Goal: Task Accomplishment & Management: Use online tool/utility

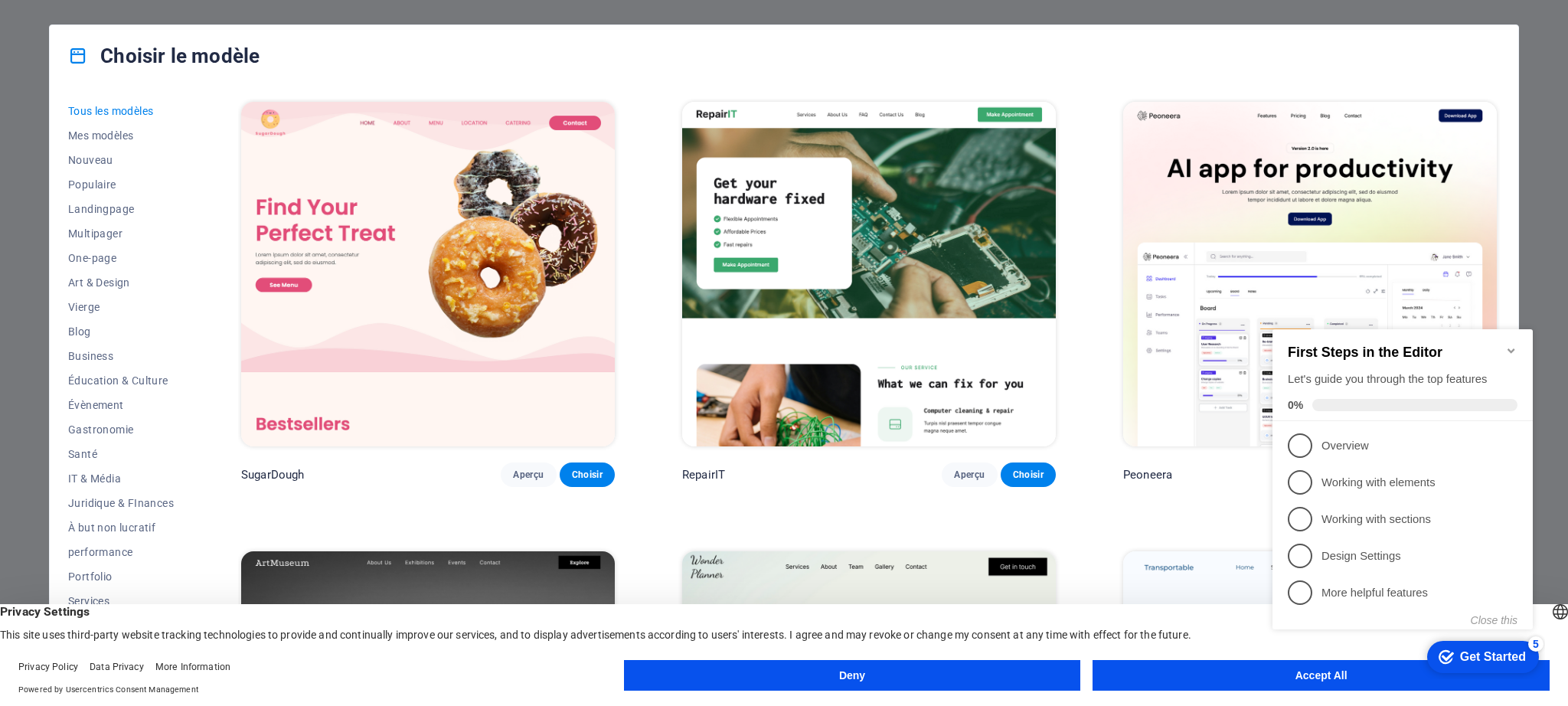
click at [1512, 345] on icon "Minimize checklist" at bounding box center [1511, 350] width 13 height 13
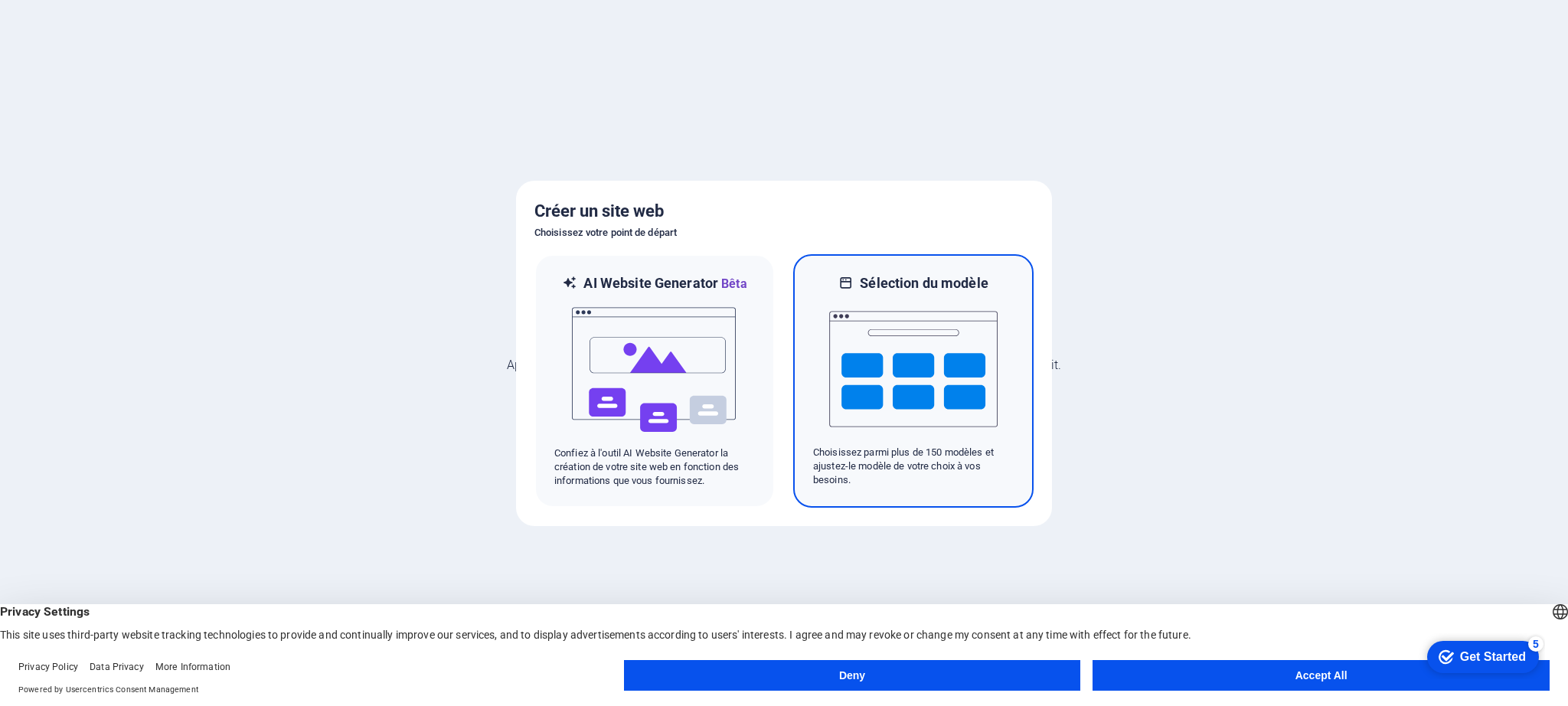
click at [937, 344] on img at bounding box center [913, 368] width 168 height 153
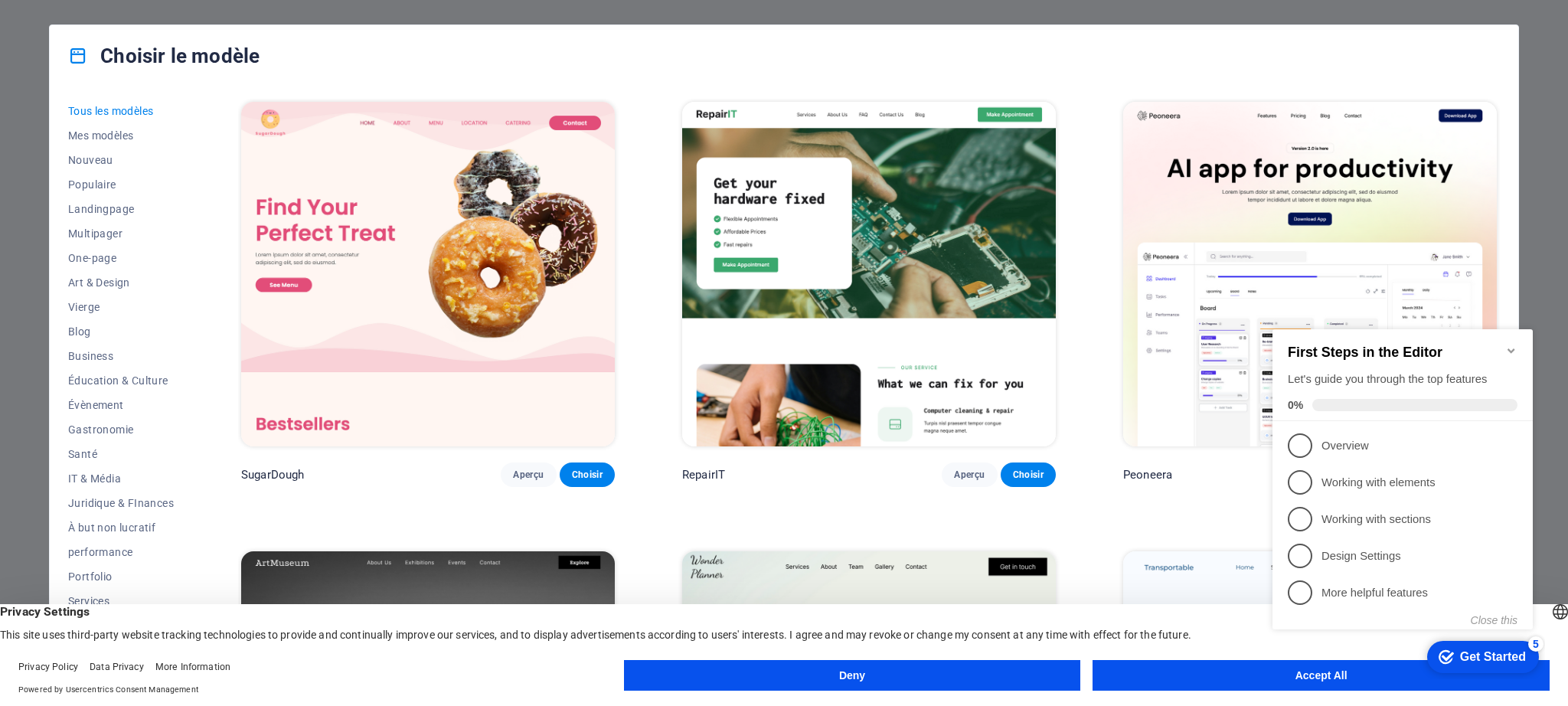
click at [1510, 345] on icon "Minimize checklist" at bounding box center [1511, 350] width 13 height 13
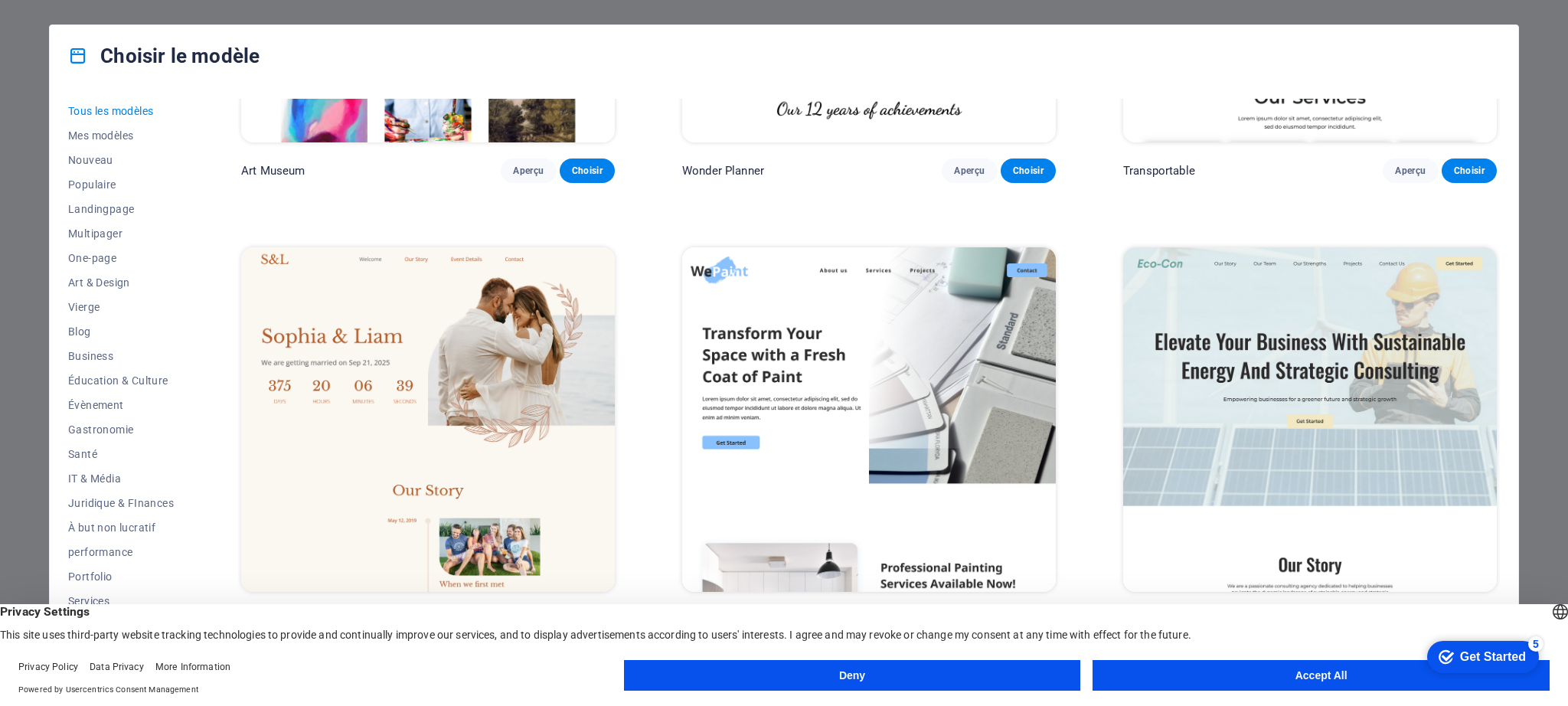
scroll to position [434, 0]
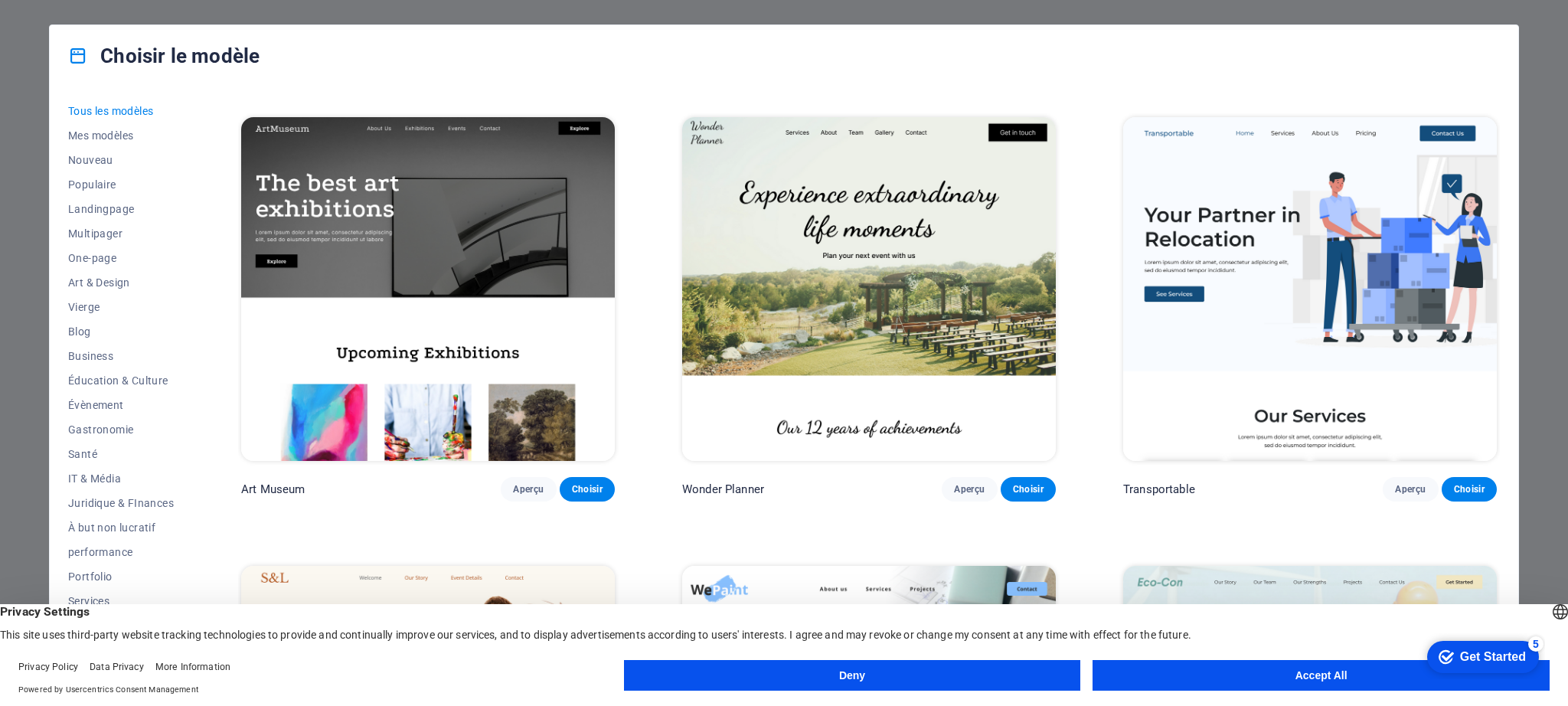
click at [956, 331] on img at bounding box center [869, 290] width 373 height 345
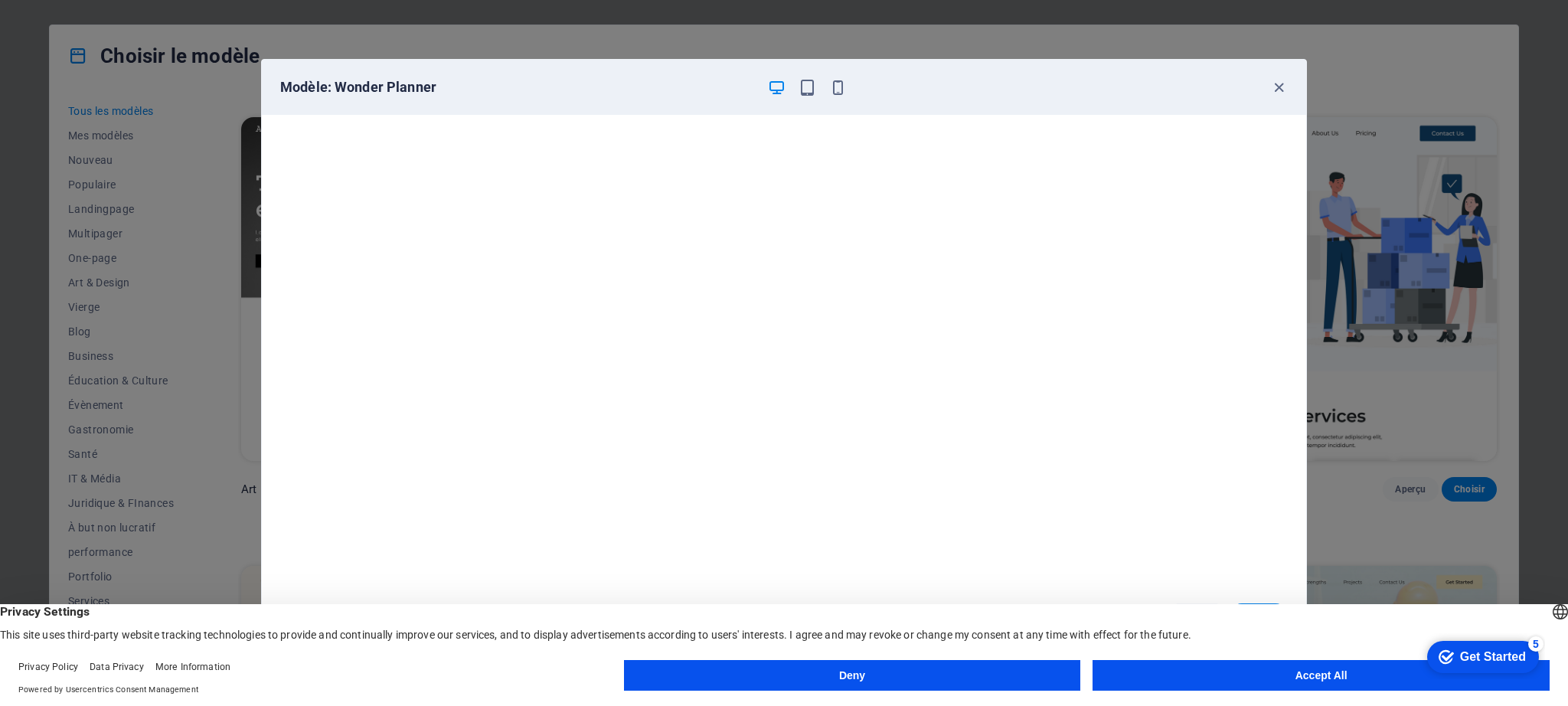
click at [1301, 671] on button "Accept All" at bounding box center [1320, 675] width 457 height 30
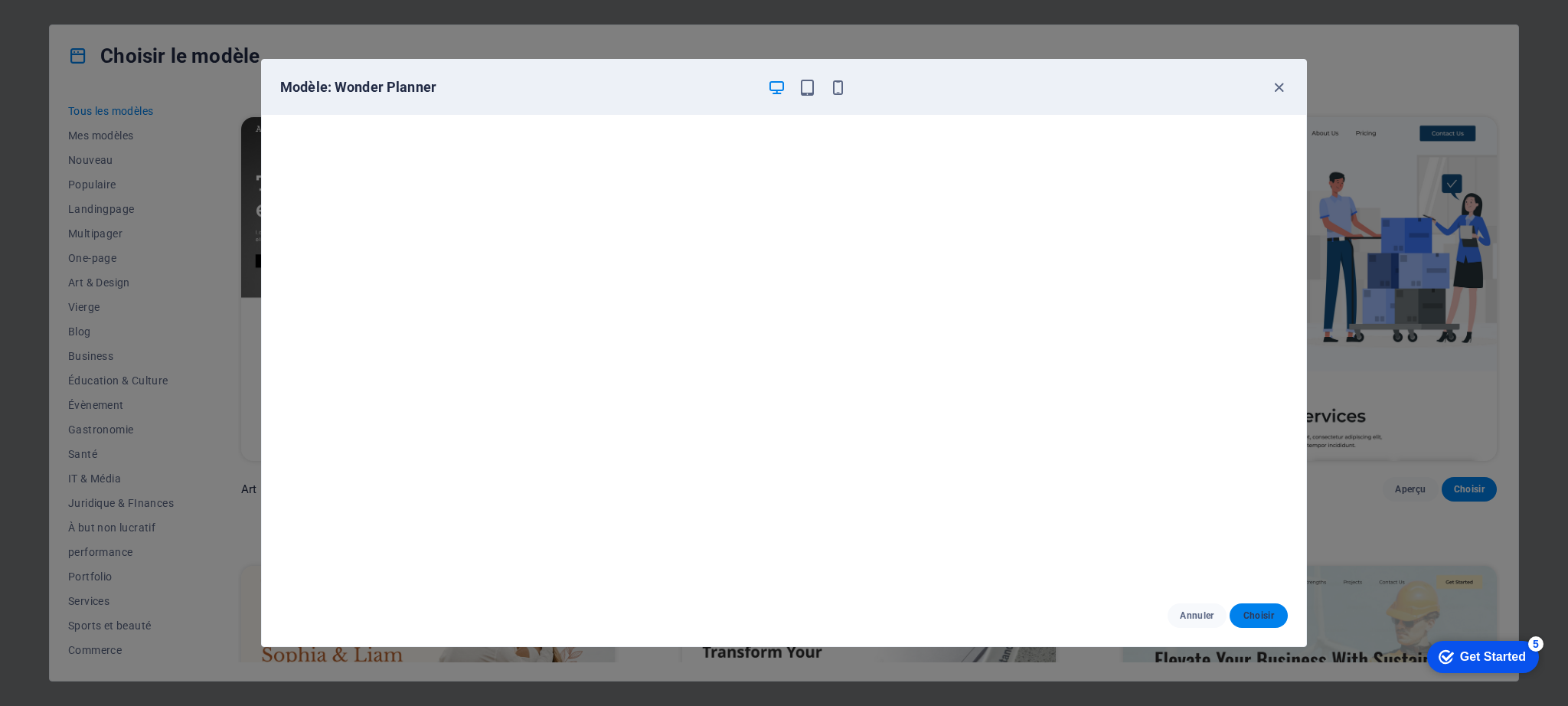
click at [1266, 618] on span "Choisir" at bounding box center [1259, 615] width 34 height 13
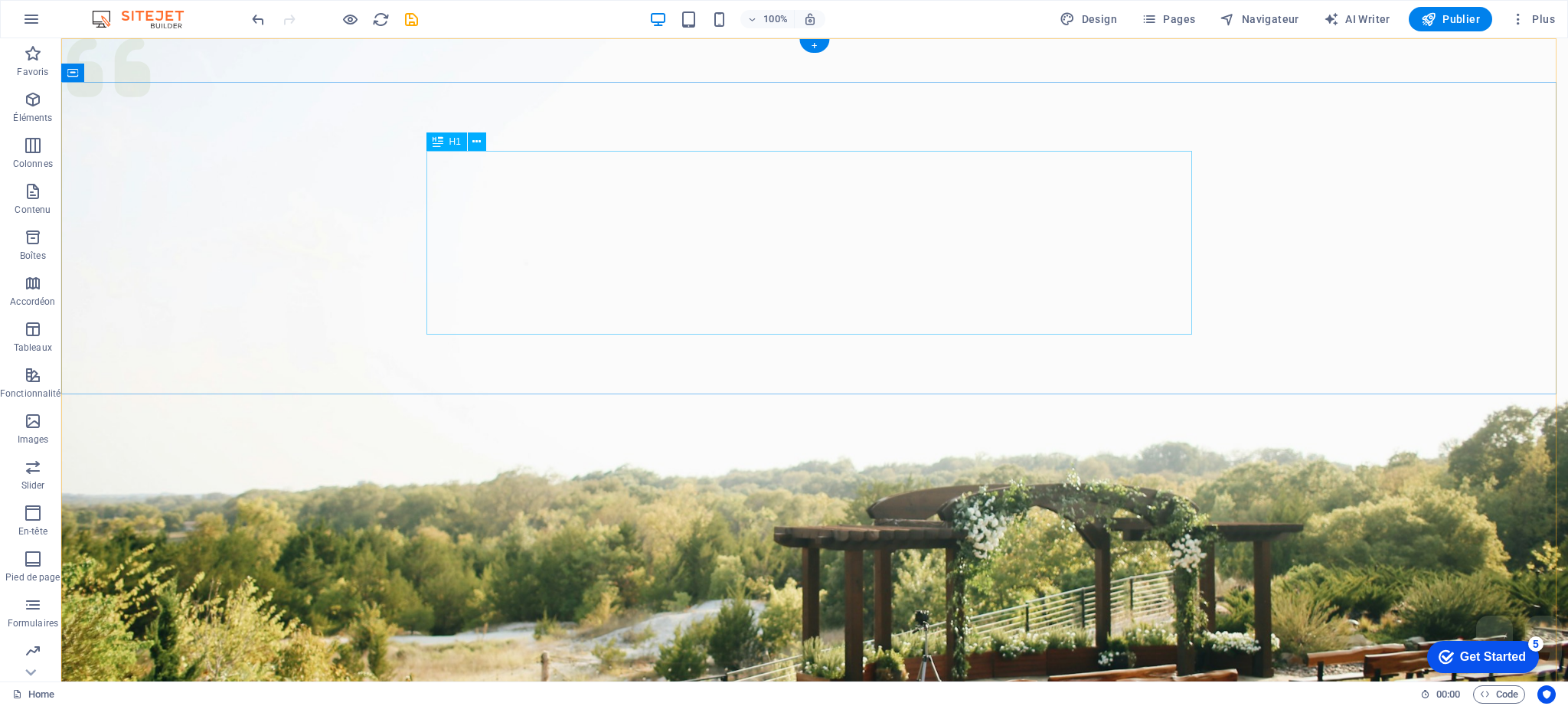
click at [983, 282] on figure at bounding box center [815, 383] width 1507 height 689
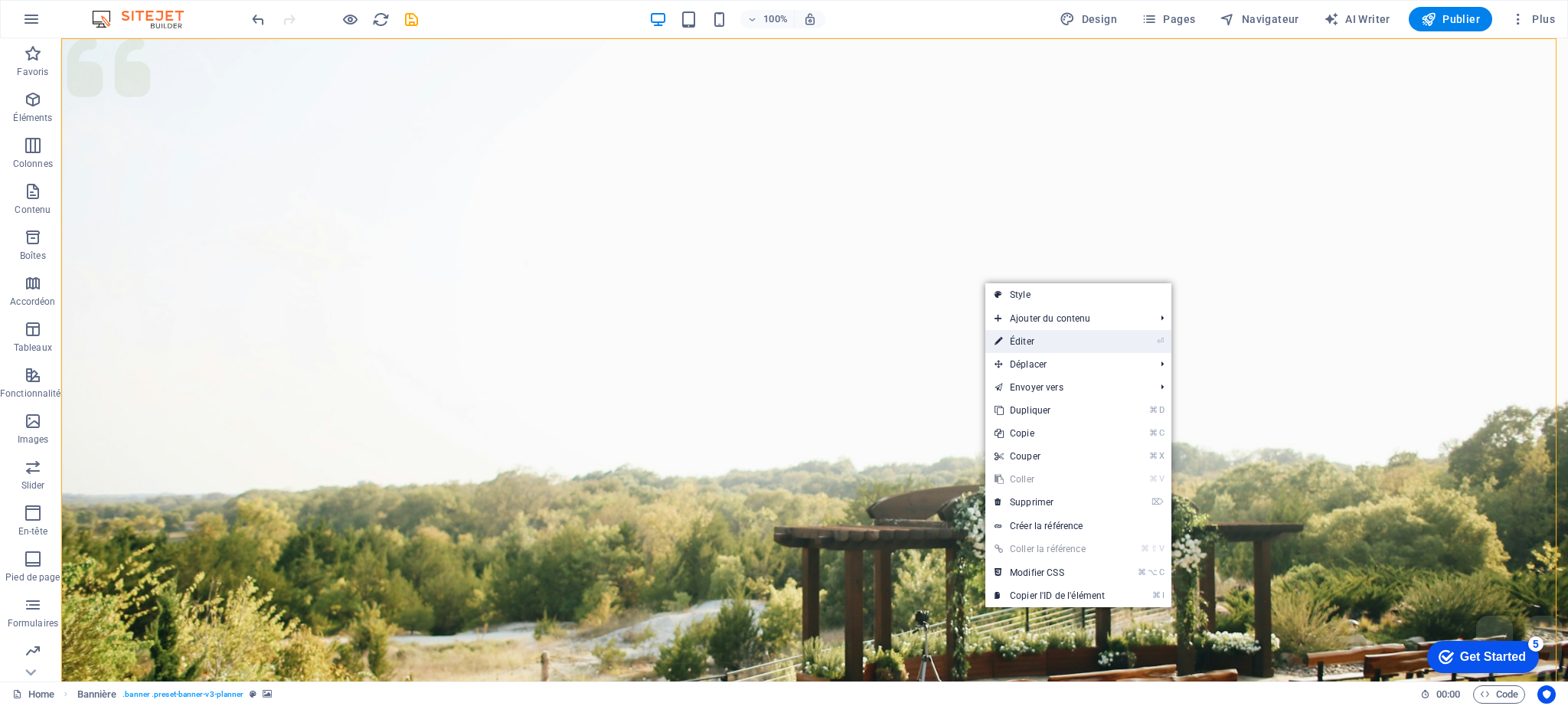
select select "px"
select select "header"
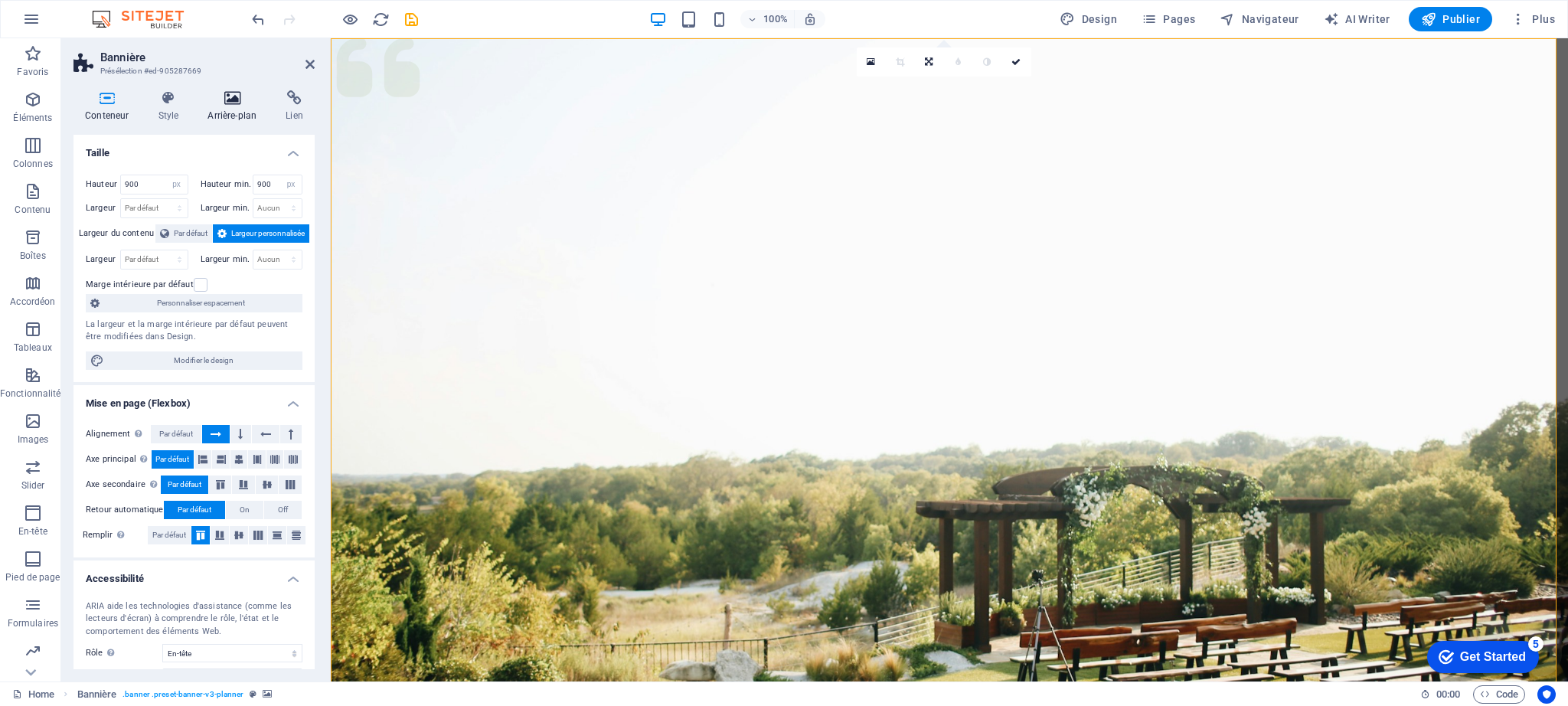
click at [232, 105] on icon at bounding box center [231, 98] width 72 height 15
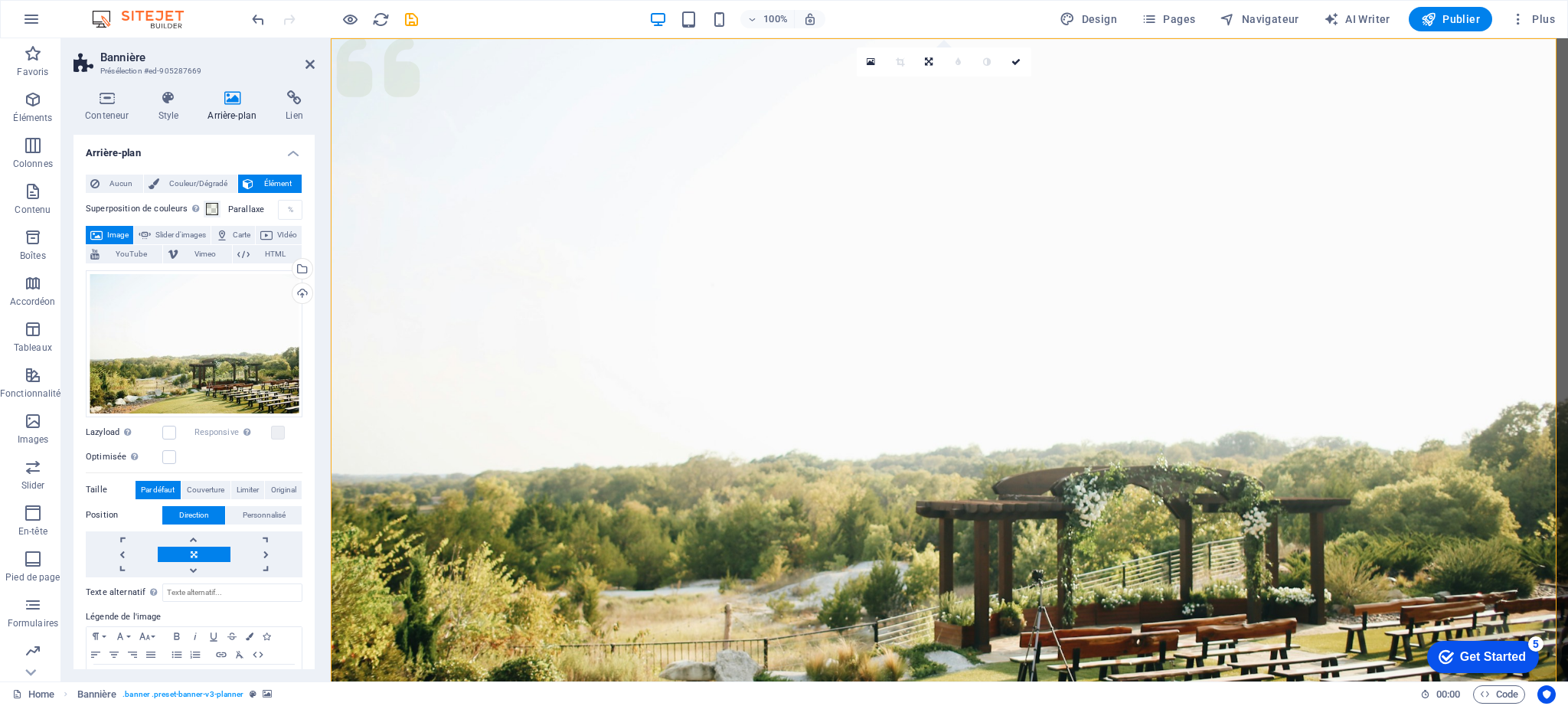
click at [126, 233] on span "Image" at bounding box center [117, 235] width 21 height 19
click at [211, 366] on div "Glissez les fichiers ici, cliquez pour choisir les fichiers ou sélectionnez les…" at bounding box center [194, 344] width 216 height 147
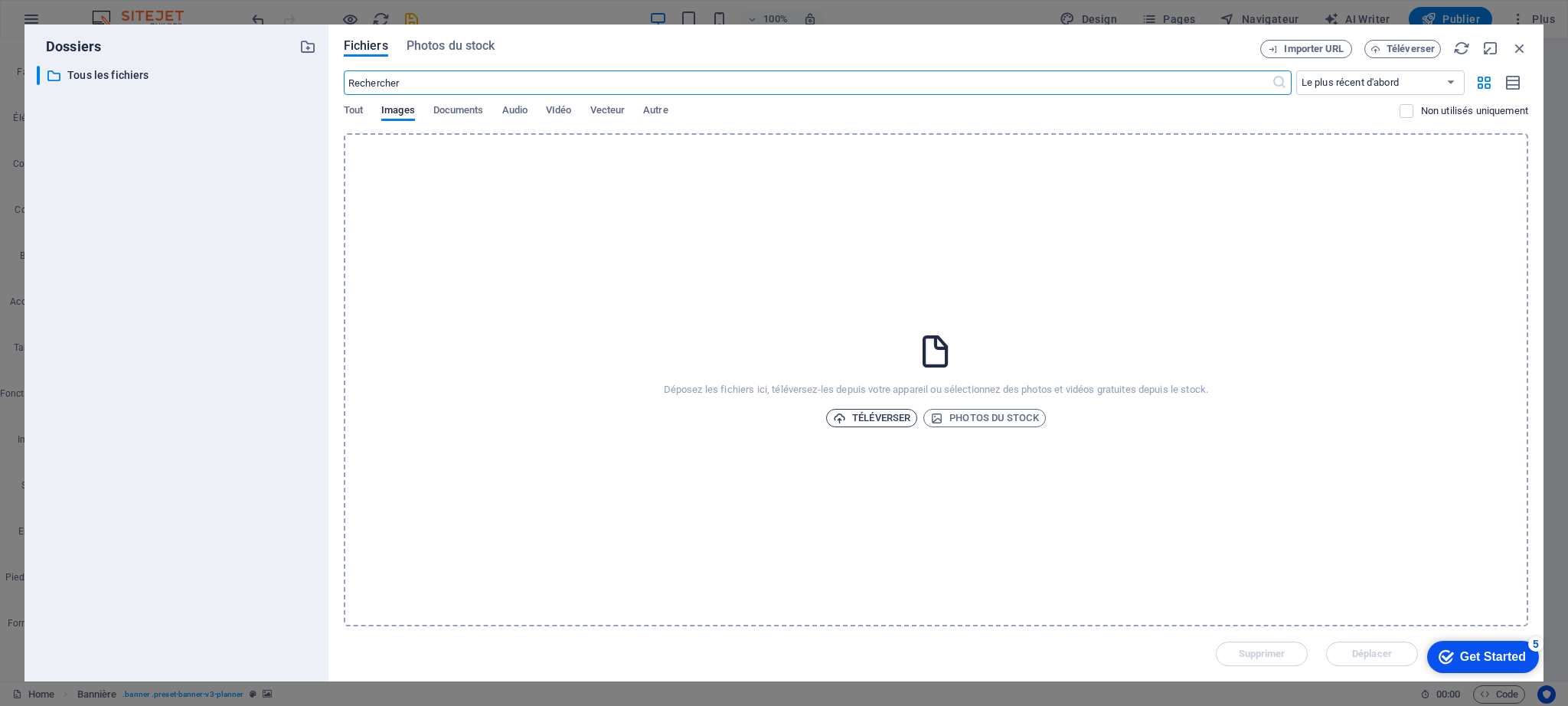
click at [880, 418] on span "Téléverser" at bounding box center [872, 418] width 78 height 19
click at [1462, 540] on div "Déposez les fichiers ici, téléversez-les depuis votre appareil ou sélectionnez …" at bounding box center [936, 380] width 1184 height 493
click at [870, 421] on span "Téléverser" at bounding box center [872, 418] width 78 height 19
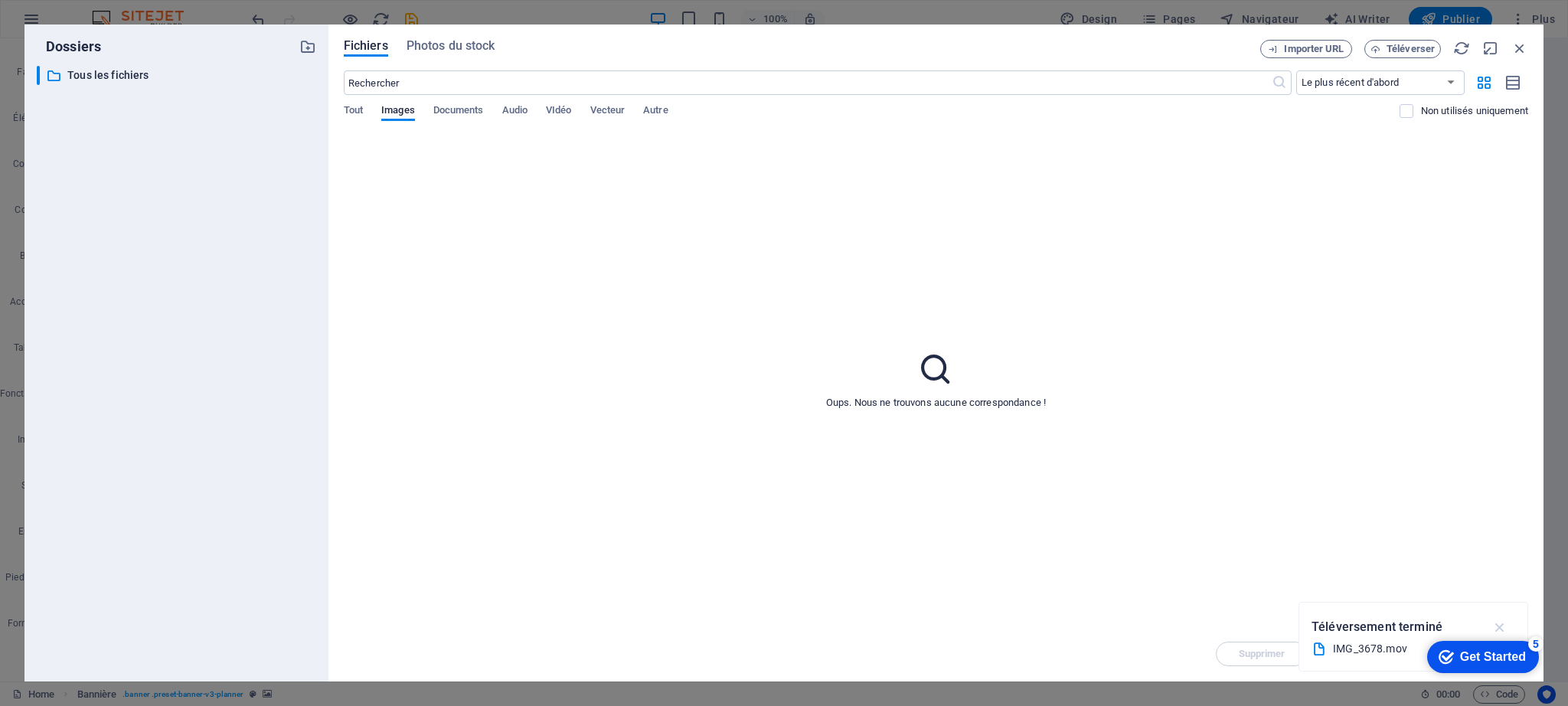
click at [1504, 629] on icon "button" at bounding box center [1500, 627] width 18 height 17
click at [934, 385] on icon at bounding box center [935, 368] width 38 height 38
click at [362, 110] on span "Tout" at bounding box center [353, 111] width 19 height 21
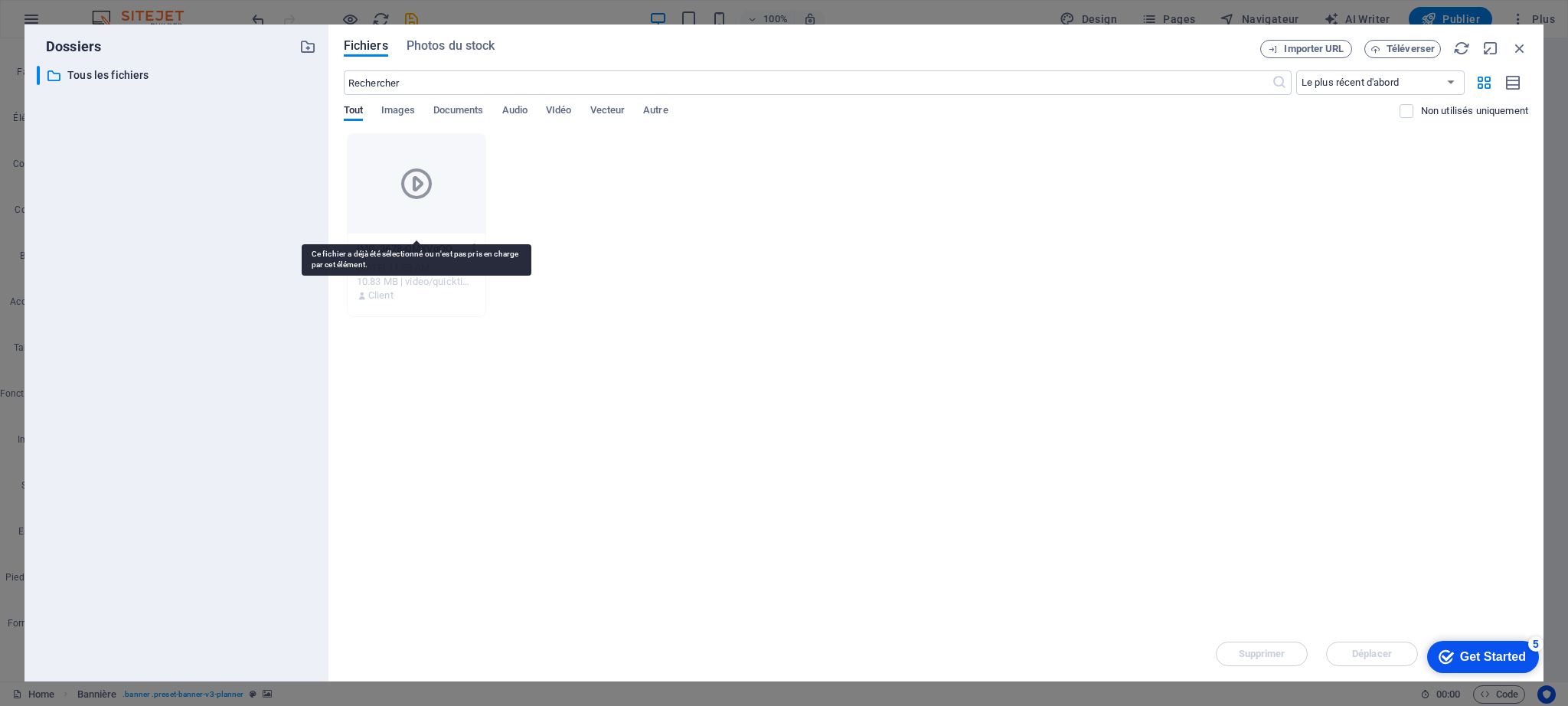
click at [451, 171] on div at bounding box center [416, 184] width 138 height 100
click at [472, 251] on icon "button" at bounding box center [475, 248] width 14 height 14
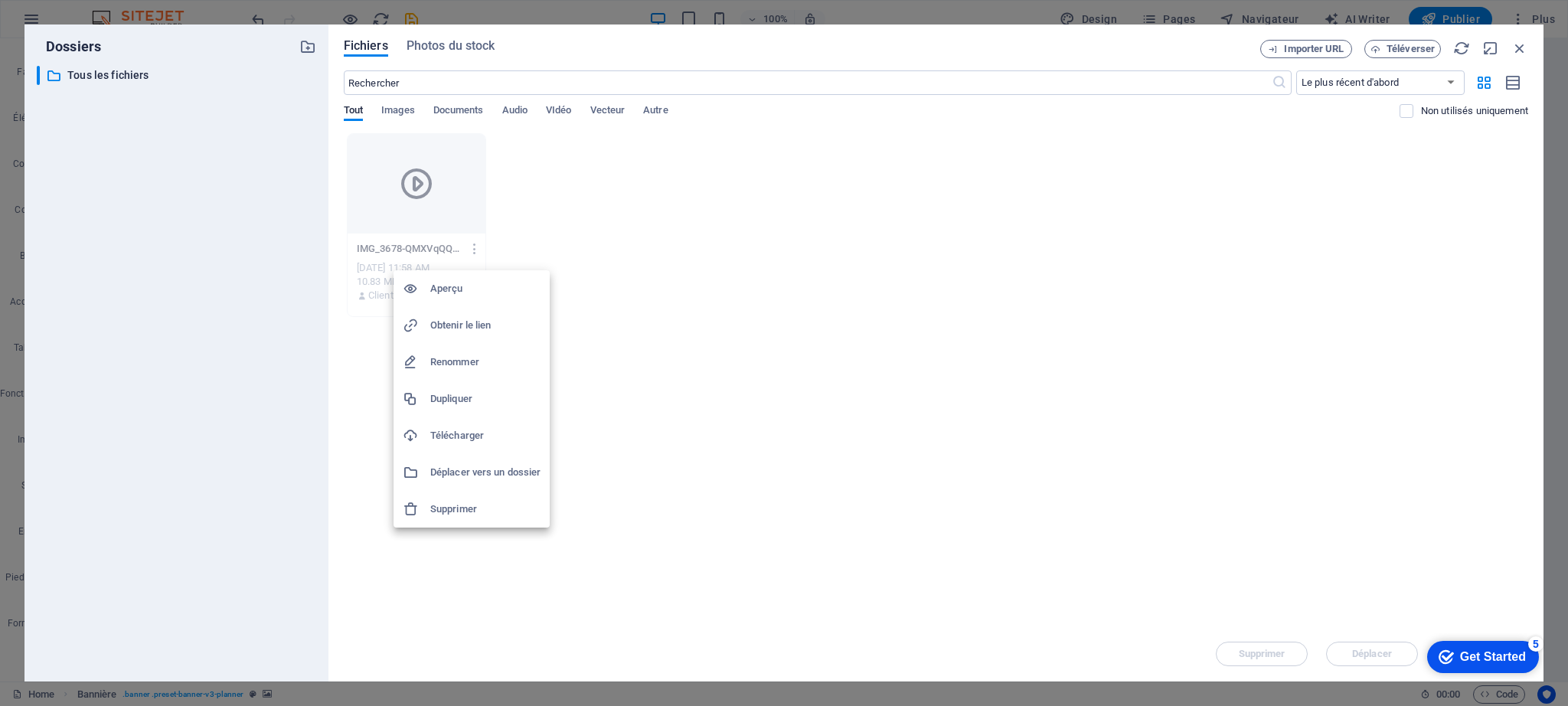
click at [466, 505] on h6 "Supprimer" at bounding box center [485, 509] width 111 height 19
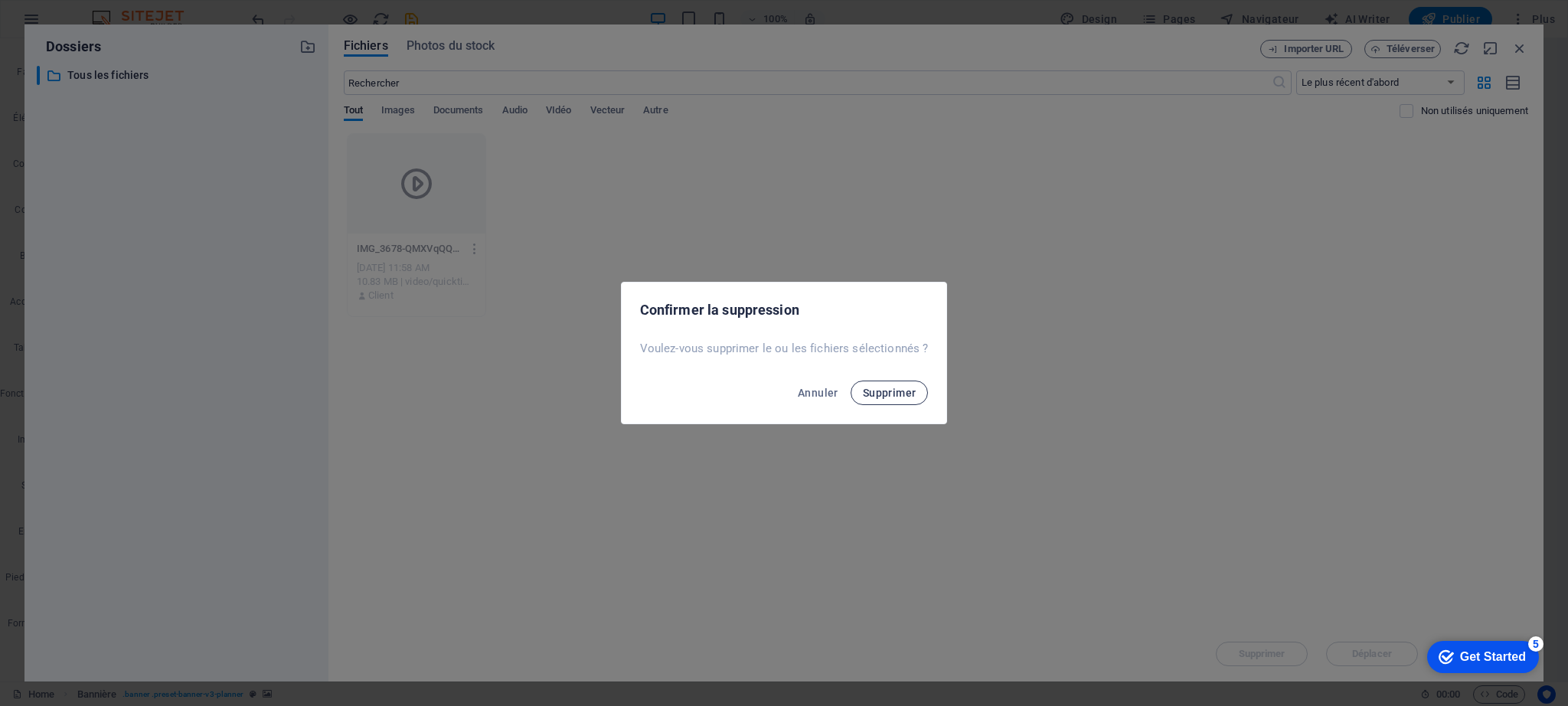
click at [874, 392] on span "Supprimer" at bounding box center [889, 393] width 53 height 13
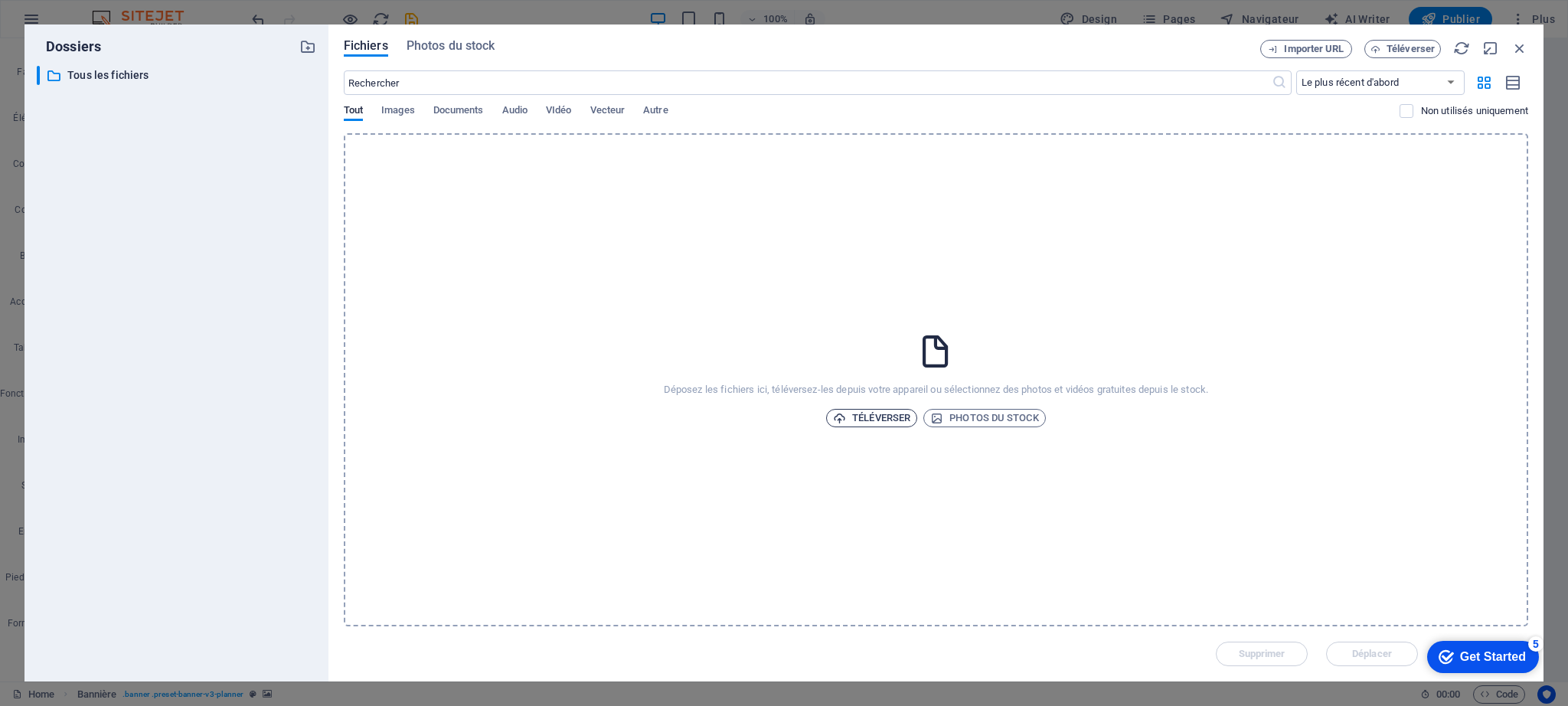
click at [879, 416] on span "Téléverser" at bounding box center [872, 418] width 78 height 19
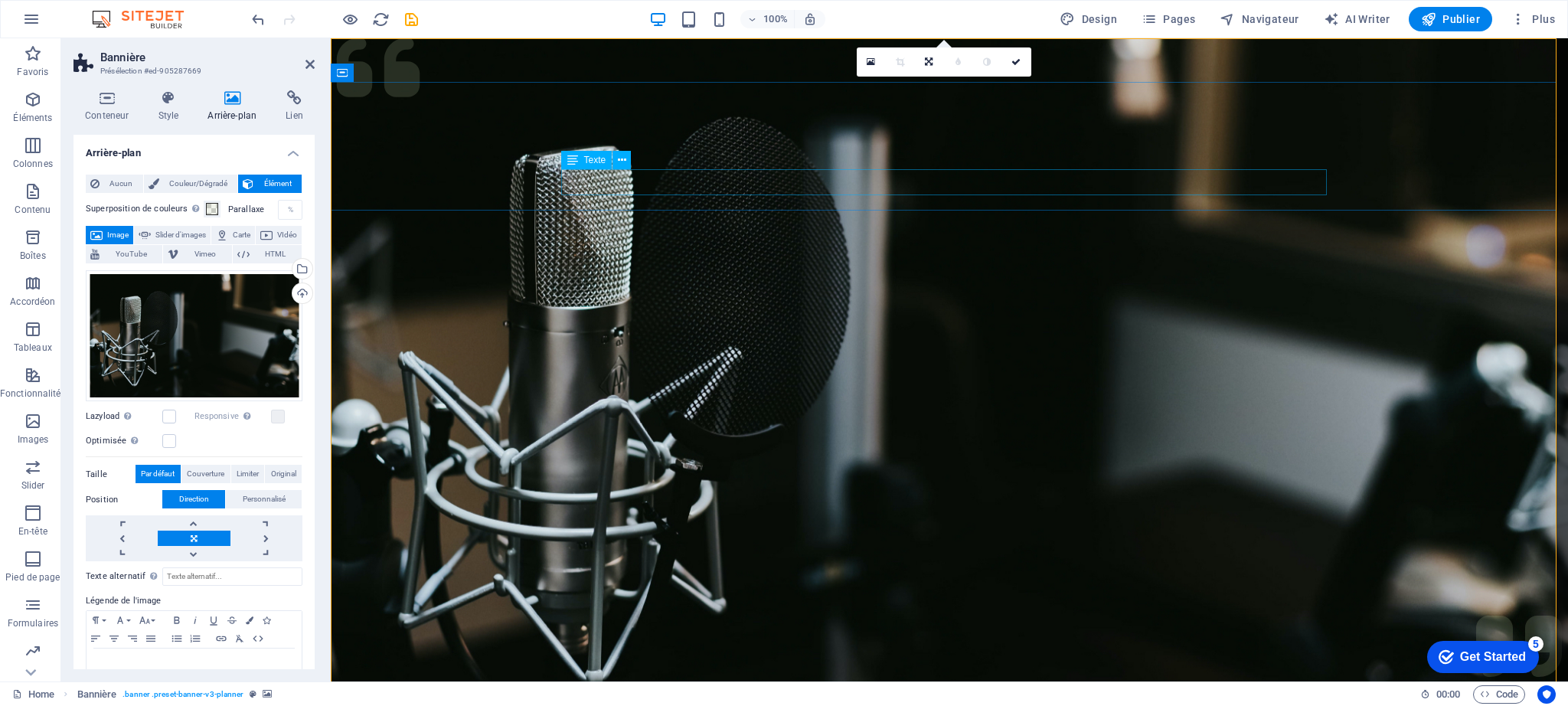
click at [879, 233] on figure at bounding box center [950, 383] width 1238 height 689
click at [168, 100] on icon at bounding box center [168, 98] width 44 height 15
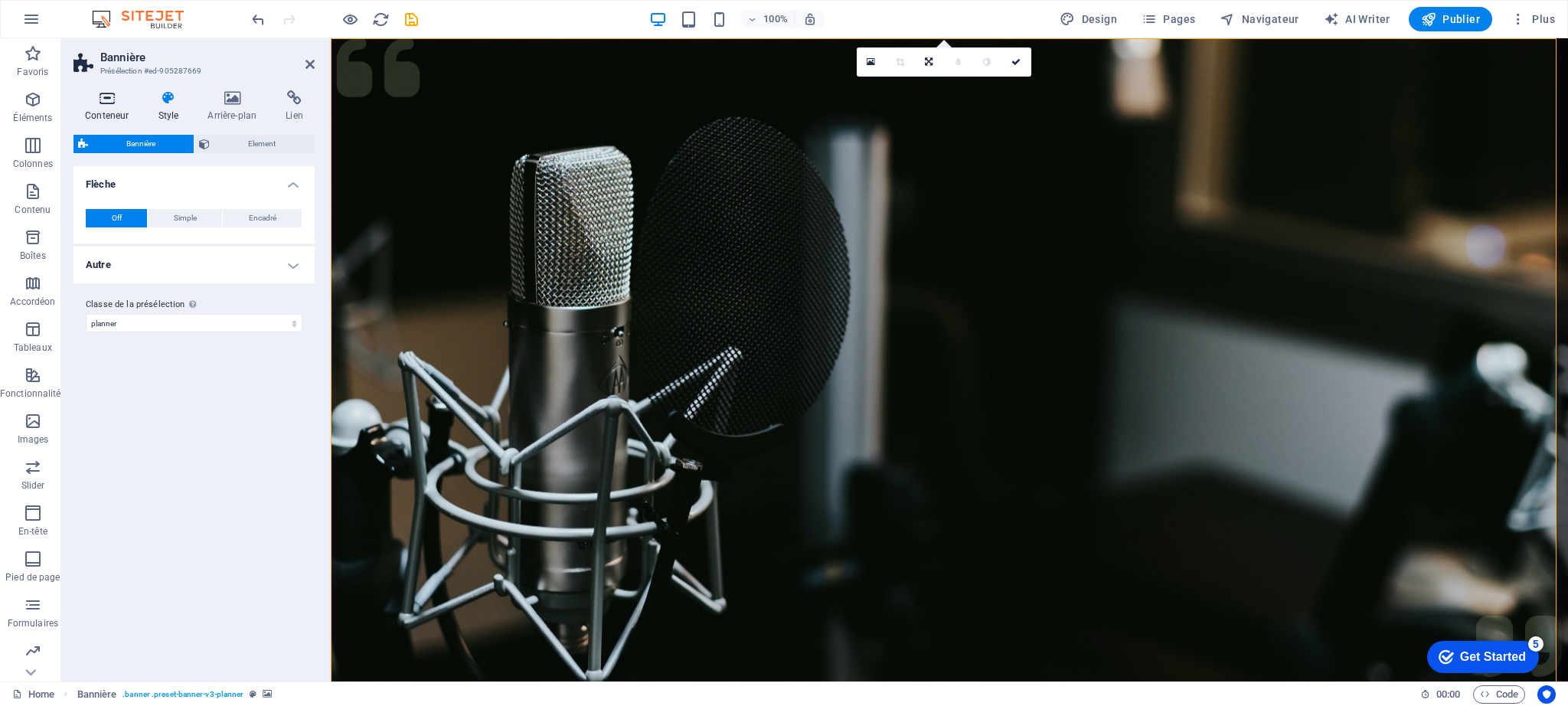
click at [114, 101] on icon at bounding box center [106, 98] width 67 height 15
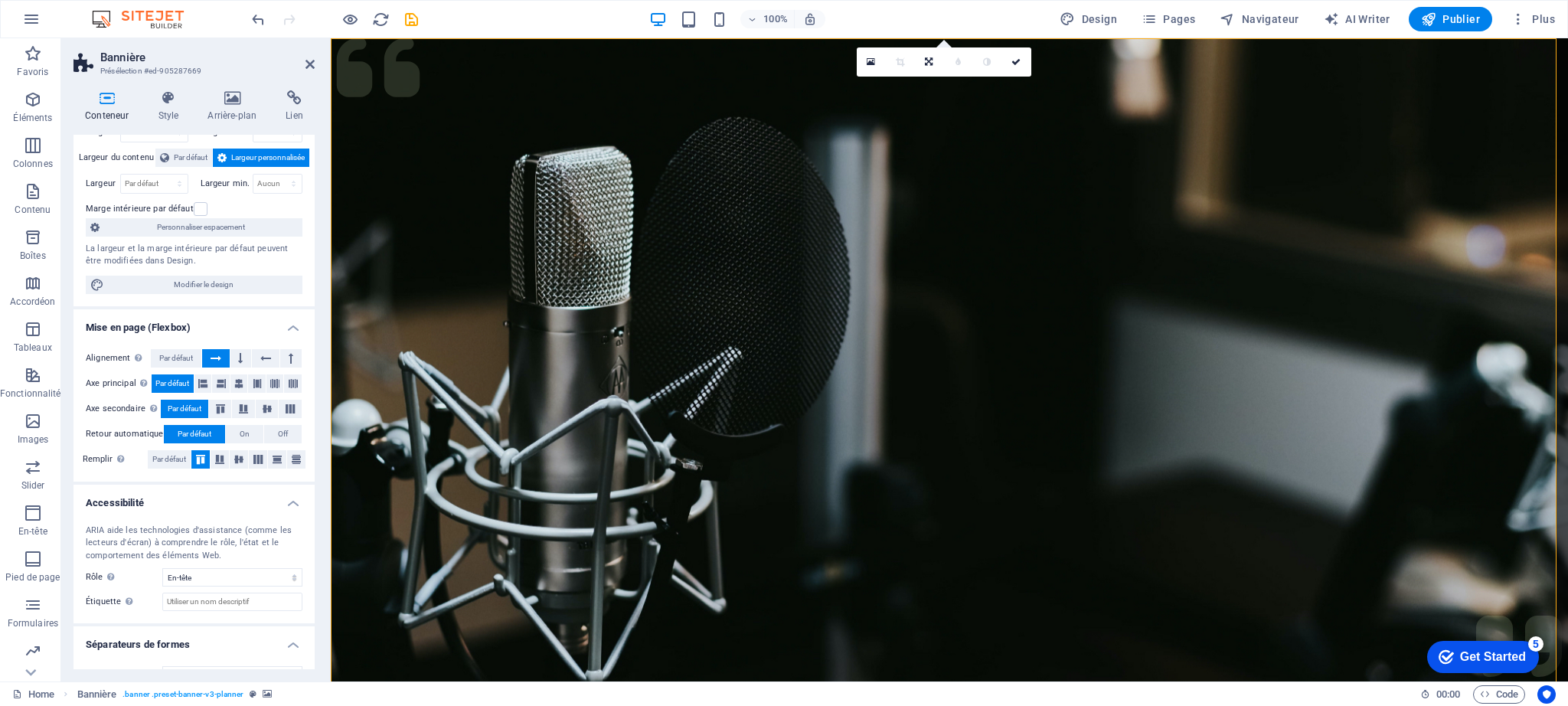
scroll to position [103, 0]
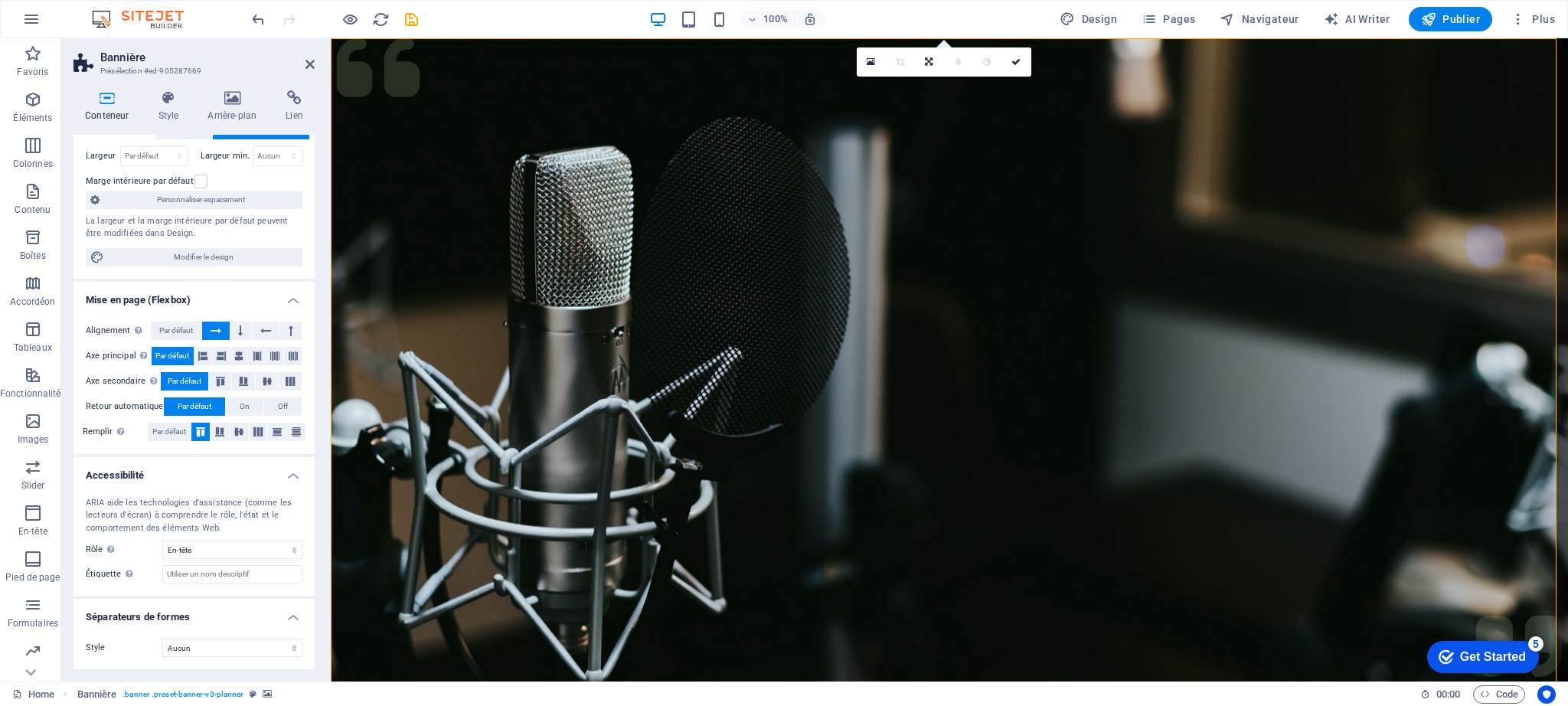
drag, startPoint x: 226, startPoint y: 134, endPoint x: 131, endPoint y: 135, distance: 95.0
click at [131, 135] on div "Largeur du contenu Par défaut Largeur personnalisée" at bounding box center [194, 130] width 216 height 19
click at [162, 136] on icon at bounding box center [164, 130] width 9 height 19
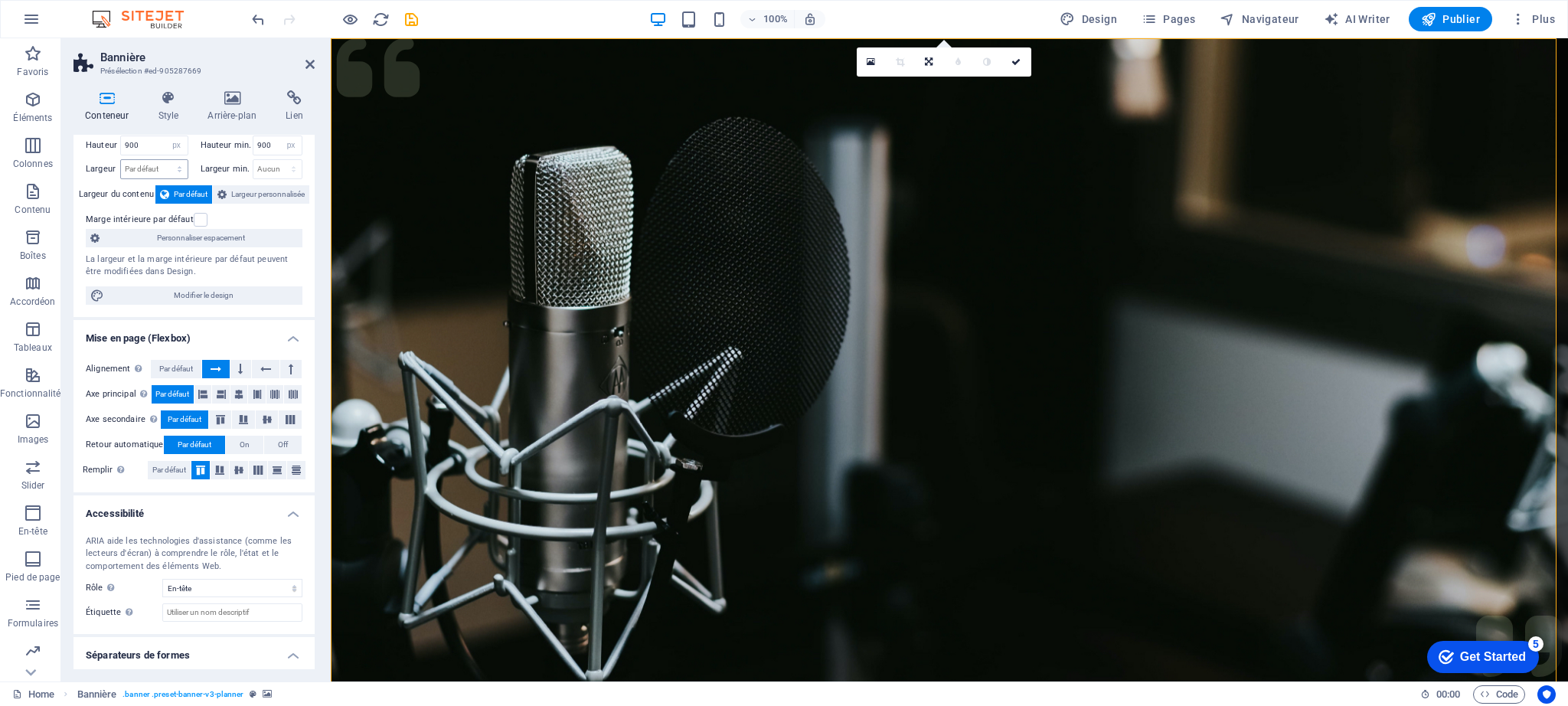
scroll to position [0, 0]
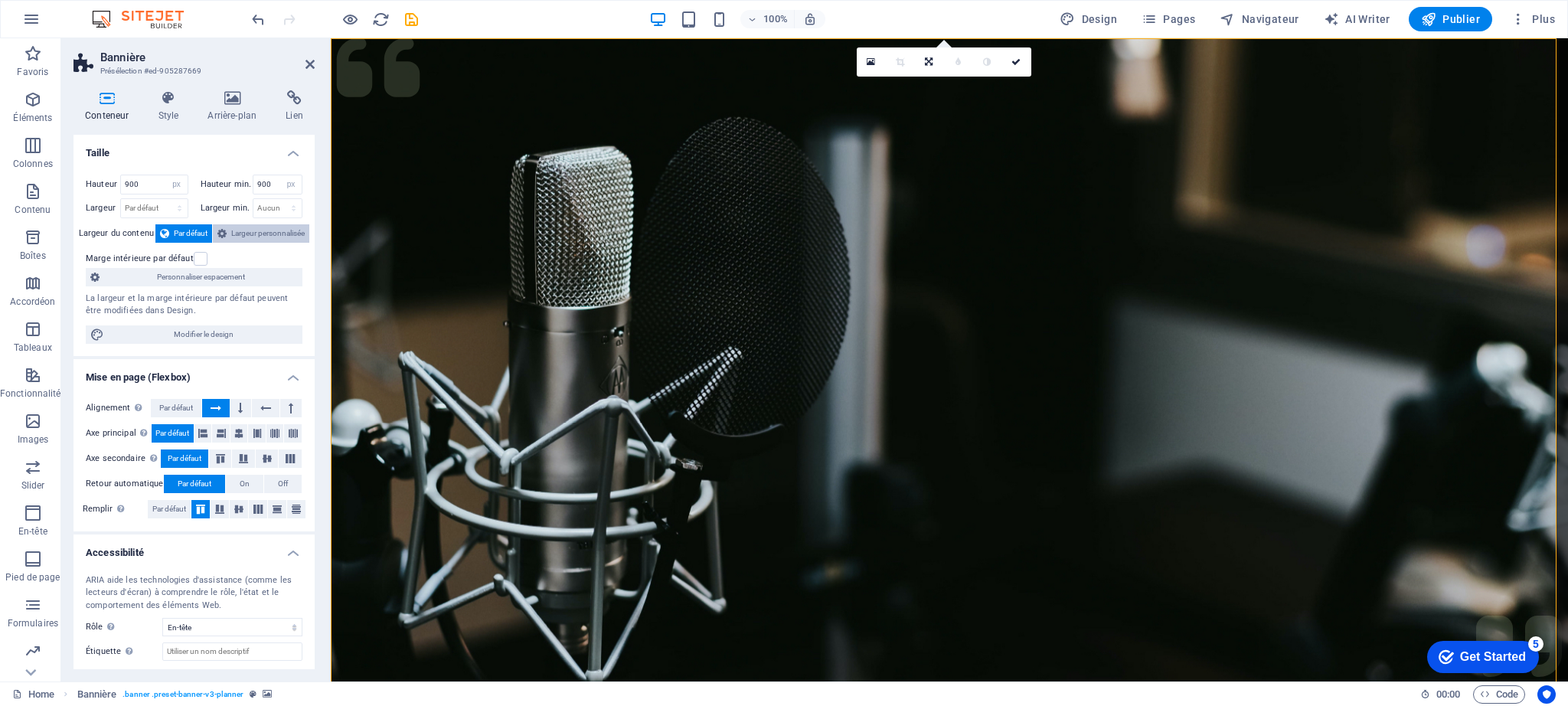
click at [247, 231] on span "Largeur personnalisée" at bounding box center [268, 234] width 74 height 19
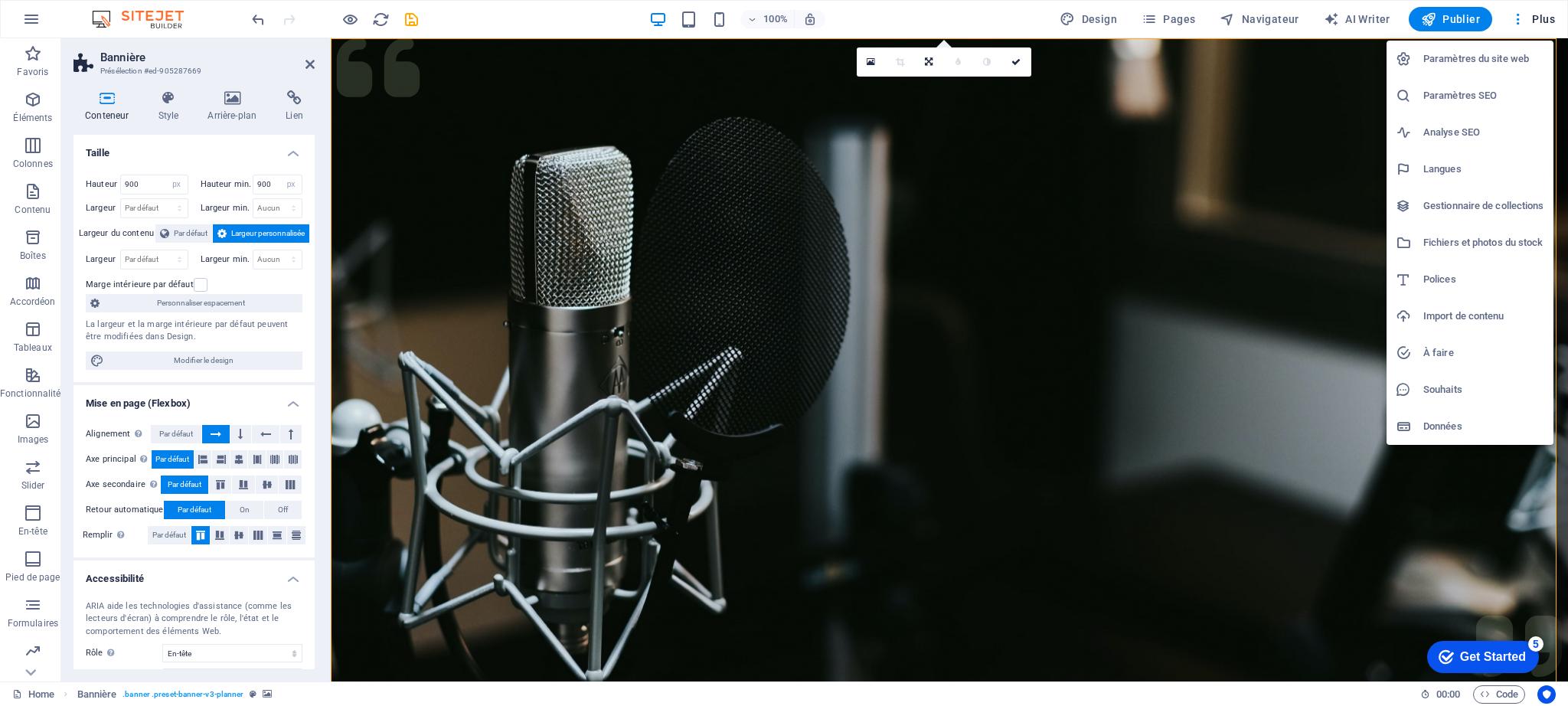
click at [896, 24] on div at bounding box center [784, 353] width 1568 height 706
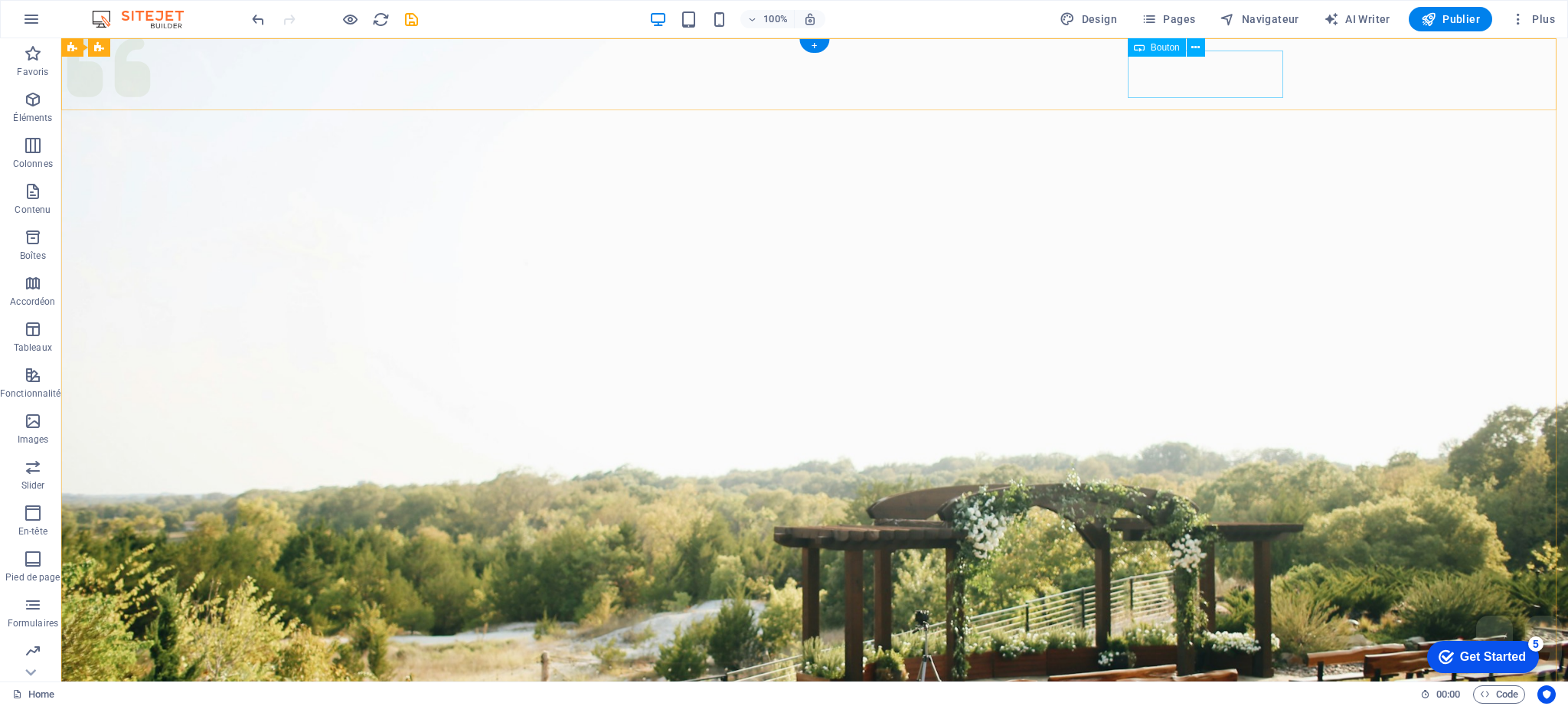
click at [879, 249] on figure at bounding box center [815, 383] width 1507 height 689
click at [879, 248] on figure at bounding box center [815, 383] width 1507 height 689
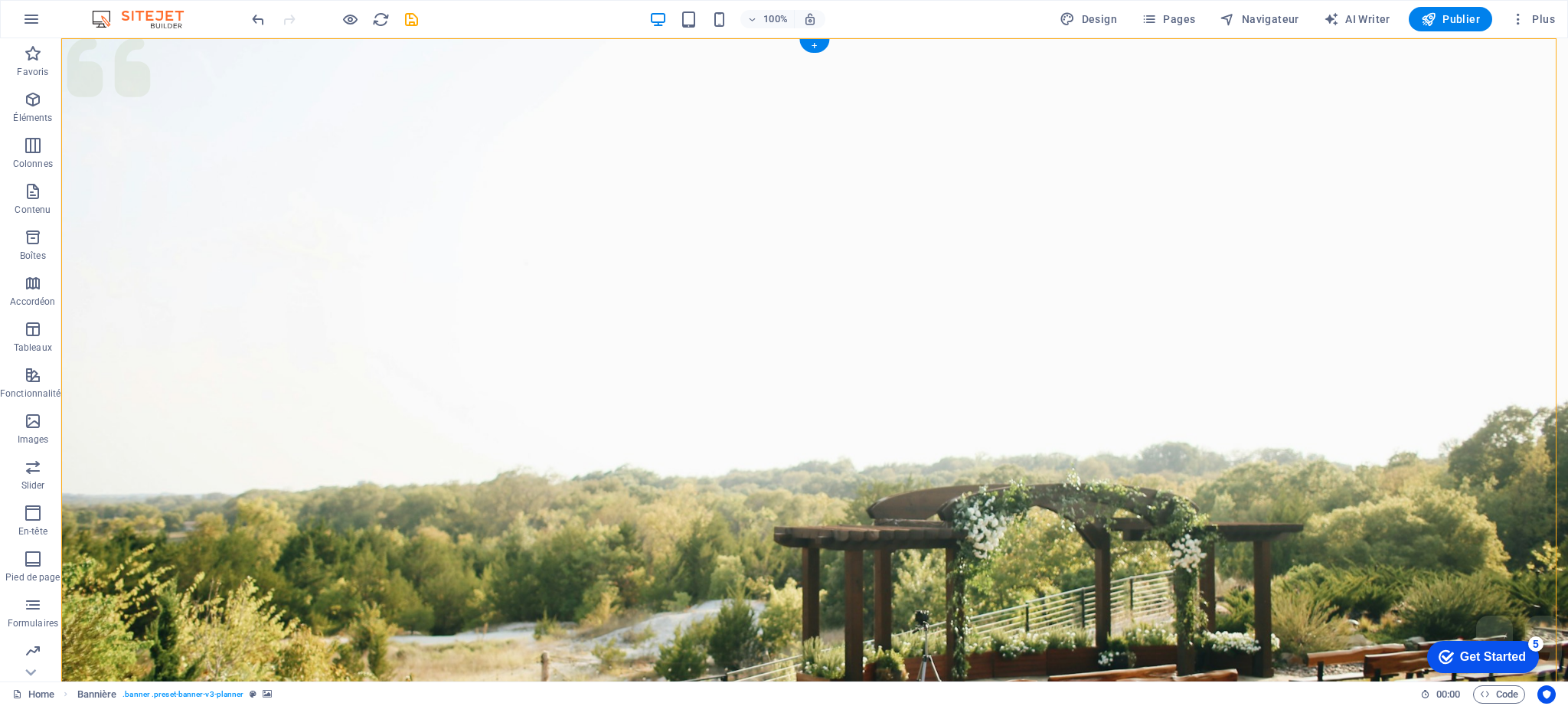
click at [879, 248] on figure at bounding box center [815, 383] width 1507 height 689
select select "px"
select select "header"
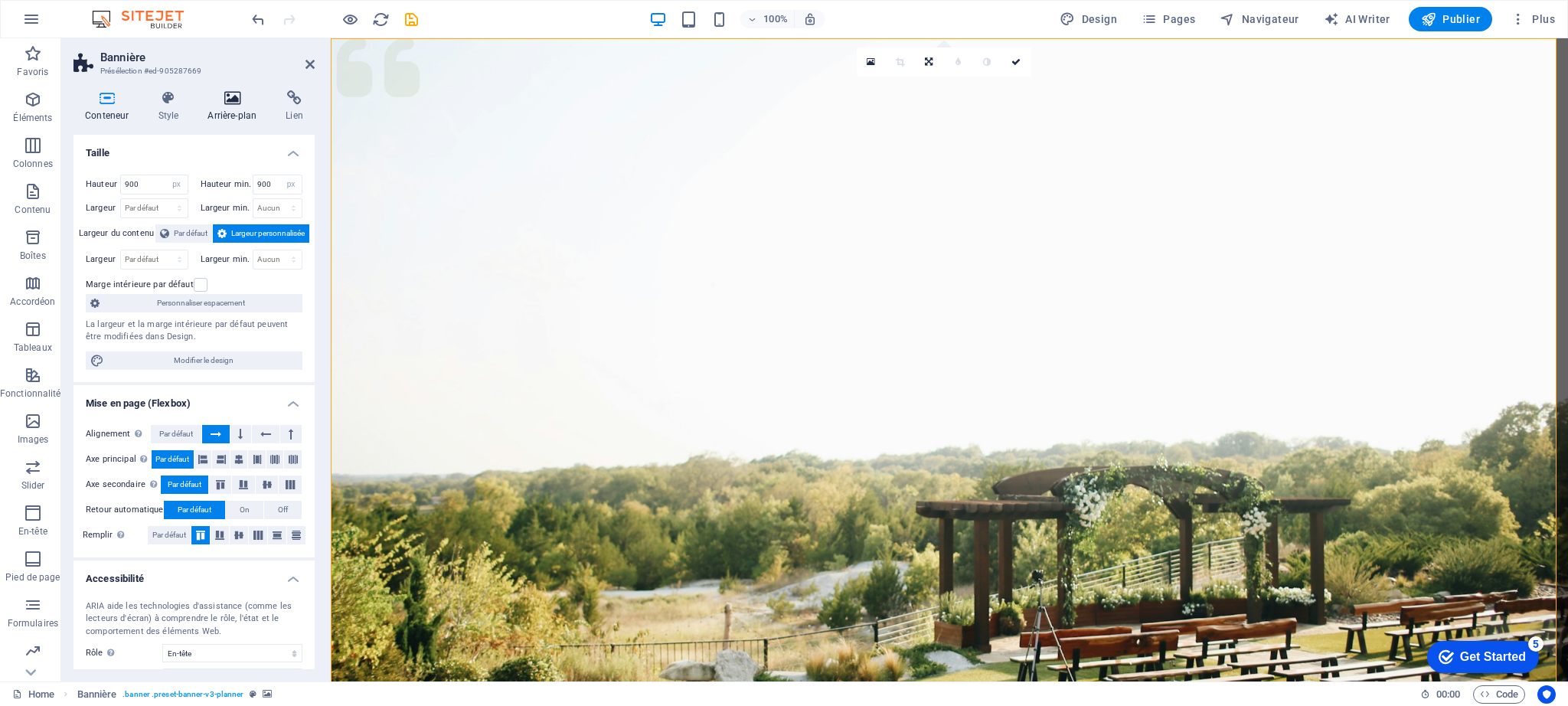
click at [223, 102] on icon at bounding box center [231, 98] width 72 height 15
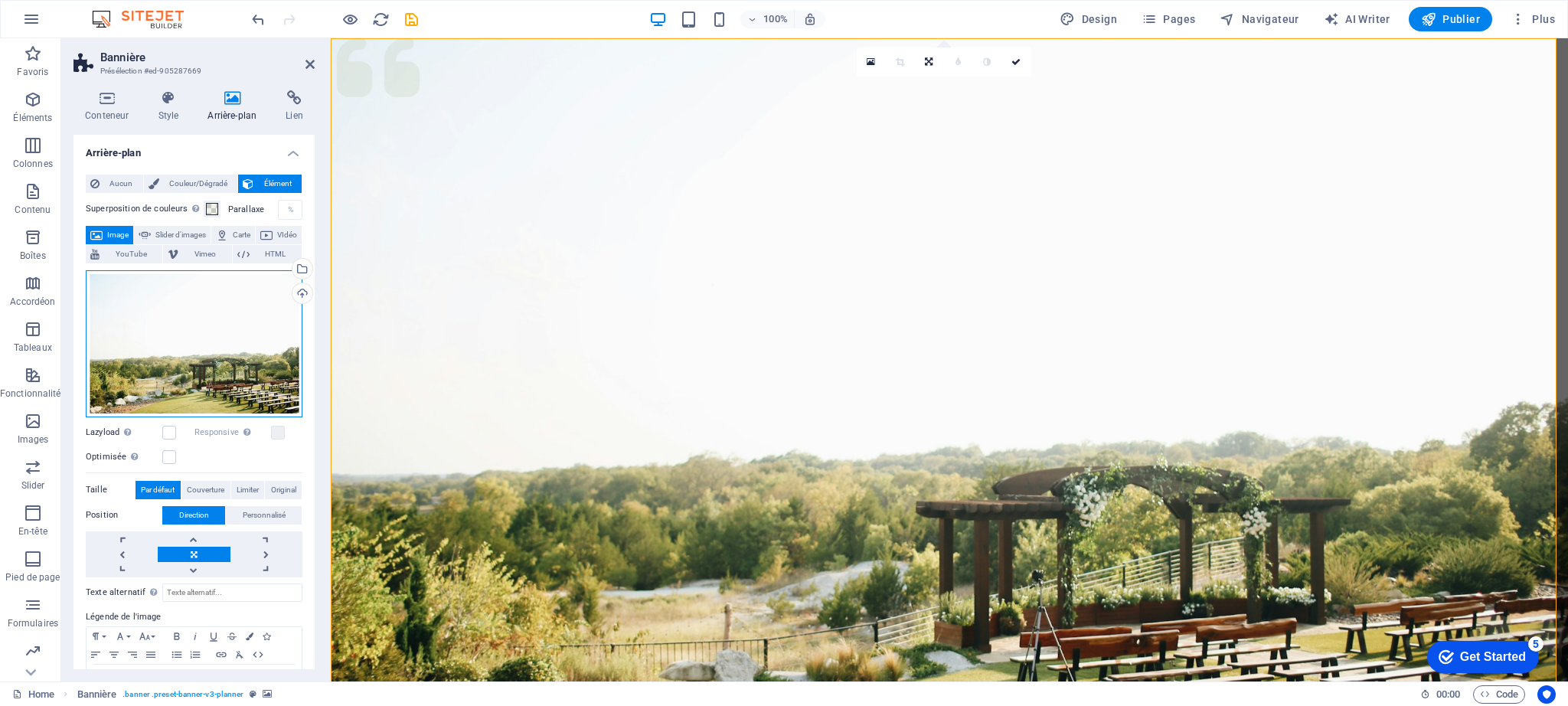
click at [199, 336] on div "Glissez les fichiers ici, cliquez pour choisir les fichiers ou sélectionnez les…" at bounding box center [194, 344] width 216 height 147
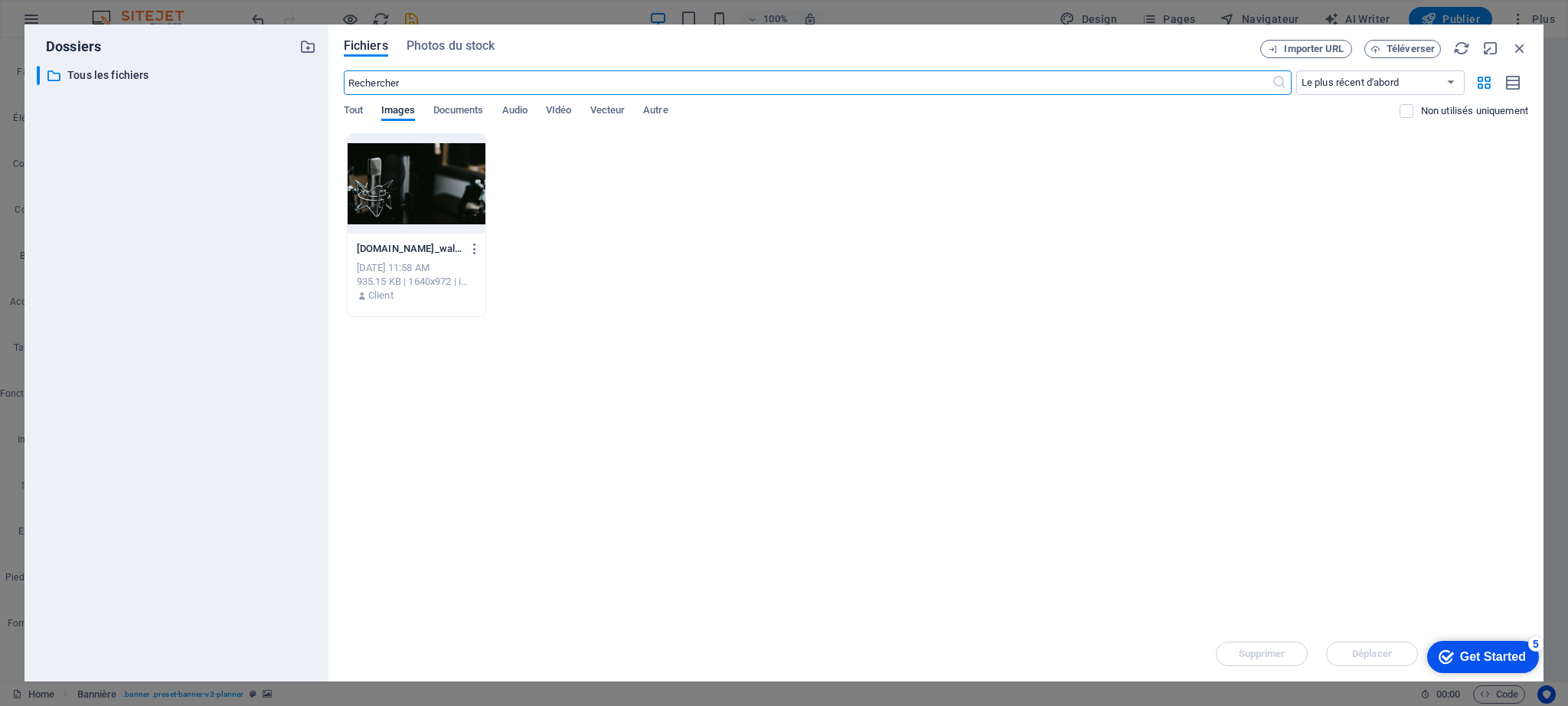
click at [460, 191] on div at bounding box center [416, 184] width 138 height 100
click at [460, 190] on div at bounding box center [416, 184] width 138 height 100
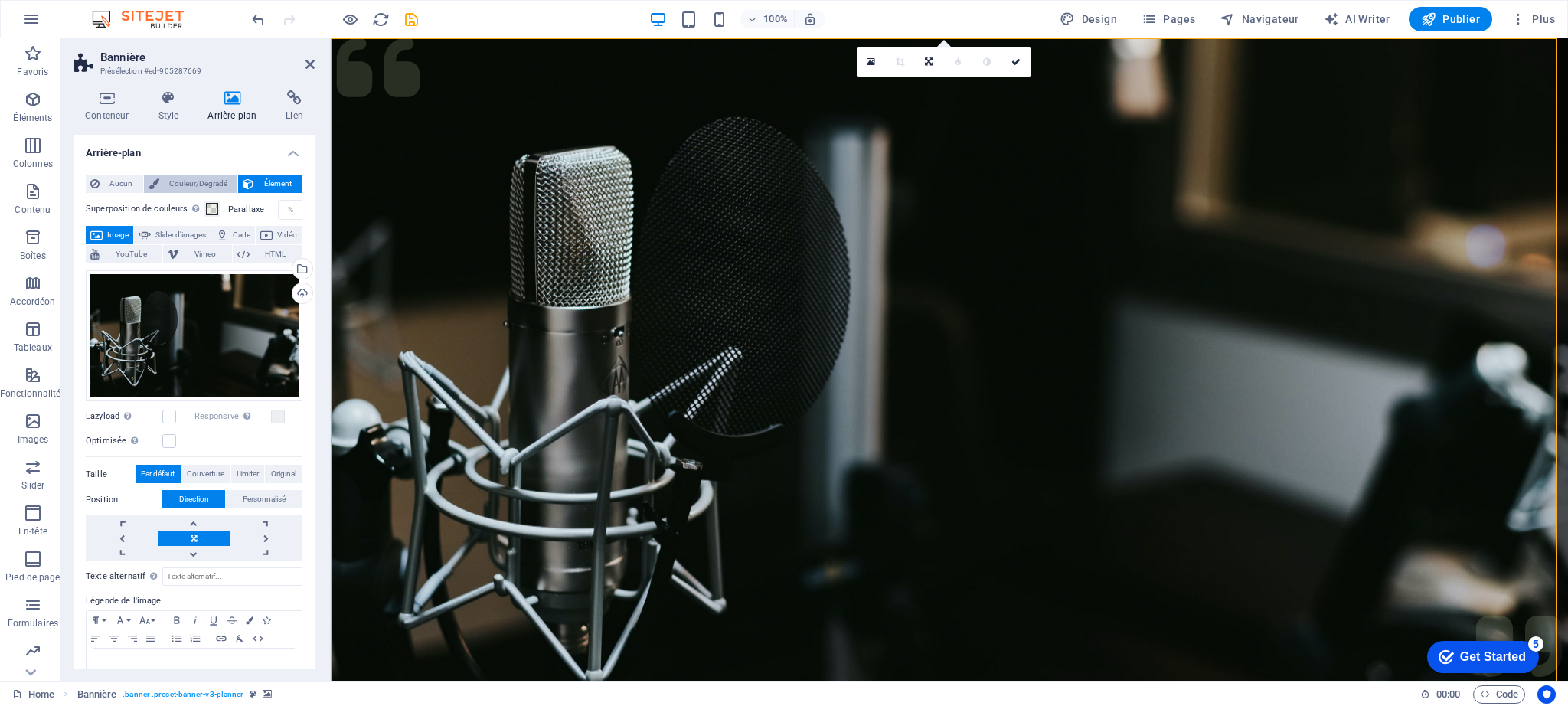
click at [197, 181] on span "Couleur/Dégradé" at bounding box center [199, 184] width 69 height 19
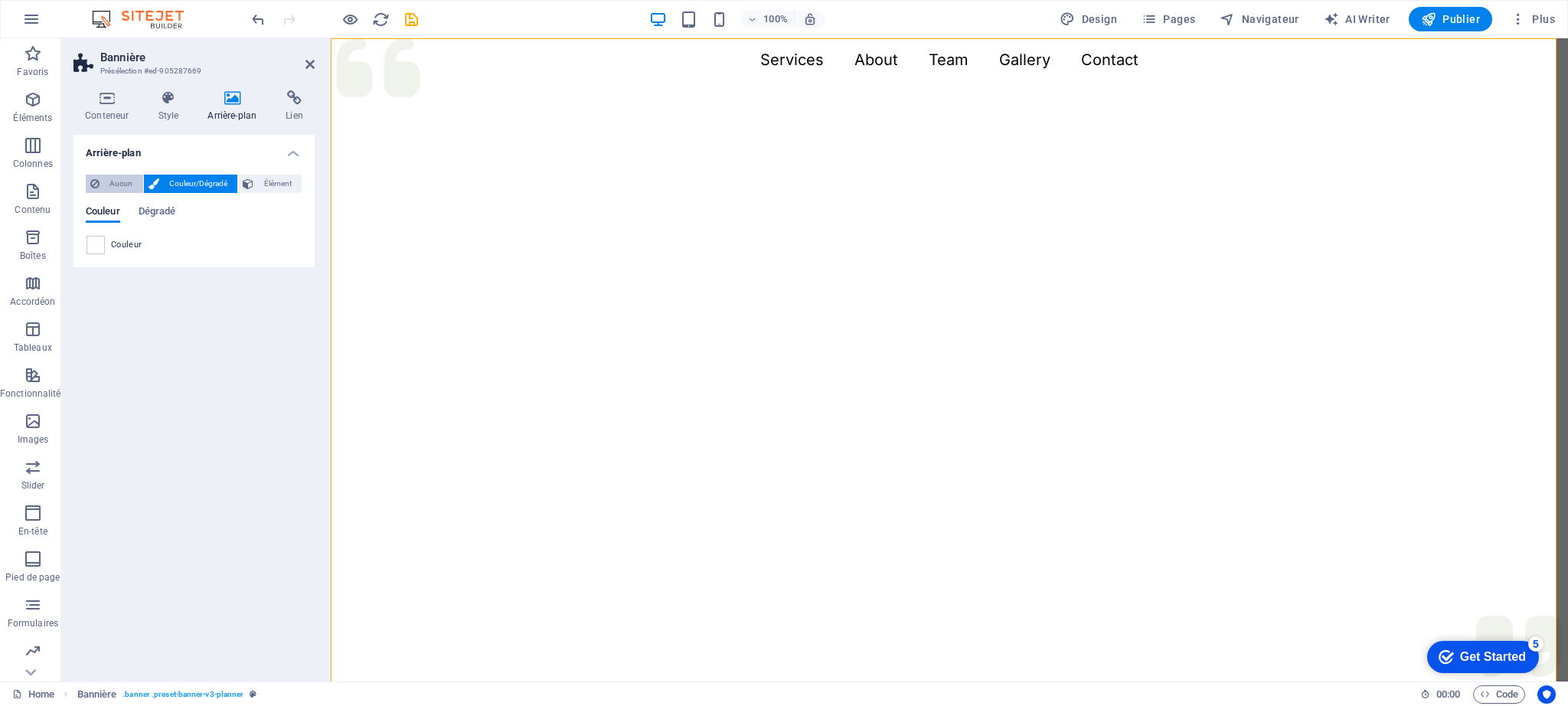
click at [128, 179] on span "Aucun" at bounding box center [121, 184] width 35 height 19
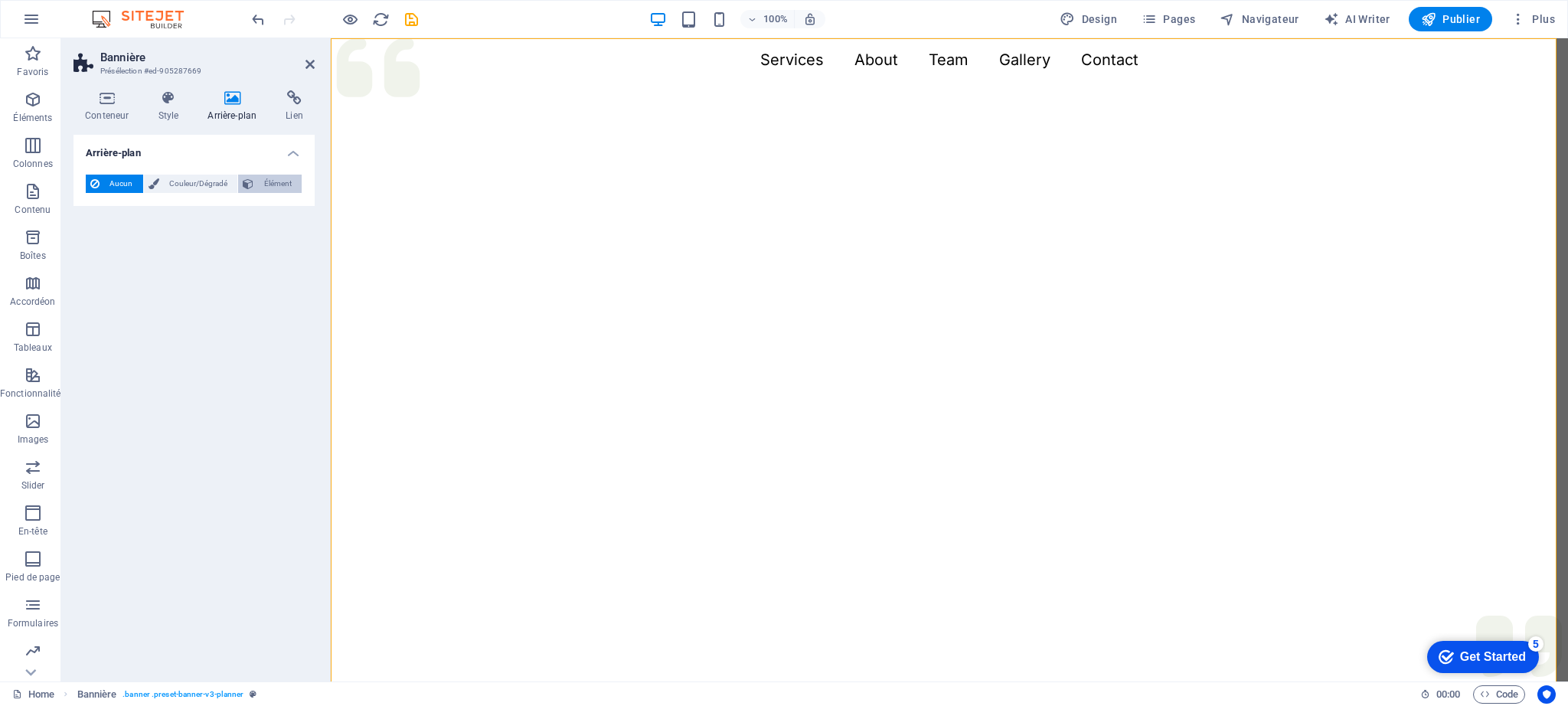
click at [256, 180] on button "Élément" at bounding box center [270, 184] width 63 height 19
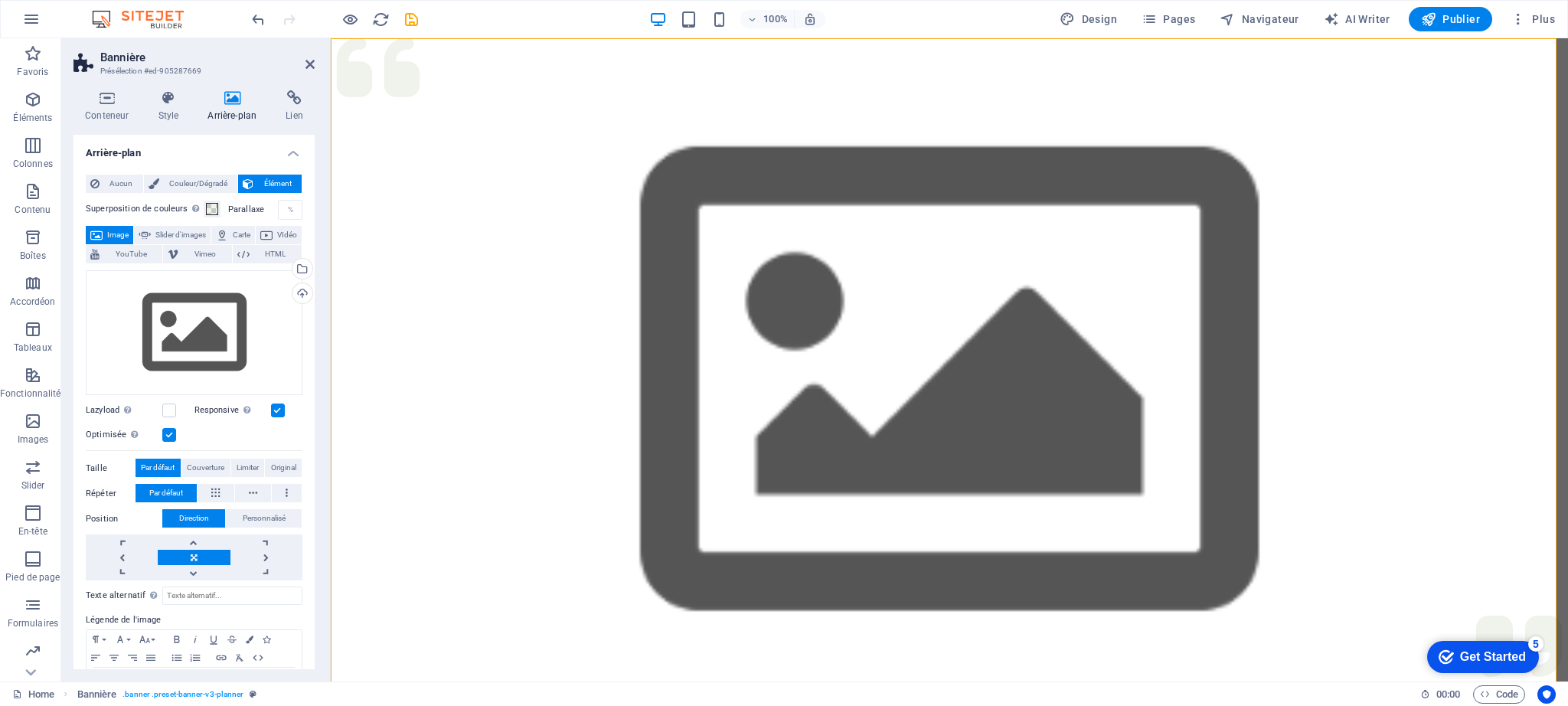
click at [667, 250] on figure at bounding box center [950, 383] width 1238 height 689
click at [225, 329] on div "Glissez les fichiers ici, cliquez pour choisir les fichiers ou sélectionnez les…" at bounding box center [194, 333] width 216 height 126
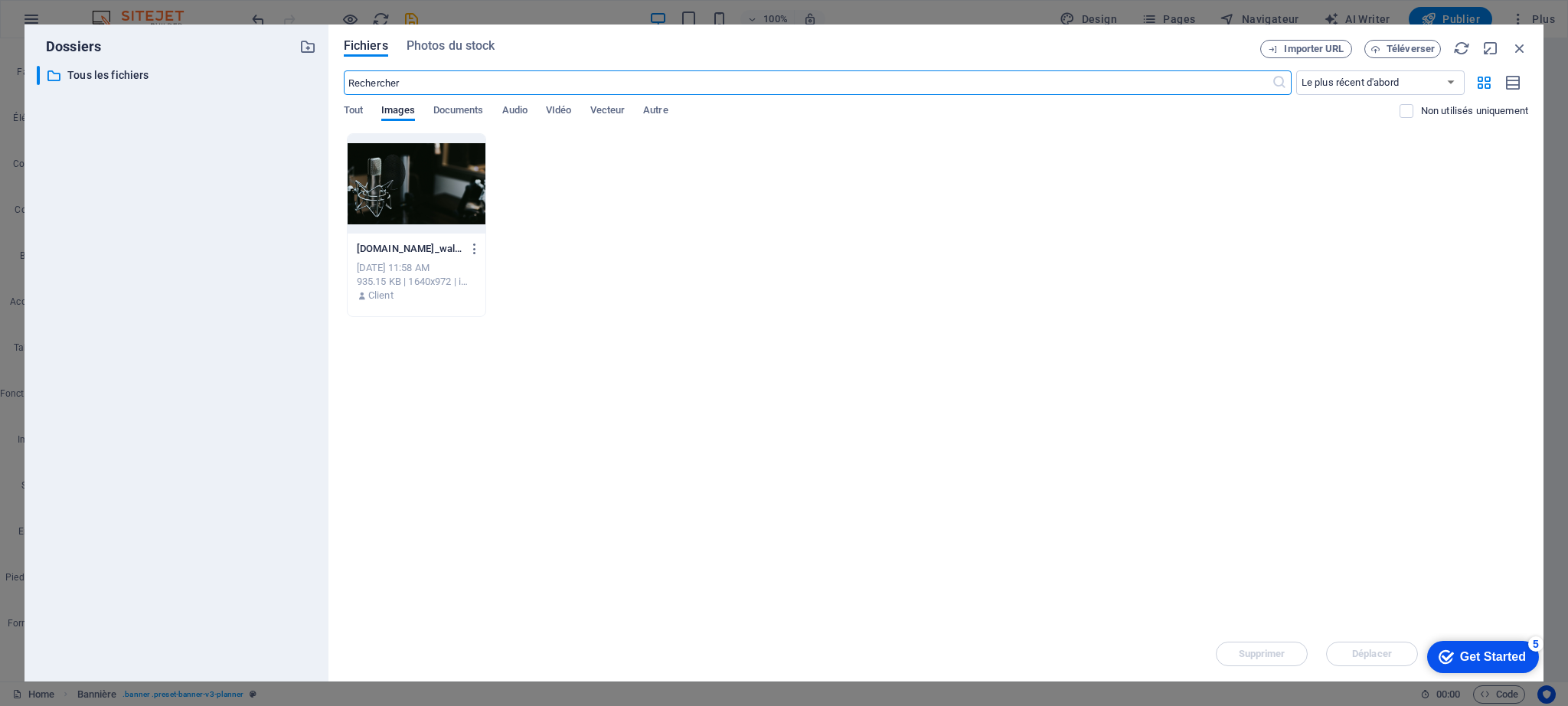
click at [415, 184] on div at bounding box center [416, 184] width 138 height 100
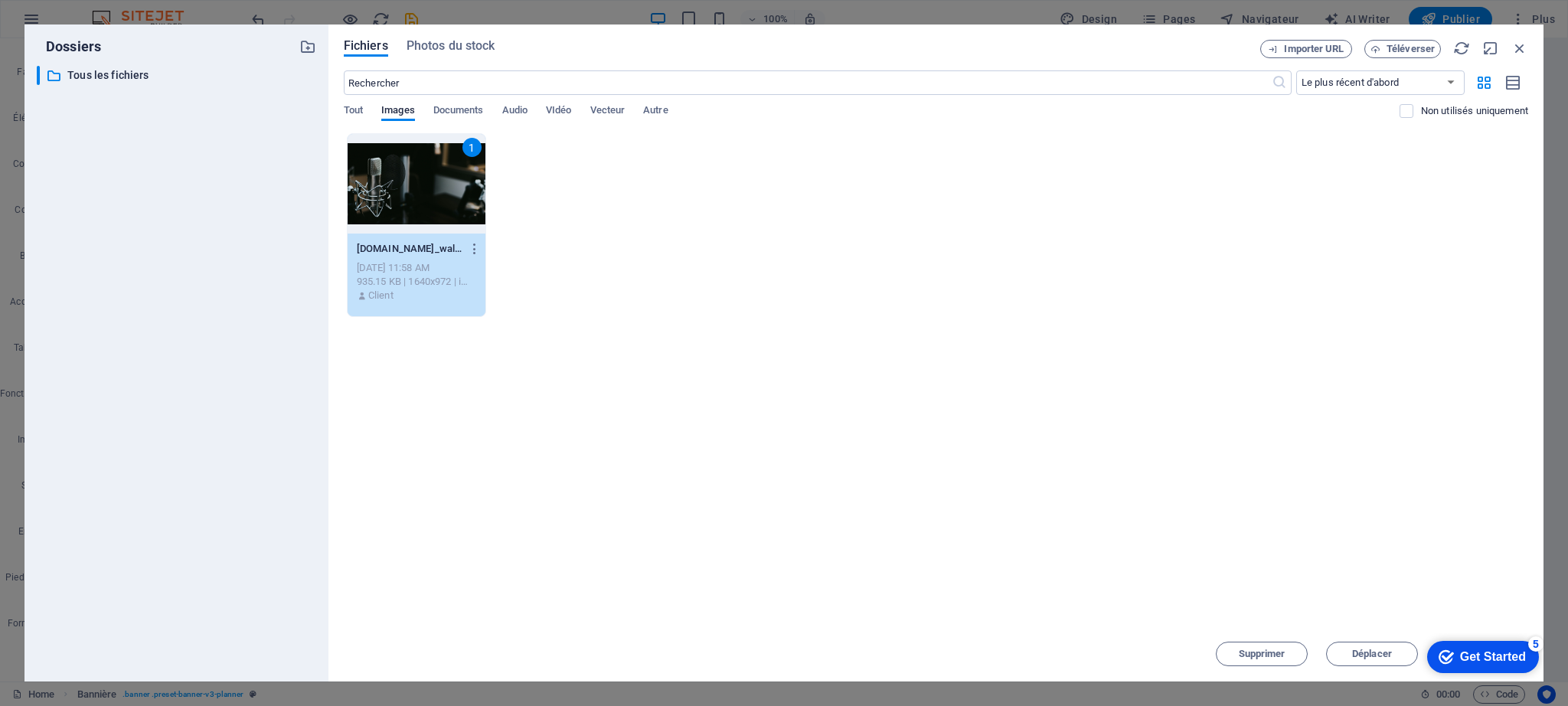
click at [415, 184] on div "1" at bounding box center [416, 184] width 138 height 100
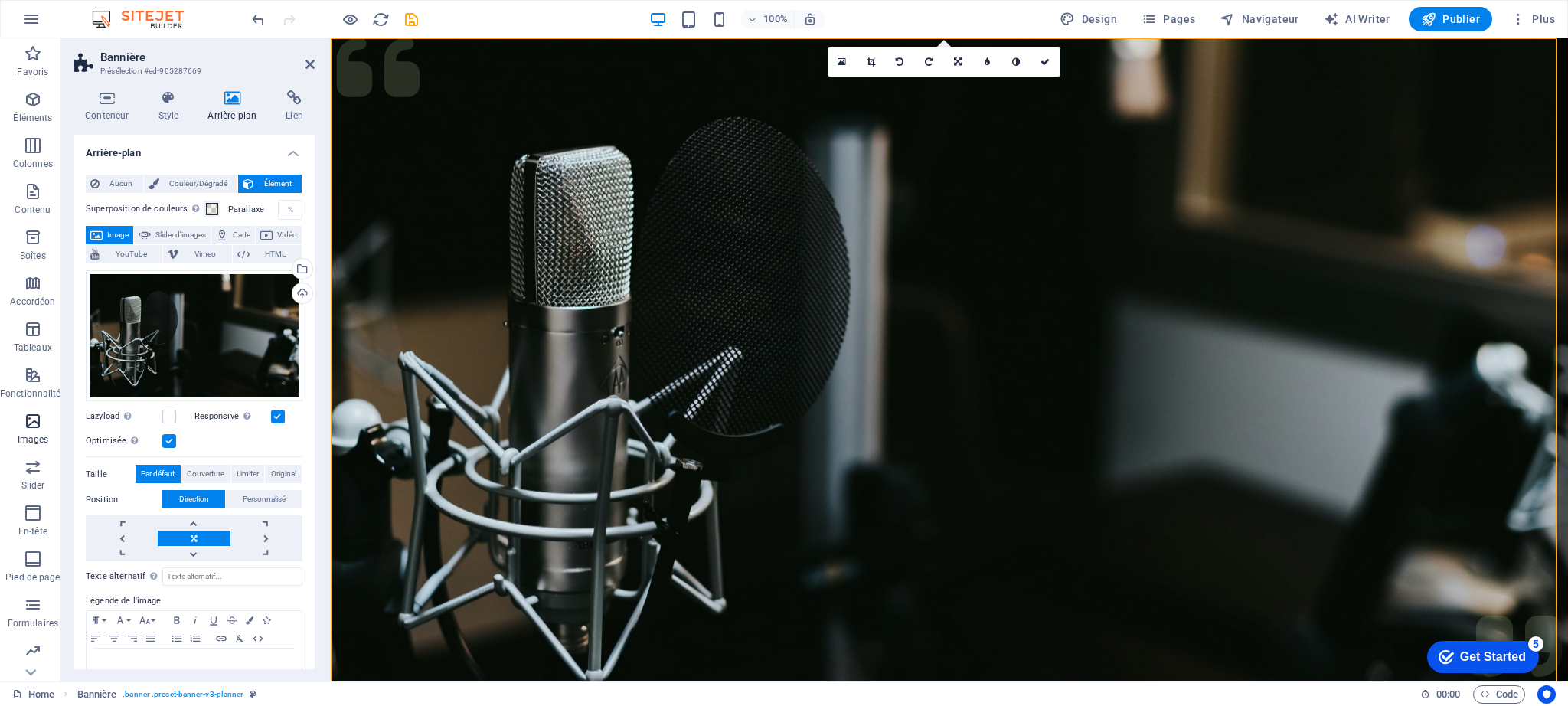
click at [38, 421] on icon "button" at bounding box center [33, 421] width 19 height 19
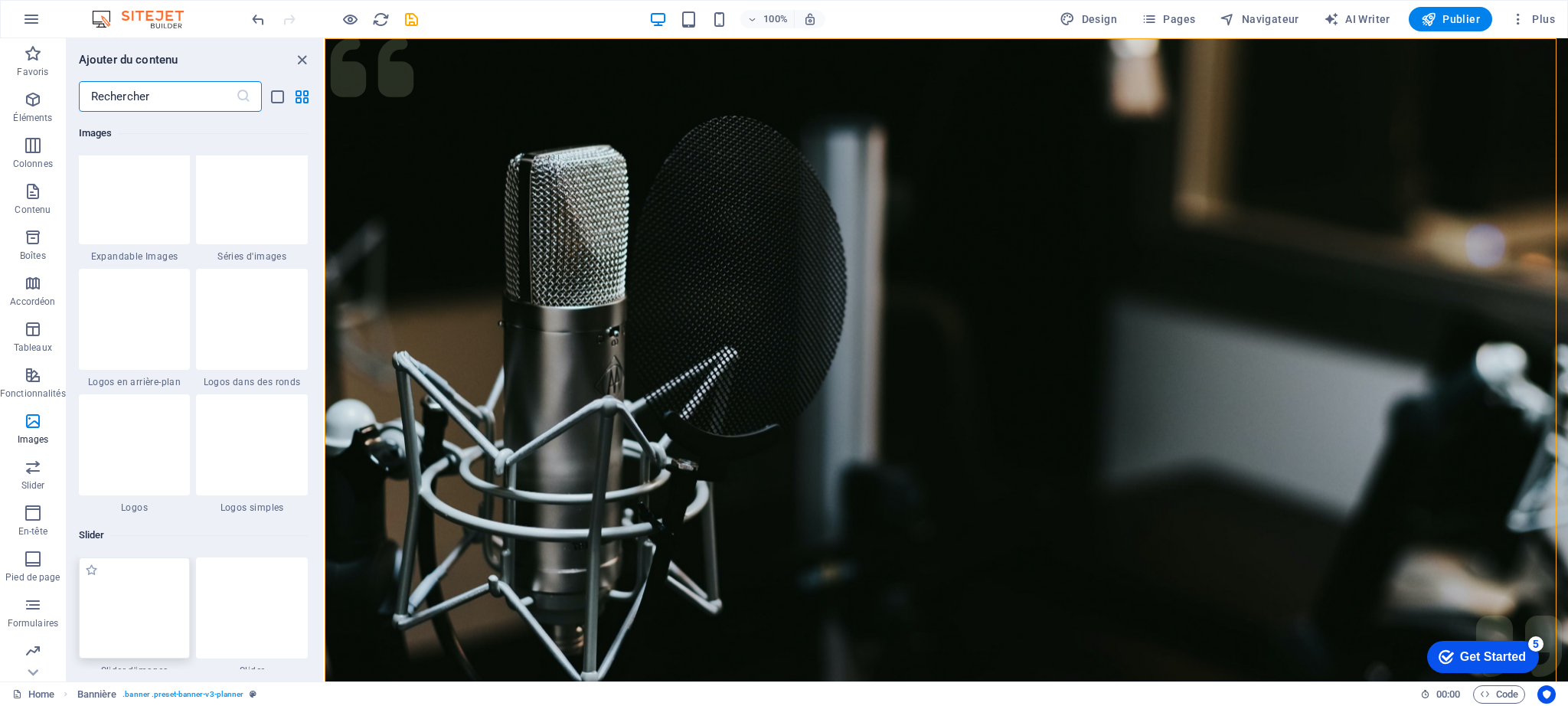
scroll to position [8300, 0]
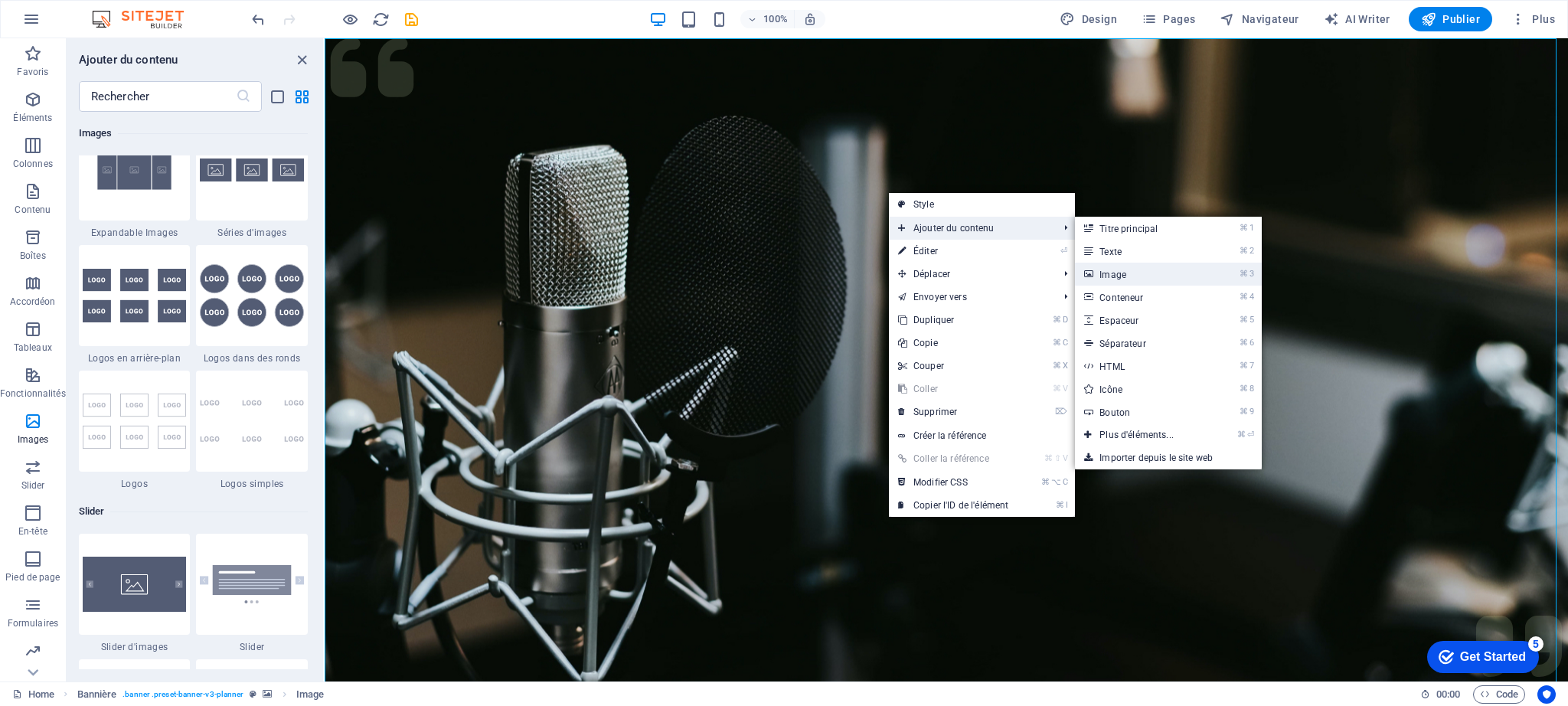
click at [1118, 275] on link "⌘ 3 Image" at bounding box center [1140, 274] width 129 height 23
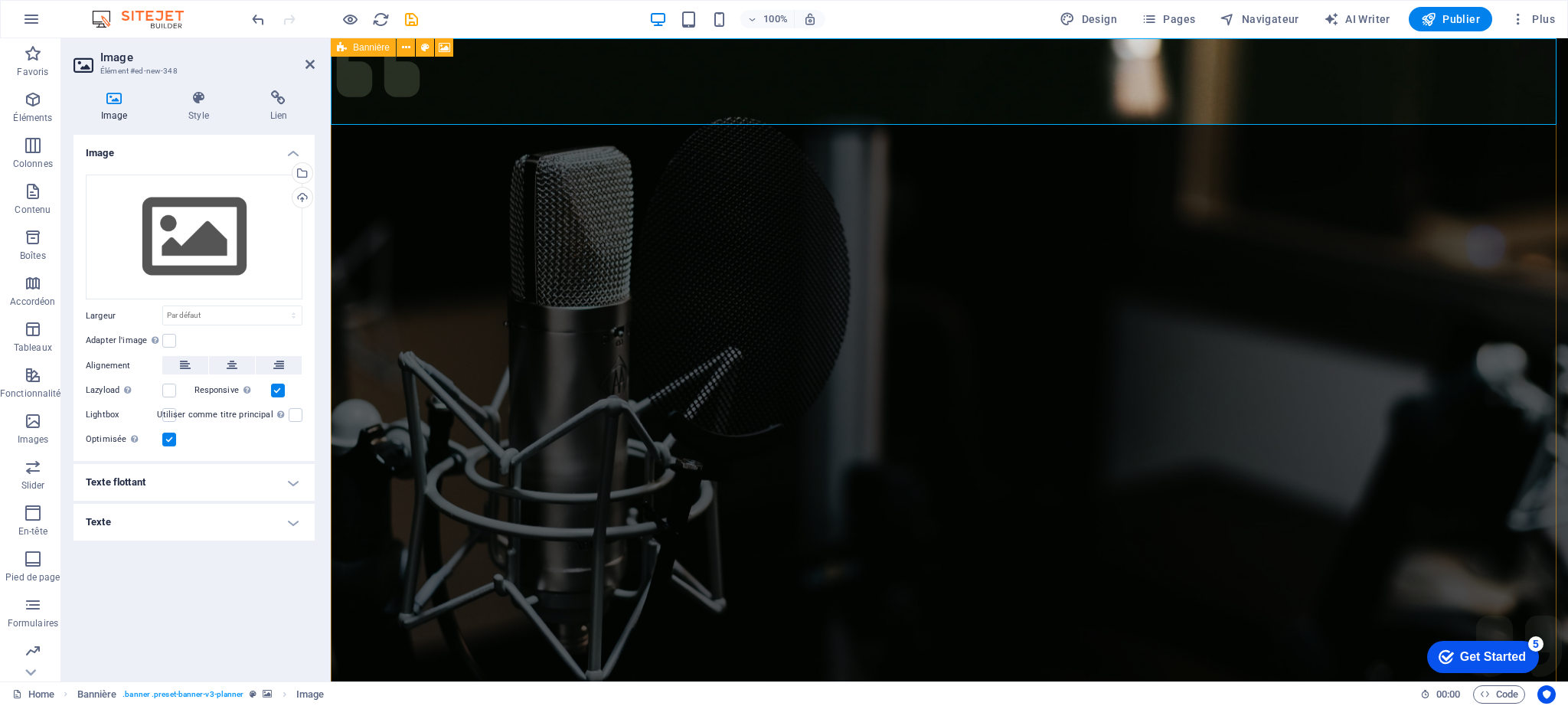
click at [679, 252] on figure at bounding box center [950, 383] width 1238 height 689
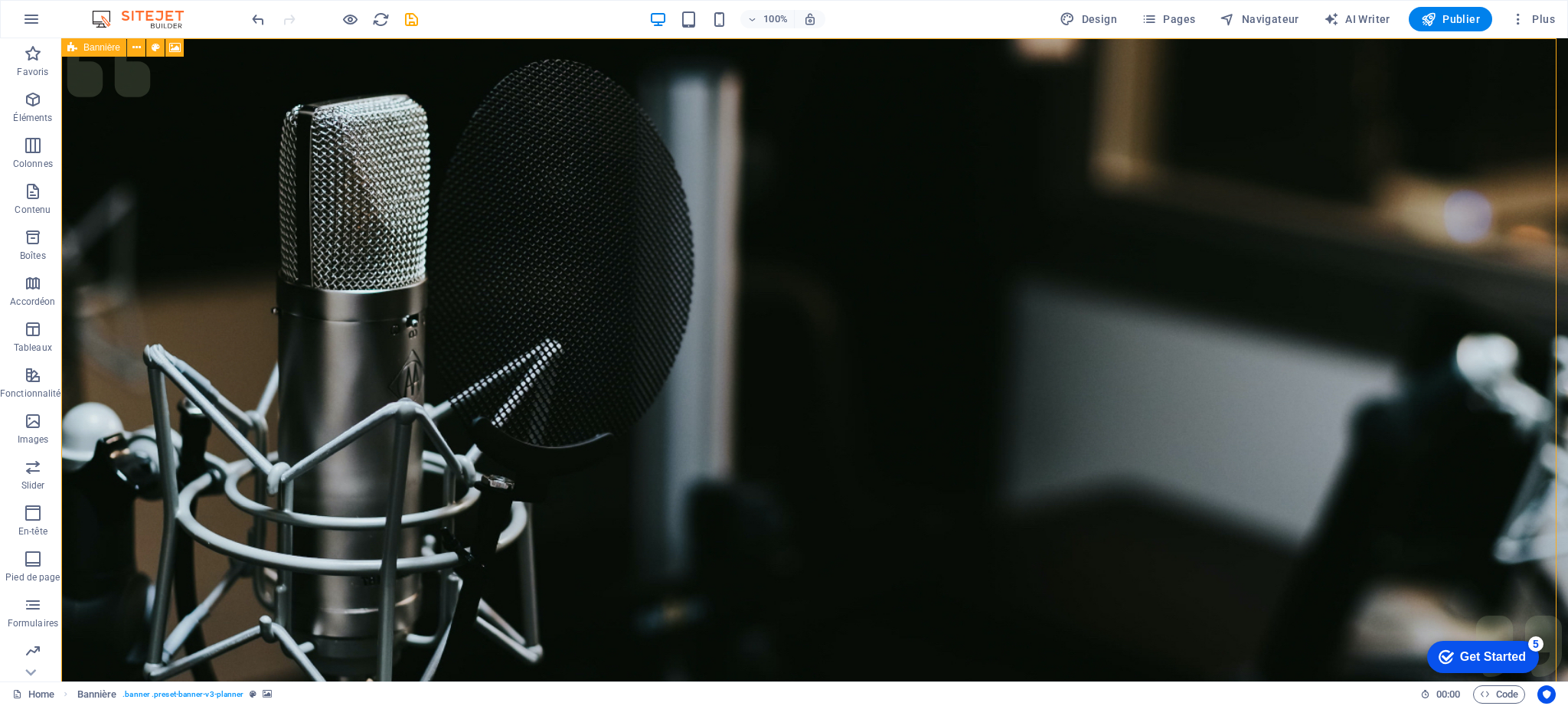
click at [679, 252] on figure at bounding box center [815, 383] width 1507 height 689
click at [657, 332] on figure at bounding box center [815, 383] width 1507 height 689
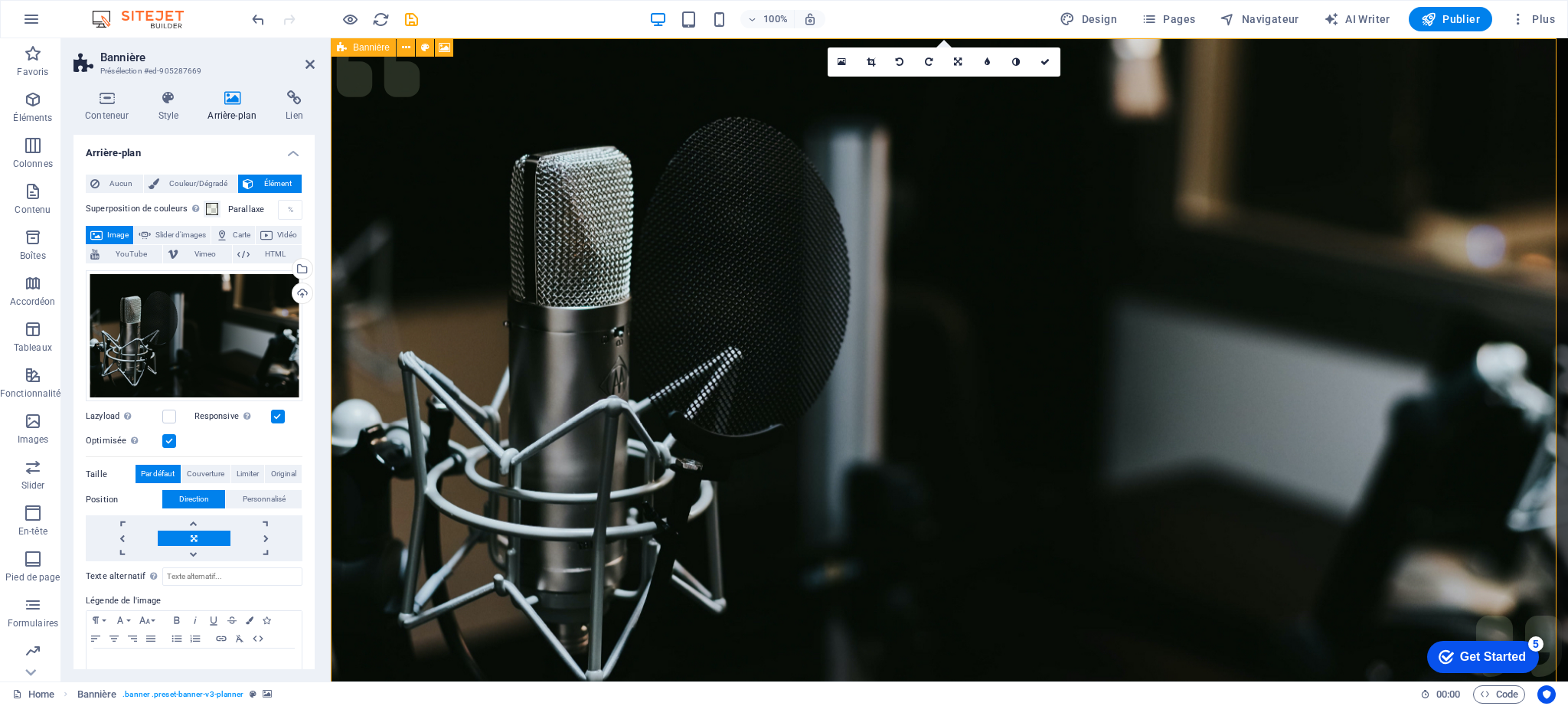
click at [606, 323] on figure at bounding box center [950, 383] width 1238 height 689
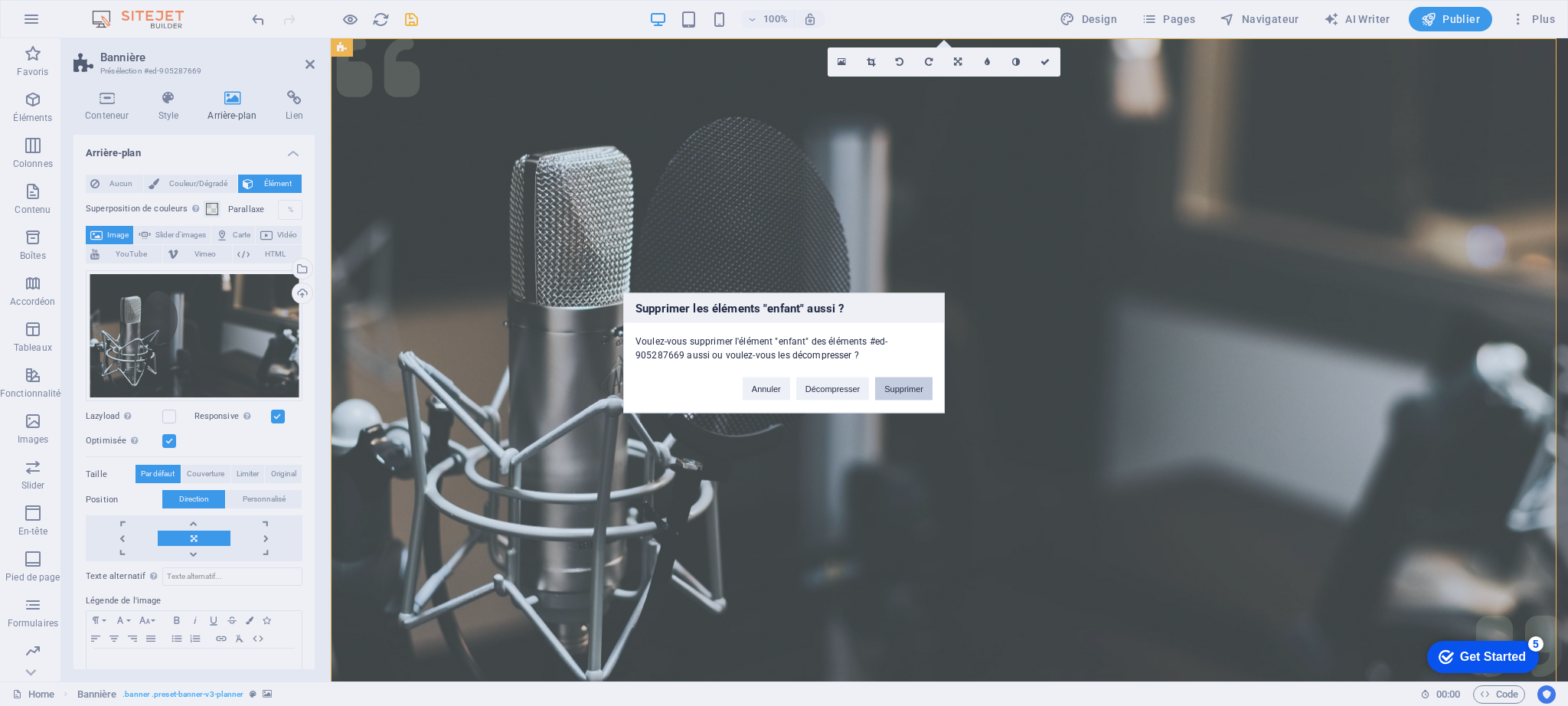
drag, startPoint x: 895, startPoint y: 387, endPoint x: 834, endPoint y: 349, distance: 71.9
click at [895, 387] on button "Supprimer" at bounding box center [904, 388] width 57 height 23
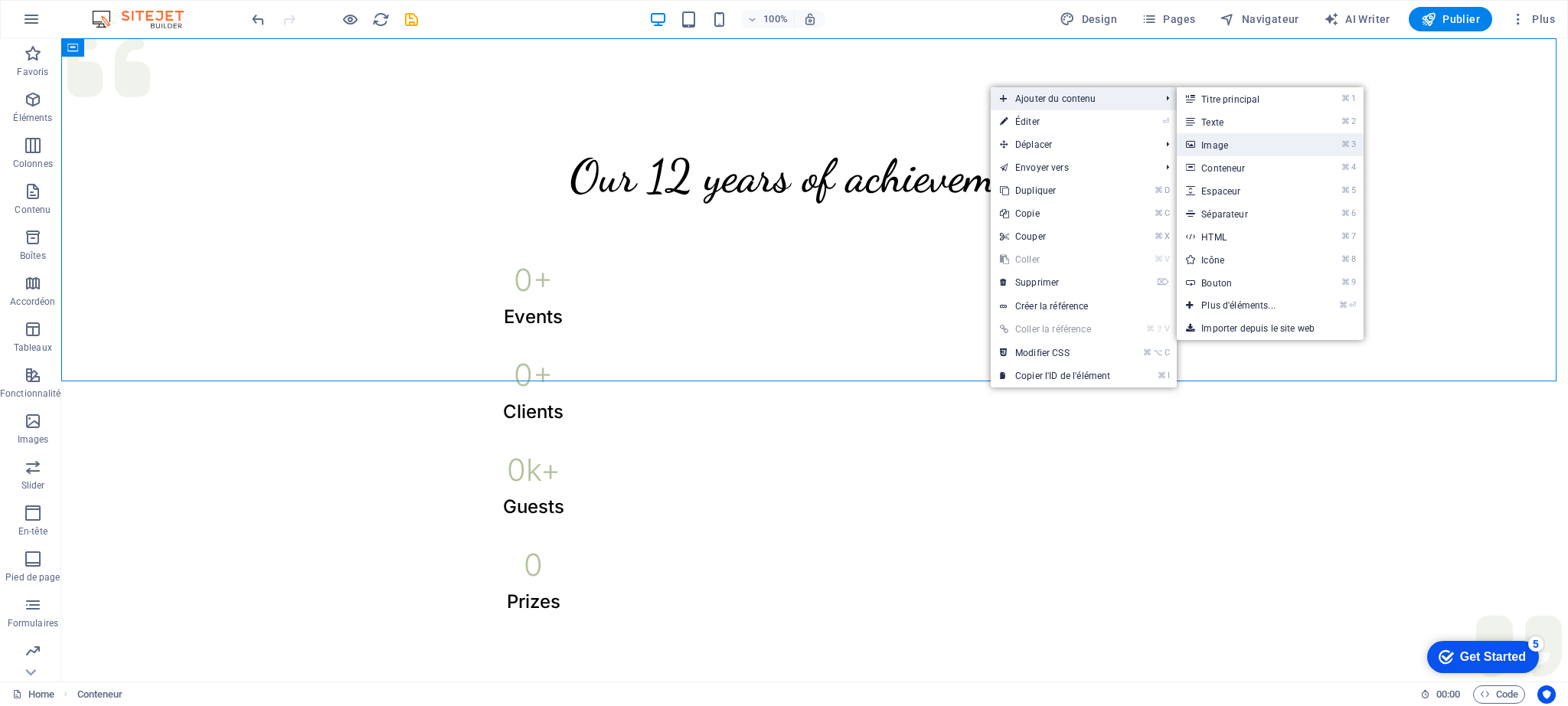
drag, startPoint x: 1215, startPoint y: 144, endPoint x: 536, endPoint y: 166, distance: 679.4
click at [1215, 144] on link "⌘ 3 Image" at bounding box center [1241, 144] width 129 height 23
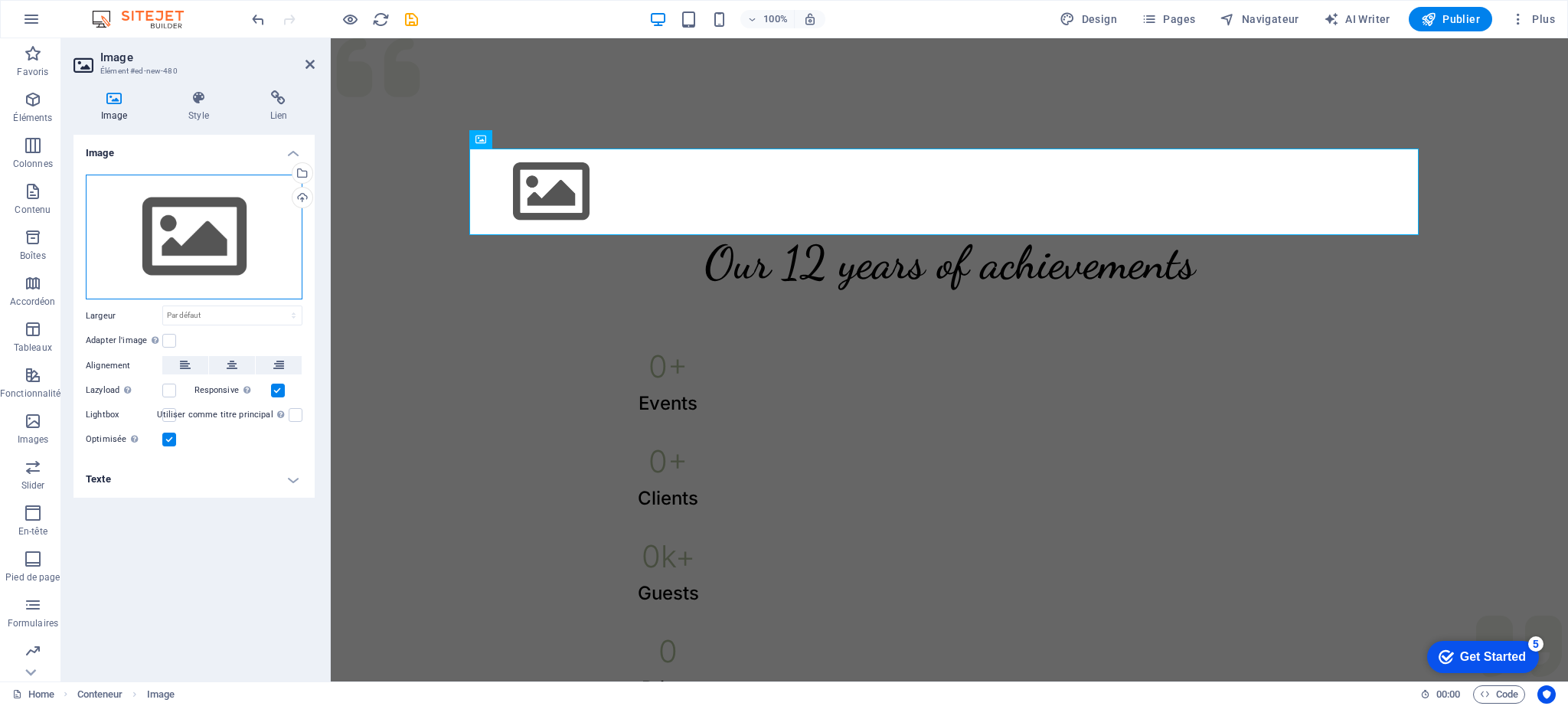
click at [178, 235] on div "Glissez les fichiers ici, cliquez pour choisir les fichiers ou sélectionnez les…" at bounding box center [194, 237] width 216 height 126
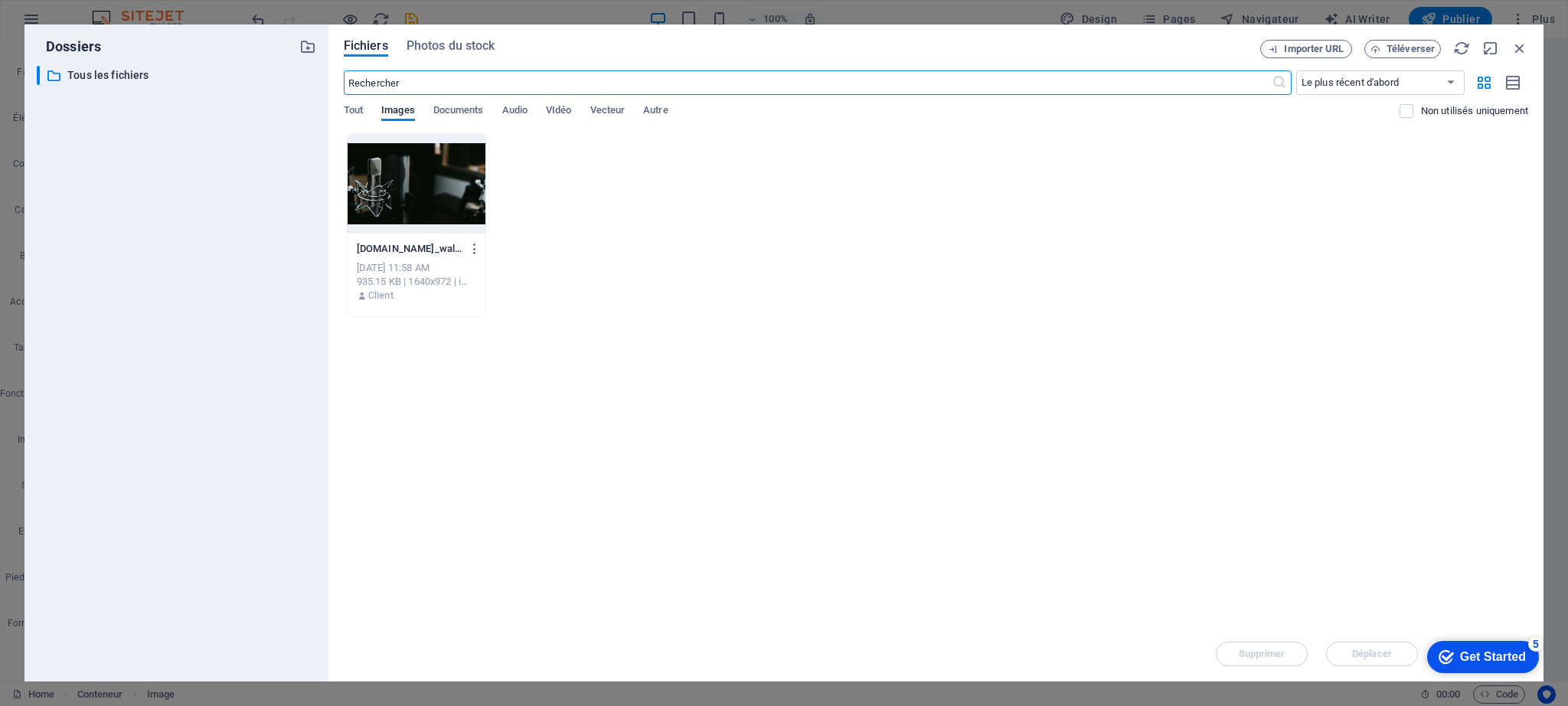
click at [418, 177] on div at bounding box center [416, 184] width 138 height 100
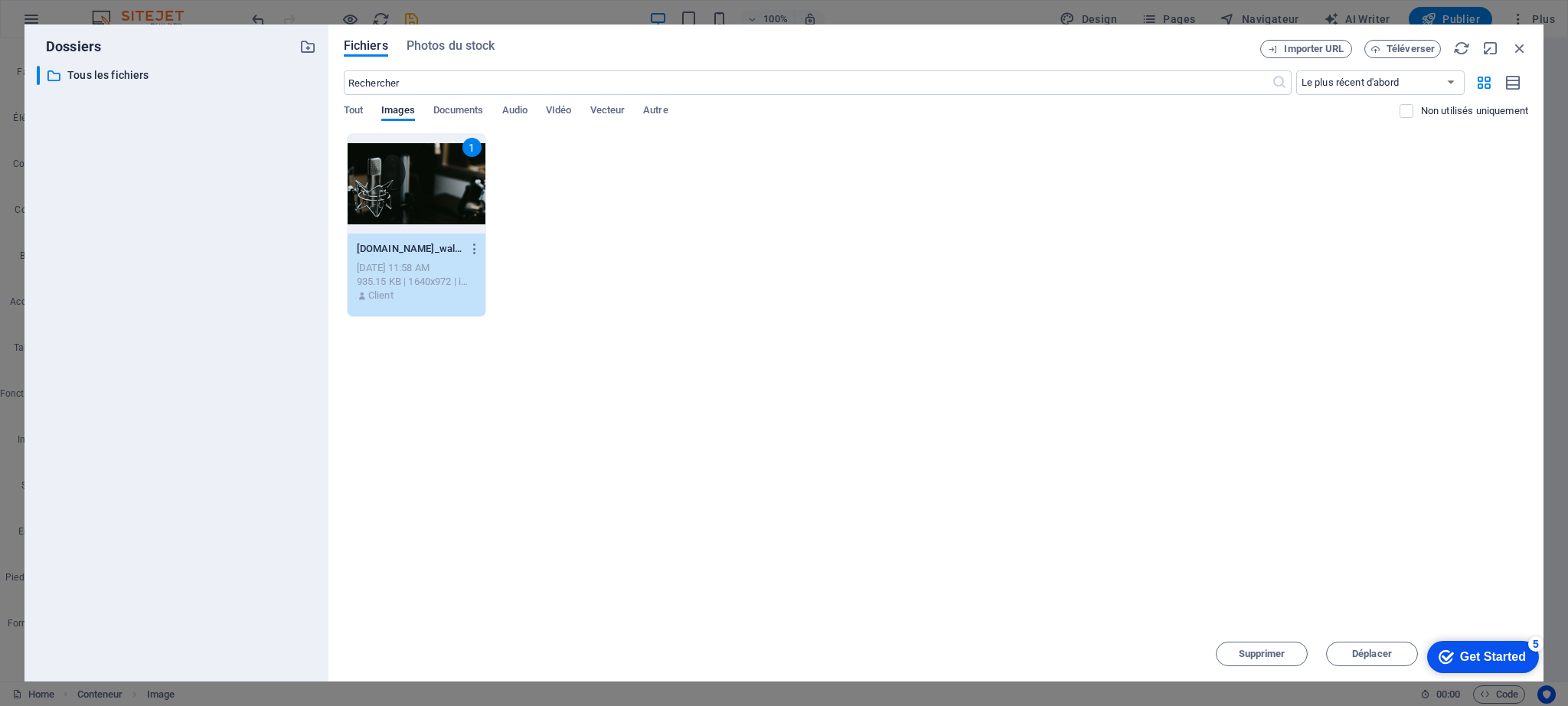
drag, startPoint x: 418, startPoint y: 177, endPoint x: 127, endPoint y: 199, distance: 291.8
click at [418, 177] on div "1" at bounding box center [416, 184] width 138 height 100
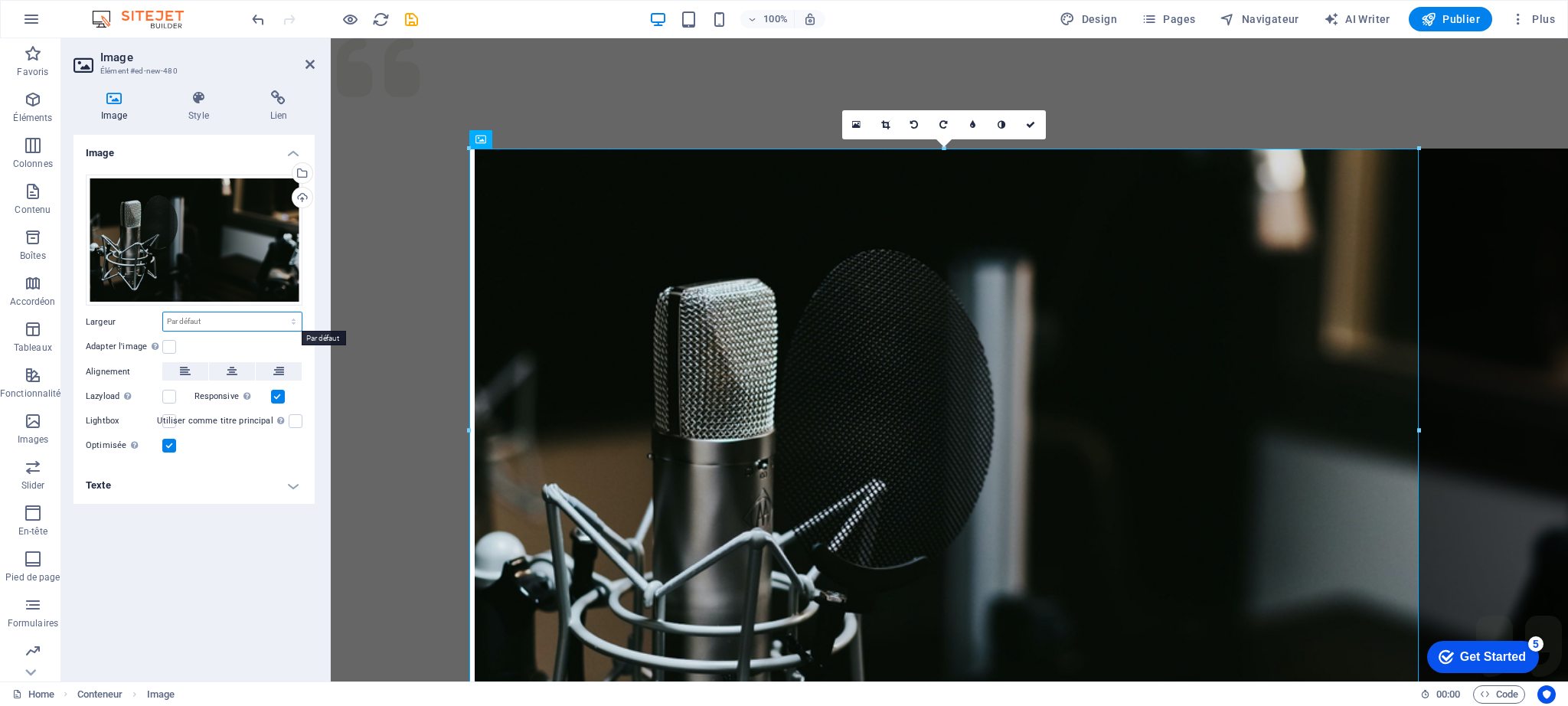
click at [297, 326] on select "Par défaut auto px rem % em vh vw" at bounding box center [232, 322] width 139 height 19
click at [163, 312] on select "Par défaut auto px rem % em vh vw" at bounding box center [232, 322] width 139 height 19
click at [170, 348] on label at bounding box center [169, 346] width 14 height 14
click at [0, 0] on input "Adapter l'image Adapter automatiquement l'image à une largeur et une hauteur fi…" at bounding box center [0, 0] width 0 height 0
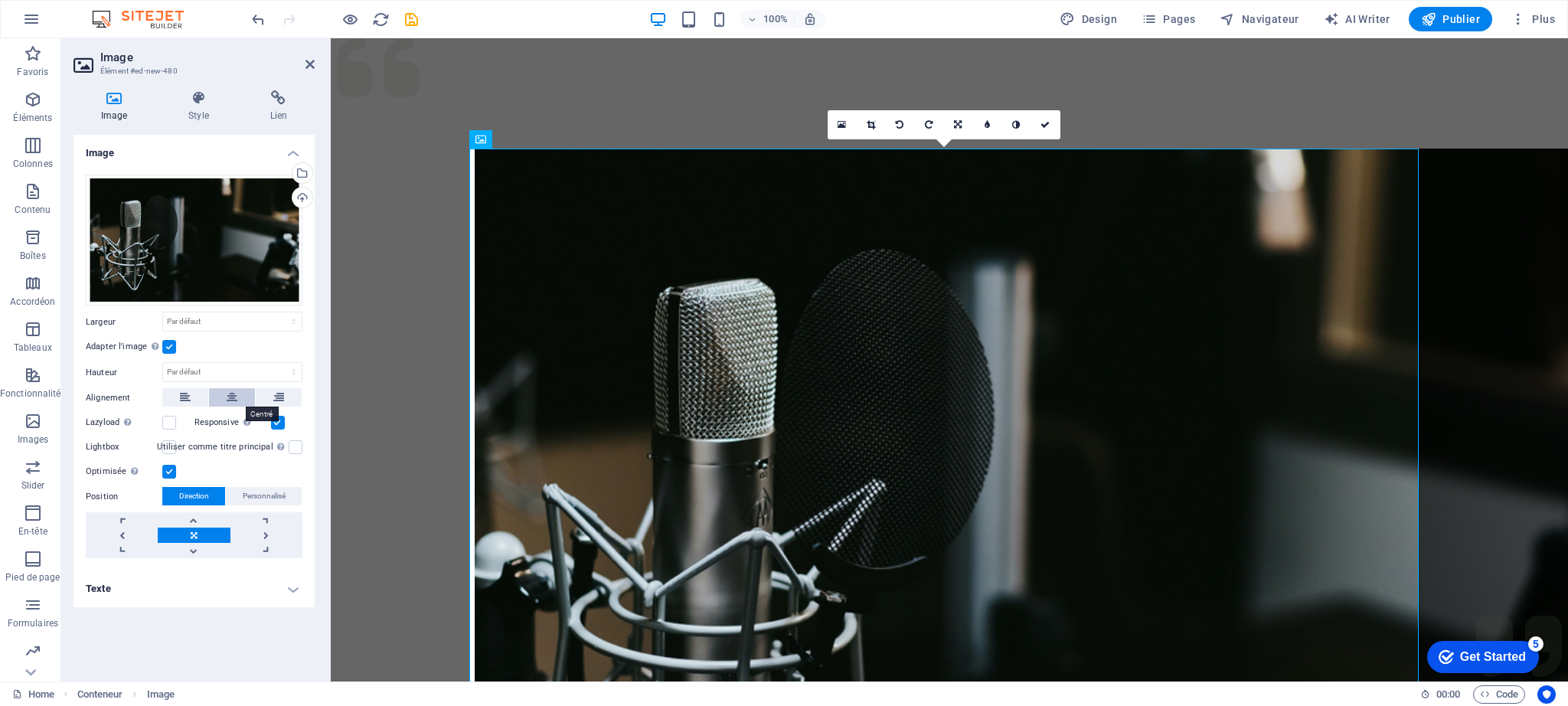
click at [232, 397] on icon at bounding box center [231, 398] width 11 height 19
click at [266, 497] on span "Personnalisé" at bounding box center [264, 496] width 43 height 19
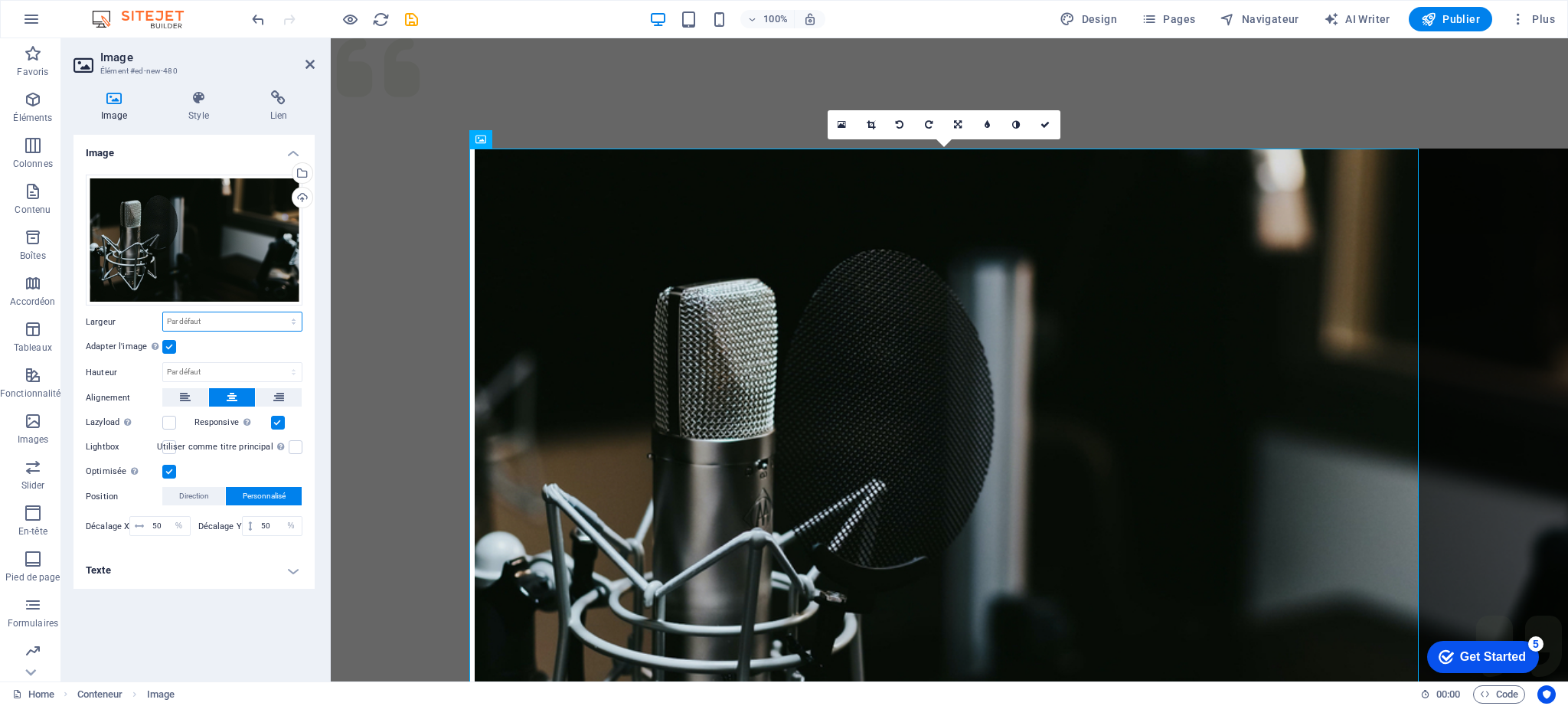
click at [292, 323] on select "Par défaut auto px rem % em vh vw" at bounding box center [232, 322] width 139 height 19
click at [163, 312] on select "Par défaut auto px rem % em vh vw" at bounding box center [232, 322] width 139 height 19
select select "DISABLED_OPTION_VALUE"
click at [296, 369] on select "Par défaut auto px" at bounding box center [232, 372] width 139 height 19
click at [163, 363] on select "Par défaut auto px" at bounding box center [232, 372] width 139 height 19
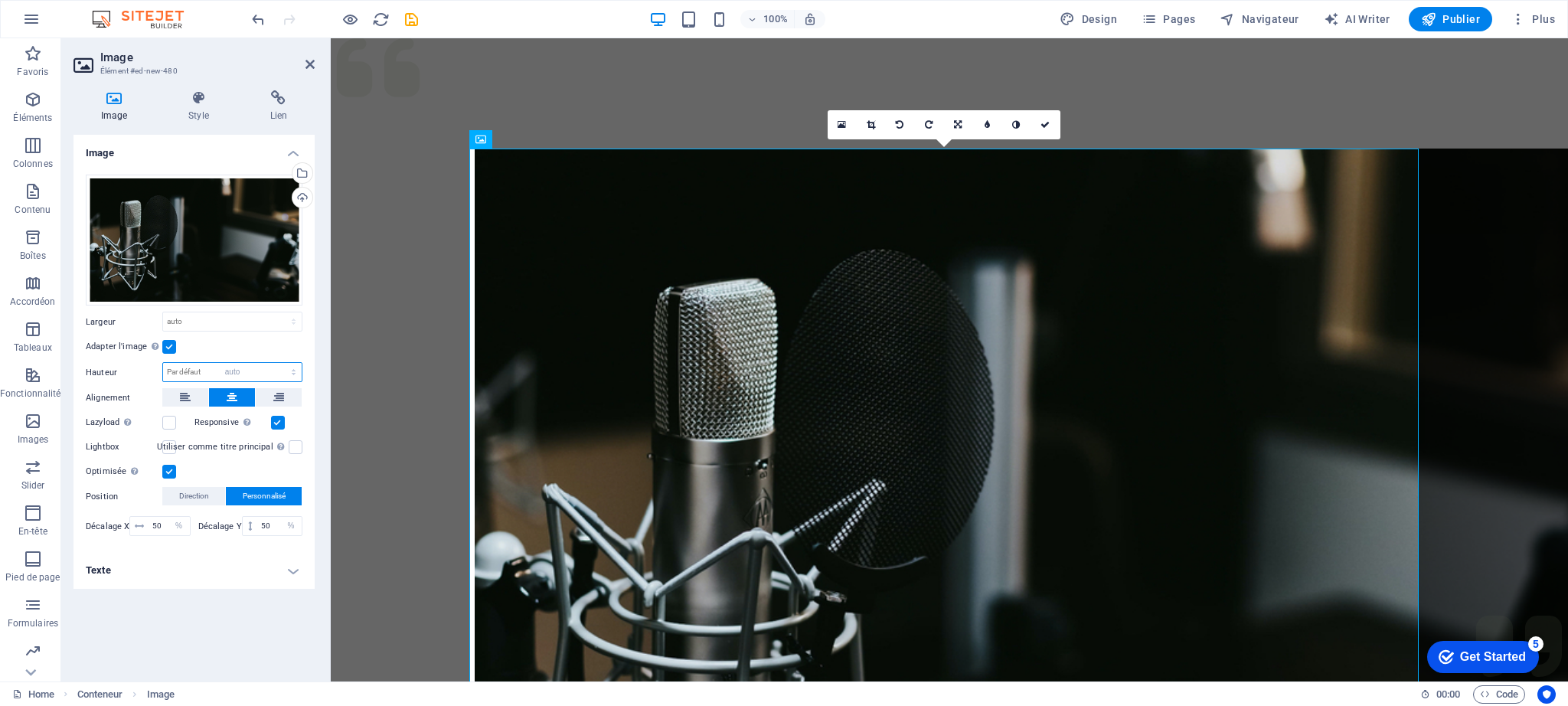
select select "DISABLED_OPTION_VALUE"
click at [200, 103] on icon at bounding box center [198, 98] width 75 height 15
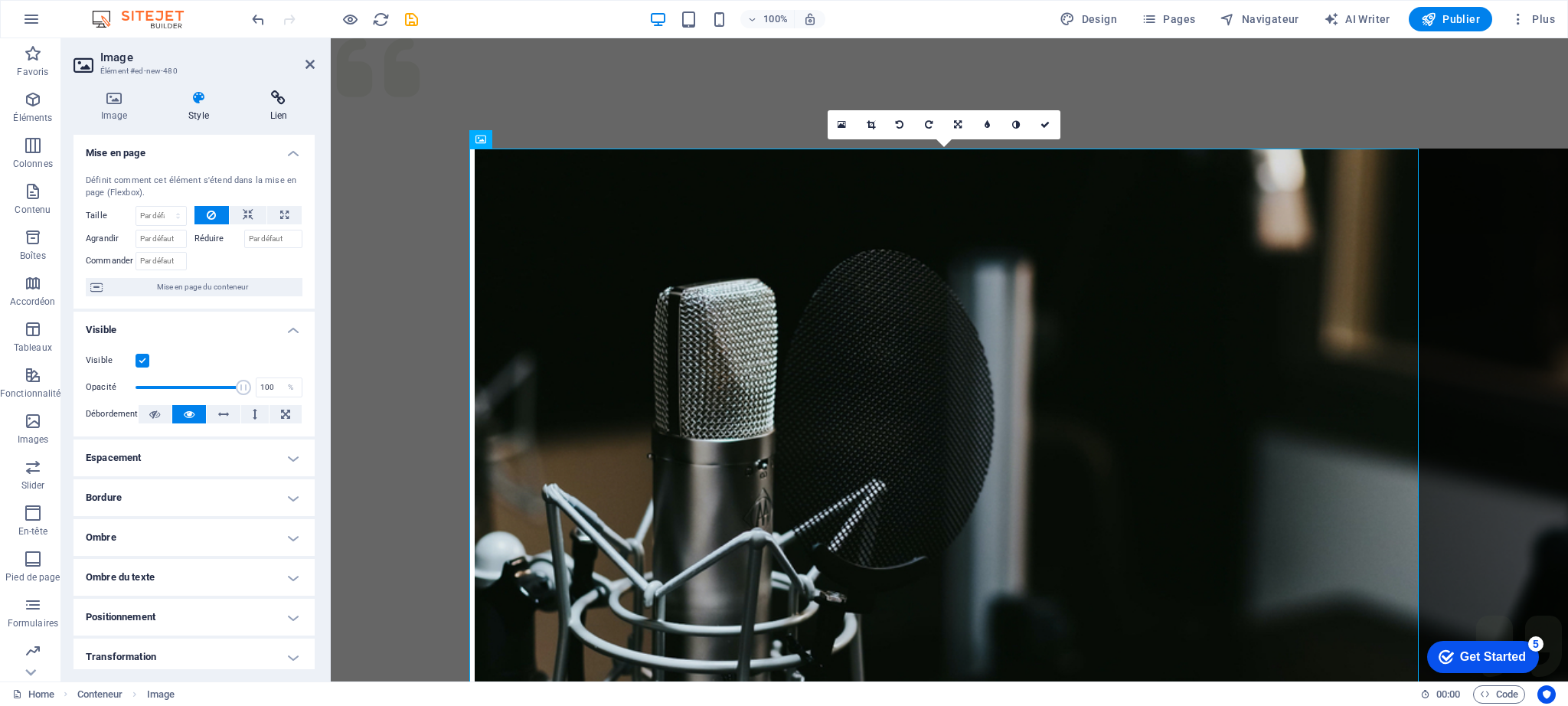
click at [279, 102] on icon at bounding box center [278, 98] width 72 height 15
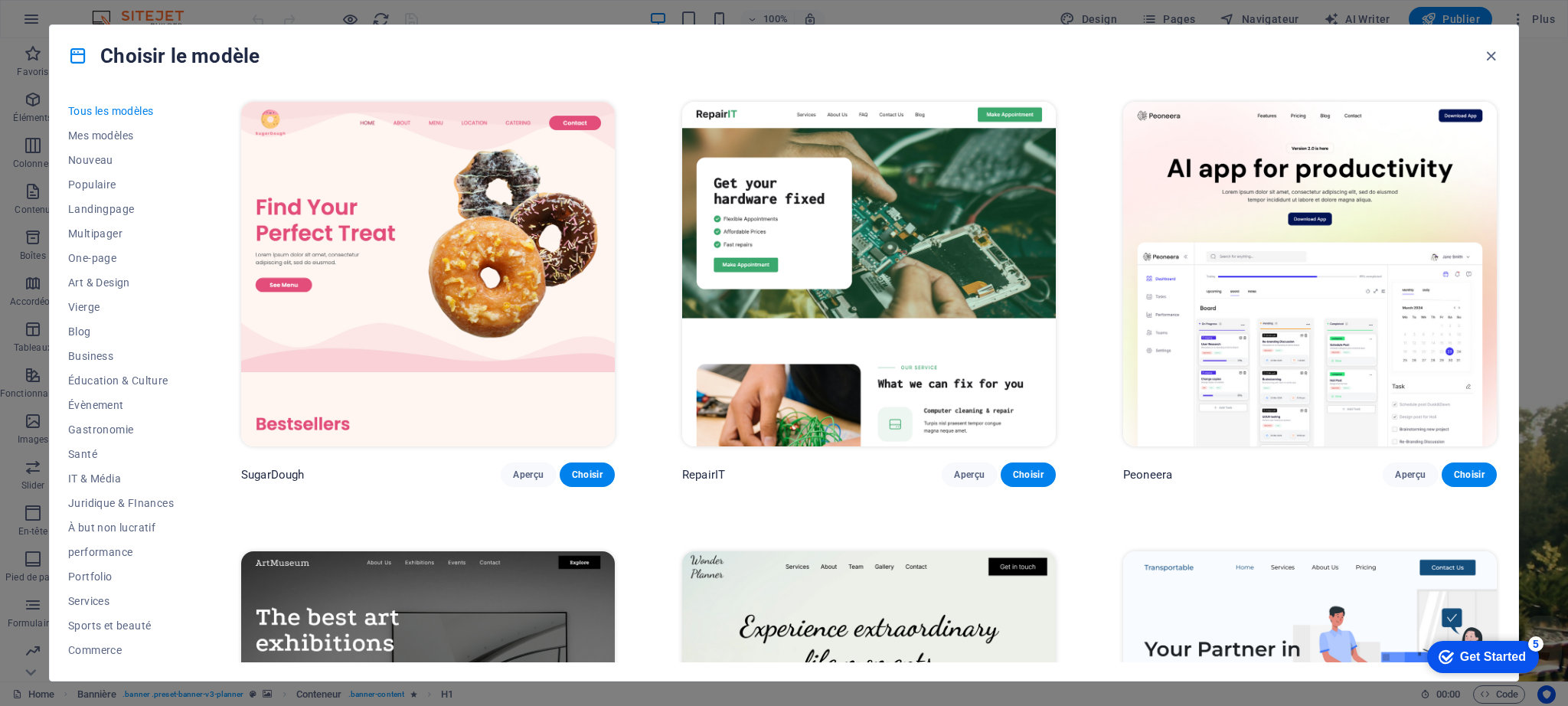
click at [0, 0] on img at bounding box center [0, 0] width 0 height 0
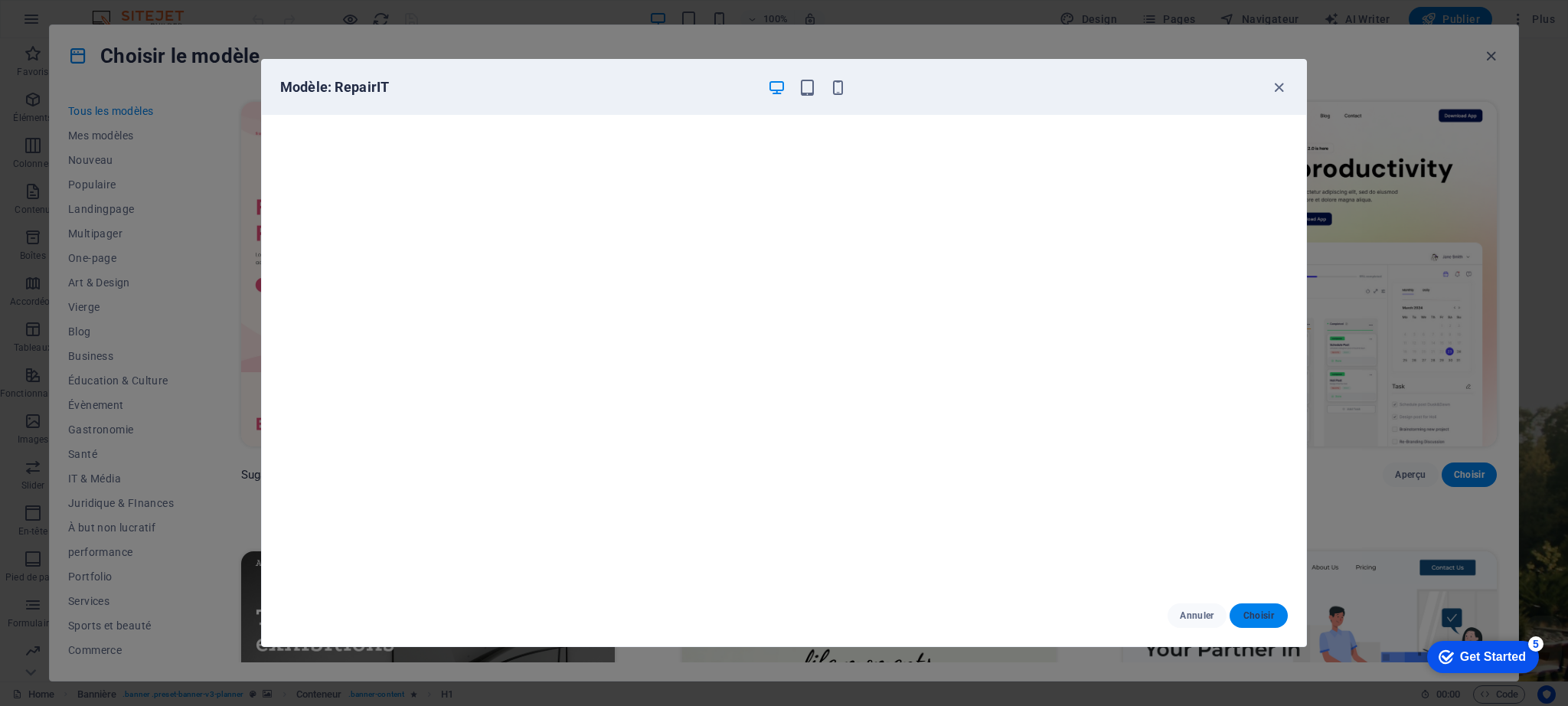
click at [1255, 617] on span "Choisir" at bounding box center [1259, 615] width 34 height 13
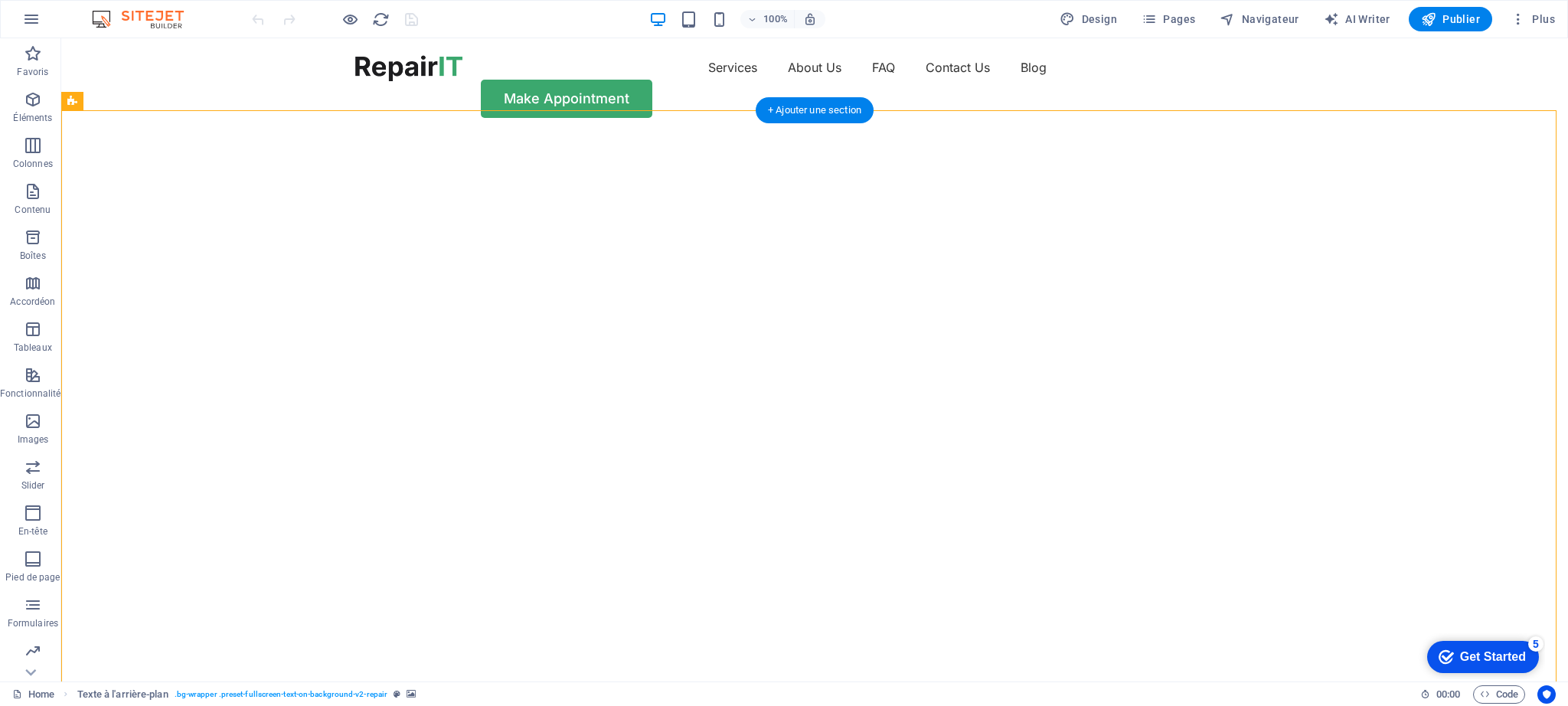
select select "vh"
select select "fade"
select select "ms"
select select "s"
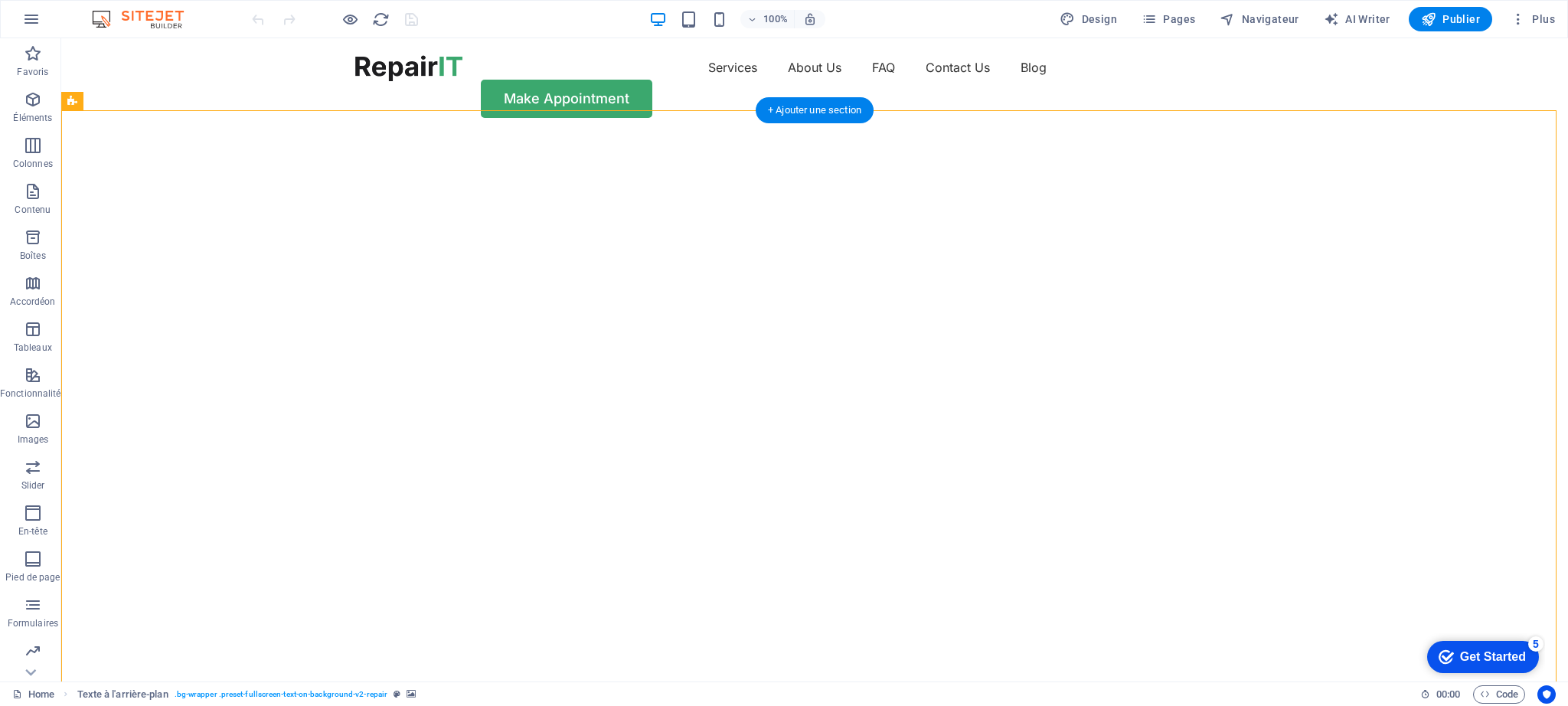
select select "progressive"
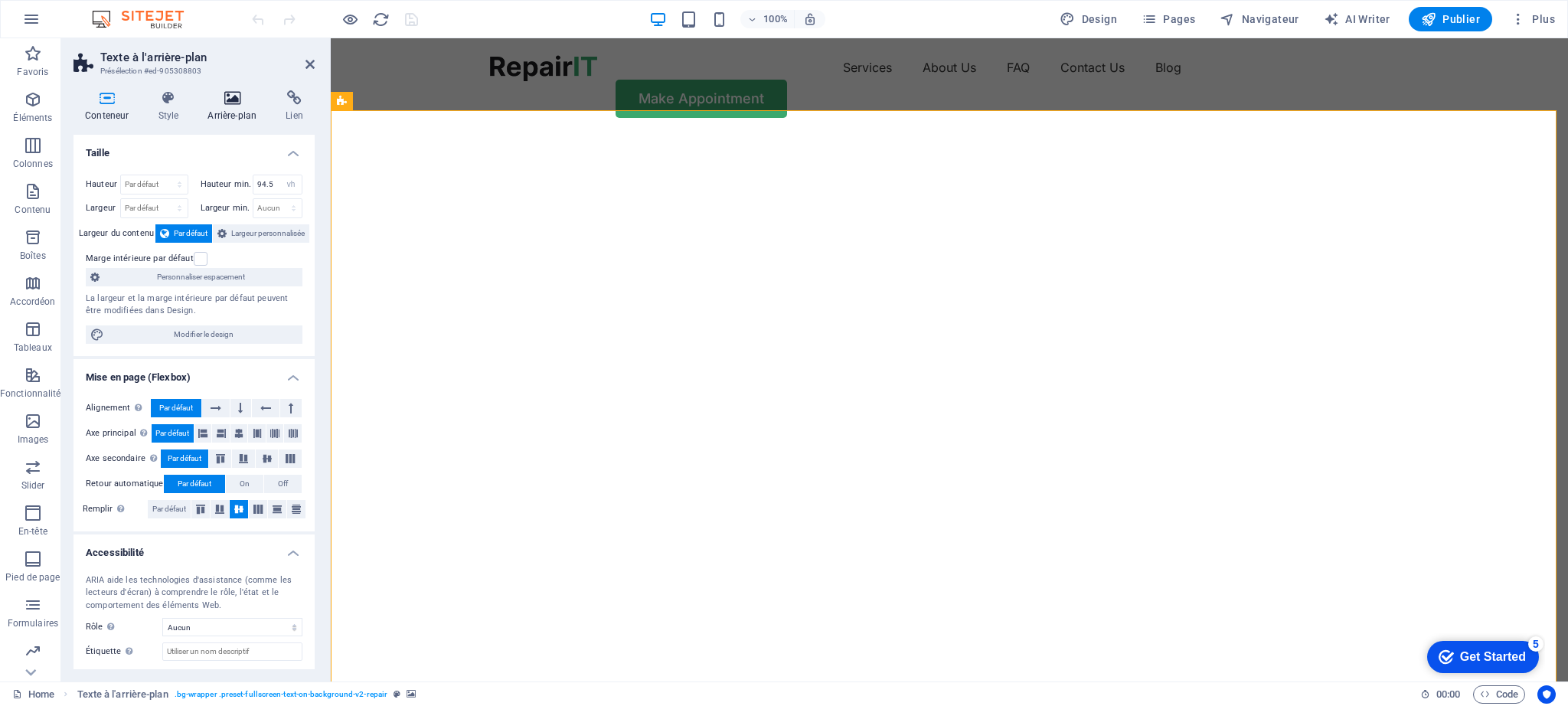
click at [214, 103] on icon at bounding box center [231, 98] width 72 height 15
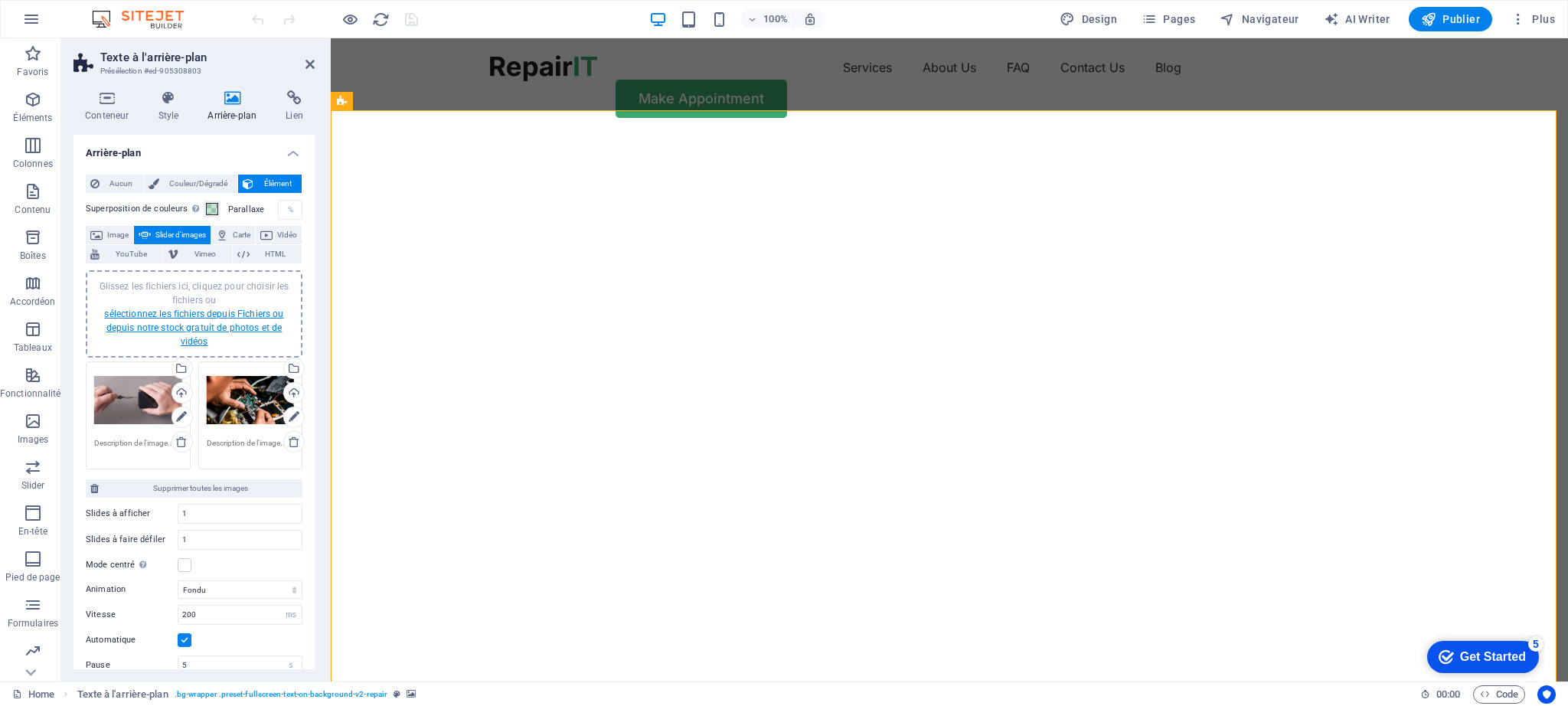
click at [203, 315] on link "sélectionnez les fichiers depuis Fichiers ou depuis notre stock gratuit de phot…" at bounding box center [193, 327] width 179 height 38
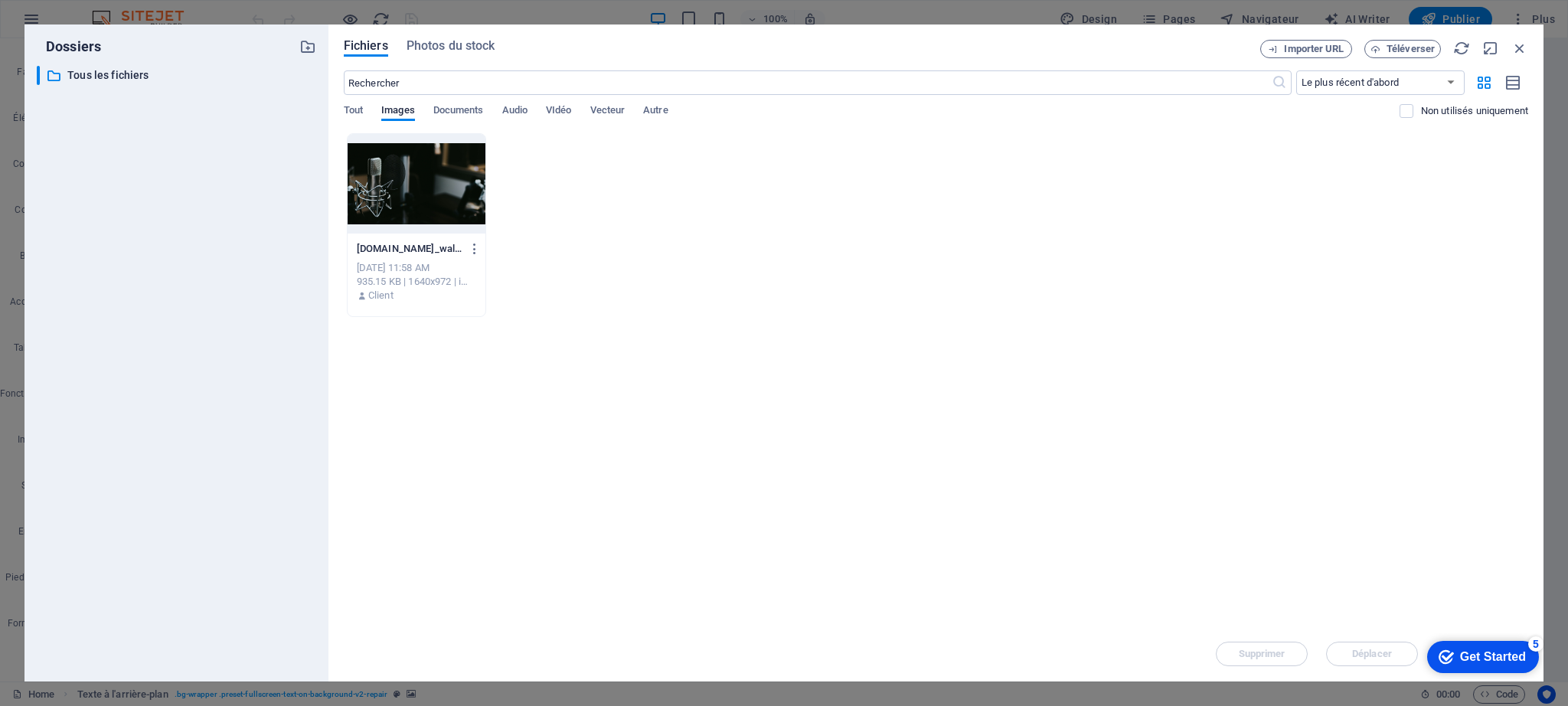
click at [438, 184] on div at bounding box center [416, 184] width 138 height 100
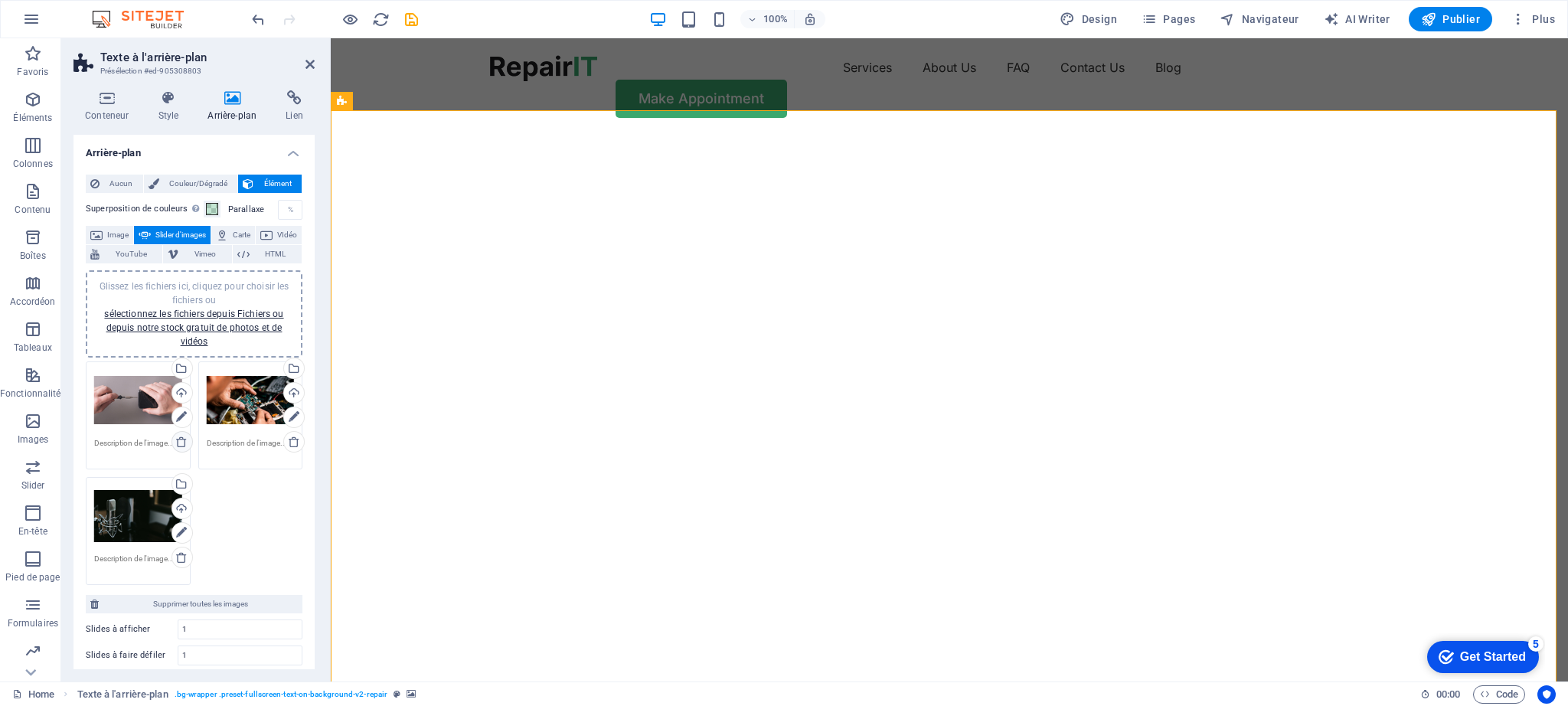
click at [179, 440] on icon at bounding box center [182, 442] width 13 height 13
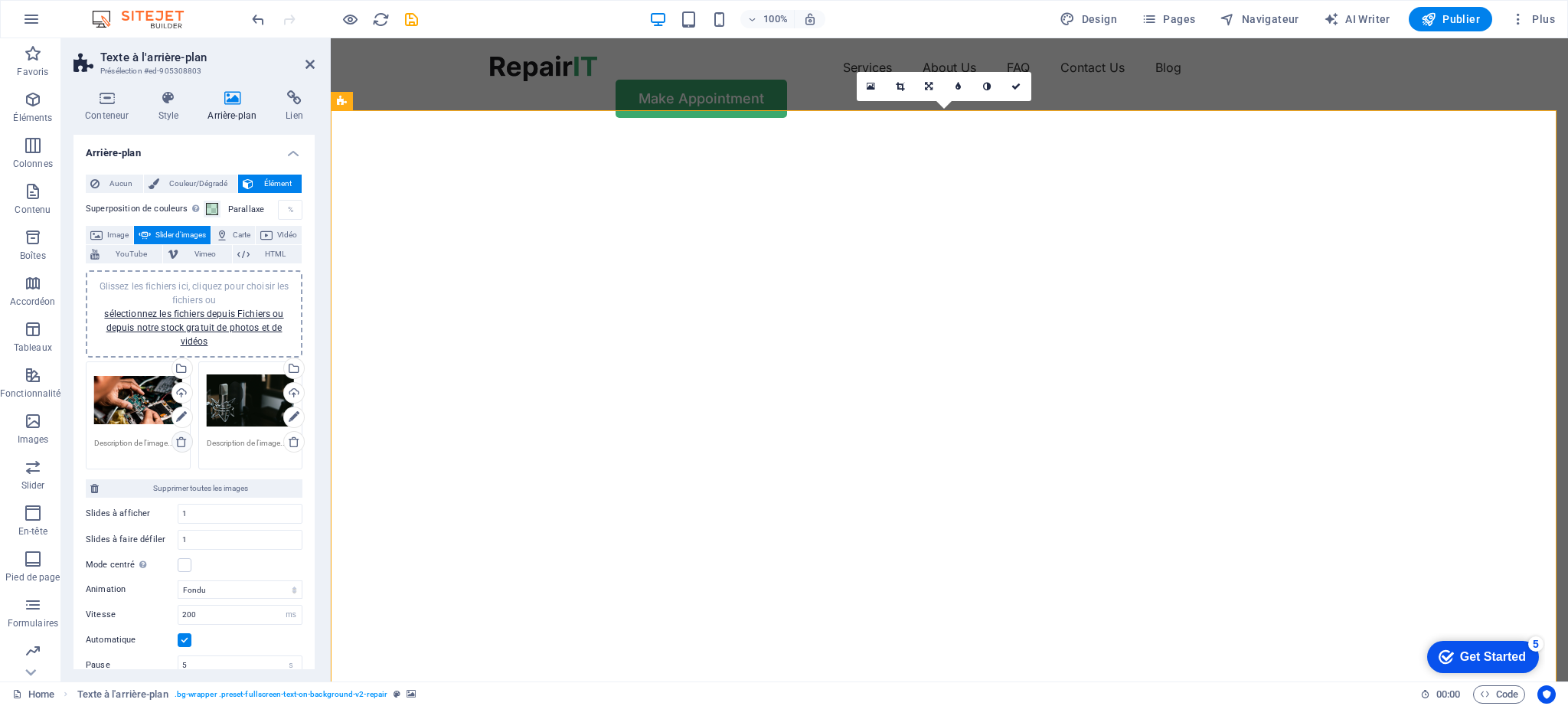
click at [181, 437] on icon at bounding box center [182, 442] width 13 height 13
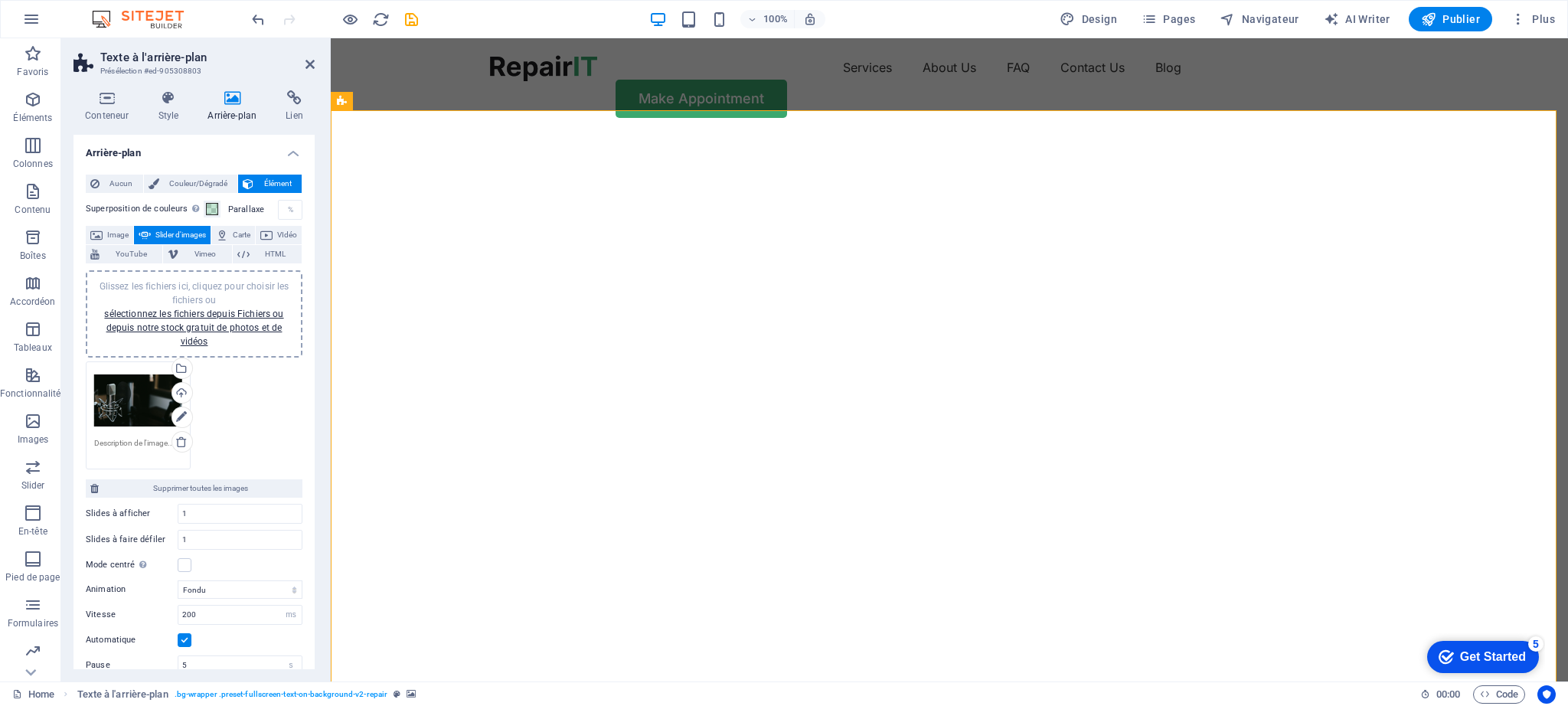
click at [153, 404] on div "Glissez les fichiers ici, cliquez pour choisir les fichiers ou sélectionnez les…" at bounding box center [138, 400] width 88 height 62
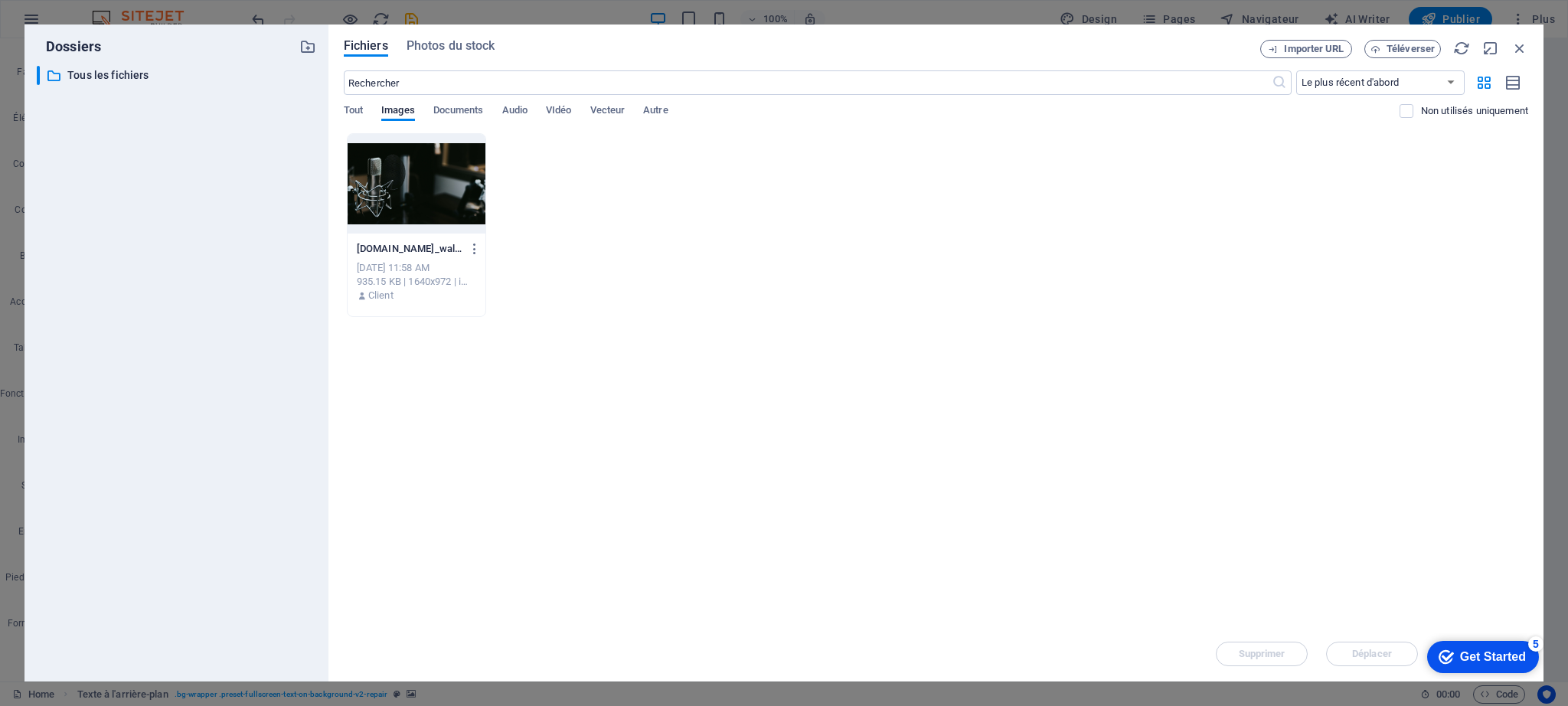
click at [402, 200] on div at bounding box center [416, 184] width 138 height 100
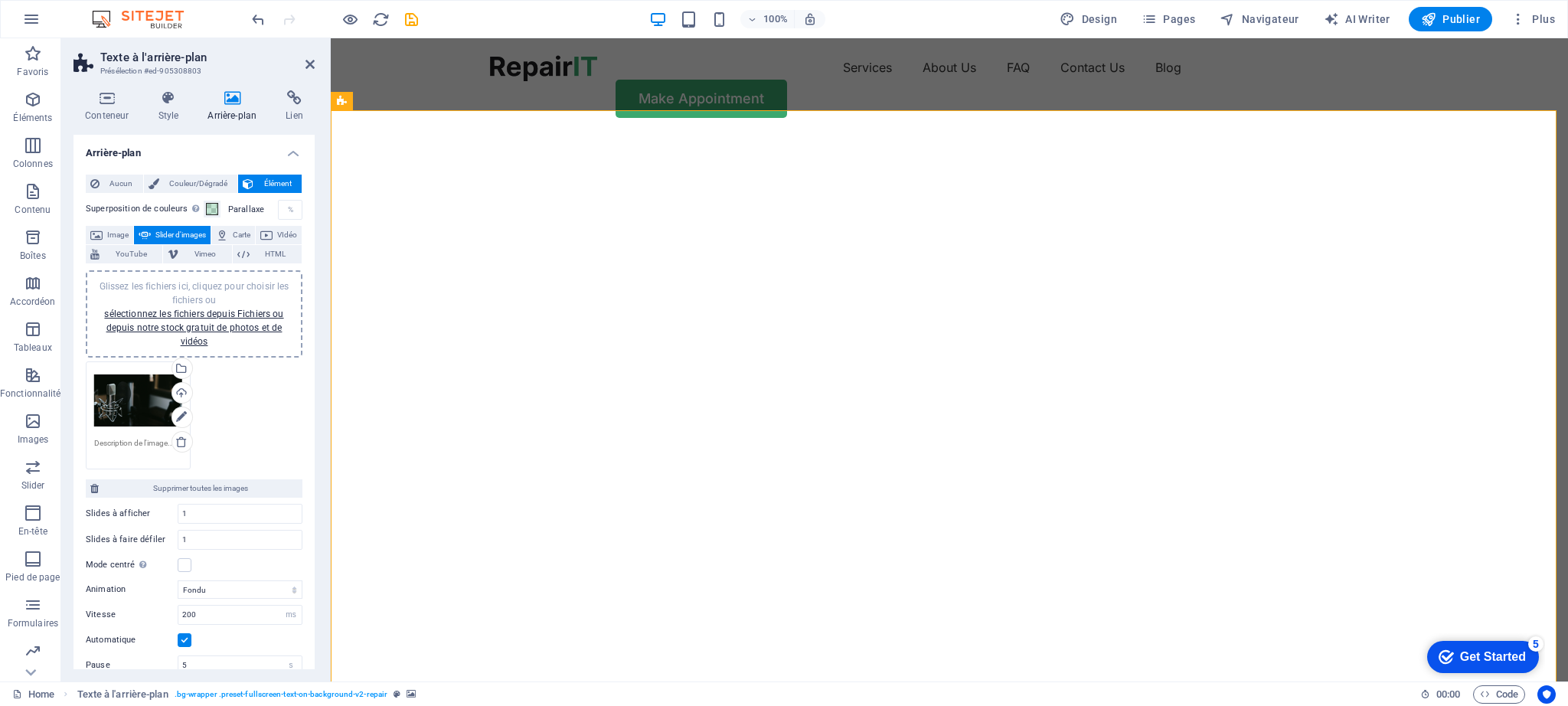
click at [421, 135] on img "1/1" at bounding box center [944, 135] width 1226 height 0
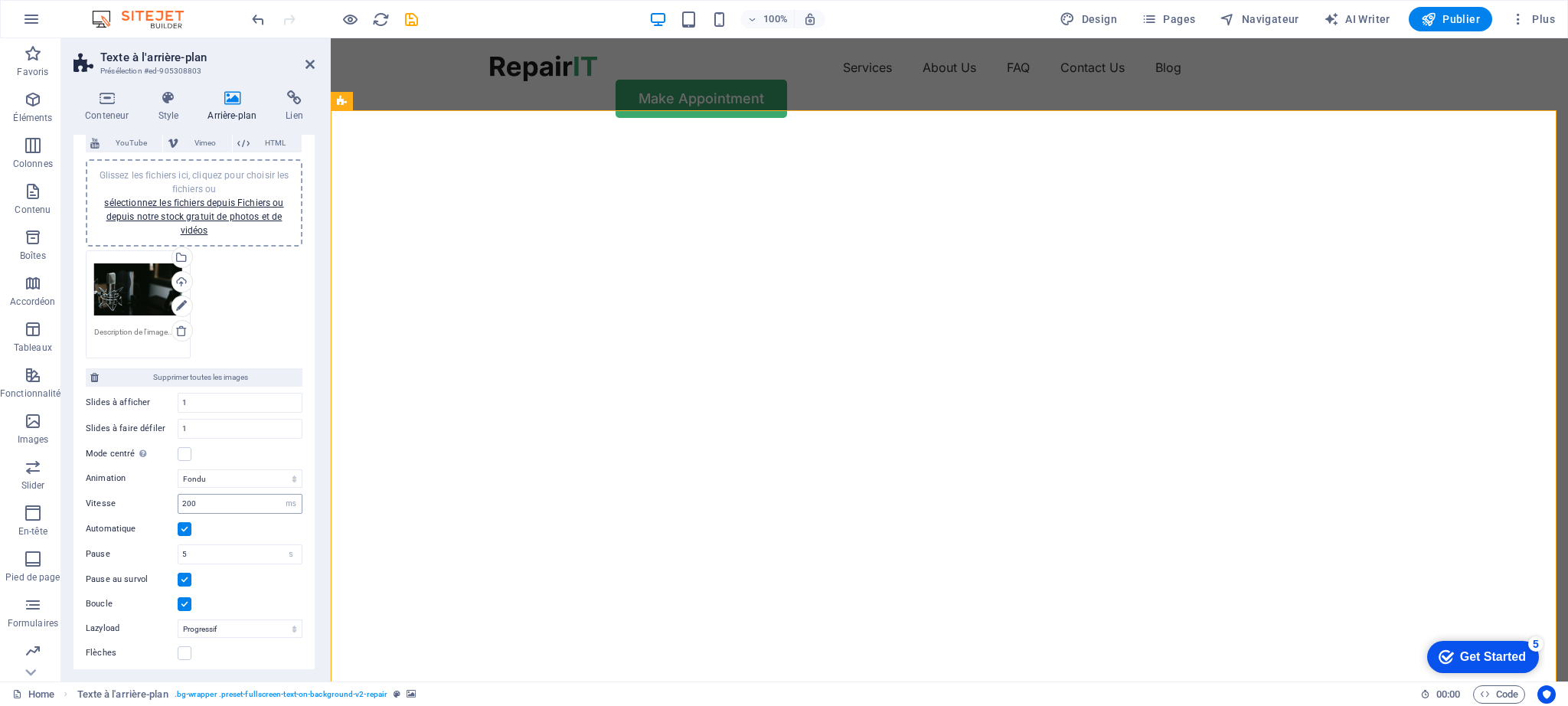
scroll to position [140, 0]
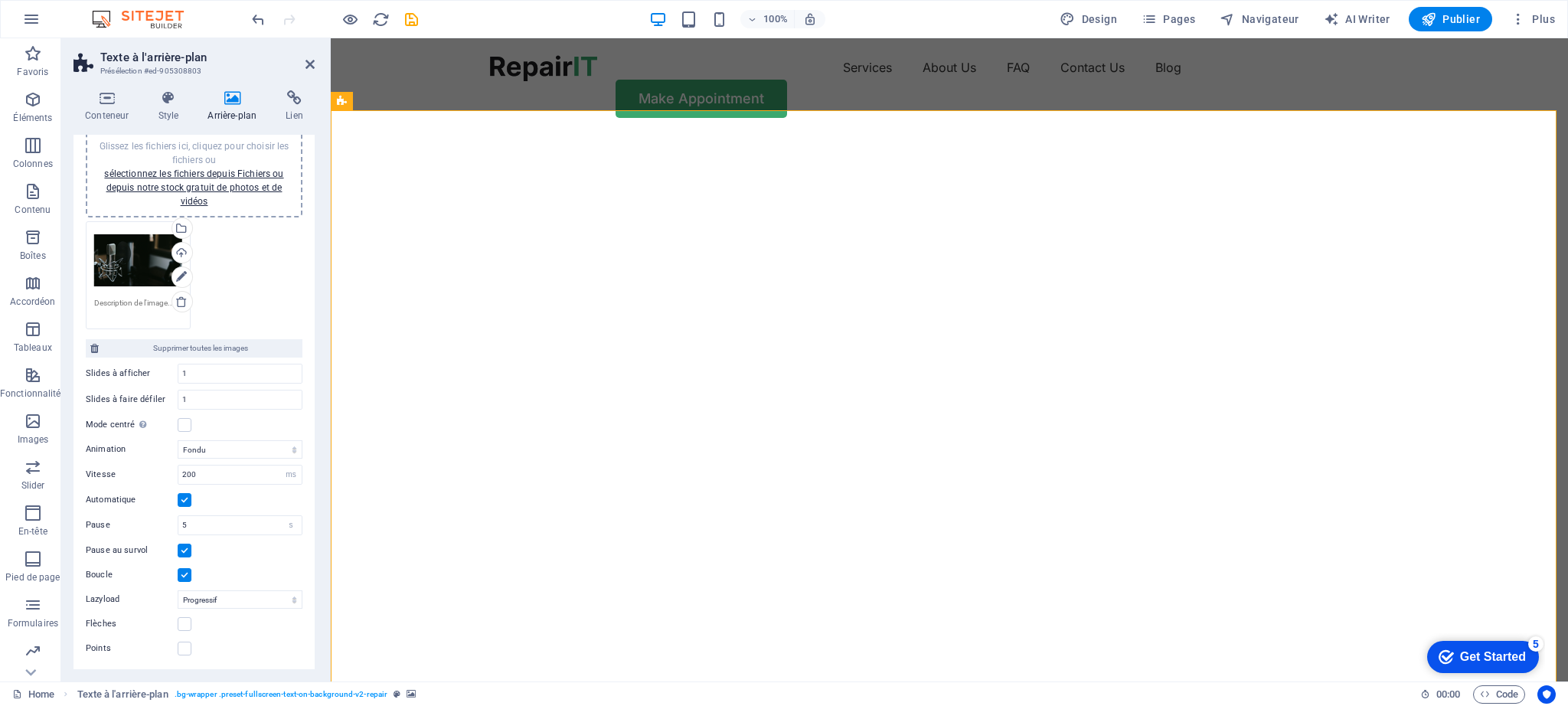
click at [233, 98] on icon at bounding box center [231, 98] width 72 height 15
click at [231, 102] on icon at bounding box center [231, 98] width 72 height 15
click at [132, 265] on div "Glissez les fichiers ici, cliquez pour choisir les fichiers ou sélectionnez les…" at bounding box center [138, 260] width 88 height 62
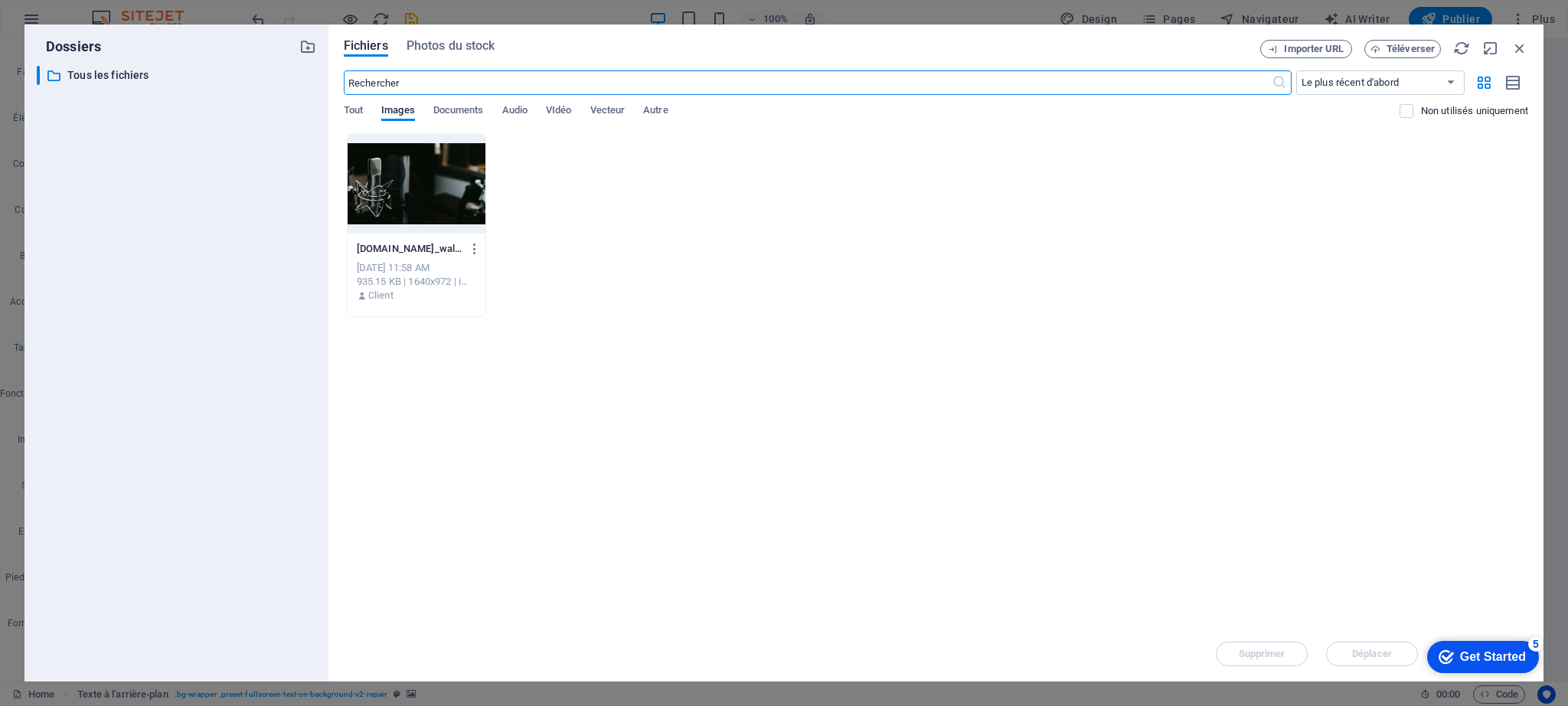
click at [402, 176] on div at bounding box center [416, 184] width 138 height 100
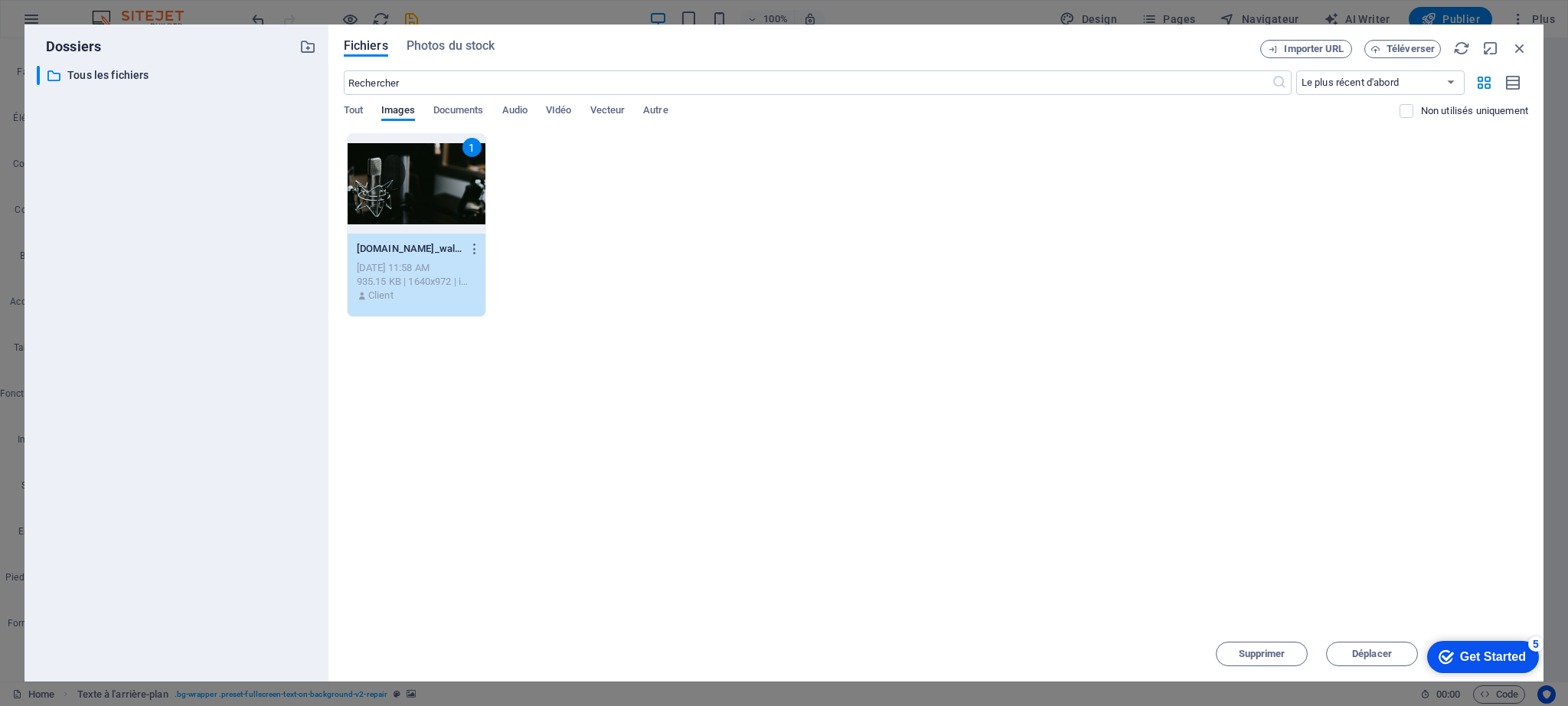
click at [402, 176] on div "1" at bounding box center [416, 184] width 138 height 100
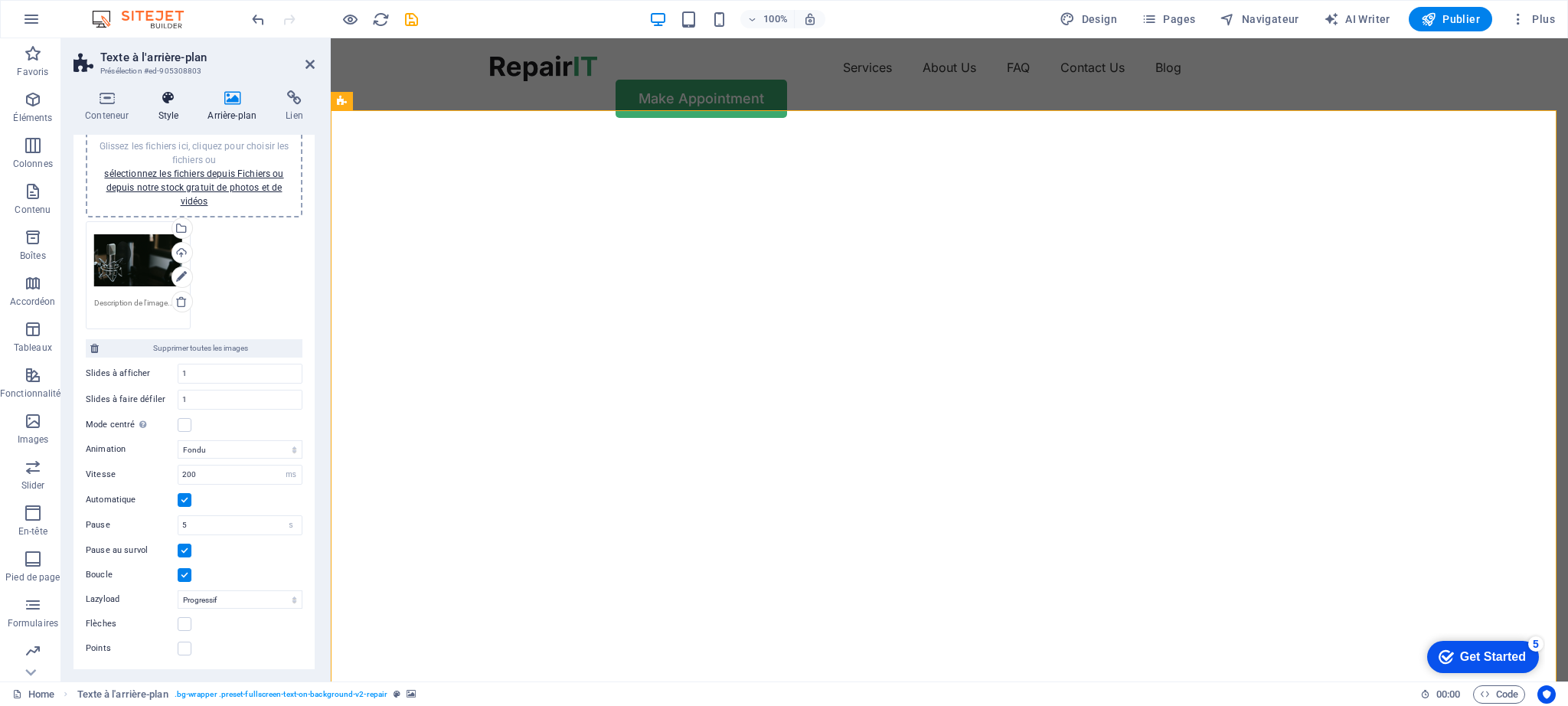
click at [166, 99] on icon at bounding box center [168, 98] width 44 height 15
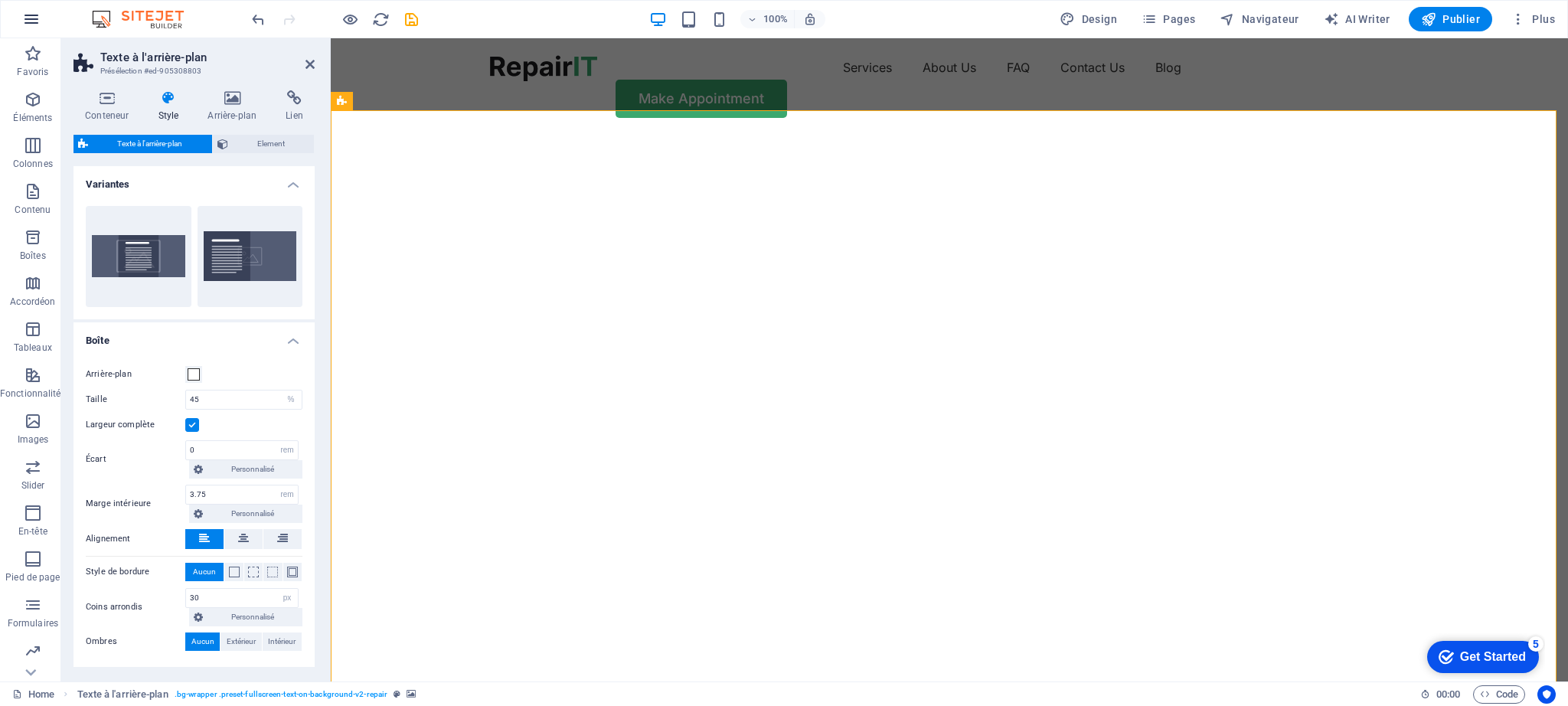
click at [35, 14] on icon "button" at bounding box center [31, 19] width 19 height 19
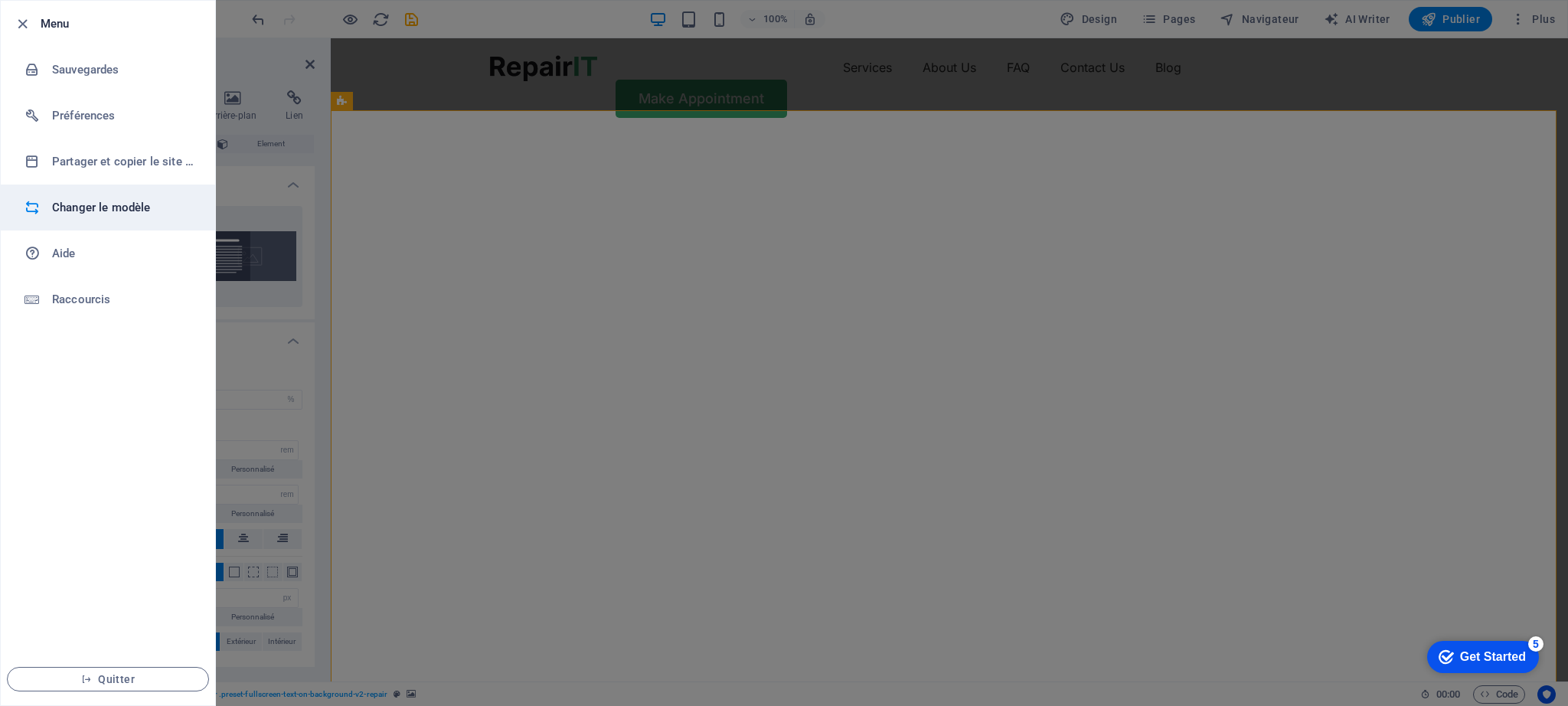
click at [103, 204] on h6 "Changer le modèle" at bounding box center [123, 208] width 142 height 19
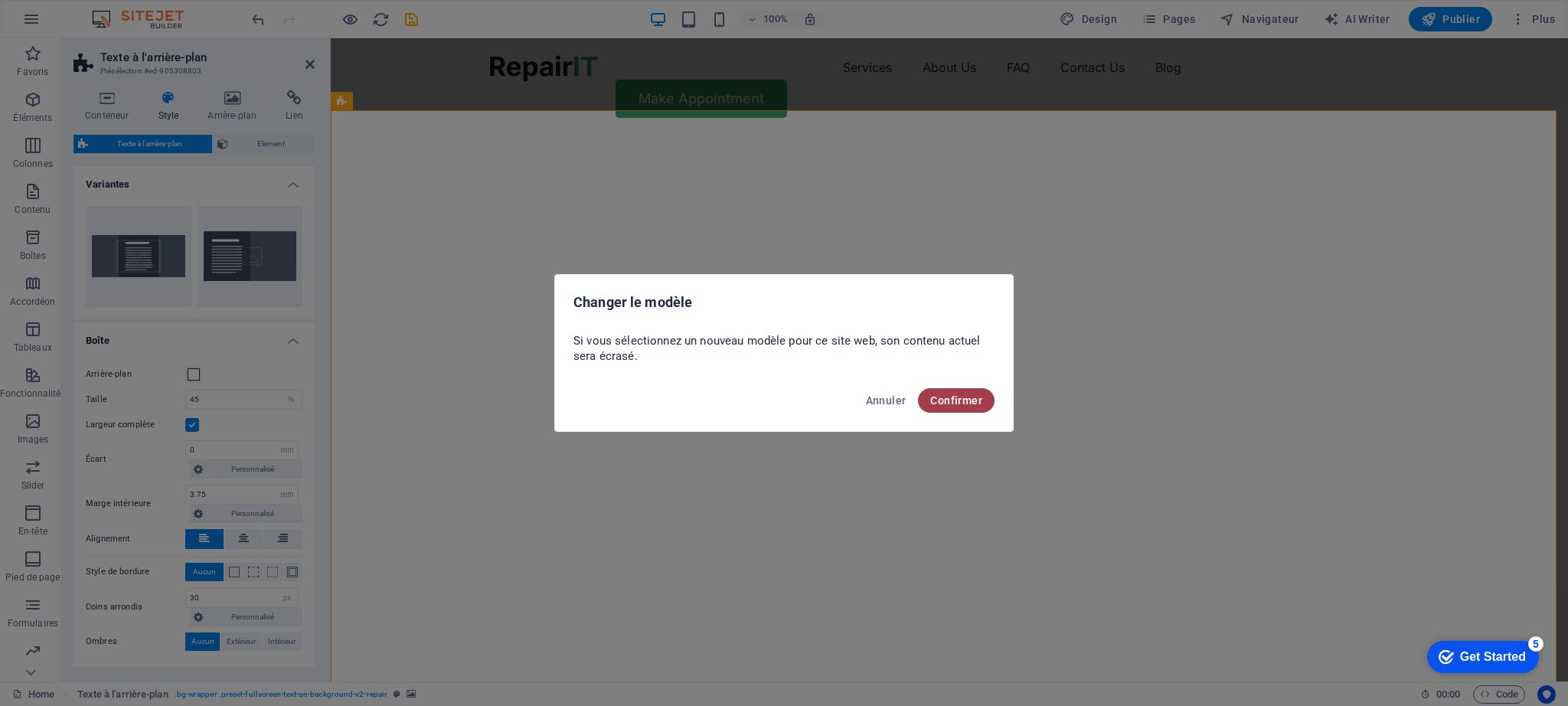
click at [950, 402] on span "Confirmer" at bounding box center [956, 400] width 52 height 13
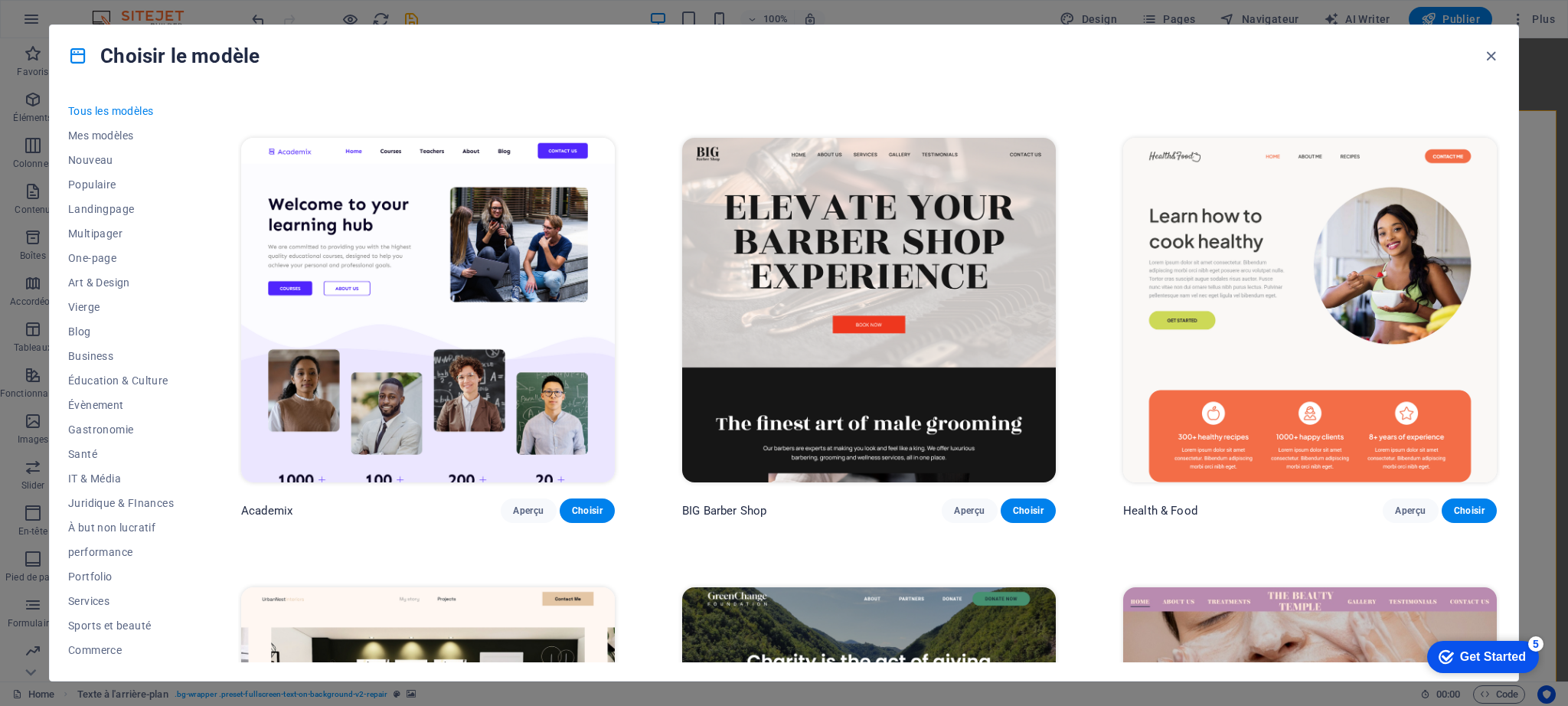
scroll to position [2023, 0]
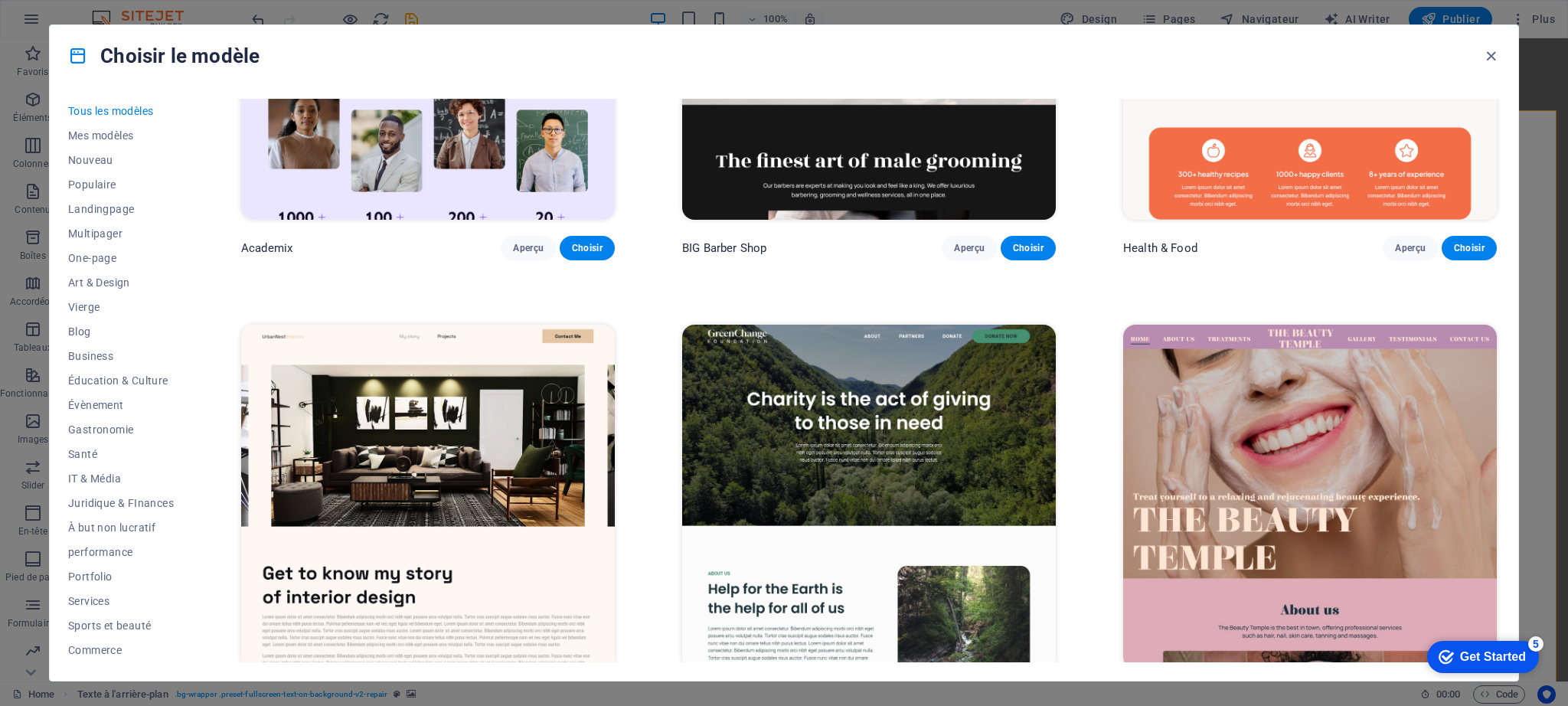
click at [991, 397] on img at bounding box center [869, 497] width 373 height 345
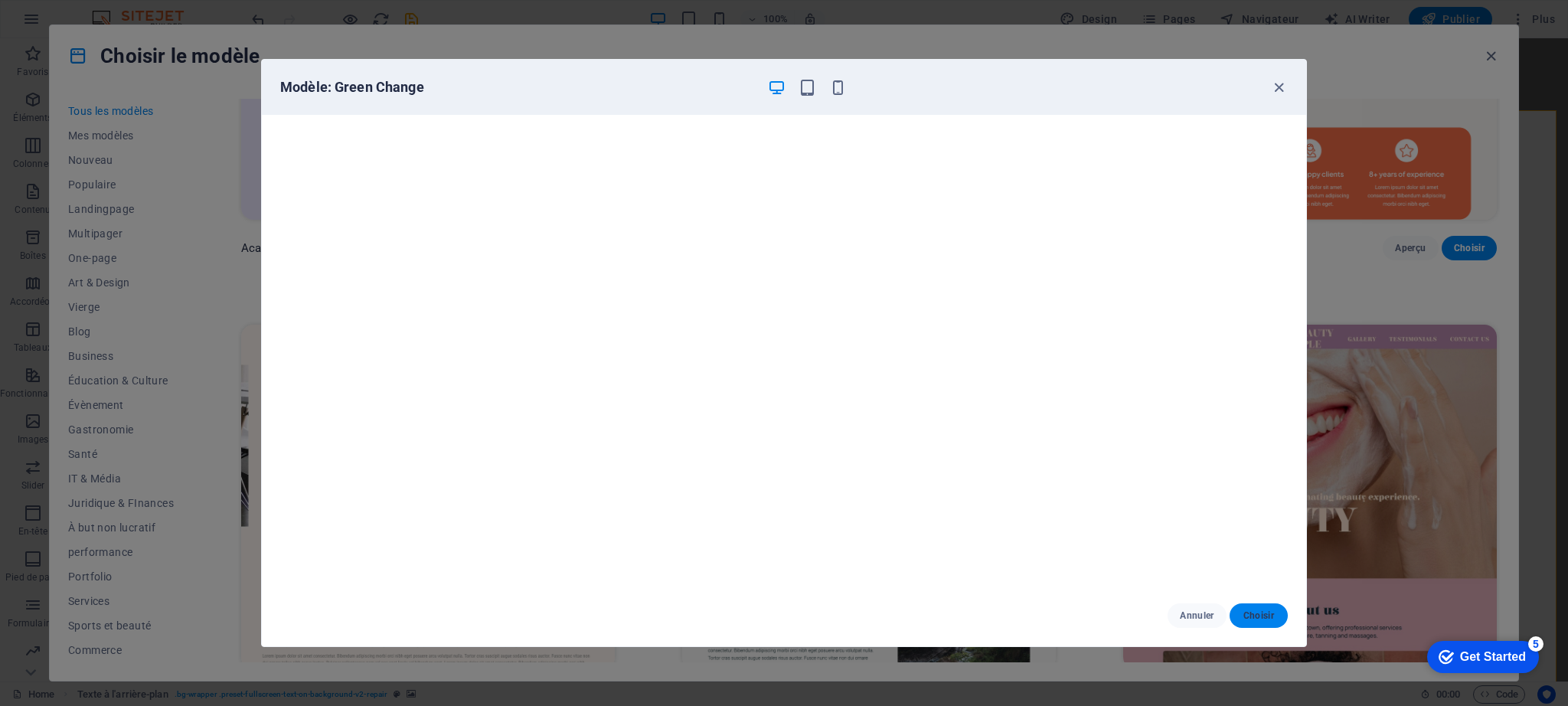
click at [1260, 620] on span "Choisir" at bounding box center [1259, 615] width 34 height 13
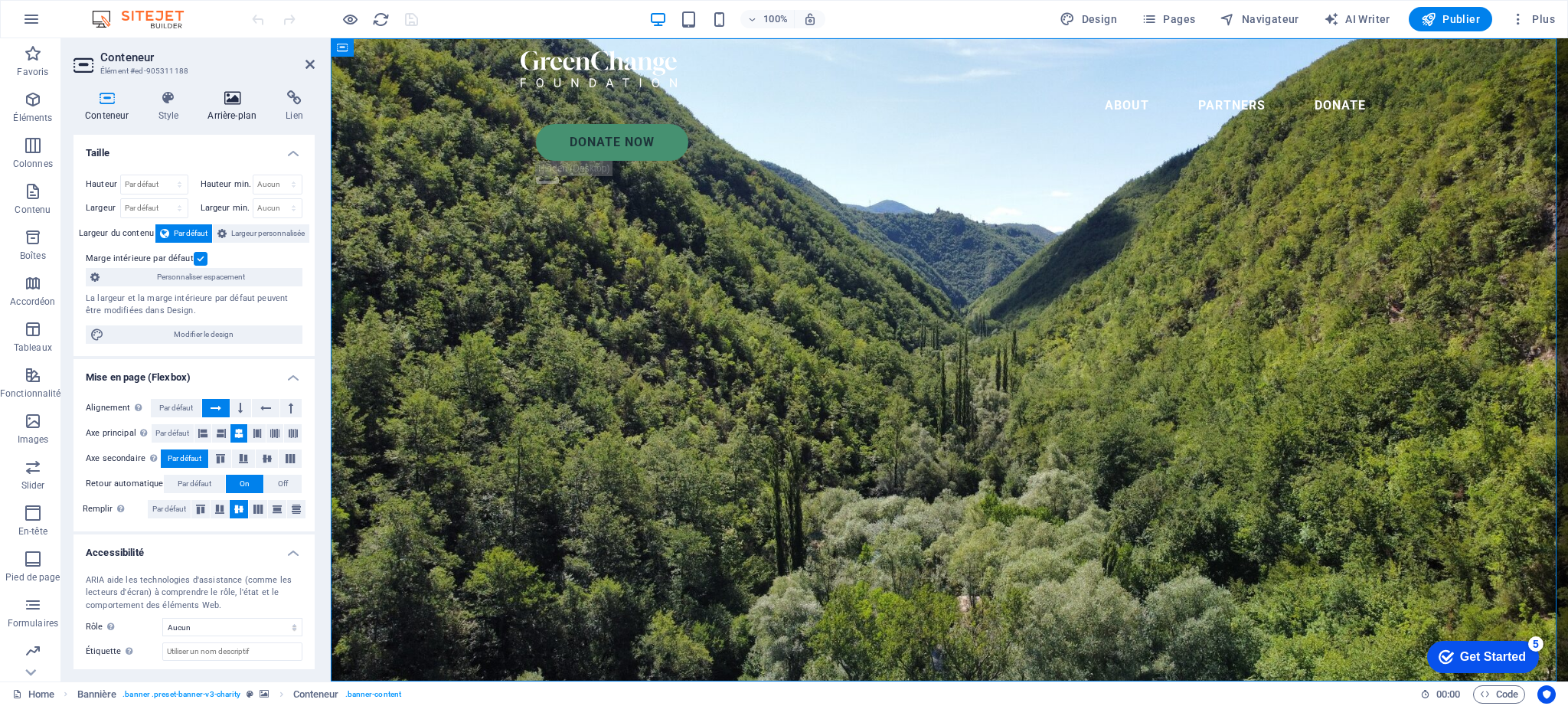
click at [230, 101] on icon at bounding box center [231, 98] width 72 height 15
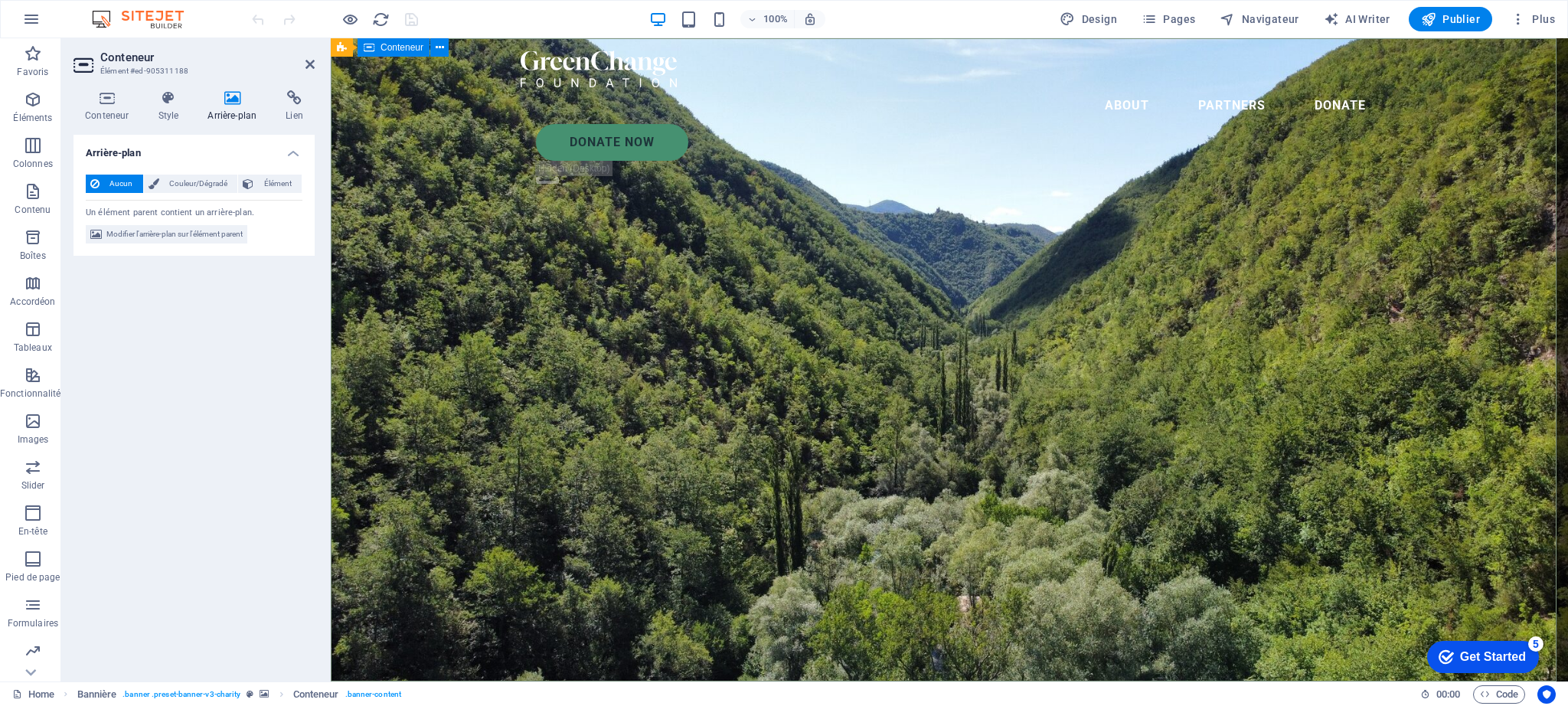
click at [281, 184] on span "Élément" at bounding box center [277, 184] width 39 height 19
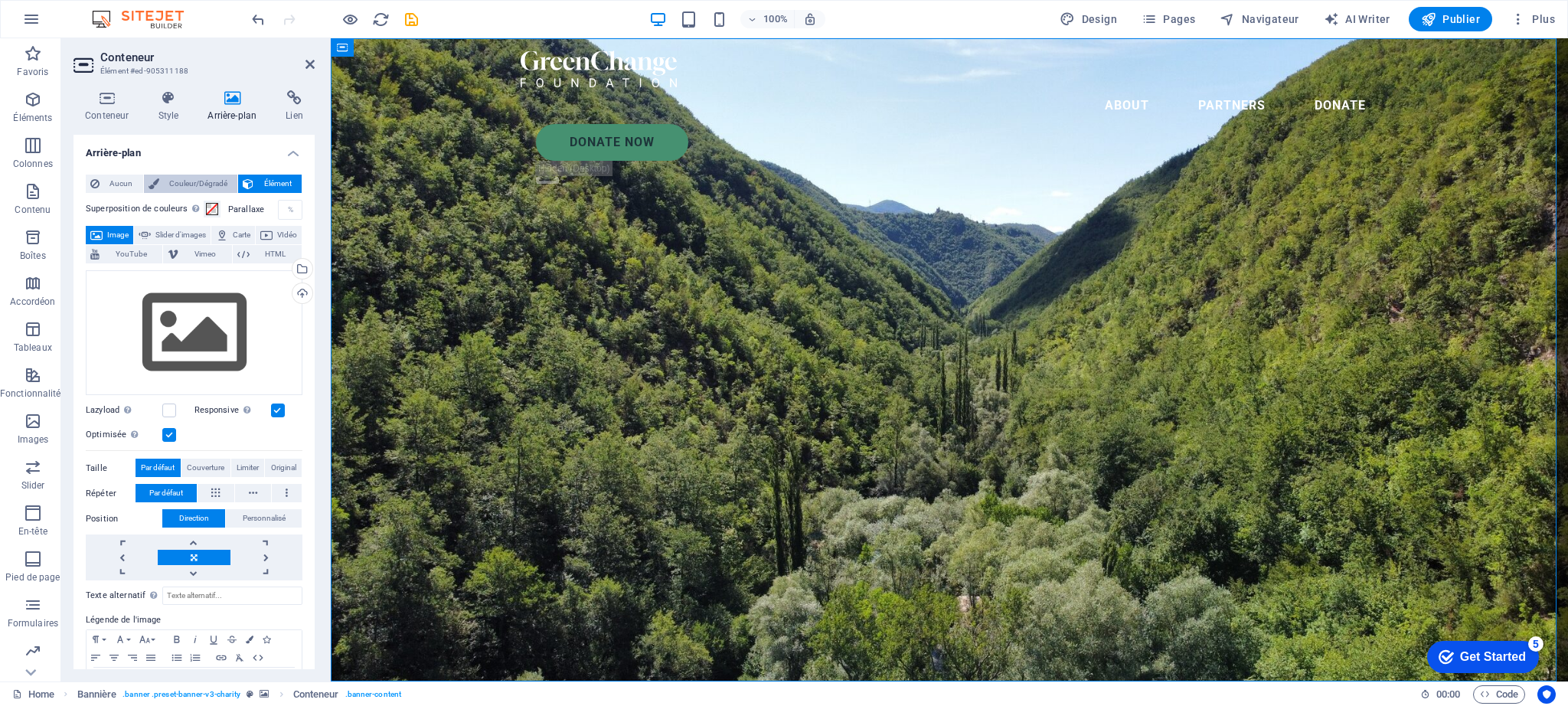
click at [197, 184] on span "Couleur/Dégradé" at bounding box center [199, 184] width 69 height 19
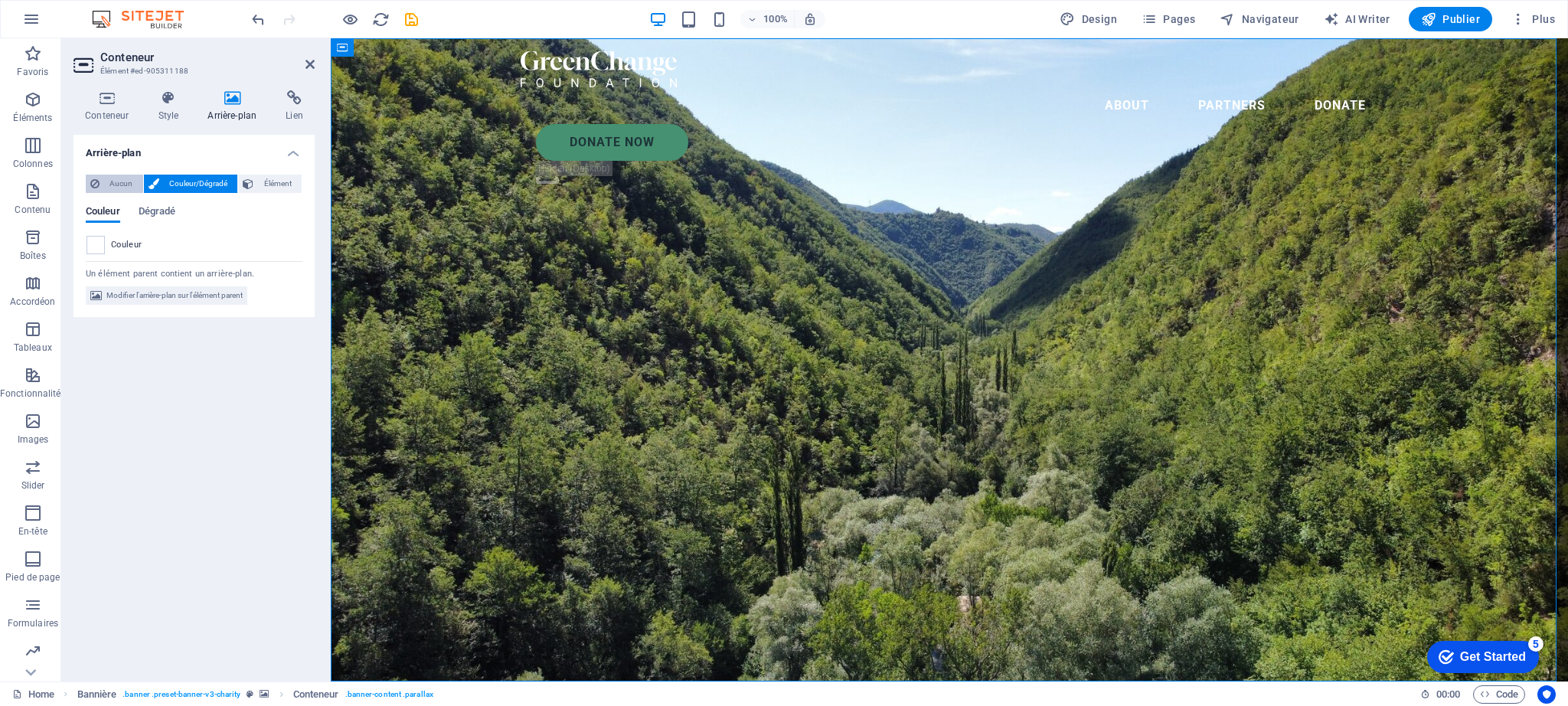
click at [102, 184] on button "Aucun" at bounding box center [115, 184] width 57 height 19
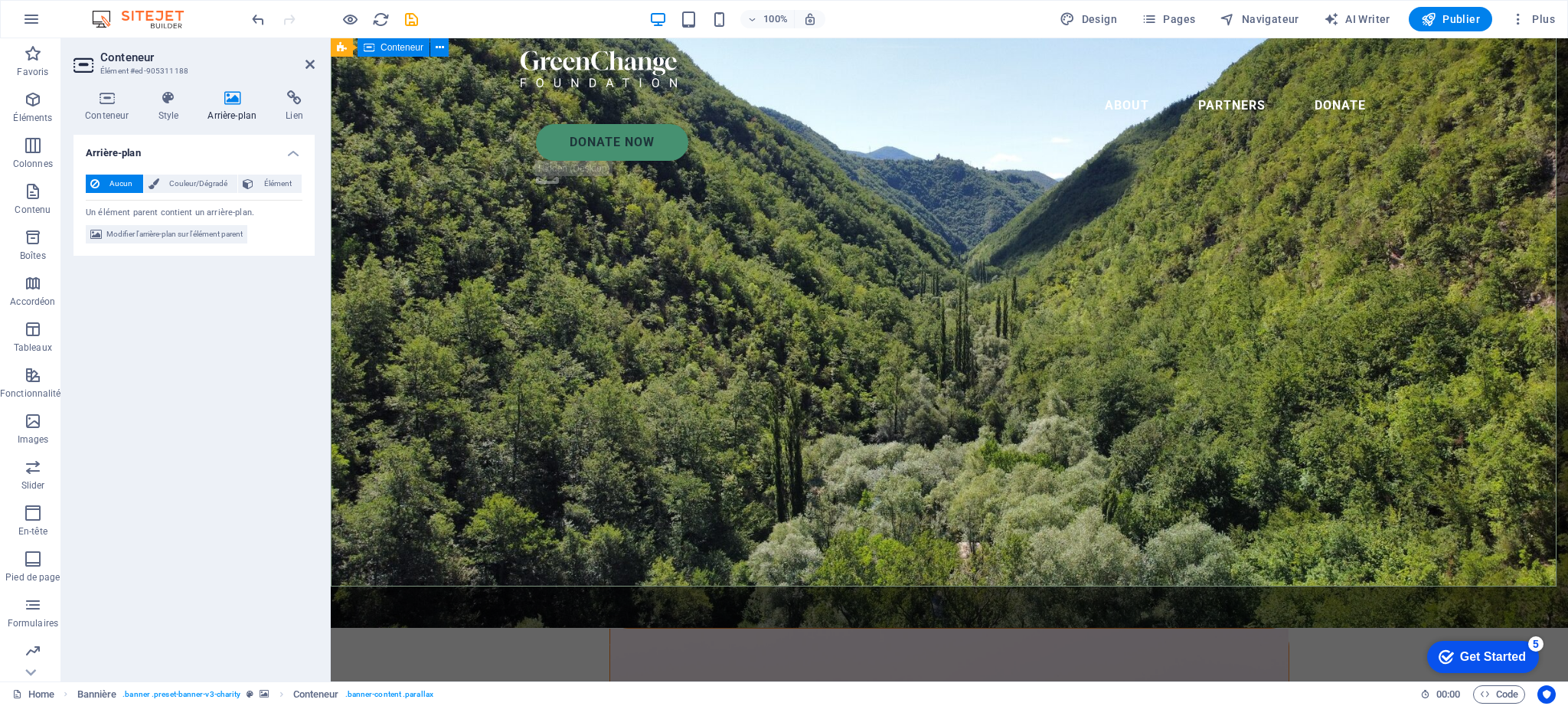
scroll to position [122, 0]
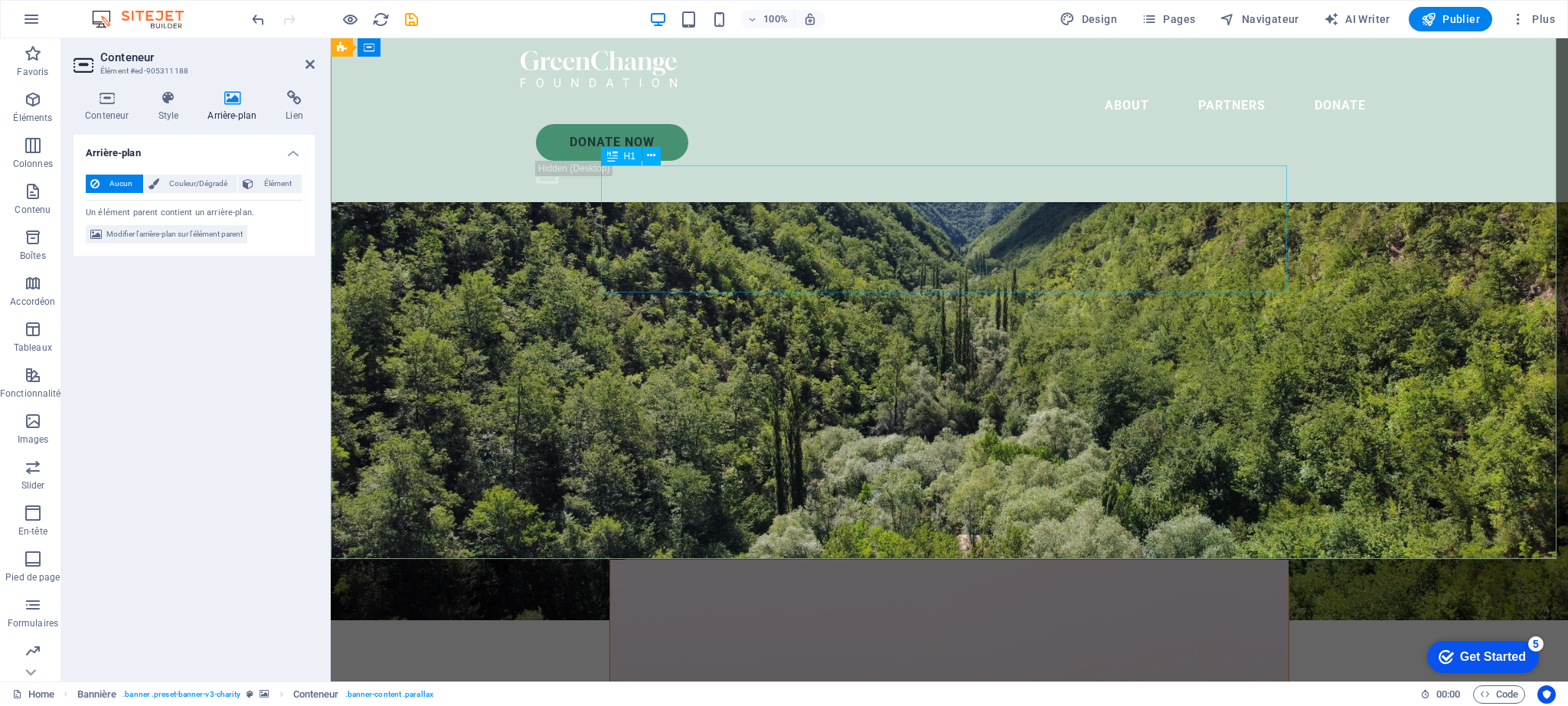
click at [866, 699] on div "Lorem ipsum dolor sit amet consectetur. Bibendum adipiscing morbi orci nibh ege…" at bounding box center [949, 719] width 858 height 39
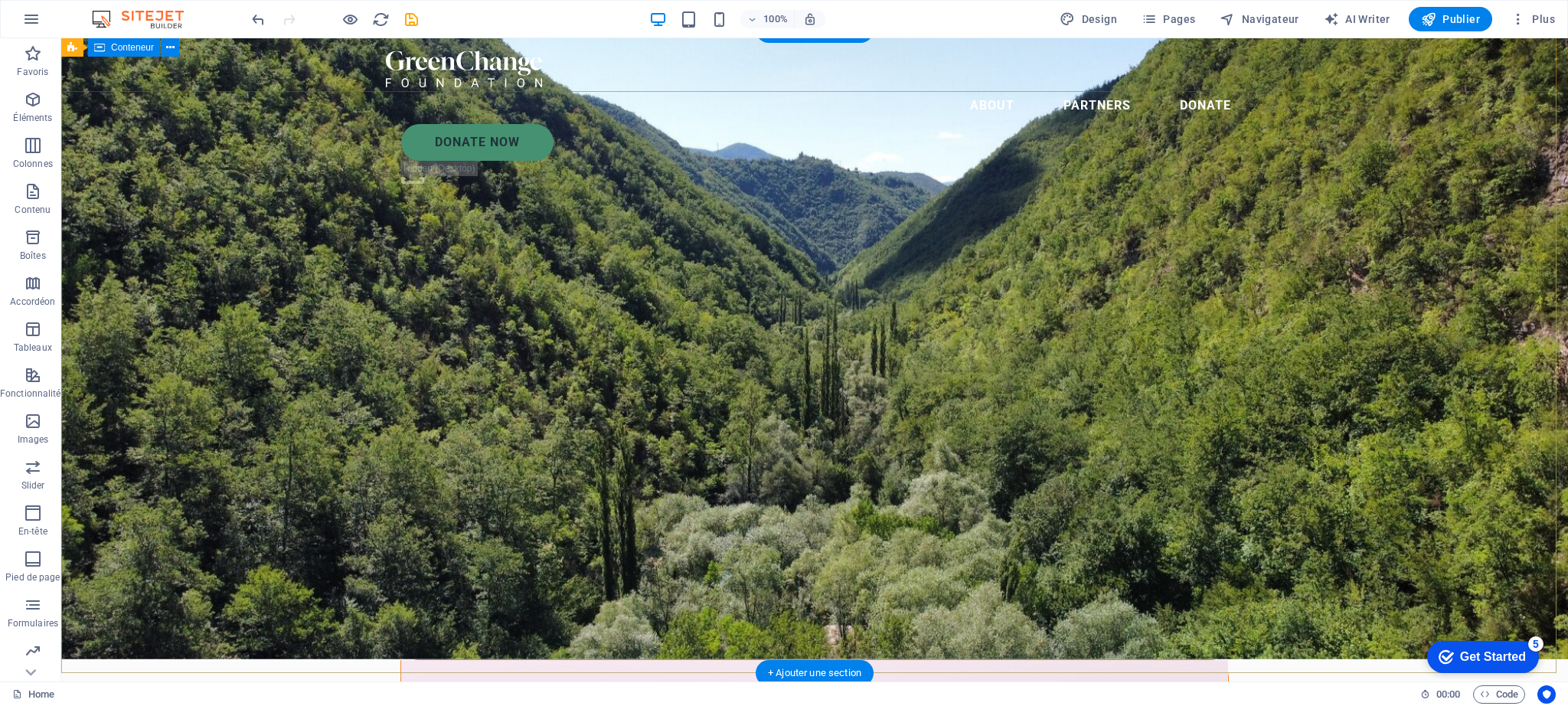
scroll to position [0, 0]
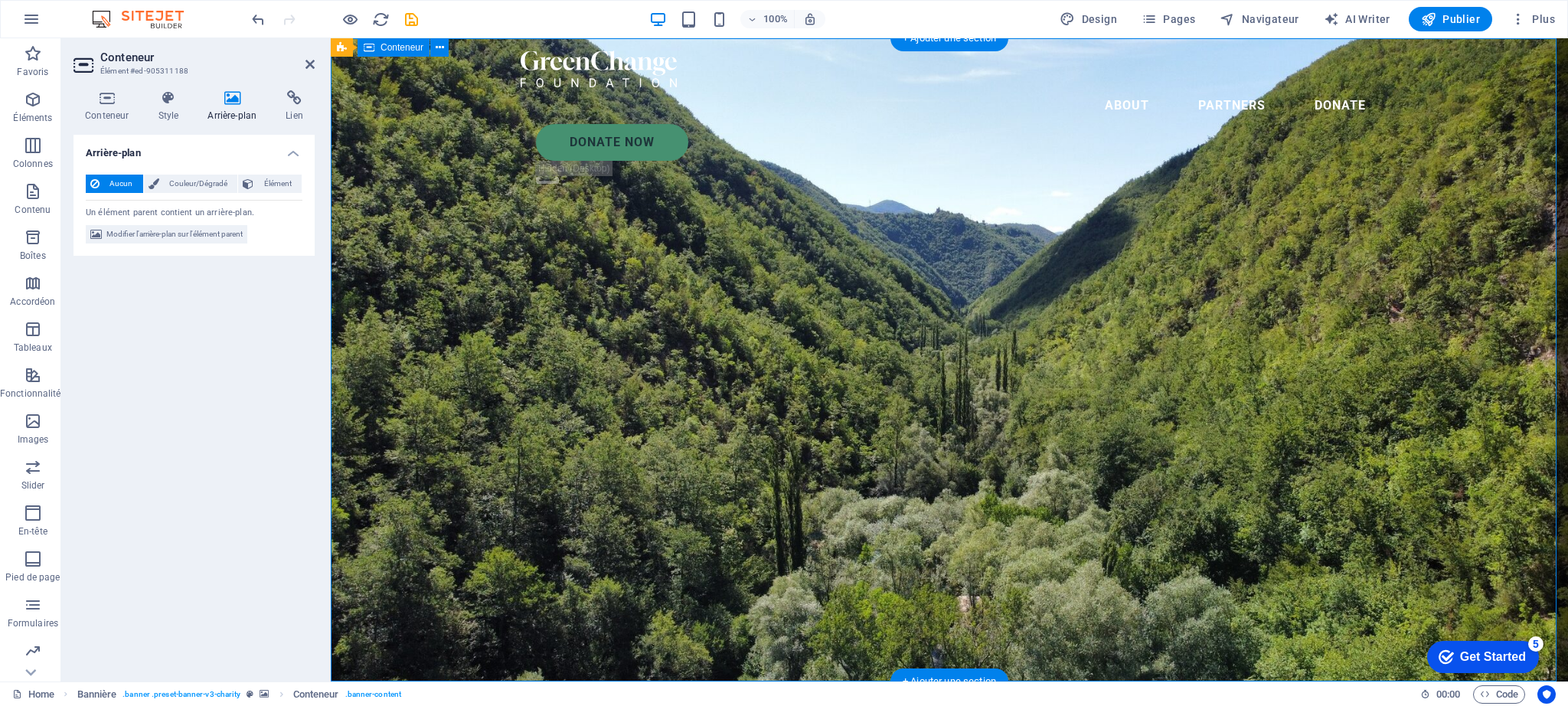
click at [279, 178] on span "Élément" at bounding box center [277, 184] width 39 height 19
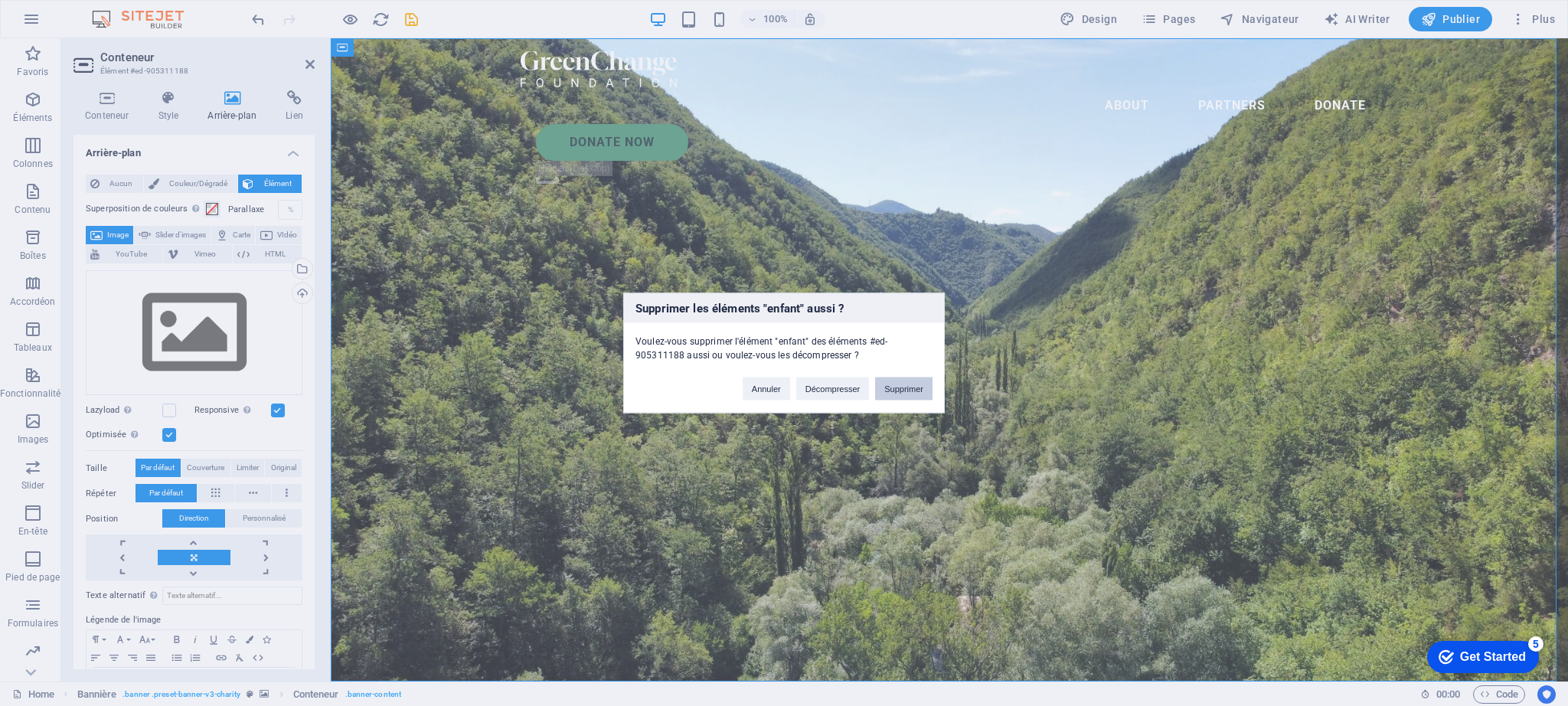
click at [887, 390] on button "Supprimer" at bounding box center [904, 388] width 57 height 23
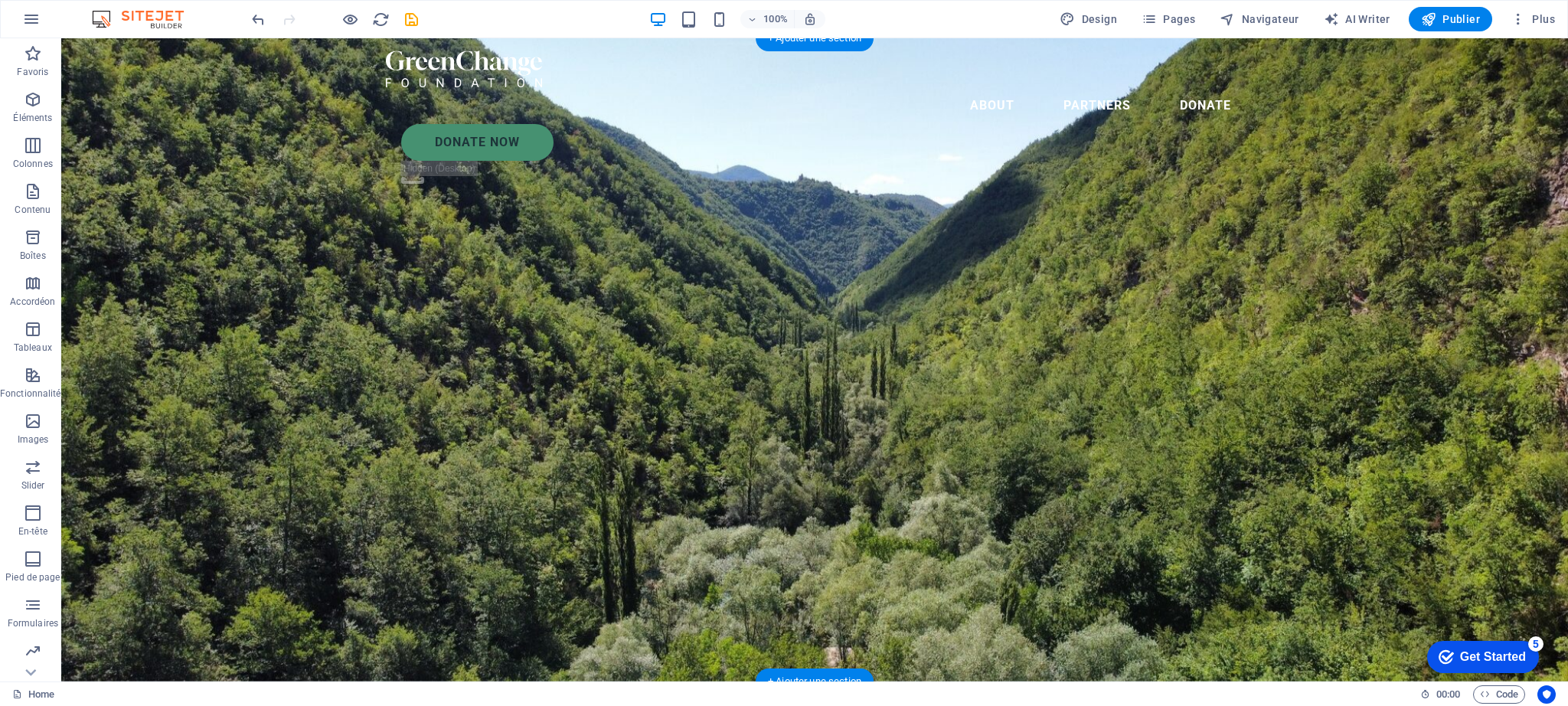
click at [662, 221] on figure at bounding box center [815, 359] width 1507 height 643
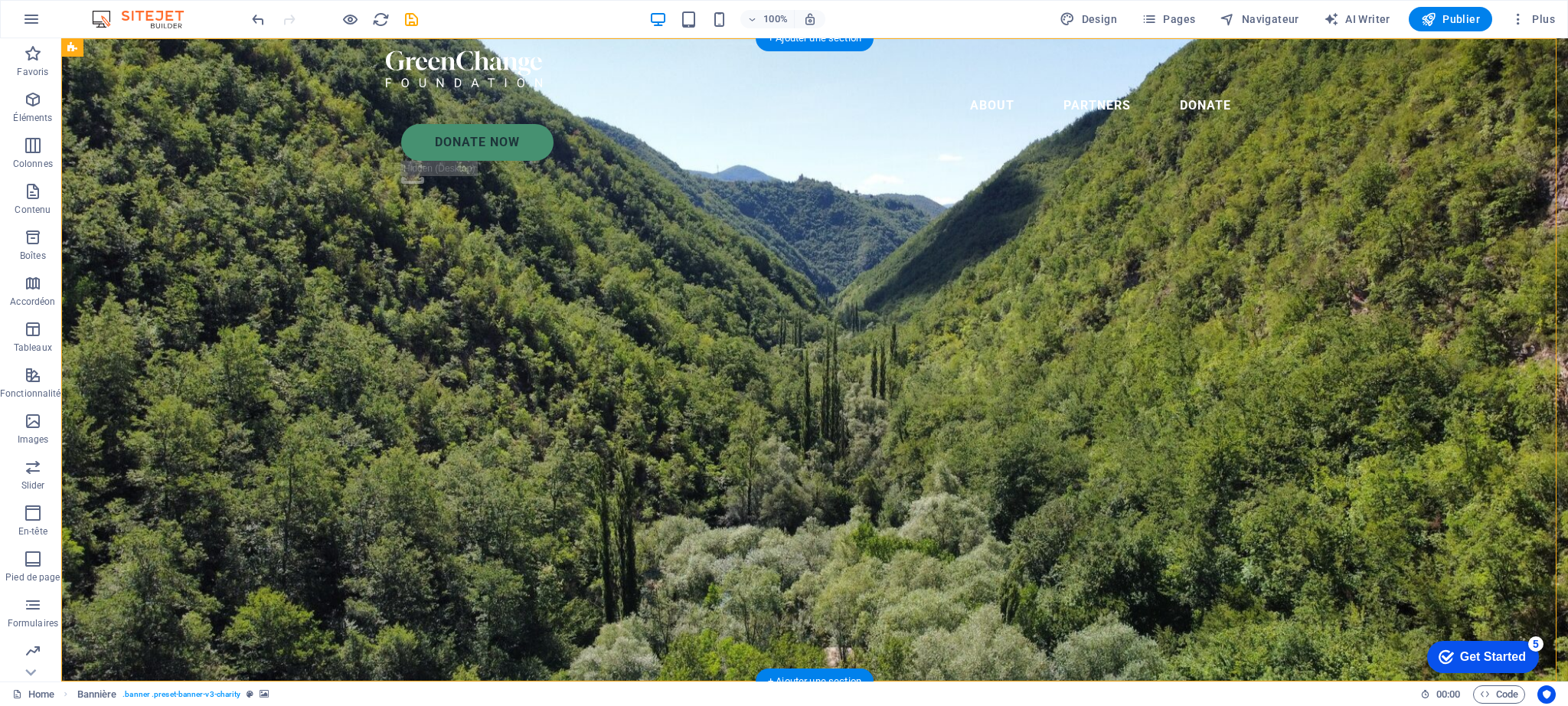
click at [701, 222] on figure at bounding box center [815, 359] width 1507 height 643
select select "vh"
select select "banner"
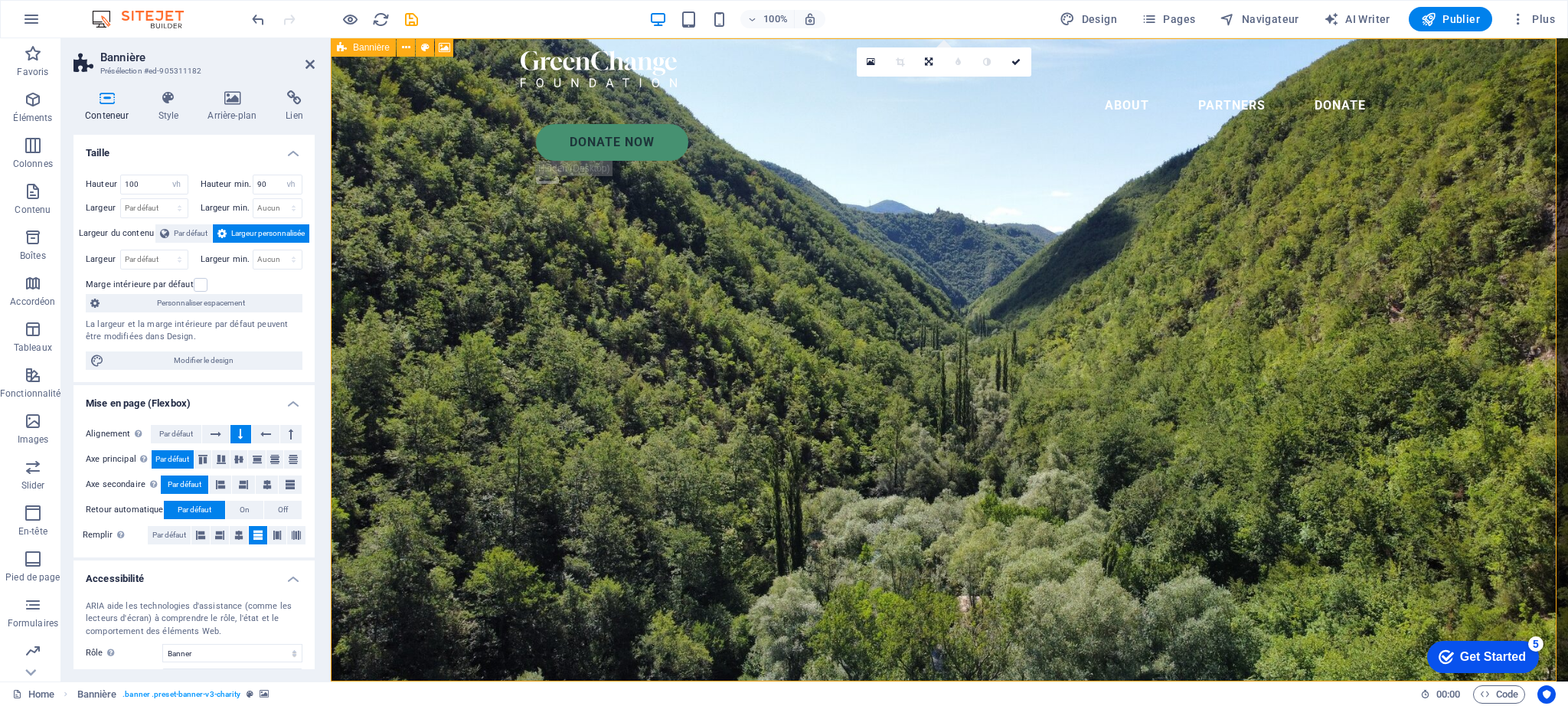
click at [1077, 231] on figure at bounding box center [950, 359] width 1238 height 643
click at [232, 100] on icon at bounding box center [231, 98] width 72 height 15
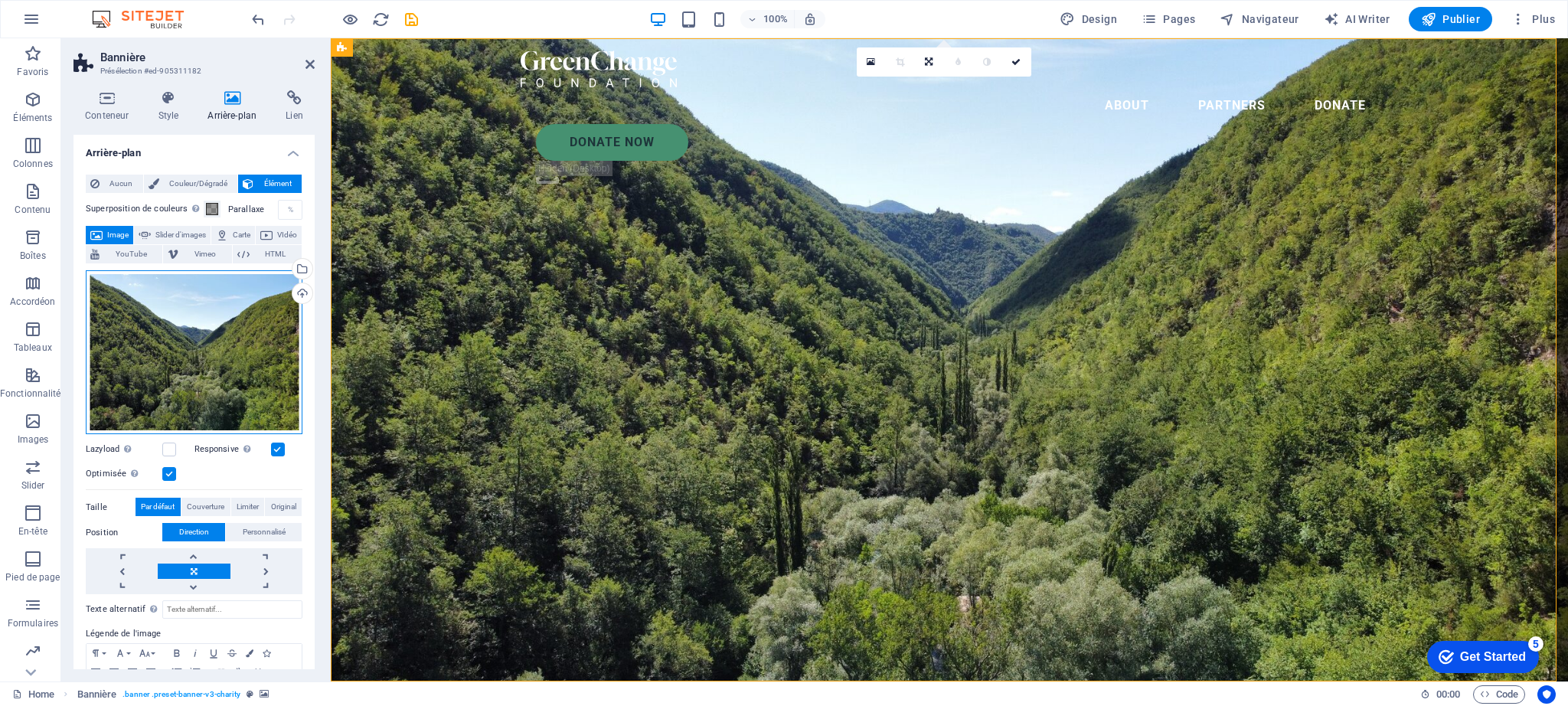
click at [261, 328] on div "Glissez les fichiers ici, cliquez pour choisir les fichiers ou sélectionnez les…" at bounding box center [194, 352] width 216 height 165
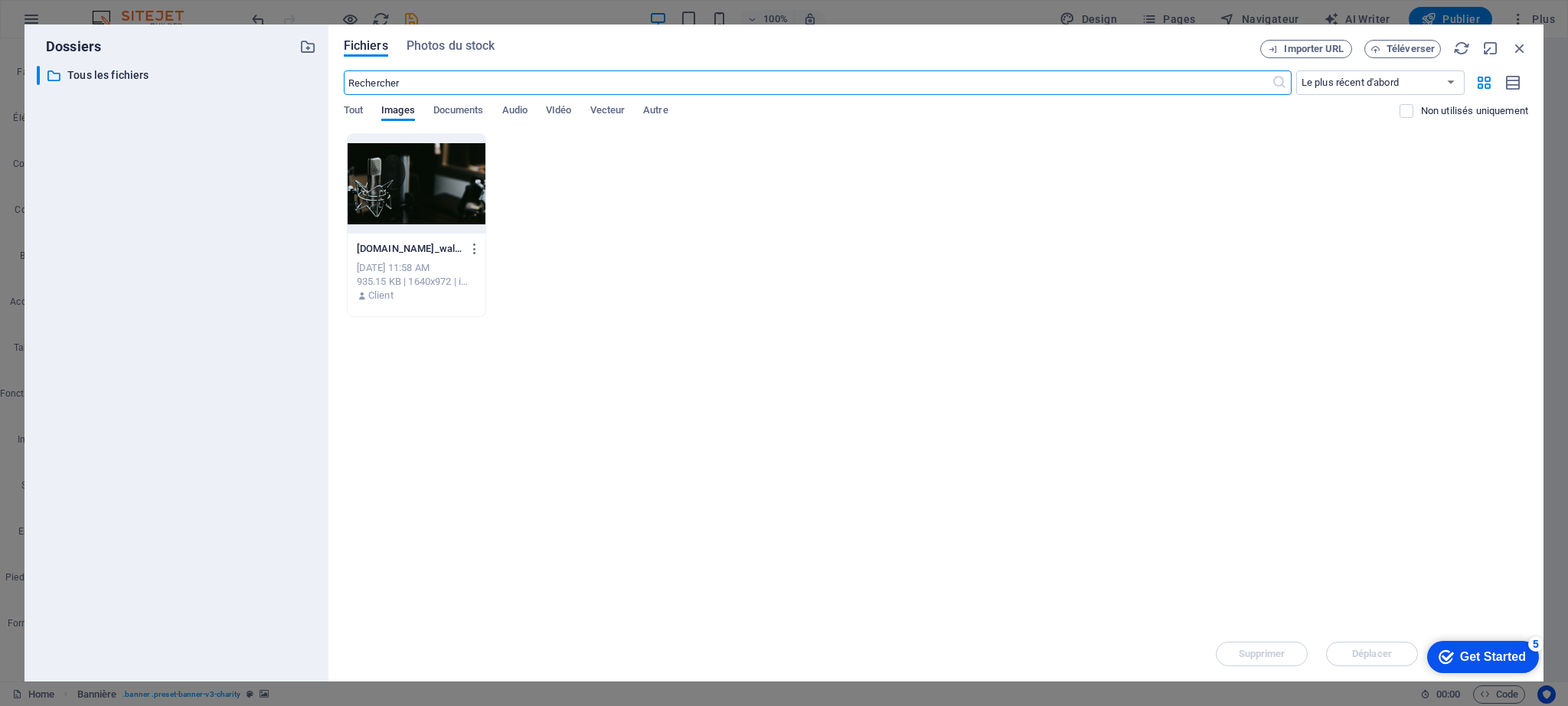
click at [411, 202] on div at bounding box center [416, 184] width 138 height 100
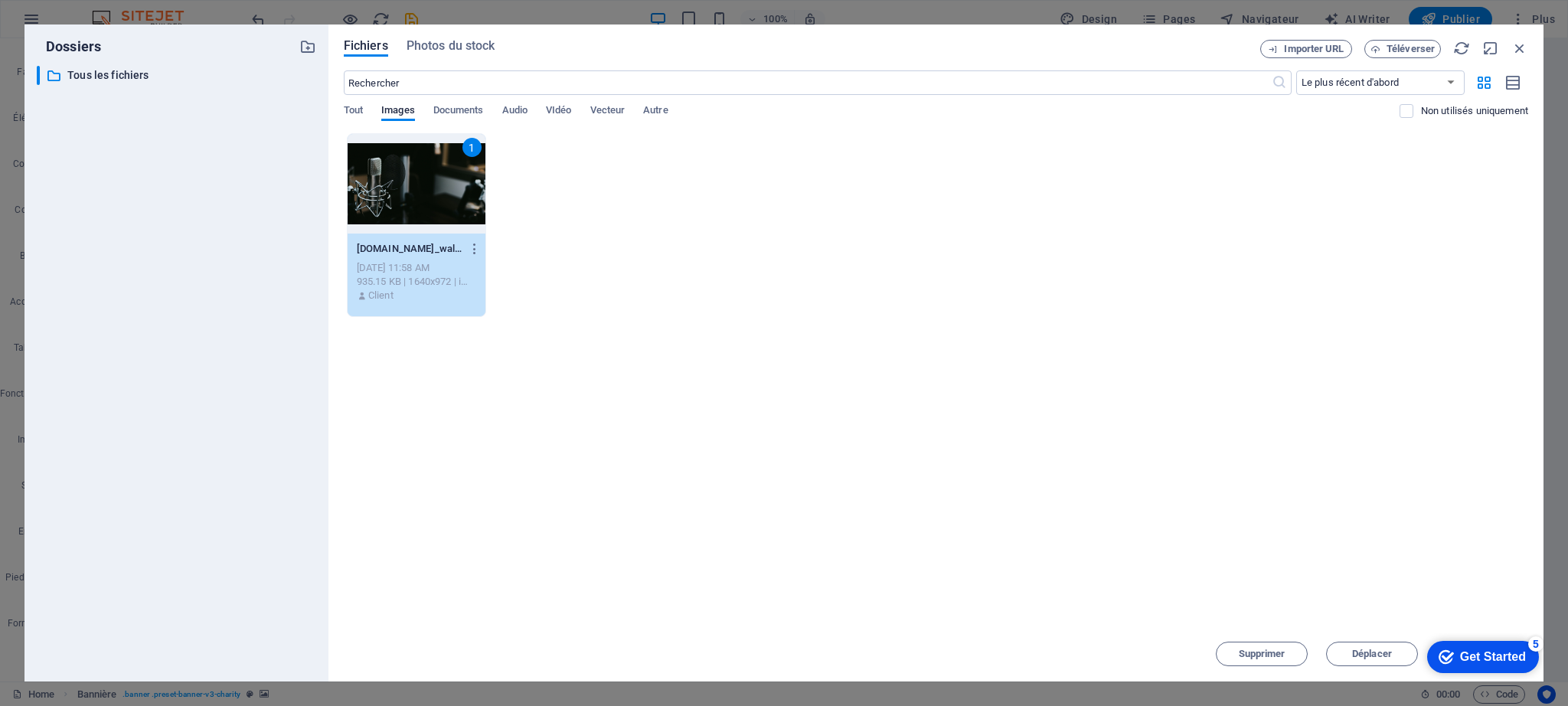
click at [445, 176] on div "1" at bounding box center [416, 184] width 138 height 100
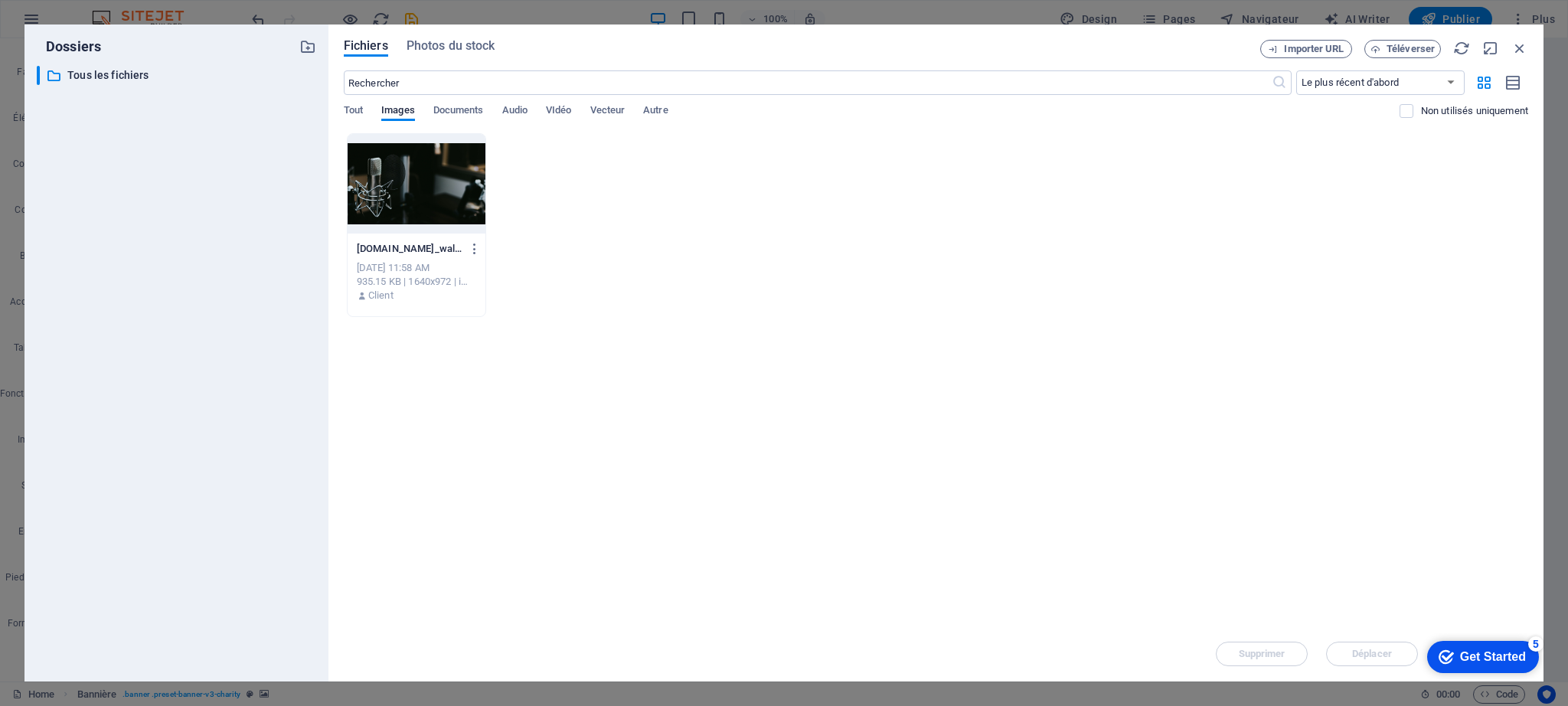
drag, startPoint x: 445, startPoint y: 176, endPoint x: 245, endPoint y: 220, distance: 204.8
click at [445, 176] on div at bounding box center [416, 184] width 138 height 100
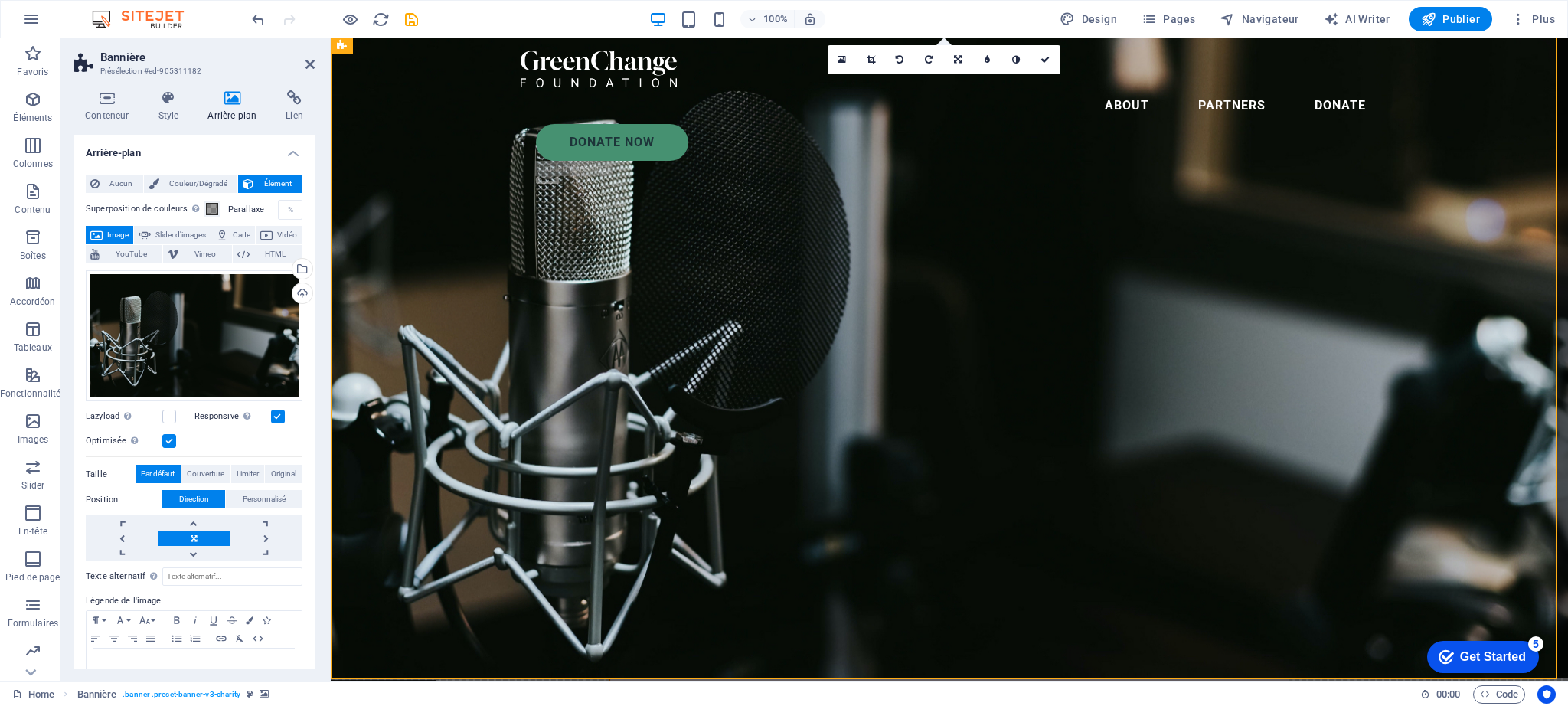
click at [1036, 376] on figure at bounding box center [950, 356] width 1238 height 643
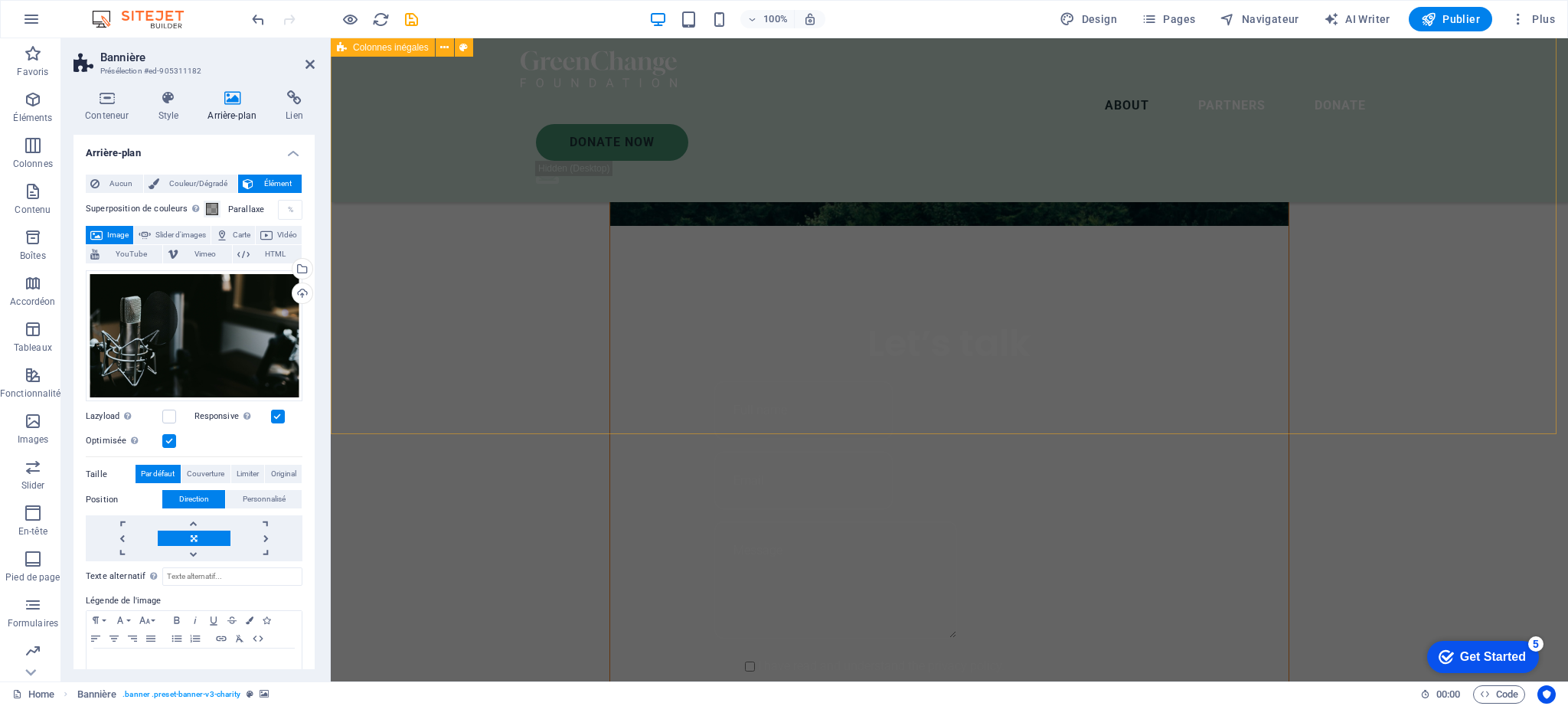
scroll to position [714, 0]
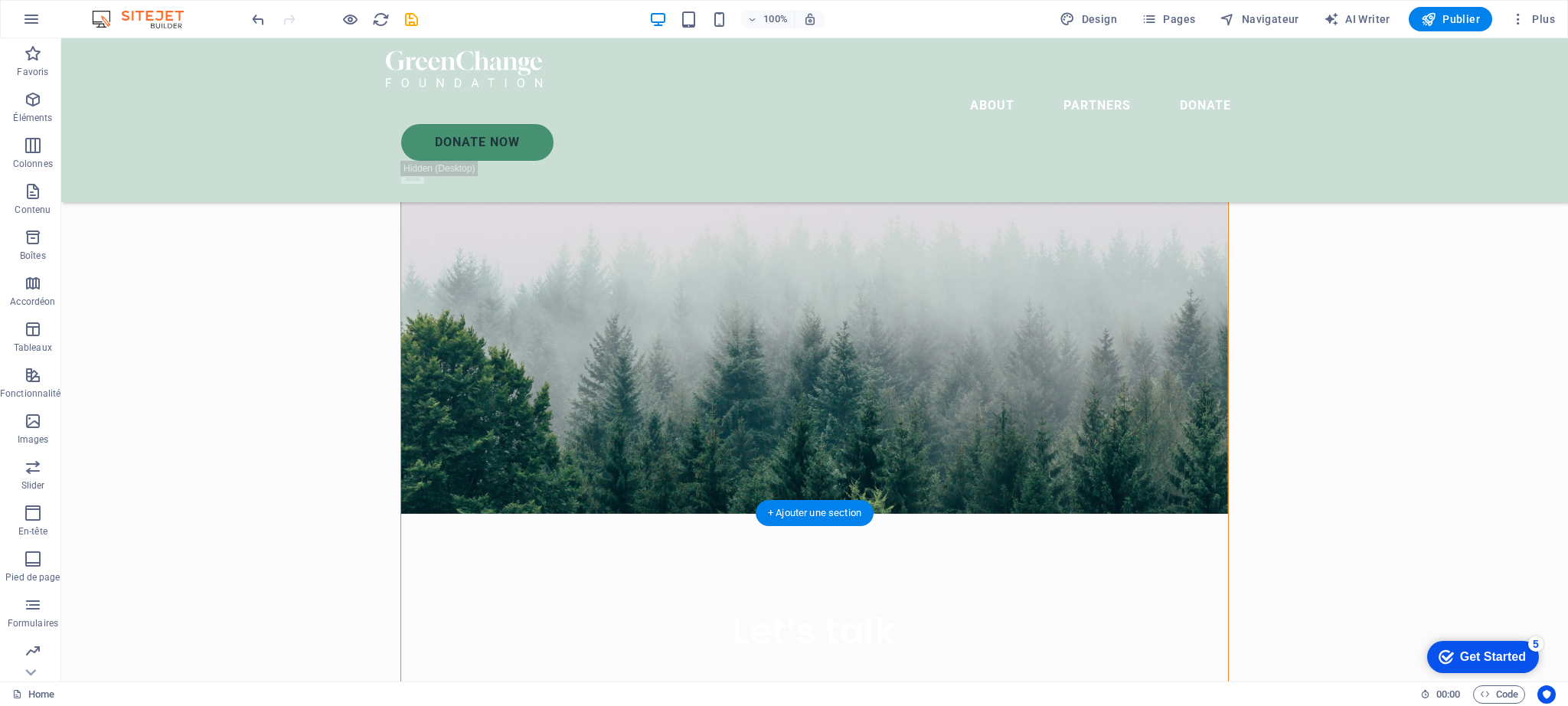
click at [1022, 459] on figure at bounding box center [814, 241] width 827 height 546
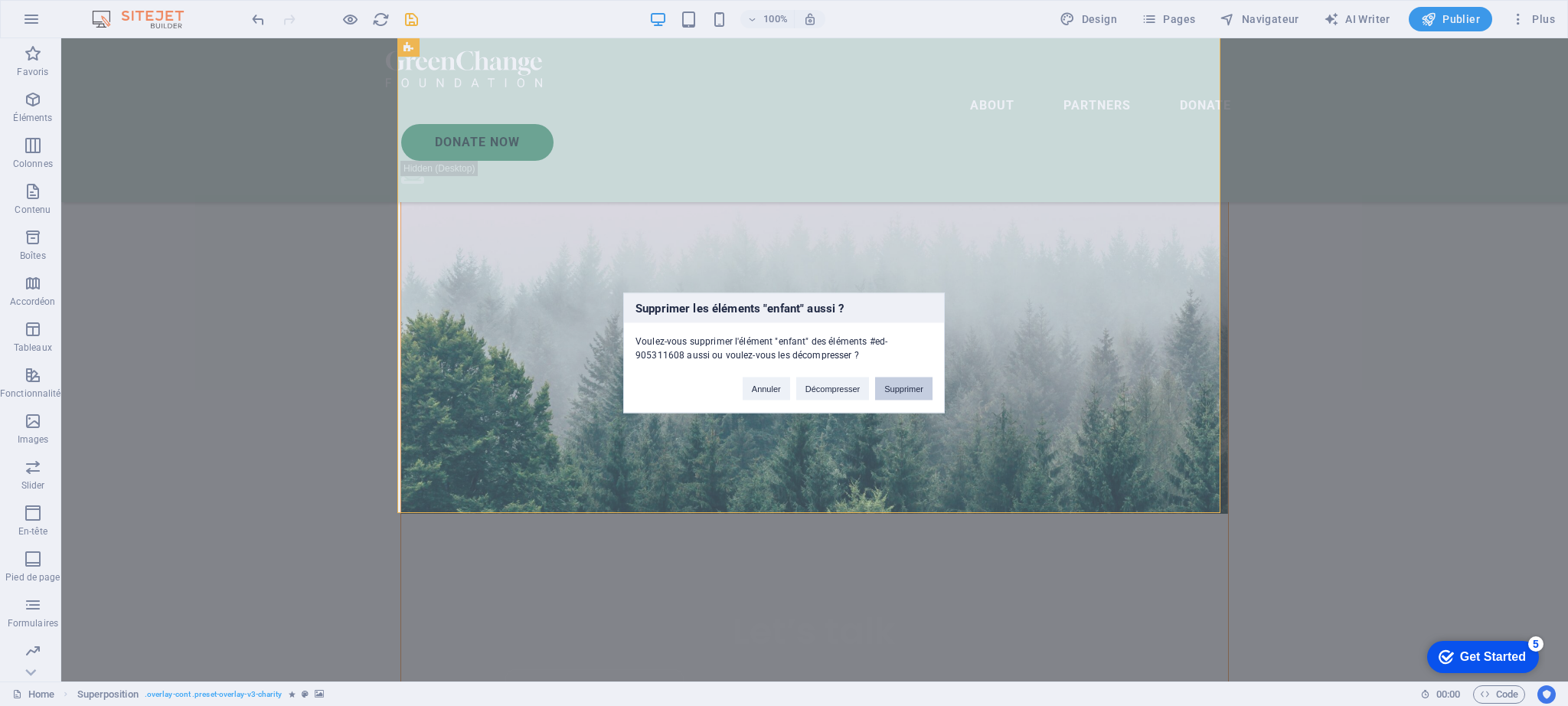
click at [900, 393] on button "Supprimer" at bounding box center [904, 388] width 57 height 23
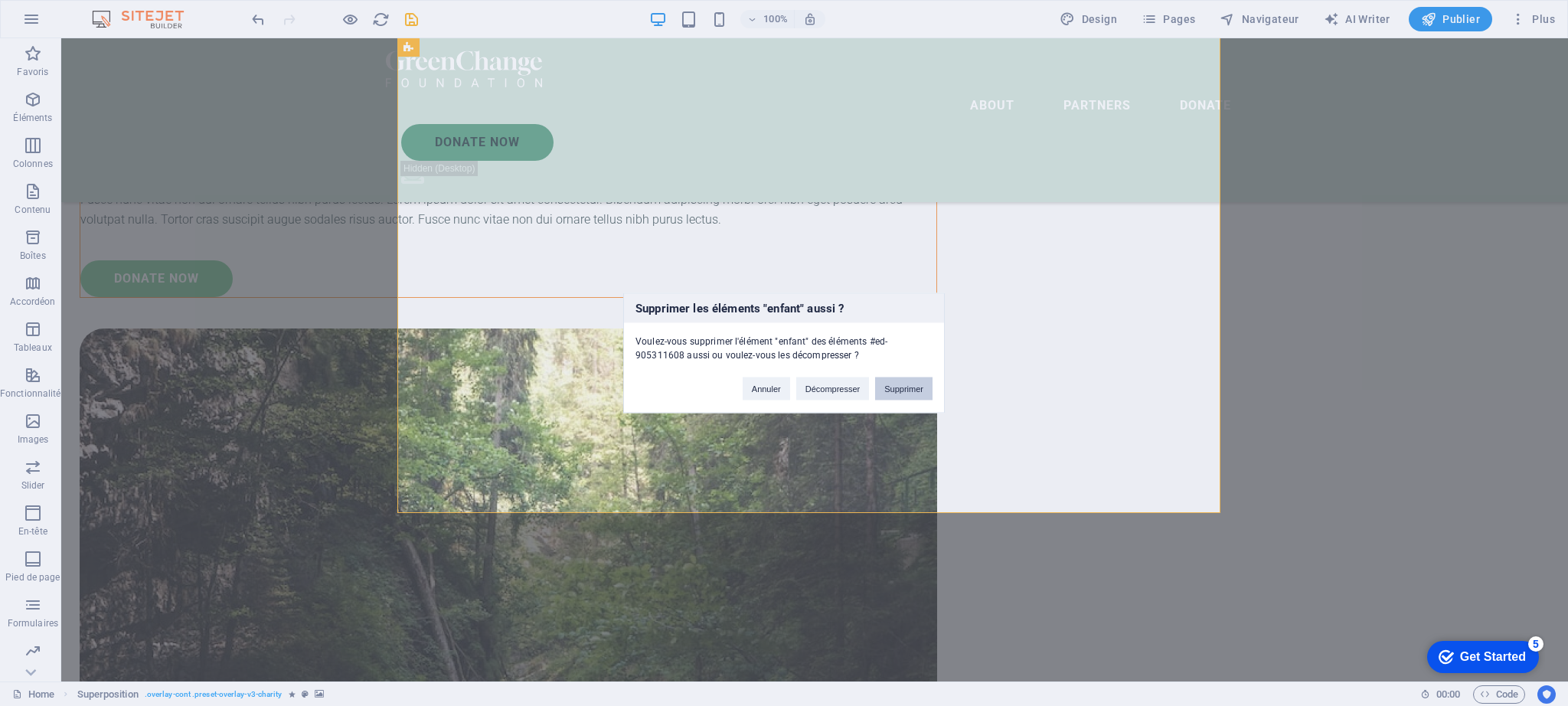
scroll to position [168, 0]
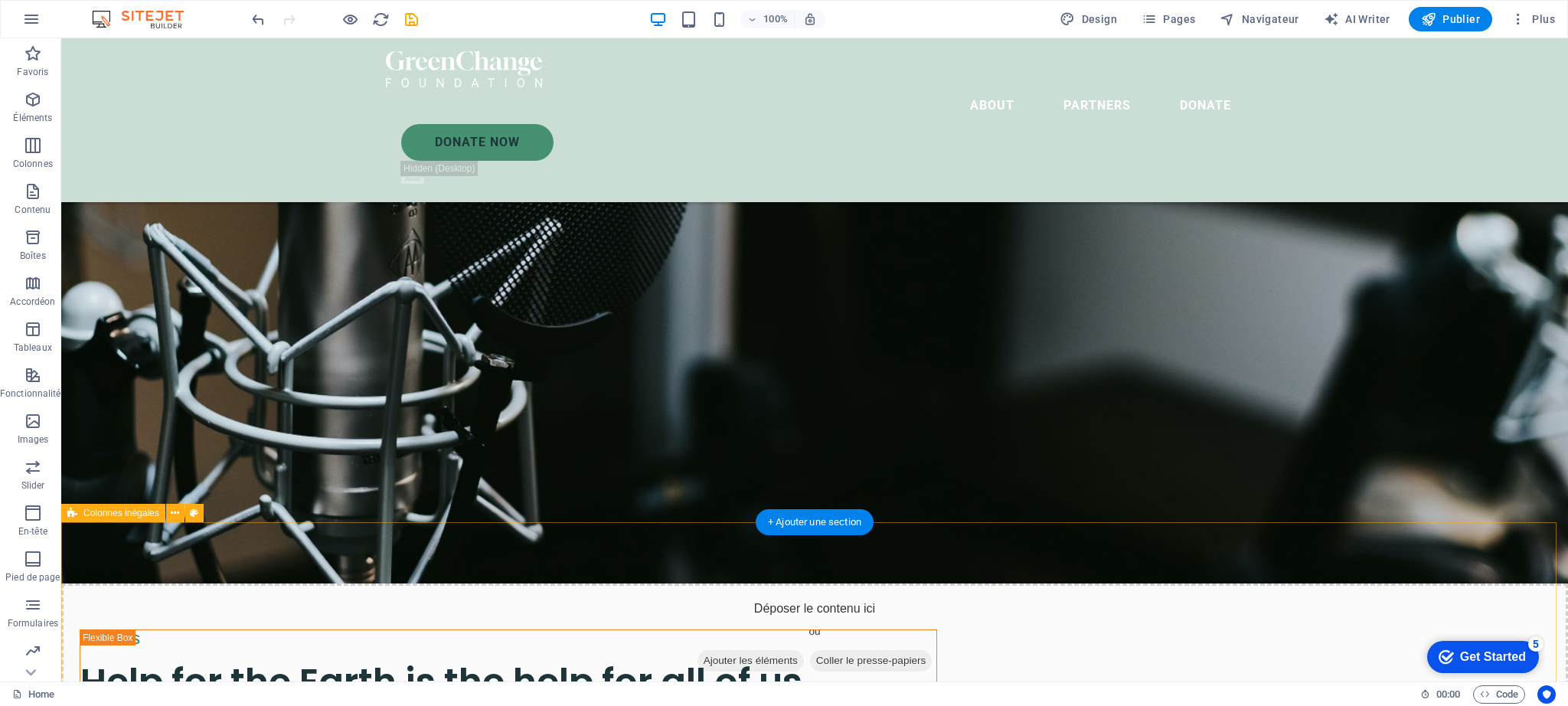
scroll to position [451, 0]
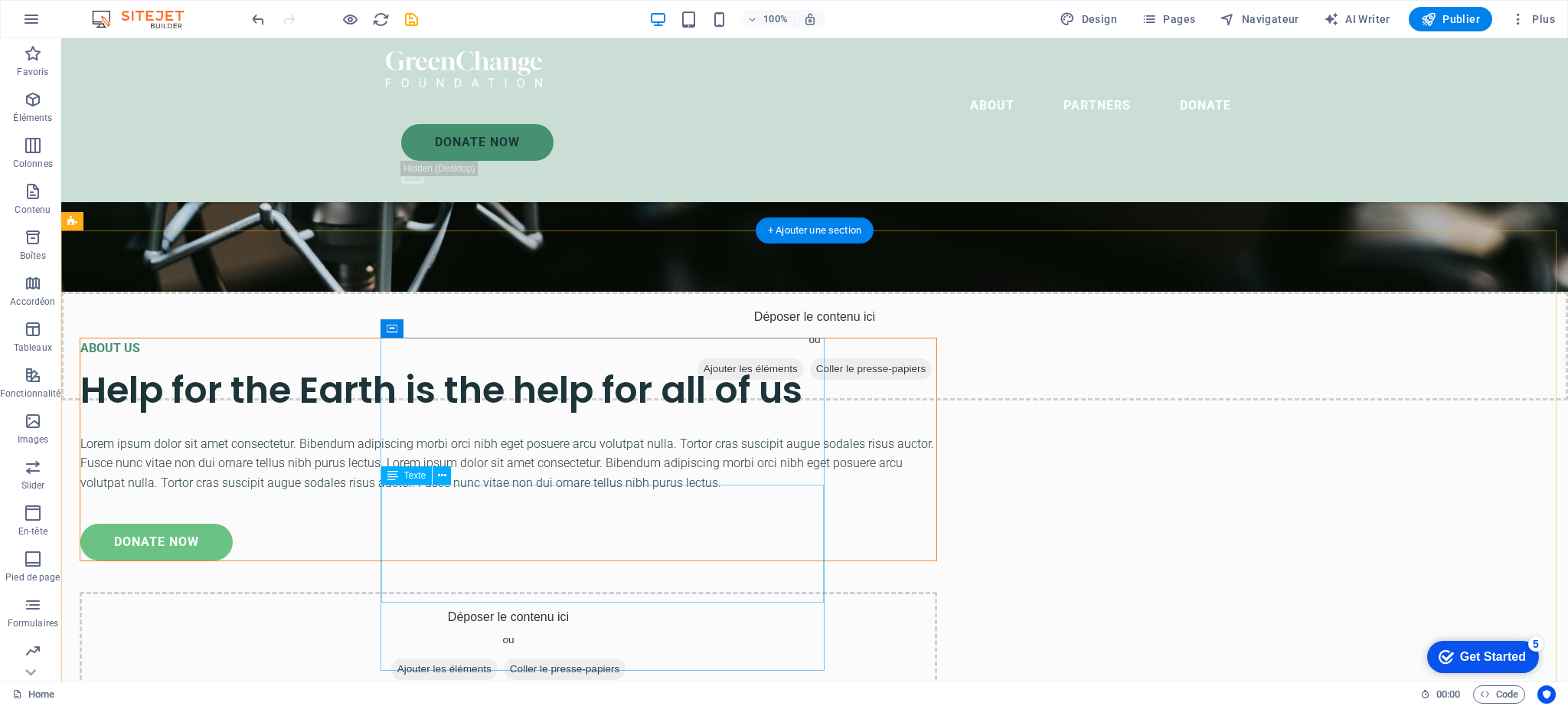
click at [762, 493] on div "Lorem ipsum dolor sit amet consectetur. Bibendum adipiscing morbi orci nibh ege…" at bounding box center [508, 464] width 856 height 59
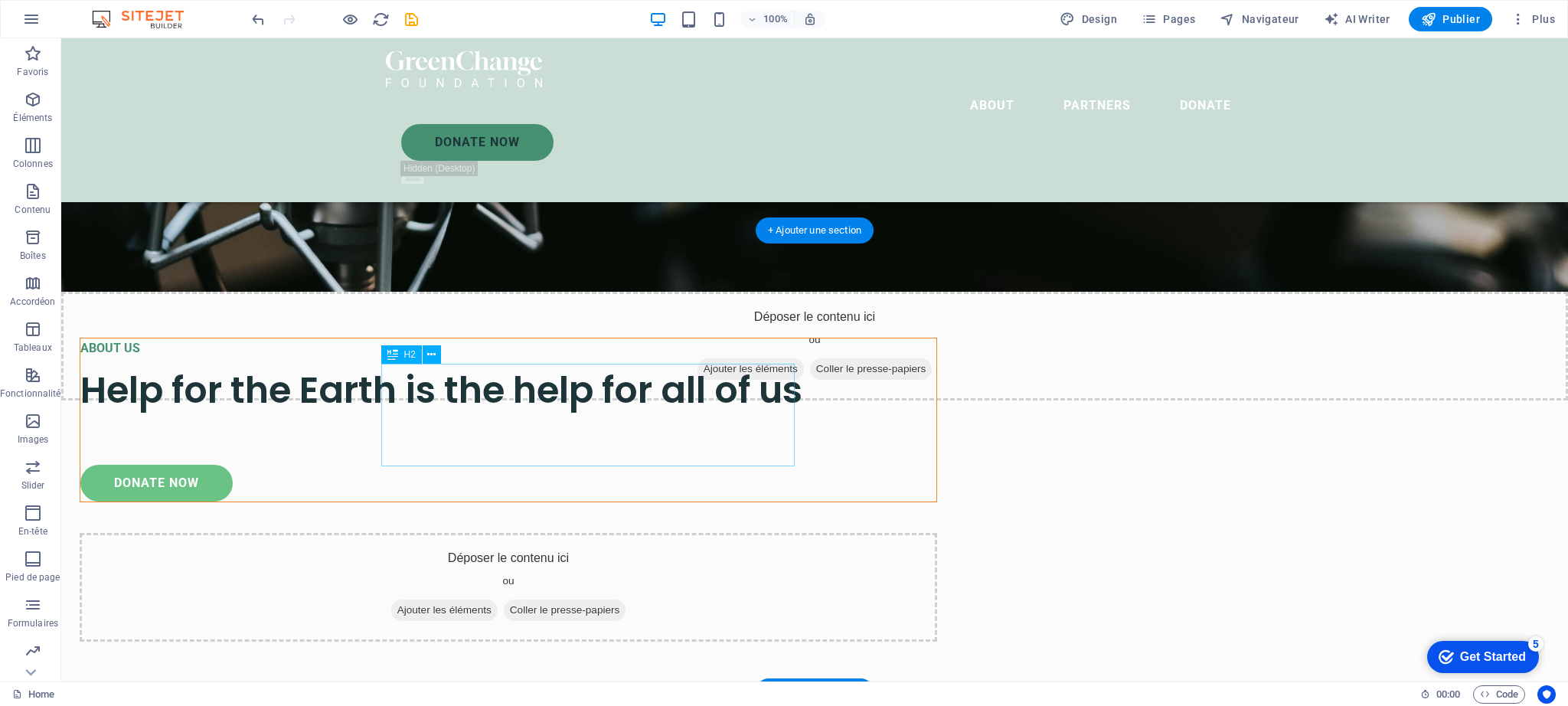
click at [721, 415] on div "Help for the Earth is the help for all of us" at bounding box center [508, 389] width 856 height 52
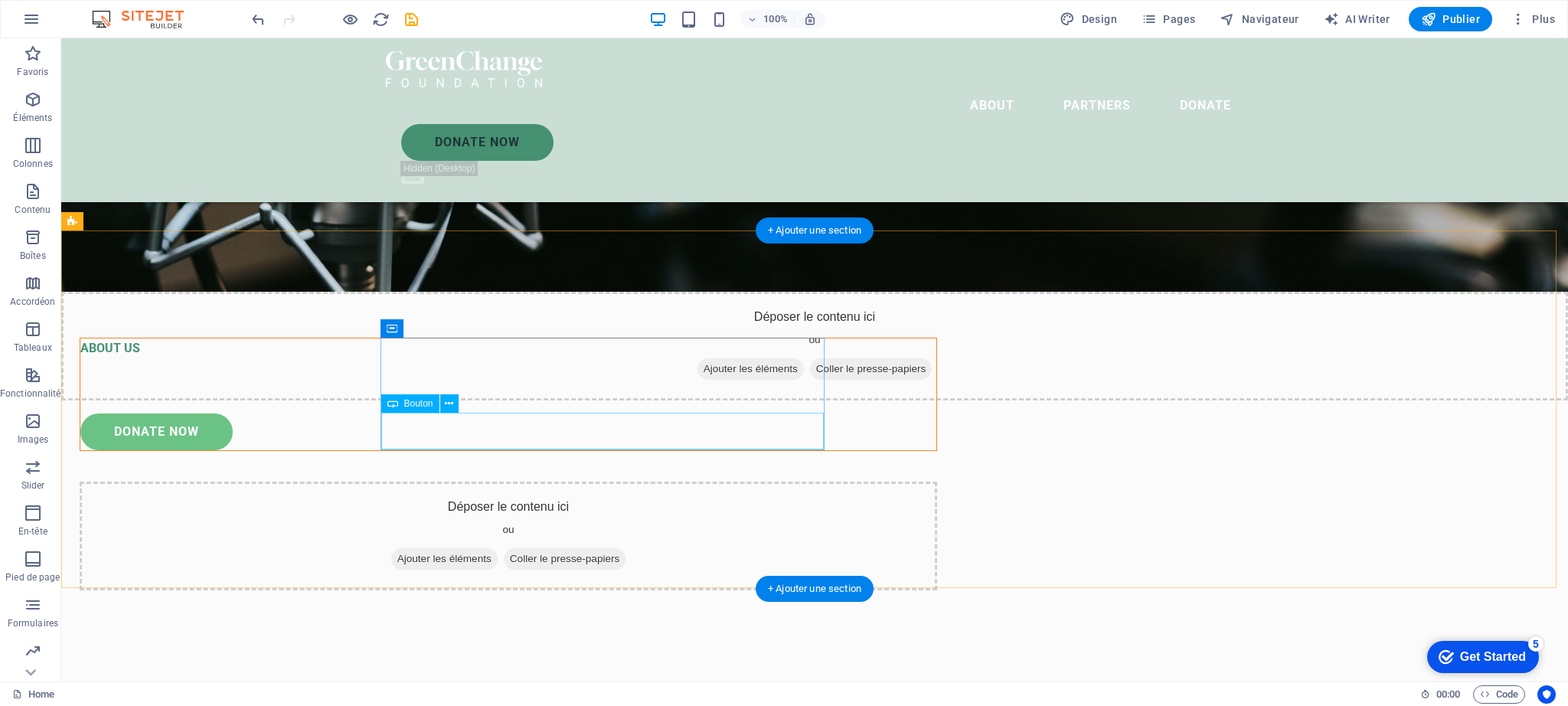
click at [712, 437] on div "donate now" at bounding box center [508, 432] width 856 height 37
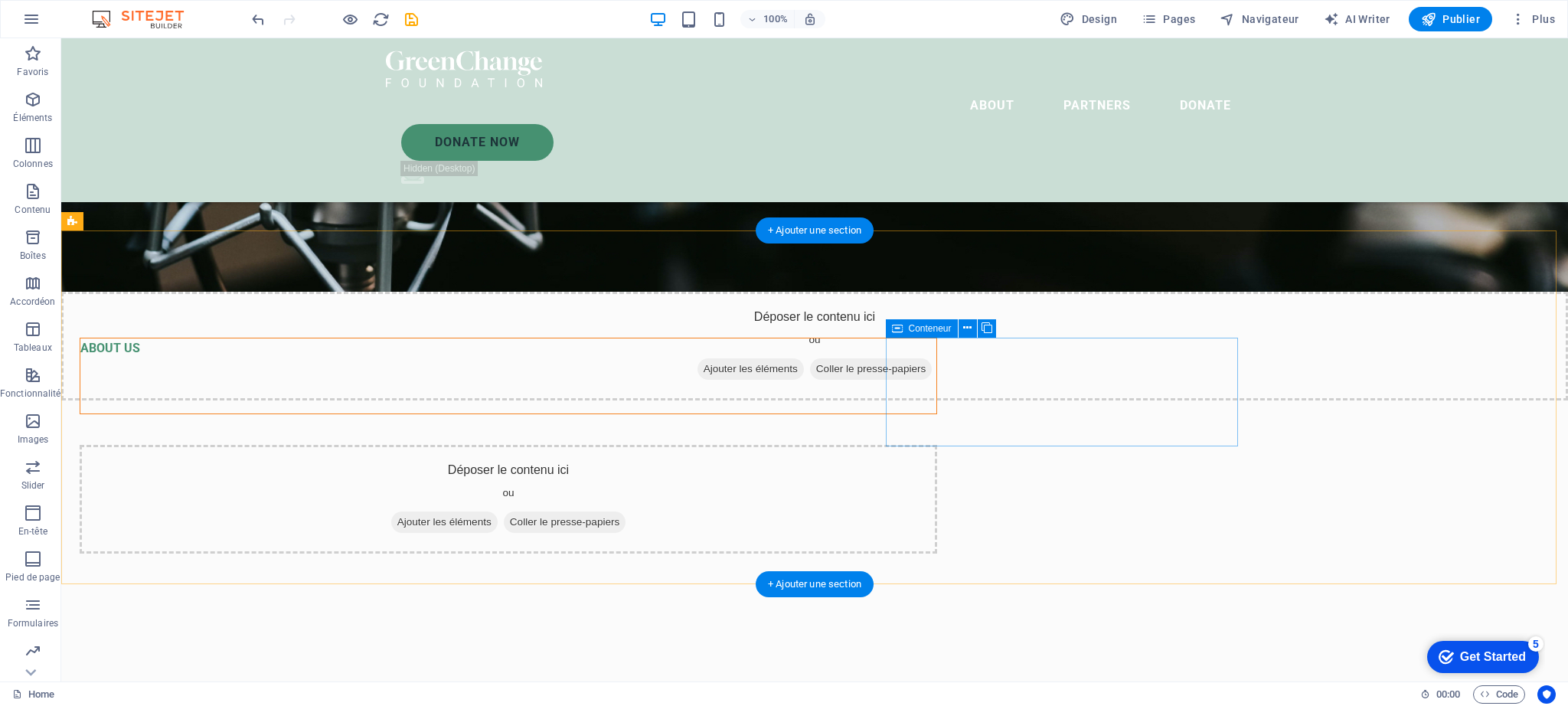
click at [937, 445] on div "Déposer le contenu ici ou Ajouter les éléments Coller le presse-papiers" at bounding box center [508, 499] width 858 height 109
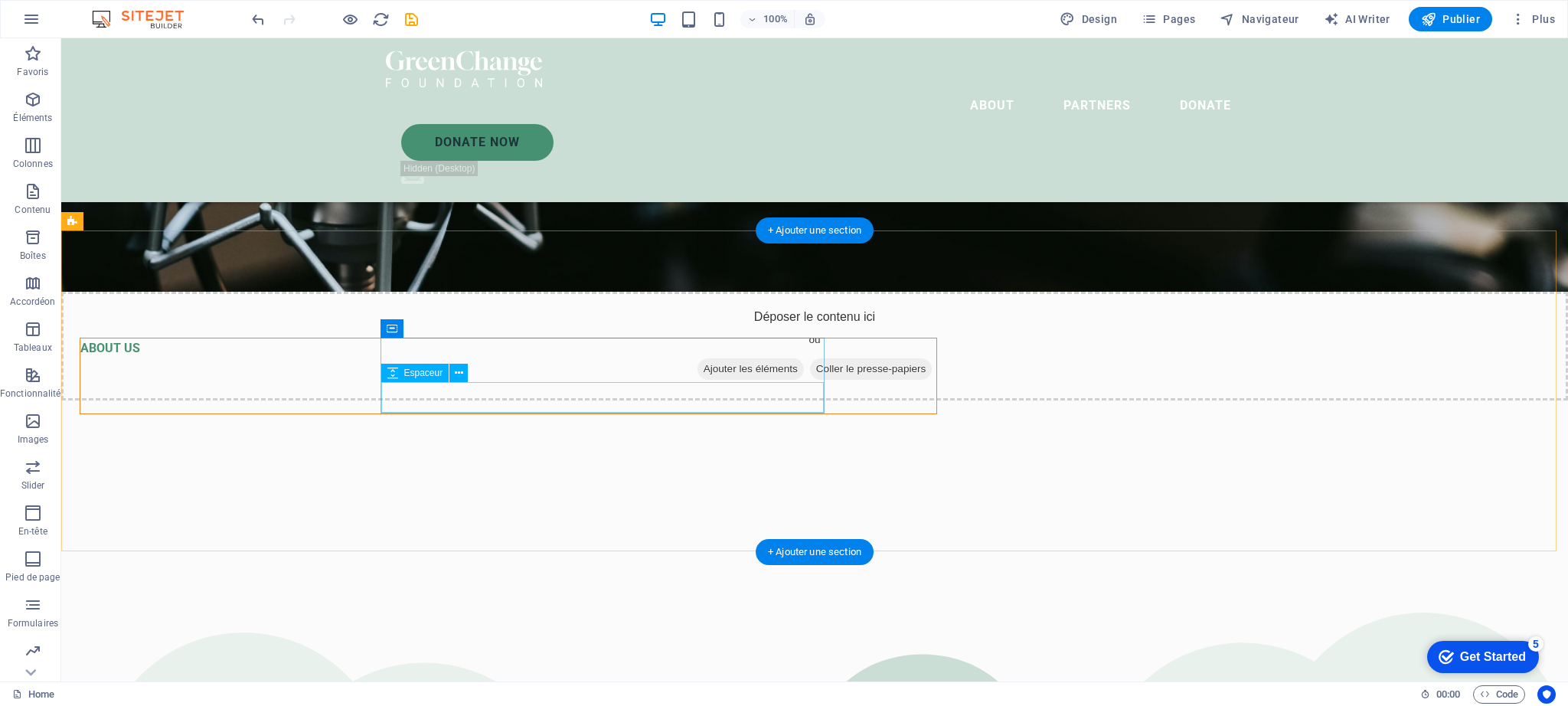
click at [759, 402] on div at bounding box center [508, 398] width 856 height 30
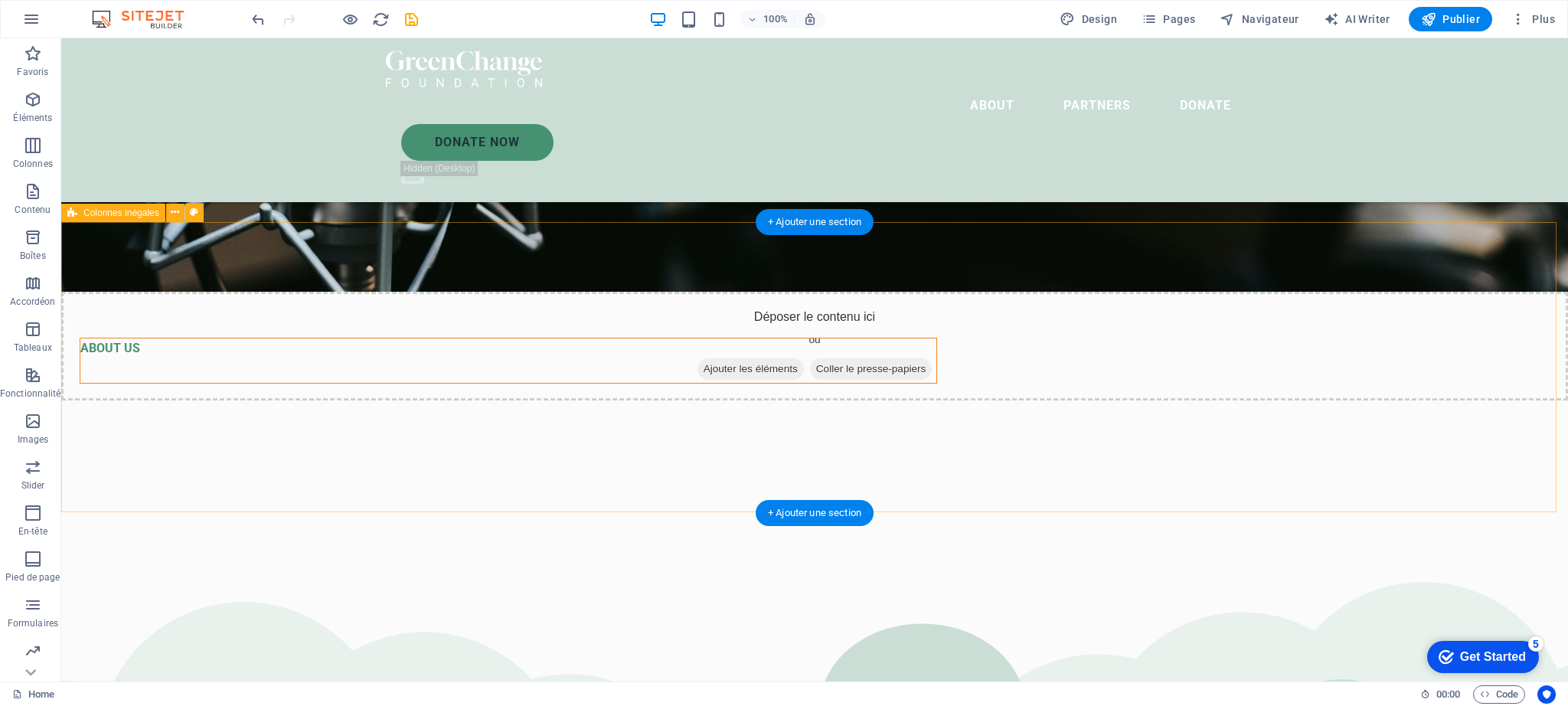
scroll to position [741, 0]
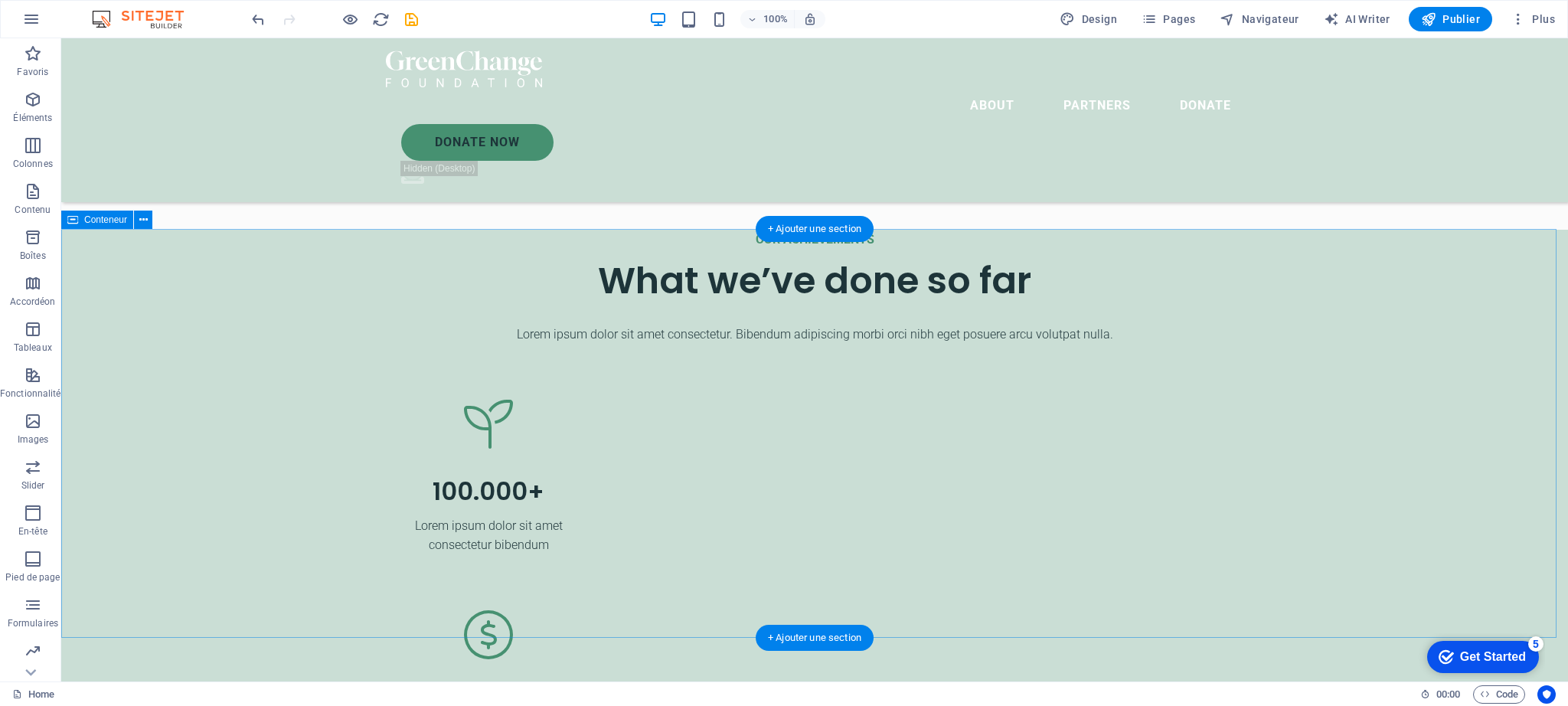
click at [992, 410] on div "OUR ACHIEVEMENTS What we’ve done so far Lorem ipsum dolor sit amet consectetur.…" at bounding box center [815, 709] width 1507 height 959
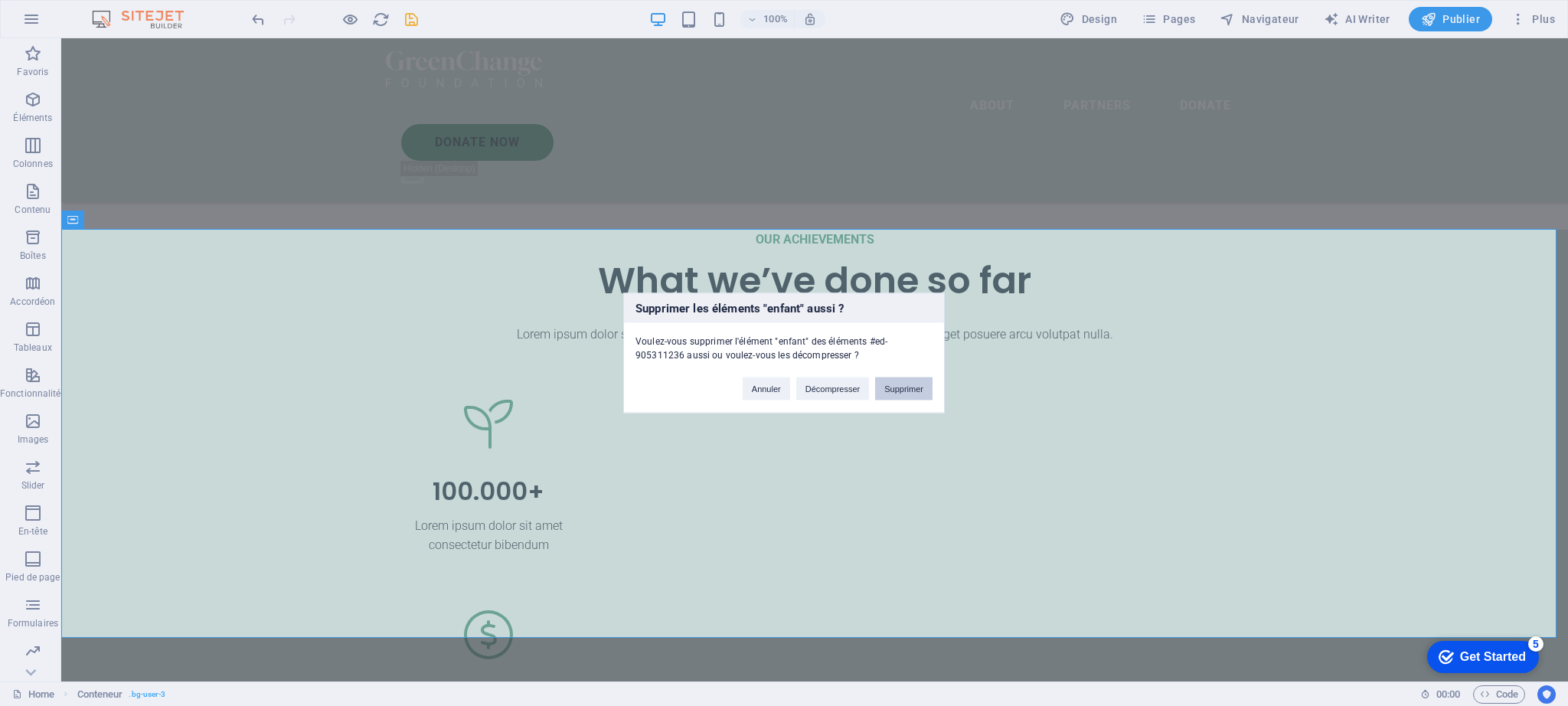
click at [908, 393] on button "Supprimer" at bounding box center [904, 388] width 57 height 23
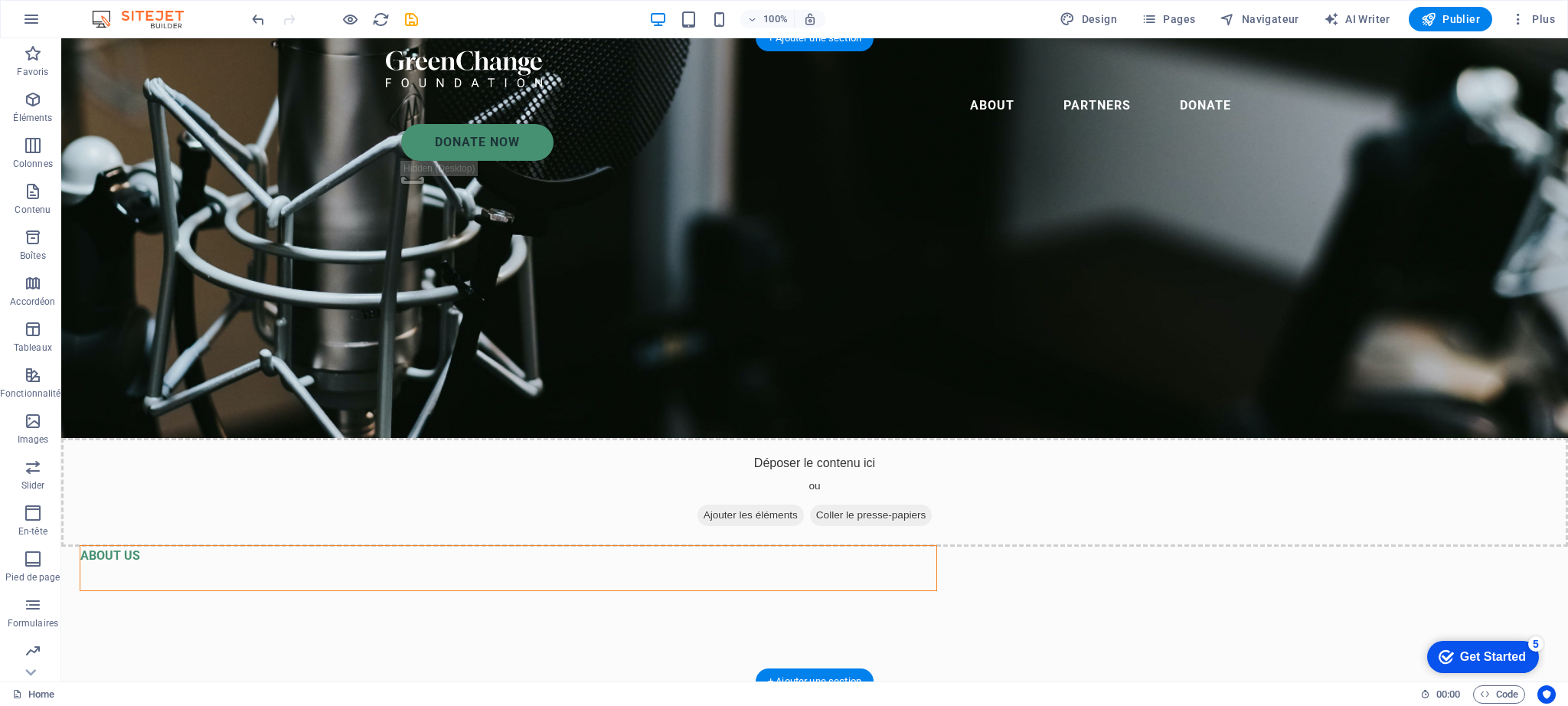
scroll to position [0, 0]
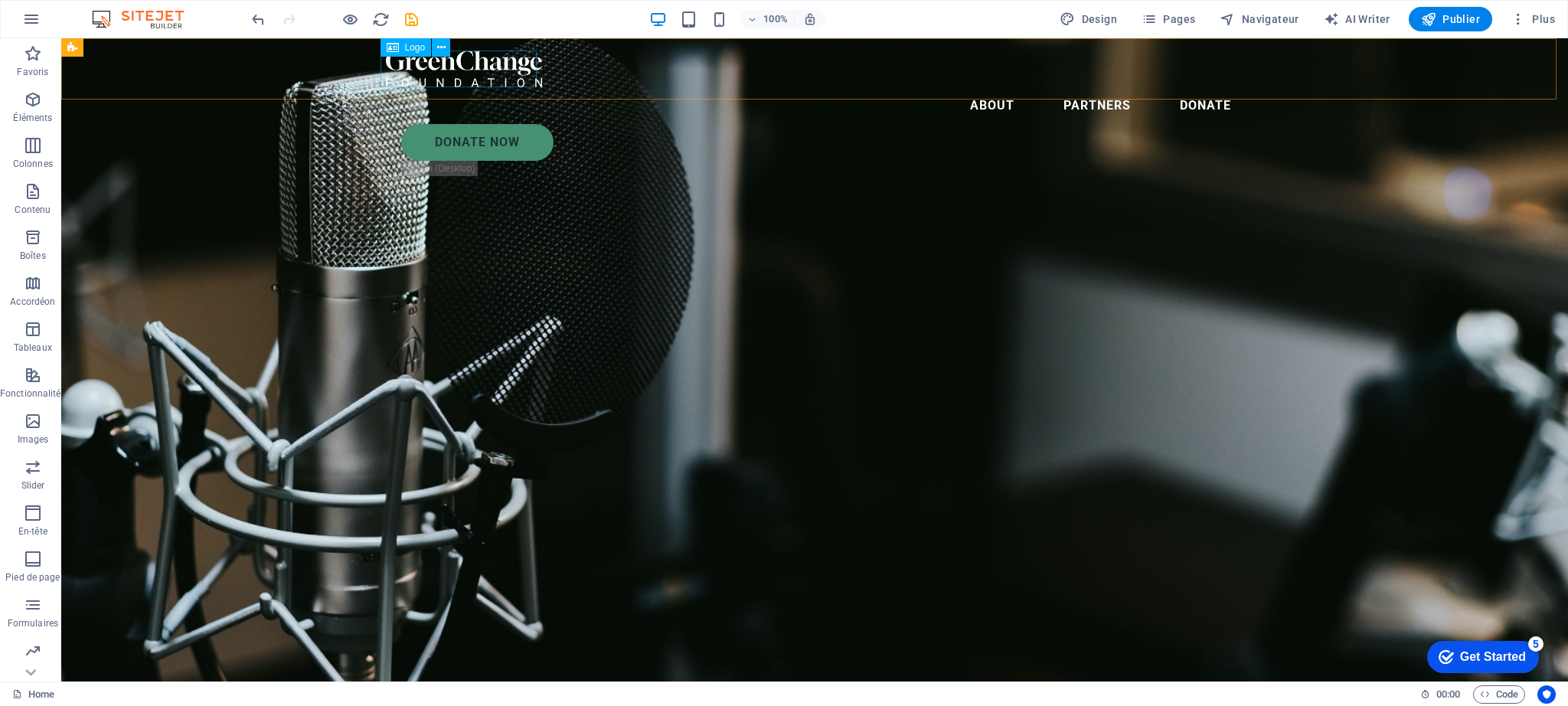
click at [497, 76] on div at bounding box center [814, 69] width 858 height 37
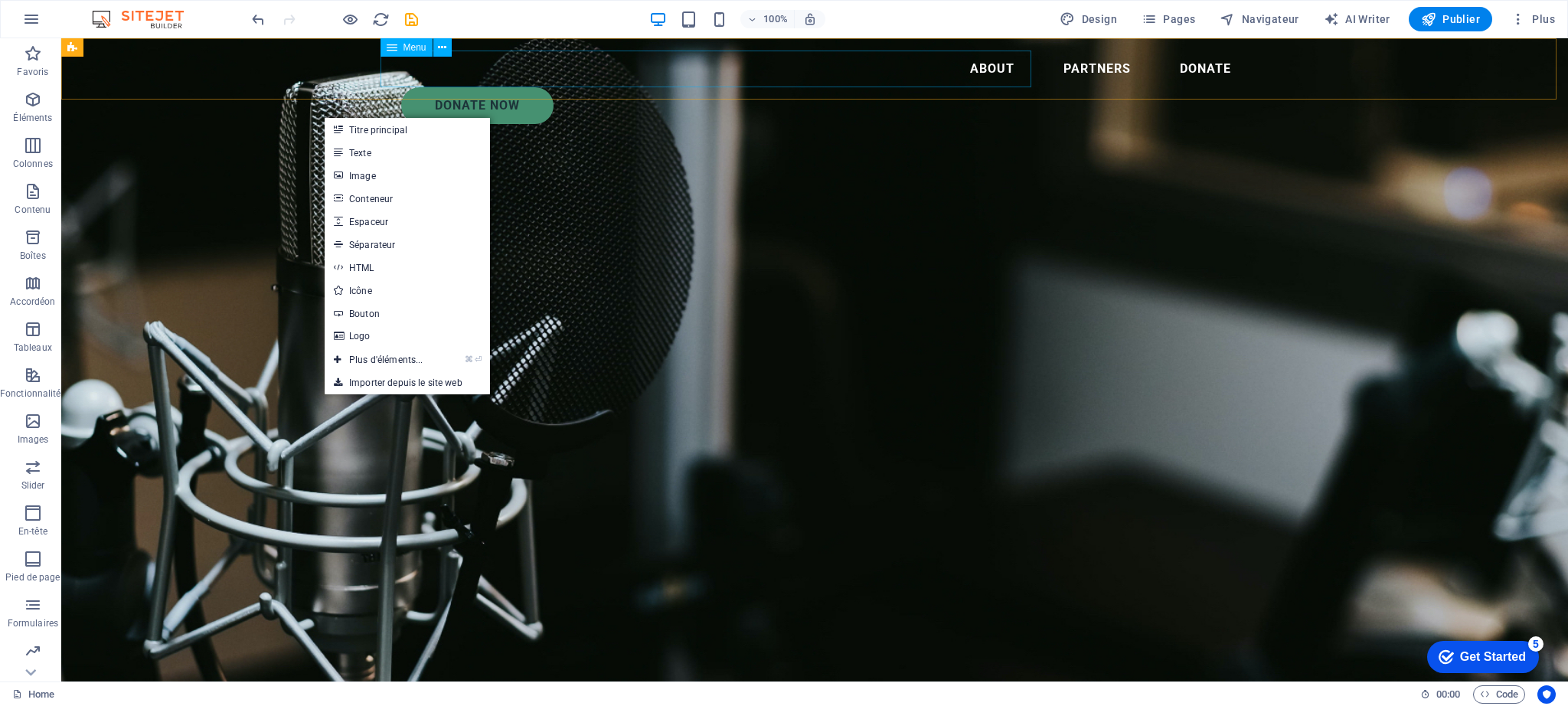
click at [433, 83] on nav "About Partners Donate" at bounding box center [814, 69] width 858 height 37
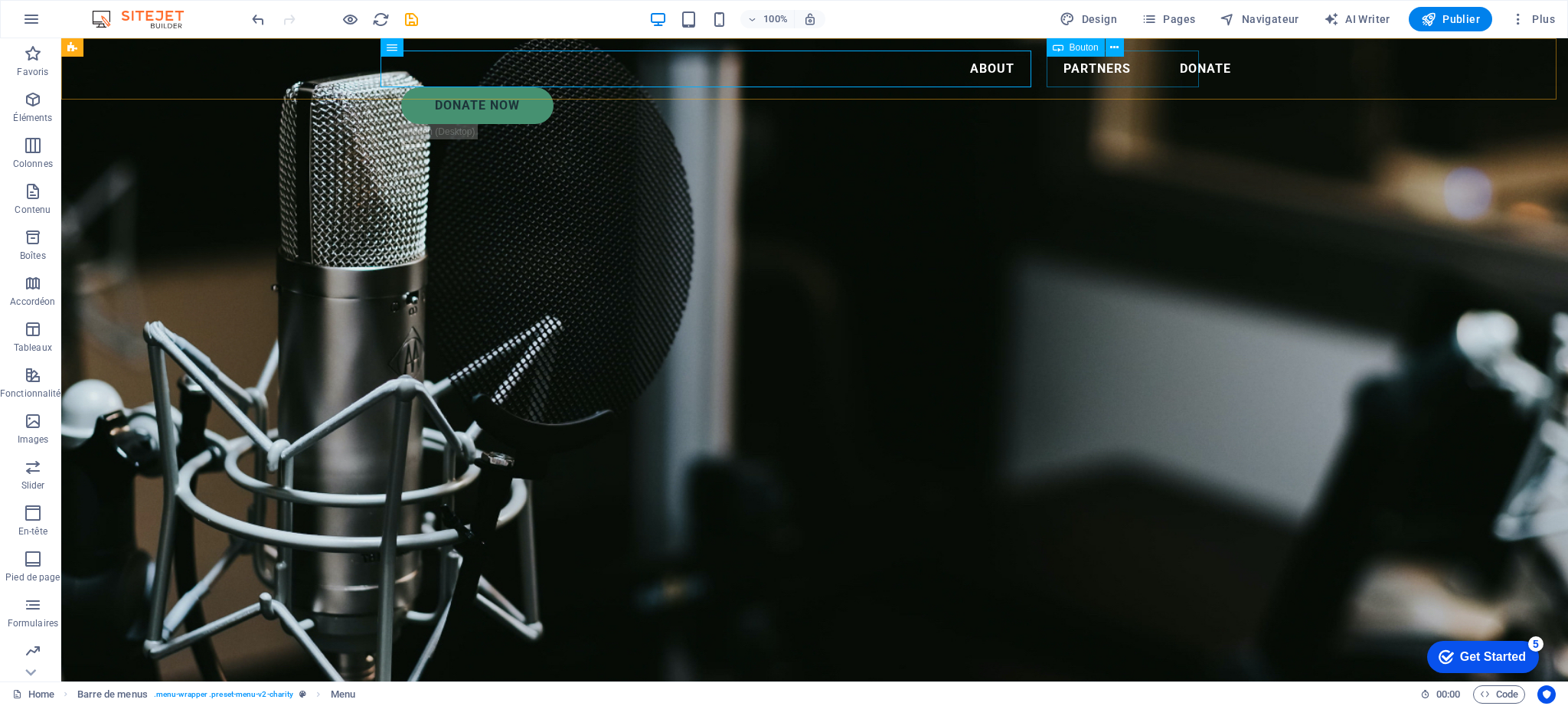
click at [1119, 87] on div "Donate Now" at bounding box center [822, 106] width 842 height 37
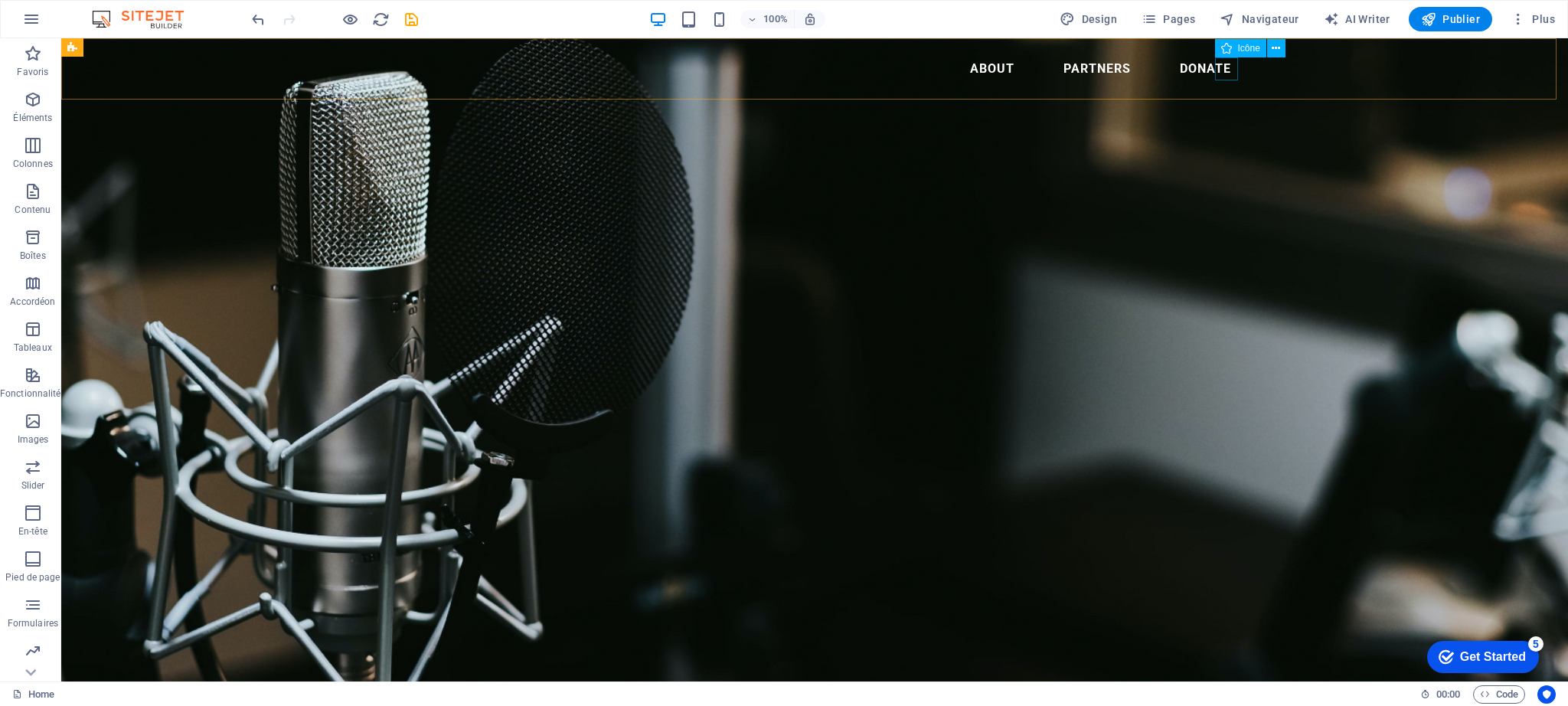
click at [1230, 87] on figure ".fa-secondary{opacity:.4}" at bounding box center [822, 101] width 842 height 29
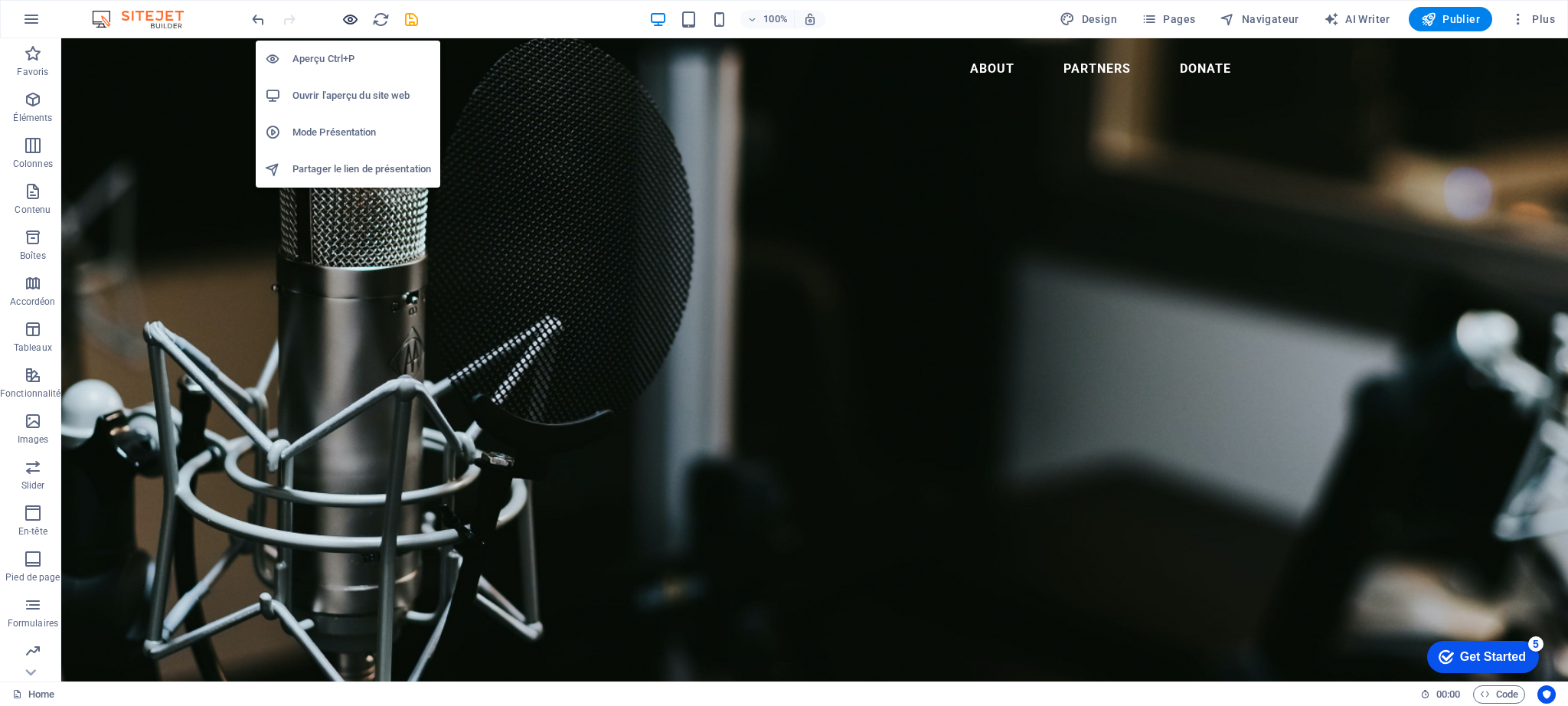
click at [344, 20] on icon "button" at bounding box center [350, 19] width 18 height 18
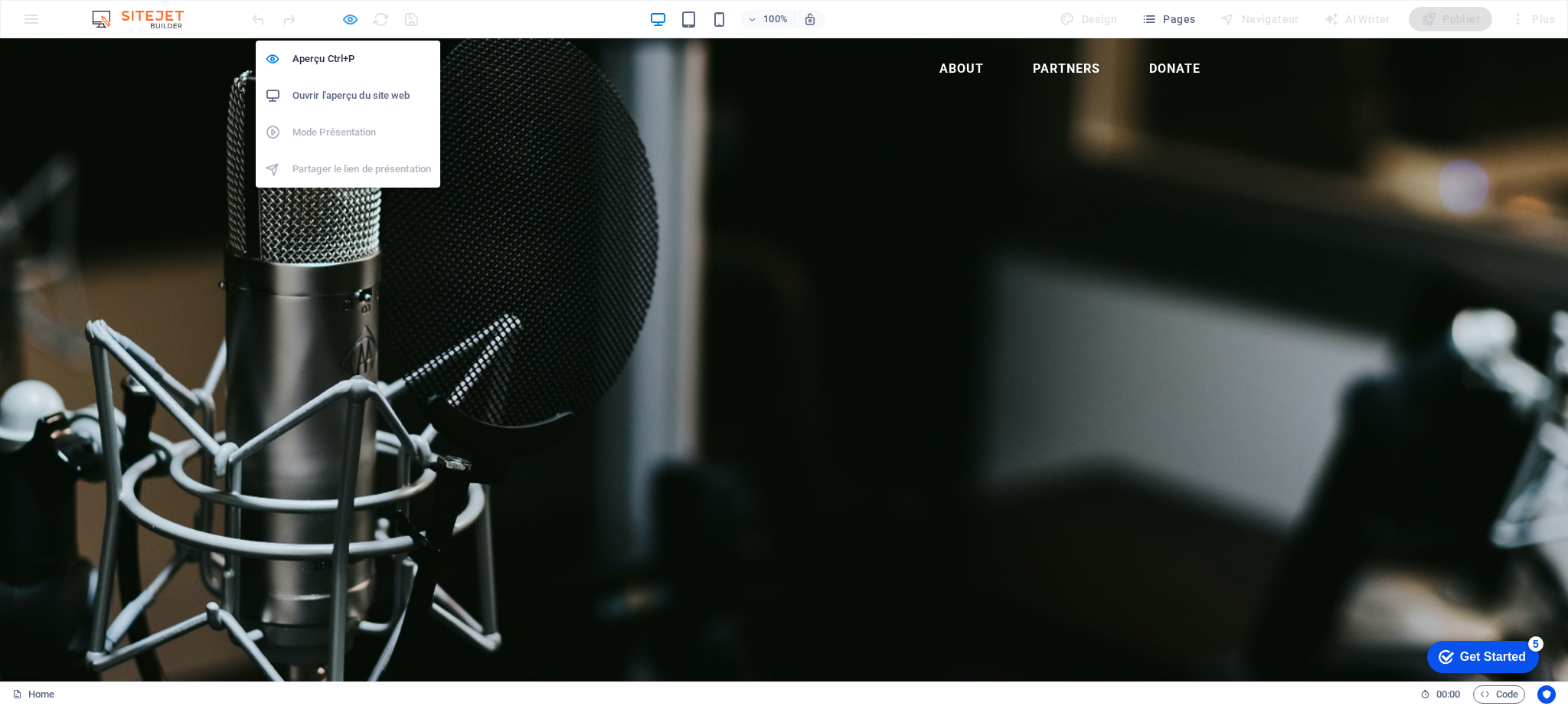
click at [346, 19] on icon "button" at bounding box center [350, 19] width 18 height 18
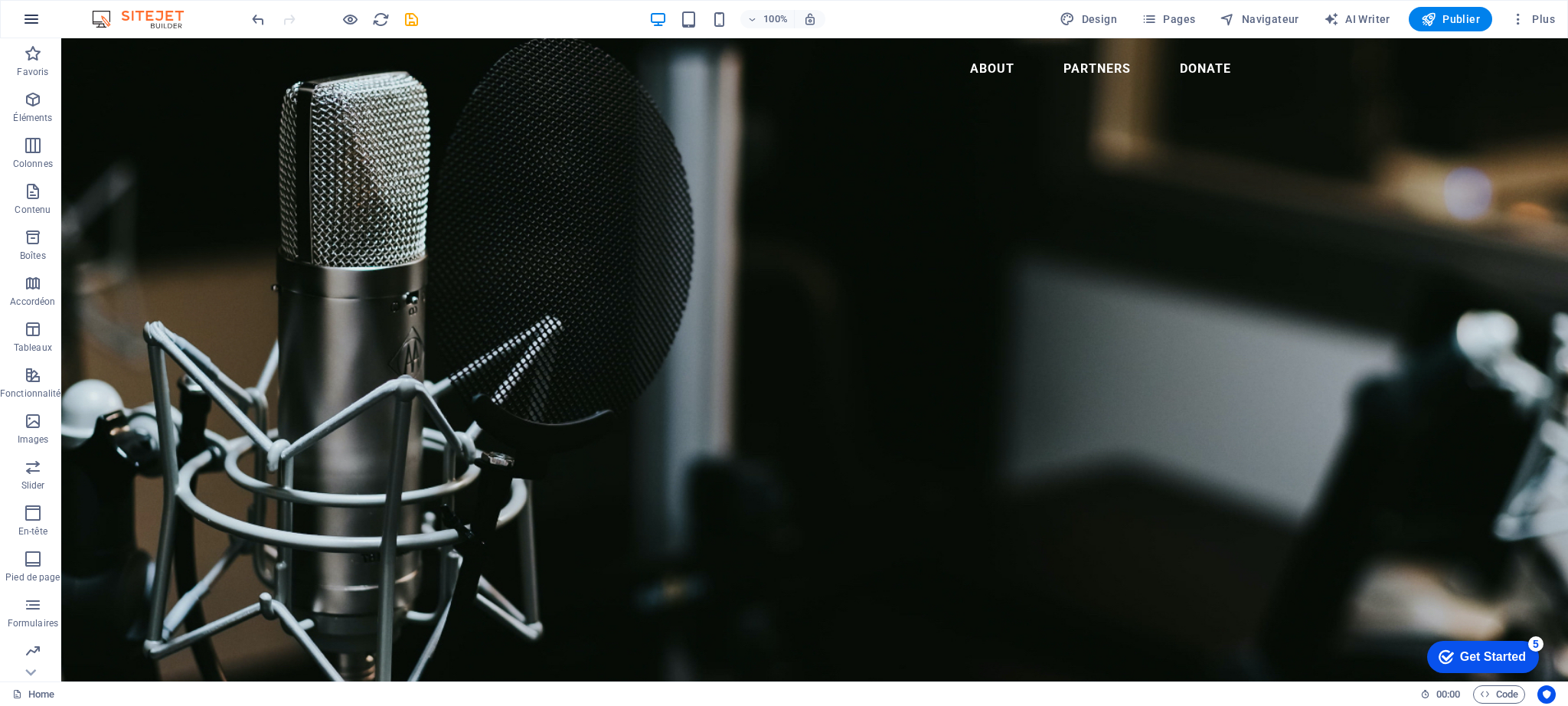
click at [37, 20] on icon "button" at bounding box center [31, 19] width 19 height 19
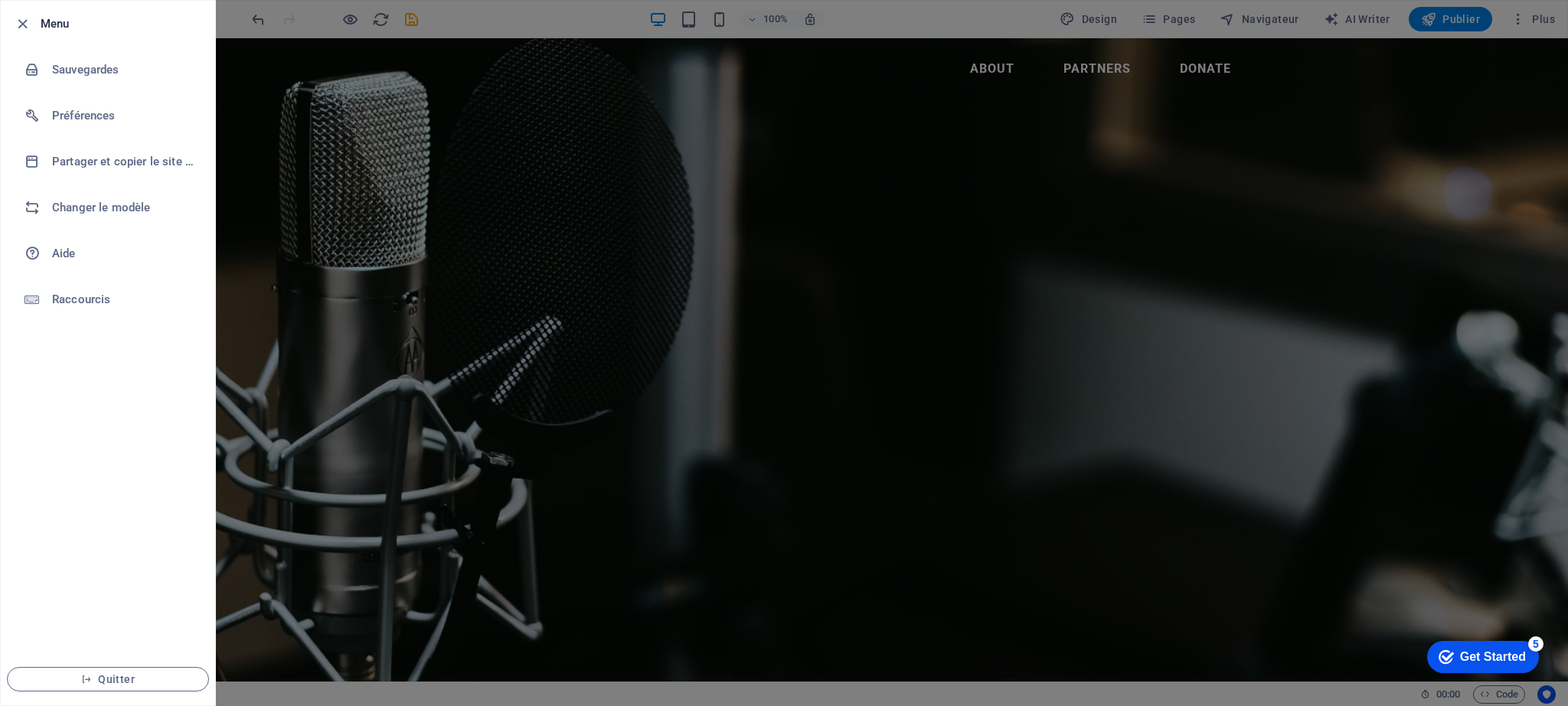
click at [874, 201] on div at bounding box center [784, 353] width 1568 height 706
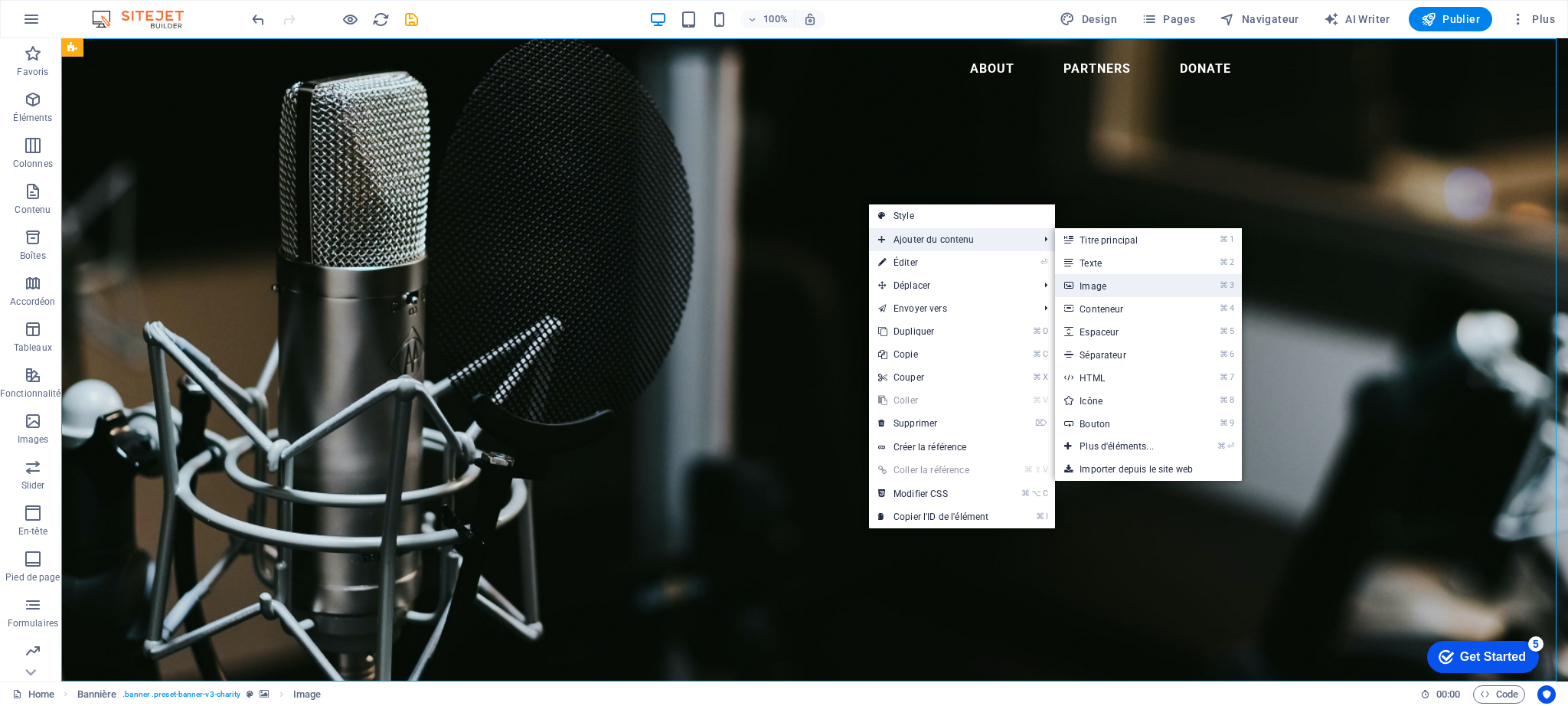
click at [1088, 284] on link "⌘ 3 Image" at bounding box center [1119, 285] width 129 height 23
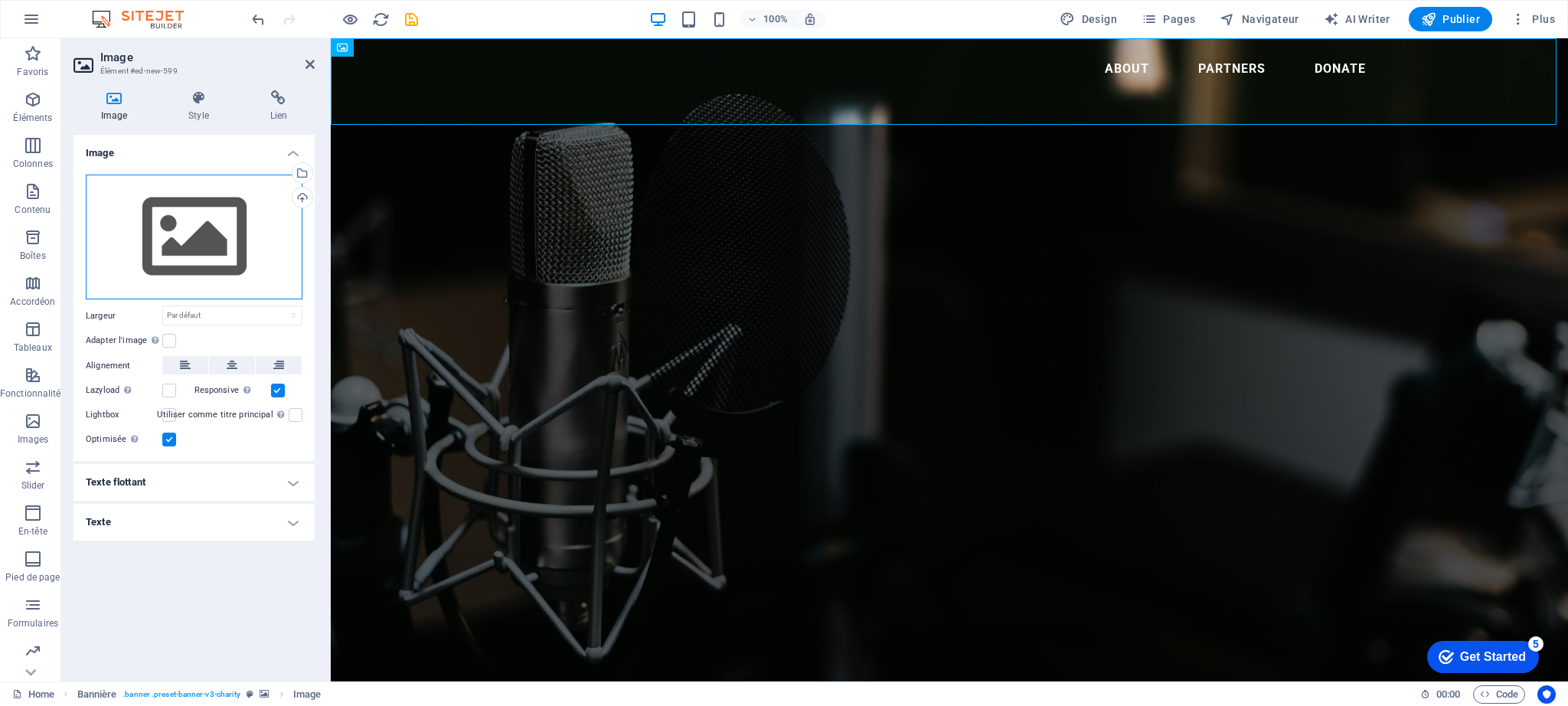
click at [201, 226] on div "Glissez les fichiers ici, cliquez pour choisir les fichiers ou sélectionnez les…" at bounding box center [194, 237] width 216 height 126
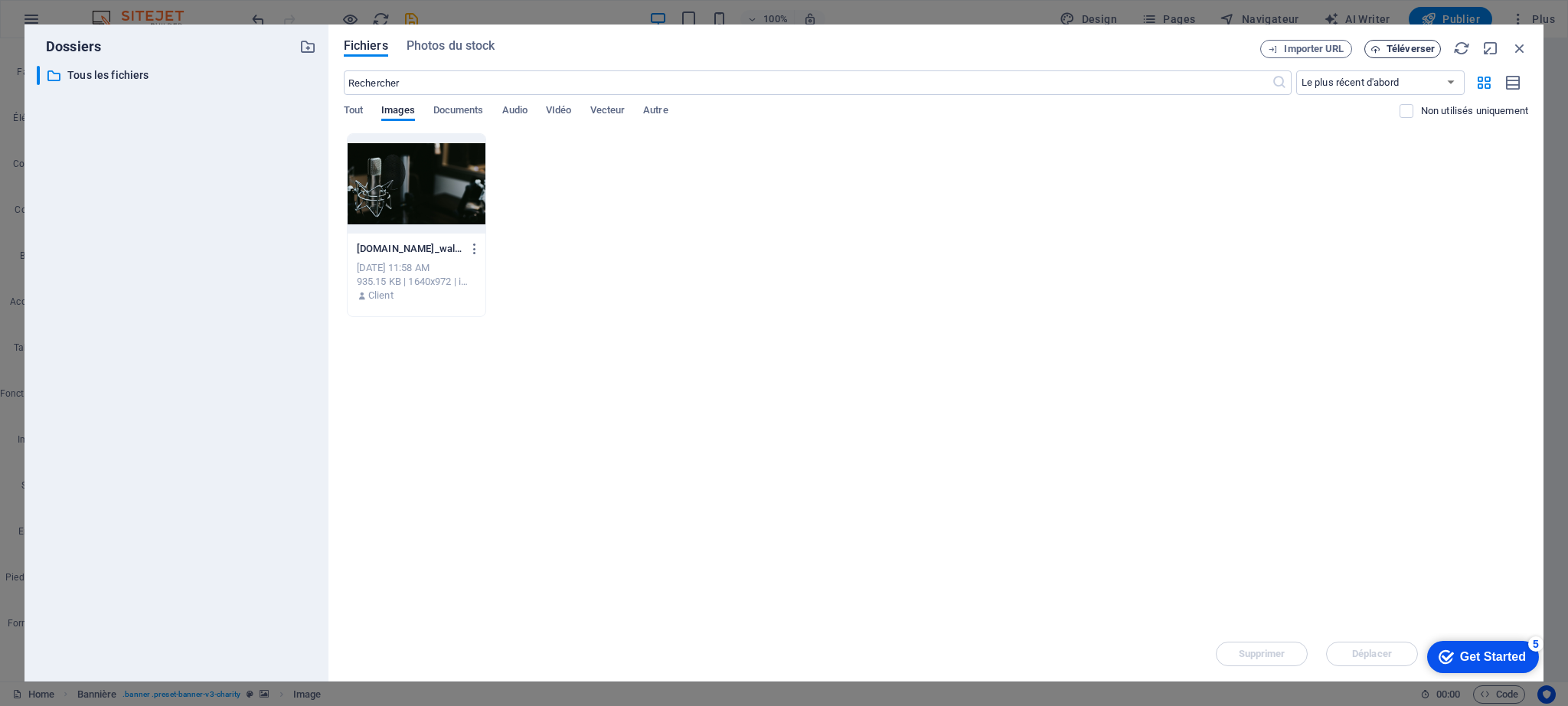
click at [1394, 48] on span "Téléverser" at bounding box center [1410, 49] width 48 height 9
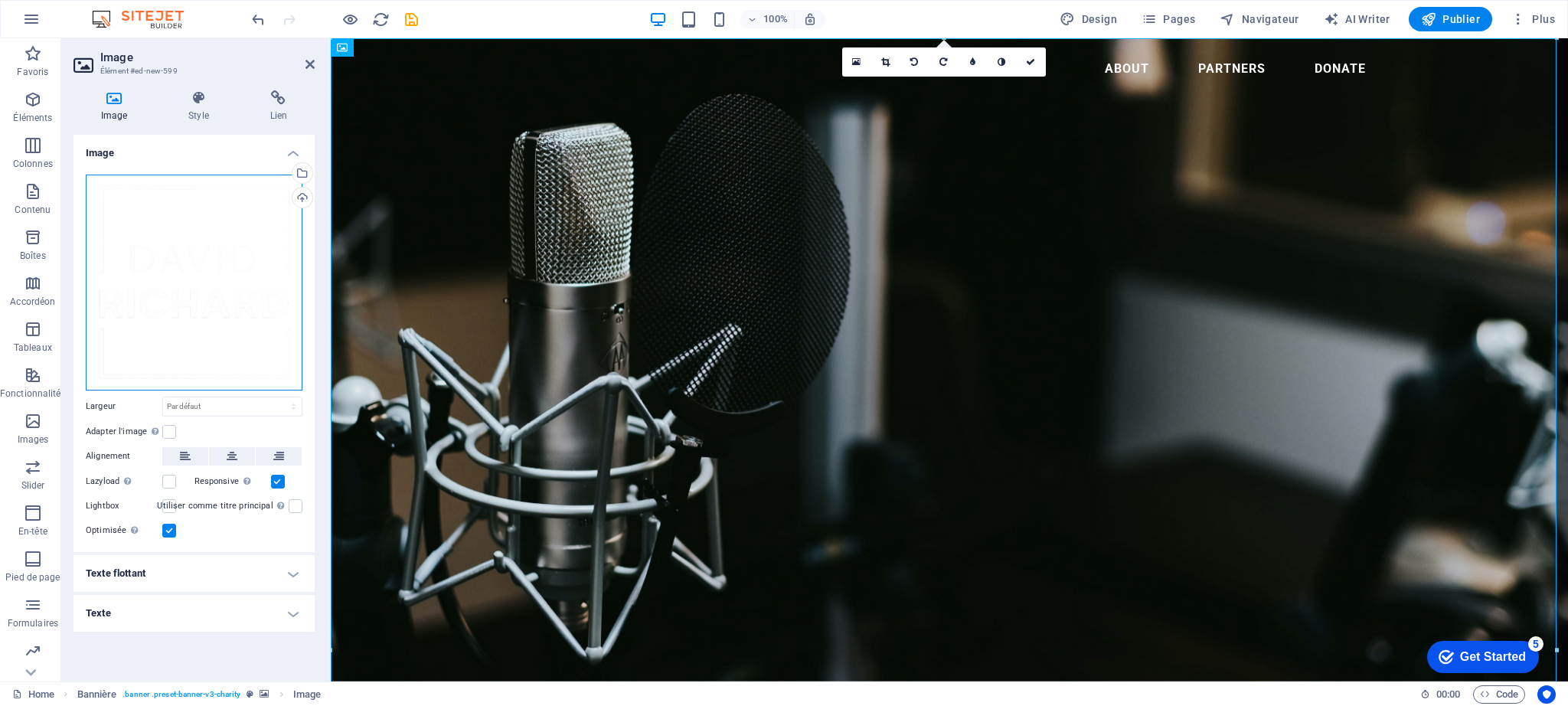
click at [210, 294] on div "Glissez les fichiers ici, cliquez pour choisir les fichiers ou sélectionnez les…" at bounding box center [194, 283] width 216 height 216
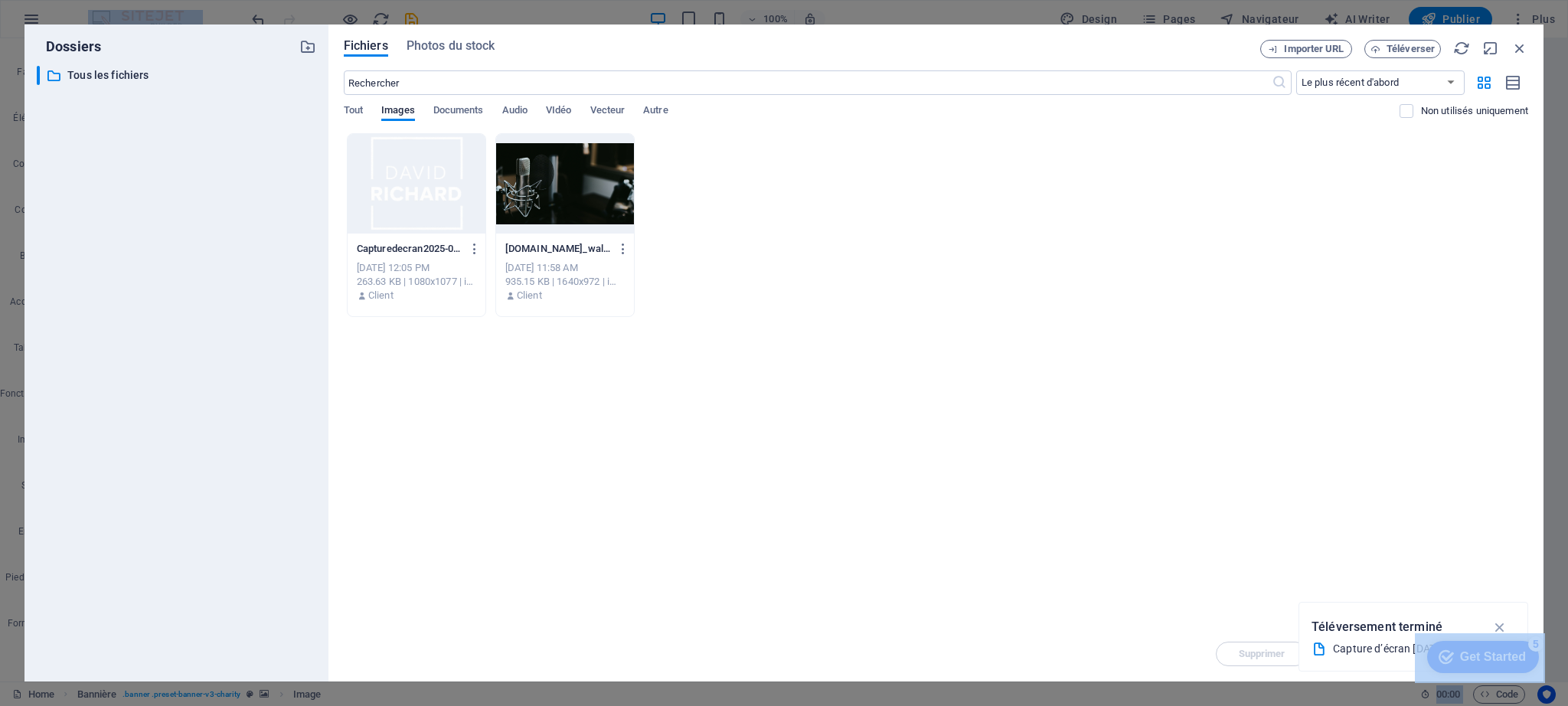
click at [438, 176] on div at bounding box center [416, 184] width 138 height 100
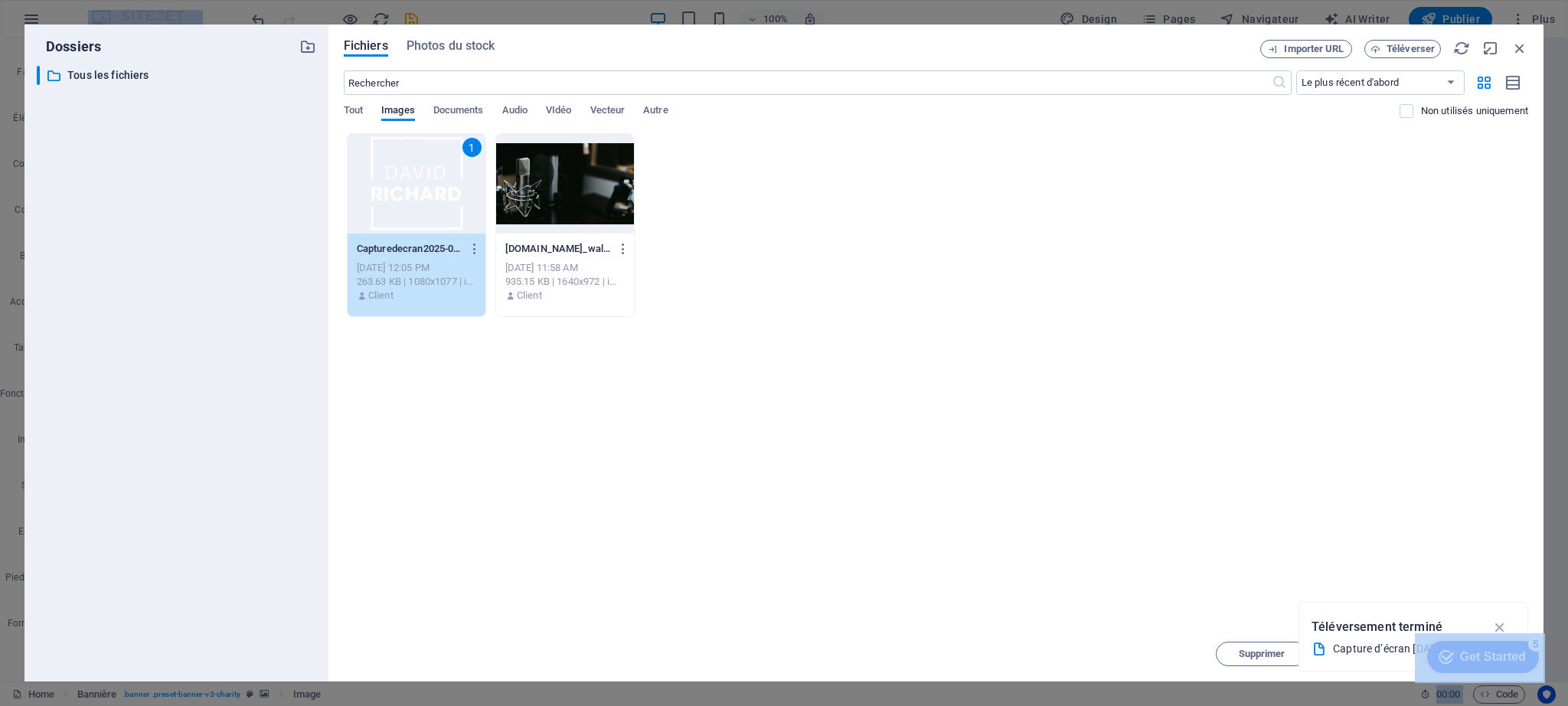
drag, startPoint x: 438, startPoint y: 176, endPoint x: 106, endPoint y: 138, distance: 334.2
click at [438, 176] on div "1" at bounding box center [416, 184] width 138 height 100
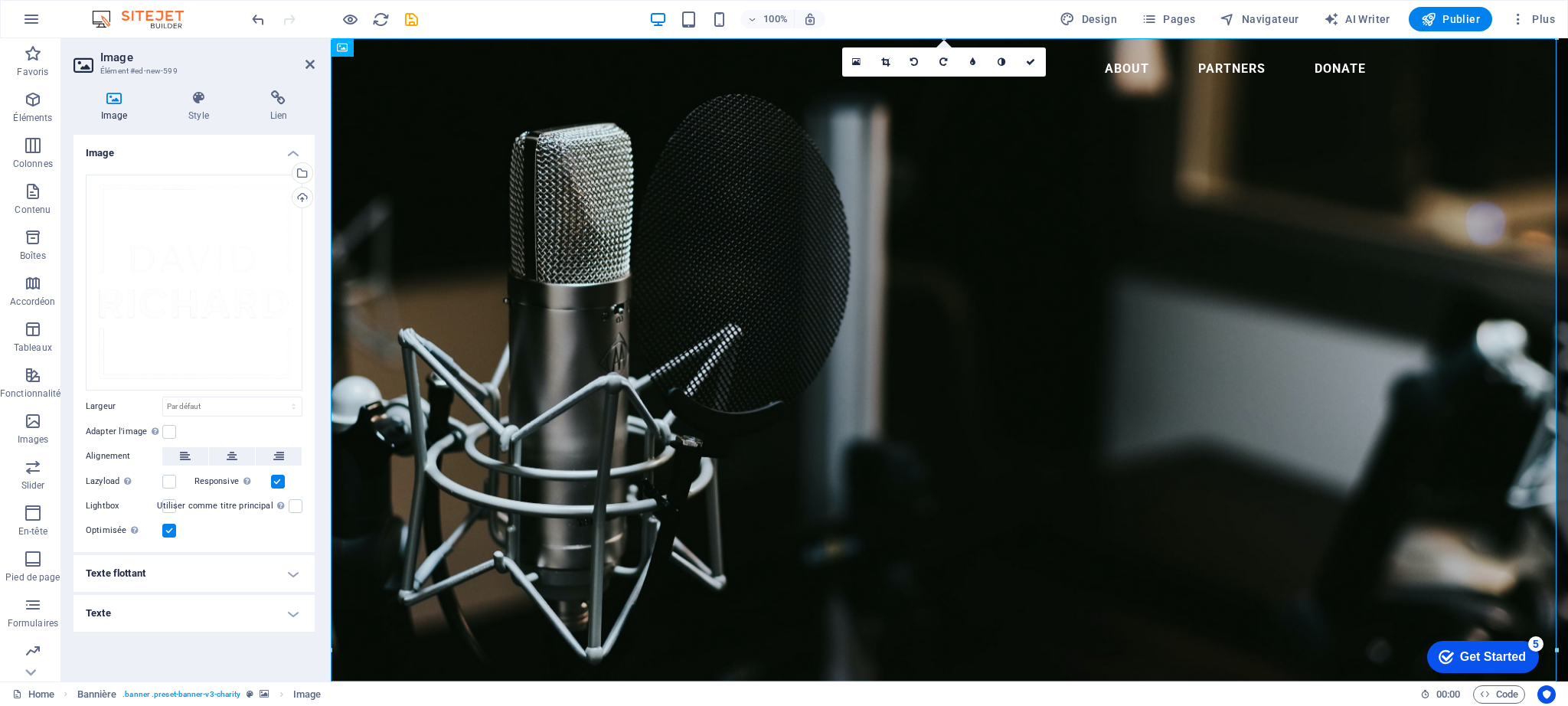
click at [995, 345] on figure at bounding box center [950, 359] width 1238 height 643
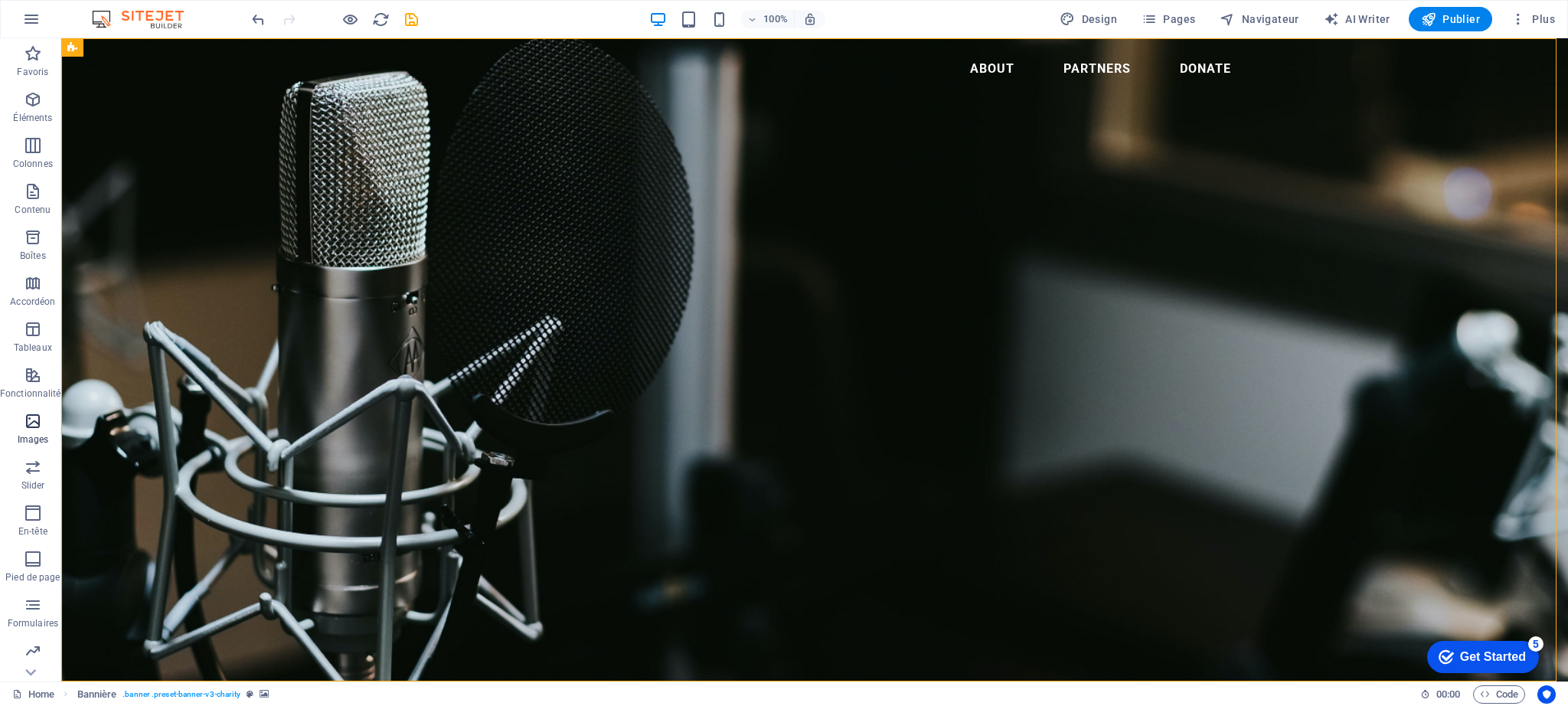
click at [32, 414] on icon "button" at bounding box center [33, 421] width 19 height 19
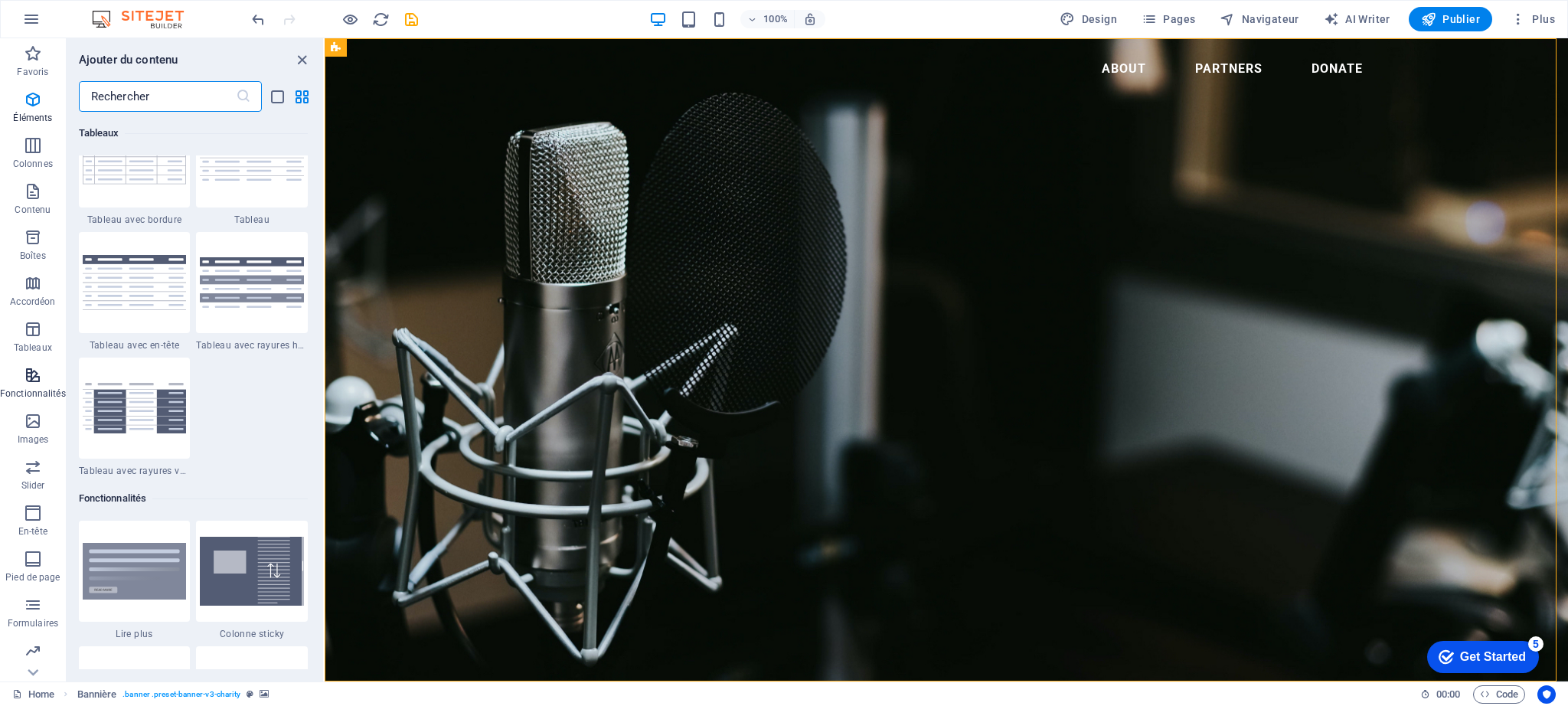
scroll to position [7761, 0]
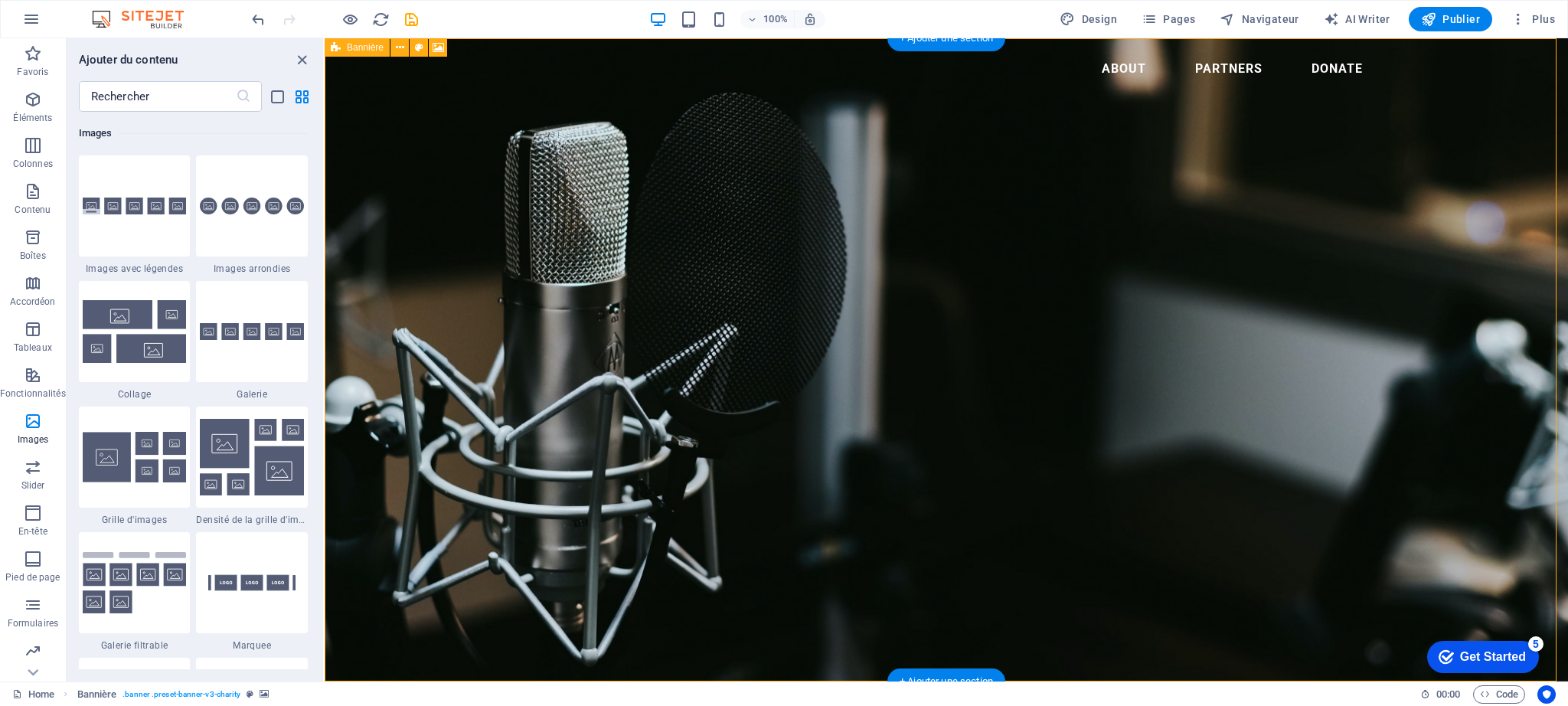
click at [969, 311] on figure at bounding box center [946, 359] width 1244 height 643
click at [301, 58] on icon "close panel" at bounding box center [302, 60] width 18 height 18
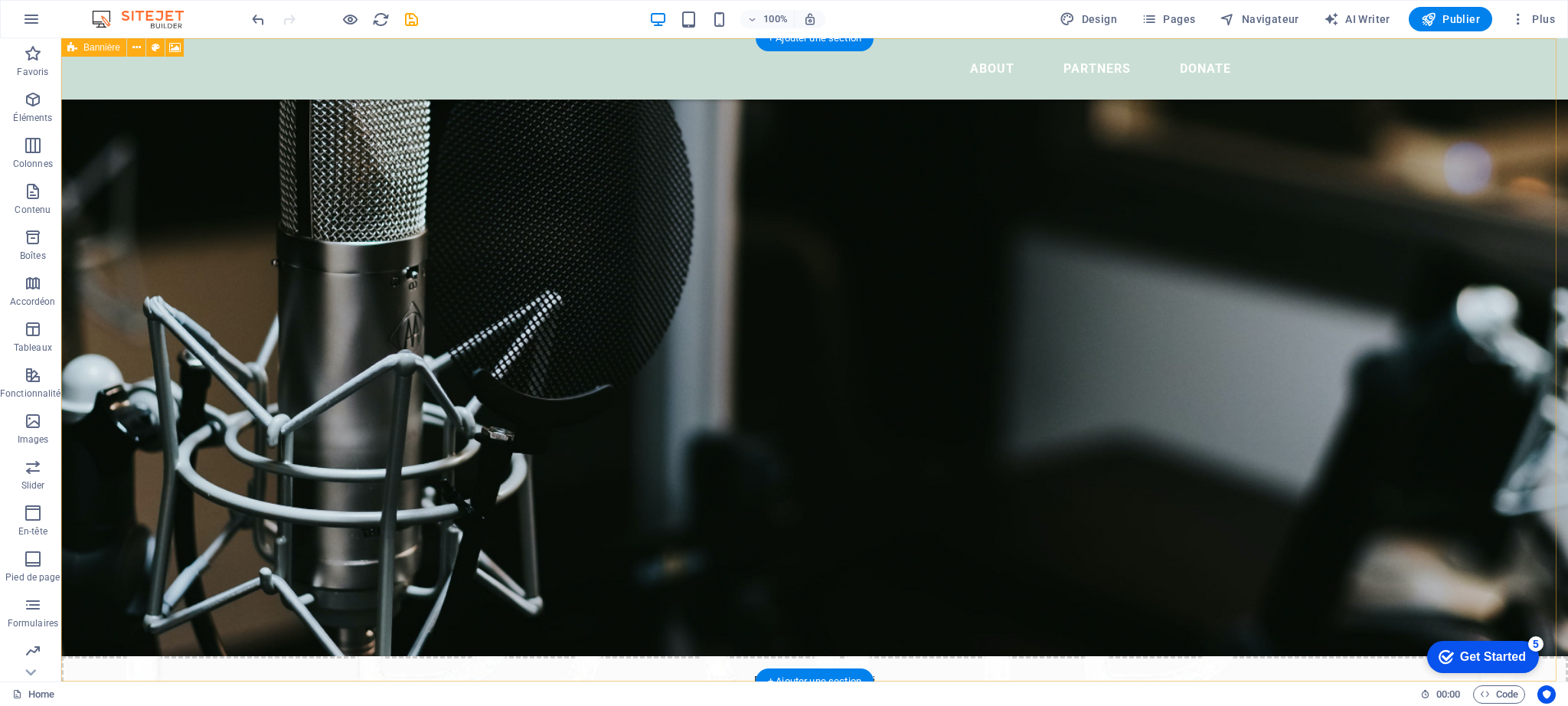
scroll to position [0, 0]
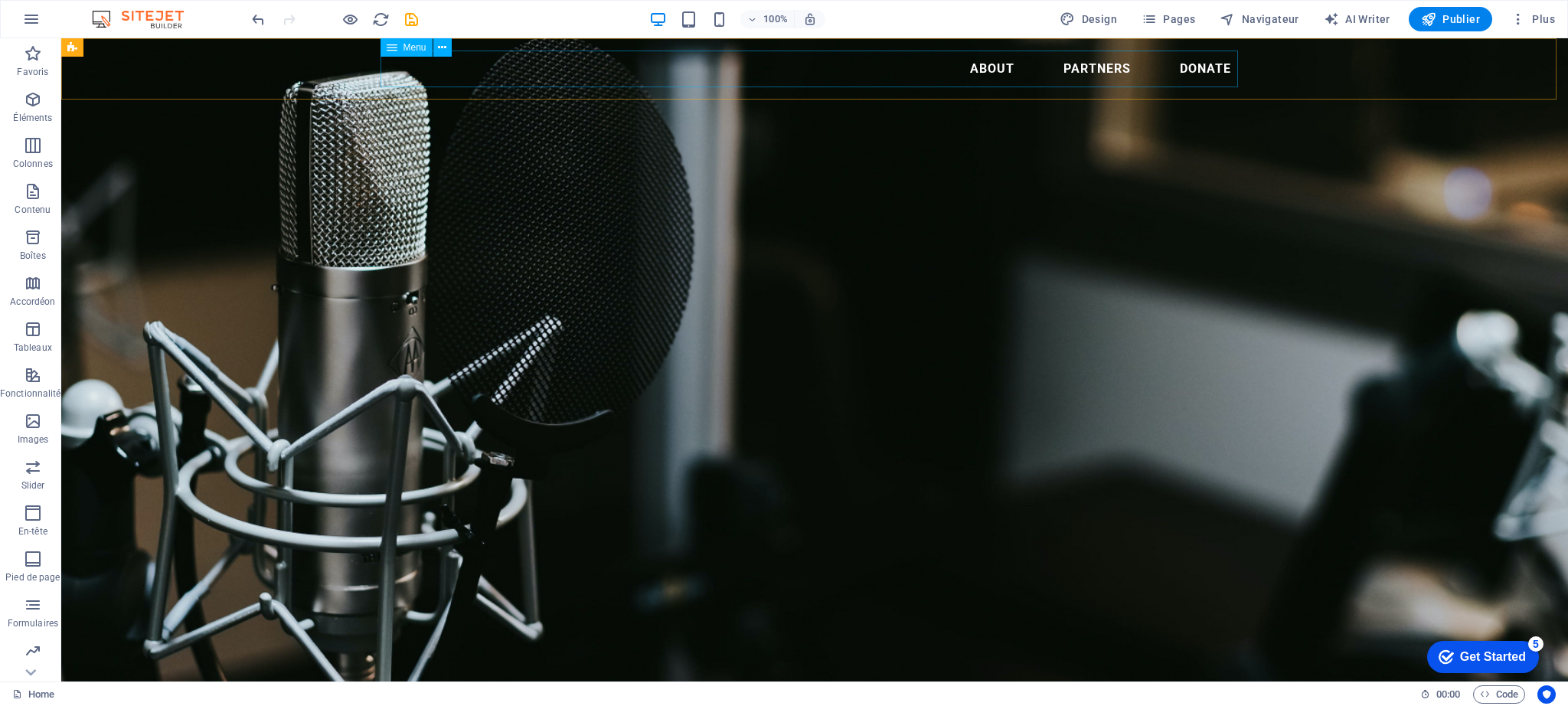
click at [797, 71] on nav "About Partners Donate" at bounding box center [814, 69] width 858 height 37
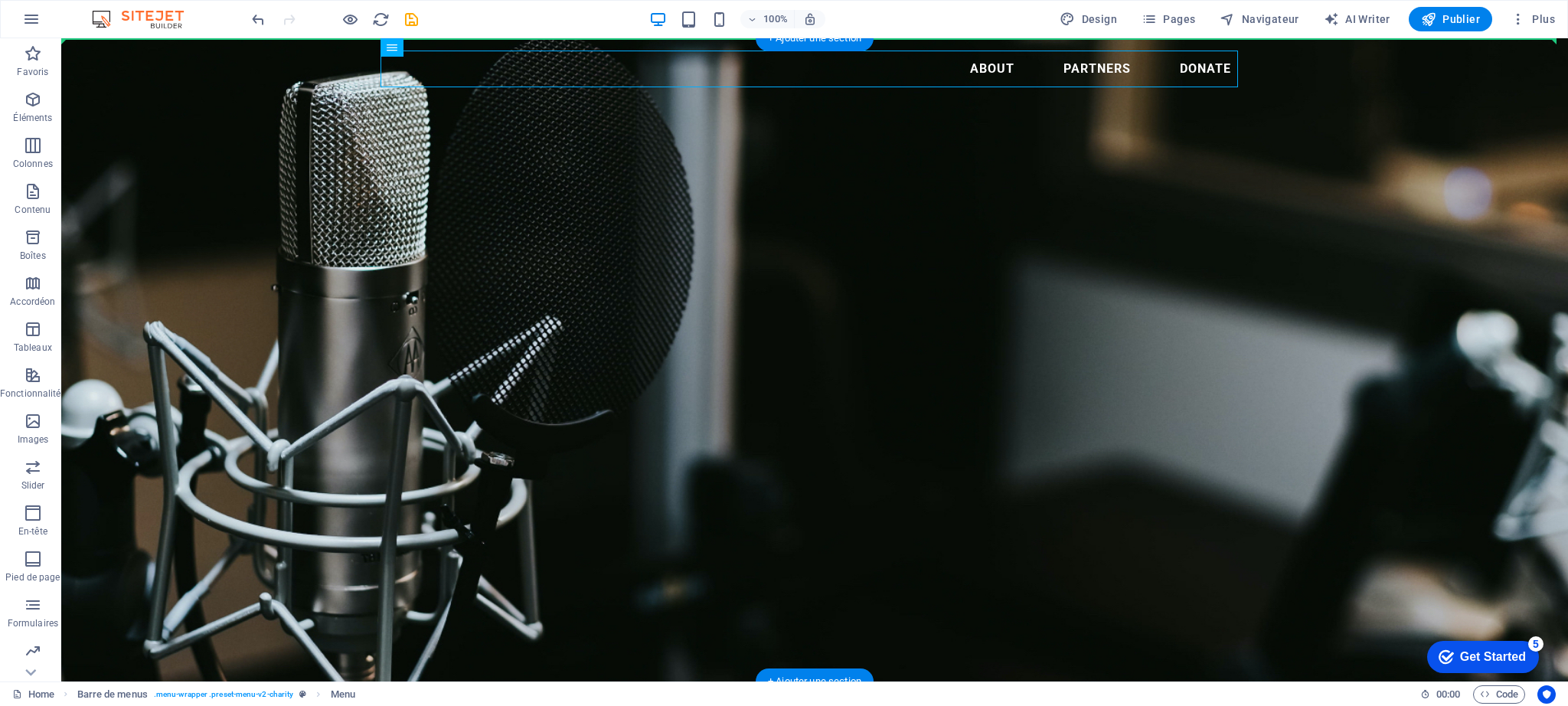
drag, startPoint x: 788, startPoint y: 72, endPoint x: 785, endPoint y: 284, distance: 212.0
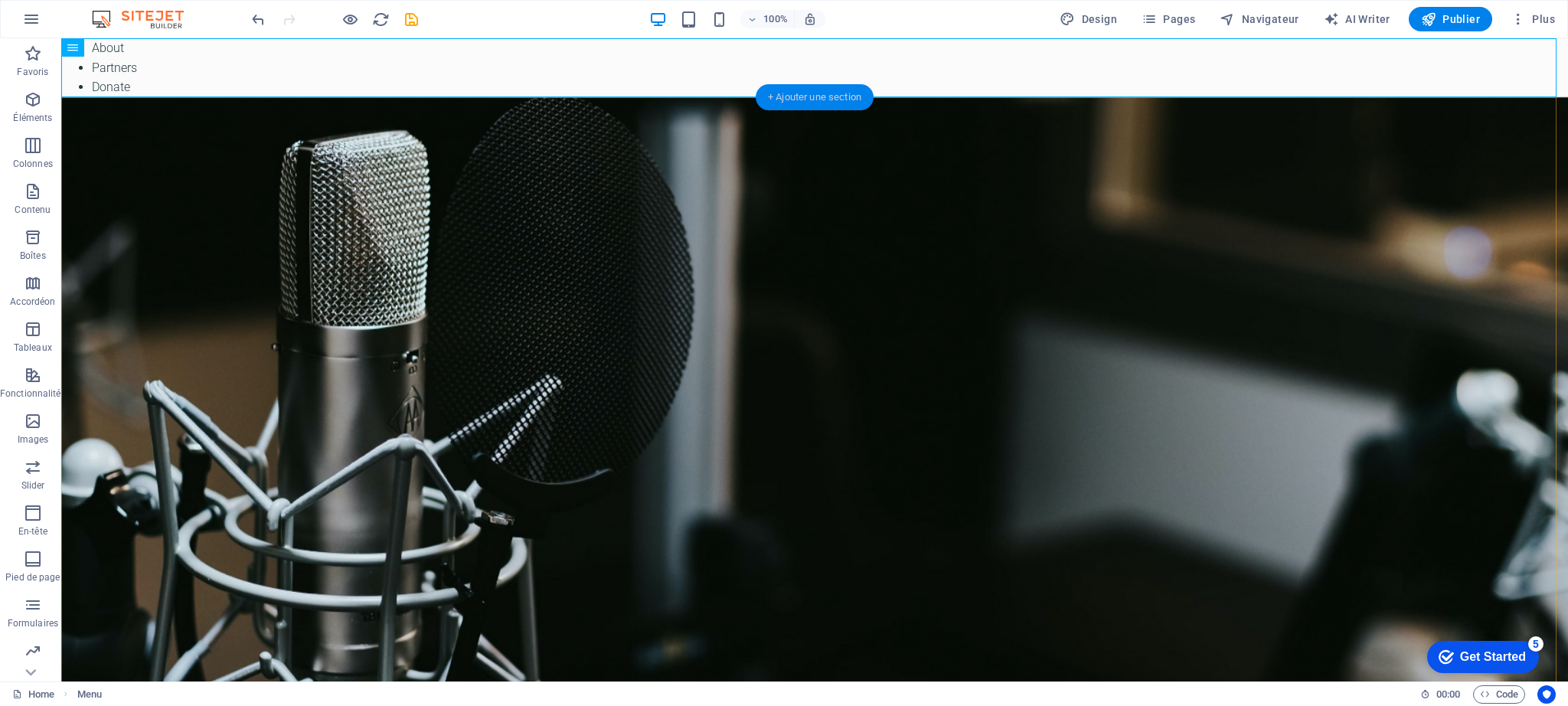
click at [825, 100] on div "+ Ajouter une section" at bounding box center [815, 97] width 118 height 26
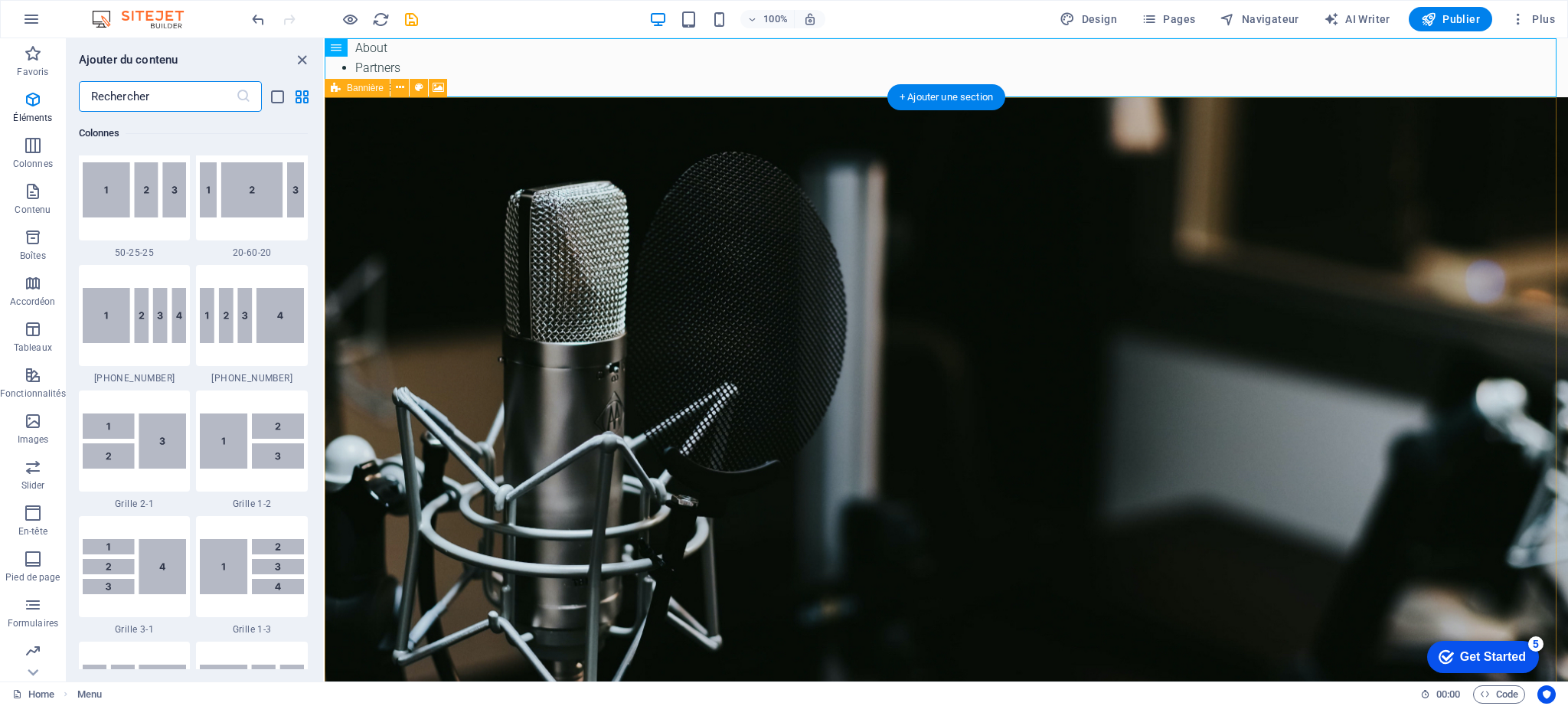
scroll to position [2678, 0]
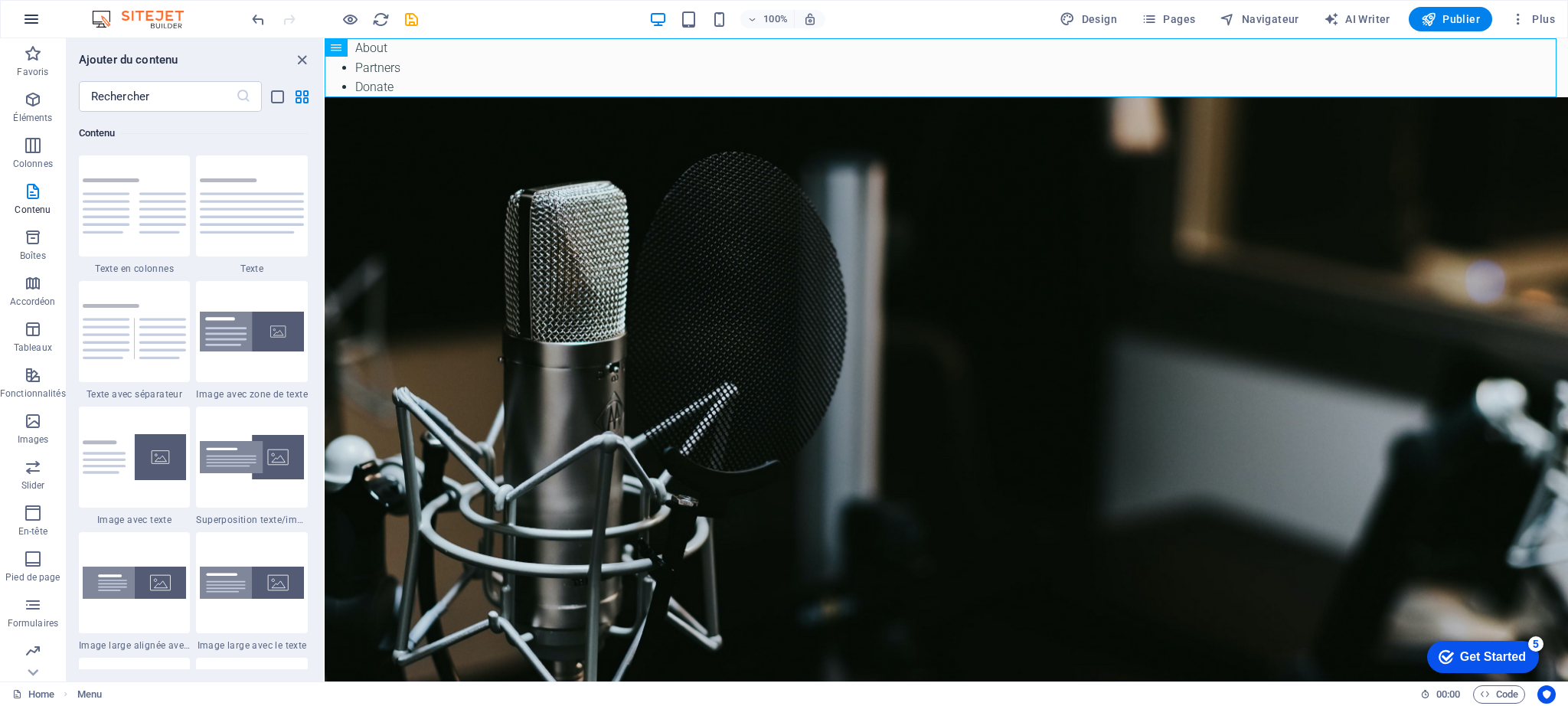
click at [34, 15] on icon "button" at bounding box center [31, 19] width 19 height 19
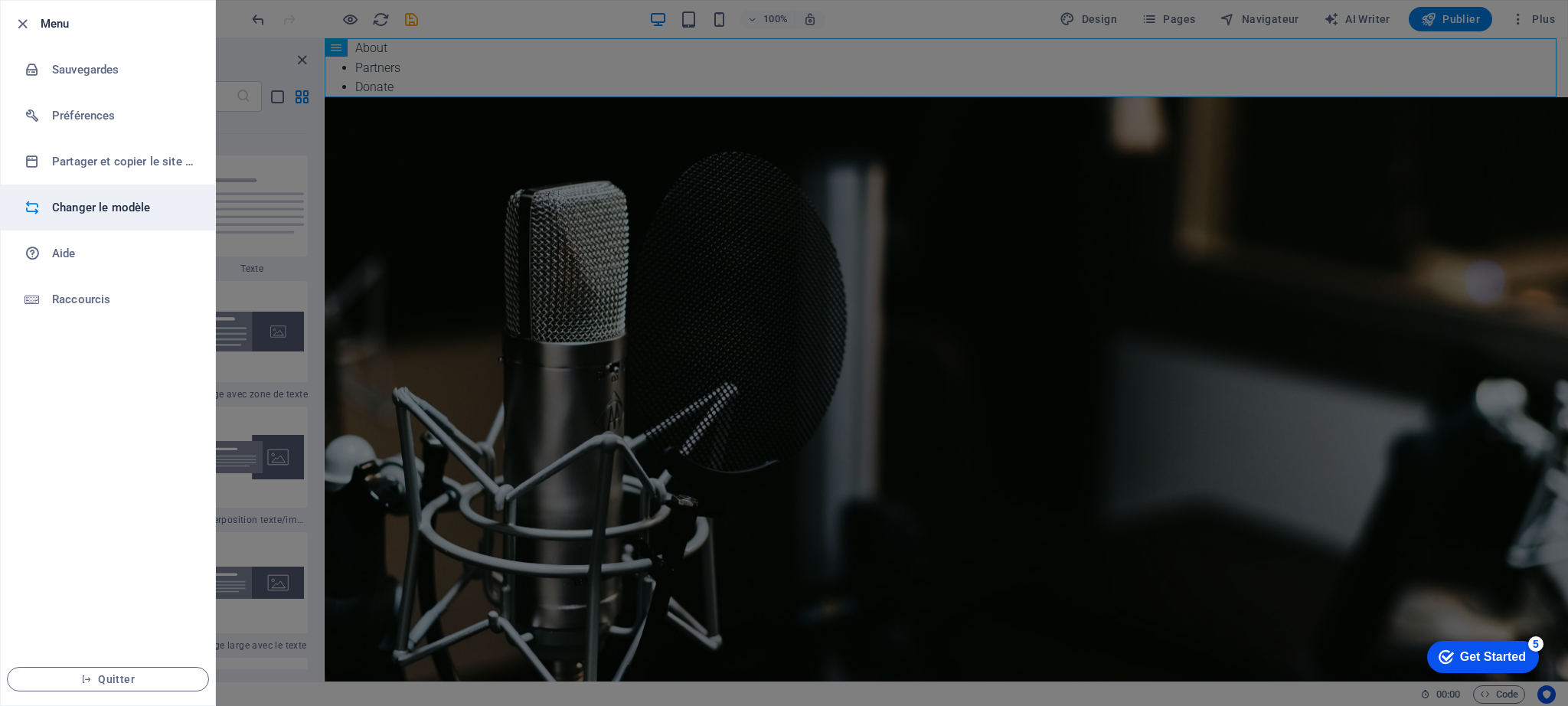
click at [103, 205] on h6 "Changer le modèle" at bounding box center [123, 208] width 142 height 19
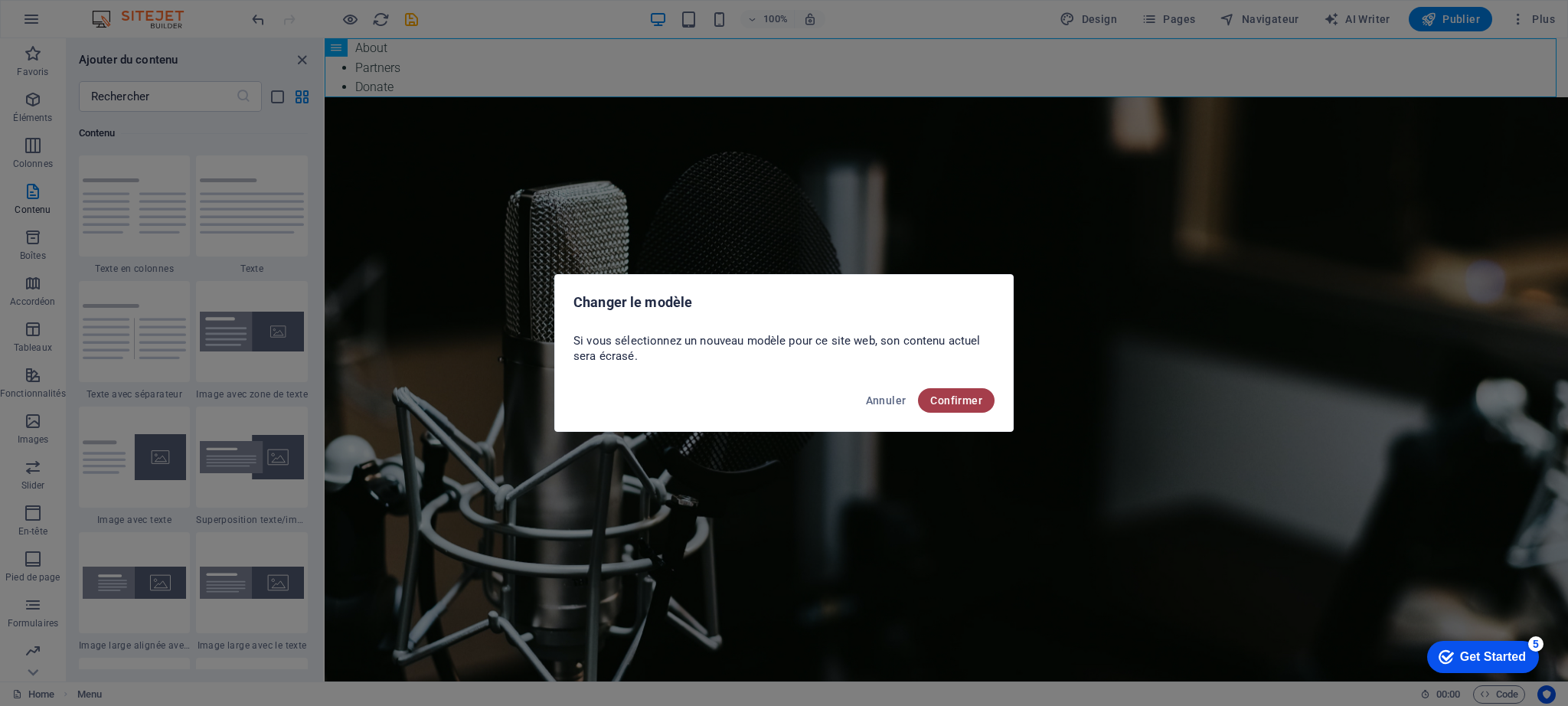
click at [962, 397] on span "Confirmer" at bounding box center [956, 400] width 52 height 13
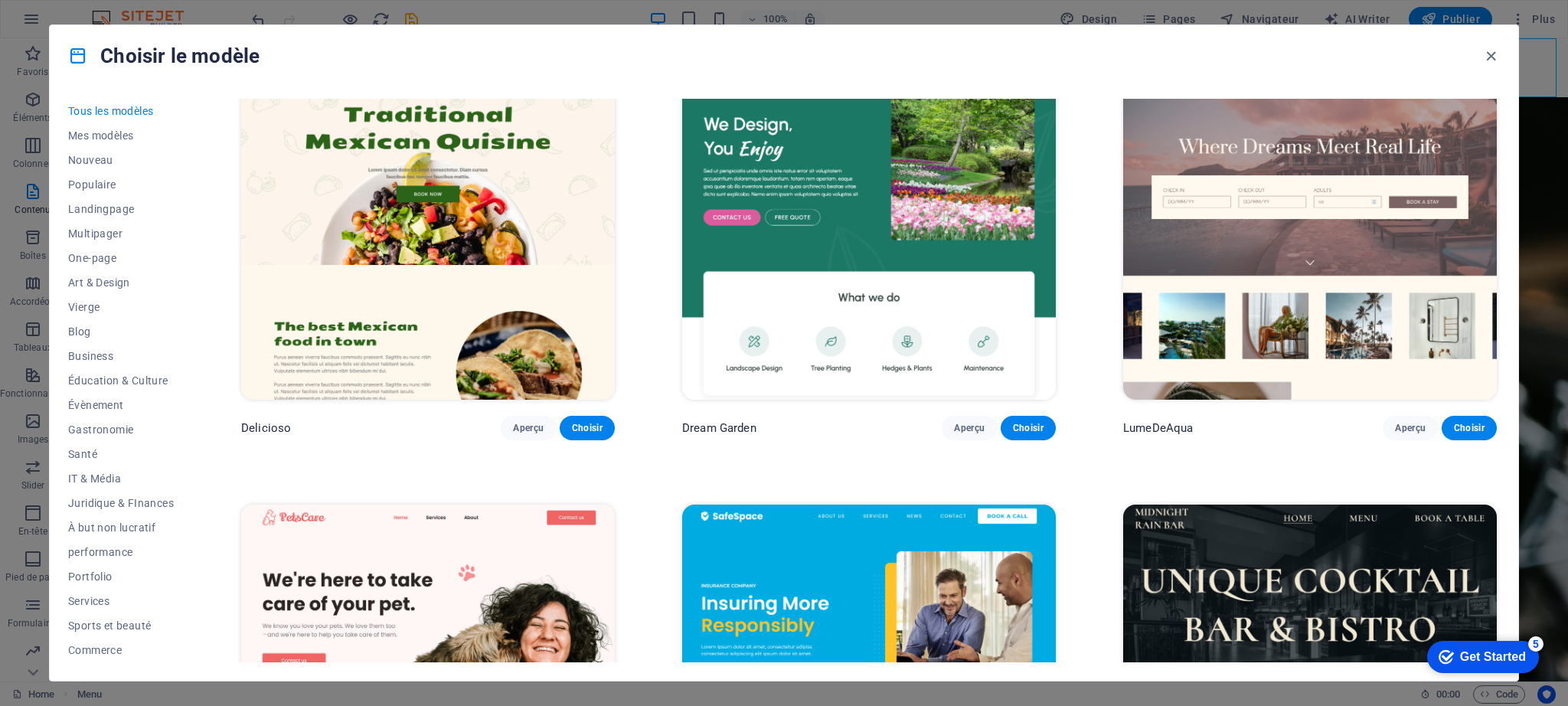
scroll to position [3107, 0]
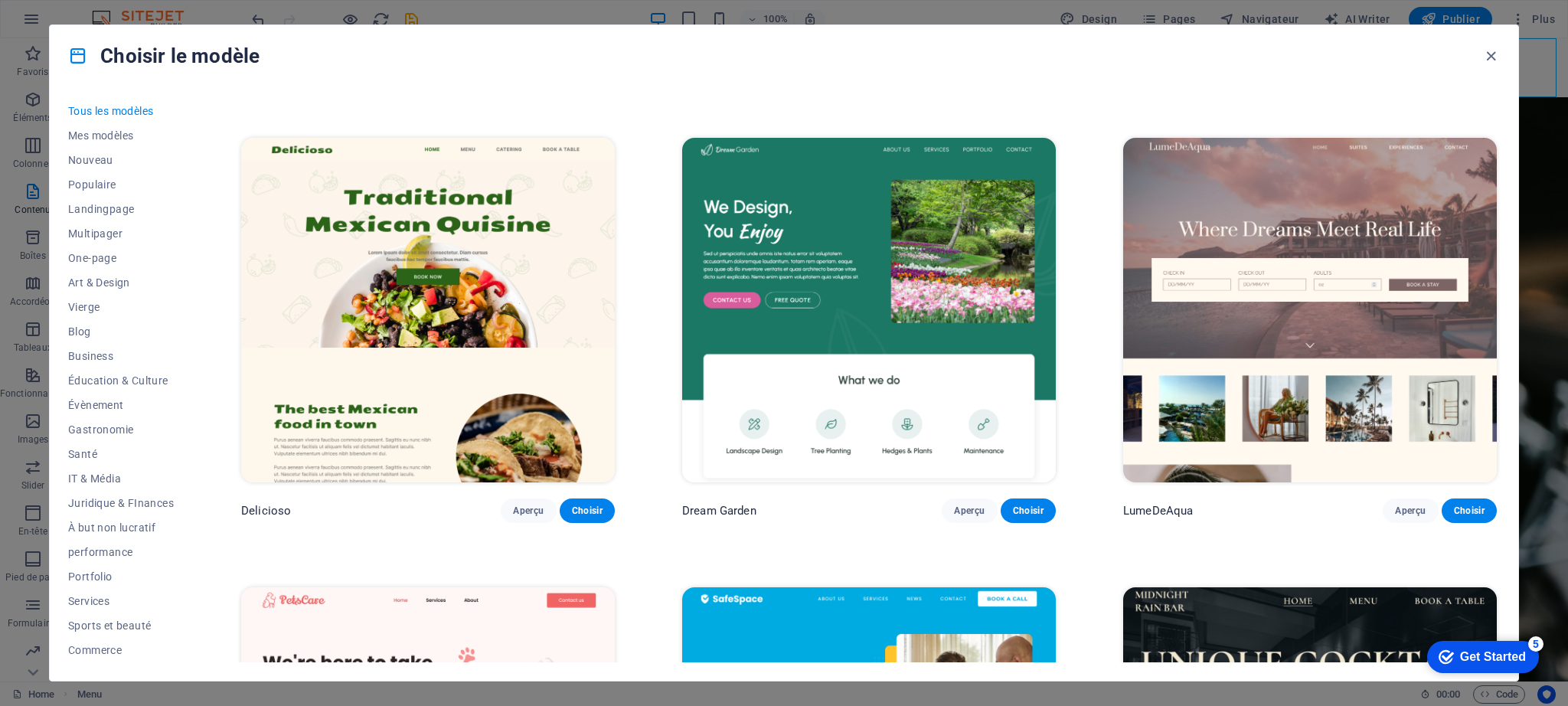
click at [1348, 292] on img at bounding box center [1310, 310] width 373 height 345
click at [1475, 498] on button "Choisir" at bounding box center [1469, 510] width 55 height 24
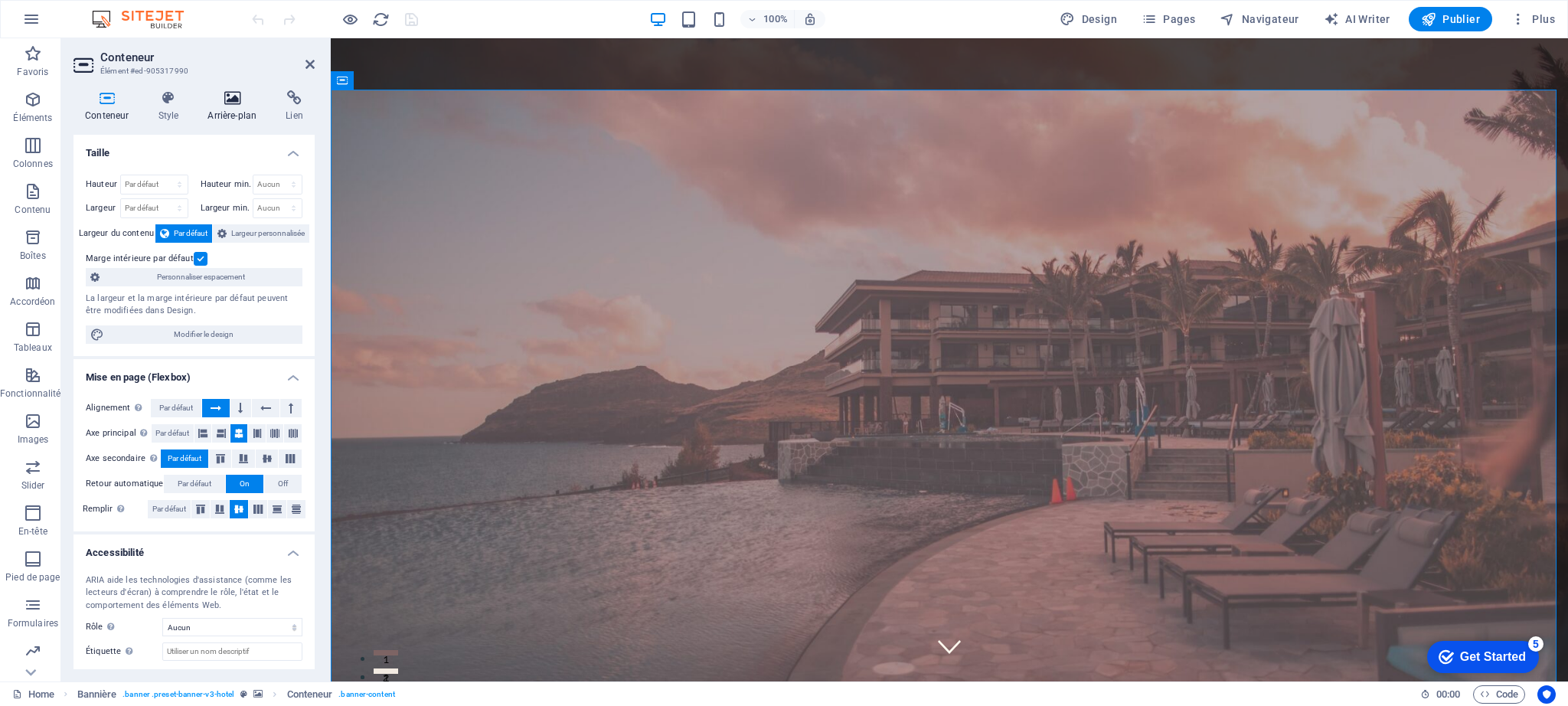
click at [233, 110] on h4 "Arrière-plan" at bounding box center [235, 106] width 78 height 32
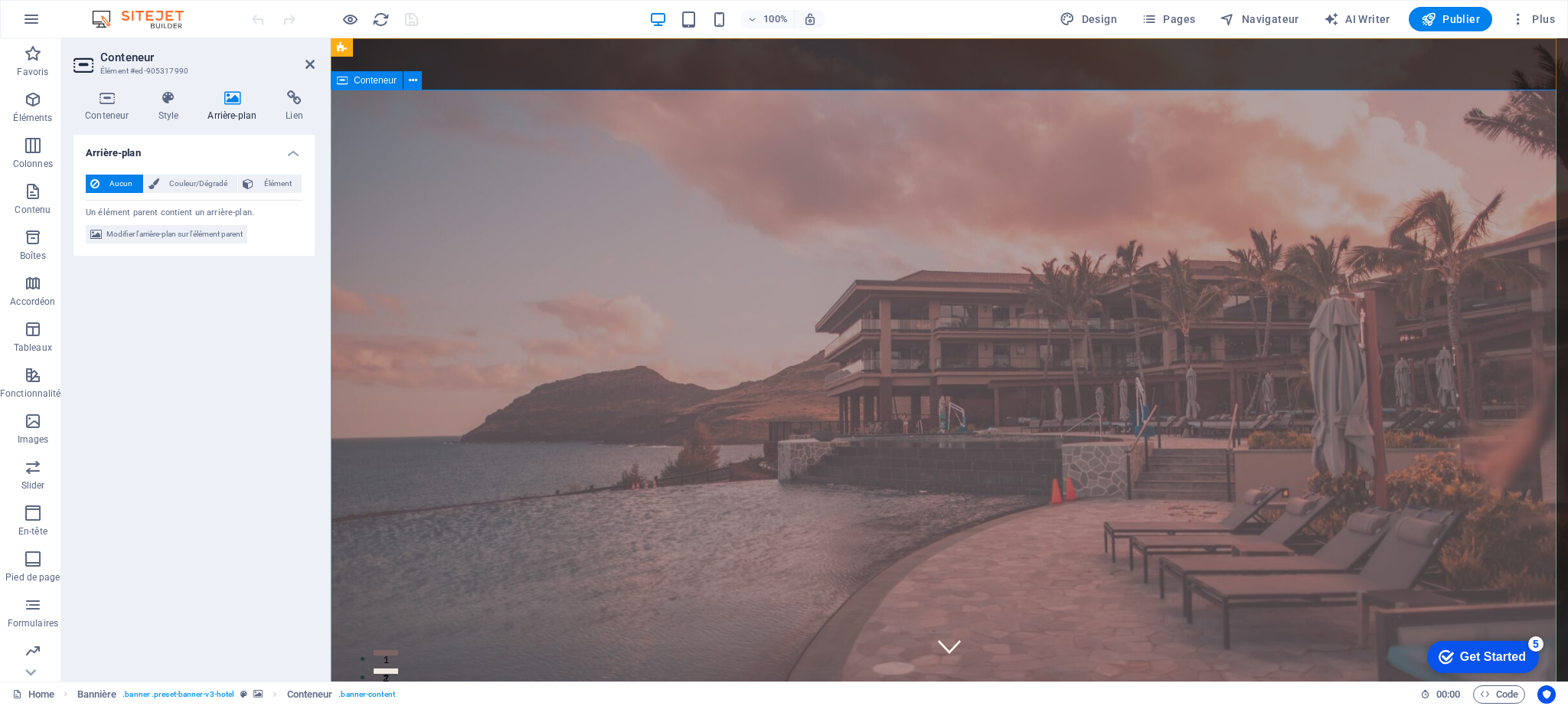
click at [274, 180] on span "Élément" at bounding box center [277, 184] width 39 height 19
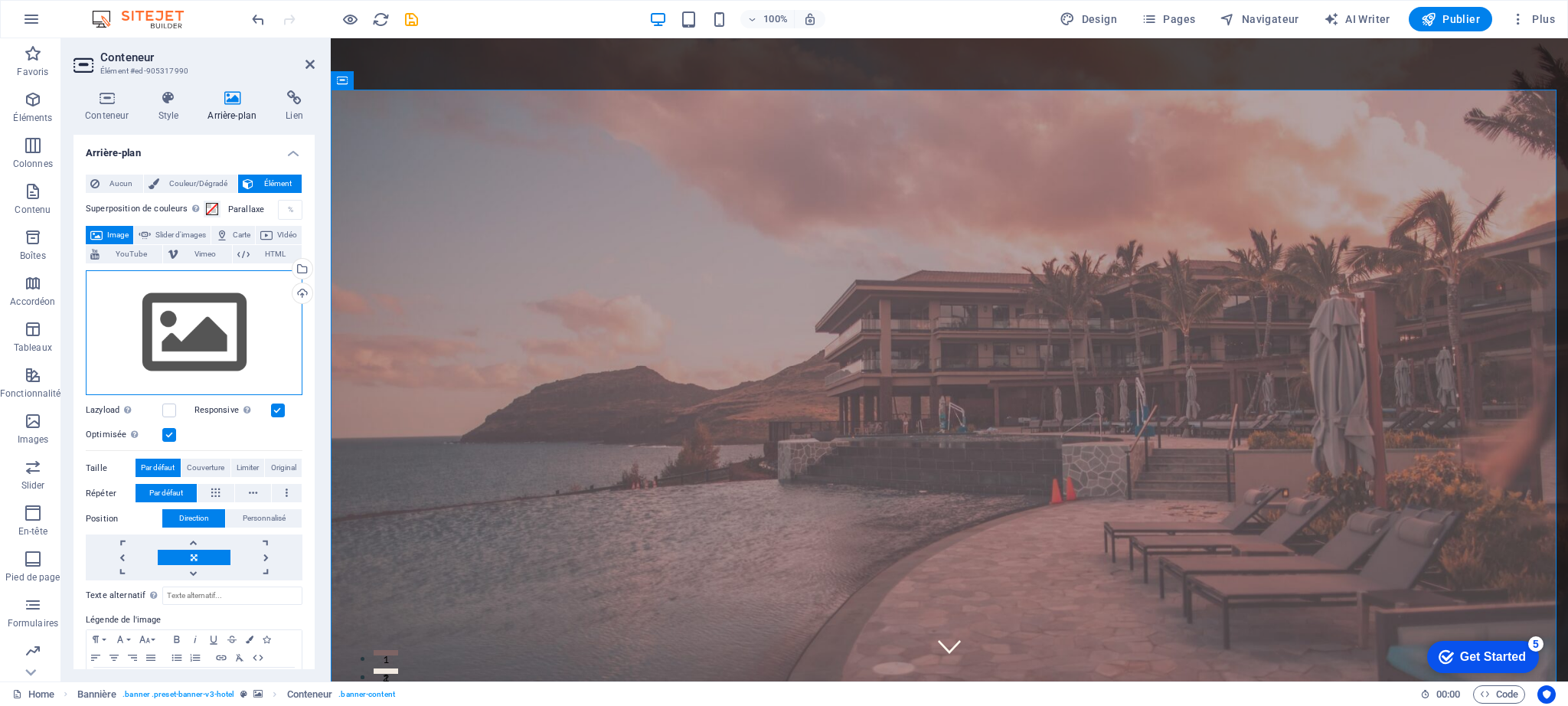
click at [221, 301] on div "Glissez les fichiers ici, cliquez pour choisir les fichiers ou sélectionnez les…" at bounding box center [194, 333] width 216 height 126
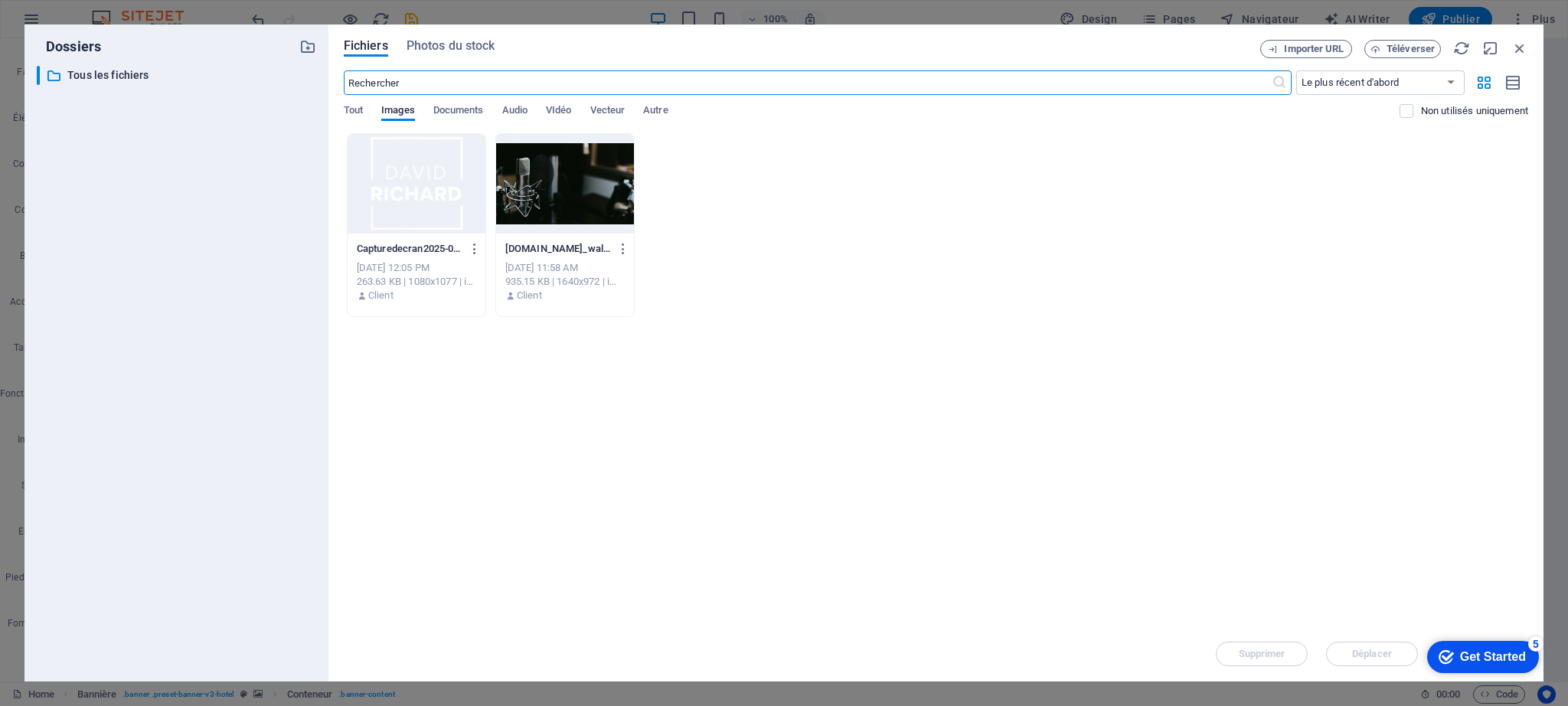
click at [541, 197] on div at bounding box center [564, 184] width 138 height 100
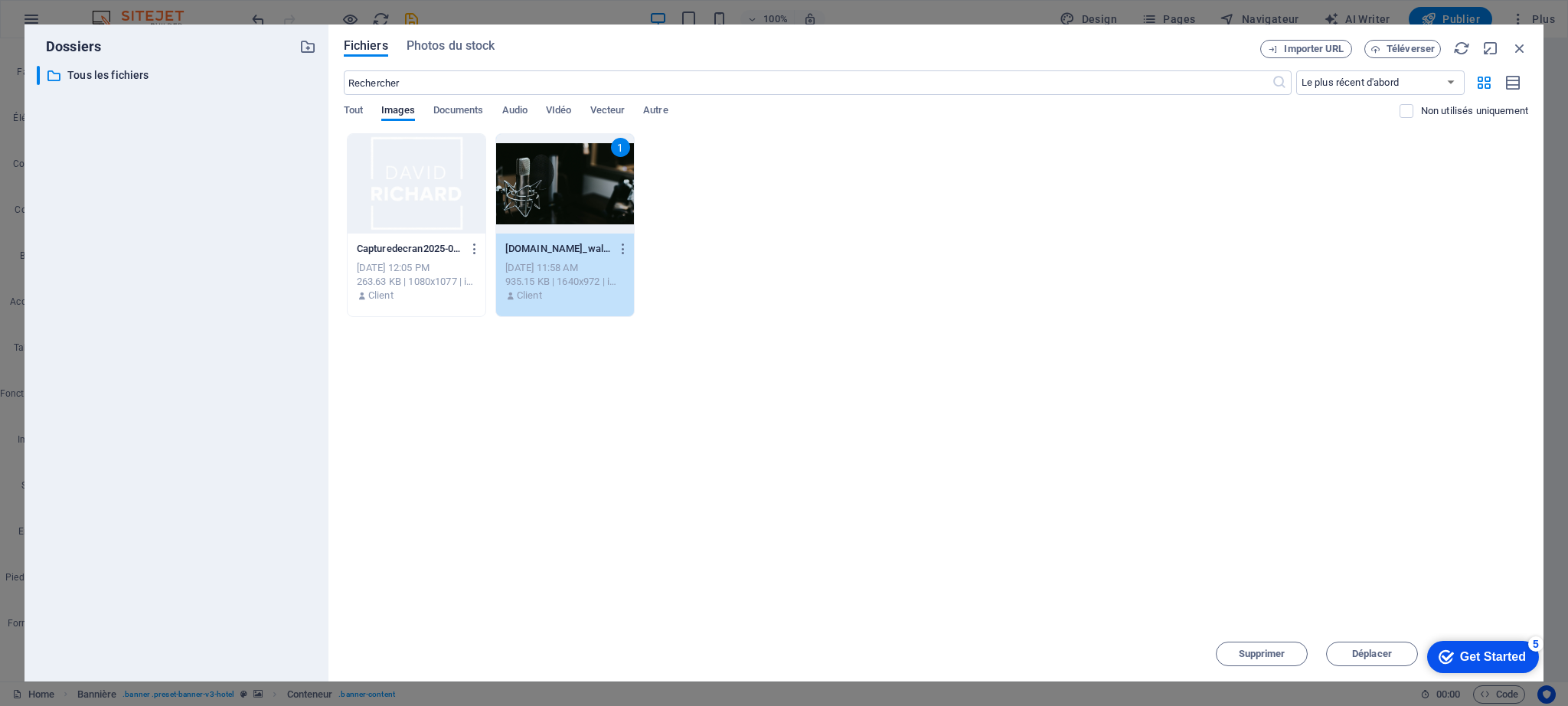
click at [541, 197] on div "1" at bounding box center [564, 184] width 138 height 100
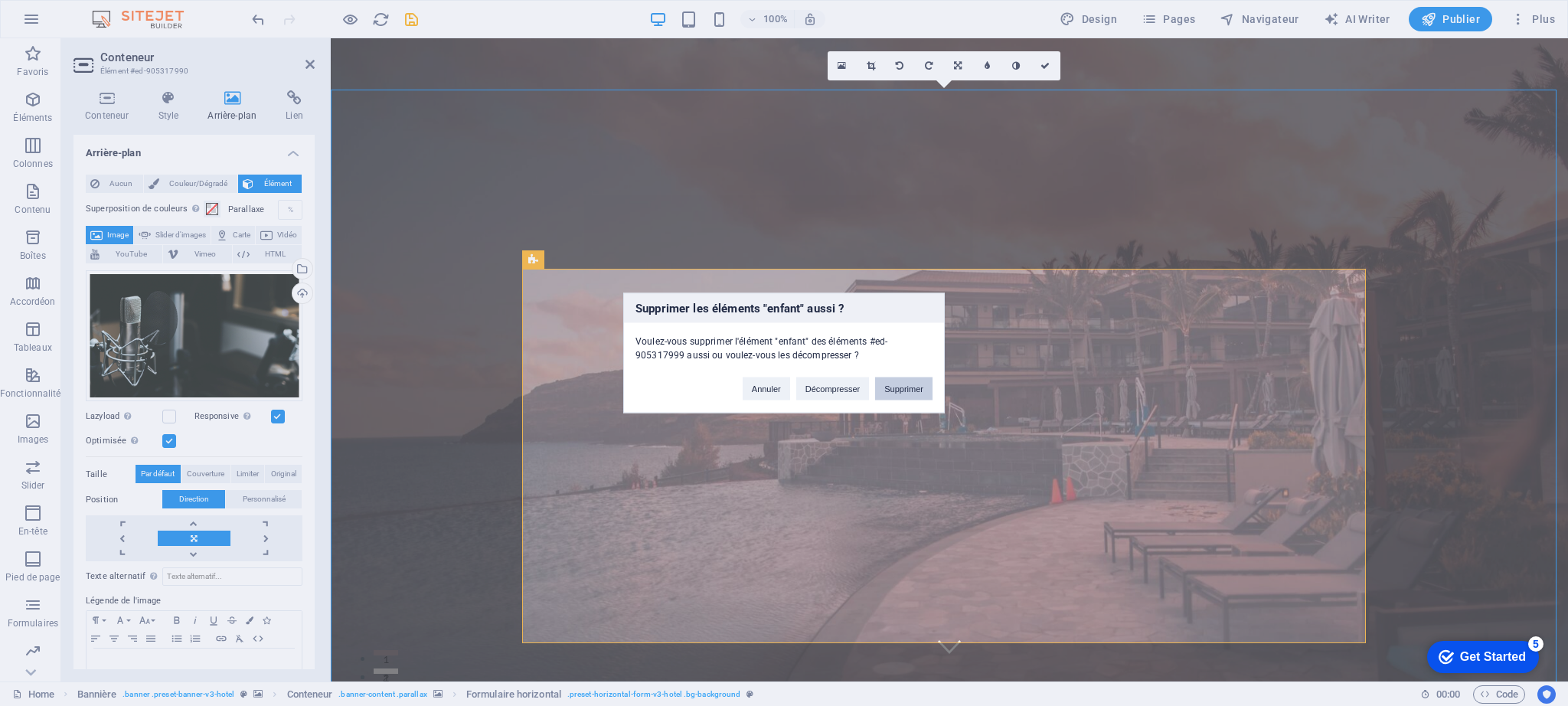
click at [891, 387] on button "Supprimer" at bounding box center [904, 388] width 57 height 23
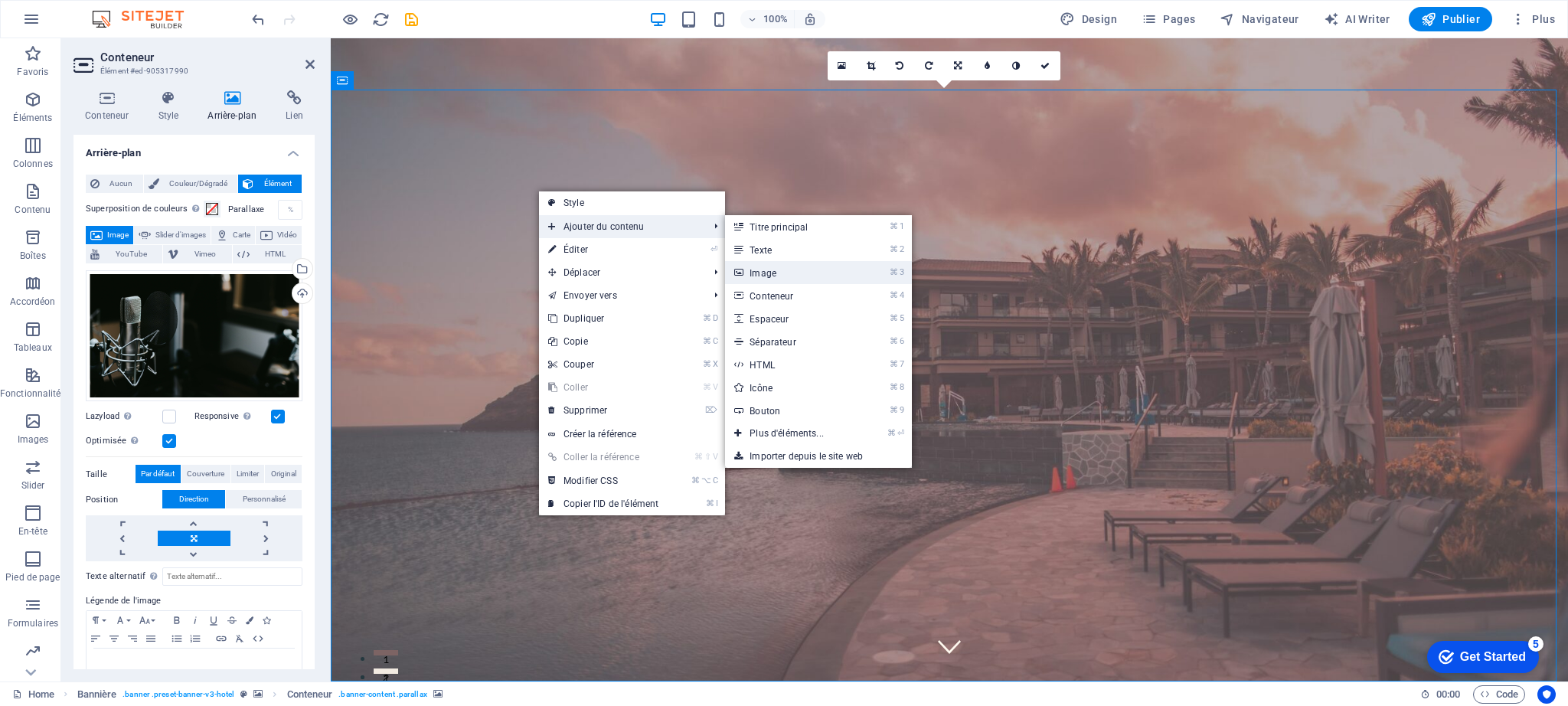
click at [747, 270] on link "⌘ 3 Image" at bounding box center [789, 272] width 129 height 23
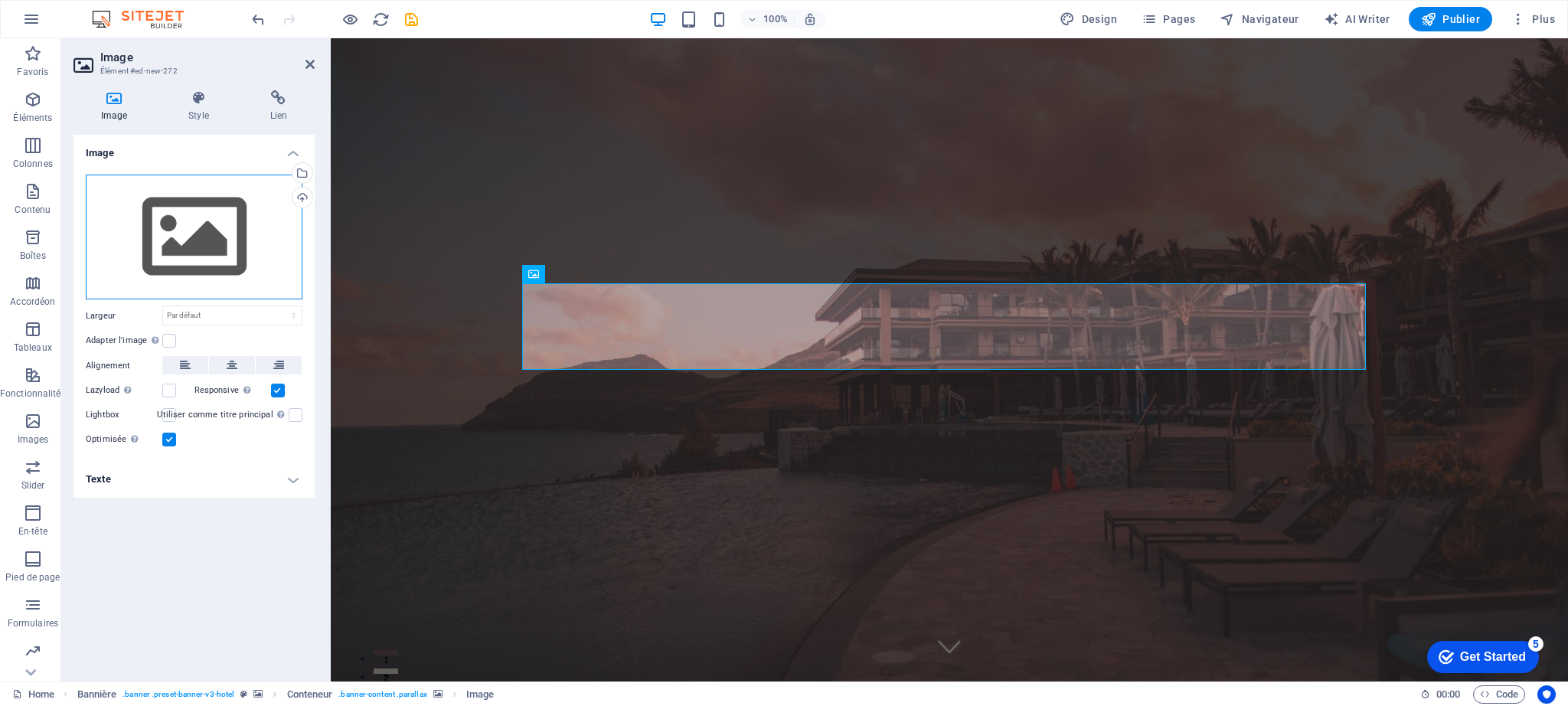
click at [209, 220] on div "Glissez les fichiers ici, cliquez pour choisir les fichiers ou sélectionnez les…" at bounding box center [194, 237] width 216 height 126
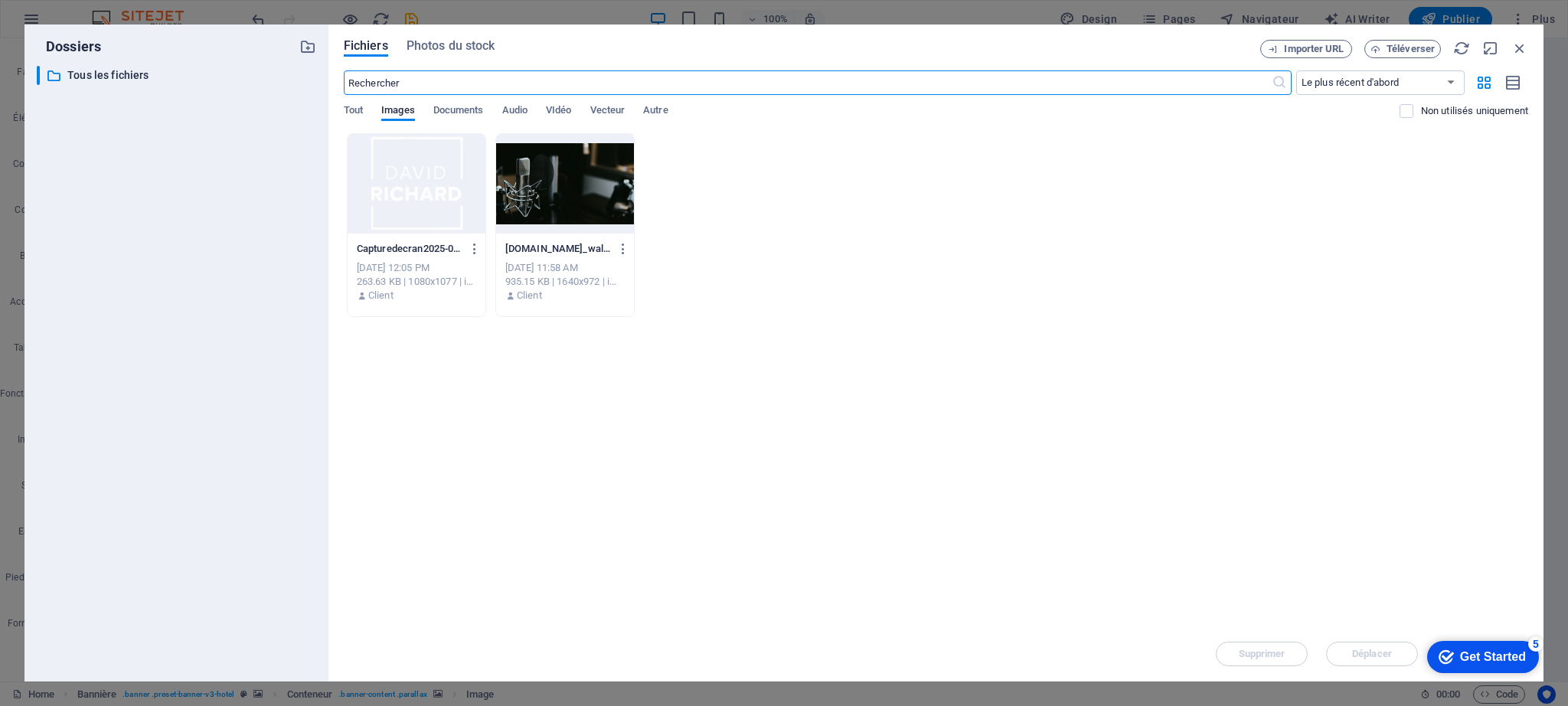
click at [425, 204] on div at bounding box center [416, 184] width 138 height 100
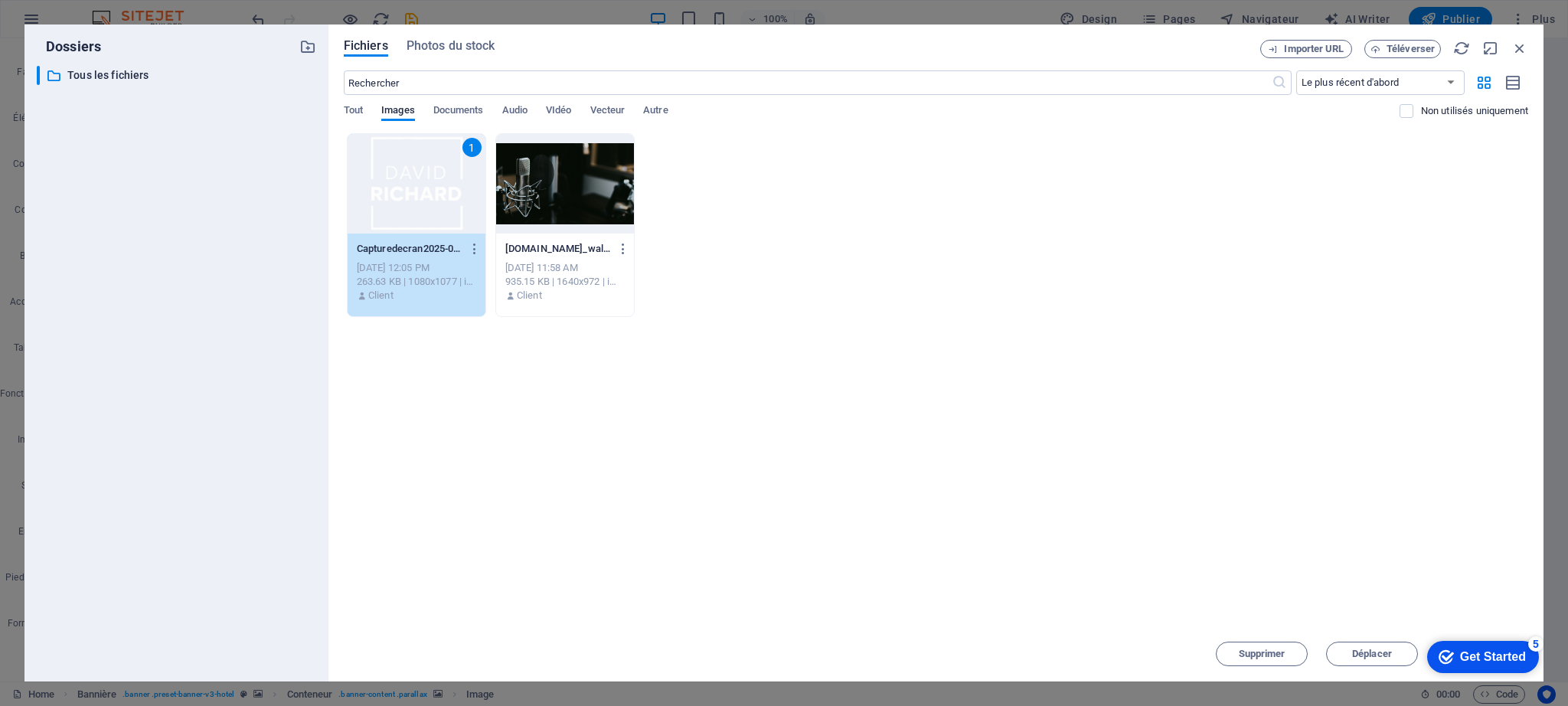
click at [425, 204] on div "1" at bounding box center [416, 184] width 138 height 100
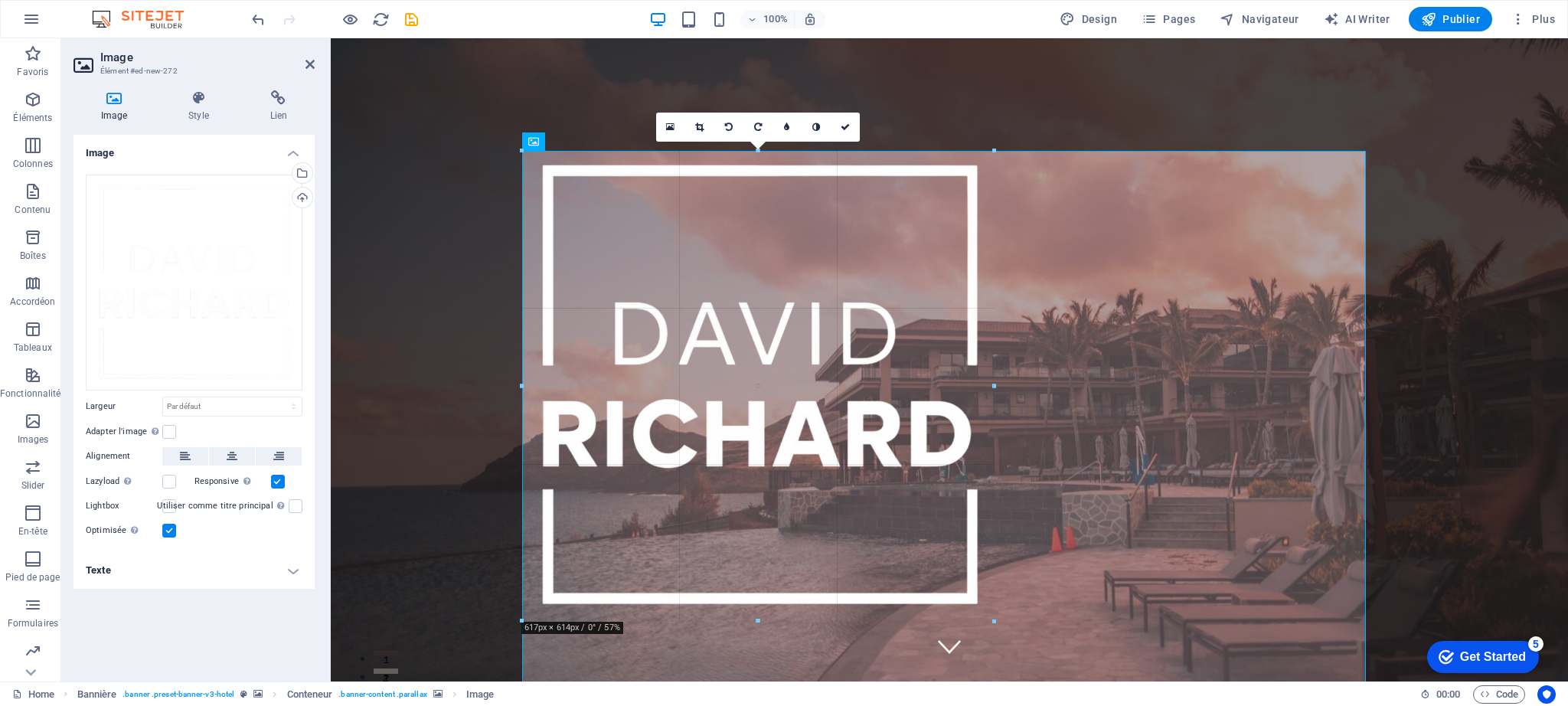
drag, startPoint x: 520, startPoint y: 151, endPoint x: 1019, endPoint y: 527, distance: 624.8
type input "616"
select select "px"
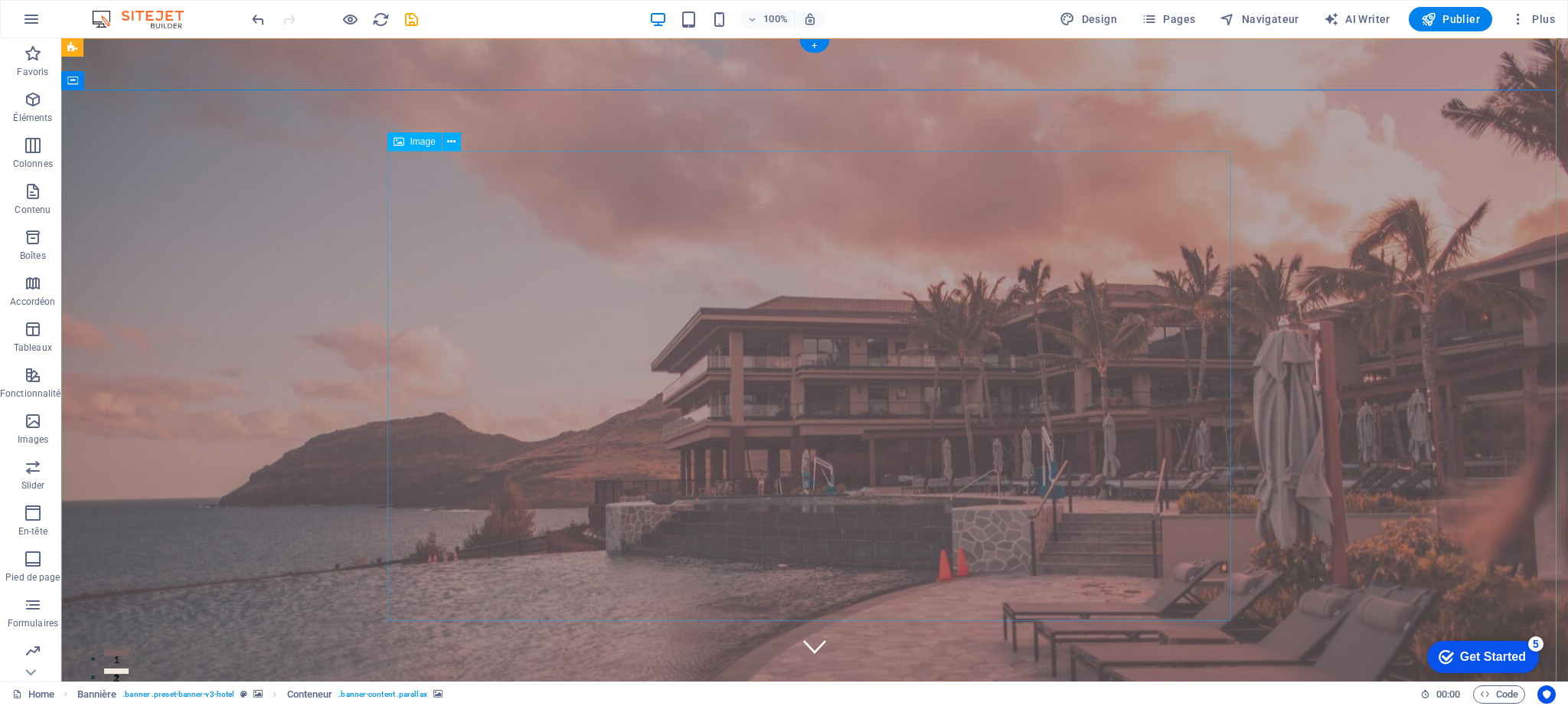
select select "px"
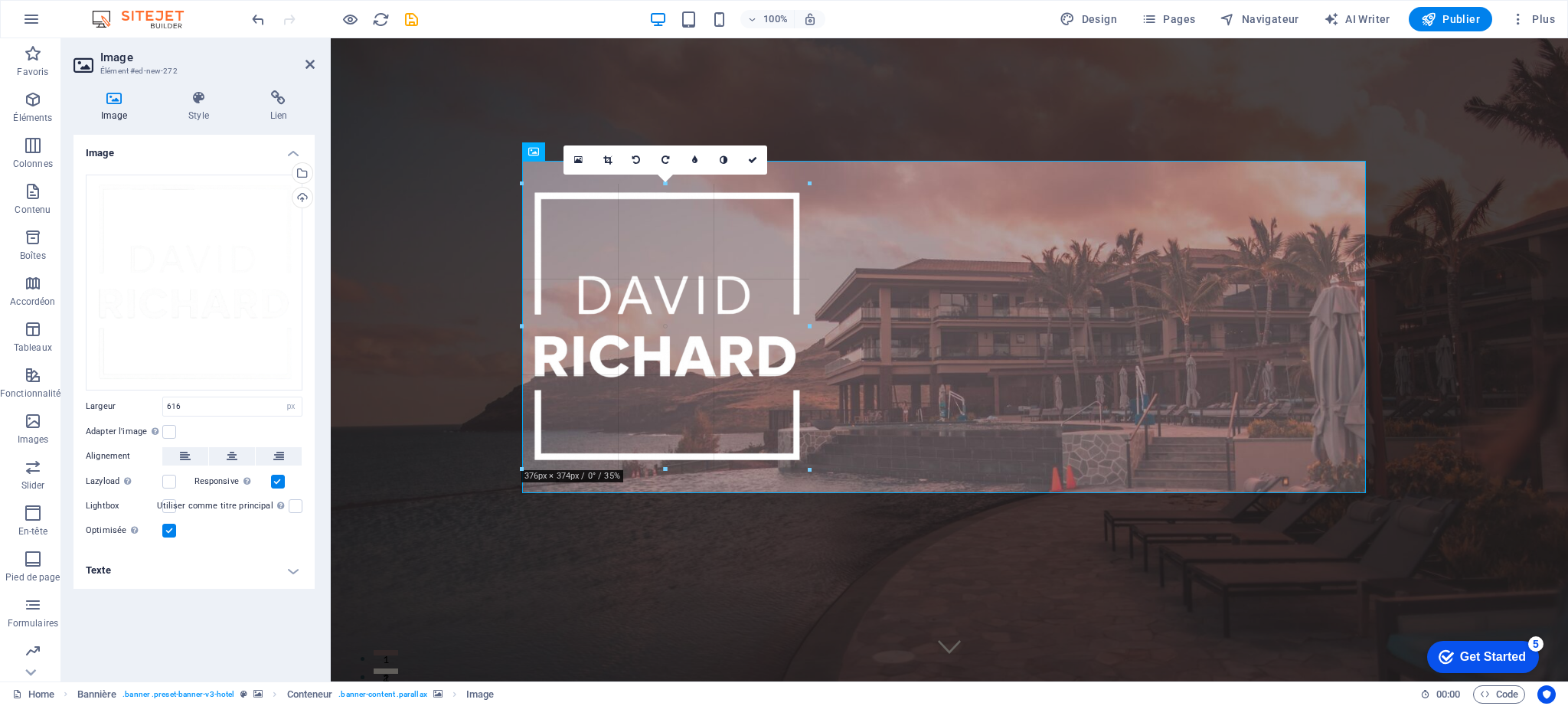
drag, startPoint x: 520, startPoint y: 151, endPoint x: 788, endPoint y: 338, distance: 326.8
type input "377"
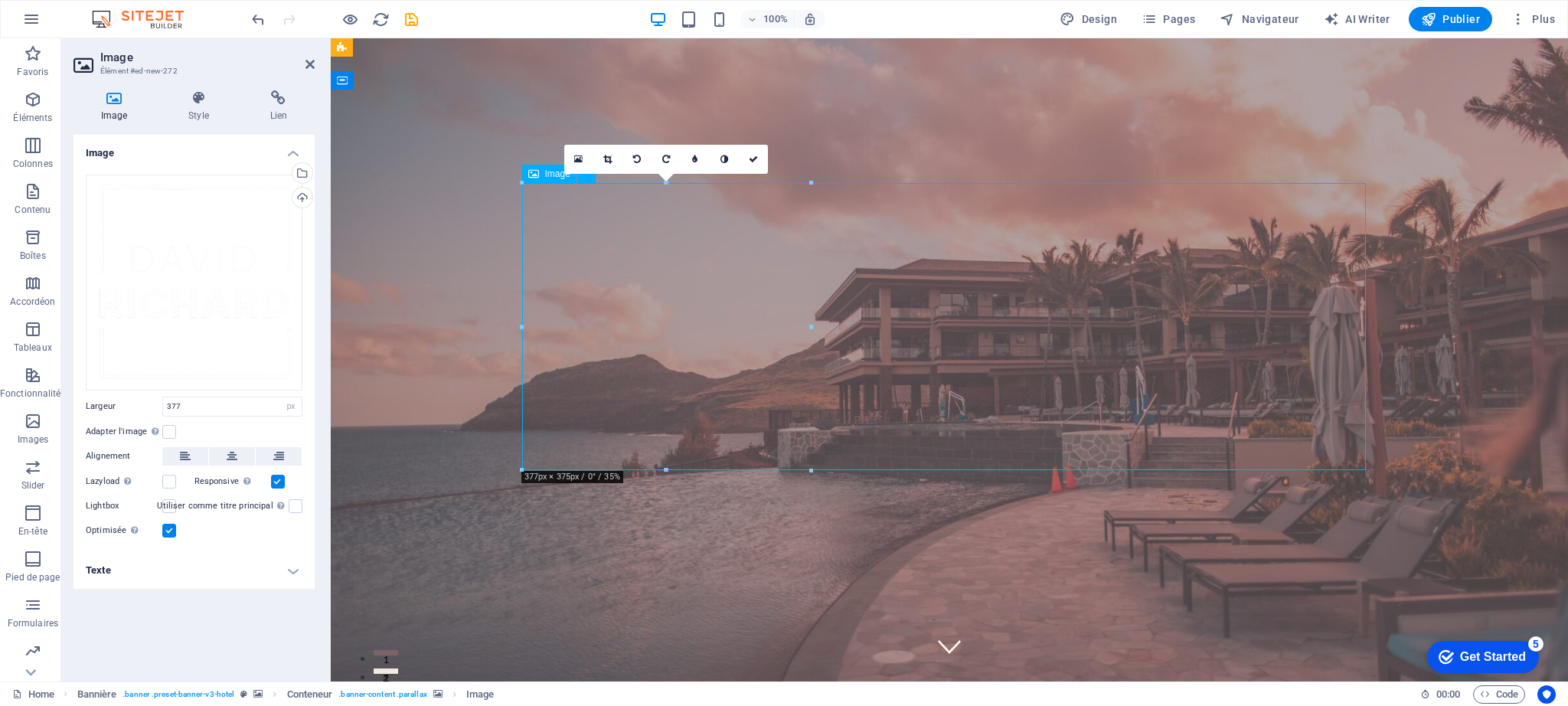
drag, startPoint x: 672, startPoint y: 309, endPoint x: 1141, endPoint y: 350, distance: 470.8
click at [230, 454] on icon at bounding box center [231, 456] width 11 height 19
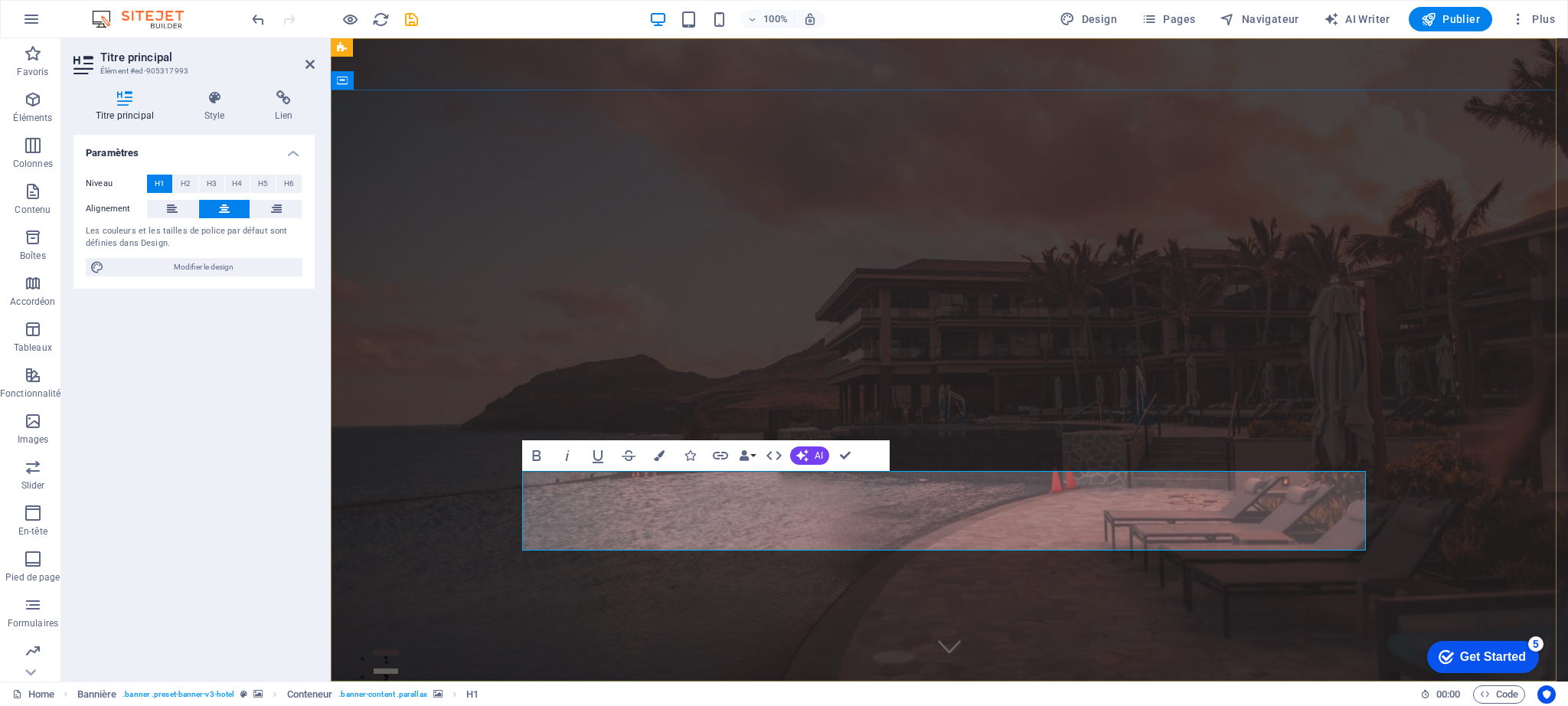
drag, startPoint x: 997, startPoint y: 513, endPoint x: 412, endPoint y: 513, distance: 585.0
click at [213, 105] on icon at bounding box center [215, 98] width 65 height 15
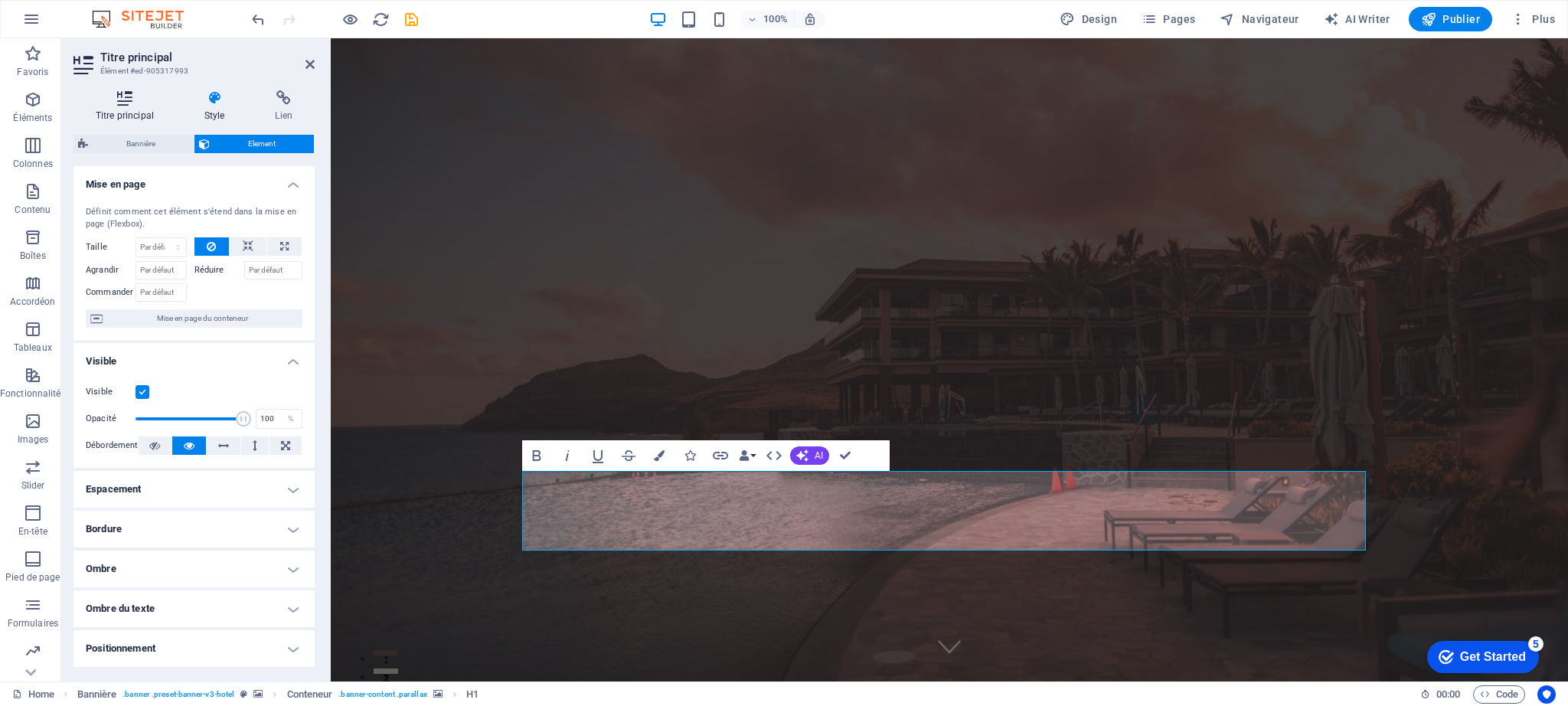
click at [127, 103] on icon at bounding box center [124, 98] width 102 height 15
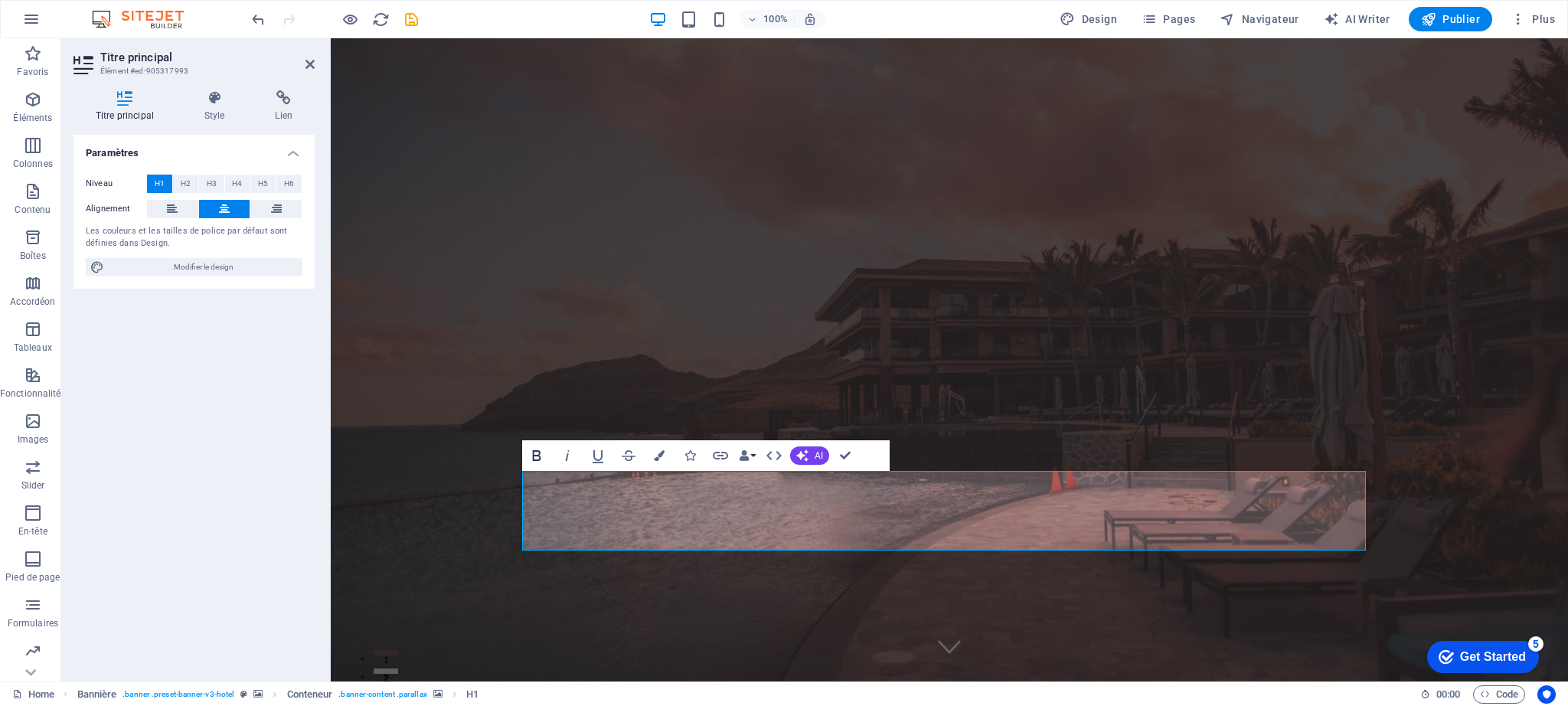
click at [538, 457] on icon "button" at bounding box center [536, 455] width 8 height 11
click at [564, 457] on icon "button" at bounding box center [568, 455] width 19 height 19
click at [542, 457] on icon "button" at bounding box center [536, 455] width 19 height 19
click at [569, 457] on icon "button" at bounding box center [568, 455] width 19 height 19
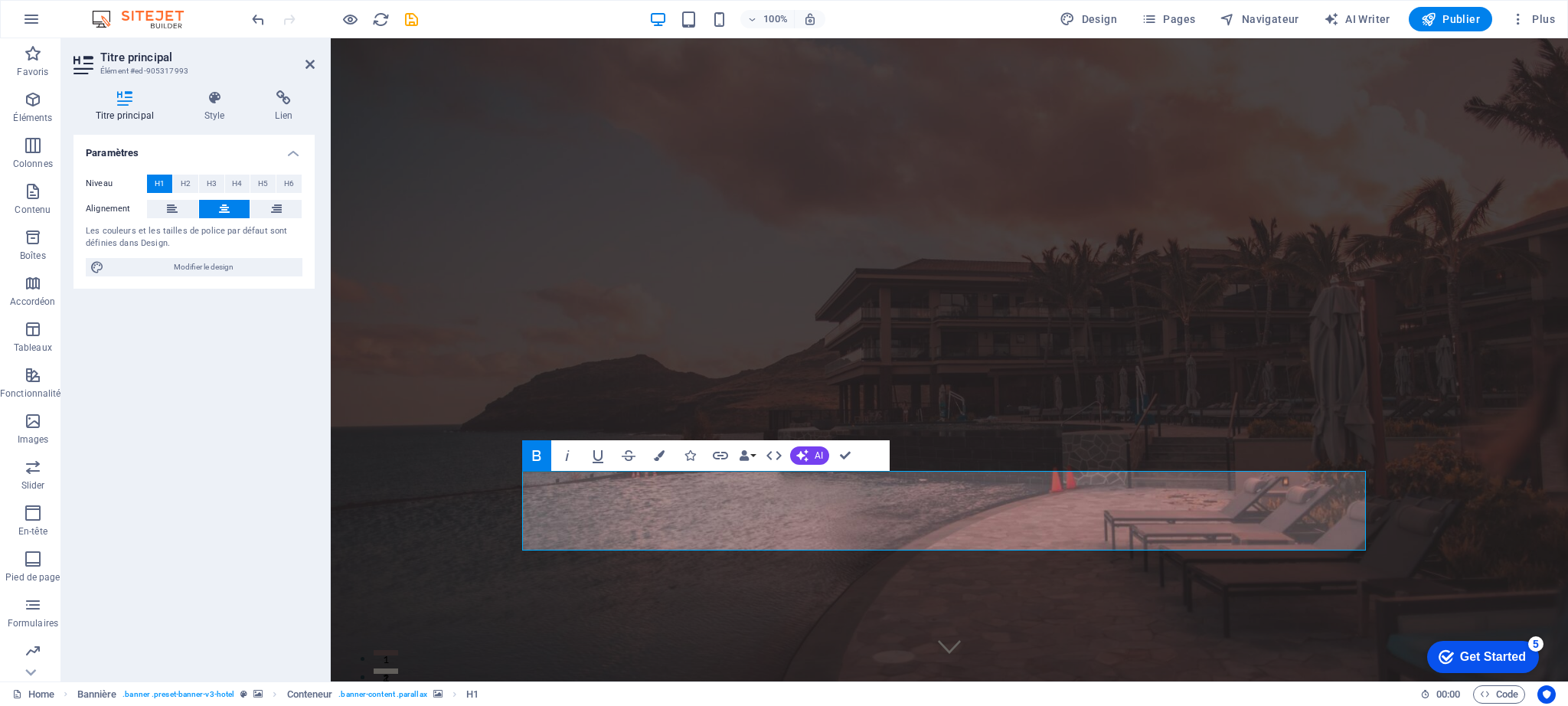
click at [537, 455] on icon "button" at bounding box center [536, 455] width 8 height 11
click at [239, 264] on span "Modifier le design" at bounding box center [204, 267] width 189 height 19
select select "500"
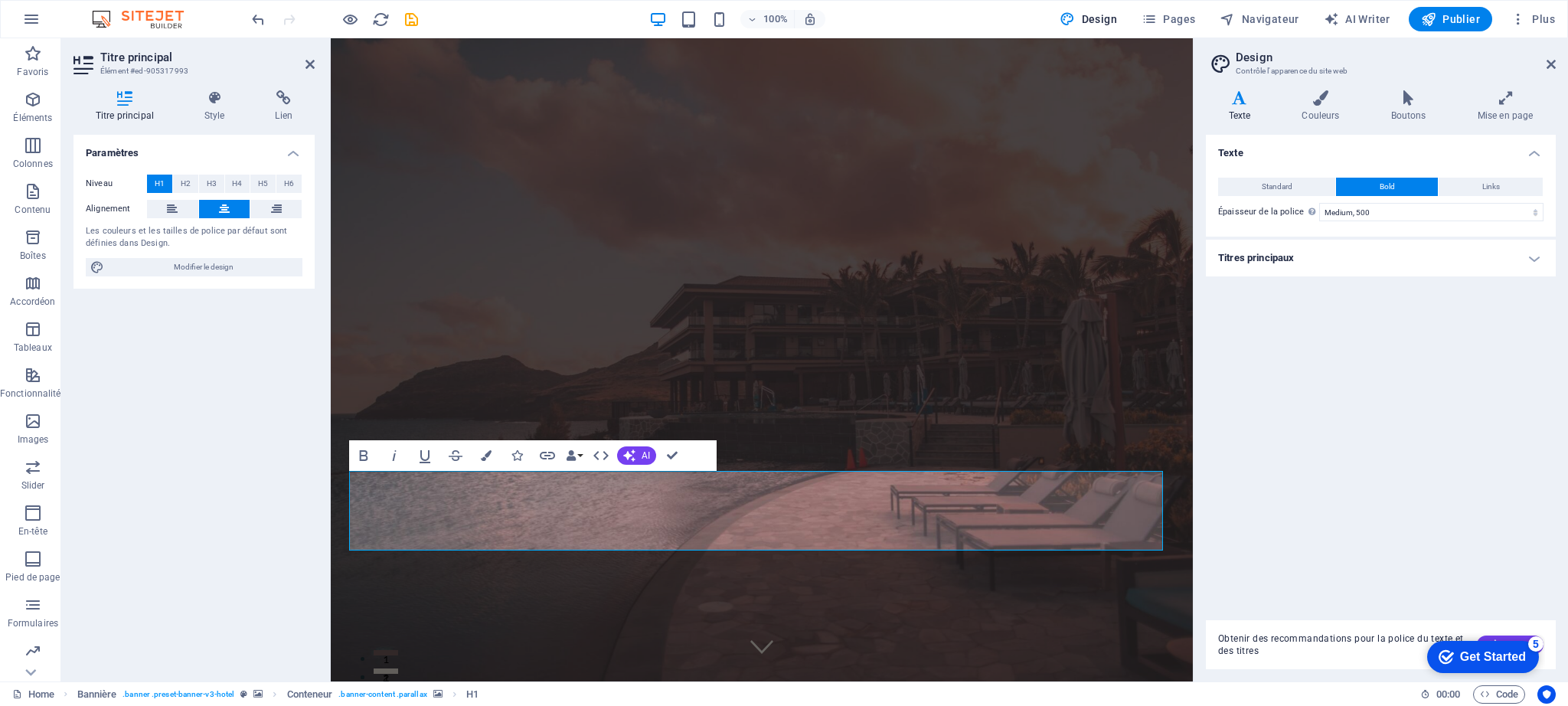
click at [1232, 105] on icon at bounding box center [1240, 98] width 68 height 15
click at [1245, 100] on icon at bounding box center [1240, 98] width 68 height 15
click at [1294, 185] on button "Standard" at bounding box center [1277, 187] width 117 height 19
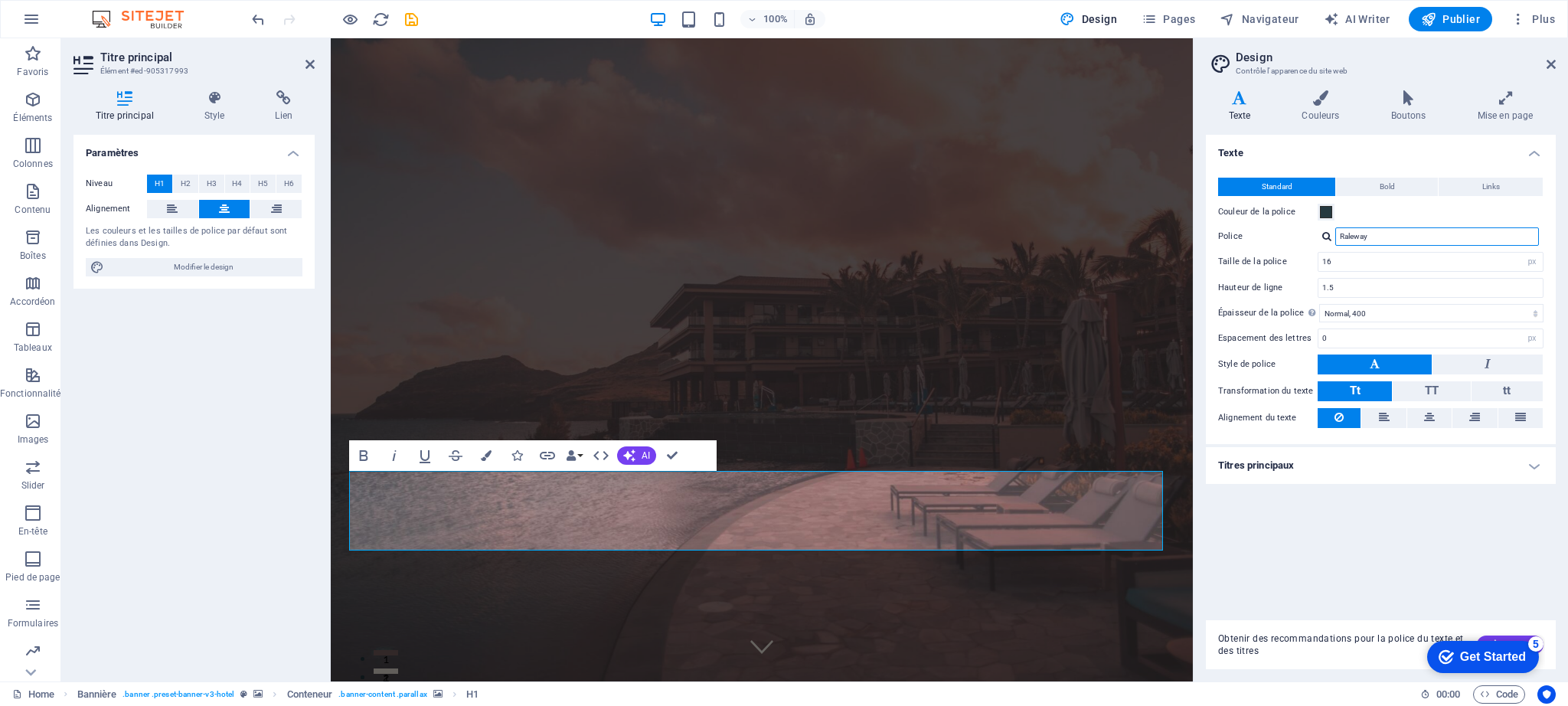
click at [1506, 240] on input "Raleway" at bounding box center [1437, 236] width 204 height 19
click at [1326, 236] on div at bounding box center [1326, 236] width 9 height 10
click at [1375, 272] on div "Suranna" at bounding box center [1440, 275] width 202 height 16
type input "Suranna"
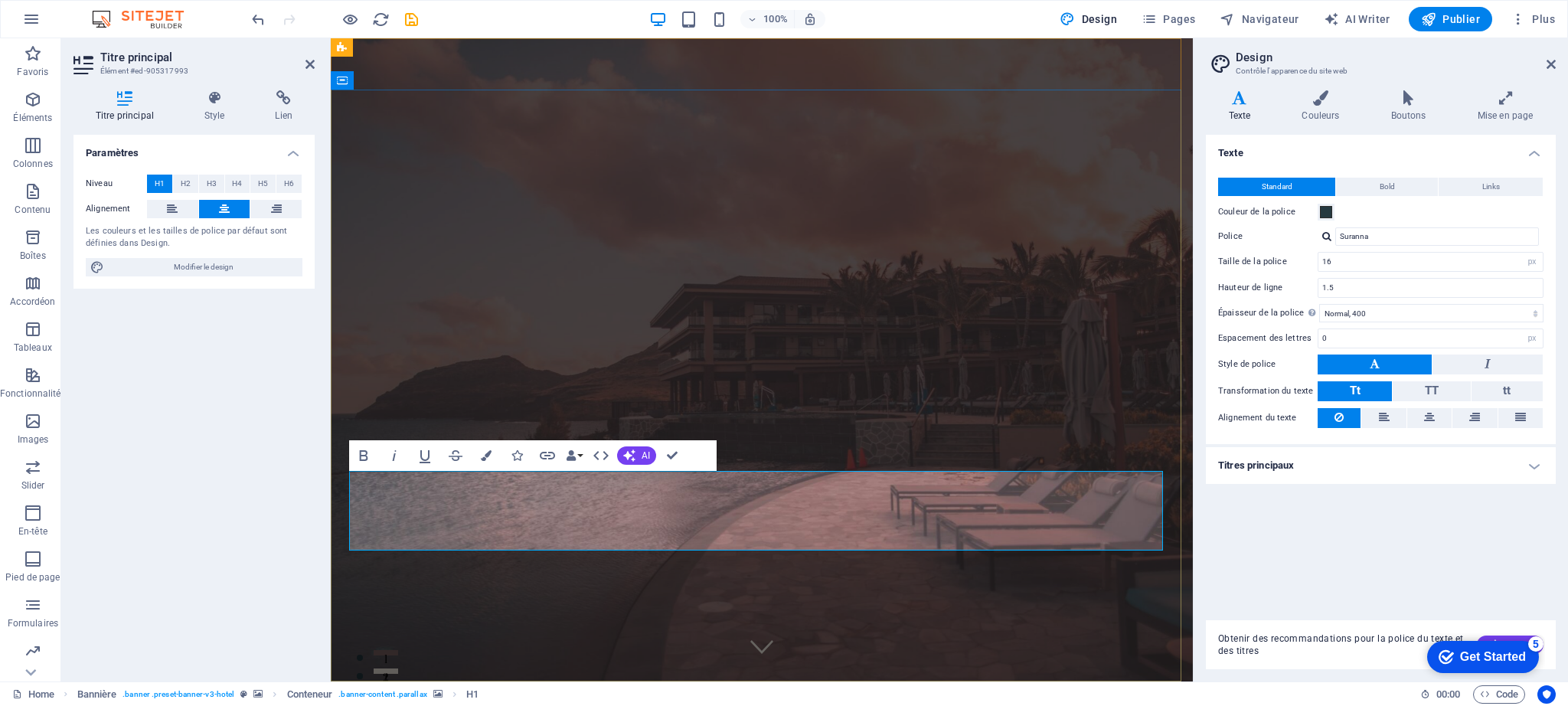
drag, startPoint x: 1122, startPoint y: 501, endPoint x: 387, endPoint y: 491, distance: 735.1
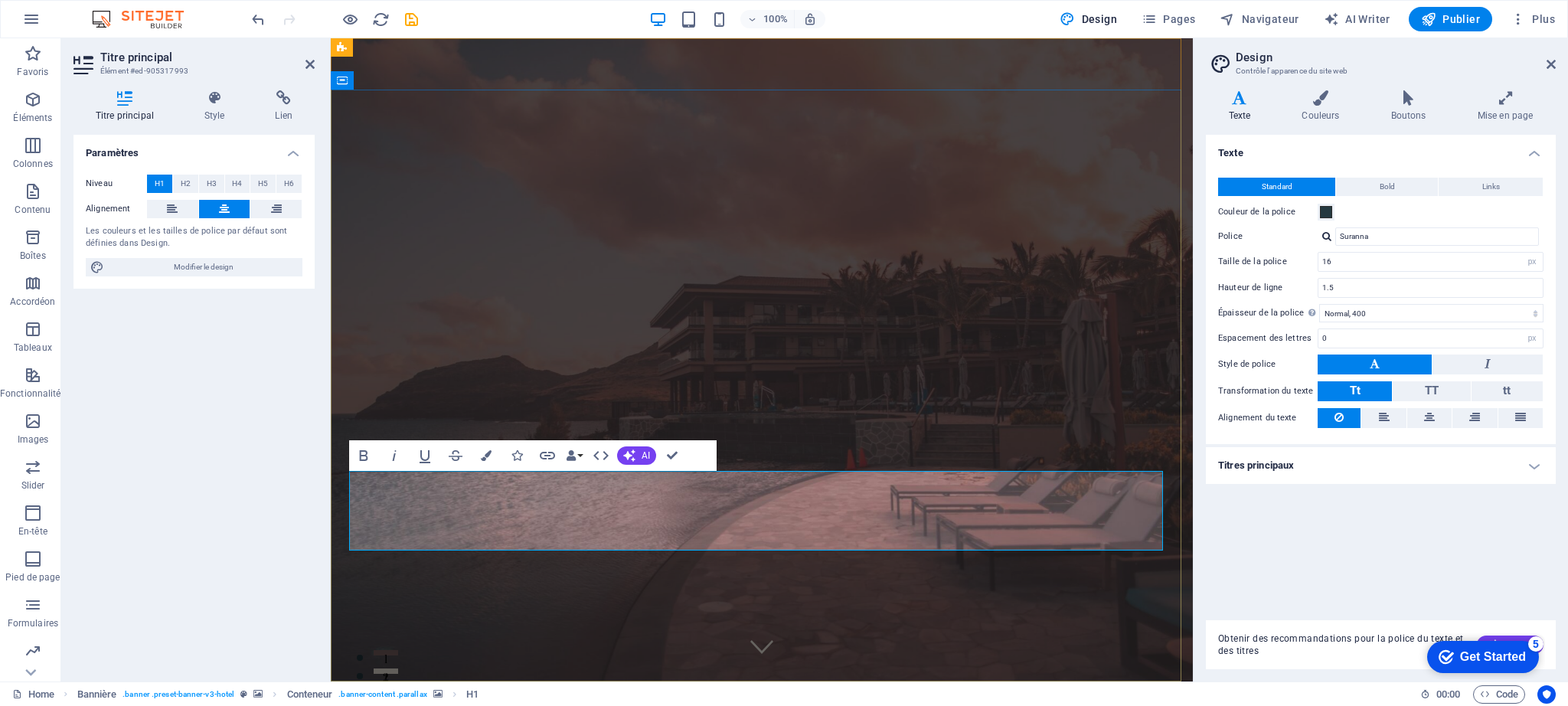
drag, startPoint x: 1064, startPoint y: 511, endPoint x: 1086, endPoint y: 512, distance: 22.0
drag, startPoint x: 1123, startPoint y: 508, endPoint x: 369, endPoint y: 507, distance: 754.0
click at [185, 182] on span "H2" at bounding box center [186, 184] width 10 height 19
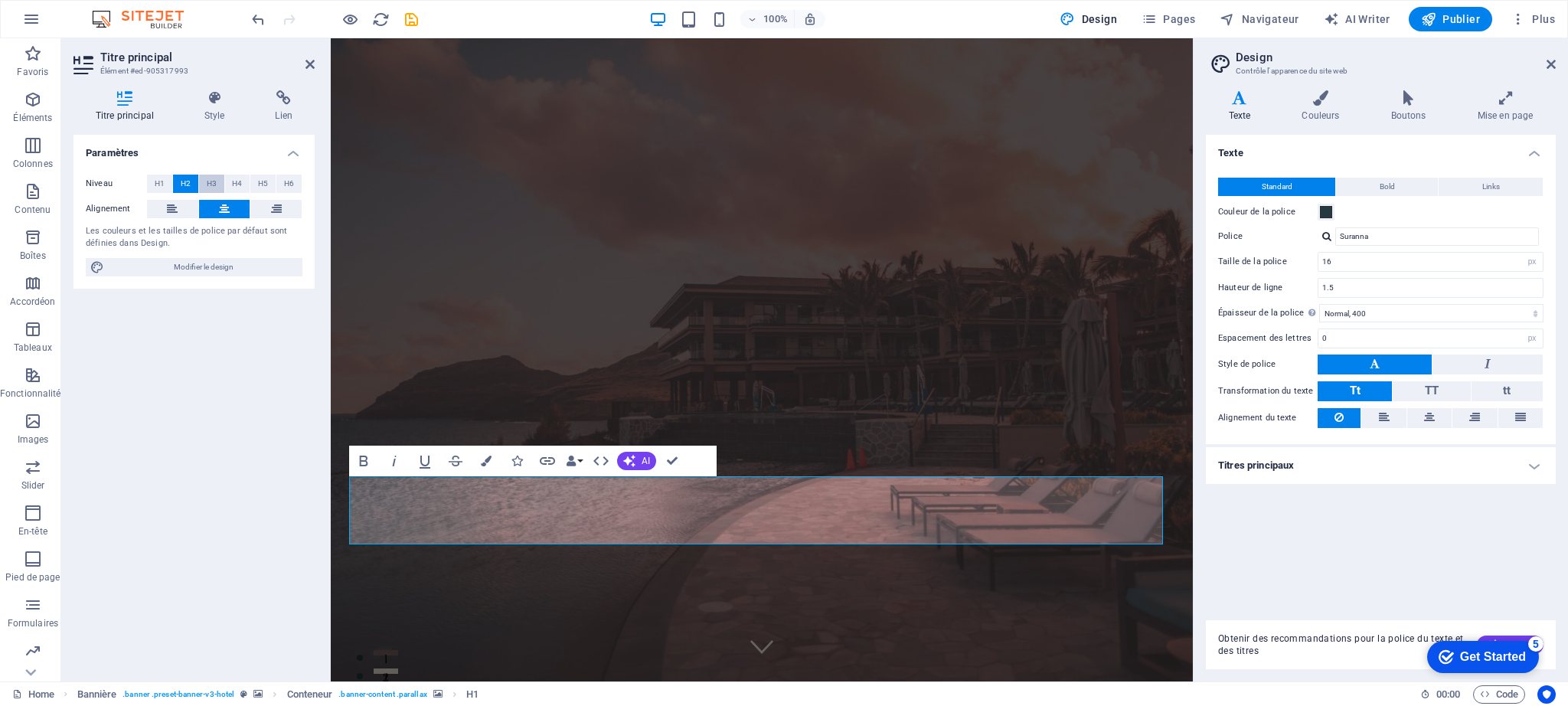
click at [216, 184] on button "H3" at bounding box center [212, 184] width 25 height 19
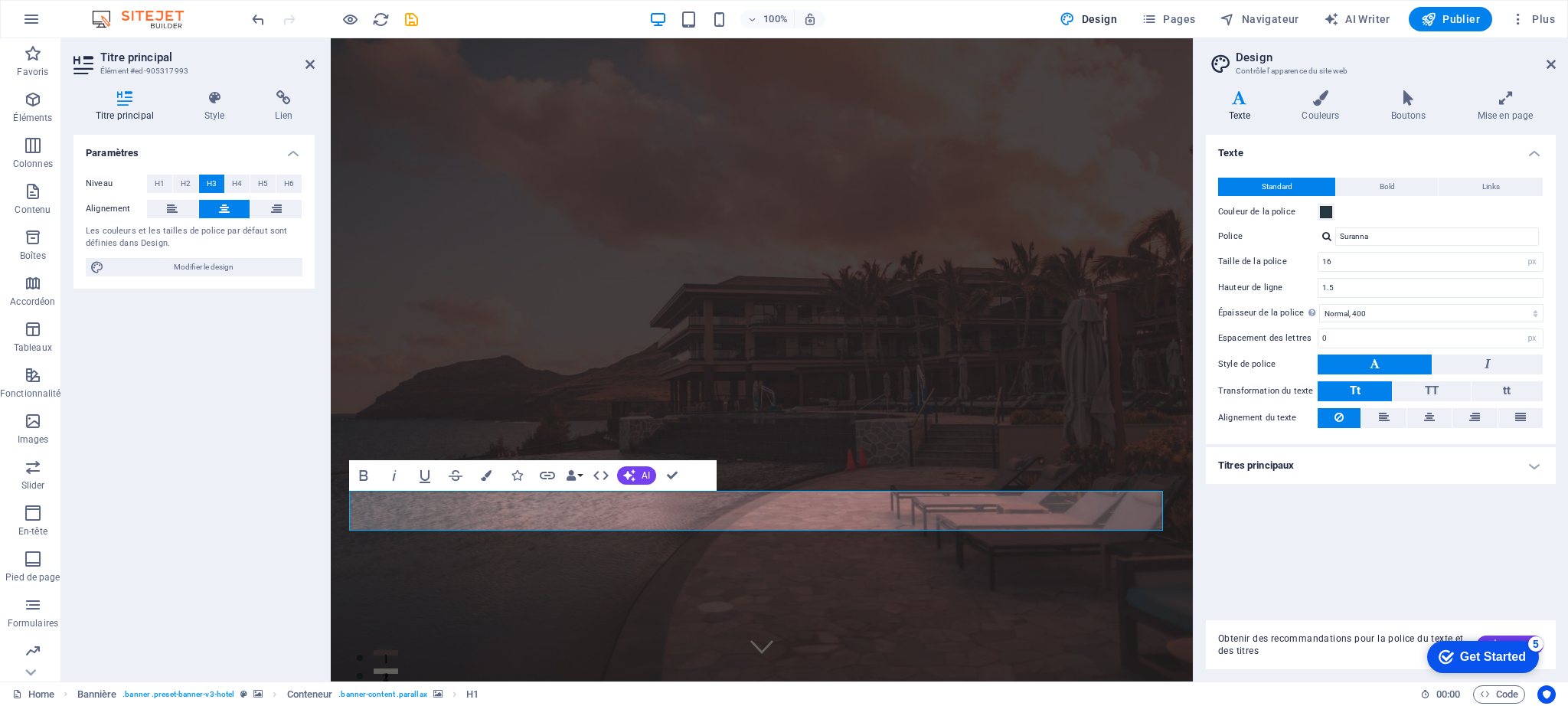
click at [1328, 235] on div at bounding box center [1326, 236] width 9 height 10
click at [1365, 297] on div "Gérer les polices →" at bounding box center [1440, 296] width 202 height 19
select select "popularity"
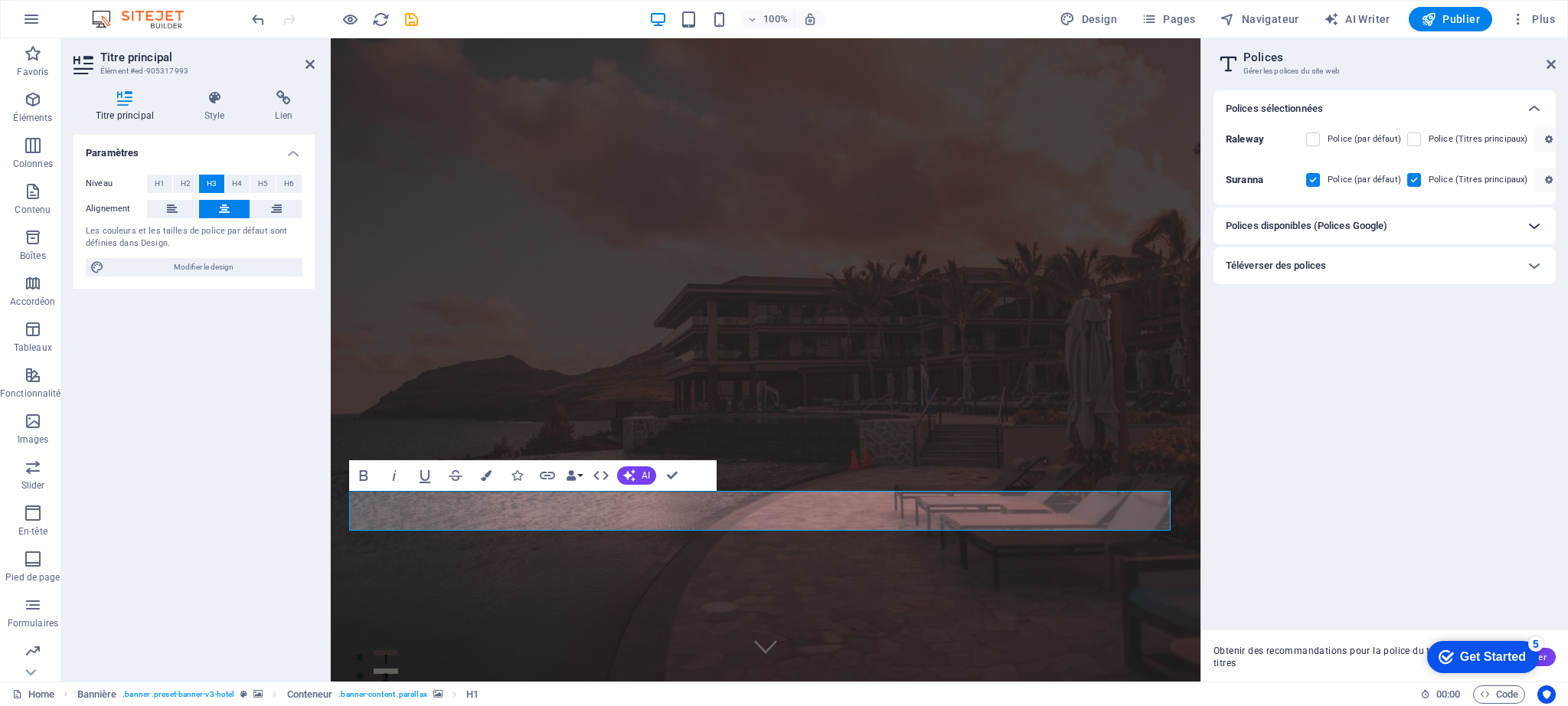
click at [1530, 224] on icon at bounding box center [1534, 225] width 19 height 19
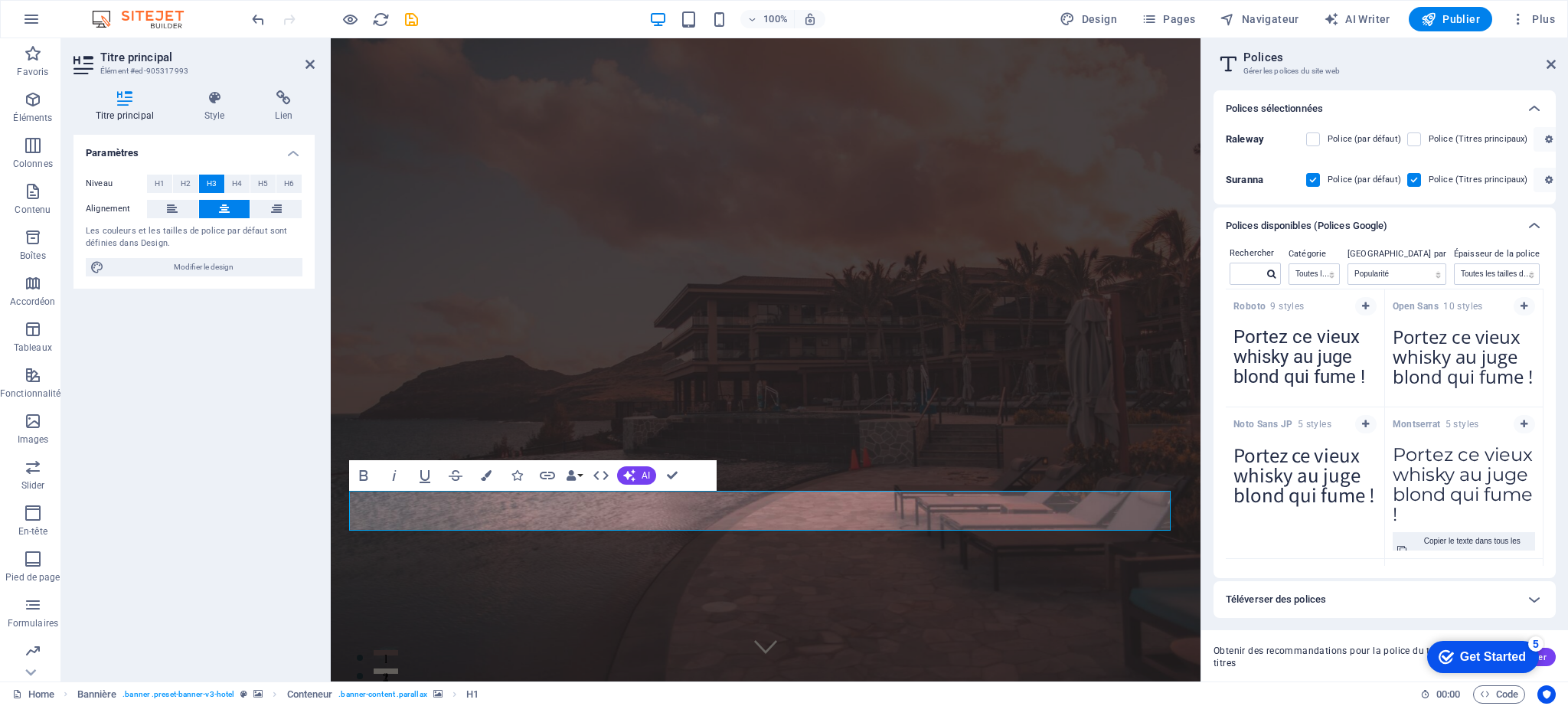
click at [1435, 482] on textarea "Portez ce vieux whisky au juge blond qui fume !" at bounding box center [1465, 480] width 159 height 84
click at [1521, 424] on icon "button" at bounding box center [1524, 424] width 7 height 9
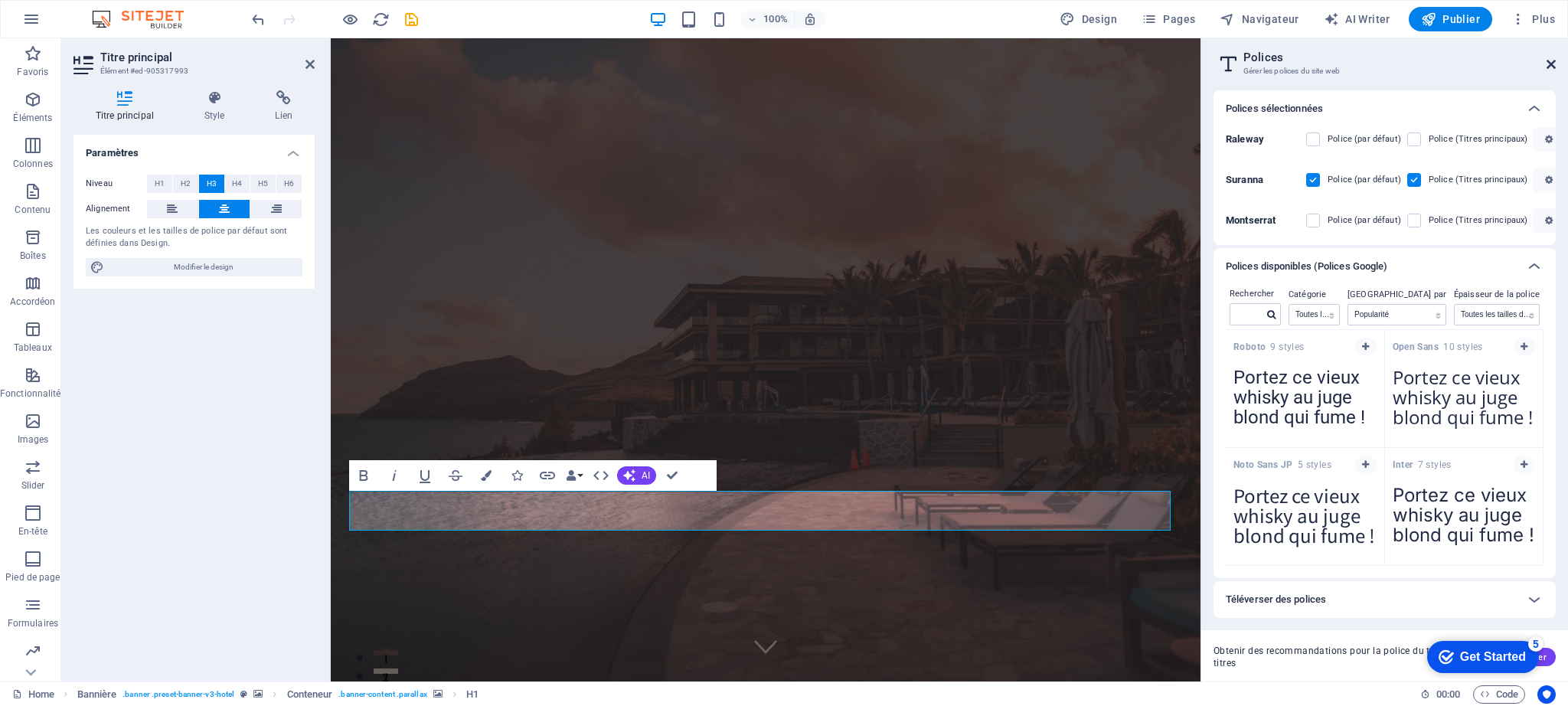
drag, startPoint x: 1553, startPoint y: 62, endPoint x: 1221, endPoint y: 25, distance: 334.1
click at [1553, 62] on icon at bounding box center [1551, 64] width 9 height 13
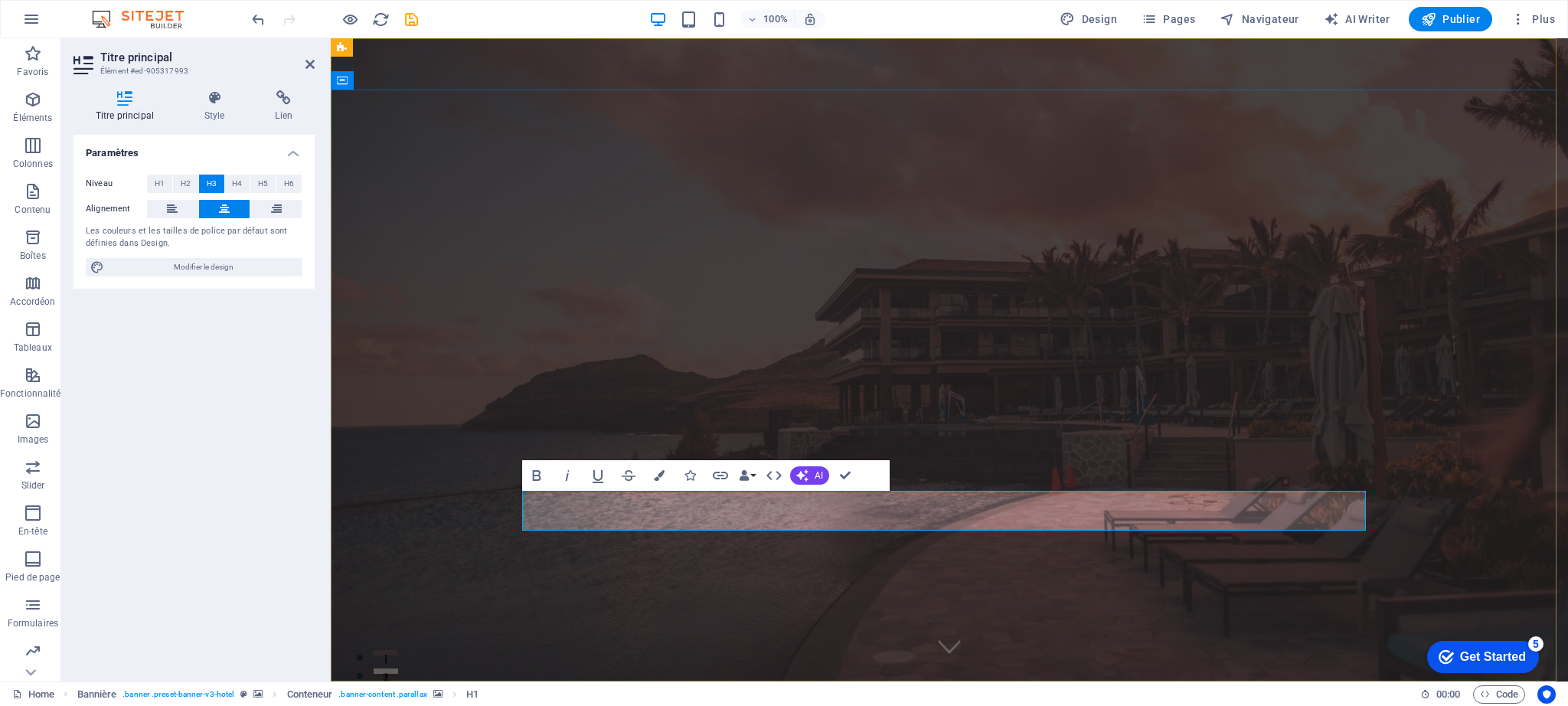
drag, startPoint x: 974, startPoint y: 512, endPoint x: 756, endPoint y: 512, distance: 218.0
click at [211, 101] on icon at bounding box center [215, 98] width 65 height 15
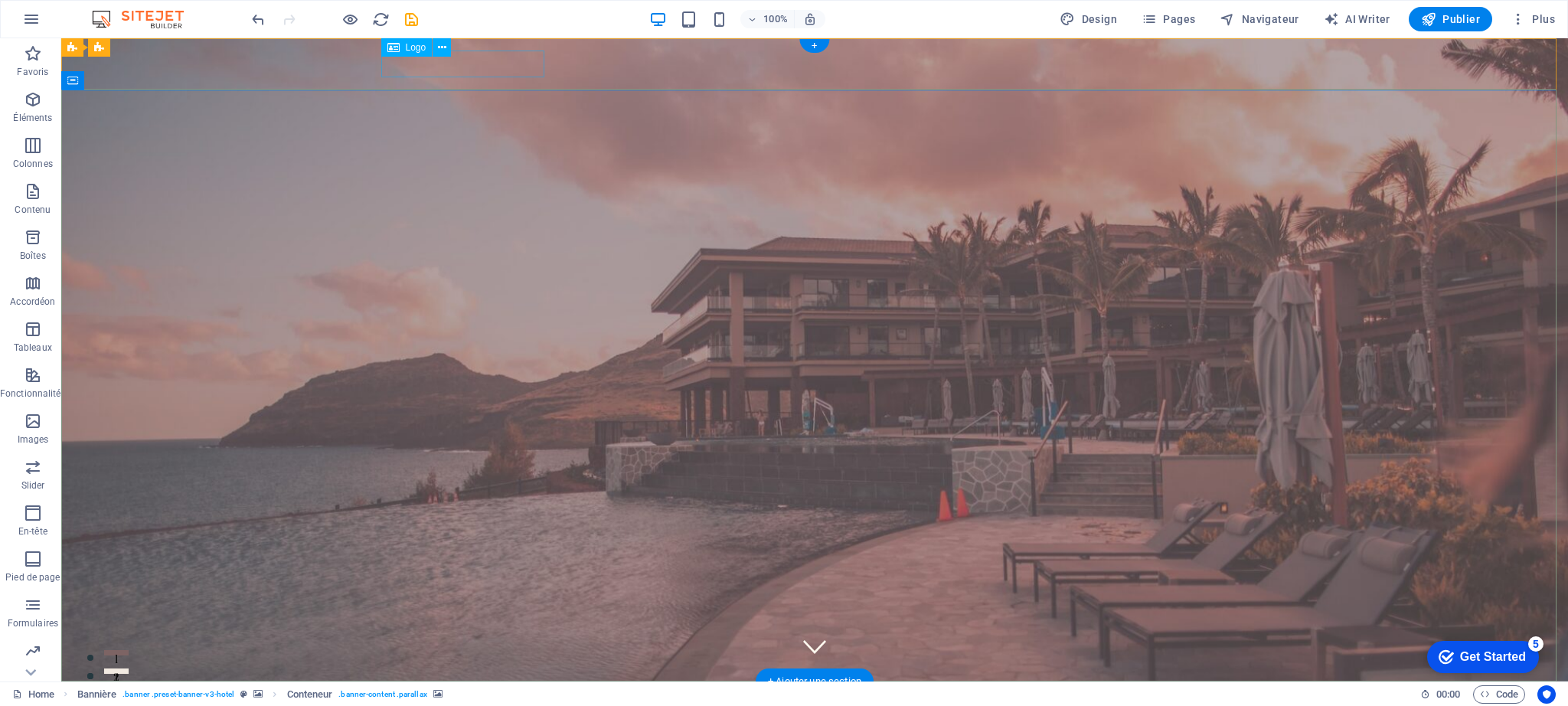
click at [500, 693] on div at bounding box center [814, 707] width 856 height 27
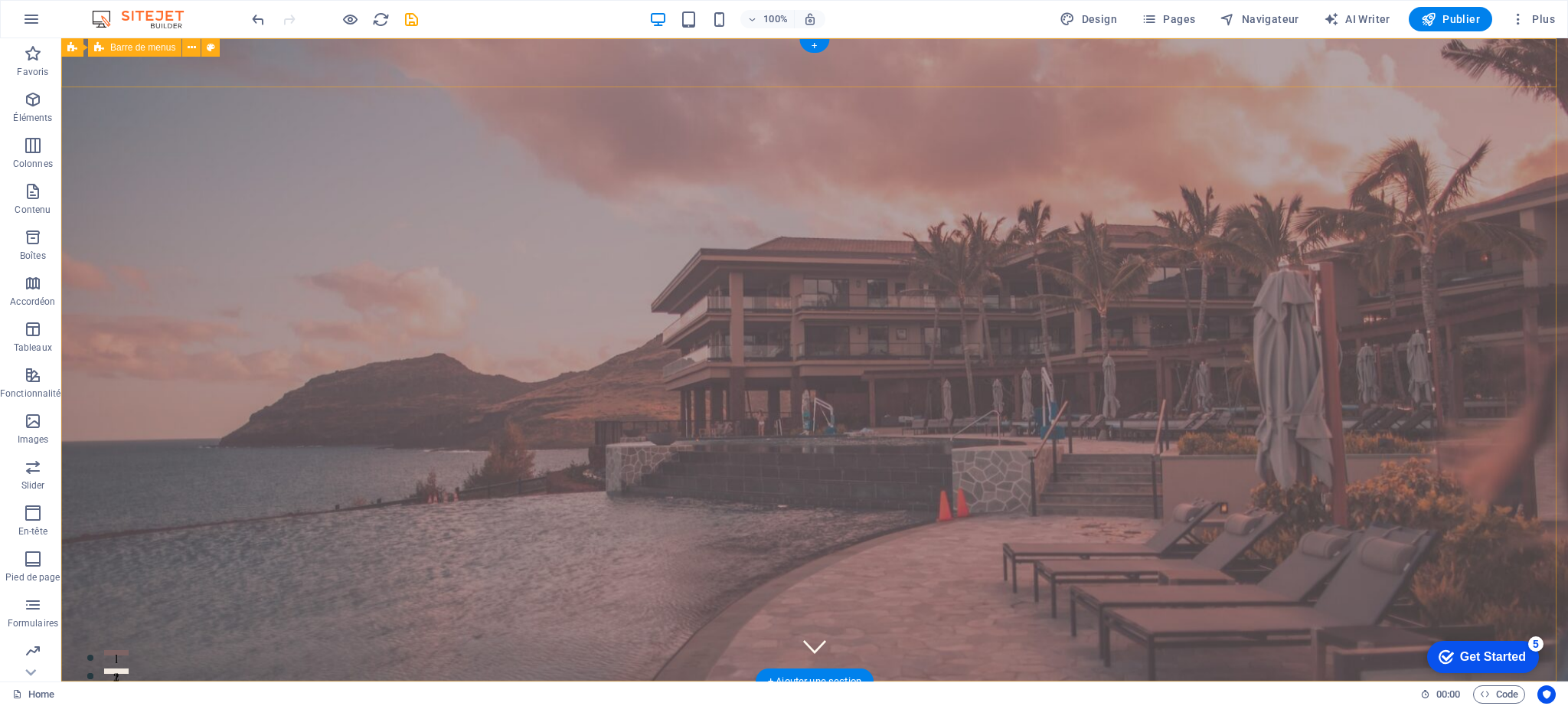
click at [338, 682] on div "Home Suites Experiences Contact" at bounding box center [815, 706] width 1507 height 49
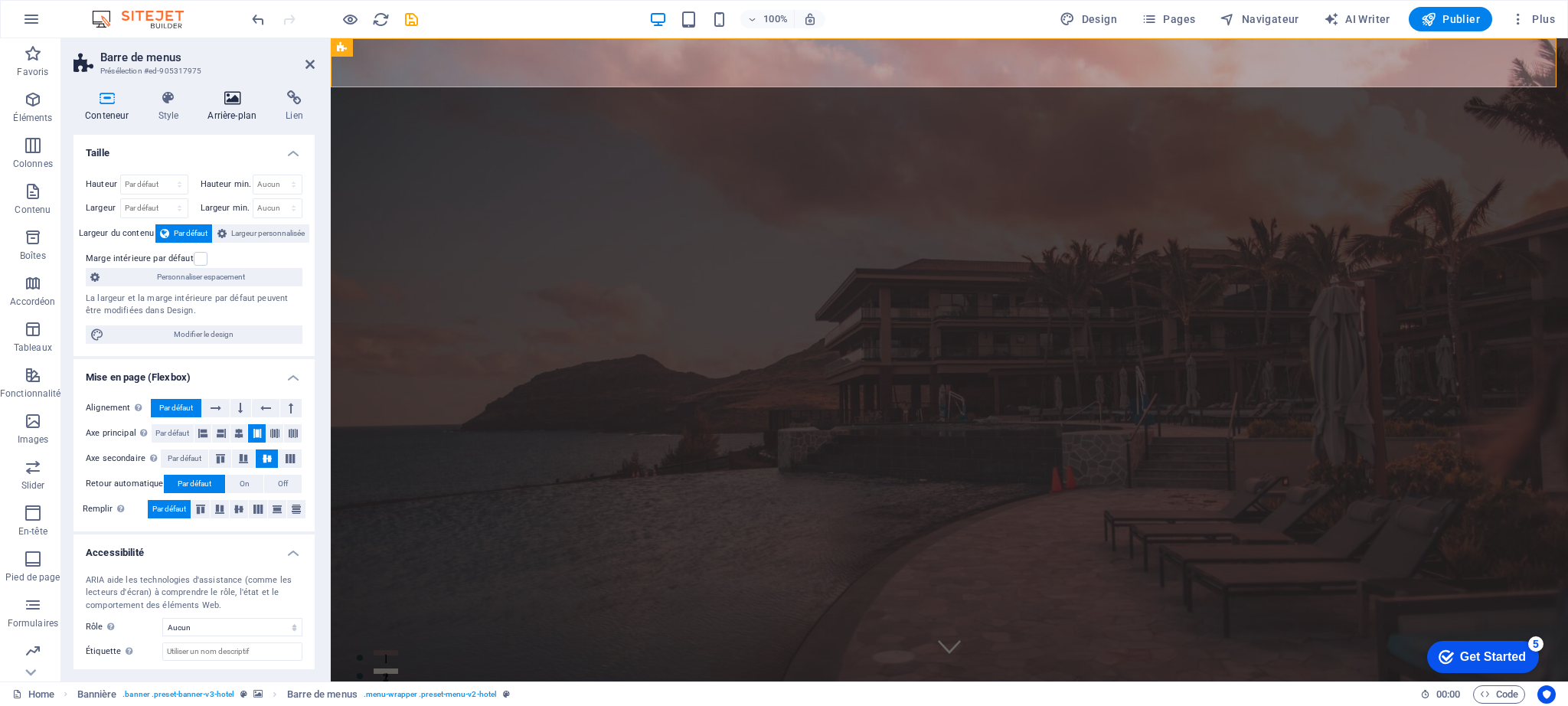
click at [235, 100] on icon at bounding box center [231, 98] width 72 height 15
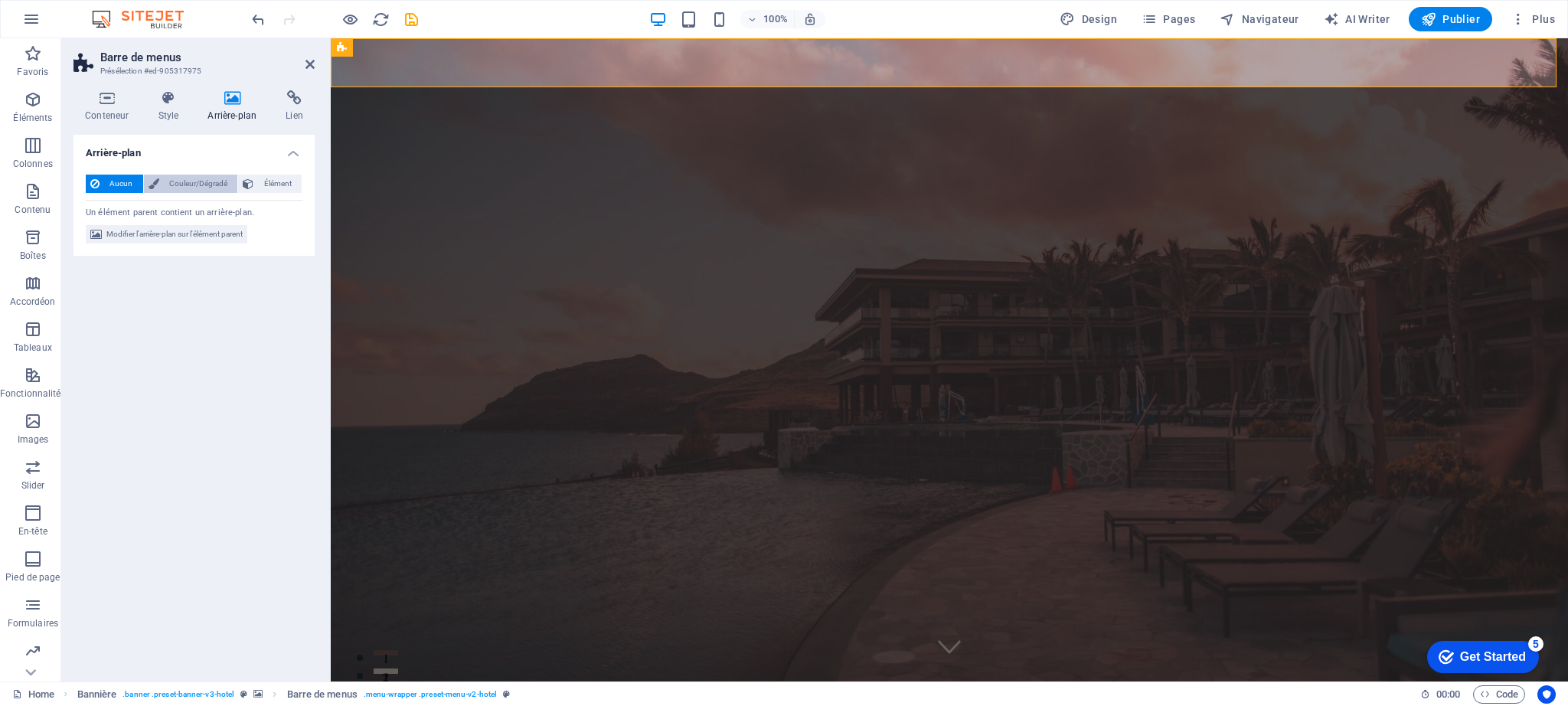
click at [179, 182] on span "Couleur/Dégradé" at bounding box center [199, 184] width 69 height 19
click at [104, 245] on div at bounding box center [95, 245] width 19 height 19
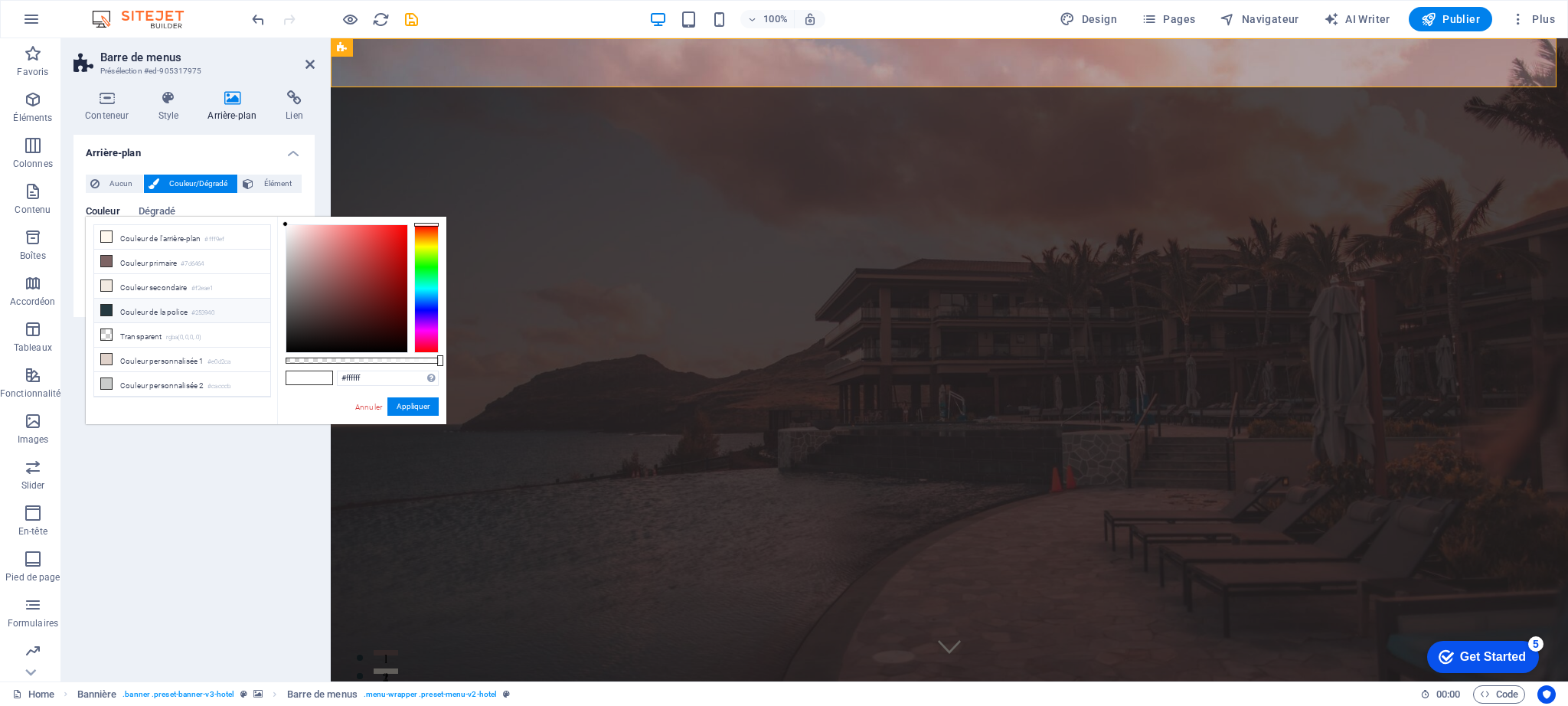
click at [109, 309] on icon at bounding box center [106, 310] width 11 height 11
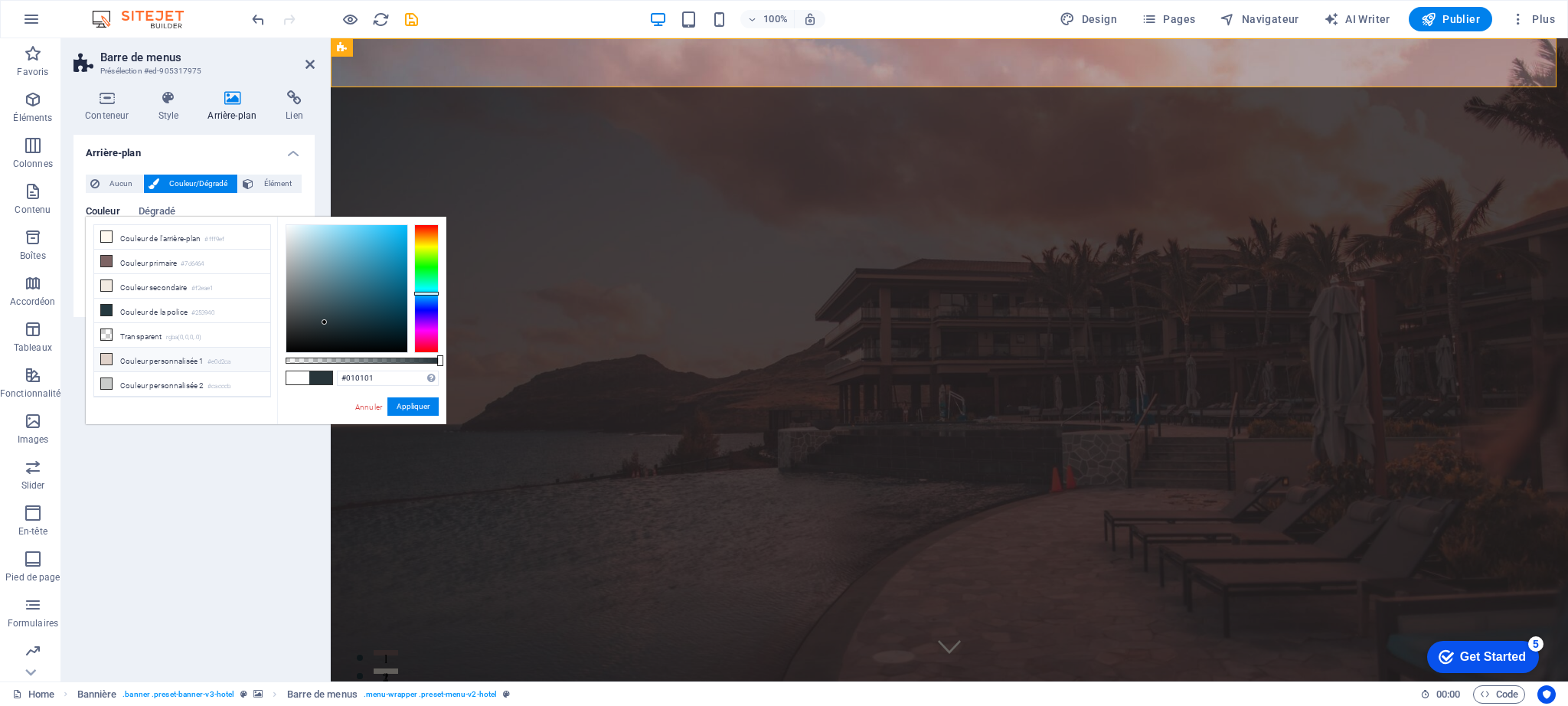
type input "#000000"
drag, startPoint x: 338, startPoint y: 318, endPoint x: 249, endPoint y: 357, distance: 97.2
click at [249, 357] on div "less Couleur de l'arrière-plan #fff9ef Couleur primaire #7d6464 Couleur seconda…" at bounding box center [266, 320] width 361 height 208
click at [319, 377] on span at bounding box center [320, 377] width 23 height 13
click at [405, 405] on button "Appliquer" at bounding box center [413, 406] width 52 height 19
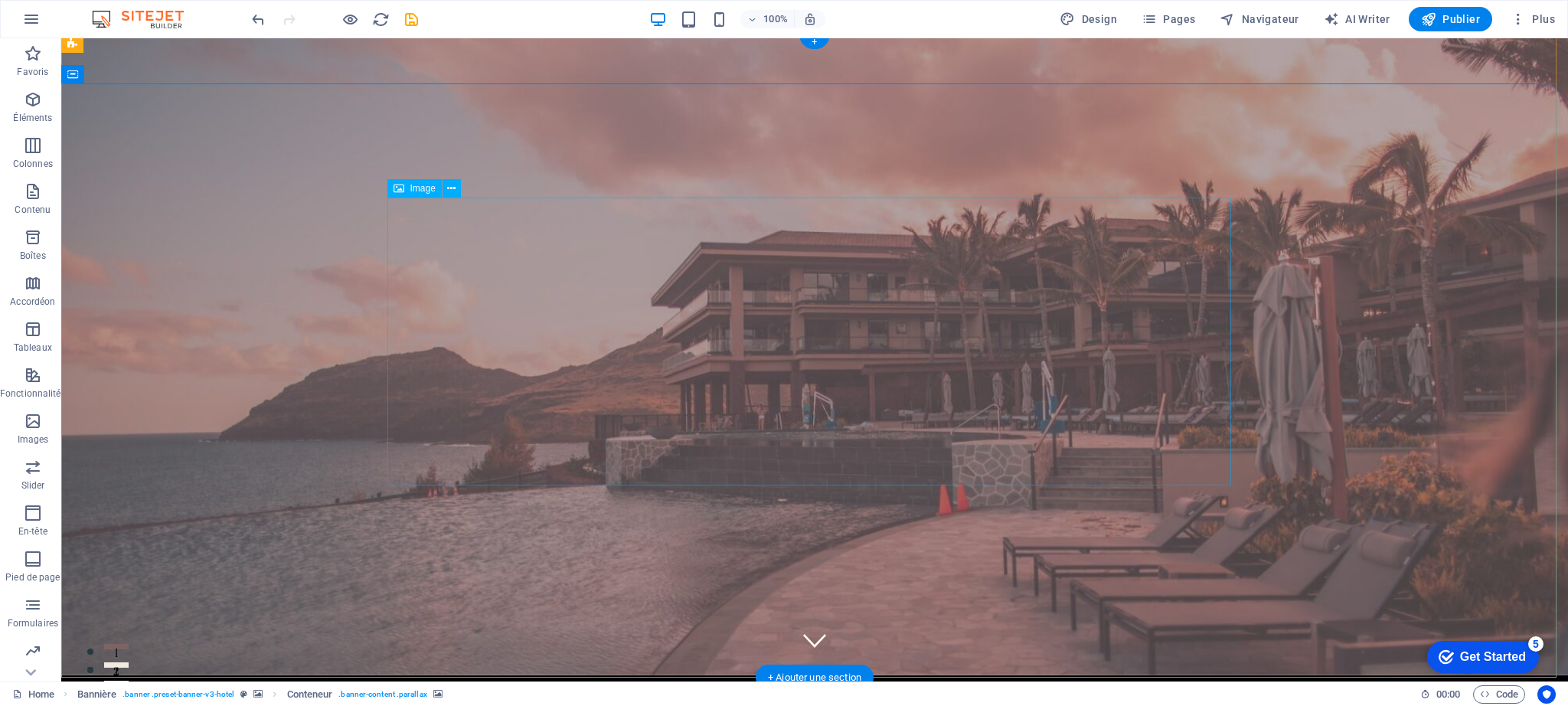
scroll to position [7, 0]
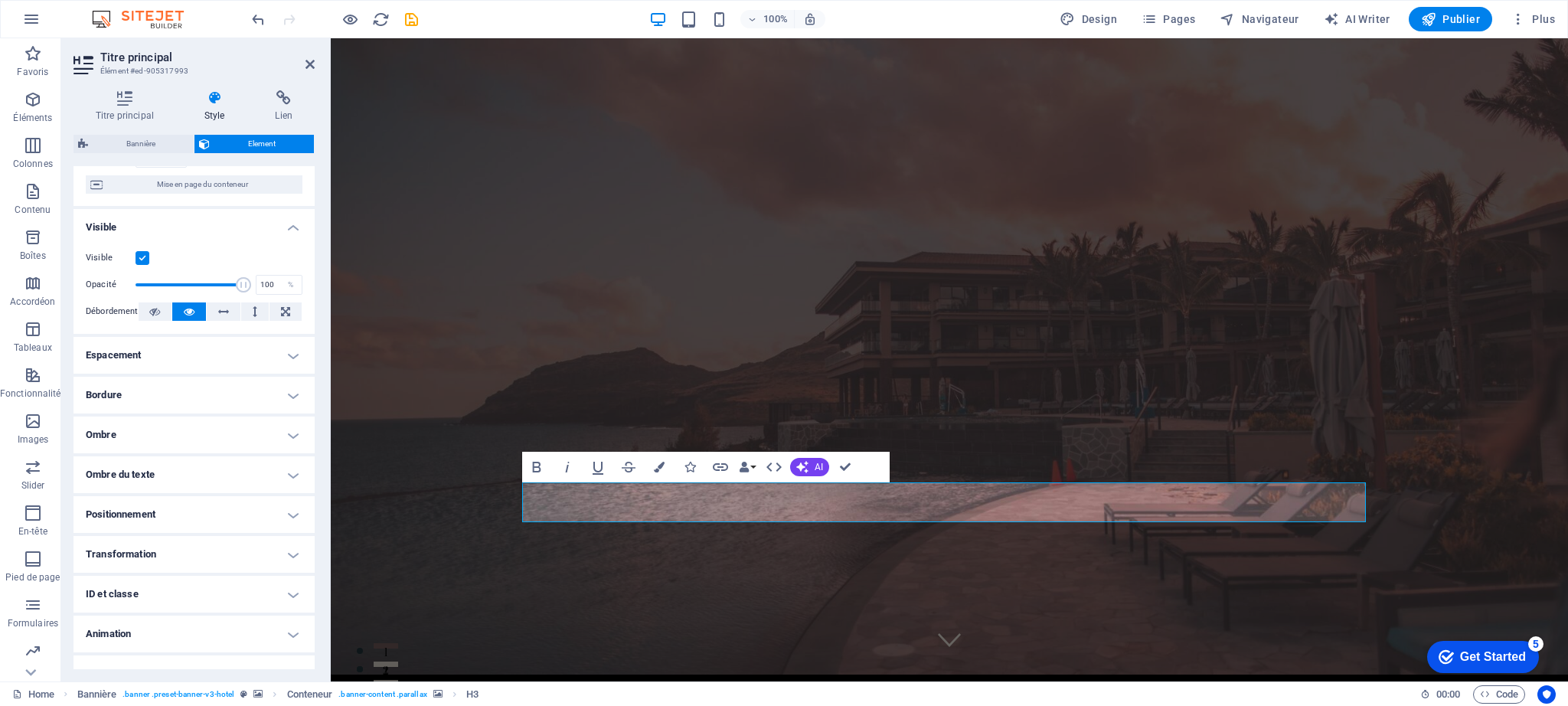
scroll to position [156, 0]
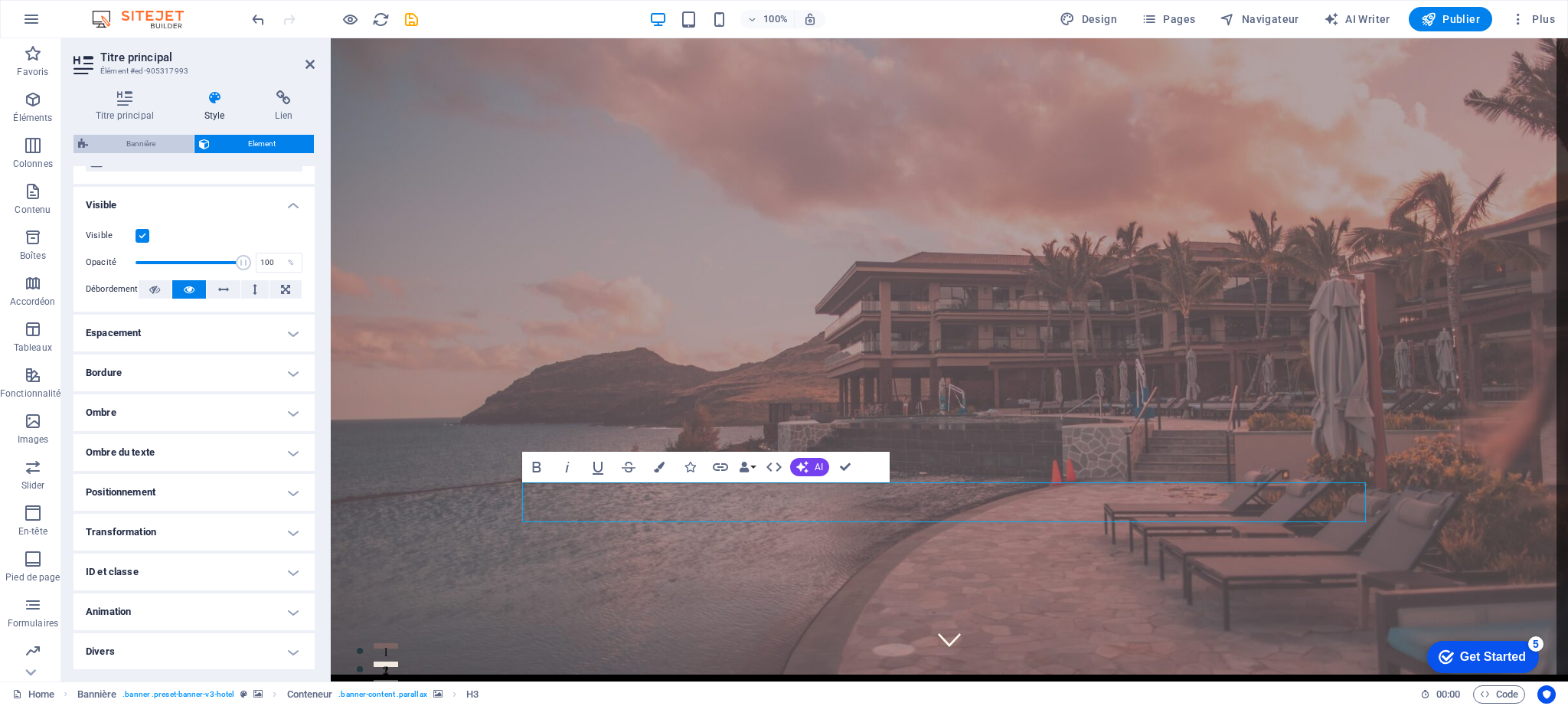
click at [127, 137] on span "Bannière" at bounding box center [141, 144] width 96 height 19
select select "vh"
select select "header"
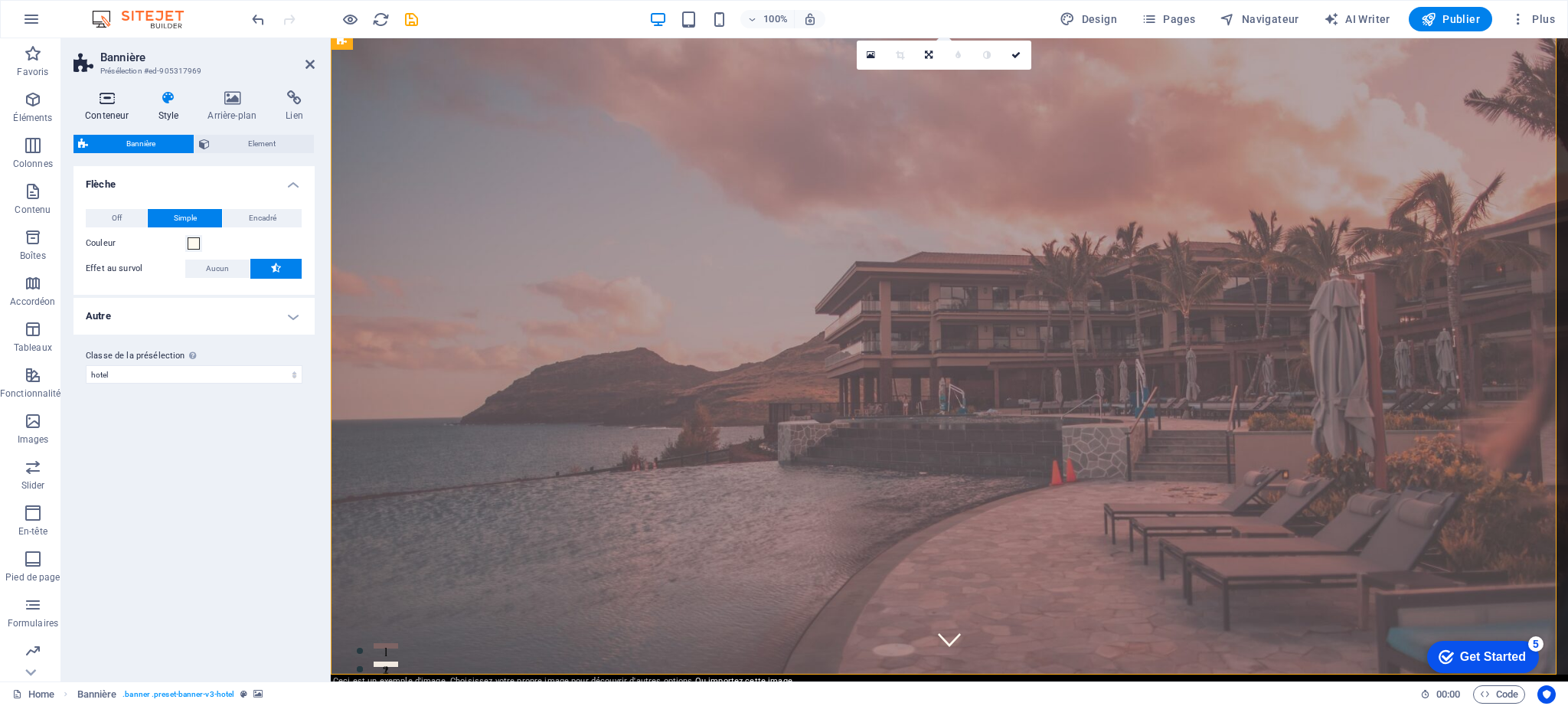
click at [106, 99] on icon at bounding box center [106, 98] width 67 height 15
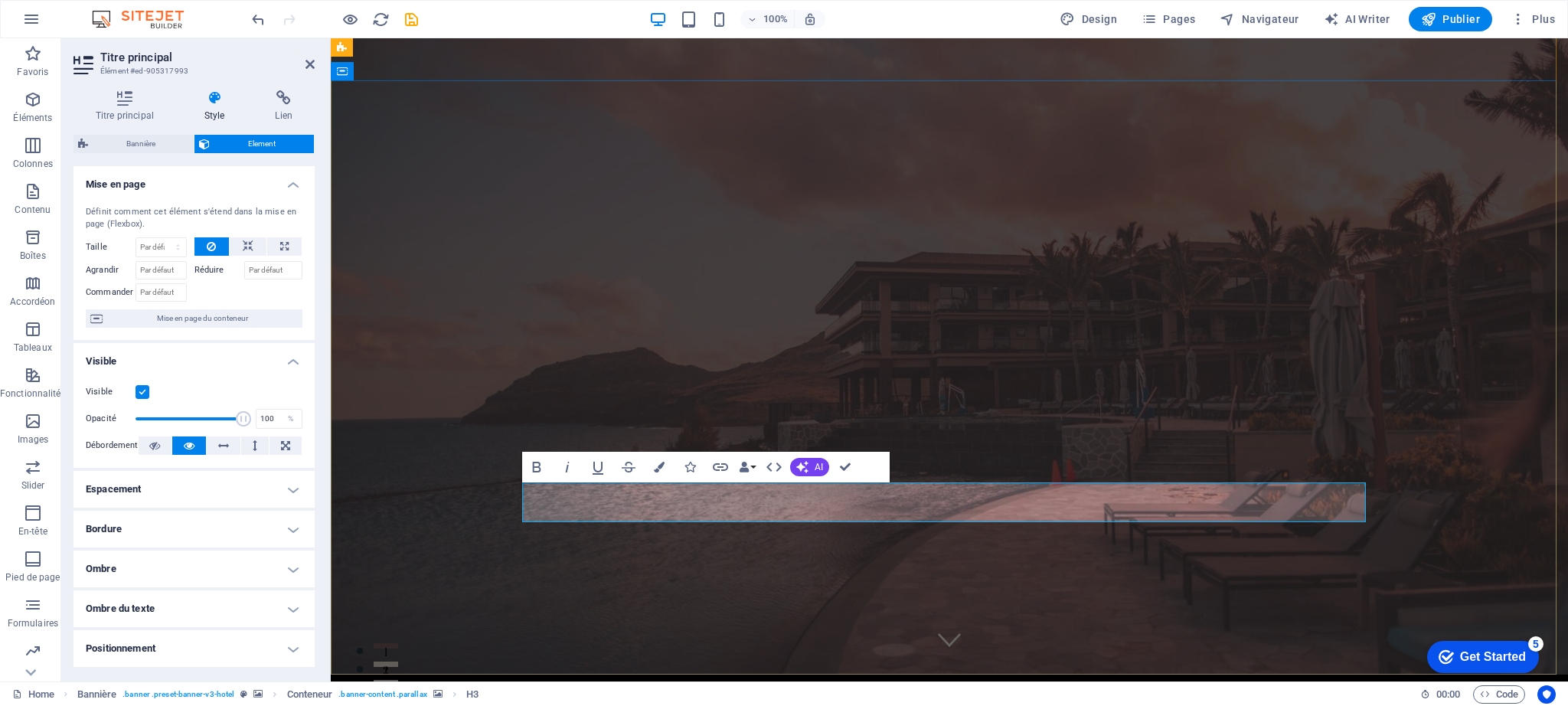
drag, startPoint x: 1134, startPoint y: 502, endPoint x: 761, endPoint y: 502, distance: 373.0
click at [777, 465] on icon "button" at bounding box center [774, 467] width 19 height 19
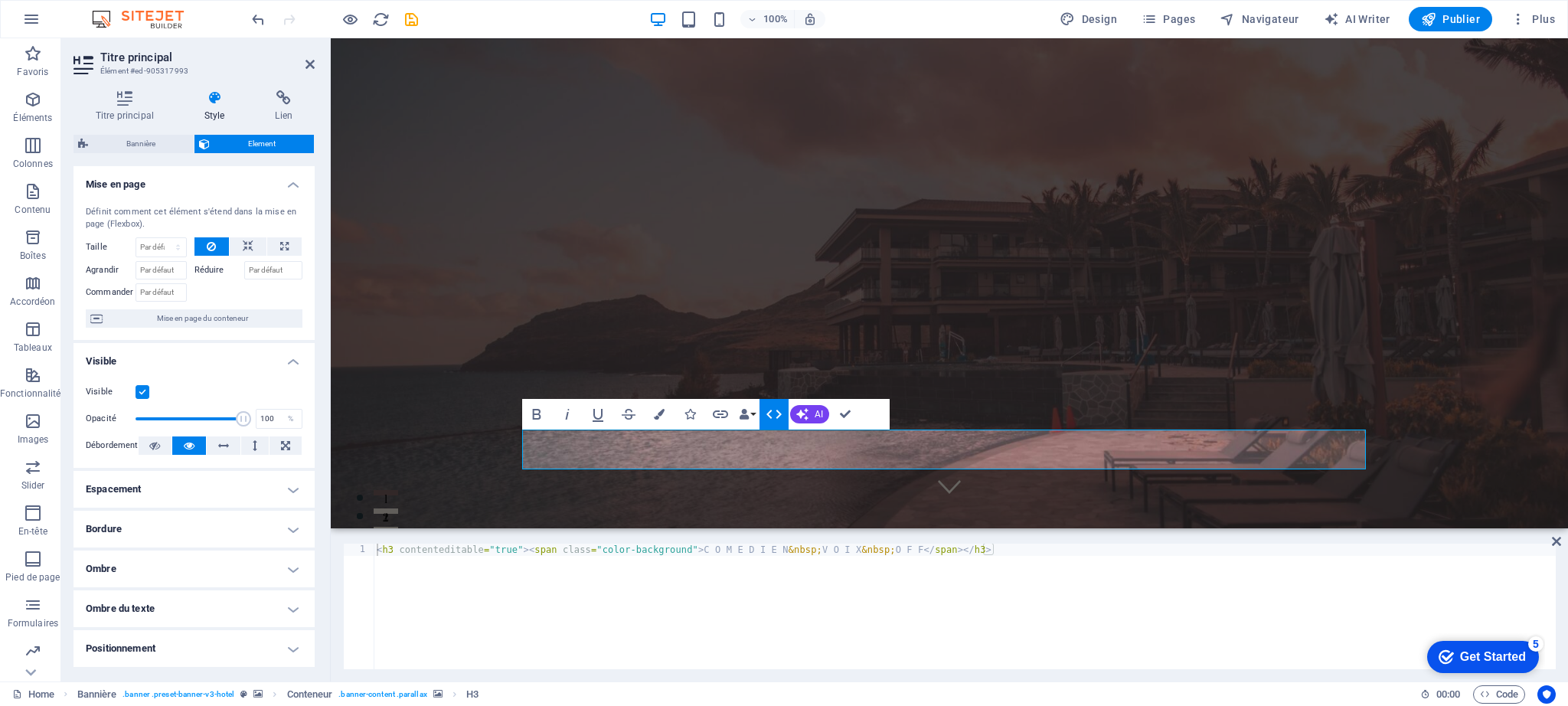
click at [776, 410] on icon "button" at bounding box center [774, 414] width 15 height 9
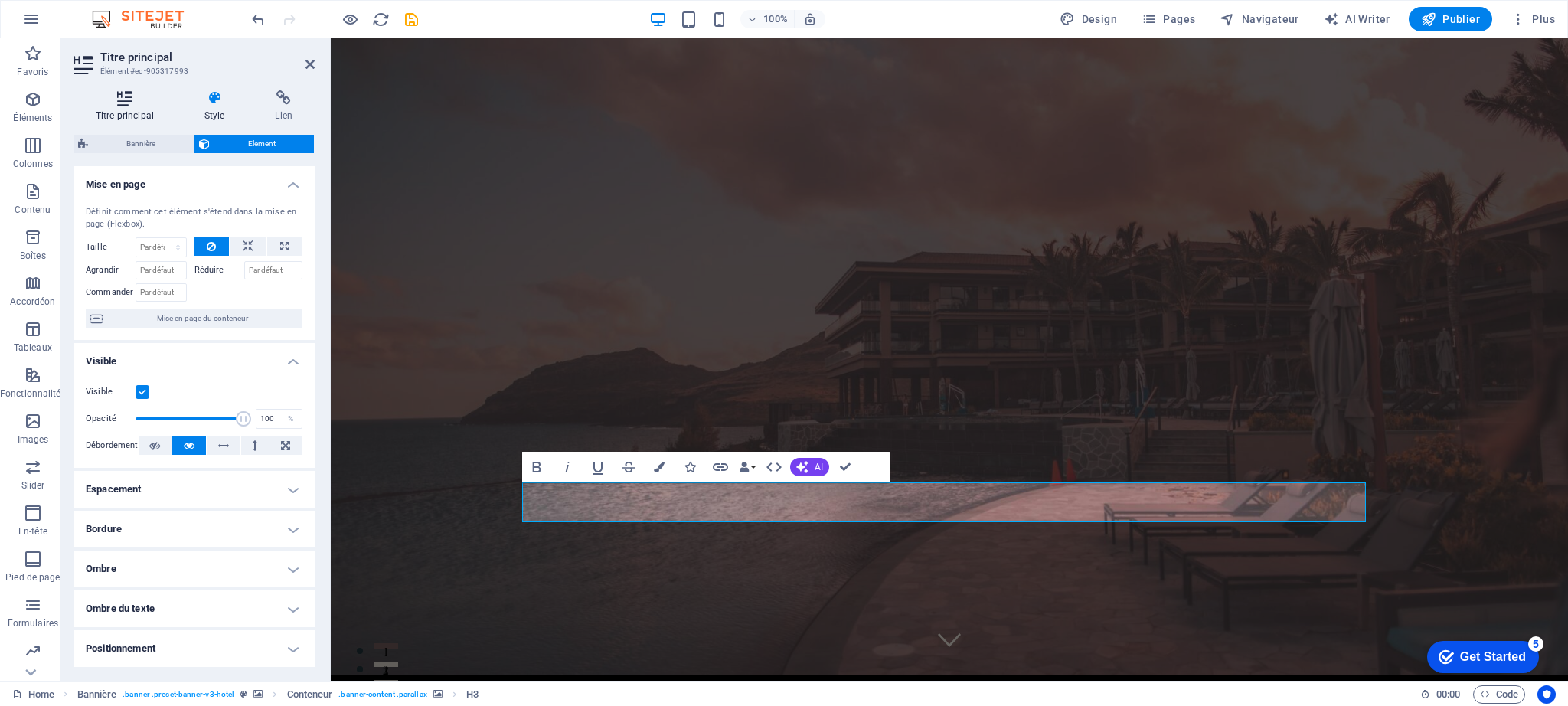
click at [124, 102] on icon at bounding box center [124, 98] width 102 height 15
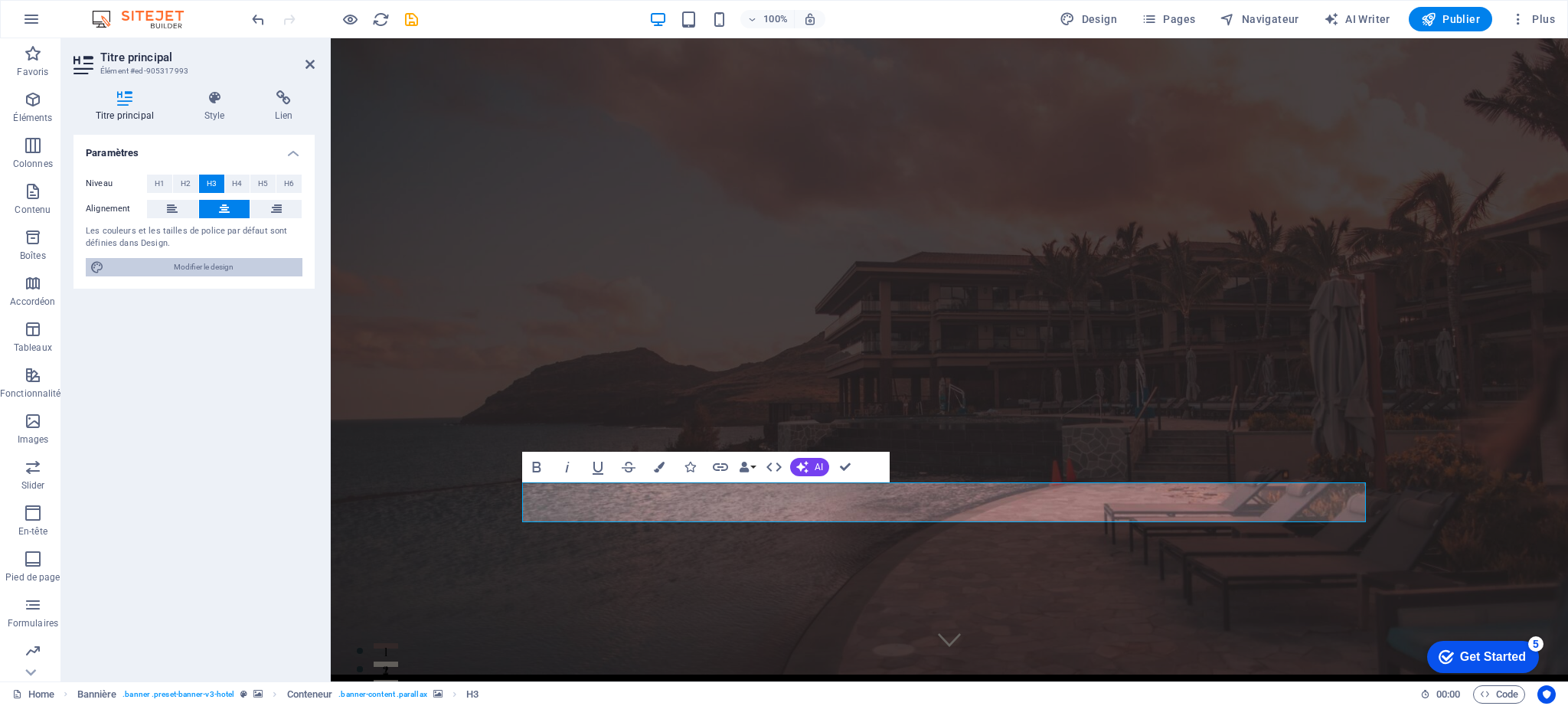
click at [196, 266] on span "Modifier le design" at bounding box center [204, 267] width 189 height 19
select select "px"
select select "400"
select select "px"
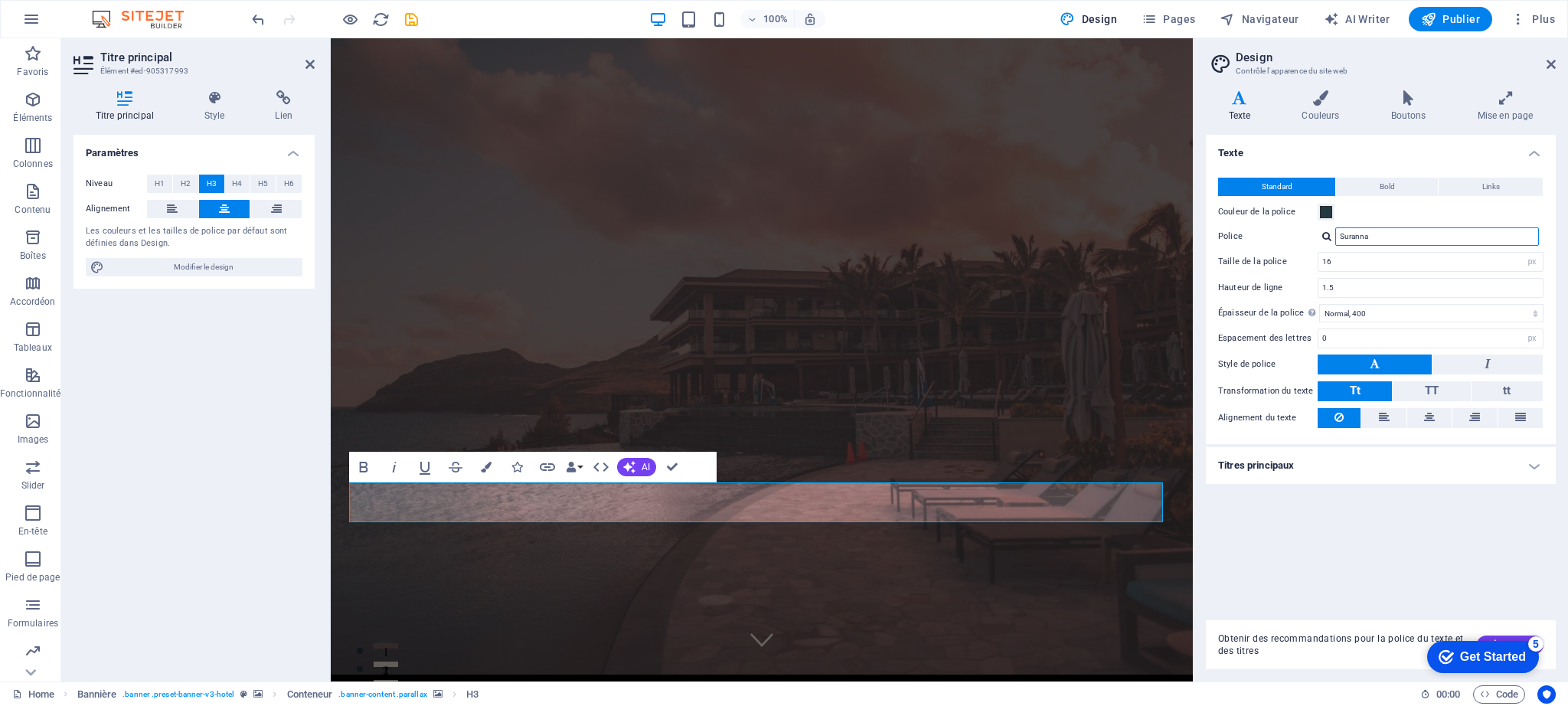
click at [1395, 236] on input "Suranna" at bounding box center [1437, 236] width 204 height 19
click at [1329, 235] on div at bounding box center [1326, 236] width 9 height 10
click at [1383, 257] on div "Montserrat" at bounding box center [1440, 257] width 202 height 16
type input "Montserrat"
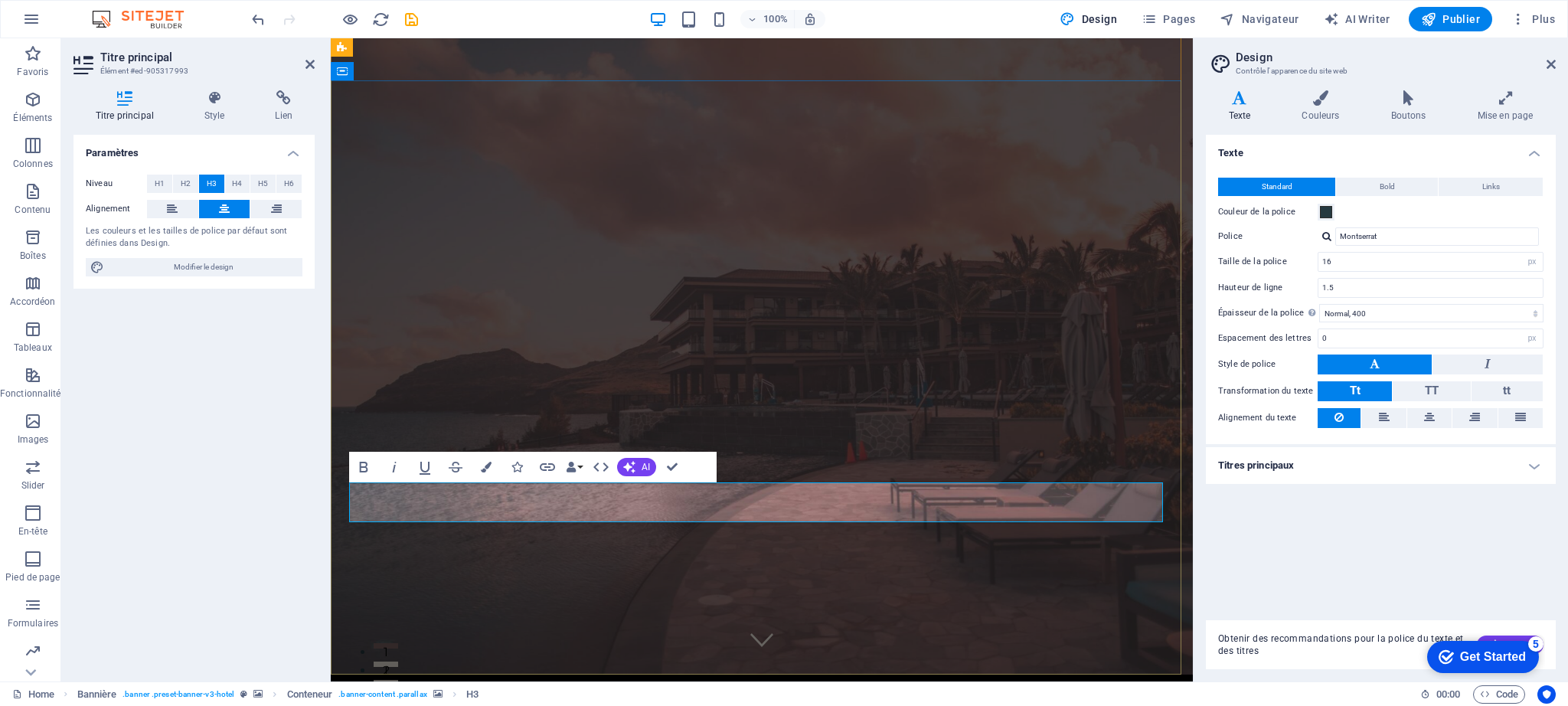
drag, startPoint x: 945, startPoint y: 498, endPoint x: 581, endPoint y: 492, distance: 364.0
click at [1485, 653] on div "Get Started" at bounding box center [1493, 656] width 66 height 14
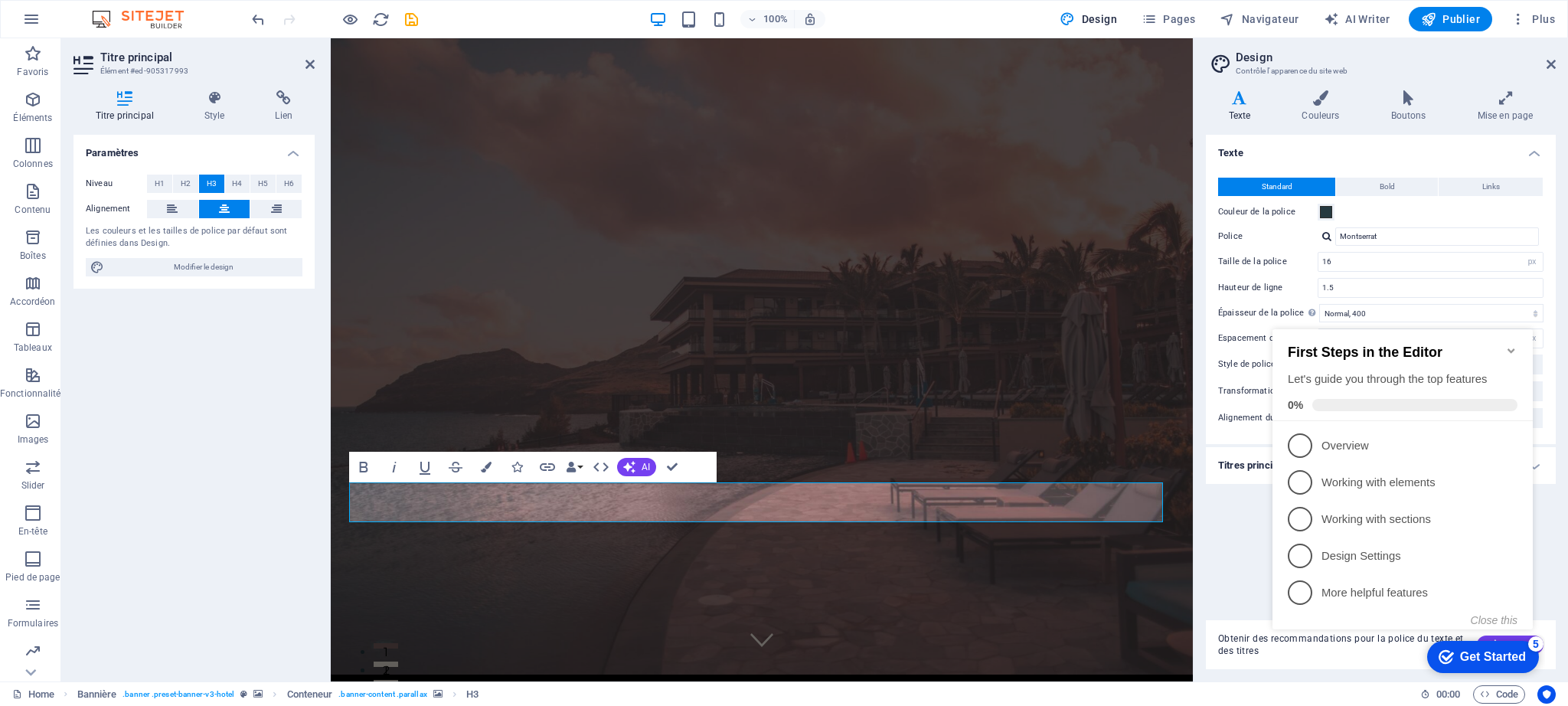
click at [1549, 538] on div "Texte Standard Bold Links Couleur de la police Police Montserrat Gérer les poli…" at bounding box center [1381, 372] width 350 height 473
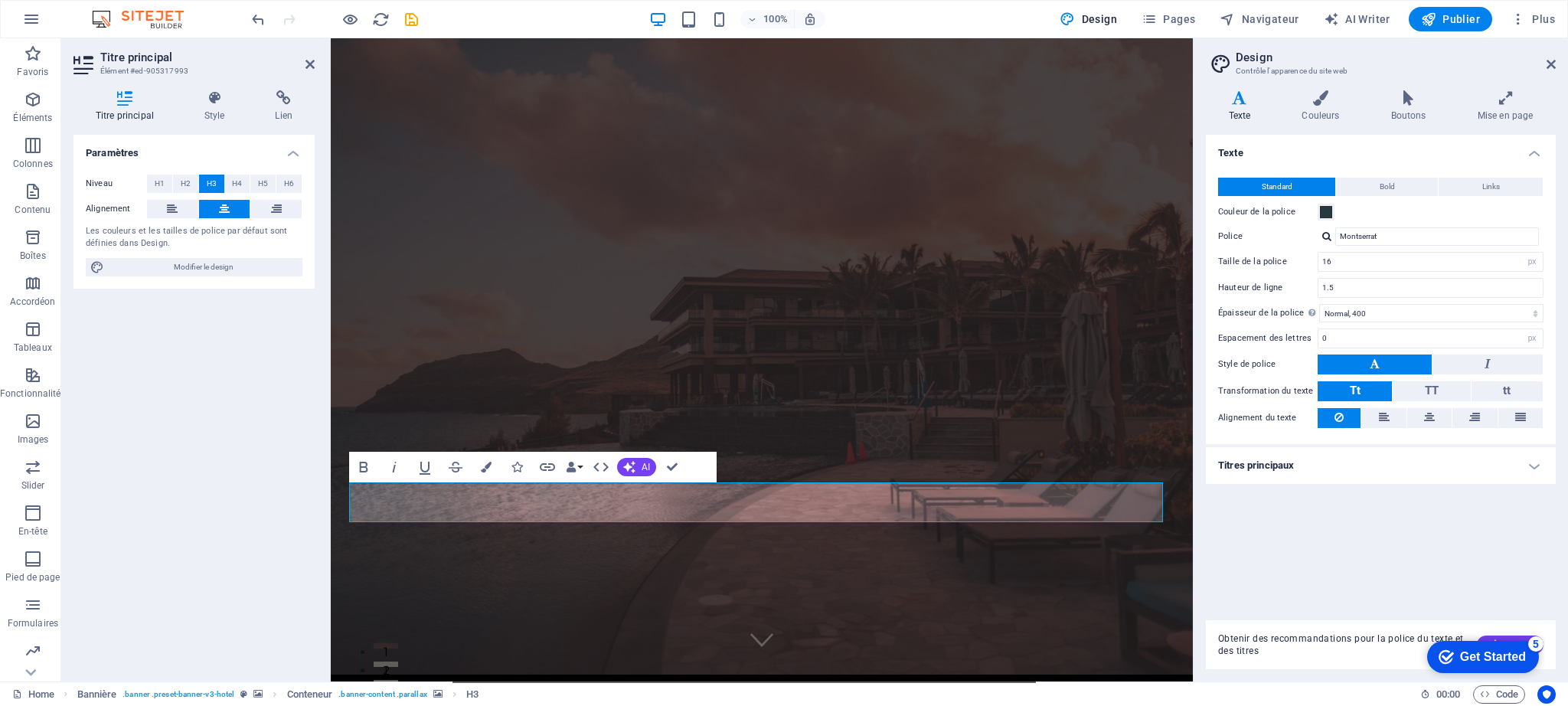
click at [1323, 237] on div at bounding box center [1326, 236] width 9 height 10
click at [1368, 316] on div "Gérer les polices →" at bounding box center [1440, 316] width 202 height 19
select select "popularity"
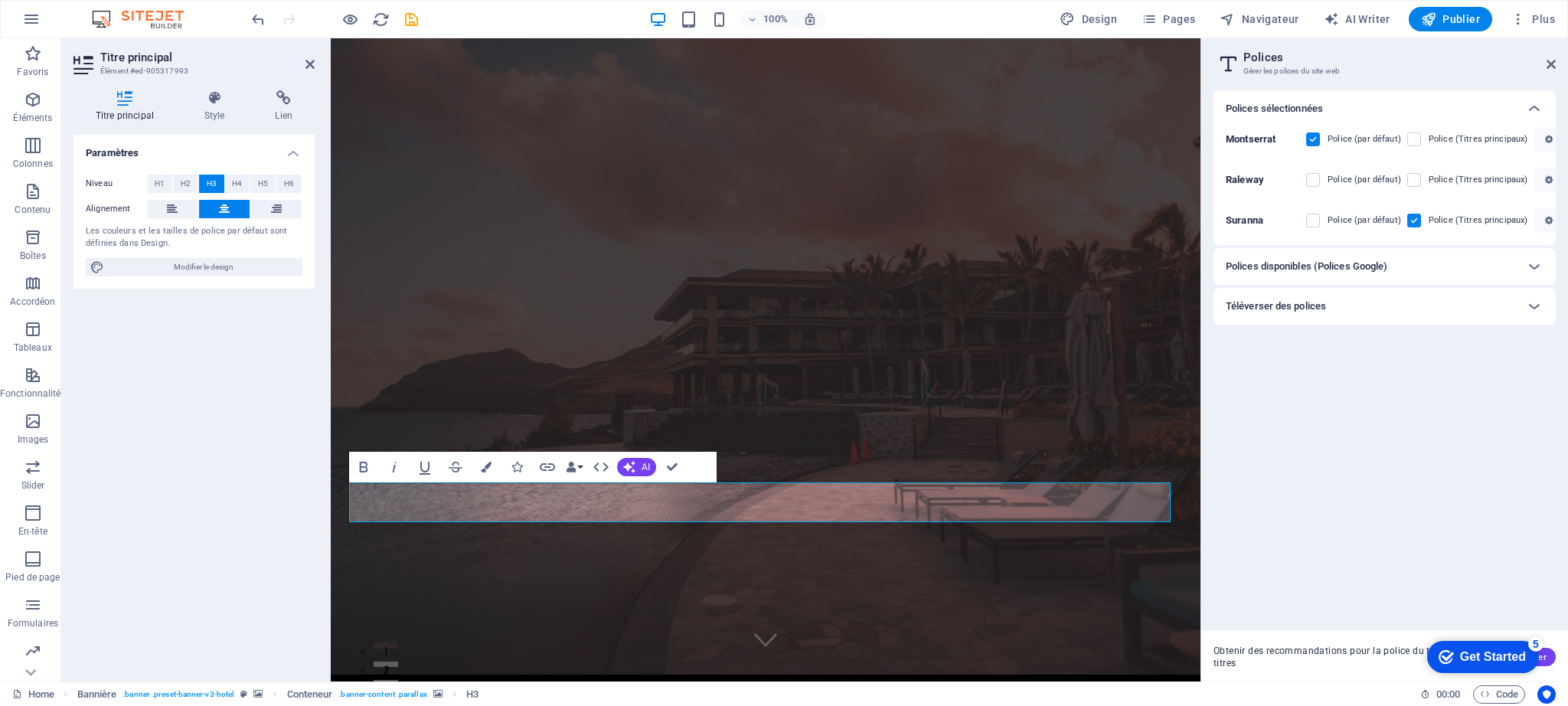
click at [1354, 303] on div "Téléverser des polices" at bounding box center [1371, 307] width 291 height 19
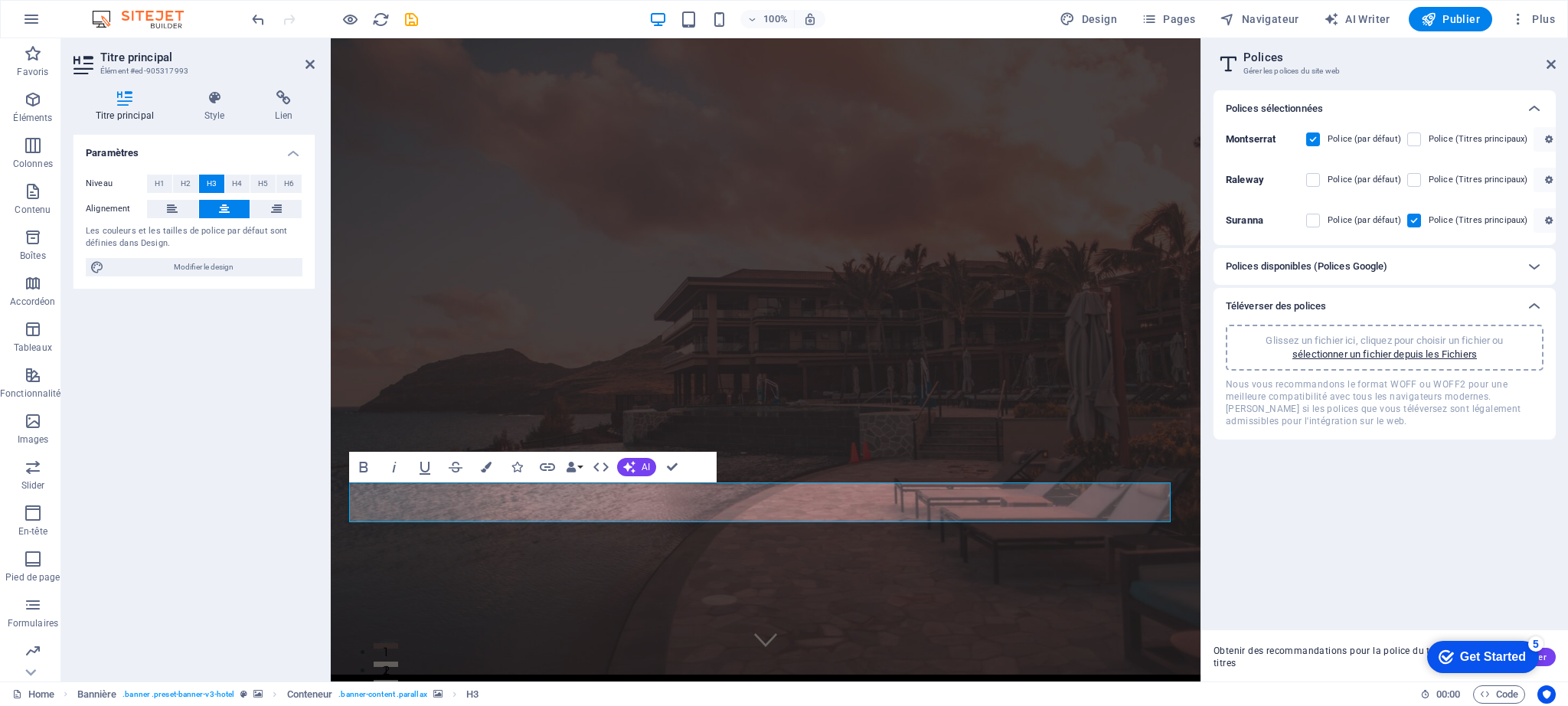
click at [1437, 264] on div "Polices disponibles (Polices Google)" at bounding box center [1371, 267] width 291 height 19
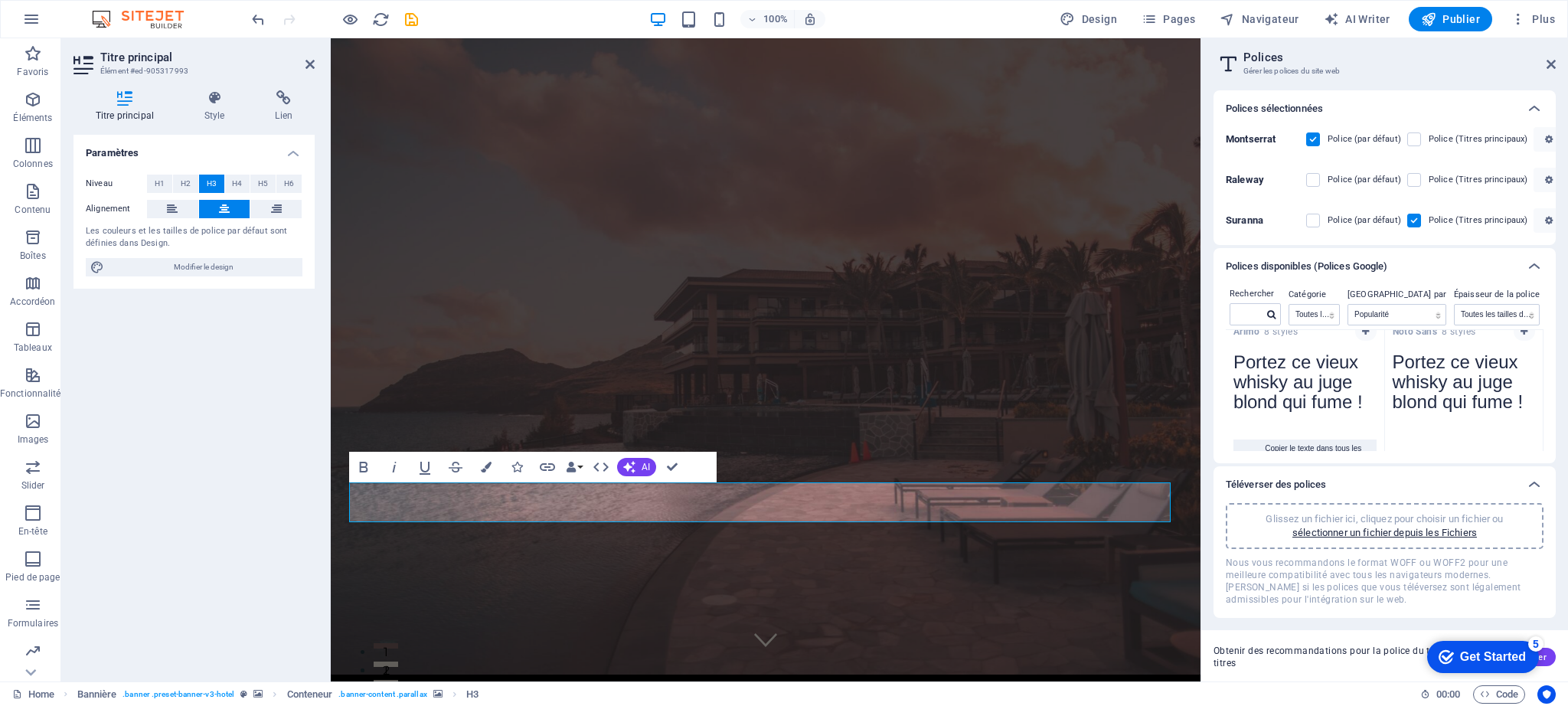
scroll to position [601, 0]
click at [1366, 334] on icon "button" at bounding box center [1365, 334] width 7 height 9
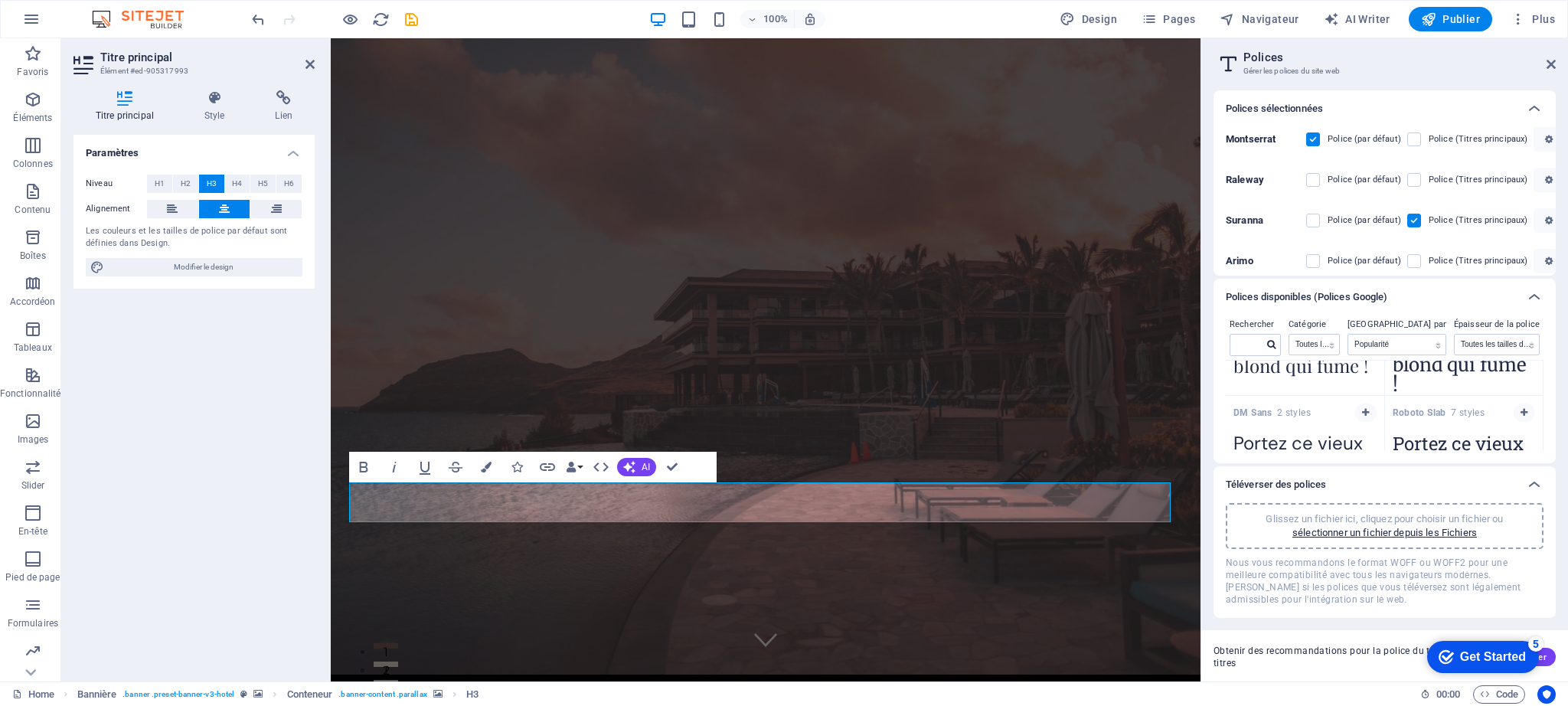
scroll to position [1037, 0]
click at [1362, 397] on icon "button" at bounding box center [1365, 400] width 7 height 9
click at [1538, 104] on icon at bounding box center [1534, 109] width 19 height 19
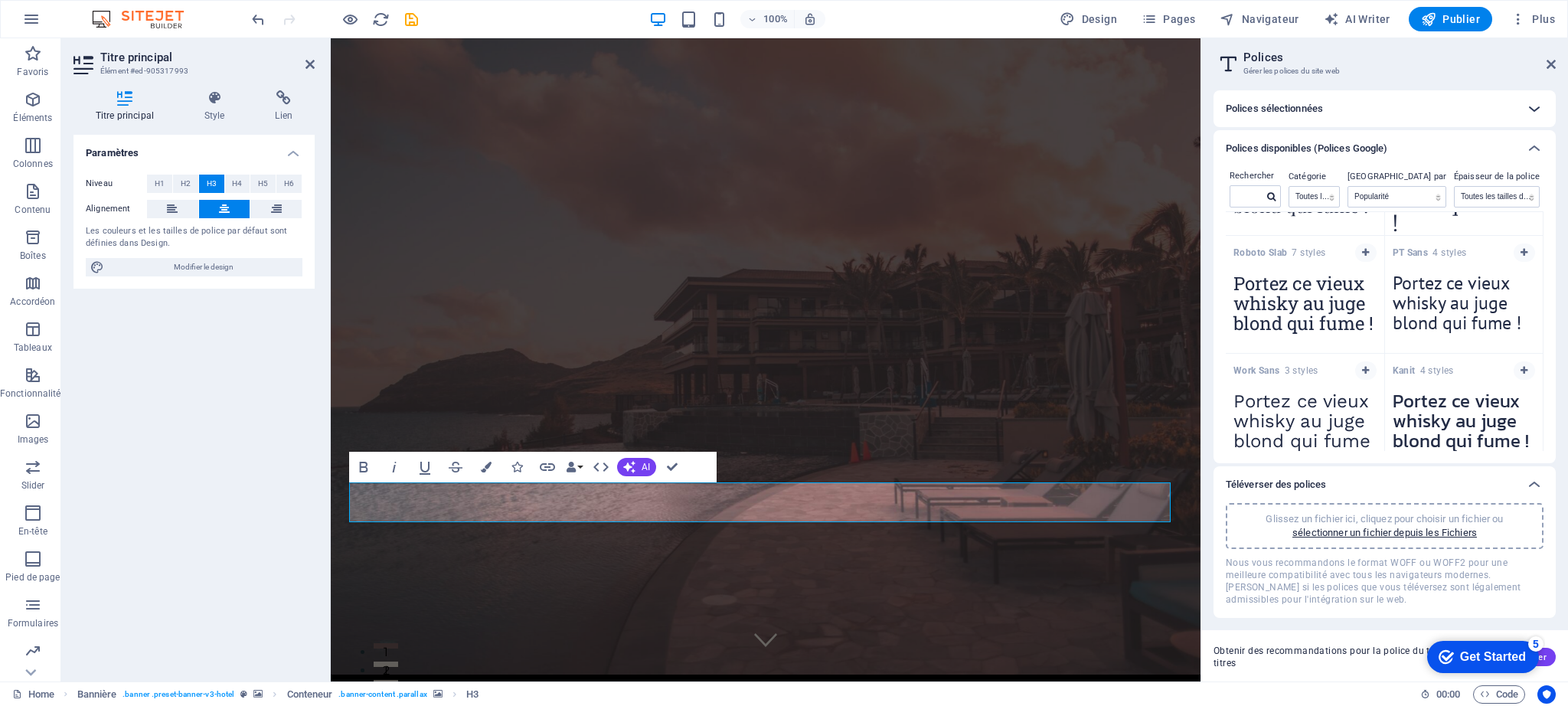
click at [1533, 106] on icon at bounding box center [1534, 109] width 19 height 19
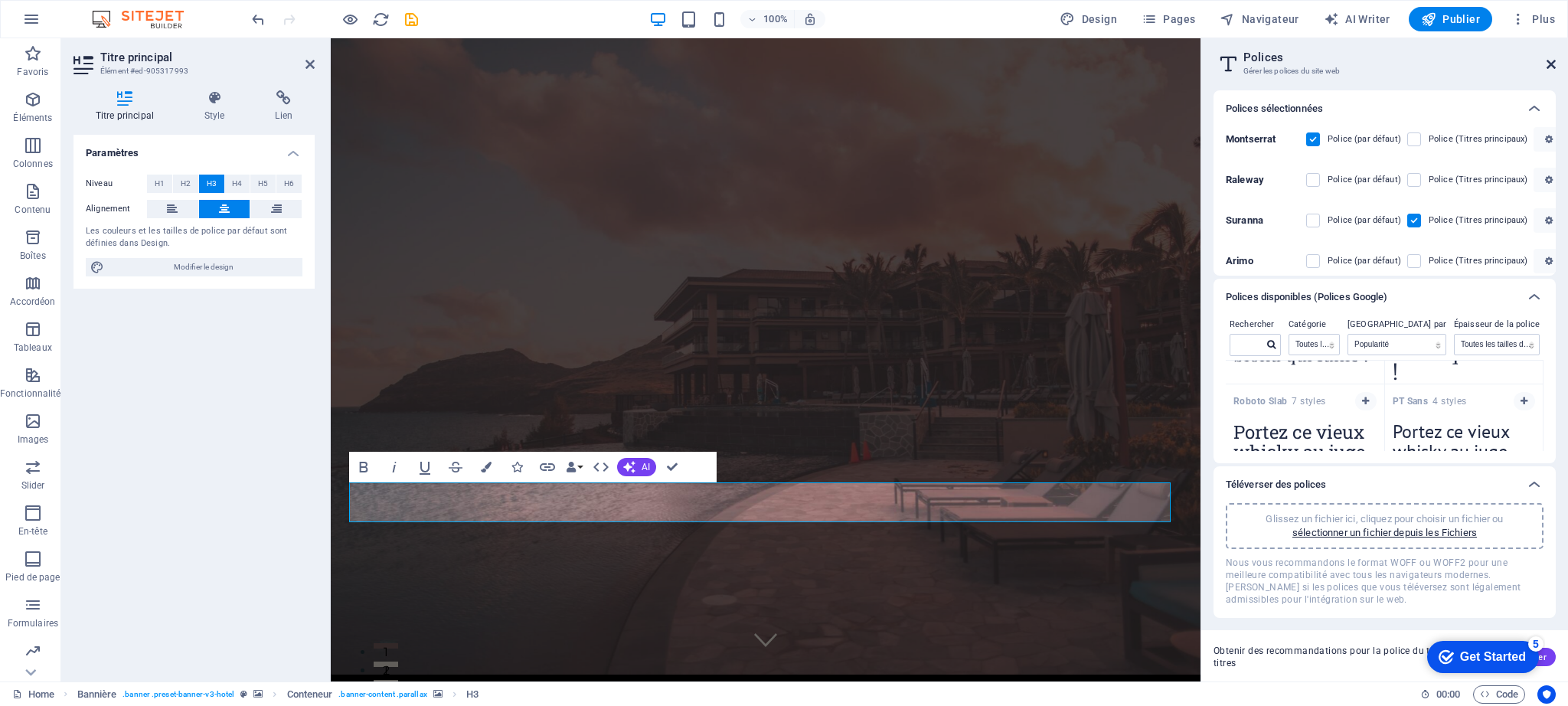
click at [1548, 60] on icon at bounding box center [1551, 64] width 9 height 13
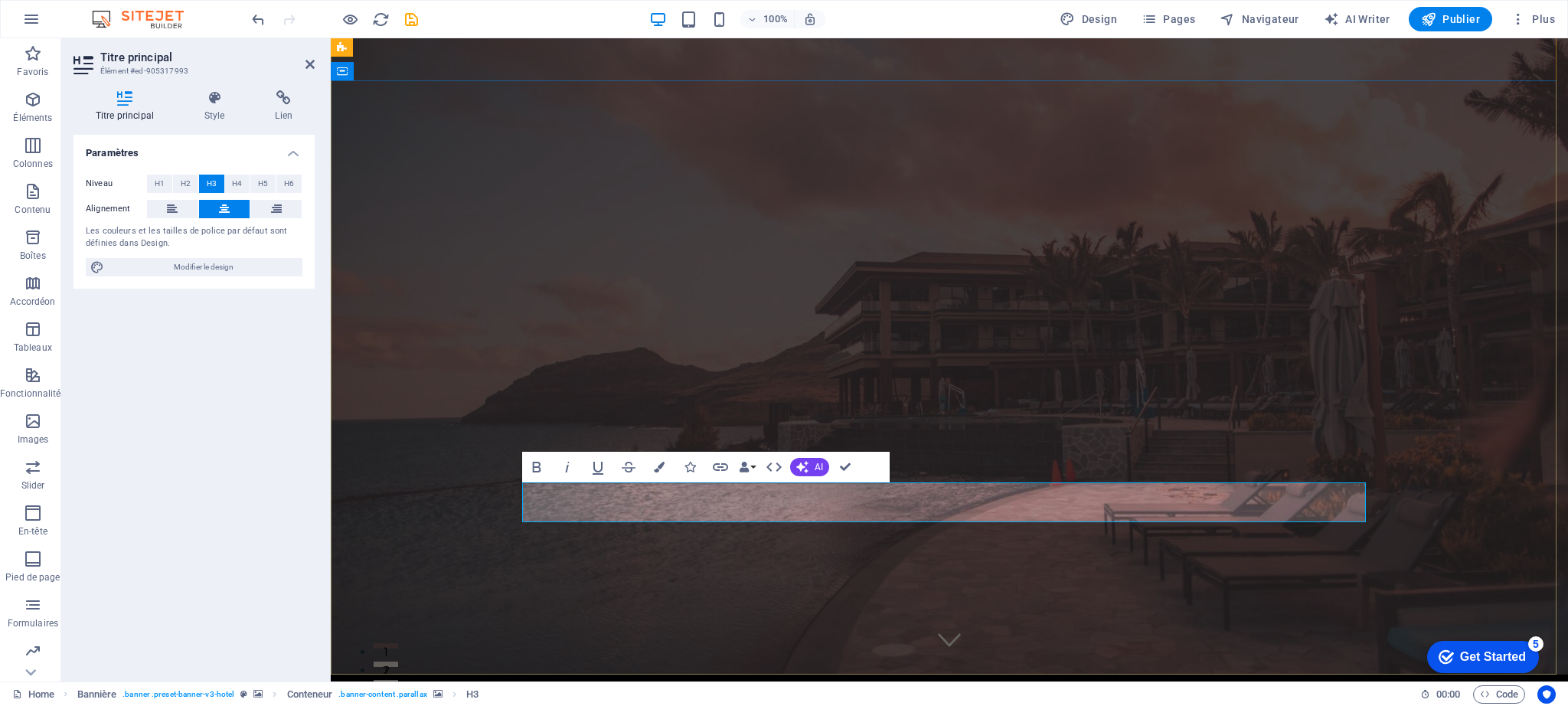
drag, startPoint x: 1122, startPoint y: 502, endPoint x: 779, endPoint y: 499, distance: 343.0
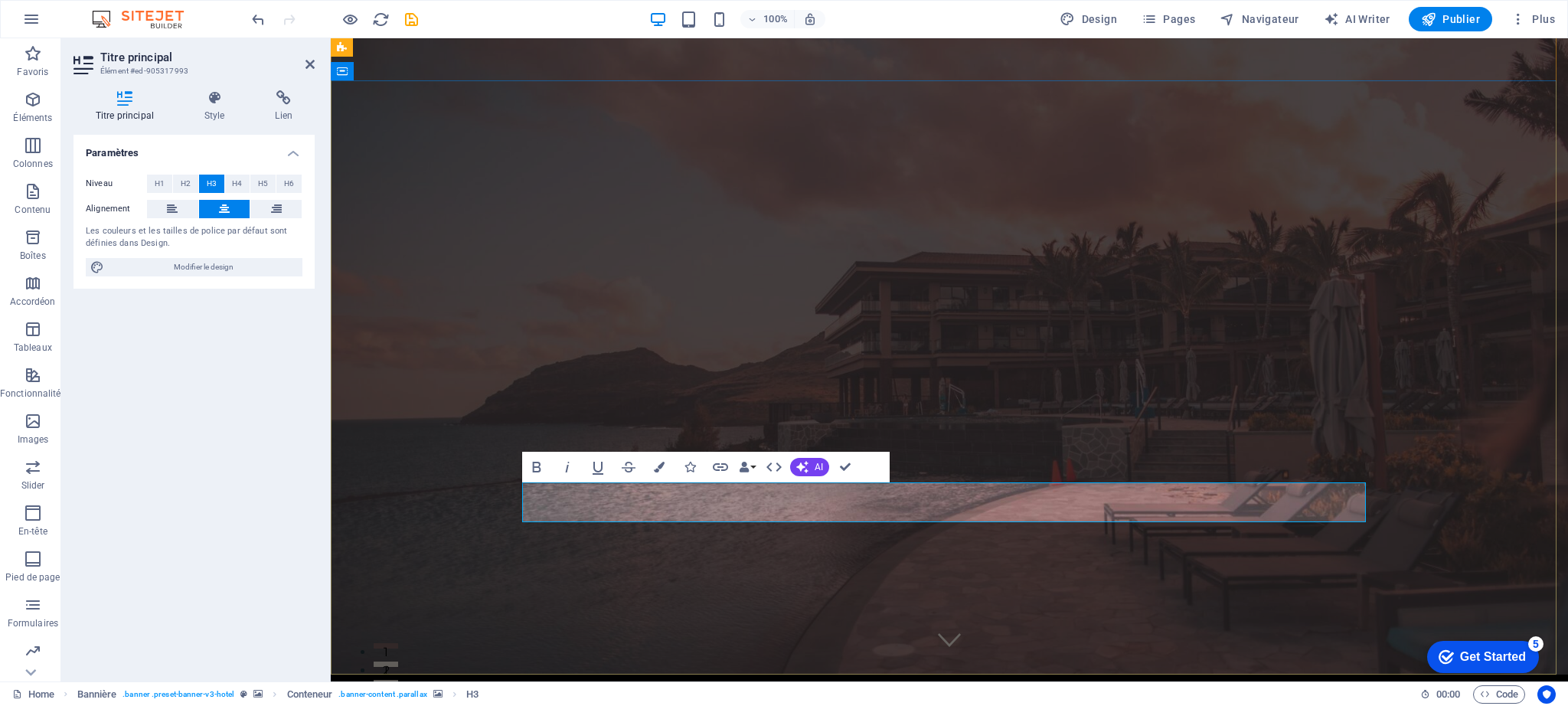
drag, startPoint x: 1063, startPoint y: 503, endPoint x: 720, endPoint y: 503, distance: 343.0
drag, startPoint x: 1122, startPoint y: 502, endPoint x: 721, endPoint y: 502, distance: 401.0
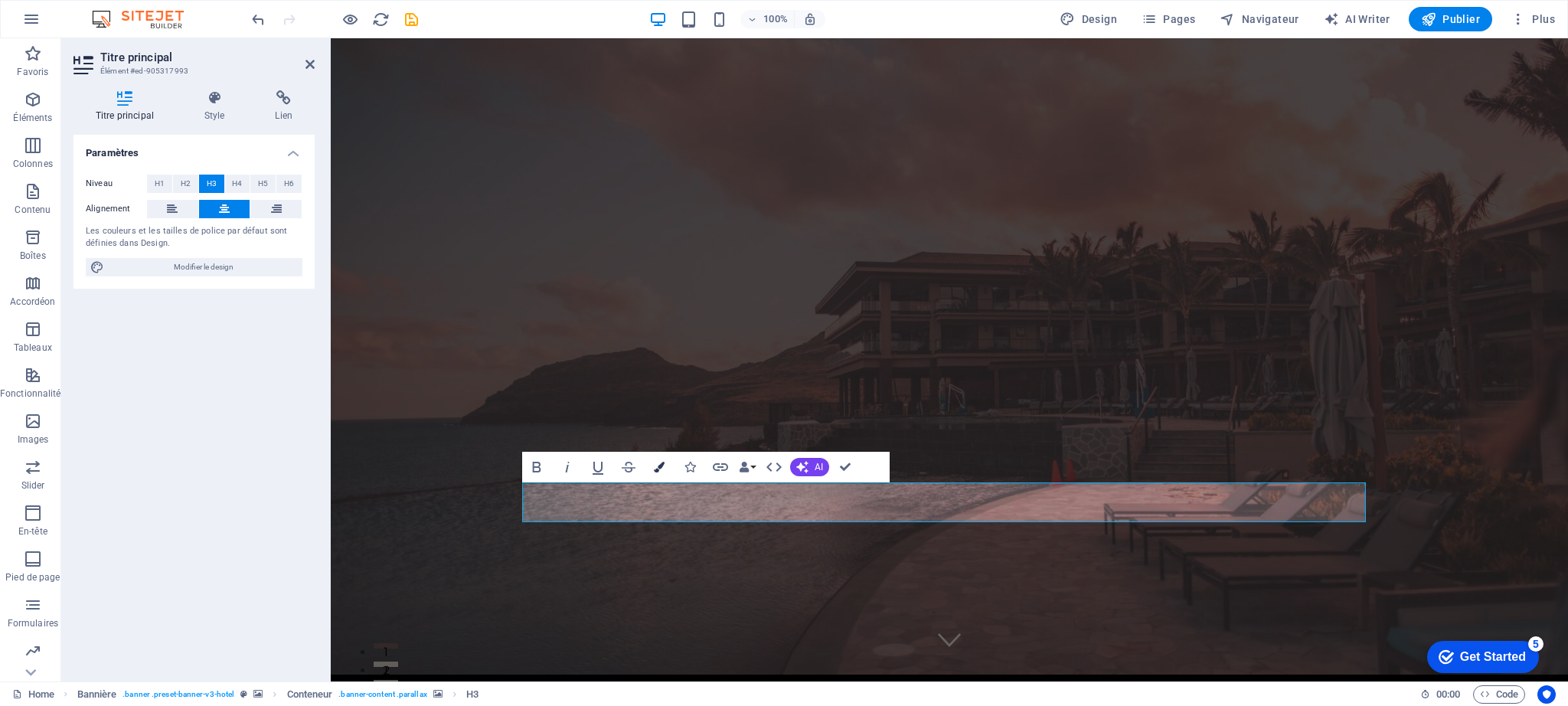
click at [659, 467] on icon "button" at bounding box center [659, 467] width 11 height 11
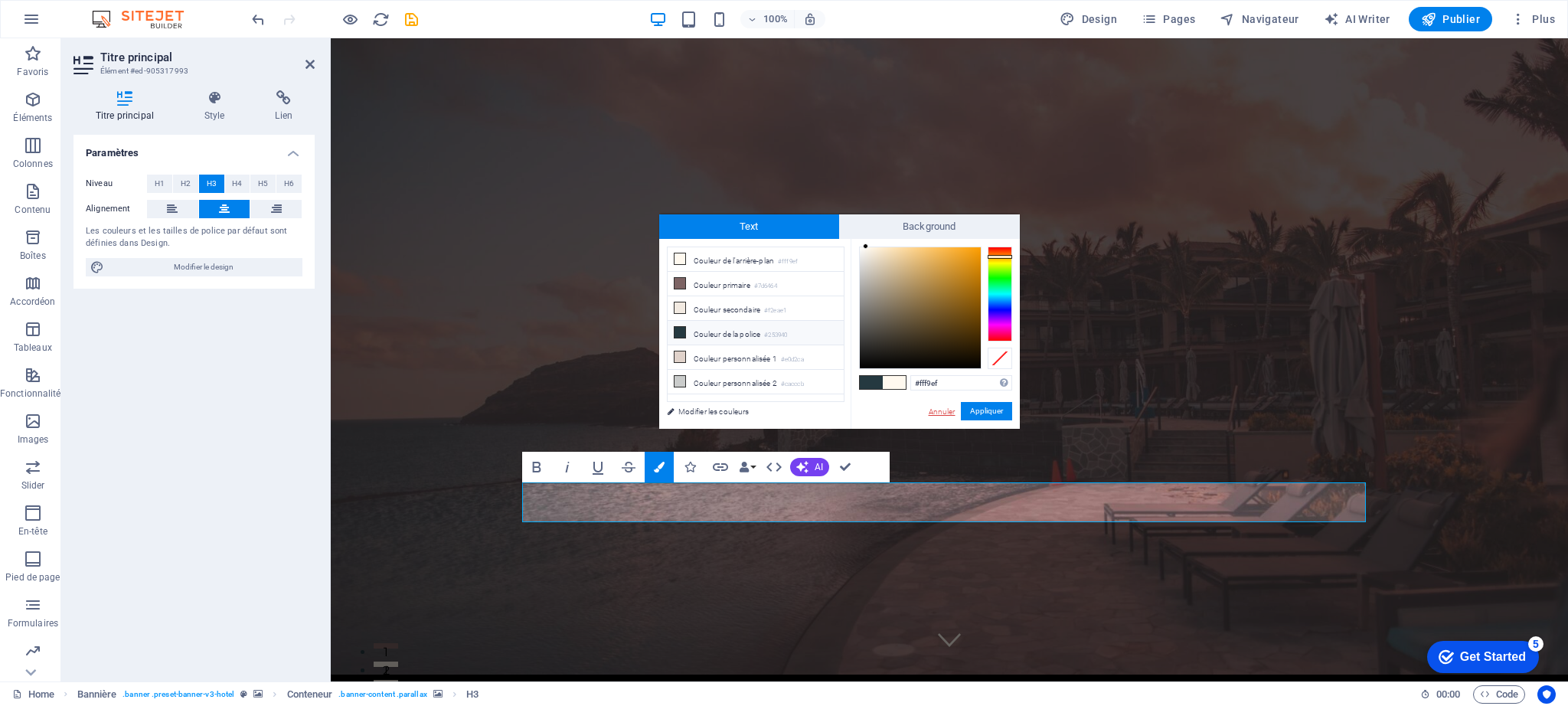
click at [945, 410] on link "Annuler" at bounding box center [942, 411] width 30 height 12
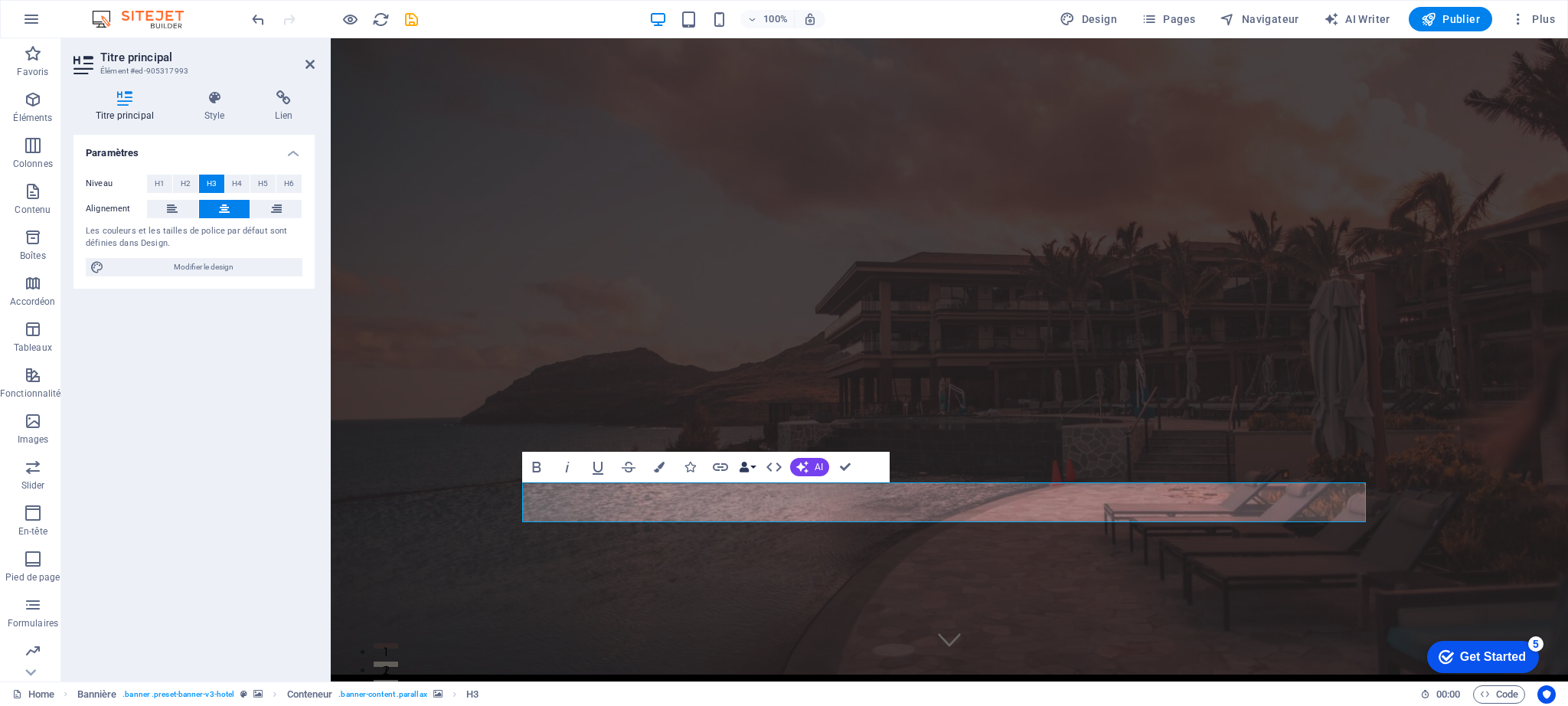
click at [750, 467] on button "Data Bindings" at bounding box center [747, 467] width 21 height 30
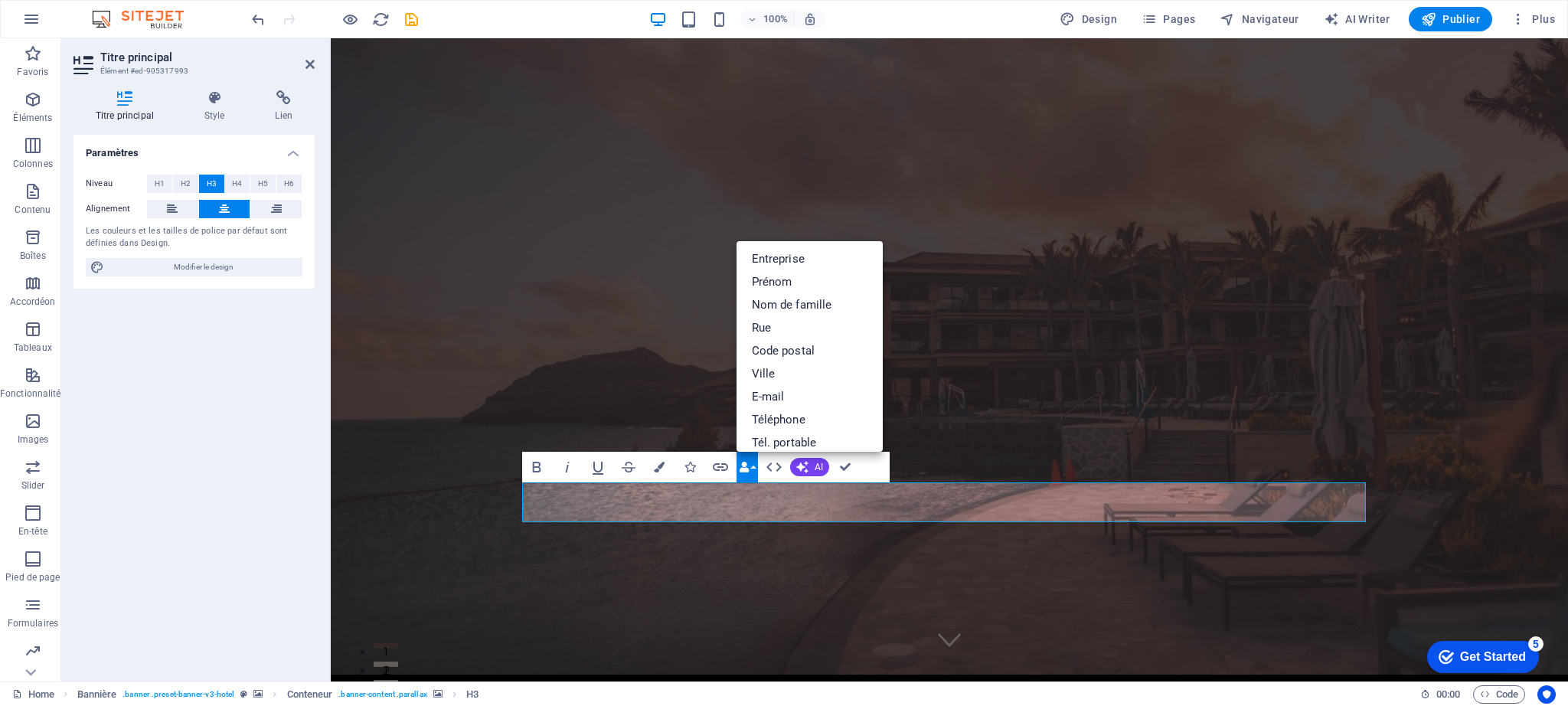
click at [749, 467] on button "Data Bindings" at bounding box center [747, 467] width 21 height 30
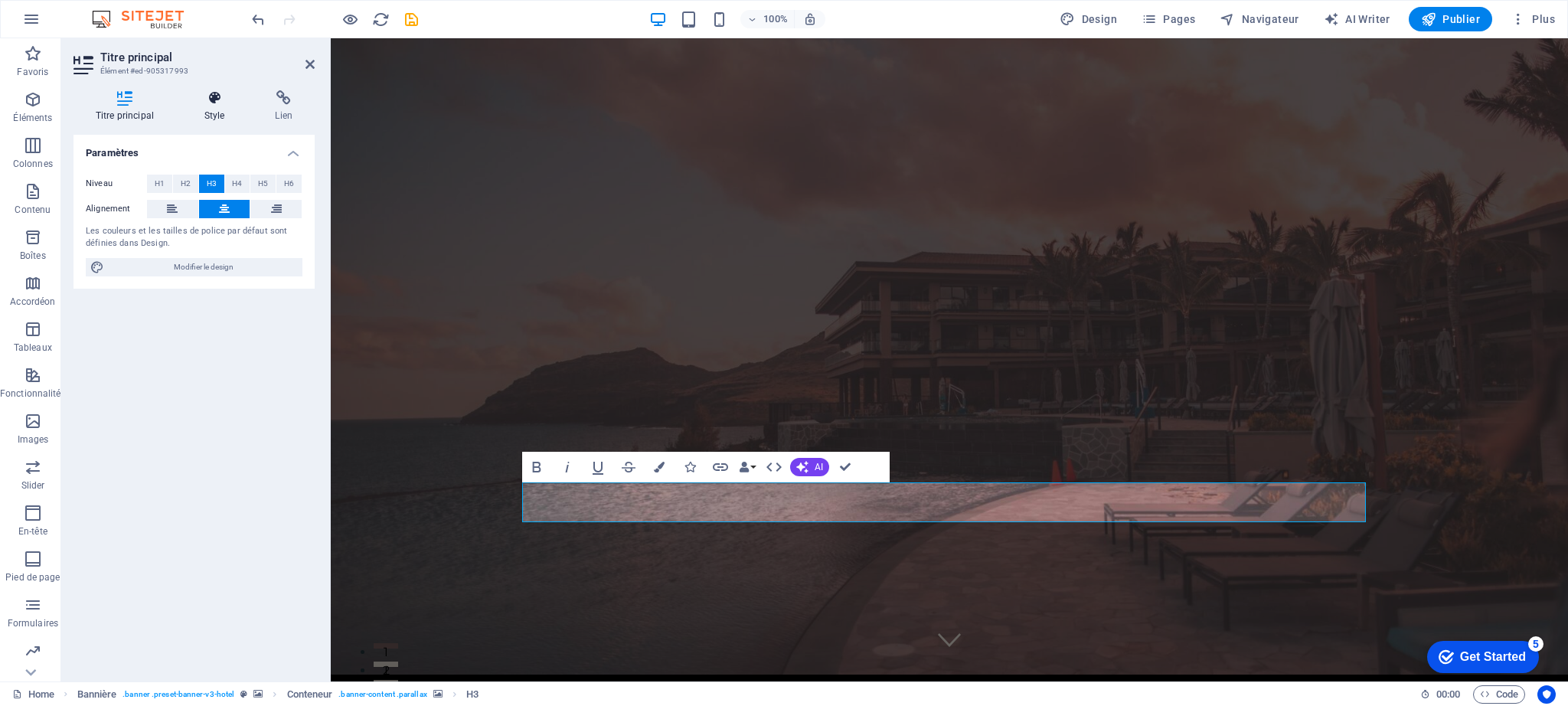
click at [210, 101] on icon at bounding box center [215, 98] width 65 height 15
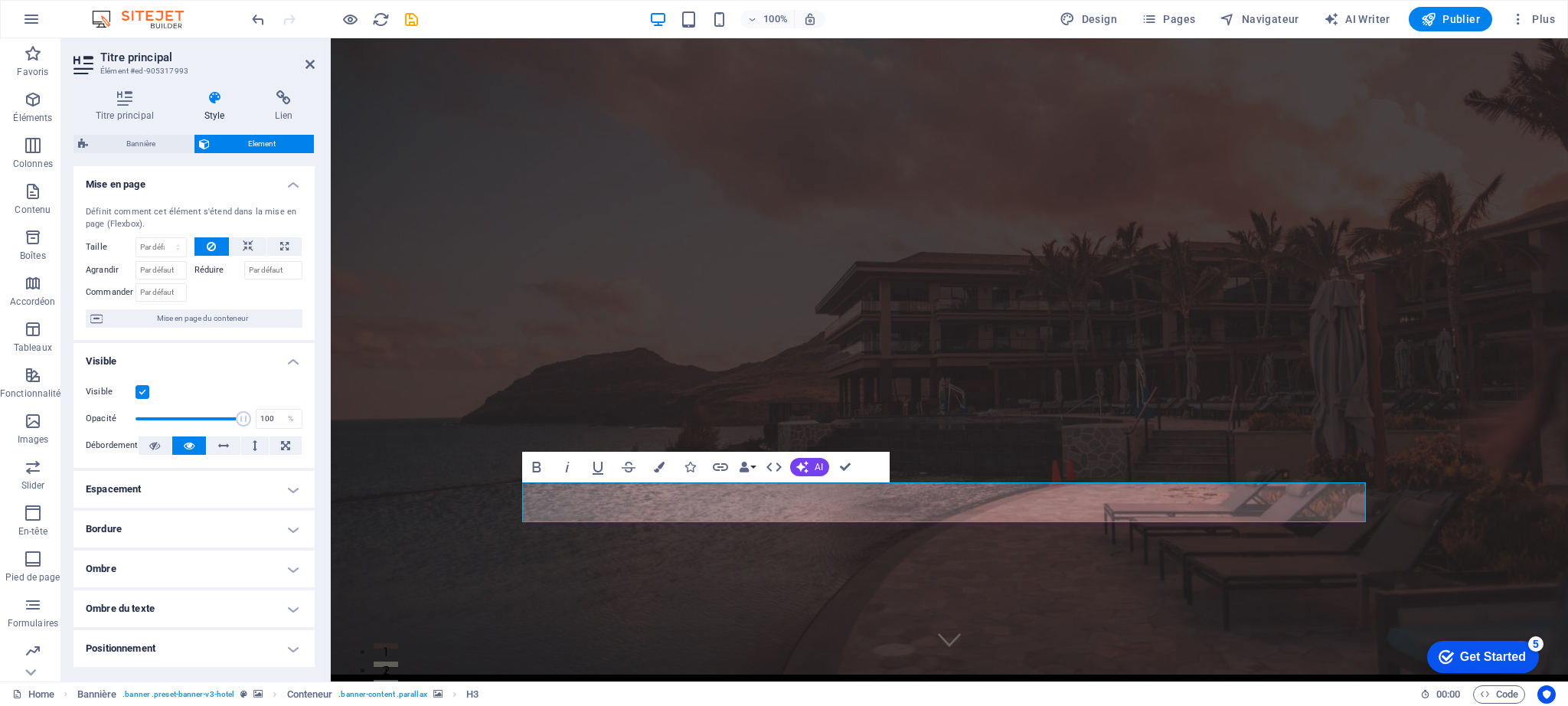
click at [292, 184] on h4 "Mise en page" at bounding box center [194, 180] width 242 height 28
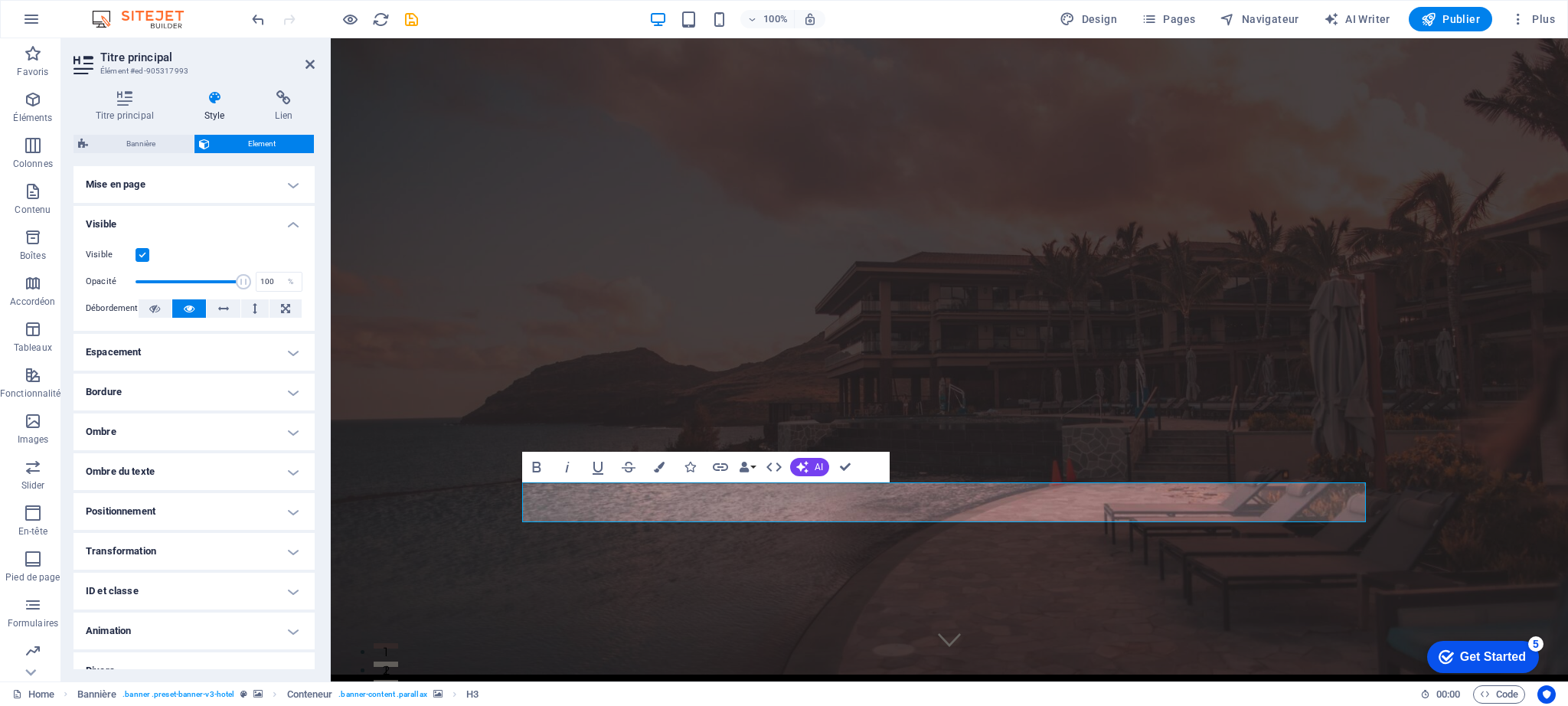
click at [292, 184] on h4 "Mise en page" at bounding box center [194, 185] width 242 height 37
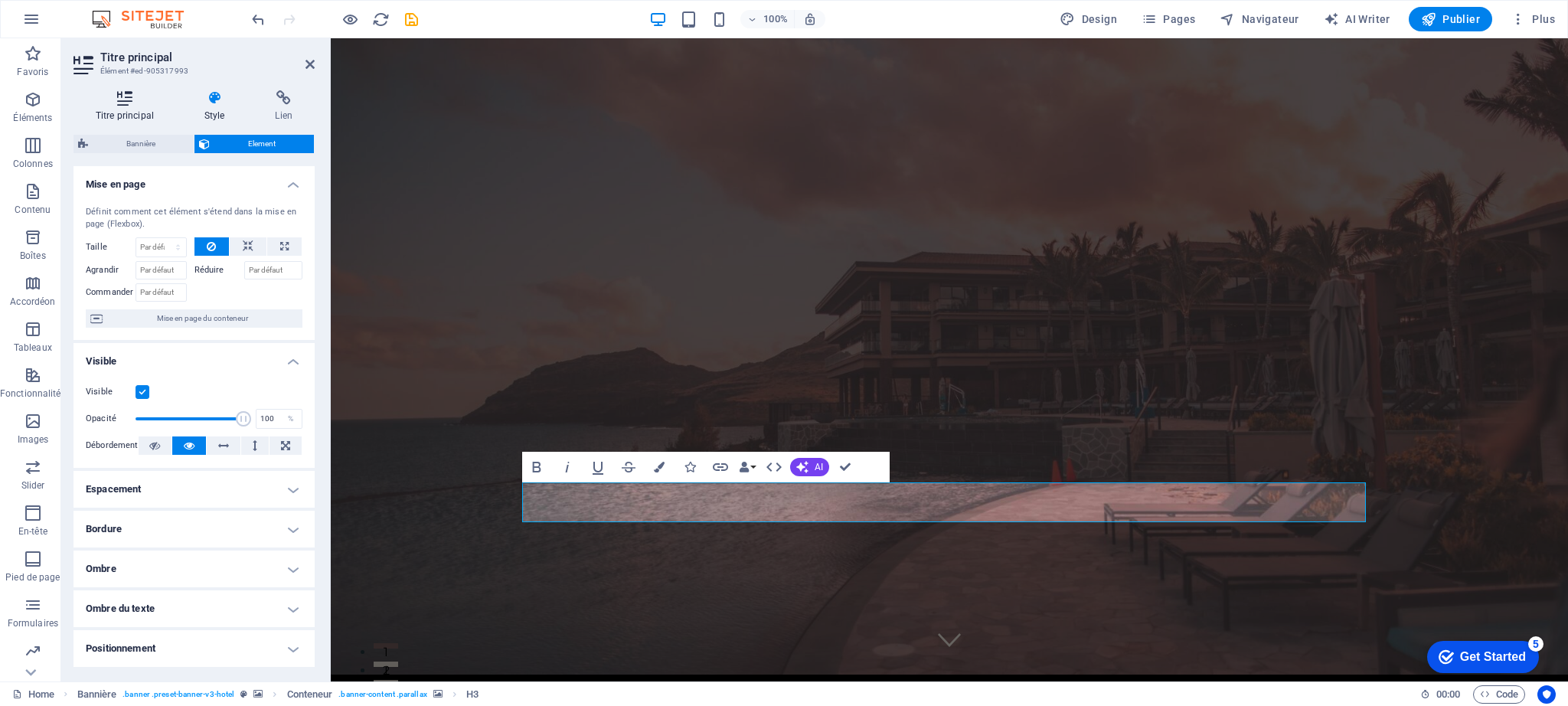
click at [136, 108] on h4 "Titre principal" at bounding box center [128, 106] width 109 height 32
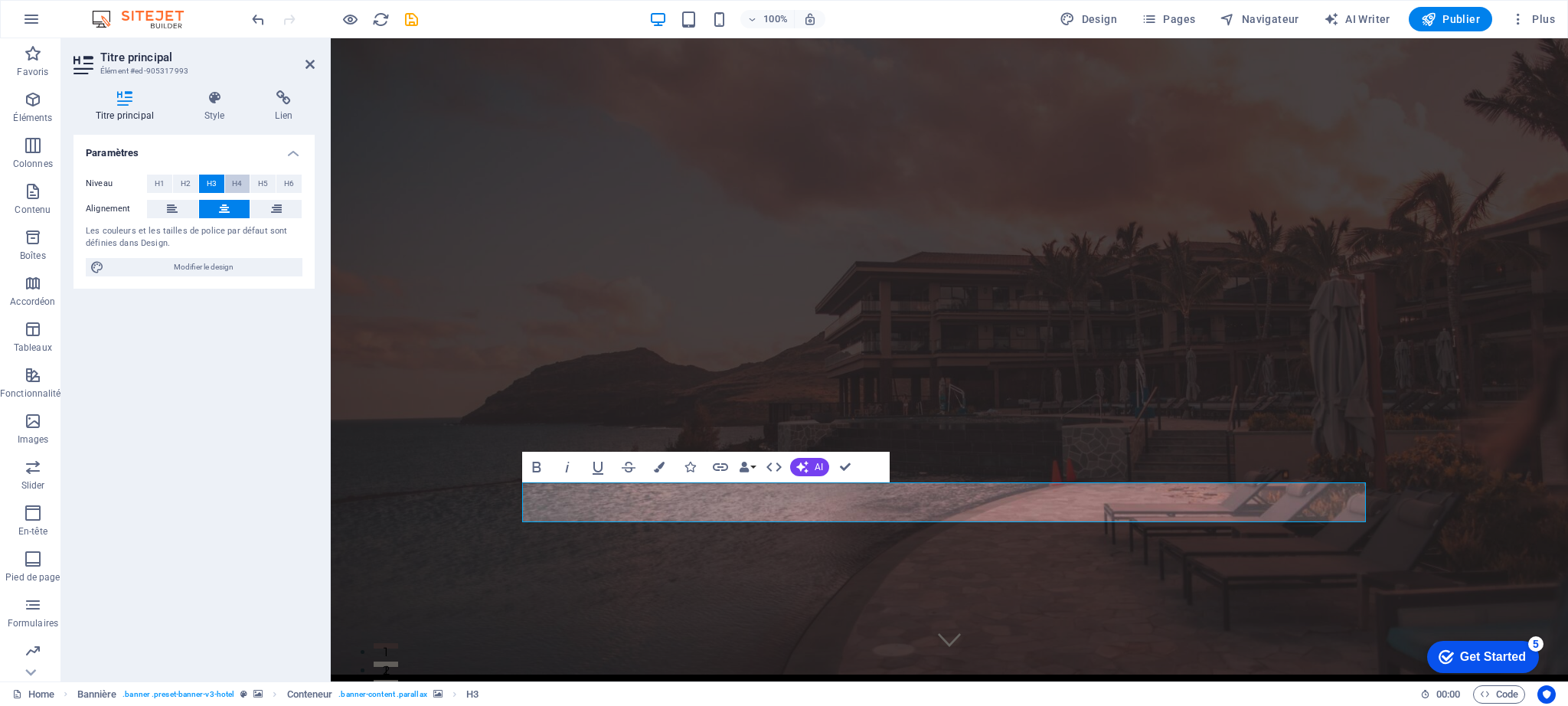
click at [241, 182] on span "H4" at bounding box center [237, 184] width 10 height 19
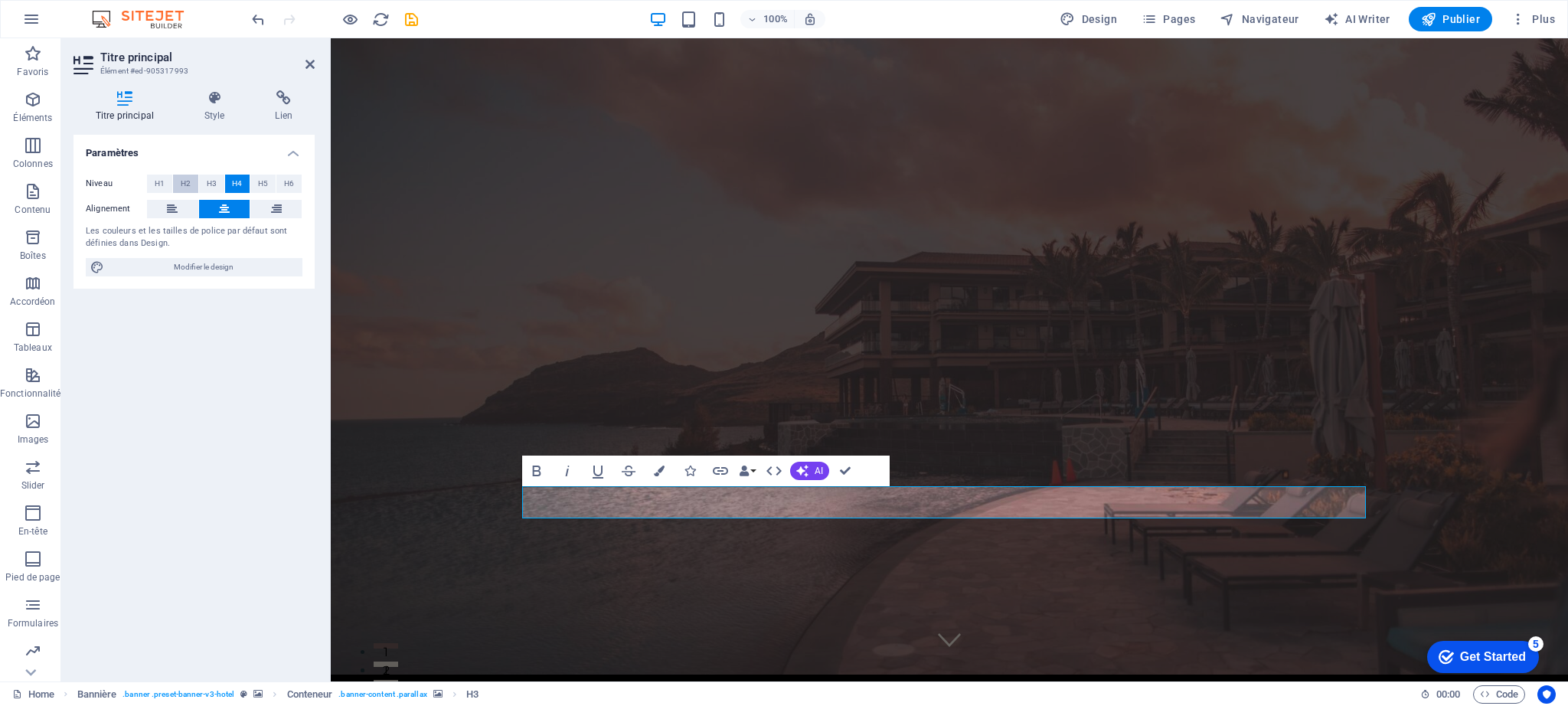
click at [190, 183] on button "H2" at bounding box center [186, 184] width 25 height 19
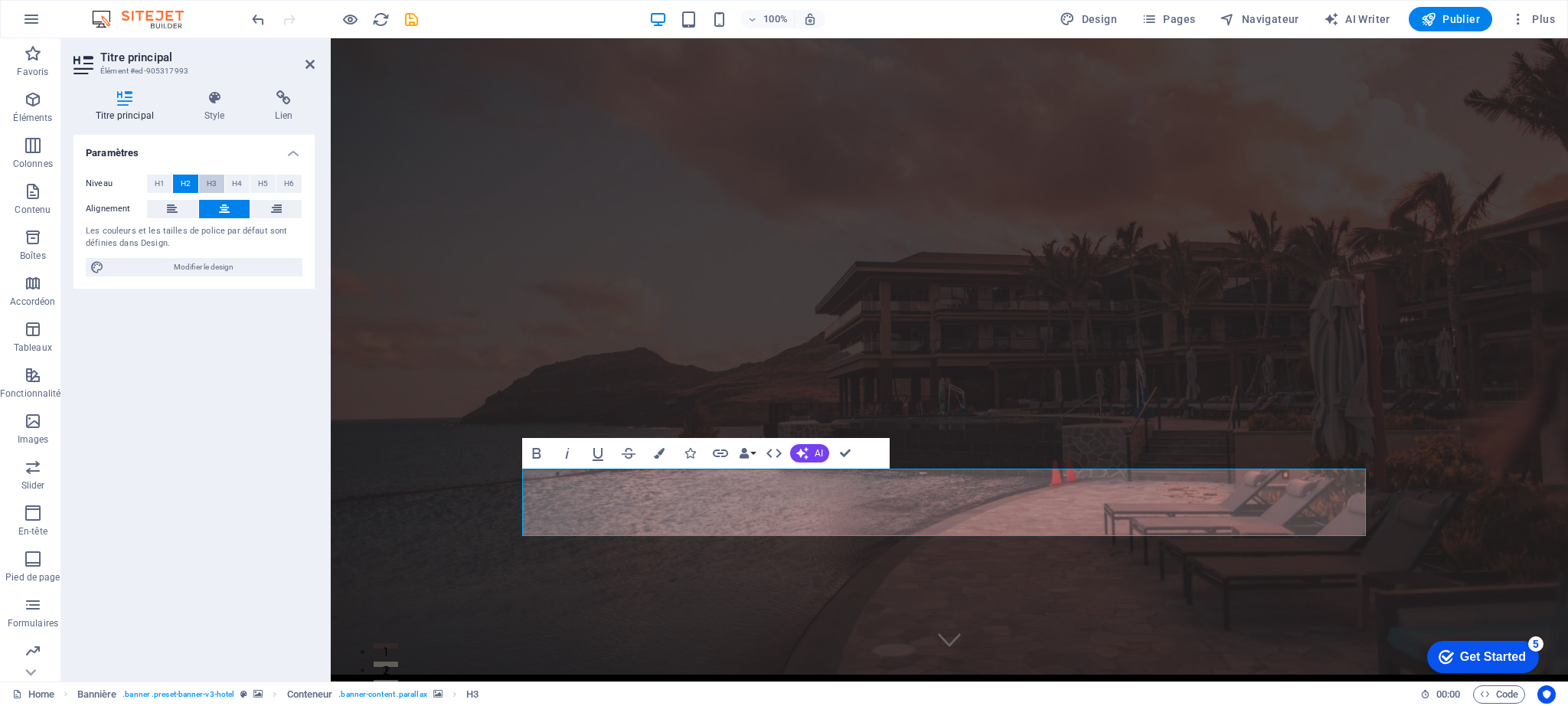
click at [209, 182] on span "H3" at bounding box center [212, 184] width 10 height 19
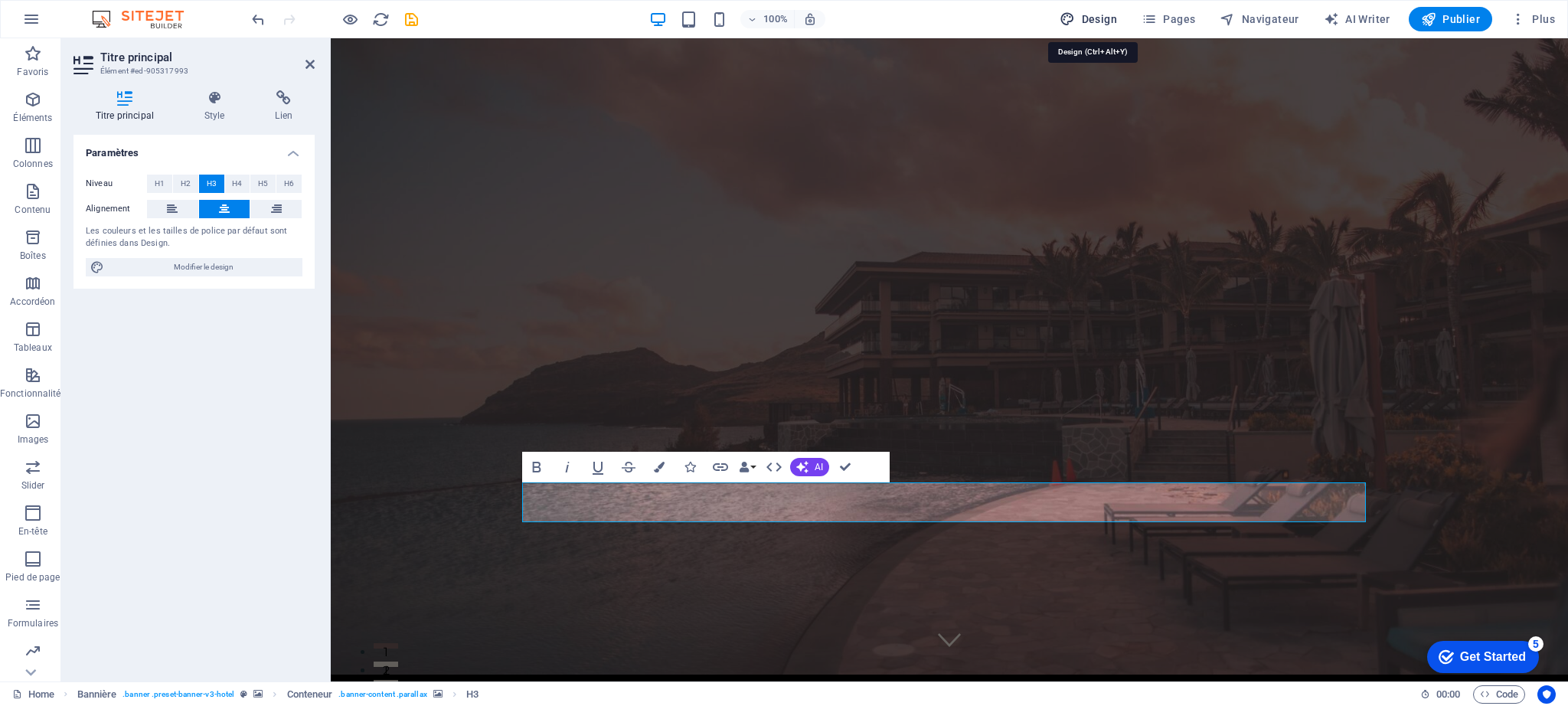
click at [1092, 19] on span "Design" at bounding box center [1088, 19] width 57 height 15
select select "px"
select select "400"
select select "px"
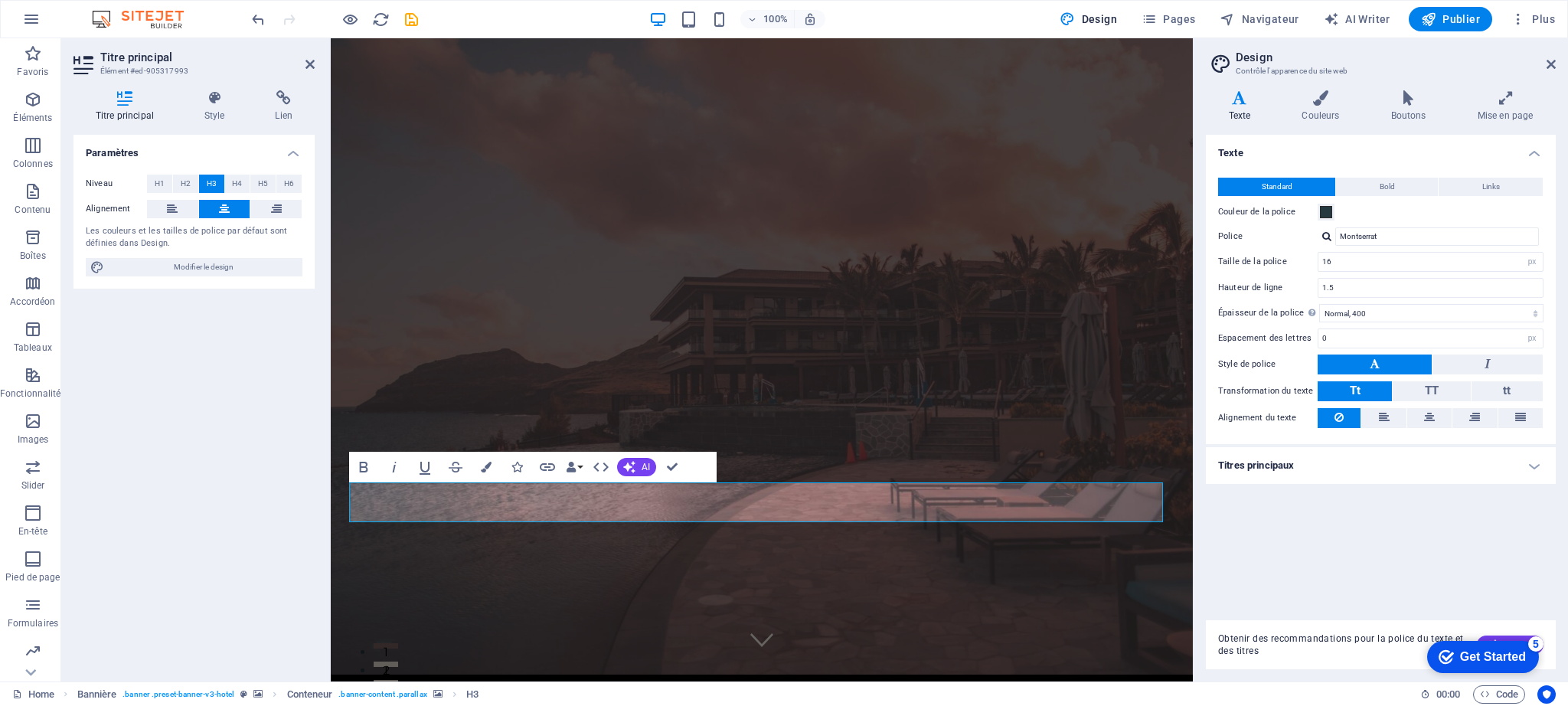
click at [1324, 234] on div at bounding box center [1326, 236] width 9 height 10
click at [1364, 310] on div "Raleway" at bounding box center [1440, 314] width 202 height 16
drag, startPoint x: 961, startPoint y: 497, endPoint x: 565, endPoint y: 498, distance: 396.0
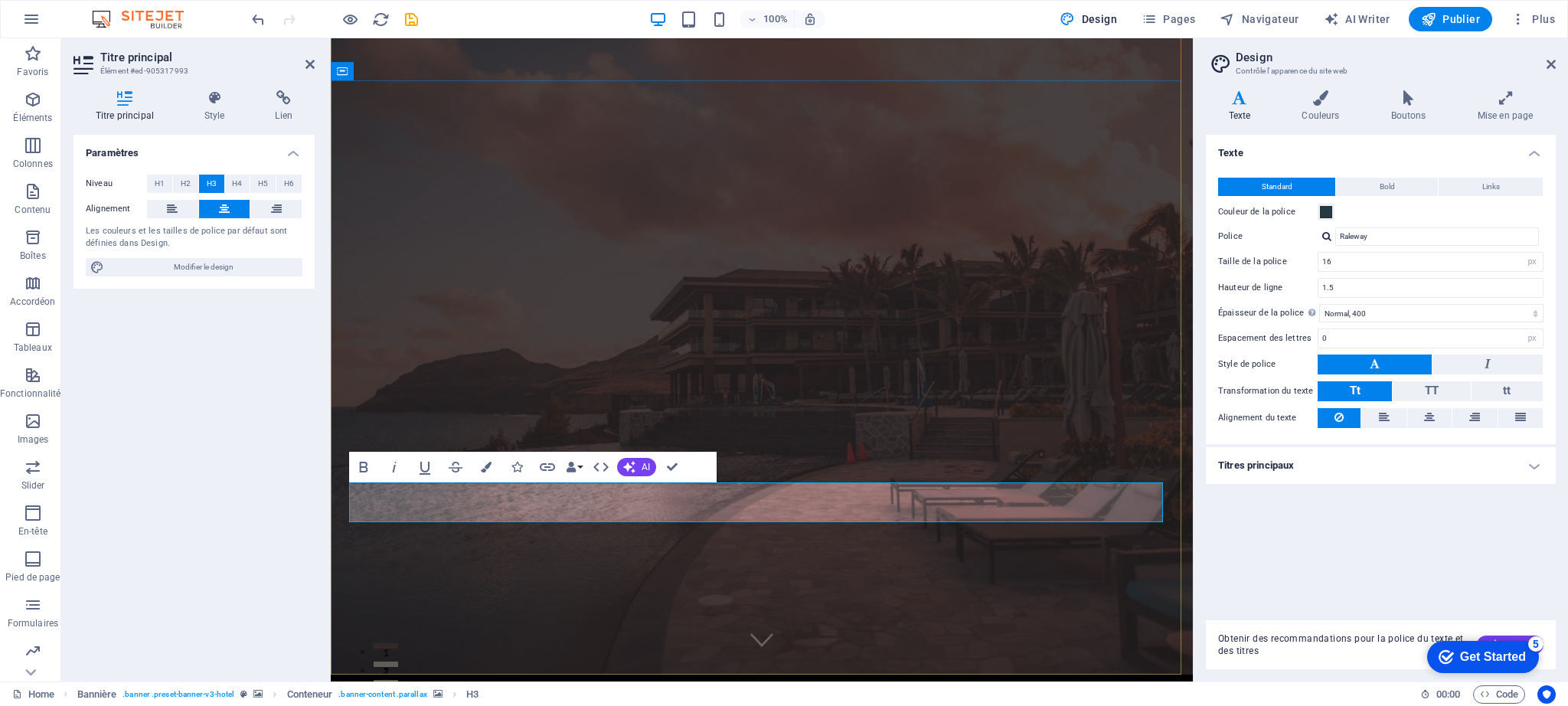
click at [1328, 235] on div at bounding box center [1326, 236] width 9 height 10
click at [1352, 291] on div "Montserrat" at bounding box center [1440, 295] width 202 height 16
click at [1329, 237] on div at bounding box center [1326, 236] width 9 height 10
click at [1368, 315] on div "Raleway" at bounding box center [1440, 314] width 202 height 16
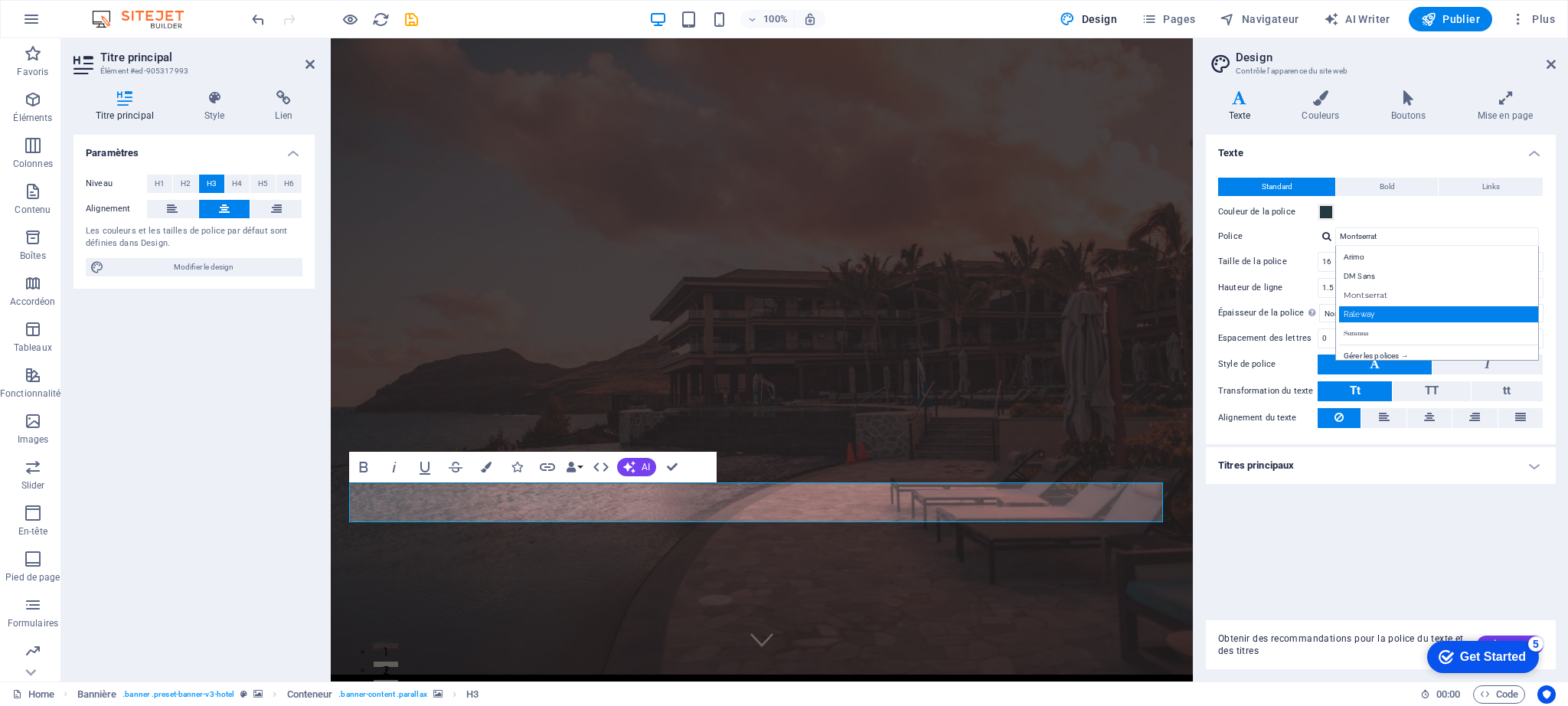
type input "Raleway"
drag, startPoint x: 961, startPoint y: 502, endPoint x: 497, endPoint y: 499, distance: 464.0
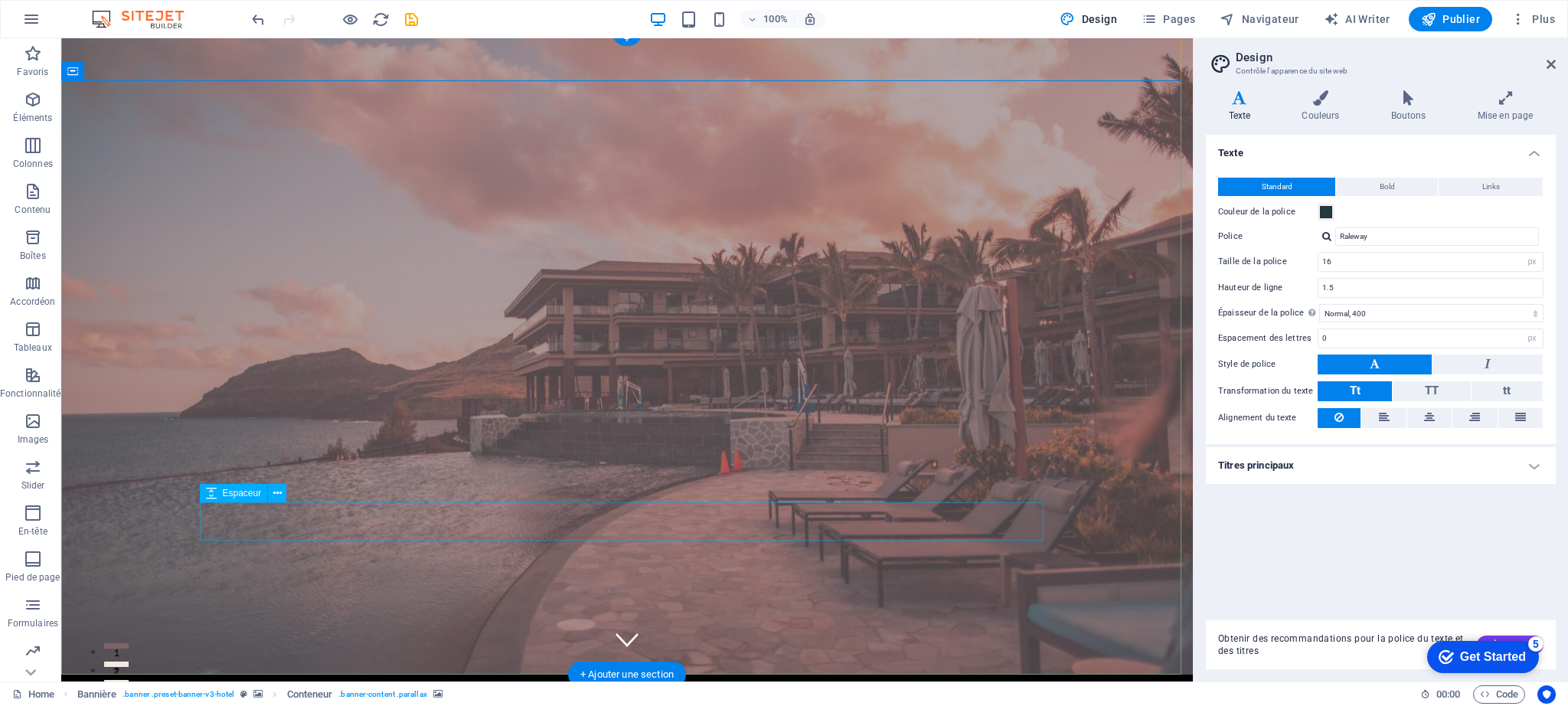
click at [276, 492] on icon at bounding box center [278, 493] width 8 height 16
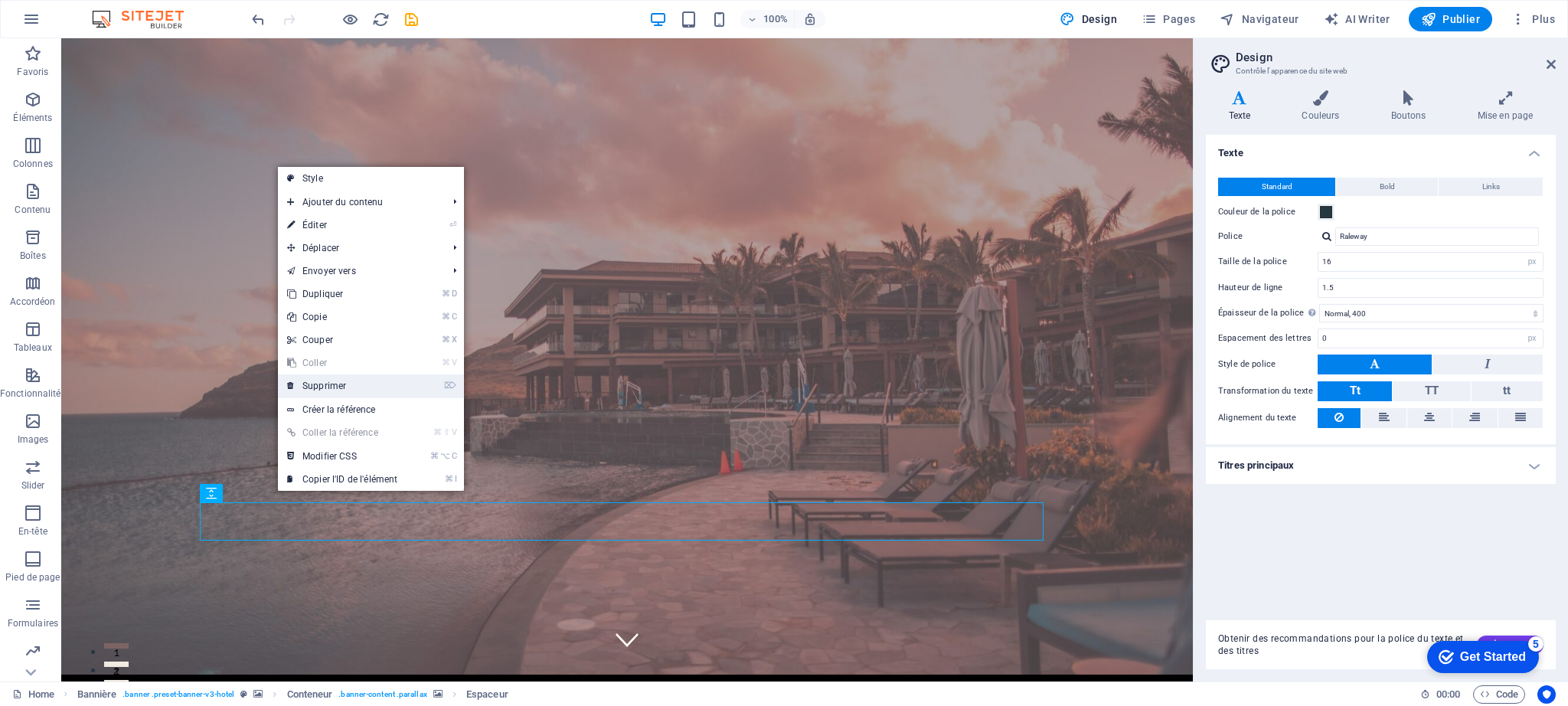
click at [340, 386] on link "⌦ Supprimer" at bounding box center [342, 385] width 128 height 23
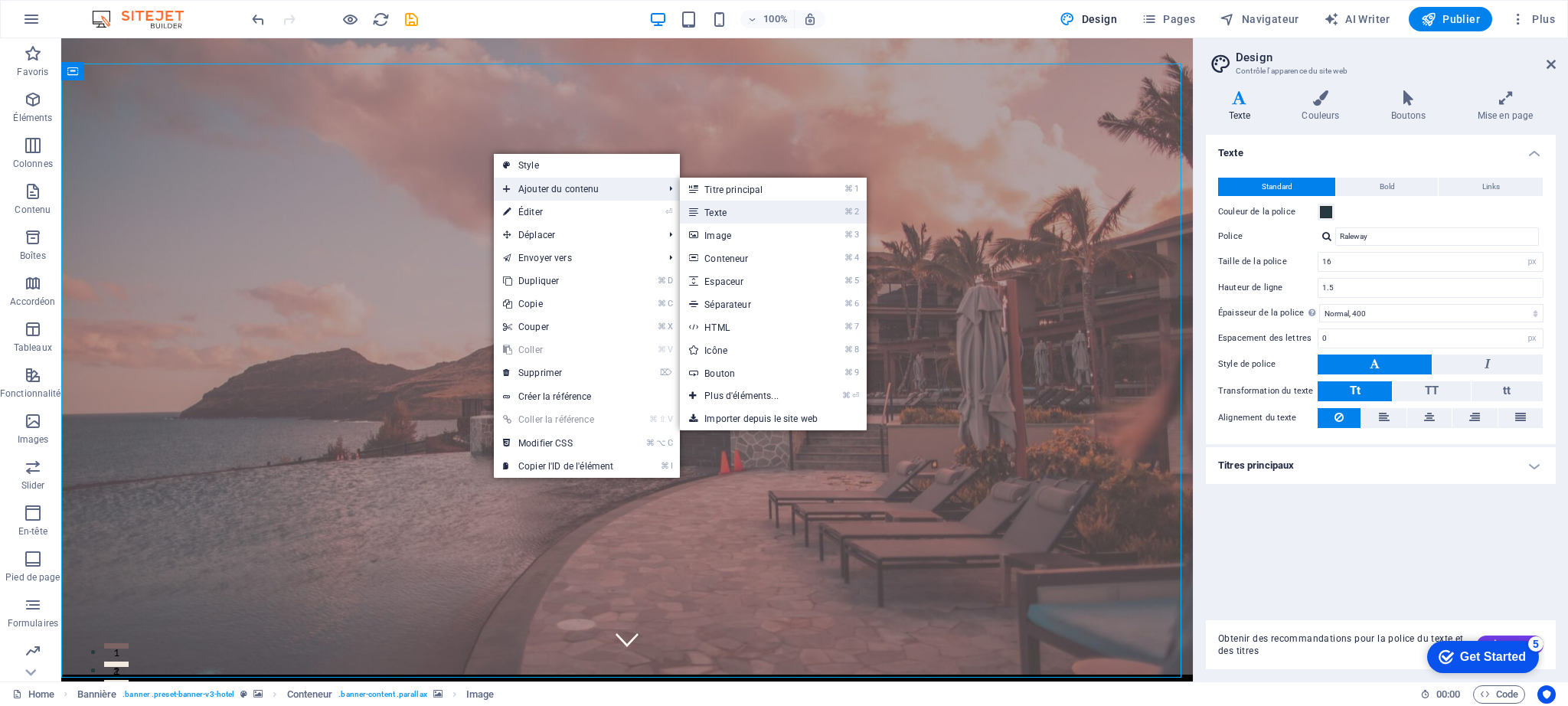
click at [701, 214] on link "⌘ 2 Texte" at bounding box center [744, 211] width 129 height 23
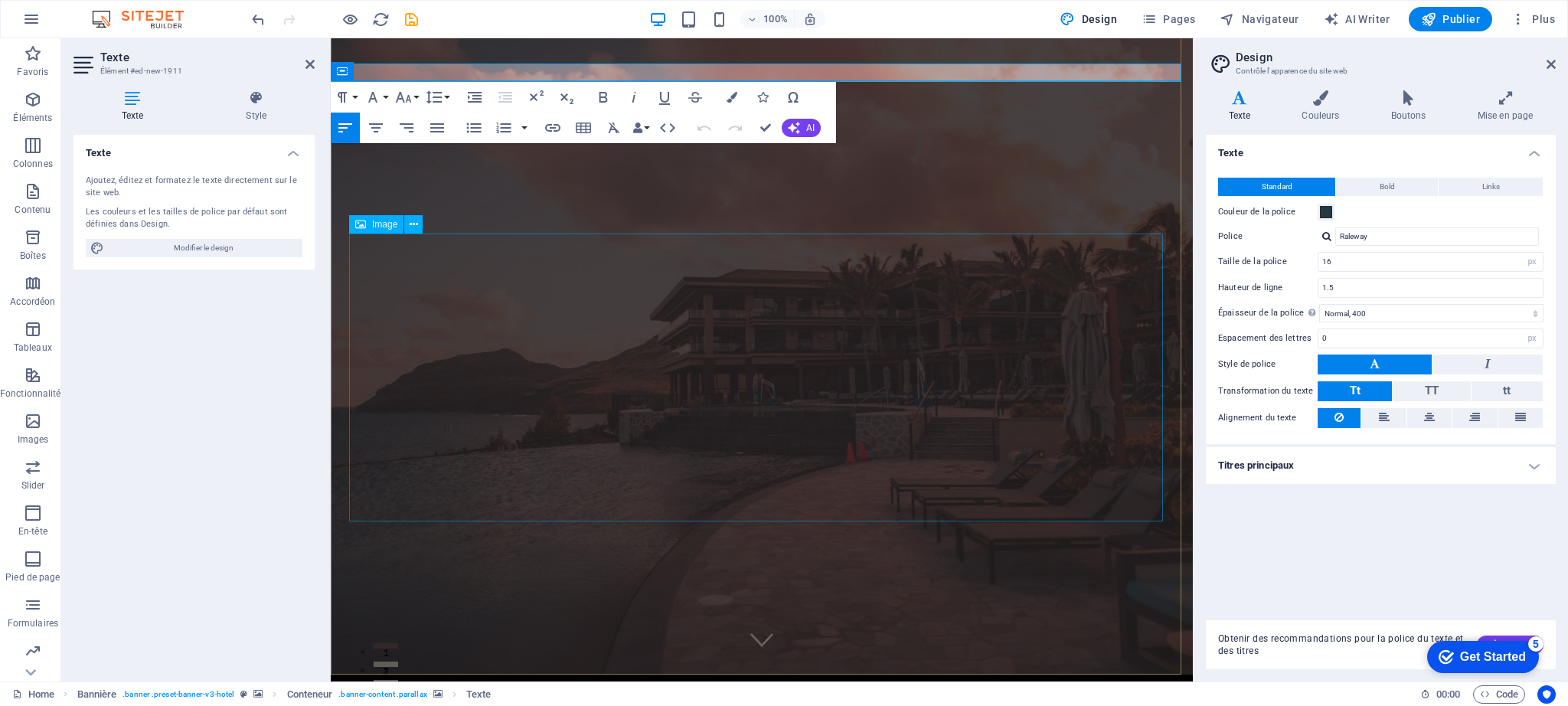
select select "px"
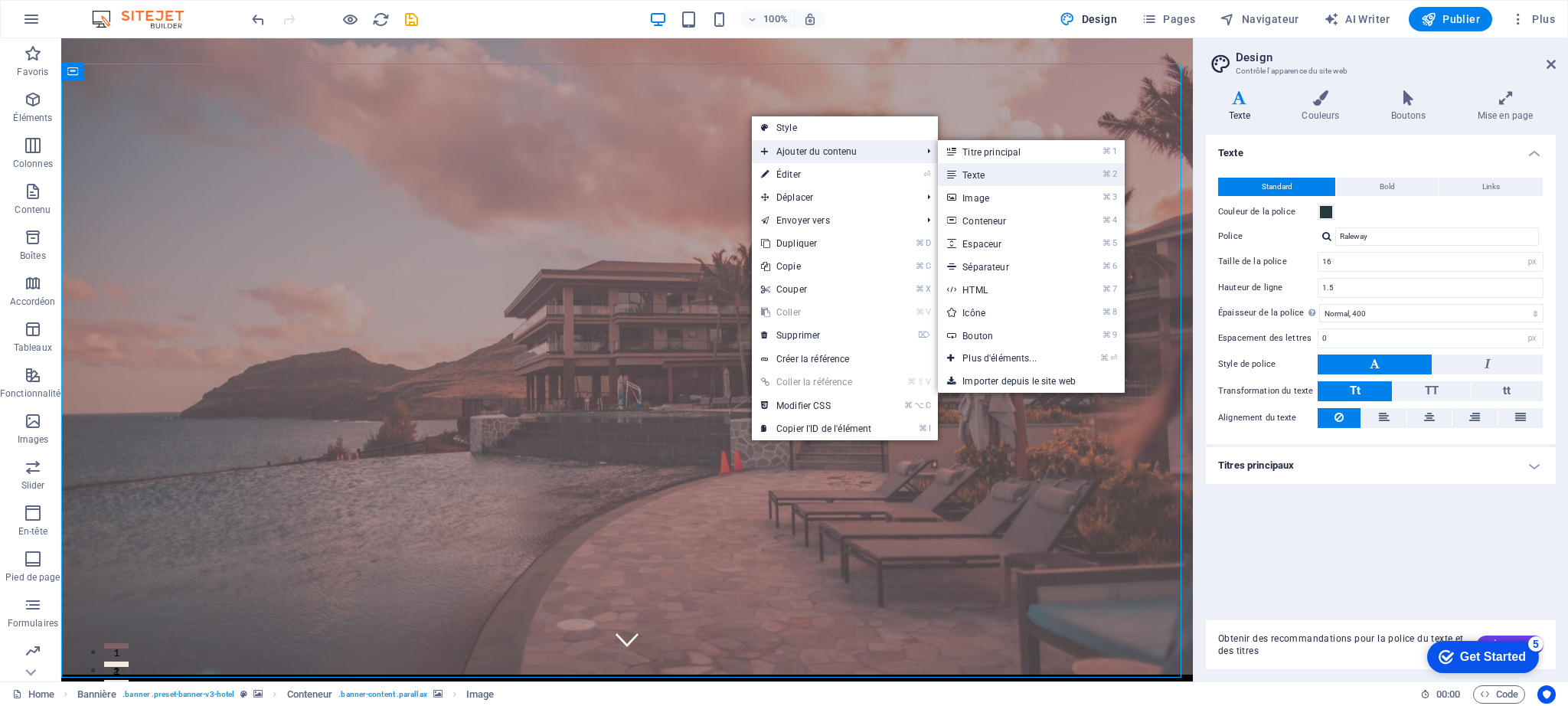
click at [994, 175] on link "⌘ 2 Texte" at bounding box center [1002, 174] width 129 height 23
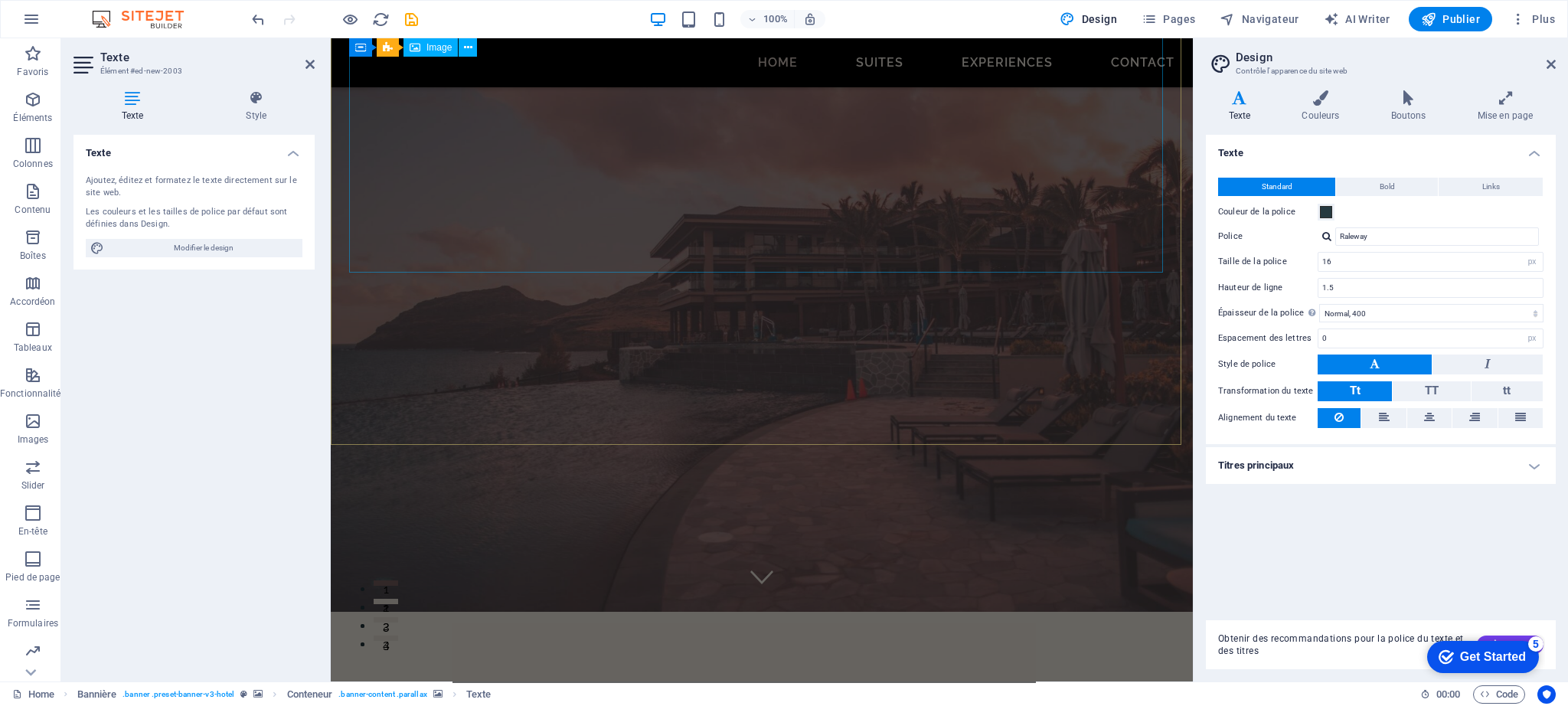
scroll to position [0, 0]
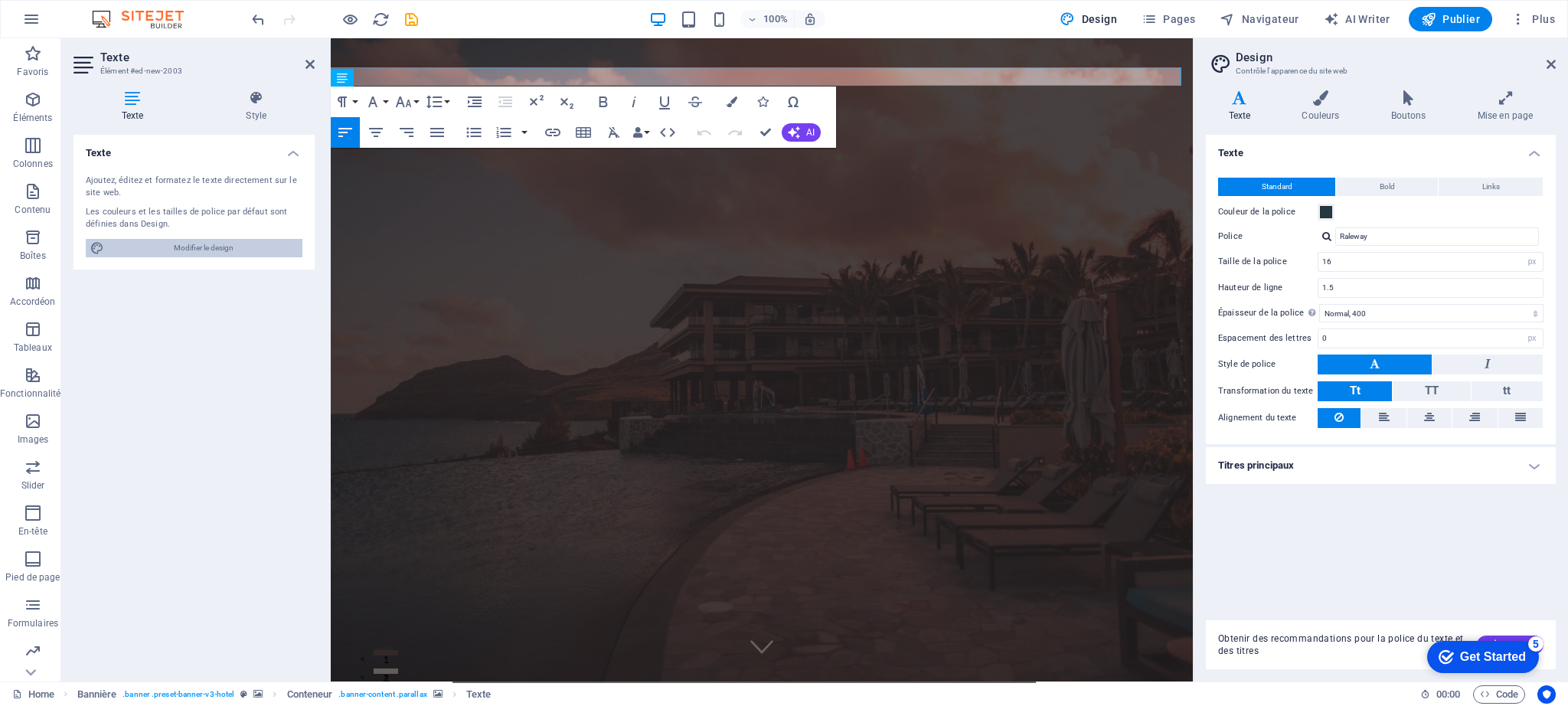
click at [193, 247] on span "Modifier le design" at bounding box center [204, 248] width 189 height 19
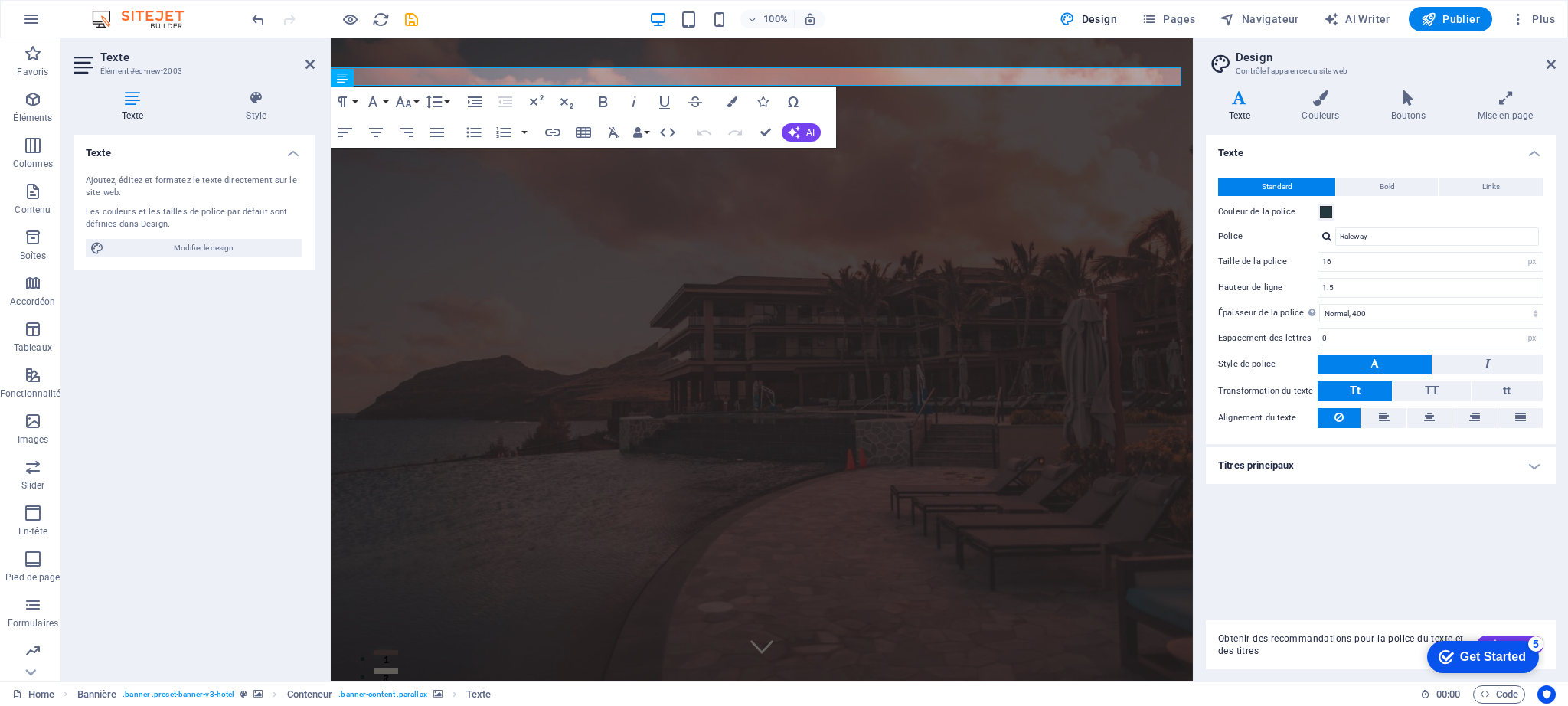
click at [121, 99] on icon at bounding box center [133, 98] width 118 height 15
click at [135, 100] on icon at bounding box center [133, 98] width 118 height 15
click at [367, 79] on icon at bounding box center [369, 79] width 11 height 19
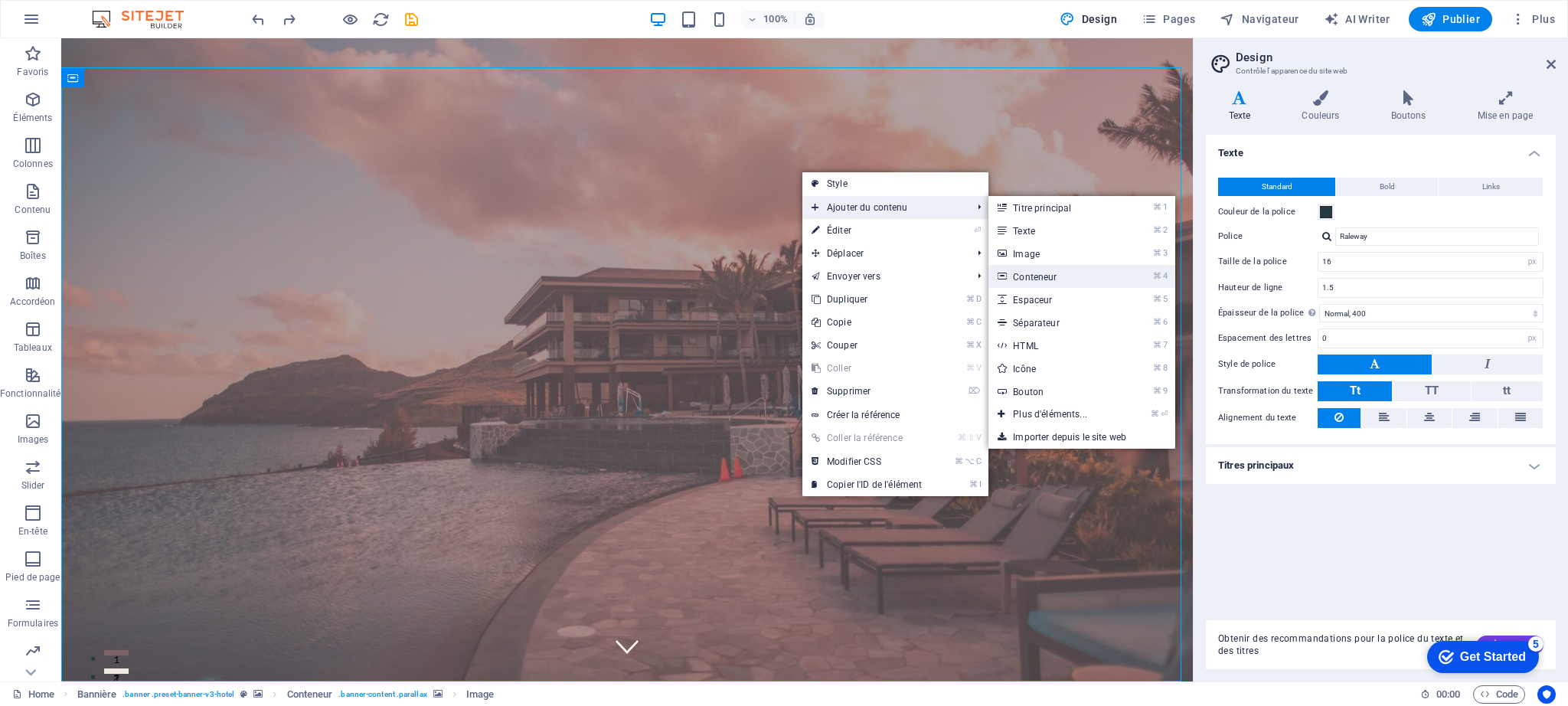
click at [1054, 282] on link "⌘ 4 Conteneur" at bounding box center [1053, 276] width 129 height 23
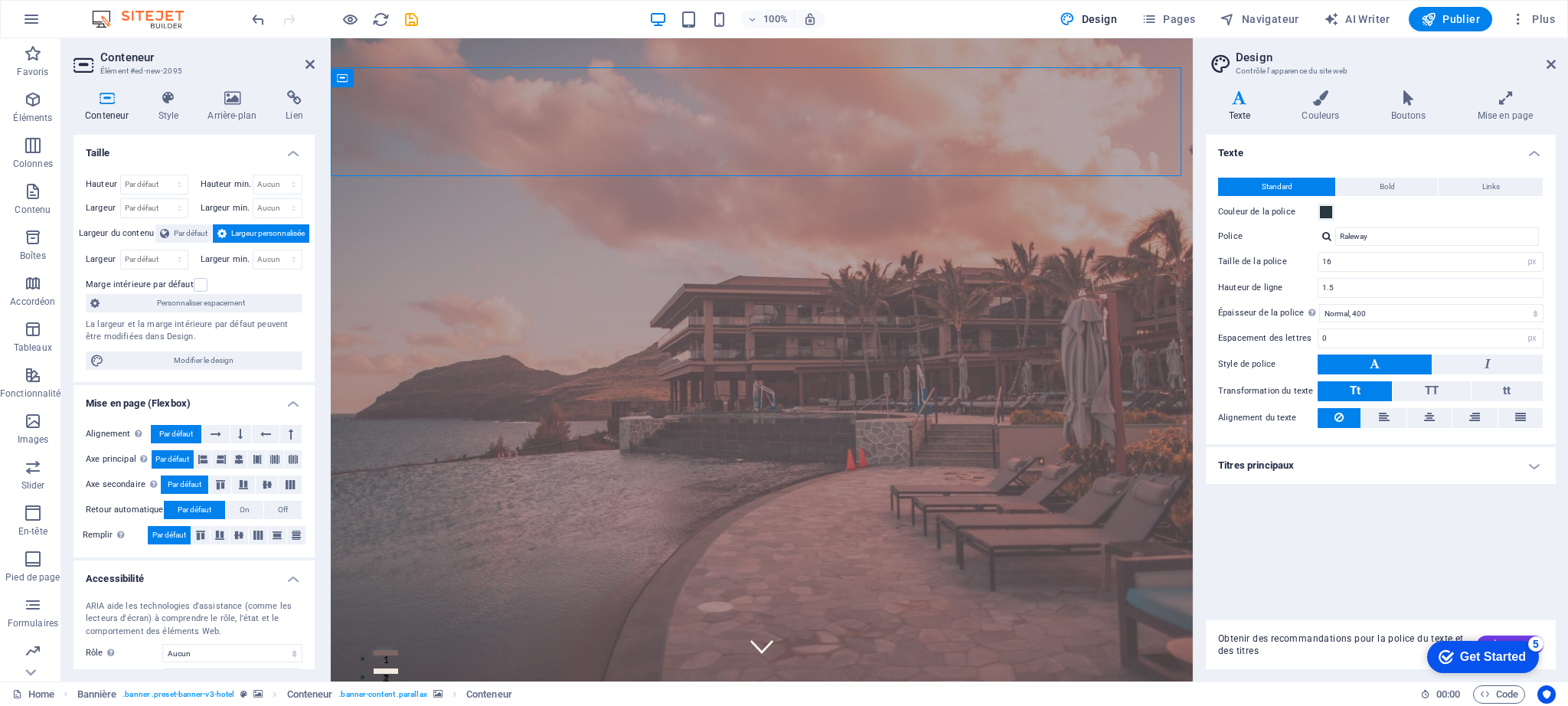
drag, startPoint x: 691, startPoint y: 143, endPoint x: 695, endPoint y: 266, distance: 123.1
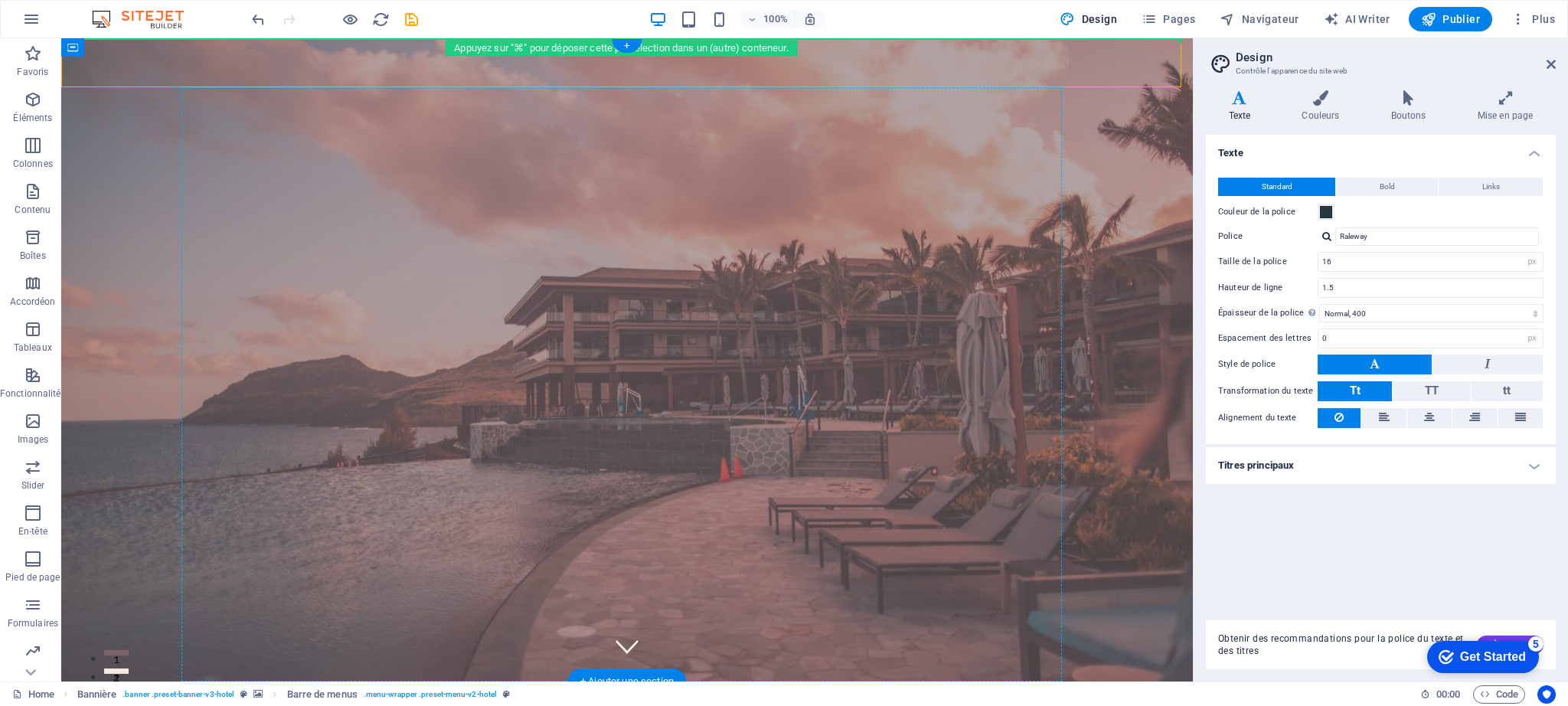
drag, startPoint x: 438, startPoint y: 77, endPoint x: 432, endPoint y: 175, distance: 98.2
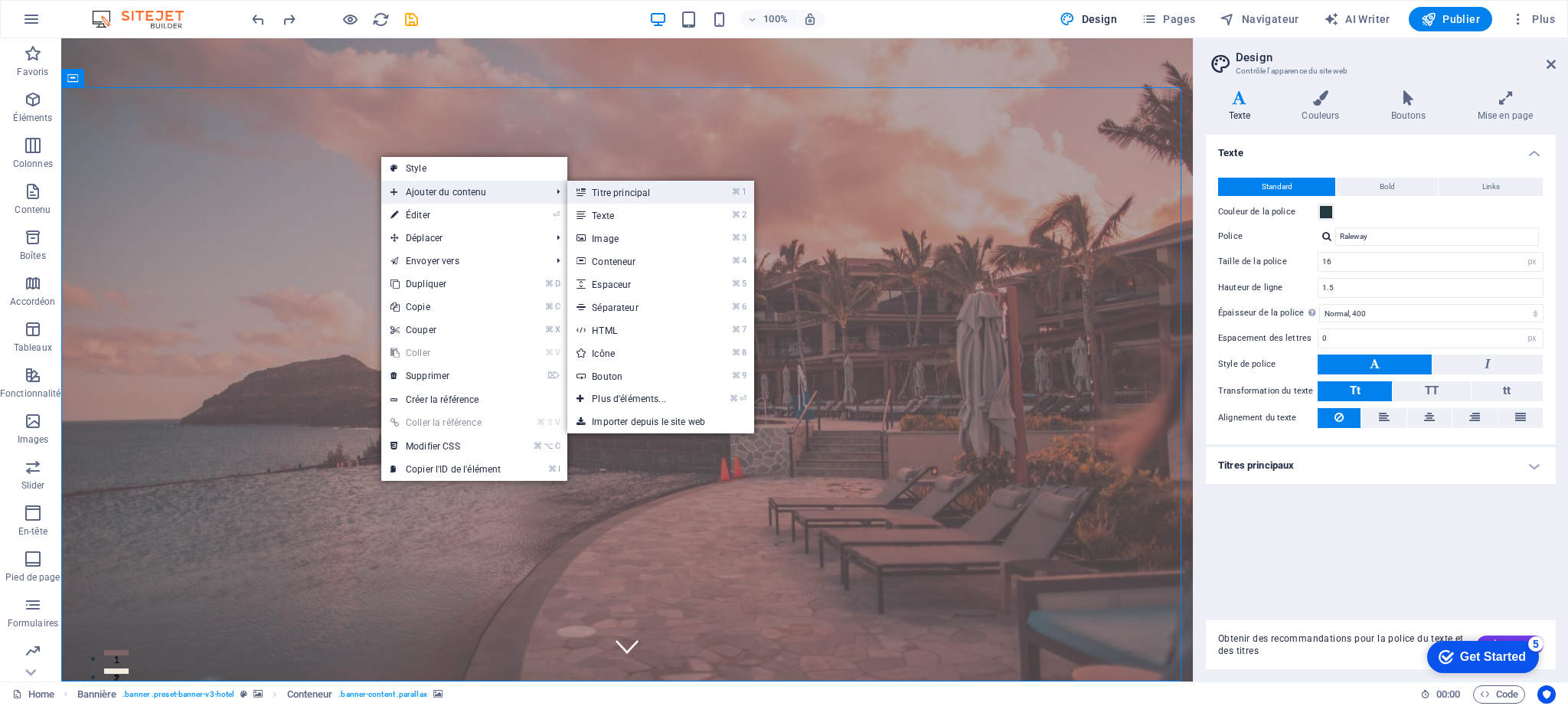
click at [616, 198] on link "⌘ 1 Titre principal" at bounding box center [632, 192] width 129 height 23
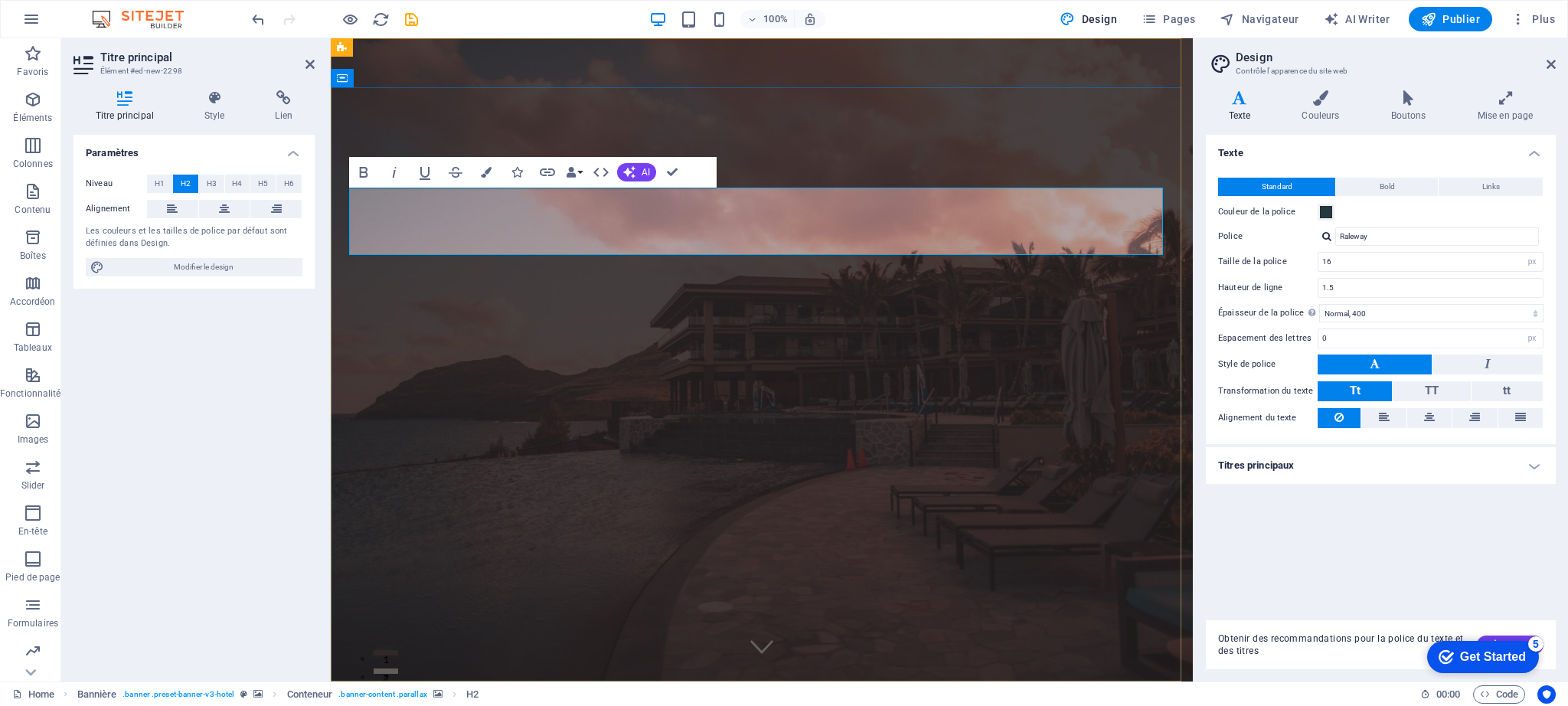
drag, startPoint x: 638, startPoint y: 225, endPoint x: 286, endPoint y: 225, distance: 352.0
click at [1328, 238] on div at bounding box center [1326, 236] width 9 height 10
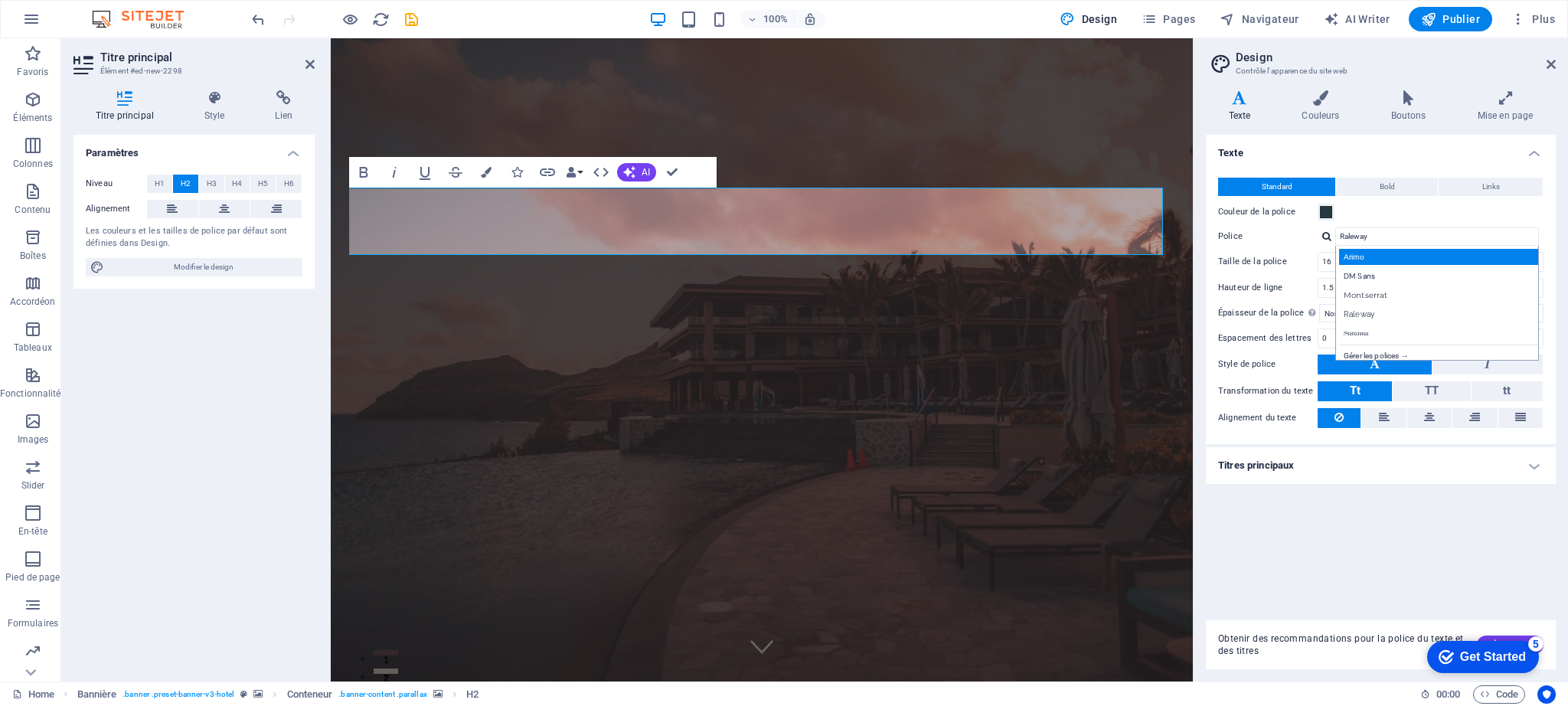
click at [1345, 255] on div "Arimo" at bounding box center [1440, 257] width 202 height 16
type input "Arimo"
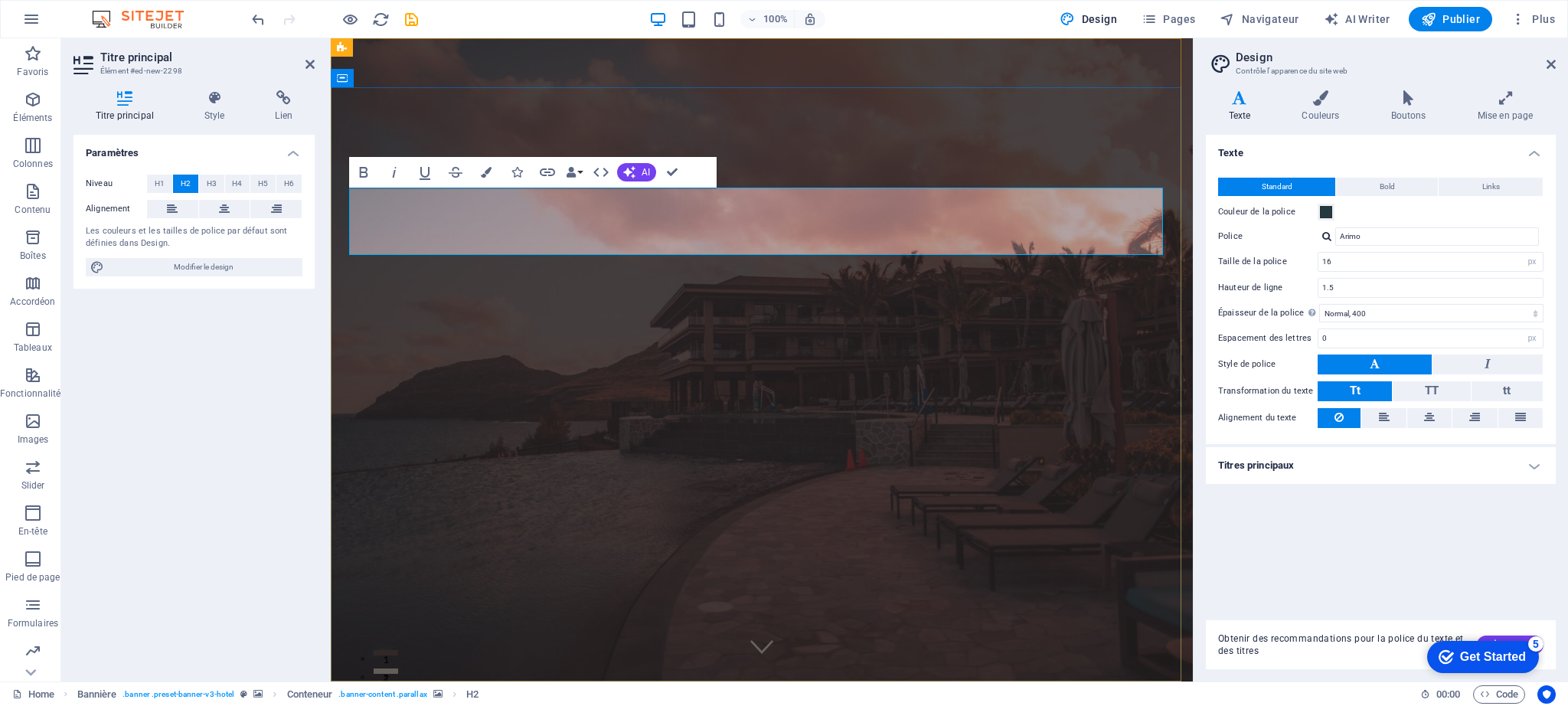
drag, startPoint x: 682, startPoint y: 229, endPoint x: 291, endPoint y: 227, distance: 391.0
drag, startPoint x: 671, startPoint y: 221, endPoint x: 589, endPoint y: 258, distance: 90.0
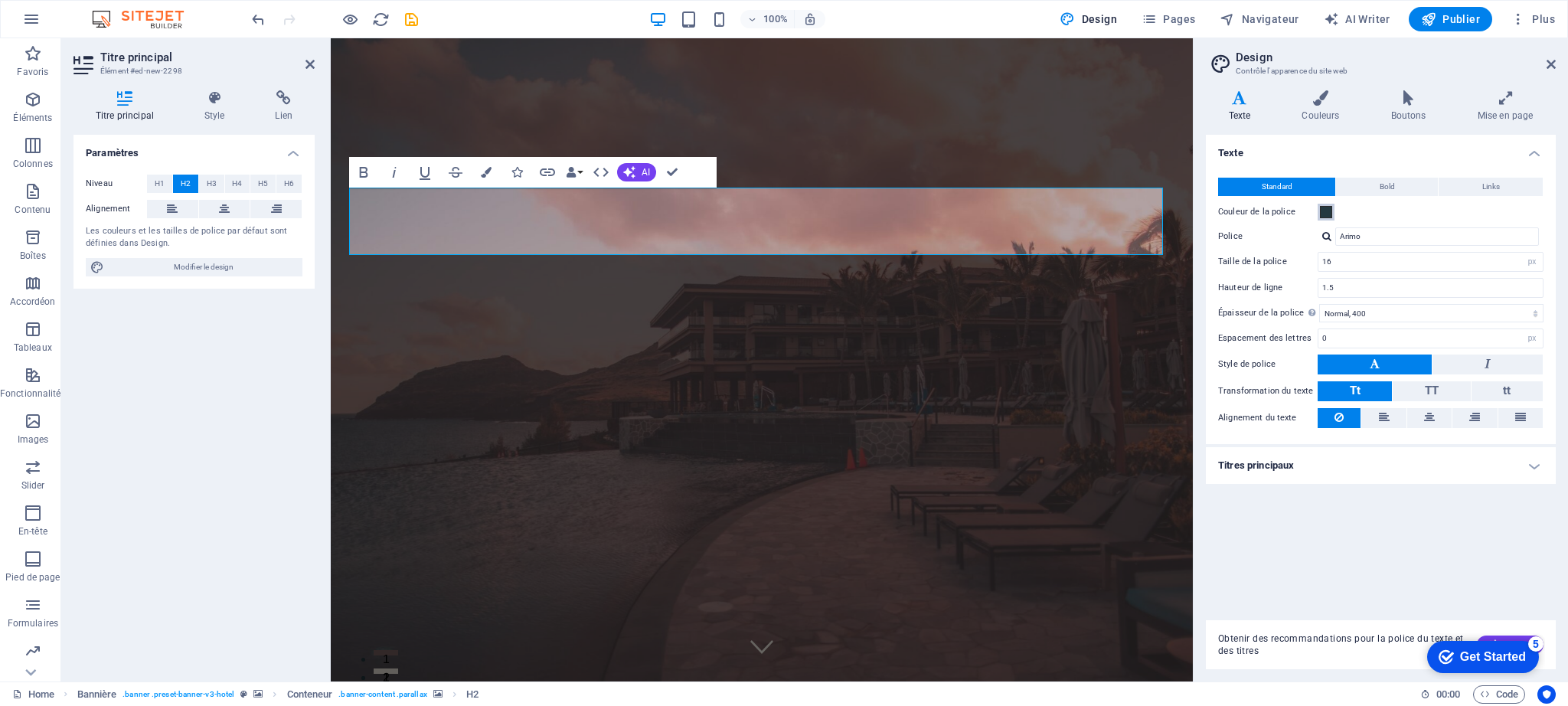
click at [1325, 209] on span at bounding box center [1326, 212] width 13 height 13
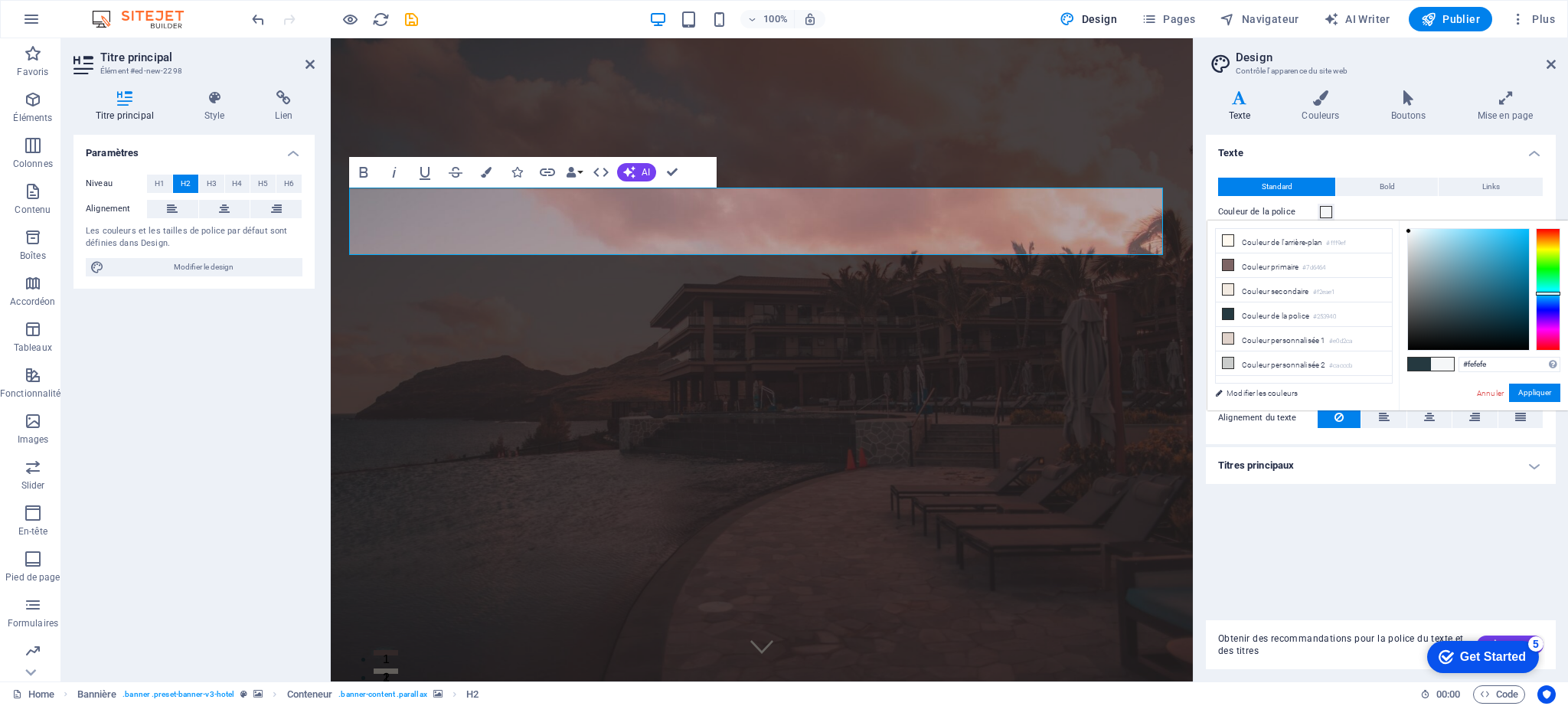
type input "#ffffff"
drag, startPoint x: 1411, startPoint y: 232, endPoint x: 1405, endPoint y: 225, distance: 9.2
click at [1408, 229] on div at bounding box center [1468, 289] width 121 height 121
click at [1532, 393] on button "Appliquer" at bounding box center [1534, 393] width 52 height 19
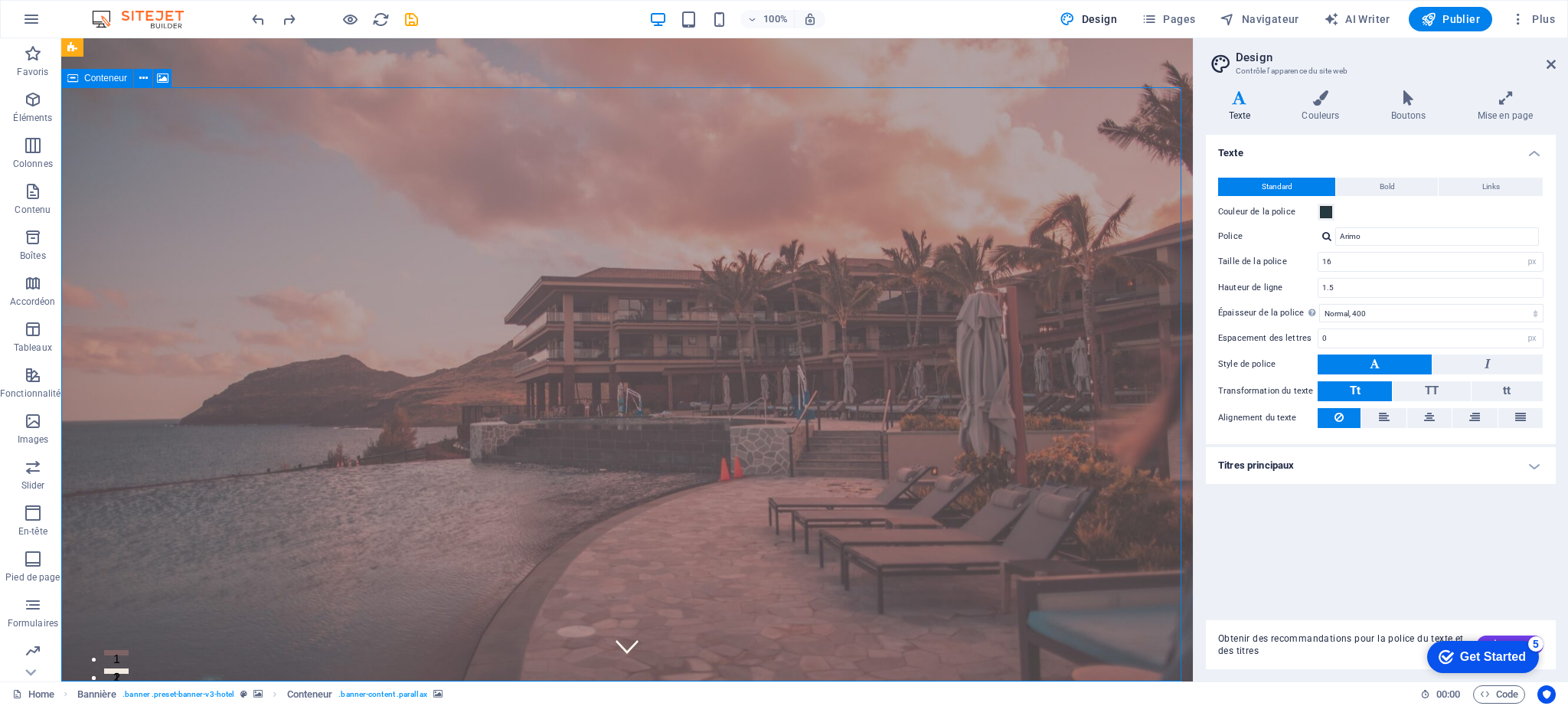
type input "Raleway"
click at [37, 103] on icon "button" at bounding box center [33, 100] width 19 height 19
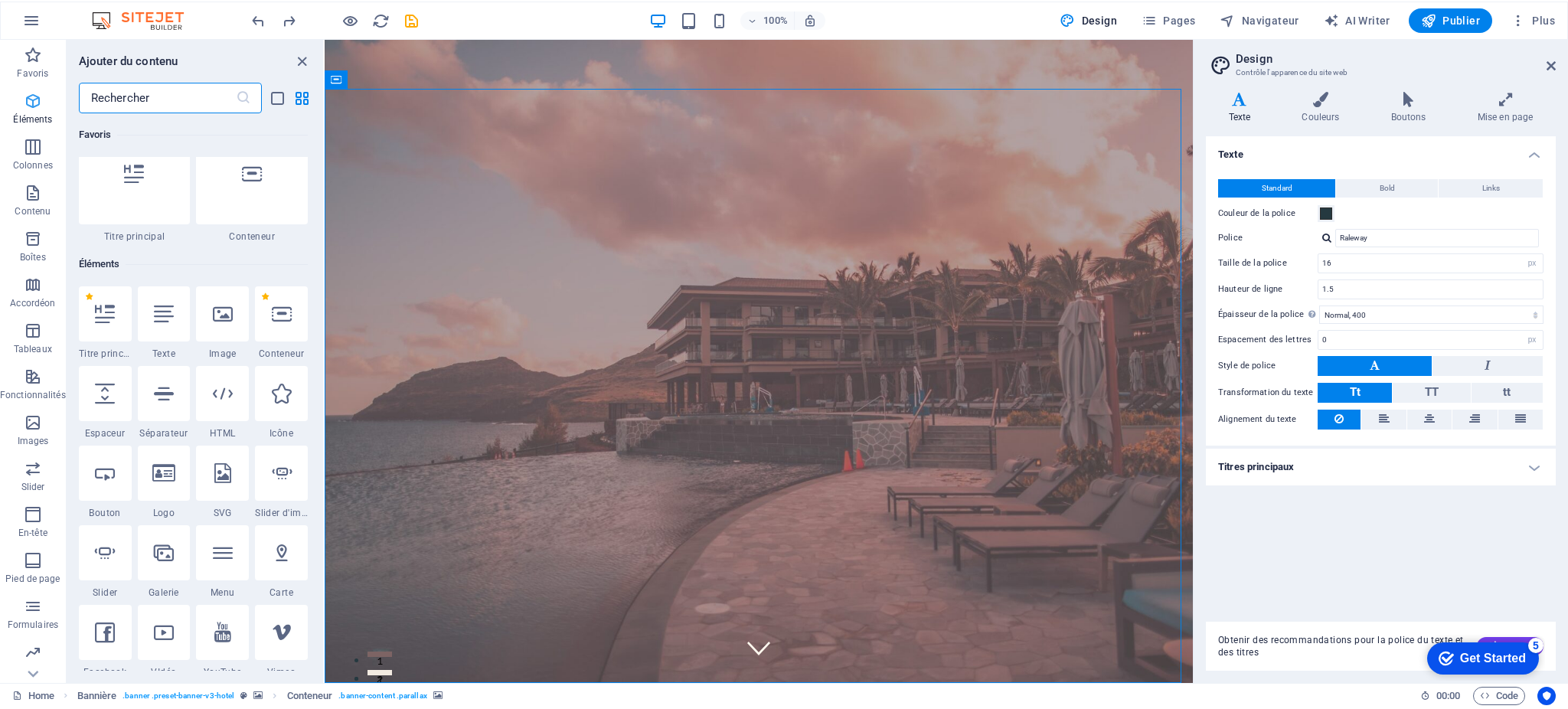
scroll to position [163, 0]
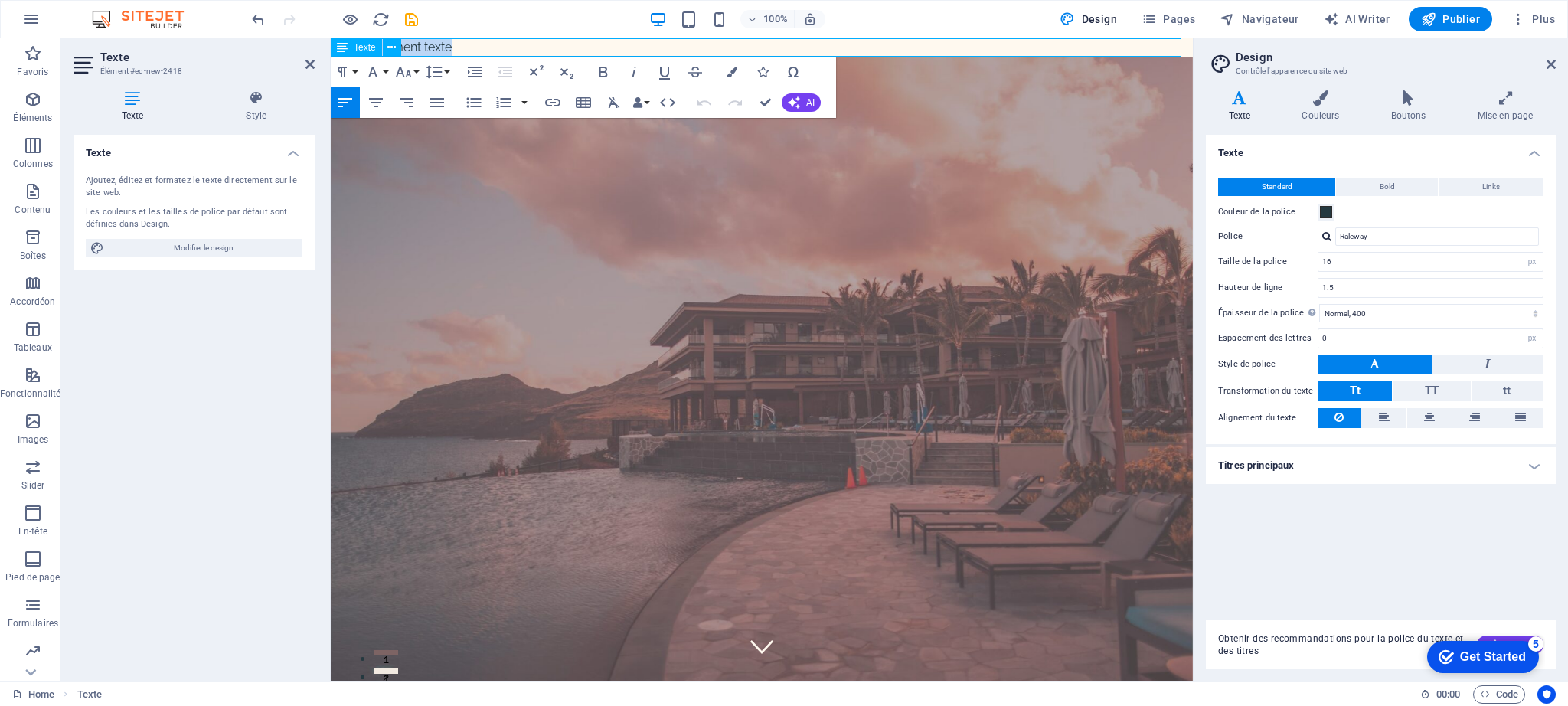
click at [449, 46] on p "Nouvel élément texte" at bounding box center [762, 47] width 863 height 19
drag, startPoint x: 470, startPoint y: 46, endPoint x: 411, endPoint y: 46, distance: 59.0
click at [411, 46] on p "Nouvel élément texte" at bounding box center [762, 47] width 863 height 19
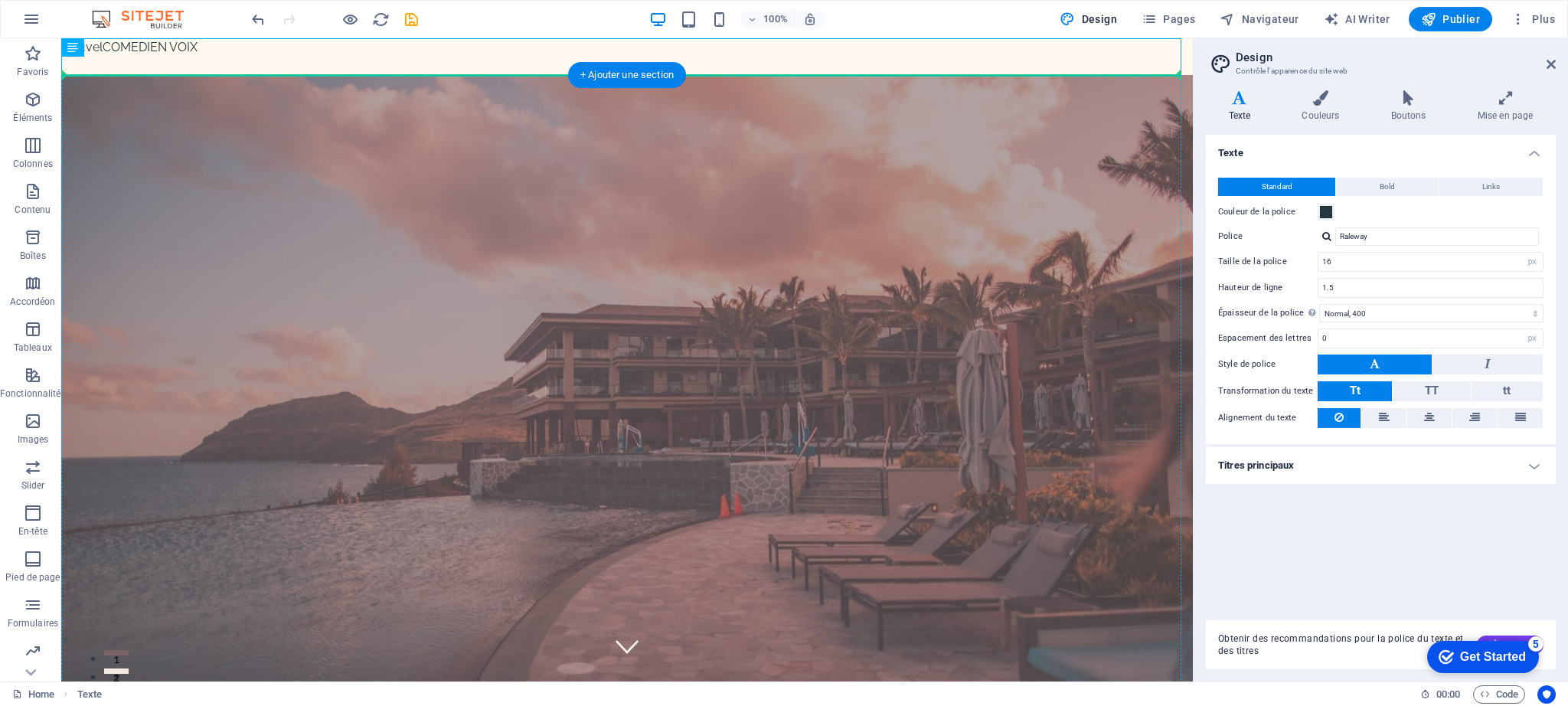
drag, startPoint x: 161, startPoint y: 53, endPoint x: 182, endPoint y: 236, distance: 184.2
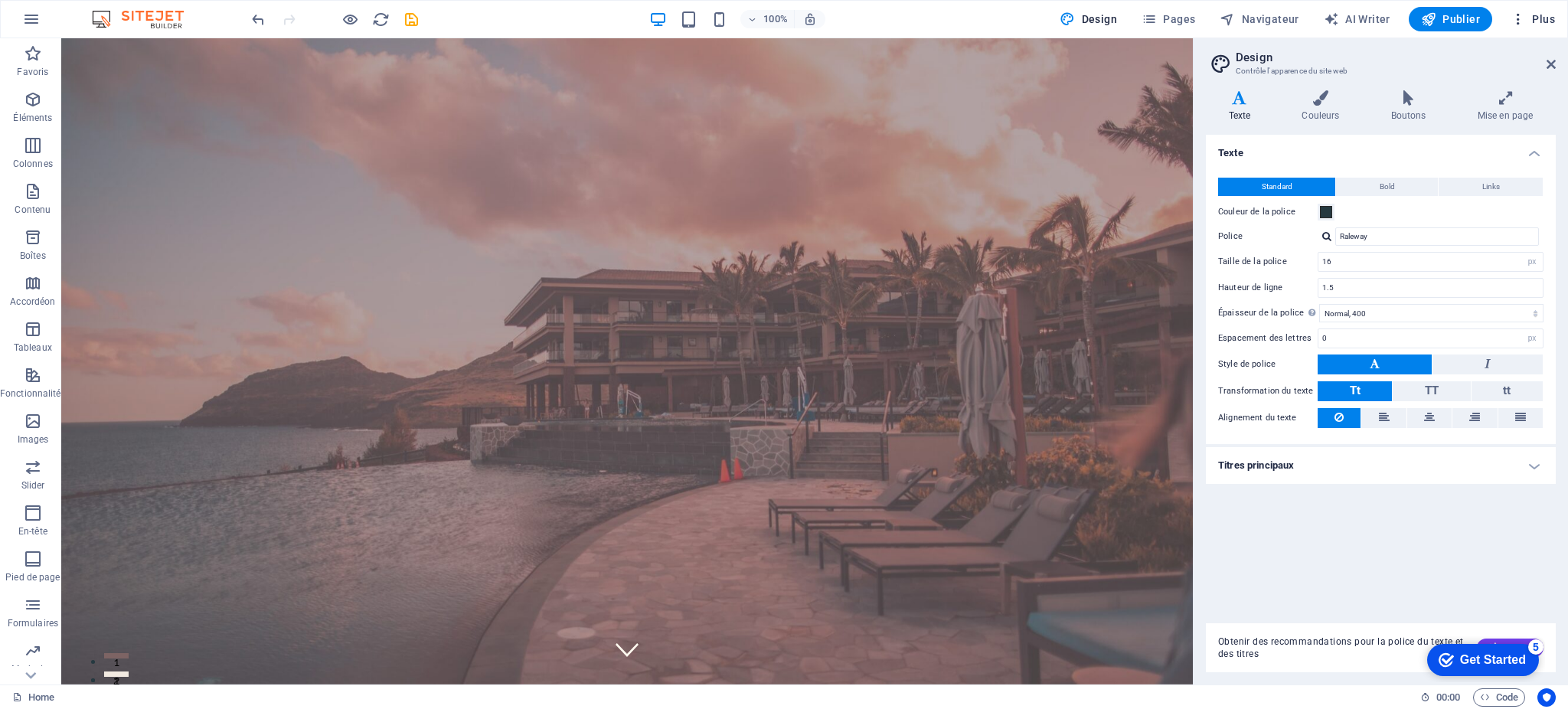
click at [1544, 20] on span "Plus" at bounding box center [1533, 19] width 45 height 15
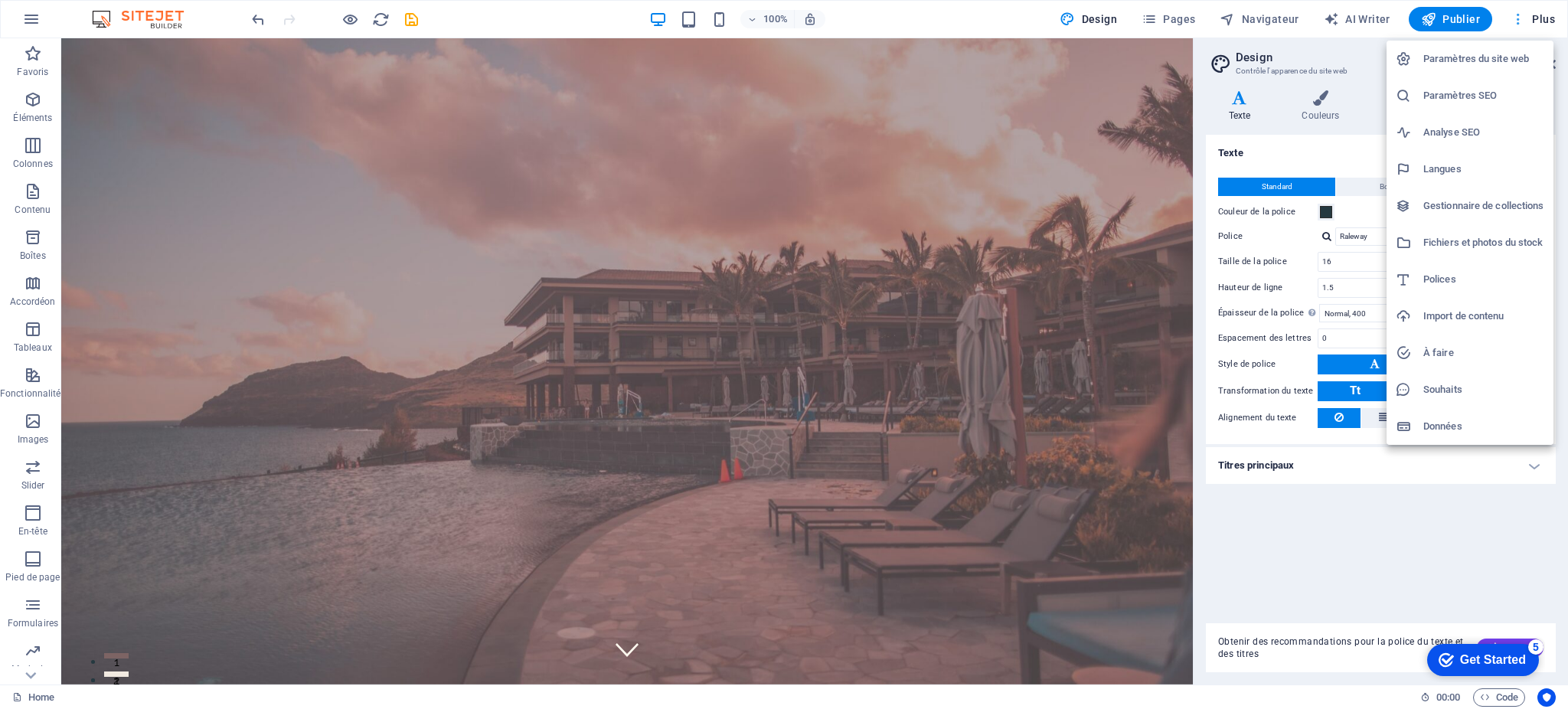
click at [1544, 20] on div at bounding box center [784, 354] width 1568 height 709
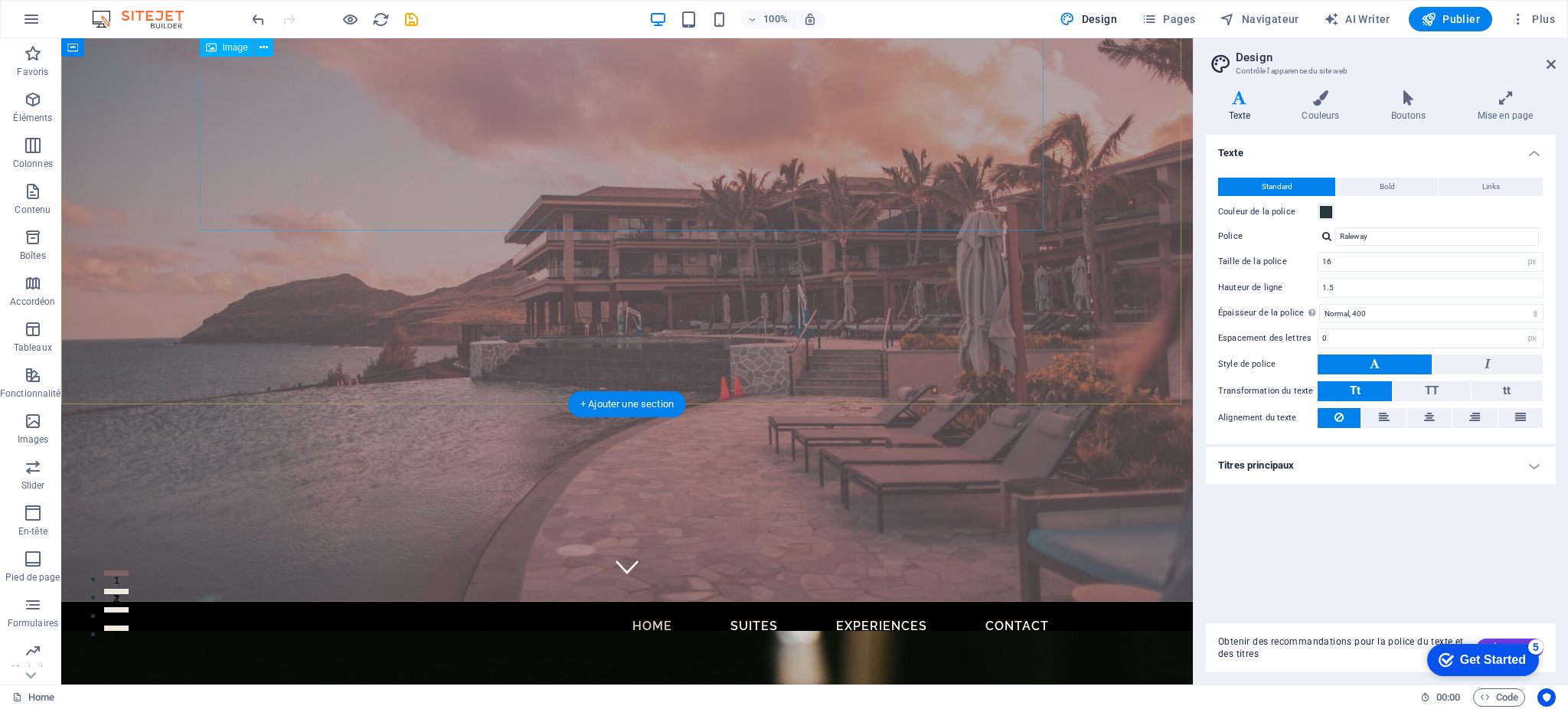
scroll to position [281, 0]
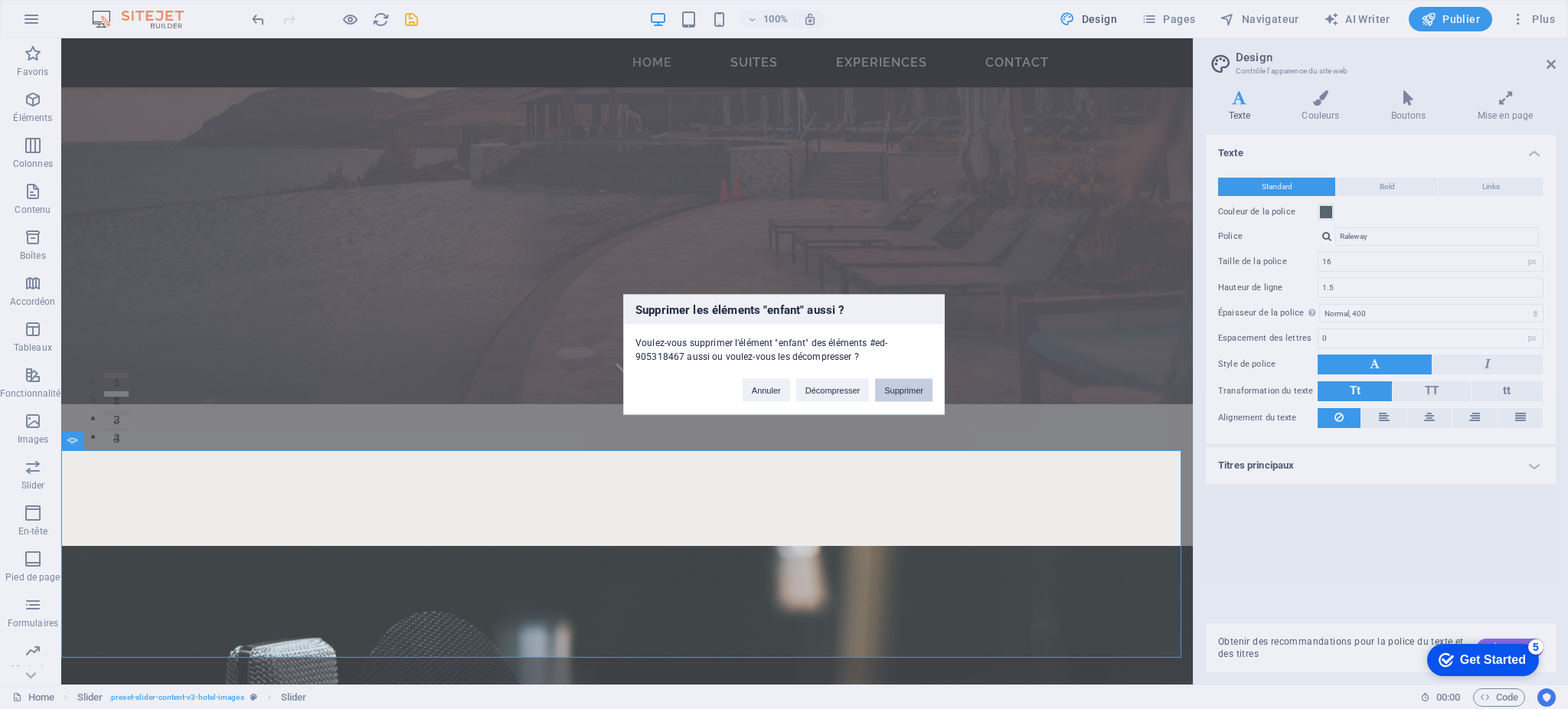
click at [923, 389] on button "Supprimer" at bounding box center [904, 390] width 57 height 23
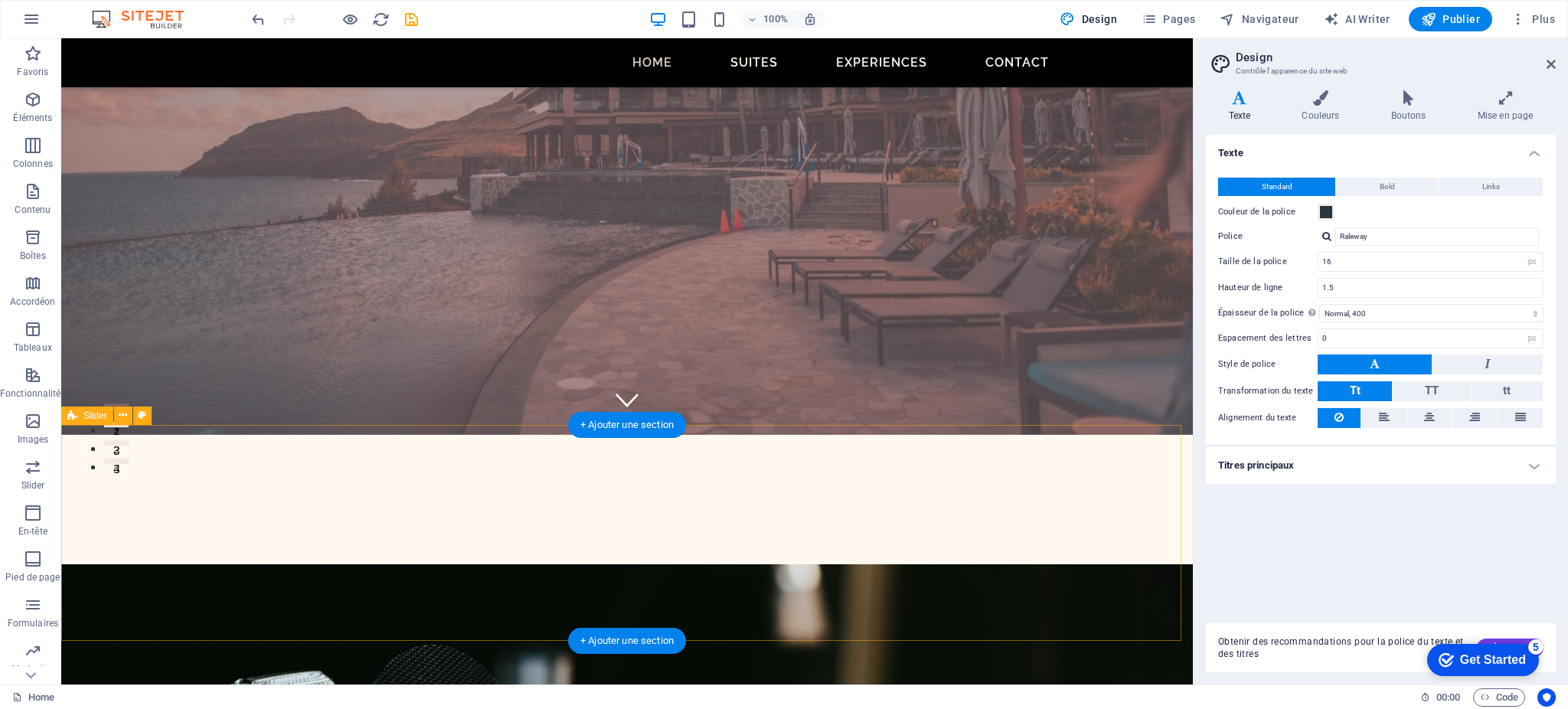
scroll to position [259, 0]
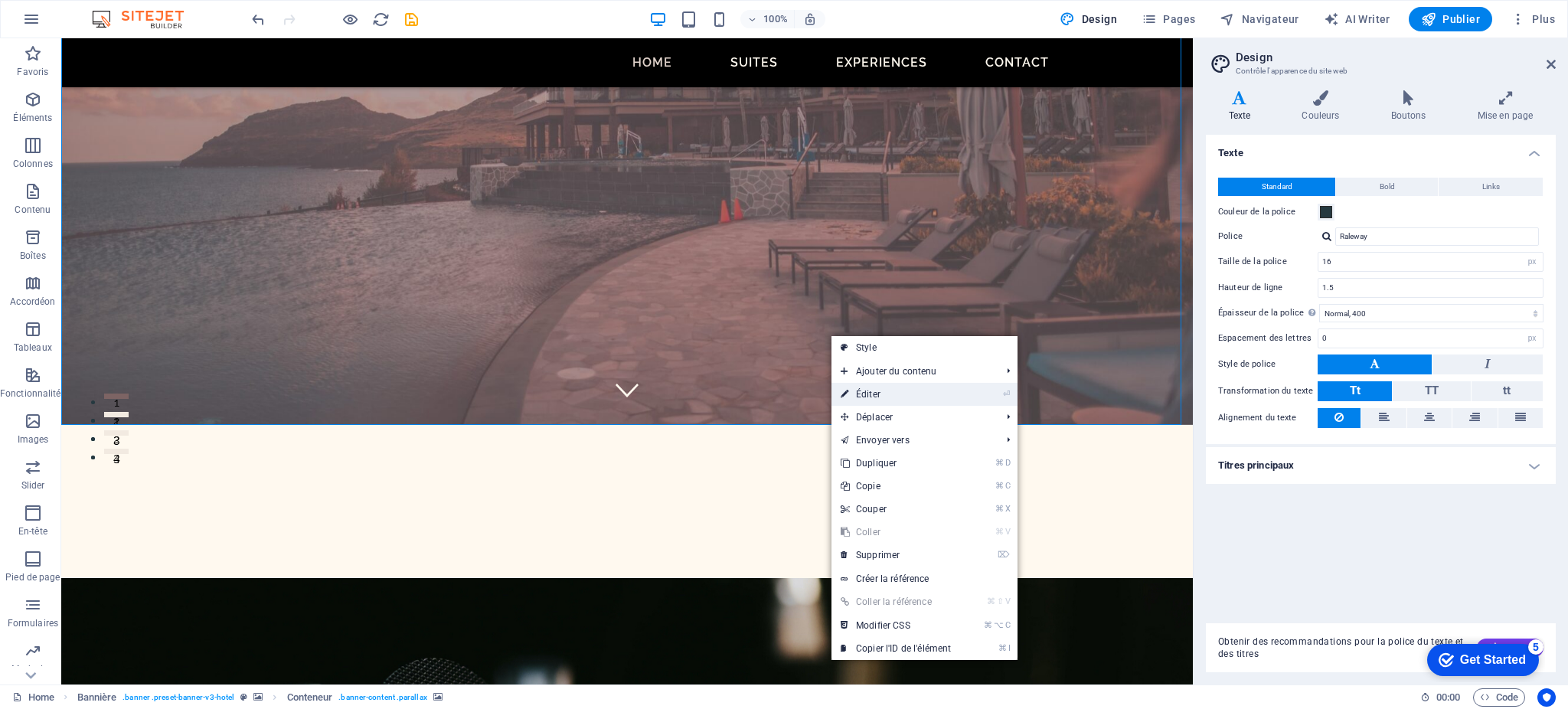
click at [878, 394] on link "⏎ Éditer" at bounding box center [896, 394] width 128 height 23
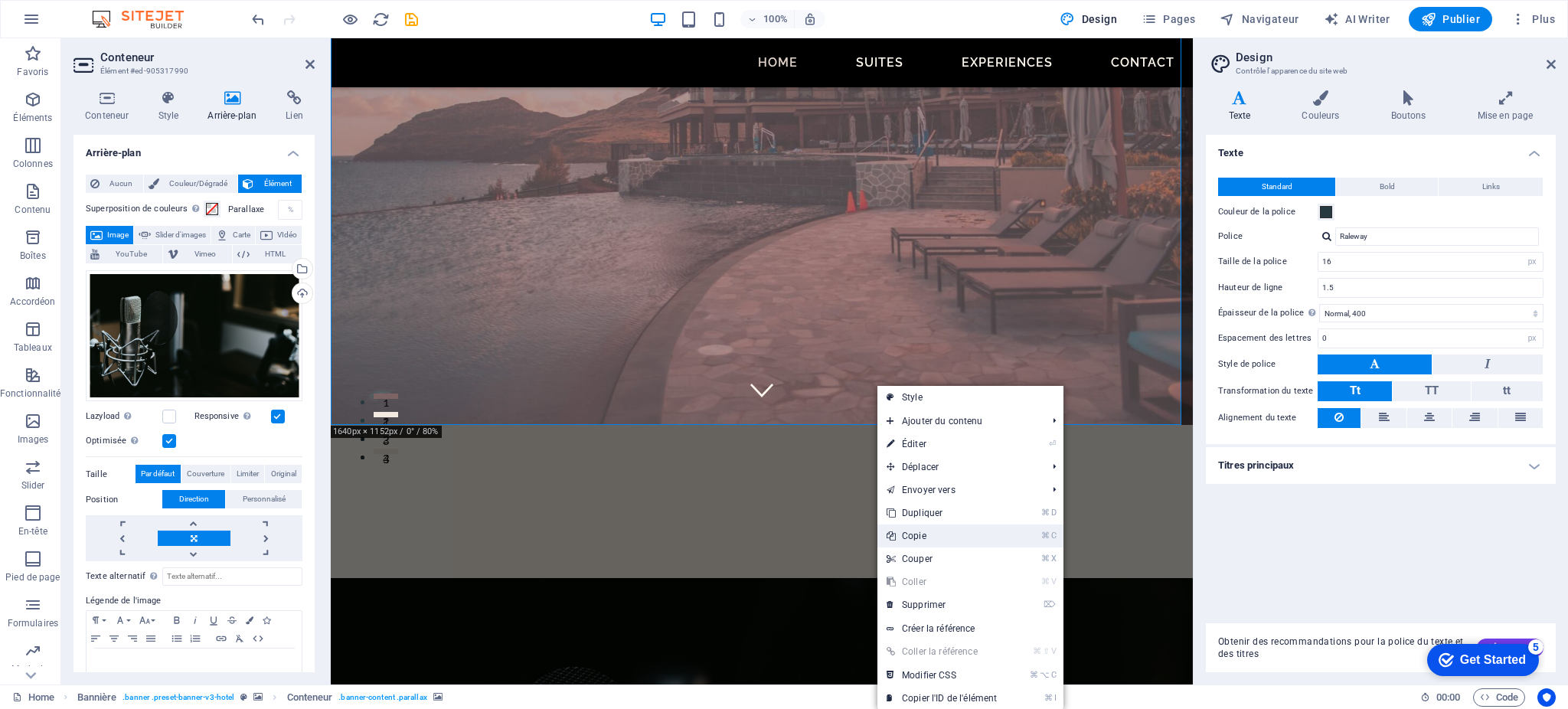
click at [909, 537] on link "⌘ C Copie" at bounding box center [942, 536] width 128 height 23
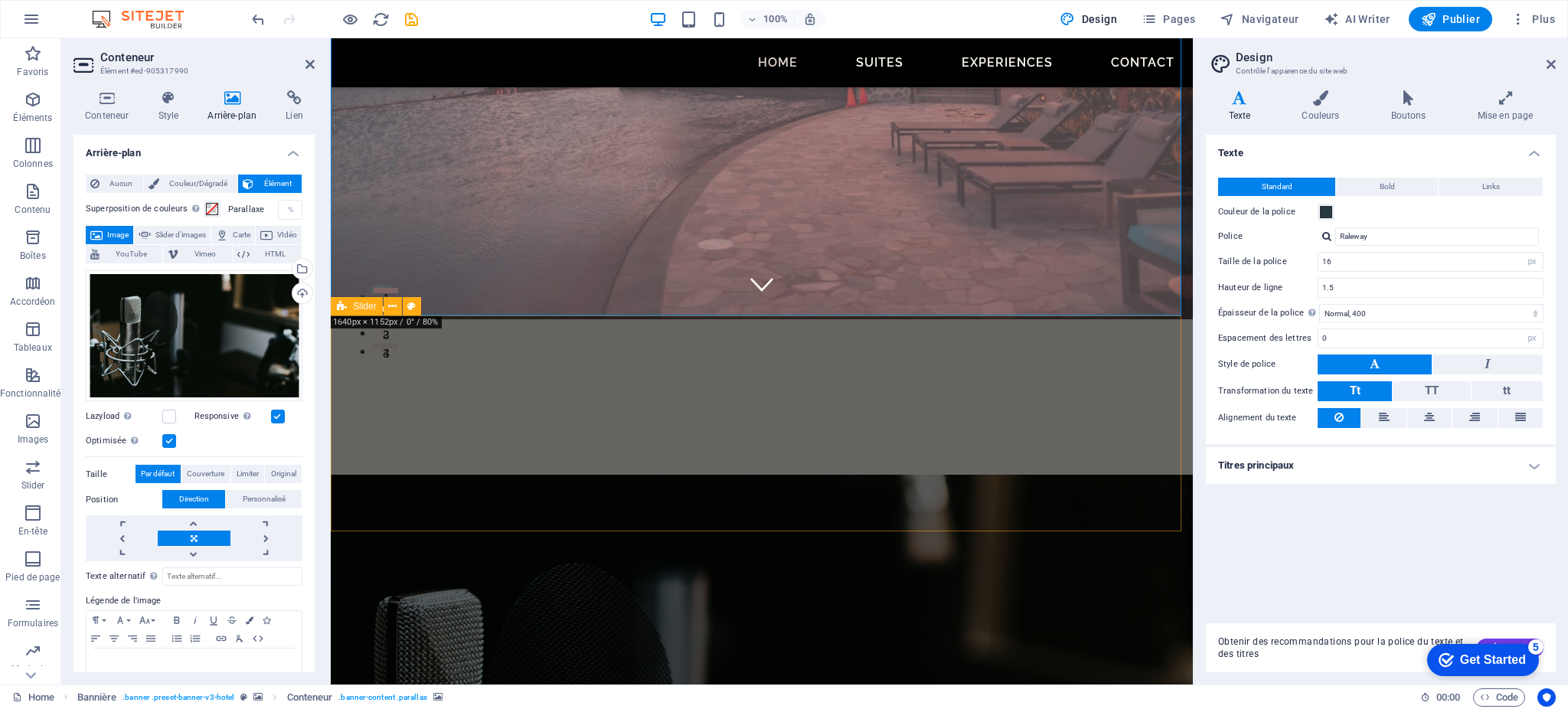
scroll to position [369, 0]
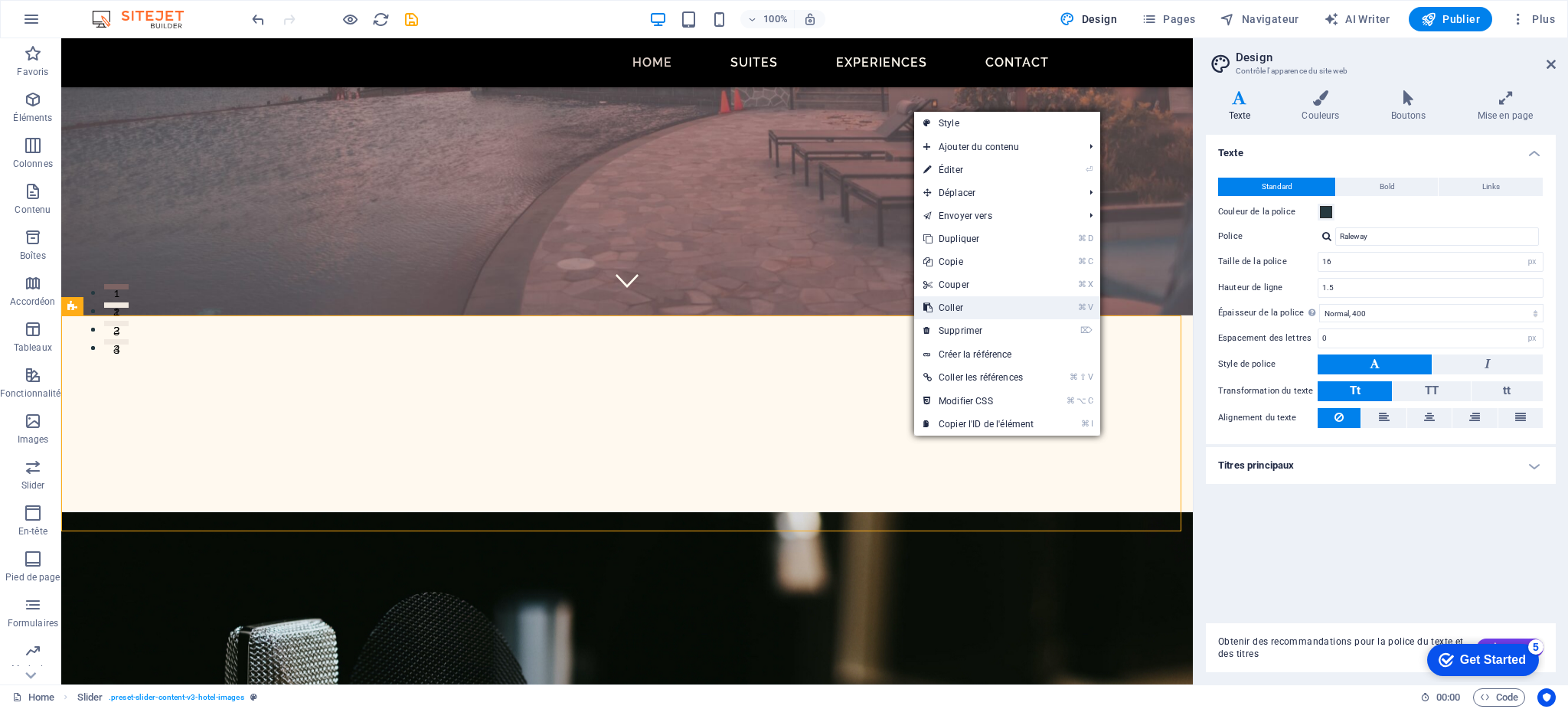
click at [950, 311] on link "⌘ V Coller" at bounding box center [978, 308] width 128 height 23
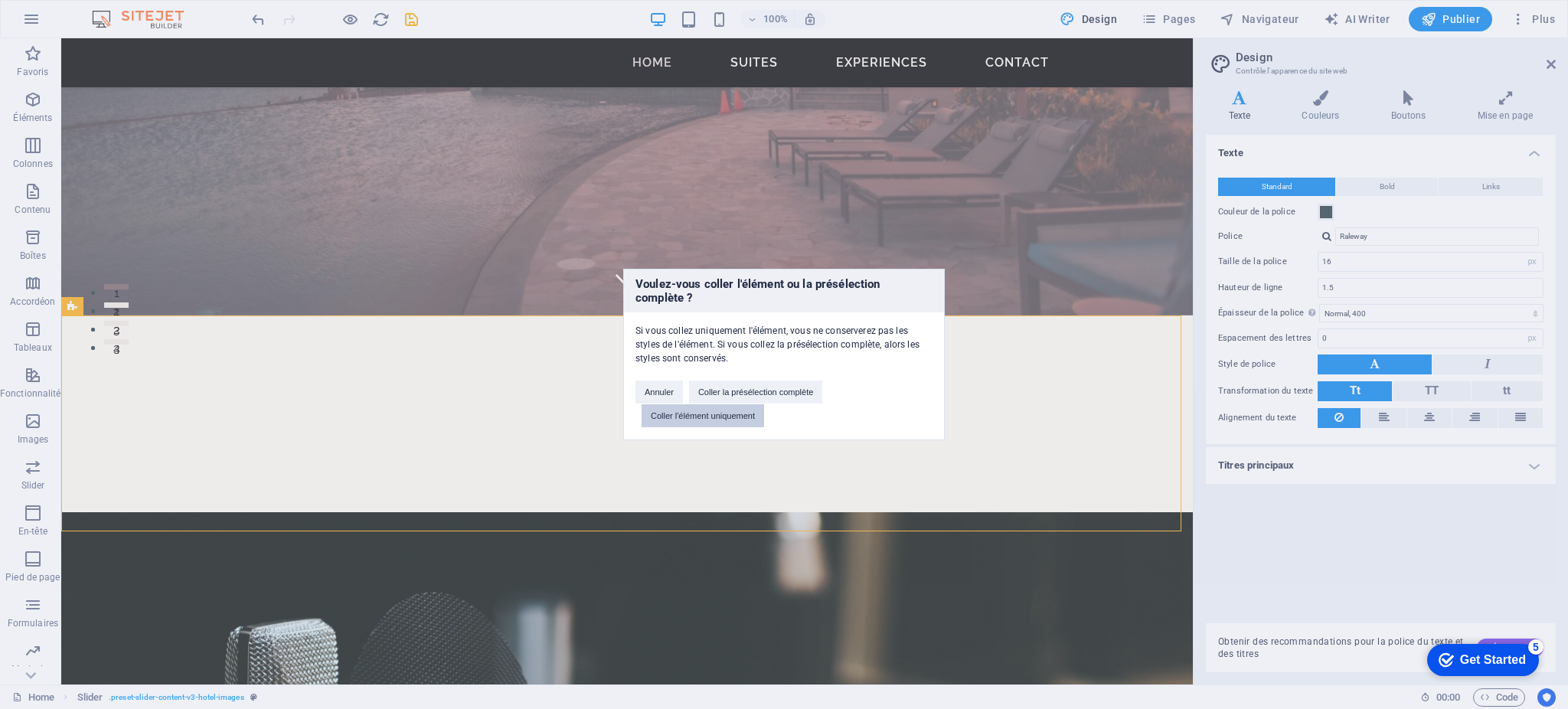
click at [732, 417] on button "Coller l'élément uniquement" at bounding box center [703, 416] width 122 height 23
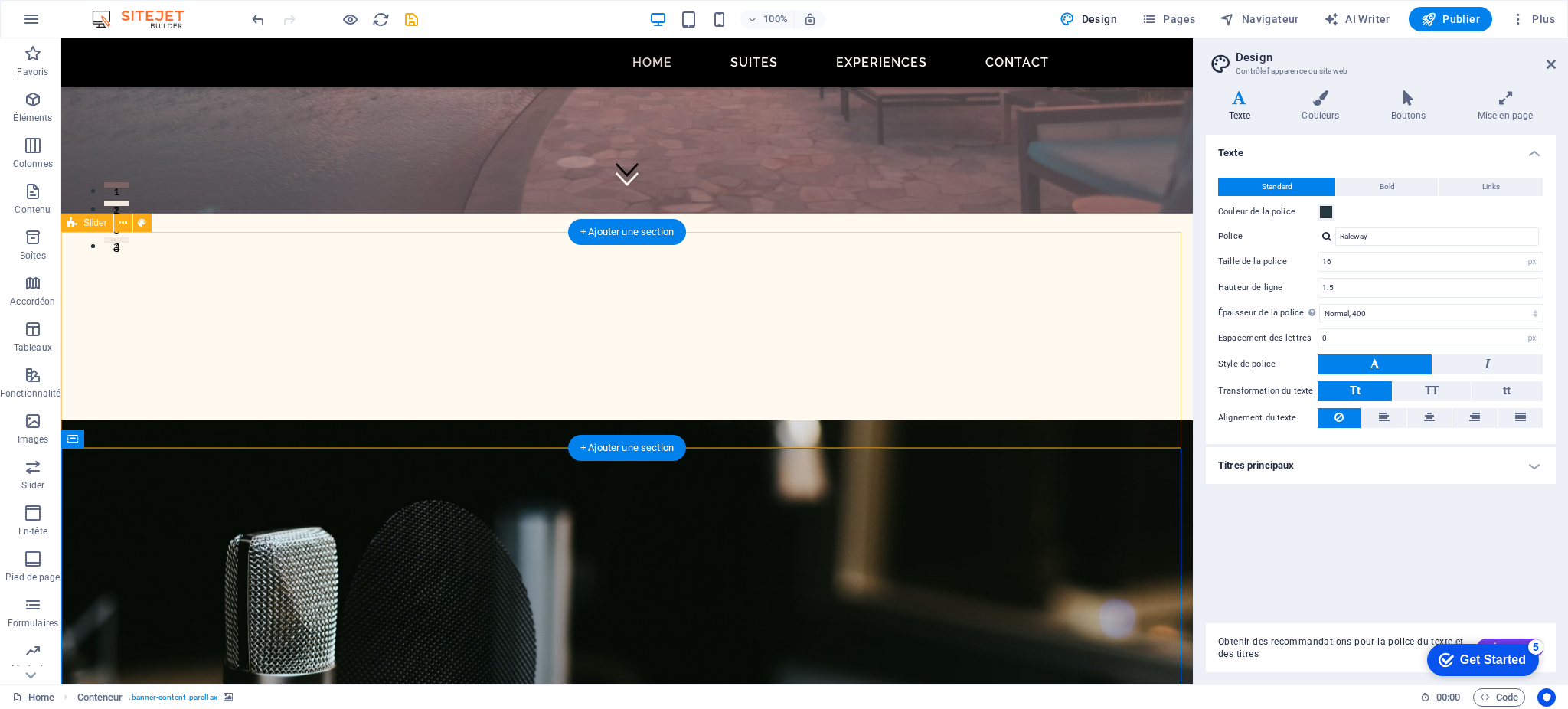
scroll to position [390, 0]
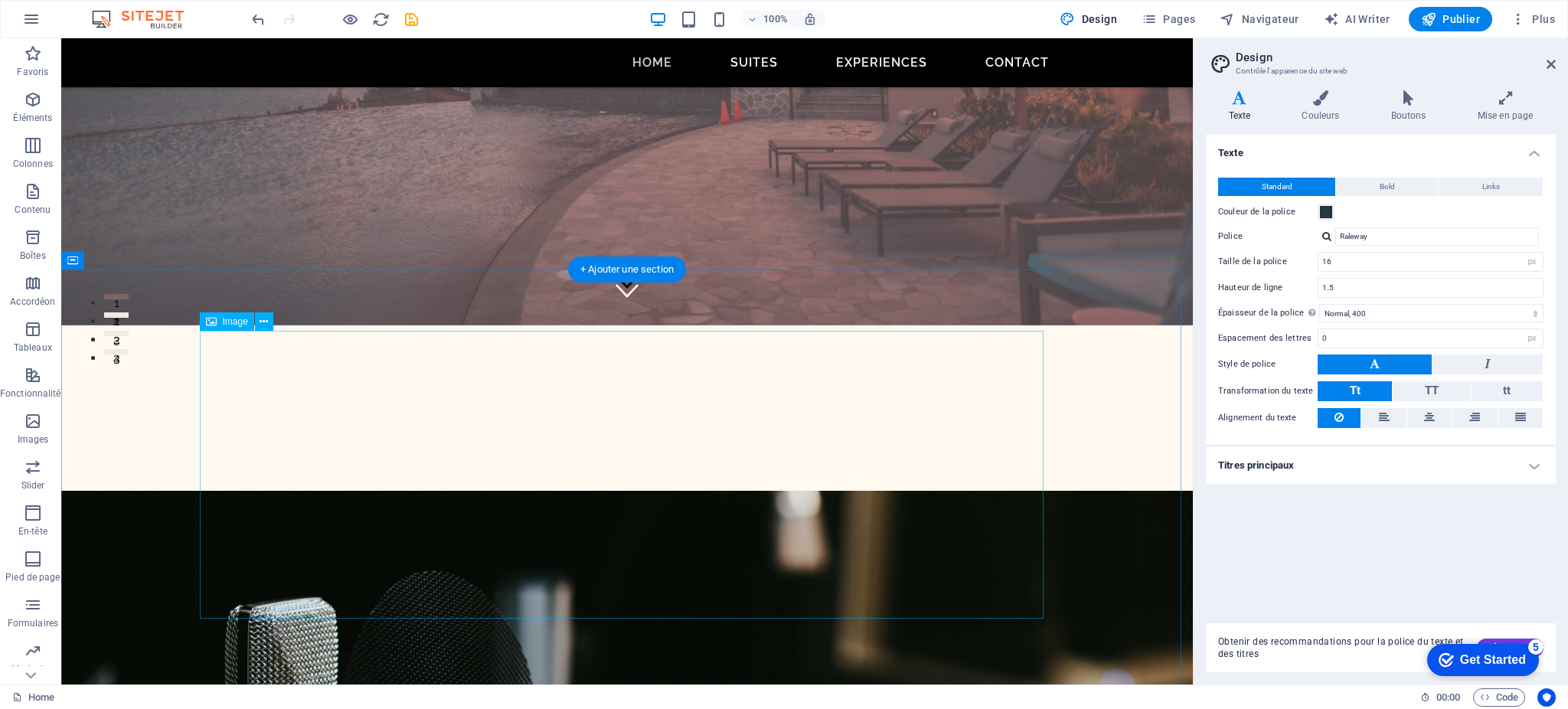
scroll to position [415, 0]
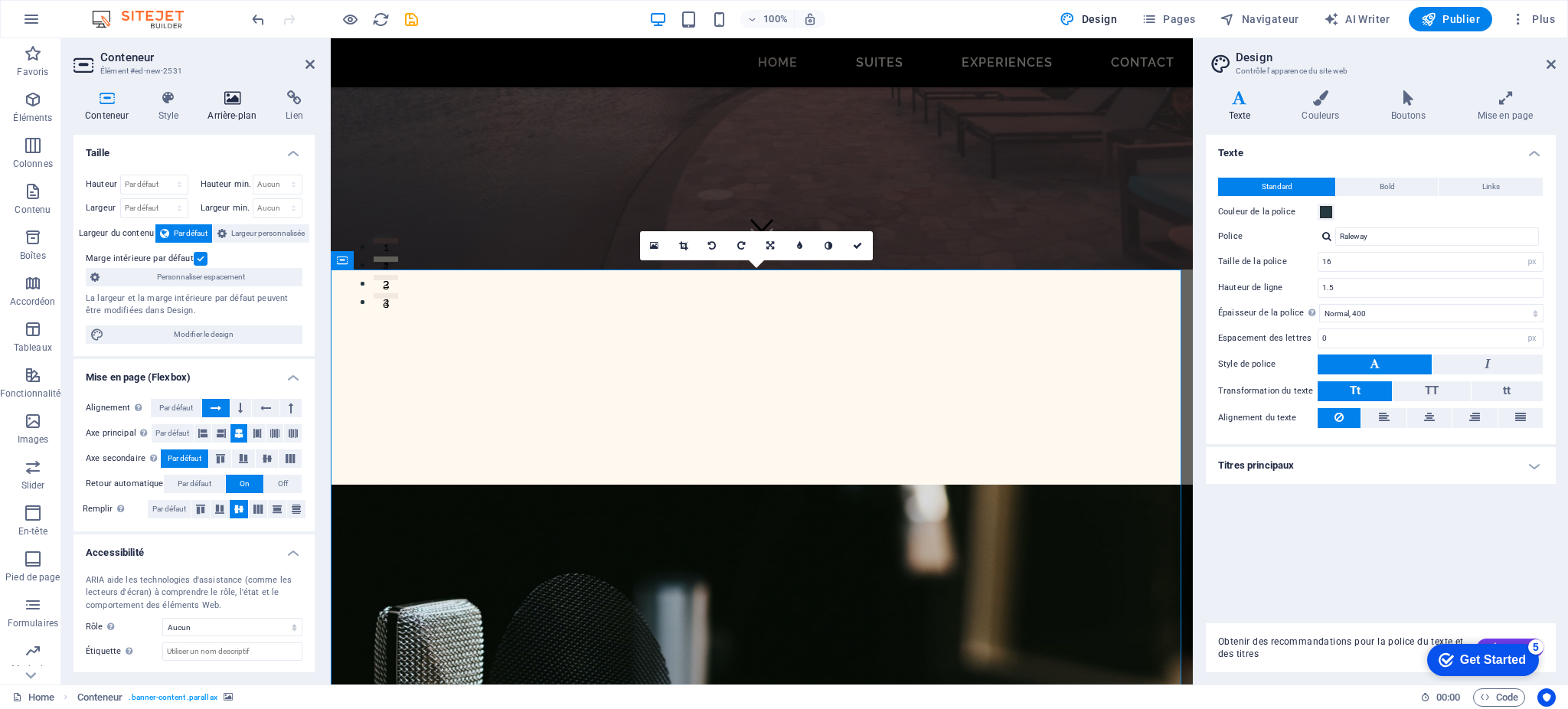
click at [231, 97] on icon at bounding box center [231, 98] width 72 height 15
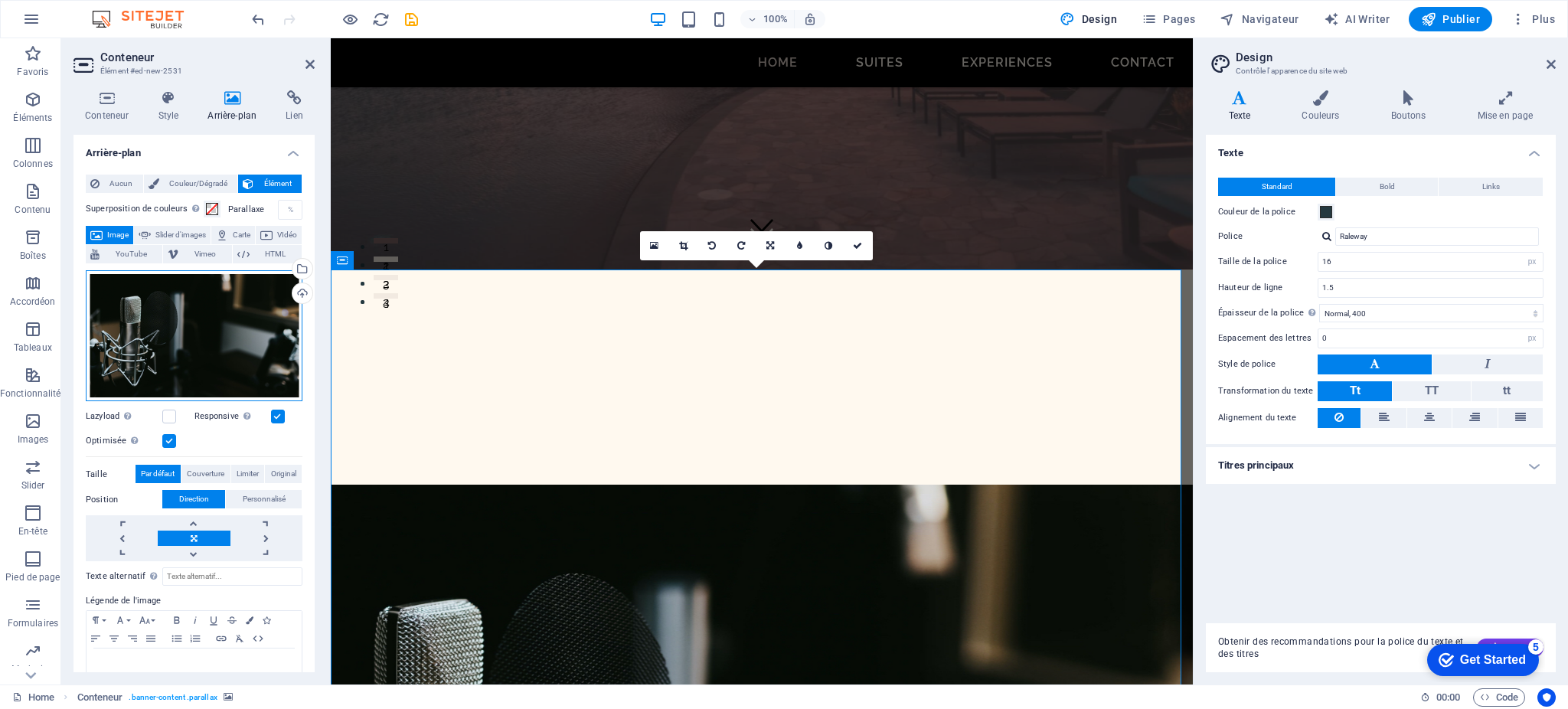
click at [198, 307] on div "Glissez les fichiers ici, cliquez pour choisir les fichiers ou sélectionnez les…" at bounding box center [194, 336] width 216 height 132
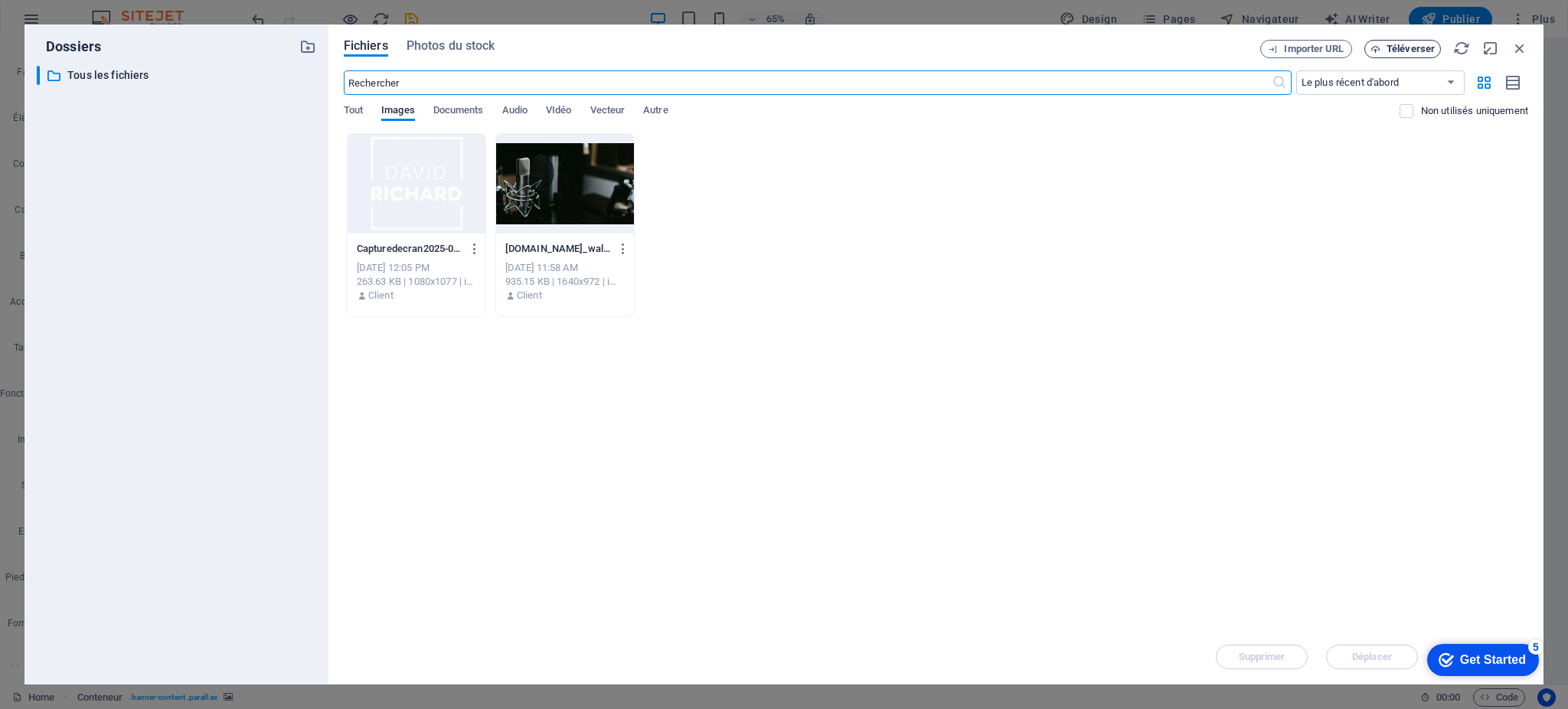
click at [1416, 46] on span "Téléverser" at bounding box center [1410, 49] width 48 height 9
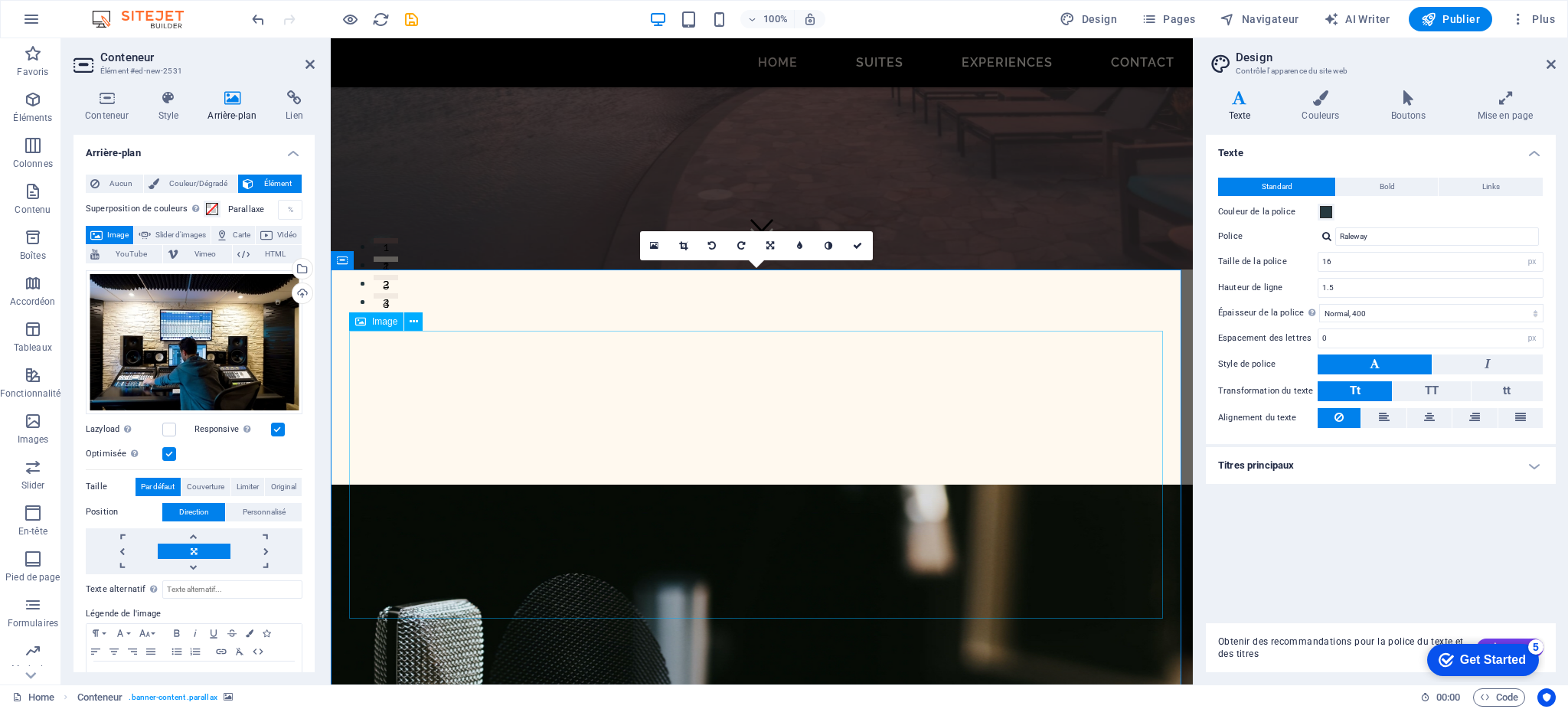
select select "px"
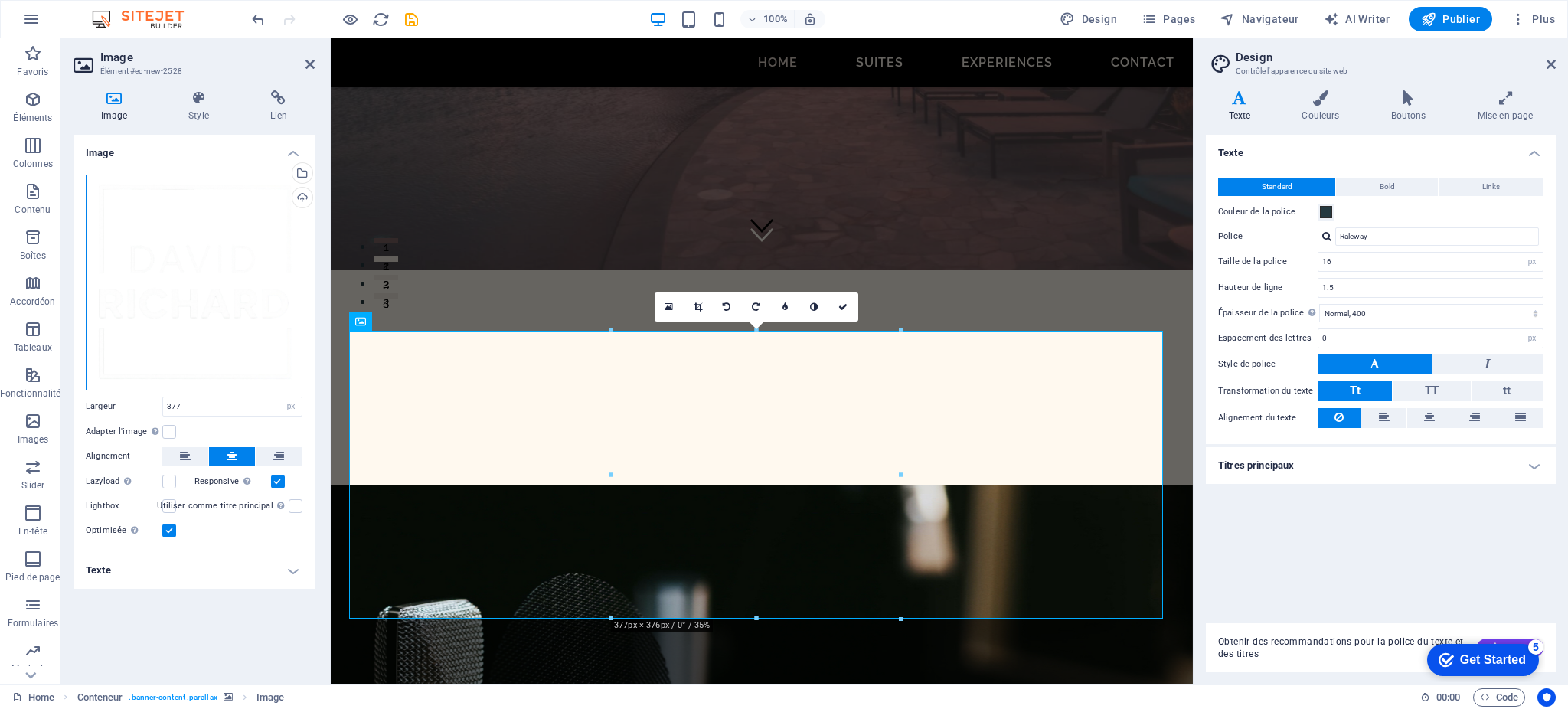
click at [187, 248] on div "Glissez les fichiers ici, cliquez pour choisir les fichiers ou sélectionnez les…" at bounding box center [194, 283] width 216 height 216
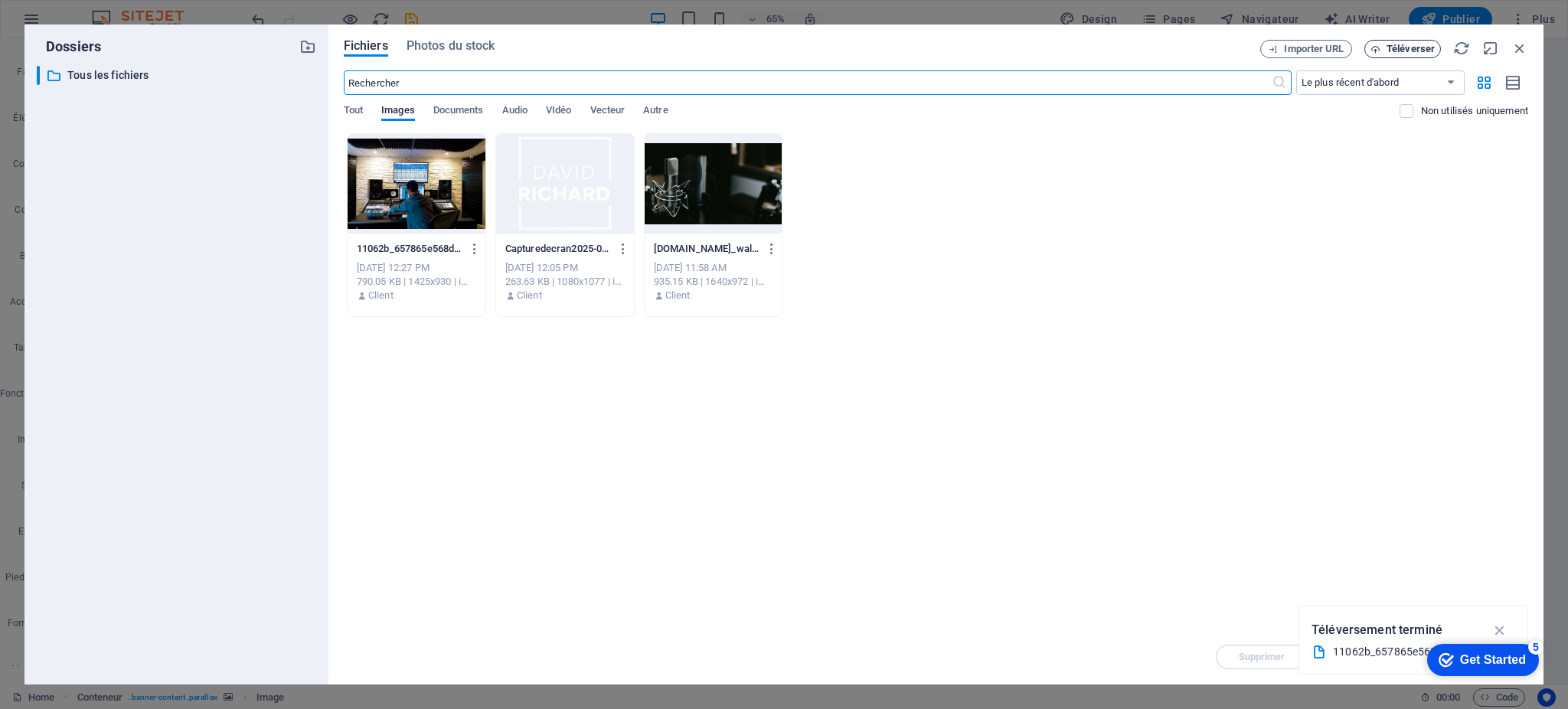
click at [1399, 48] on span "Téléverser" at bounding box center [1410, 49] width 48 height 9
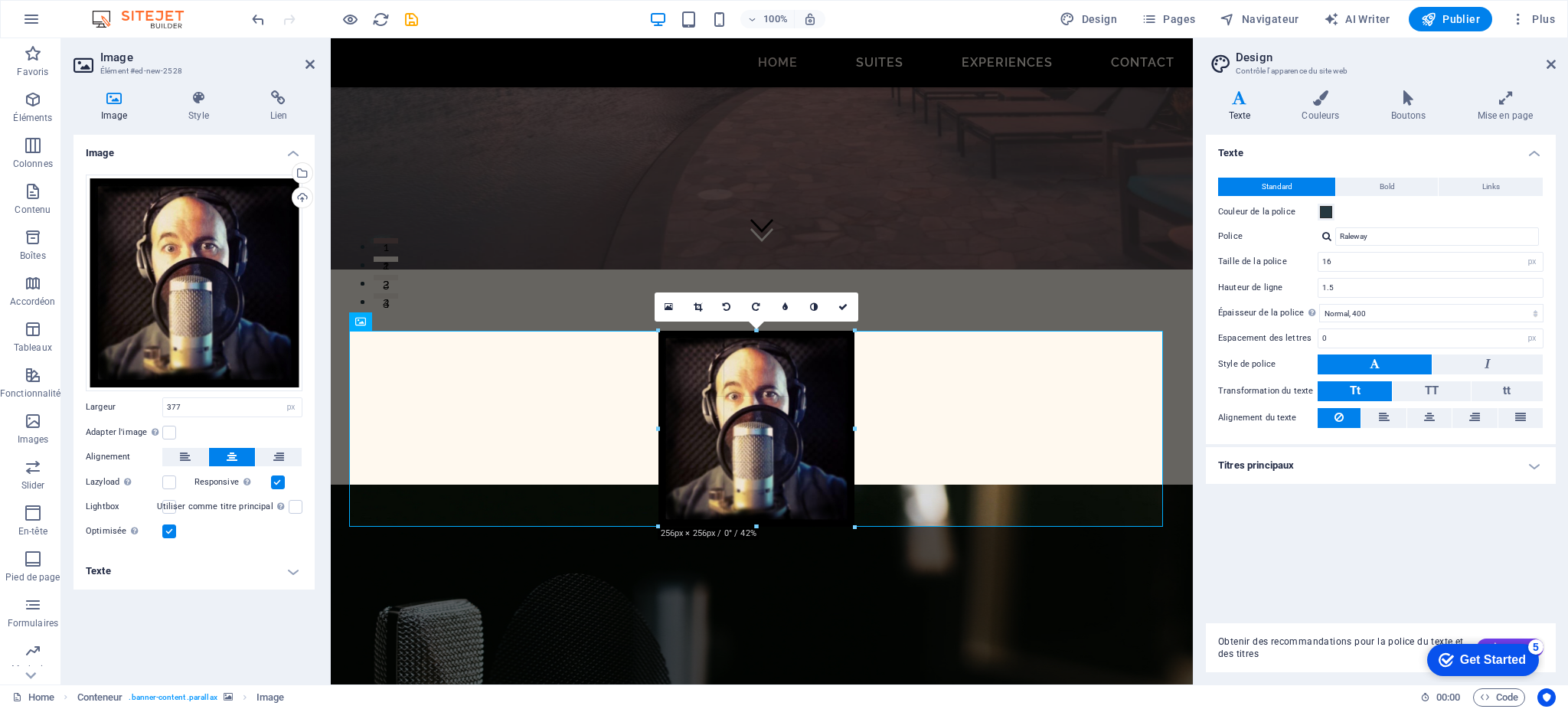
drag, startPoint x: 900, startPoint y: 618, endPoint x: 793, endPoint y: 526, distance: 141.1
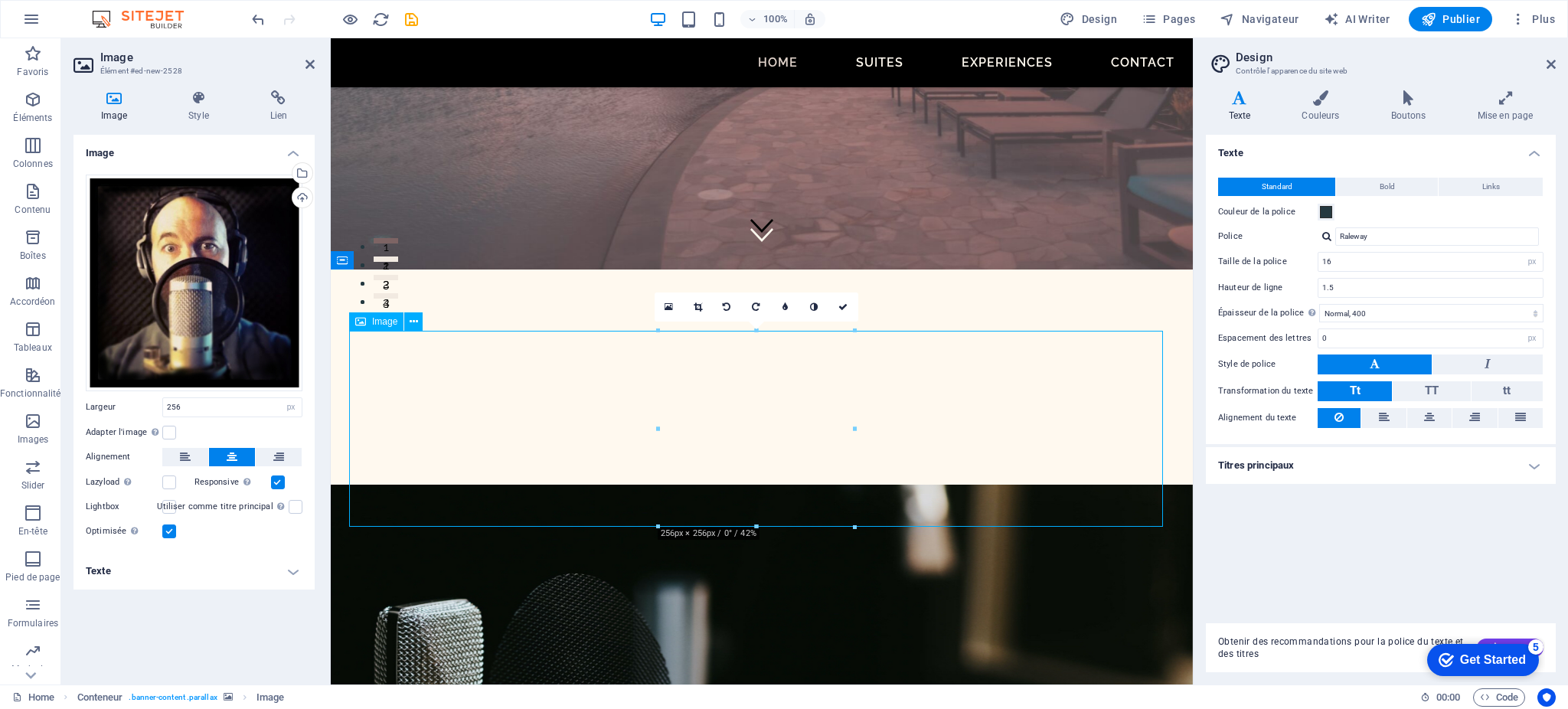
drag, startPoint x: 753, startPoint y: 438, endPoint x: 625, endPoint y: 438, distance: 128.0
click at [191, 454] on button at bounding box center [185, 457] width 46 height 19
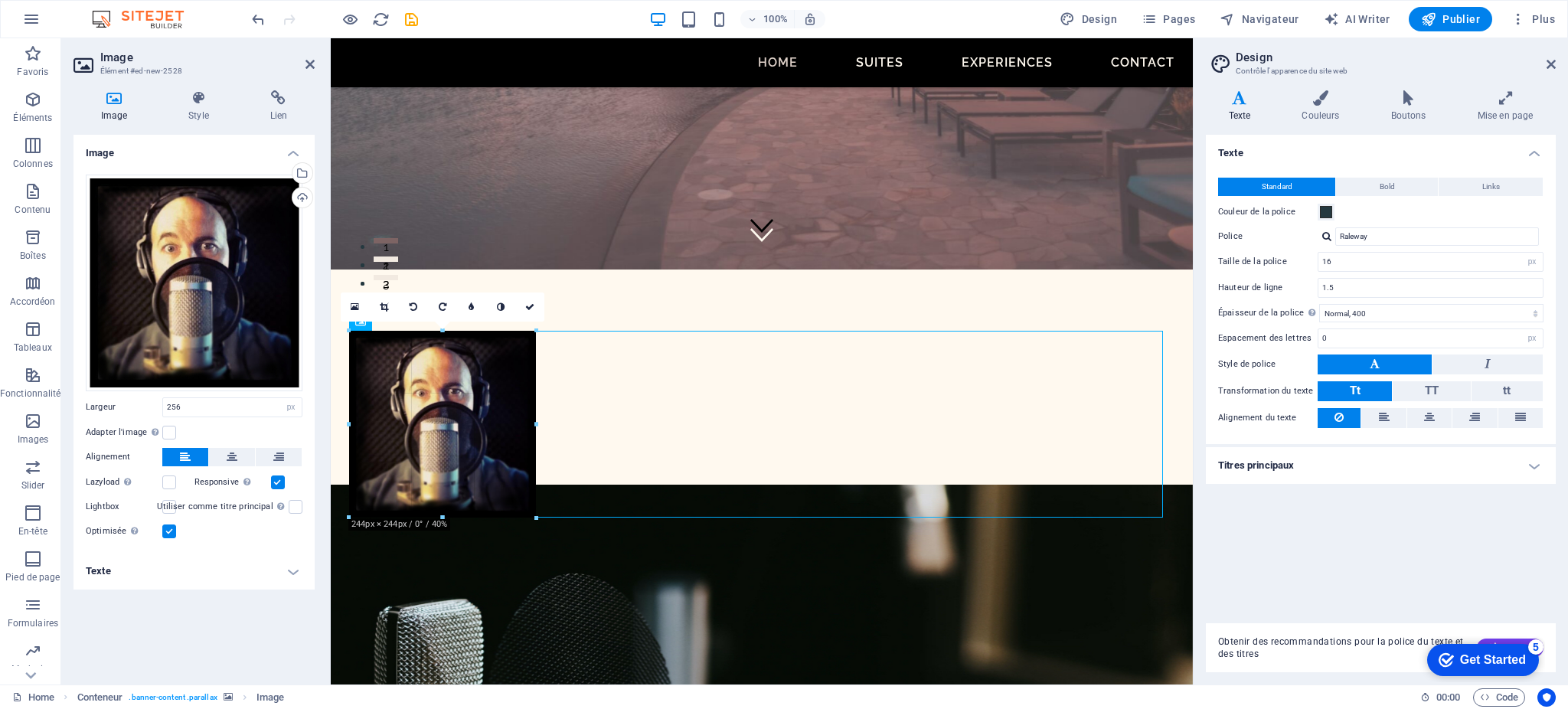
drag, startPoint x: 347, startPoint y: 428, endPoint x: 355, endPoint y: 438, distance: 12.8
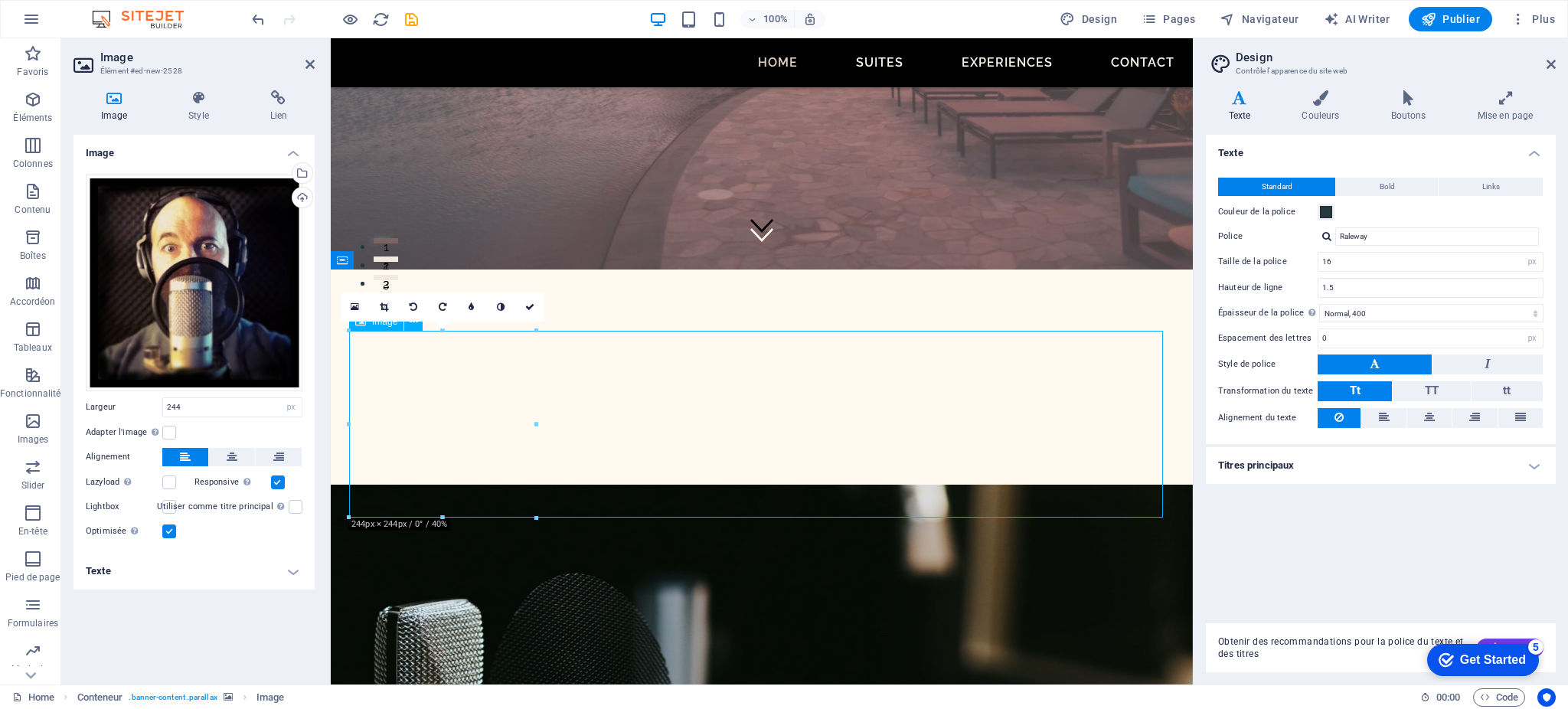
drag, startPoint x: 416, startPoint y: 436, endPoint x: 471, endPoint y: 444, distance: 55.6
click at [167, 430] on label at bounding box center [169, 433] width 14 height 14
click at [0, 0] on input "Adapter l'image Adapter automatiquement l'image à une largeur et une hauteur fi…" at bounding box center [0, 0] width 0 height 0
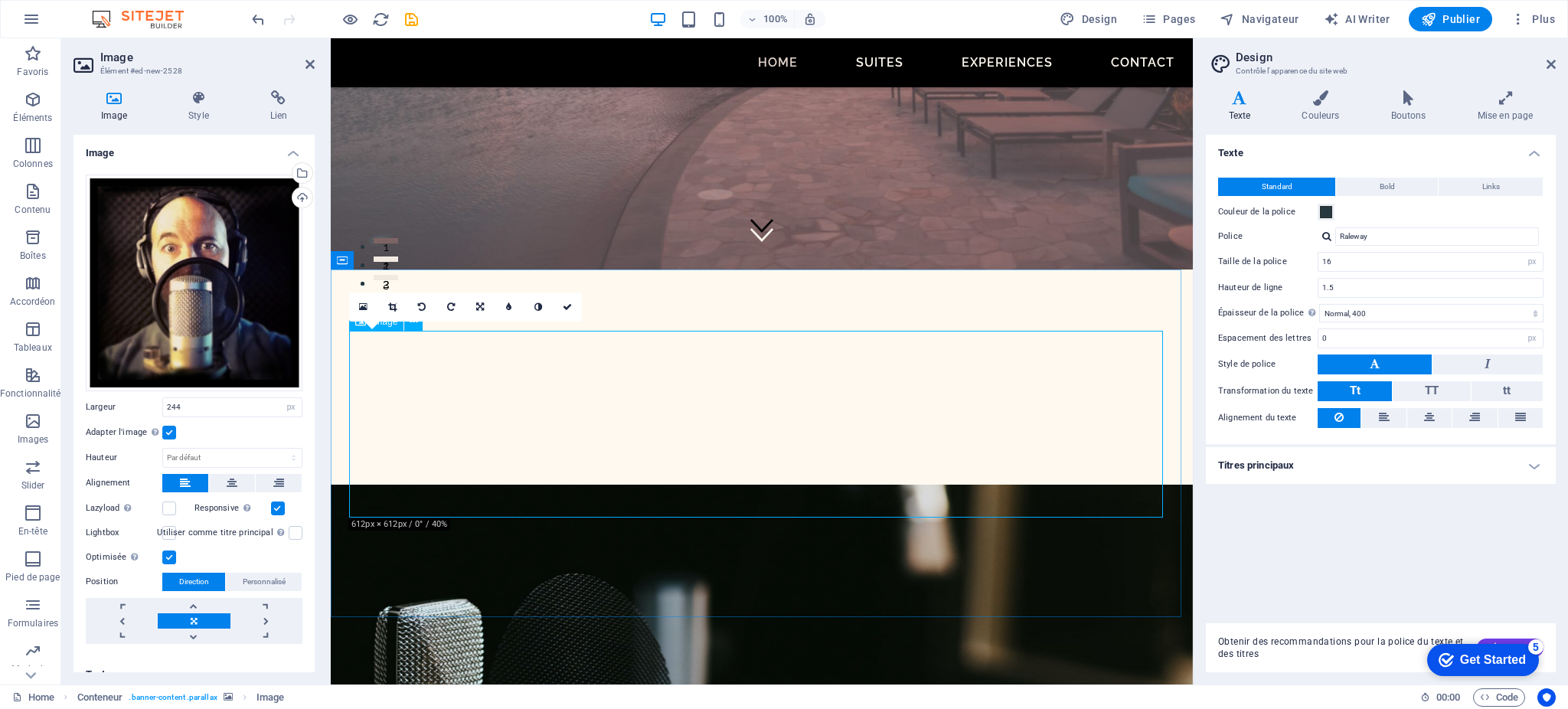
click at [169, 430] on label at bounding box center [169, 433] width 14 height 14
click at [0, 0] on input "Adapter l'image Adapter automatiquement l'image à une largeur et une hauteur fi…" at bounding box center [0, 0] width 0 height 0
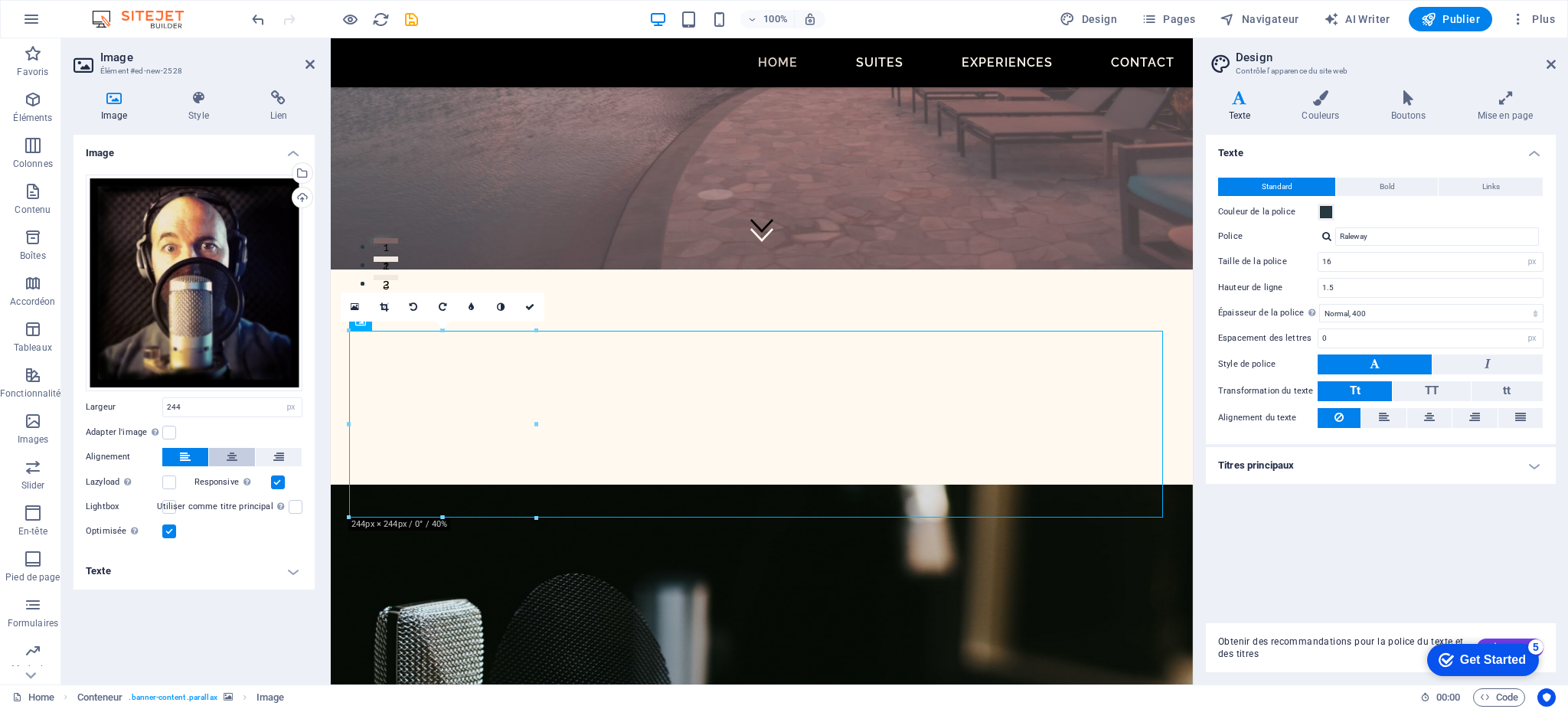
click at [225, 454] on button at bounding box center [231, 457] width 46 height 19
click at [280, 486] on label at bounding box center [278, 483] width 14 height 14
click at [0, 0] on input "Responsive Chargez automatiquement des images Retina et les formats optimisés p…" at bounding box center [0, 0] width 0 height 0
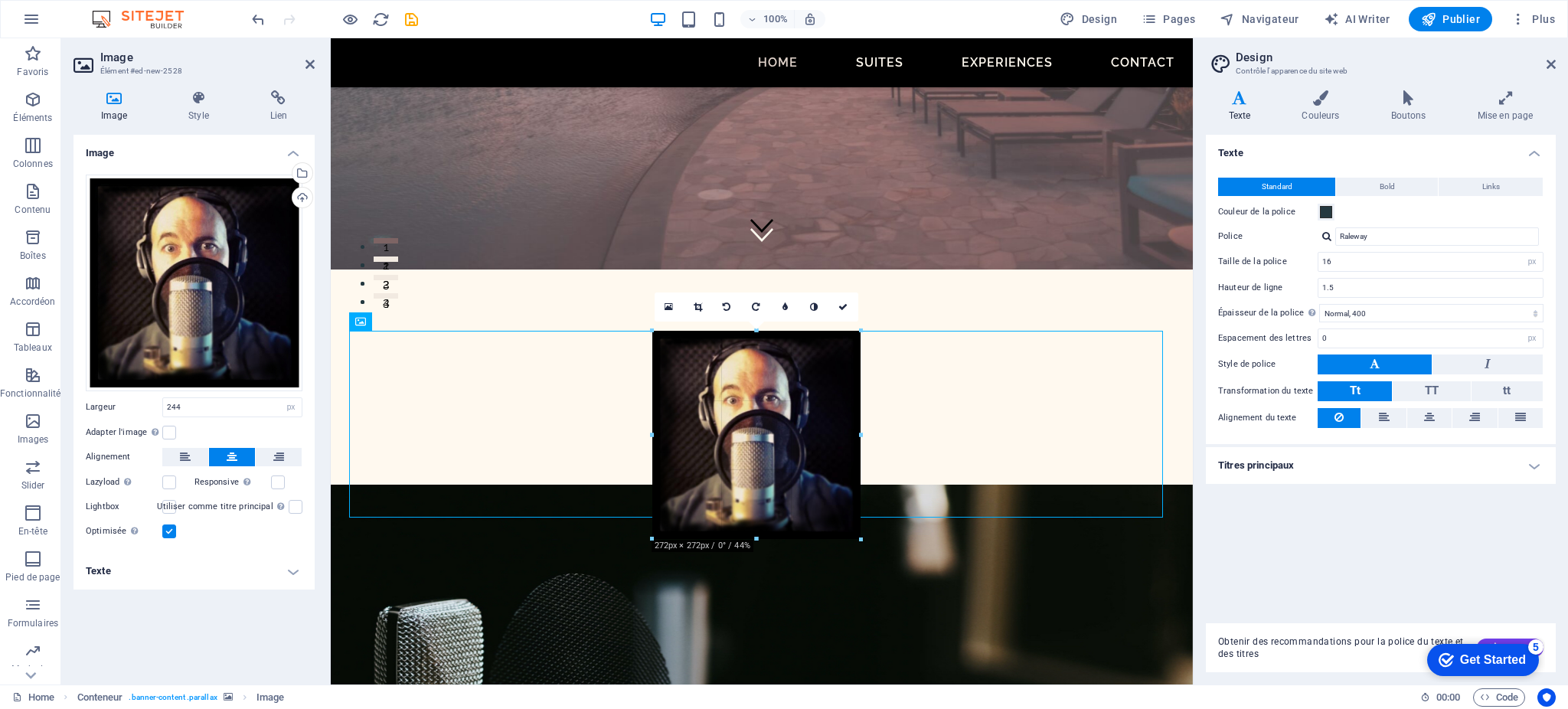
drag, startPoint x: 662, startPoint y: 516, endPoint x: 634, endPoint y: 548, distance: 42.5
type input "279"
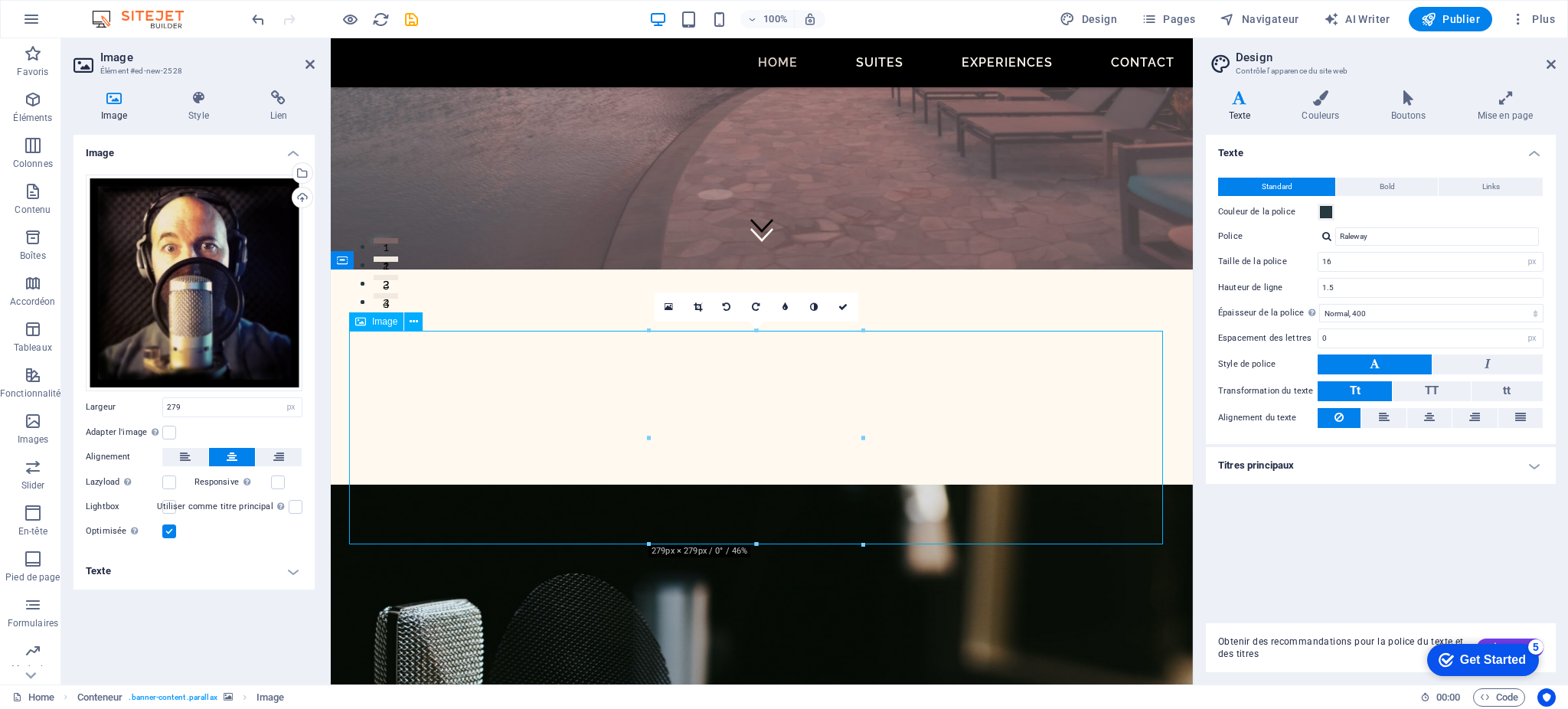
drag, startPoint x: 721, startPoint y: 490, endPoint x: 655, endPoint y: 489, distance: 66.0
click at [196, 103] on icon at bounding box center [198, 98] width 75 height 15
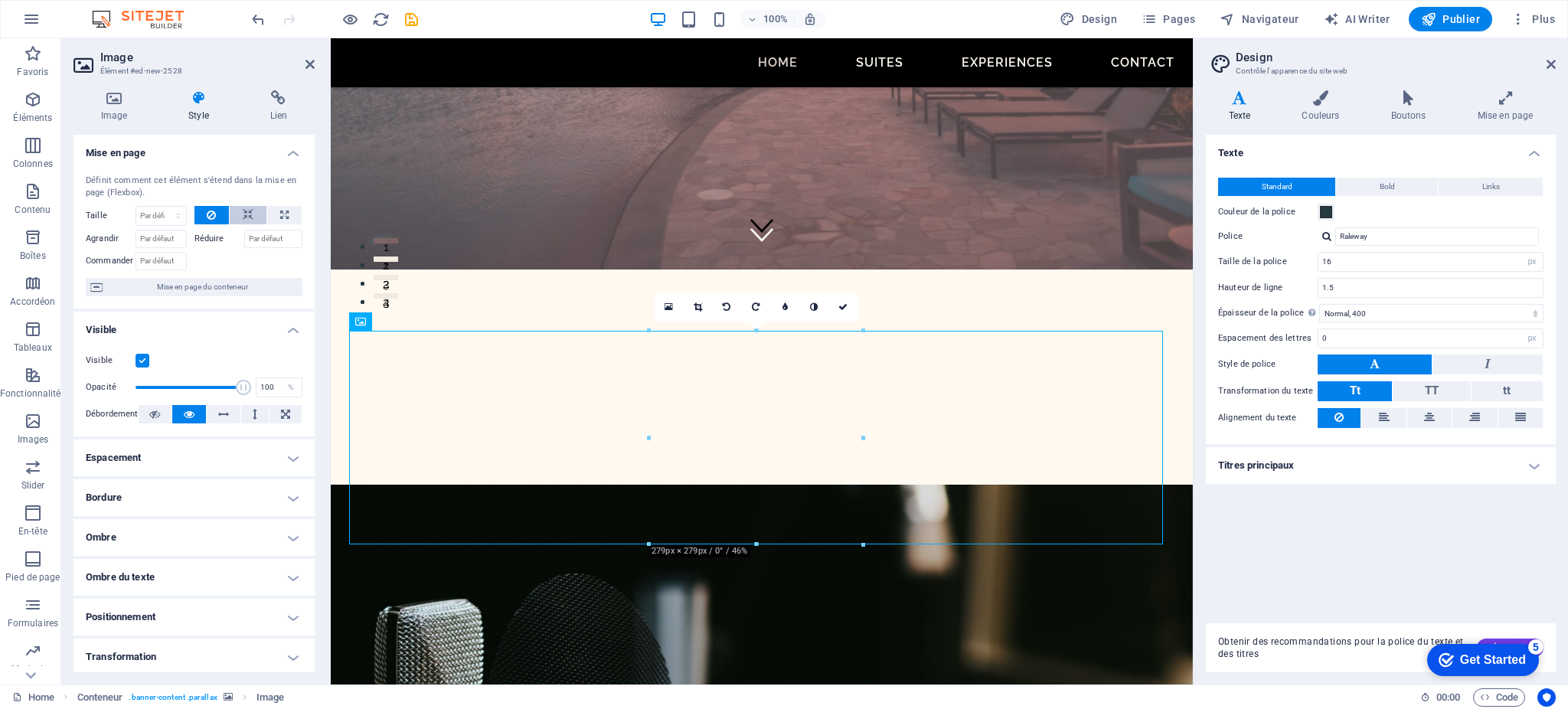
click at [249, 214] on icon at bounding box center [248, 215] width 11 height 19
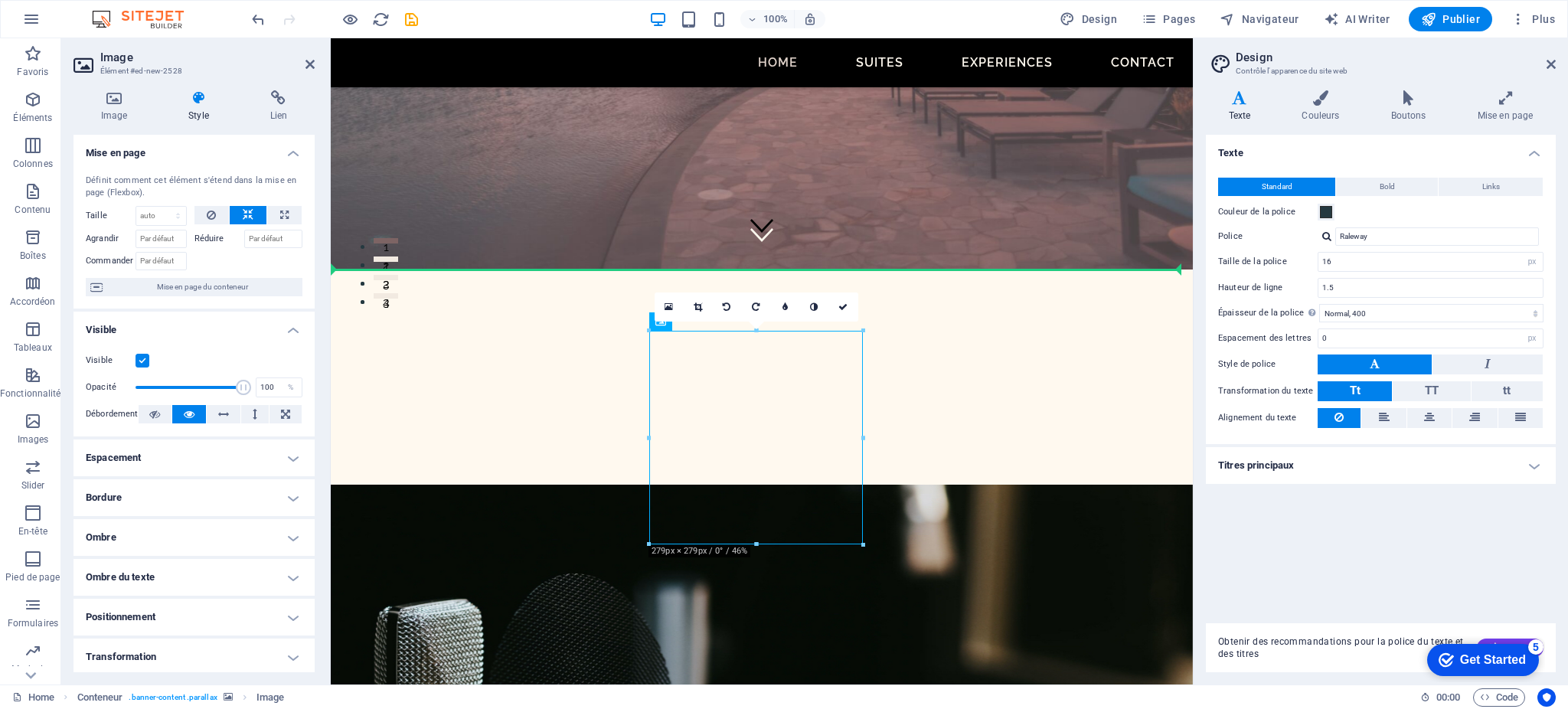
drag, startPoint x: 683, startPoint y: 372, endPoint x: 554, endPoint y: 374, distance: 129.0
click at [282, 222] on icon at bounding box center [285, 215] width 8 height 19
type input "100"
select select "%"
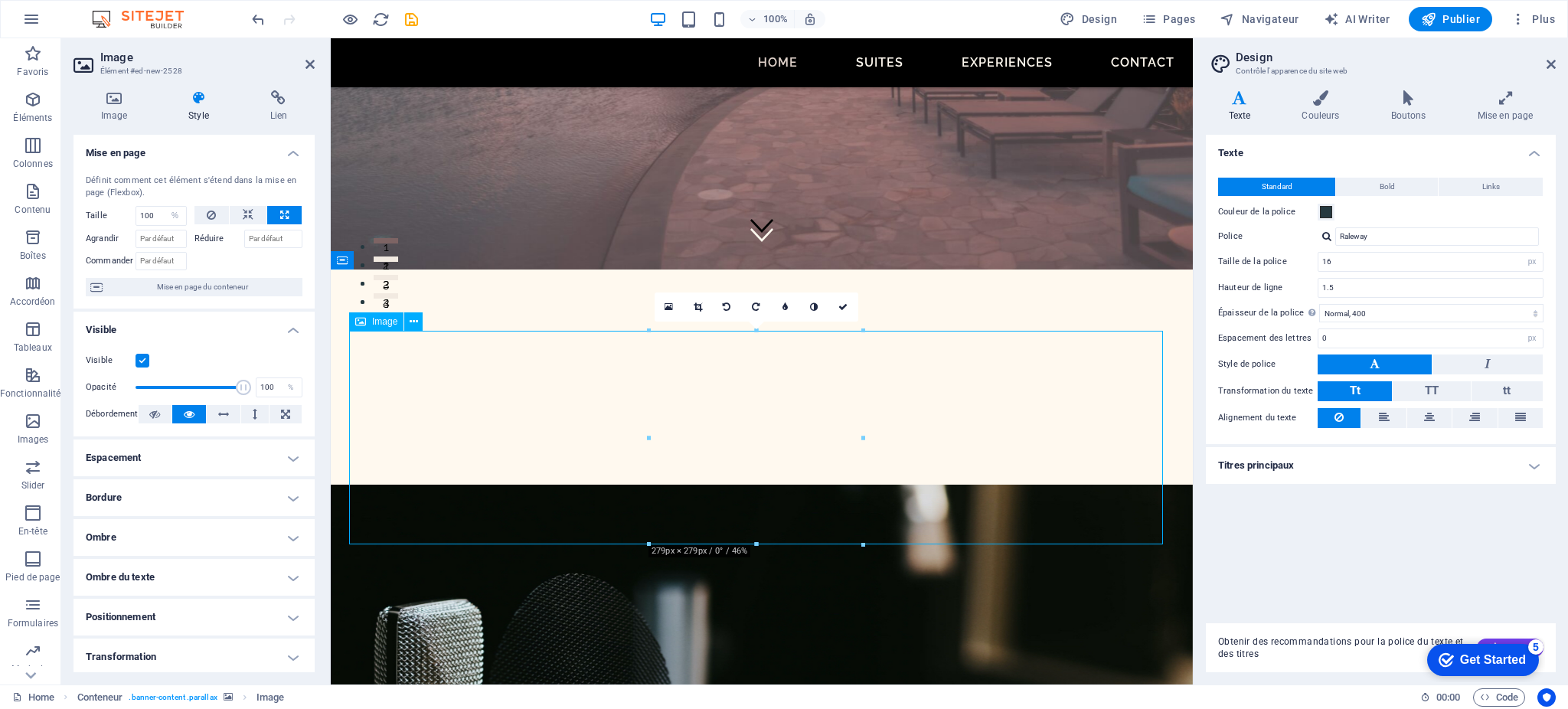
drag, startPoint x: 723, startPoint y: 412, endPoint x: 625, endPoint y: 410, distance: 98.0
click at [235, 291] on span "Mise en page du conteneur" at bounding box center [203, 287] width 191 height 19
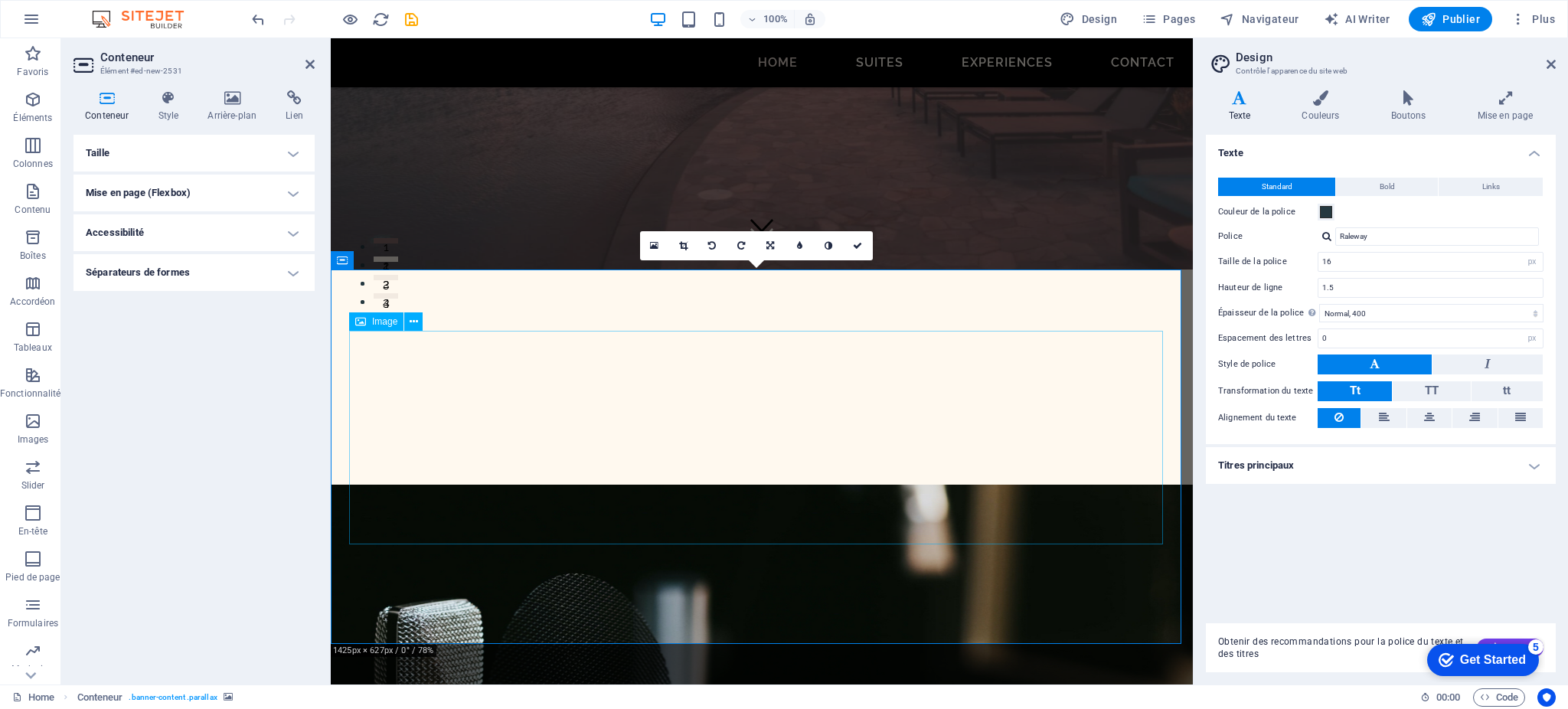
select select "%"
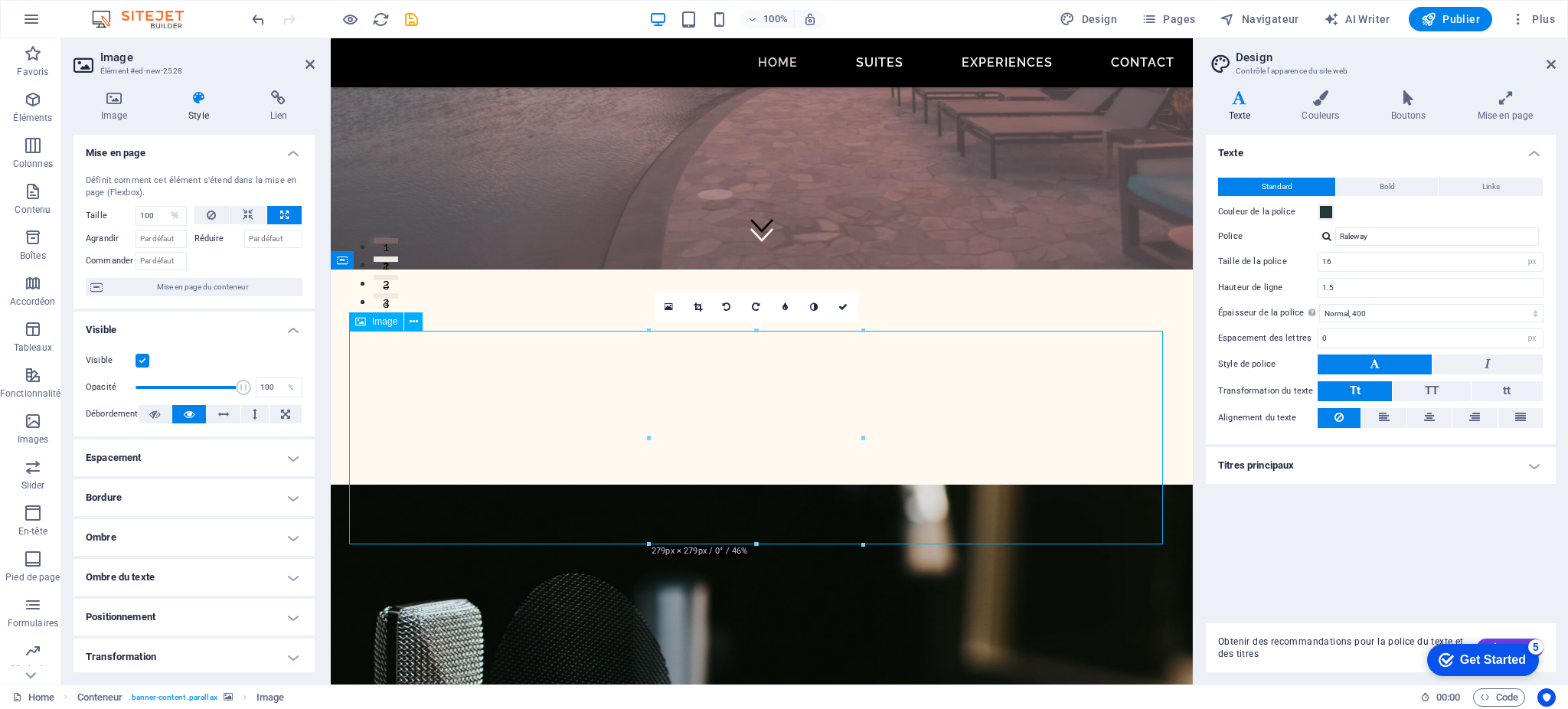
drag, startPoint x: 738, startPoint y: 428, endPoint x: 979, endPoint y: 464, distance: 243.7
click at [246, 215] on icon at bounding box center [248, 215] width 11 height 19
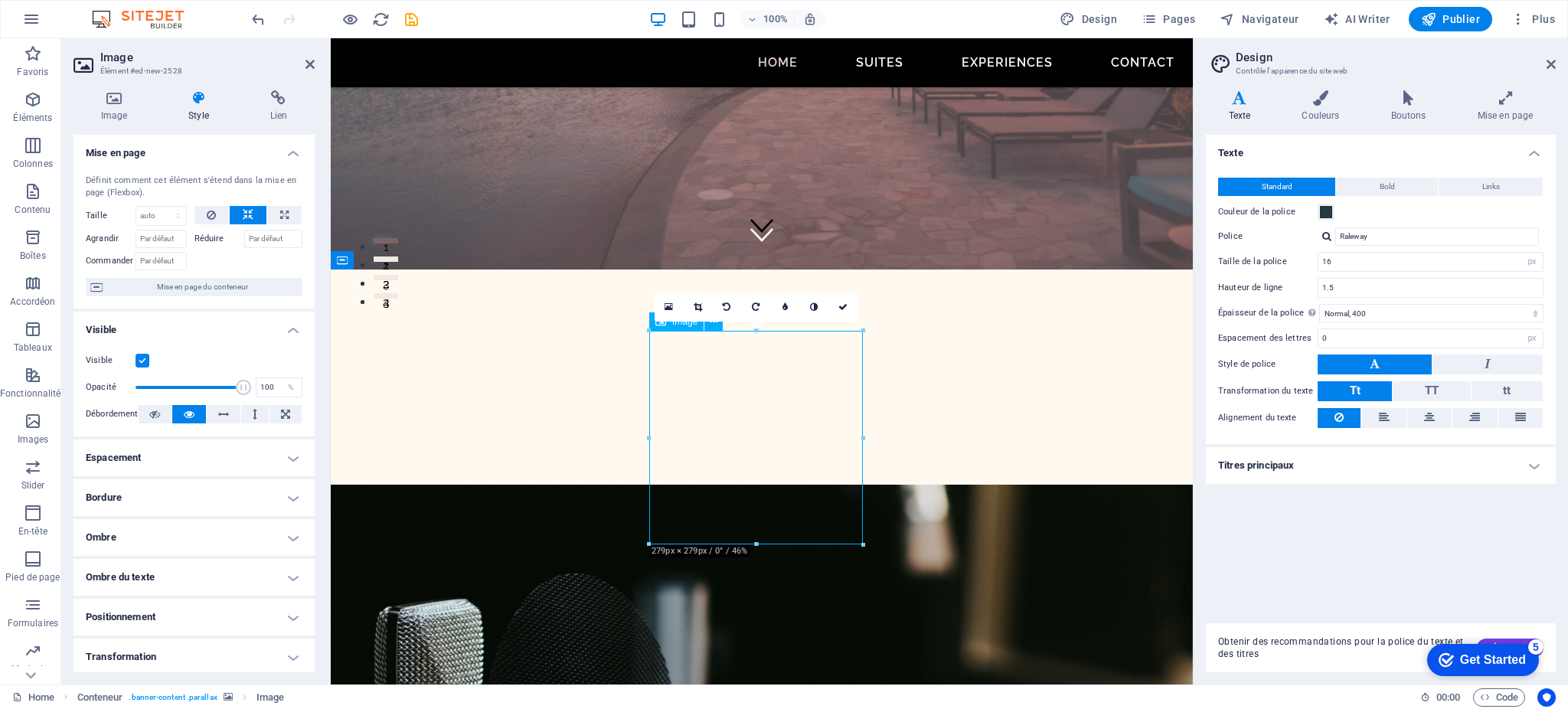
drag, startPoint x: 713, startPoint y: 428, endPoint x: 691, endPoint y: 428, distance: 22.0
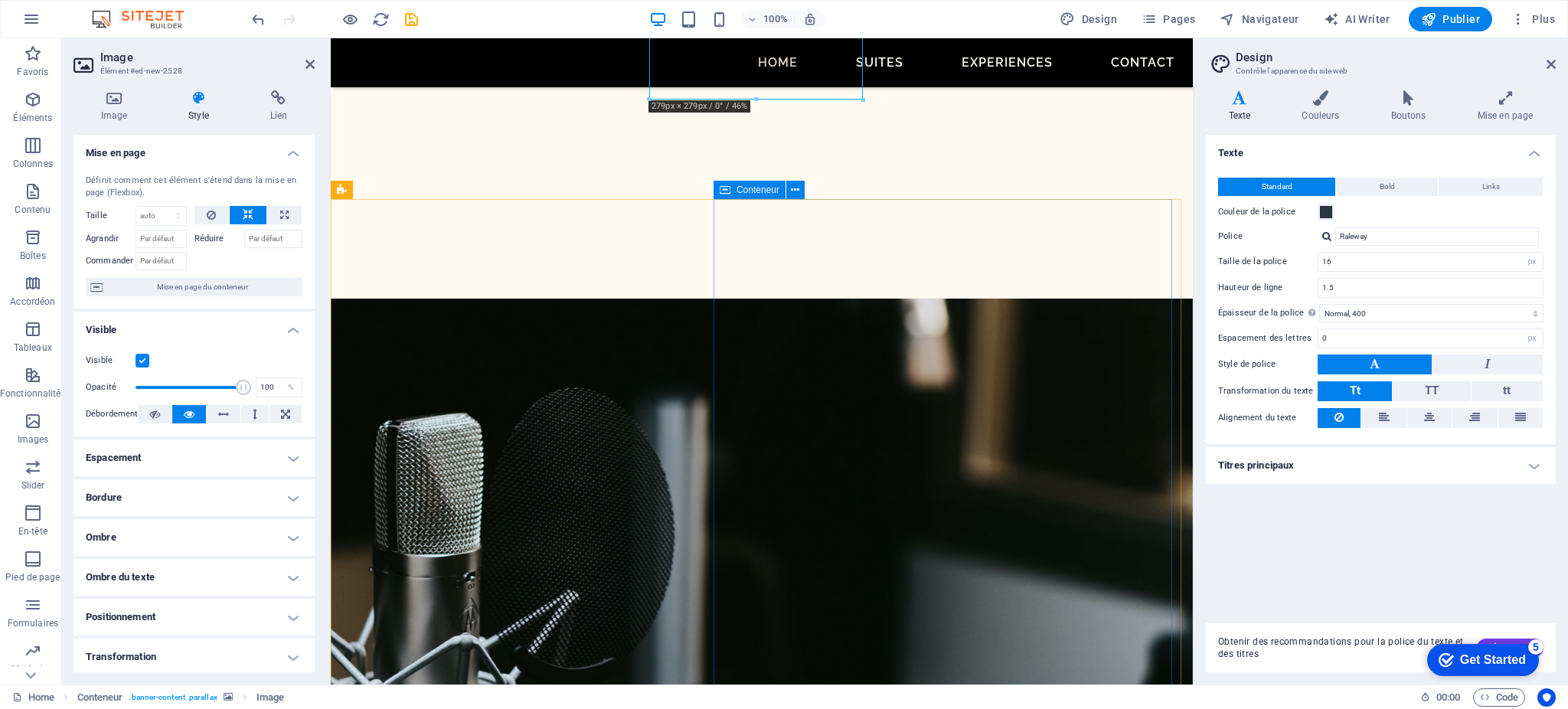
scroll to position [366, 0]
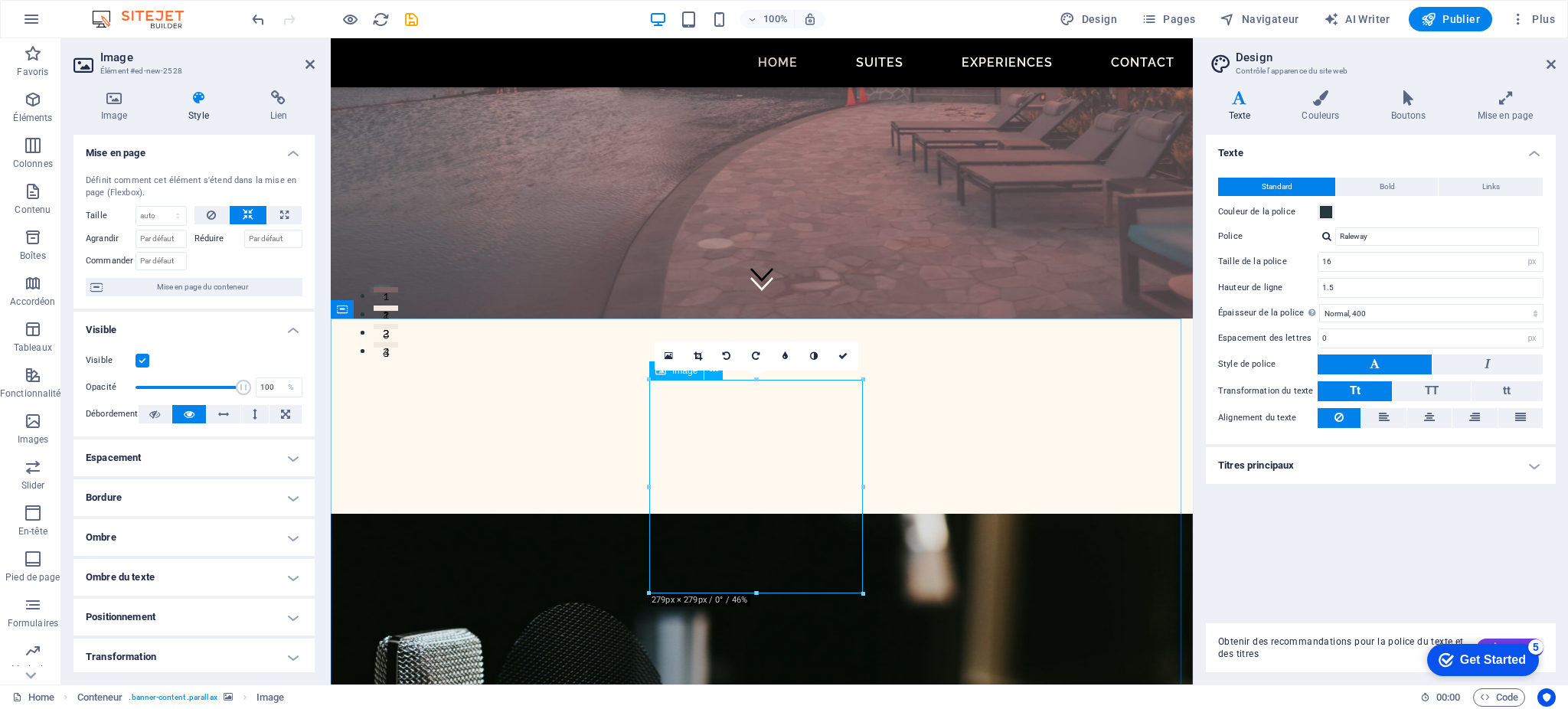
click at [169, 264] on input "Commander" at bounding box center [161, 261] width 52 height 19
click at [179, 216] on select "Par défaut auto px % 1/1 1/2 1/3 1/4 1/5 1/6 1/7 1/8 1/9 1/10" at bounding box center [161, 216] width 50 height 19
click at [136, 207] on select "Par défaut auto px % 1/1 1/2 1/3 1/4 1/5 1/6 1/7 1/8 1/9 1/10" at bounding box center [161, 216] width 50 height 19
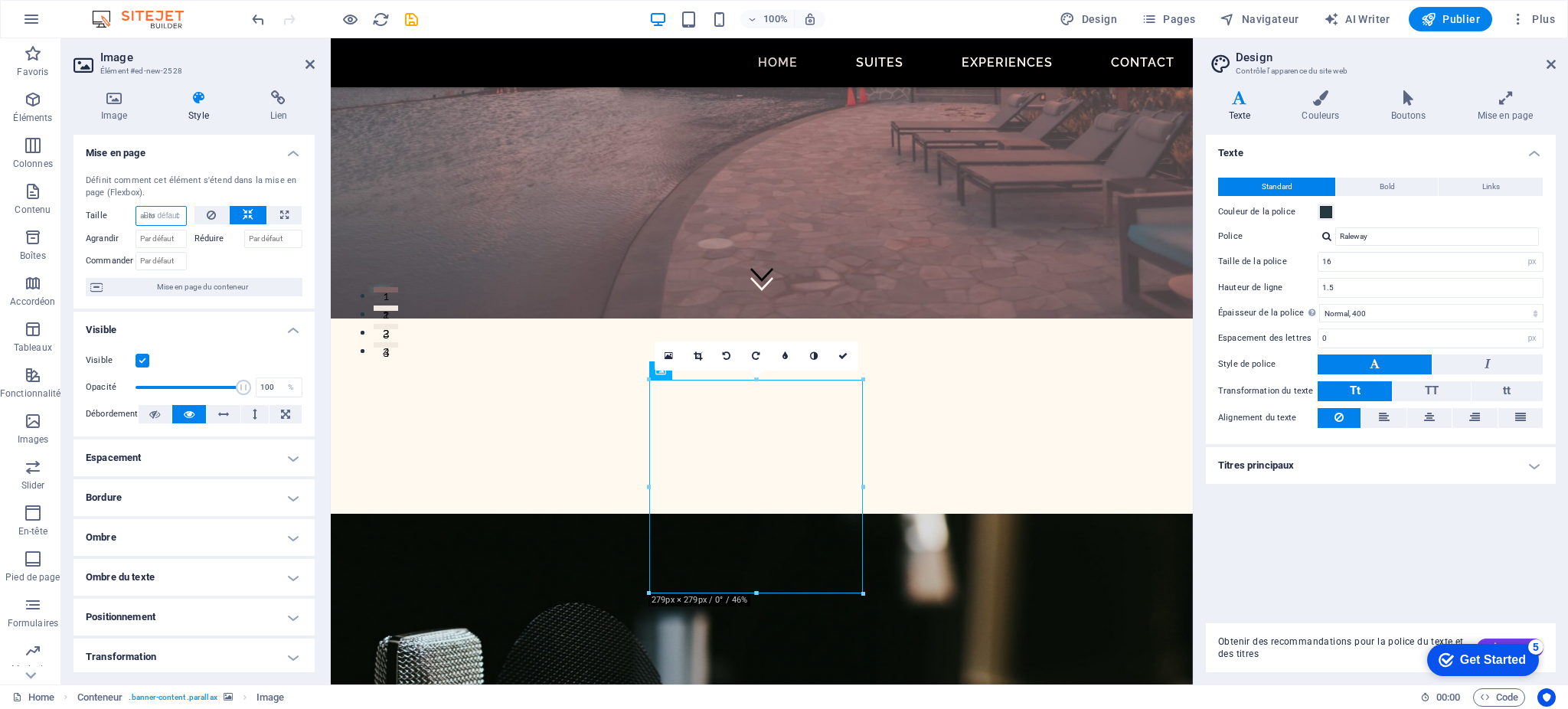
select select "DISABLED_OPTION_VALUE"
click at [105, 102] on icon at bounding box center [114, 98] width 81 height 15
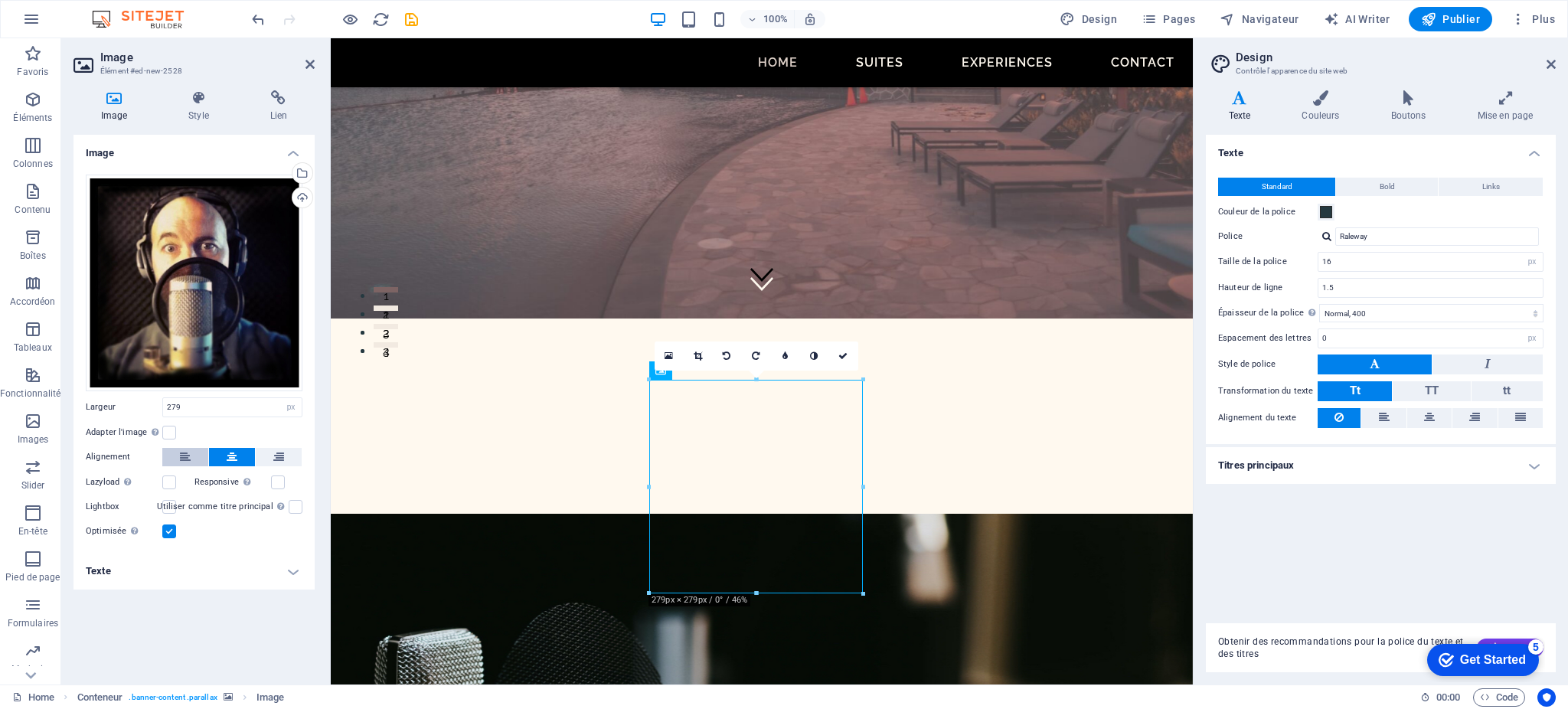
click at [190, 454] on icon at bounding box center [185, 457] width 11 height 19
drag, startPoint x: 780, startPoint y: 486, endPoint x: 690, endPoint y: 481, distance: 90.1
click at [172, 528] on label at bounding box center [169, 532] width 14 height 14
click at [0, 0] on input "Optimisée Les images sont compressées pour améliorer la vitesse de la page." at bounding box center [0, 0] width 0 height 0
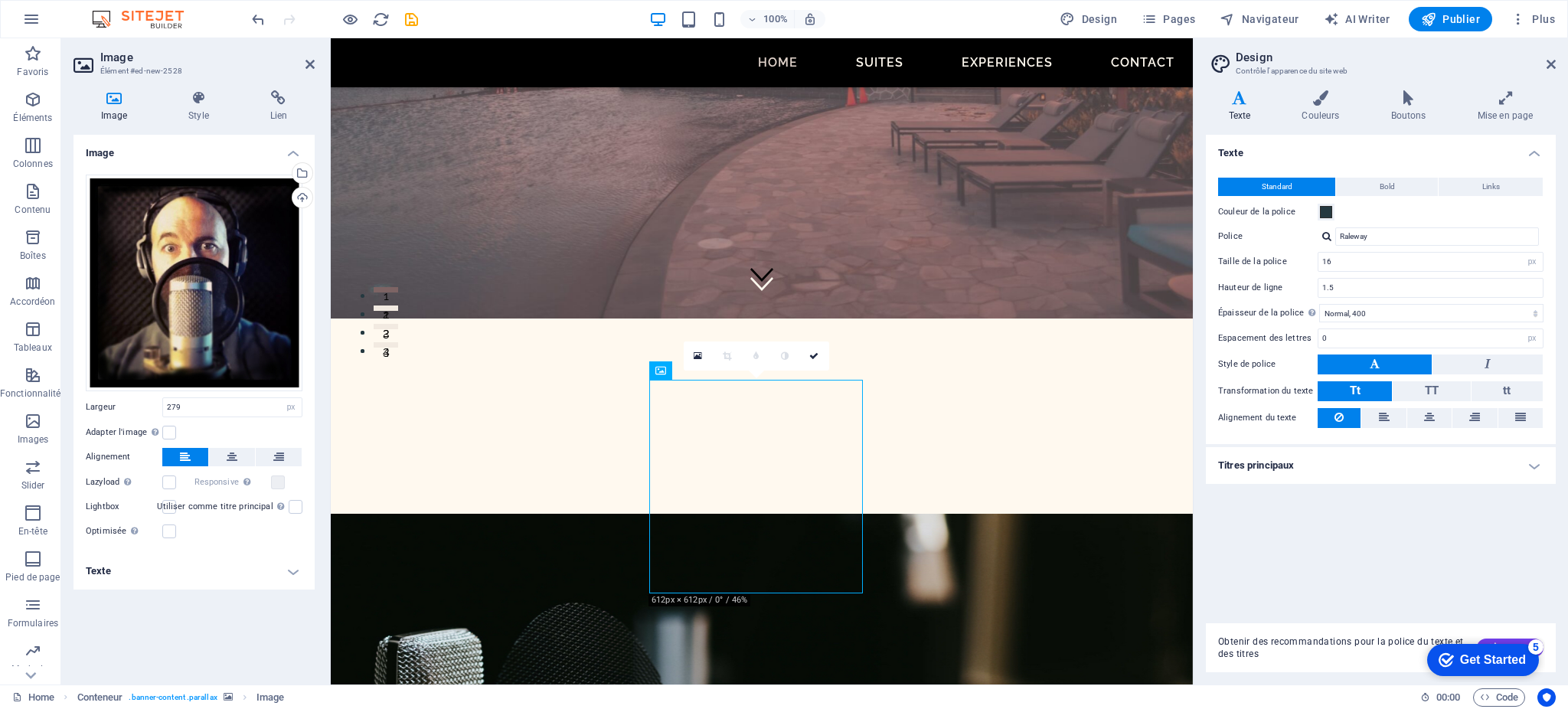
drag, startPoint x: 692, startPoint y: 515, endPoint x: 594, endPoint y: 515, distance: 98.0
click at [295, 576] on h4 "Texte" at bounding box center [194, 571] width 242 height 37
click at [195, 103] on icon at bounding box center [198, 98] width 75 height 15
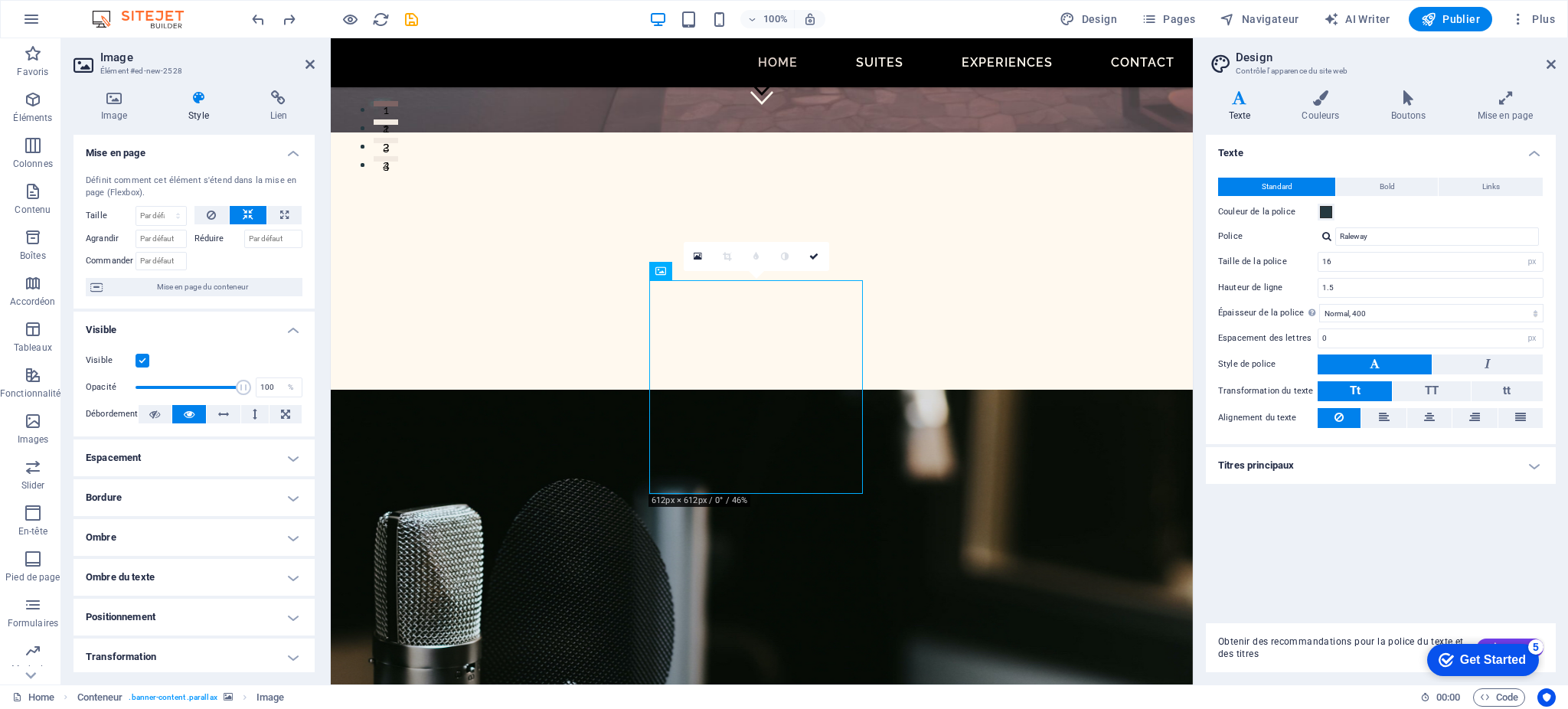
scroll to position [555, 0]
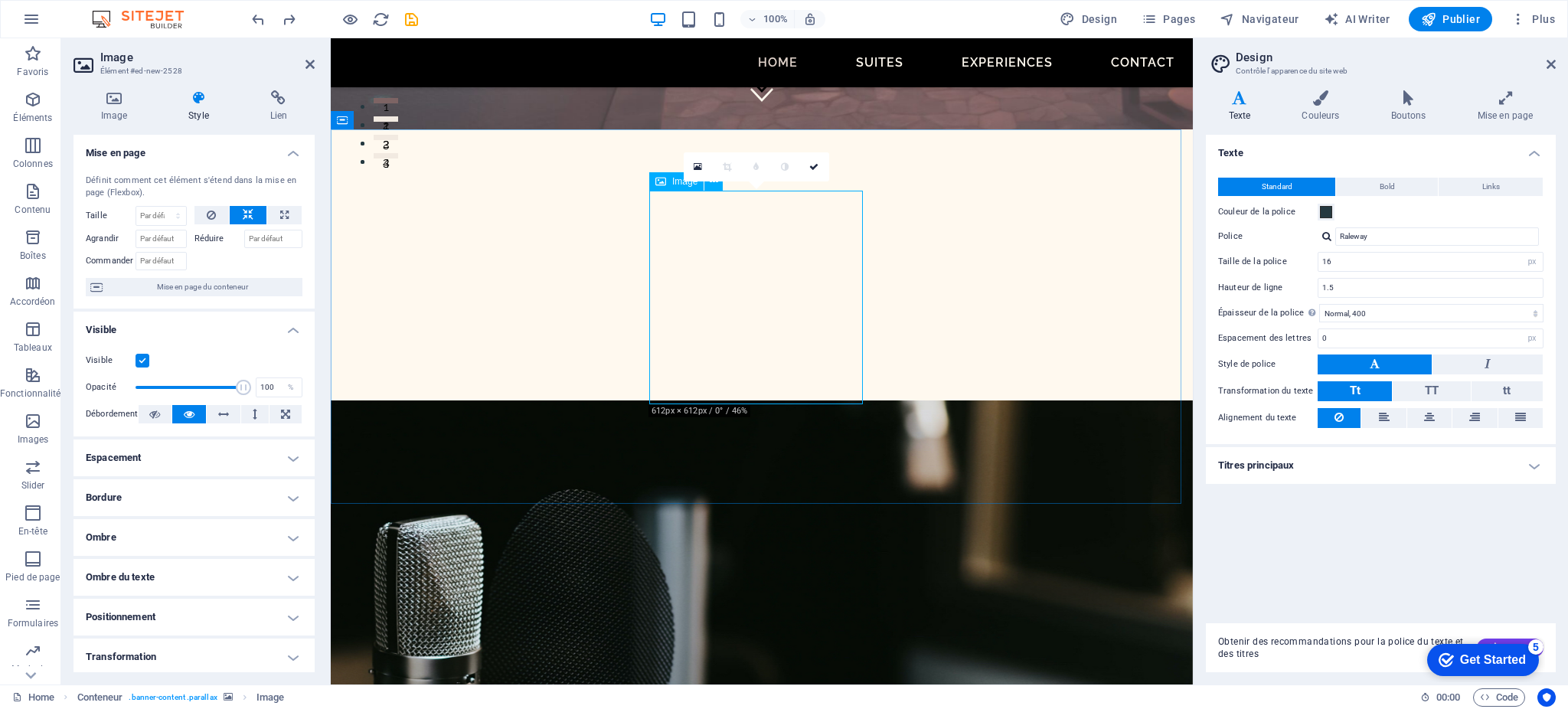
click at [702, 165] on link at bounding box center [698, 166] width 29 height 29
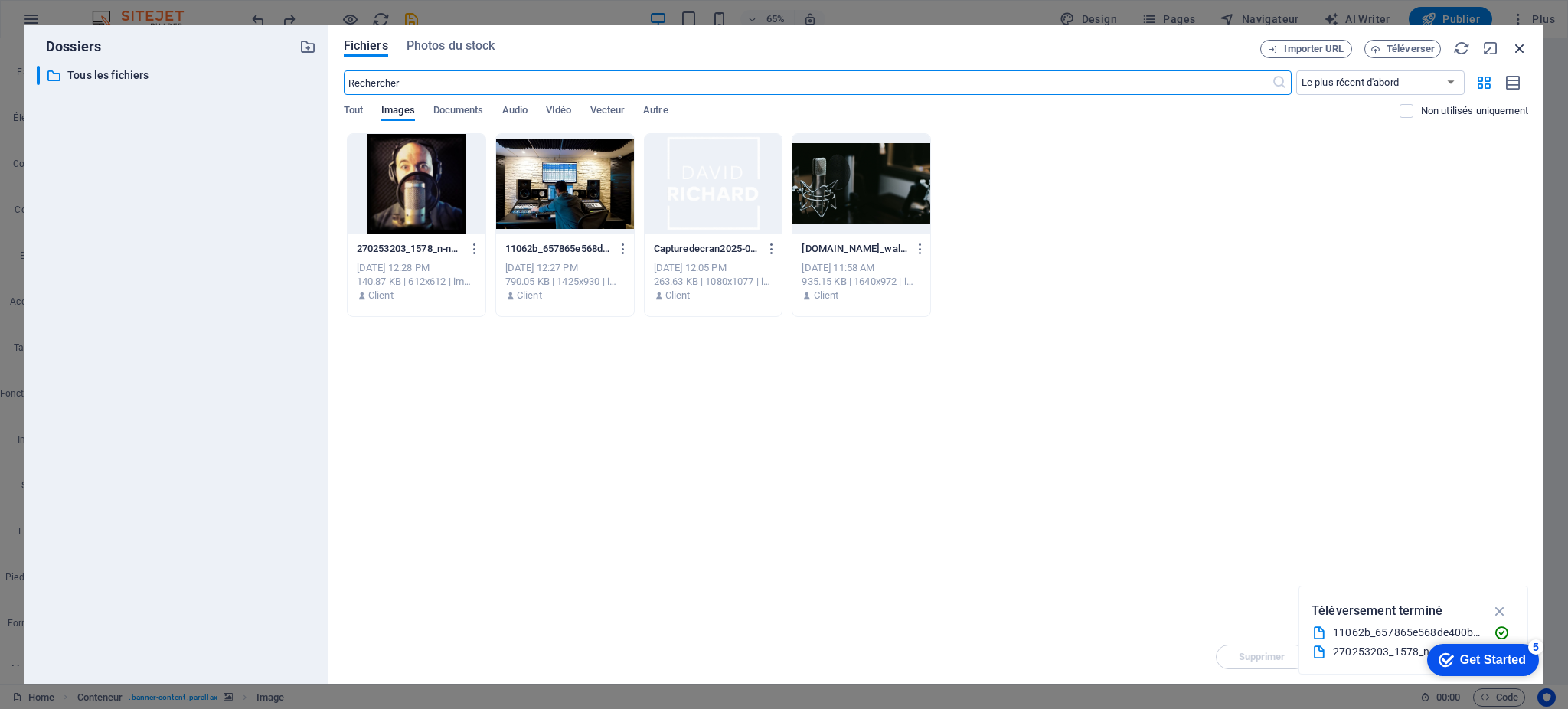
click at [1522, 46] on icon "button" at bounding box center [1520, 48] width 17 height 17
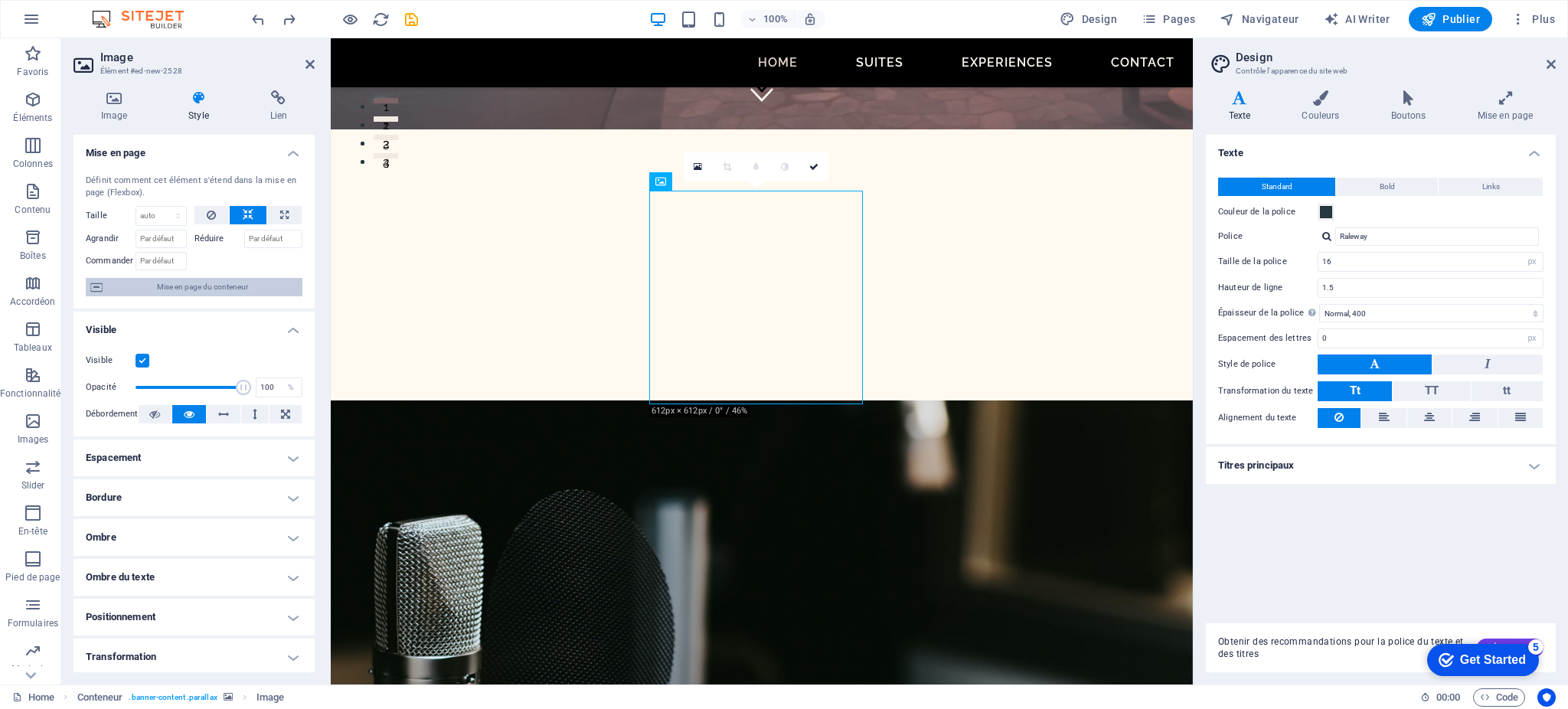
click at [186, 286] on span "Mise en page du conteneur" at bounding box center [203, 287] width 191 height 19
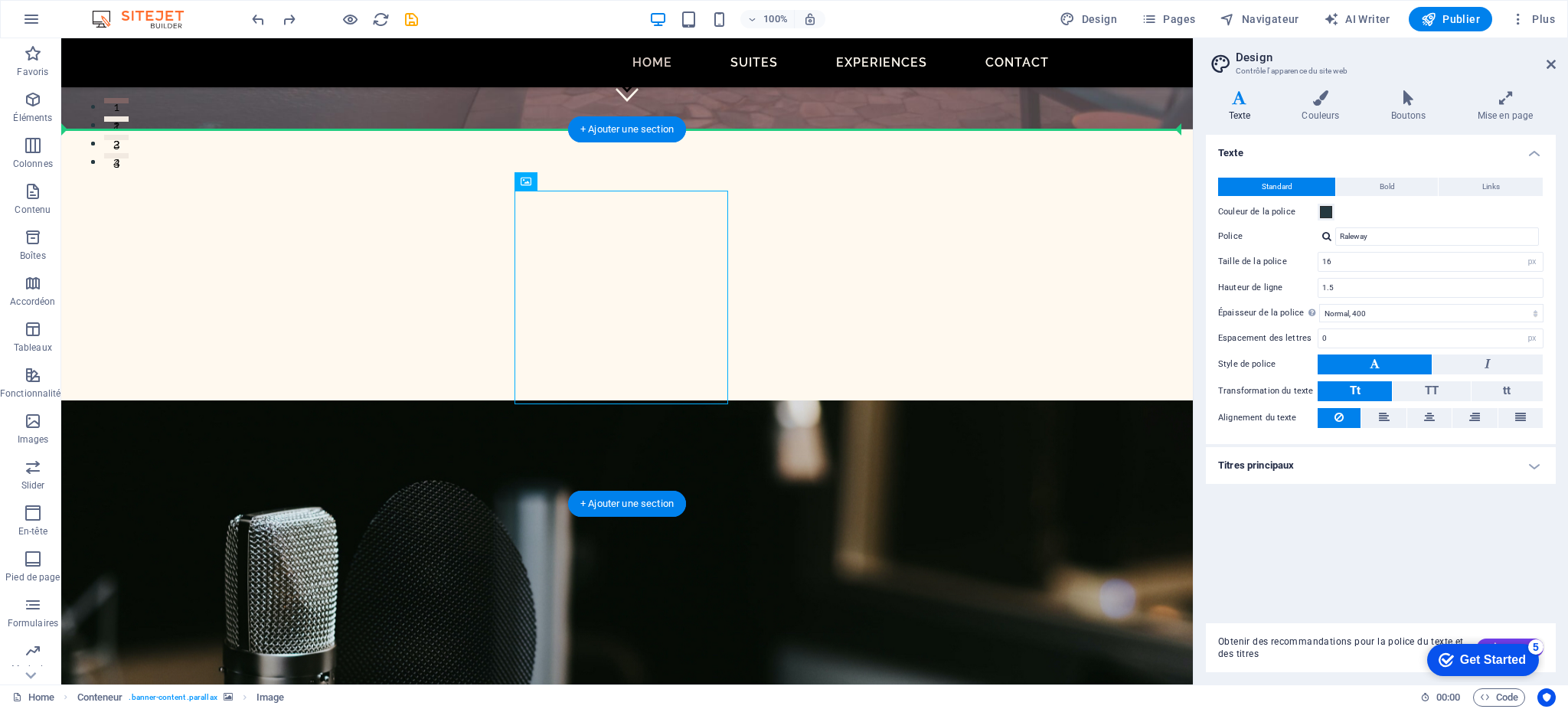
drag, startPoint x: 447, startPoint y: 290, endPoint x: 732, endPoint y: 291, distance: 285.0
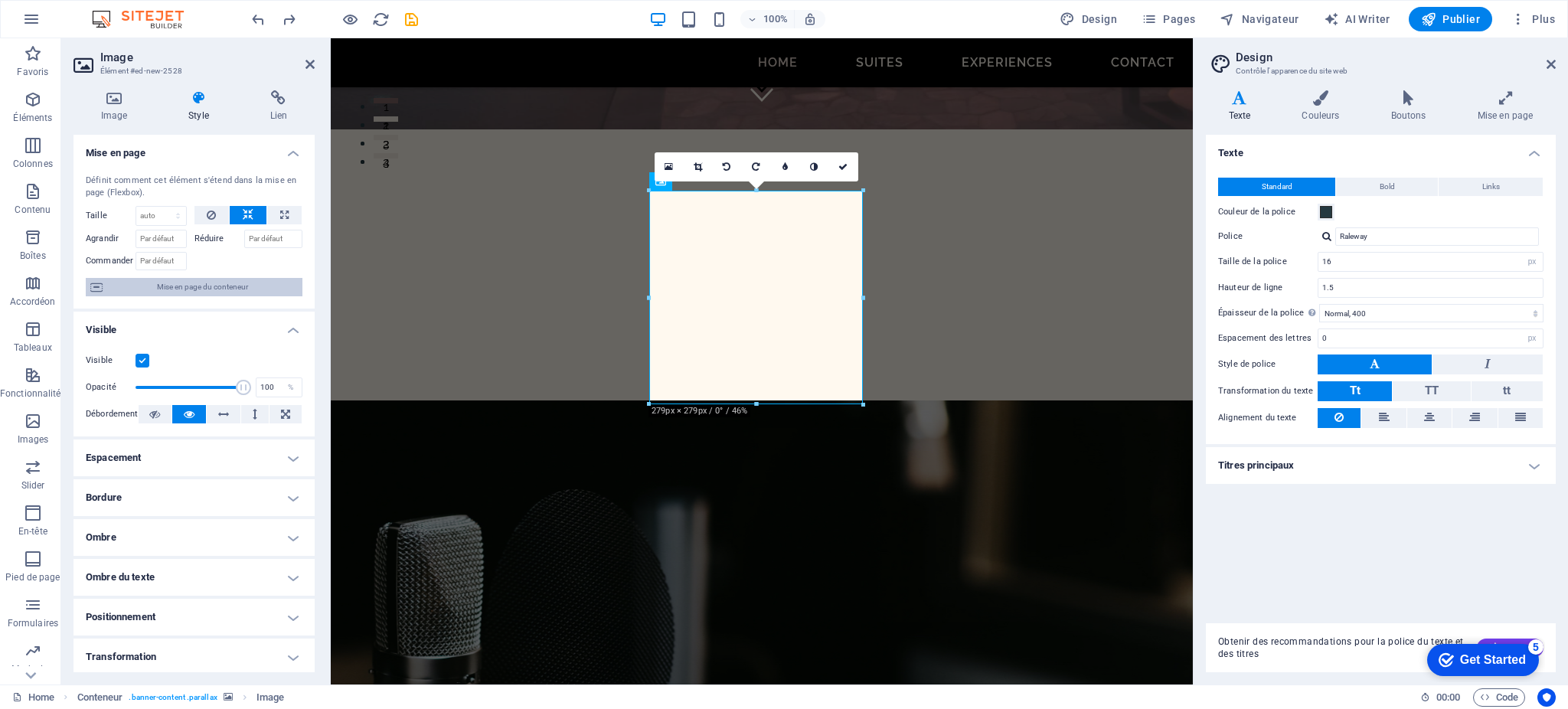
click at [175, 287] on span "Mise en page du conteneur" at bounding box center [203, 287] width 191 height 19
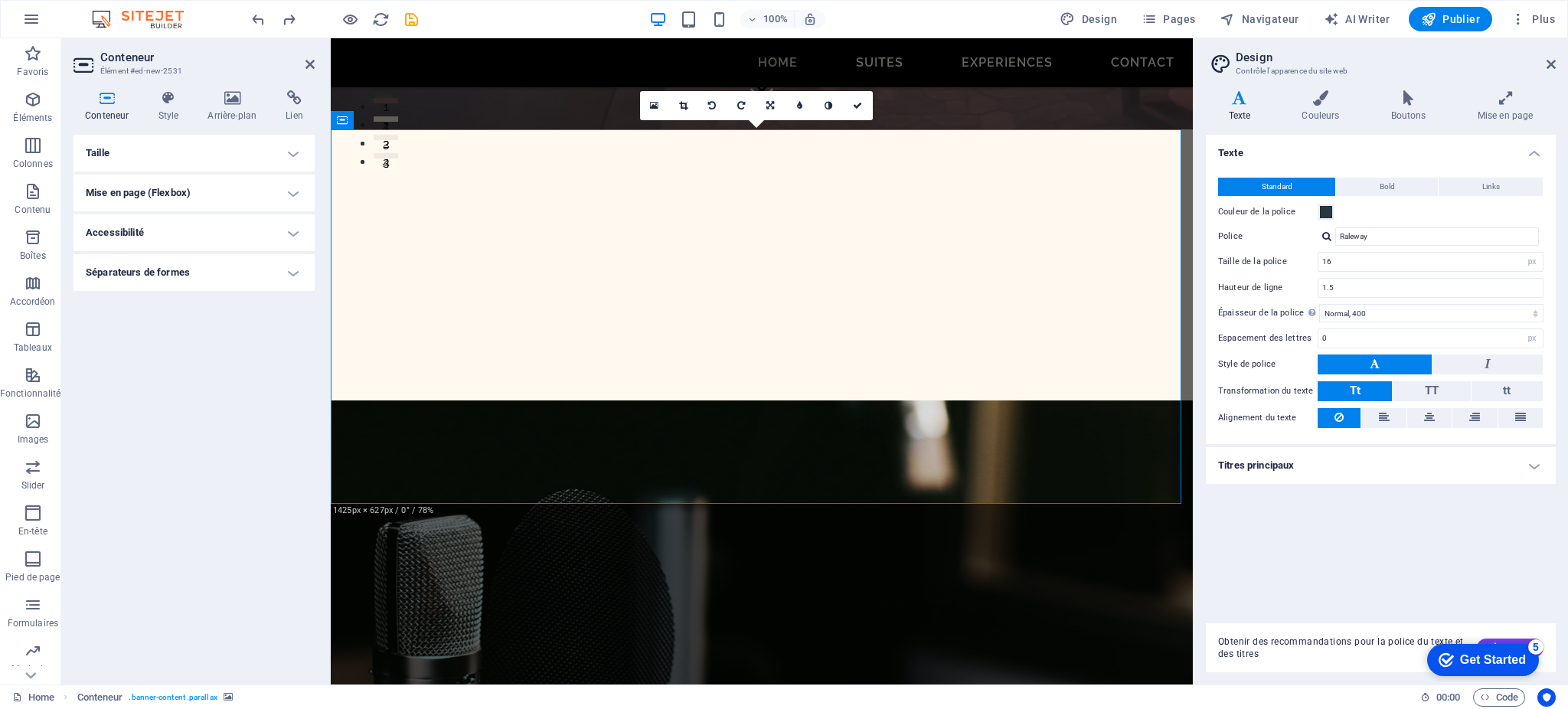
click at [293, 185] on h4 "Mise en page (Flexbox)" at bounding box center [194, 194] width 242 height 37
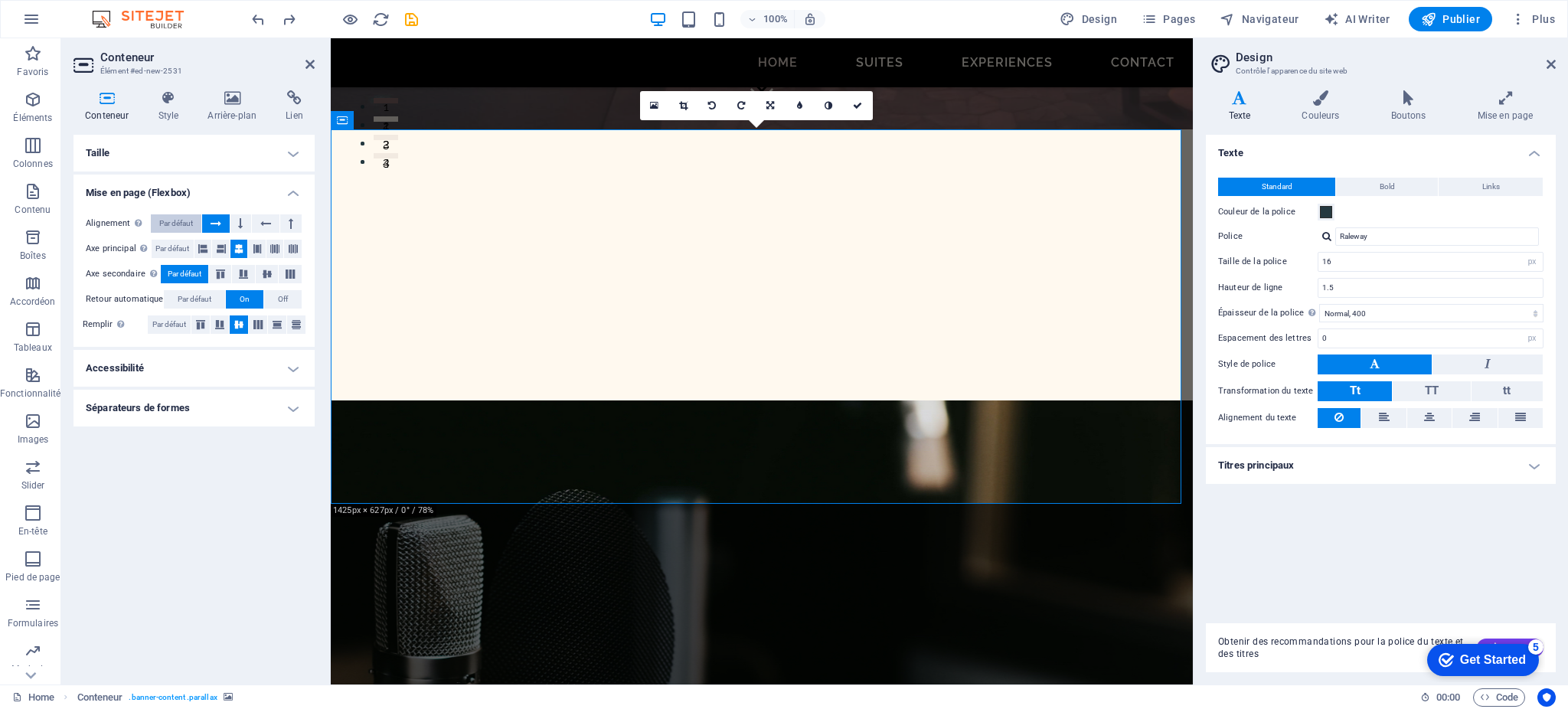
click at [184, 222] on span "Par défaut" at bounding box center [177, 224] width 34 height 19
click at [177, 245] on span "Par défaut" at bounding box center [172, 249] width 34 height 19
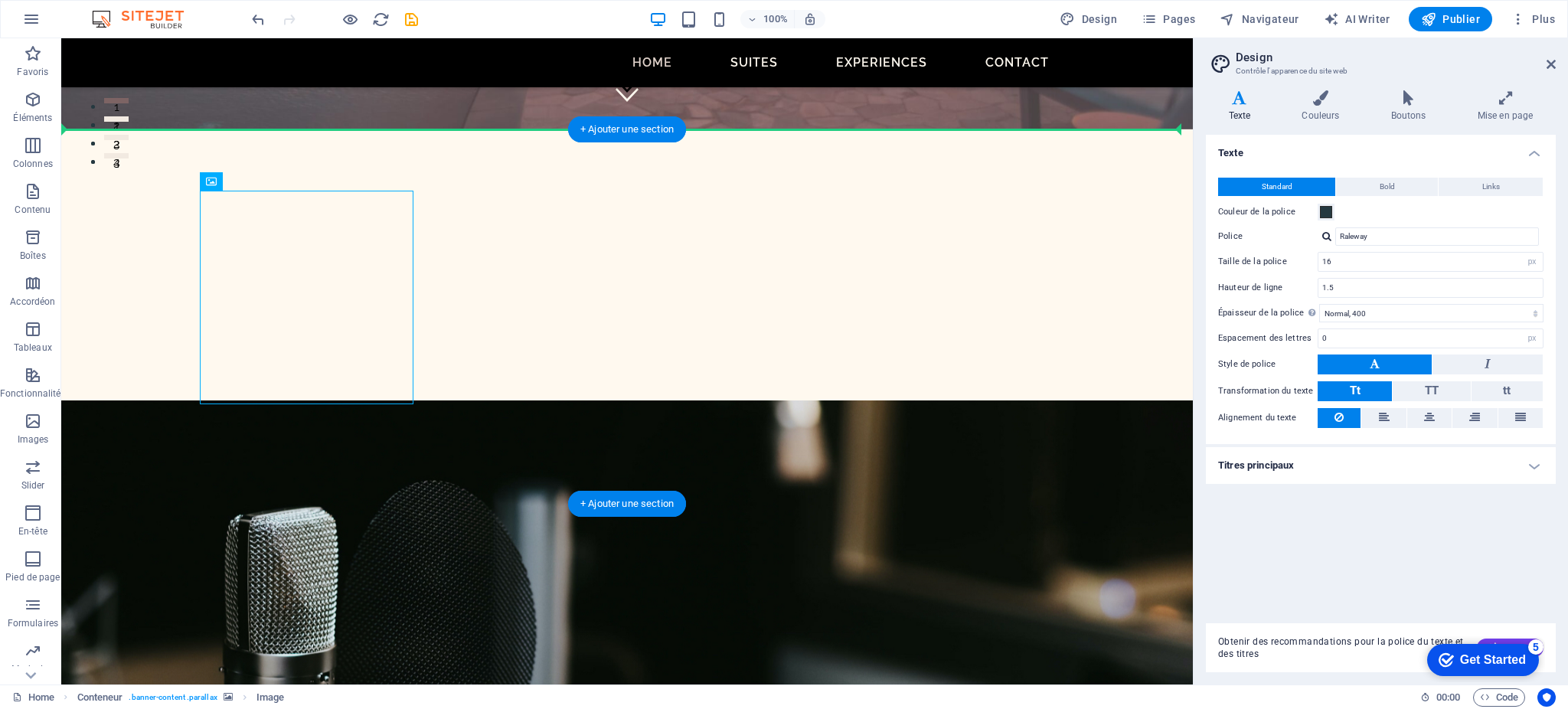
drag, startPoint x: 150, startPoint y: 286, endPoint x: 488, endPoint y: 299, distance: 338.2
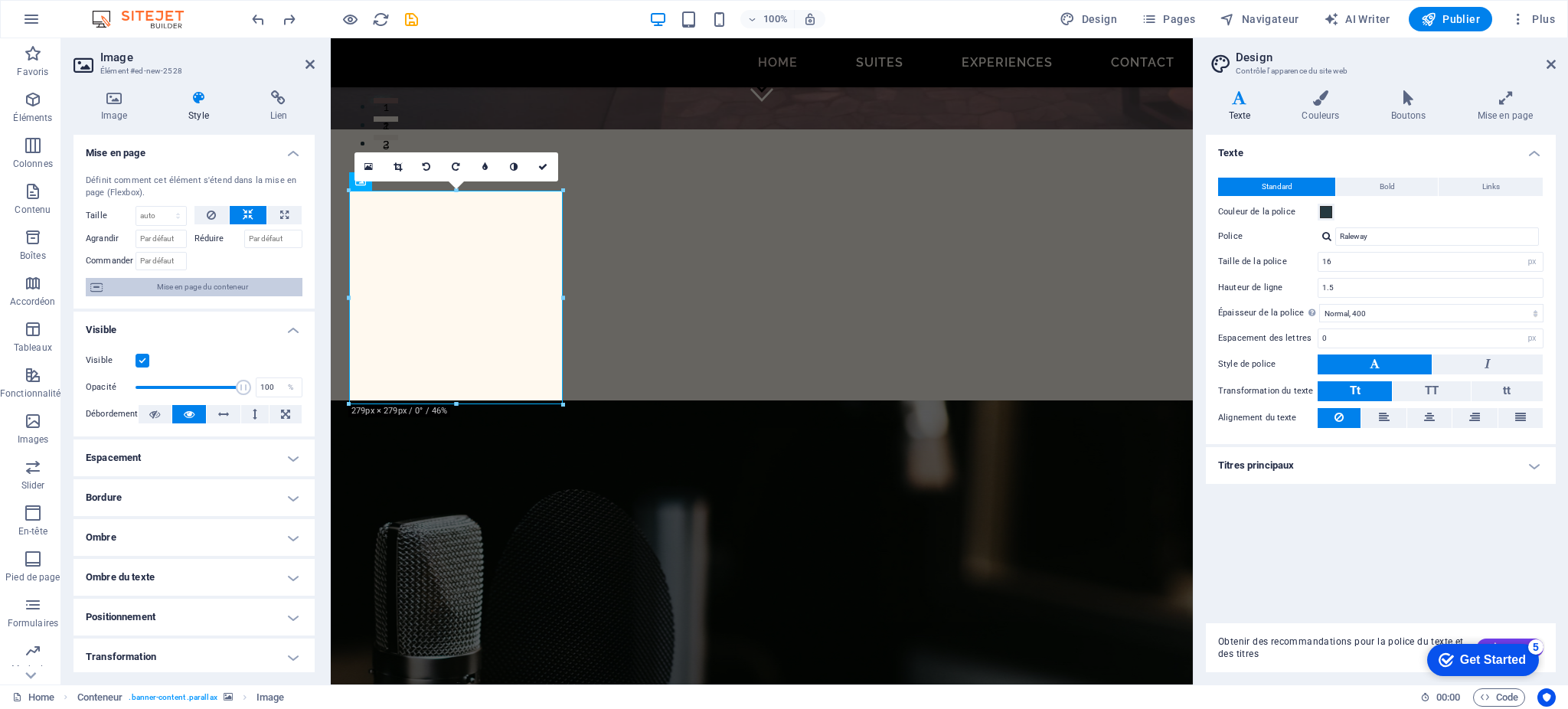
click at [217, 287] on span "Mise en page du conteneur" at bounding box center [203, 287] width 191 height 19
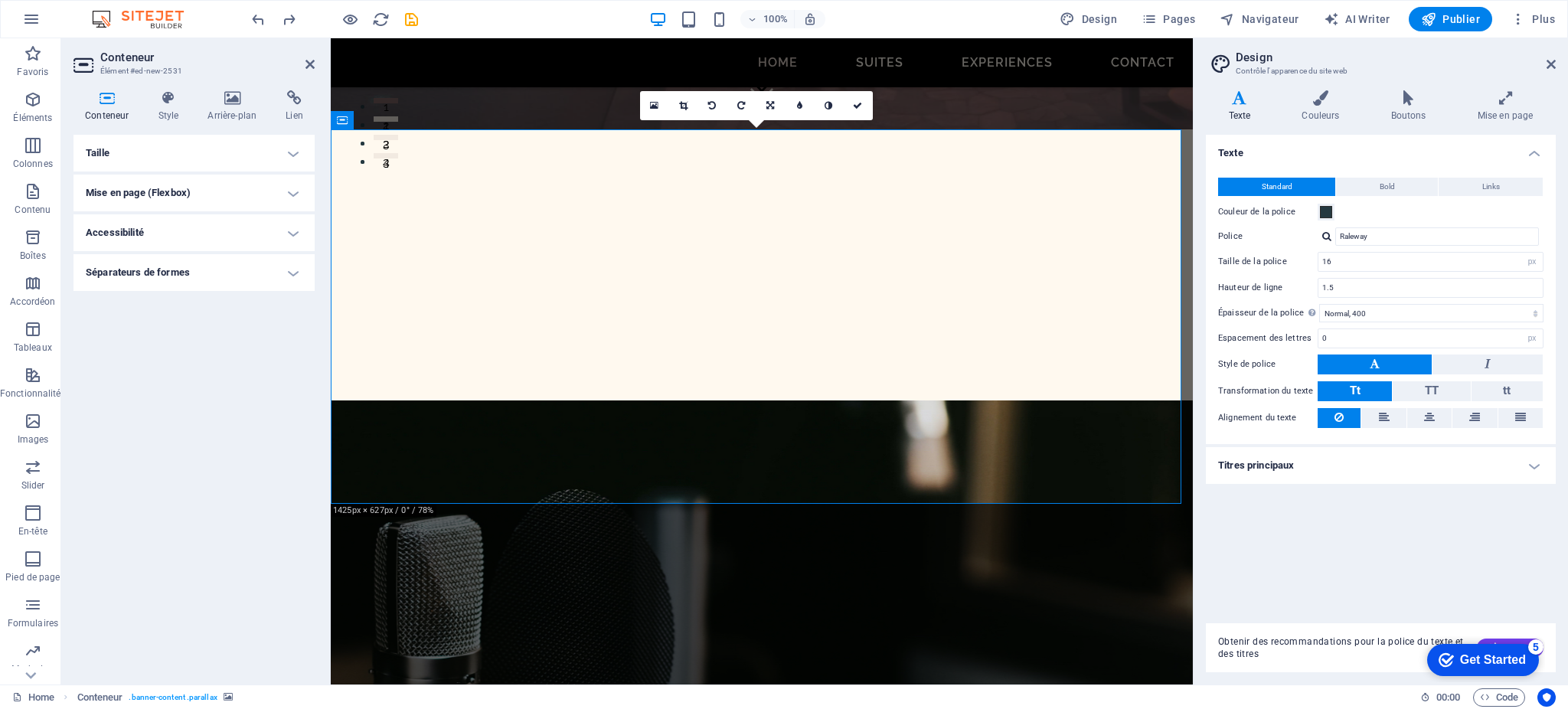
click at [292, 154] on h4 "Taille" at bounding box center [194, 154] width 242 height 37
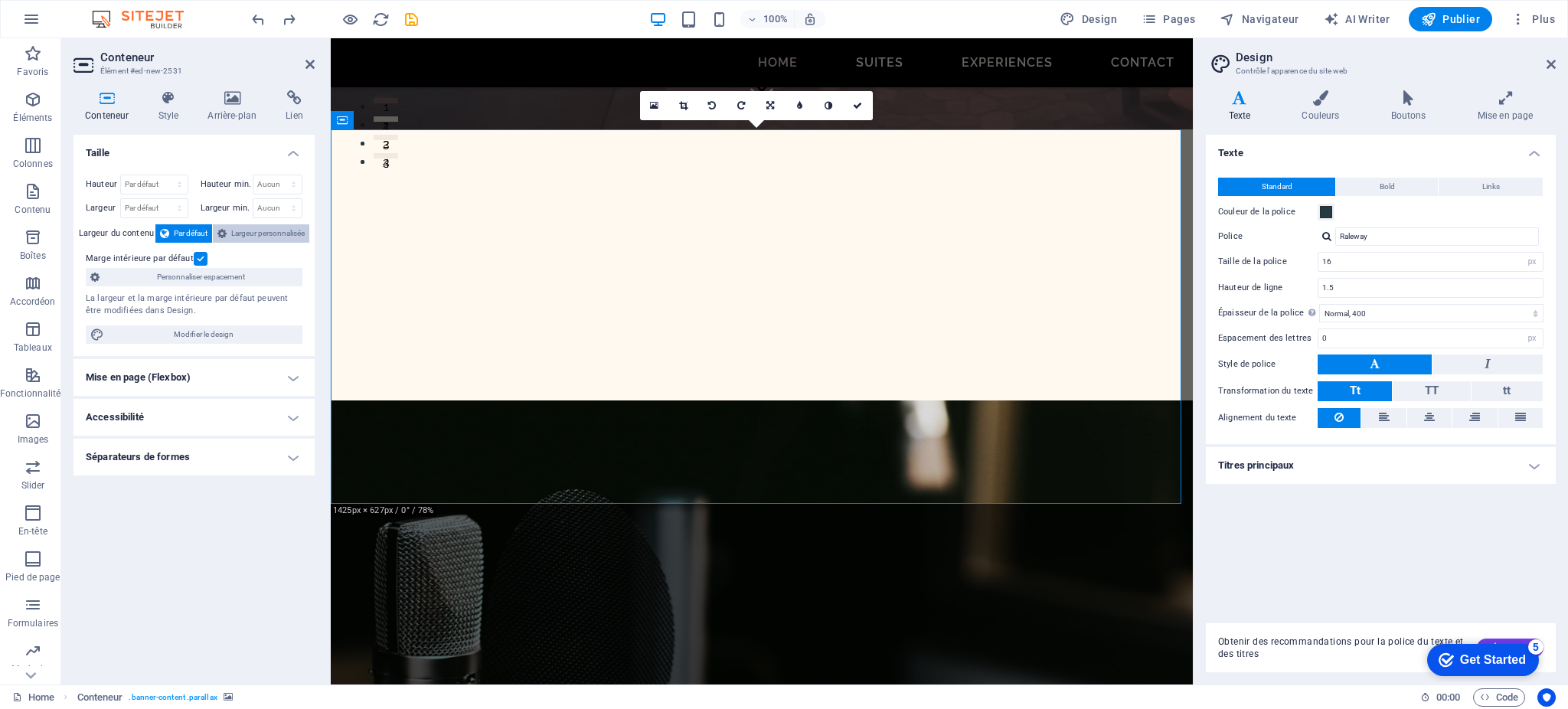
click at [267, 227] on span "Largeur personnalisée" at bounding box center [268, 234] width 74 height 19
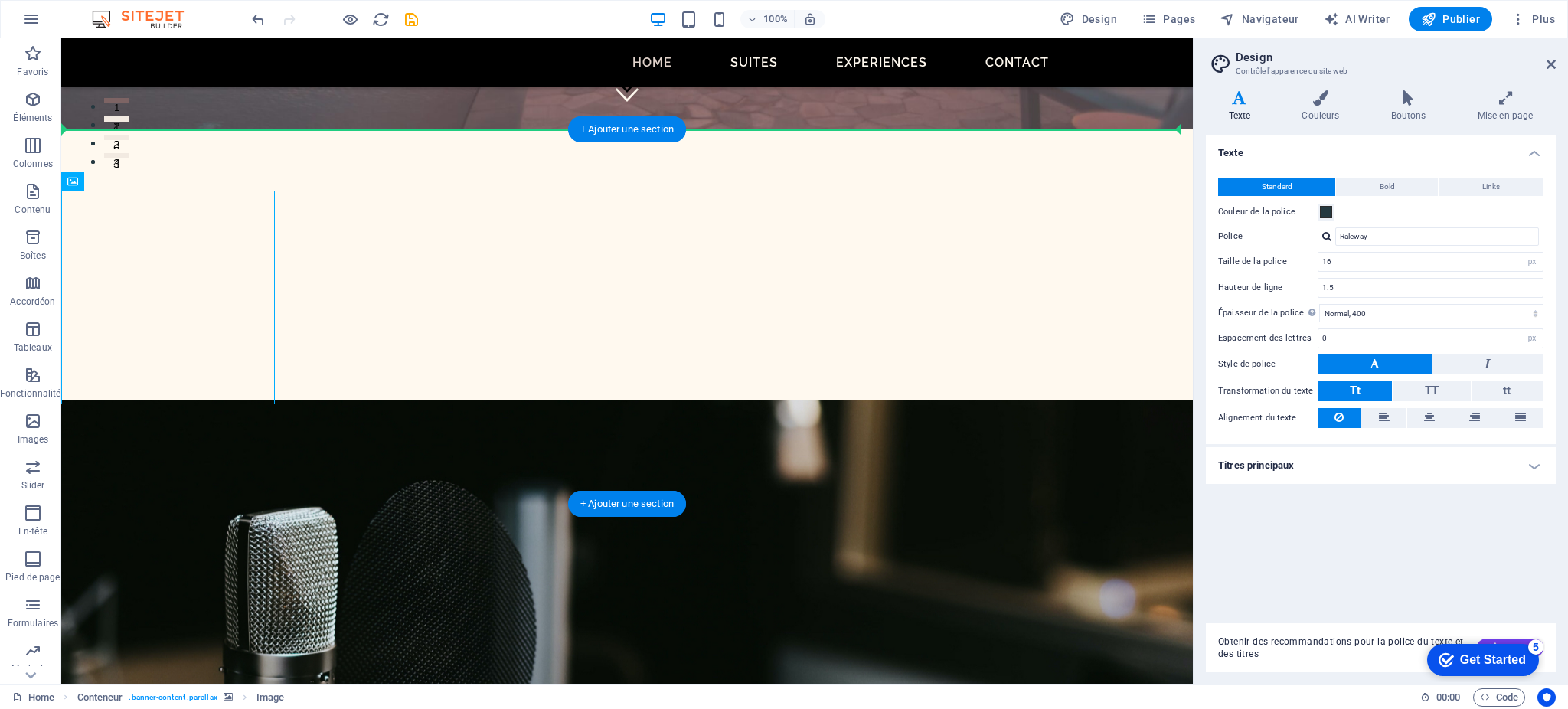
drag, startPoint x: 508, startPoint y: 299, endPoint x: 525, endPoint y: 303, distance: 17.5
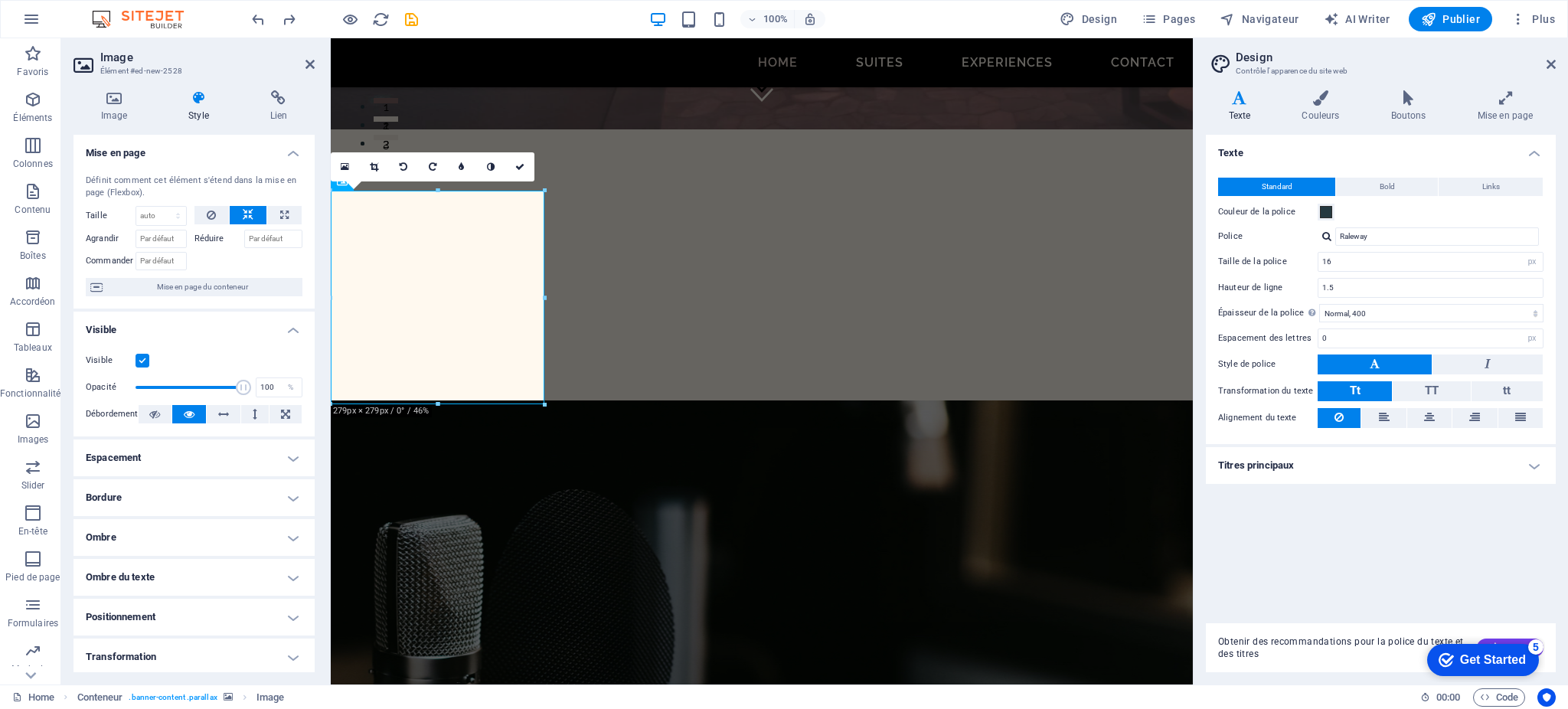
click at [176, 271] on div "Définit comment cet élément s'étend dans la mise en page (Flexbox). Taille Par …" at bounding box center [194, 235] width 242 height 146
click at [233, 290] on span "Mise en page du conteneur" at bounding box center [203, 287] width 191 height 19
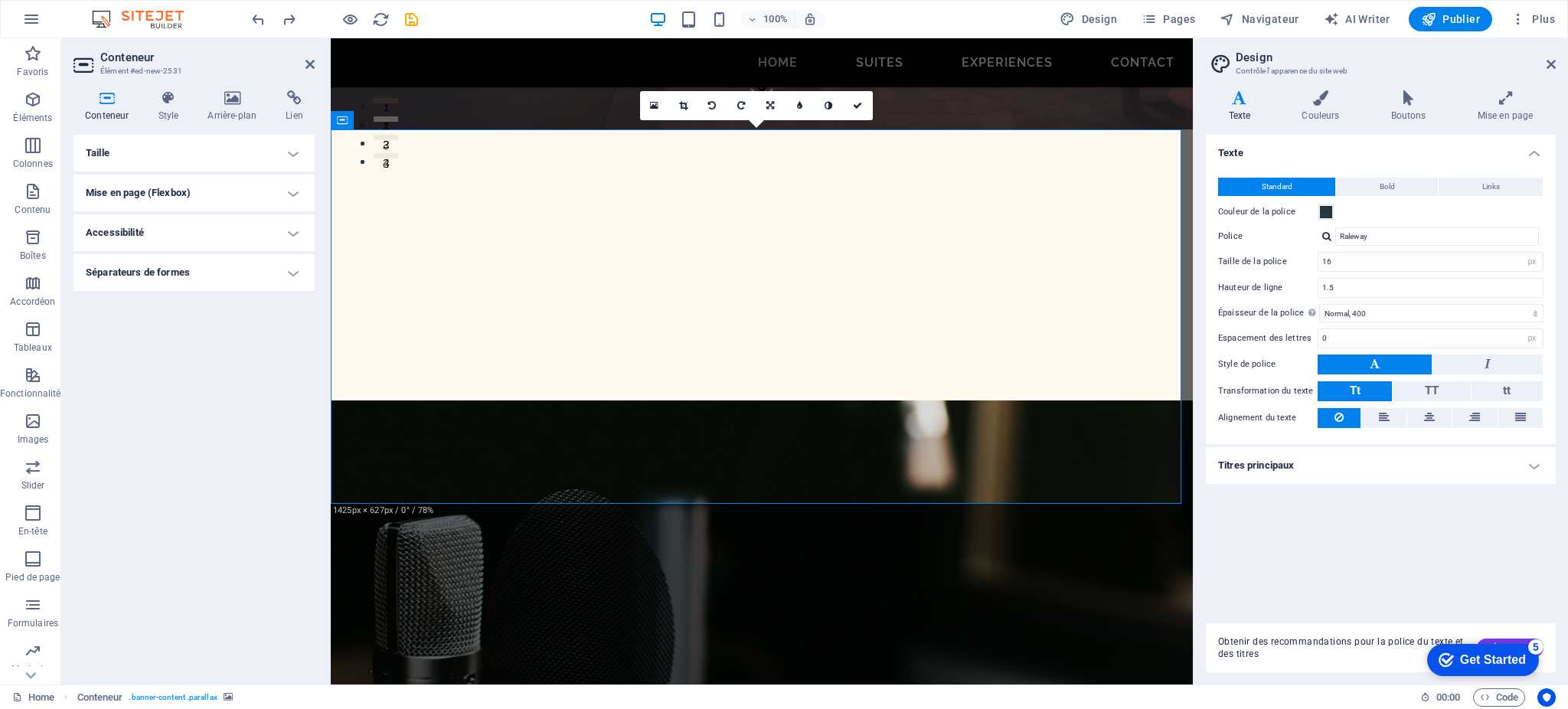
click at [286, 155] on h4 "Taille" at bounding box center [194, 154] width 242 height 37
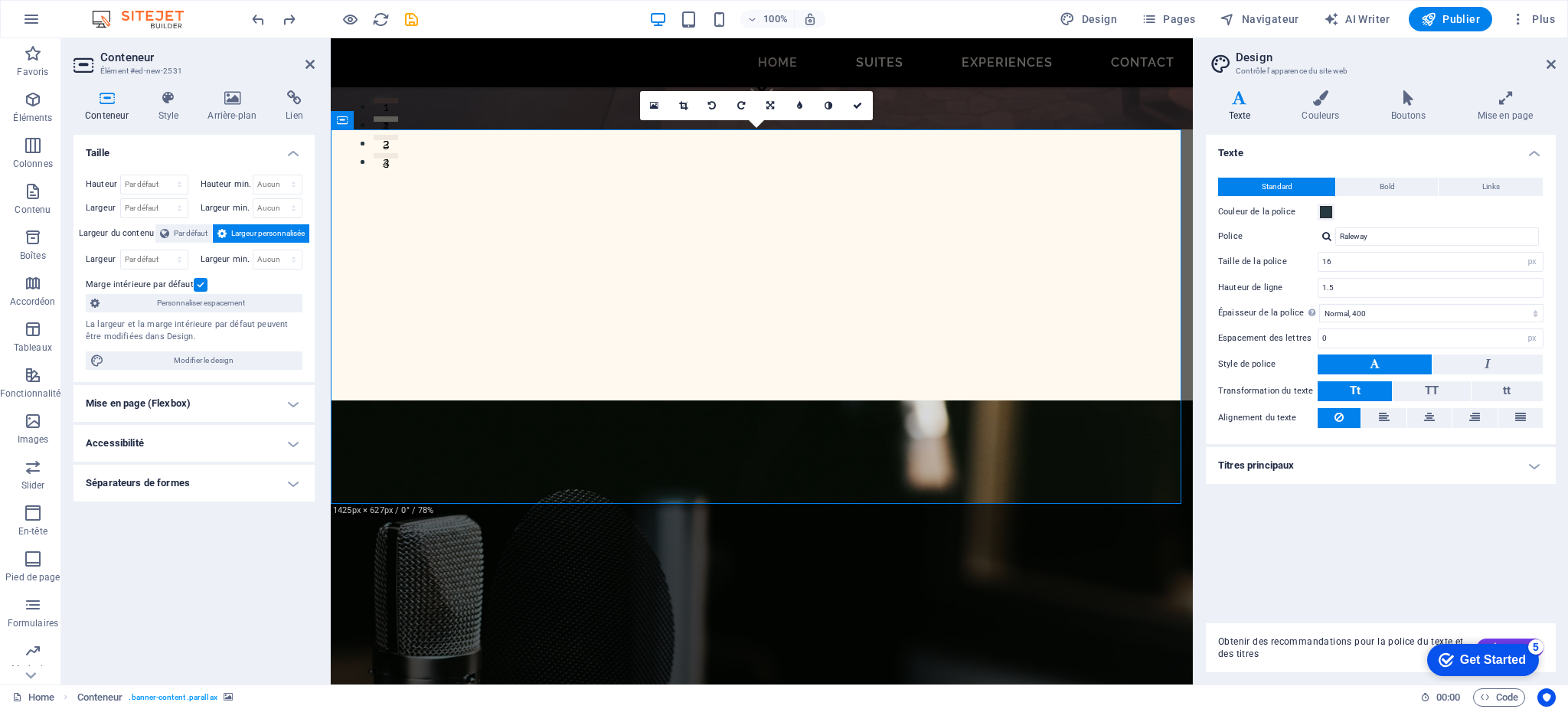
click at [198, 284] on label at bounding box center [200, 285] width 14 height 14
click at [0, 0] on input "Marge intérieure par défaut" at bounding box center [0, 0] width 0 height 0
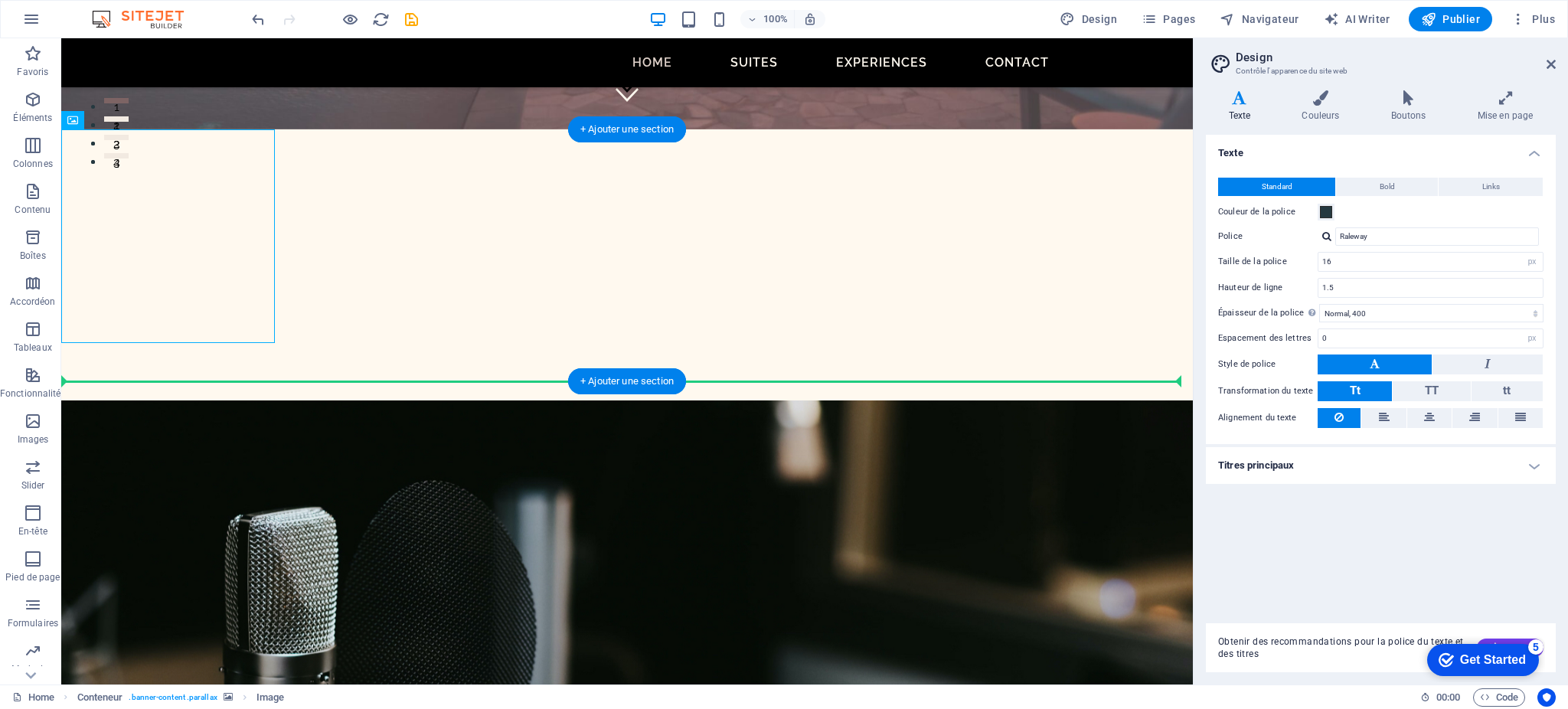
drag, startPoint x: 161, startPoint y: 252, endPoint x: 459, endPoint y: 264, distance: 298.2
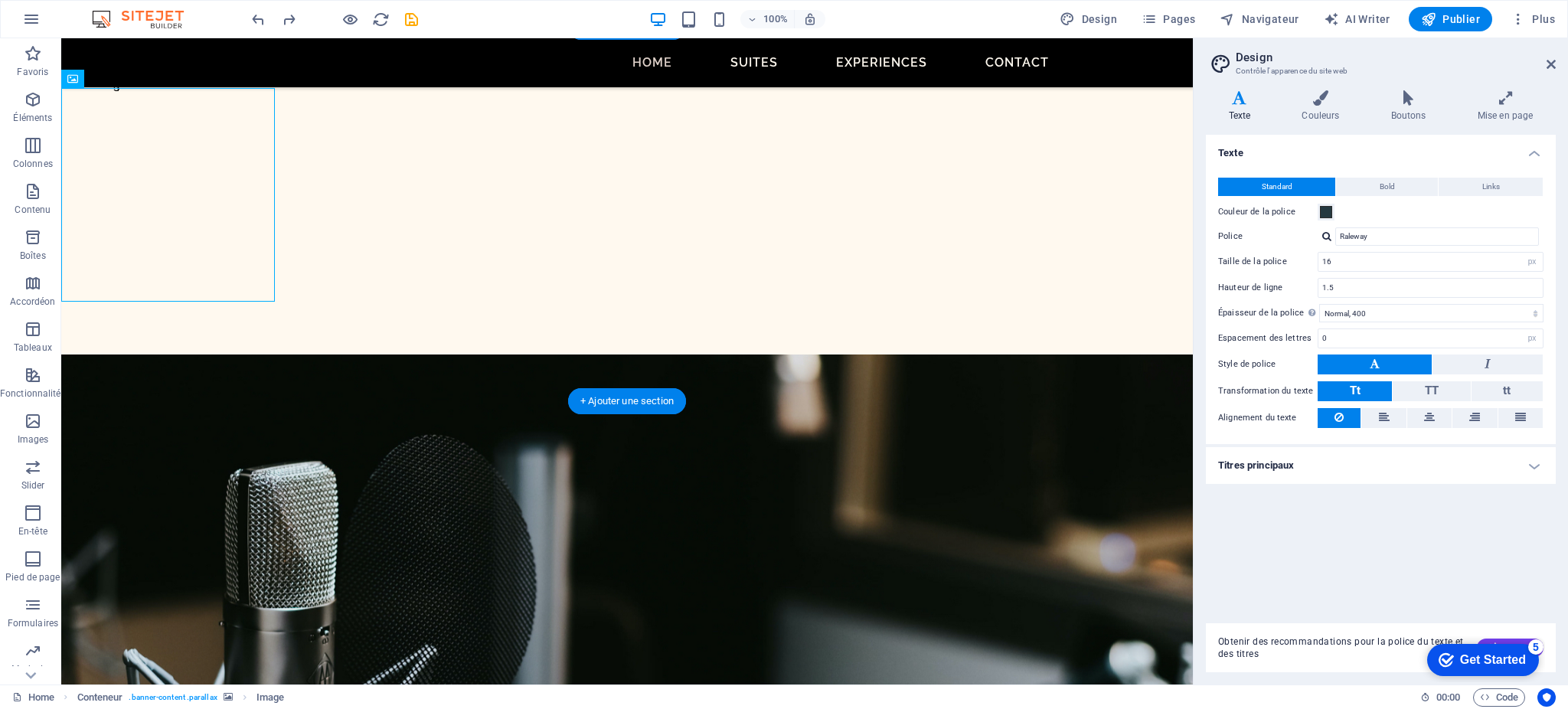
scroll to position [430, 0]
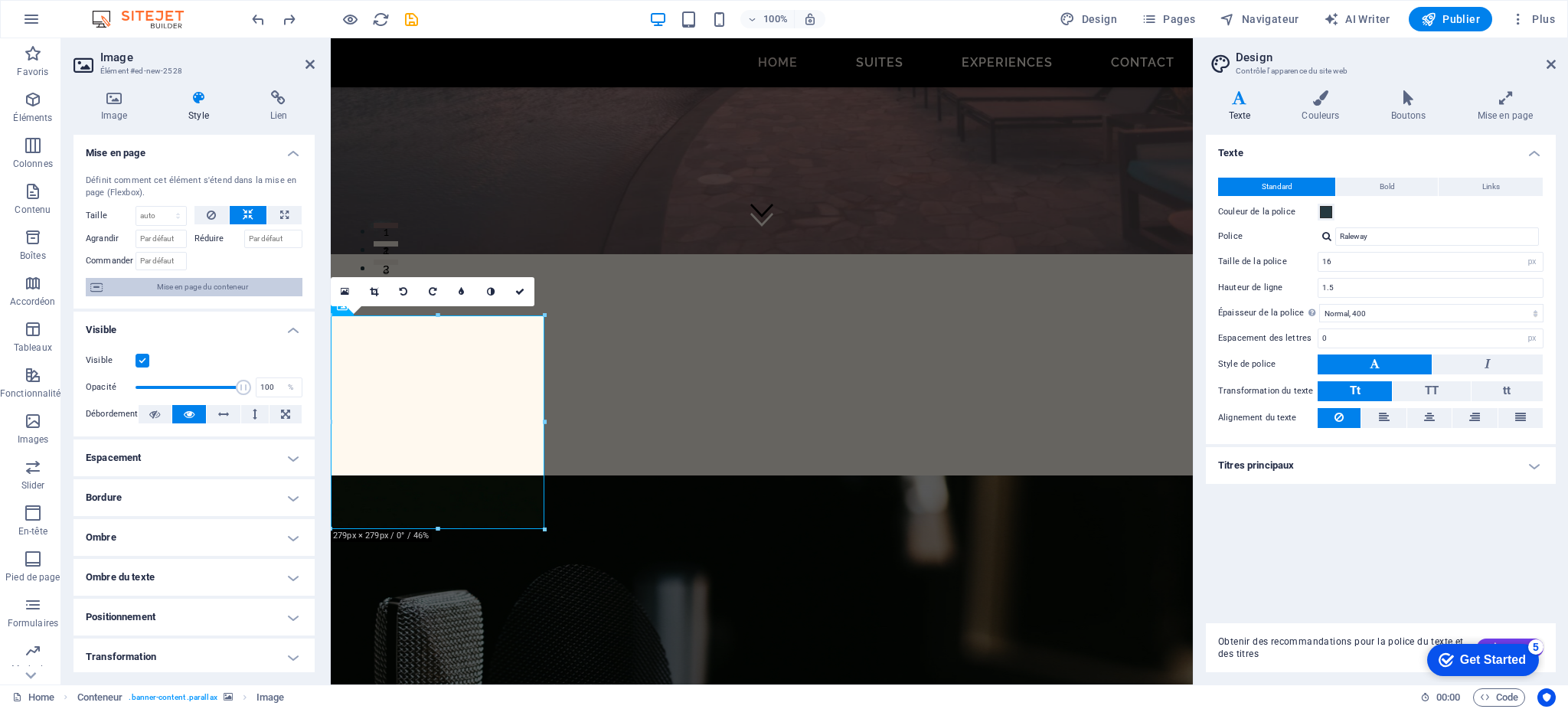
click at [202, 286] on span "Mise en page du conteneur" at bounding box center [203, 287] width 191 height 19
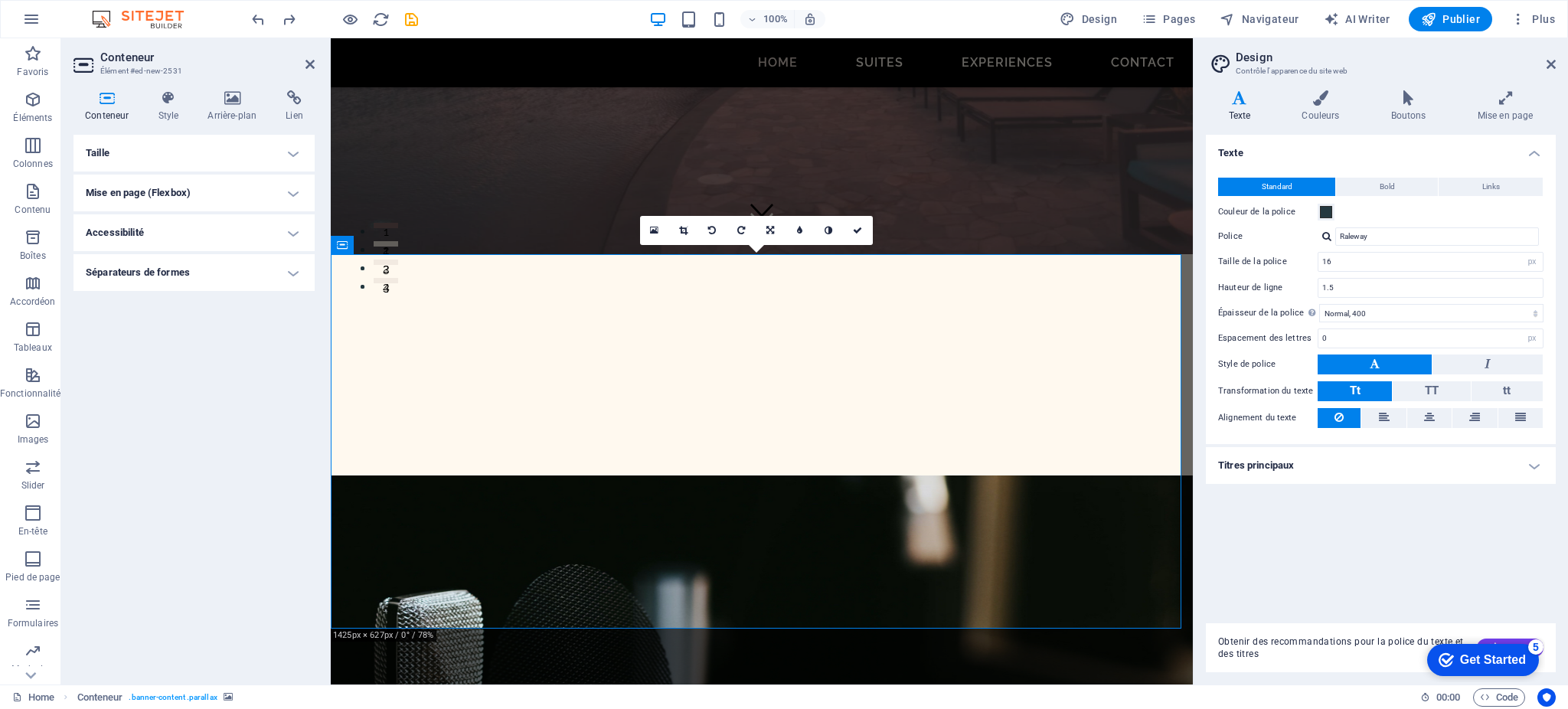
click at [296, 152] on h4 "Taille" at bounding box center [194, 154] width 242 height 37
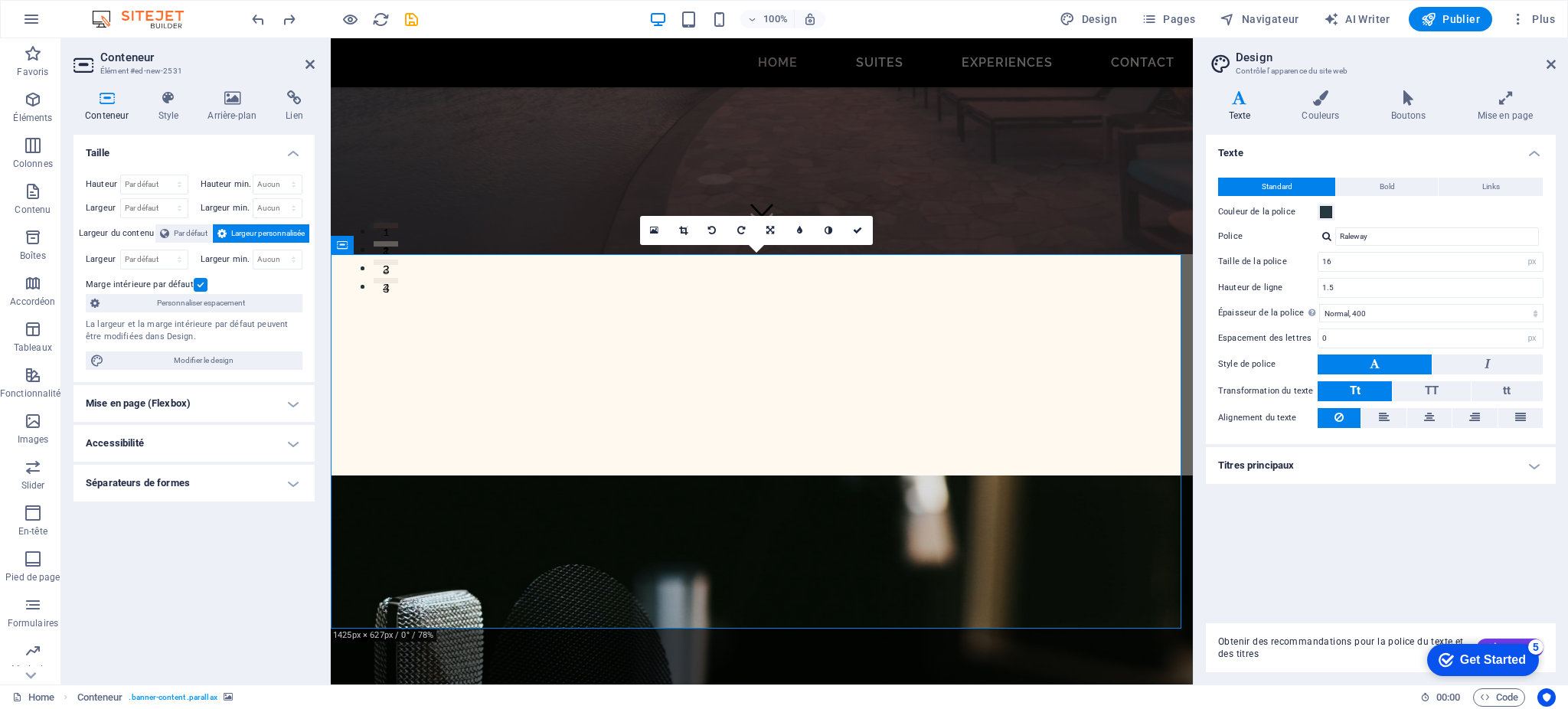
click at [291, 403] on h4 "Mise en page (Flexbox)" at bounding box center [194, 404] width 242 height 37
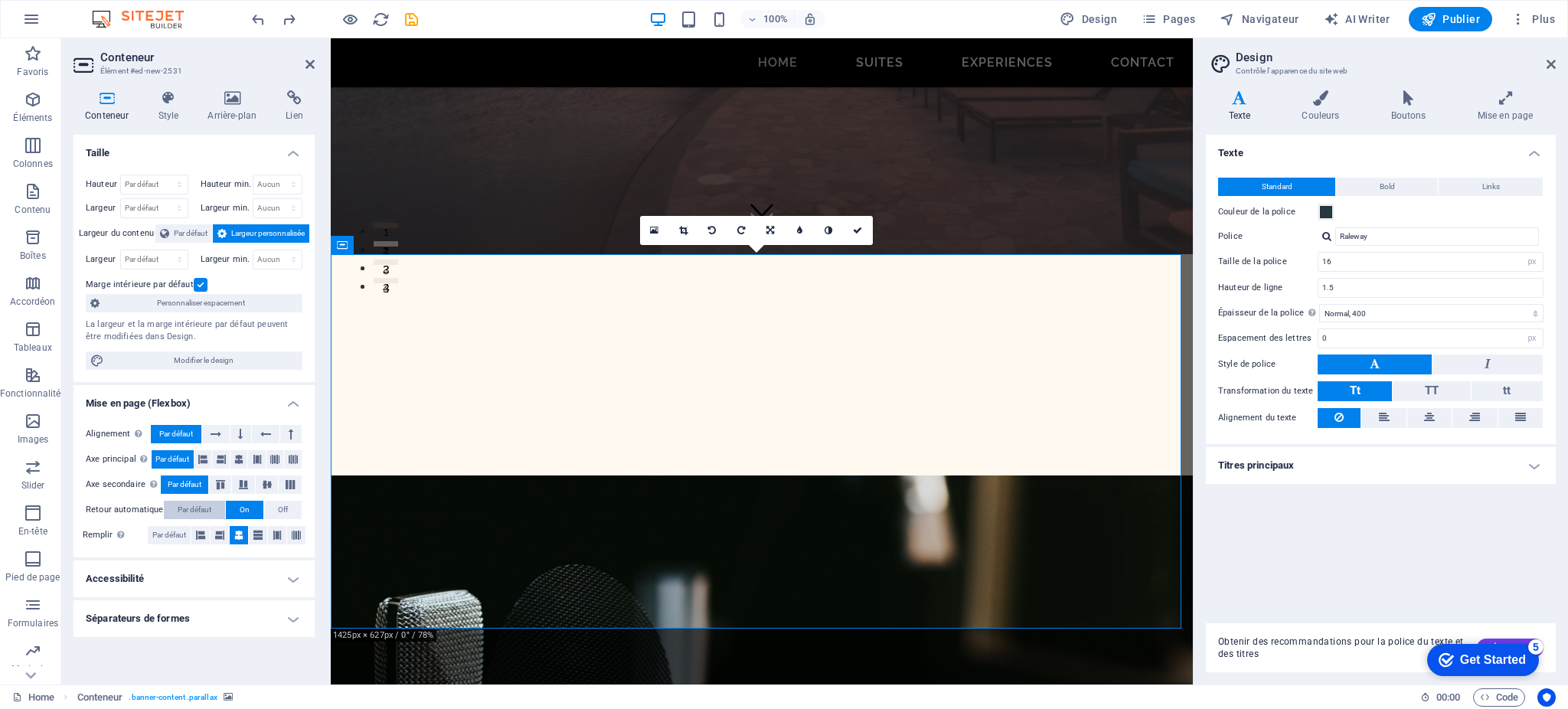
click at [194, 510] on span "Par défaut" at bounding box center [194, 510] width 34 height 19
click at [164, 536] on span "Par défaut" at bounding box center [169, 536] width 34 height 19
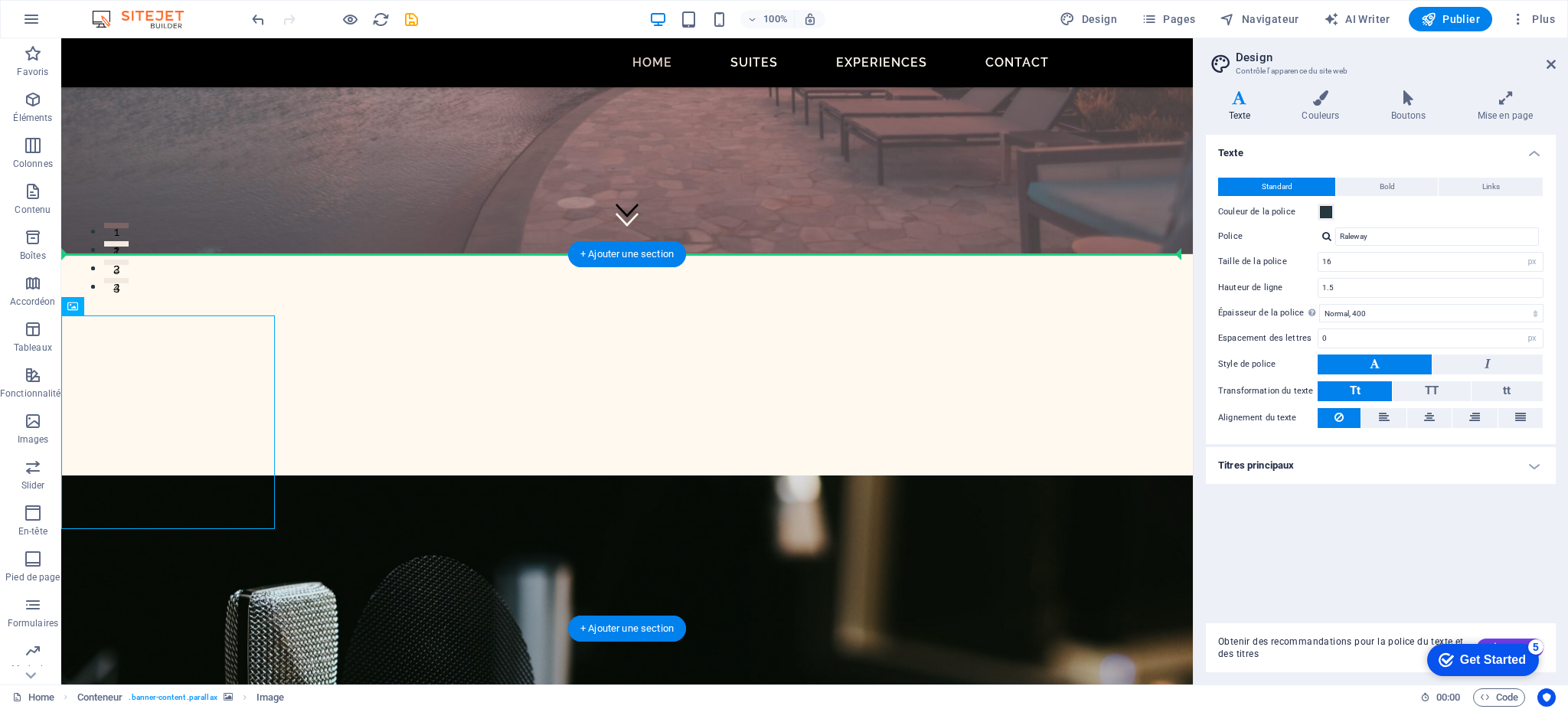
drag, startPoint x: 117, startPoint y: 426, endPoint x: 400, endPoint y: 428, distance: 283.0
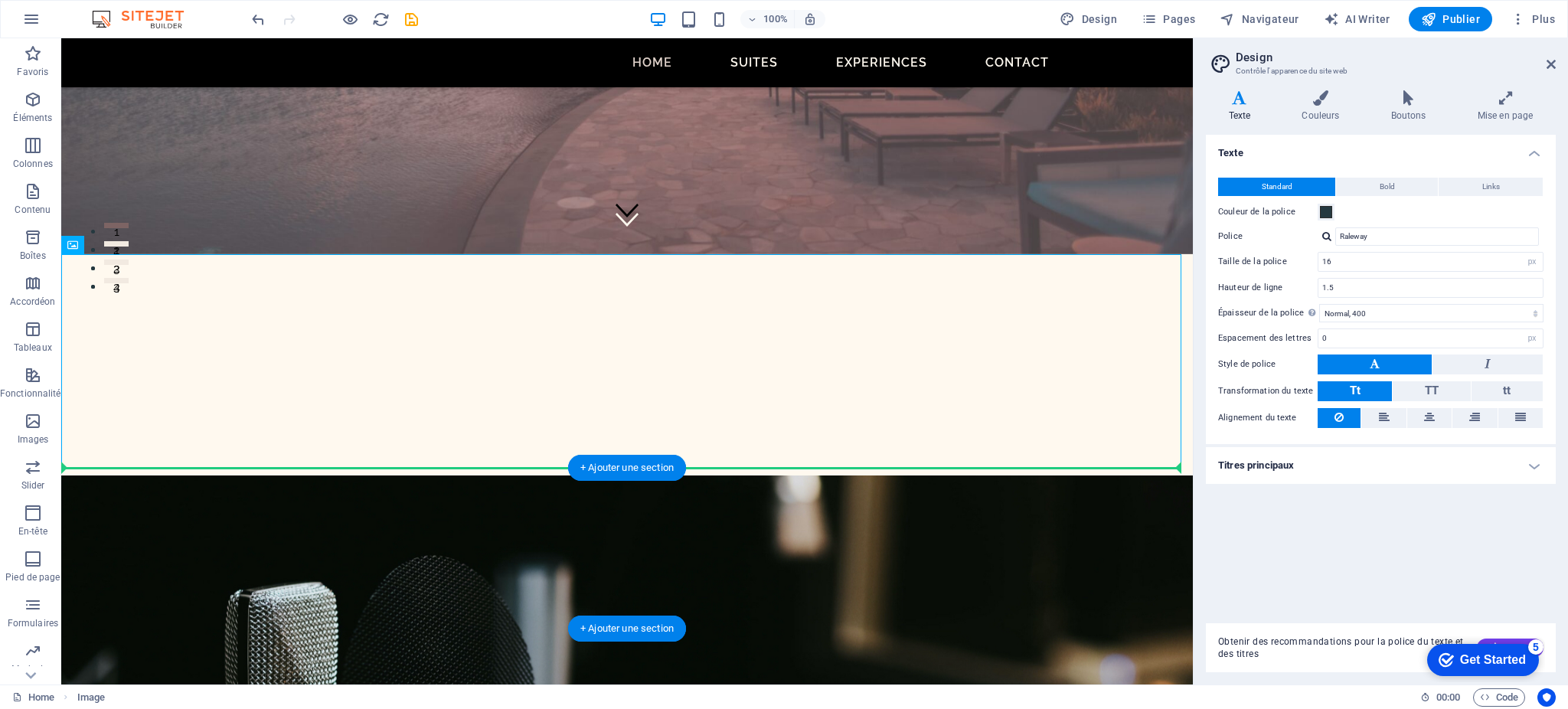
drag, startPoint x: 223, startPoint y: 394, endPoint x: 329, endPoint y: 511, distance: 157.9
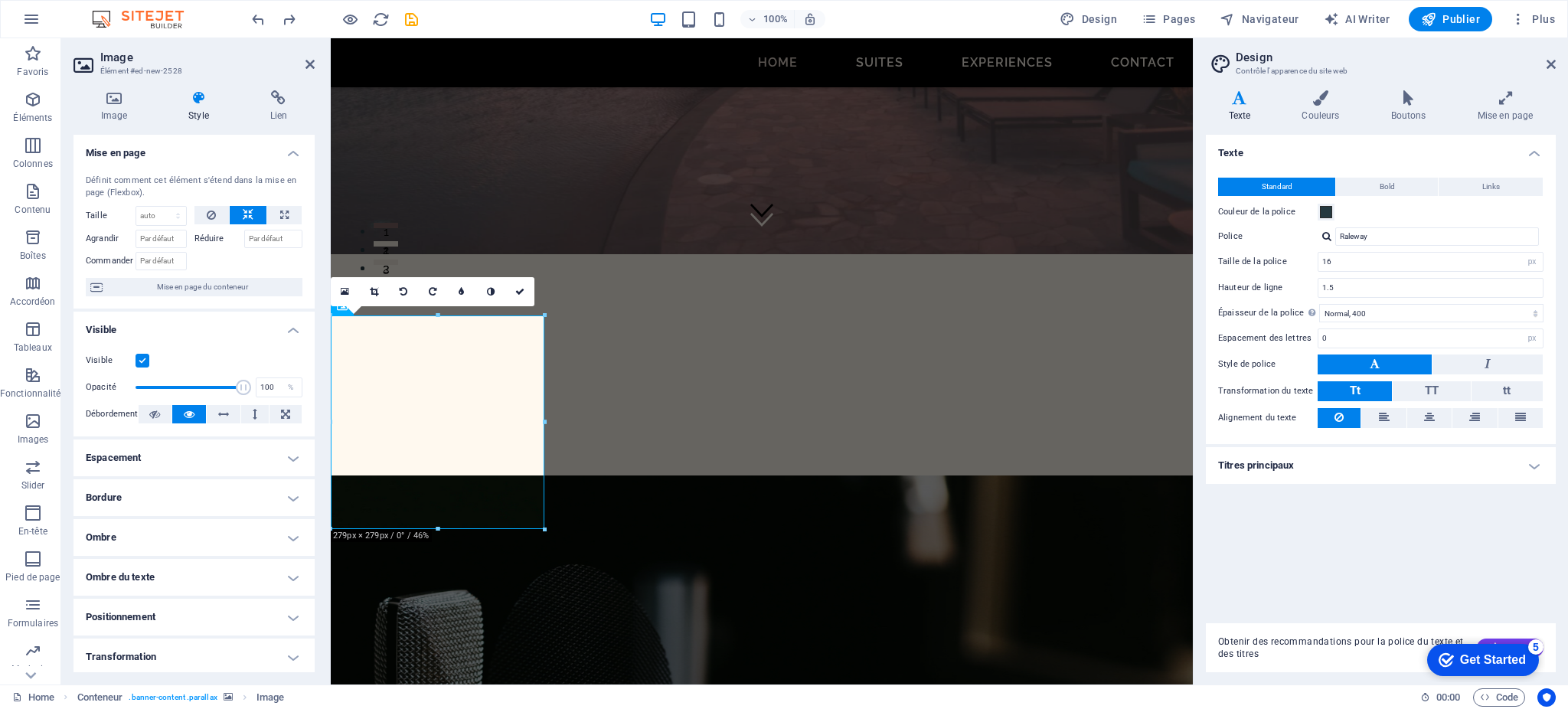
click at [143, 362] on label at bounding box center [142, 361] width 14 height 14
click at [0, 0] on input "Visible" at bounding box center [0, 0] width 0 height 0
click at [143, 362] on label at bounding box center [142, 361] width 14 height 14
click at [0, 0] on input "Visible" at bounding box center [0, 0] width 0 height 0
click at [209, 217] on icon at bounding box center [211, 215] width 9 height 19
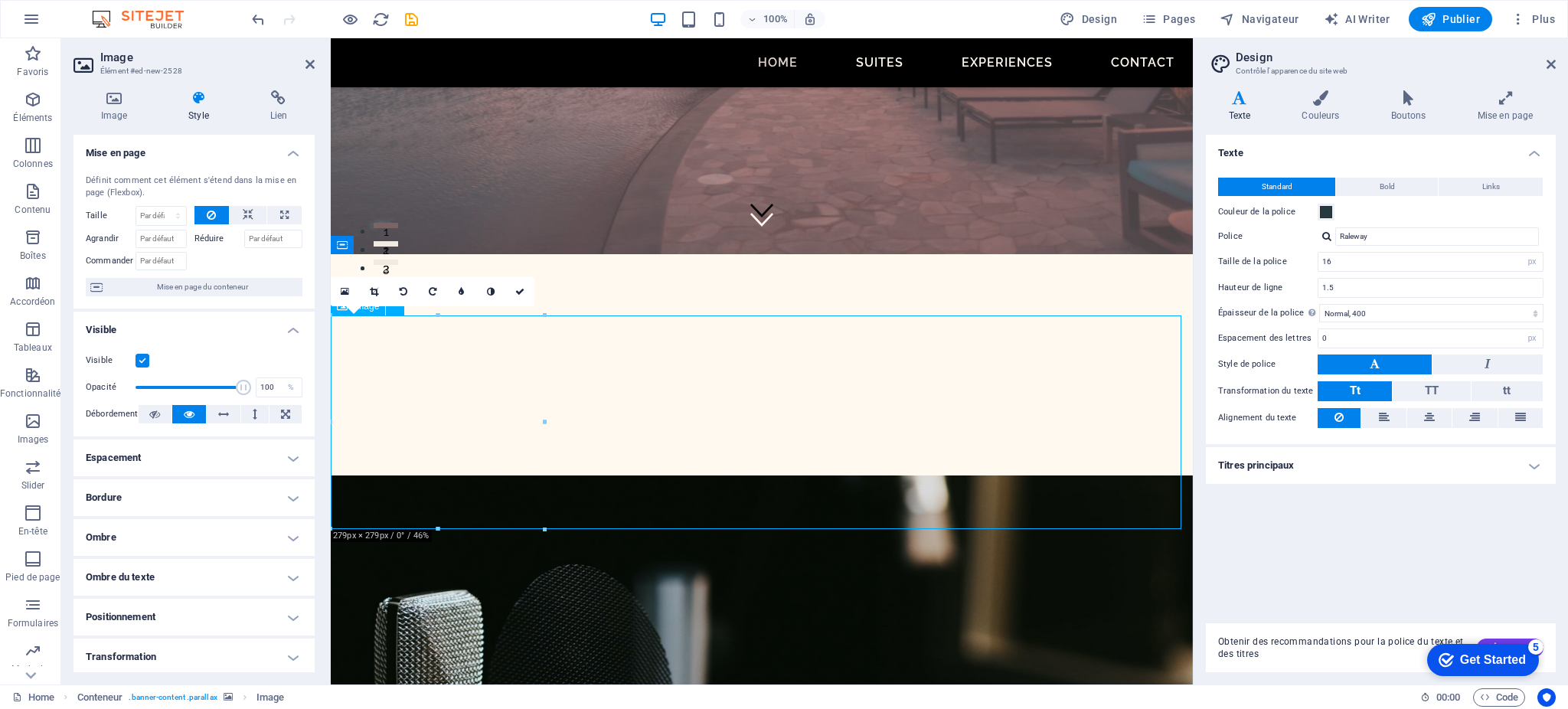
drag, startPoint x: 406, startPoint y: 374, endPoint x: 437, endPoint y: 379, distance: 31.4
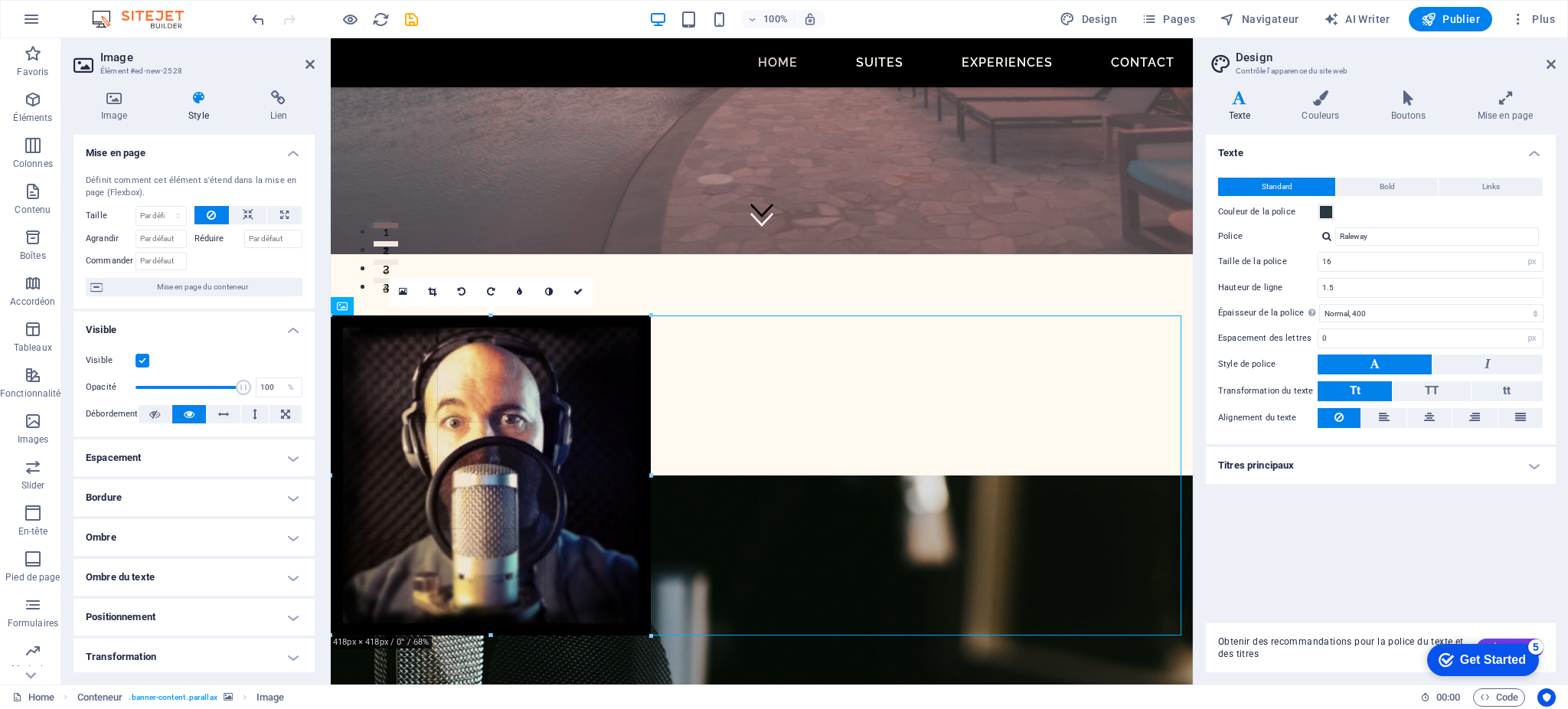
drag, startPoint x: 544, startPoint y: 315, endPoint x: 651, endPoint y: 268, distance: 116.9
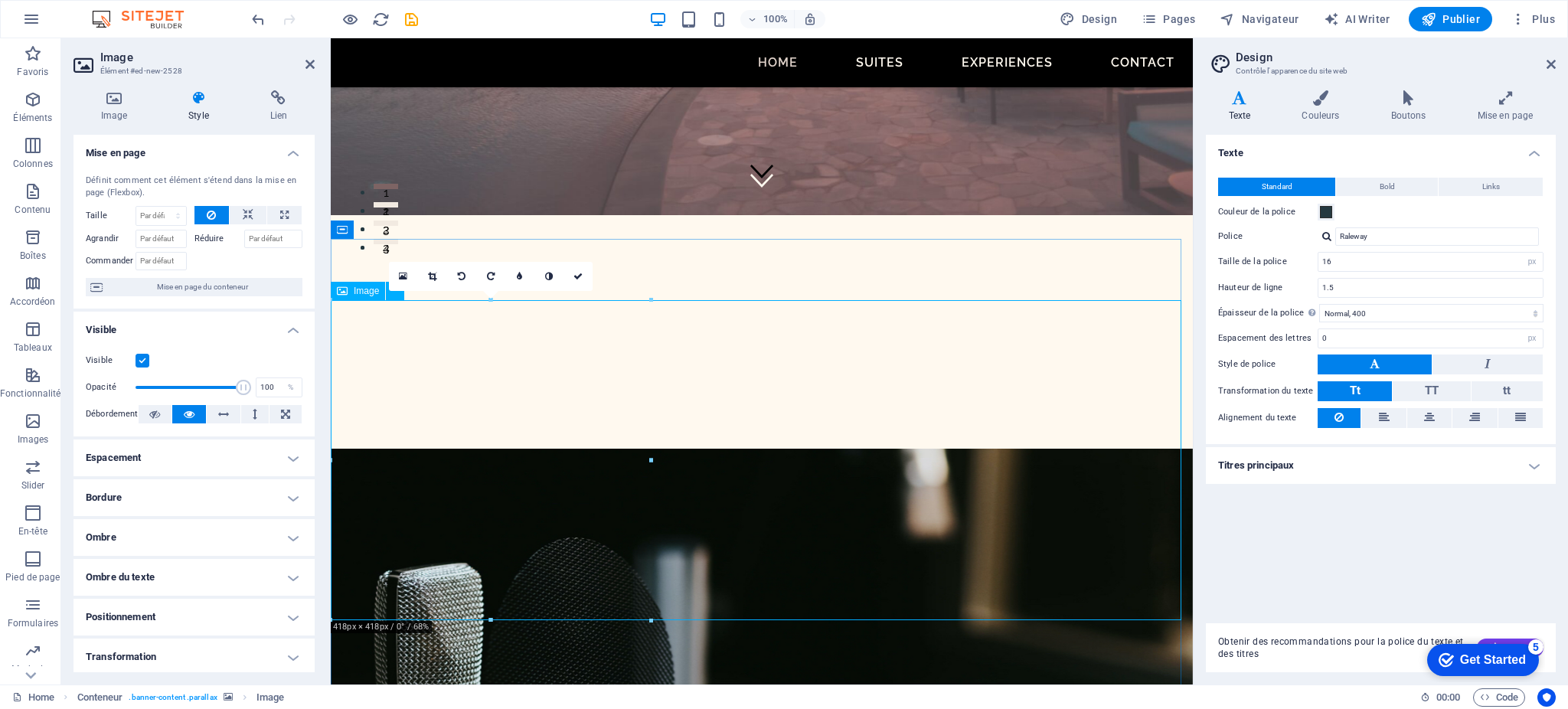
scroll to position [483, 0]
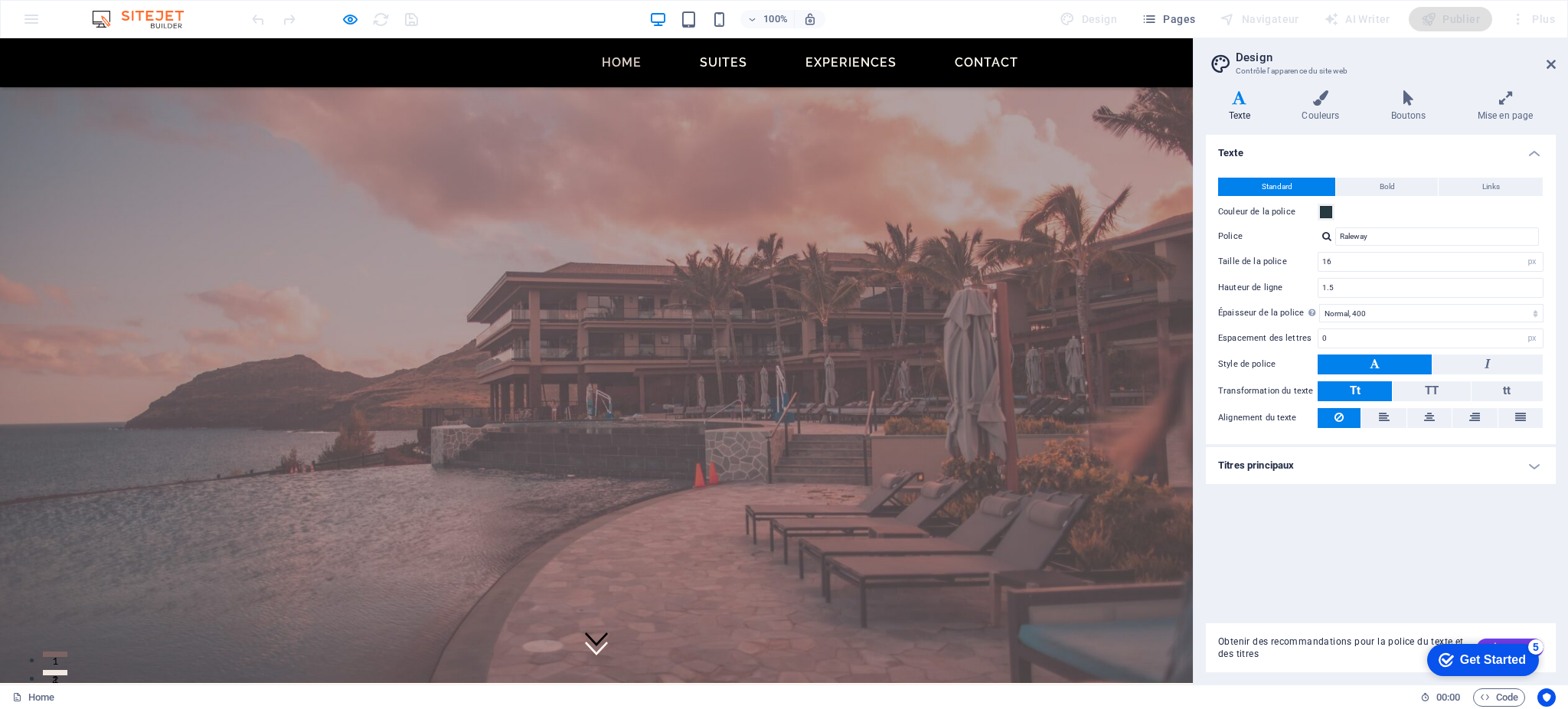
scroll to position [0, 0]
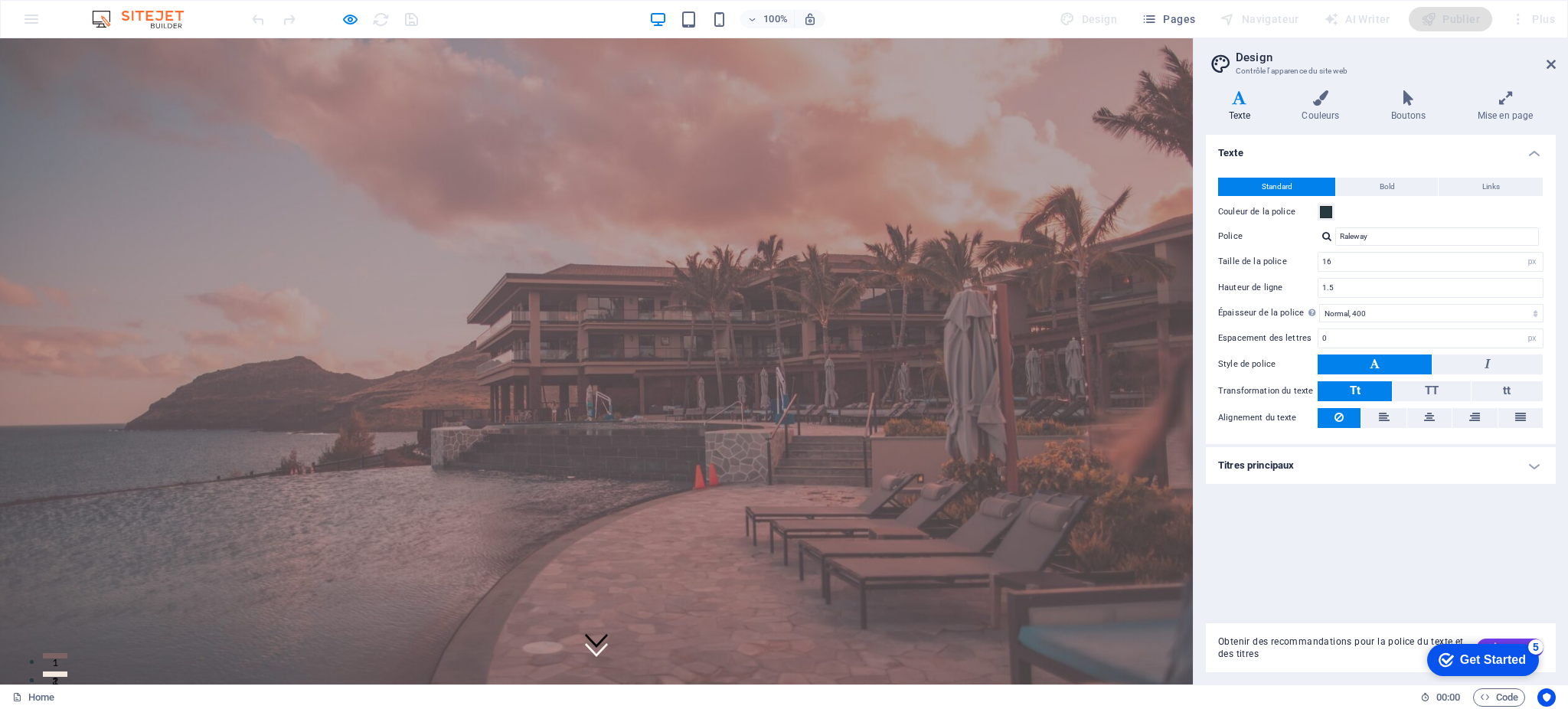
click at [731, 697] on link "Suites" at bounding box center [723, 709] width 60 height 25
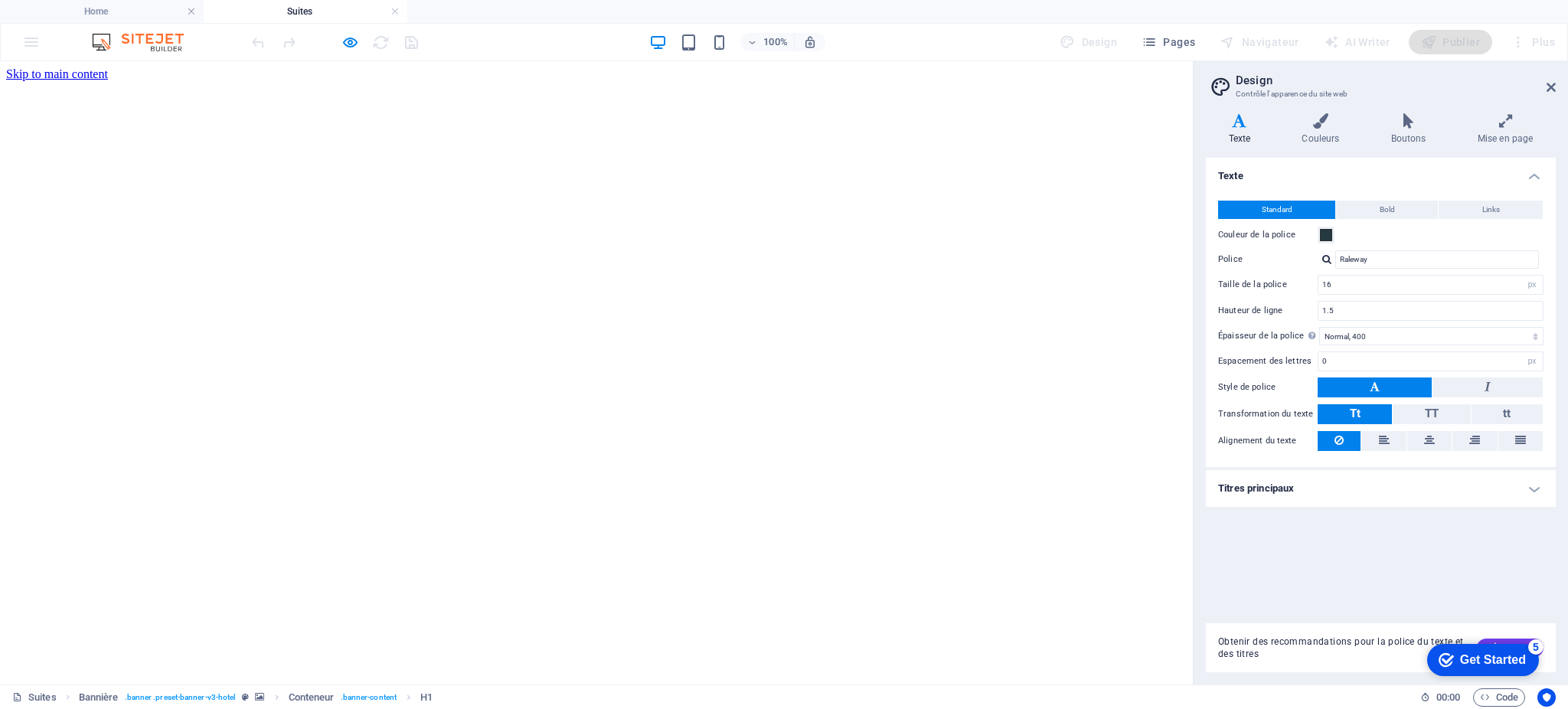
click at [349, 45] on icon "button" at bounding box center [350, 42] width 18 height 18
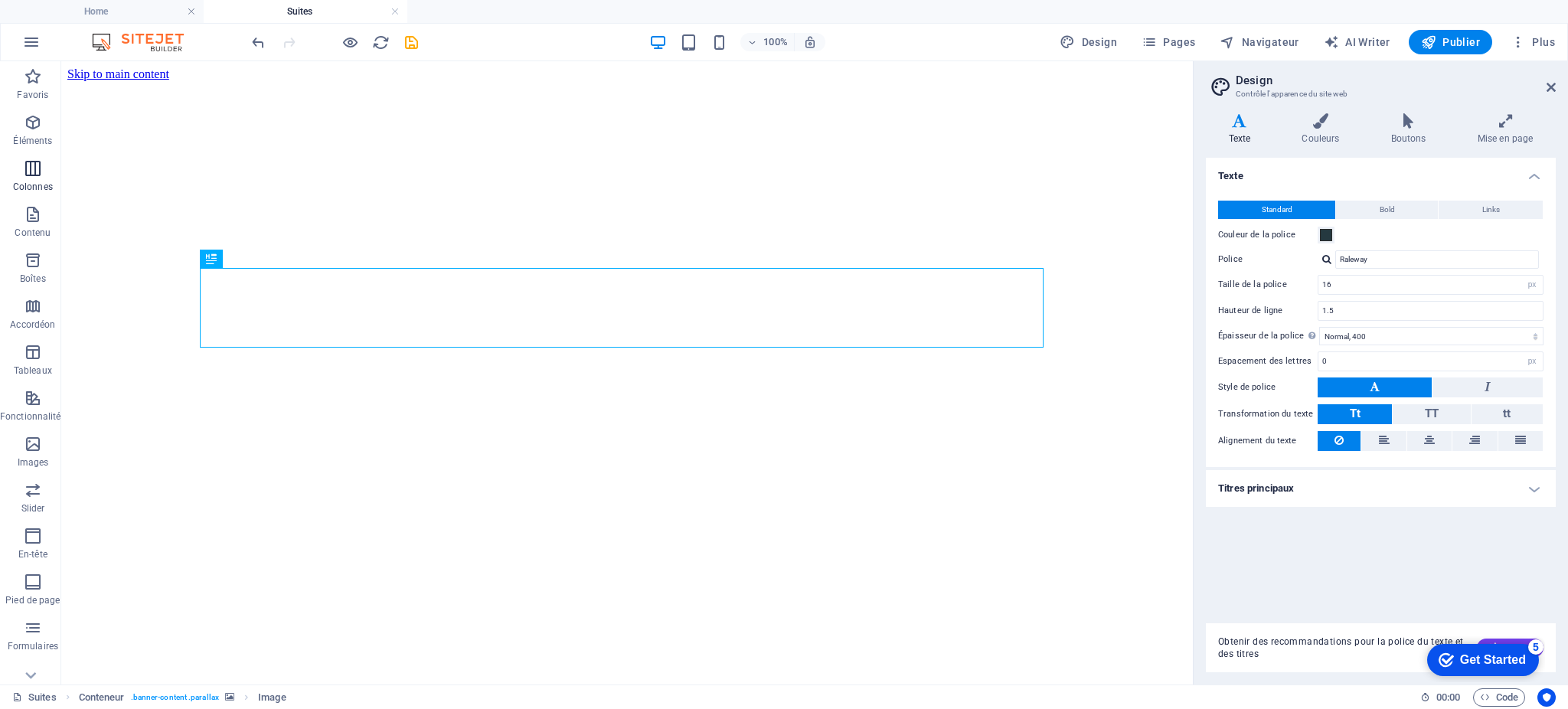
click at [20, 177] on span "Colonnes" at bounding box center [33, 178] width 66 height 37
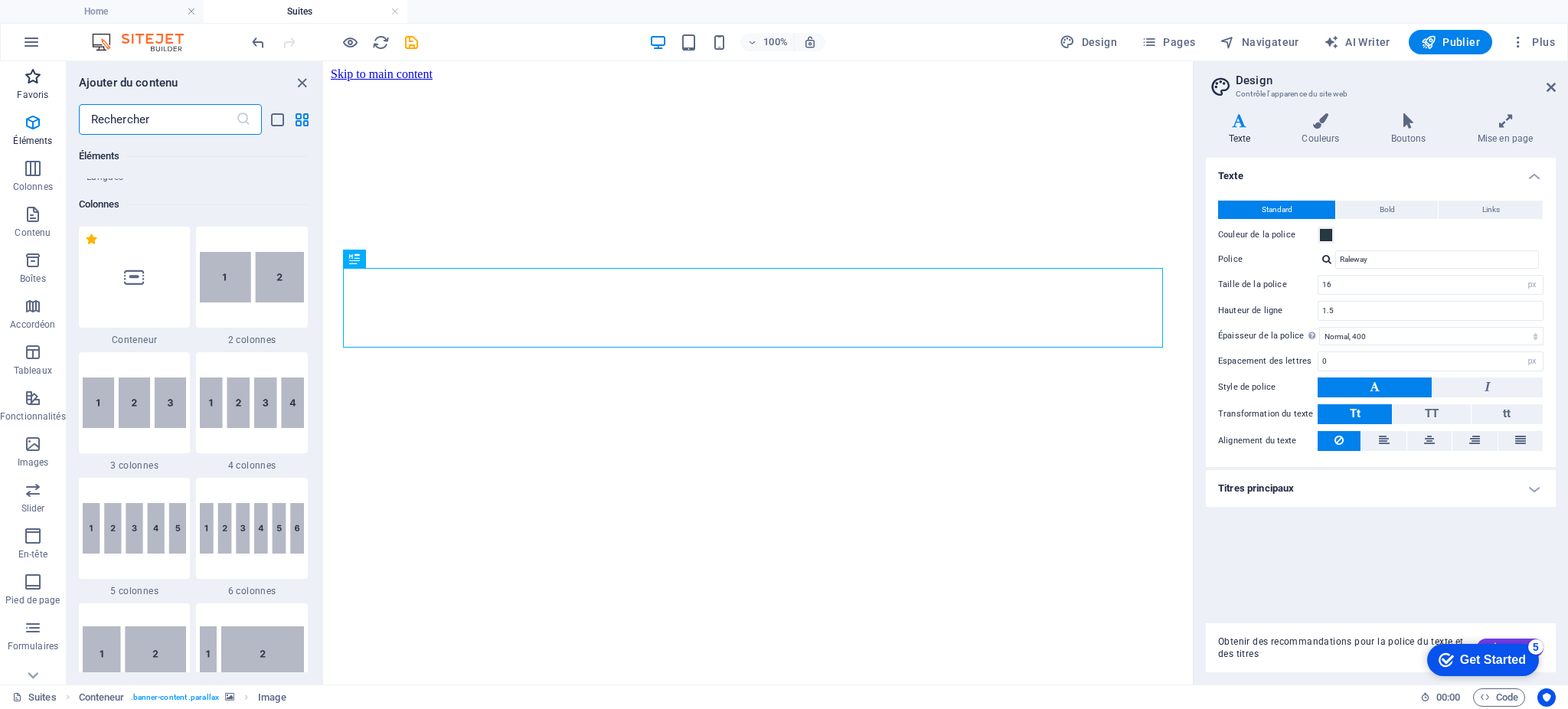
scroll to position [758, 0]
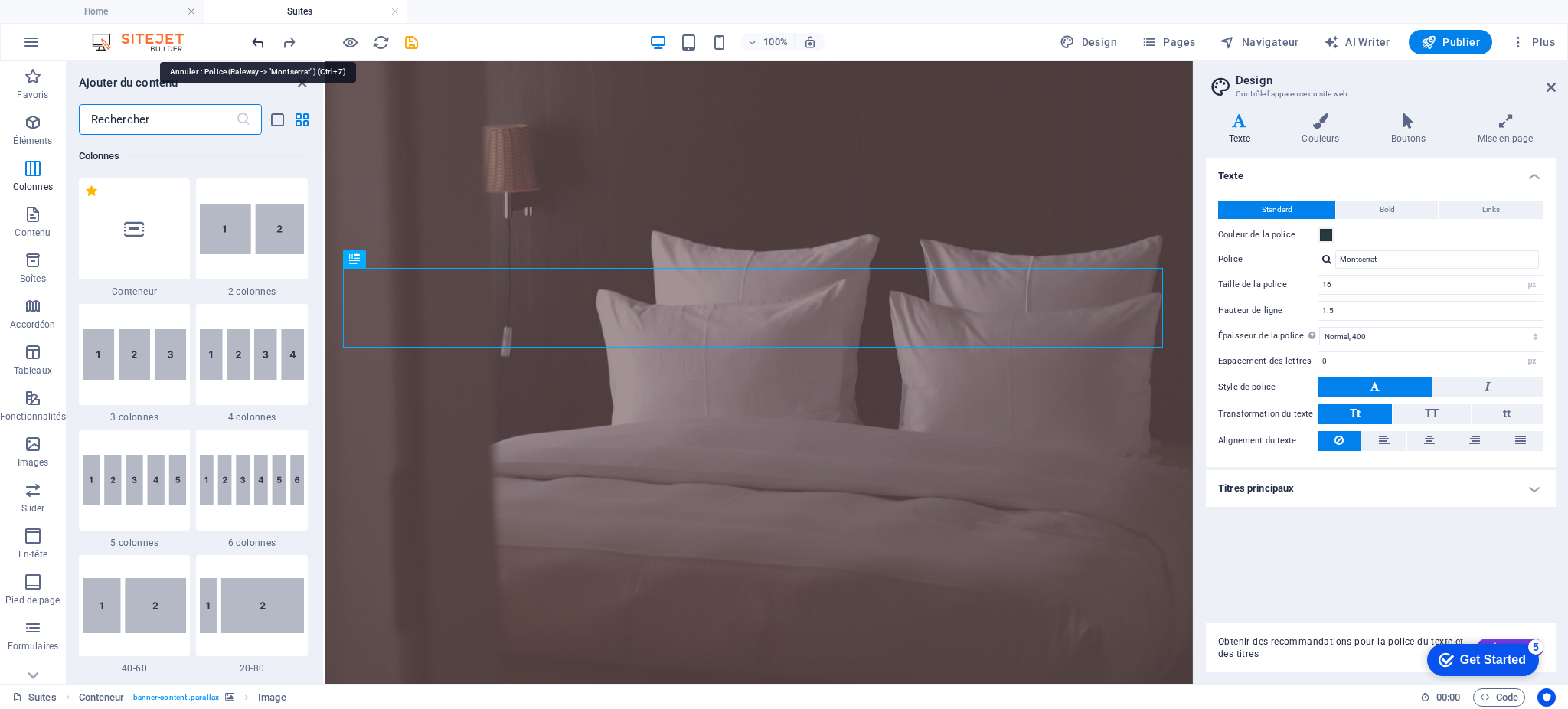
click at [258, 40] on icon "undo" at bounding box center [258, 42] width 18 height 18
click at [258, 39] on icon "undo" at bounding box center [258, 42] width 18 height 18
type input "Montserrat"
click at [258, 37] on icon "undo" at bounding box center [258, 42] width 18 height 18
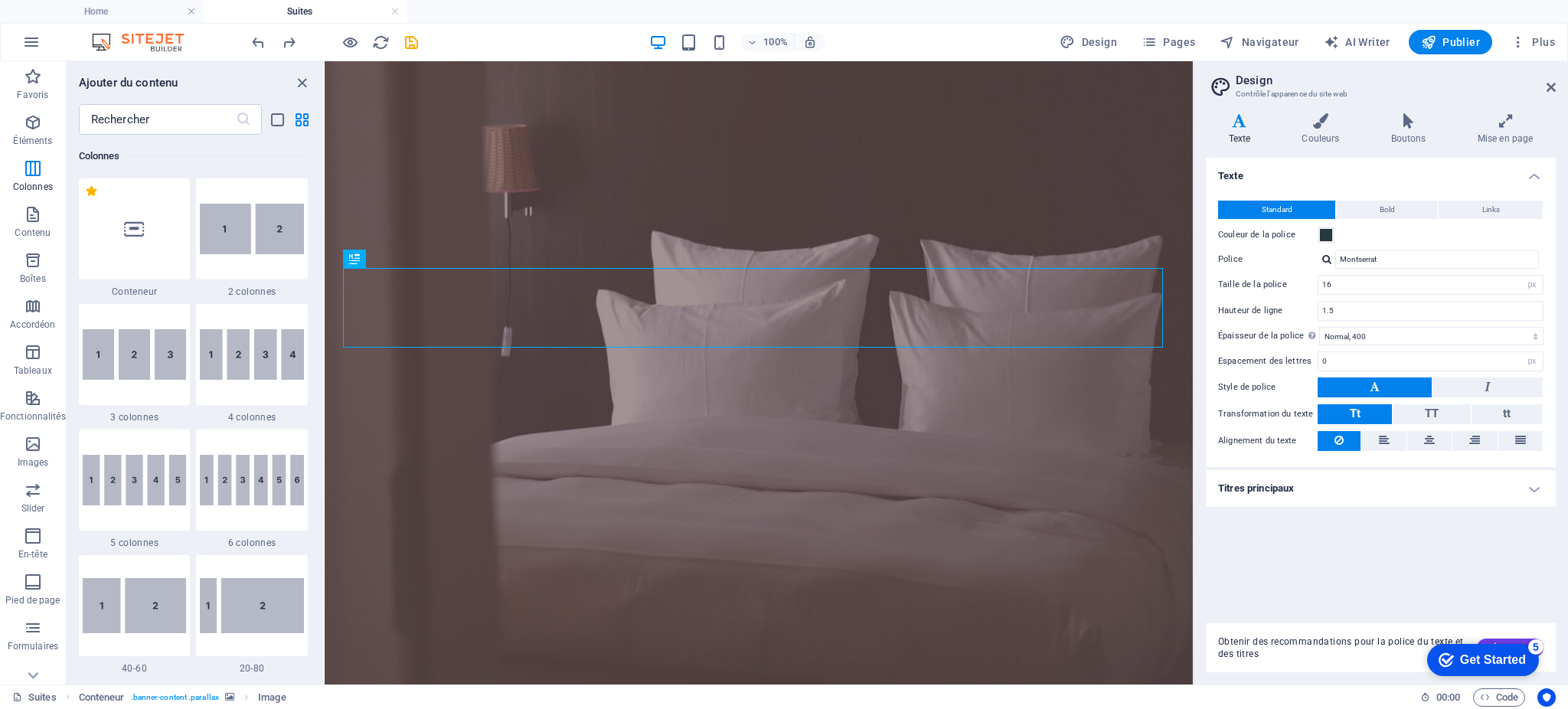
type input "Suranna"
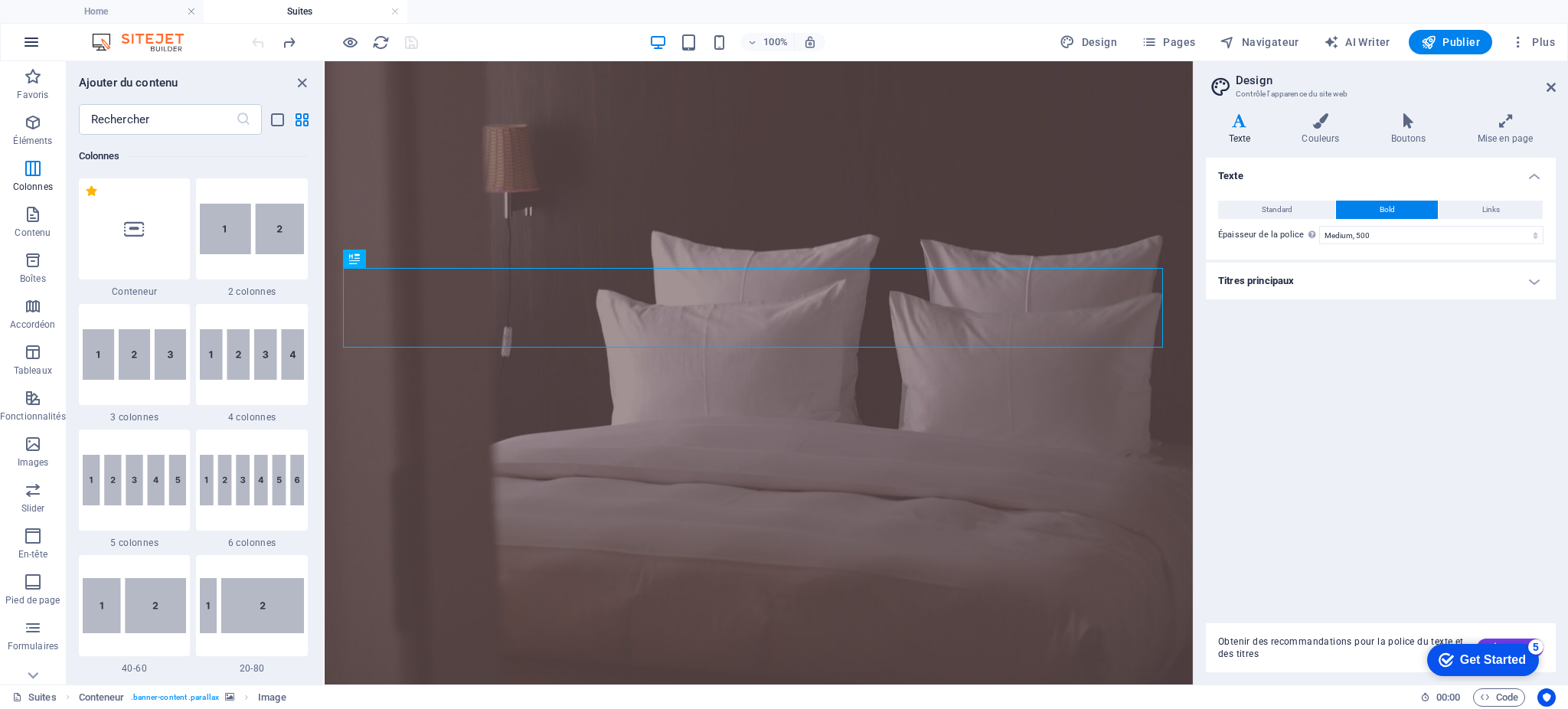
click at [39, 40] on icon "button" at bounding box center [31, 42] width 19 height 19
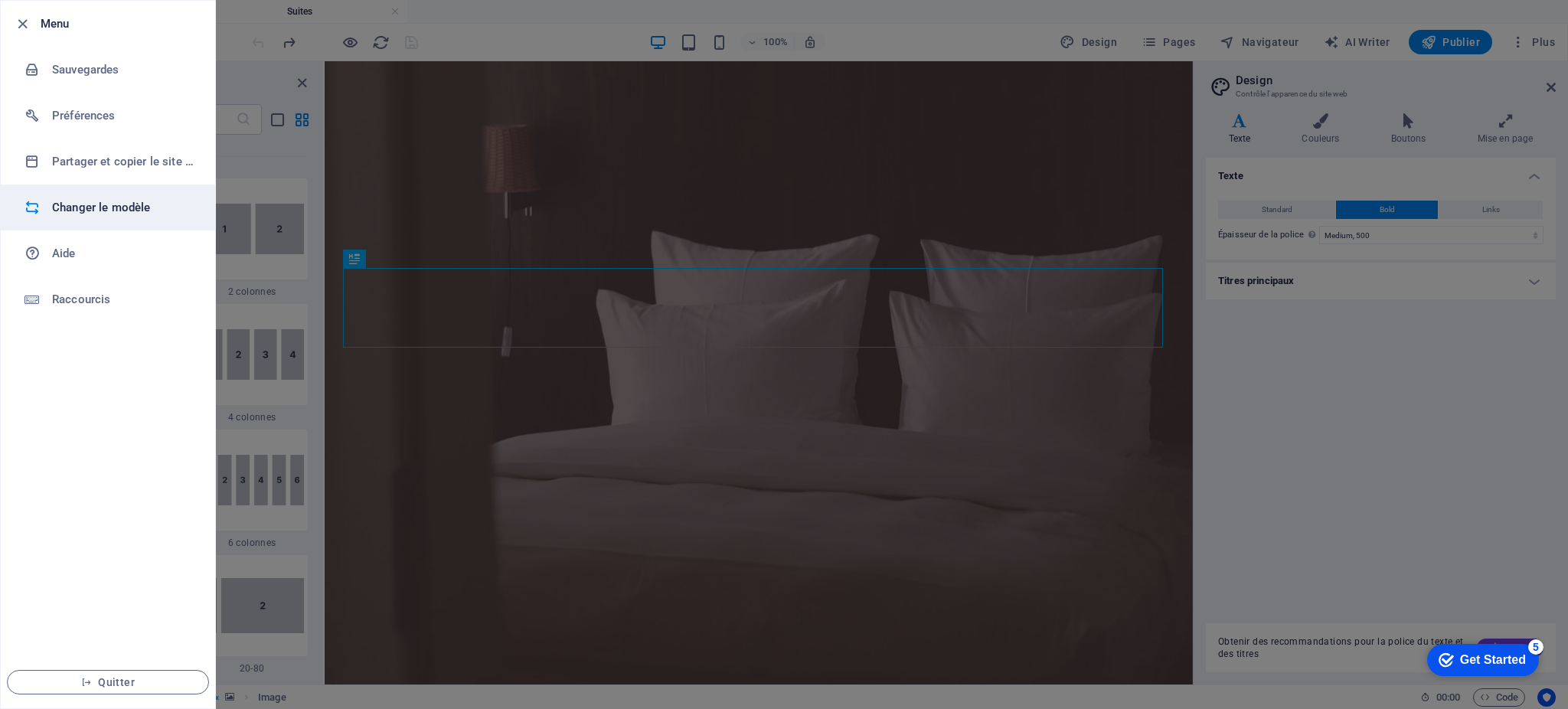
click at [100, 205] on h6 "Changer le modèle" at bounding box center [123, 208] width 142 height 19
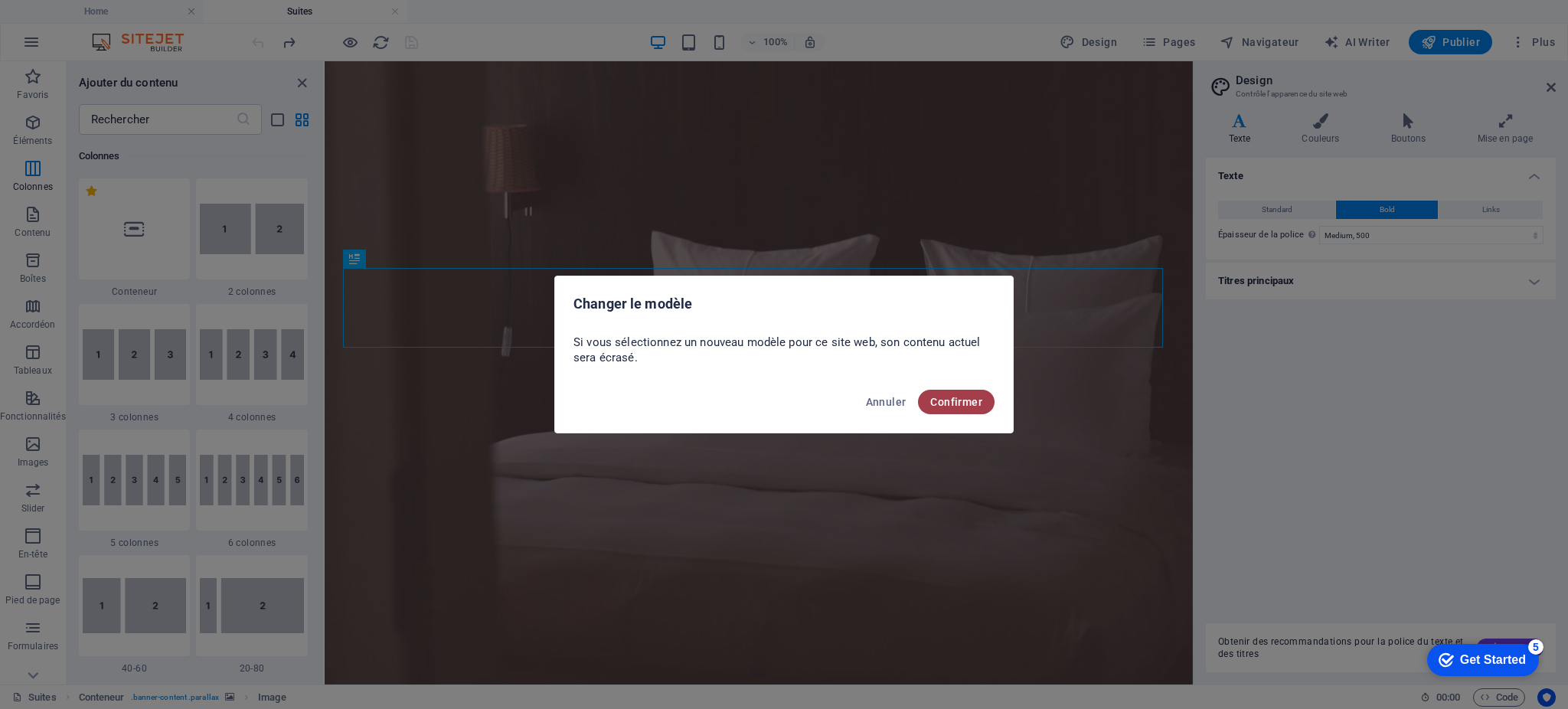
click at [972, 405] on span "Confirmer" at bounding box center [956, 402] width 52 height 13
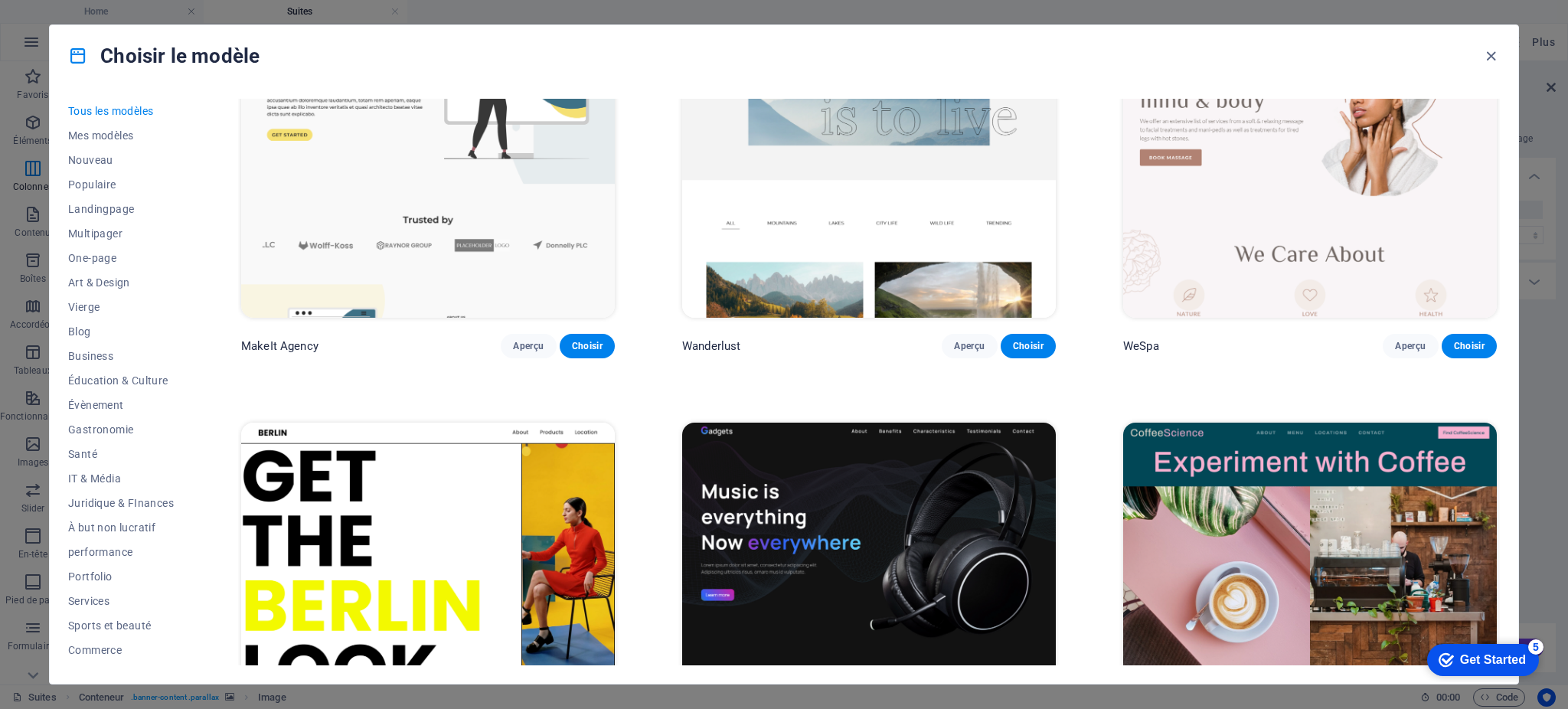
scroll to position [4694, 0]
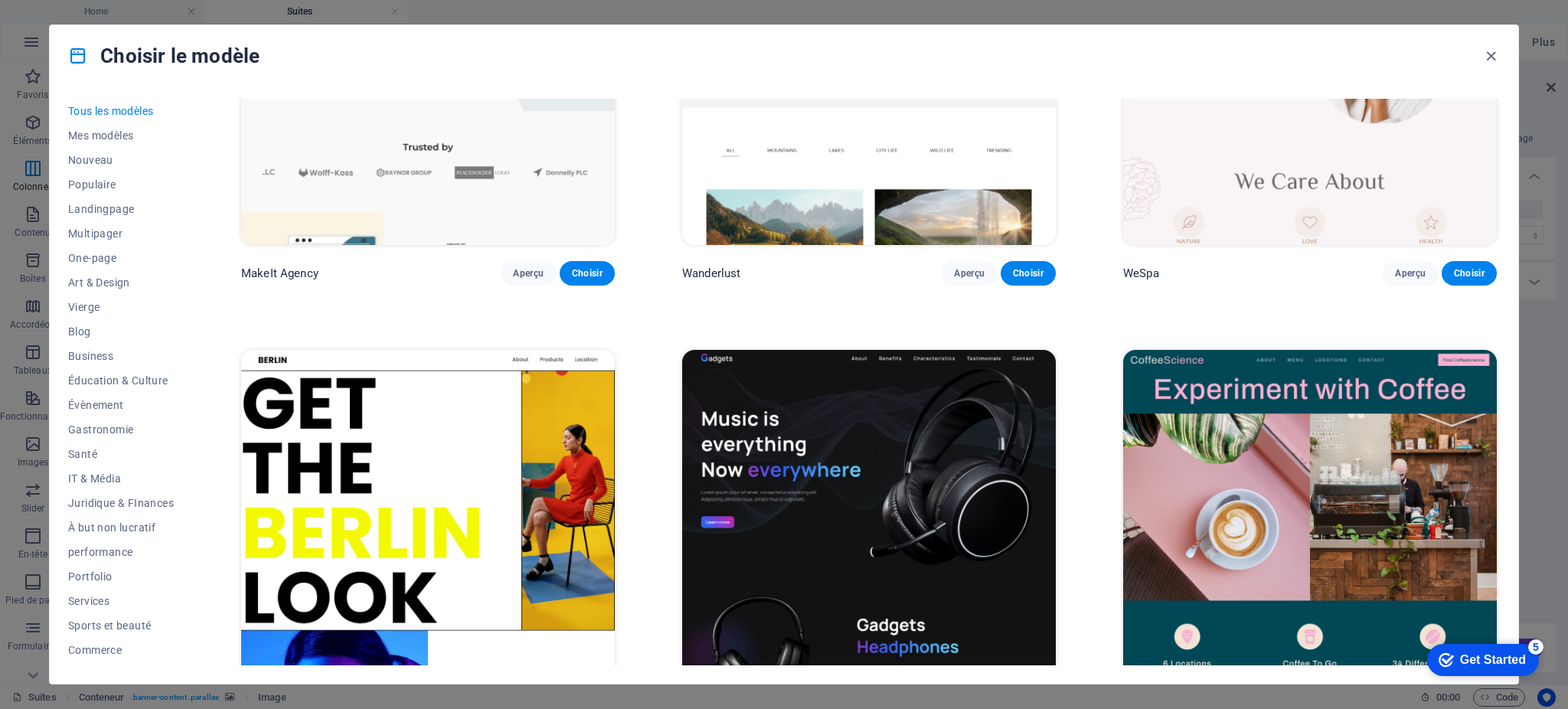
click at [1011, 416] on img at bounding box center [869, 522] width 373 height 345
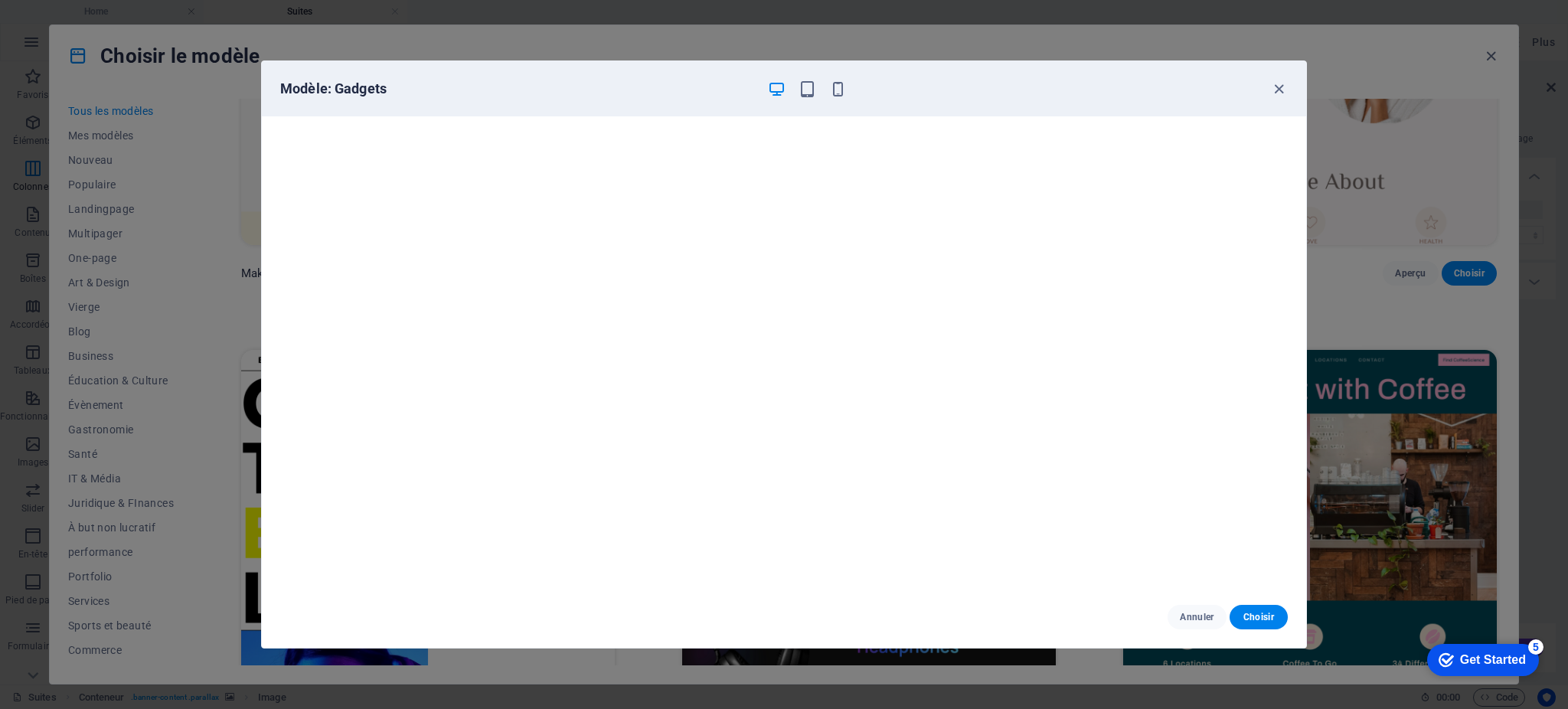
click at [1263, 610] on button "Choisir" at bounding box center [1259, 617] width 58 height 25
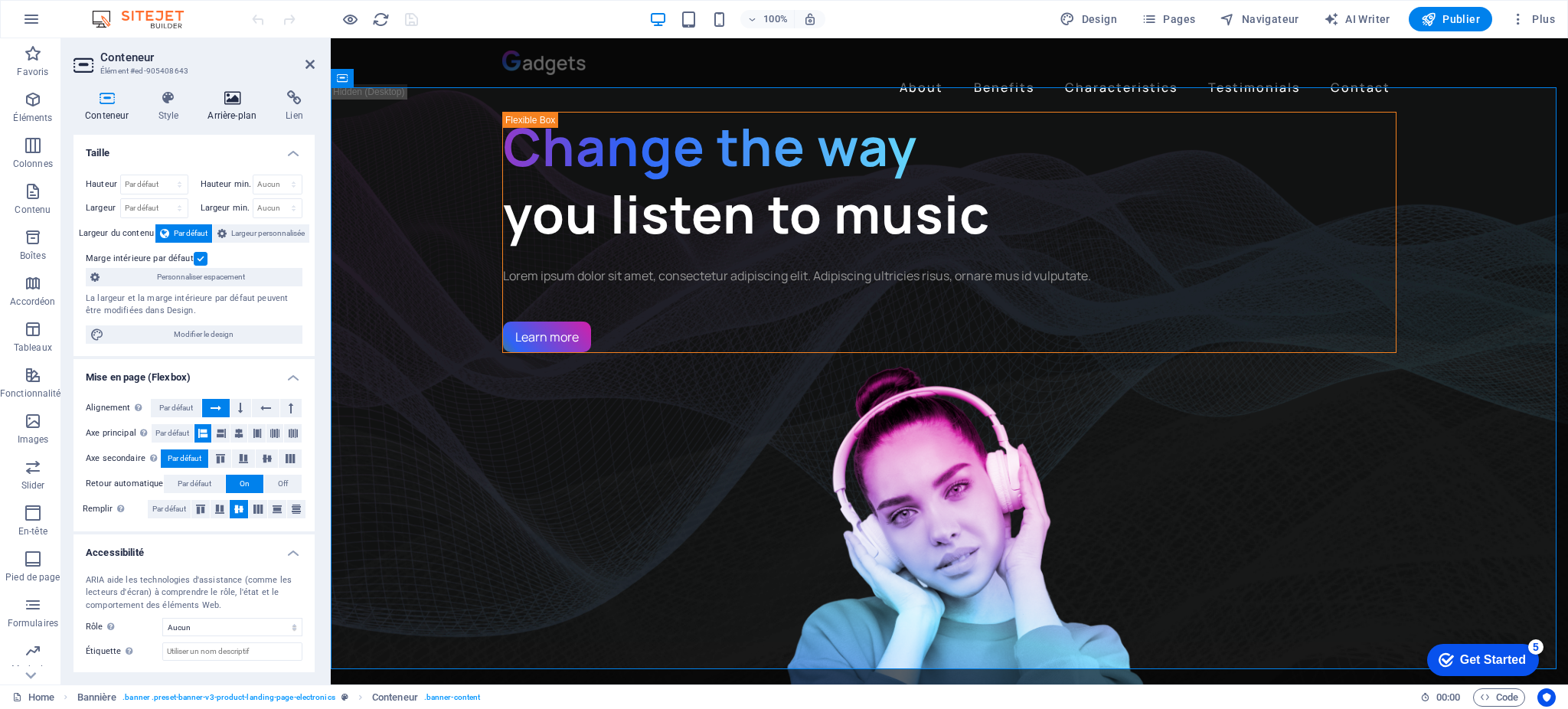
click at [237, 96] on icon at bounding box center [231, 98] width 72 height 15
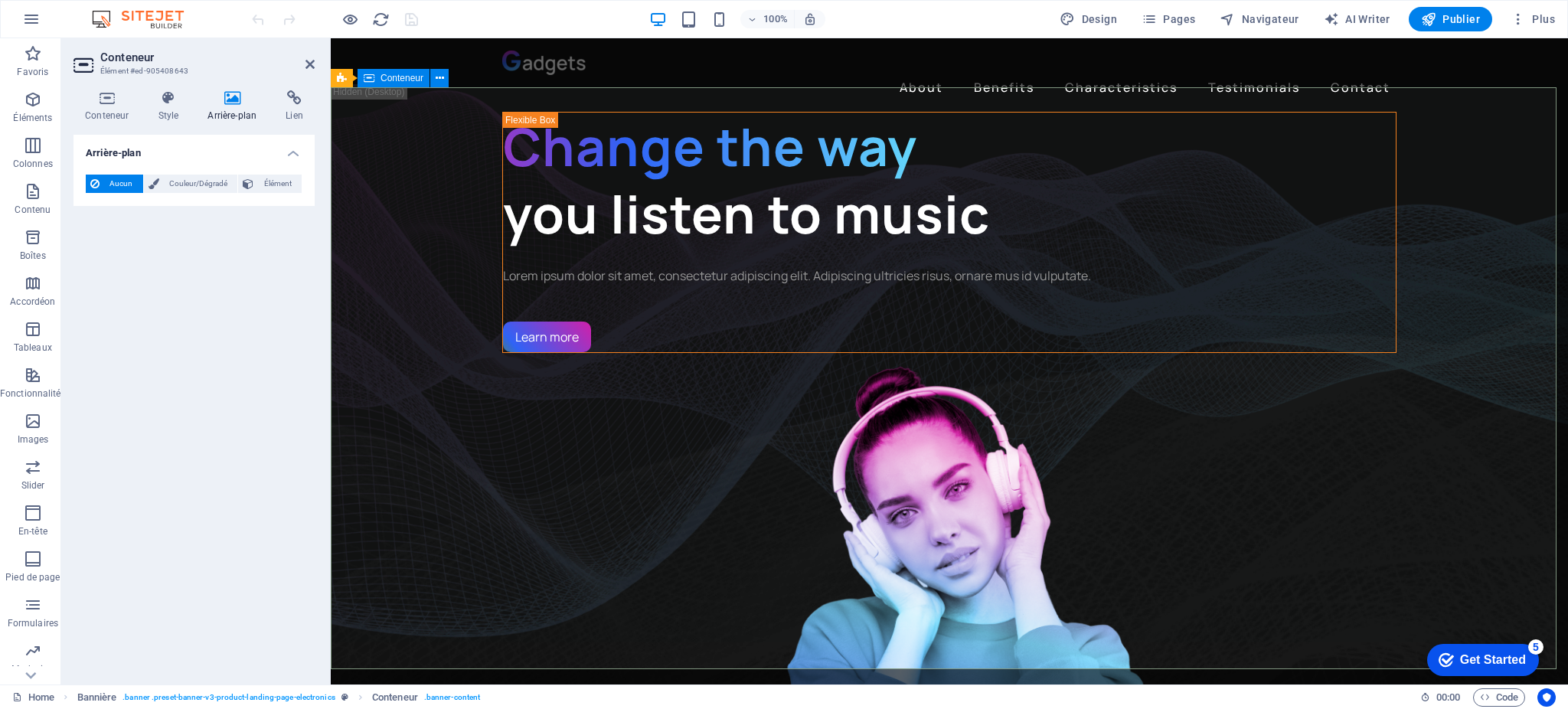
click at [240, 106] on h4 "Arrière-plan" at bounding box center [235, 106] width 78 height 32
click at [272, 183] on span "Élément" at bounding box center [277, 184] width 39 height 19
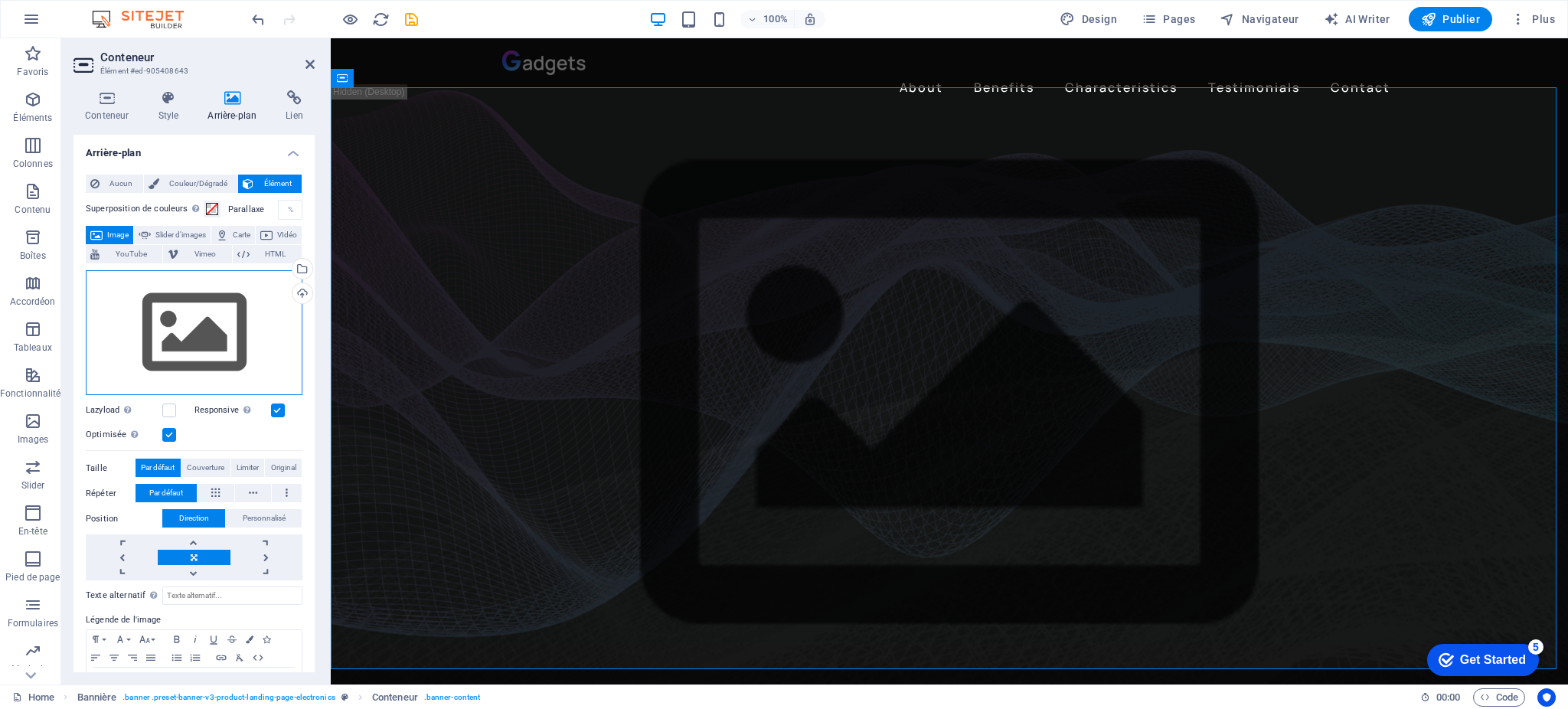
click at [232, 298] on div "Glissez les fichiers ici, cliquez pour choisir les fichiers ou sélectionnez les…" at bounding box center [194, 333] width 216 height 126
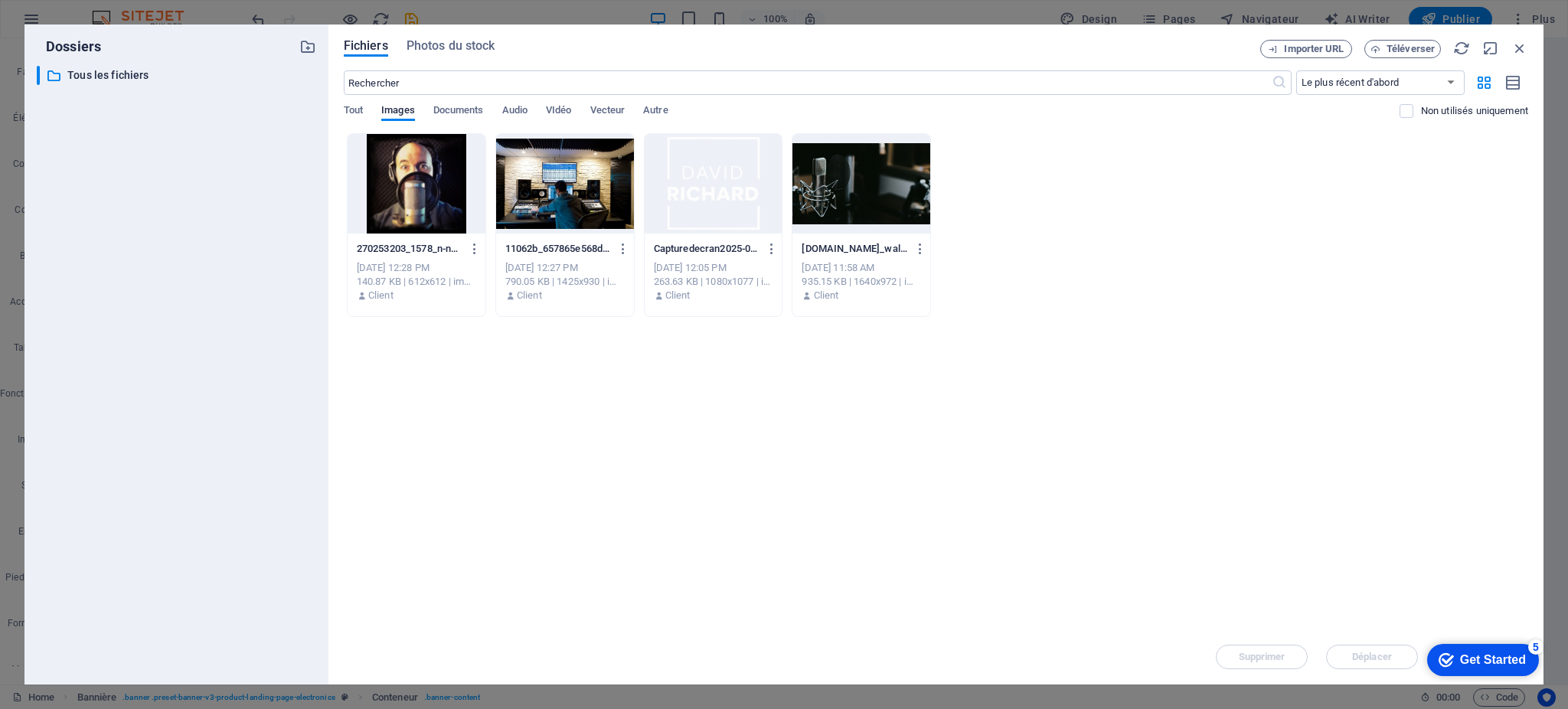
click at [810, 186] on div at bounding box center [861, 184] width 138 height 100
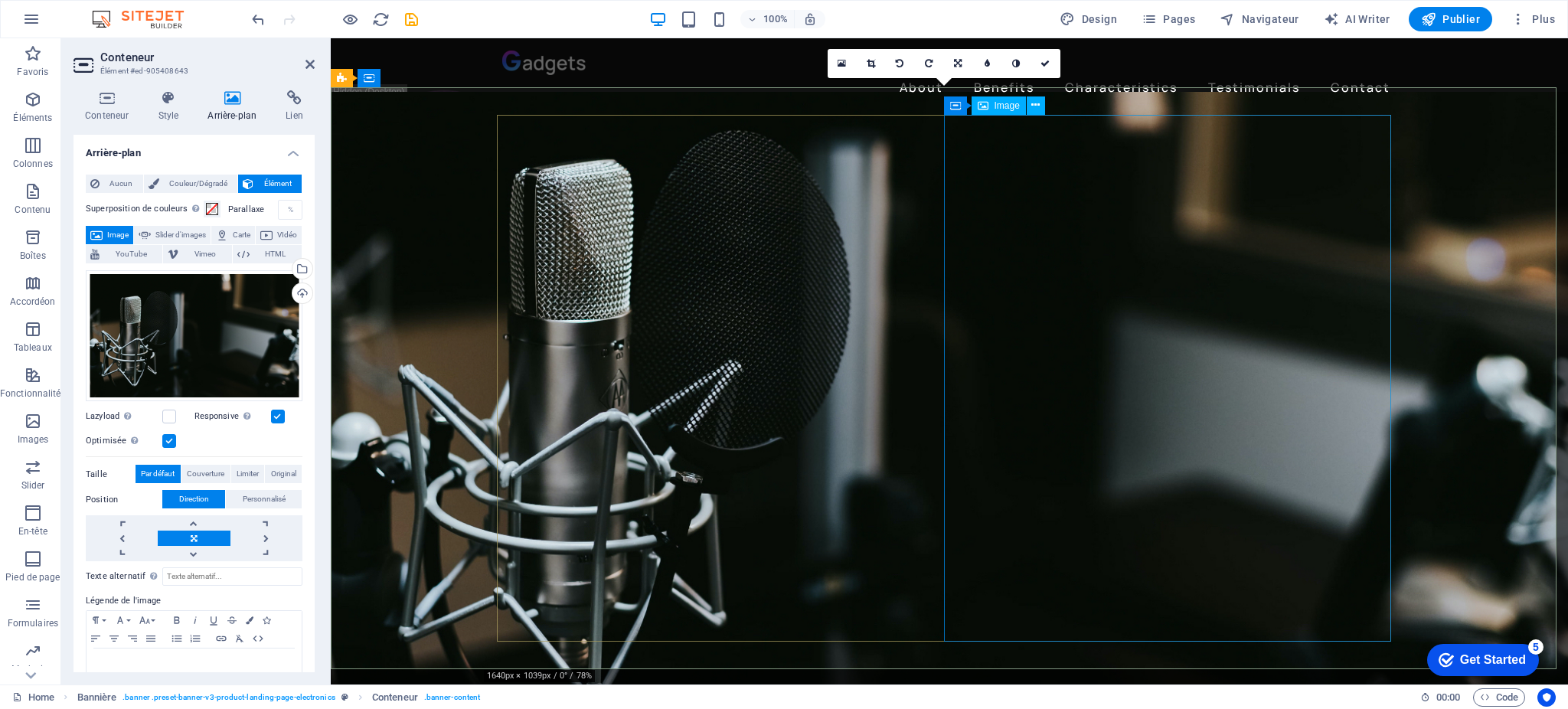
select select "%"
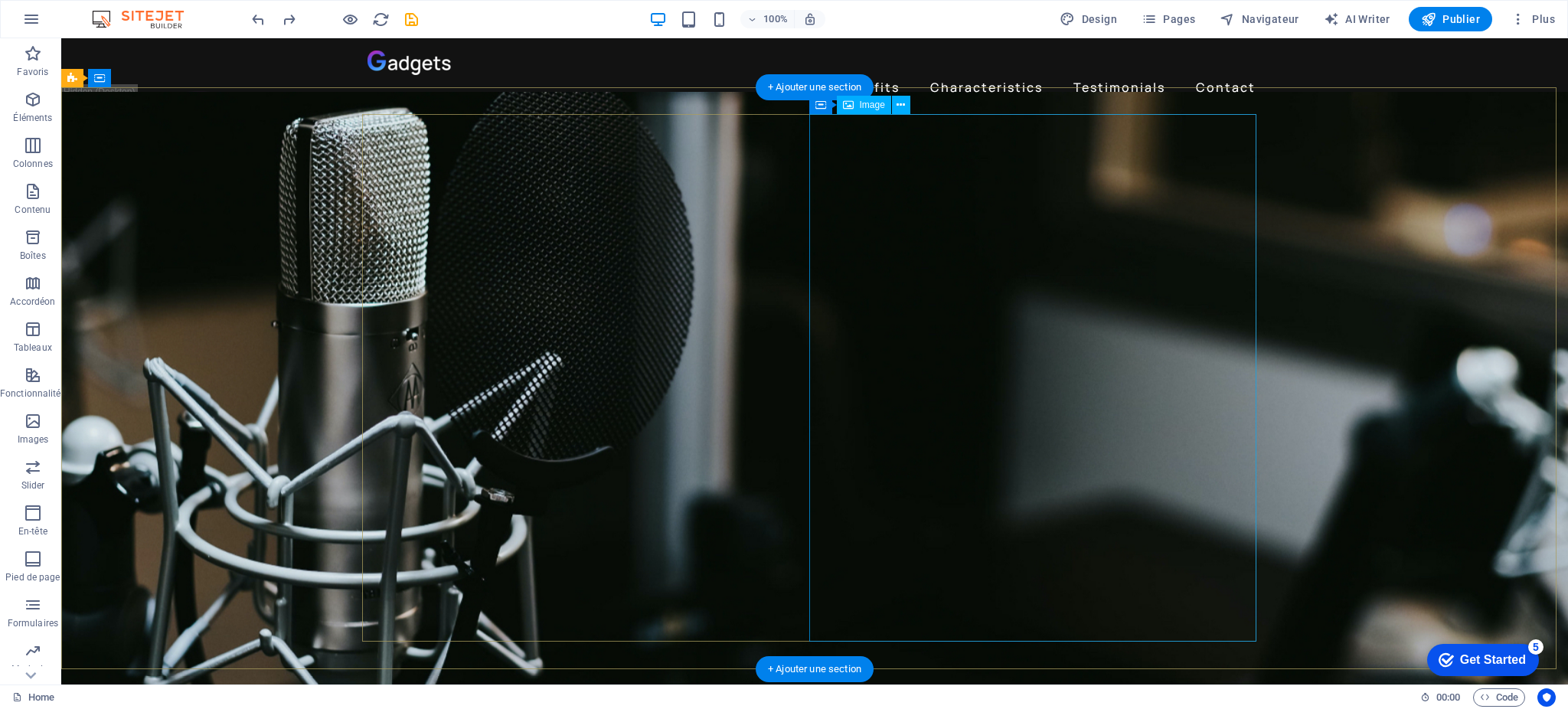
click at [1494, 331] on figure at bounding box center [815, 396] width 1507 height 608
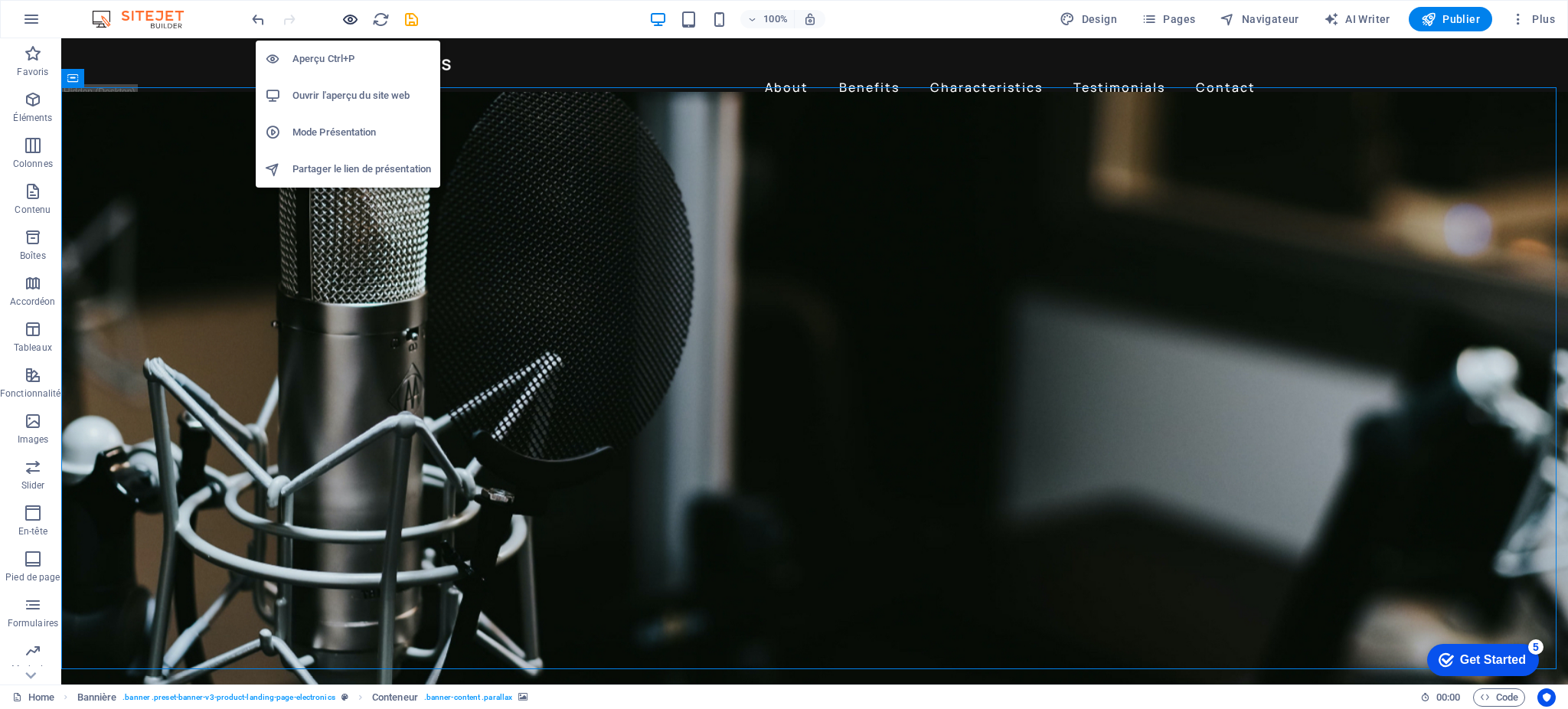
click at [354, 19] on icon "button" at bounding box center [350, 19] width 18 height 18
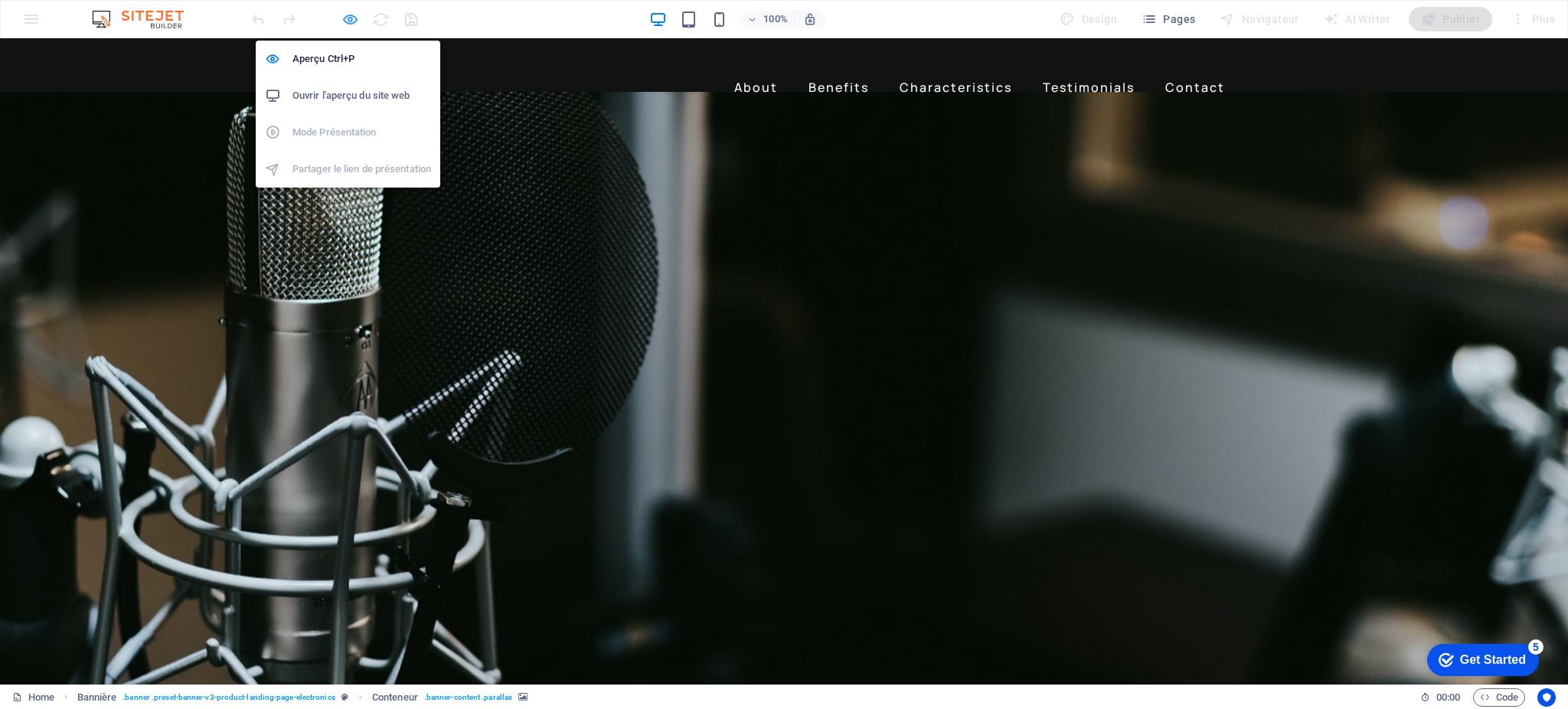
click at [347, 19] on icon "button" at bounding box center [350, 19] width 18 height 18
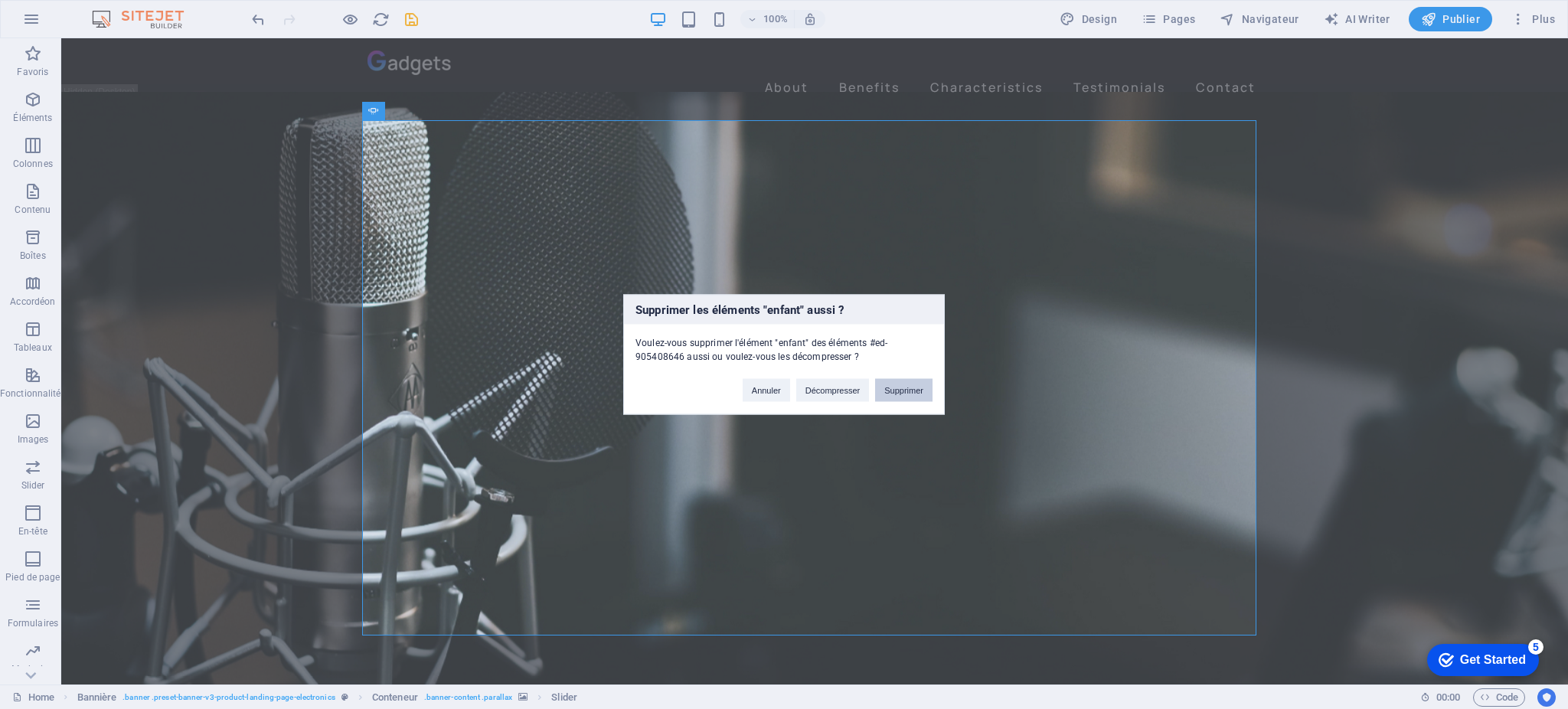
drag, startPoint x: 896, startPoint y: 382, endPoint x: 835, endPoint y: 344, distance: 71.9
click at [896, 382] on button "Supprimer" at bounding box center [904, 390] width 57 height 23
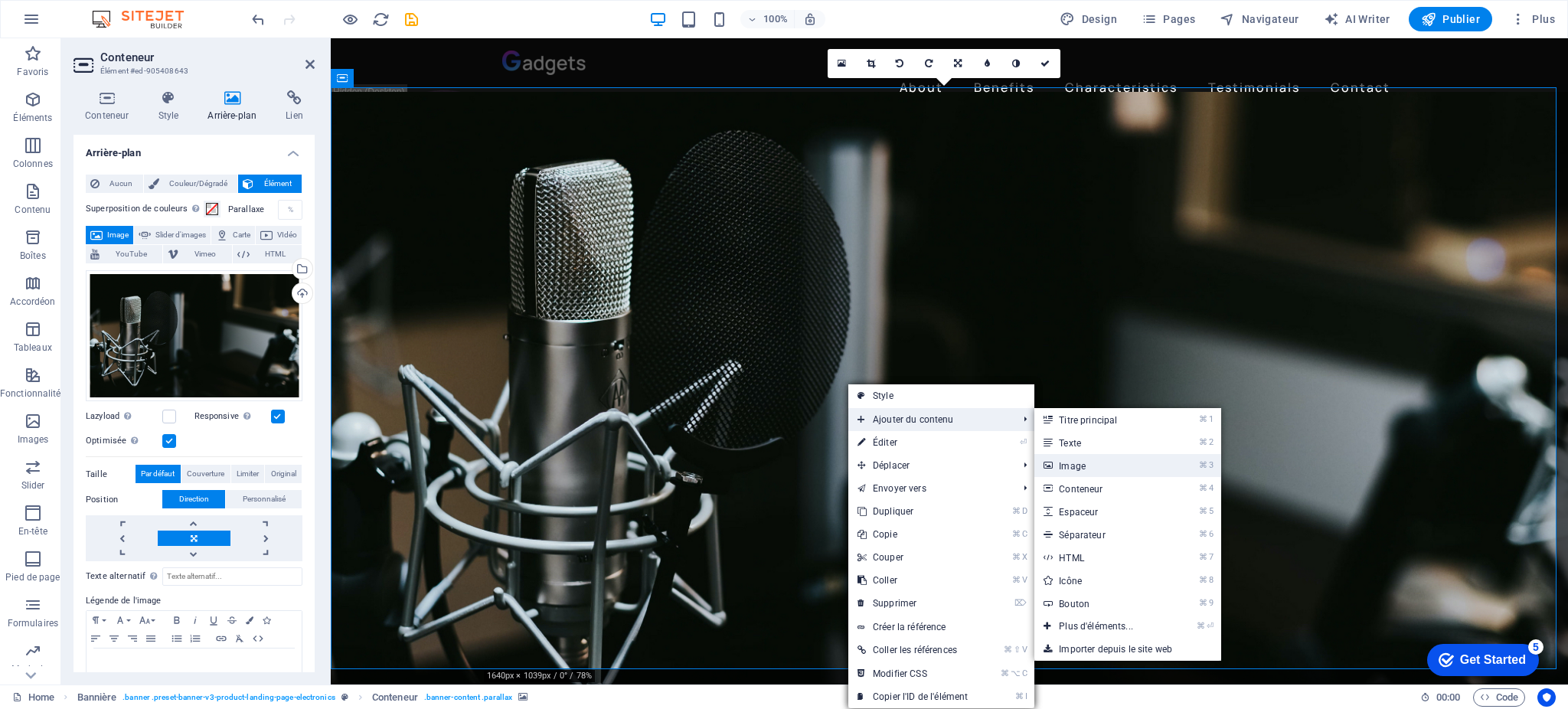
click at [1078, 462] on link "⌘ 3 Image" at bounding box center [1098, 465] width 129 height 23
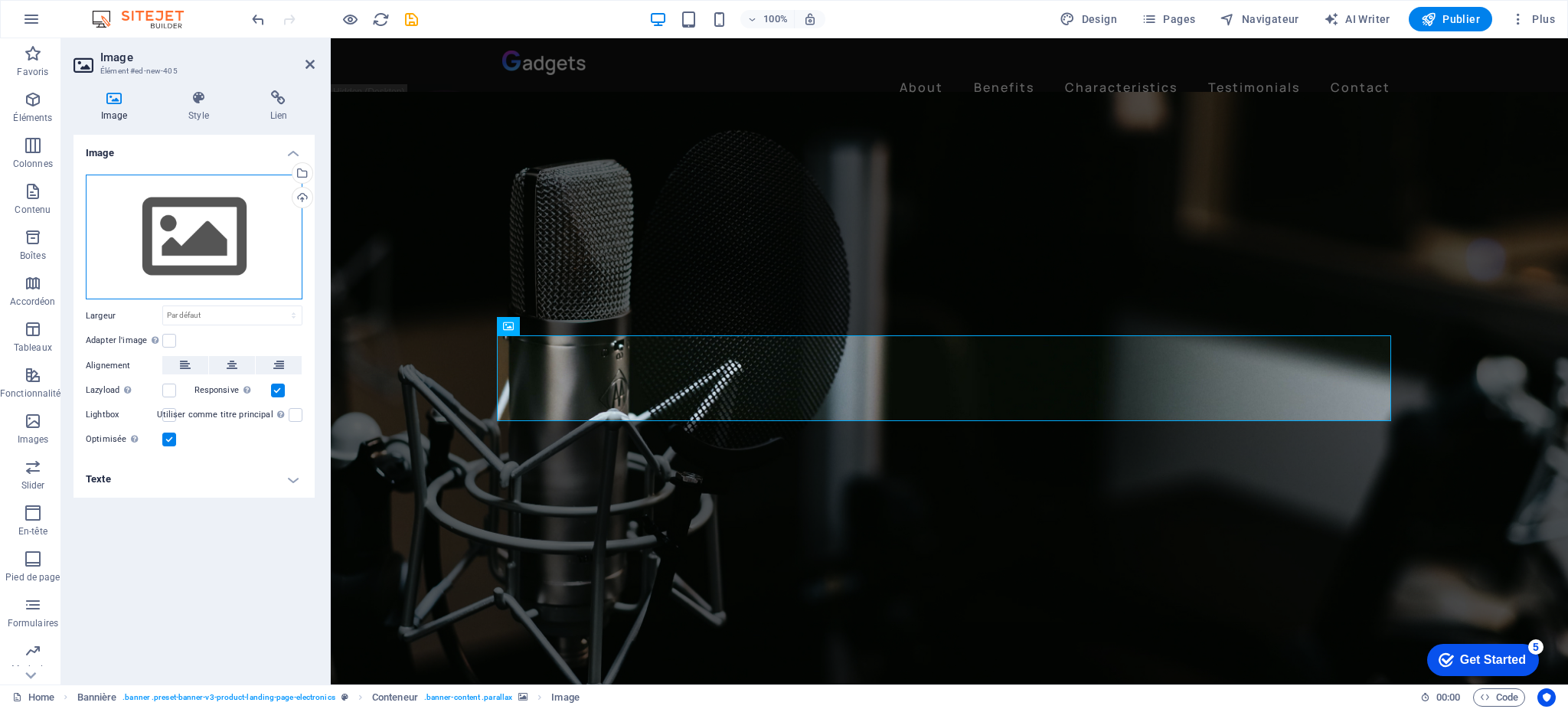
click at [194, 212] on div "Glissez les fichiers ici, cliquez pour choisir les fichiers ou sélectionnez les…" at bounding box center [194, 237] width 216 height 126
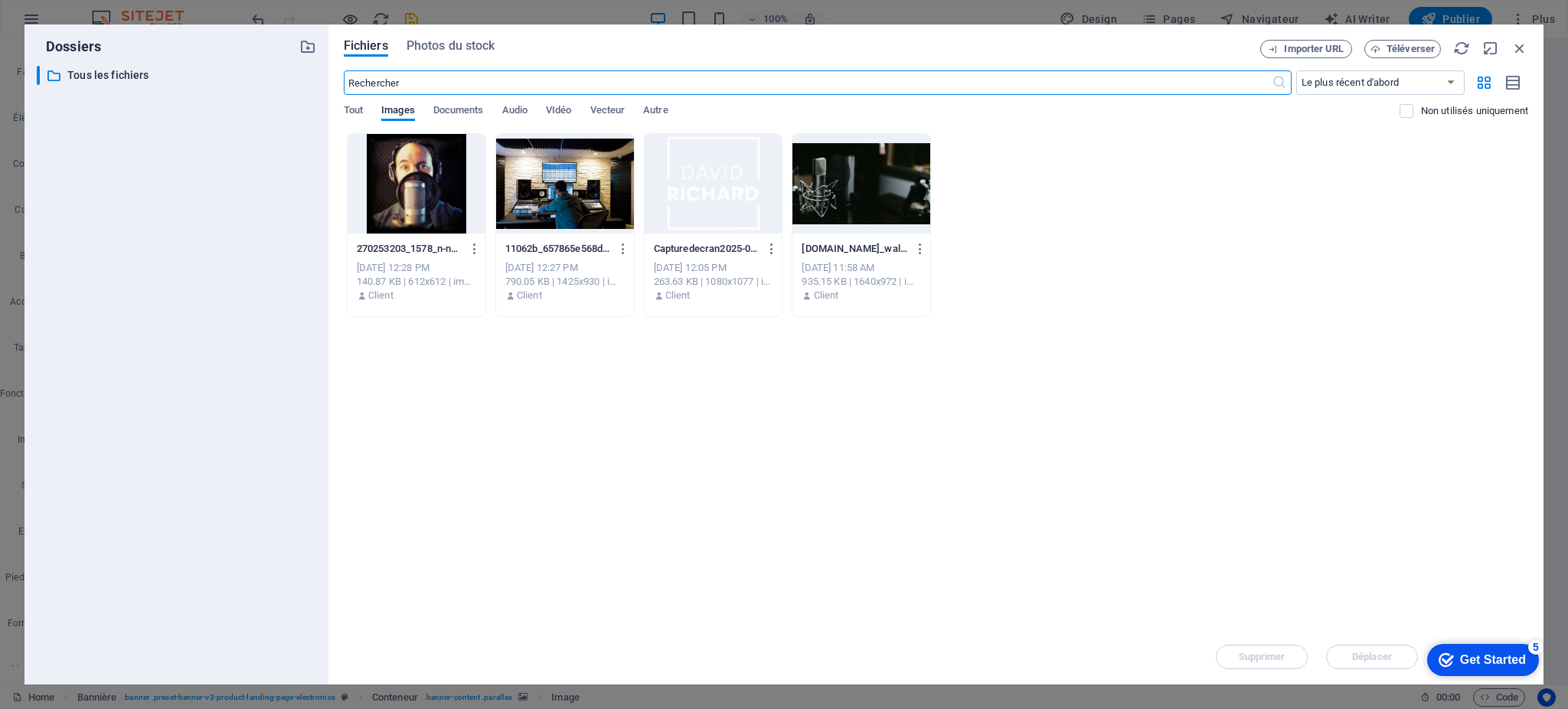
click at [700, 187] on div at bounding box center [713, 184] width 138 height 100
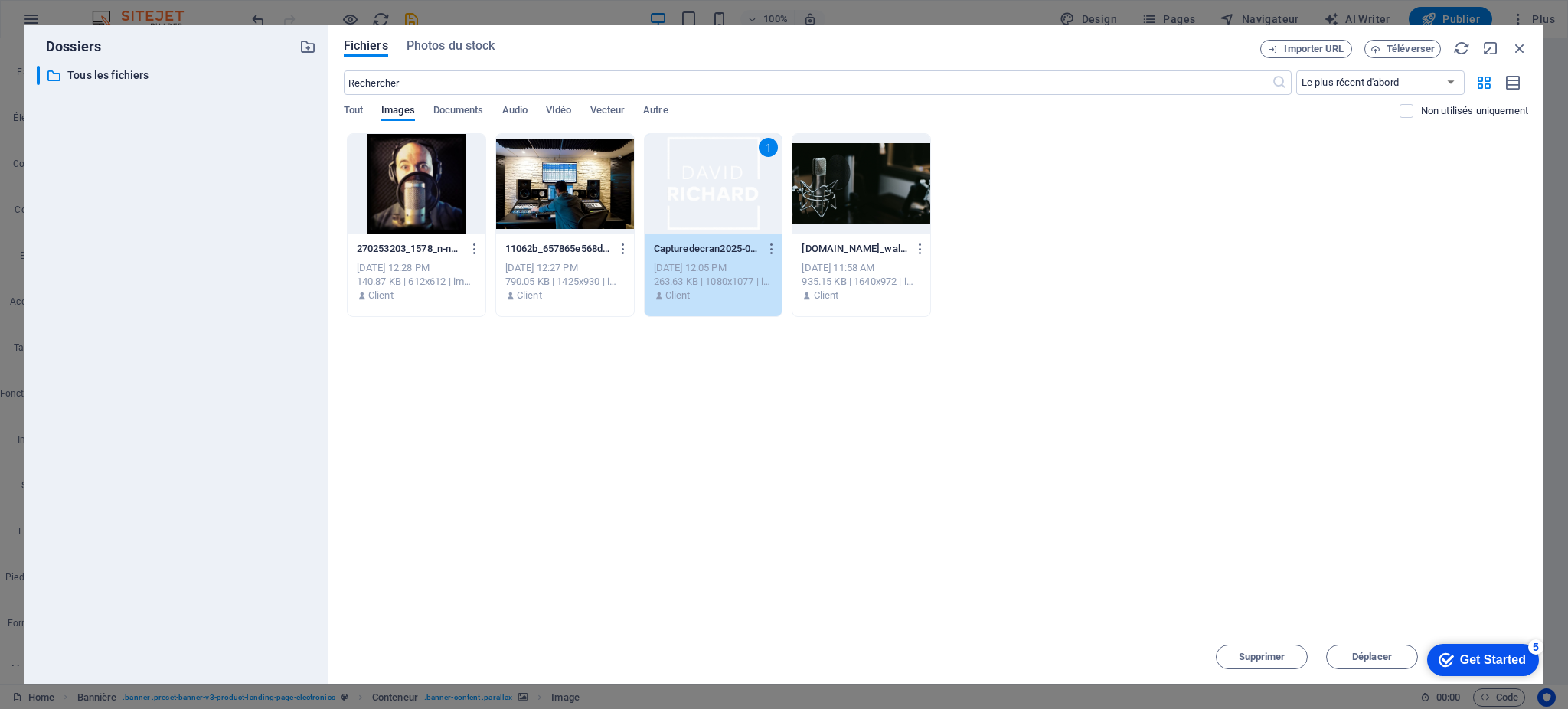
click at [700, 187] on div "1" at bounding box center [713, 184] width 138 height 100
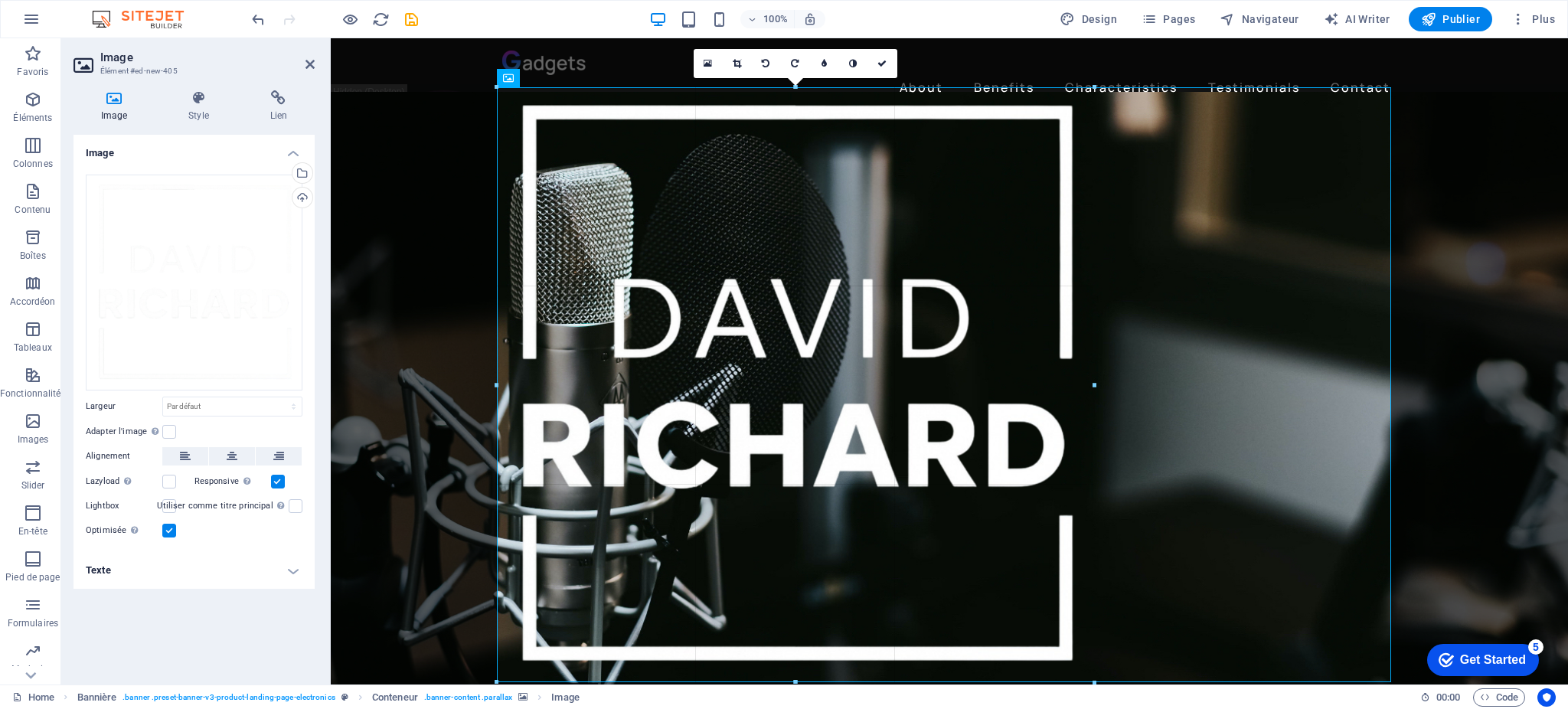
drag, startPoint x: 497, startPoint y: 86, endPoint x: 798, endPoint y: 391, distance: 428.5
type input "781"
select select "px"
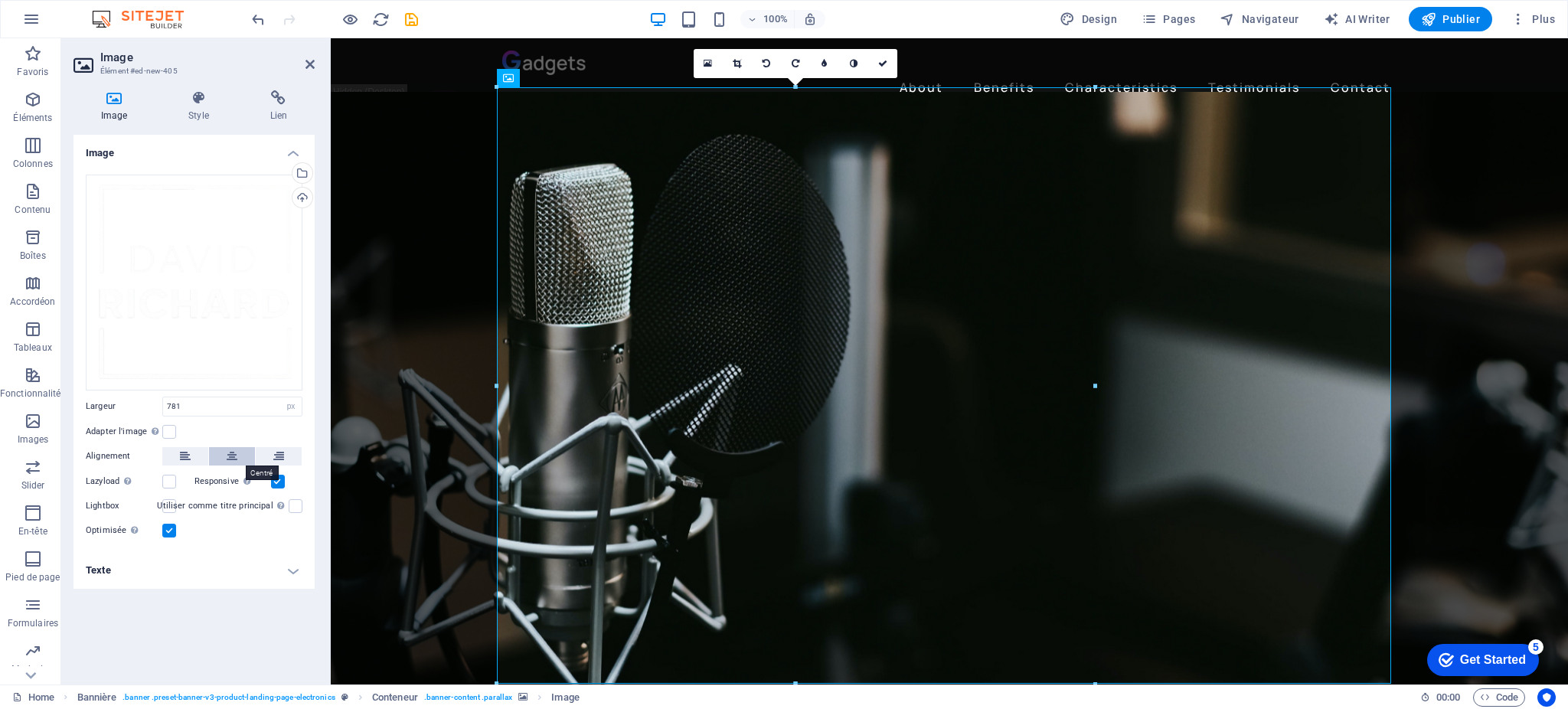
click at [231, 461] on icon at bounding box center [231, 456] width 11 height 19
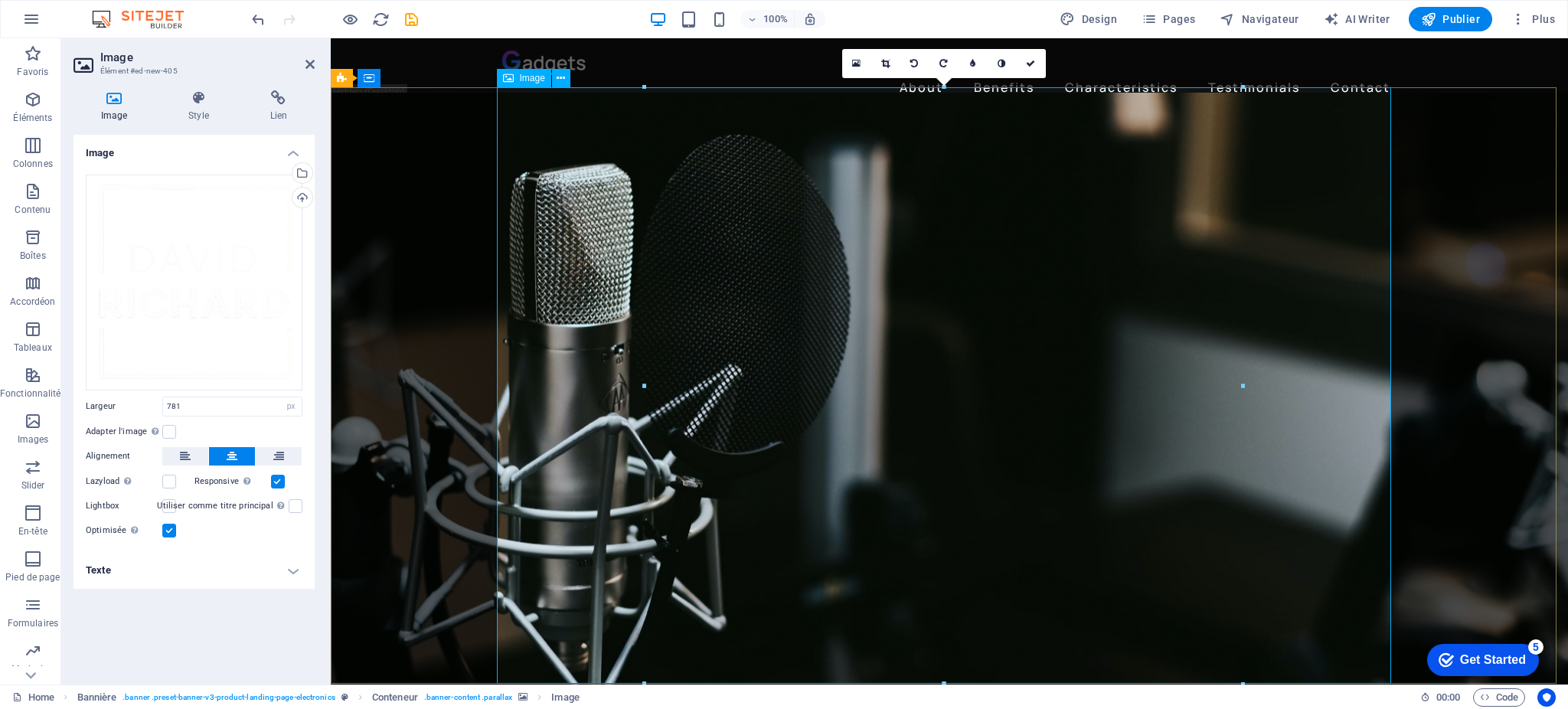
scroll to position [273, 0]
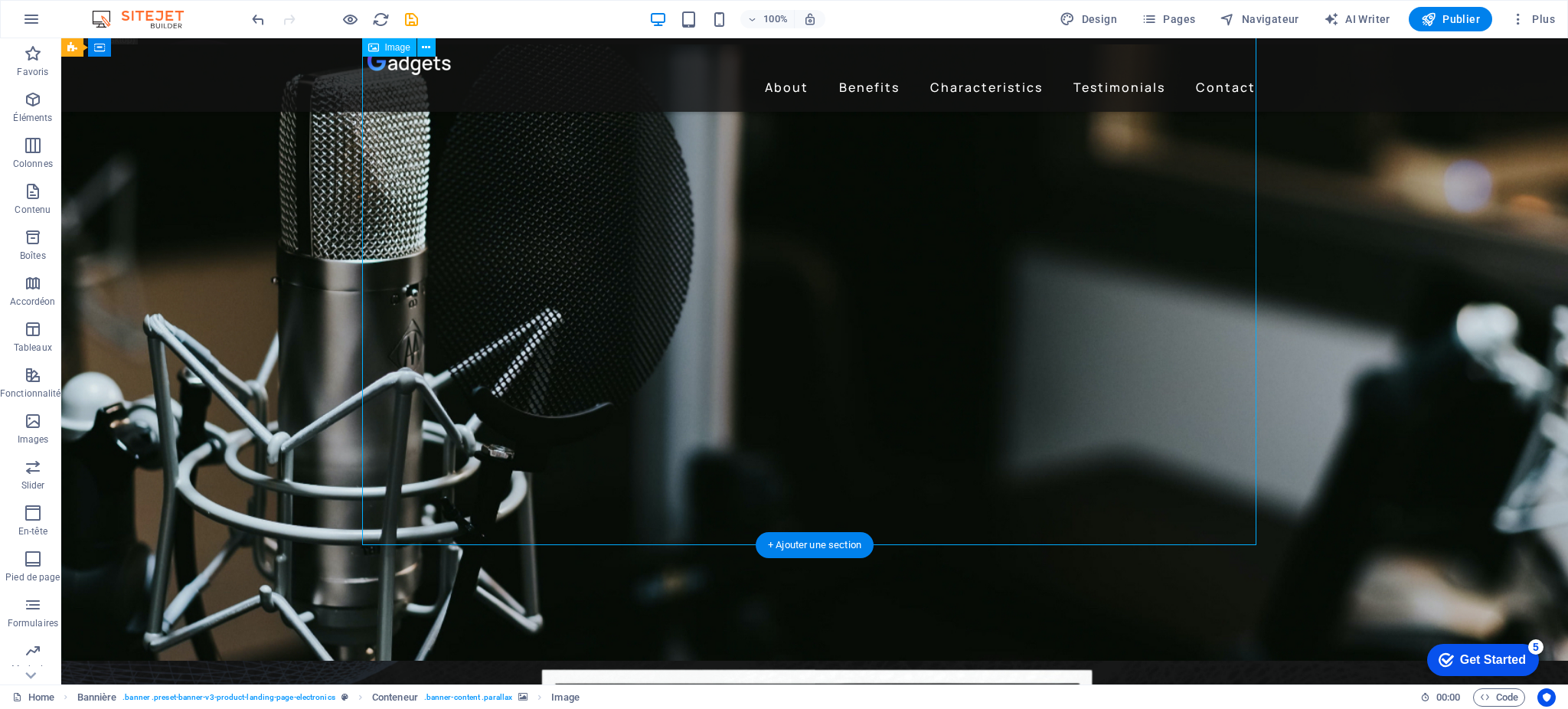
scroll to position [0, 0]
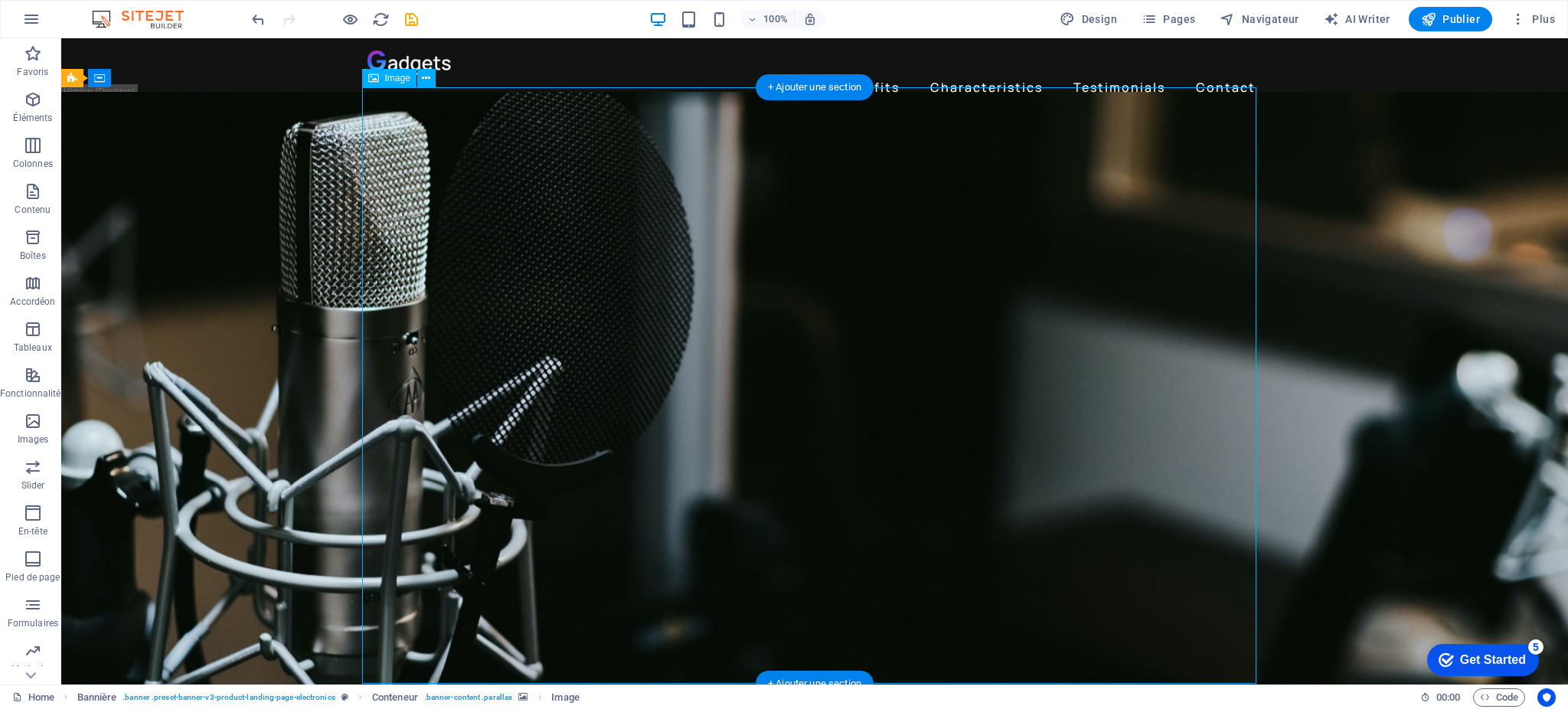
select select "px"
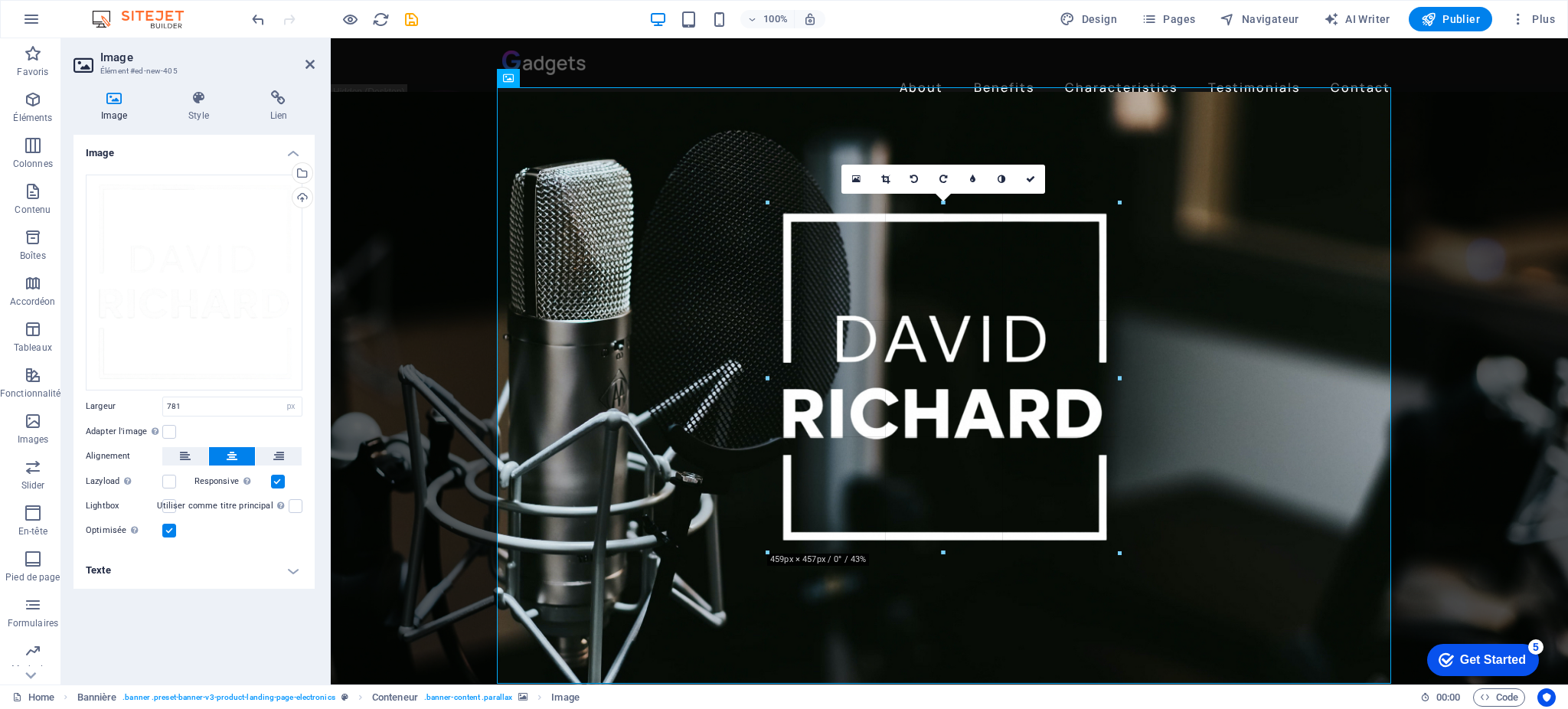
drag, startPoint x: 1242, startPoint y: 89, endPoint x: 878, endPoint y: 342, distance: 443.3
type input "455"
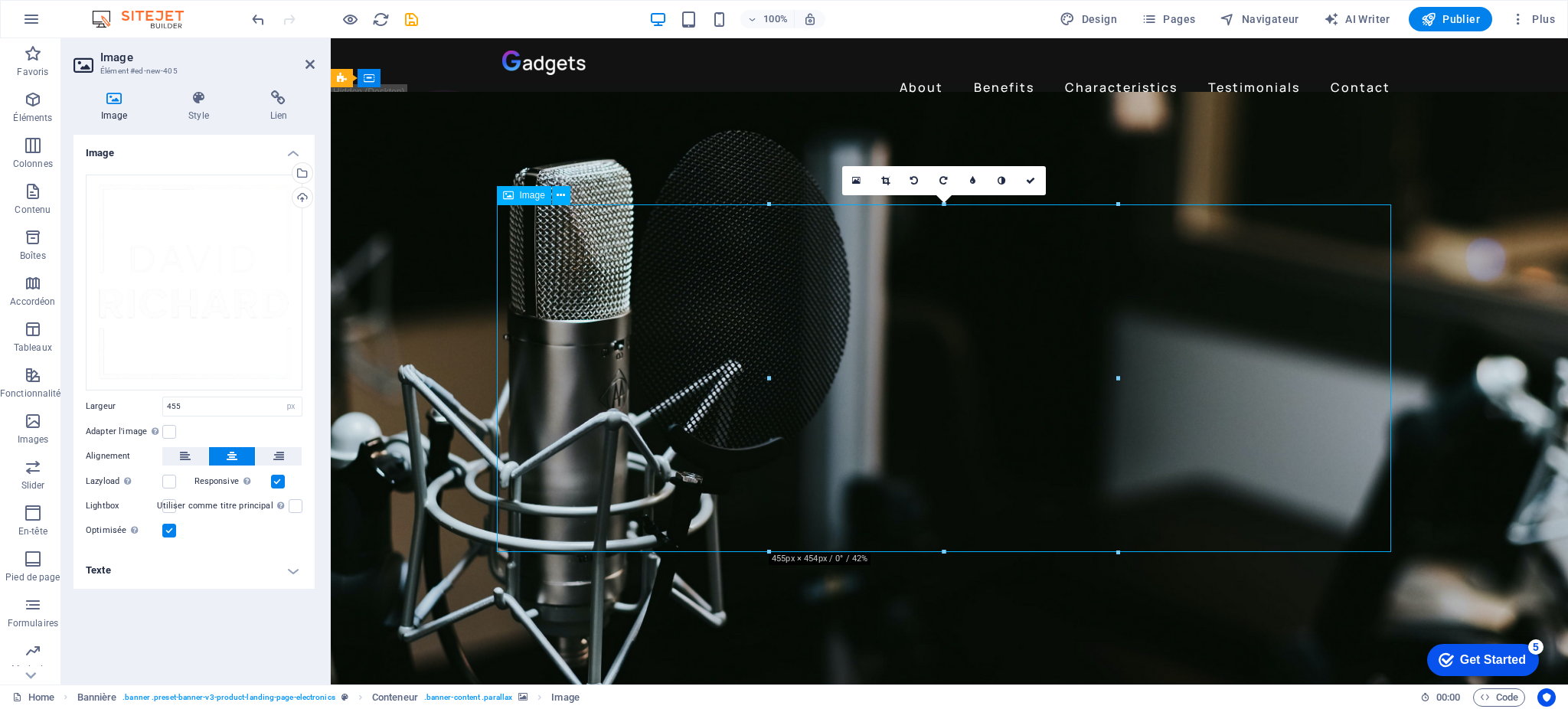
drag, startPoint x: 990, startPoint y: 331, endPoint x: 989, endPoint y: 298, distance: 33.0
click at [1497, 266] on figure at bounding box center [950, 396] width 1238 height 608
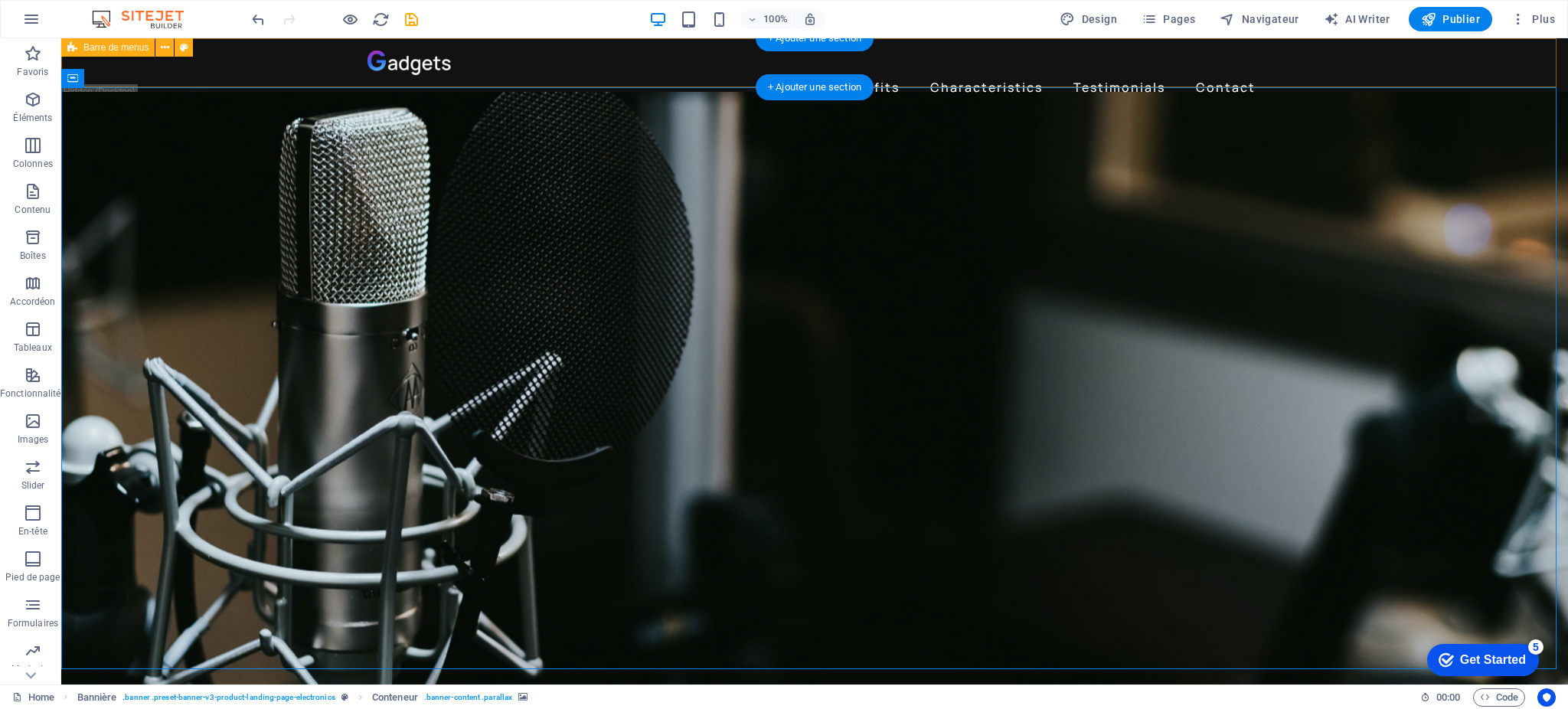
click at [421, 69] on div at bounding box center [814, 63] width 895 height 25
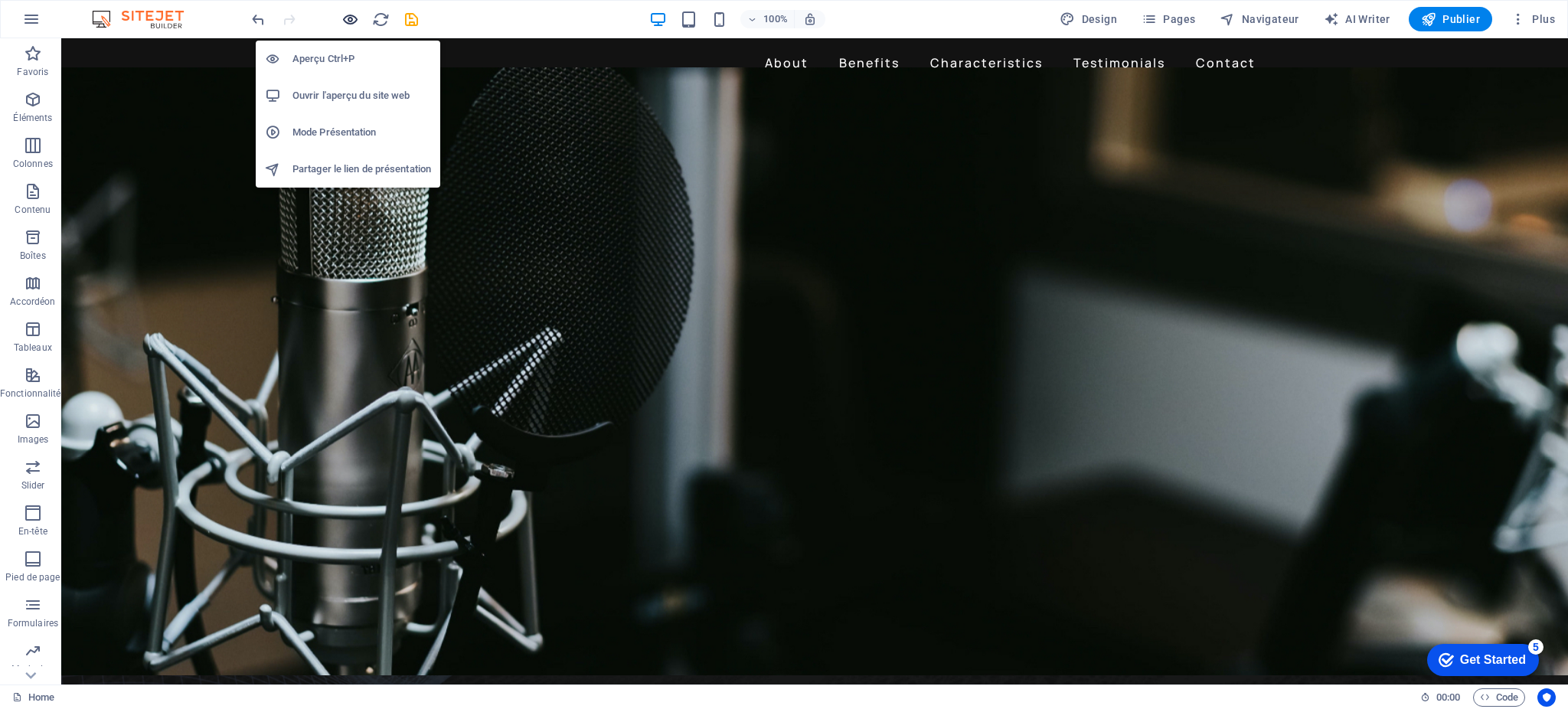
click at [353, 15] on icon "button" at bounding box center [350, 19] width 18 height 18
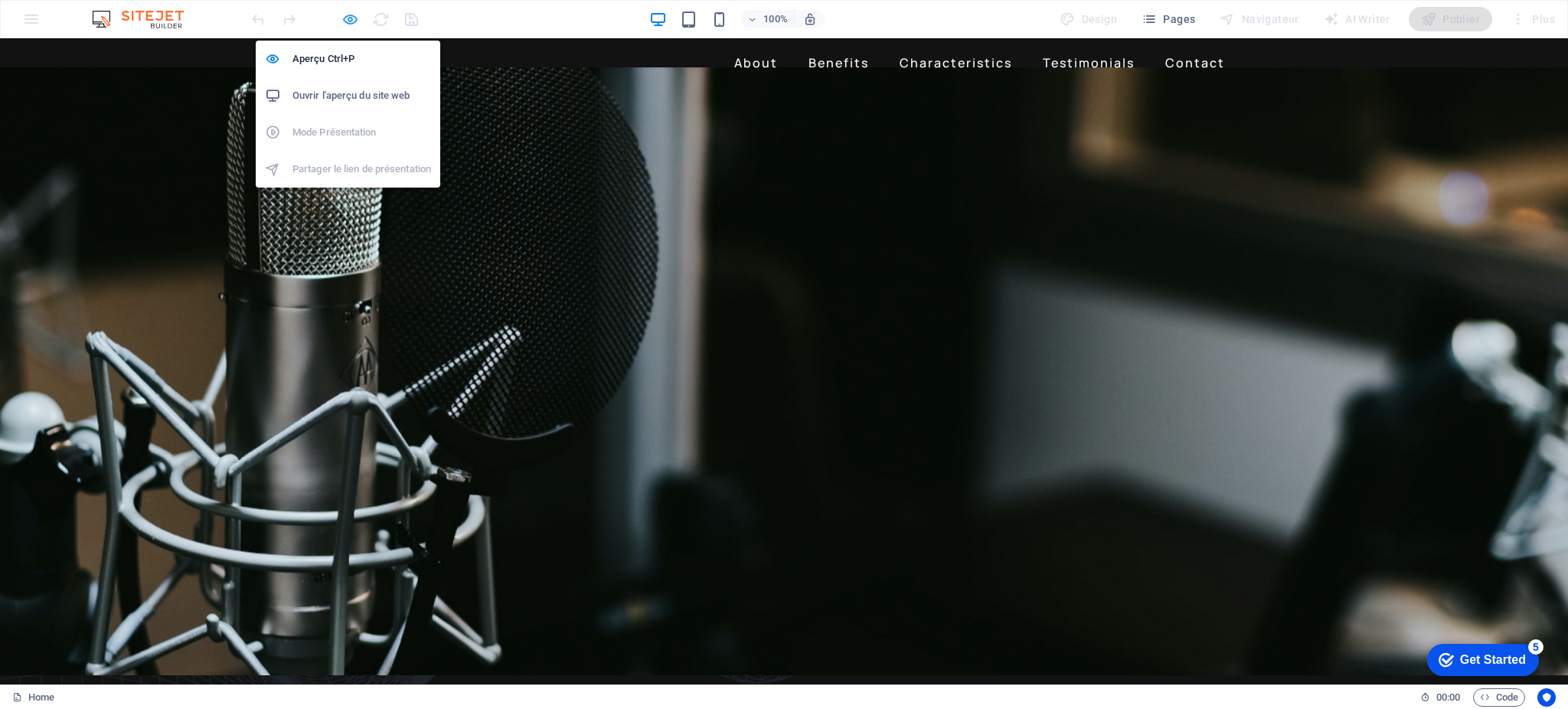
click at [348, 12] on icon "button" at bounding box center [350, 19] width 18 height 18
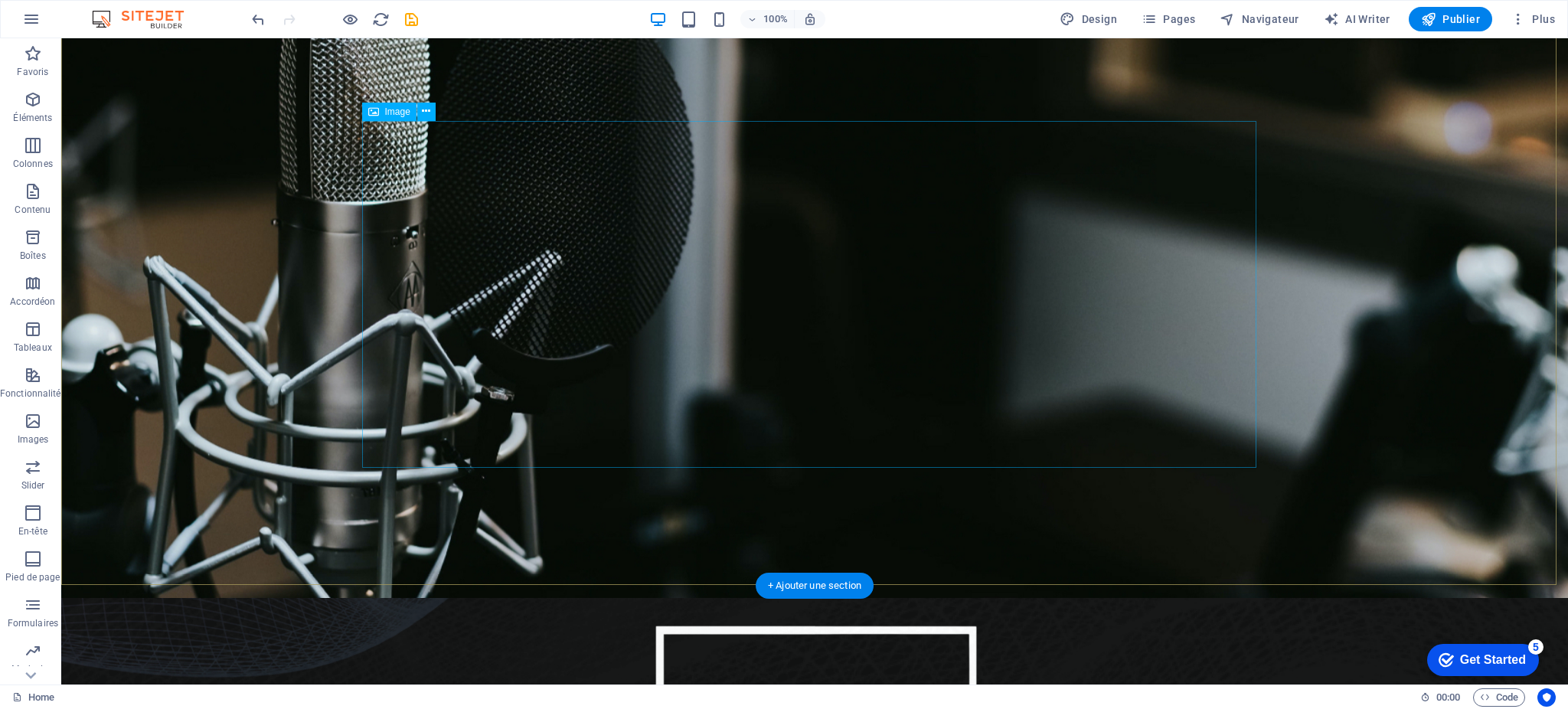
scroll to position [84, 0]
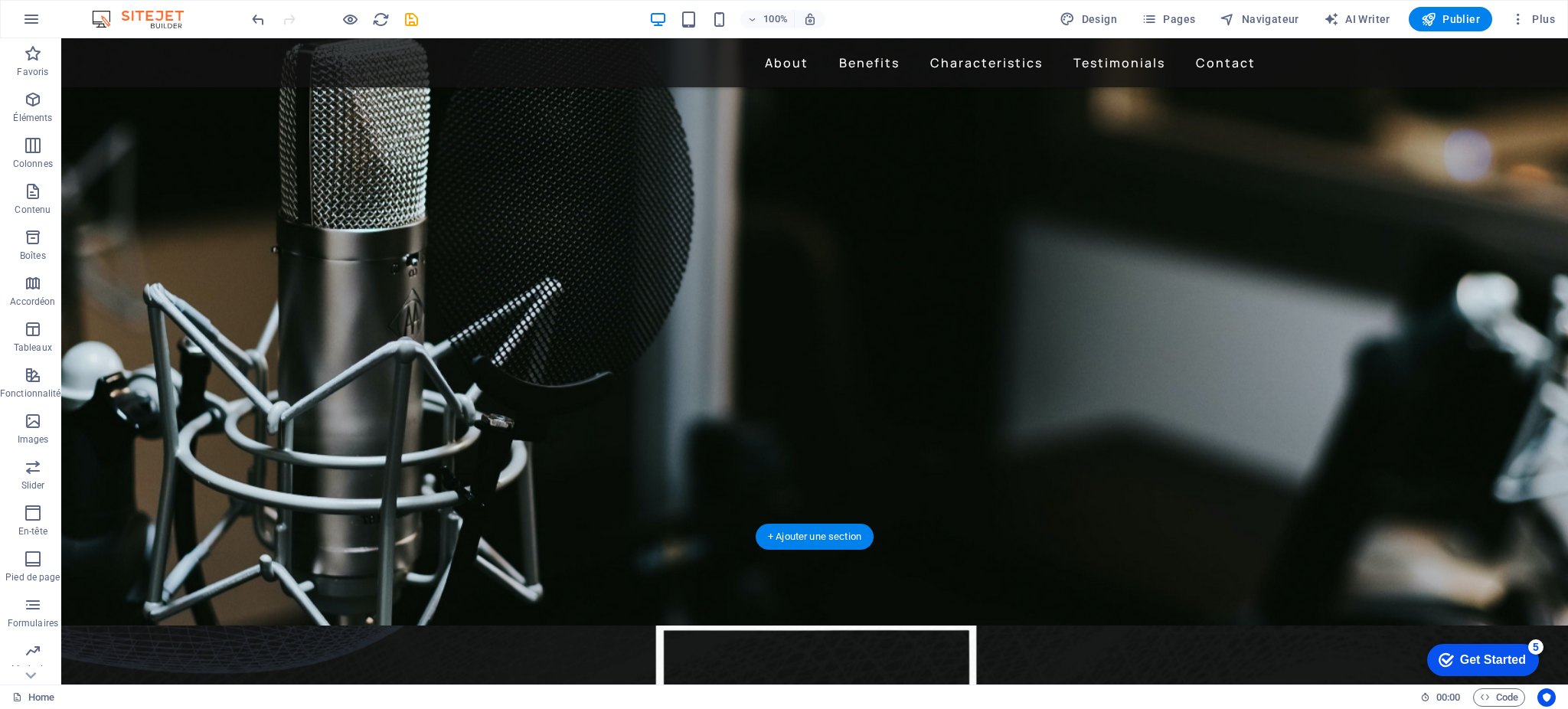
click at [1022, 469] on figure at bounding box center [815, 322] width 1507 height 608
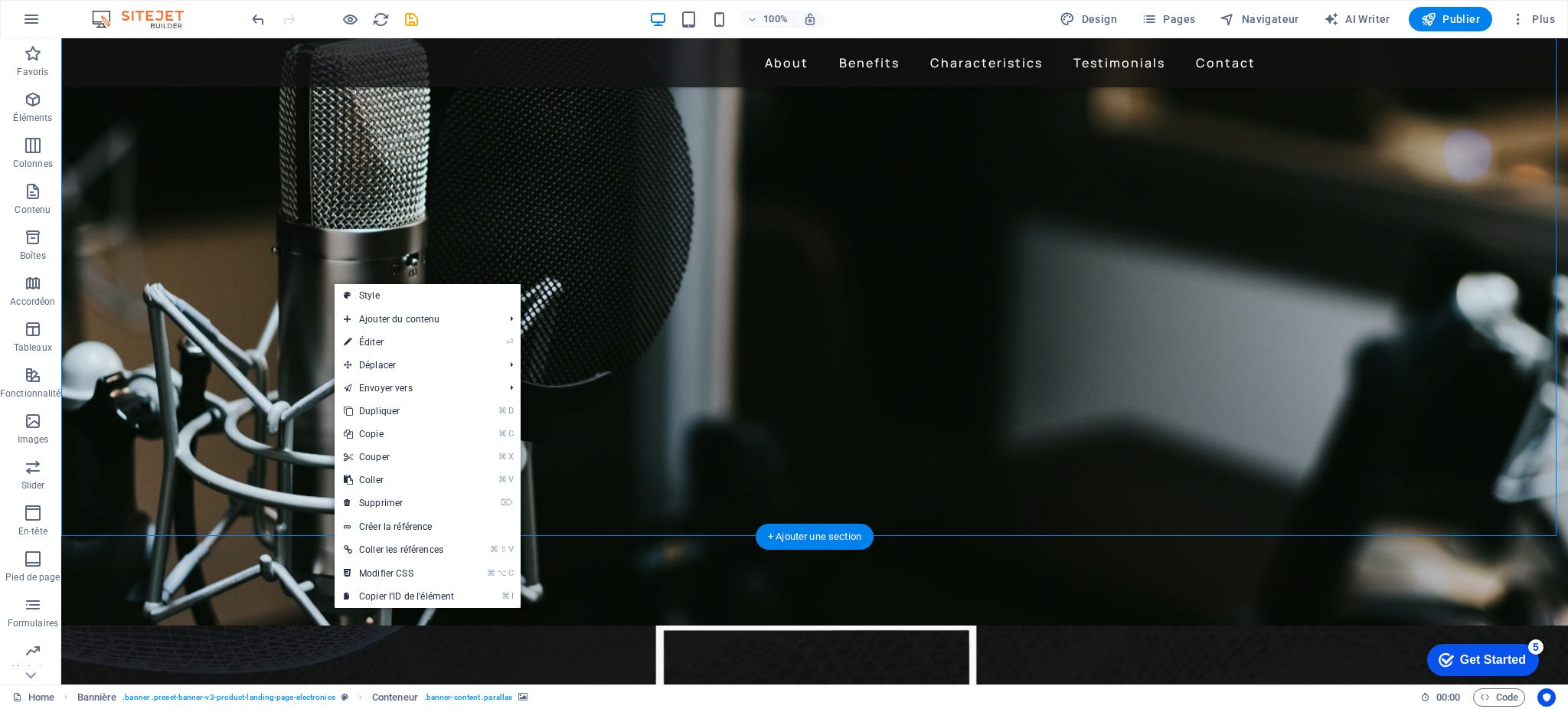
drag, startPoint x: 333, startPoint y: 282, endPoint x: 397, endPoint y: 323, distance: 76.0
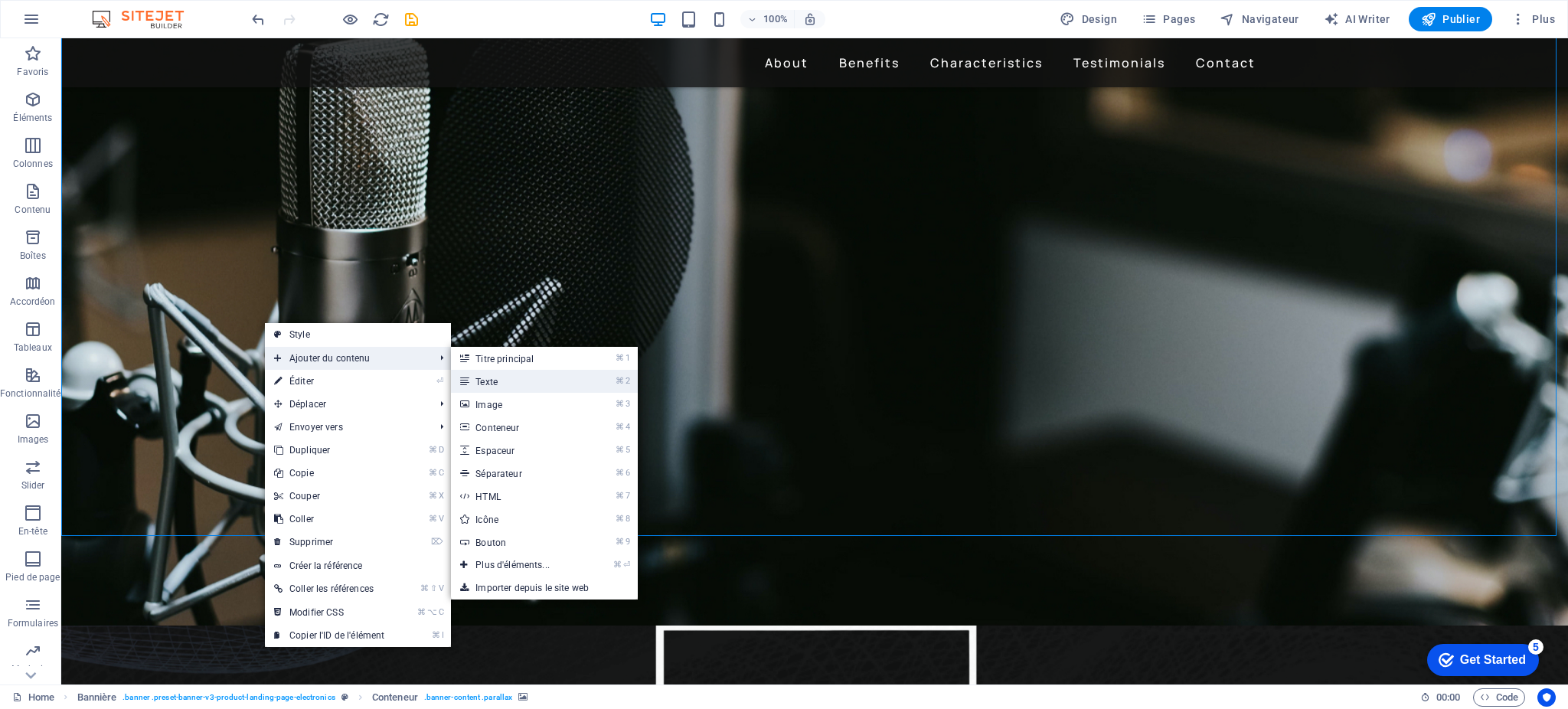
click at [468, 381] on icon at bounding box center [464, 381] width 8 height 23
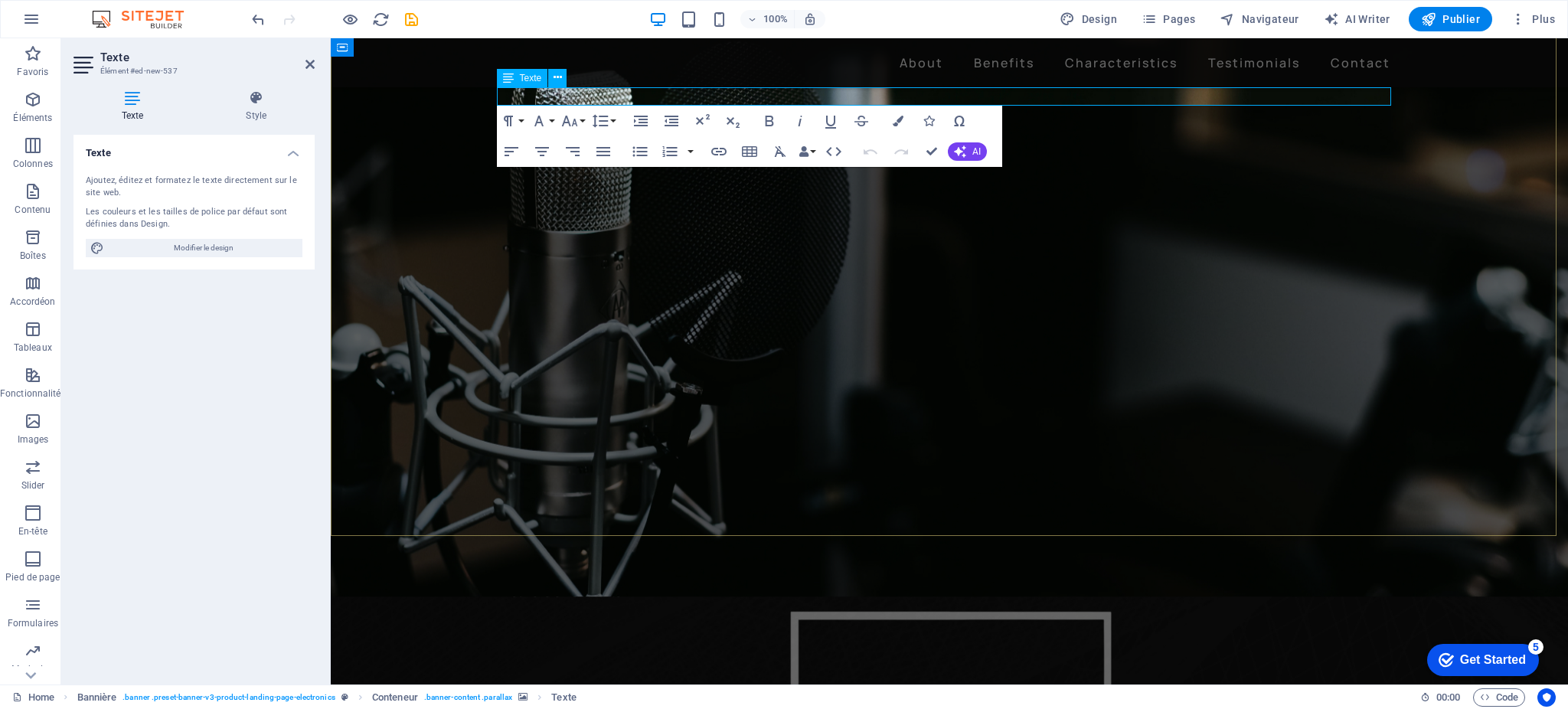
click at [593, 583] on p "Nouvel élément texte" at bounding box center [950, 592] width 895 height 19
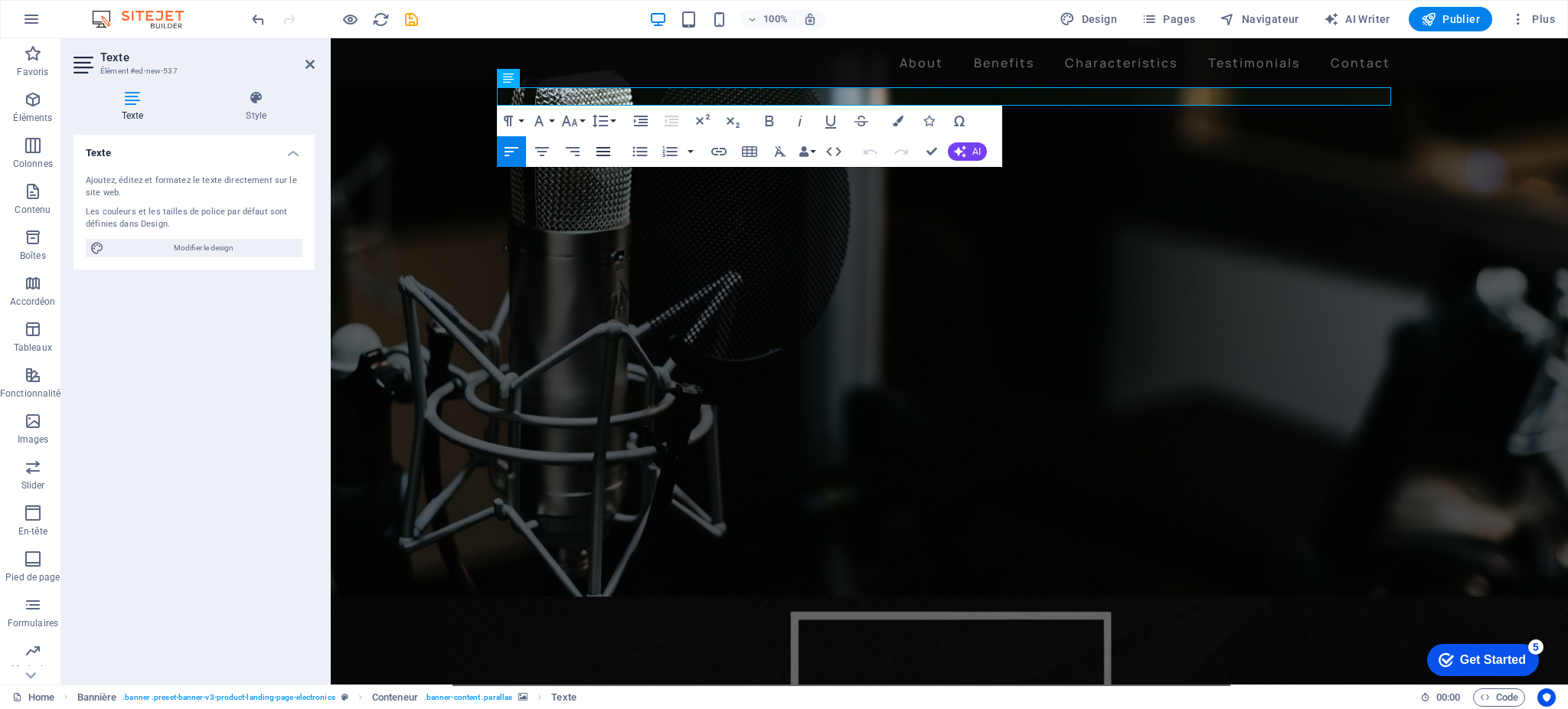
click at [604, 151] on icon "button" at bounding box center [603, 152] width 19 height 19
click at [593, 583] on p "Nouvel élément texte" at bounding box center [950, 592] width 895 height 19
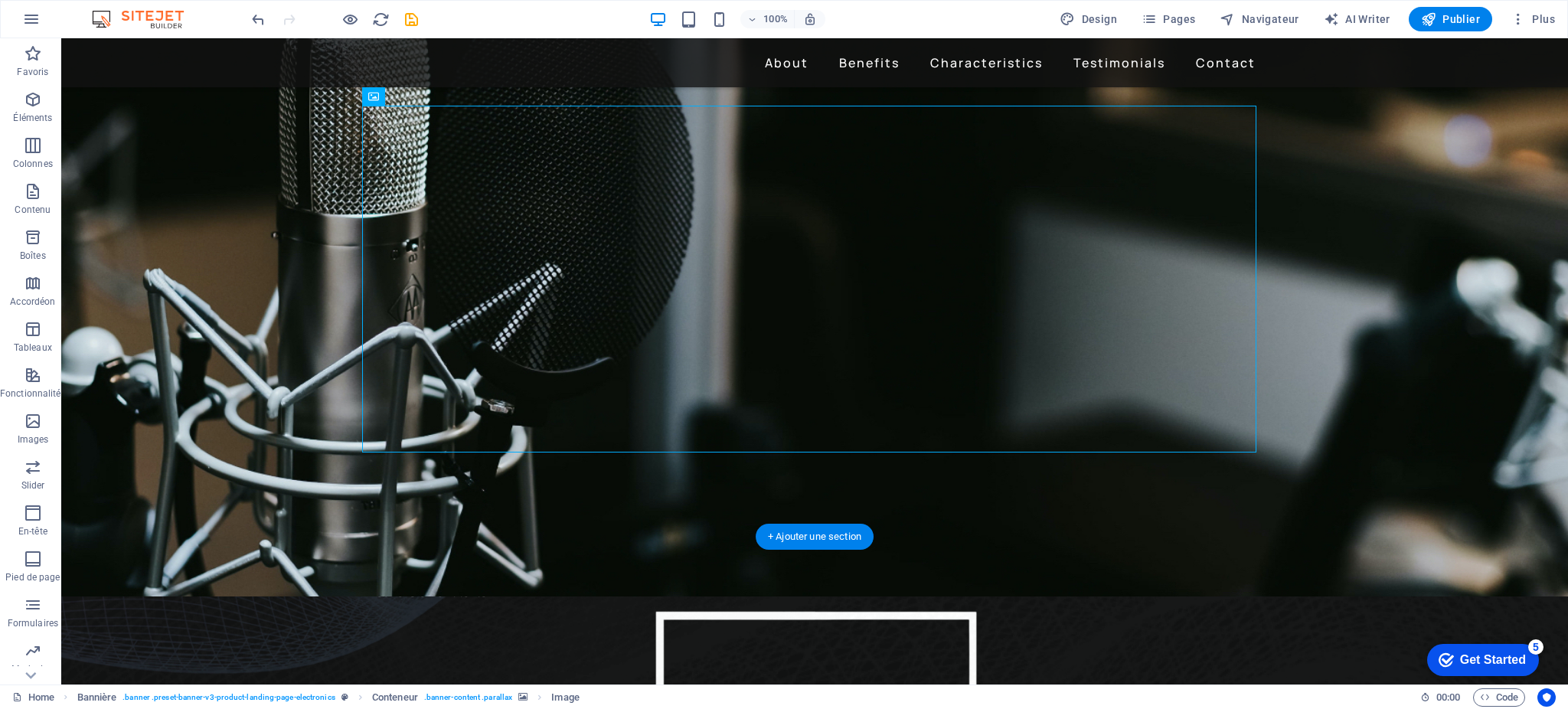
click at [609, 487] on figure at bounding box center [815, 307] width 1507 height 579
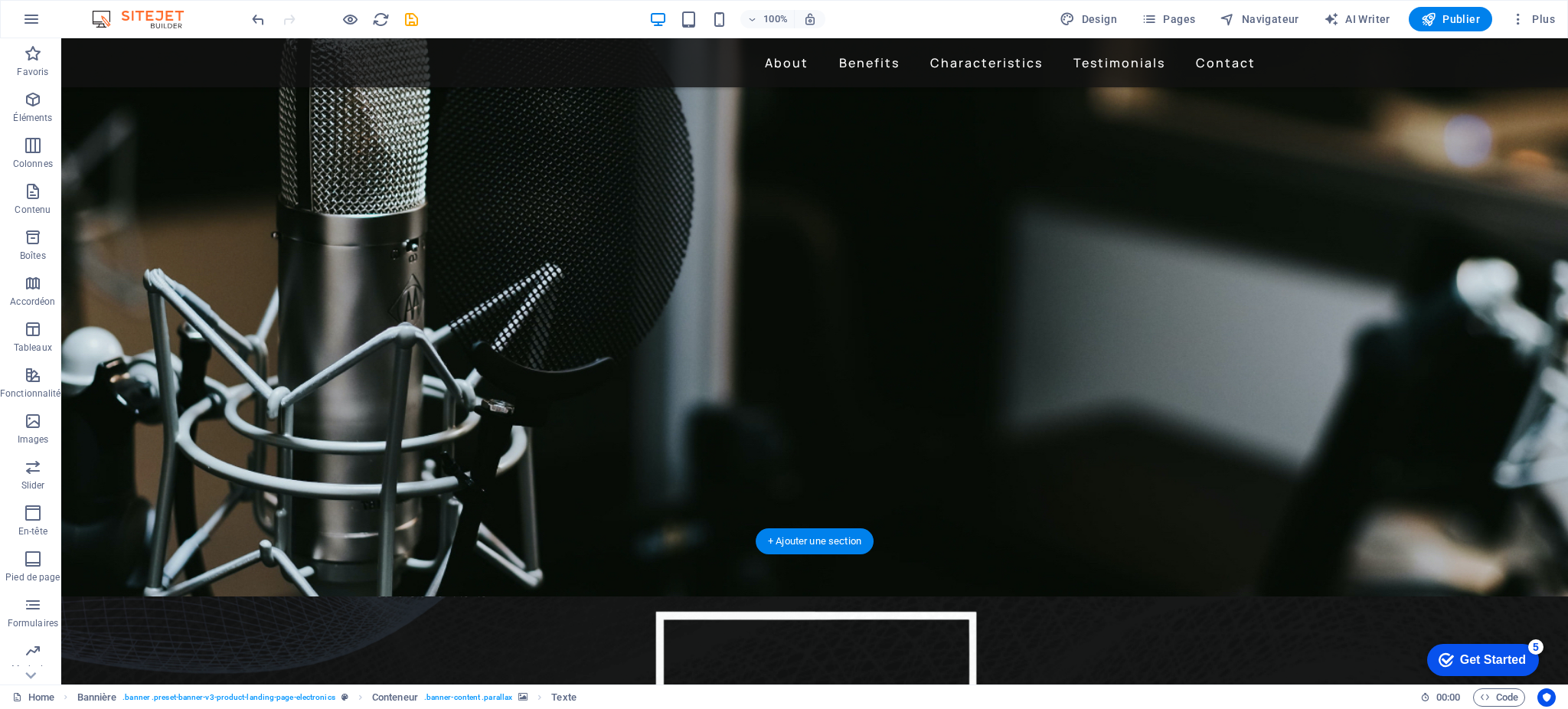
scroll to position [79, 0]
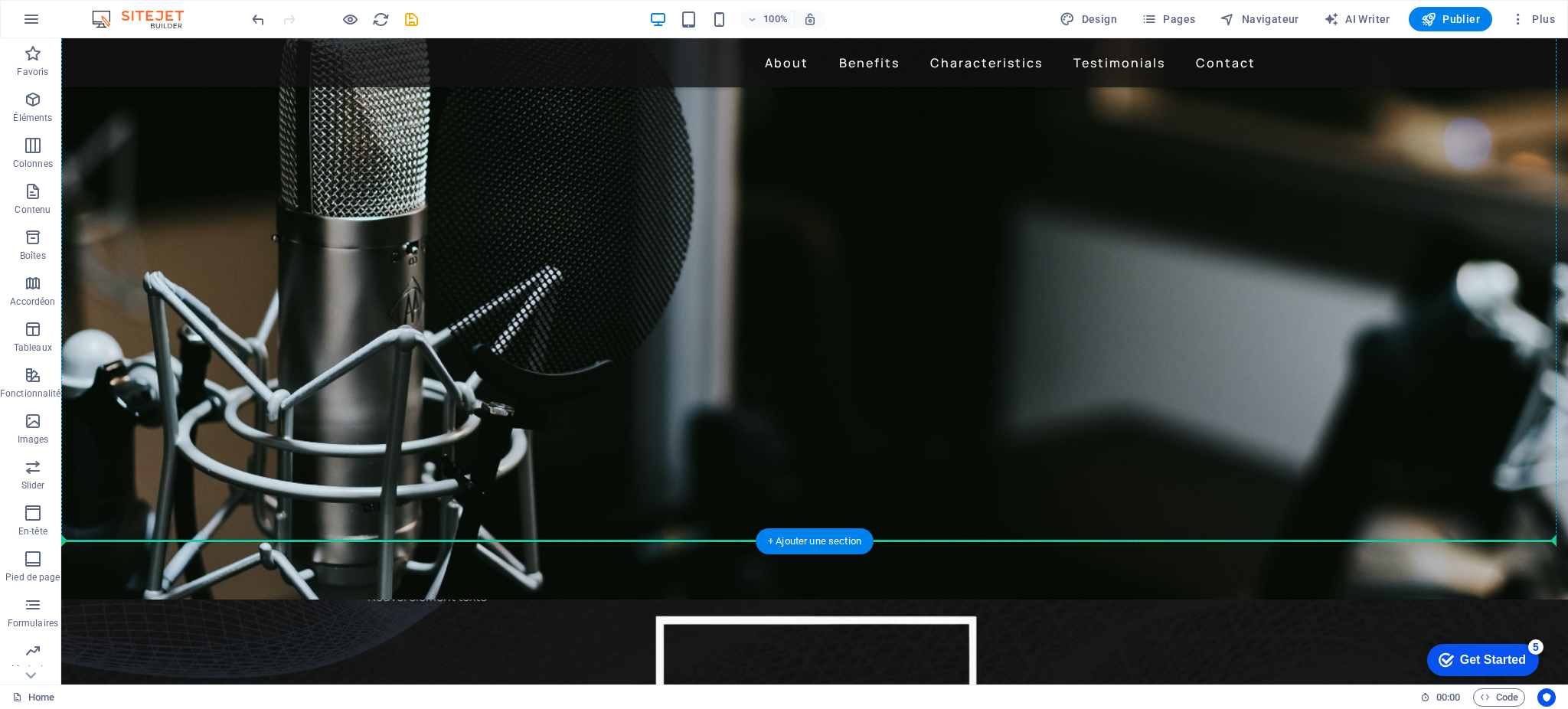
drag, startPoint x: 477, startPoint y: 98, endPoint x: 536, endPoint y: 469, distance: 375.7
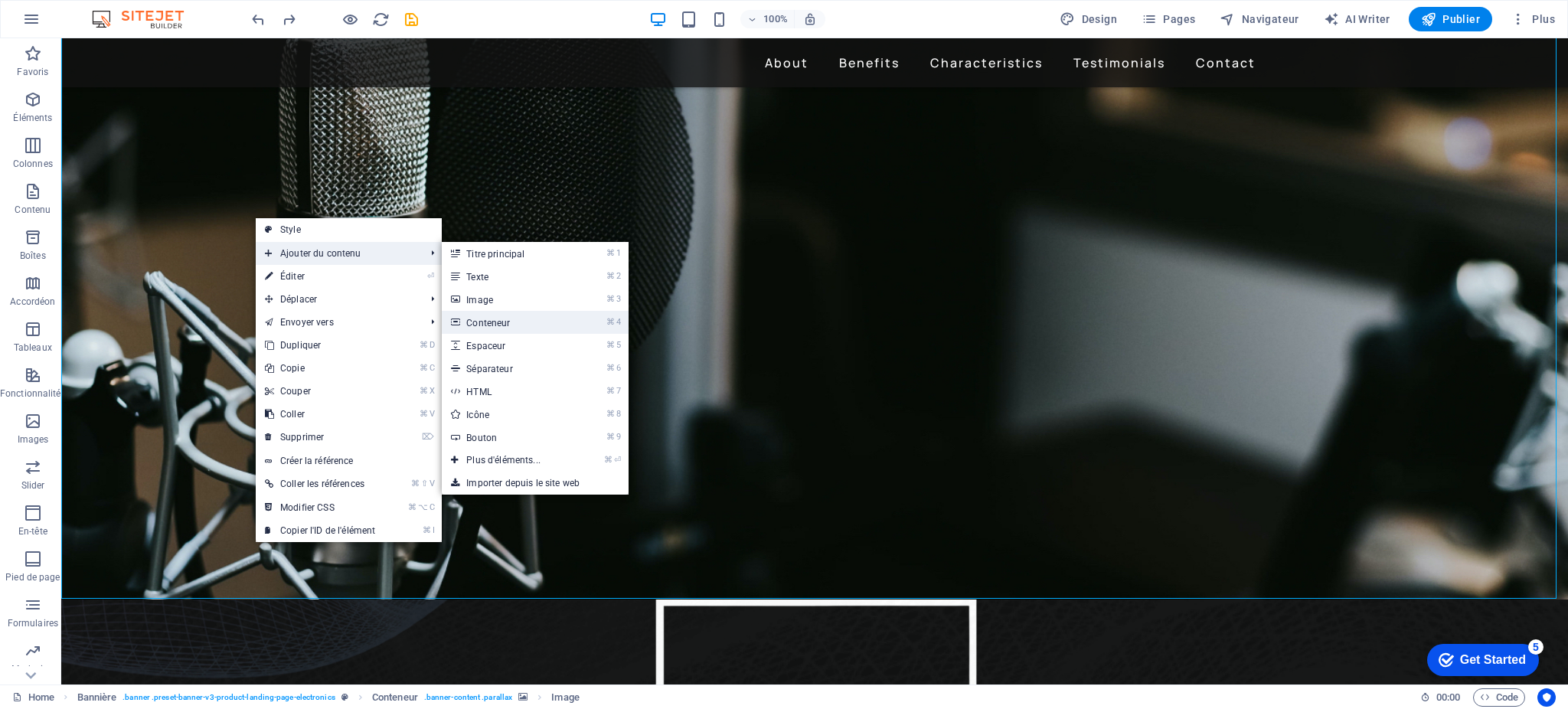
click at [472, 326] on link "⌘ 4 Conteneur" at bounding box center [506, 322] width 129 height 23
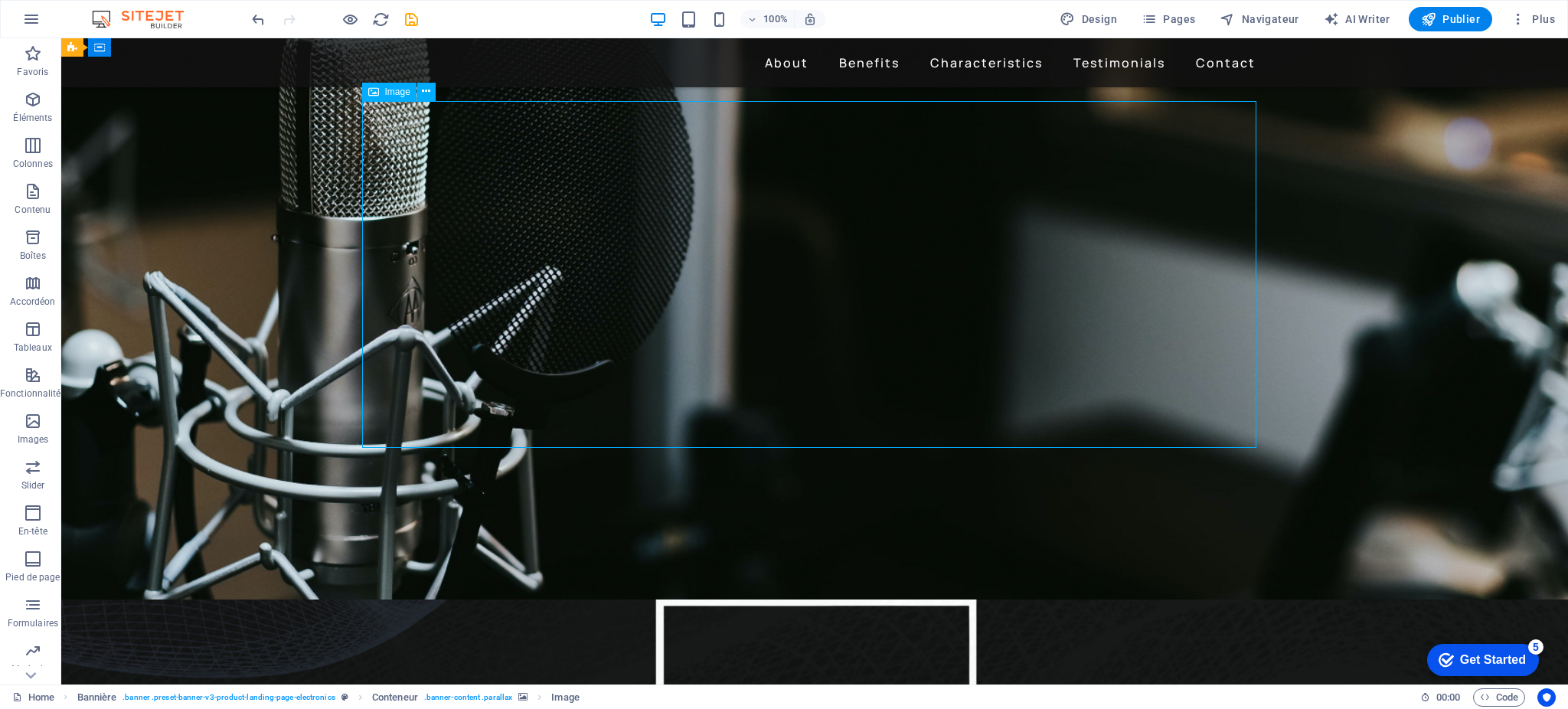
drag, startPoint x: 435, startPoint y: 188, endPoint x: 710, endPoint y: 267, distance: 286.1
click at [209, 310] on figure at bounding box center [815, 309] width 1507 height 579
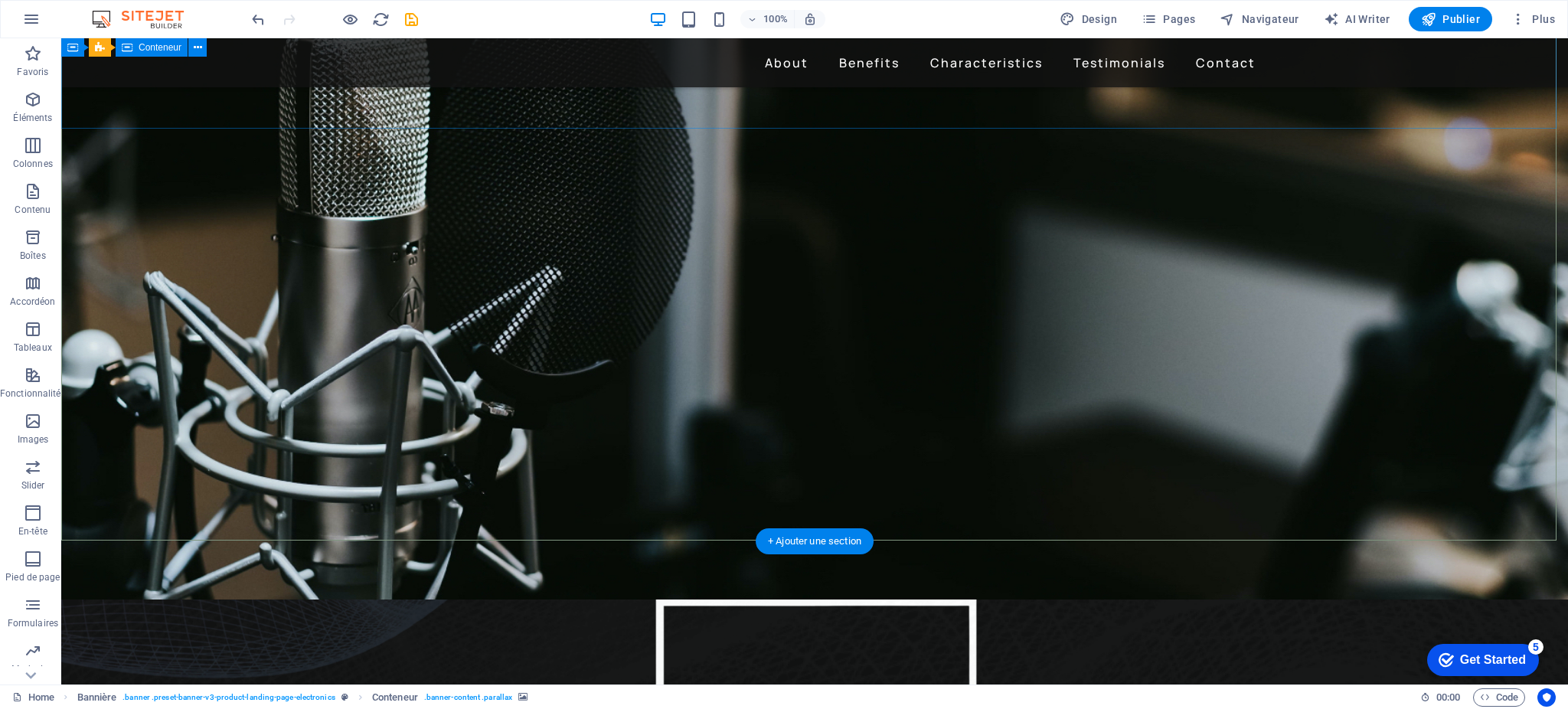
click at [369, 100] on div "Déposer le contenu ici ou Ajouter les éléments Coller le presse-papiers" at bounding box center [815, 74] width 1507 height 109
click at [286, 368] on figure at bounding box center [815, 309] width 1507 height 579
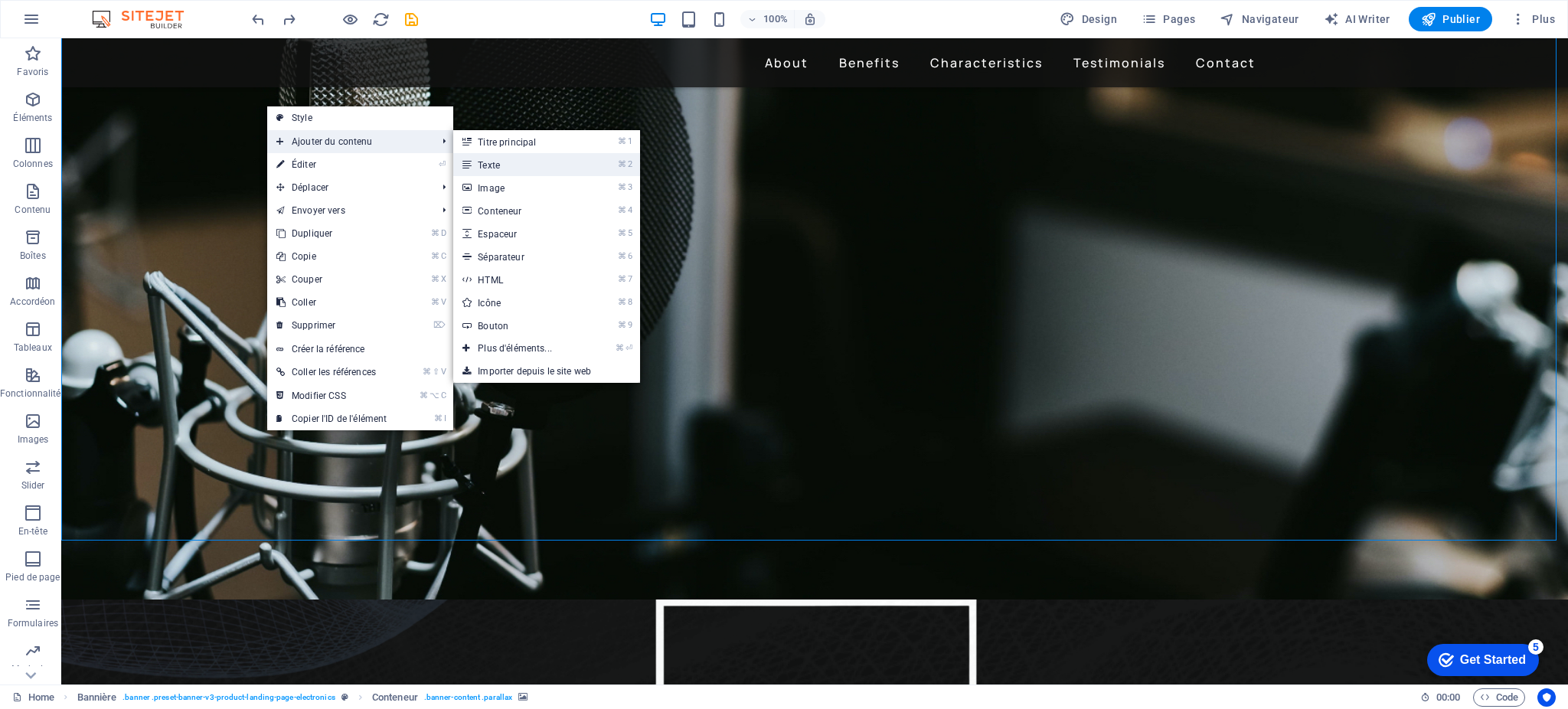
click at [521, 161] on link "⌘ 2 Texte" at bounding box center [518, 164] width 129 height 23
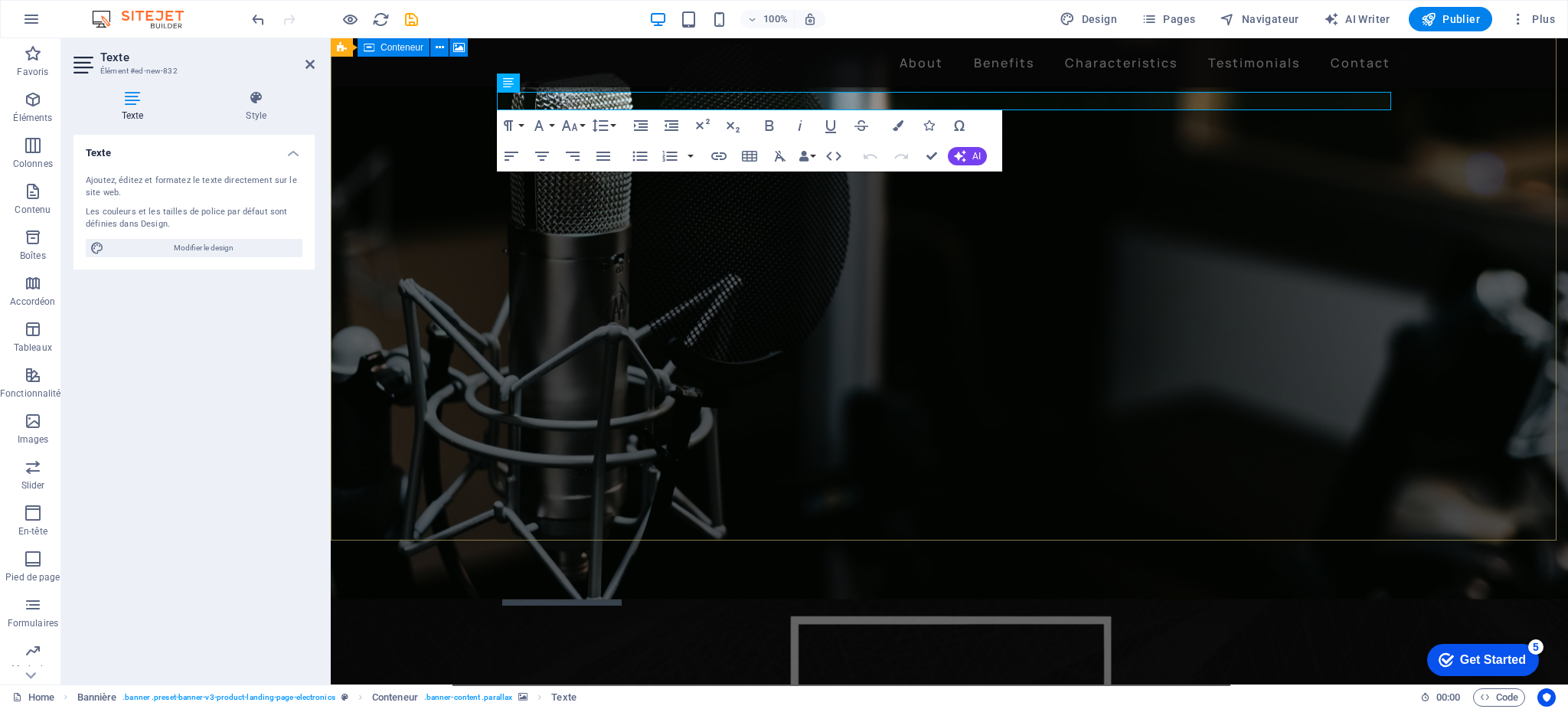
click at [409, 260] on figure at bounding box center [950, 309] width 1238 height 579
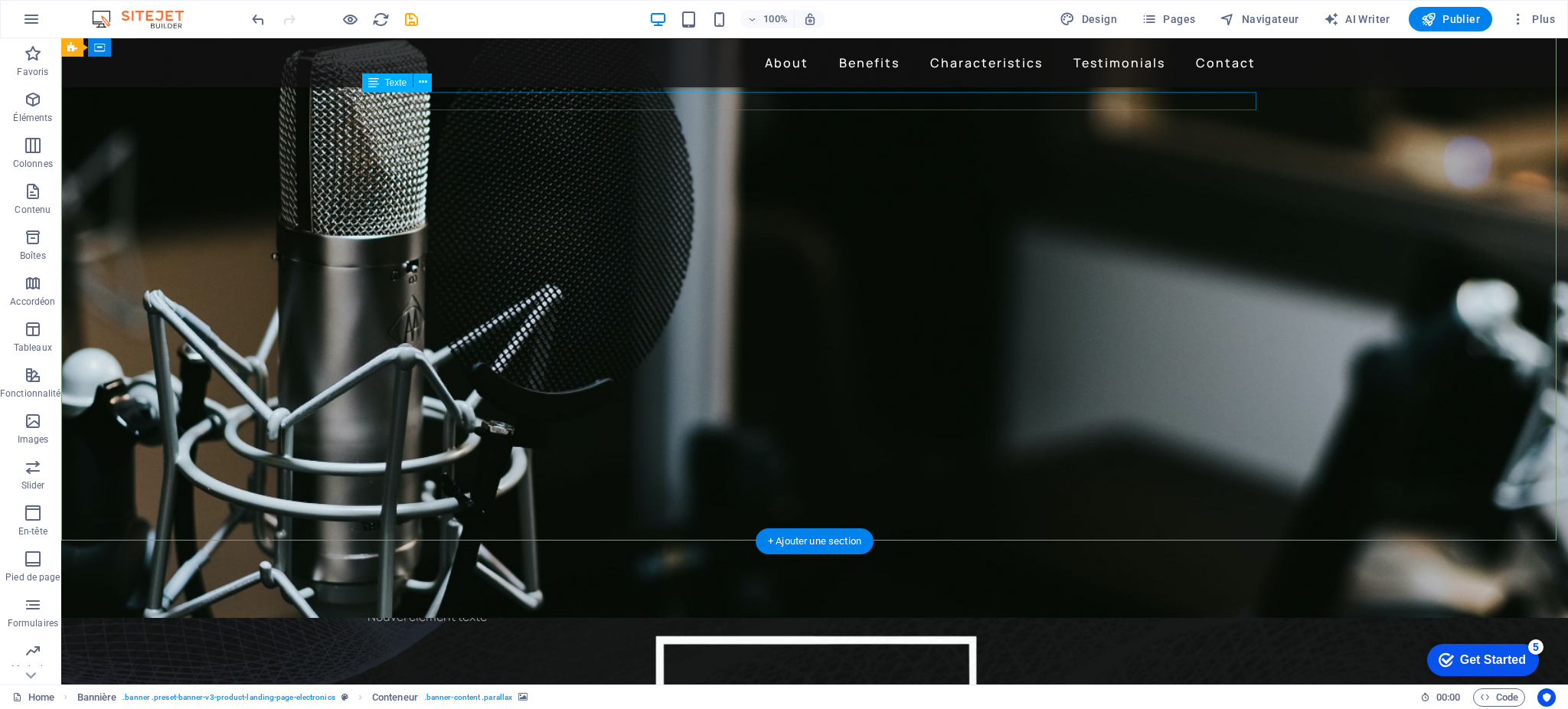
scroll to position [52, 0]
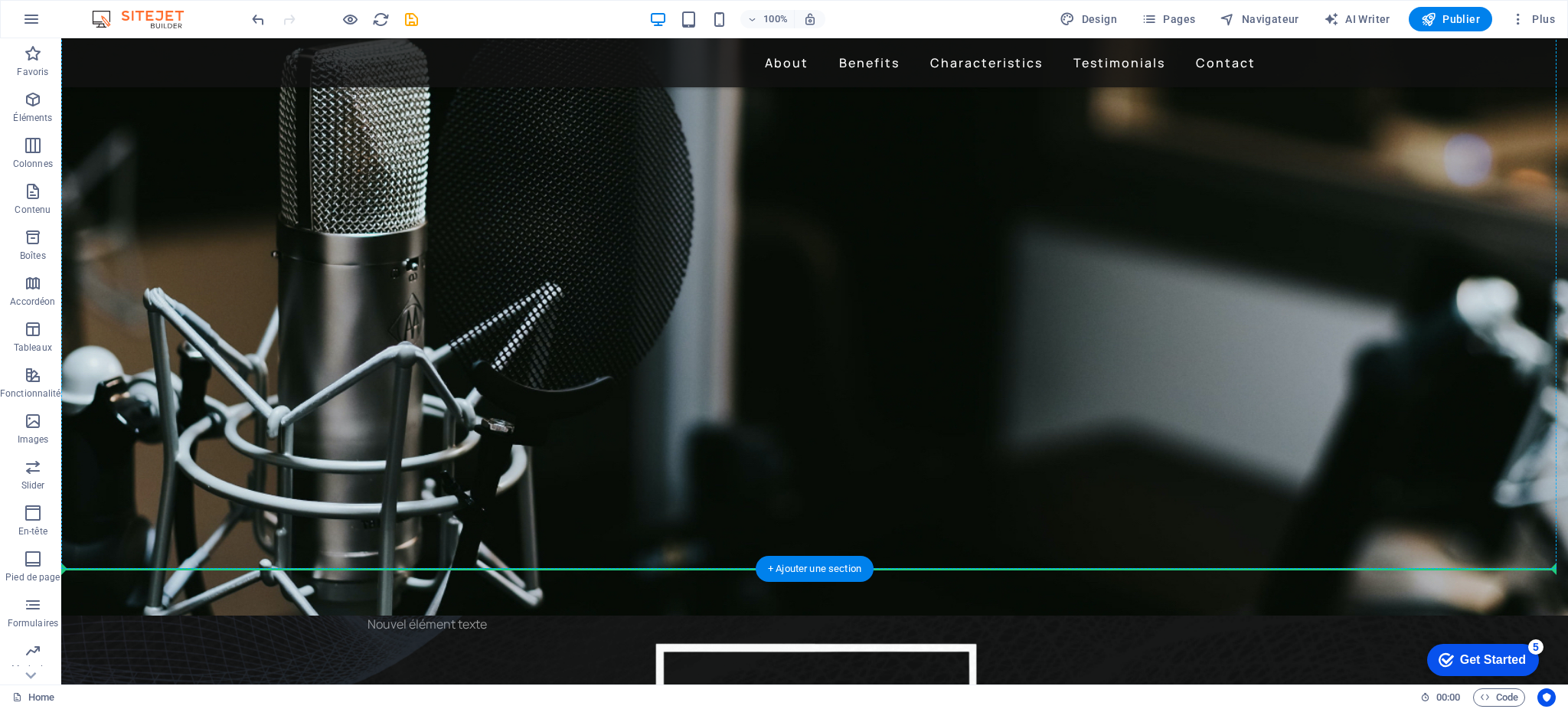
drag, startPoint x: 488, startPoint y: 100, endPoint x: 519, endPoint y: 498, distance: 399.2
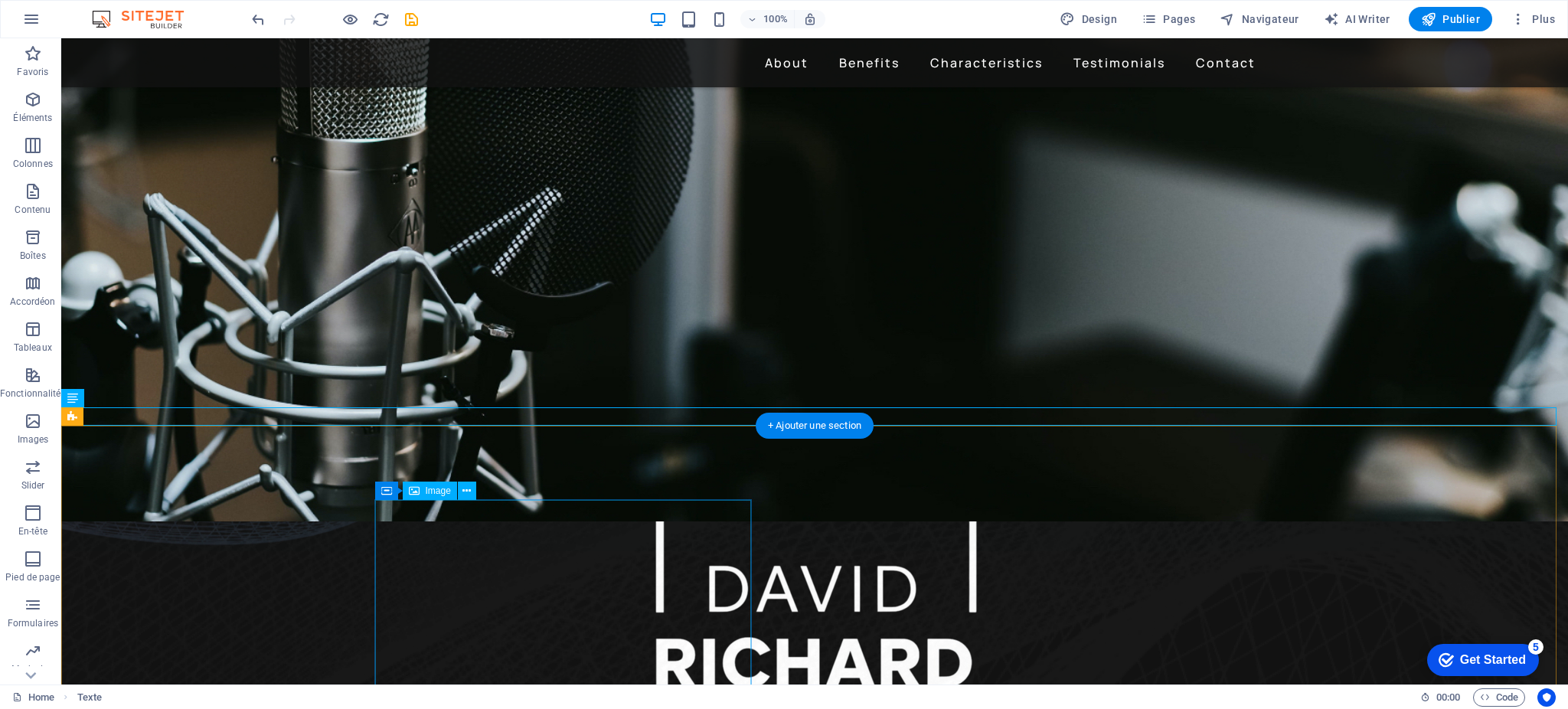
scroll to position [216, 0]
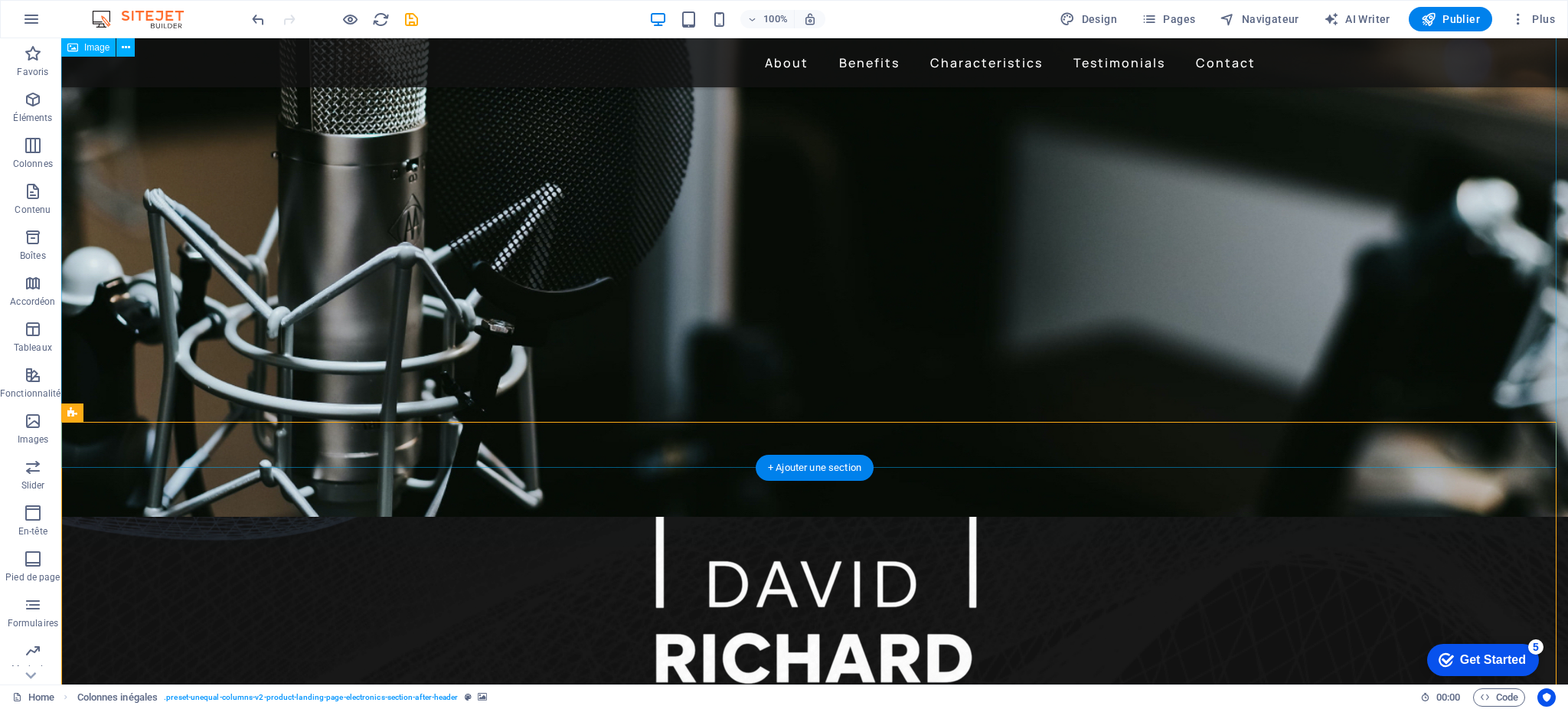
click at [183, 412] on figure at bounding box center [815, 167] width 1507 height 601
select select "%"
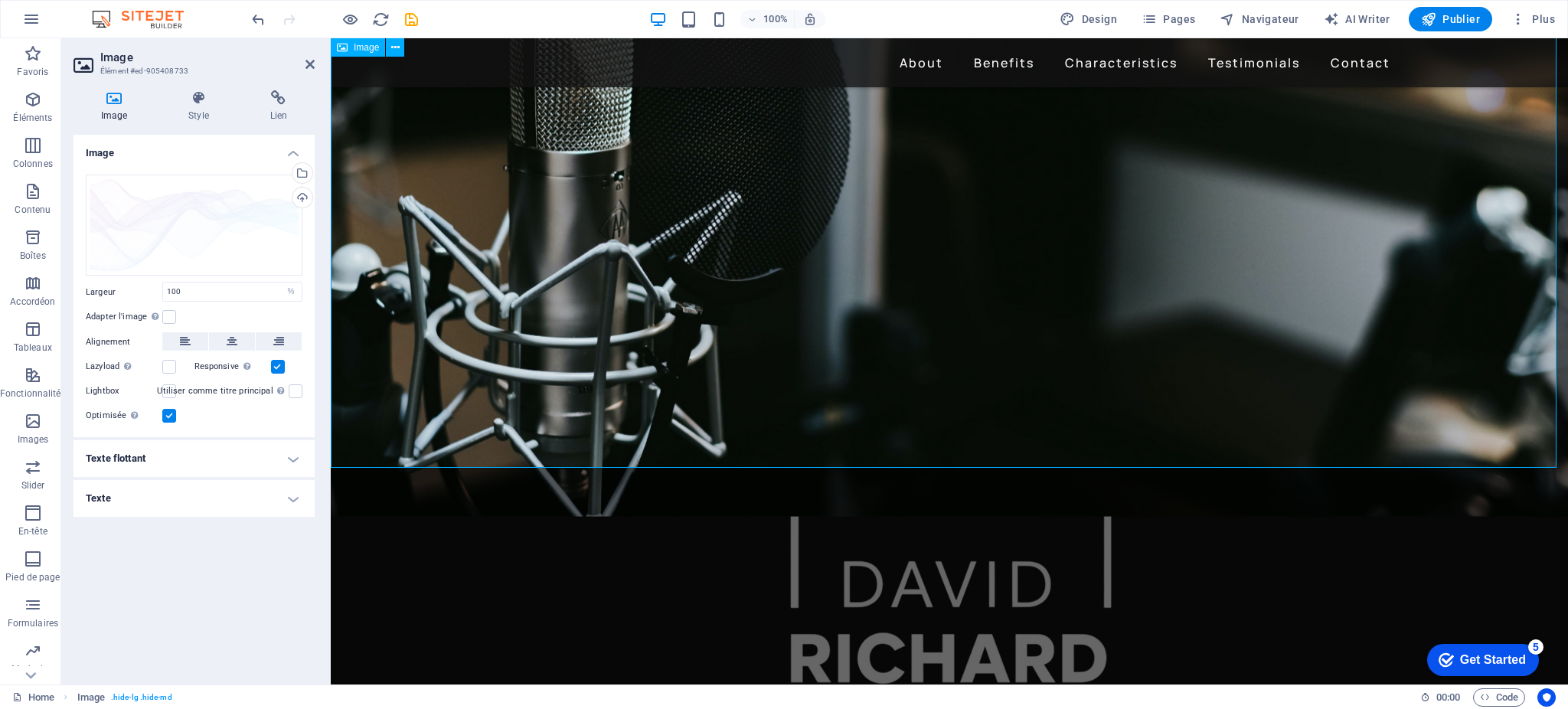
click at [461, 409] on figure at bounding box center [950, 167] width 1238 height 601
click at [462, 414] on figure at bounding box center [950, 167] width 1238 height 601
click at [462, 413] on figure at bounding box center [950, 167] width 1238 height 601
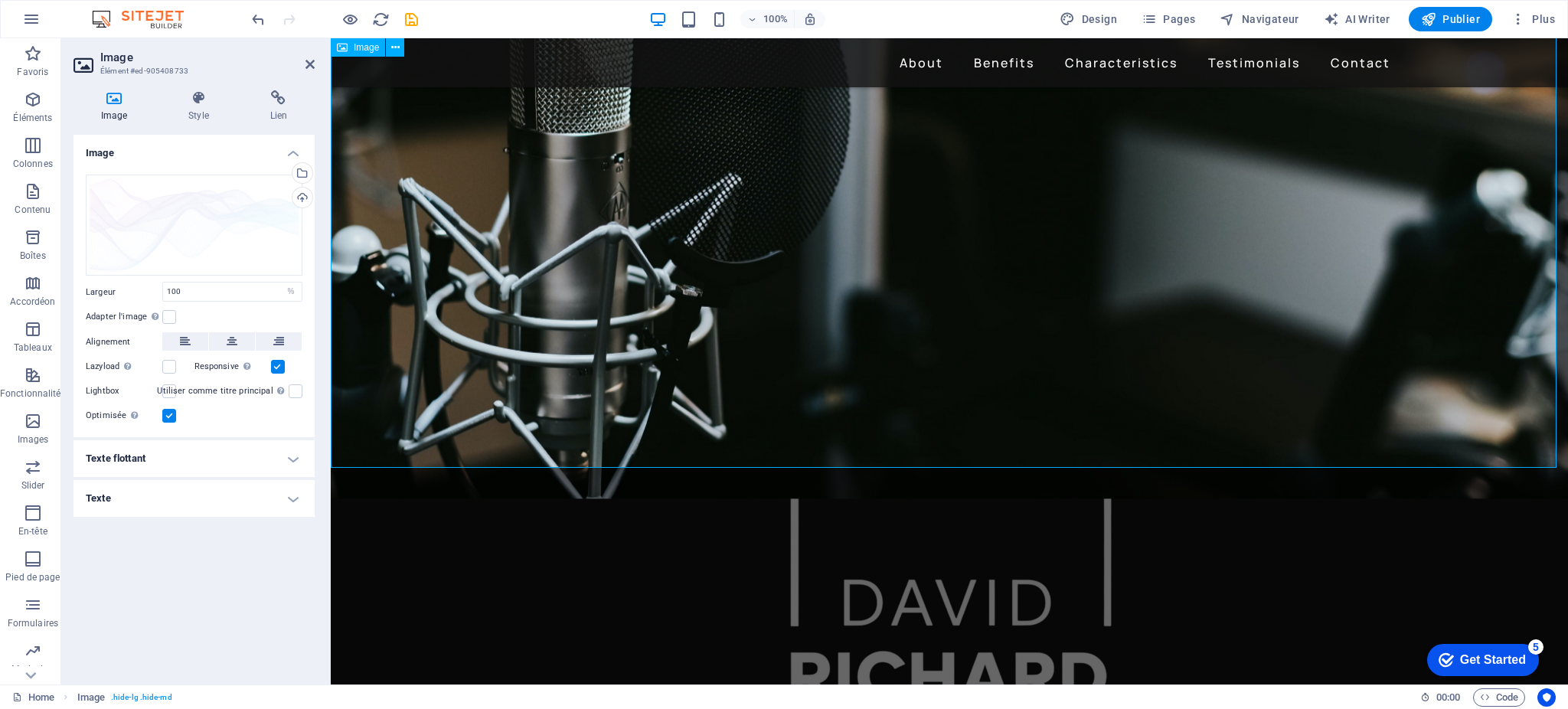
scroll to position [0, 0]
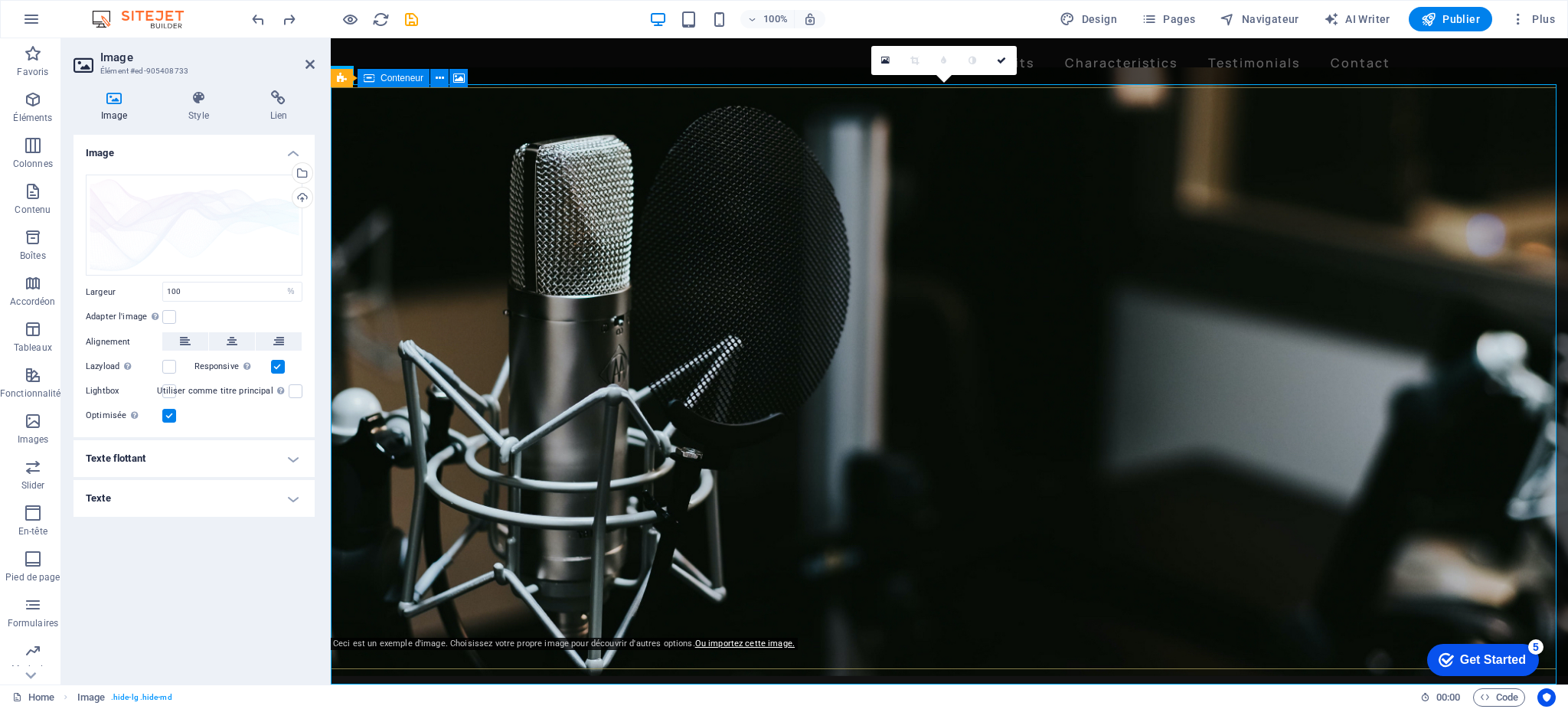
click at [458, 390] on figure at bounding box center [950, 372] width 1238 height 608
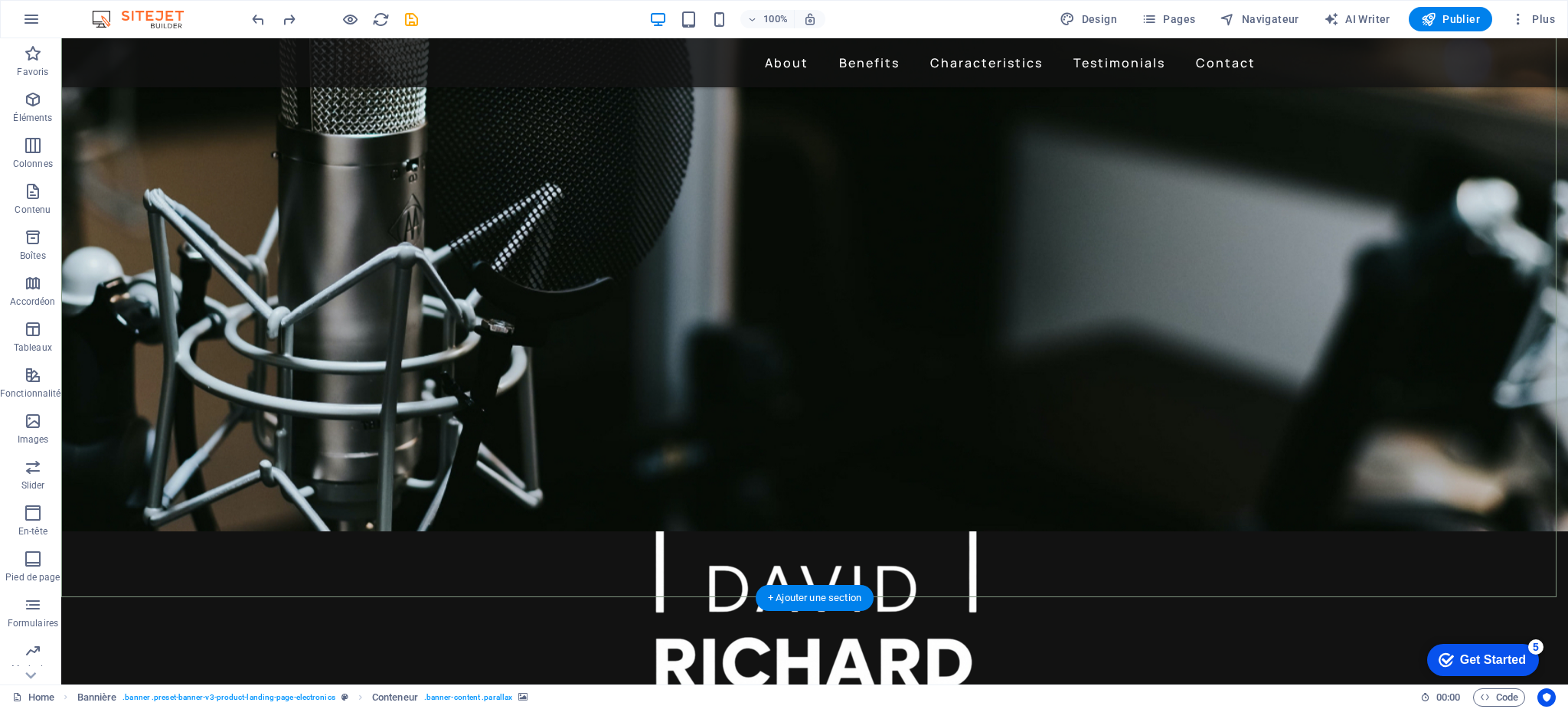
scroll to position [246, 0]
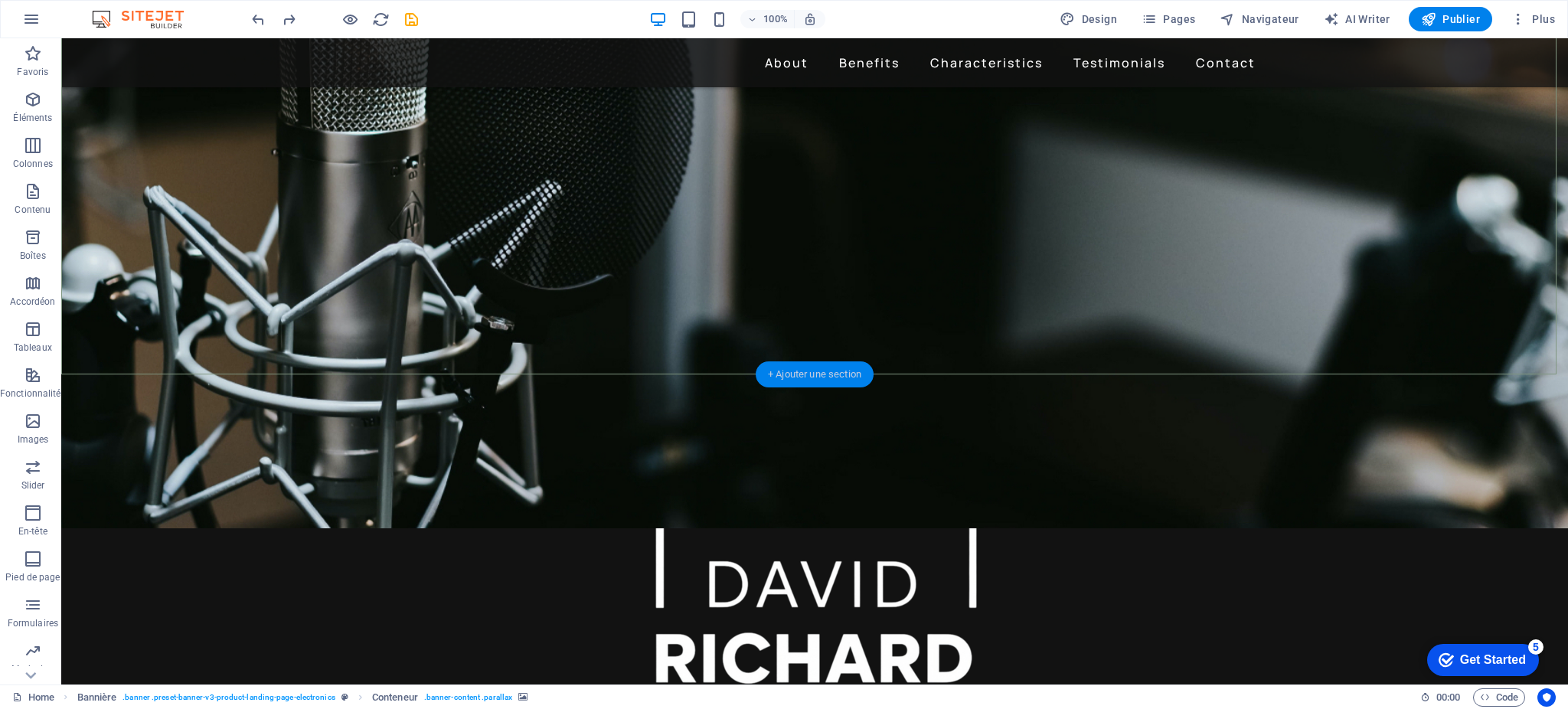
click at [801, 377] on div "+ Ajouter une section" at bounding box center [815, 374] width 118 height 26
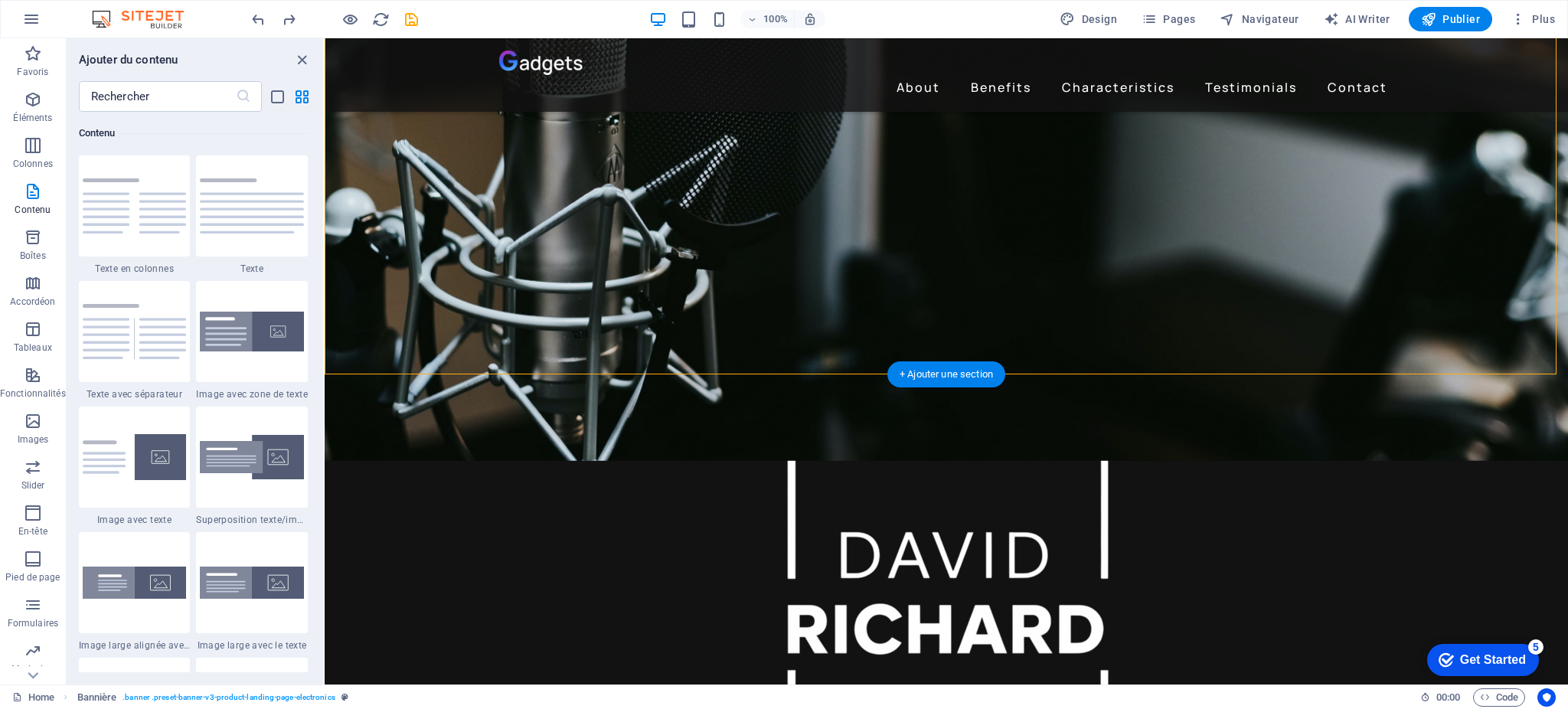
scroll to position [0, 0]
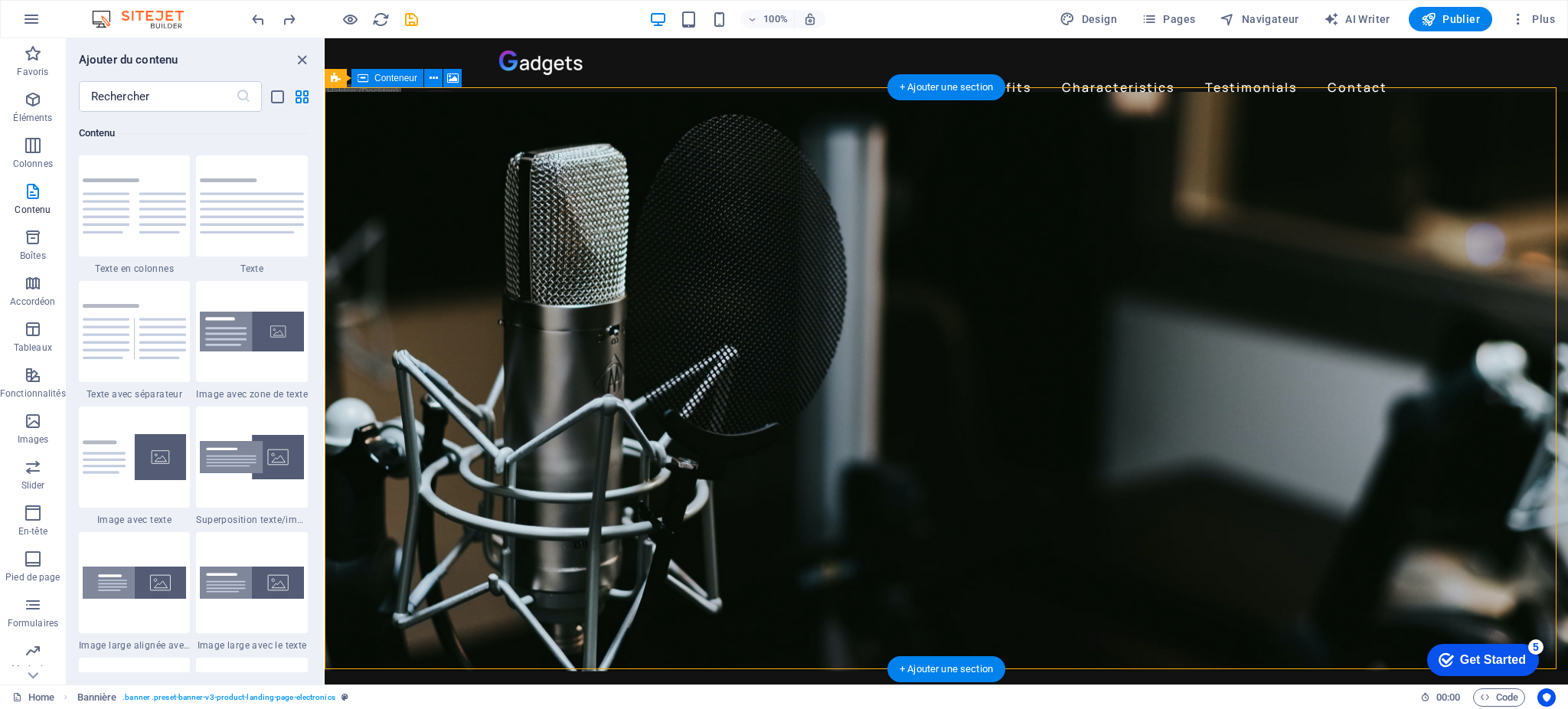
click at [1448, 330] on figure at bounding box center [946, 381] width 1244 height 579
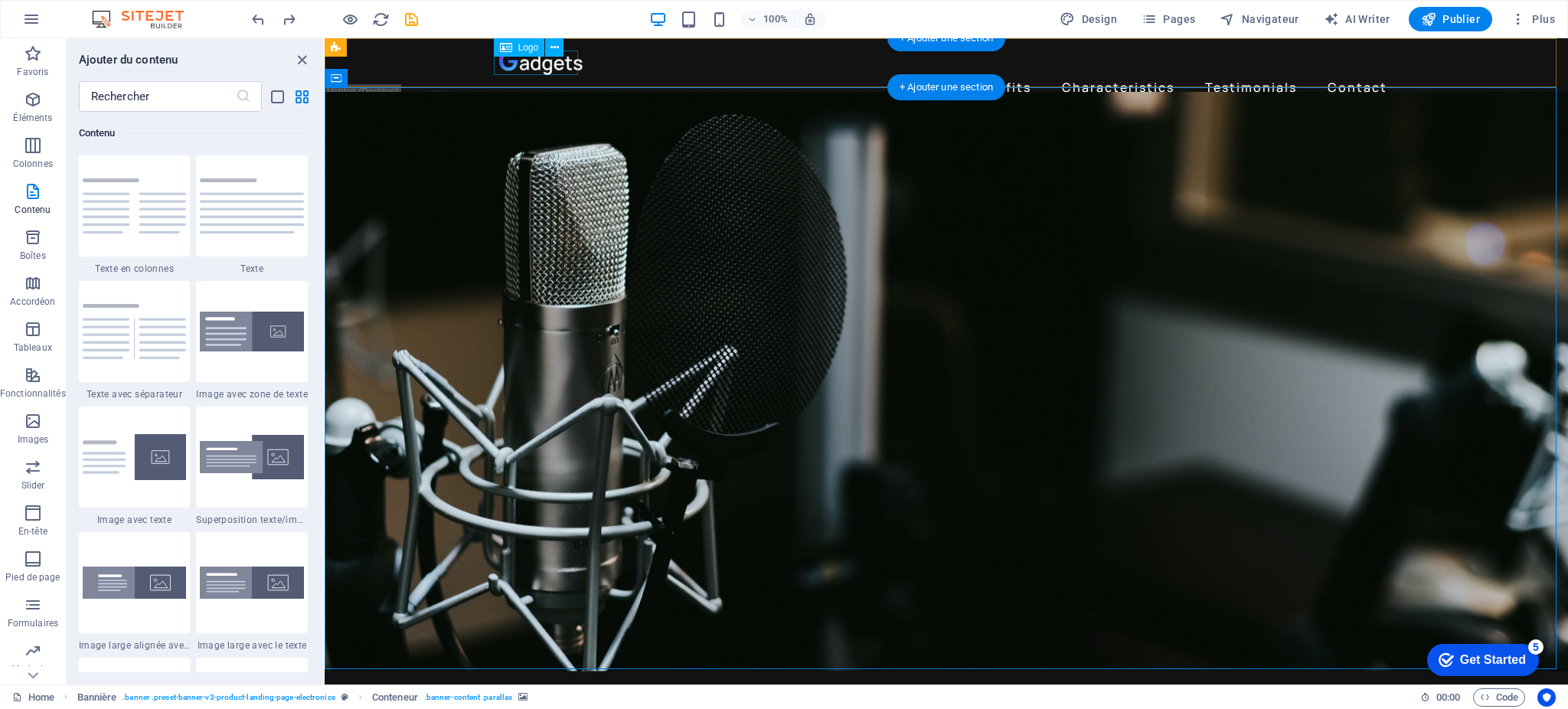
click at [572, 63] on div at bounding box center [946, 63] width 895 height 25
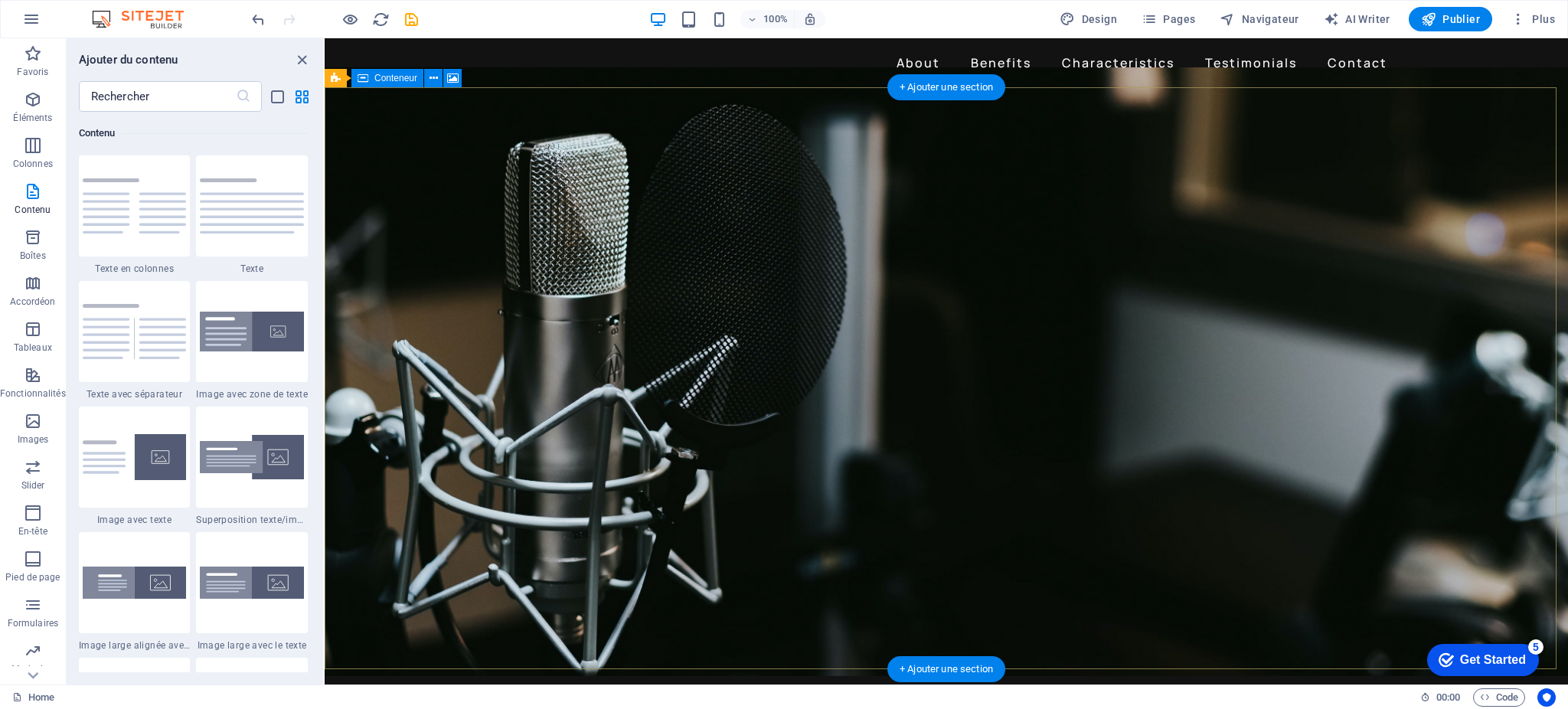
click at [569, 167] on figure at bounding box center [946, 372] width 1244 height 608
click at [470, 165] on figure at bounding box center [946, 372] width 1244 height 608
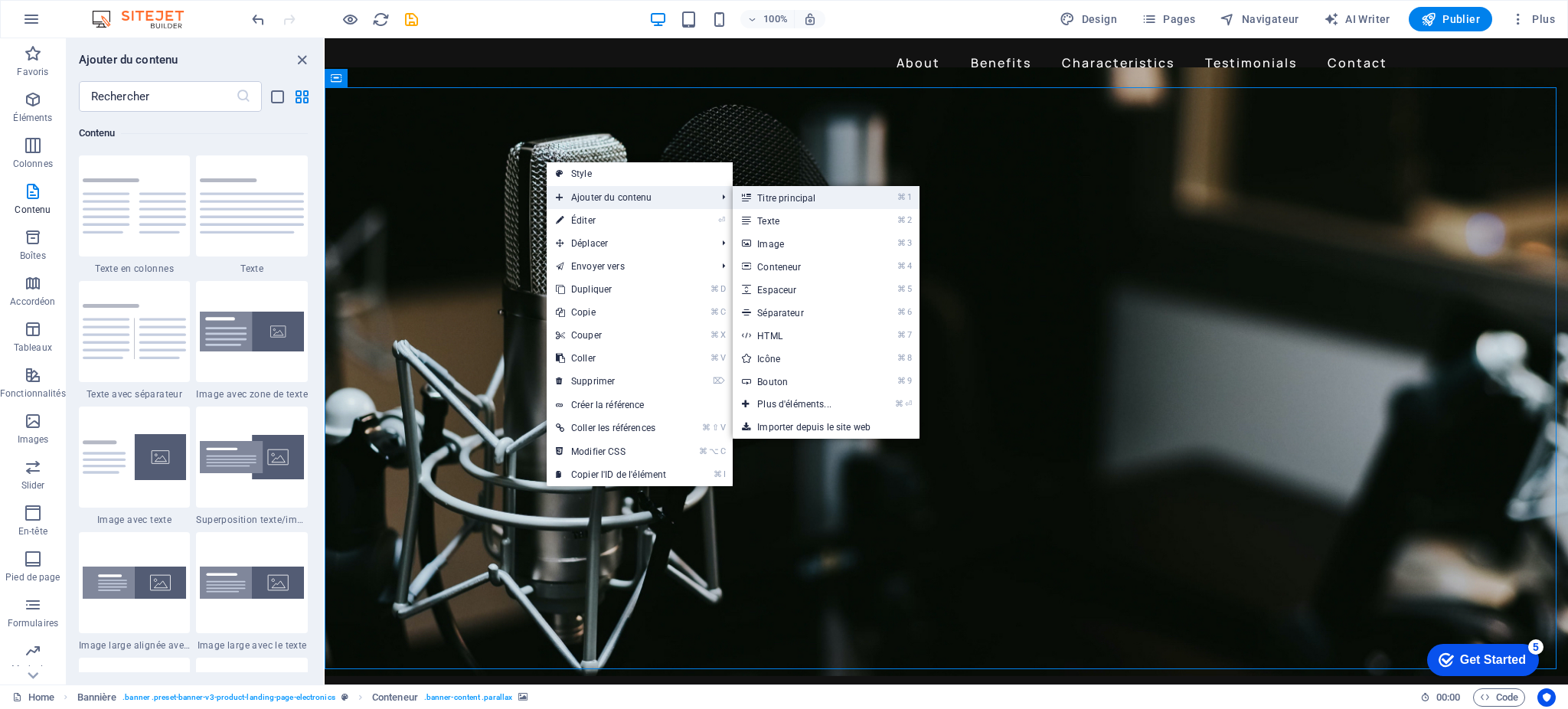
click at [773, 200] on link "⌘ 1 Titre principal" at bounding box center [797, 197] width 129 height 23
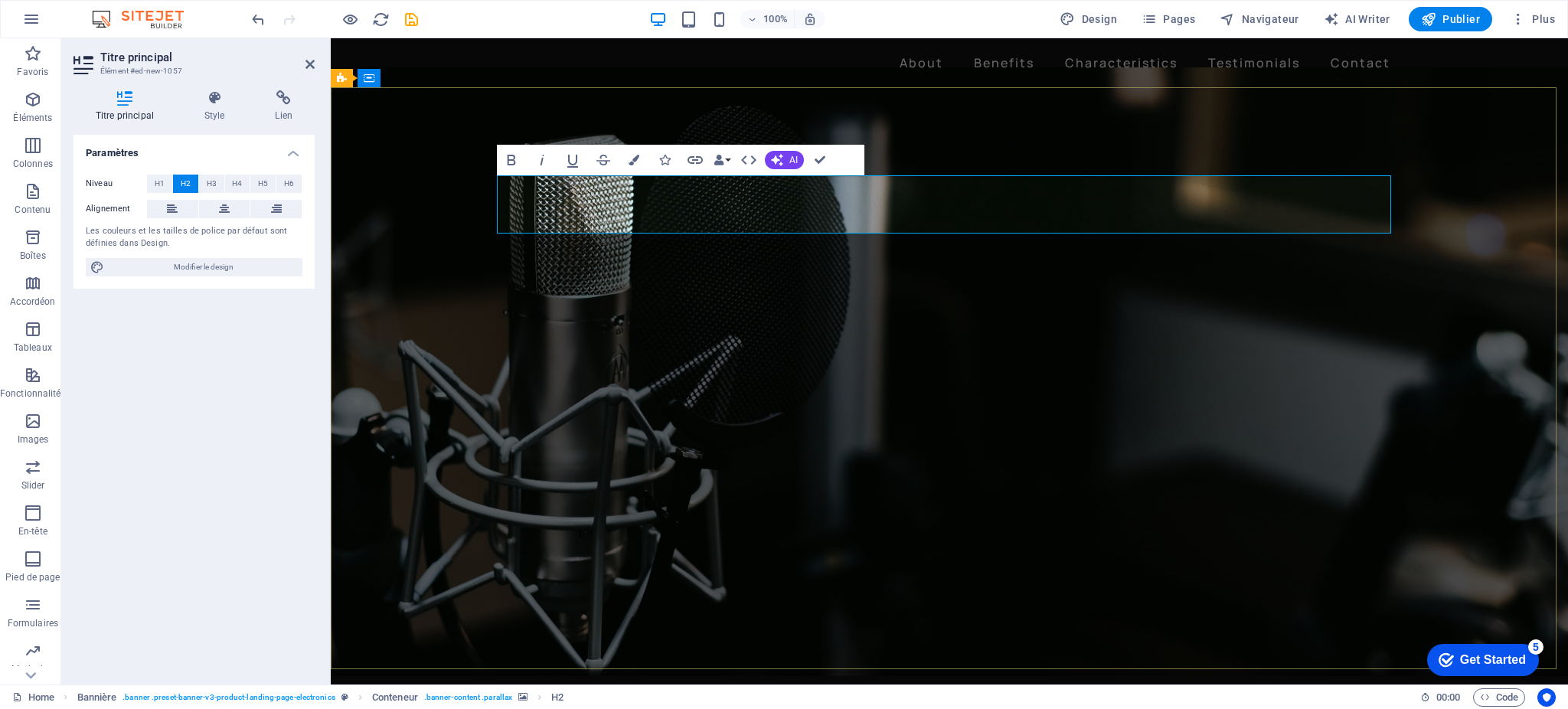
drag, startPoint x: 803, startPoint y: 210, endPoint x: 463, endPoint y: 209, distance: 340.0
click at [463, 209] on div "Nouveau titre" at bounding box center [950, 593] width 1238 height 1013
drag, startPoint x: 1085, startPoint y: 206, endPoint x: 495, endPoint y: 203, distance: 590.0
click at [495, 203] on div "​C O M E D I E N V O I X O F F" at bounding box center [950, 593] width 1238 height 1013
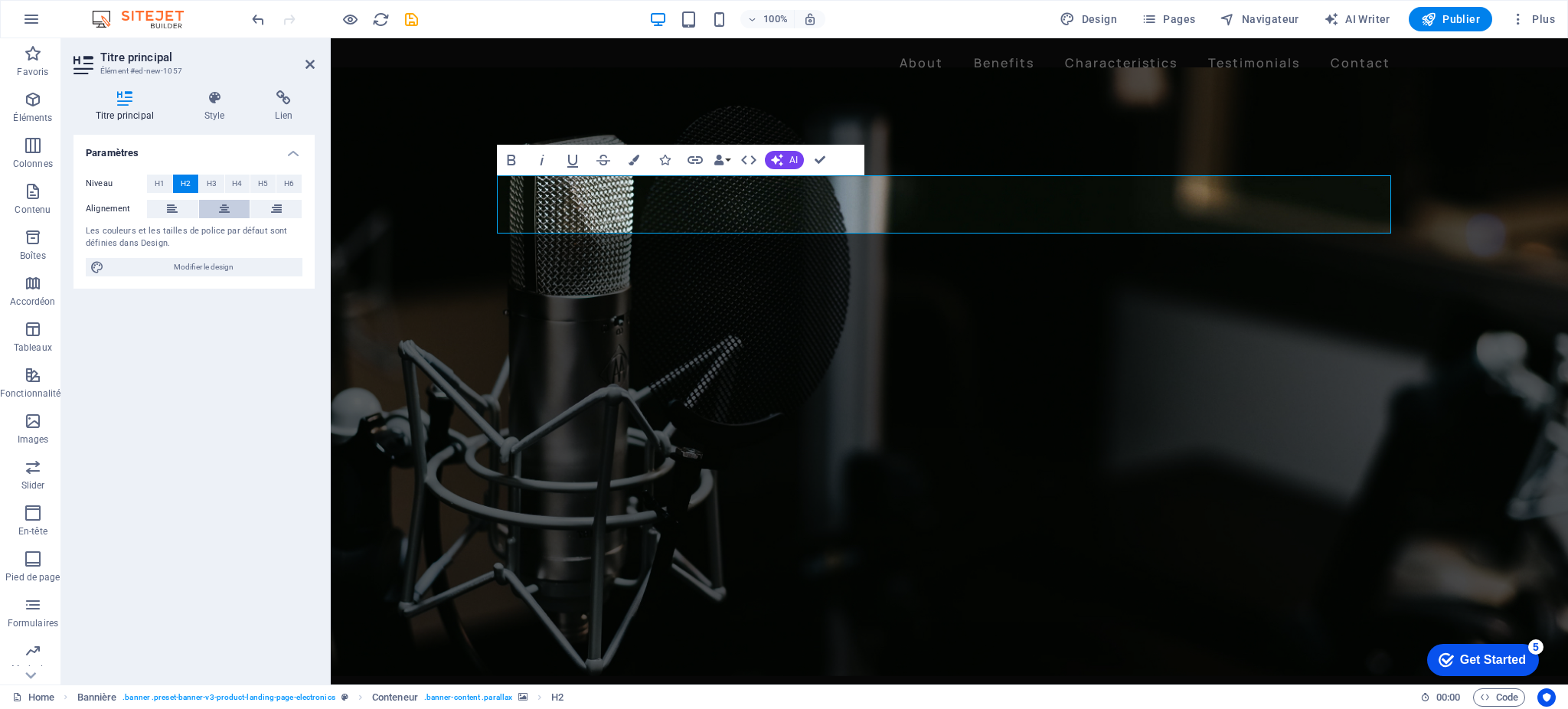
click at [226, 209] on icon at bounding box center [224, 210] width 11 height 19
click at [215, 184] on span "H3" at bounding box center [212, 184] width 10 height 19
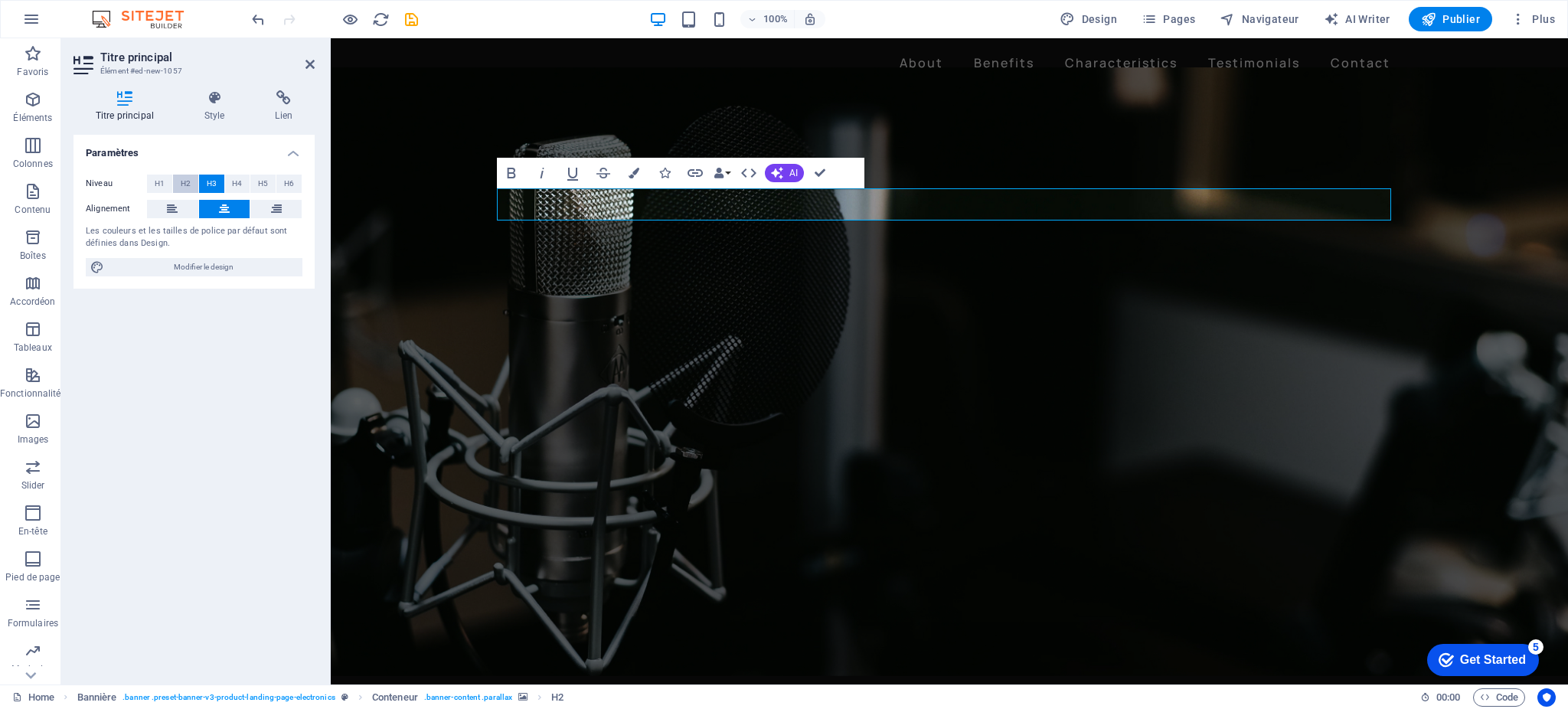
click at [187, 182] on span "H2" at bounding box center [186, 184] width 10 height 19
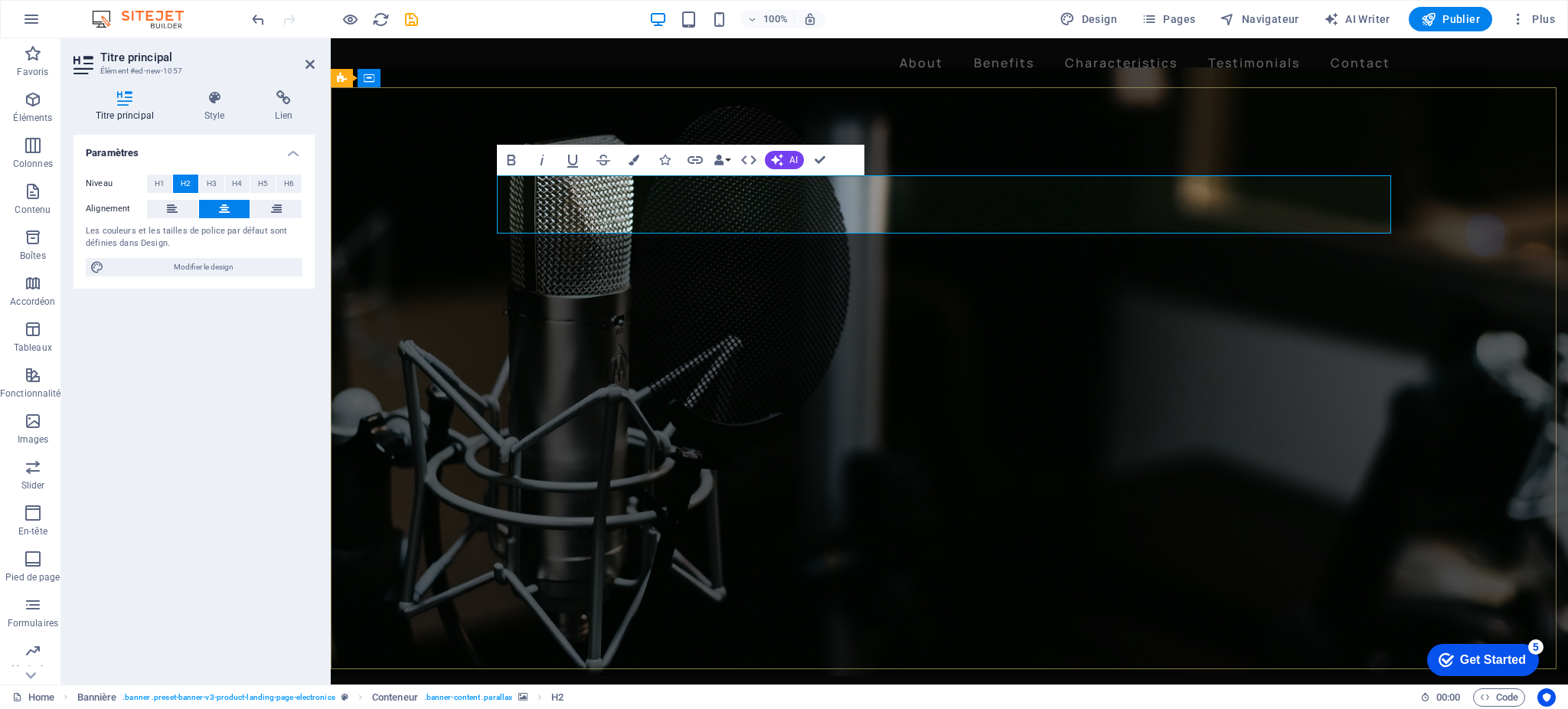
drag, startPoint x: 1250, startPoint y: 203, endPoint x: 857, endPoint y: 204, distance: 393.0
click at [214, 102] on icon at bounding box center [215, 98] width 65 height 15
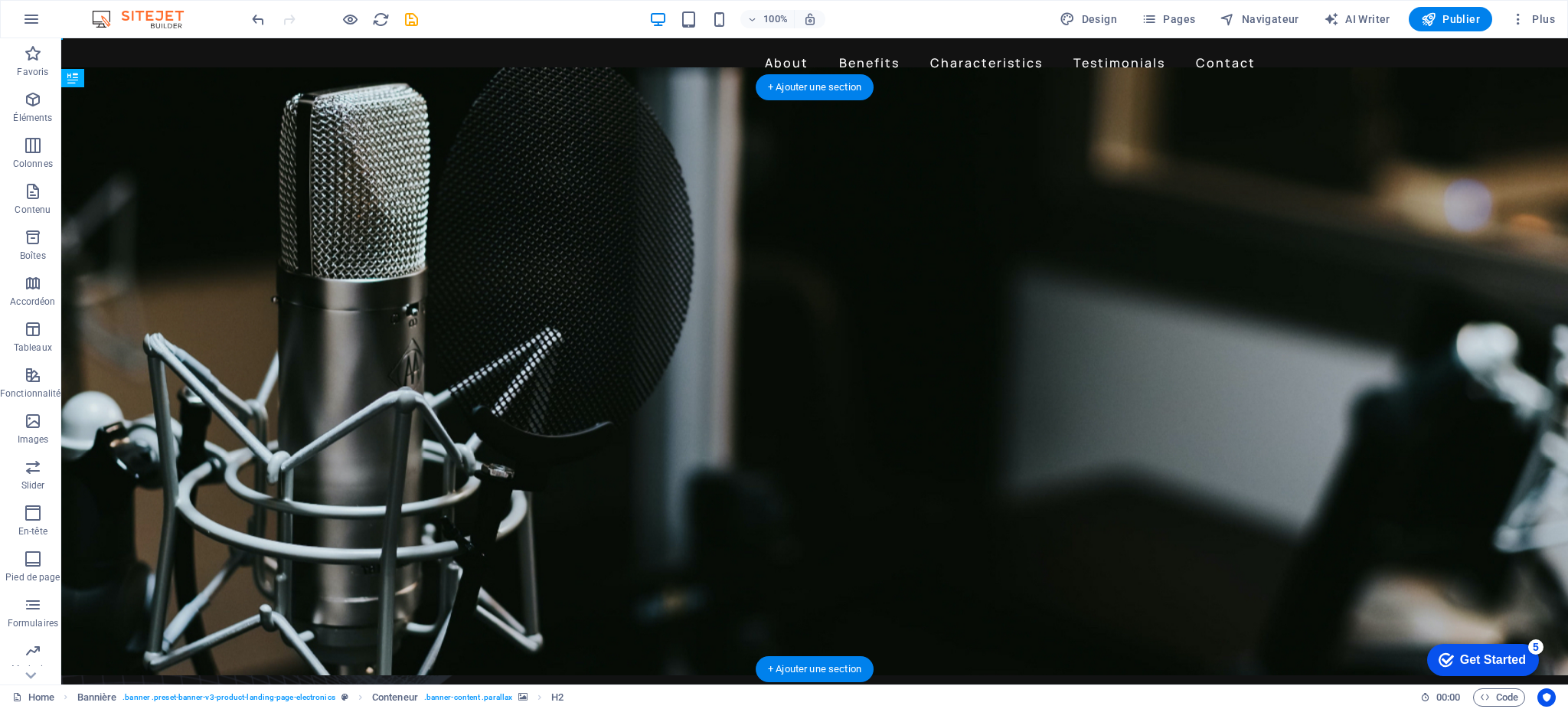
drag, startPoint x: 805, startPoint y: 199, endPoint x: 819, endPoint y: 413, distance: 214.5
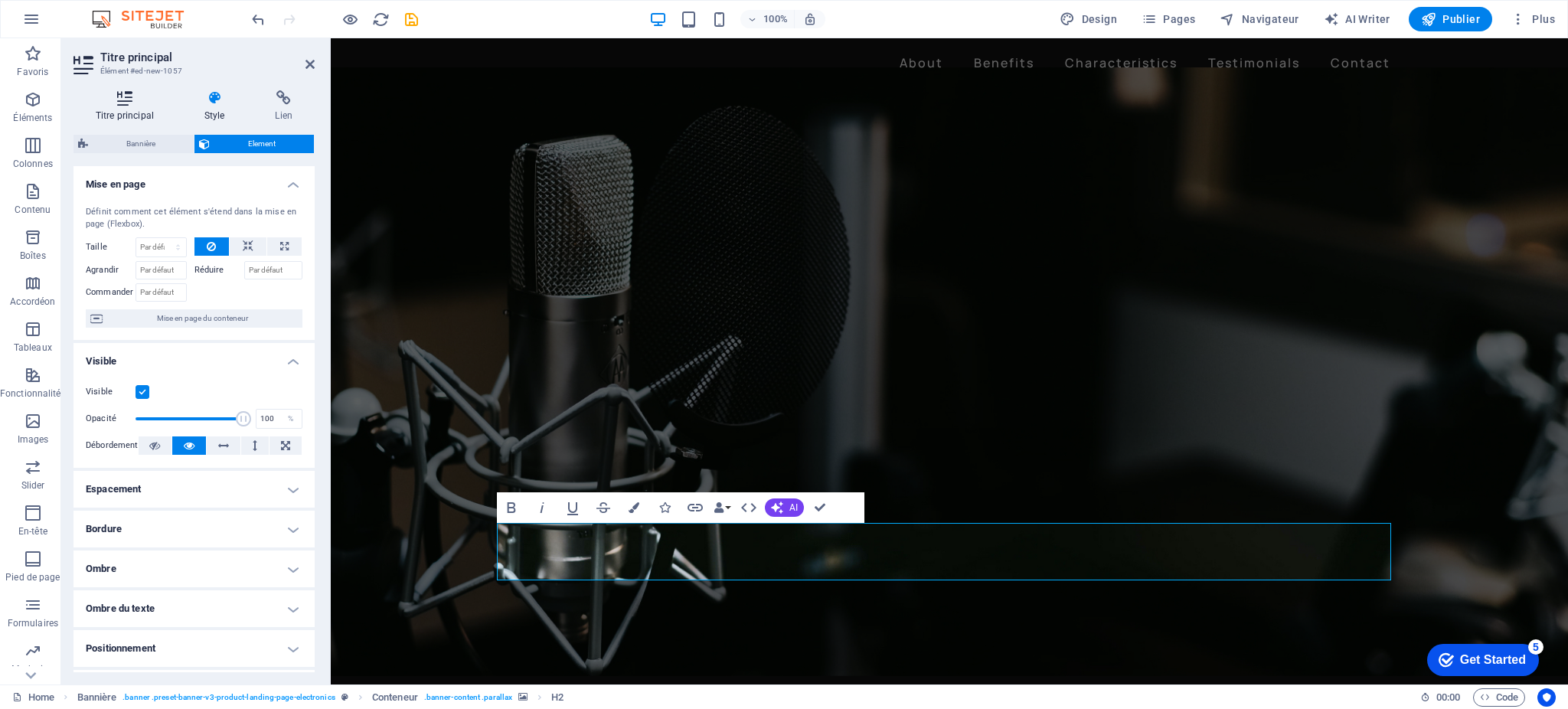
click at [131, 107] on h4 "Titre principal" at bounding box center [128, 106] width 109 height 32
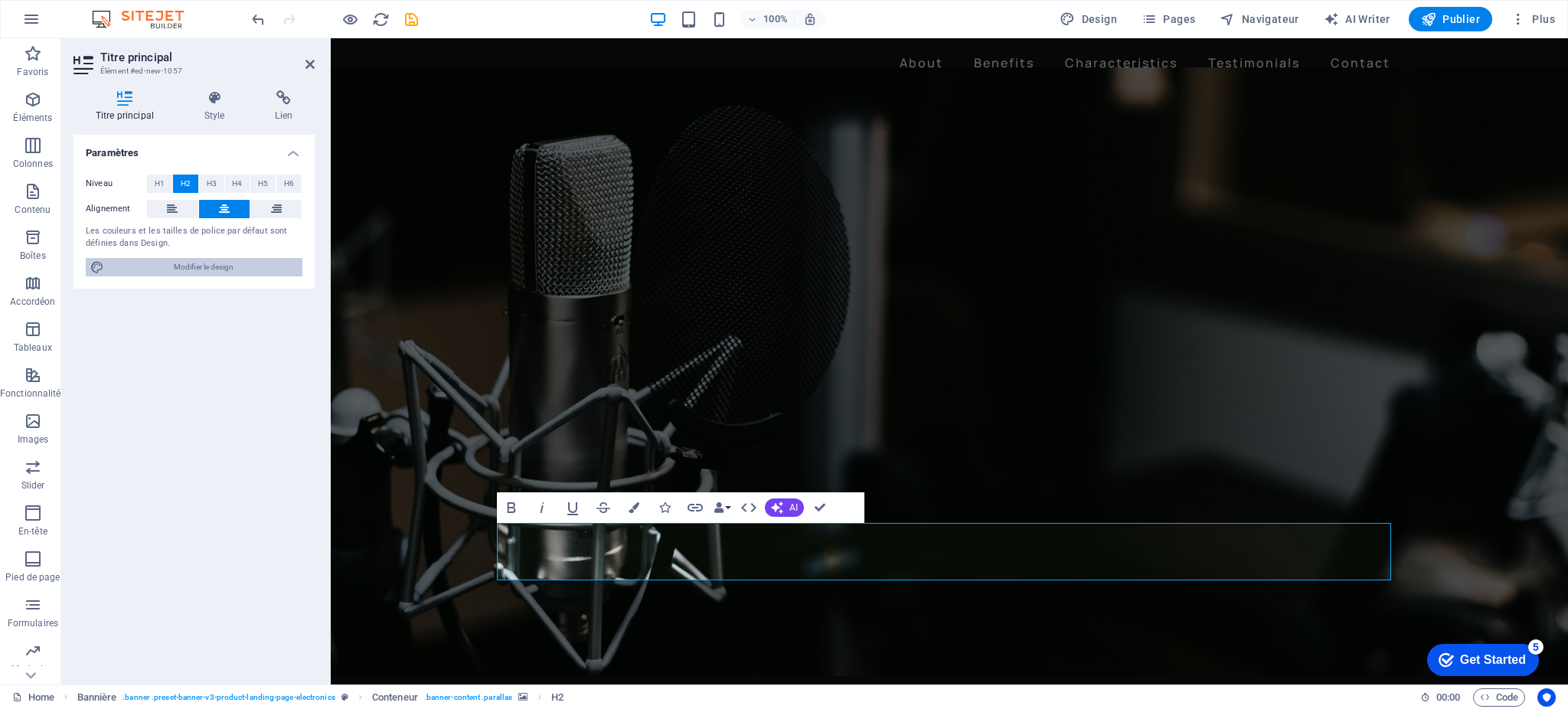
drag, startPoint x: 209, startPoint y: 269, endPoint x: 794, endPoint y: 241, distance: 585.7
click at [209, 269] on span "Modifier le design" at bounding box center [204, 267] width 189 height 19
select select "px"
select select "400"
select select "px"
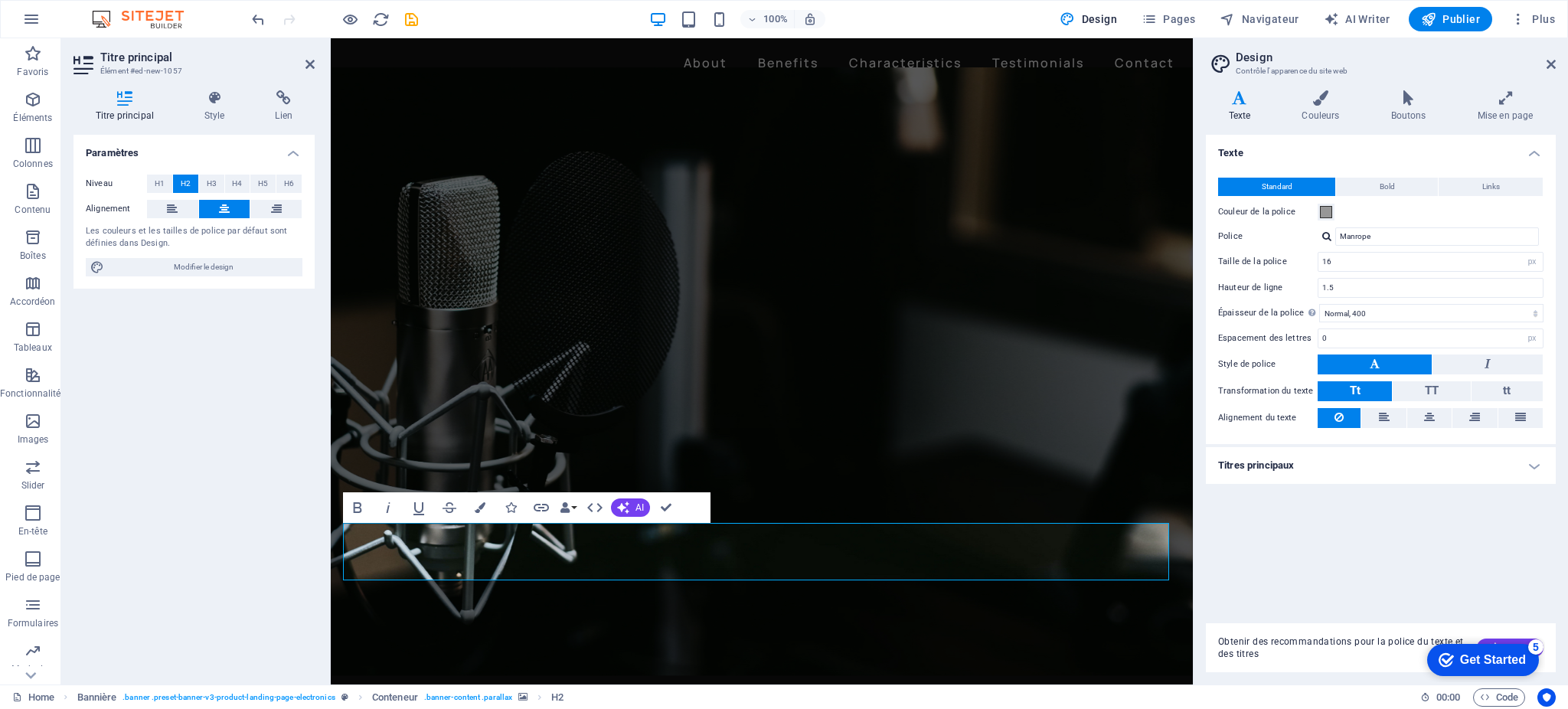
click at [1328, 237] on div at bounding box center [1326, 237] width 9 height 10
click at [1365, 280] on div "Gérer les polices →" at bounding box center [1440, 277] width 202 height 19
select select "popularity"
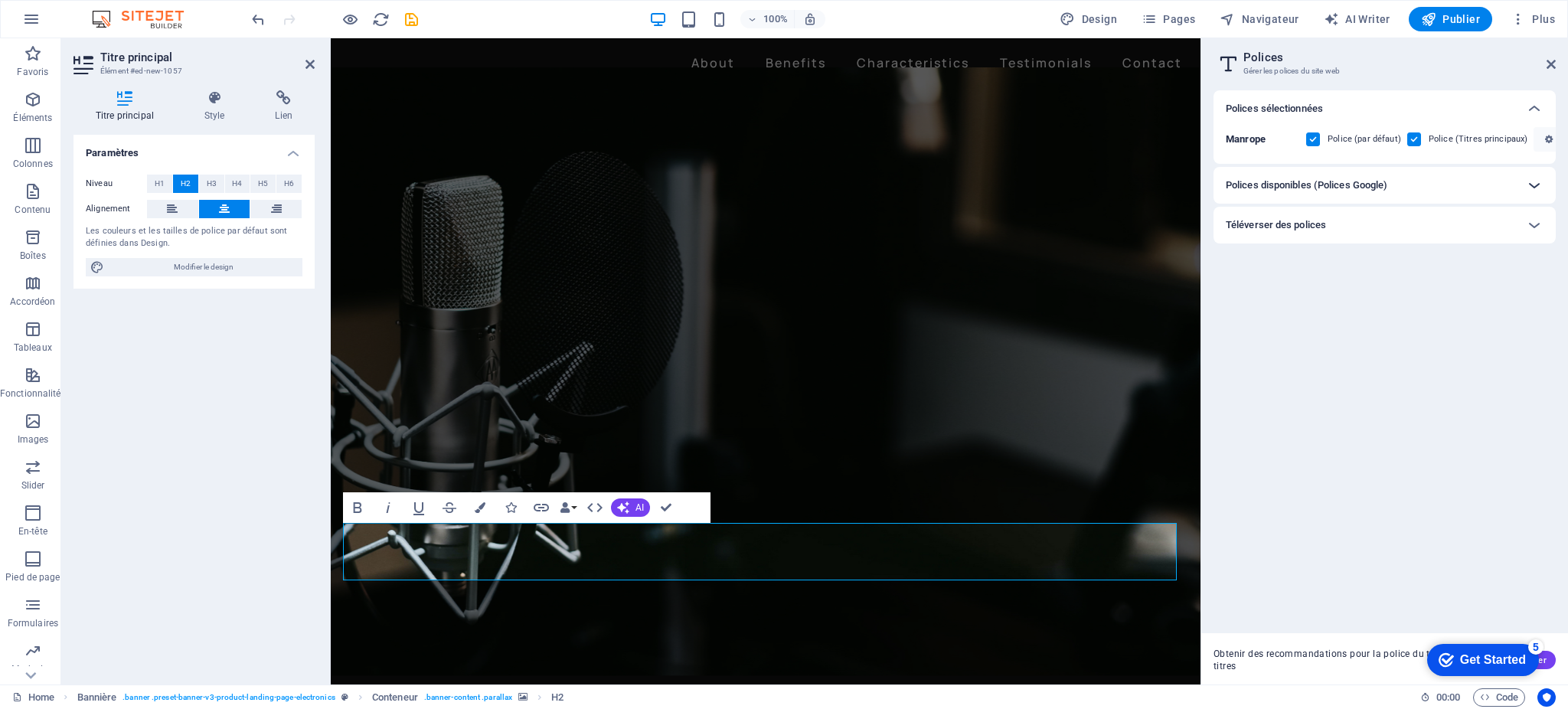
click at [1539, 183] on icon at bounding box center [1534, 185] width 19 height 19
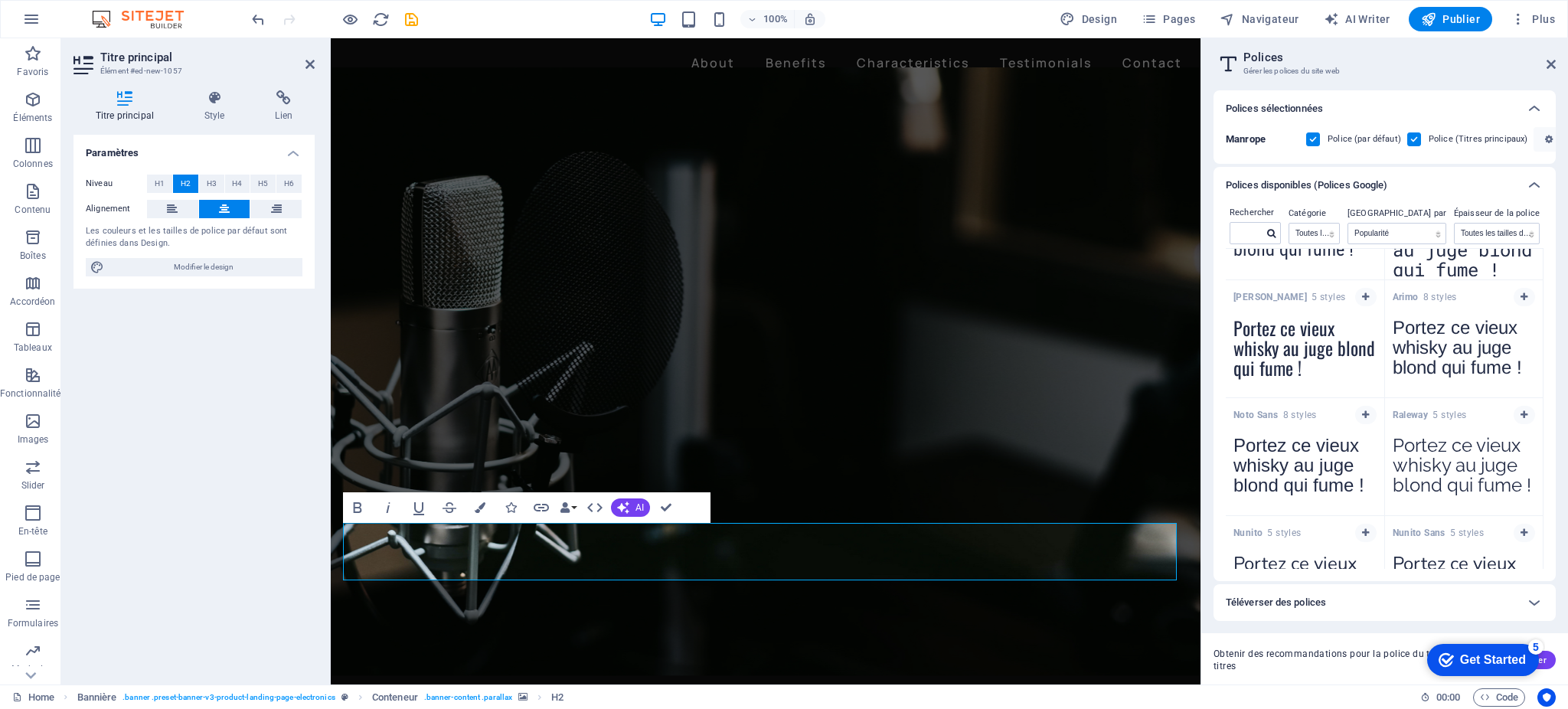
scroll to position [625, 0]
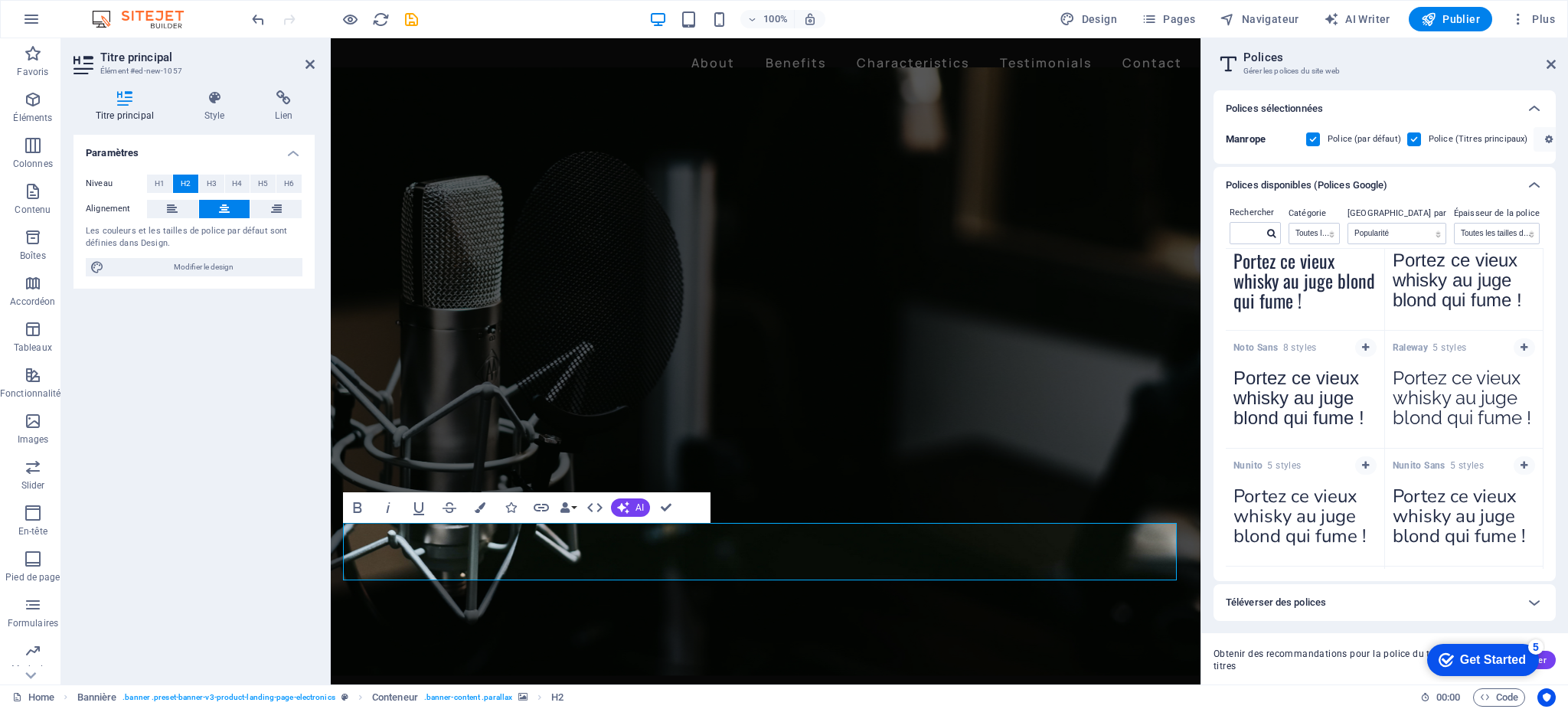
click at [1443, 401] on textarea "Portez ce vieux whisky au juge blond qui fume !" at bounding box center [1465, 403] width 159 height 85
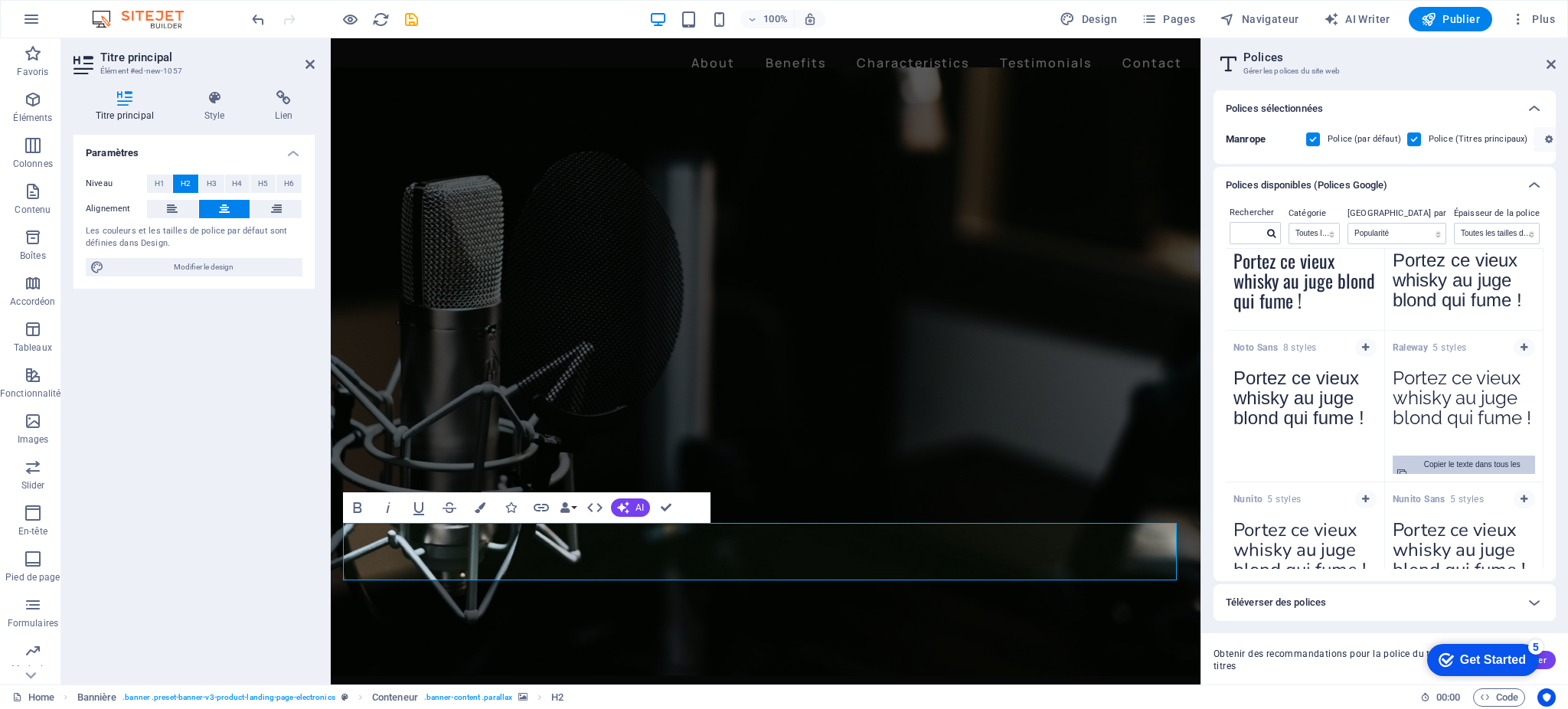
click at [1476, 462] on div "Copier le texte dans tous les aperçus" at bounding box center [1473, 474] width 117 height 37
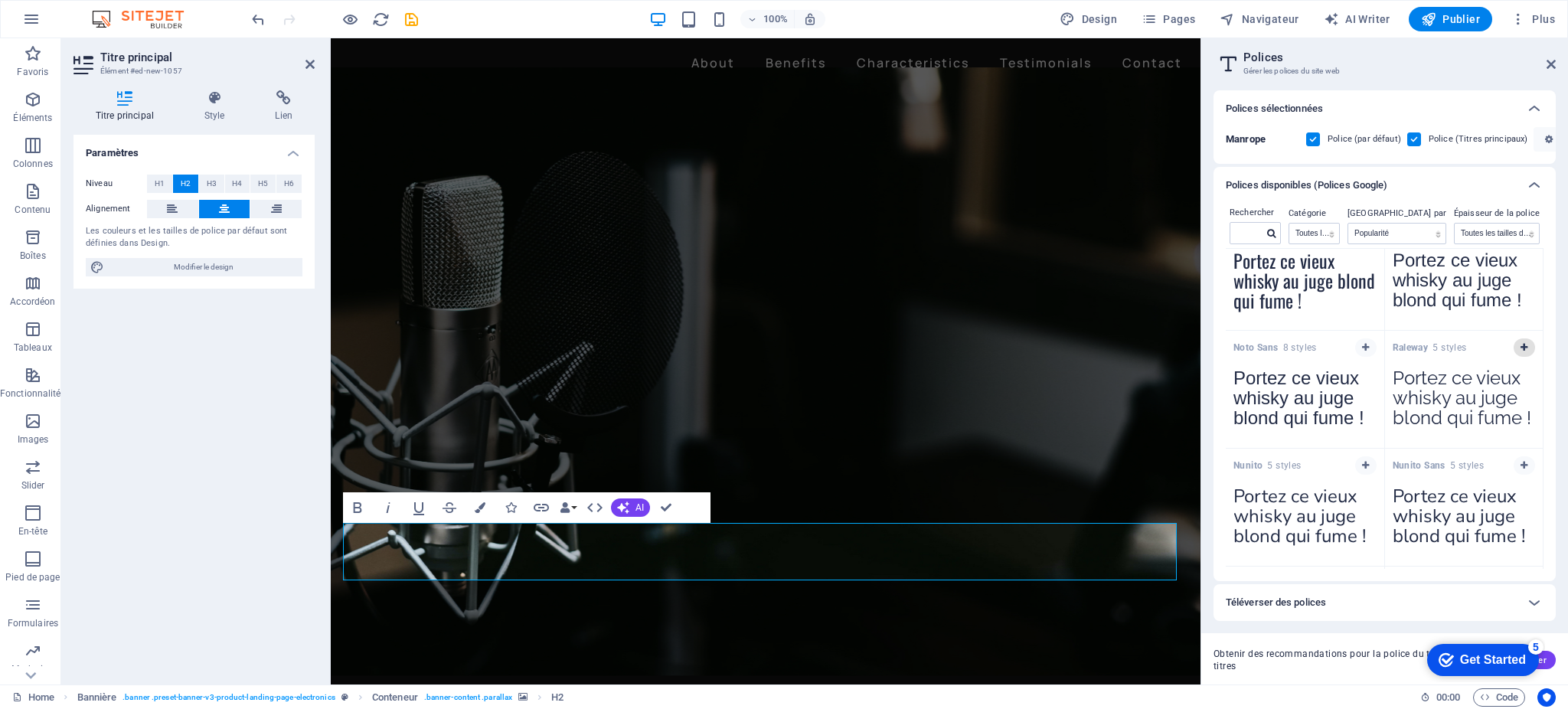
click at [1522, 351] on icon "button" at bounding box center [1524, 347] width 7 height 9
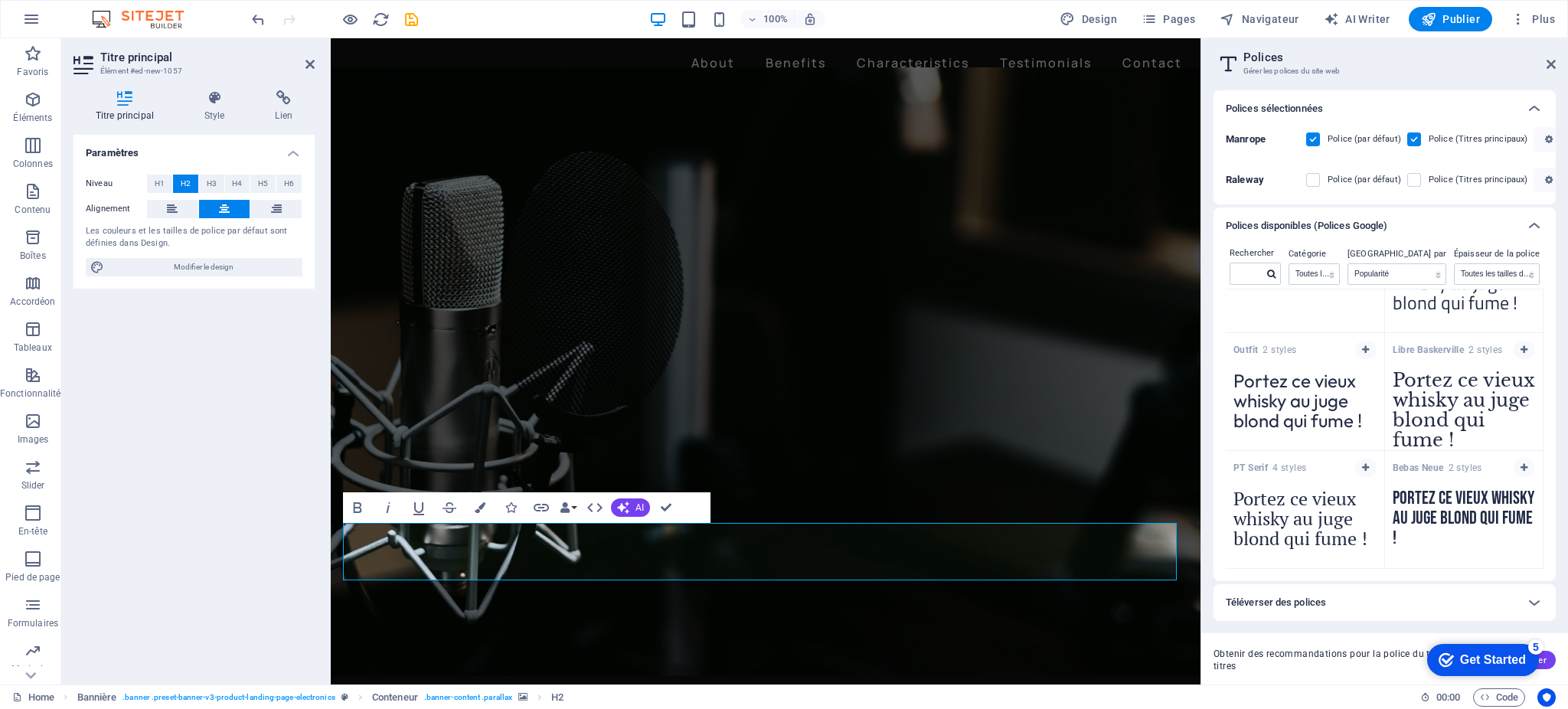
scroll to position [2081, 0]
click at [1532, 597] on icon at bounding box center [1534, 603] width 19 height 19
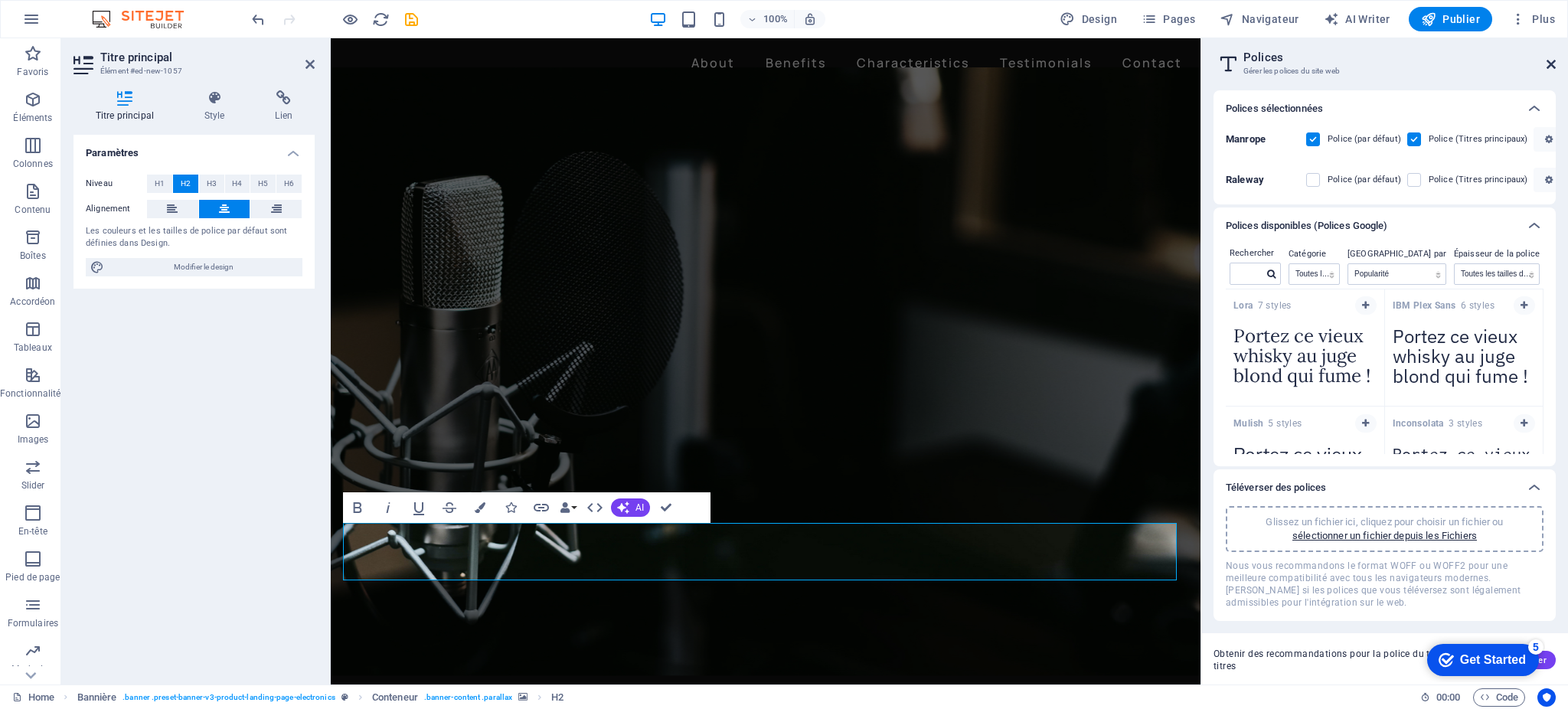
scroll to position [1325, 0]
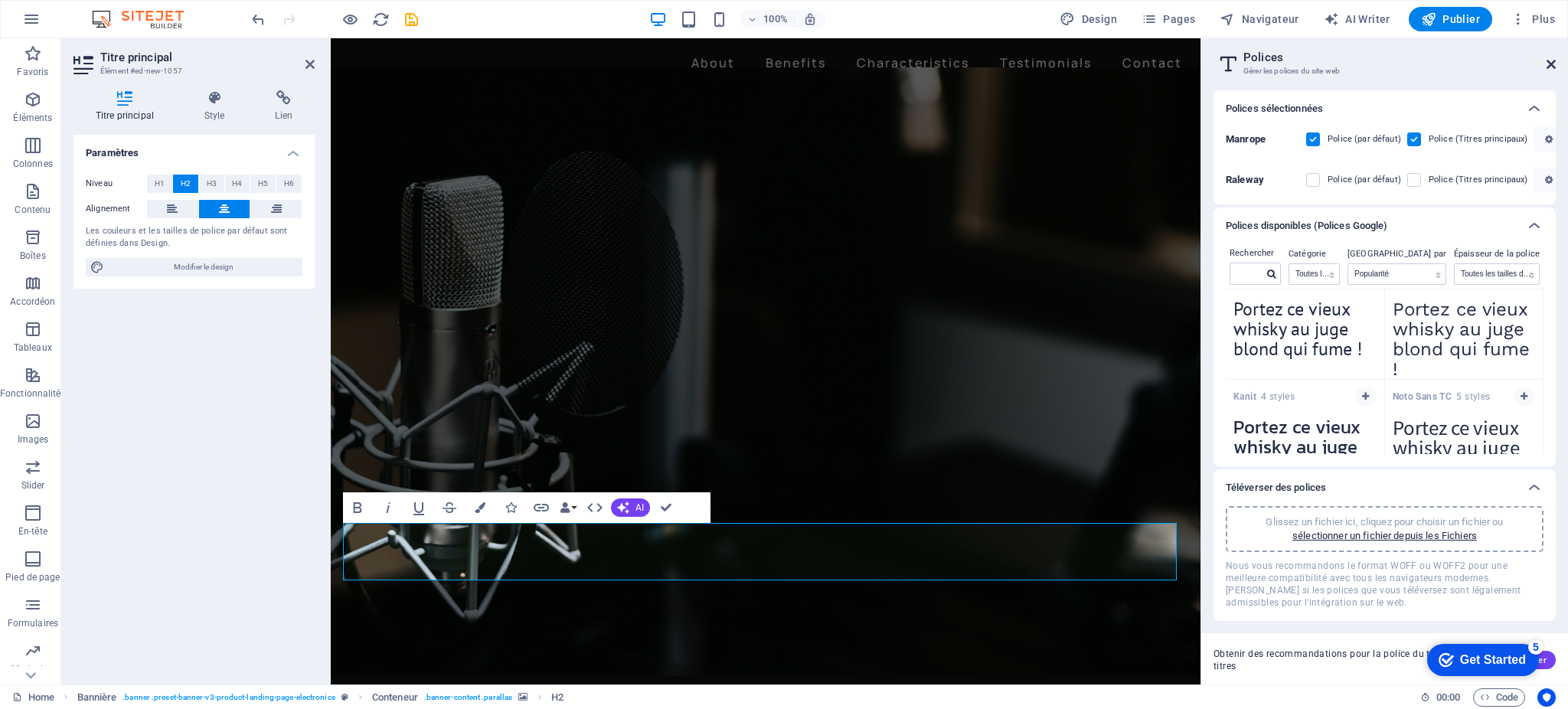
click at [1552, 63] on icon at bounding box center [1551, 64] width 9 height 13
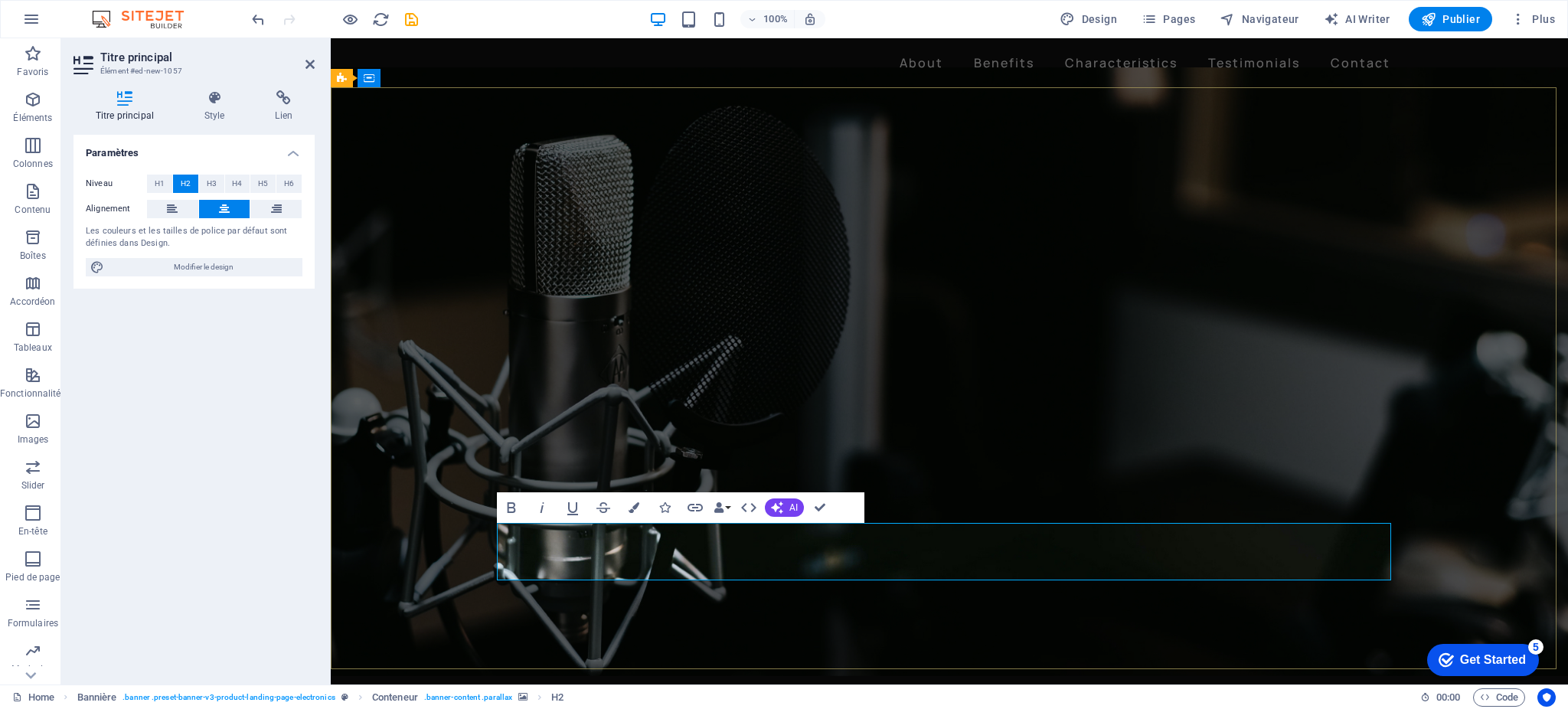
drag, startPoint x: 1243, startPoint y: 554, endPoint x: 580, endPoint y: 555, distance: 663.0
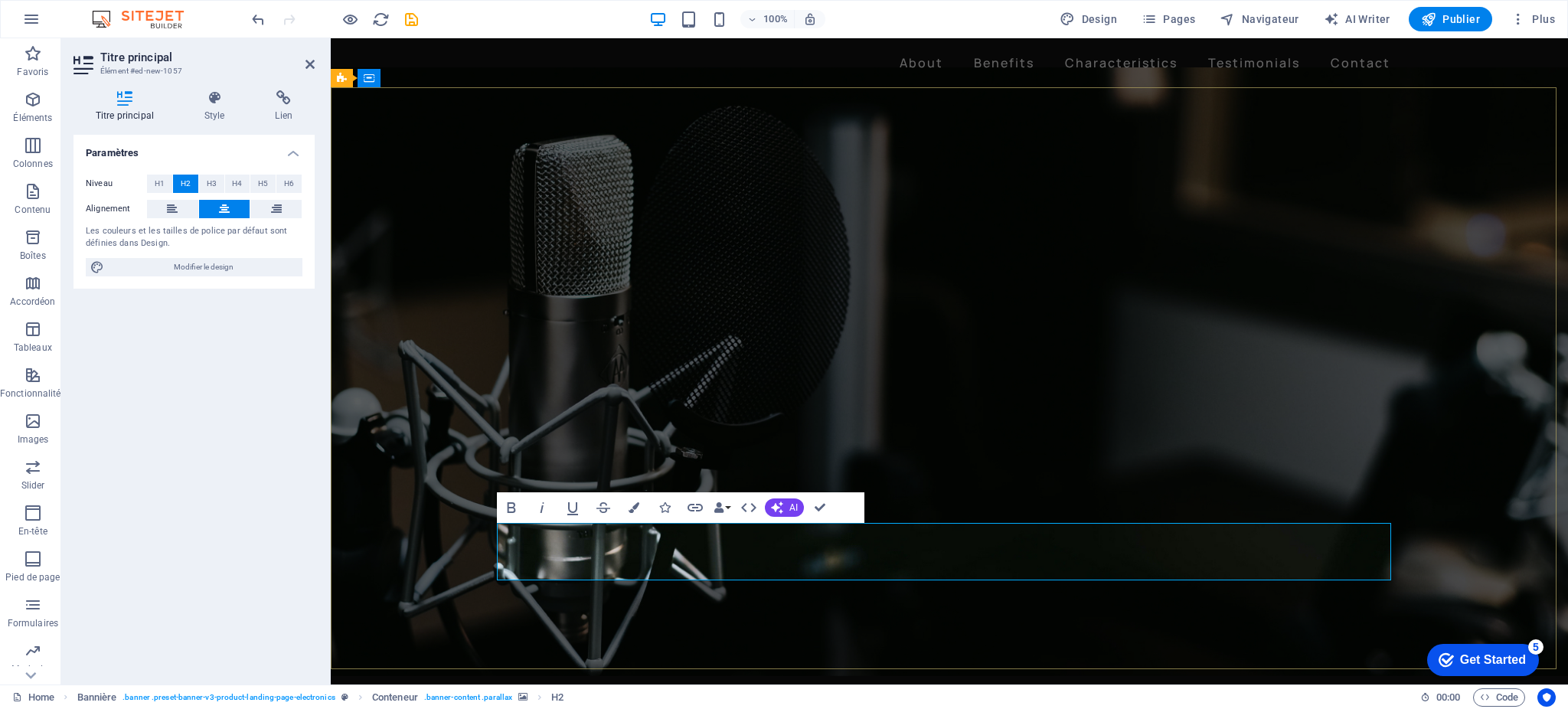
drag, startPoint x: 1226, startPoint y: 555, endPoint x: 646, endPoint y: 556, distance: 580.0
click at [211, 103] on icon at bounding box center [215, 98] width 65 height 15
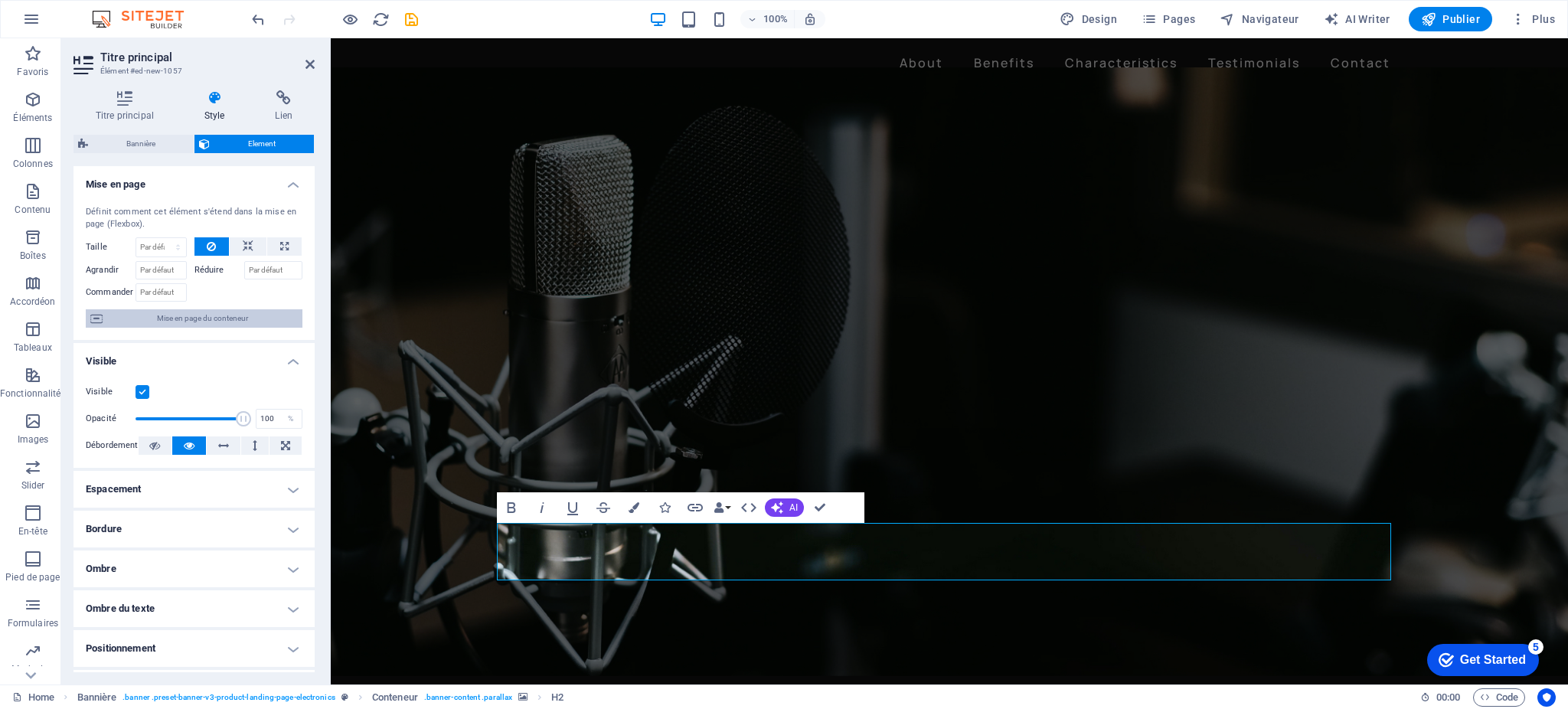
click at [189, 318] on span "Mise en page du conteneur" at bounding box center [203, 319] width 191 height 19
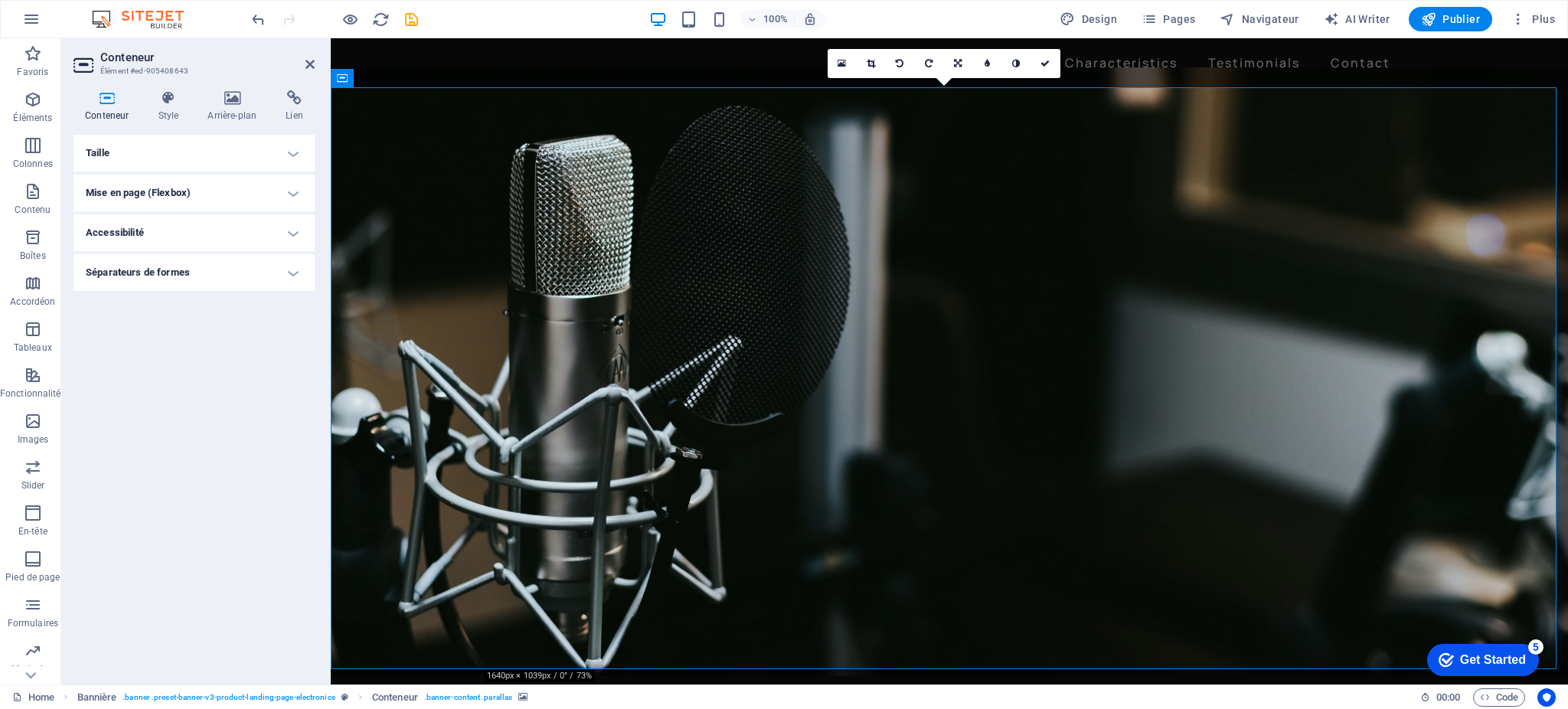
click at [106, 102] on icon at bounding box center [106, 98] width 67 height 15
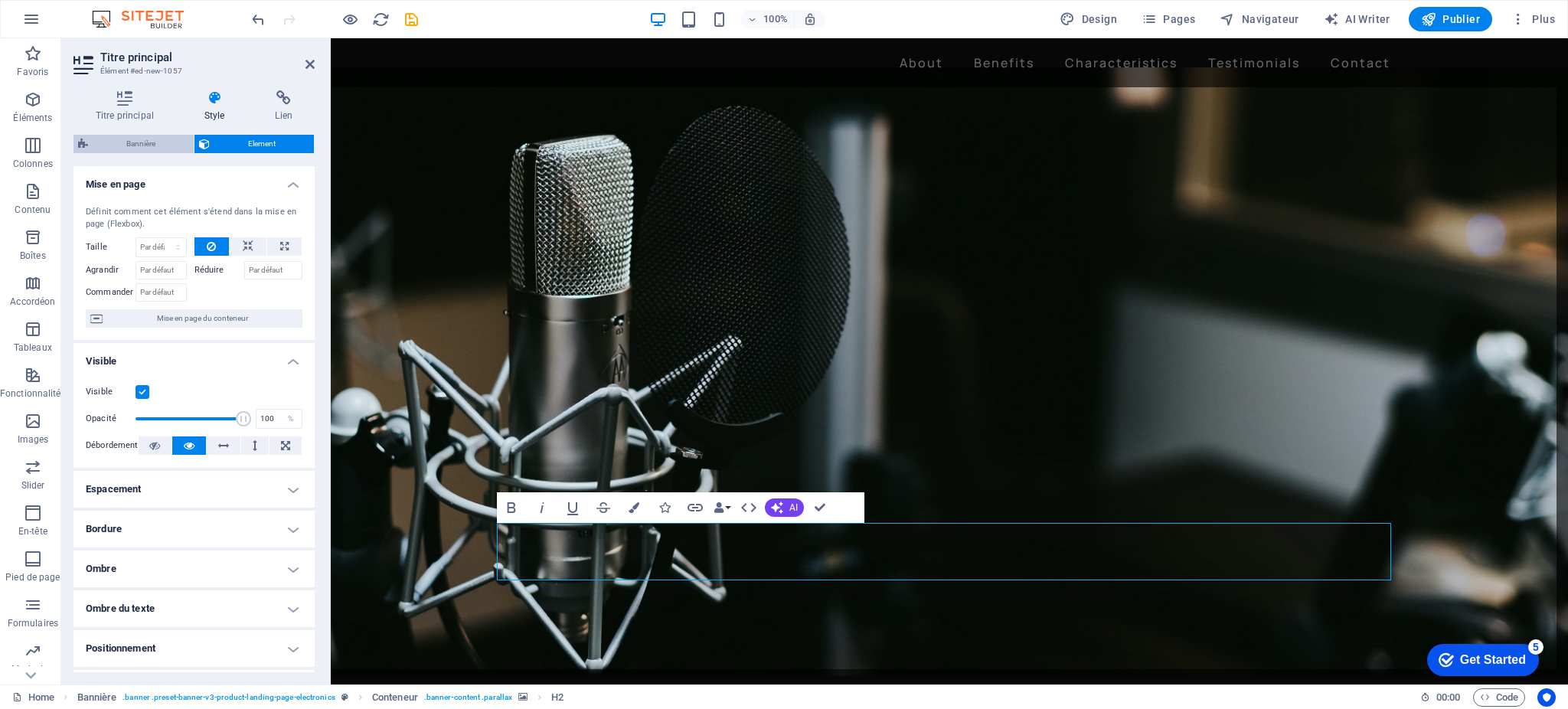
click at [149, 141] on span "Bannière" at bounding box center [141, 145] width 96 height 19
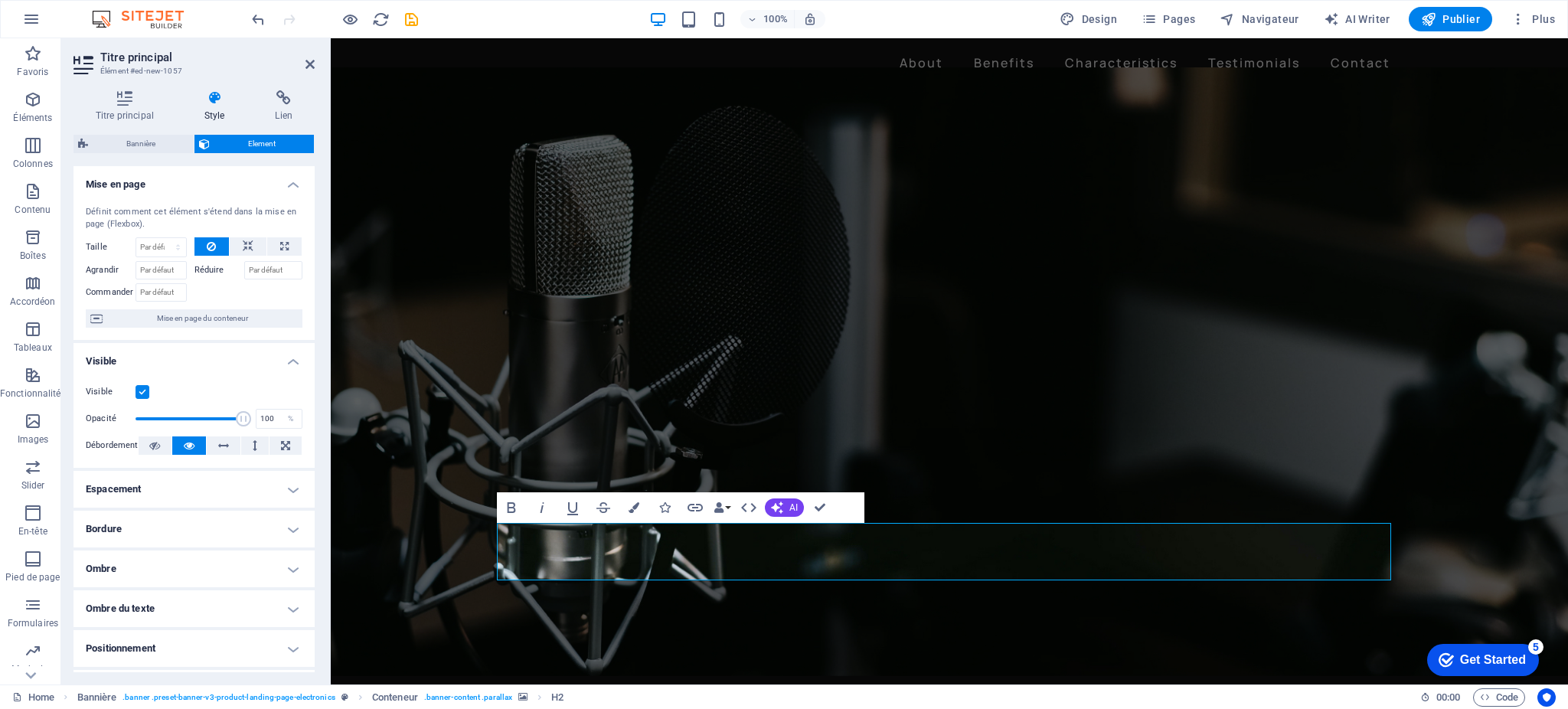
click at [292, 181] on h4 "Mise en page" at bounding box center [194, 180] width 242 height 28
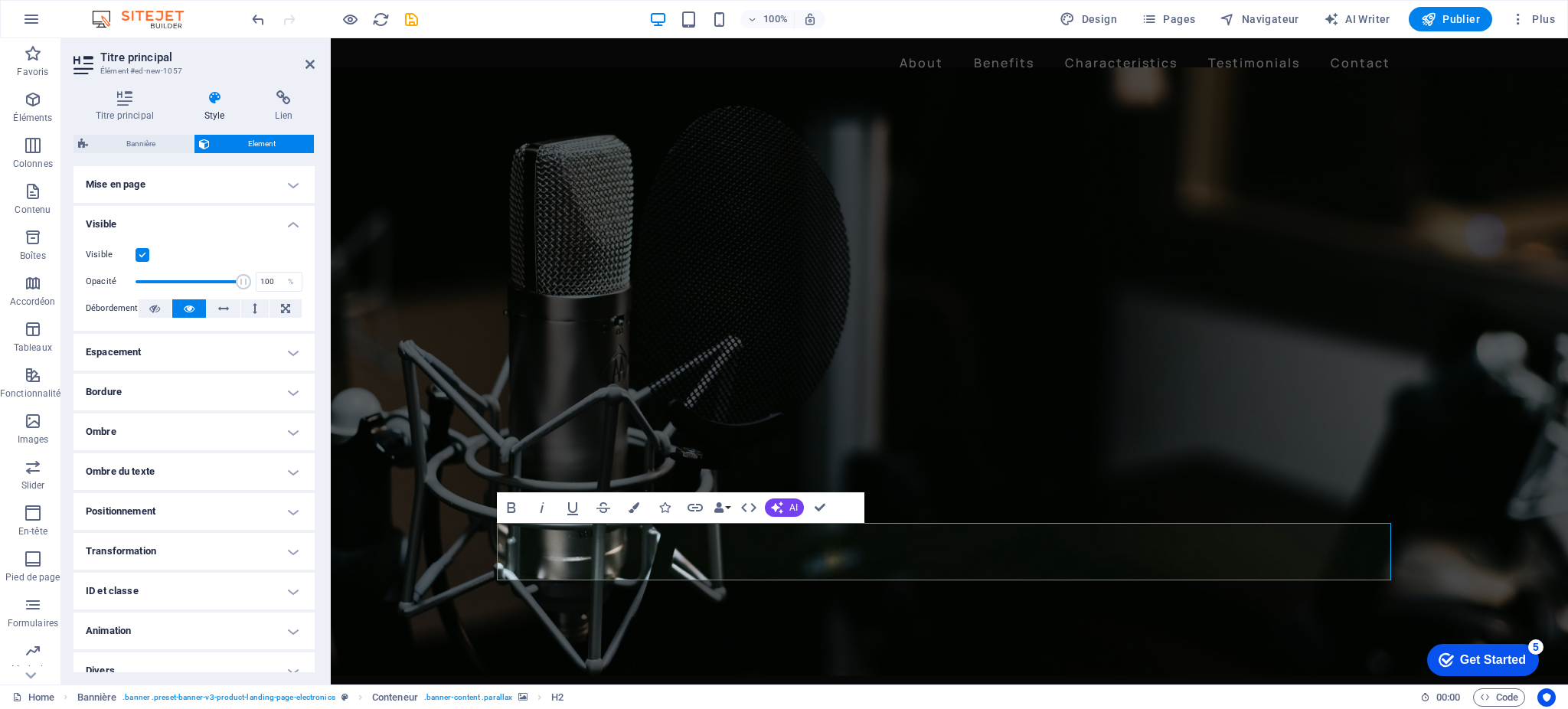
click at [292, 181] on h4 "Mise en page" at bounding box center [194, 185] width 242 height 37
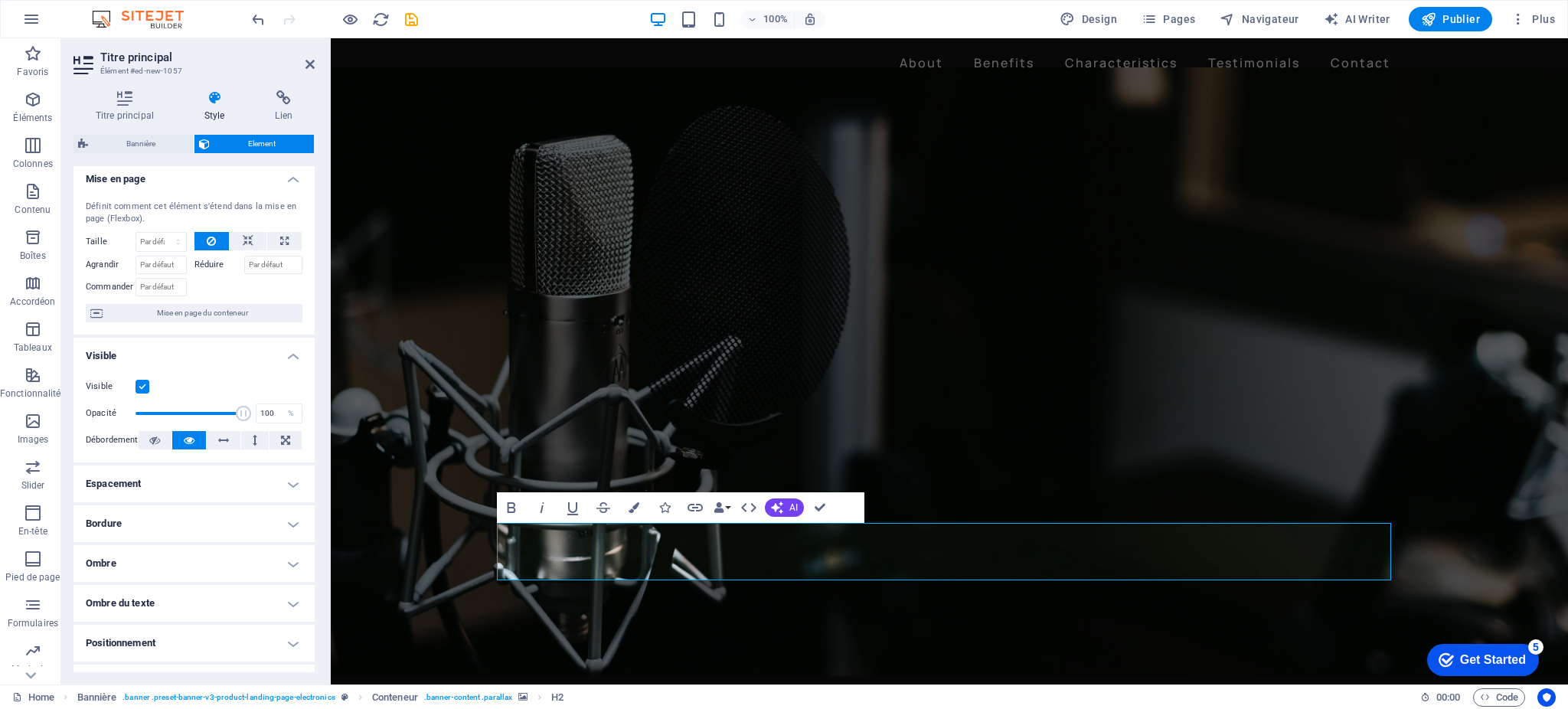
scroll to position [0, 0]
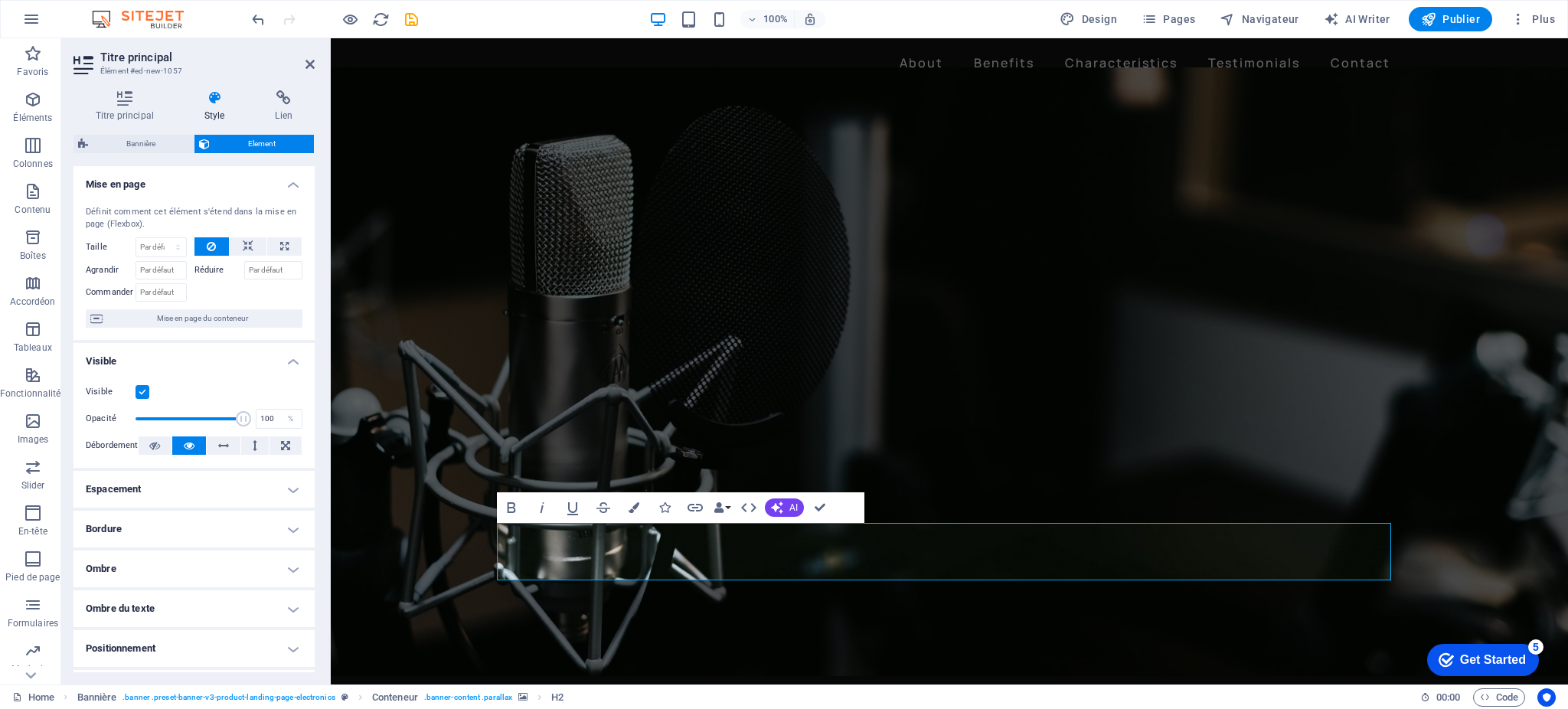
click at [139, 387] on label at bounding box center [142, 392] width 14 height 14
click at [0, 0] on input "Visible" at bounding box center [0, 0] width 0 height 0
click at [143, 389] on label at bounding box center [142, 392] width 14 height 14
click at [0, 0] on input "Visible" at bounding box center [0, 0] width 0 height 0
click at [292, 489] on h4 "Espacement" at bounding box center [194, 489] width 242 height 37
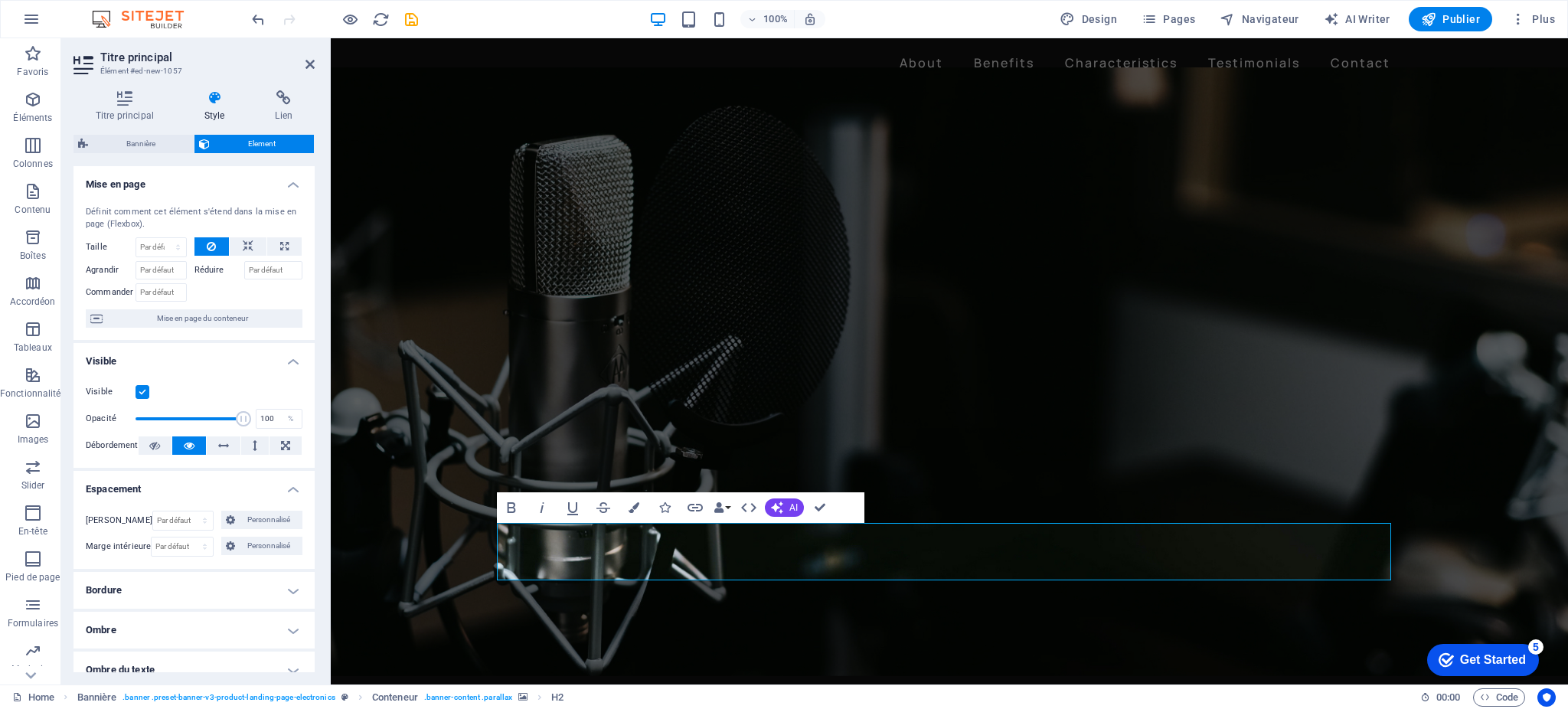
click at [291, 489] on h4 "Espacement" at bounding box center [194, 484] width 242 height 28
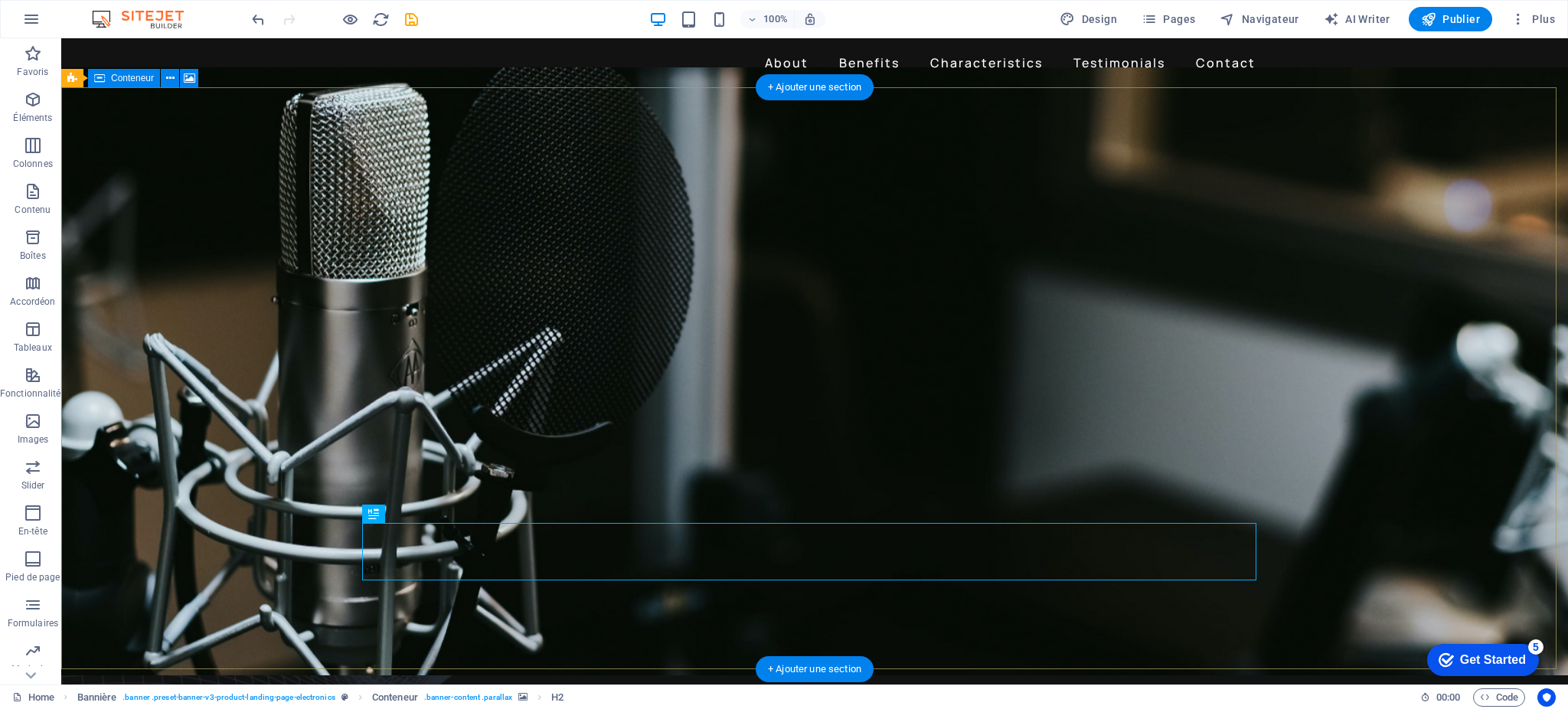
click at [1335, 476] on figure at bounding box center [815, 372] width 1507 height 608
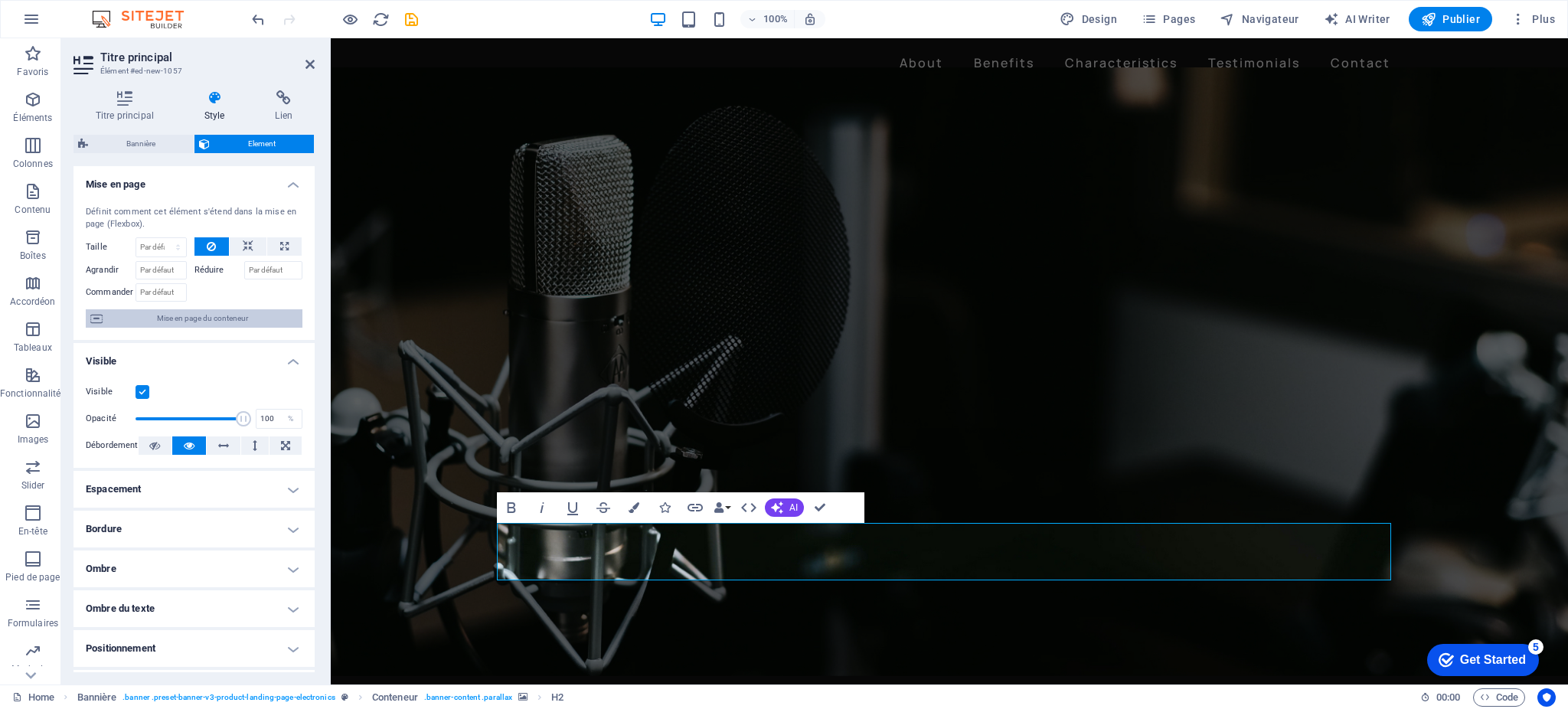
click at [191, 320] on span "Mise en page du conteneur" at bounding box center [203, 319] width 191 height 19
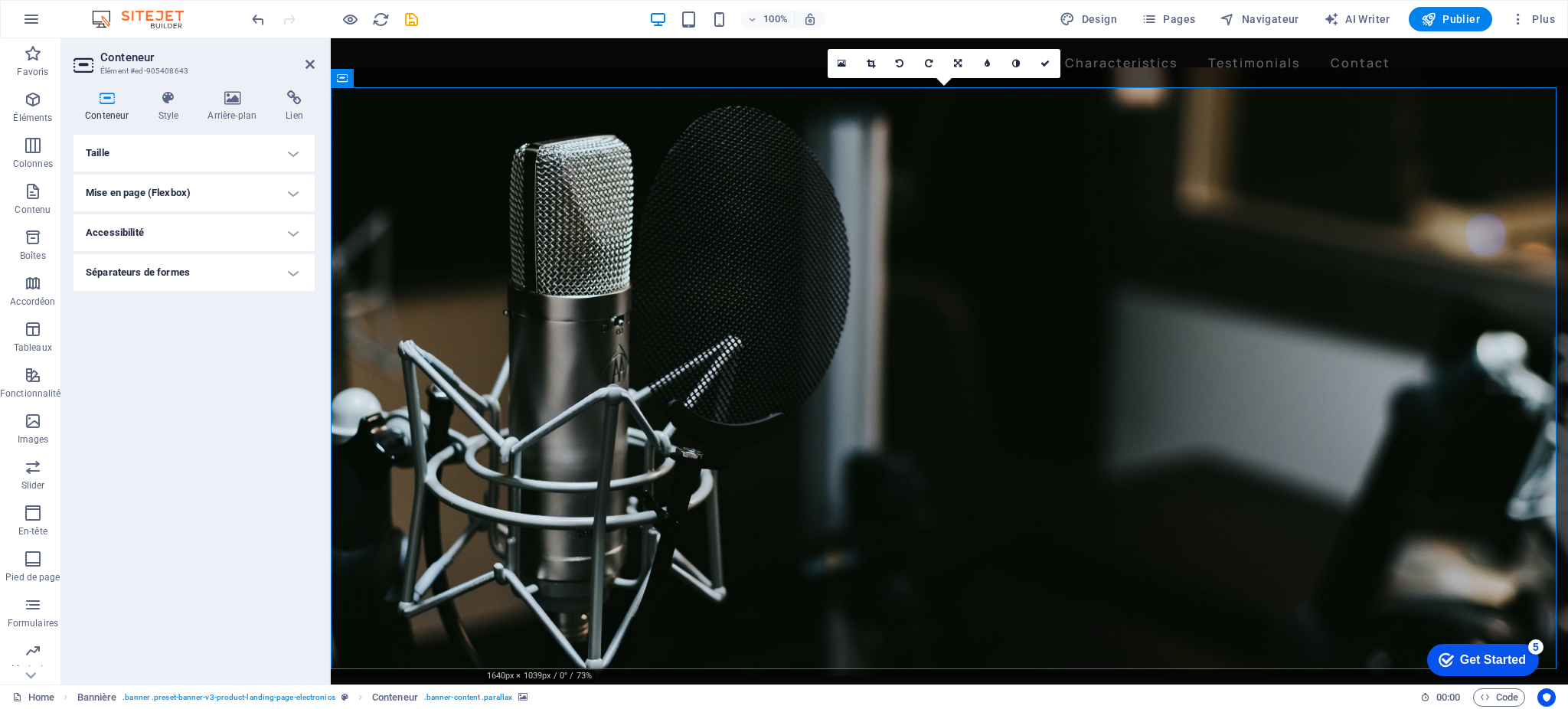
click at [295, 154] on h4 "Taille" at bounding box center [194, 154] width 242 height 37
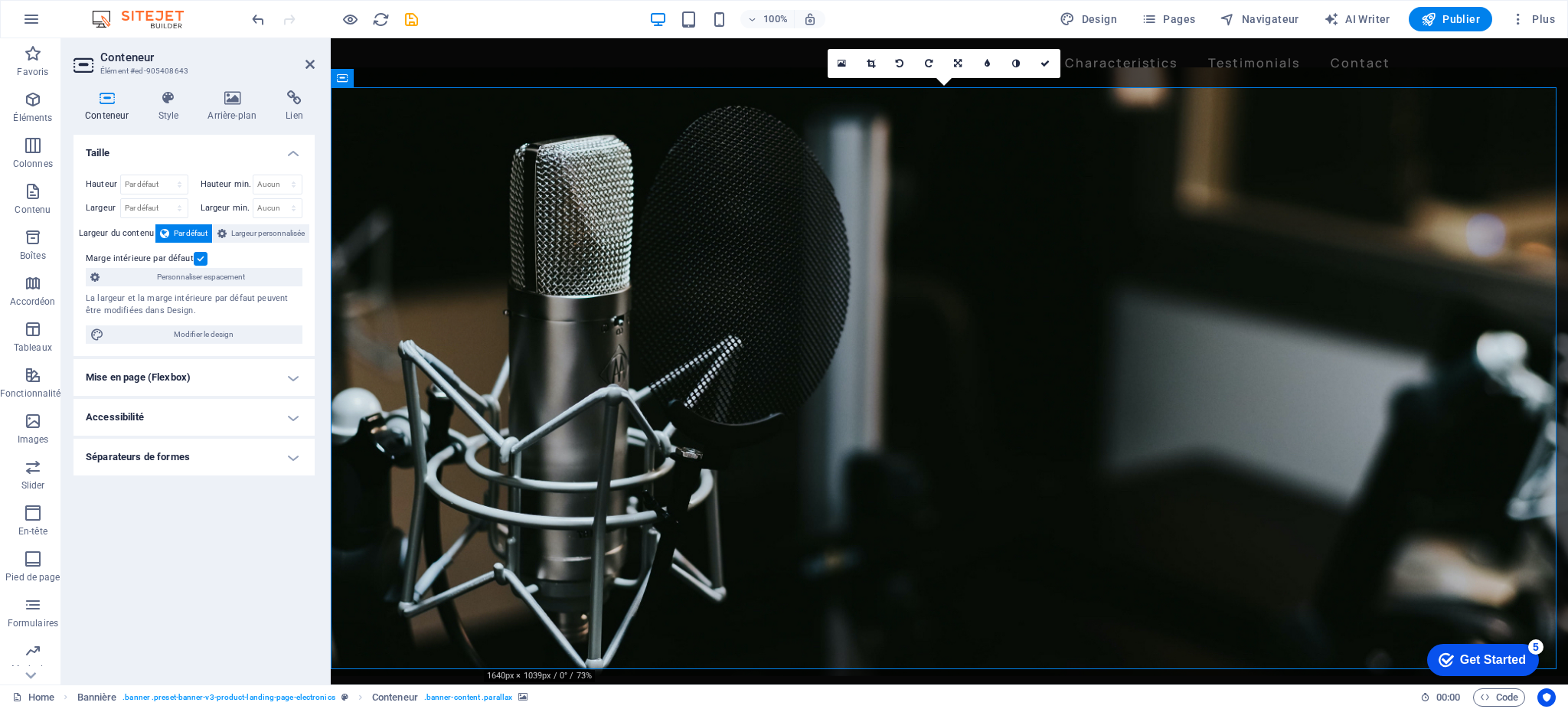
click at [294, 154] on h4 "Taille" at bounding box center [194, 149] width 242 height 28
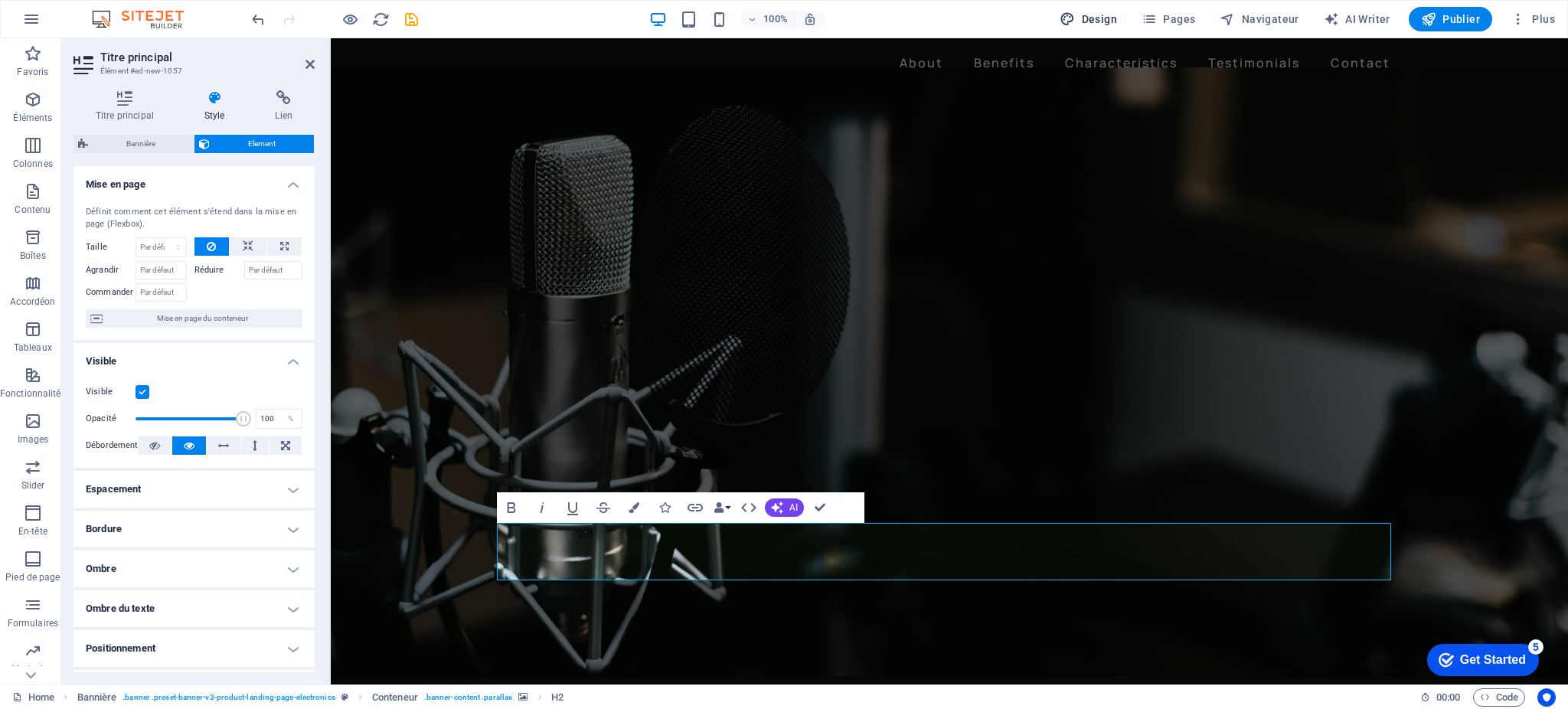
select select "px"
select select "400"
select select "px"
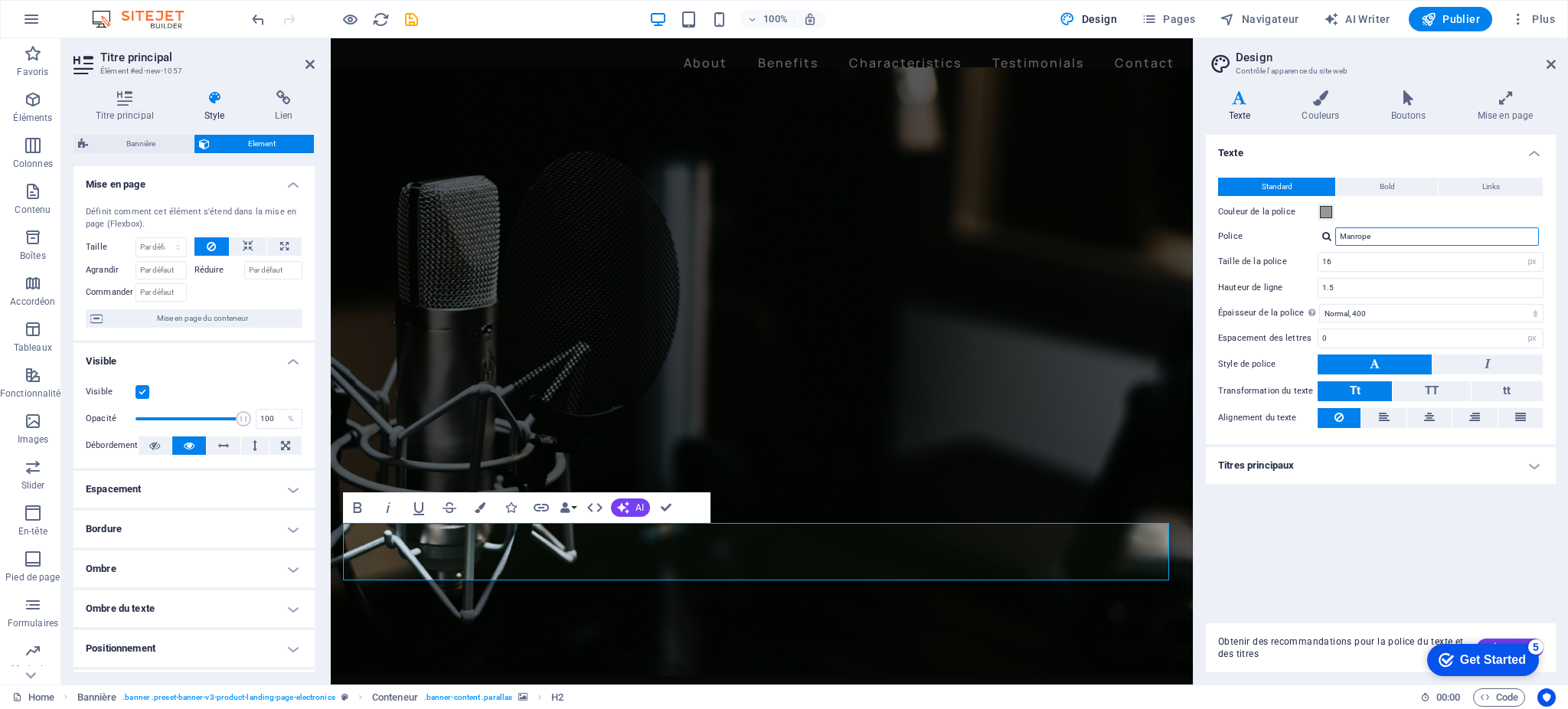
click at [1348, 234] on input "Manrope" at bounding box center [1437, 237] width 204 height 19
click at [1384, 237] on input "Manrope" at bounding box center [1437, 237] width 204 height 19
click at [1328, 237] on div at bounding box center [1326, 237] width 9 height 10
click at [1353, 274] on div "Raleway" at bounding box center [1440, 275] width 202 height 16
type input "Raleway"
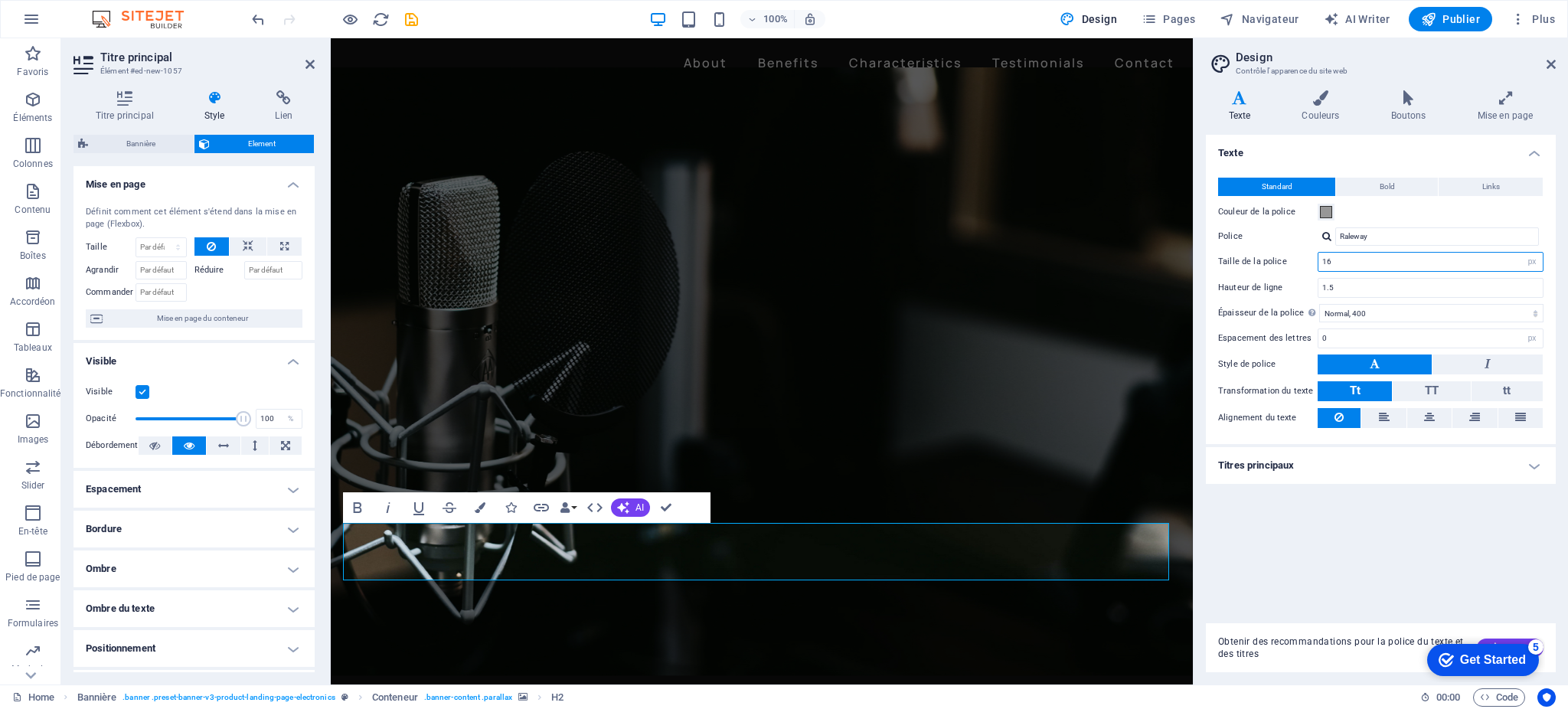
click at [1482, 261] on input "16" at bounding box center [1431, 262] width 225 height 19
click at [1527, 259] on select "rem px" at bounding box center [1532, 262] width 21 height 19
drag, startPoint x: 1342, startPoint y: 258, endPoint x: 1274, endPoint y: 258, distance: 68.0
click at [1274, 258] on div "Taille de la police 16 rem px" at bounding box center [1380, 262] width 325 height 20
type input "10"
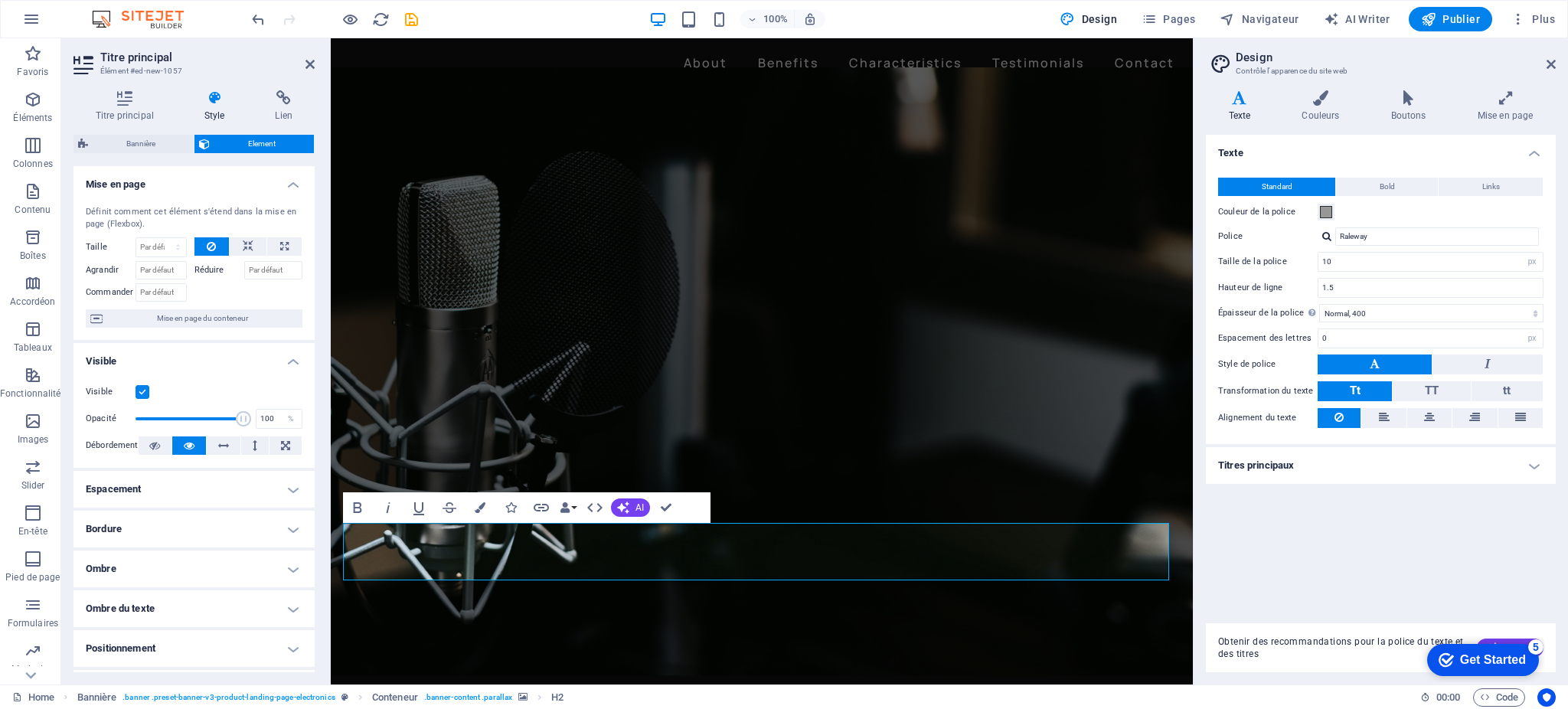
click at [1535, 457] on h4 "Titres principaux" at bounding box center [1381, 466] width 350 height 37
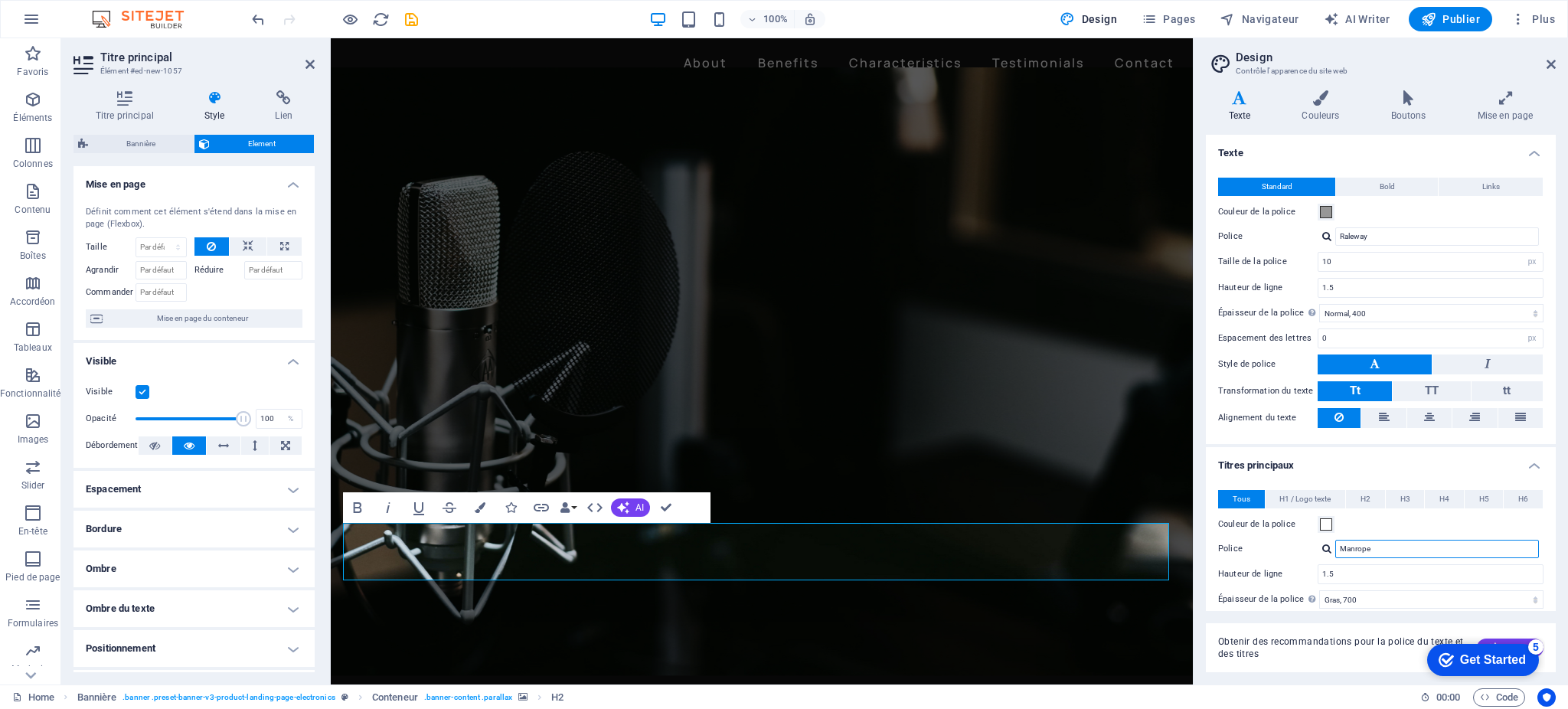
click at [1389, 545] on input "Manrope" at bounding box center [1437, 549] width 204 height 19
click at [1328, 546] on div at bounding box center [1326, 549] width 9 height 10
click at [1368, 585] on div "Raleway" at bounding box center [1440, 588] width 202 height 16
type input "Raleway"
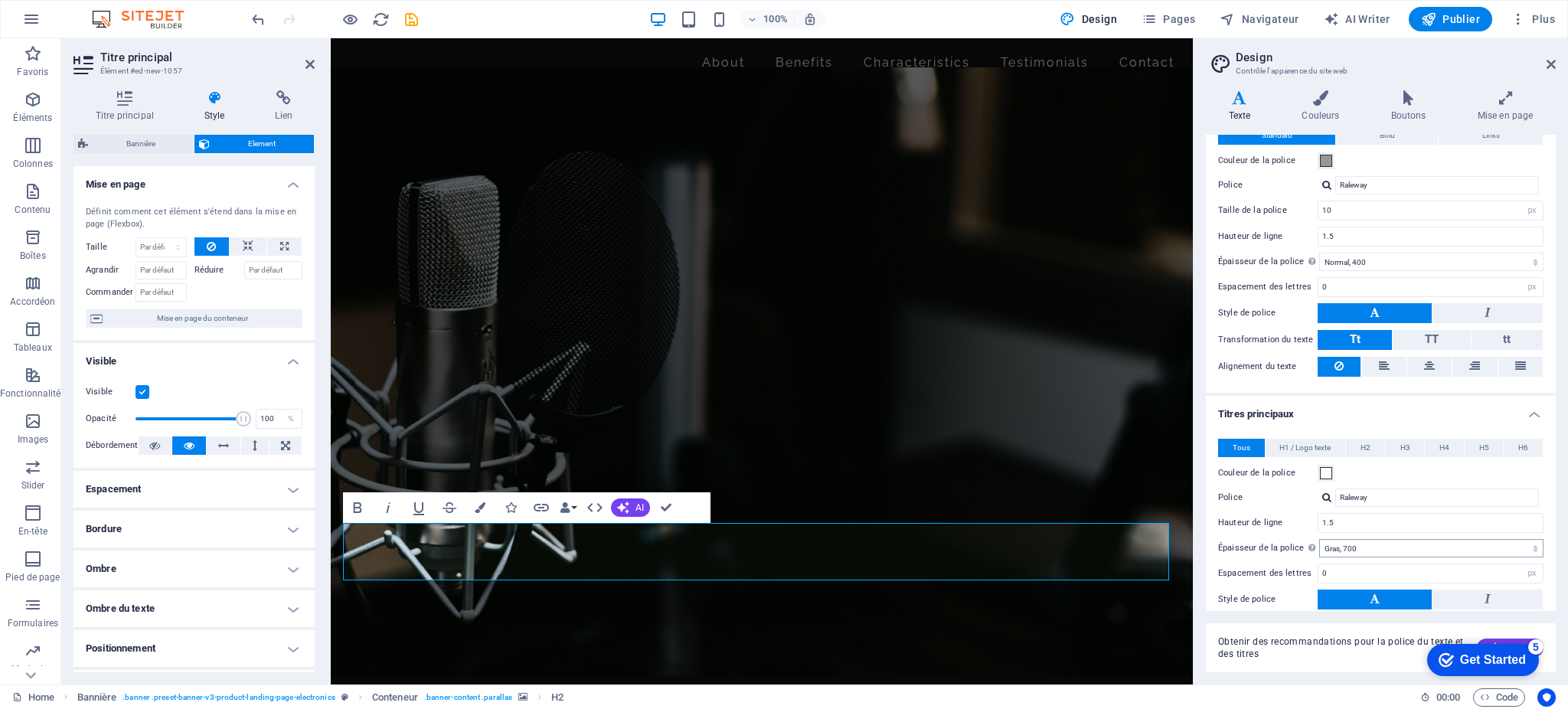
scroll to position [52, 0]
click at [1533, 544] on select "Mince, 100 Extra-léger, 200 Léger, 300 Normal, 400 Medium, 500 Demi-gras, 600 G…" at bounding box center [1432, 548] width 225 height 19
select select "200"
click at [1320, 539] on select "Mince, 100 Extra-léger, 200 Léger, 300 Normal, 400 Medium, 500 Demi-gras, 600 G…" at bounding box center [1432, 548] width 225 height 19
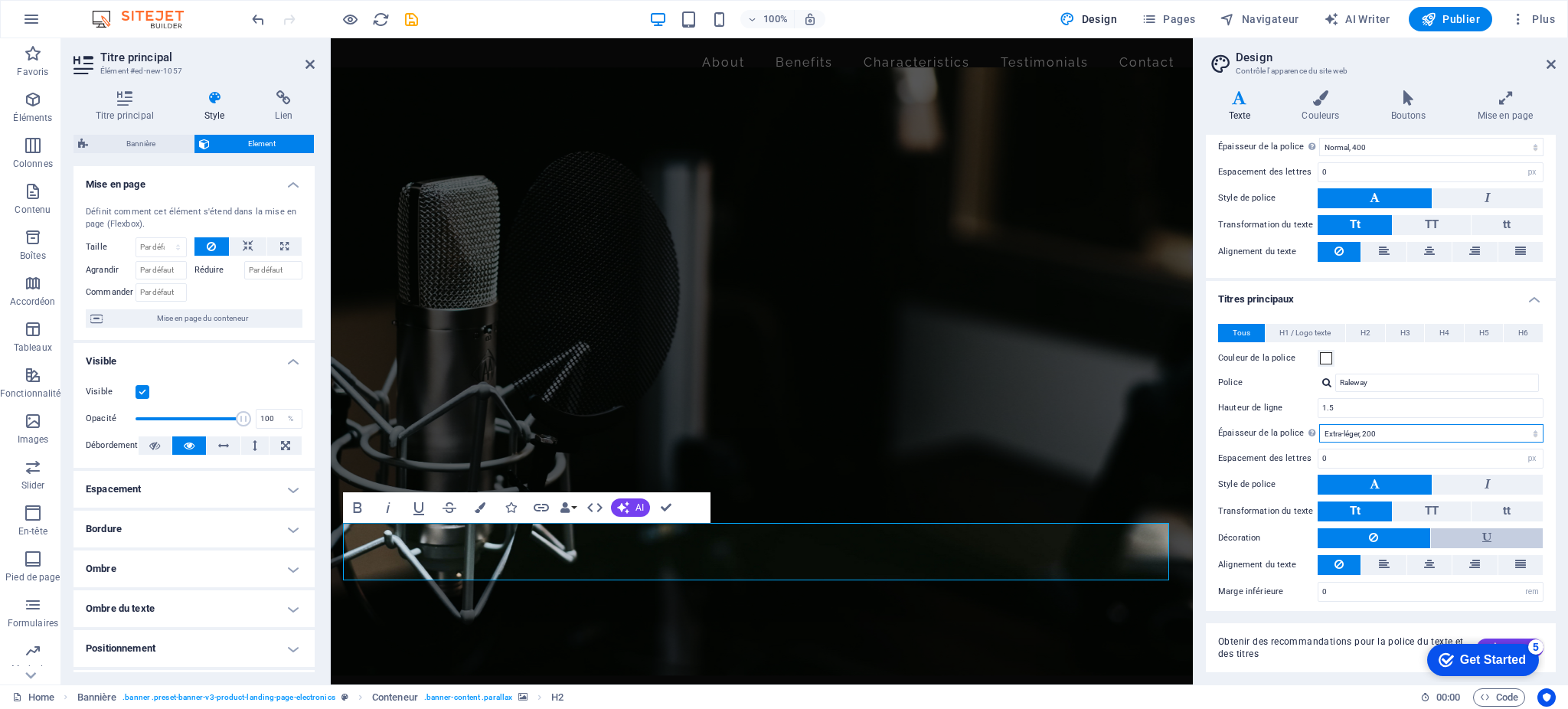
scroll to position [169, 0]
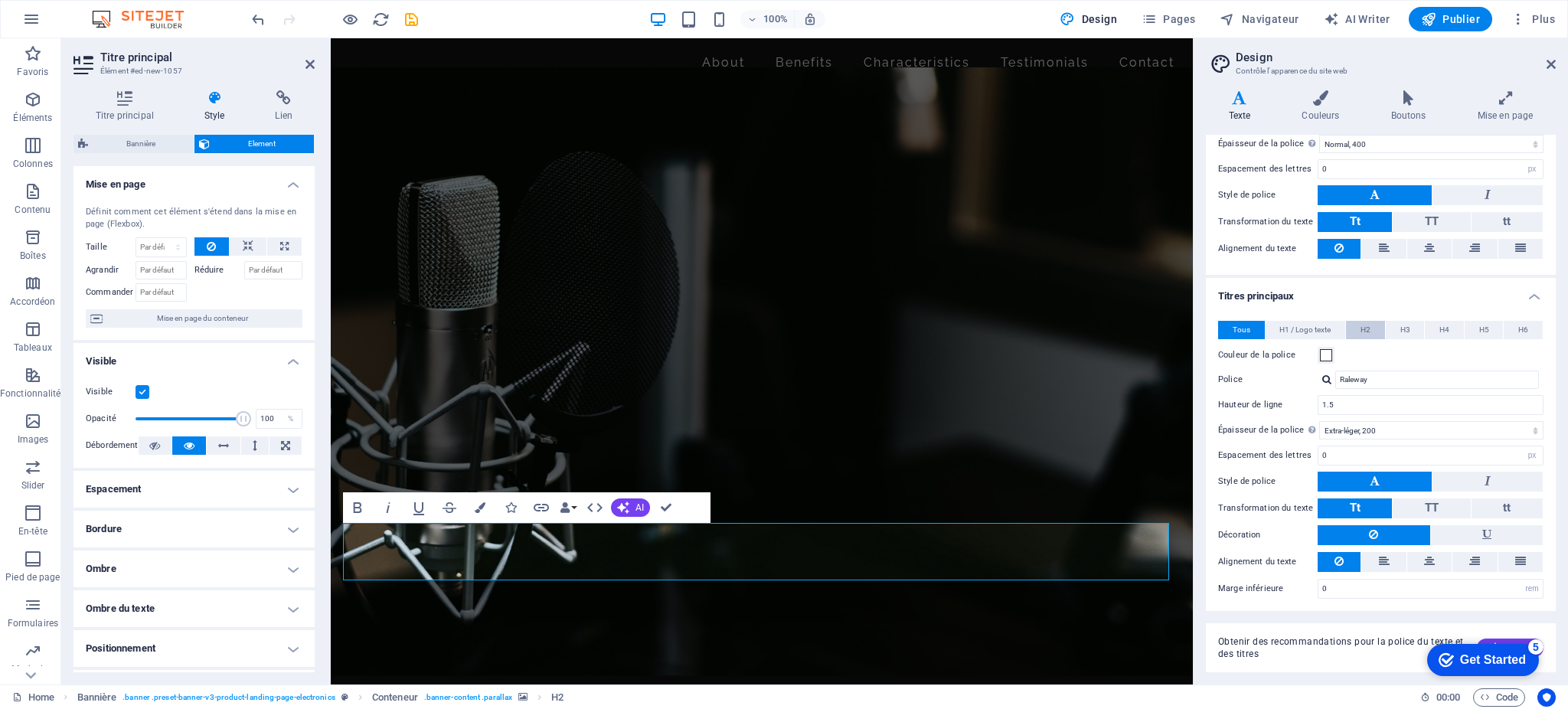
click at [1369, 327] on span "H2" at bounding box center [1366, 330] width 10 height 19
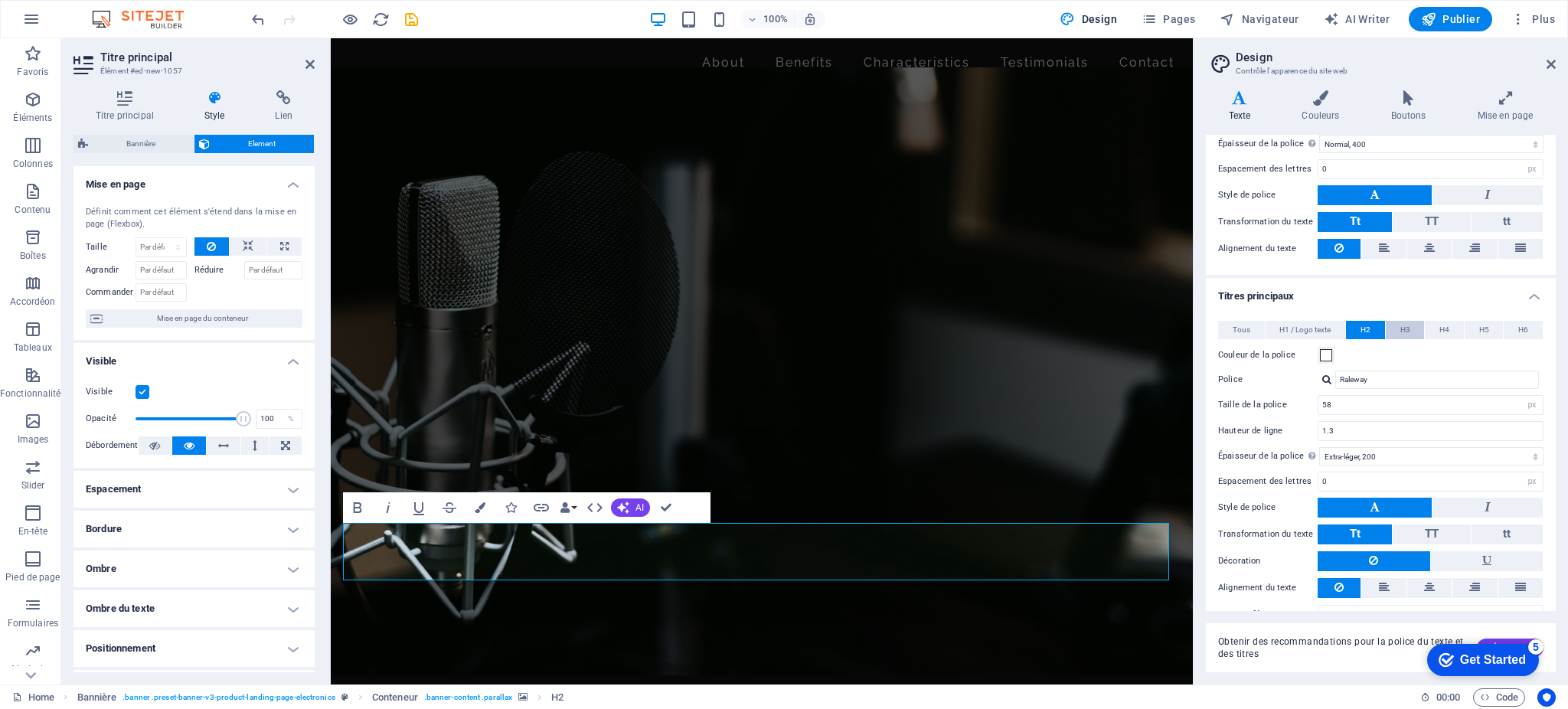
click at [1402, 327] on span "H3" at bounding box center [1406, 330] width 10 height 19
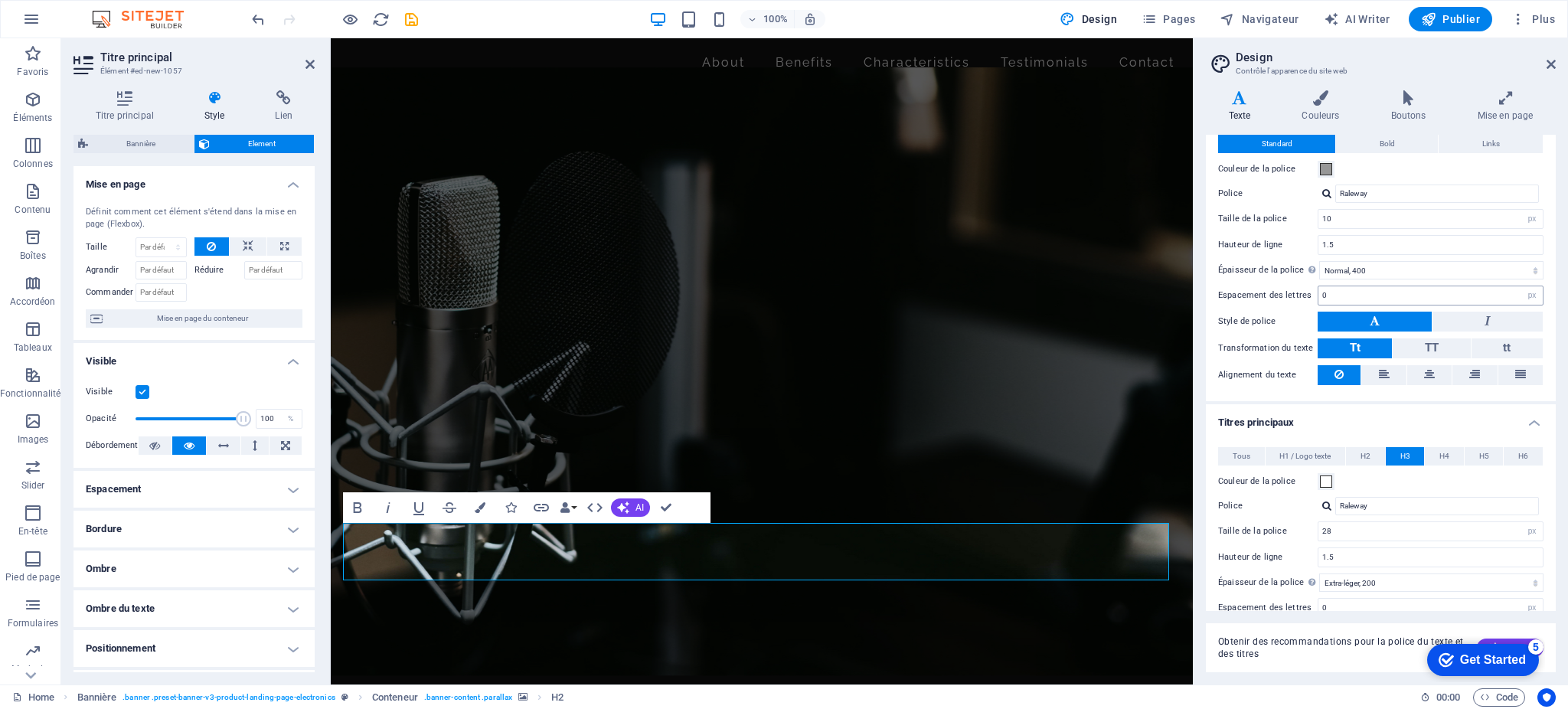
scroll to position [104, 0]
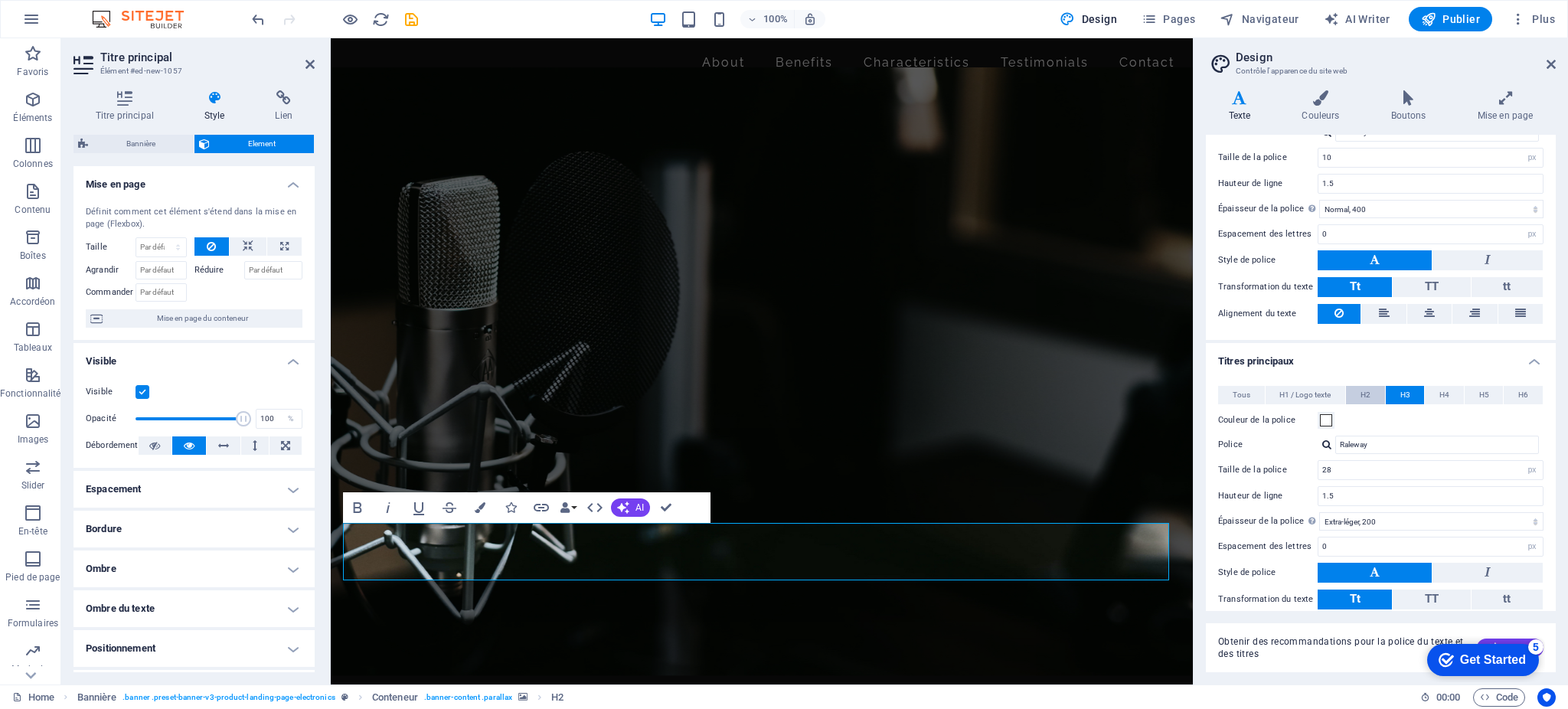
click at [1367, 390] on span "H2" at bounding box center [1366, 395] width 10 height 19
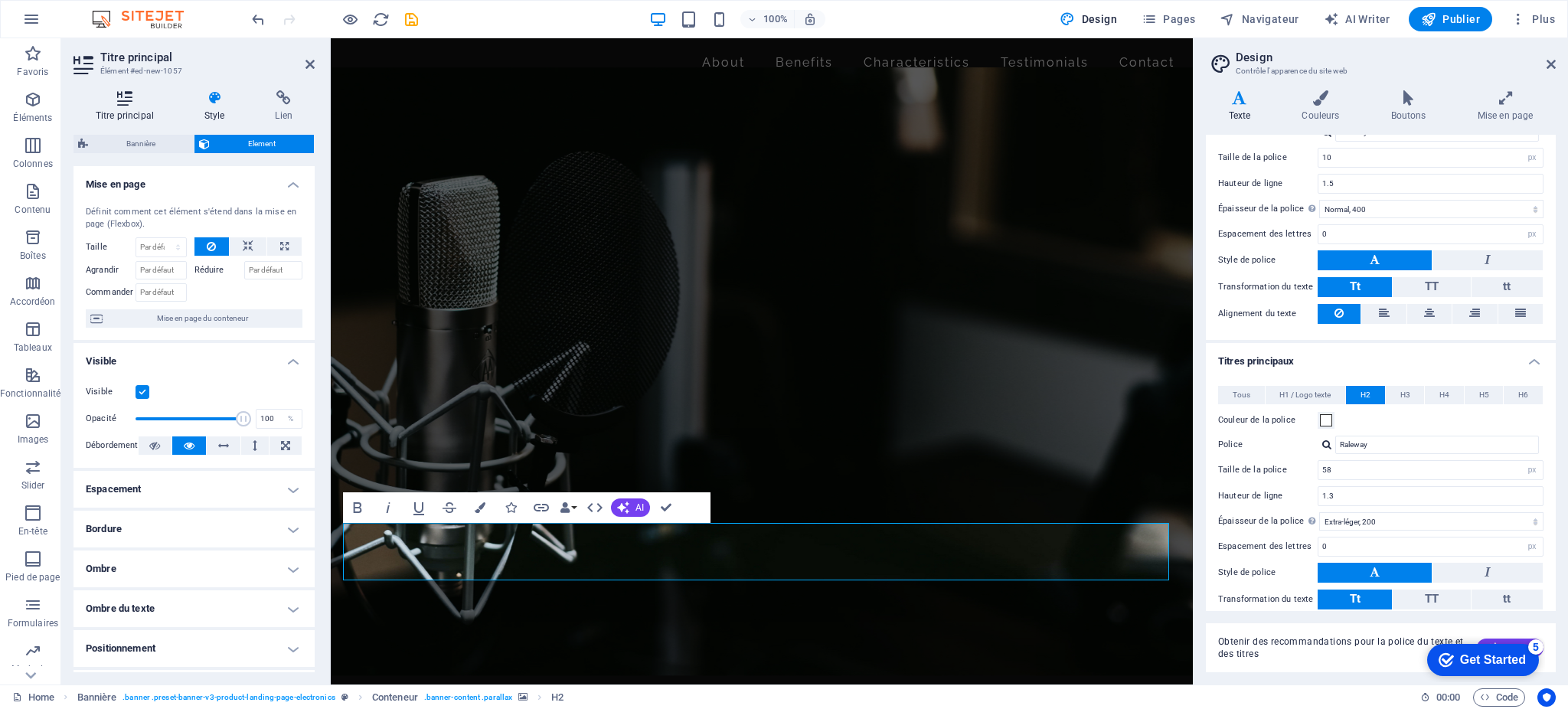
click at [124, 112] on h4 "Titre principal" at bounding box center [128, 106] width 109 height 32
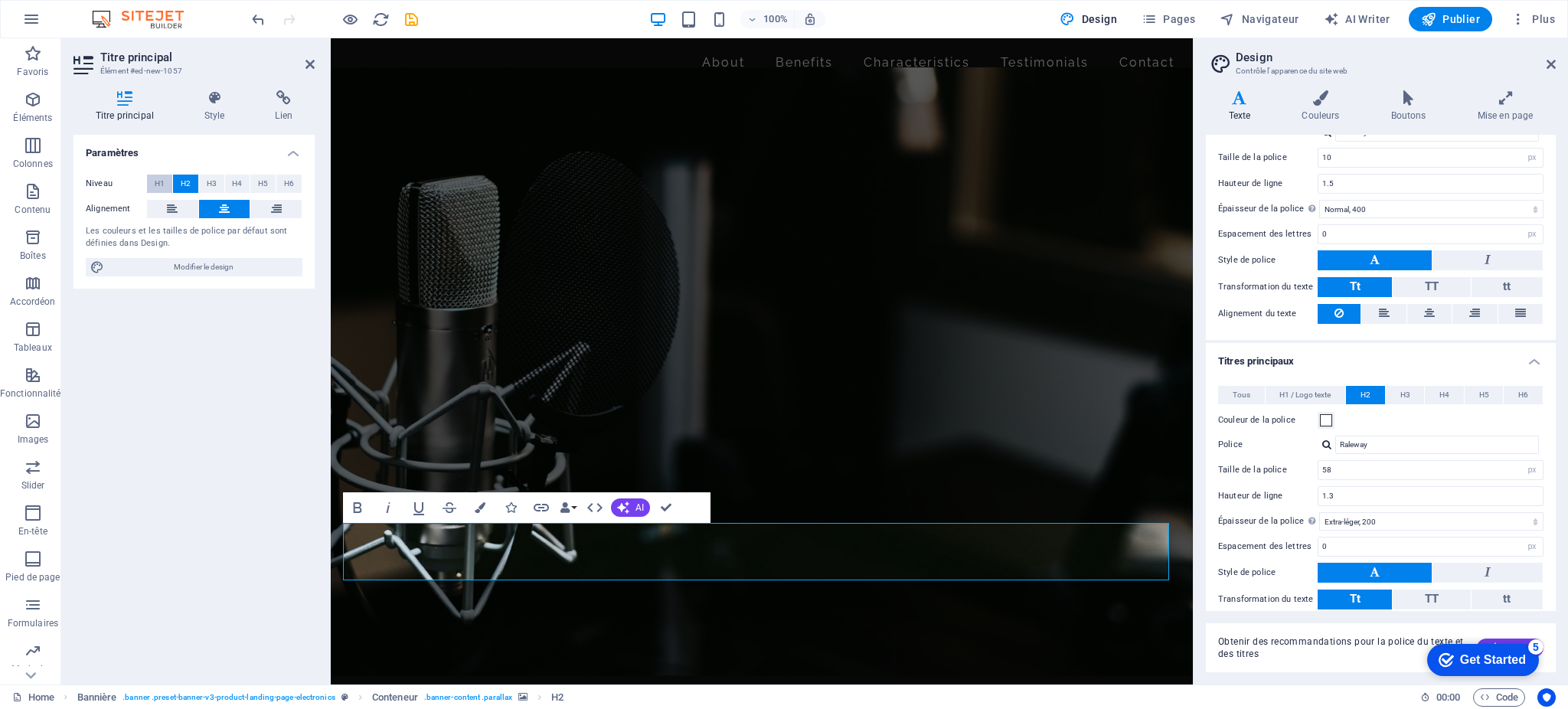
click at [164, 180] on span "H1" at bounding box center [160, 184] width 10 height 19
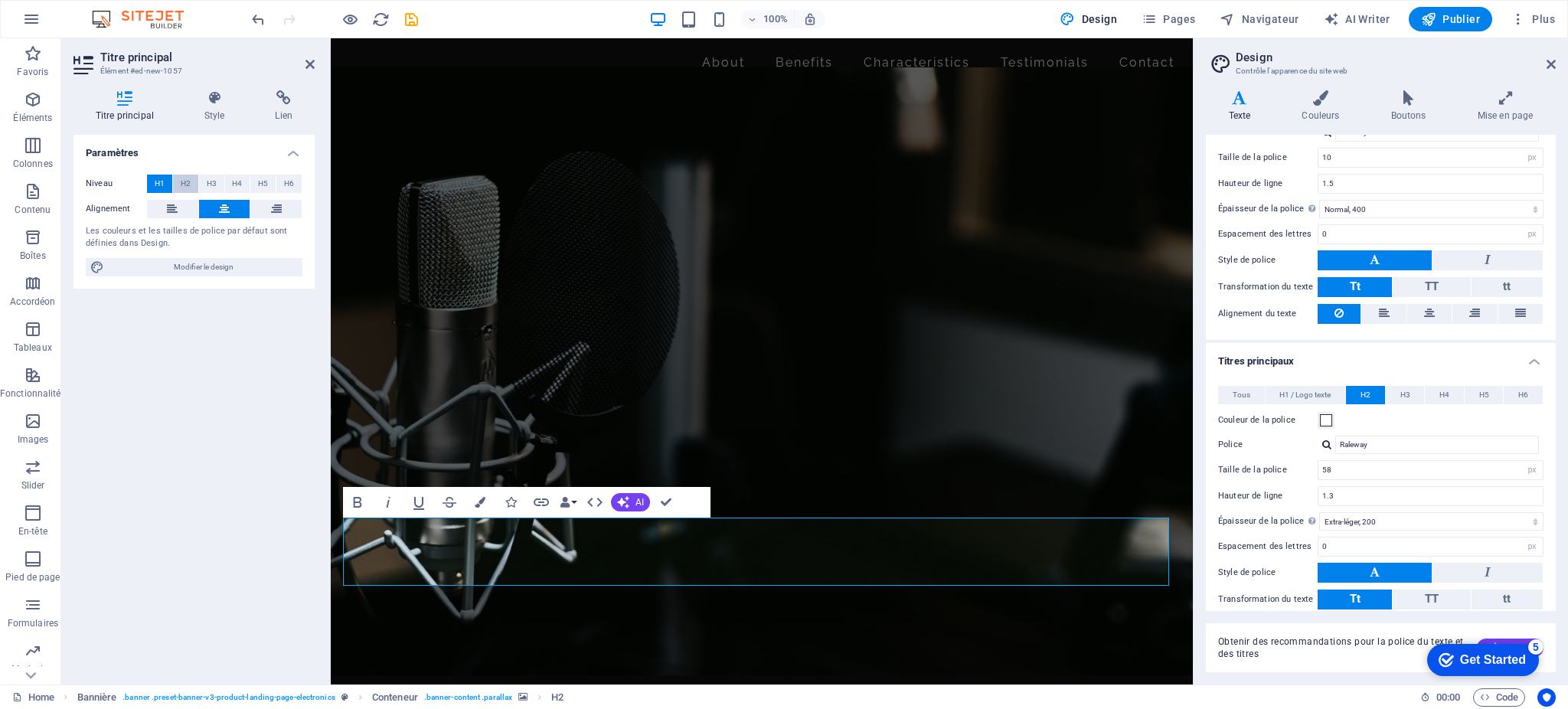
click at [184, 182] on span "H2" at bounding box center [186, 184] width 10 height 19
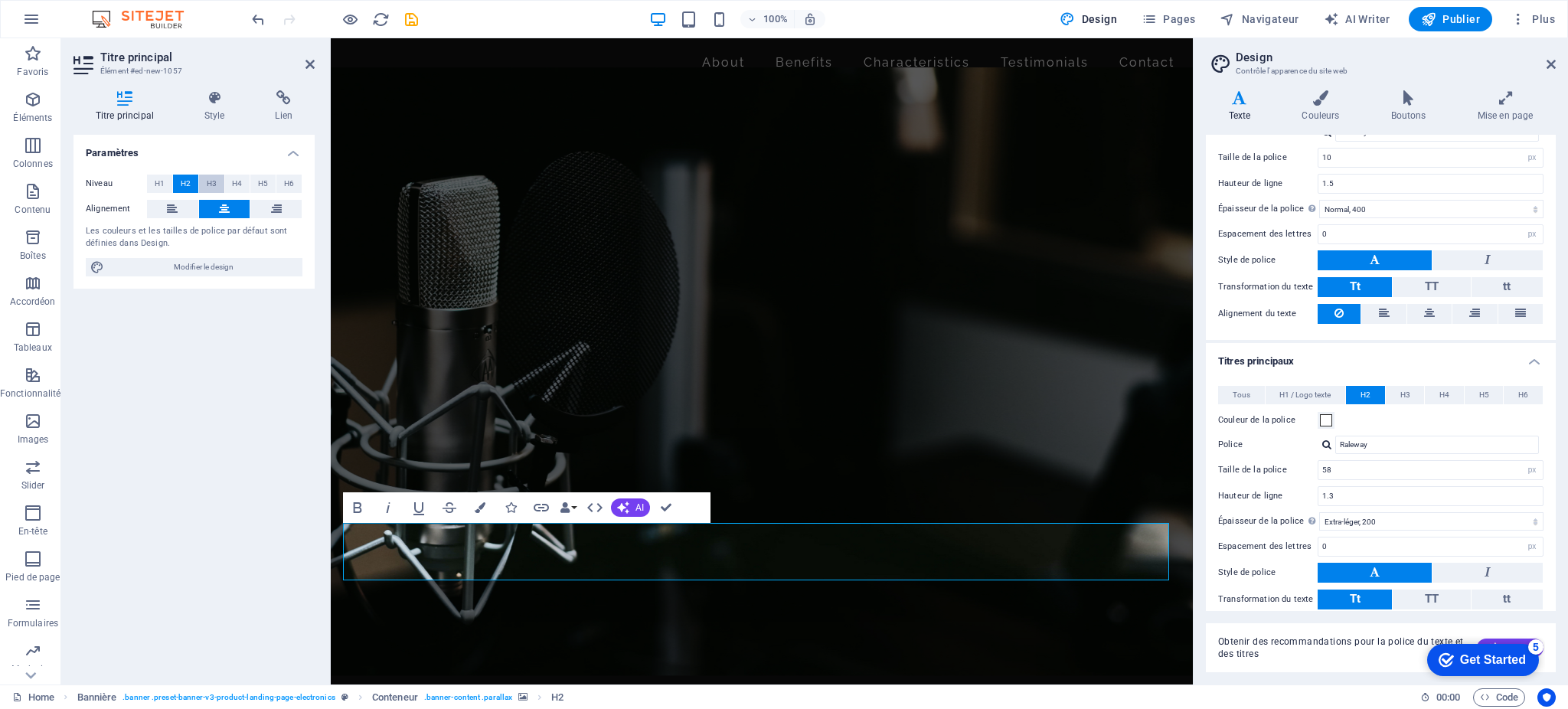
click at [216, 183] on span "H3" at bounding box center [212, 184] width 10 height 19
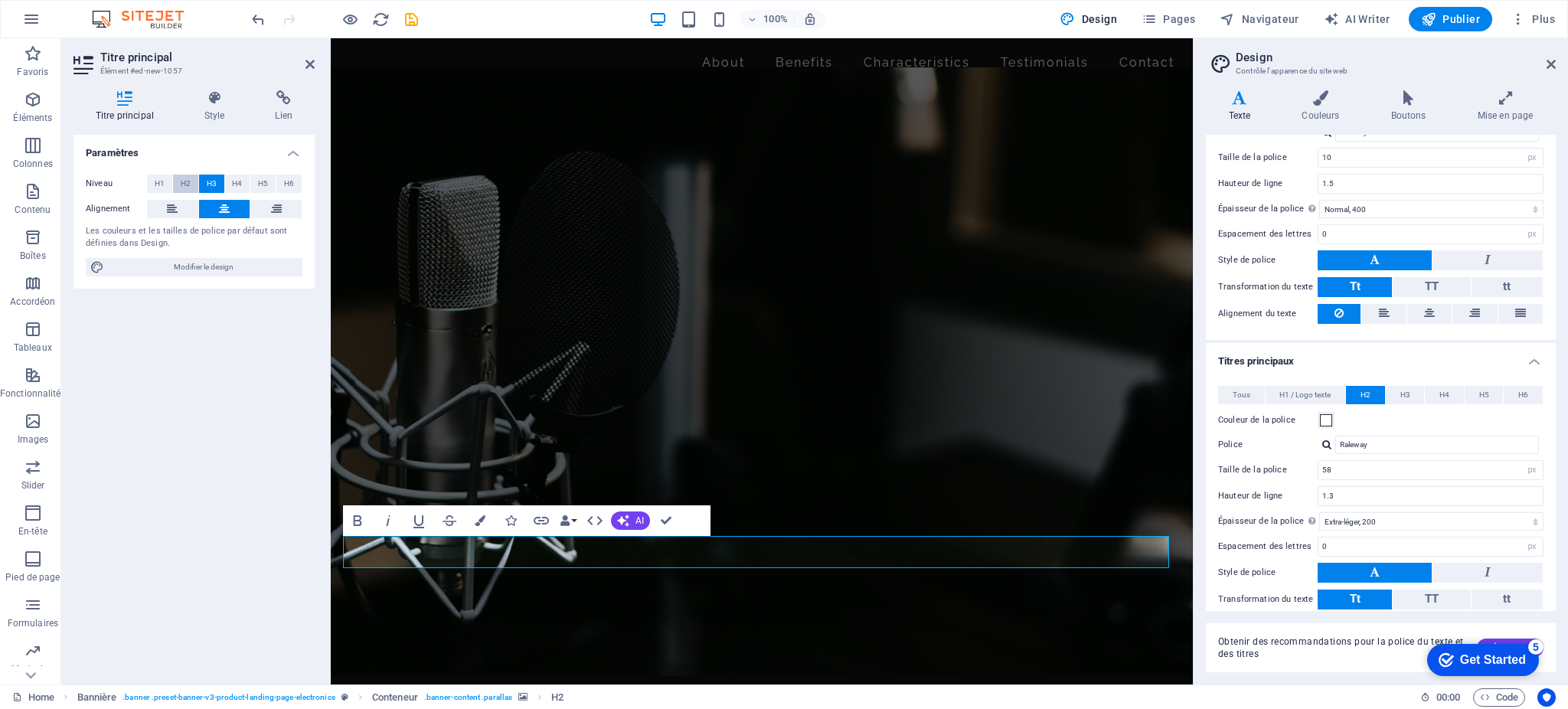
click at [192, 183] on button "H2" at bounding box center [186, 184] width 25 height 19
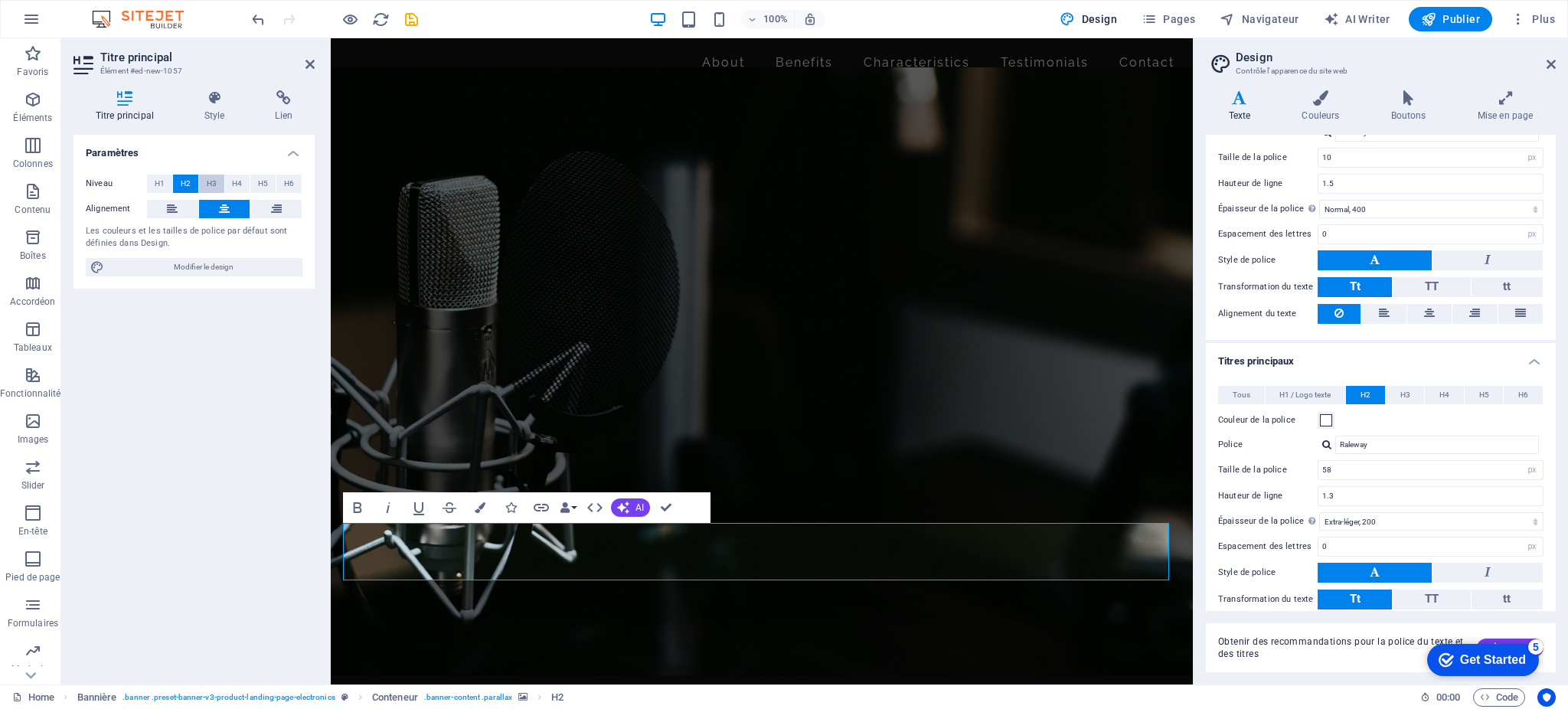
click at [209, 183] on span "H3" at bounding box center [212, 184] width 10 height 19
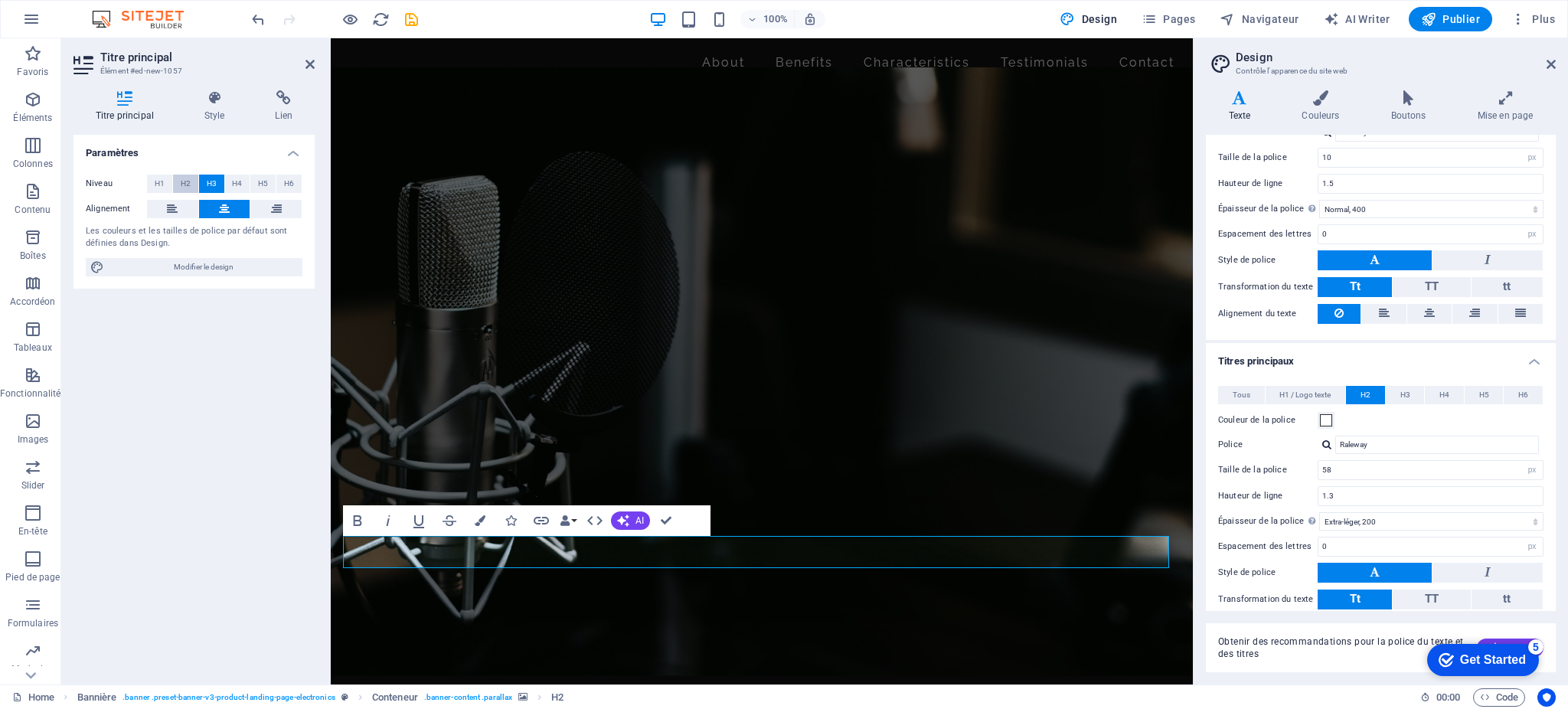
click at [185, 186] on span "H2" at bounding box center [186, 184] width 10 height 19
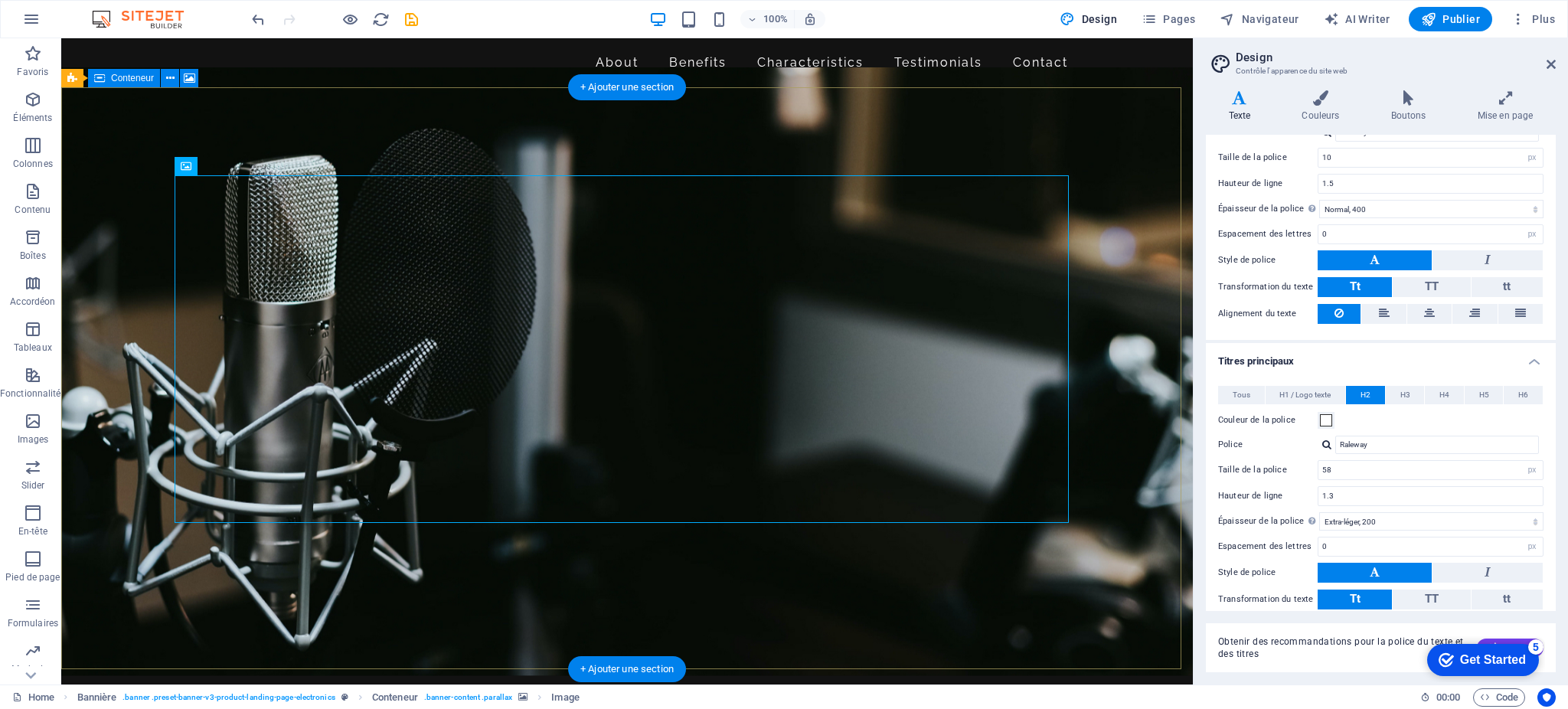
click at [900, 145] on figure at bounding box center [628, 372] width 1132 height 608
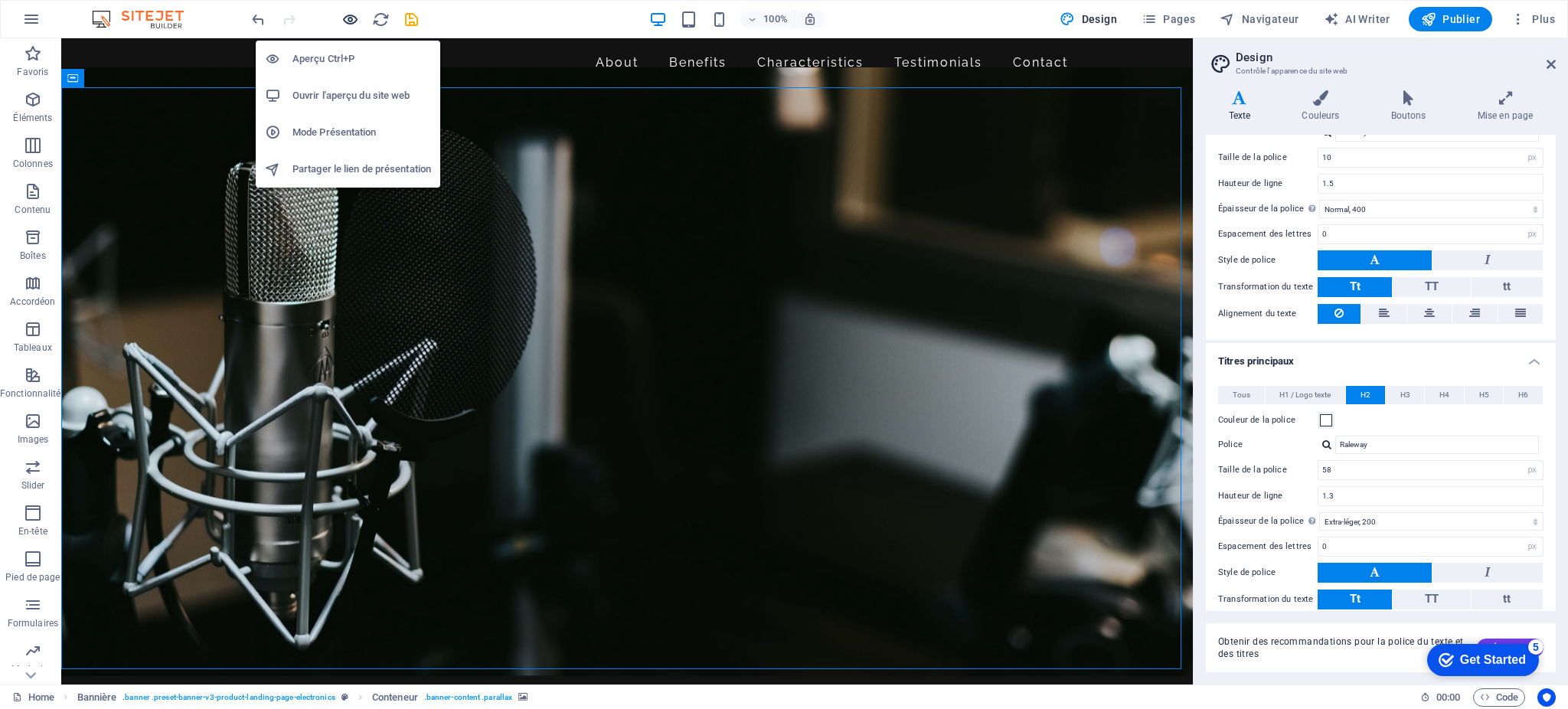
click at [353, 19] on icon "button" at bounding box center [350, 19] width 18 height 18
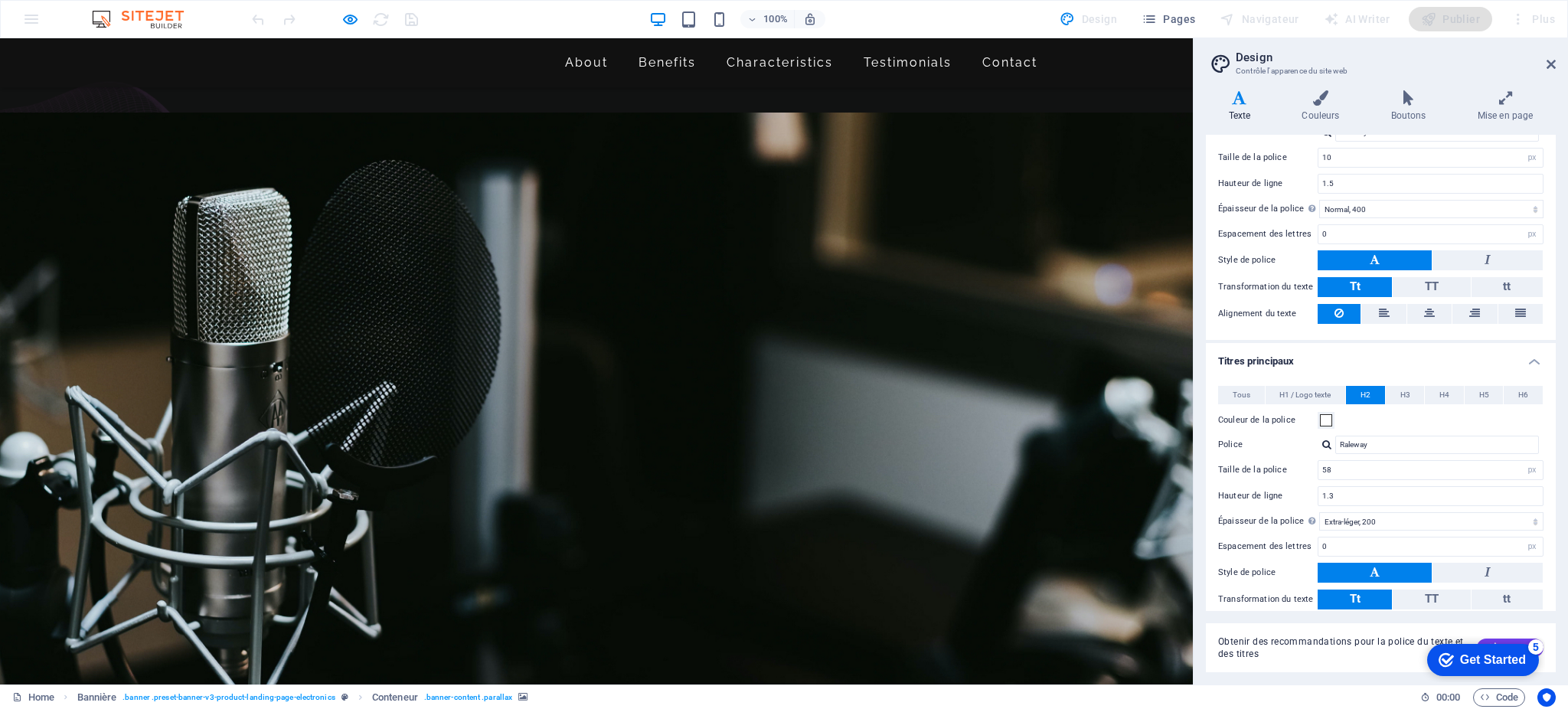
scroll to position [0, 0]
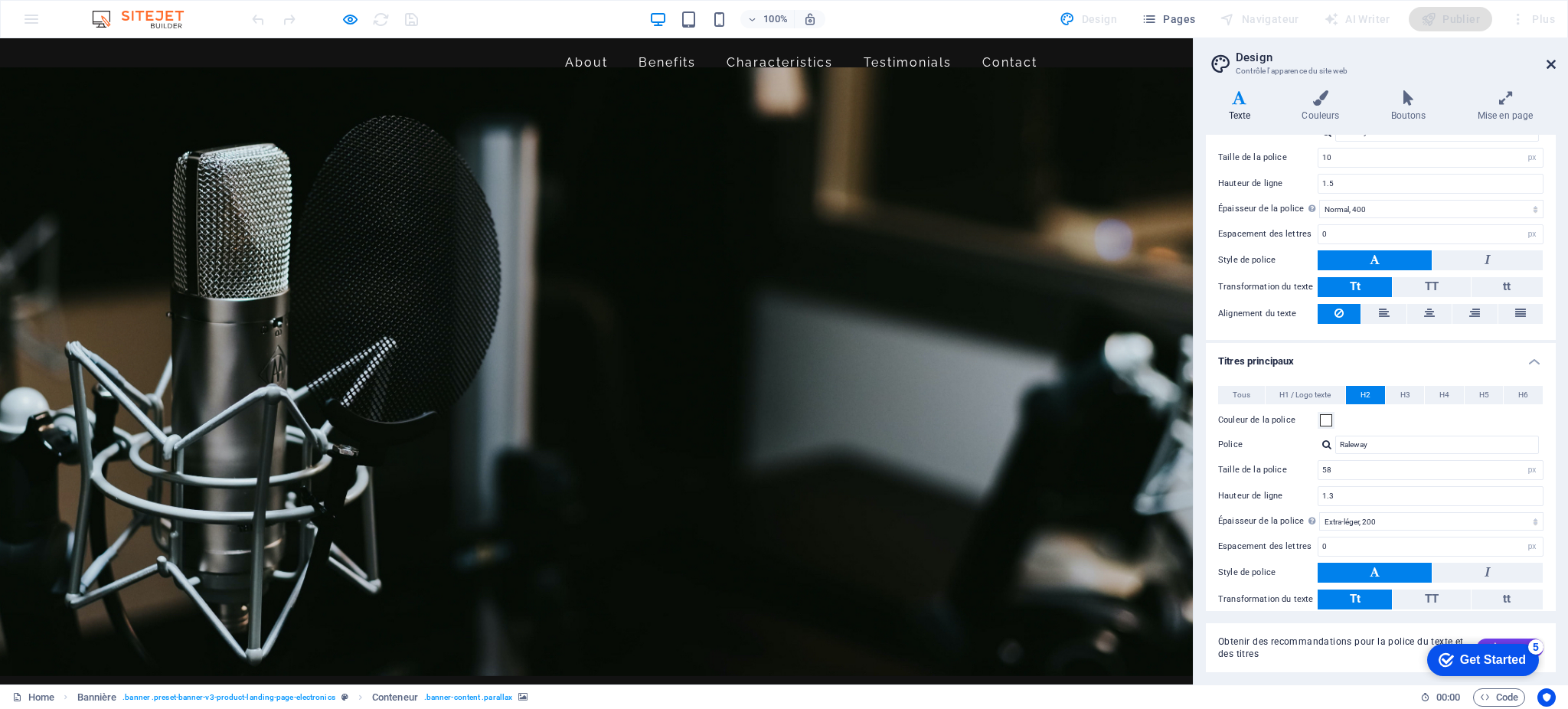
click at [1550, 63] on icon at bounding box center [1551, 64] width 9 height 13
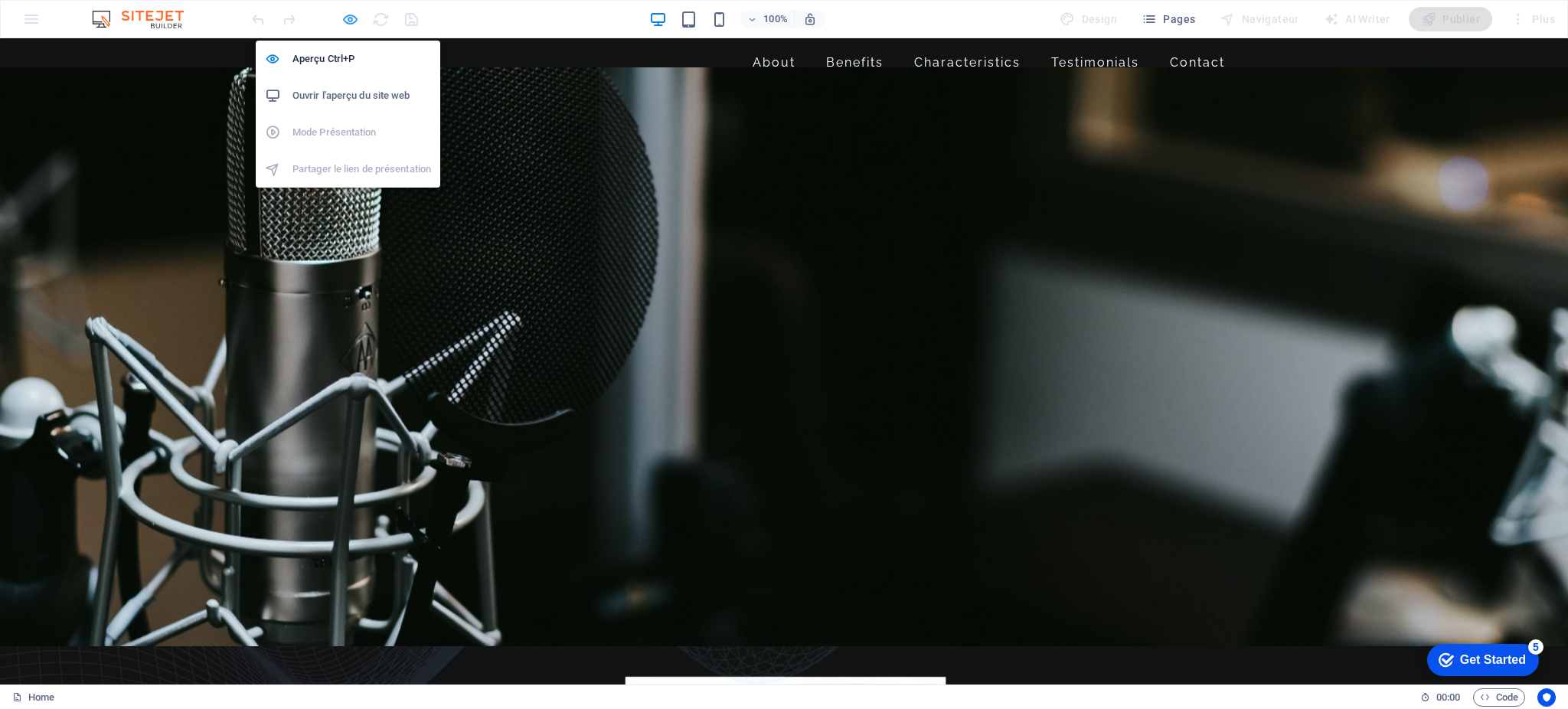
click at [342, 18] on icon "button" at bounding box center [350, 19] width 18 height 18
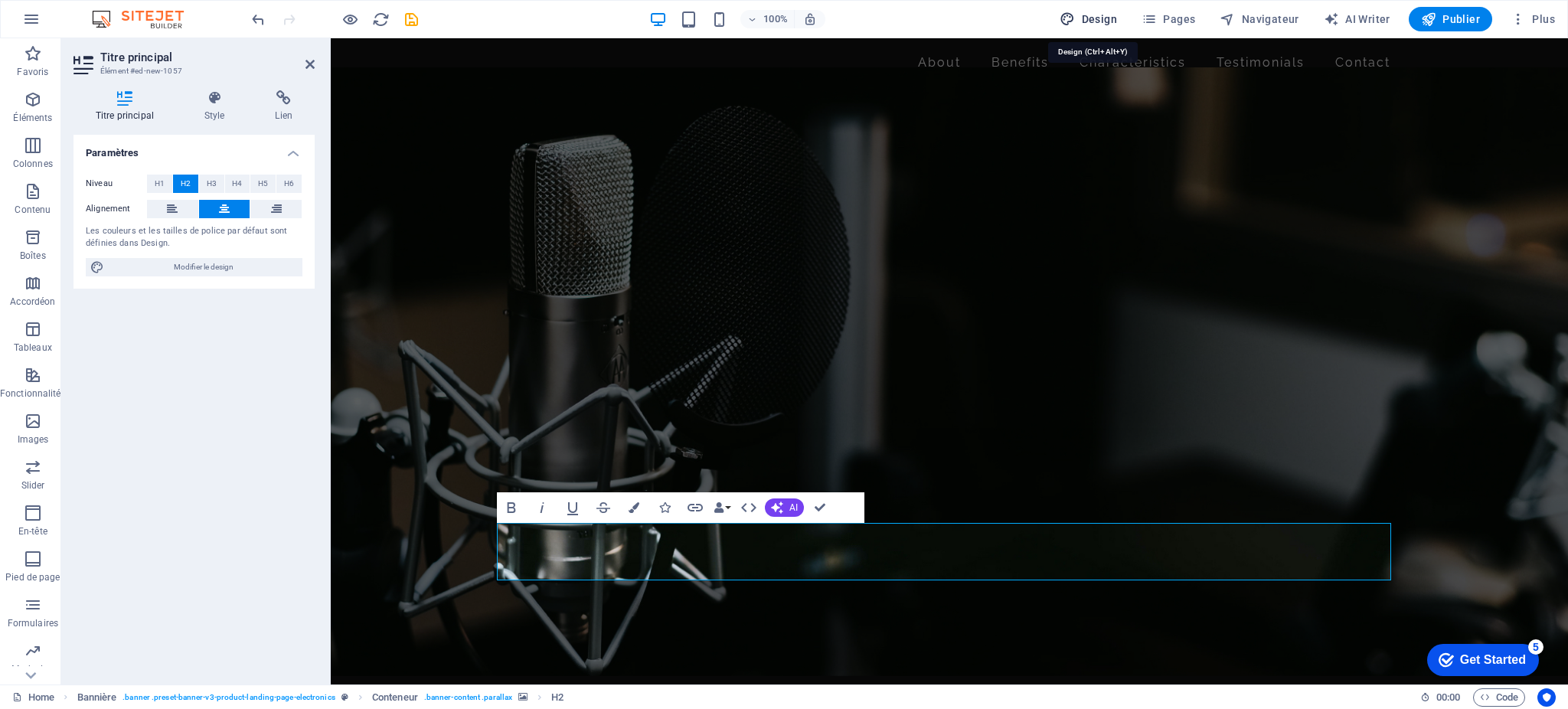
select select "px"
select select "400"
select select "px"
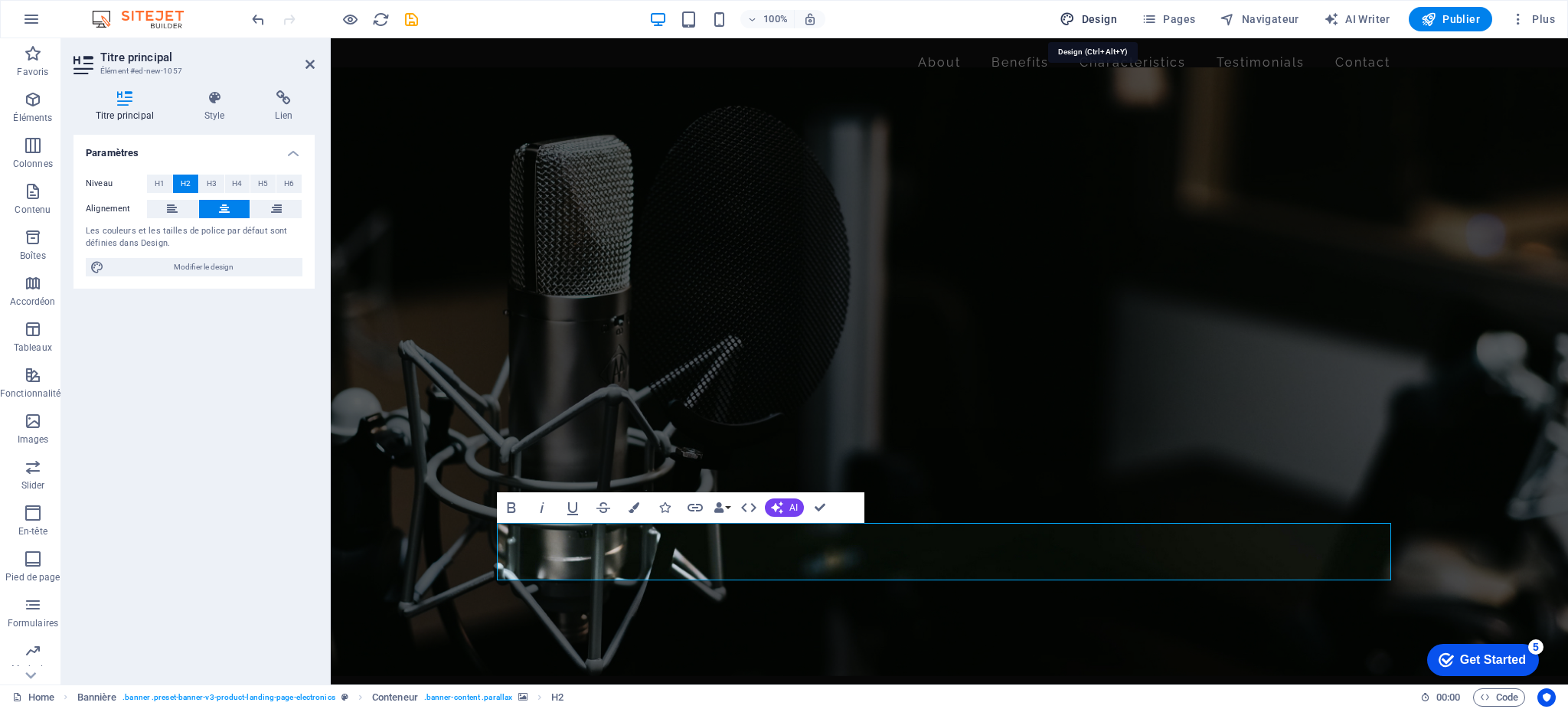
select select "200"
select select "px"
select select "rem"
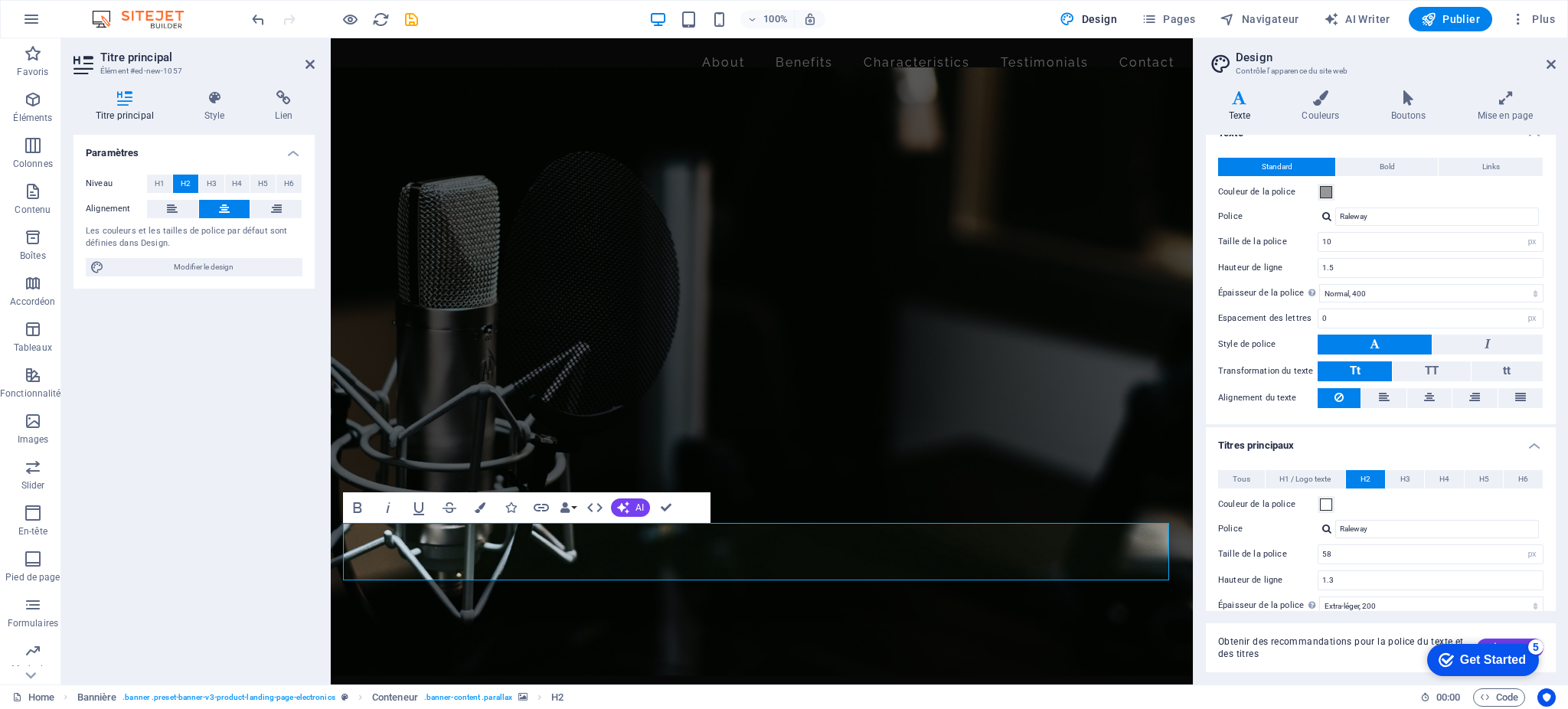
scroll to position [39, 0]
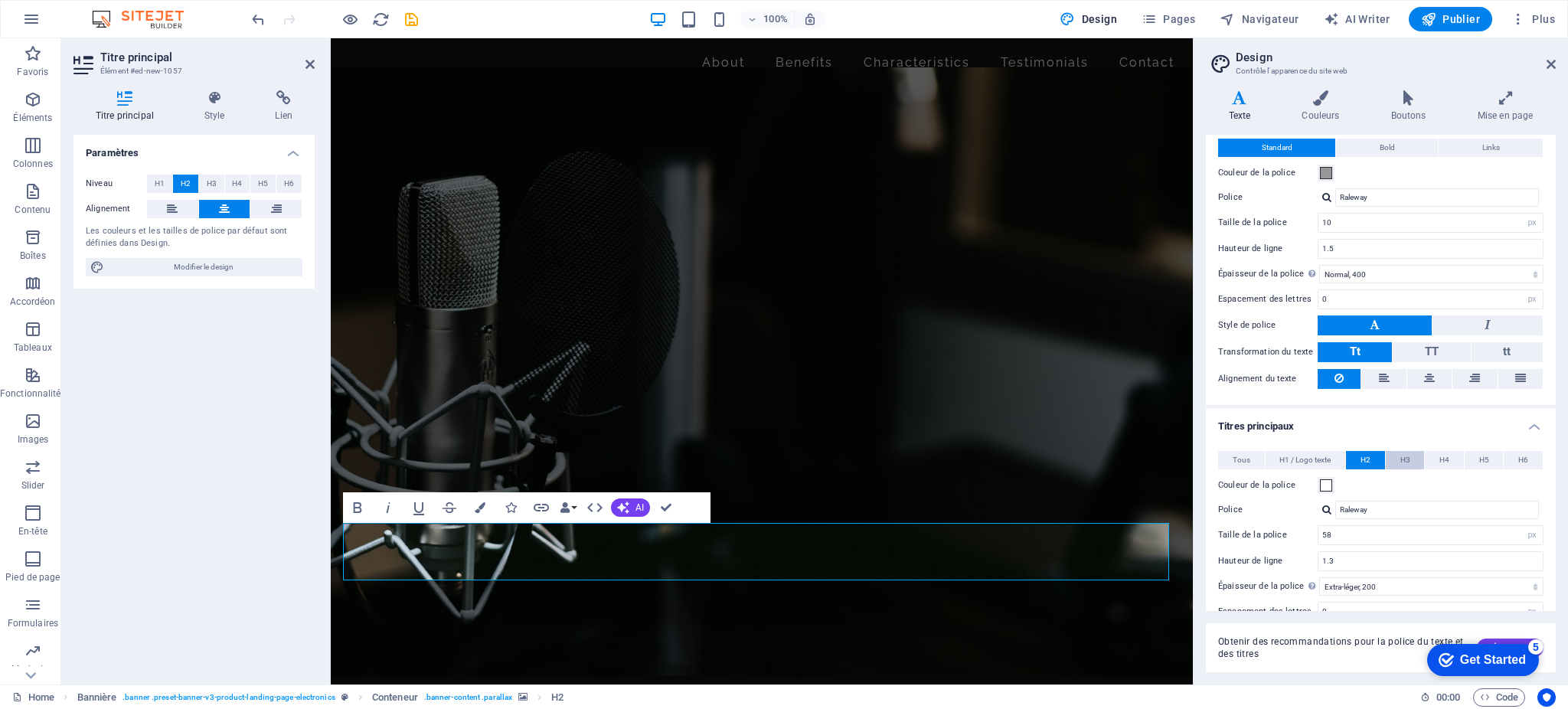
click at [1394, 456] on button "H3" at bounding box center [1406, 461] width 39 height 19
click at [1372, 459] on button "H2" at bounding box center [1365, 461] width 39 height 19
click at [1396, 148] on button "Bold" at bounding box center [1387, 148] width 102 height 19
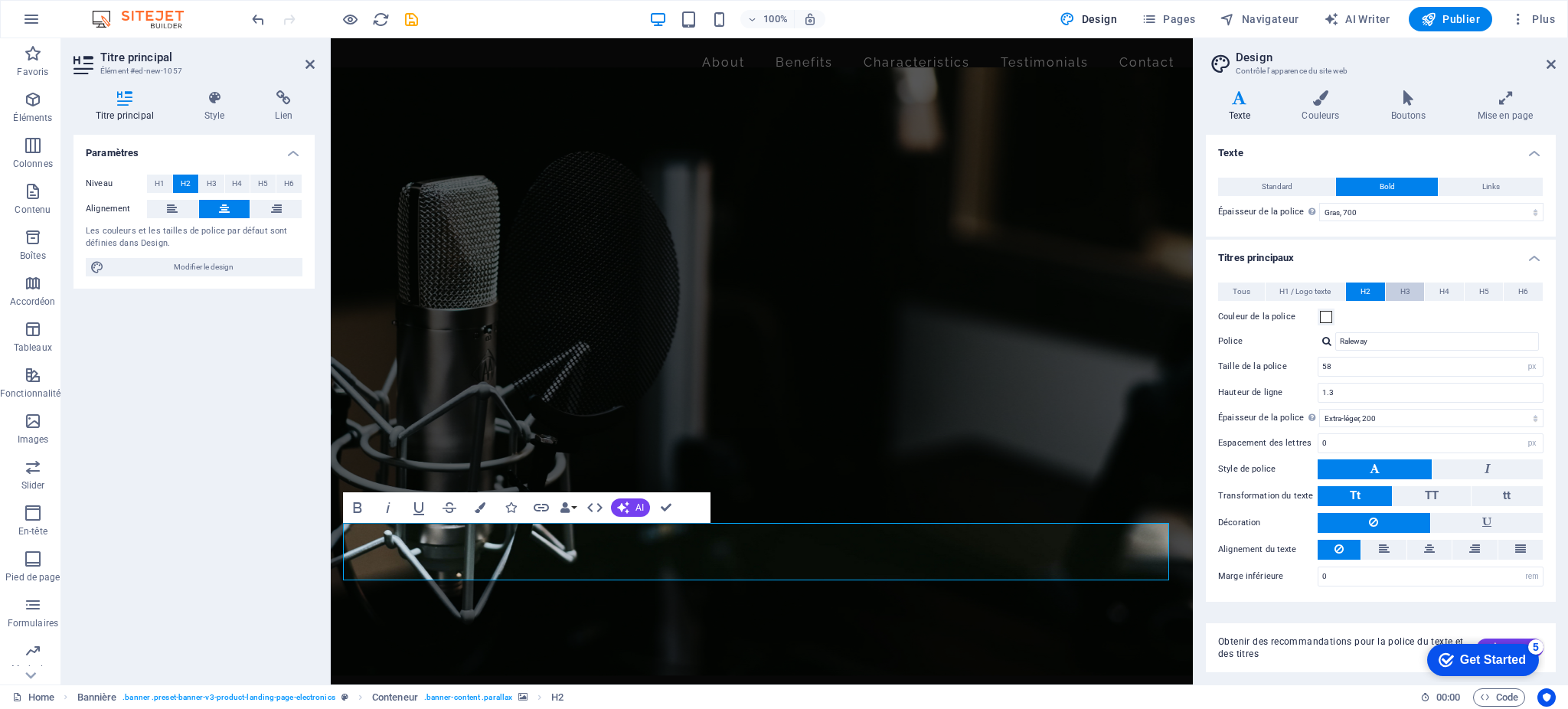
click at [1402, 296] on span "H3" at bounding box center [1406, 292] width 10 height 19
click at [1364, 292] on span "H2" at bounding box center [1366, 292] width 10 height 19
click at [1239, 100] on icon at bounding box center [1240, 98] width 68 height 15
click at [1534, 255] on h4 "Titres principaux" at bounding box center [1381, 254] width 350 height 28
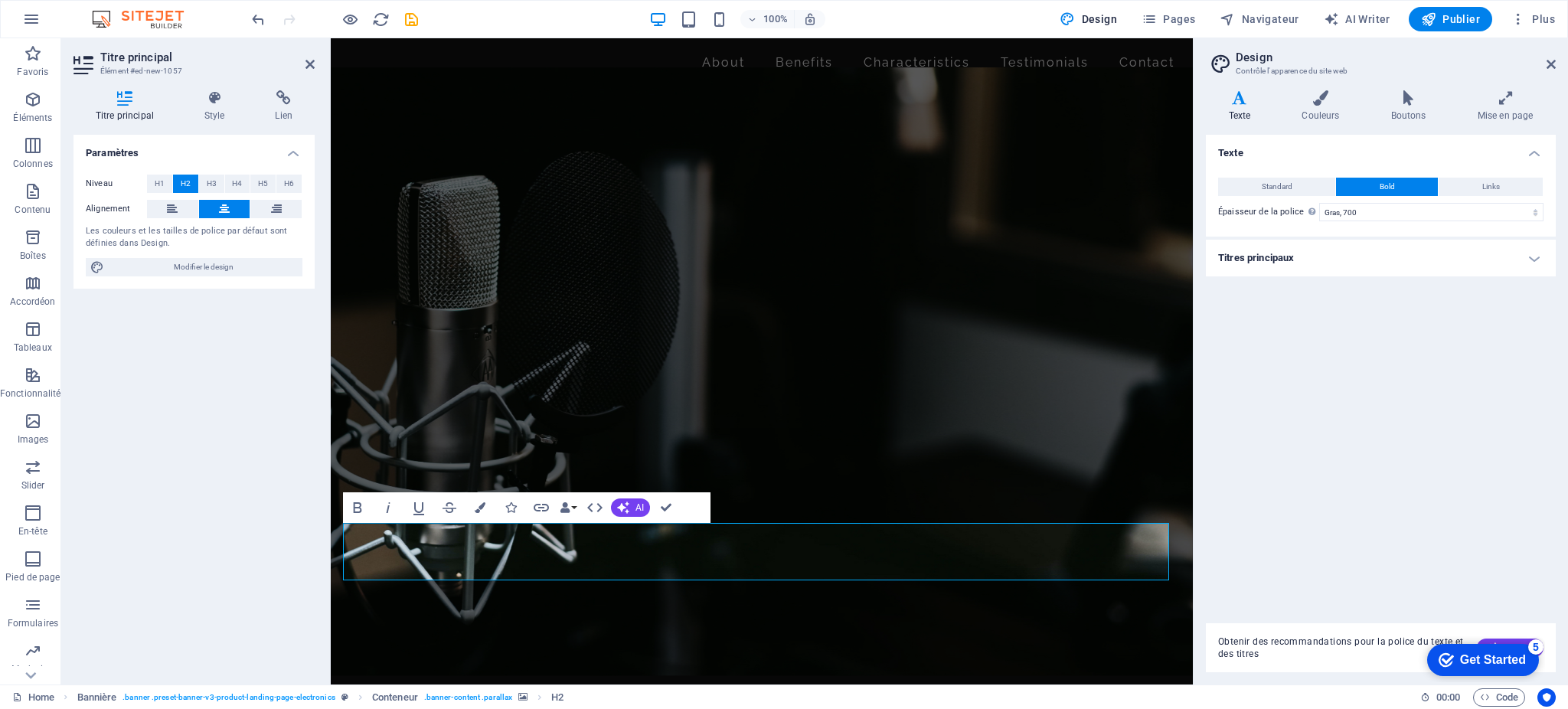
click at [1536, 257] on h4 "Titres principaux" at bounding box center [1381, 259] width 350 height 37
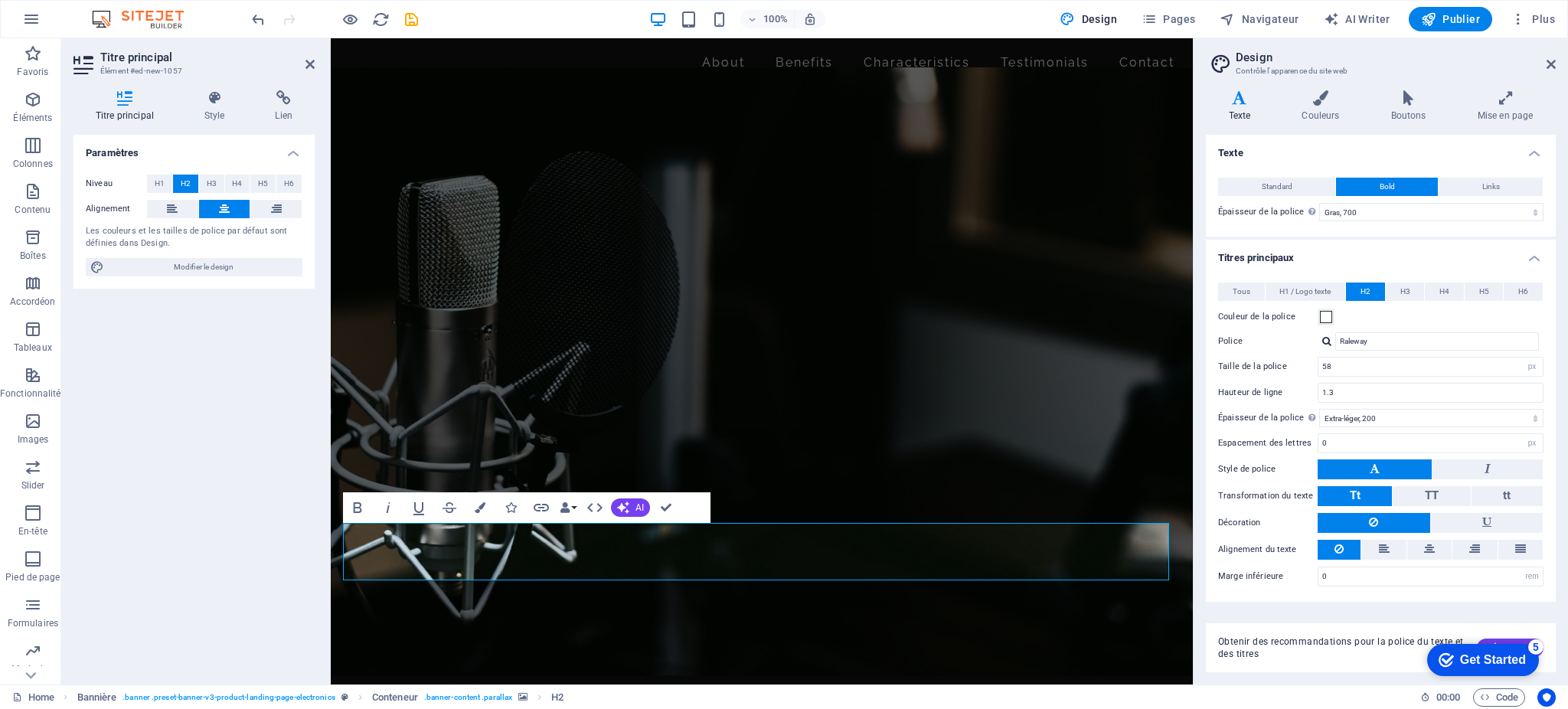
click at [1539, 153] on h4 "Texte" at bounding box center [1381, 149] width 350 height 28
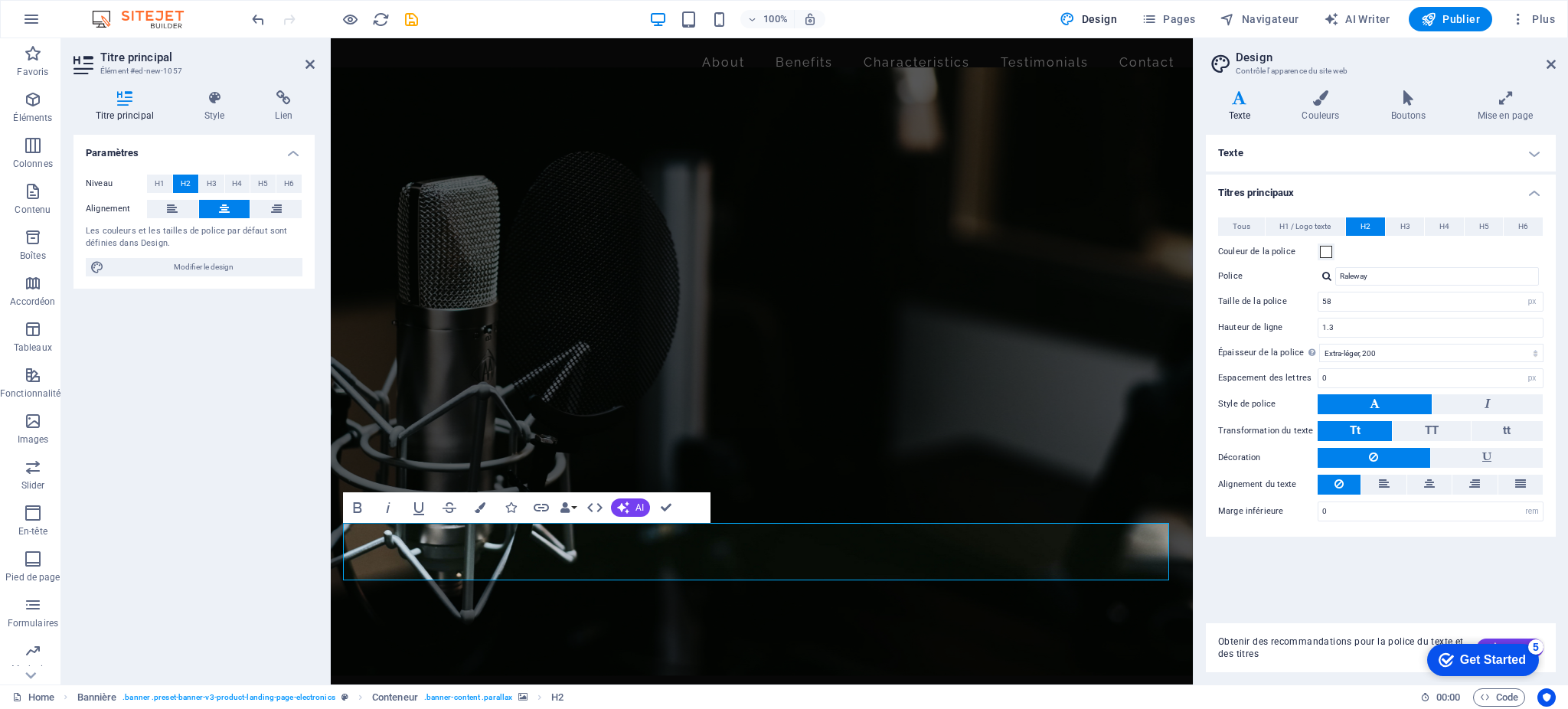
click at [1534, 151] on h4 "Texte" at bounding box center [1381, 154] width 350 height 37
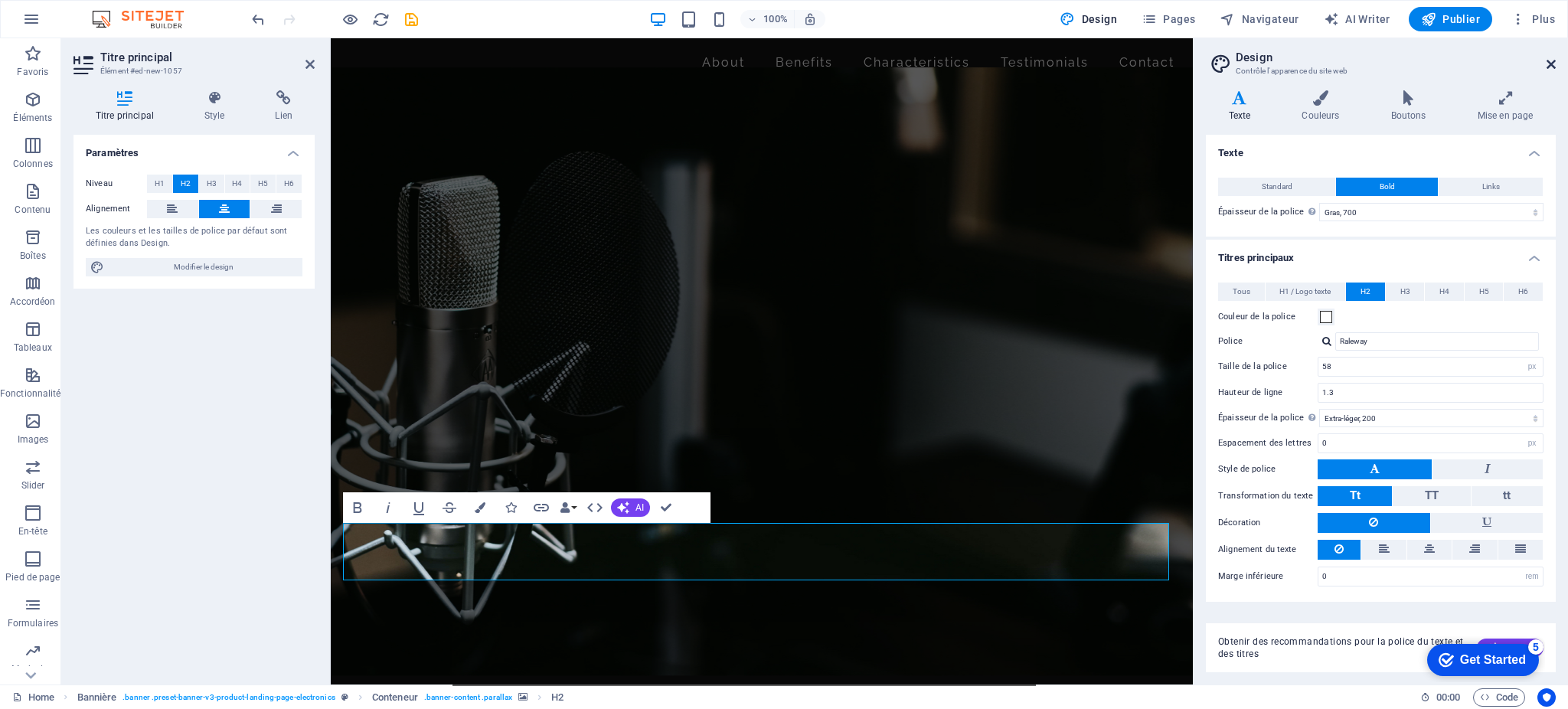
click at [1550, 66] on icon at bounding box center [1551, 64] width 9 height 13
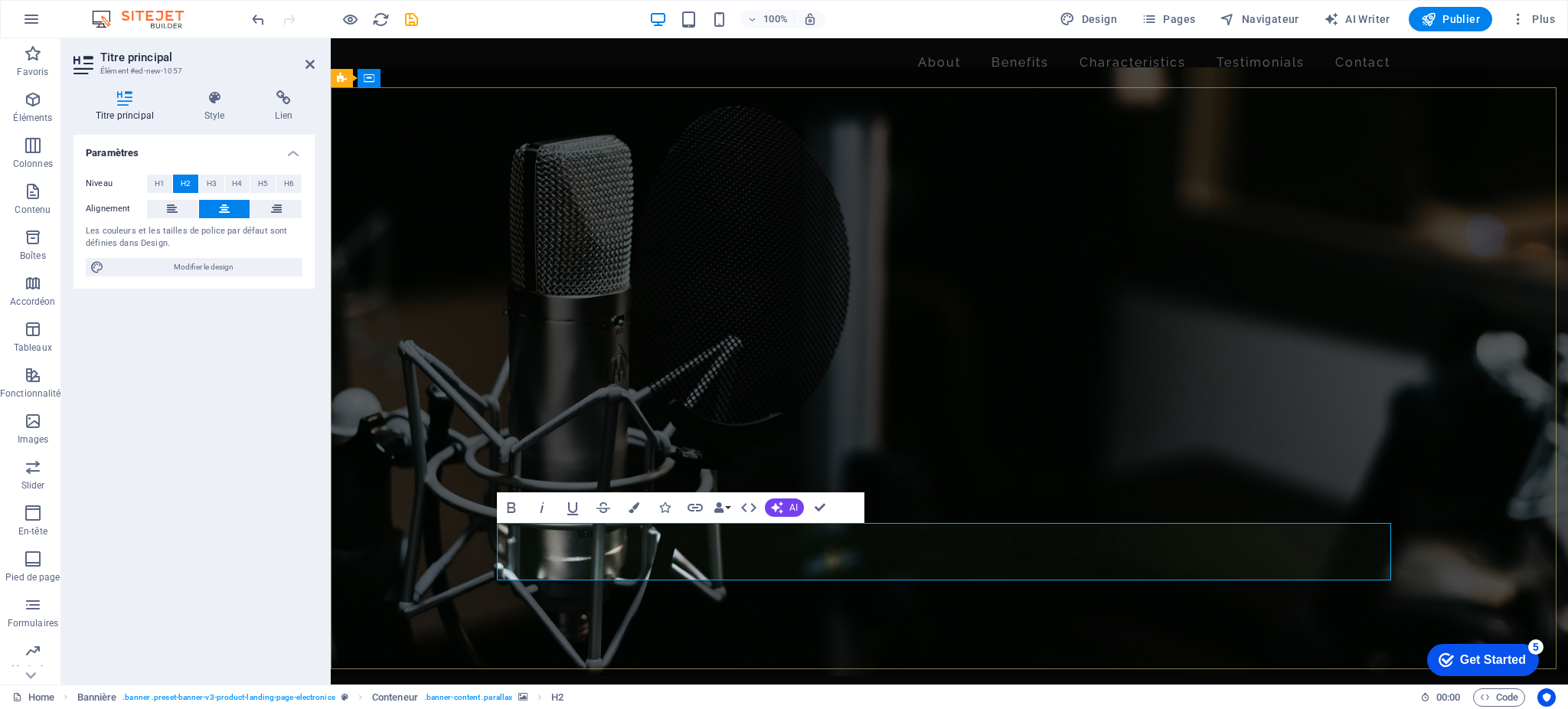
click at [1013, 602] on figure at bounding box center [950, 372] width 1238 height 608
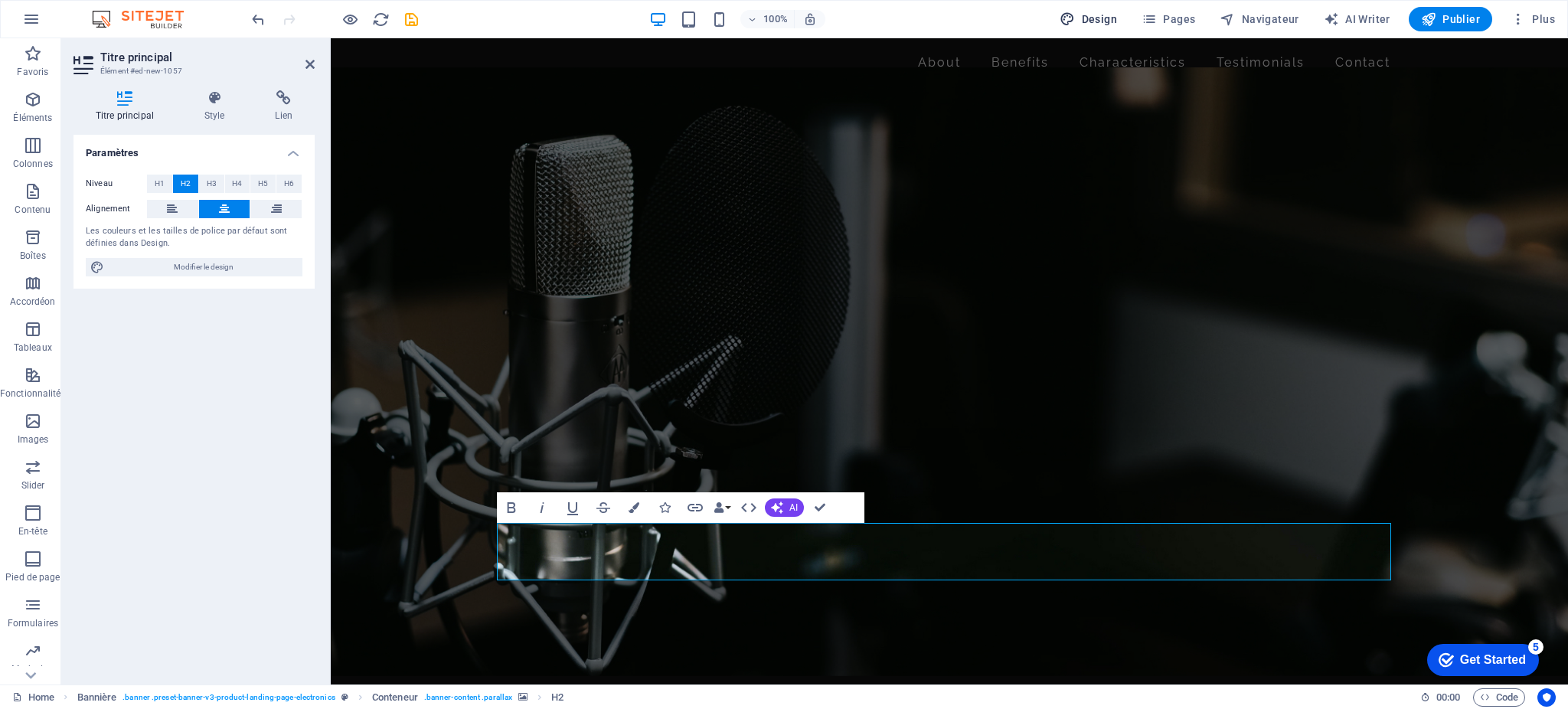
select select "700"
select select "px"
select select "200"
select select "px"
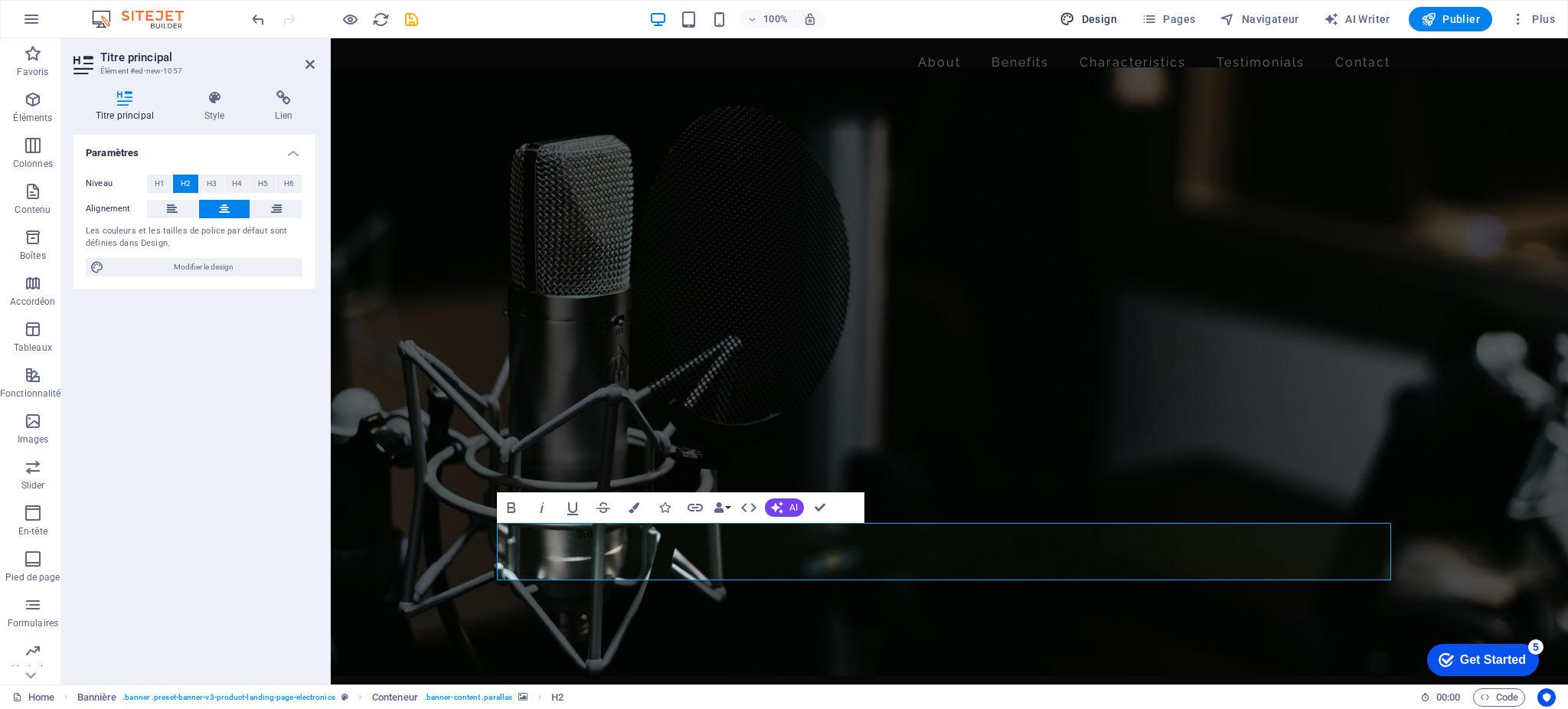
select select "rem"
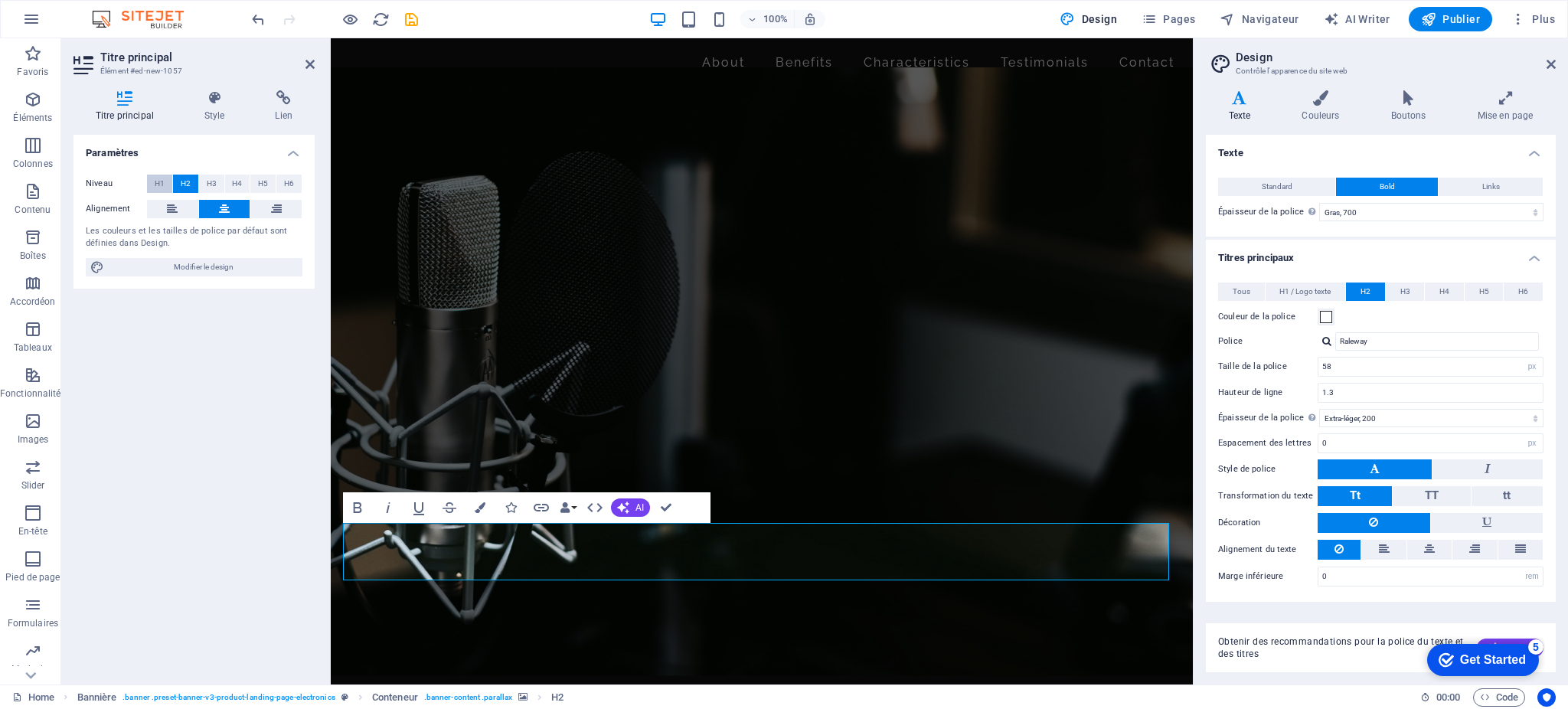
click at [162, 183] on span "H1" at bounding box center [160, 184] width 10 height 19
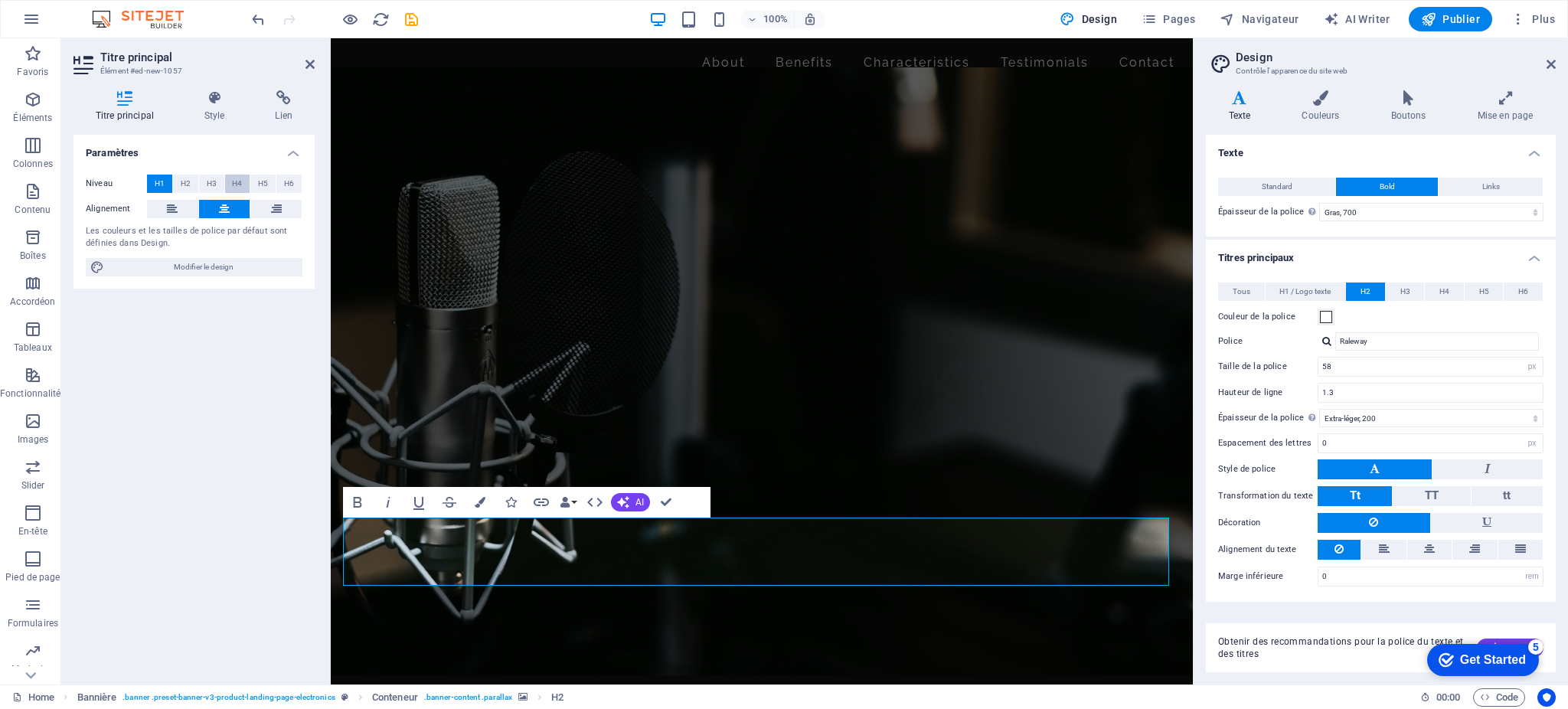
click at [237, 178] on span "H4" at bounding box center [237, 184] width 10 height 19
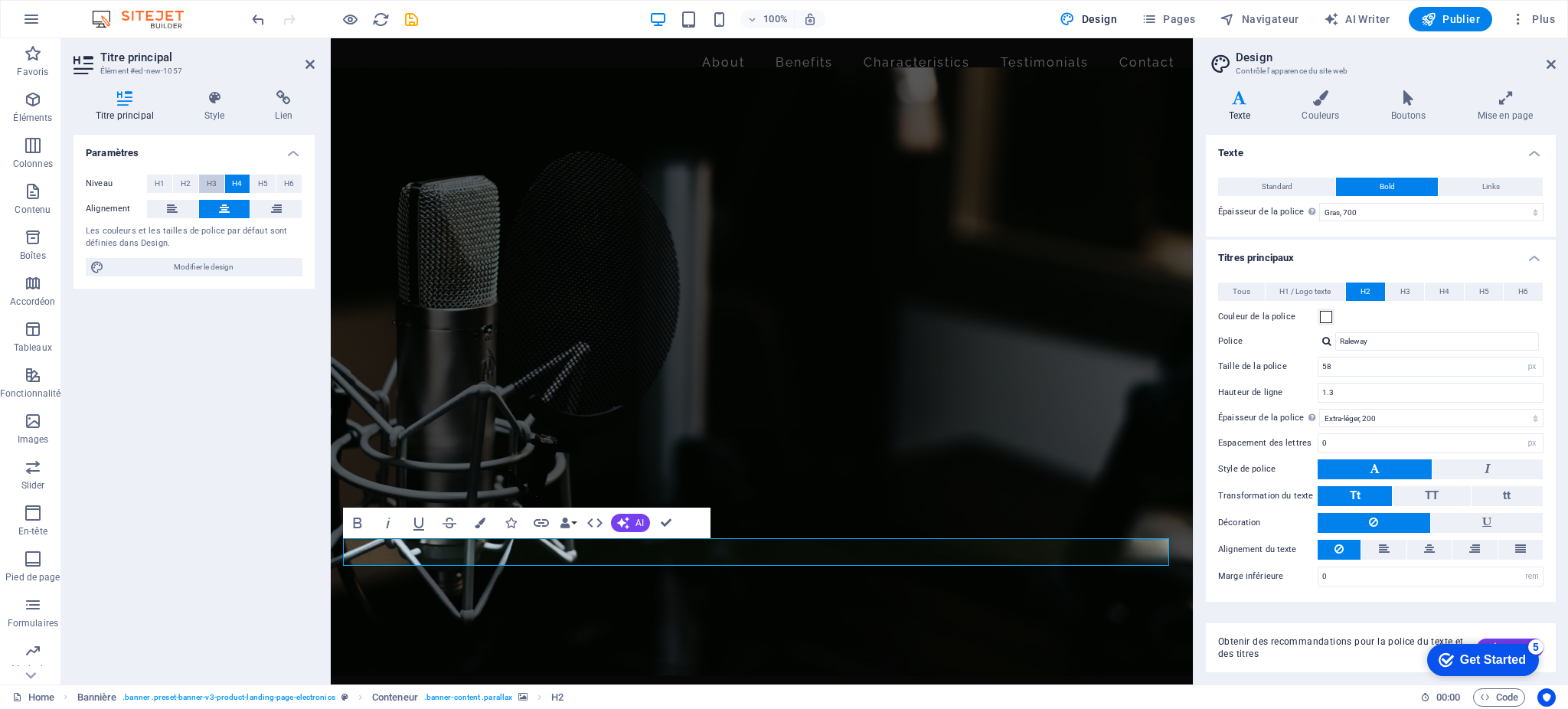
click at [218, 180] on button "H3" at bounding box center [212, 184] width 25 height 19
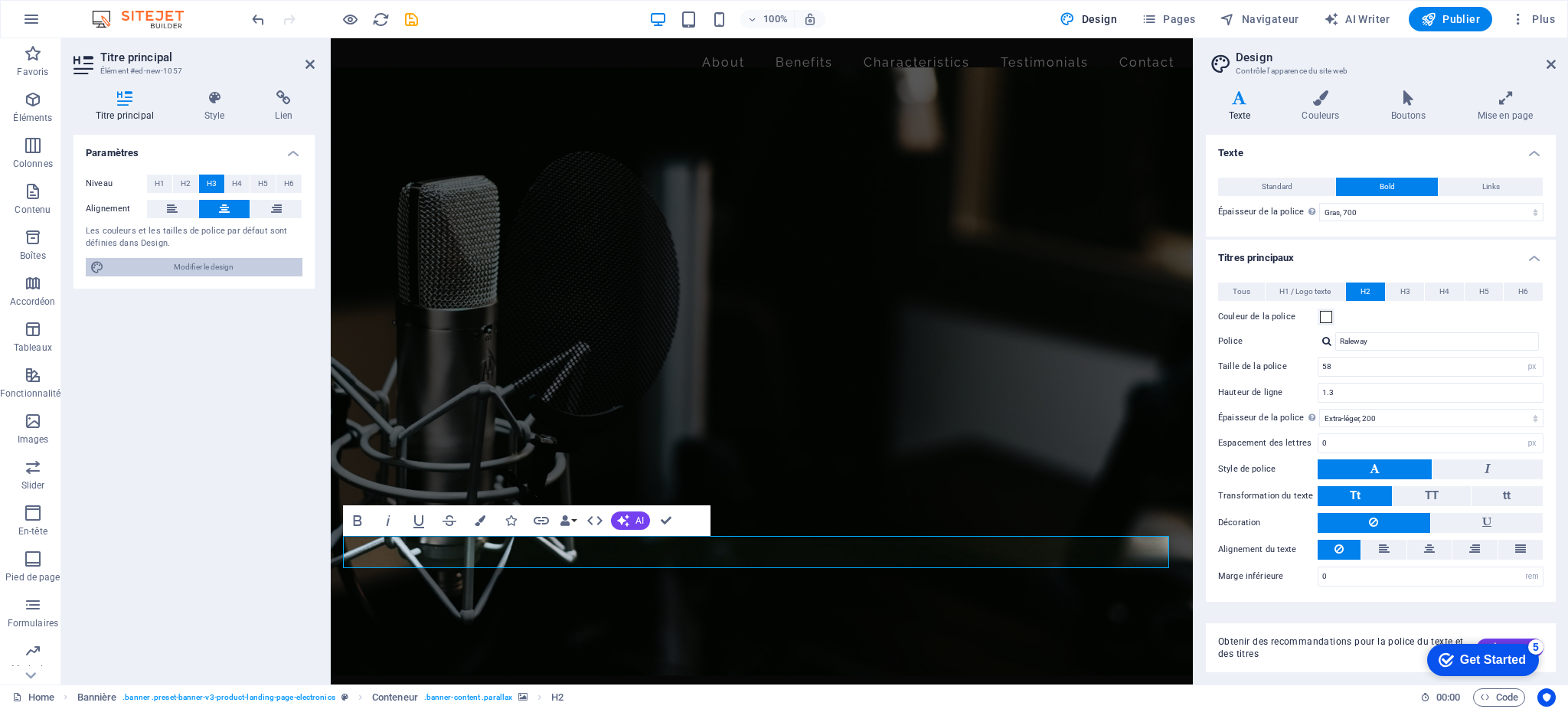
click at [212, 261] on span "Modifier le design" at bounding box center [204, 267] width 189 height 19
click at [1506, 95] on icon at bounding box center [1505, 98] width 101 height 15
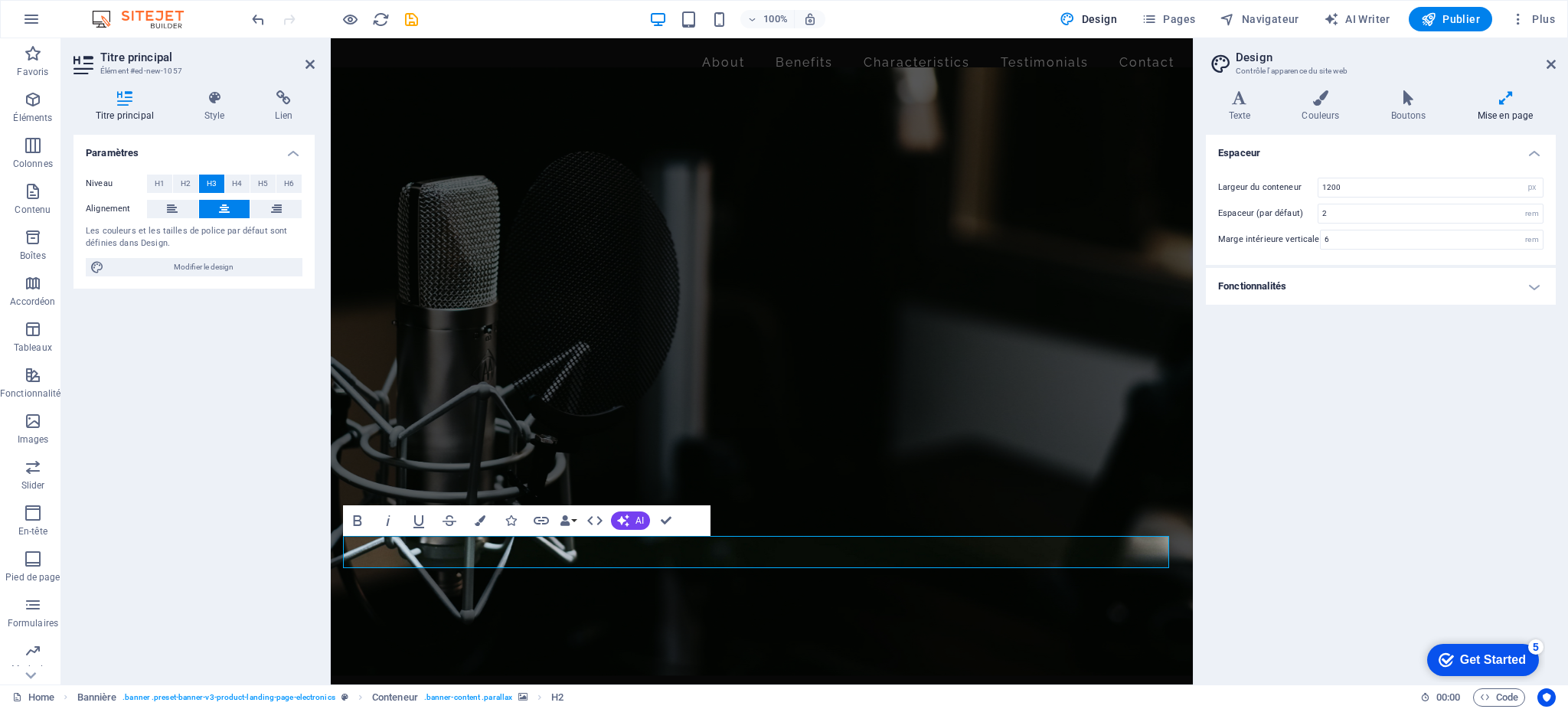
click at [1506, 95] on icon at bounding box center [1505, 98] width 101 height 15
click at [1236, 103] on icon at bounding box center [1240, 98] width 68 height 15
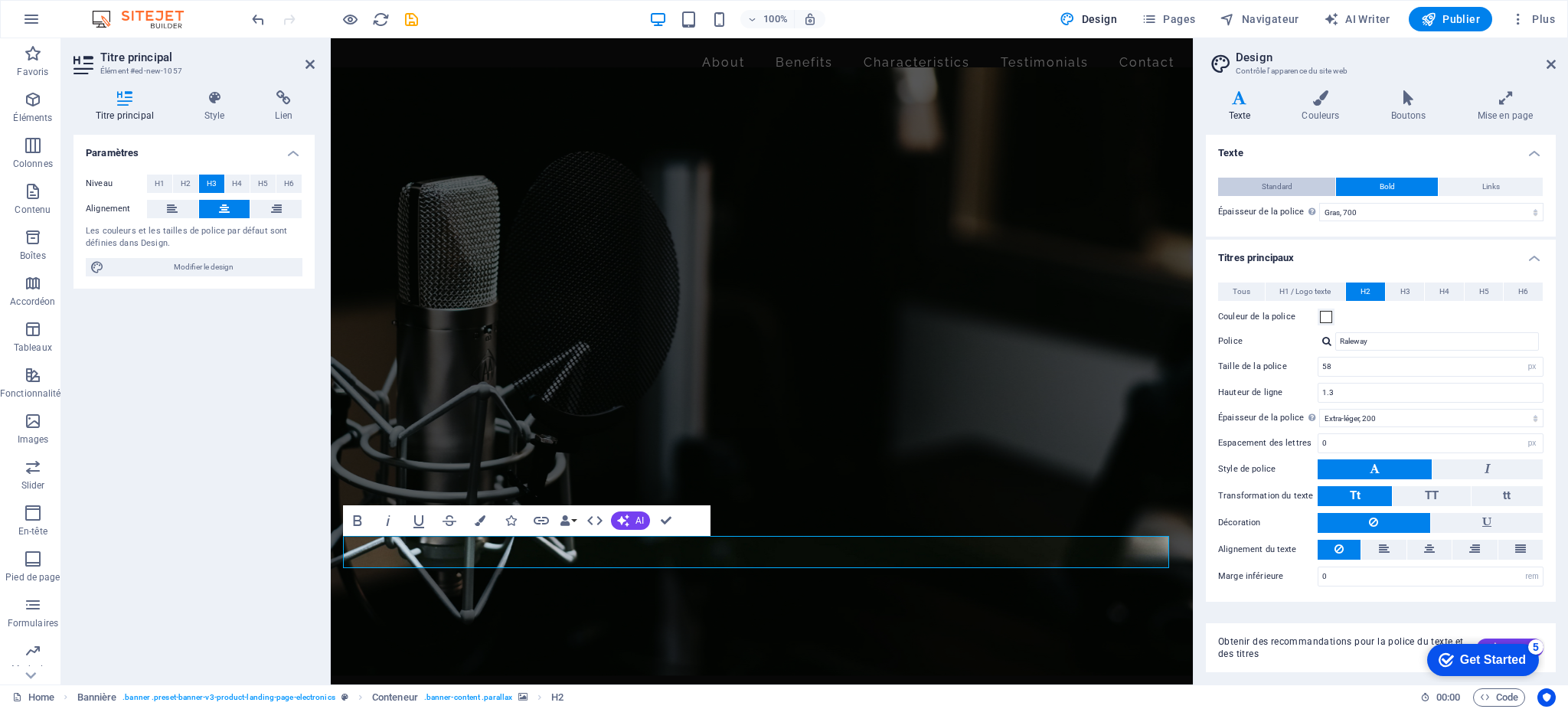
click at [1291, 189] on span "Standard" at bounding box center [1277, 187] width 30 height 19
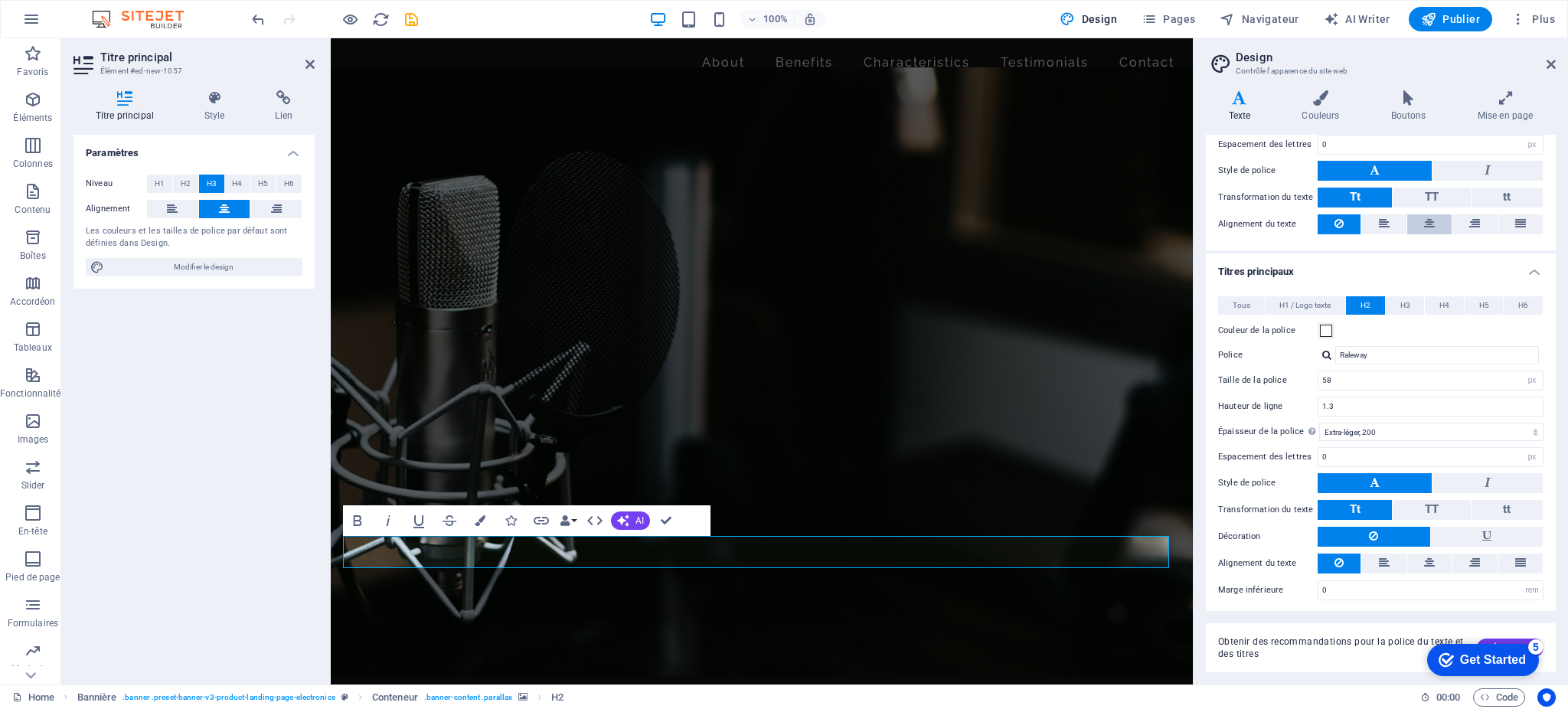
scroll to position [195, 0]
click at [278, 401] on div "Paramètres Niveau H1 H2 H3 H4 H5 H6 Alignement Les couleurs et les tailles de p…" at bounding box center [194, 404] width 242 height 537
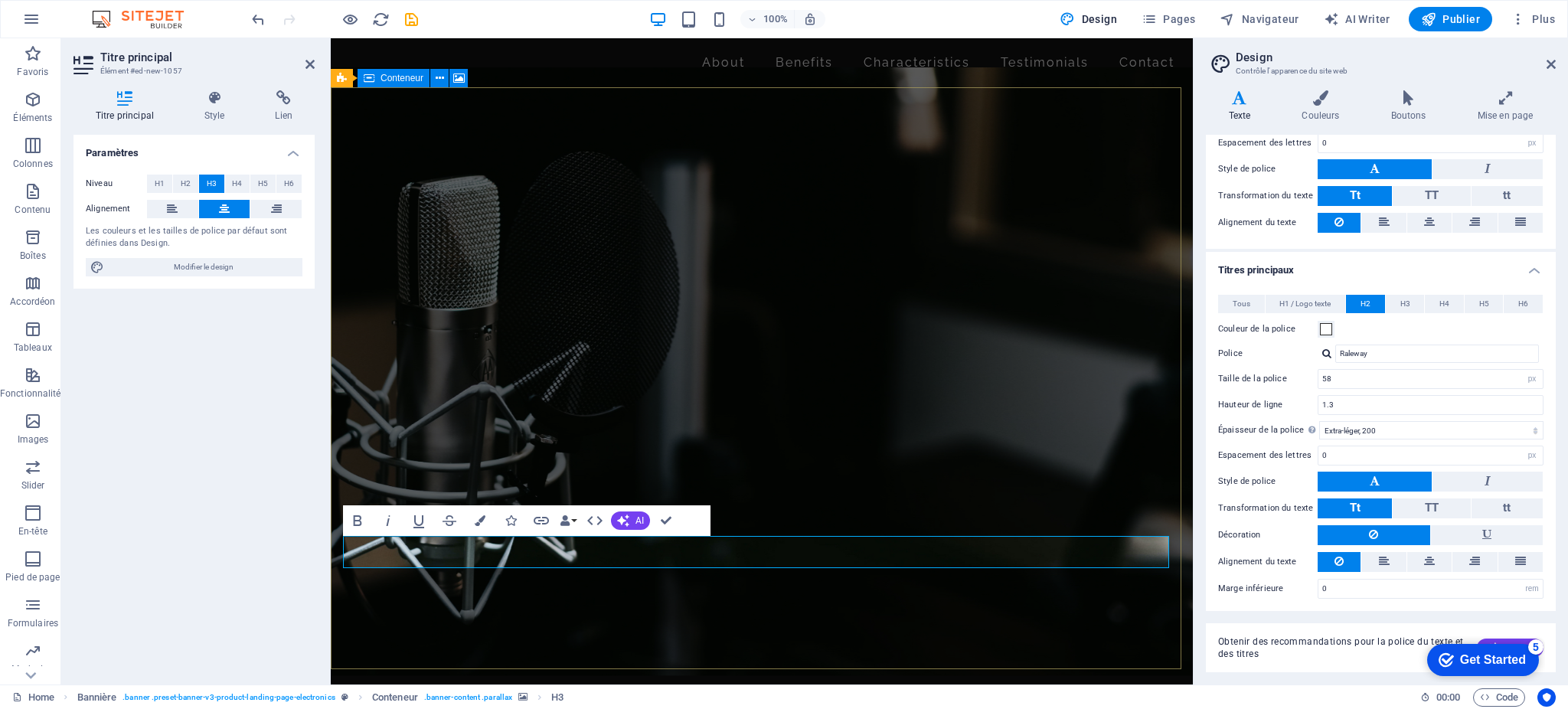
click at [677, 613] on figure at bounding box center [762, 372] width 863 height 608
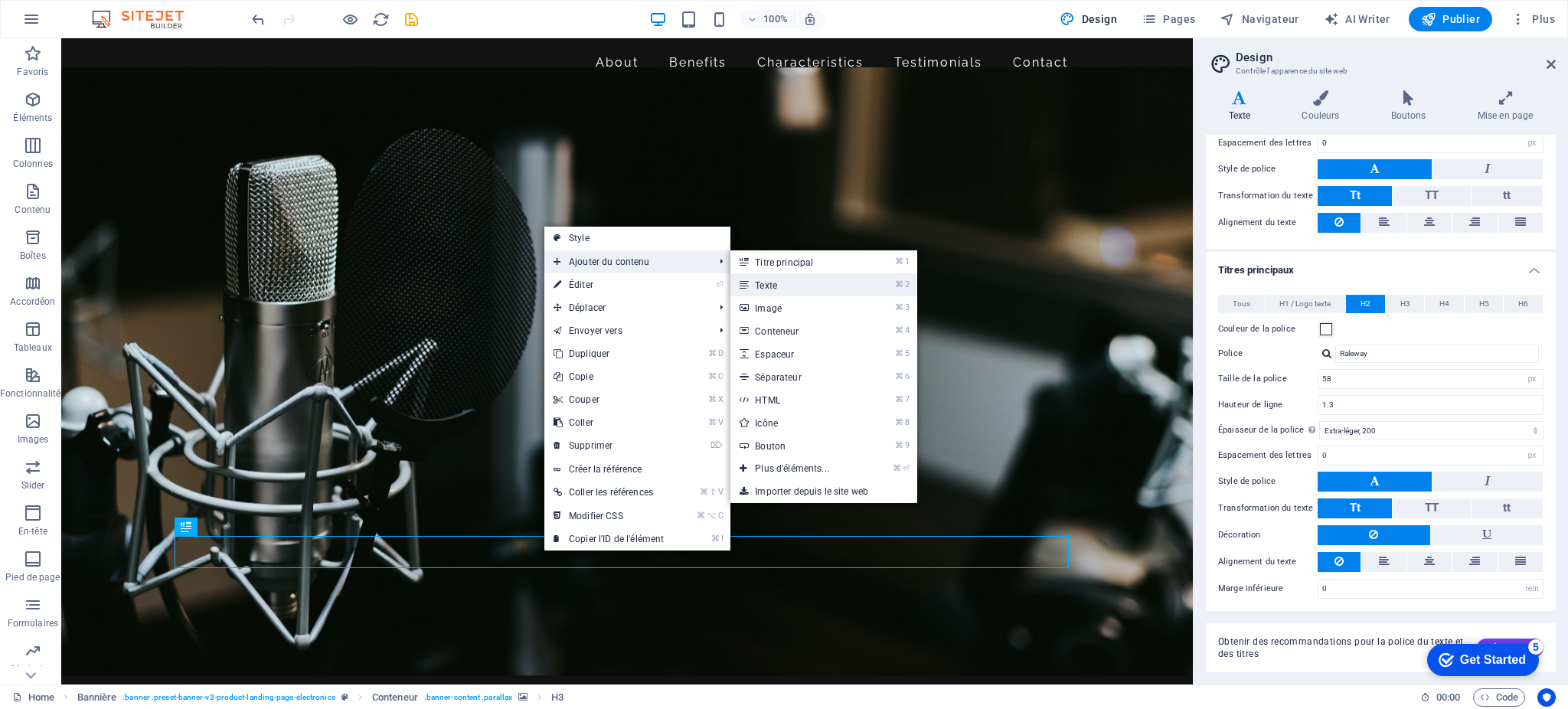
click at [788, 285] on link "⌘ 2 Texte" at bounding box center [795, 285] width 129 height 23
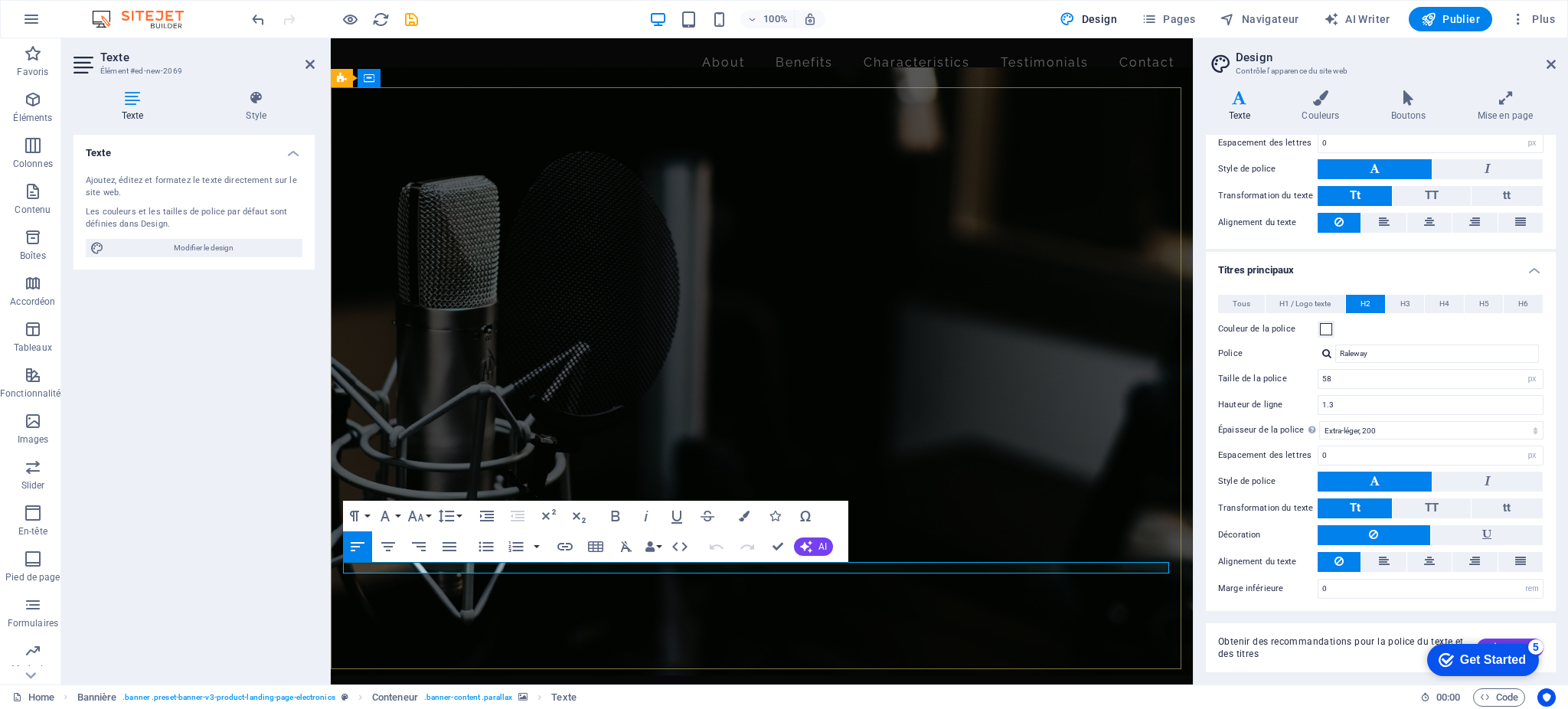
drag, startPoint x: 429, startPoint y: 569, endPoint x: 300, endPoint y: 561, distance: 129.2
drag, startPoint x: 456, startPoint y: 567, endPoint x: 343, endPoint y: 565, distance: 113.0
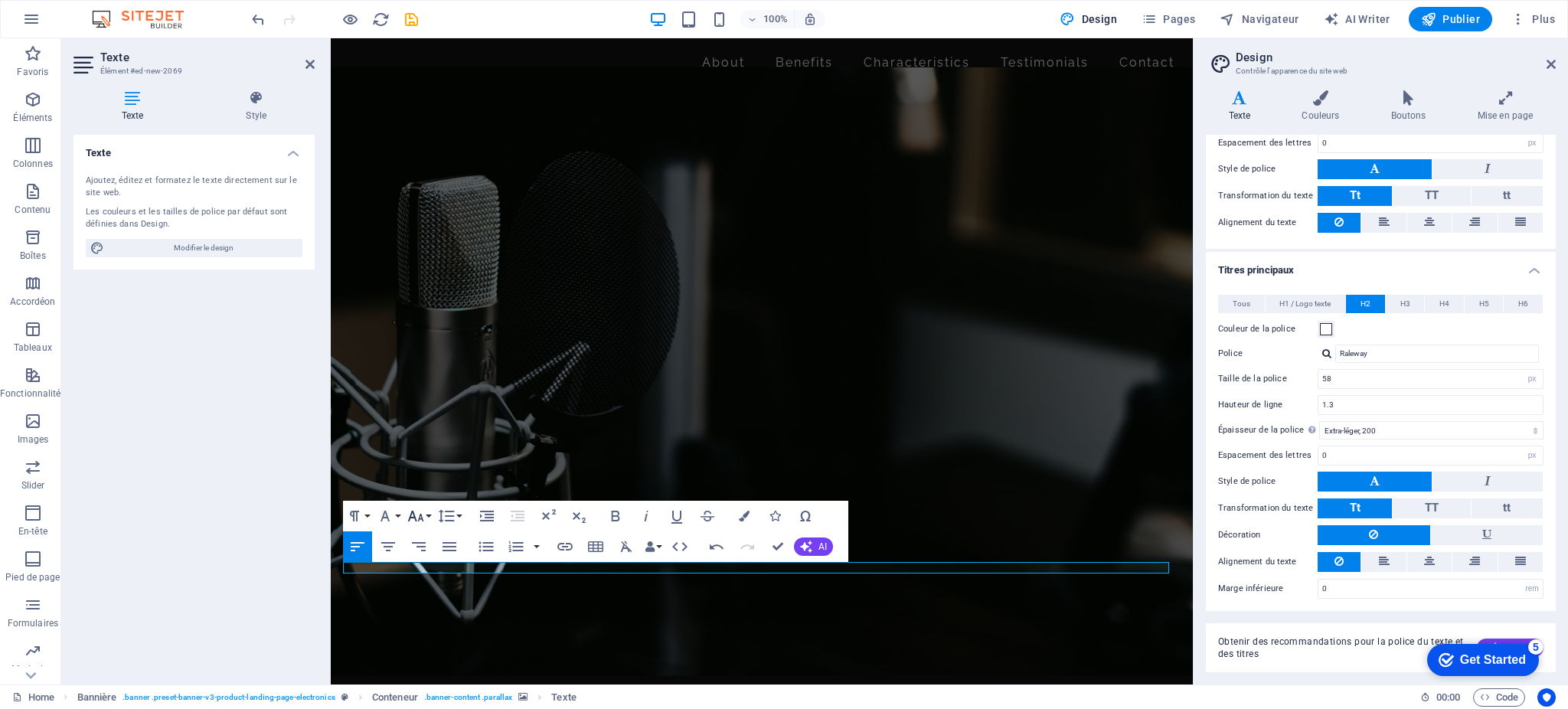
click at [428, 516] on button "Font Size" at bounding box center [419, 516] width 29 height 30
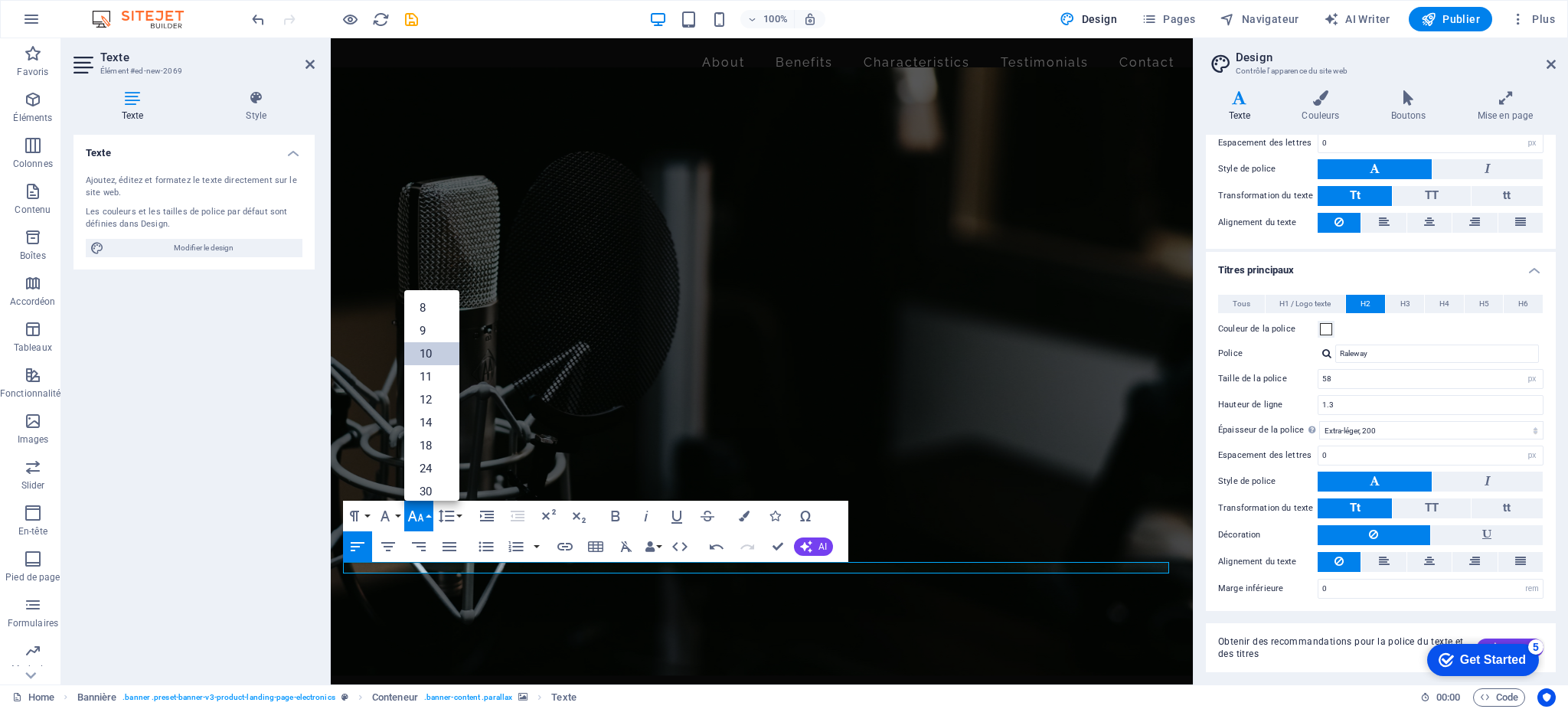
scroll to position [63, 0]
click at [439, 451] on link "36" at bounding box center [432, 450] width 55 height 23
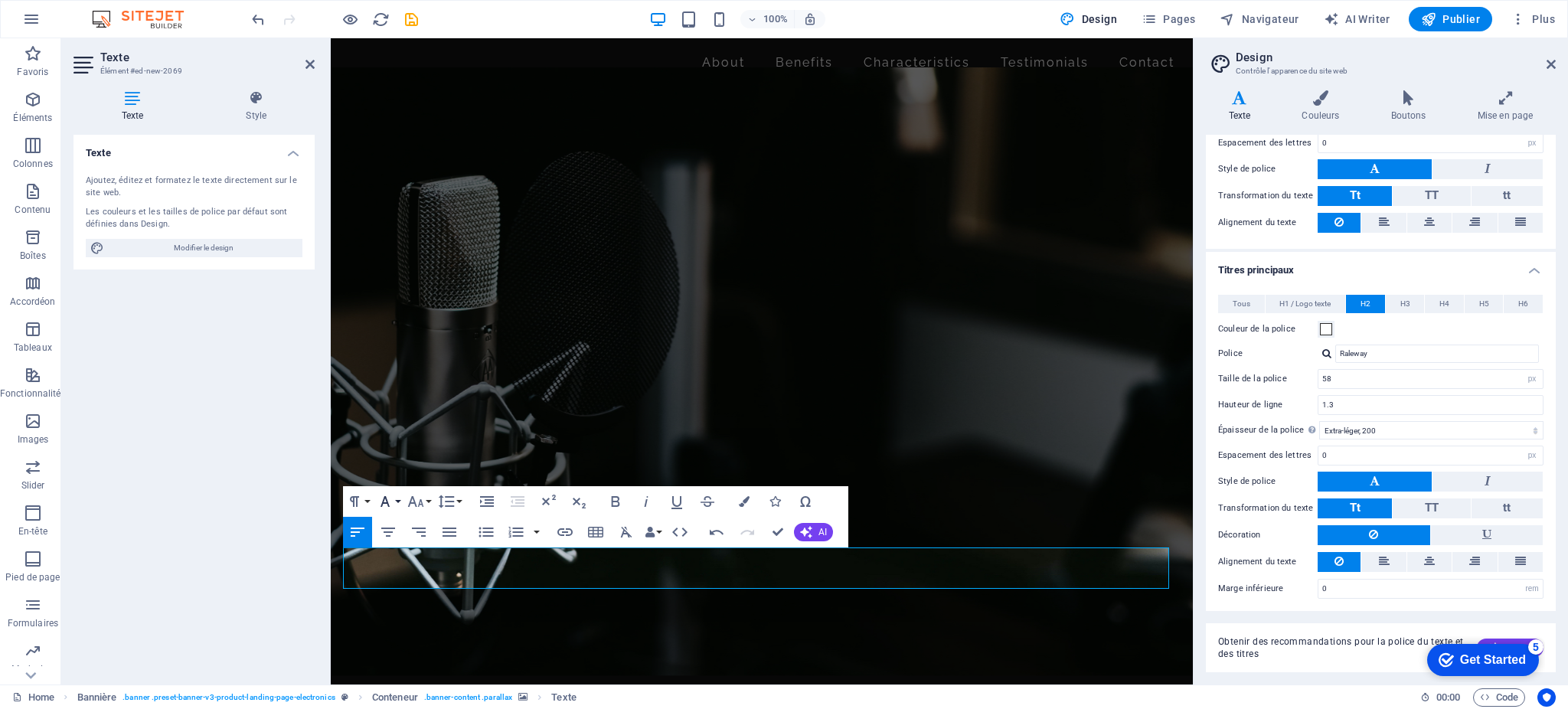
click at [400, 499] on button "Font Family" at bounding box center [388, 502] width 29 height 30
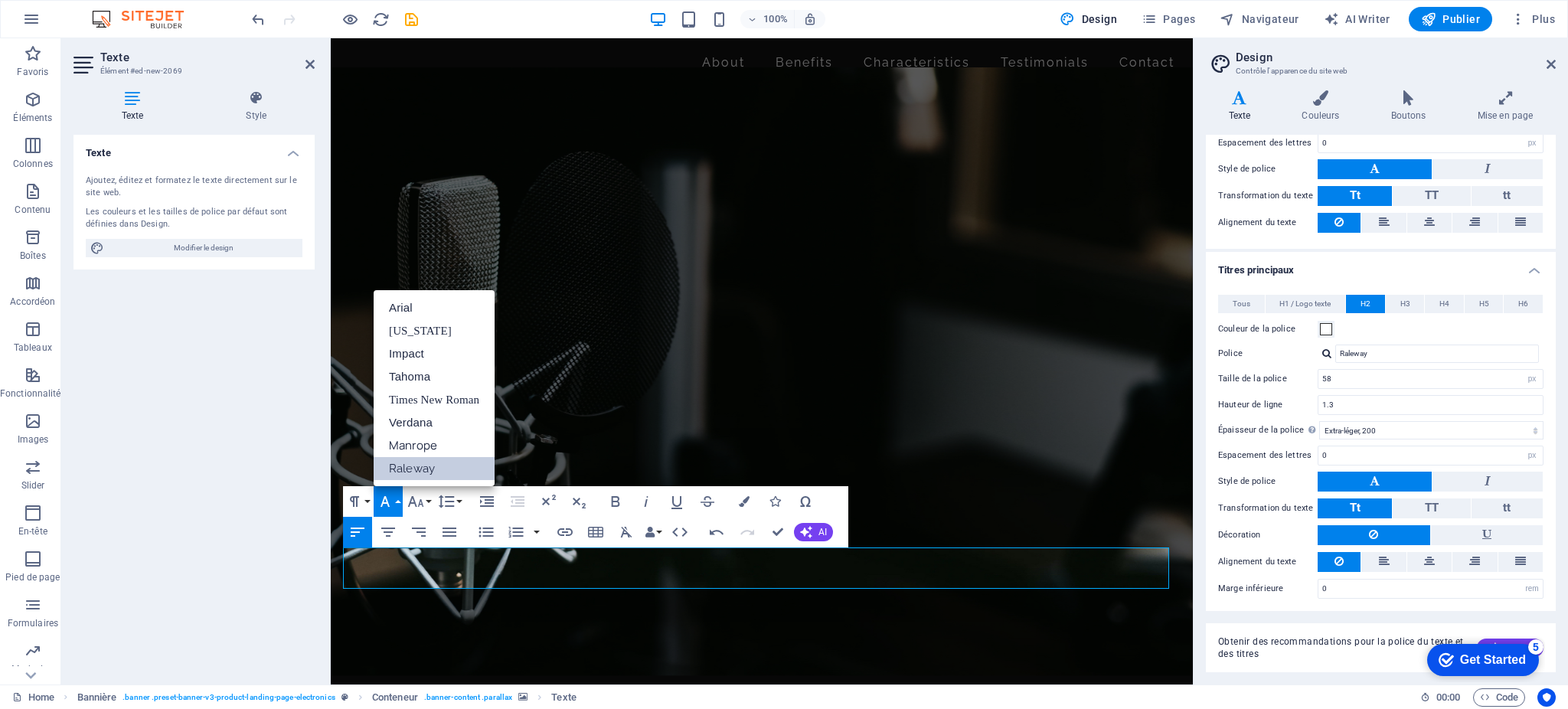
scroll to position [0, 0]
click at [433, 444] on link "Manrope" at bounding box center [433, 445] width 121 height 23
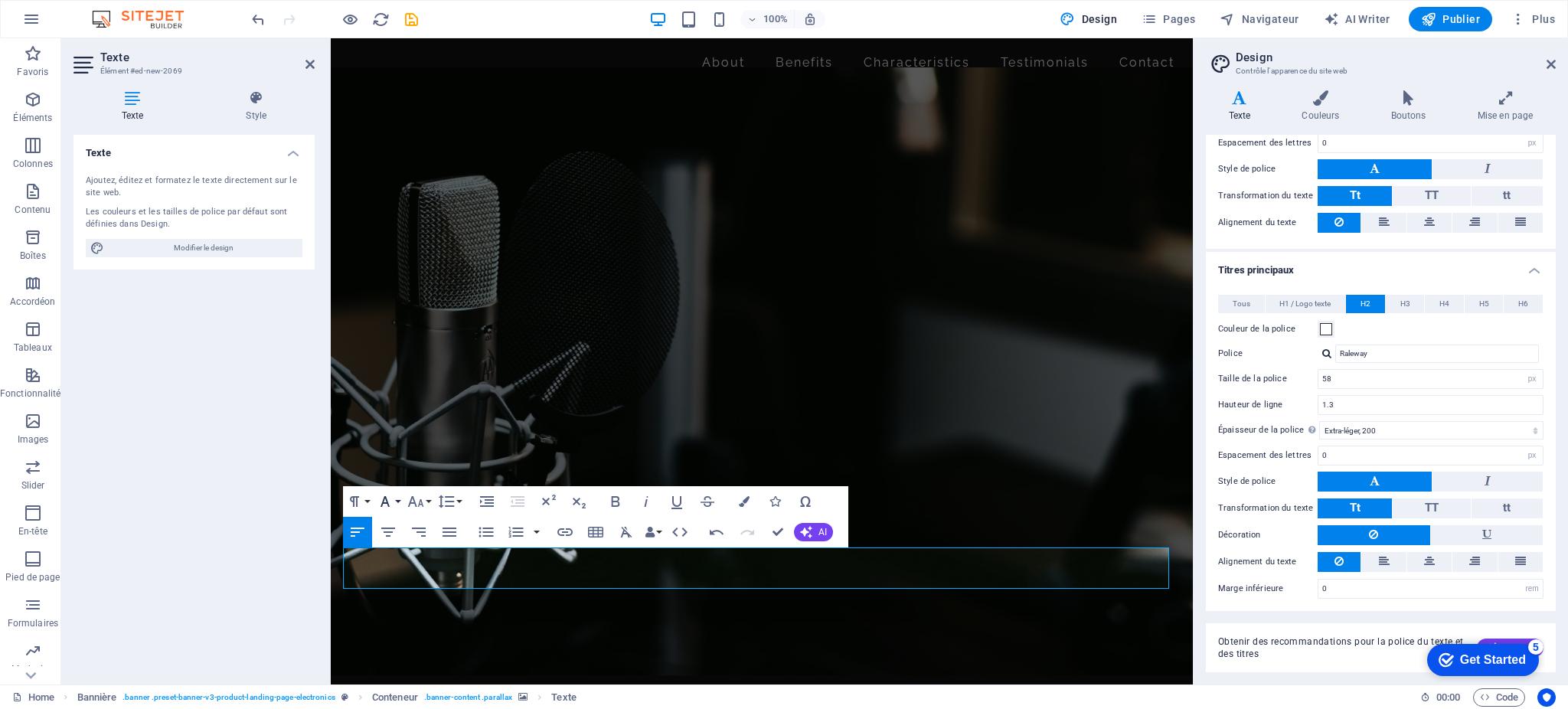
click at [400, 498] on button "Font Family" at bounding box center [388, 502] width 29 height 30
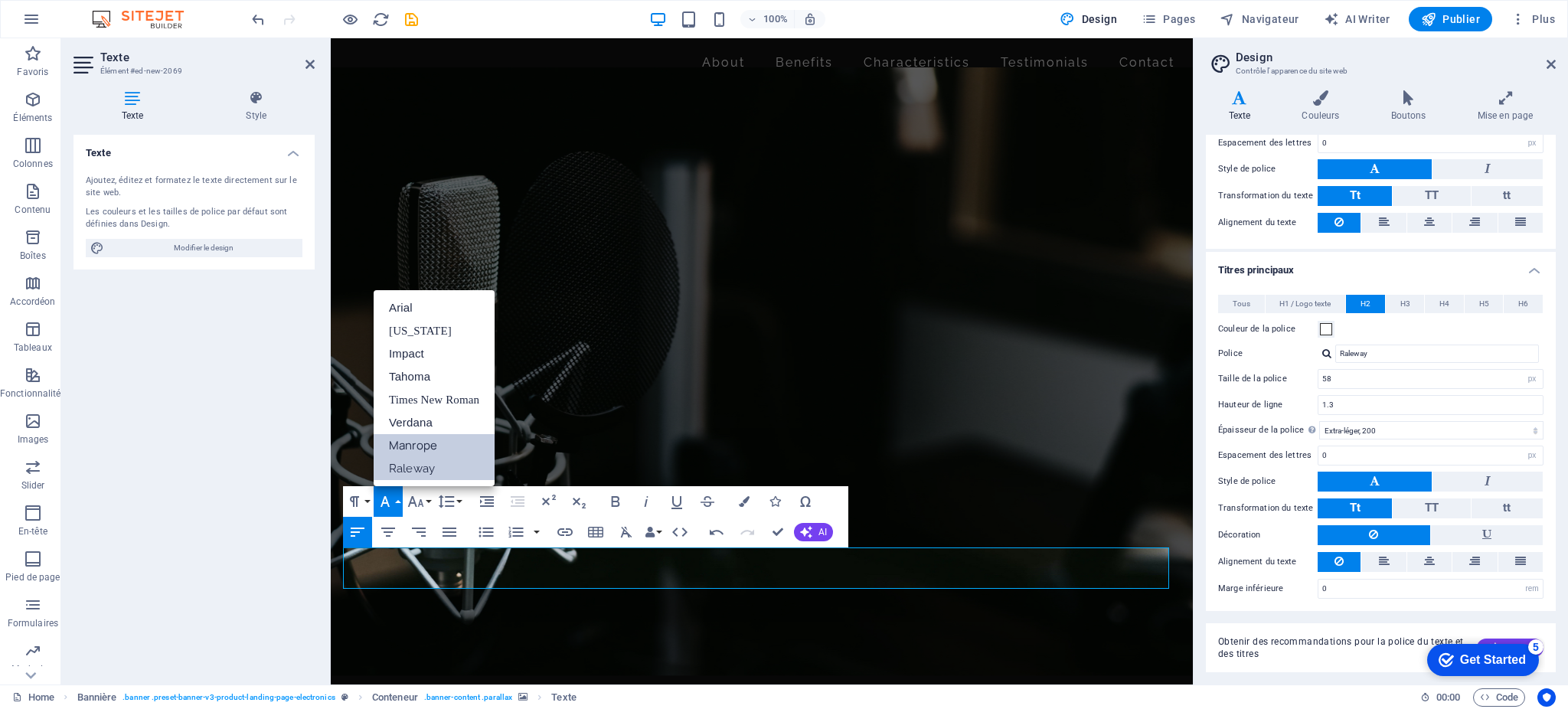
click at [421, 472] on link "Raleway" at bounding box center [433, 468] width 121 height 23
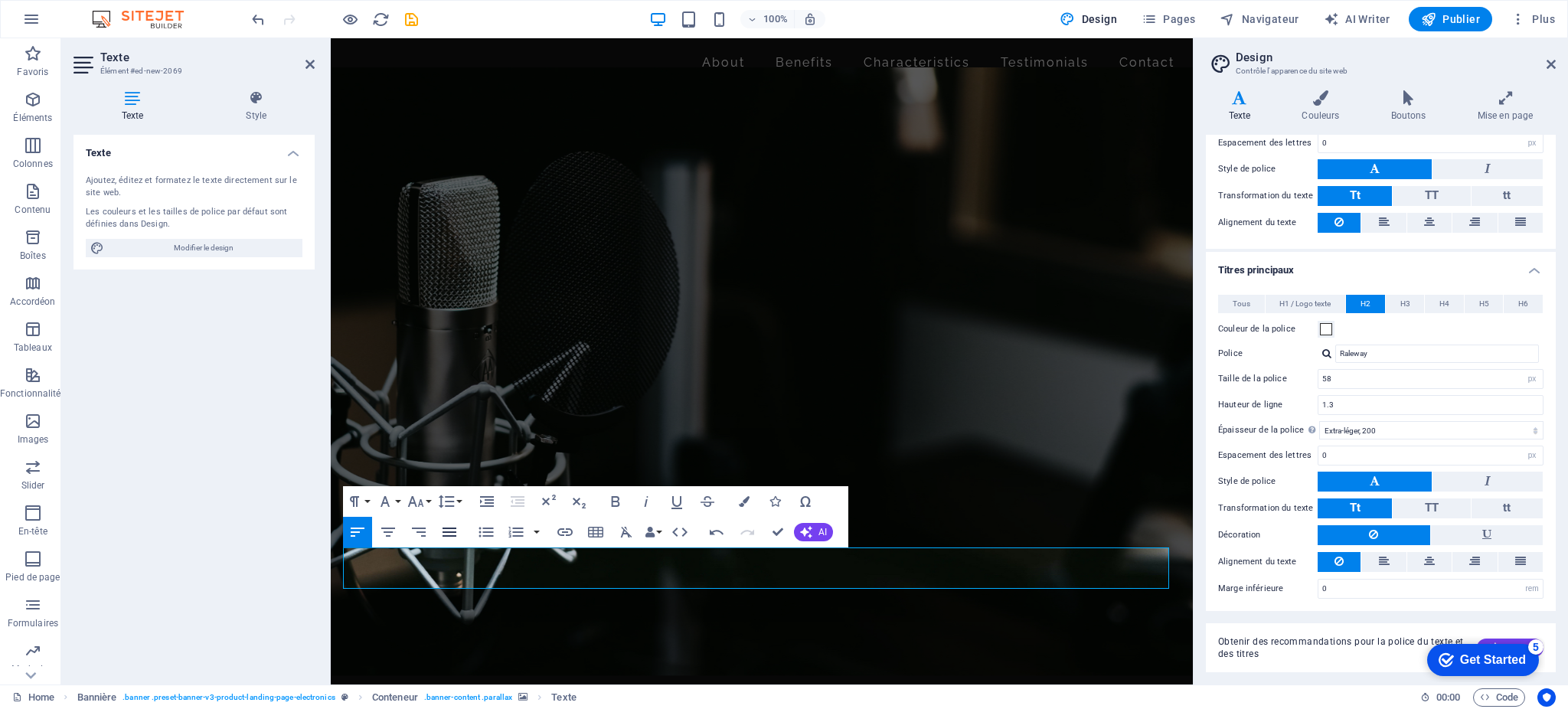
click at [455, 535] on icon "button" at bounding box center [449, 532] width 19 height 19
click at [394, 535] on icon "button" at bounding box center [389, 532] width 19 height 19
click at [535, 621] on figure at bounding box center [762, 372] width 863 height 608
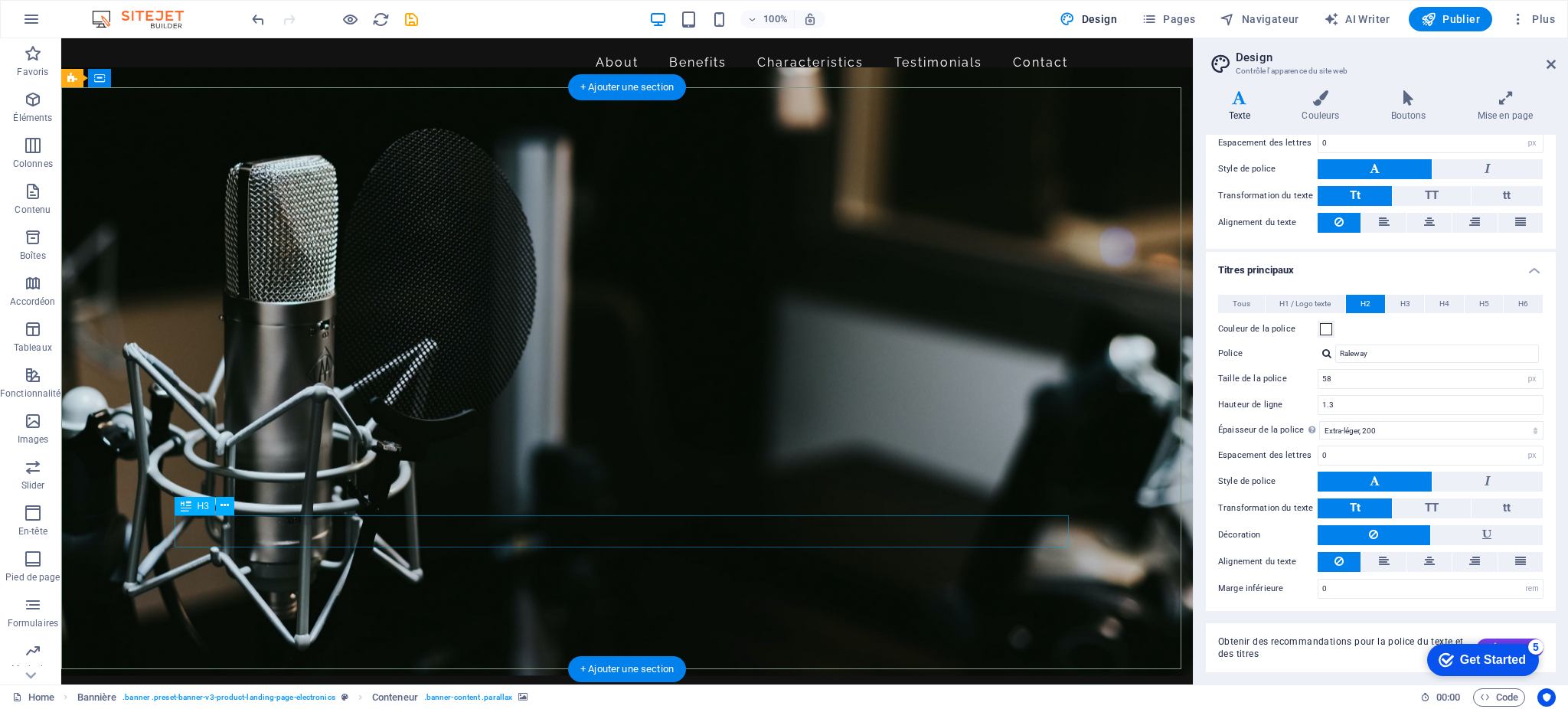
click at [813, 599] on figure at bounding box center [628, 372] width 1132 height 608
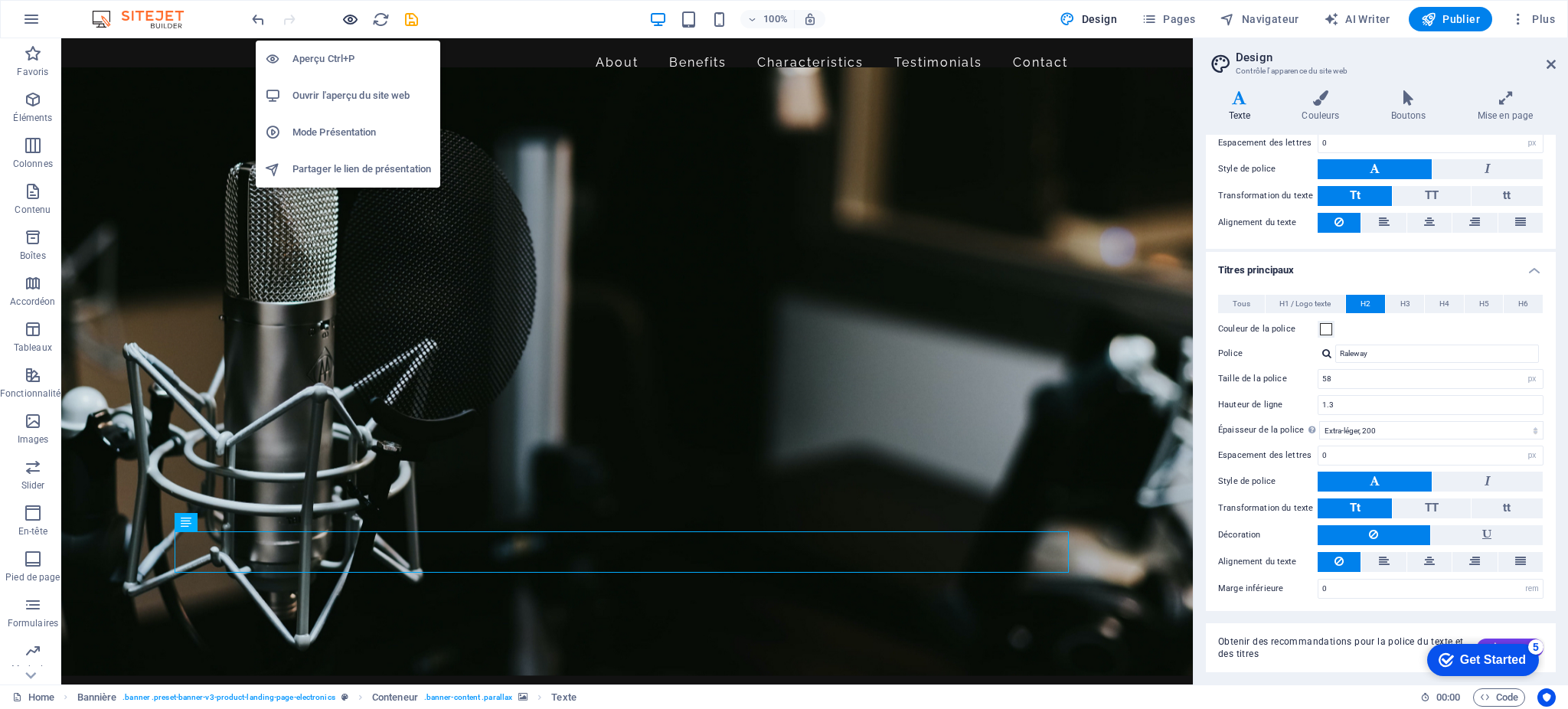
click at [349, 20] on icon "button" at bounding box center [350, 19] width 18 height 18
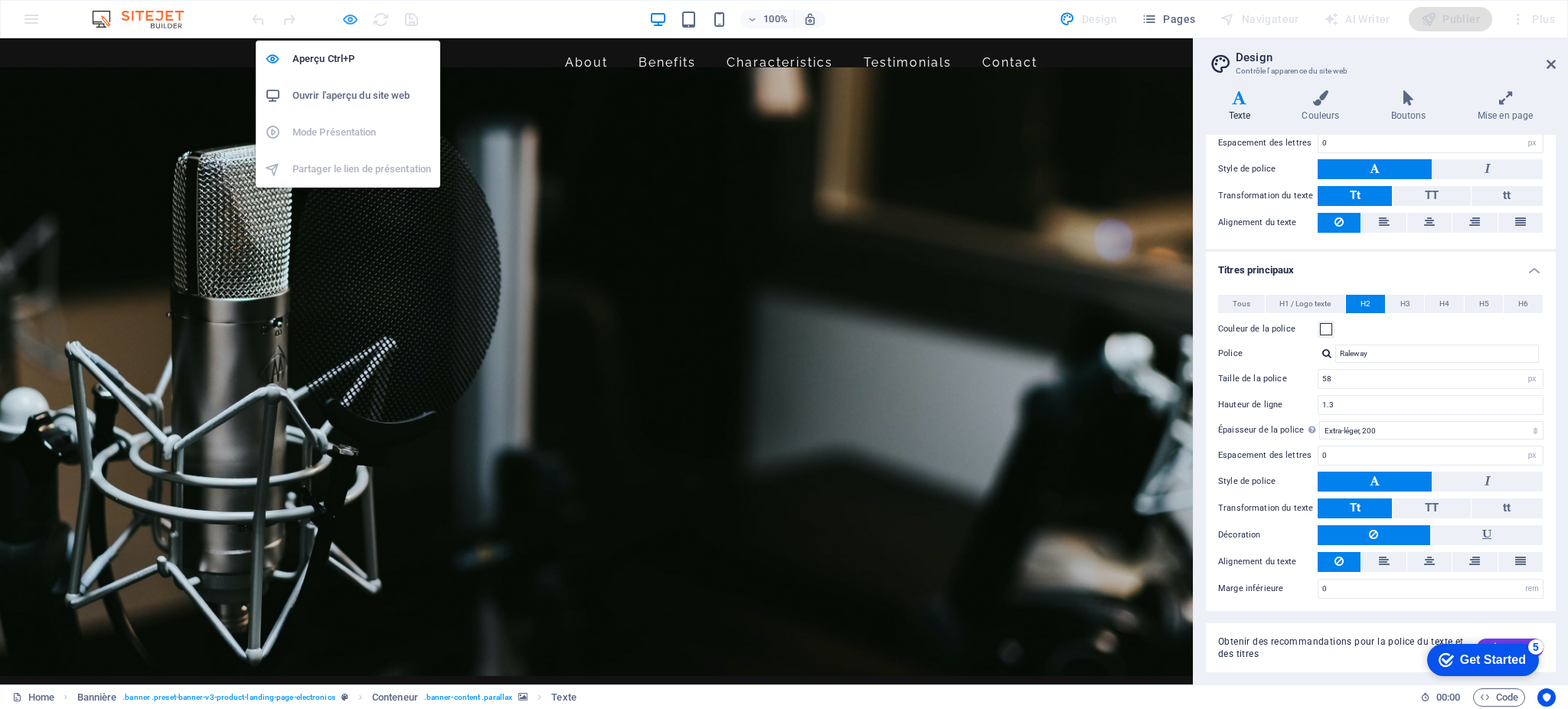
click at [349, 19] on icon "button" at bounding box center [350, 19] width 18 height 18
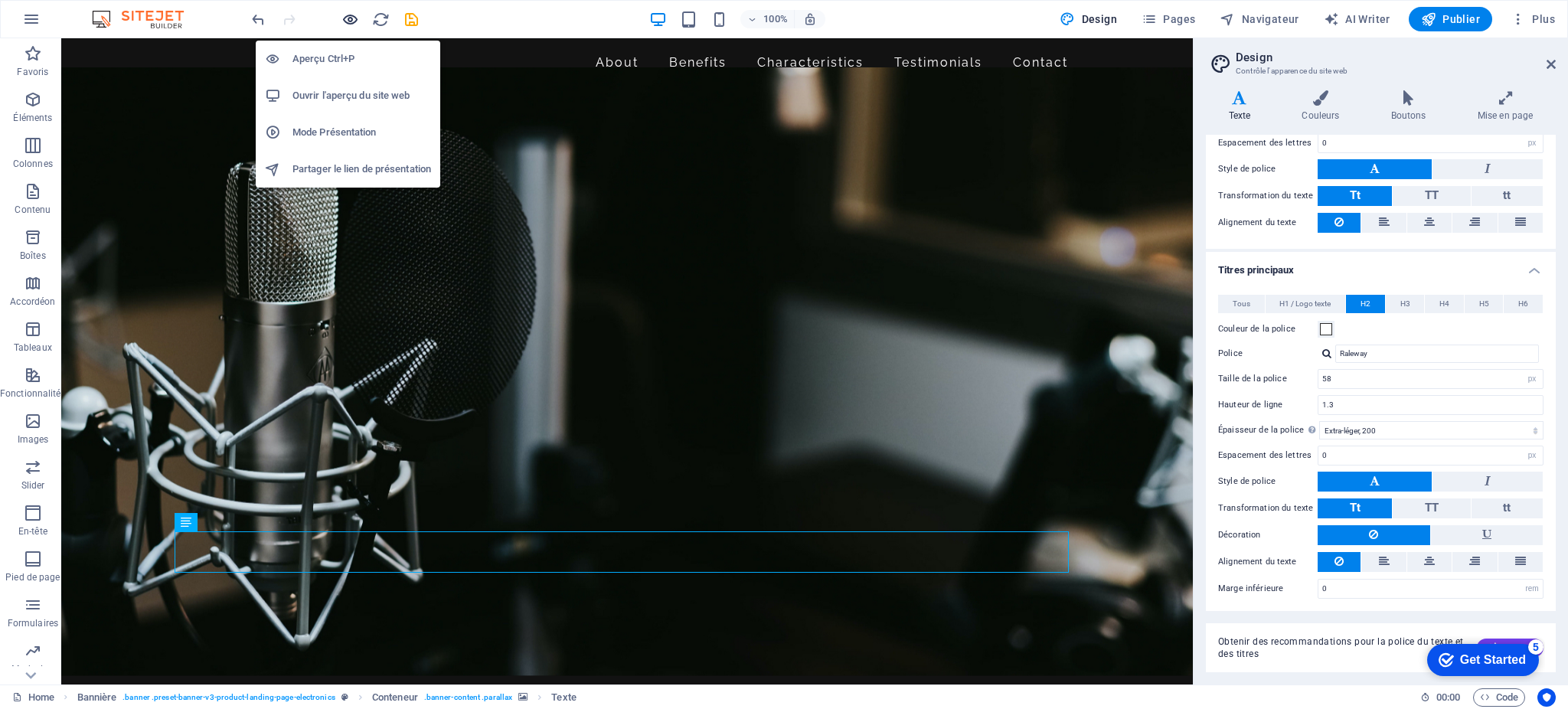
click at [349, 19] on icon "button" at bounding box center [350, 19] width 18 height 18
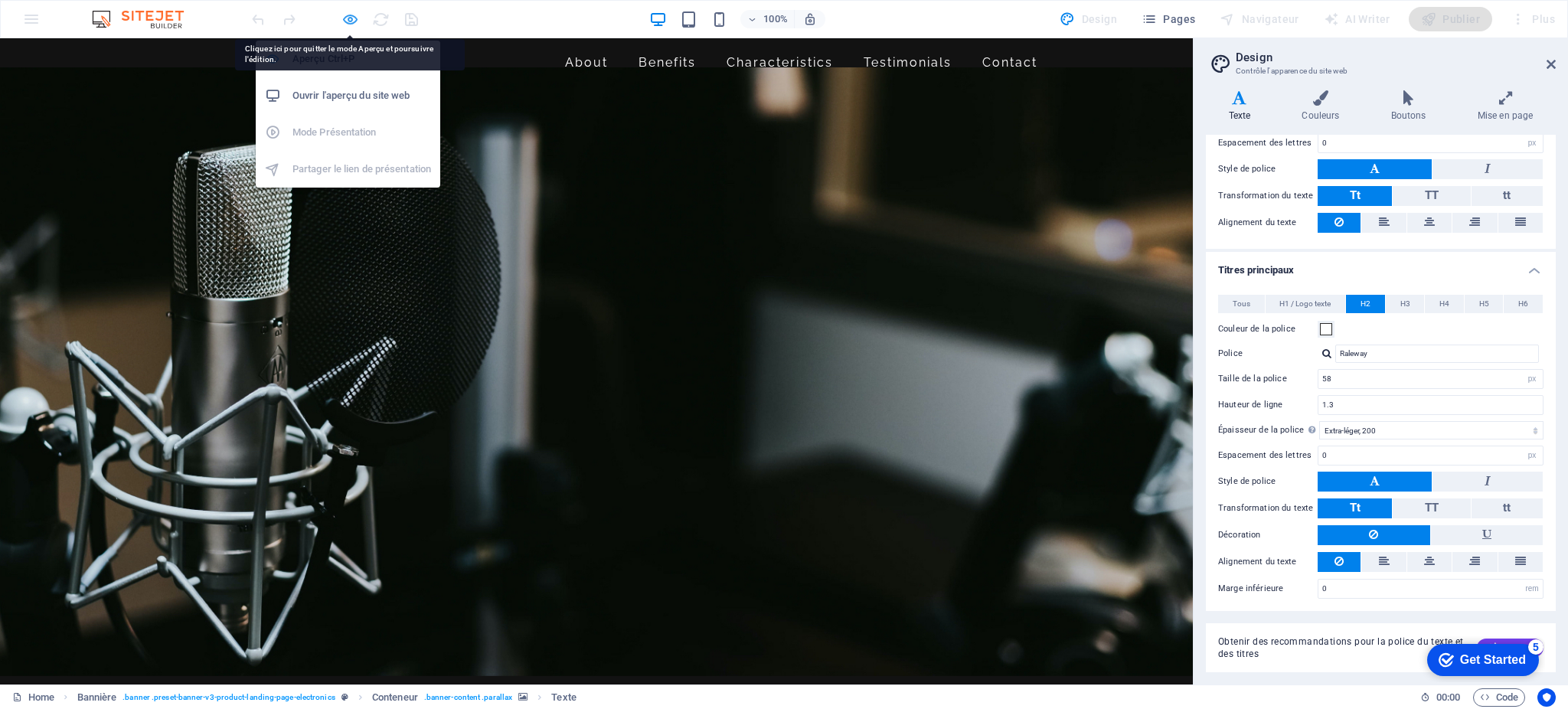
click at [355, 14] on icon "button" at bounding box center [350, 19] width 18 height 18
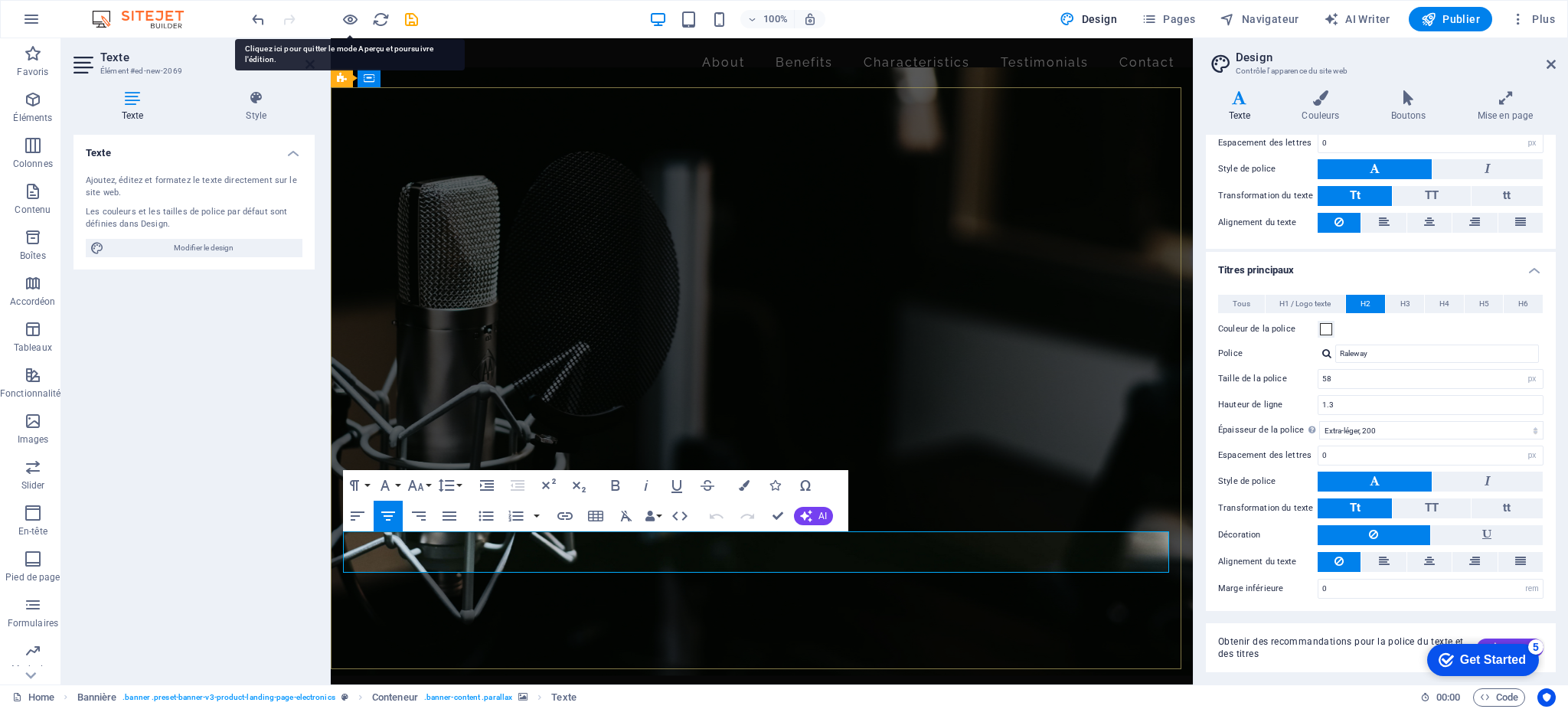
drag, startPoint x: 887, startPoint y: 554, endPoint x: 499, endPoint y: 555, distance: 388.0
click at [427, 481] on button "Font Size" at bounding box center [419, 486] width 29 height 30
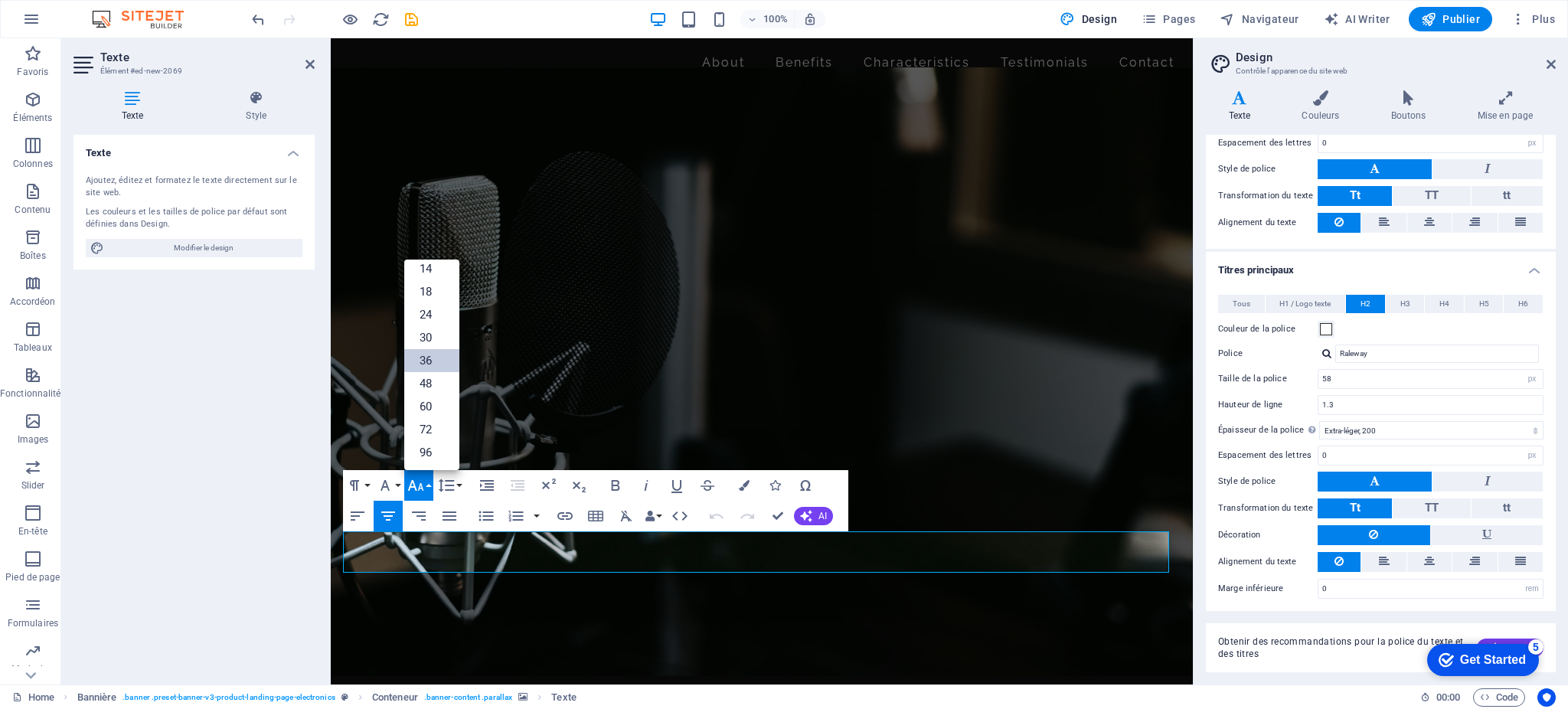
scroll to position [123, 0]
click at [431, 384] on link "48" at bounding box center [432, 383] width 55 height 23
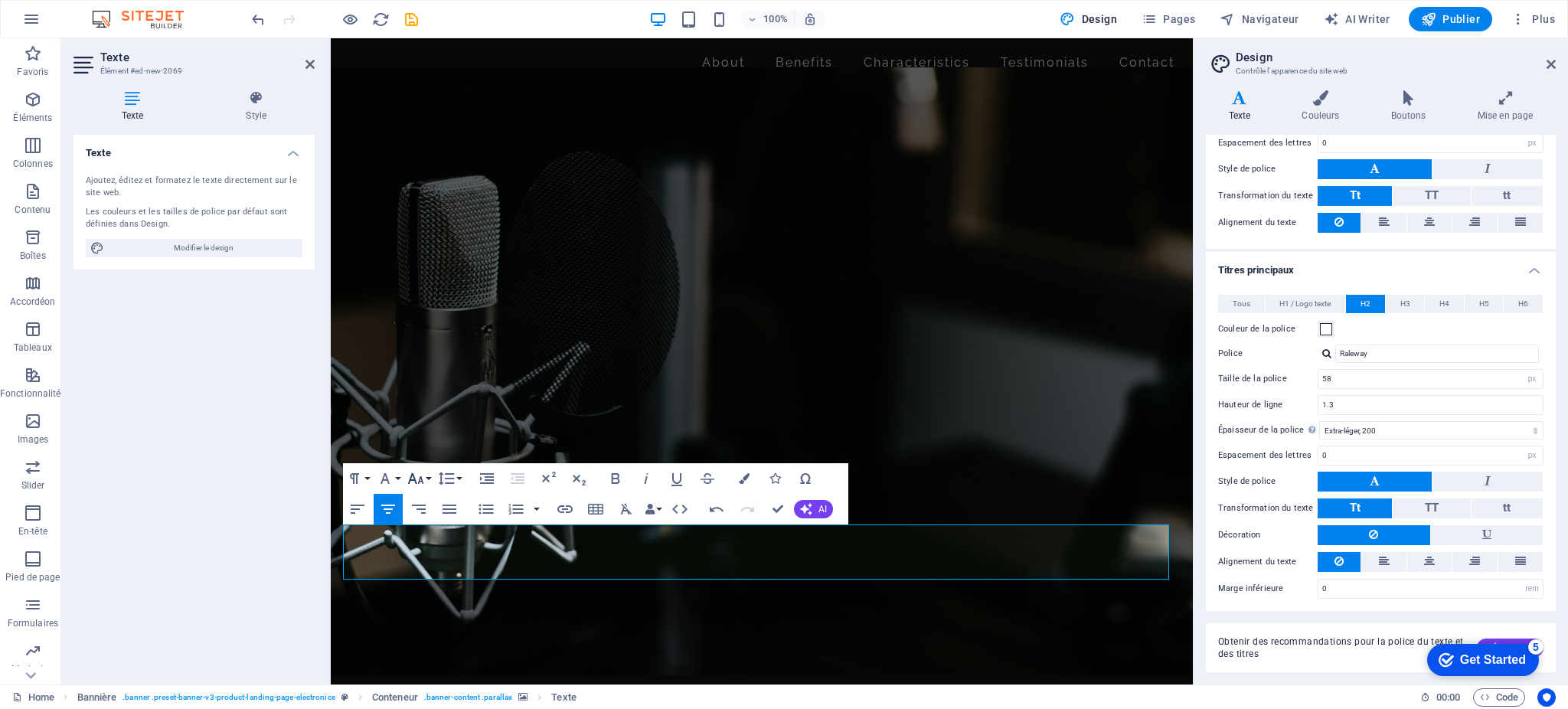
click at [427, 477] on button "Font Size" at bounding box center [419, 478] width 29 height 30
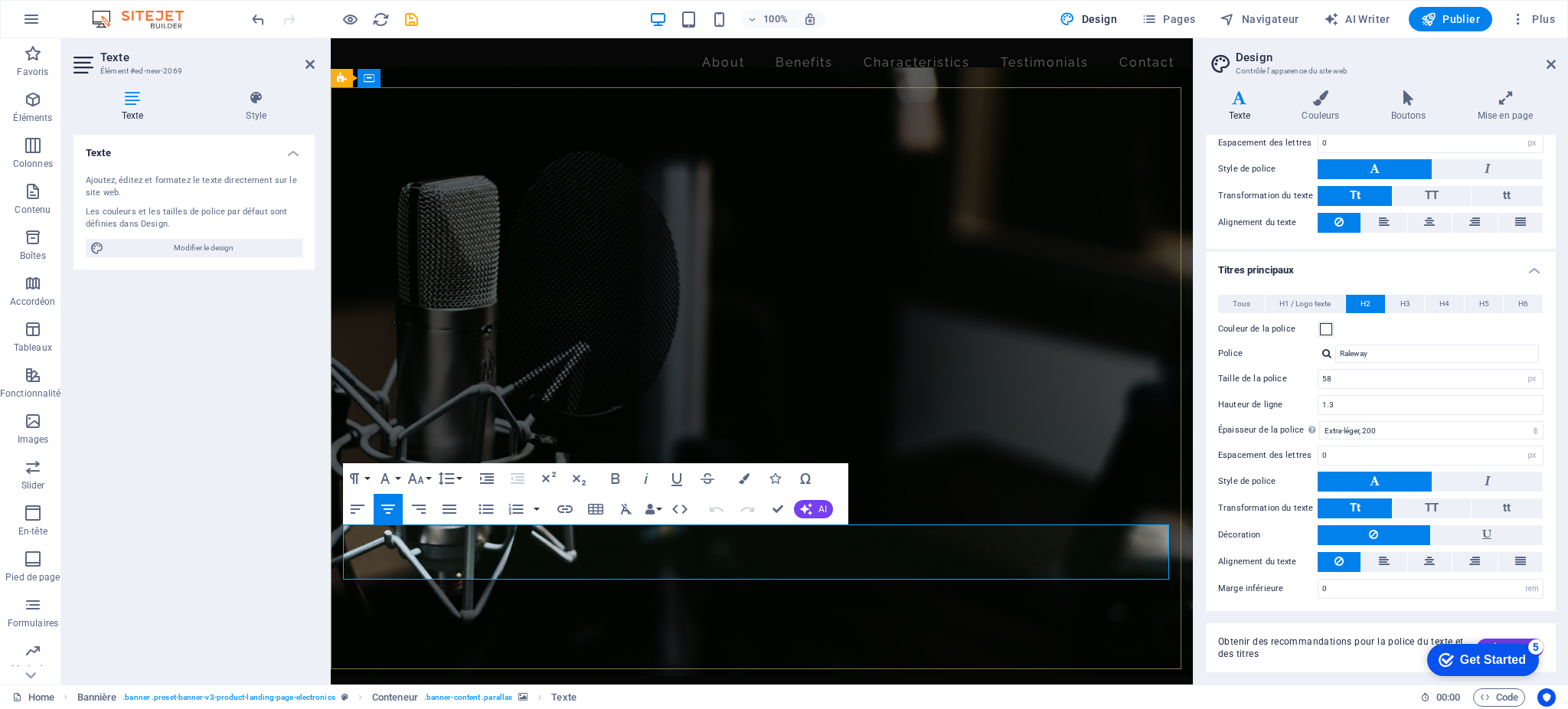
drag, startPoint x: 997, startPoint y: 557, endPoint x: 460, endPoint y: 559, distance: 537.0
click at [742, 478] on icon "button" at bounding box center [744, 478] width 11 height 11
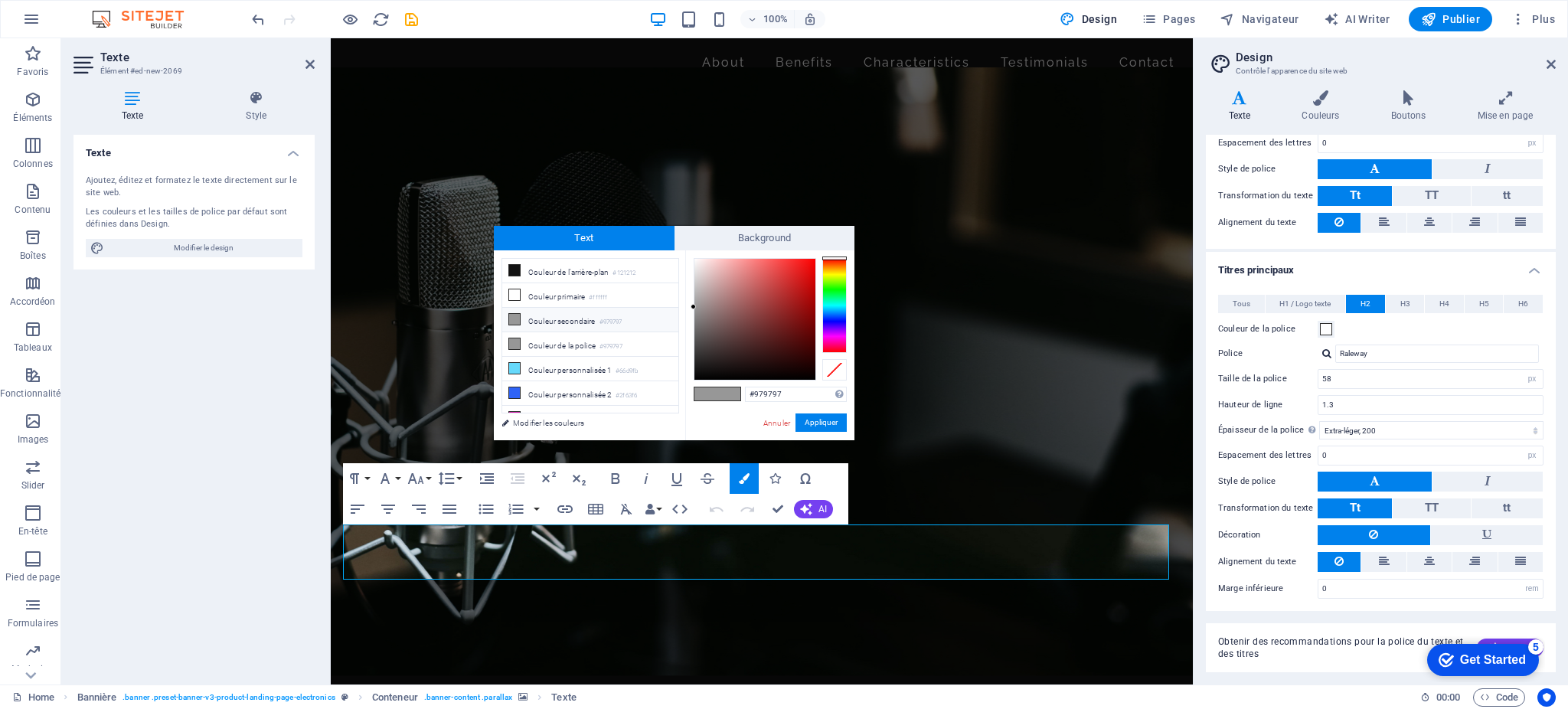
click at [569, 322] on li "Couleur secondaire #979797" at bounding box center [591, 319] width 176 height 25
type input "#bfbcbc"
drag, startPoint x: 694, startPoint y: 305, endPoint x: 696, endPoint y: 288, distance: 17.1
click at [696, 288] on div at bounding box center [695, 287] width 5 height 5
click at [811, 422] on button "Appliquer" at bounding box center [821, 423] width 52 height 19
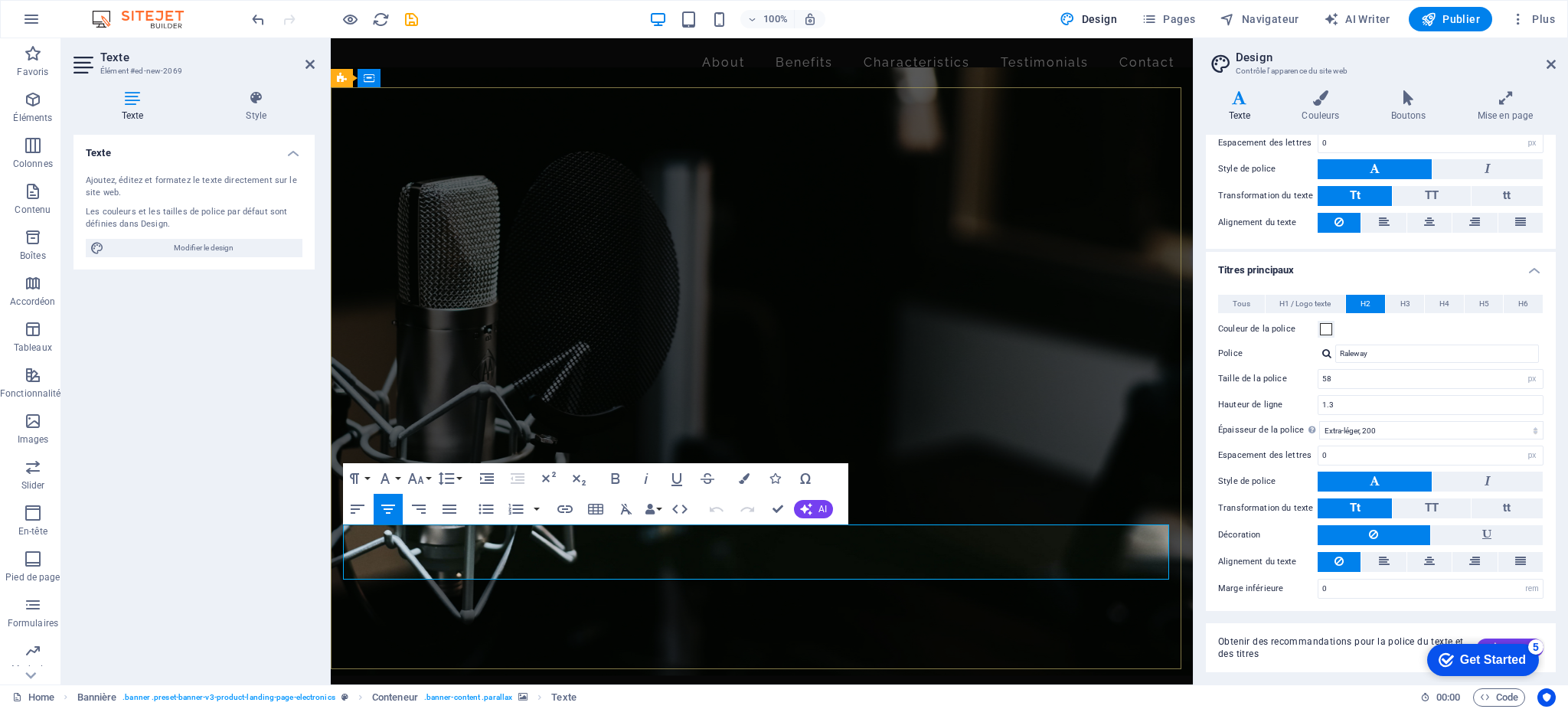
drag, startPoint x: 1042, startPoint y: 554, endPoint x: 450, endPoint y: 554, distance: 592.0
click at [743, 478] on icon "button" at bounding box center [744, 478] width 11 height 11
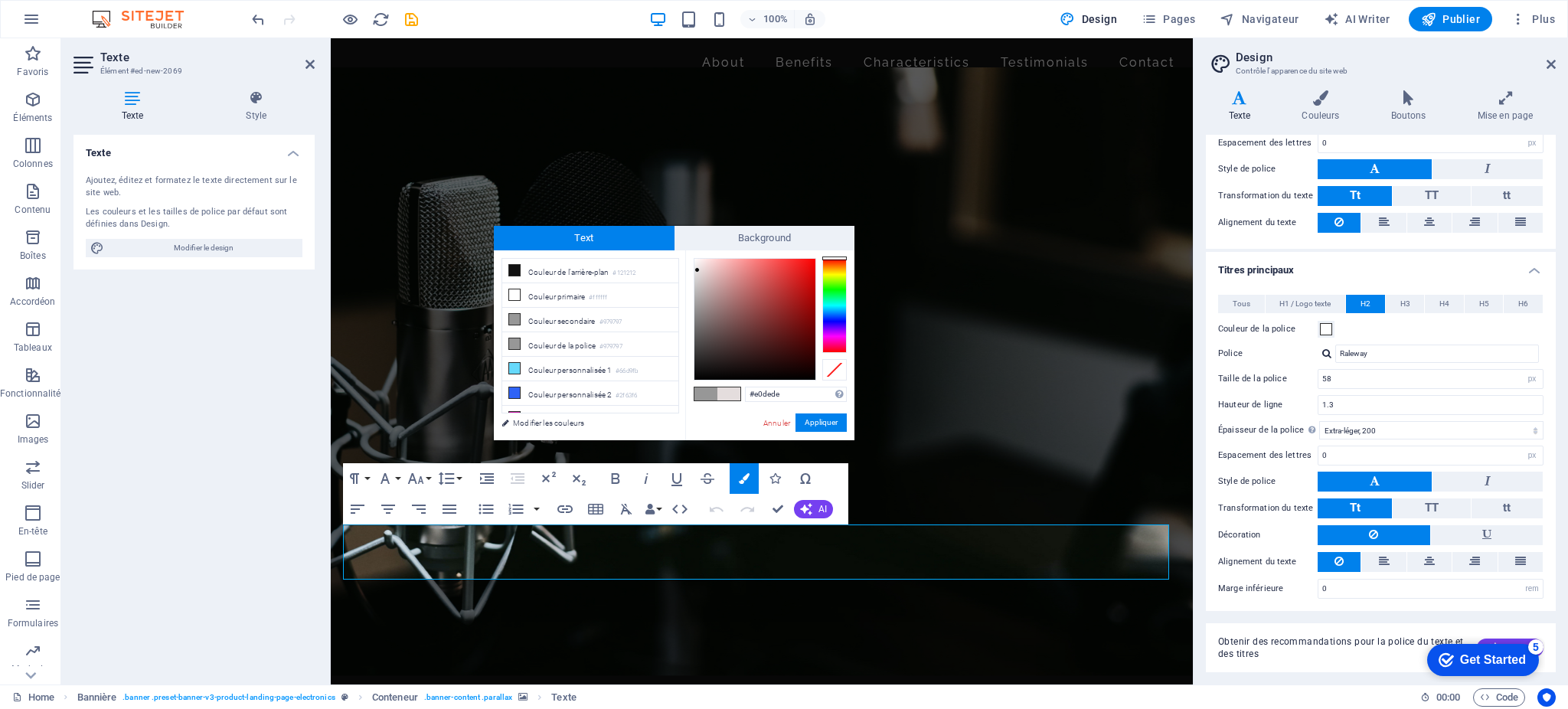
type input "#dedede"
drag, startPoint x: 695, startPoint y: 287, endPoint x: 693, endPoint y: 274, distance: 13.2
click at [693, 274] on div at bounding box center [694, 273] width 5 height 5
click at [814, 423] on button "Appliquer" at bounding box center [821, 423] width 52 height 19
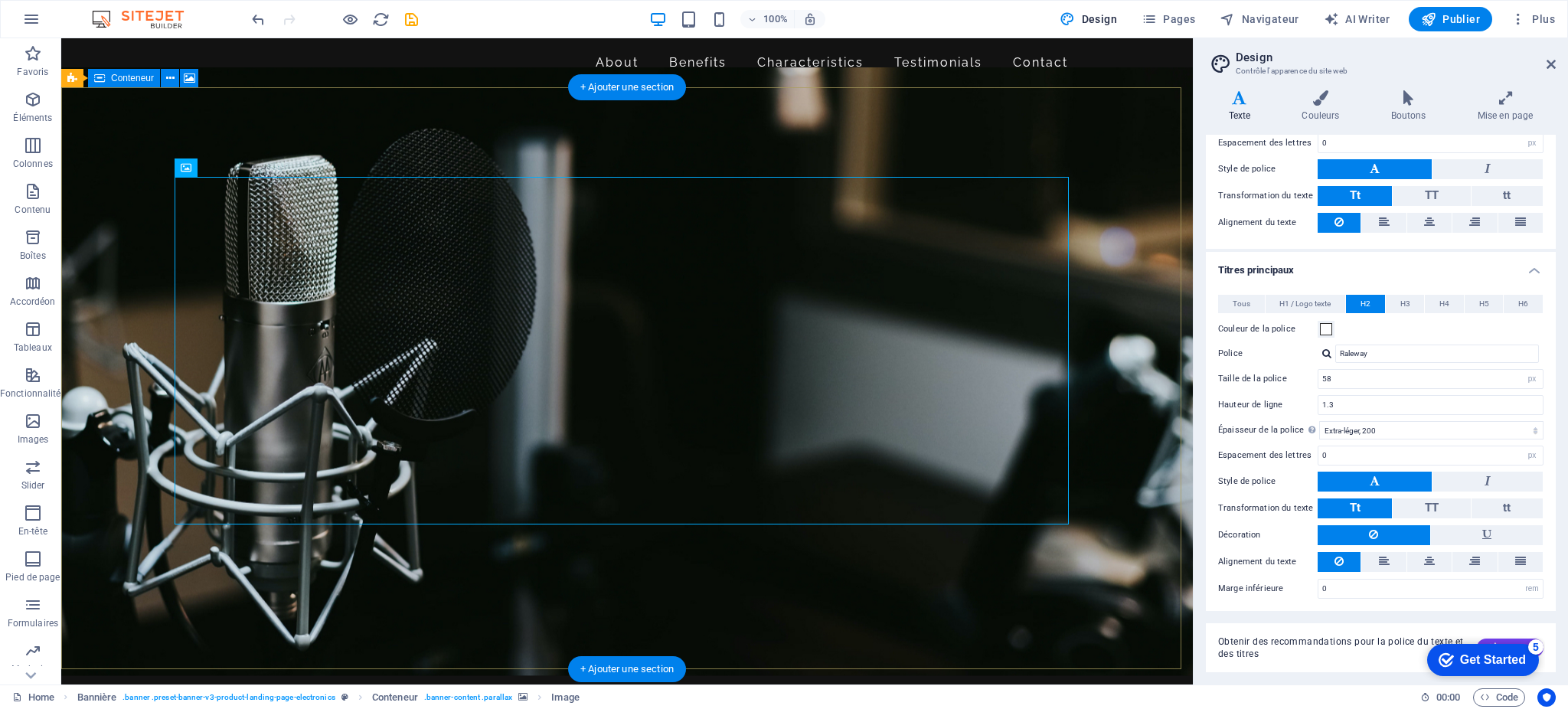
click at [1025, 614] on figure at bounding box center [628, 372] width 1132 height 608
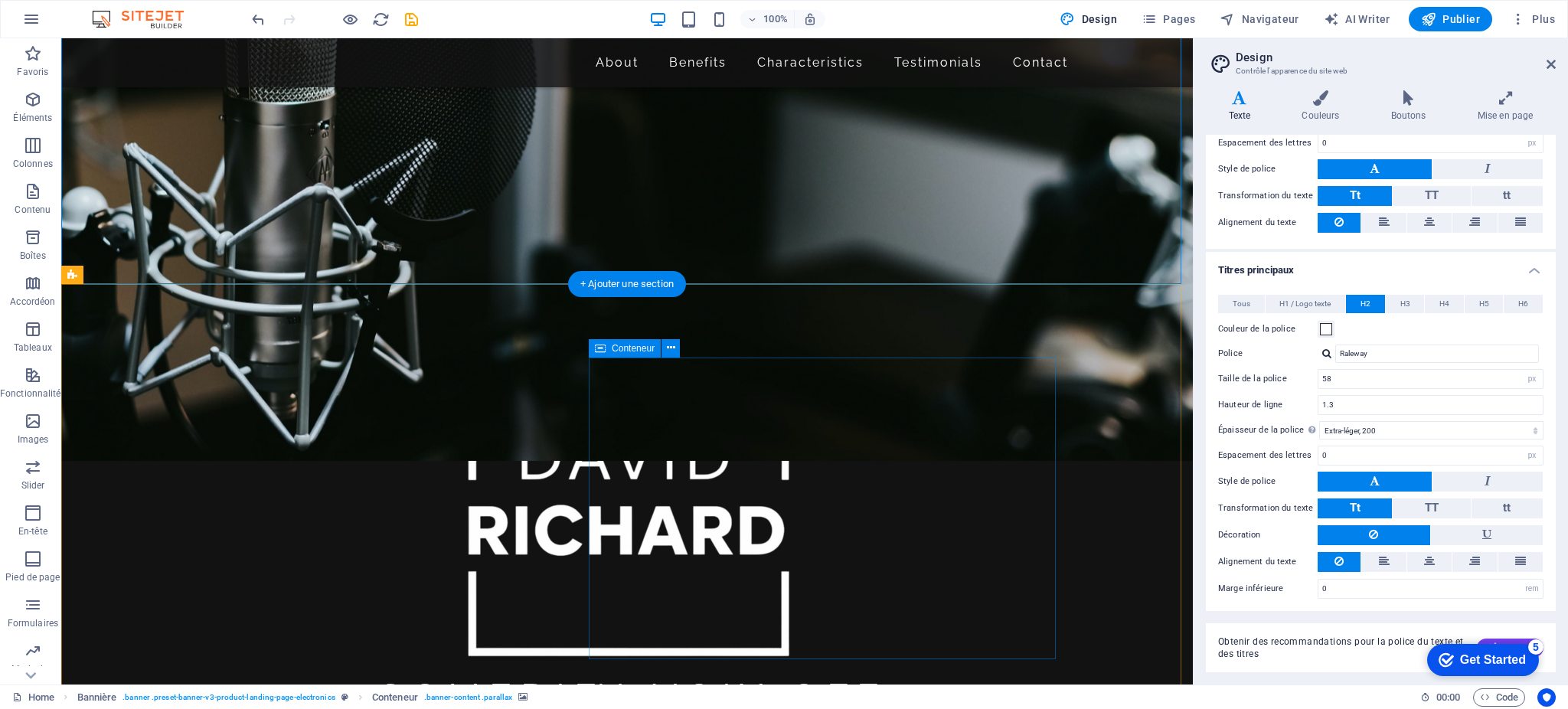
scroll to position [336, 0]
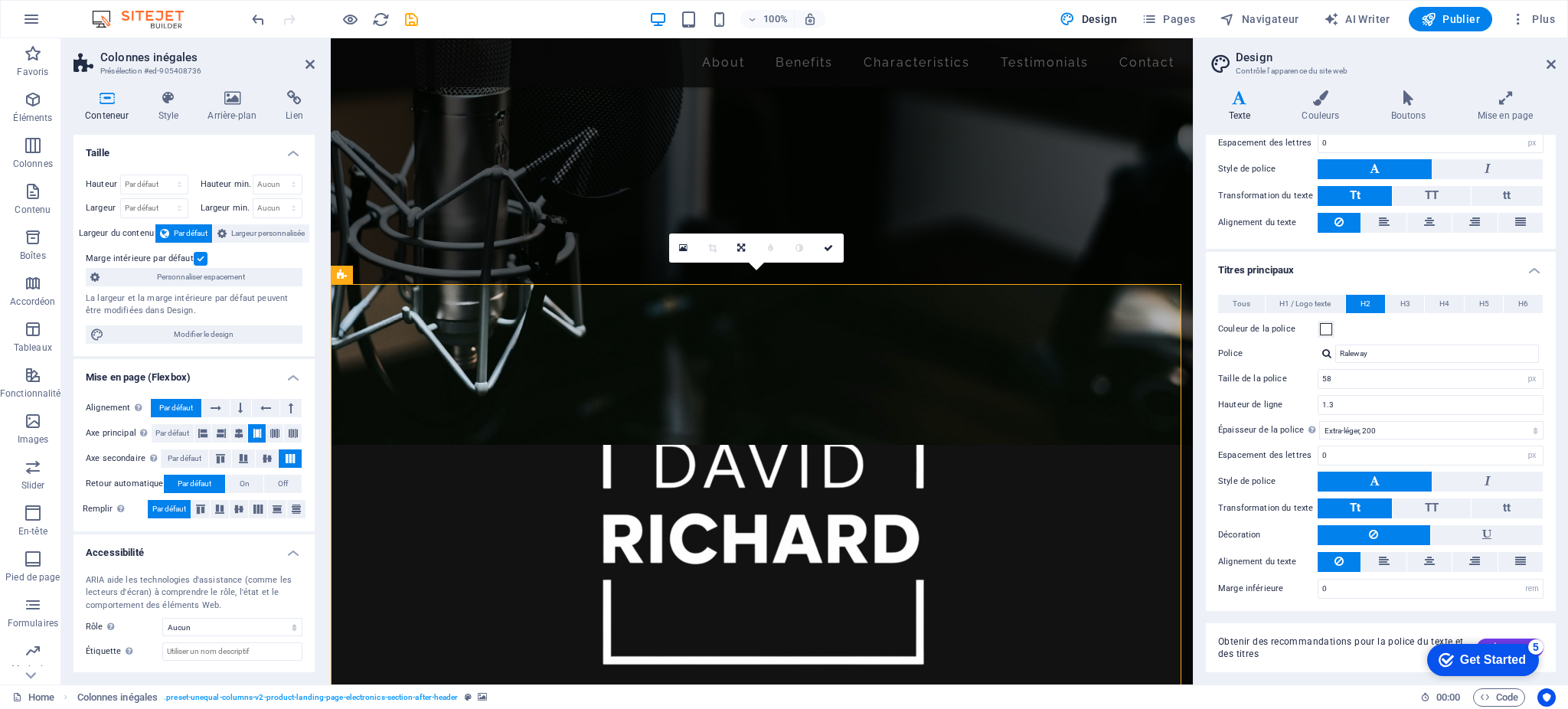
click at [109, 101] on icon at bounding box center [106, 98] width 67 height 15
click at [226, 102] on icon at bounding box center [231, 98] width 72 height 15
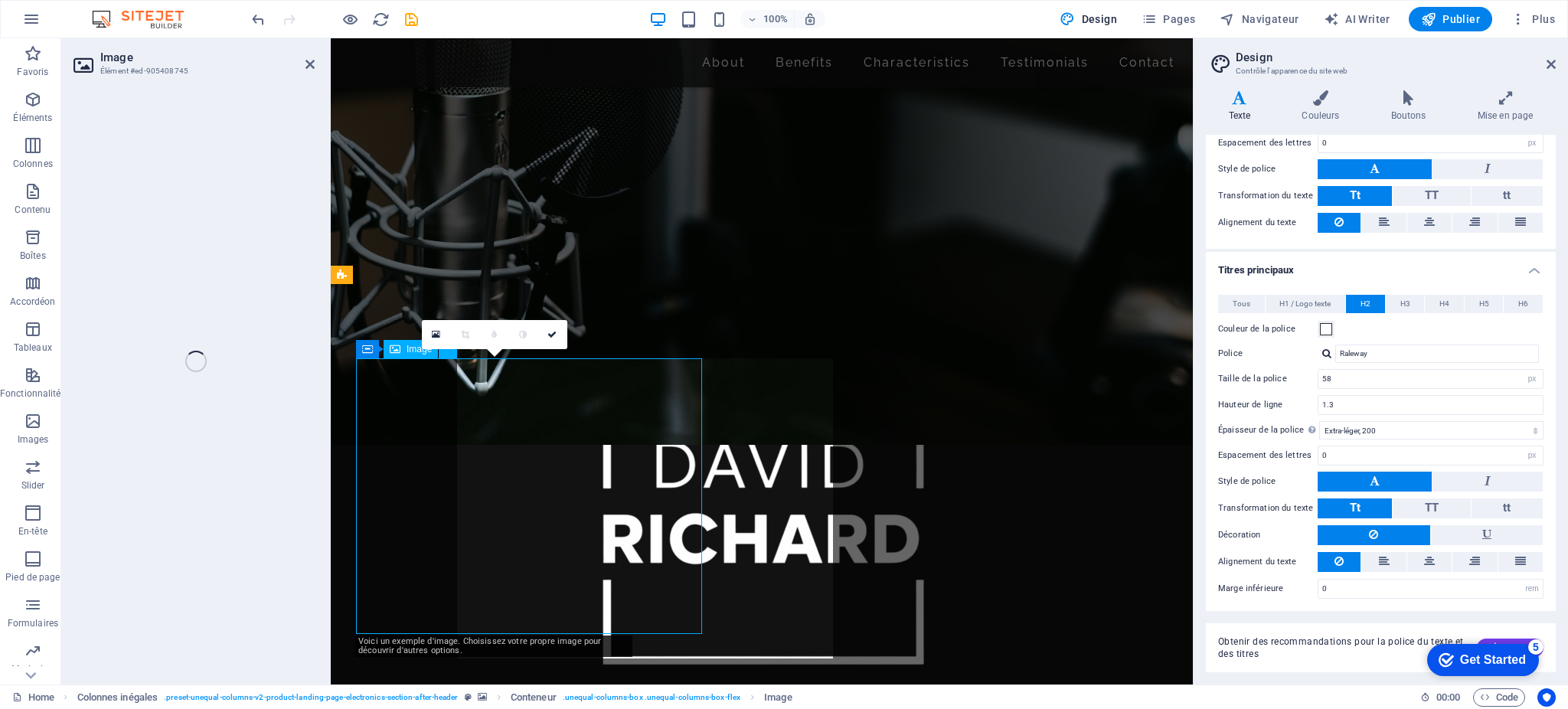
select select "%"
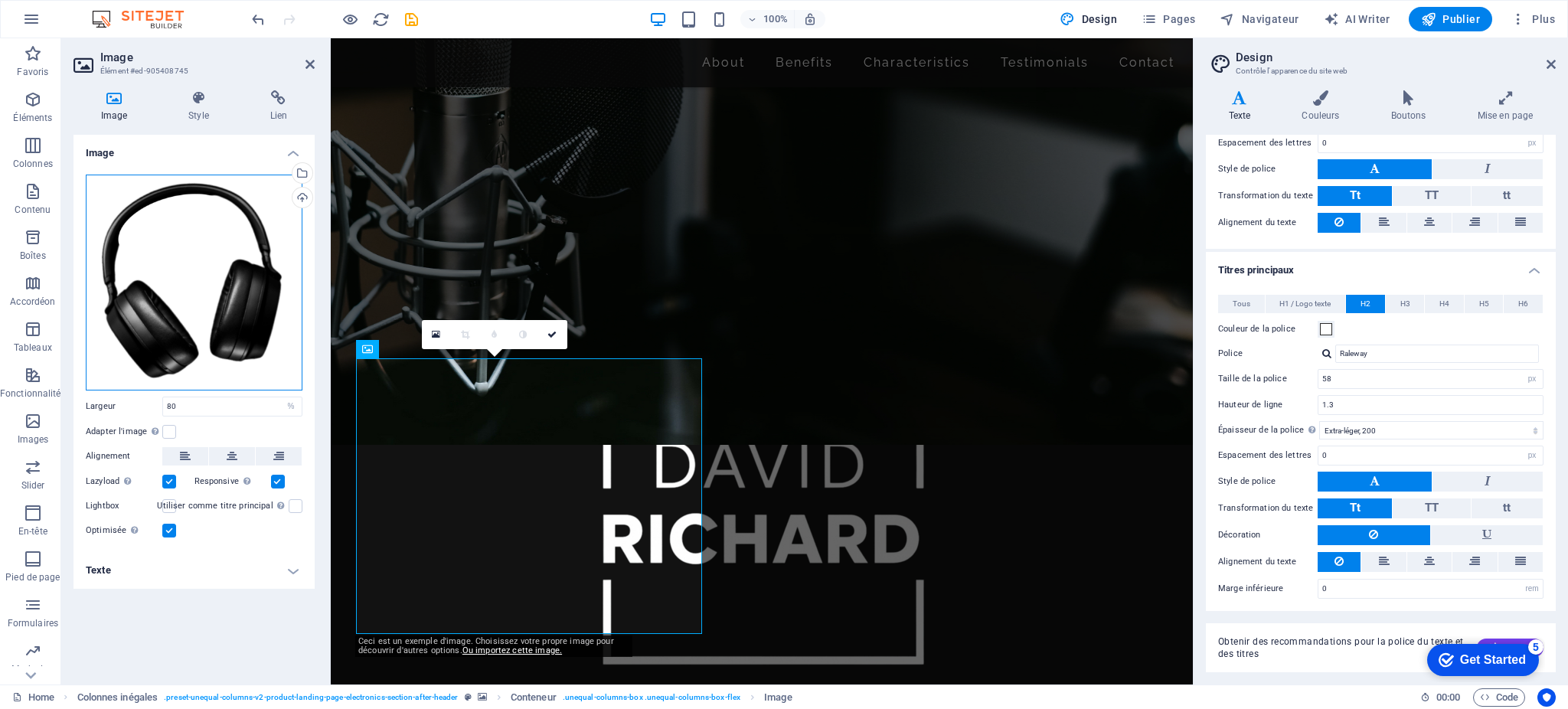
click at [187, 275] on div "Glissez les fichiers ici, cliquez pour choisir les fichiers ou sélectionnez les…" at bounding box center [194, 283] width 216 height 216
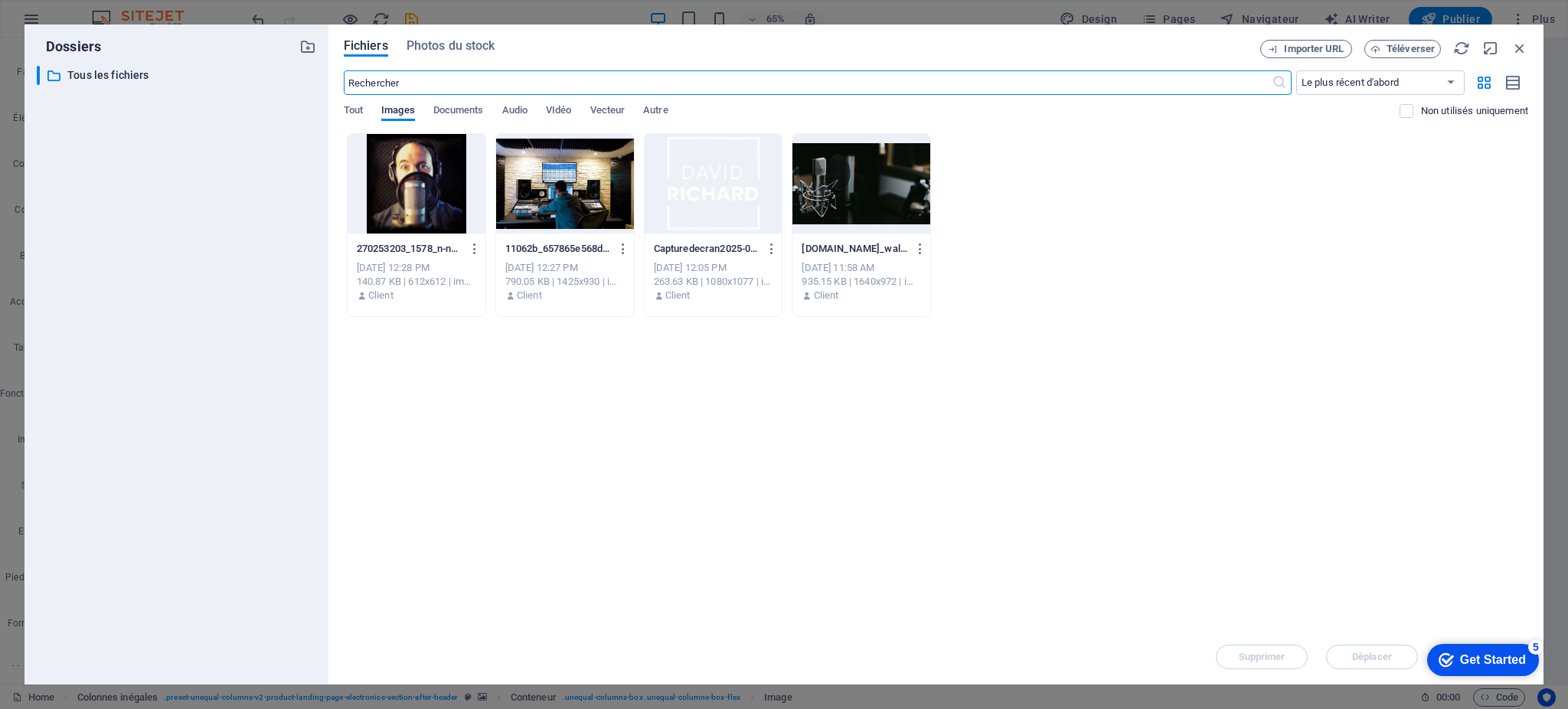
click at [431, 190] on div at bounding box center [416, 184] width 138 height 100
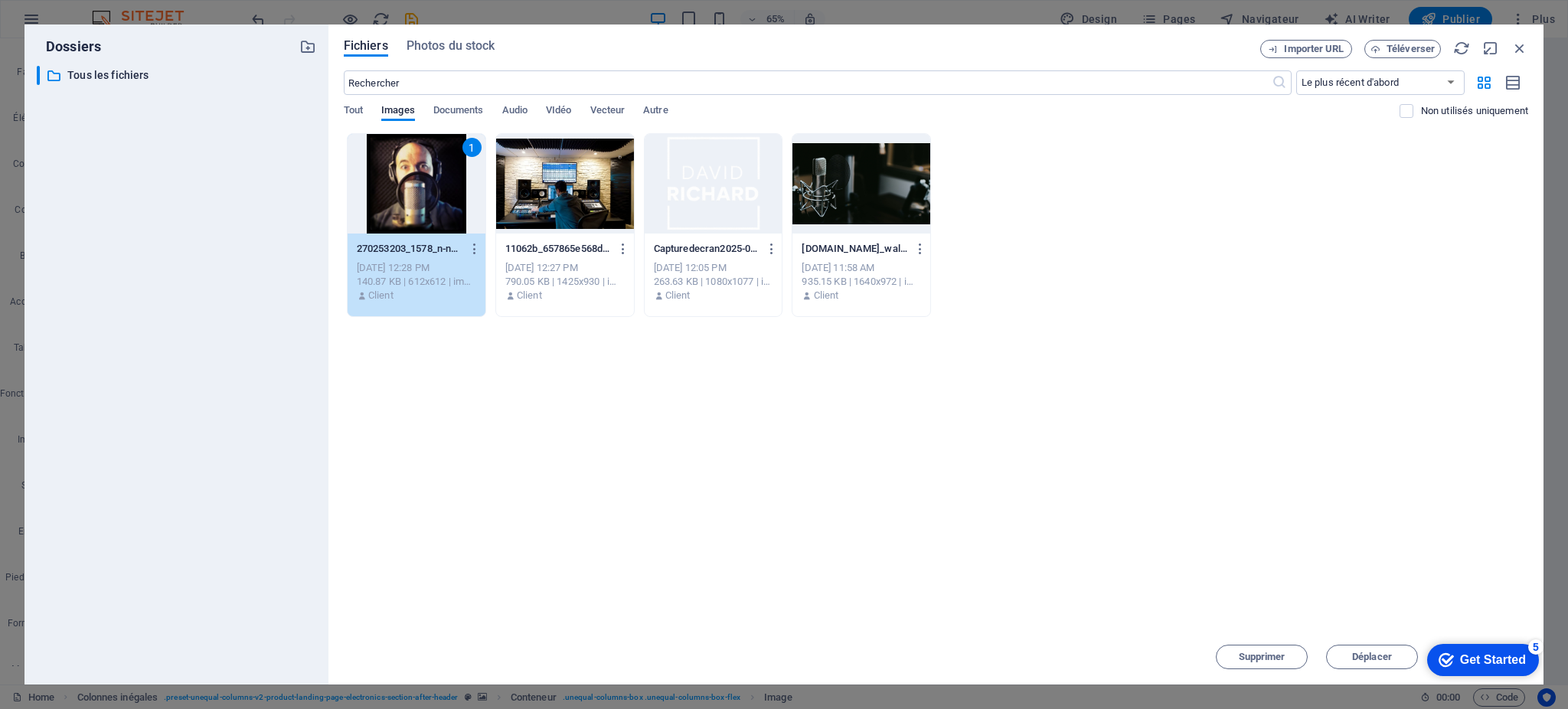
drag, startPoint x: 431, startPoint y: 190, endPoint x: 117, endPoint y: 169, distance: 314.7
click at [431, 190] on div "1" at bounding box center [416, 184] width 138 height 100
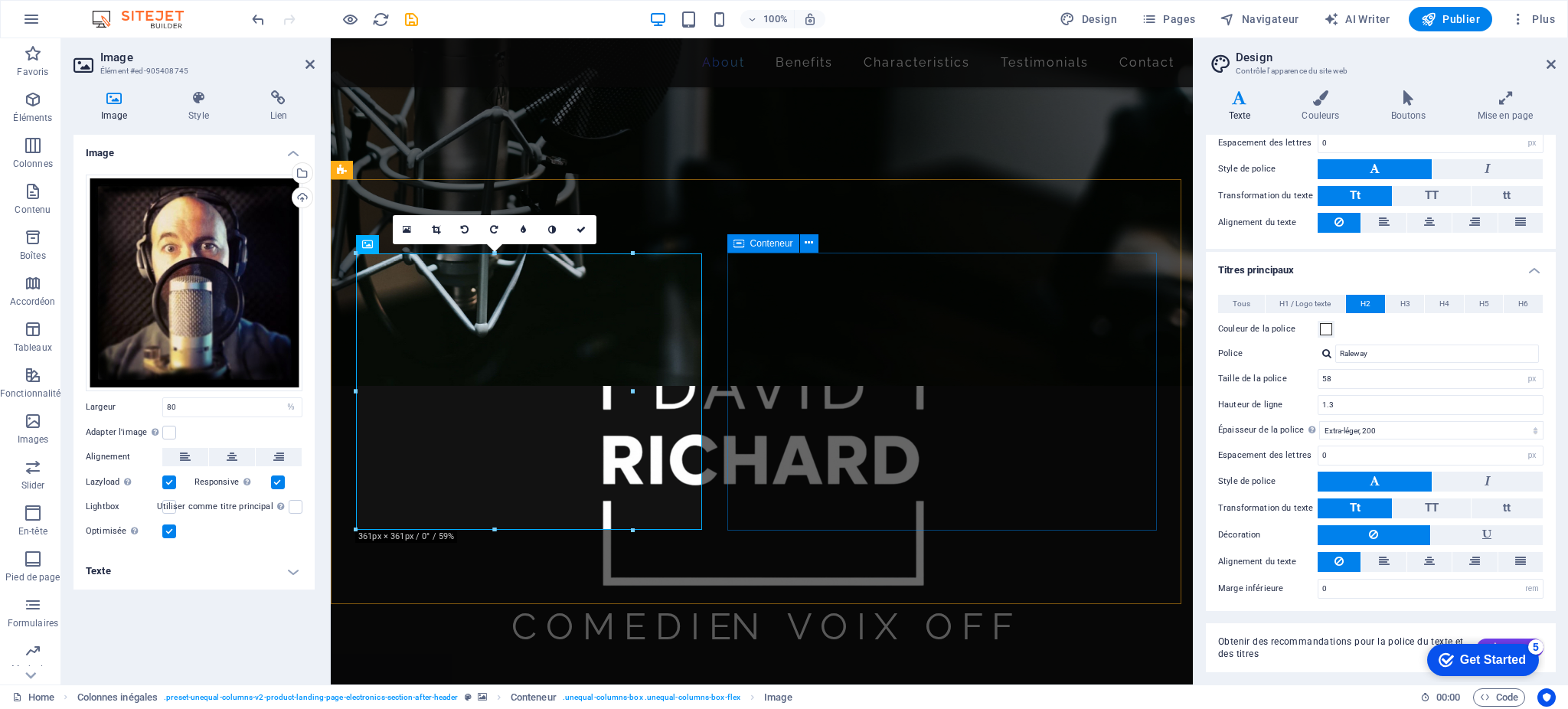
scroll to position [441, 0]
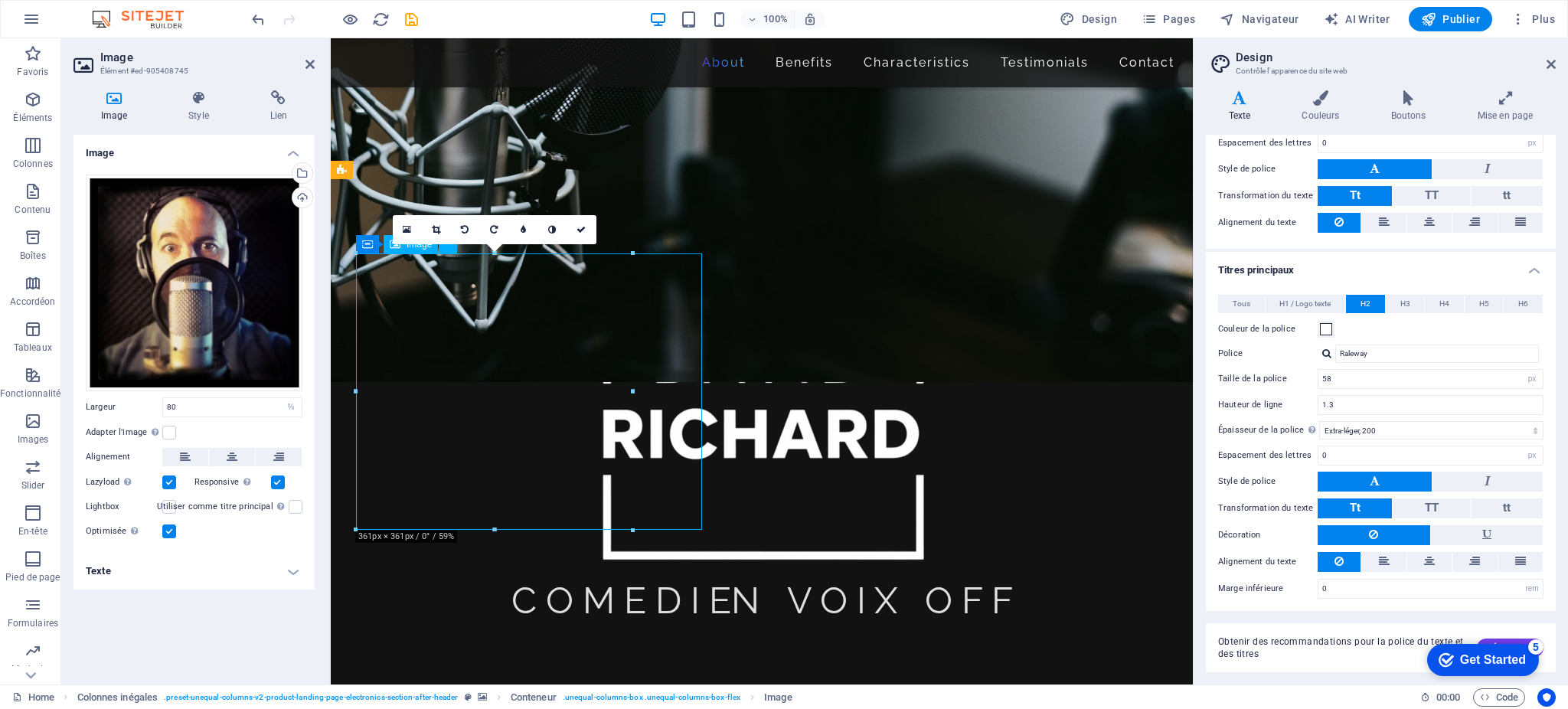
drag, startPoint x: 635, startPoint y: 391, endPoint x: 661, endPoint y: 395, distance: 26.3
drag, startPoint x: 623, startPoint y: 393, endPoint x: 672, endPoint y: 396, distance: 49.1
drag, startPoint x: 672, startPoint y: 397, endPoint x: 696, endPoint y: 397, distance: 24.0
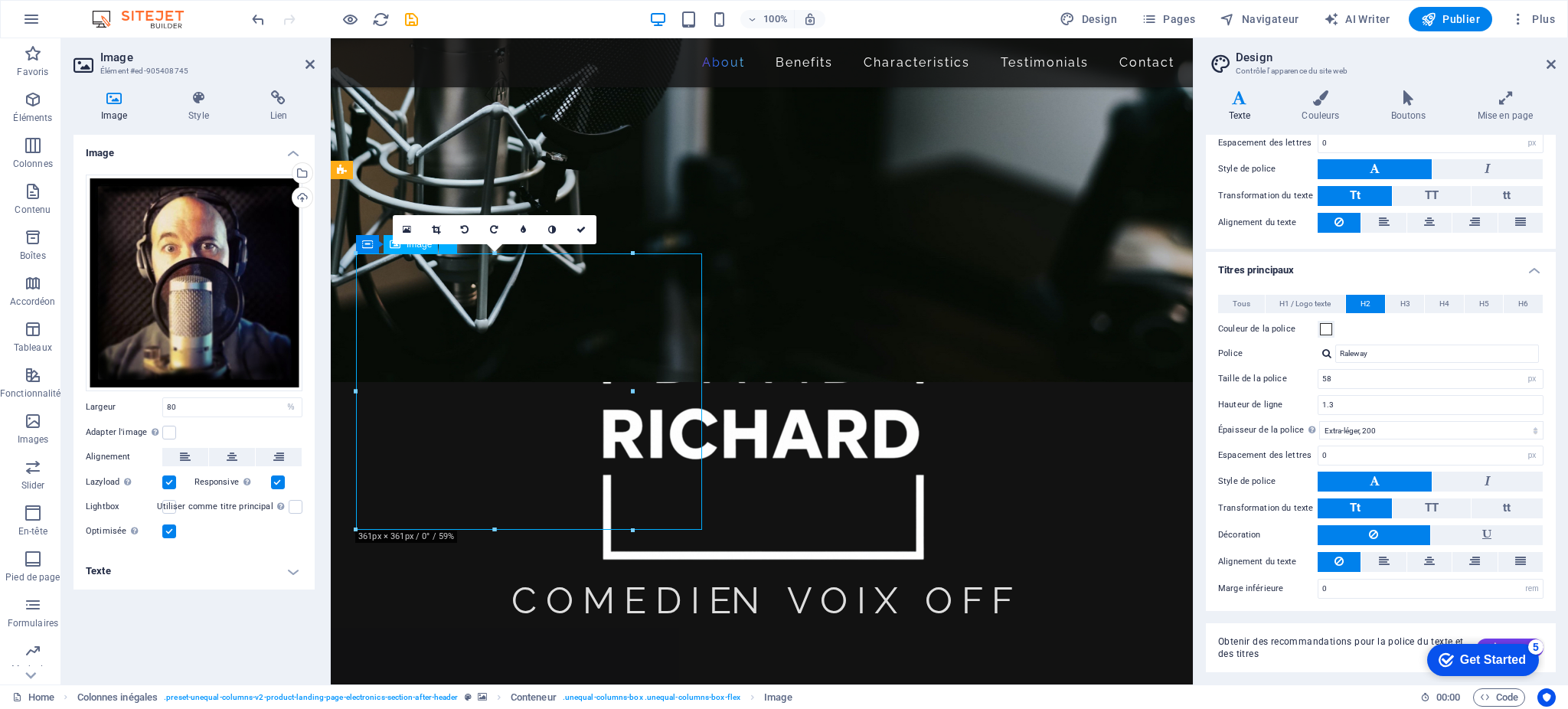
drag, startPoint x: 675, startPoint y: 396, endPoint x: 782, endPoint y: 399, distance: 107.0
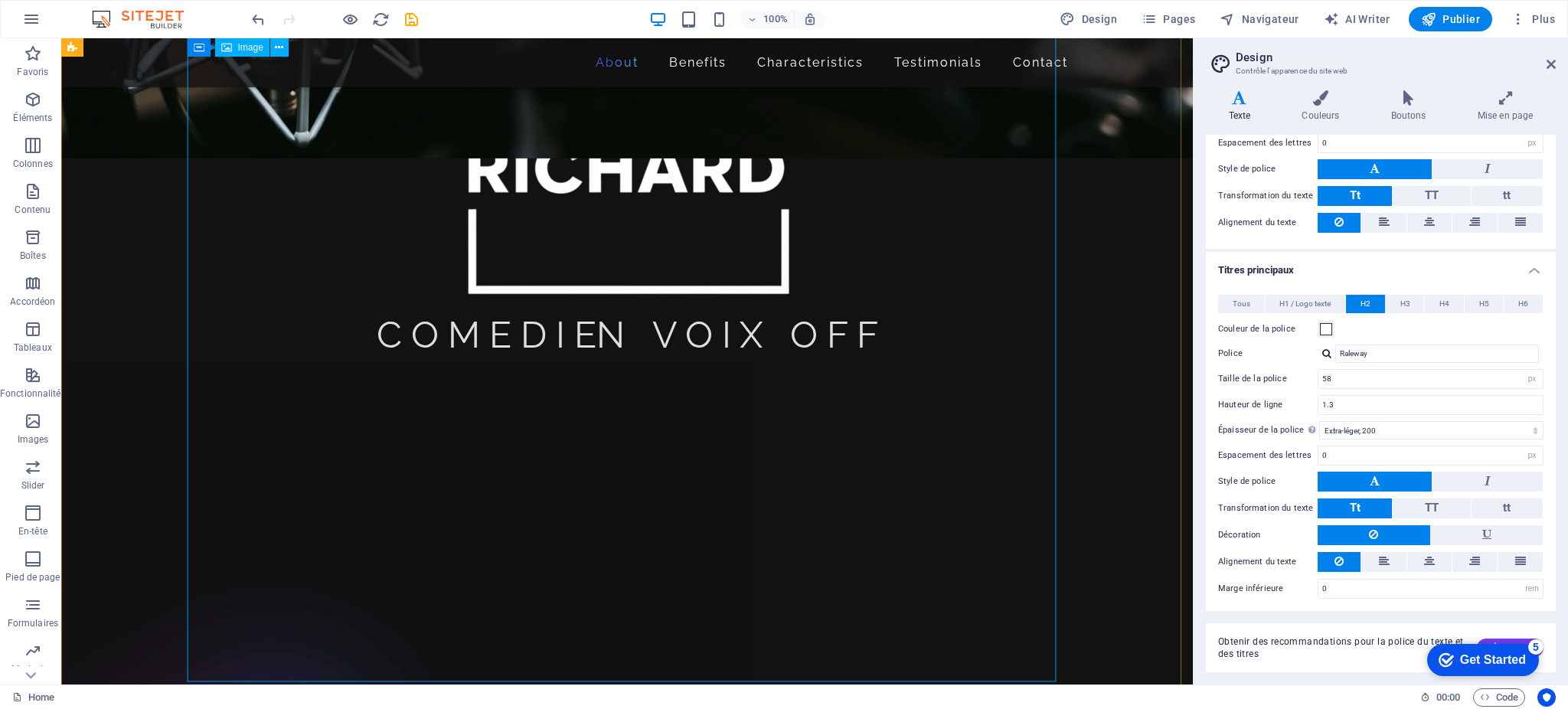
scroll to position [953, 0]
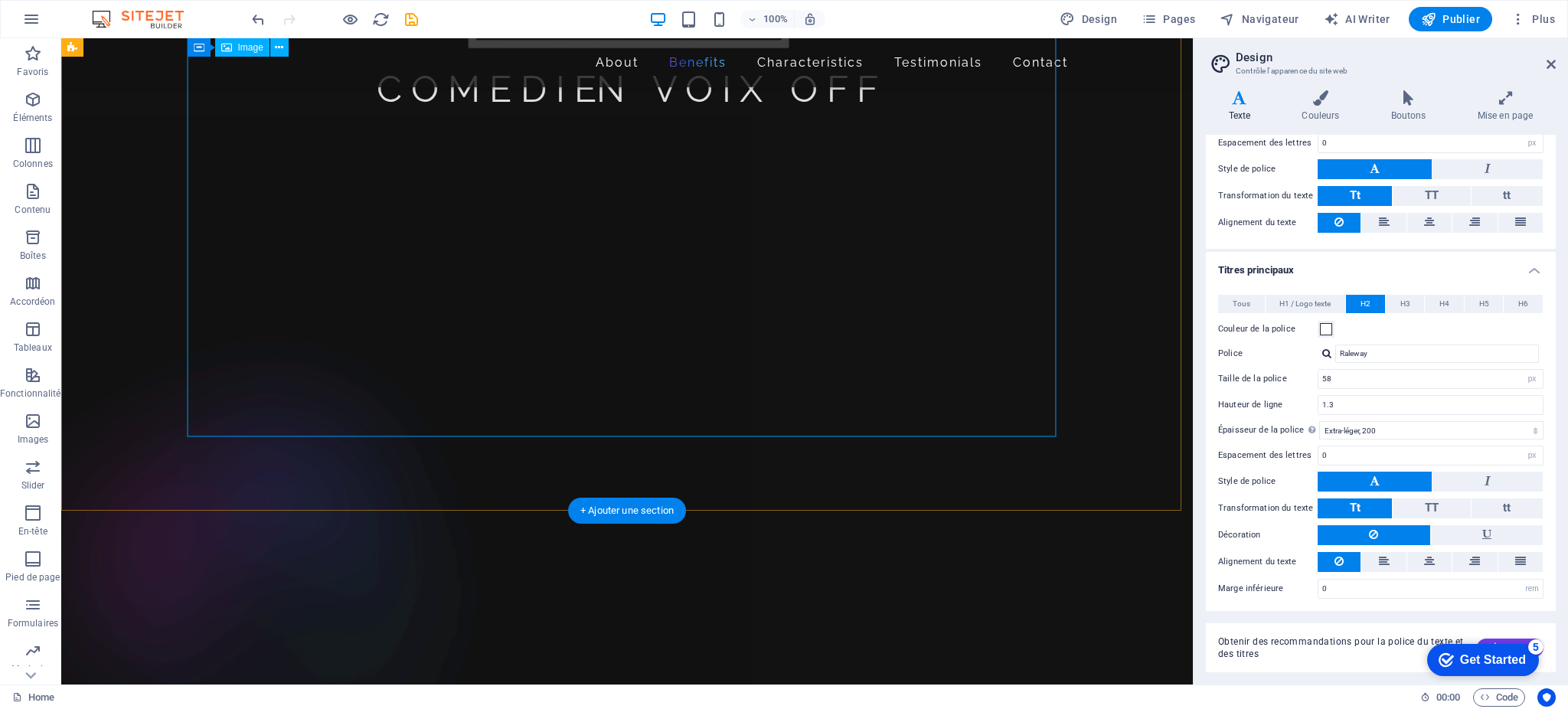
select select "%"
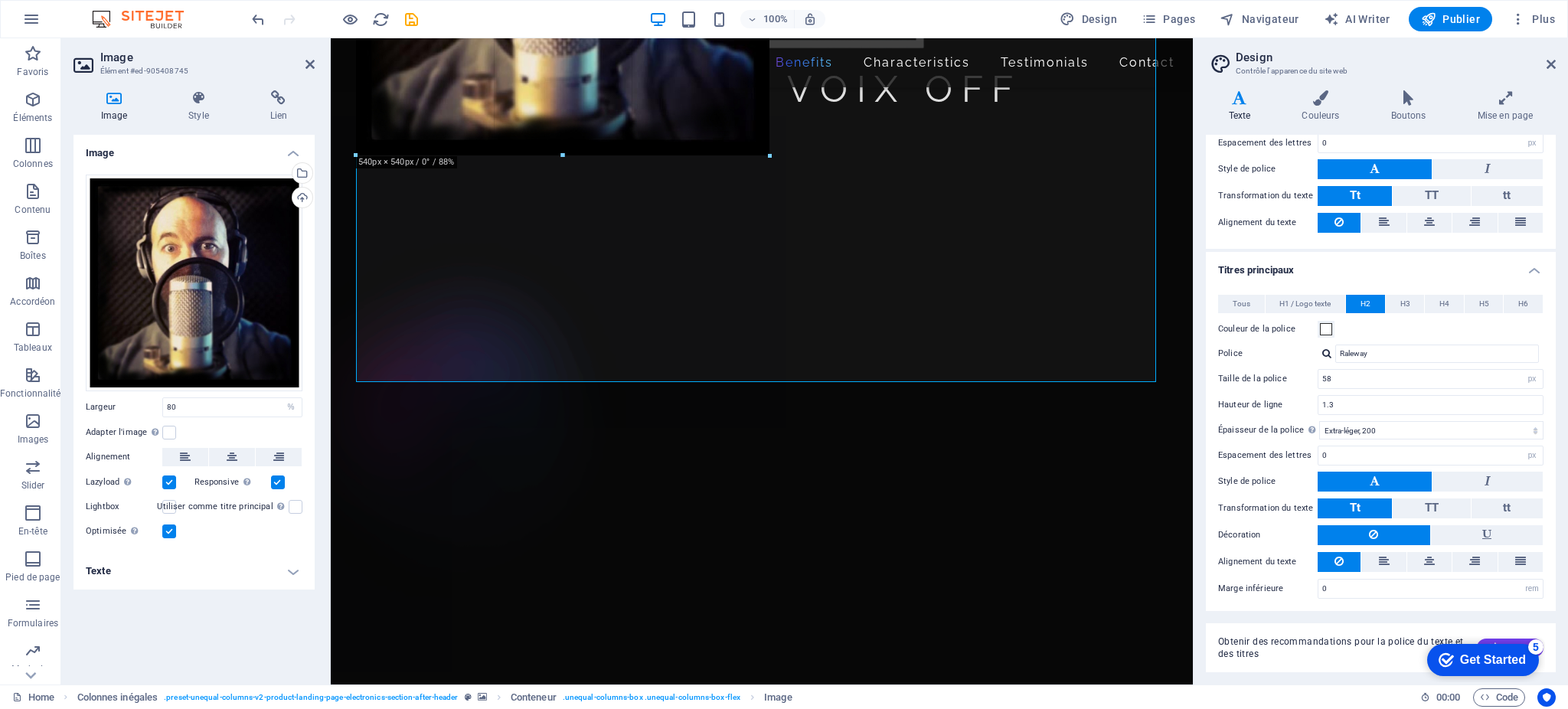
drag, startPoint x: 676, startPoint y: 382, endPoint x: 625, endPoint y: 145, distance: 242.4
type input "532"
select select "px"
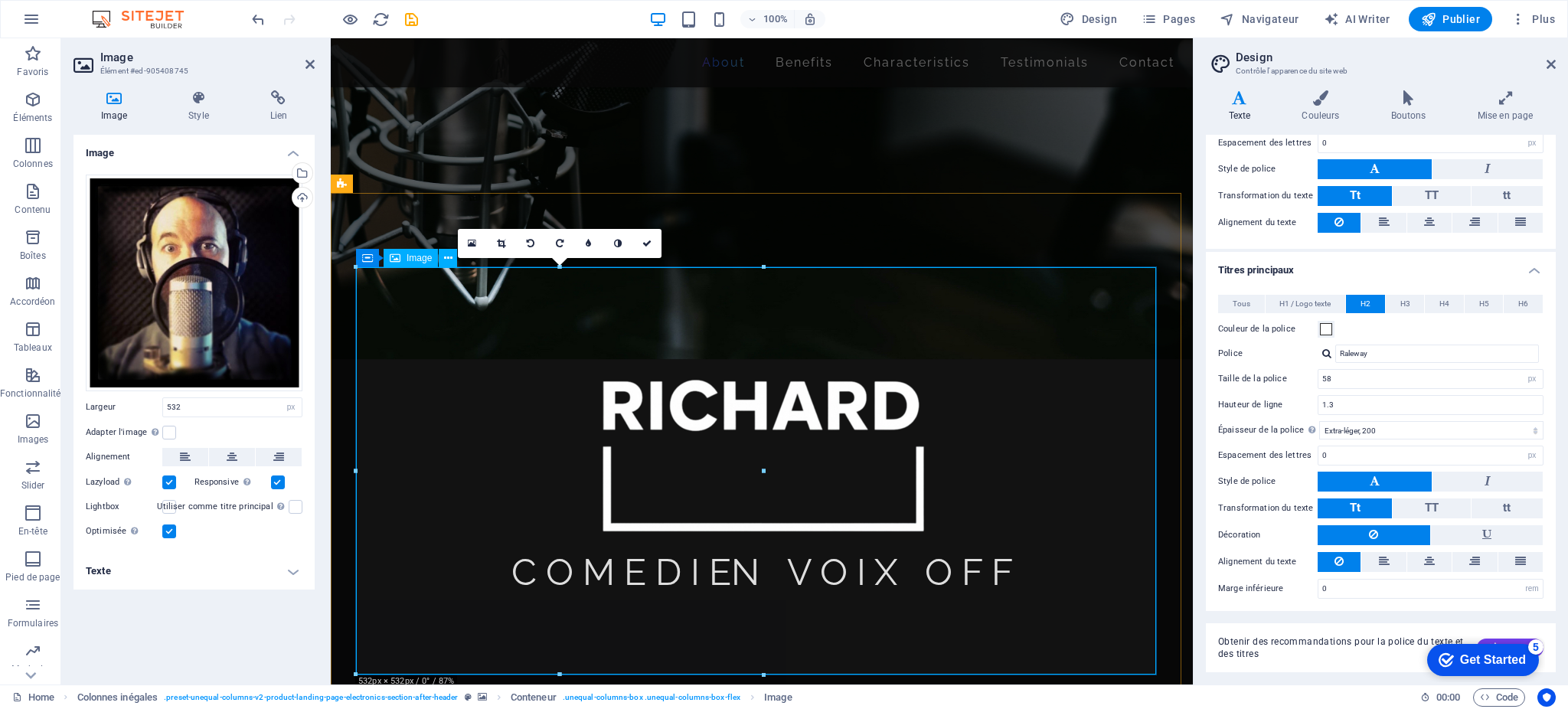
scroll to position [480, 0]
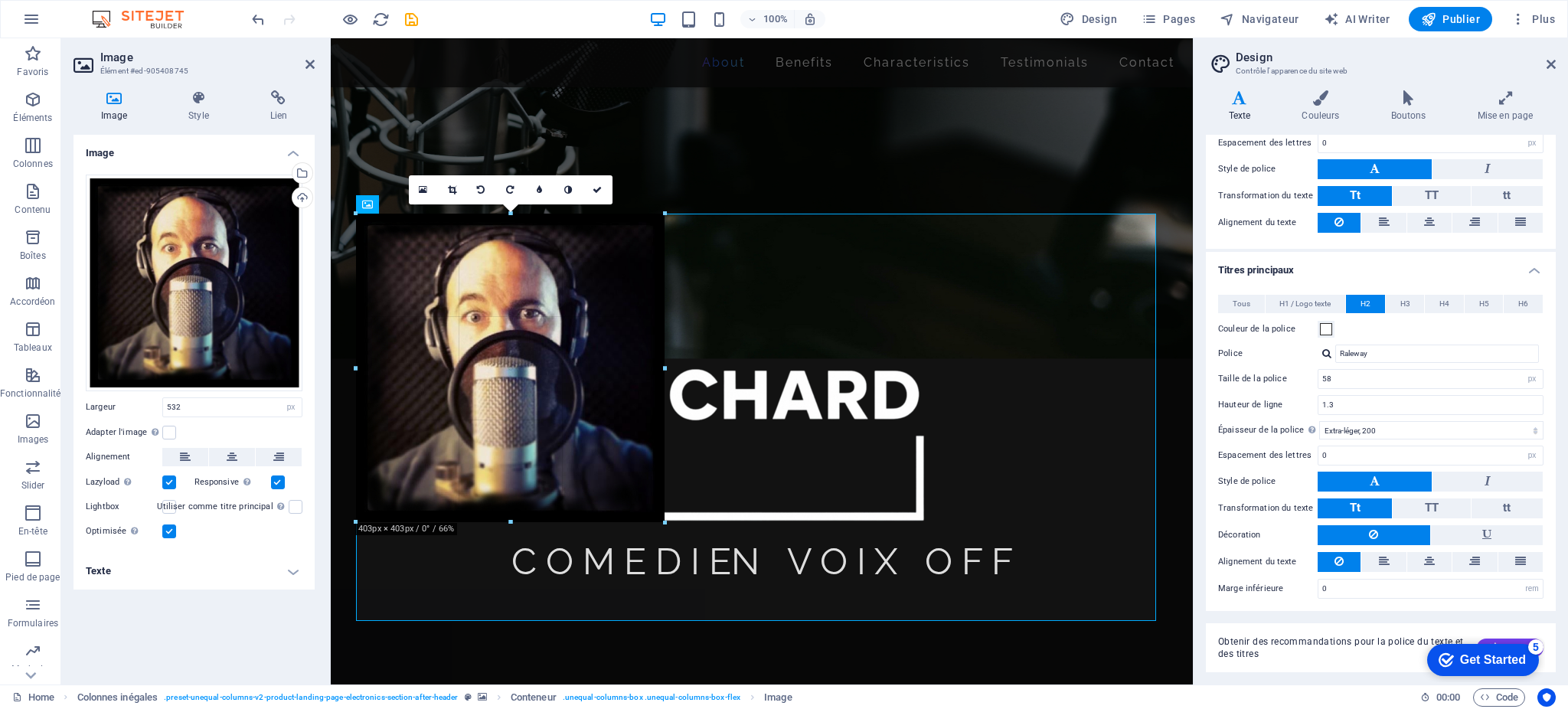
drag, startPoint x: 762, startPoint y: 216, endPoint x: 658, endPoint y: 315, distance: 143.6
type input "403"
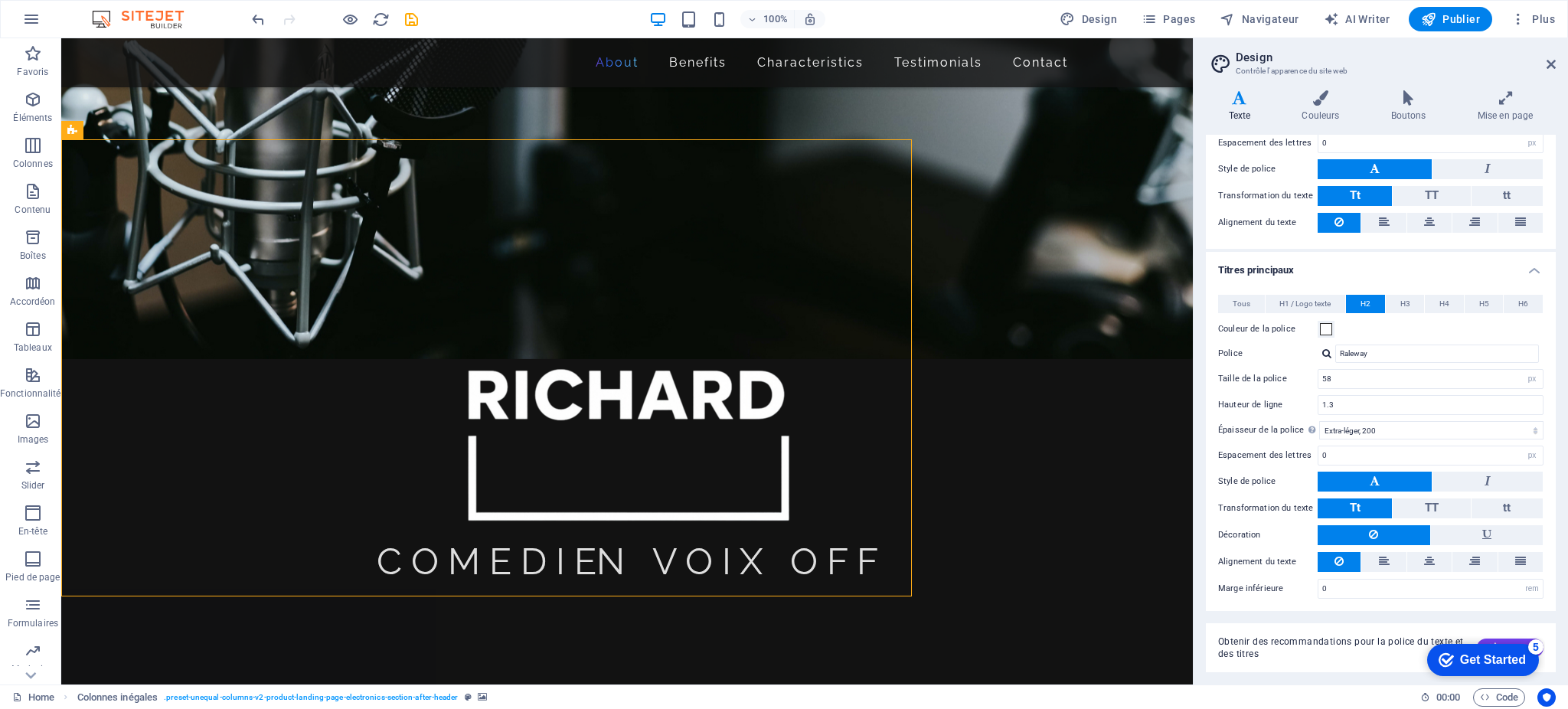
select select "%"
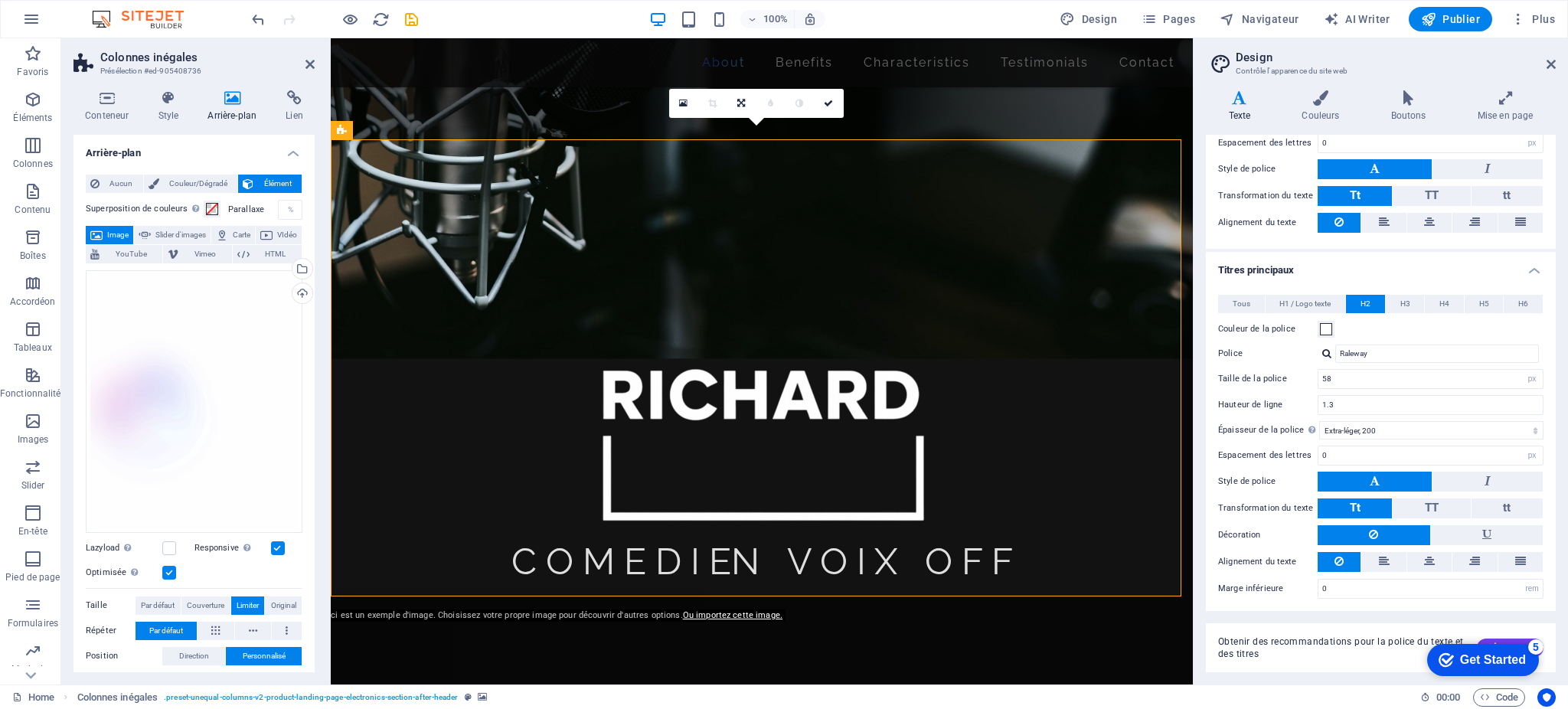
click at [234, 102] on icon at bounding box center [231, 98] width 72 height 15
click at [201, 330] on div "Glissez les fichiers ici, cliquez pour choisir les fichiers ou sélectionnez les…" at bounding box center [194, 401] width 216 height 263
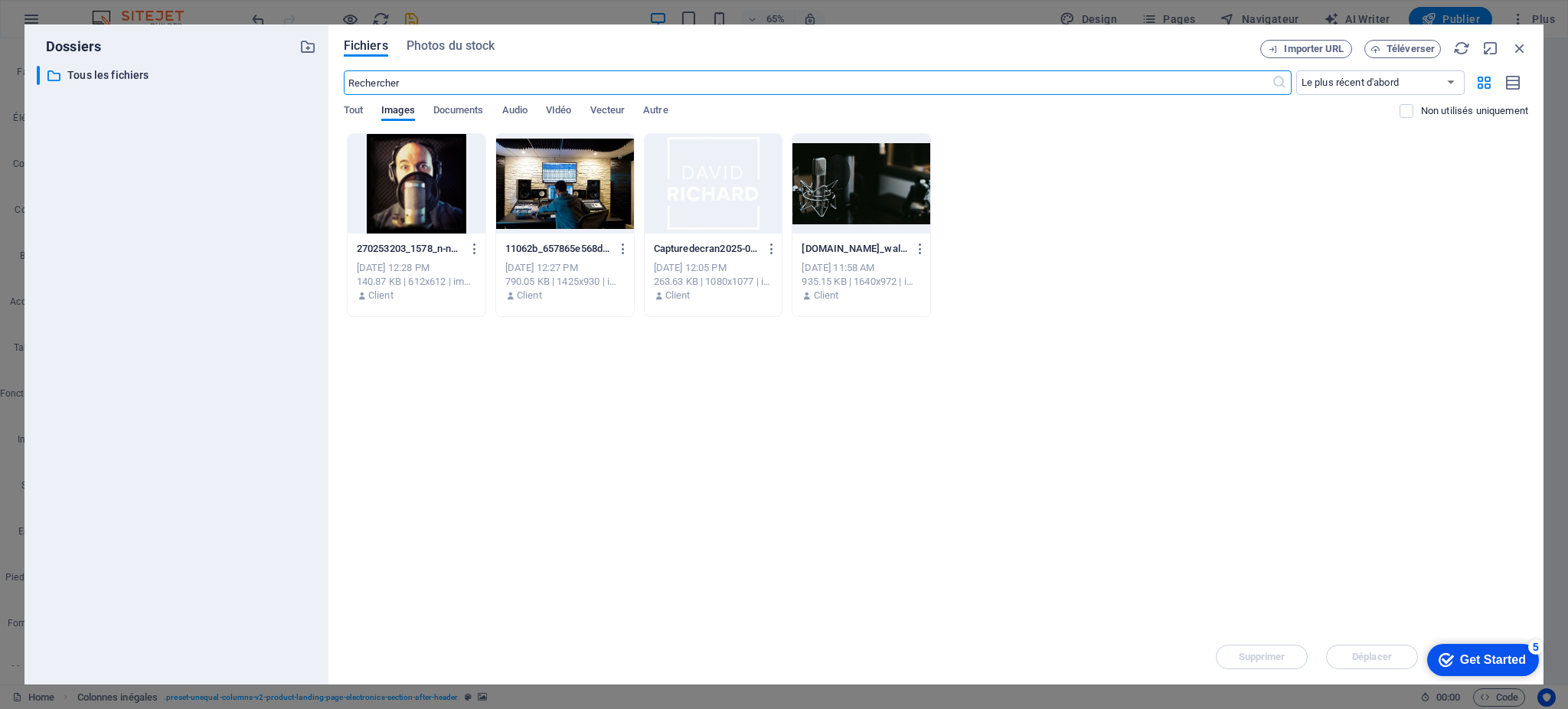
click at [541, 203] on div at bounding box center [564, 184] width 138 height 100
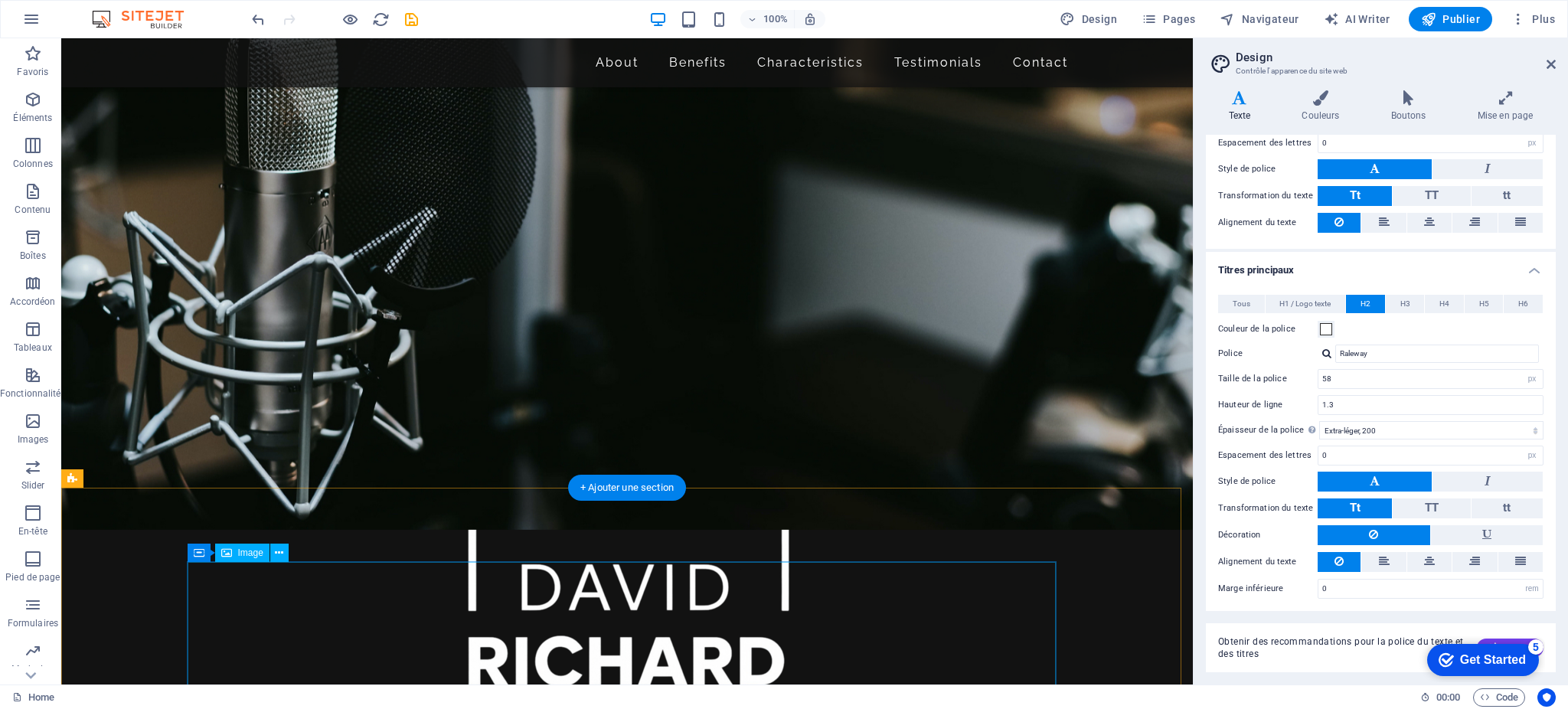
scroll to position [275, 0]
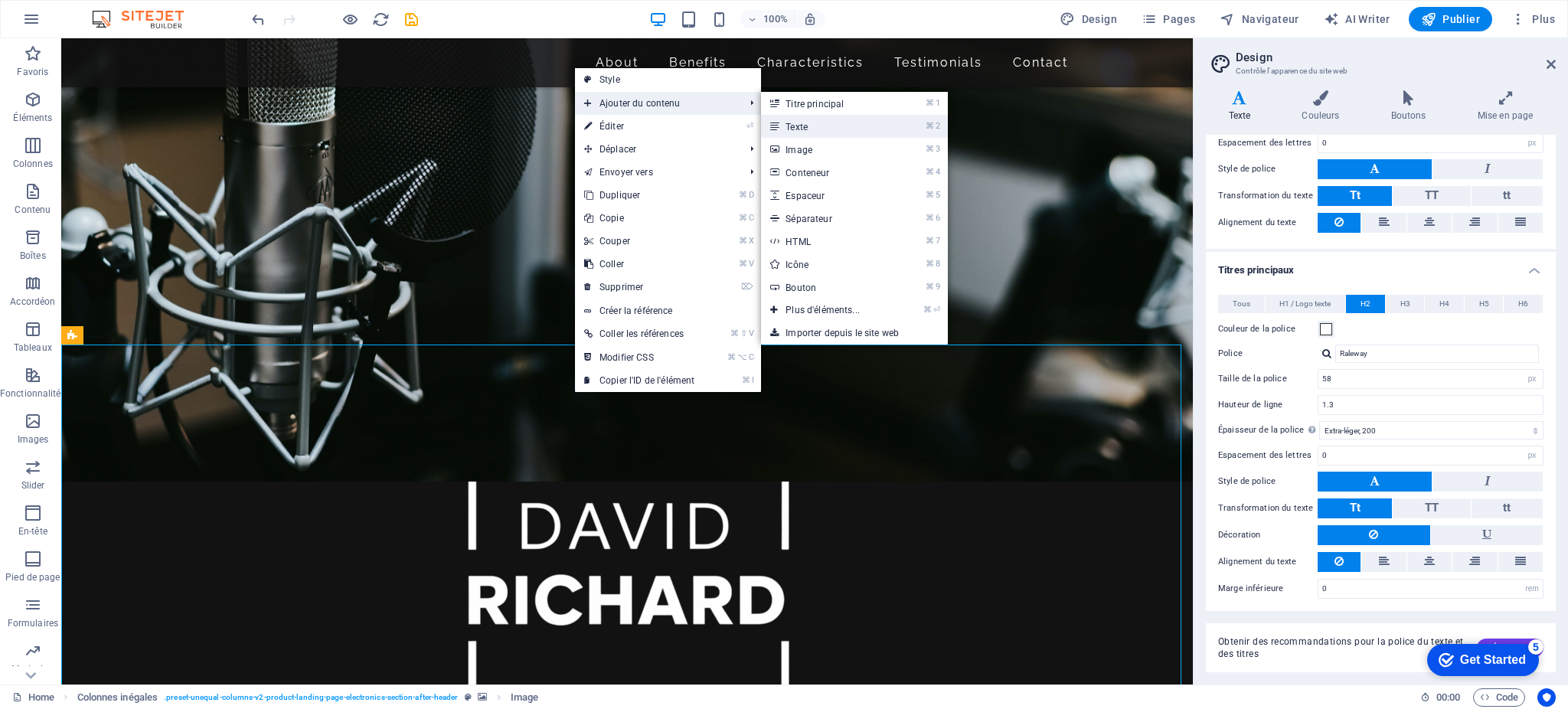
click at [842, 128] on link "⌘ 2 Texte" at bounding box center [825, 126] width 129 height 23
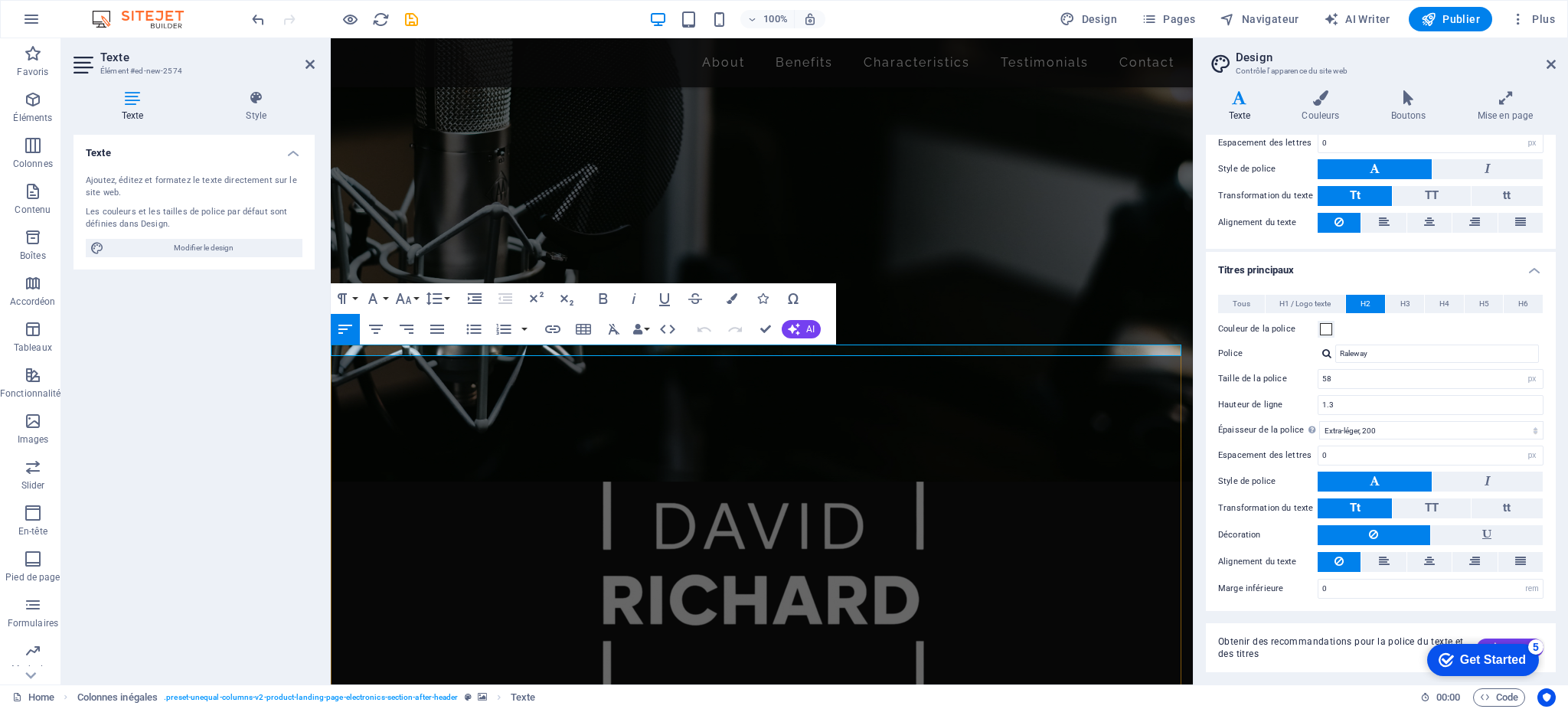
select select "%"
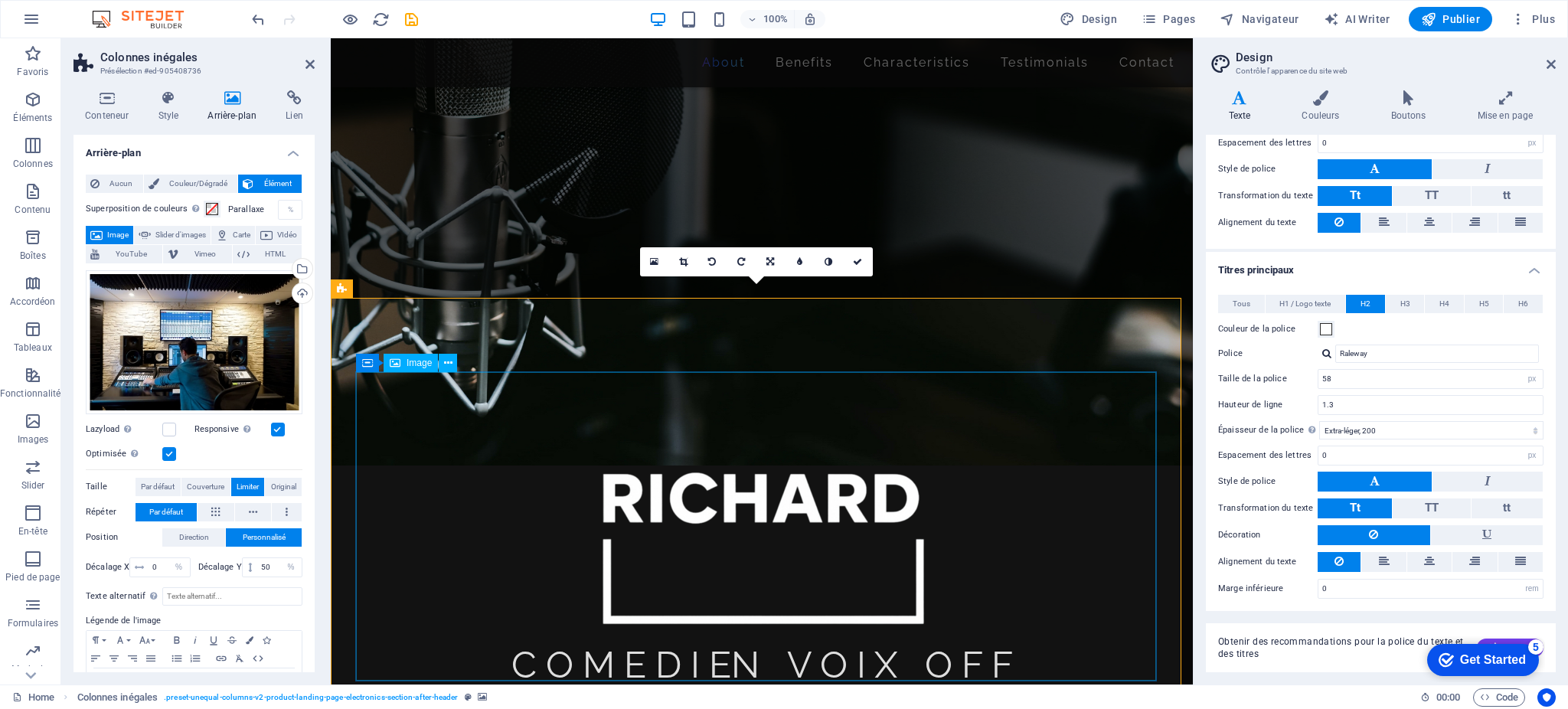
scroll to position [322, 0]
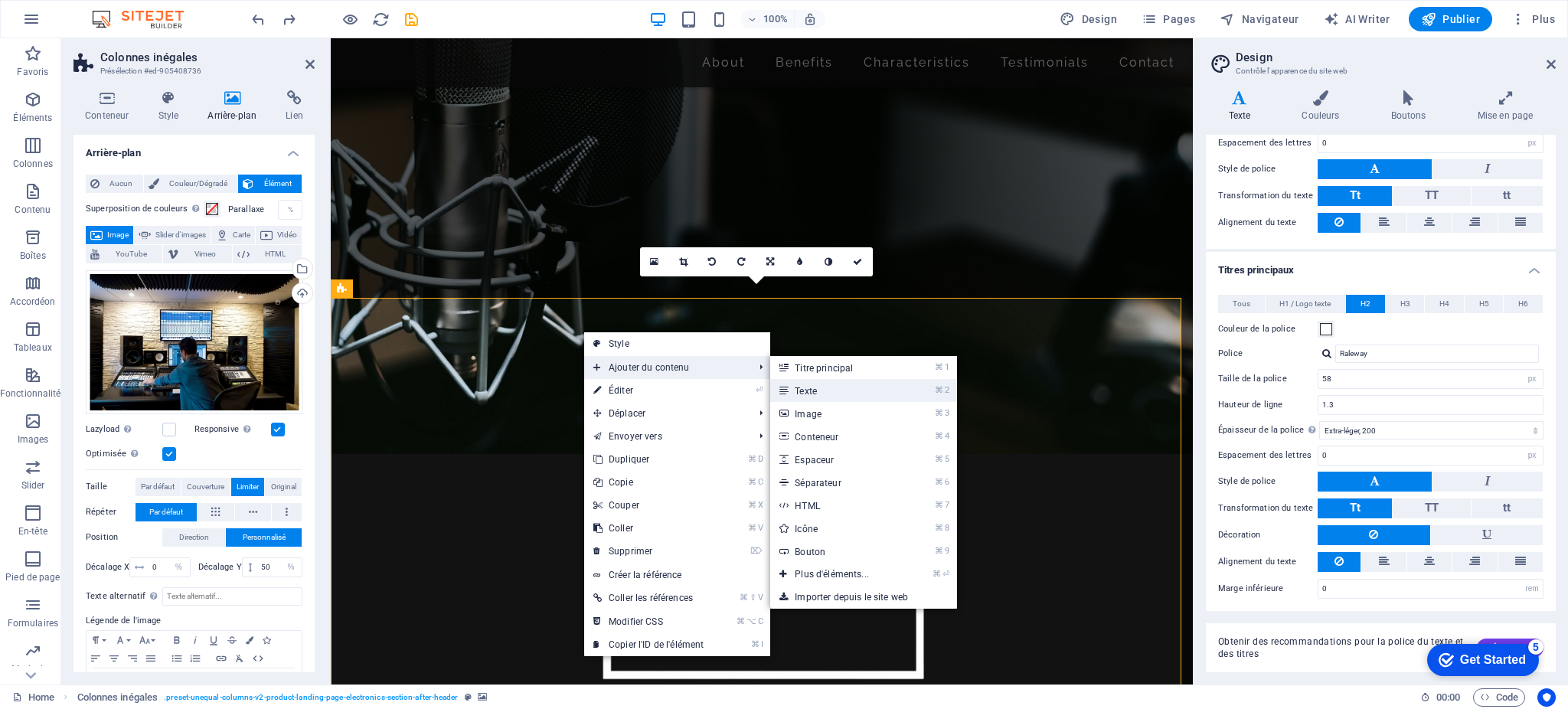
click at [807, 387] on link "⌘ 2 Texte" at bounding box center [835, 390] width 129 height 23
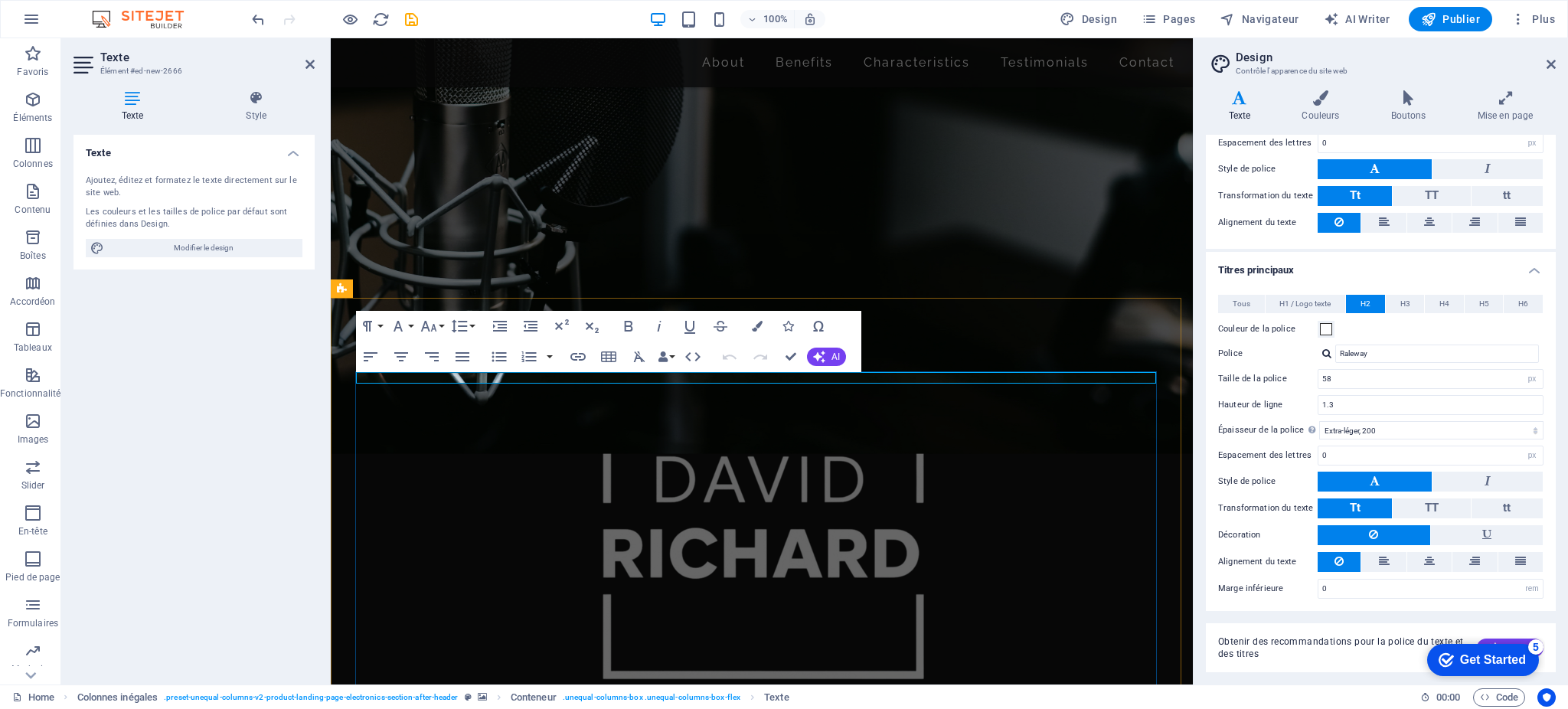
drag, startPoint x: 489, startPoint y: 376, endPoint x: 300, endPoint y: 376, distance: 189.0
drag, startPoint x: 389, startPoint y: 379, endPoint x: 349, endPoint y: 375, distance: 40.2
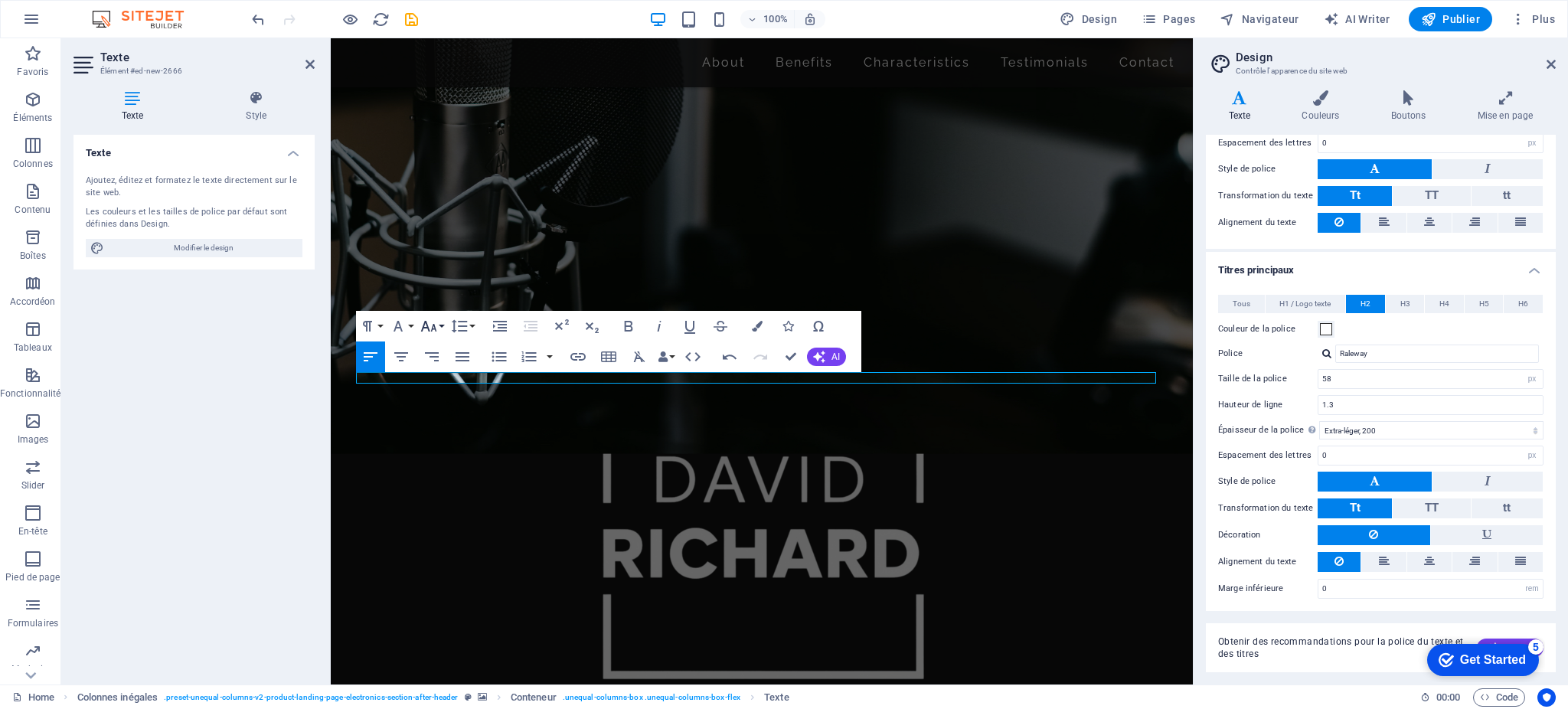
click at [440, 325] on button "Font Size" at bounding box center [432, 326] width 29 height 30
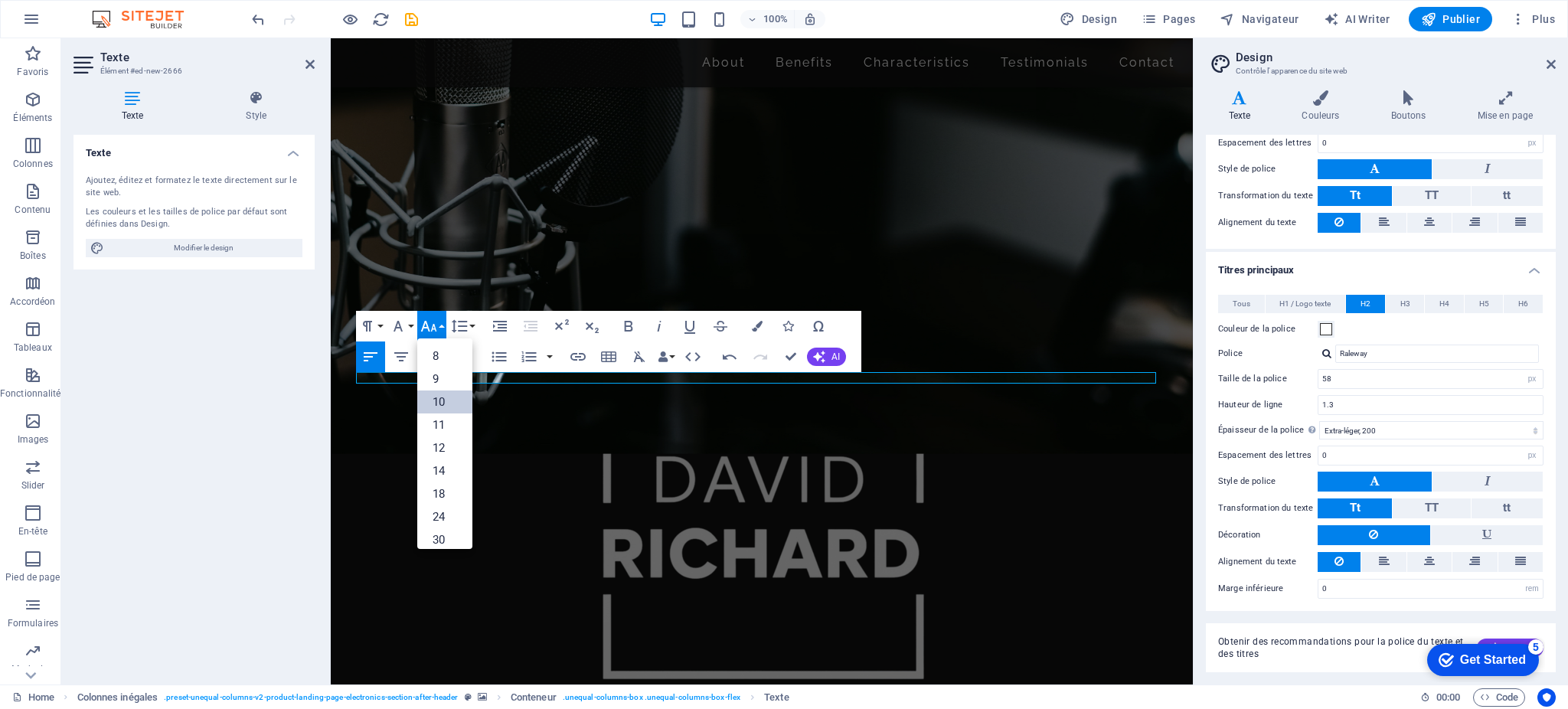
scroll to position [63, 0]
click at [438, 471] on link "30" at bounding box center [444, 476] width 55 height 23
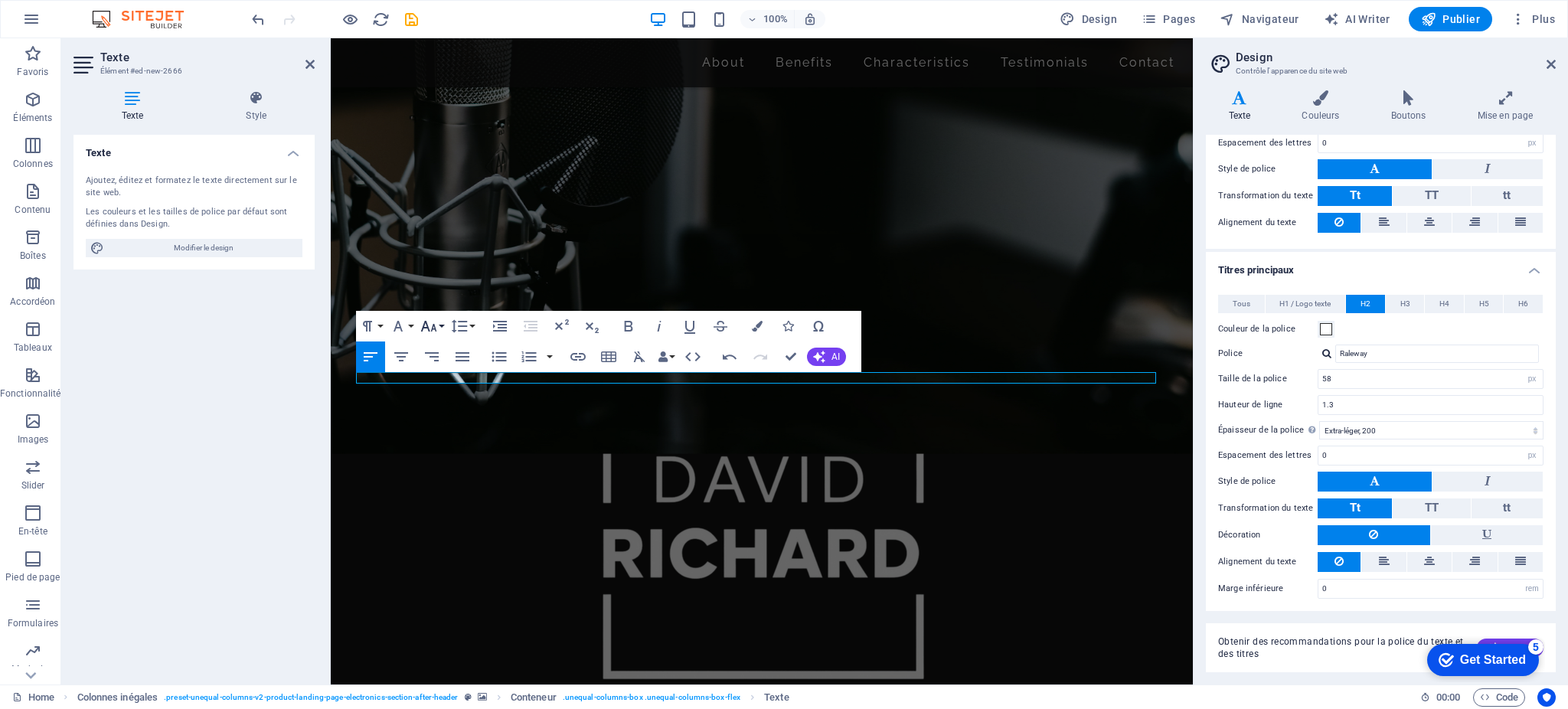
click at [439, 327] on button "Font Size" at bounding box center [432, 326] width 29 height 30
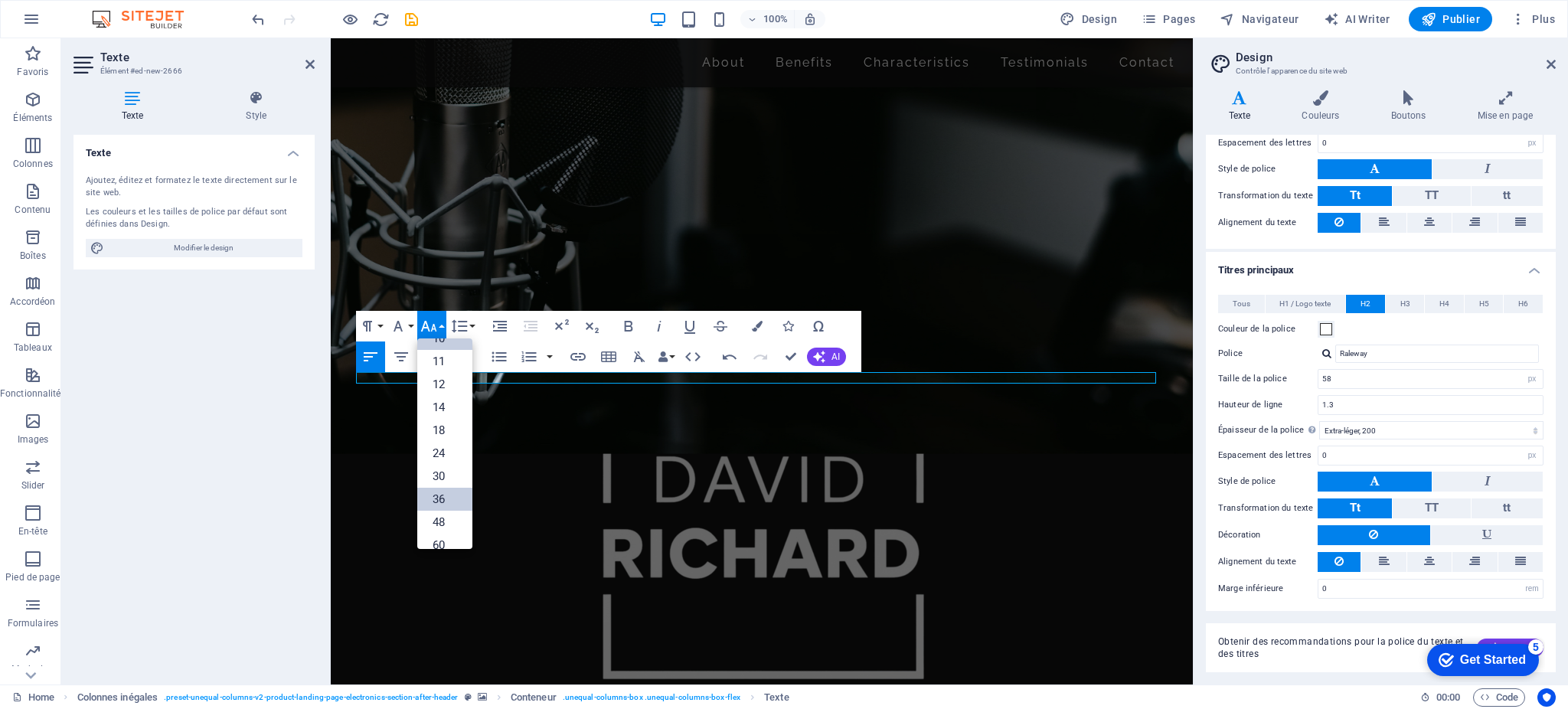
click at [439, 502] on link "36" at bounding box center [444, 499] width 55 height 23
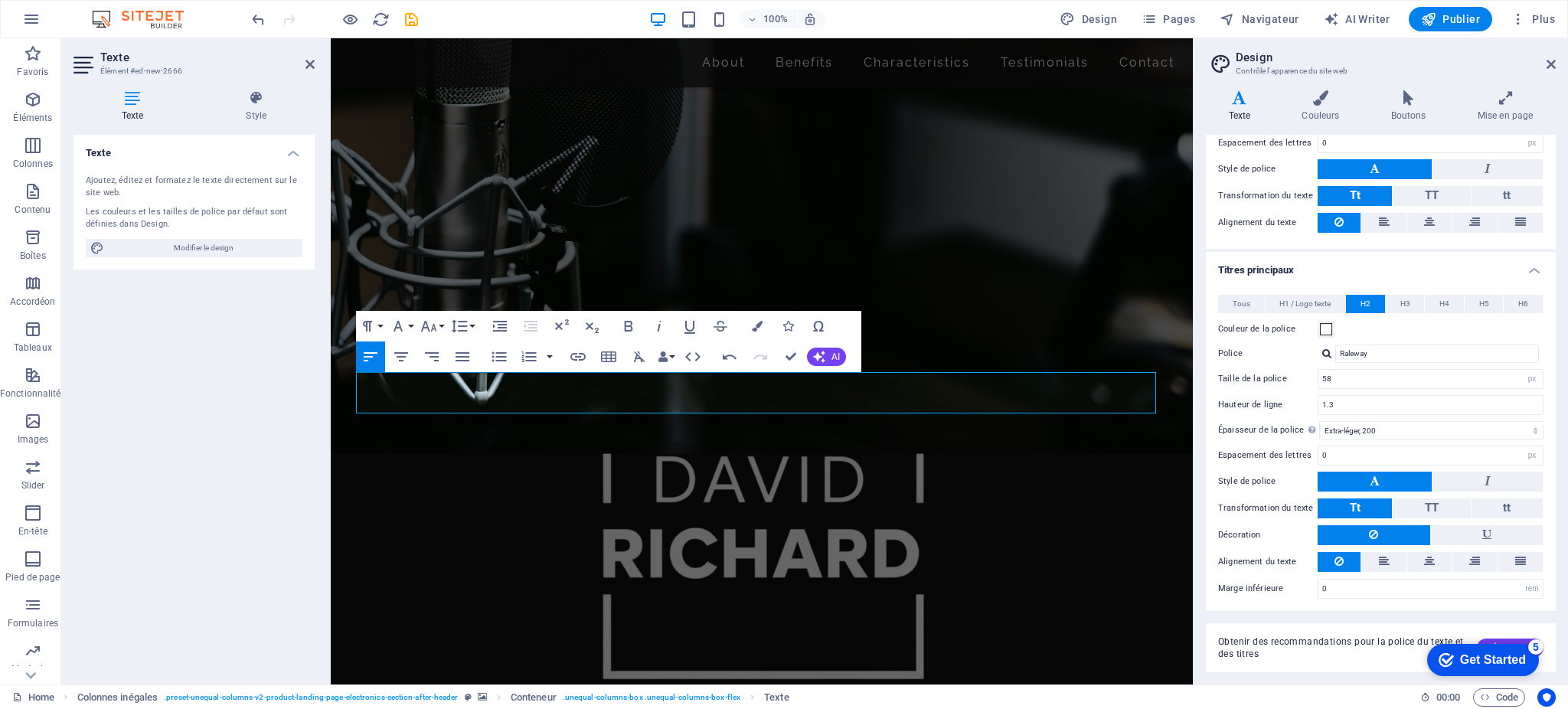
drag, startPoint x: 477, startPoint y: 390, endPoint x: 320, endPoint y: 390, distance: 157.0
click at [442, 325] on button "Font Size" at bounding box center [432, 326] width 29 height 30
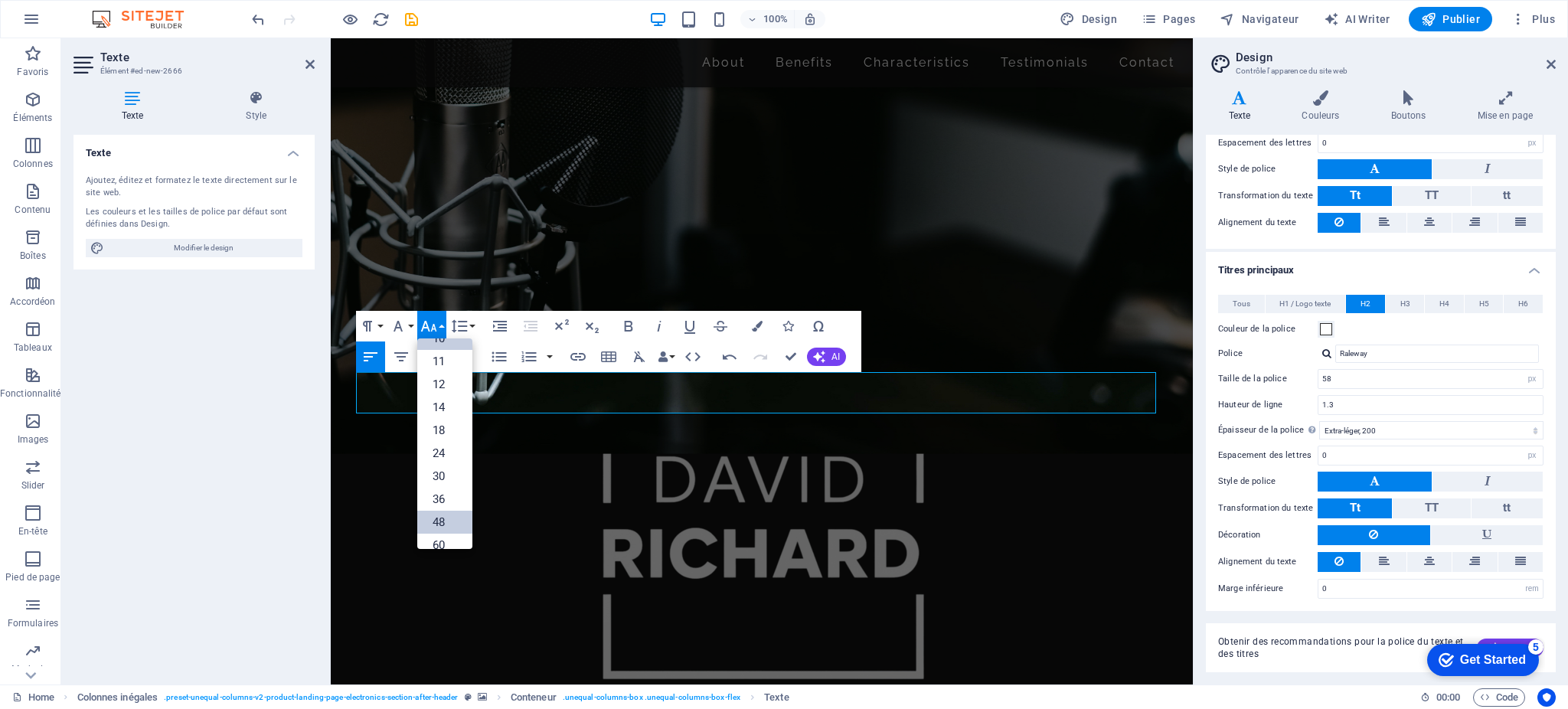
click at [438, 514] on link "48" at bounding box center [444, 522] width 55 height 23
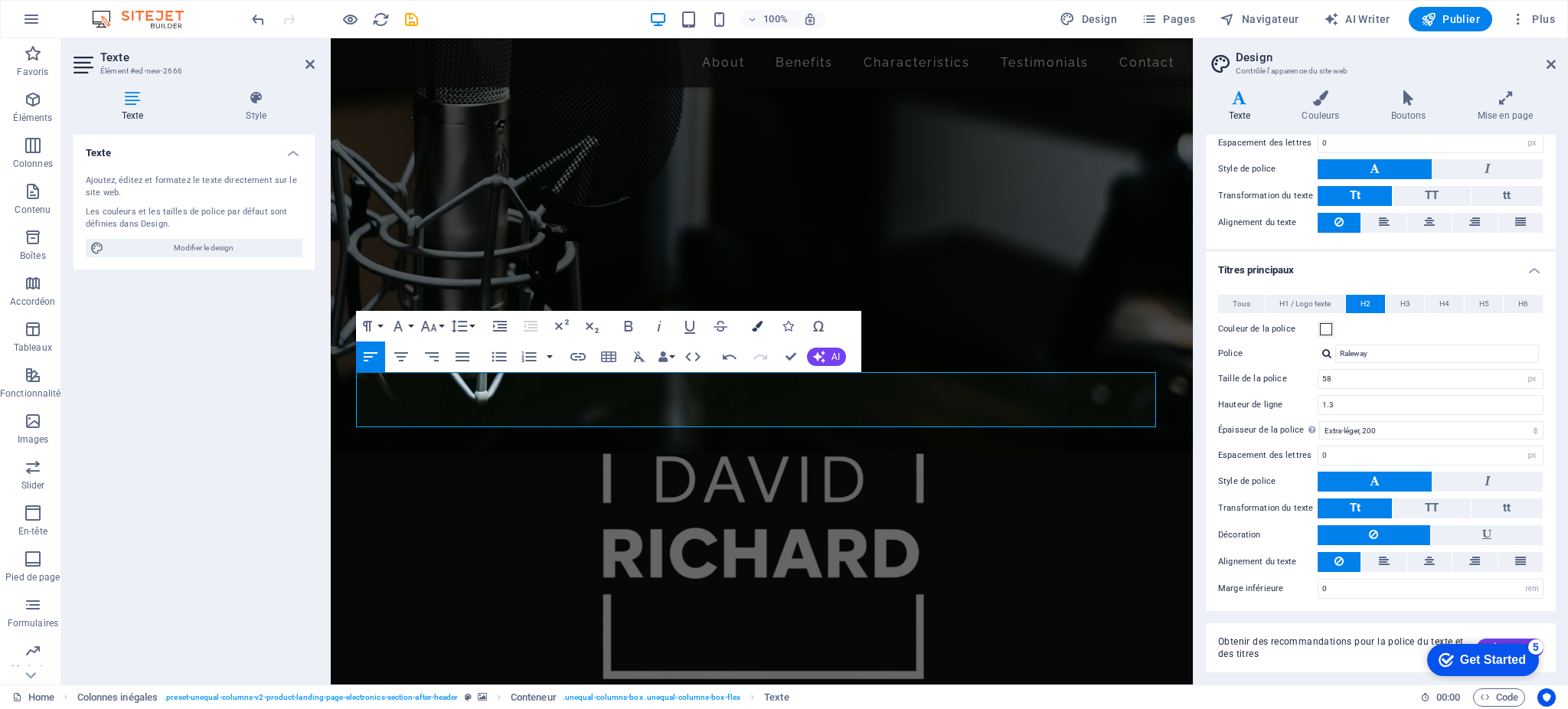
click at [756, 326] on icon "button" at bounding box center [757, 326] width 11 height 11
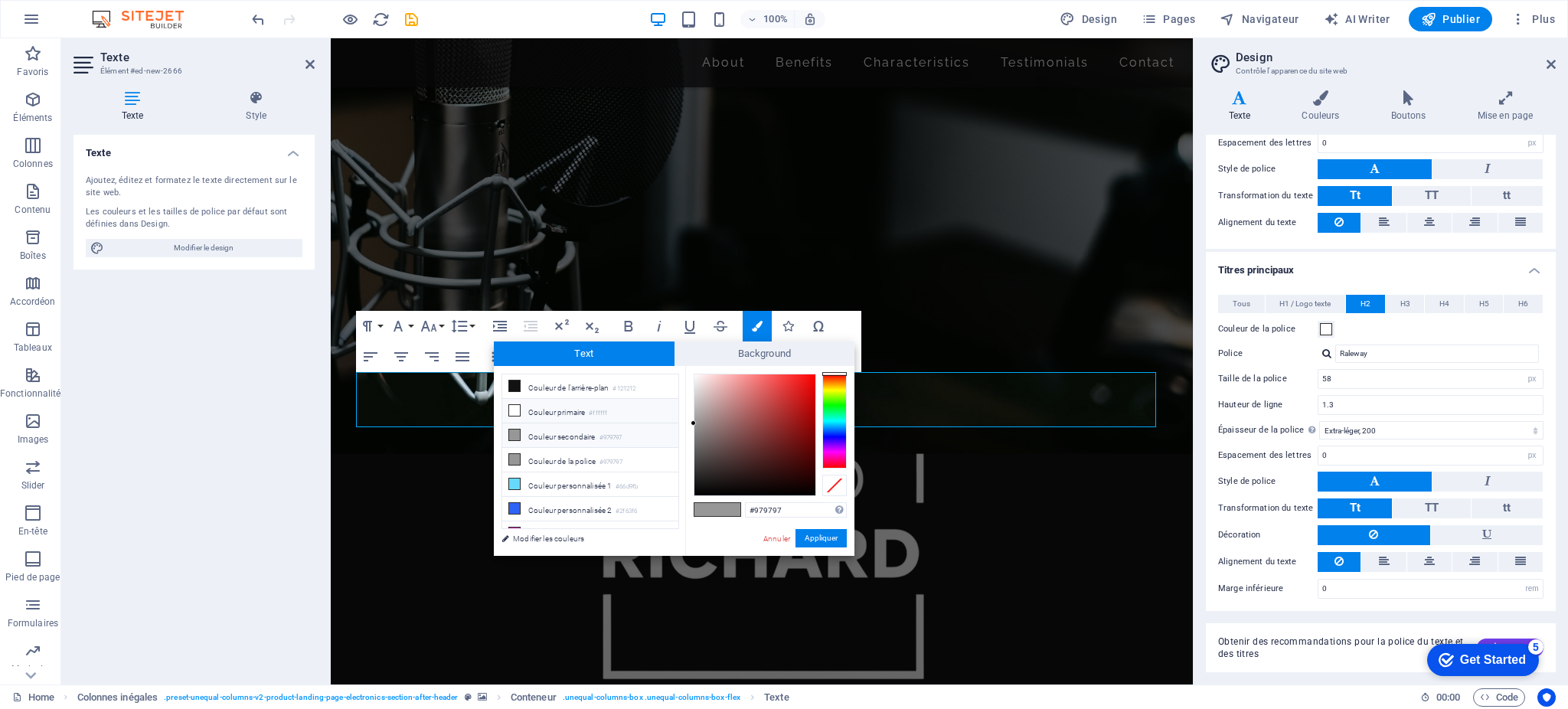
click at [547, 408] on li "Couleur primaire #ffffff" at bounding box center [591, 411] width 176 height 25
type input "#ffffff"
click at [813, 536] on button "Appliquer" at bounding box center [821, 538] width 52 height 19
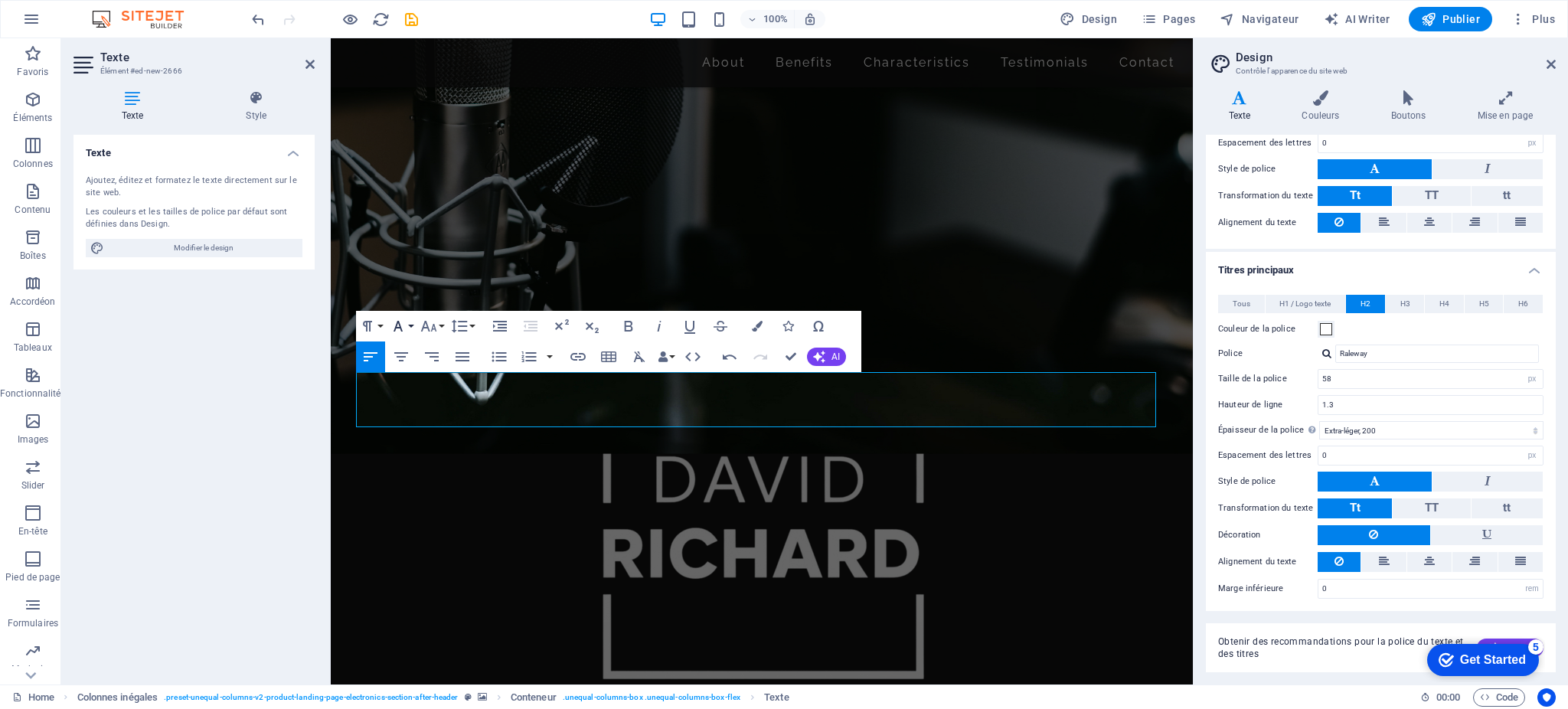
click at [410, 325] on button "Font Family" at bounding box center [401, 326] width 29 height 30
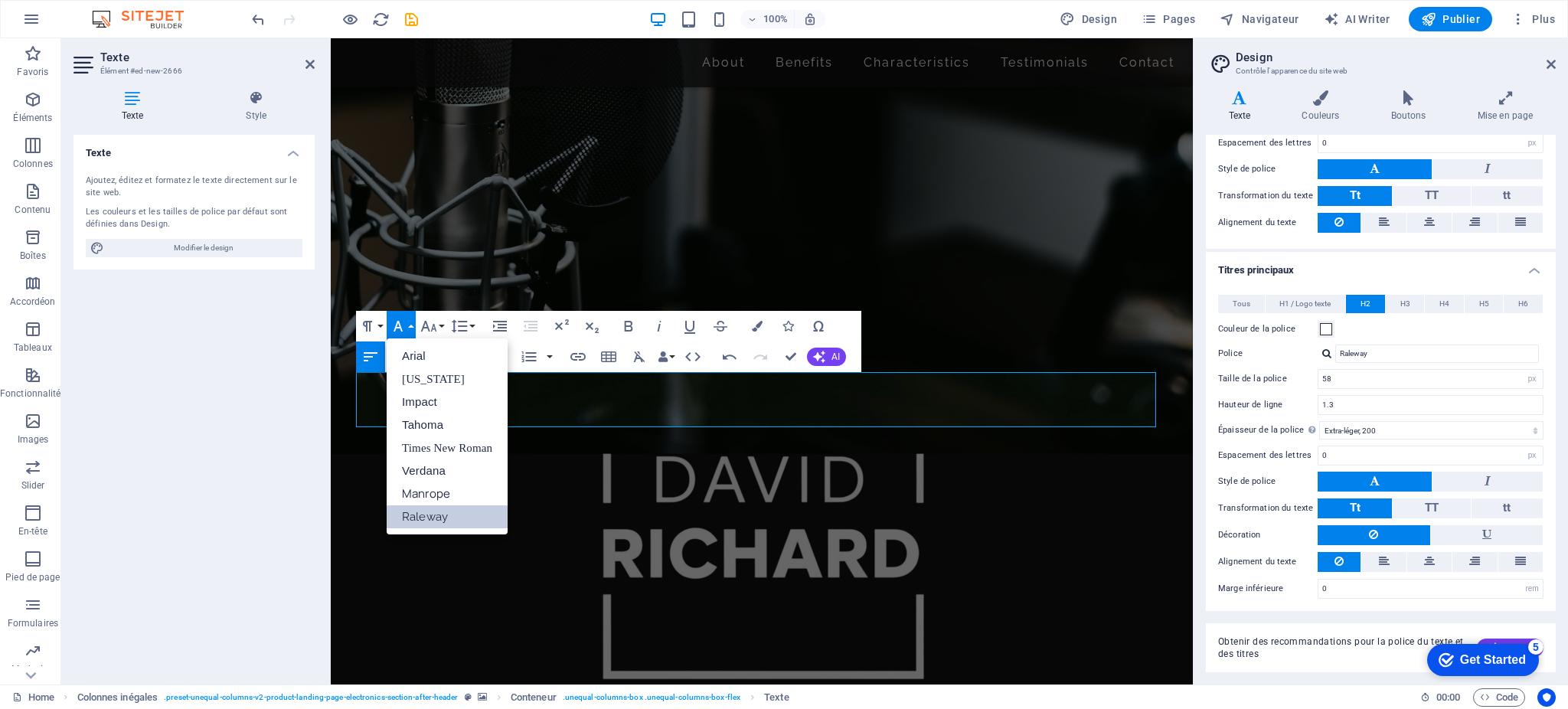
scroll to position [0, 0]
click at [425, 514] on link "Raleway" at bounding box center [447, 516] width 121 height 23
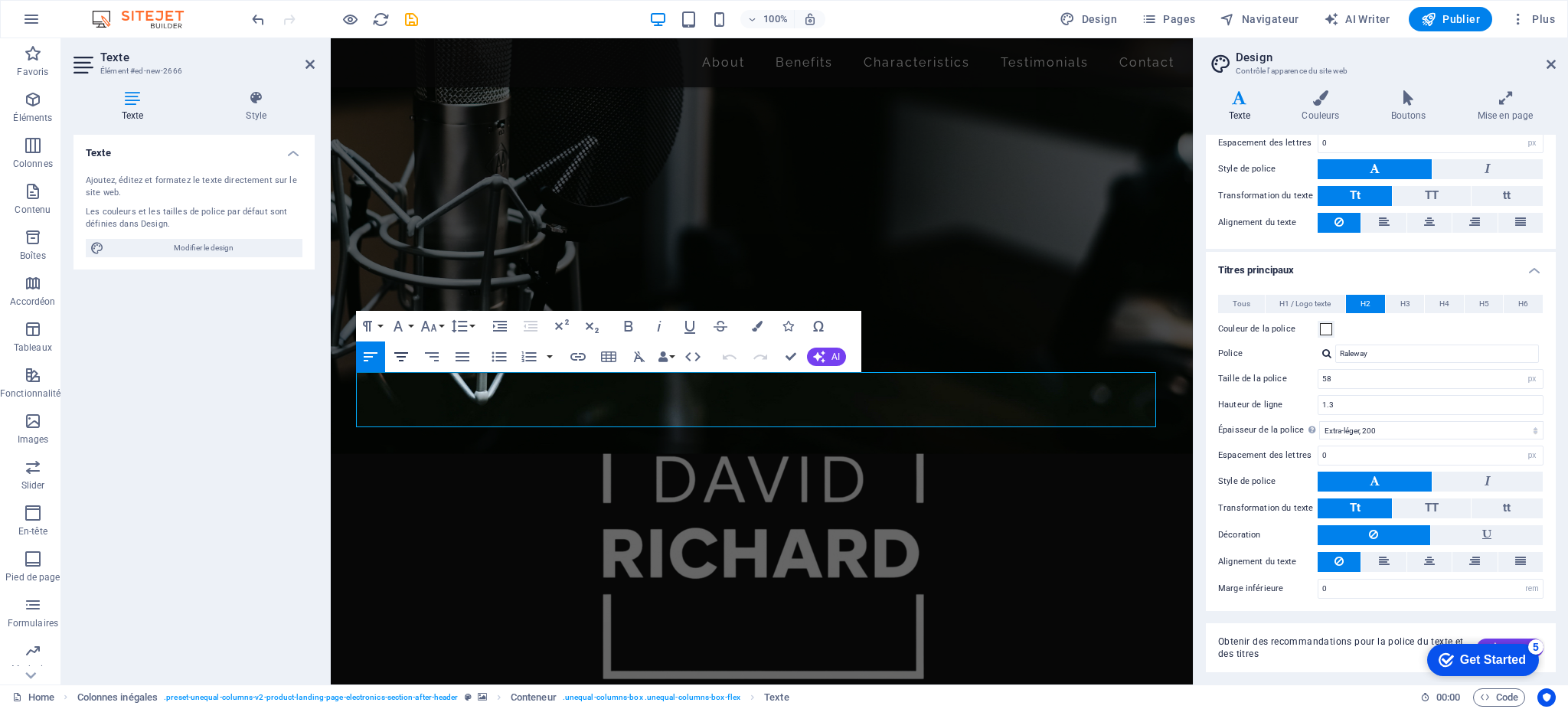
click at [404, 358] on icon "button" at bounding box center [401, 357] width 19 height 19
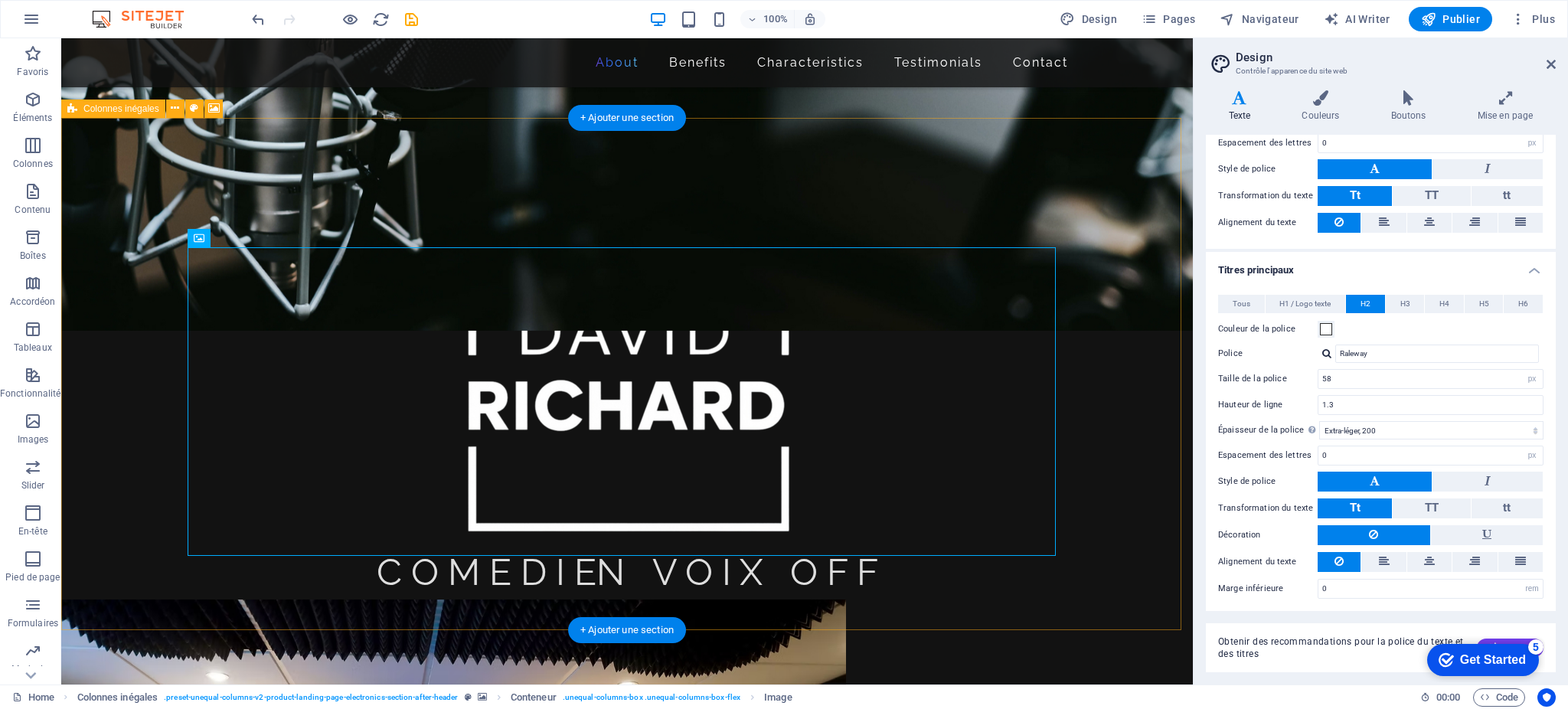
scroll to position [503, 0]
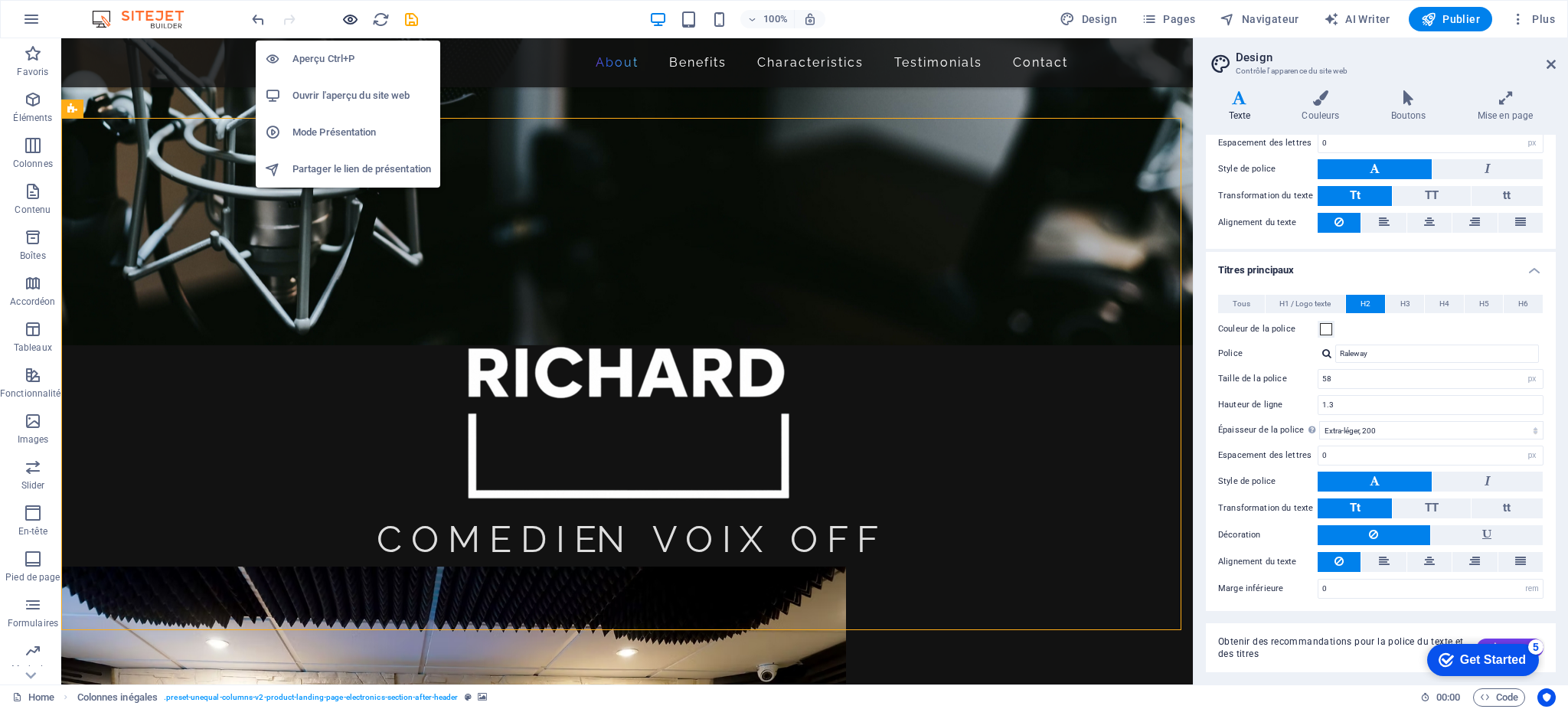
click at [347, 20] on icon "button" at bounding box center [350, 19] width 18 height 18
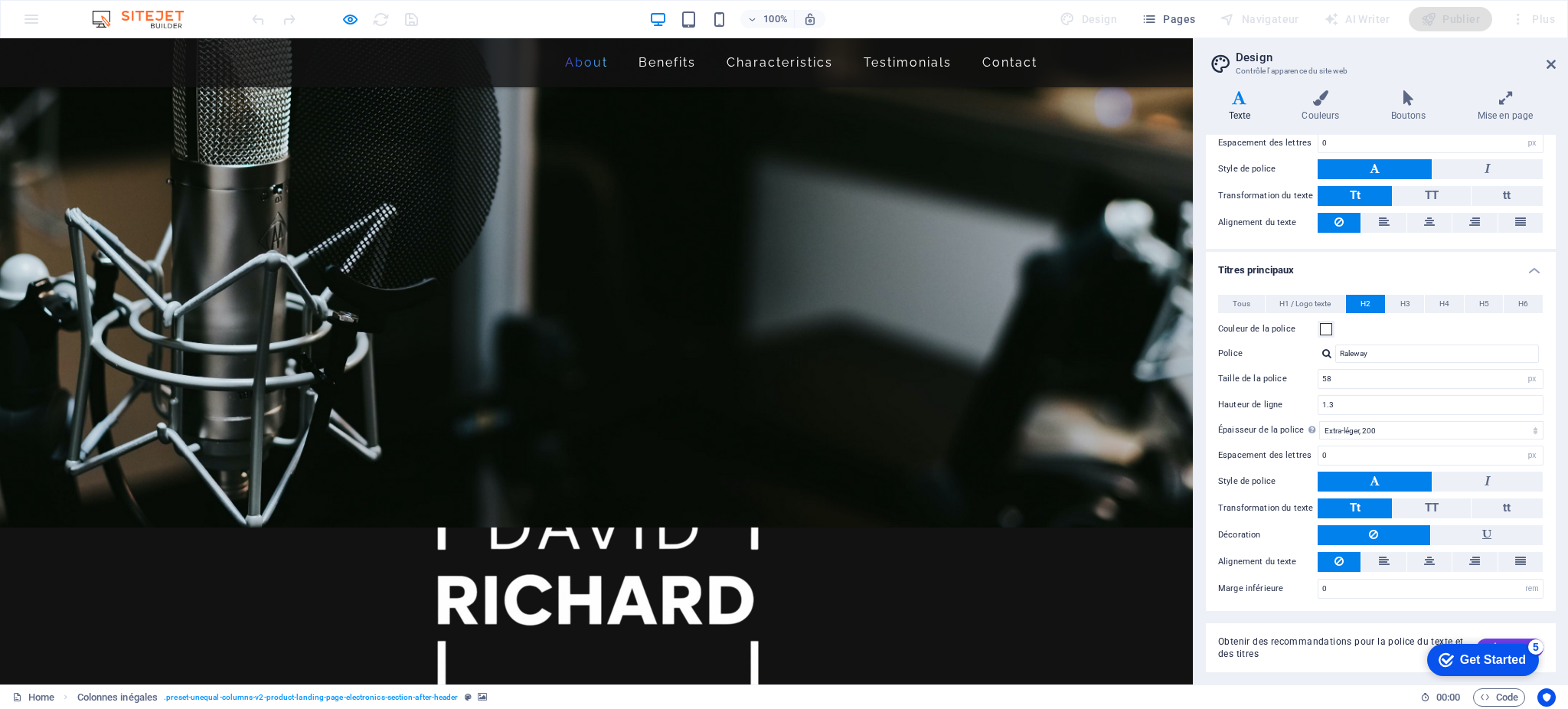
scroll to position [390, 0]
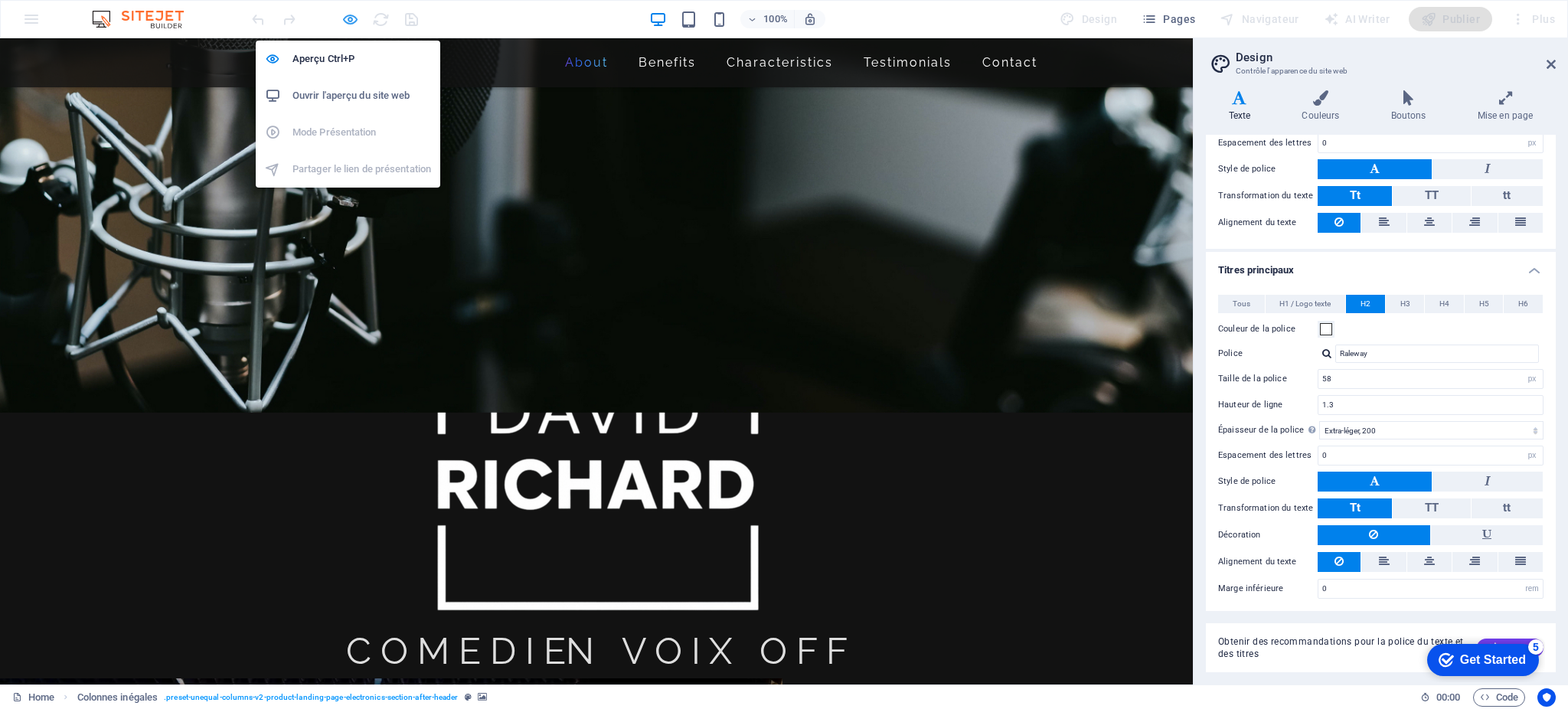
click at [352, 15] on icon "button" at bounding box center [350, 19] width 18 height 18
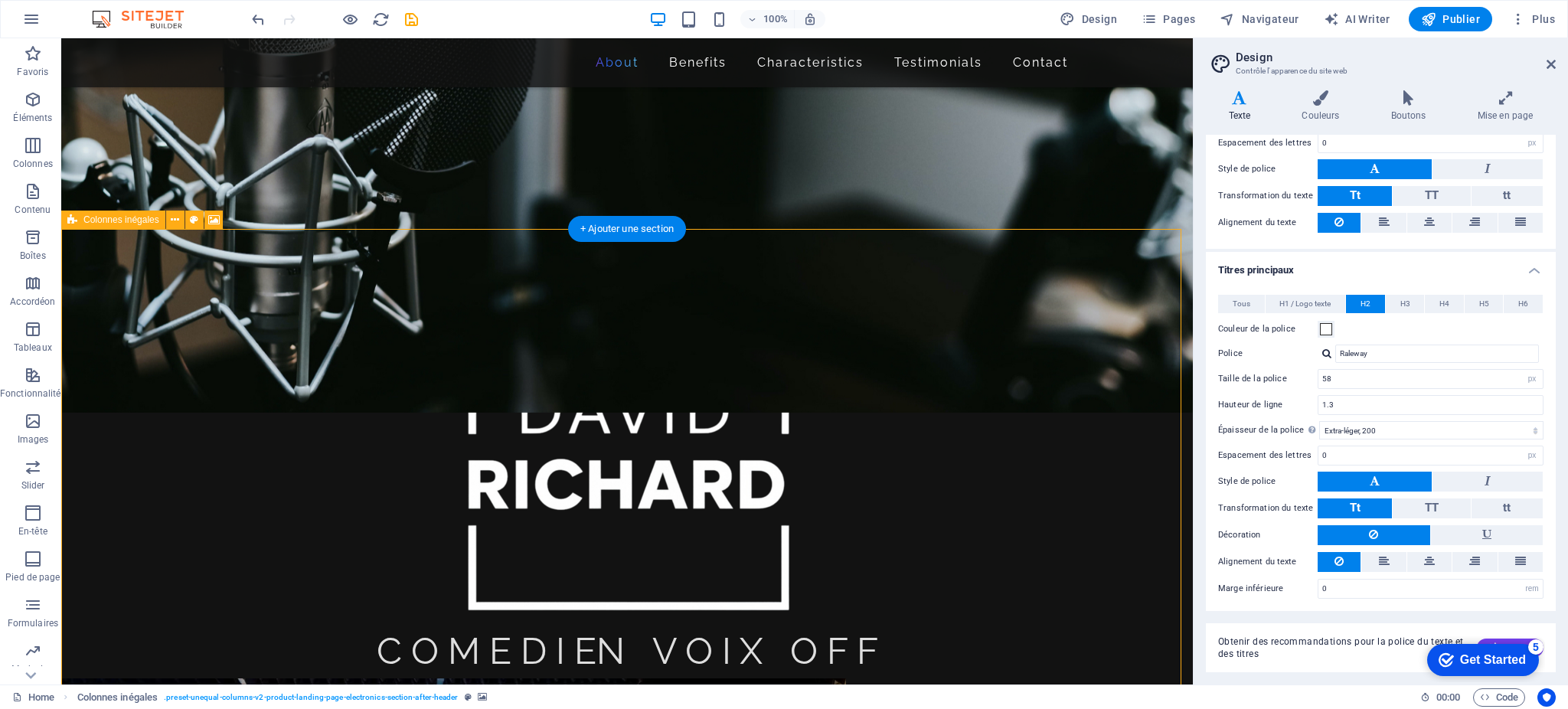
select select "%"
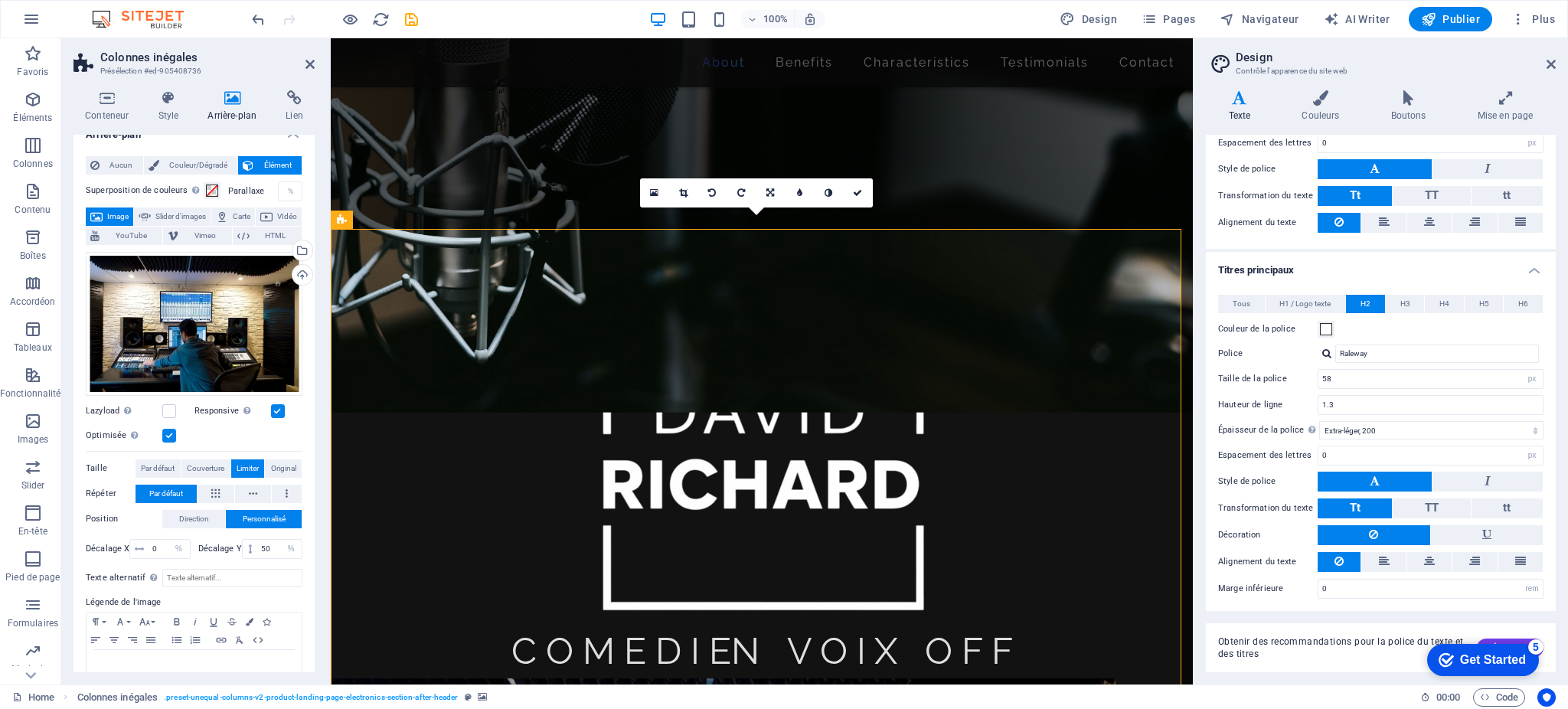
scroll to position [0, 0]
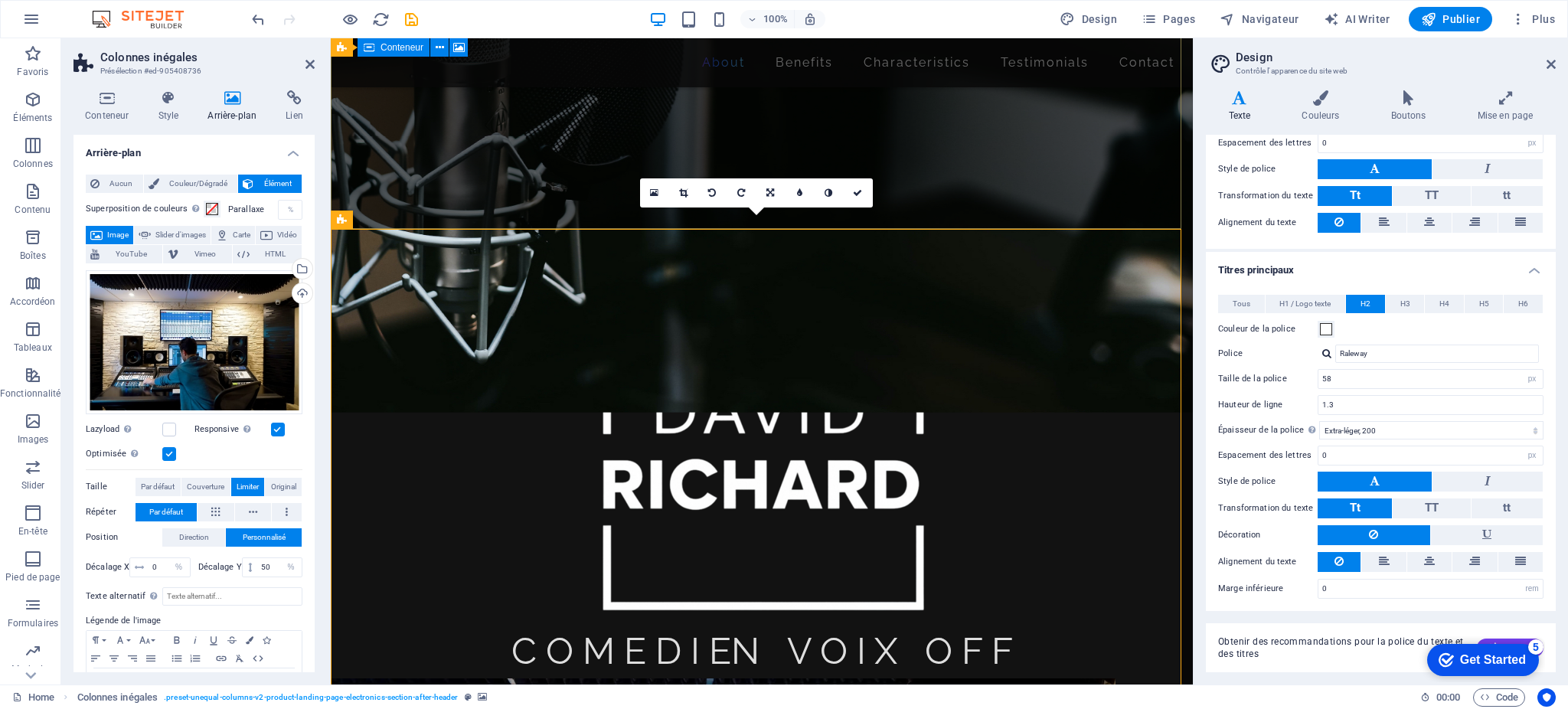
click at [483, 624] on div "C O M E D I EN V O I X O F F" at bounding box center [762, 651] width 838 height 55
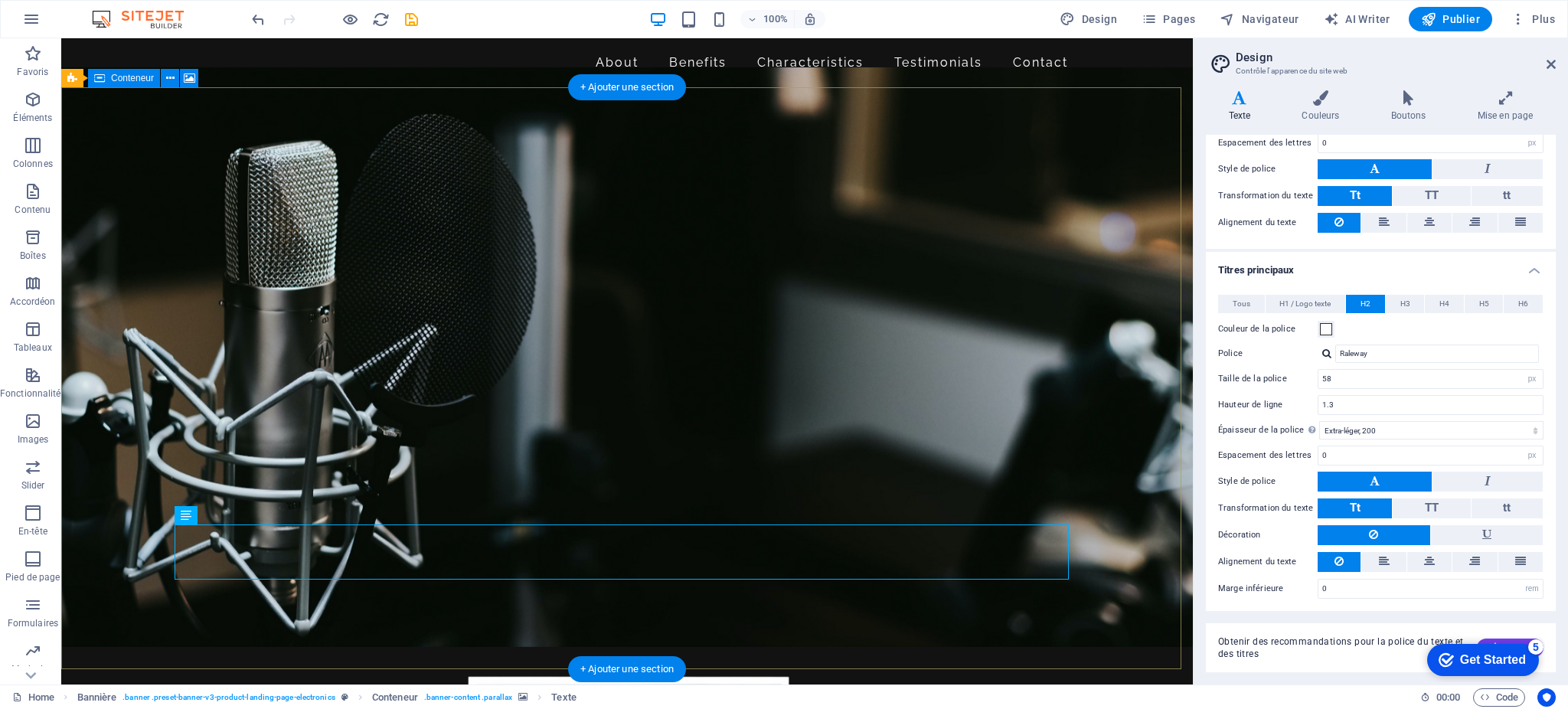
click at [321, 131] on figure at bounding box center [628, 357] width 1132 height 579
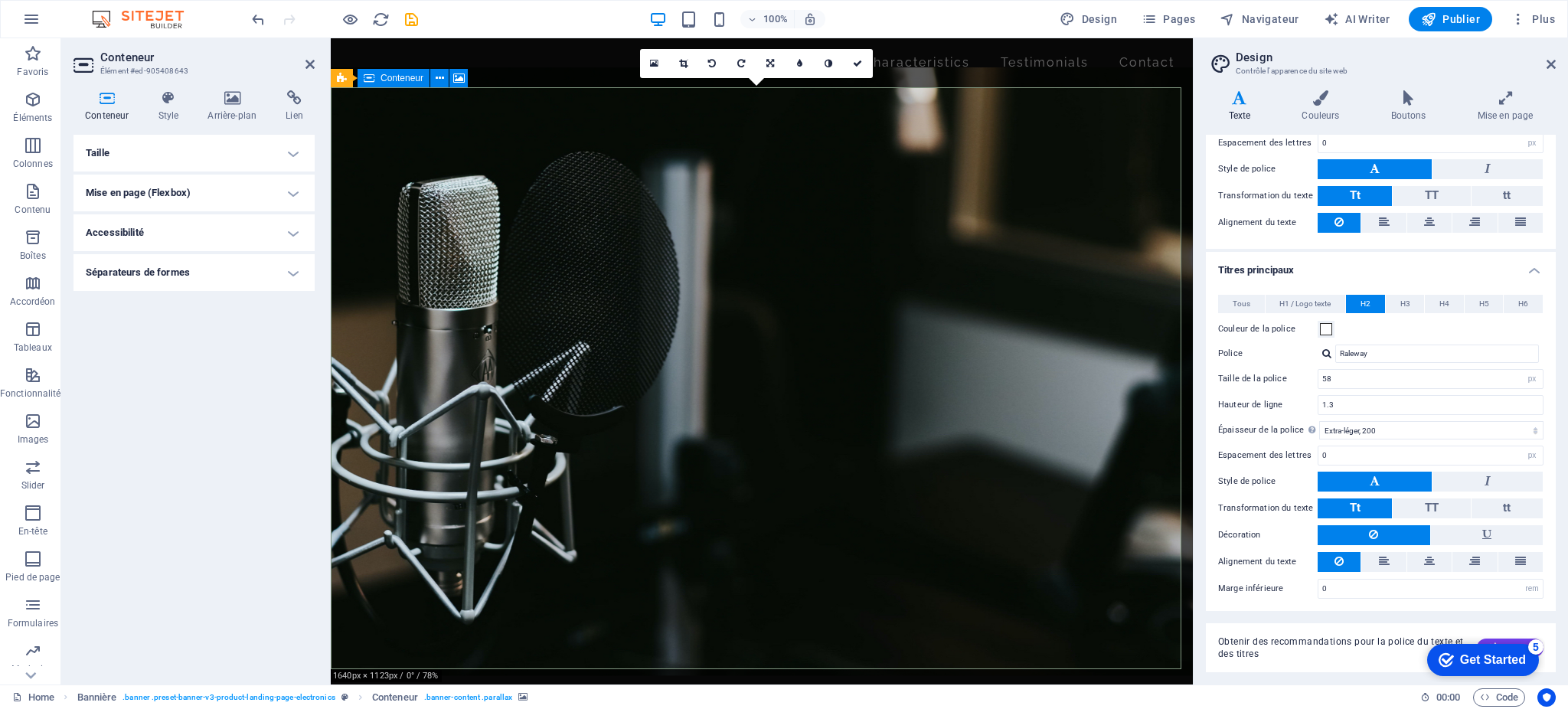
click at [474, 128] on figure at bounding box center [762, 372] width 863 height 608
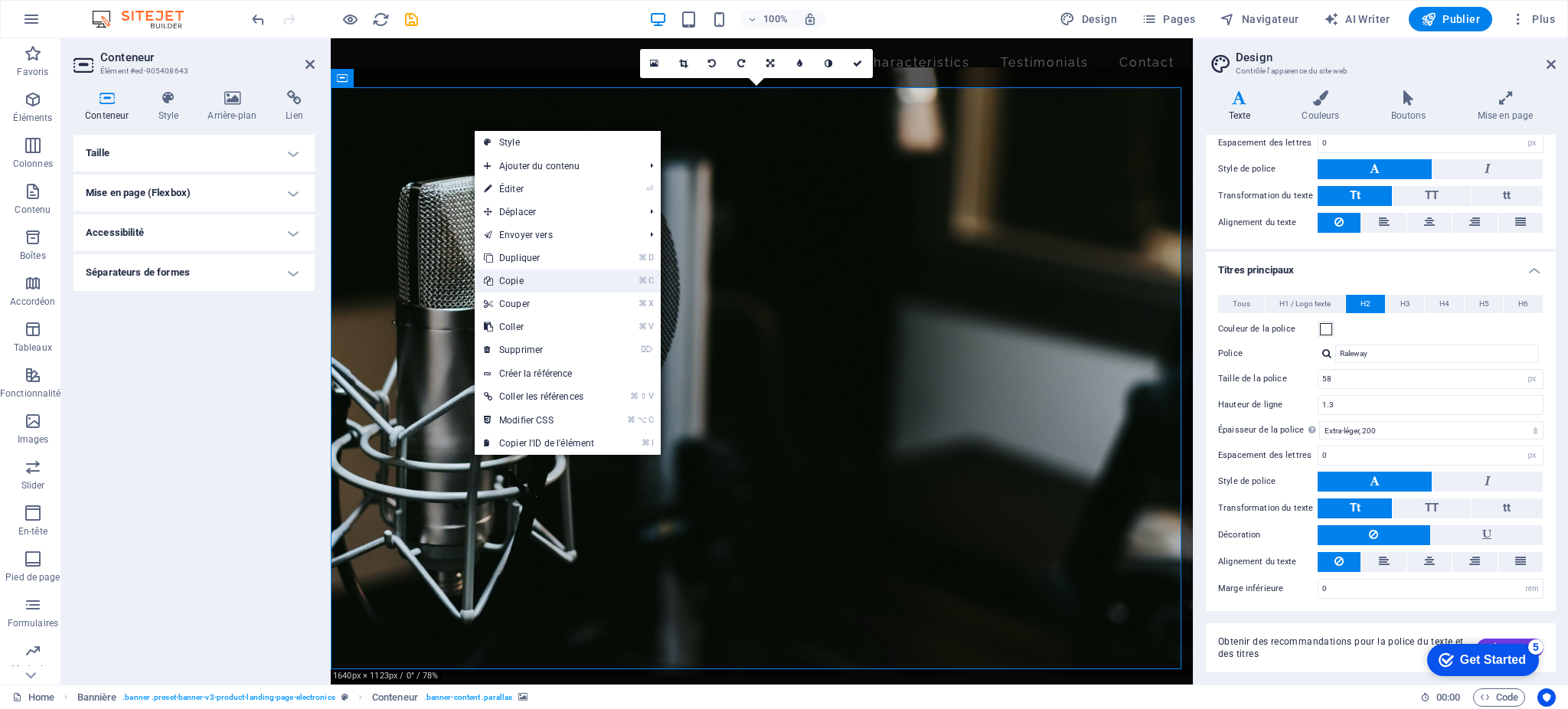
click at [513, 275] on link "⌘ C Copie" at bounding box center [539, 281] width 128 height 23
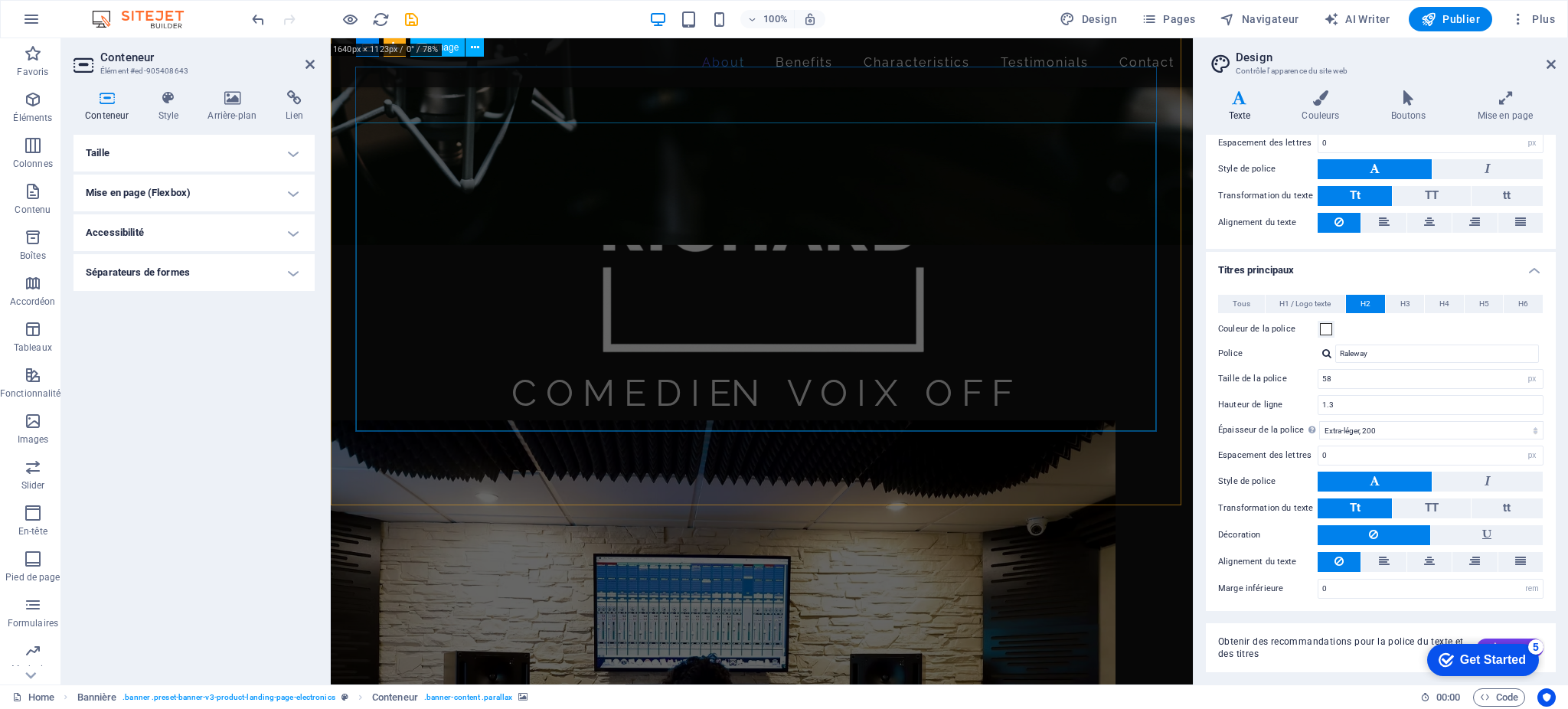
scroll to position [618, 0]
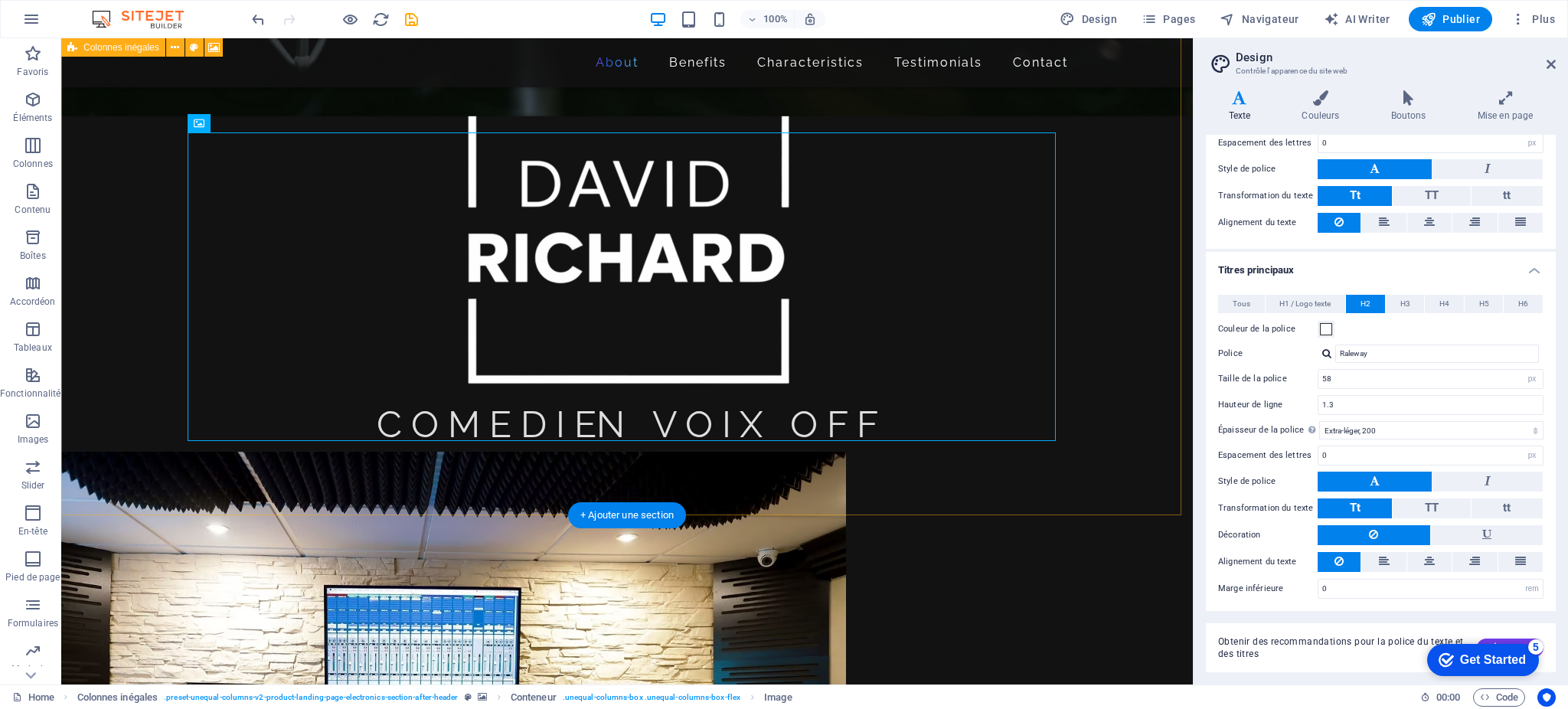
click at [503, 483] on figure at bounding box center [628, 708] width 1132 height 512
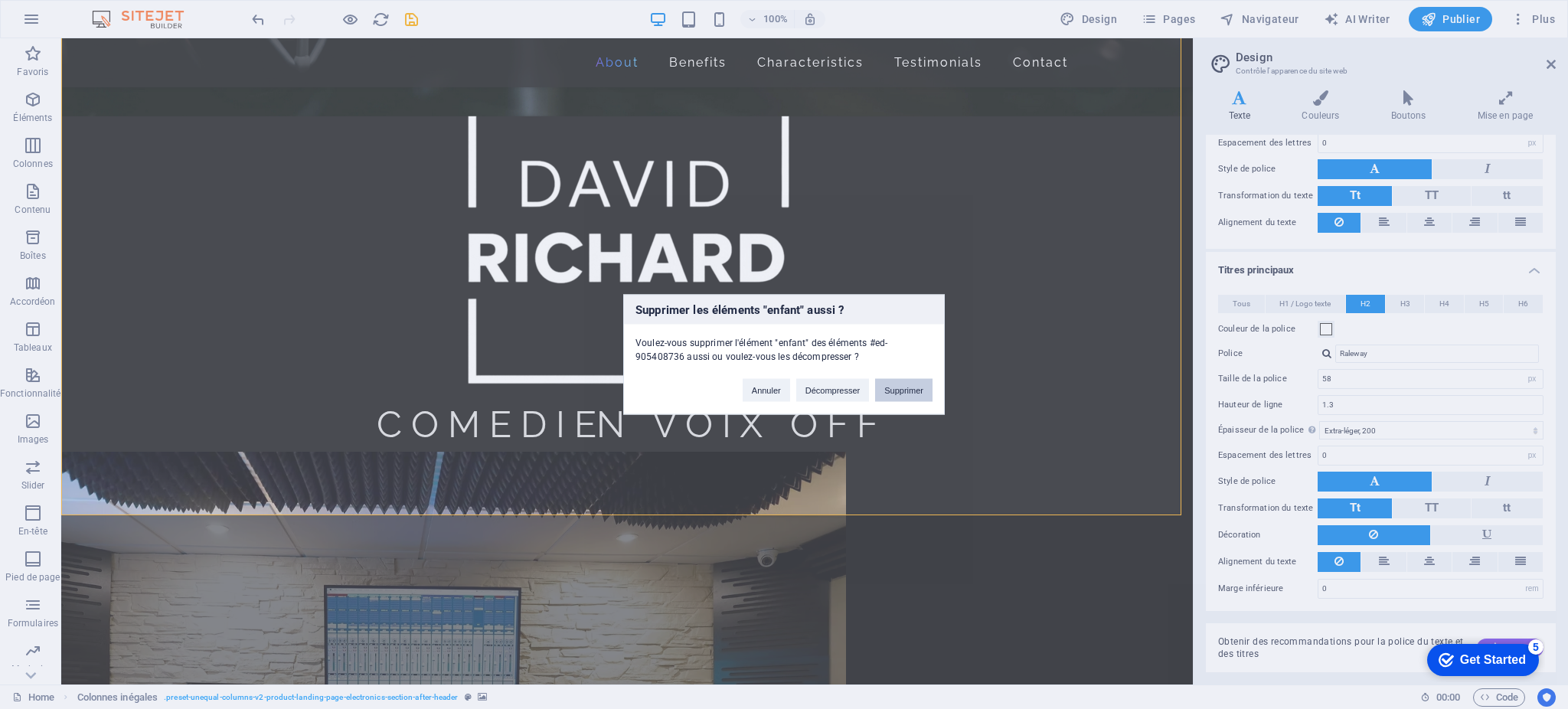
drag, startPoint x: 909, startPoint y: 386, endPoint x: 850, endPoint y: 350, distance: 69.1
click at [909, 386] on button "Supprimer" at bounding box center [904, 390] width 57 height 23
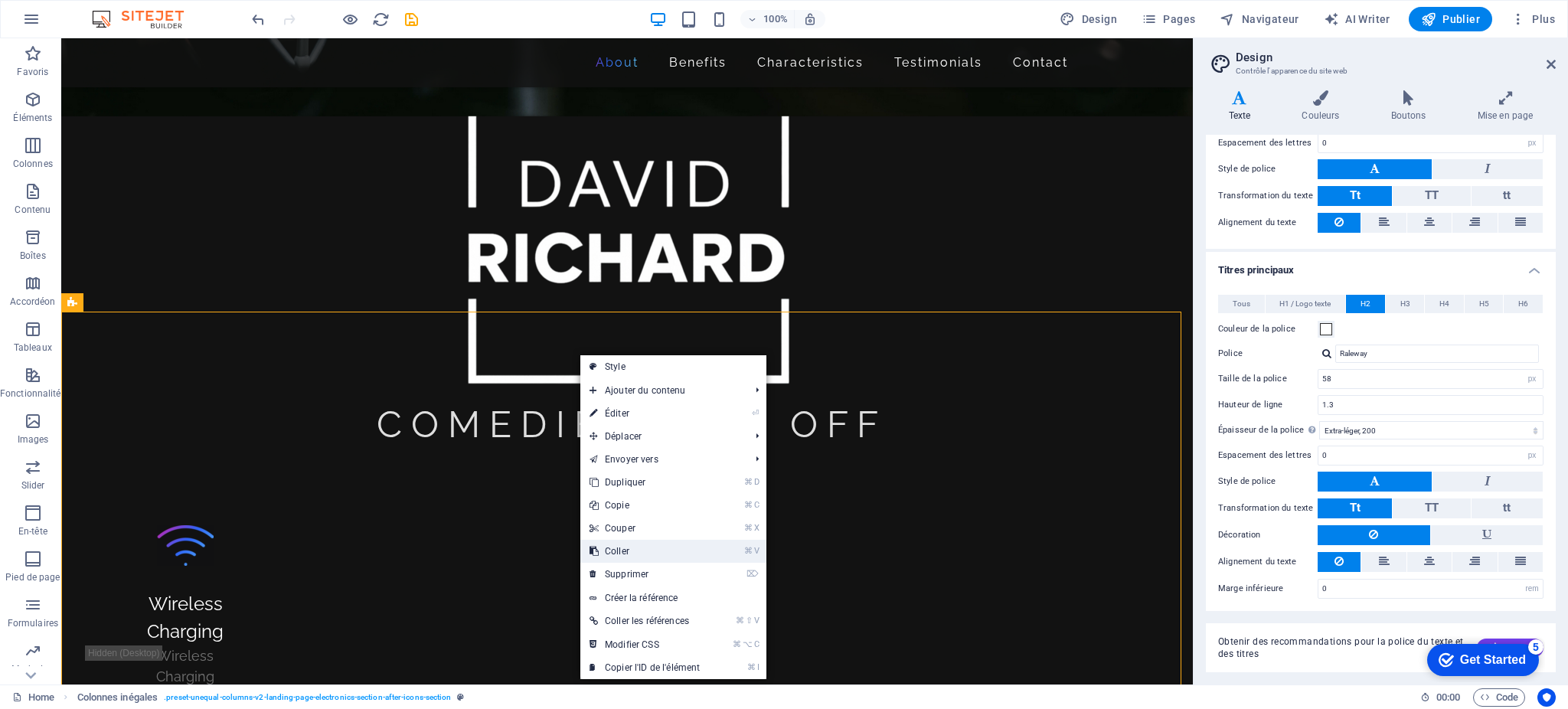
click at [629, 548] on link "⌘ V Coller" at bounding box center [645, 551] width 128 height 23
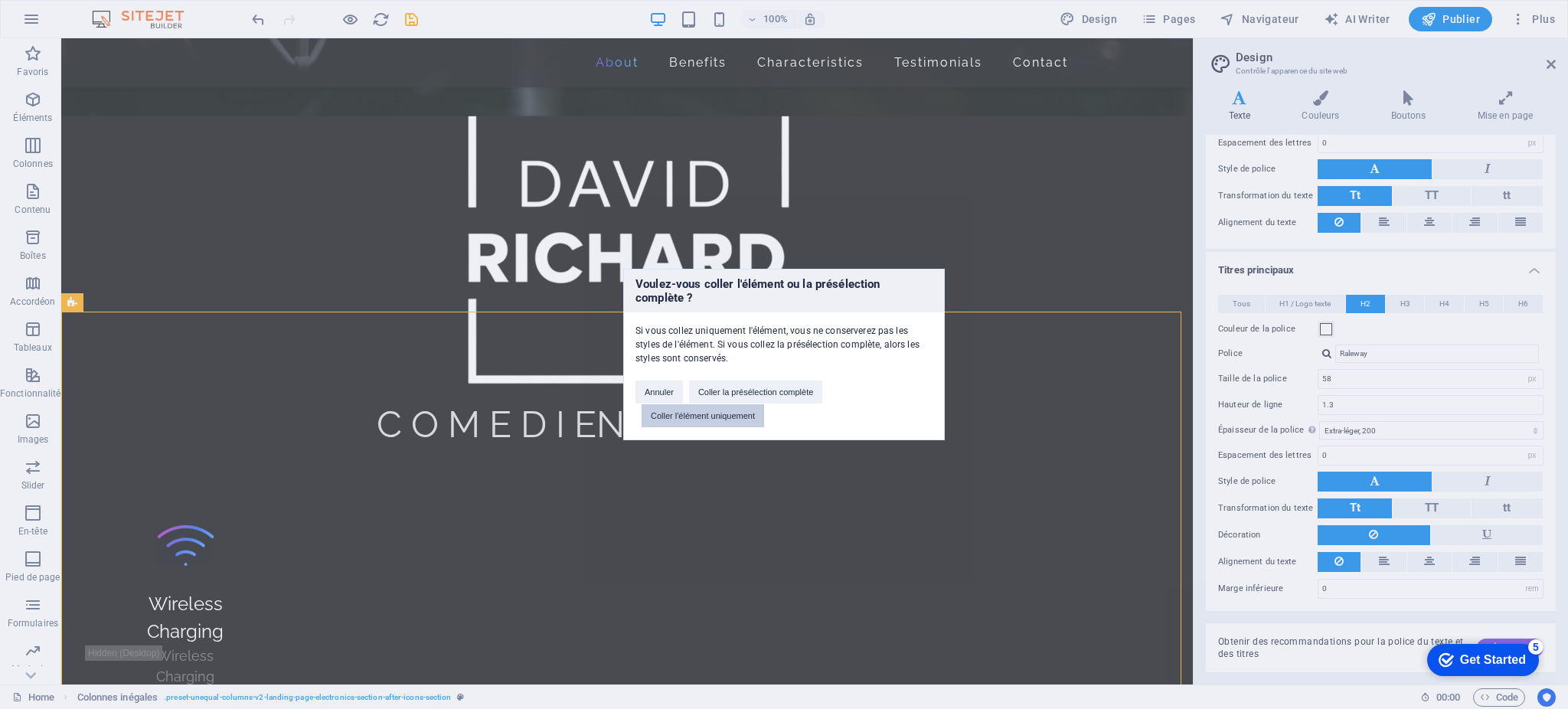
click at [705, 416] on button "Coller l'élément uniquement" at bounding box center [703, 416] width 122 height 23
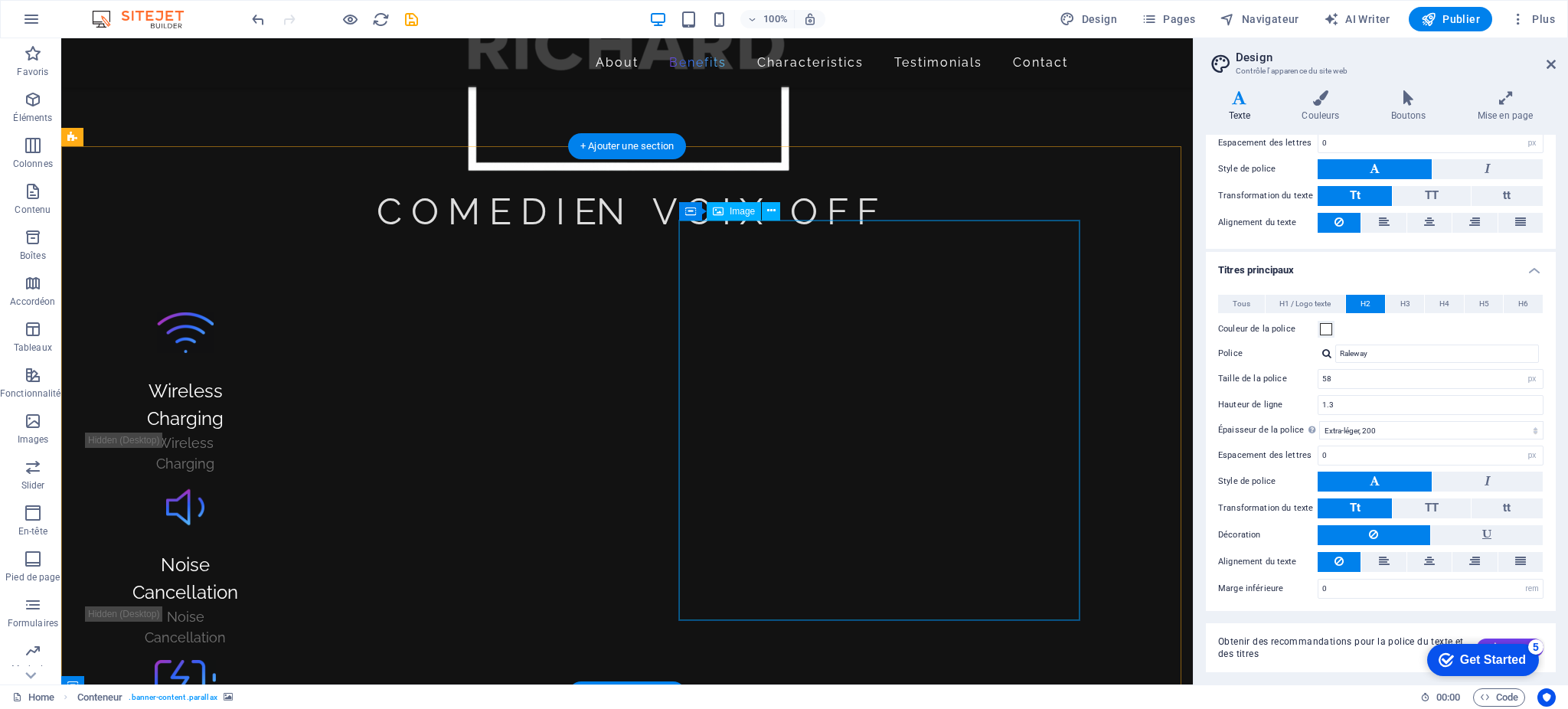
scroll to position [1317, 0]
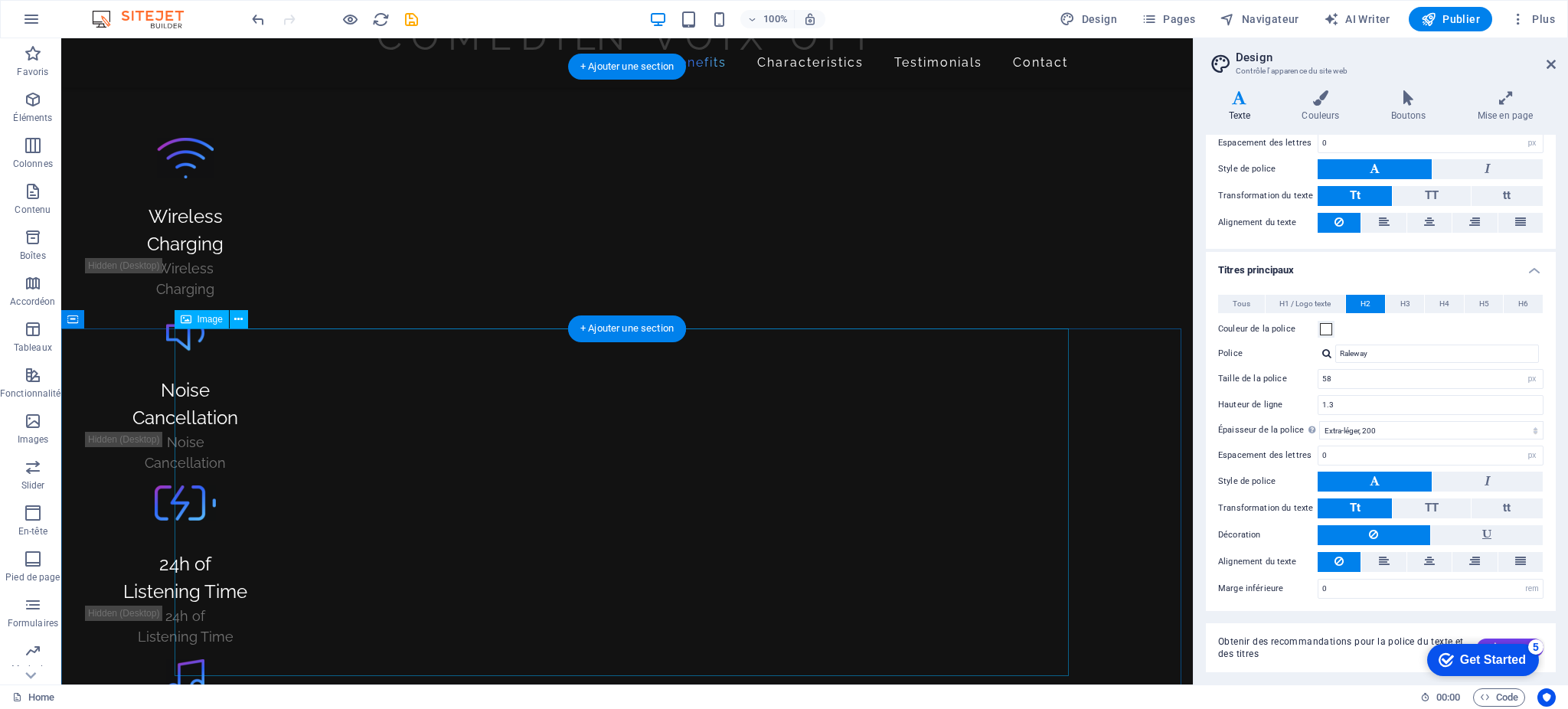
scroll to position [863, 0]
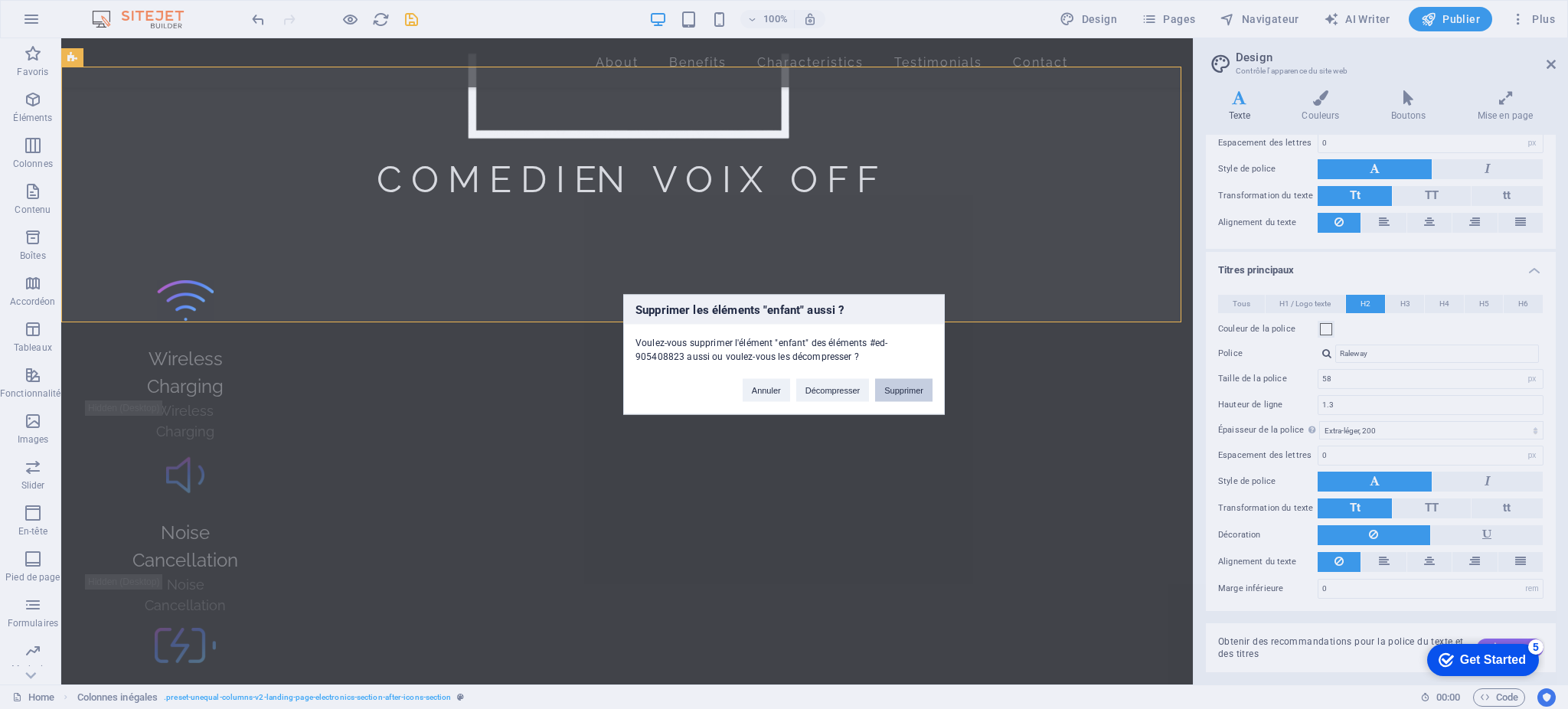
click at [895, 386] on button "Supprimer" at bounding box center [904, 390] width 57 height 23
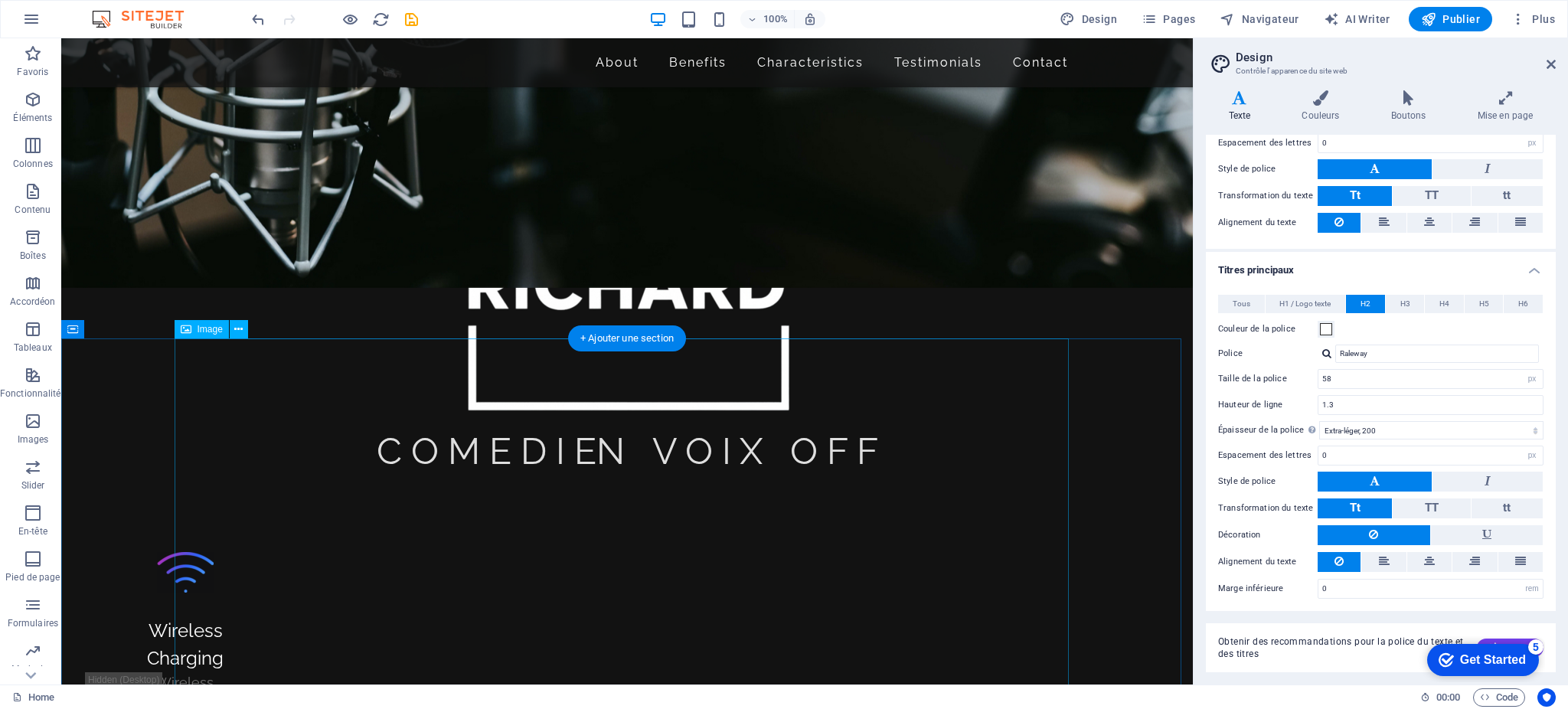
scroll to position [587, 0]
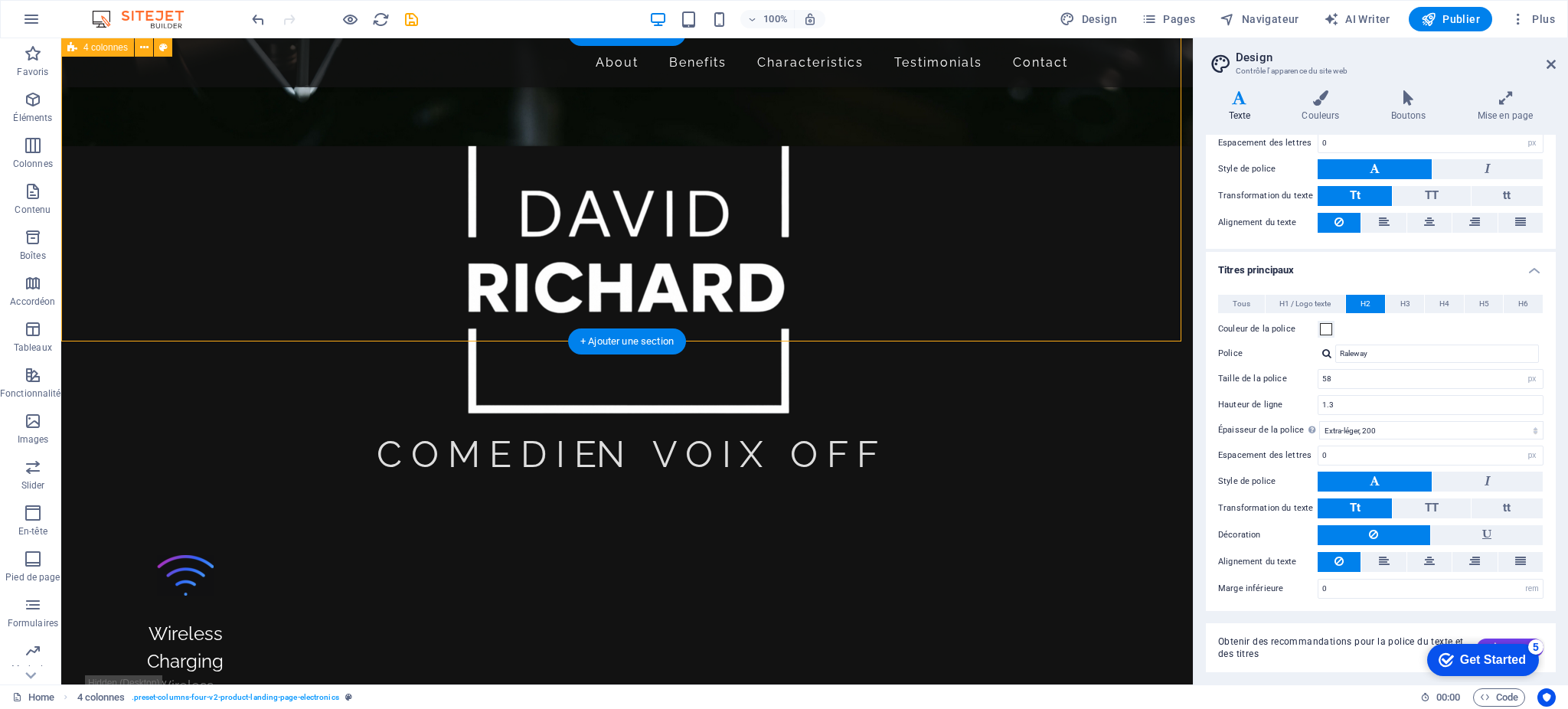
drag, startPoint x: 939, startPoint y: 282, endPoint x: 275, endPoint y: 153, distance: 676.4
click at [285, 555] on figure at bounding box center [186, 575] width 199 height 41
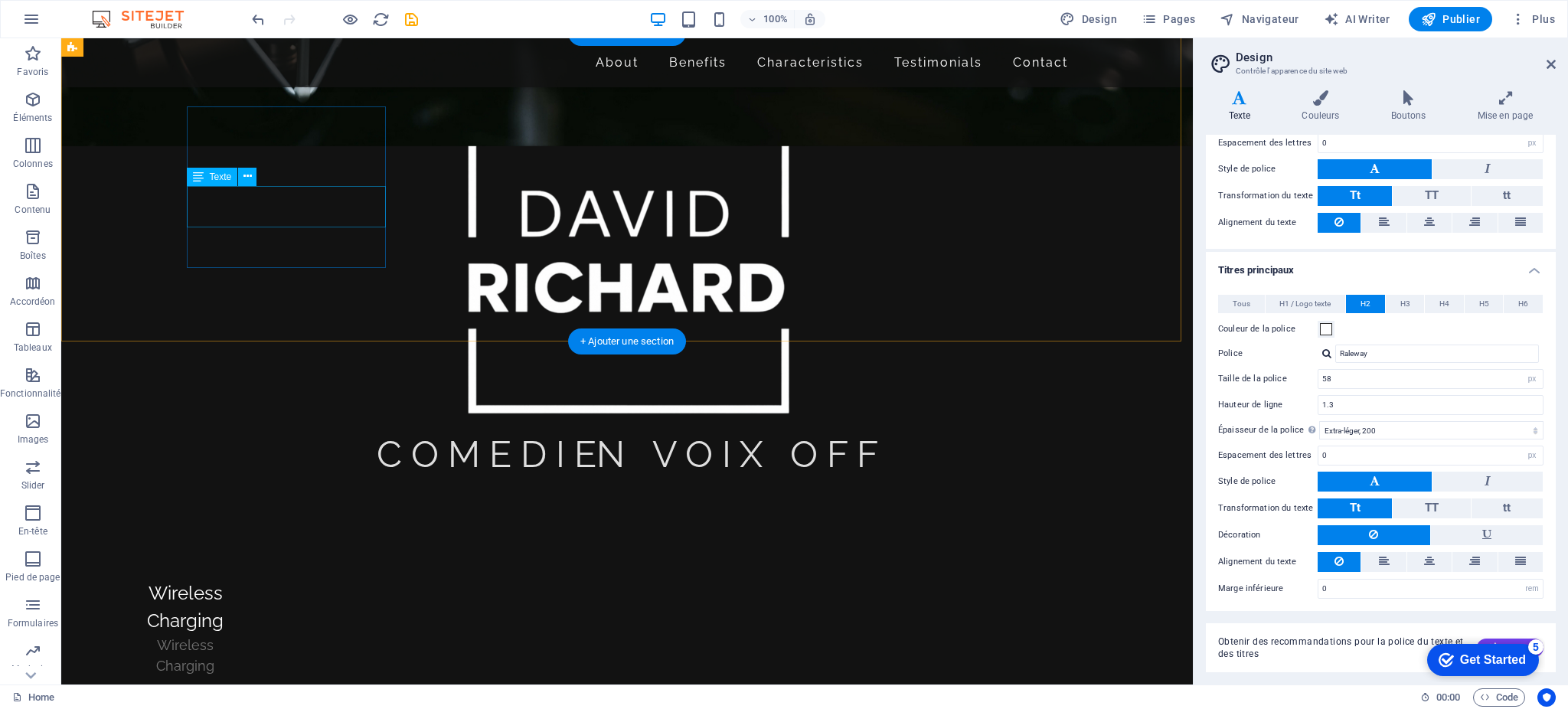
click at [285, 635] on div "Wireless Charging" at bounding box center [186, 655] width 199 height 41
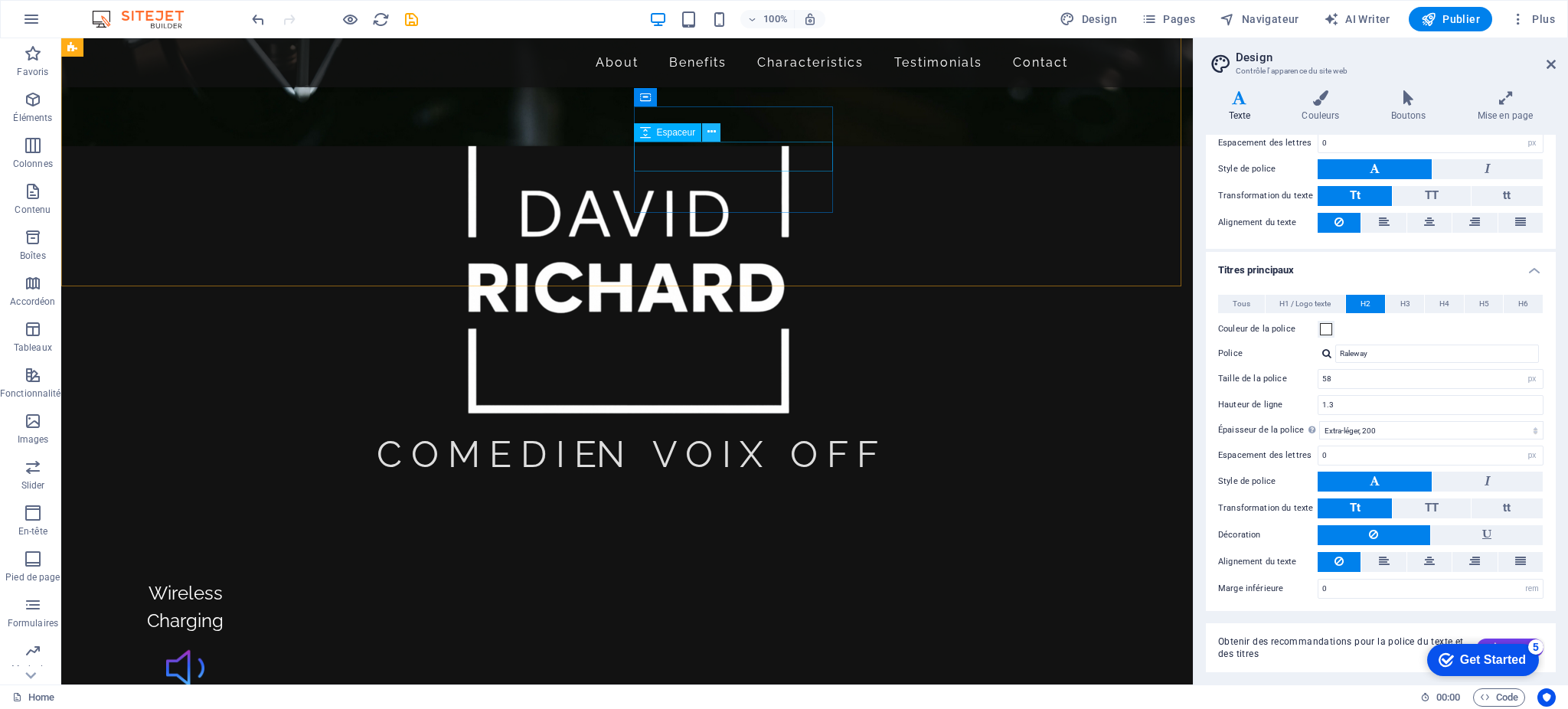
click at [716, 123] on button at bounding box center [711, 133] width 19 height 19
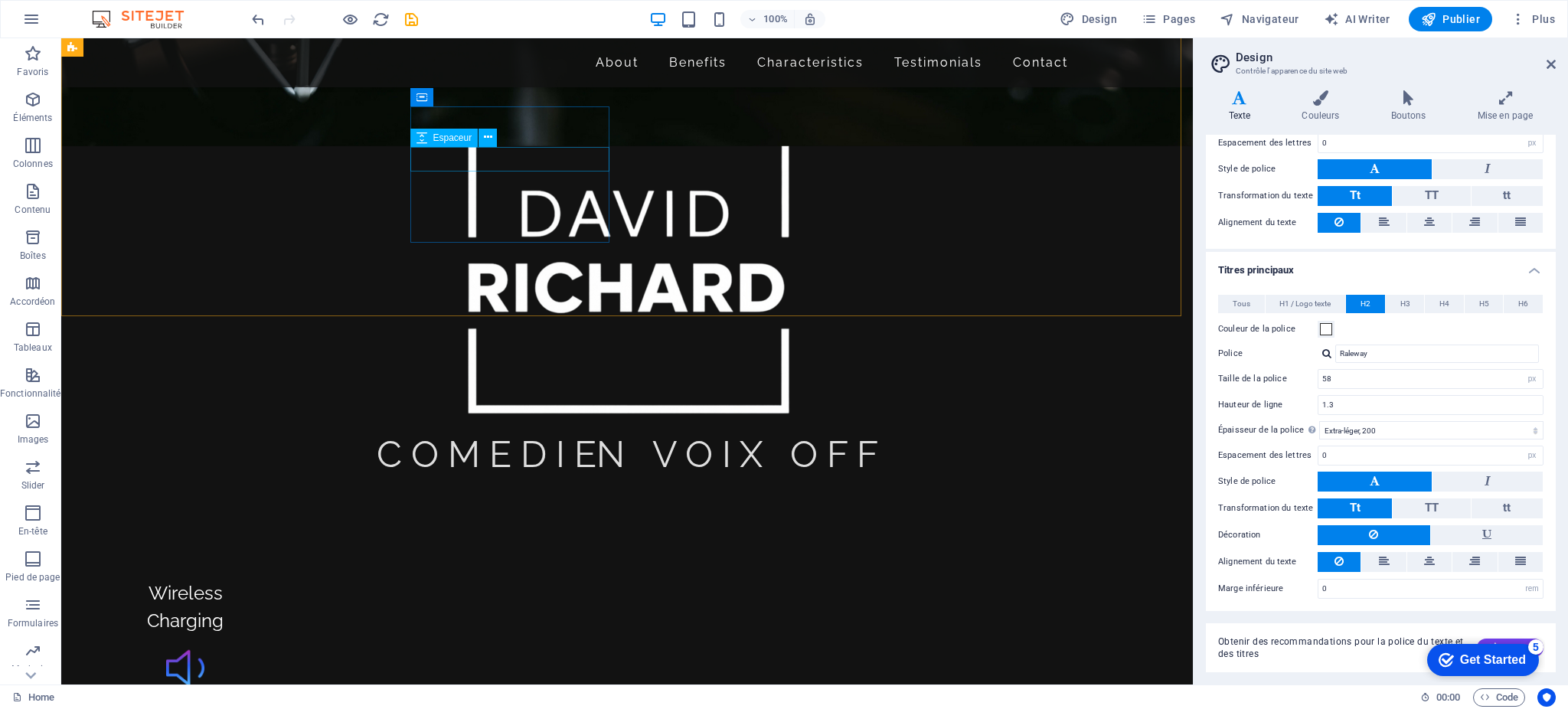
click at [503, 140] on div "Espaceur" at bounding box center [459, 138] width 97 height 19
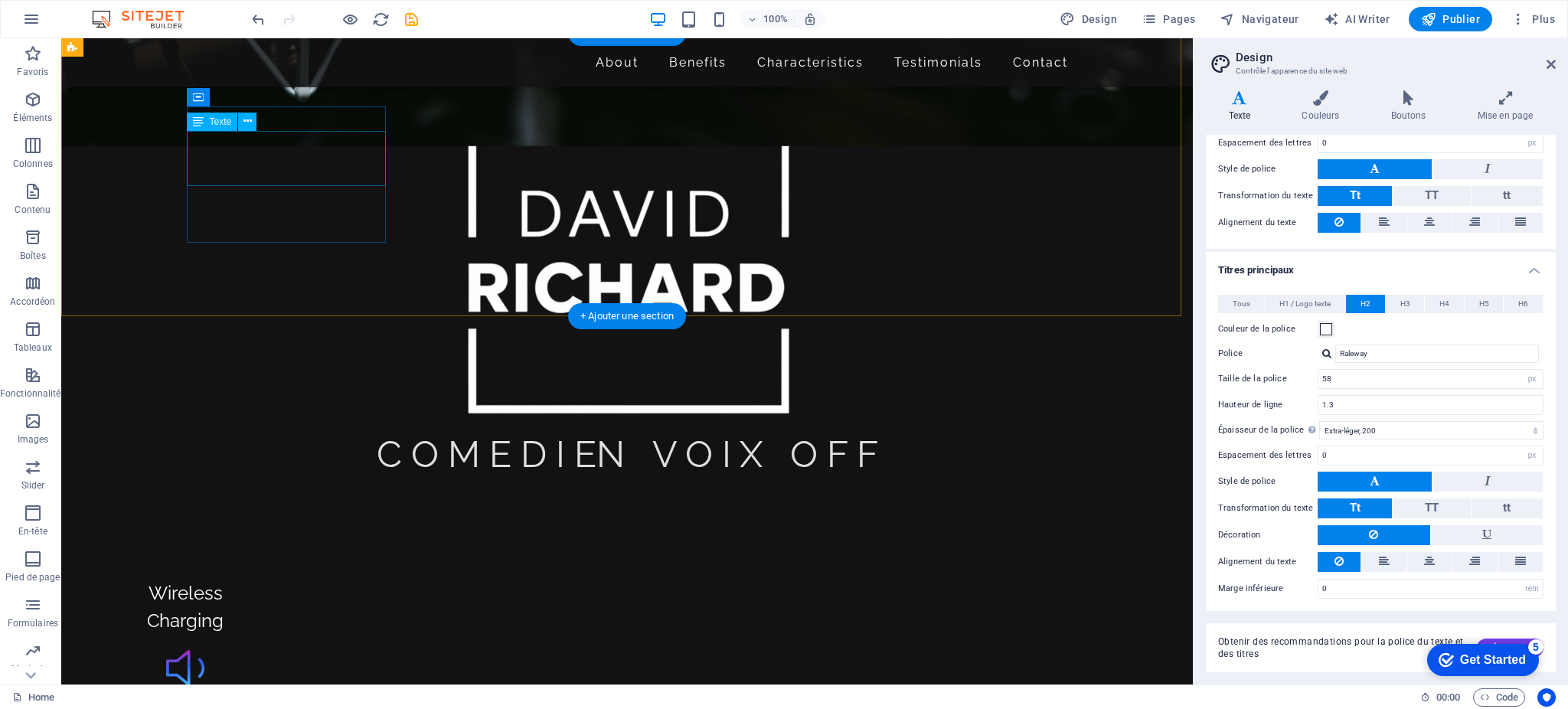
click at [285, 580] on div "Wireless Charging" at bounding box center [186, 607] width 199 height 55
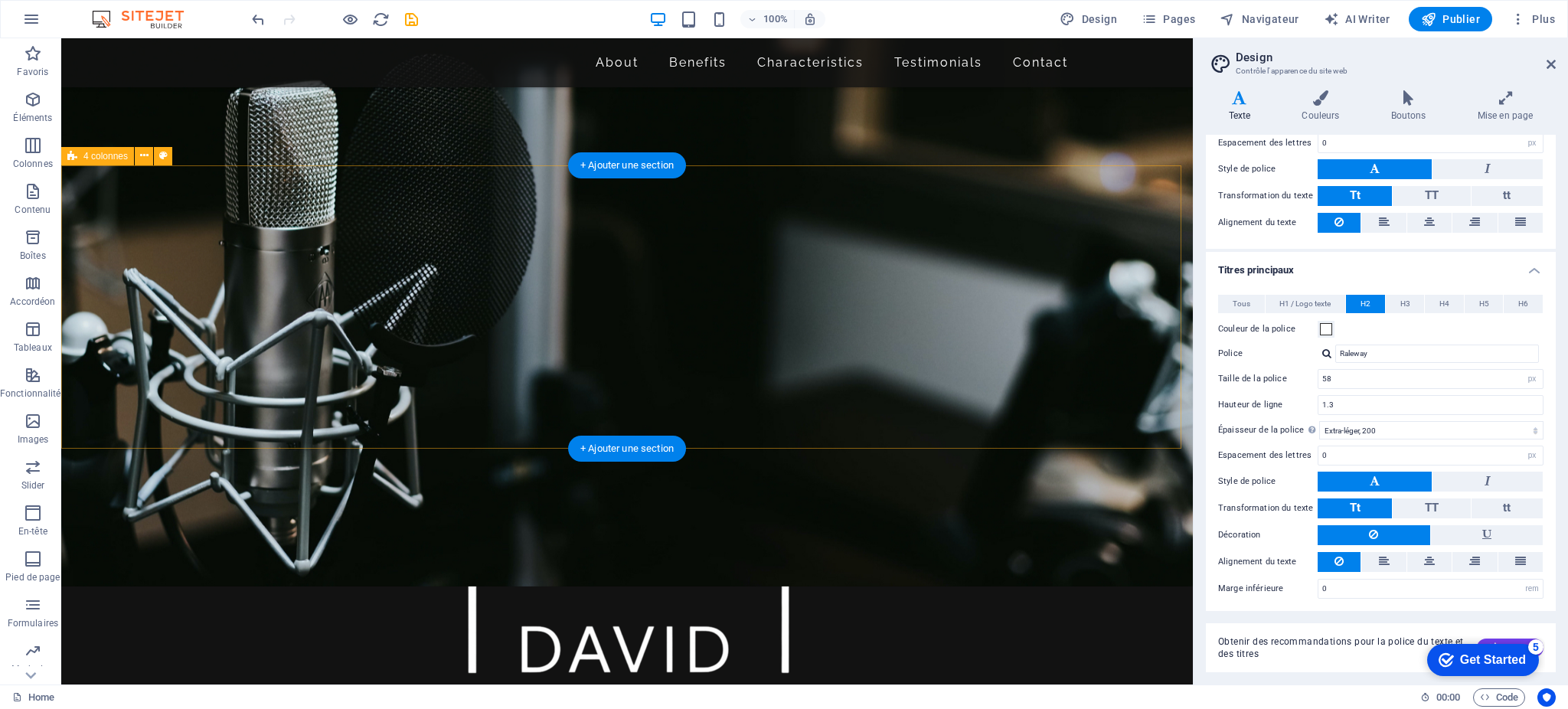
scroll to position [145, 0]
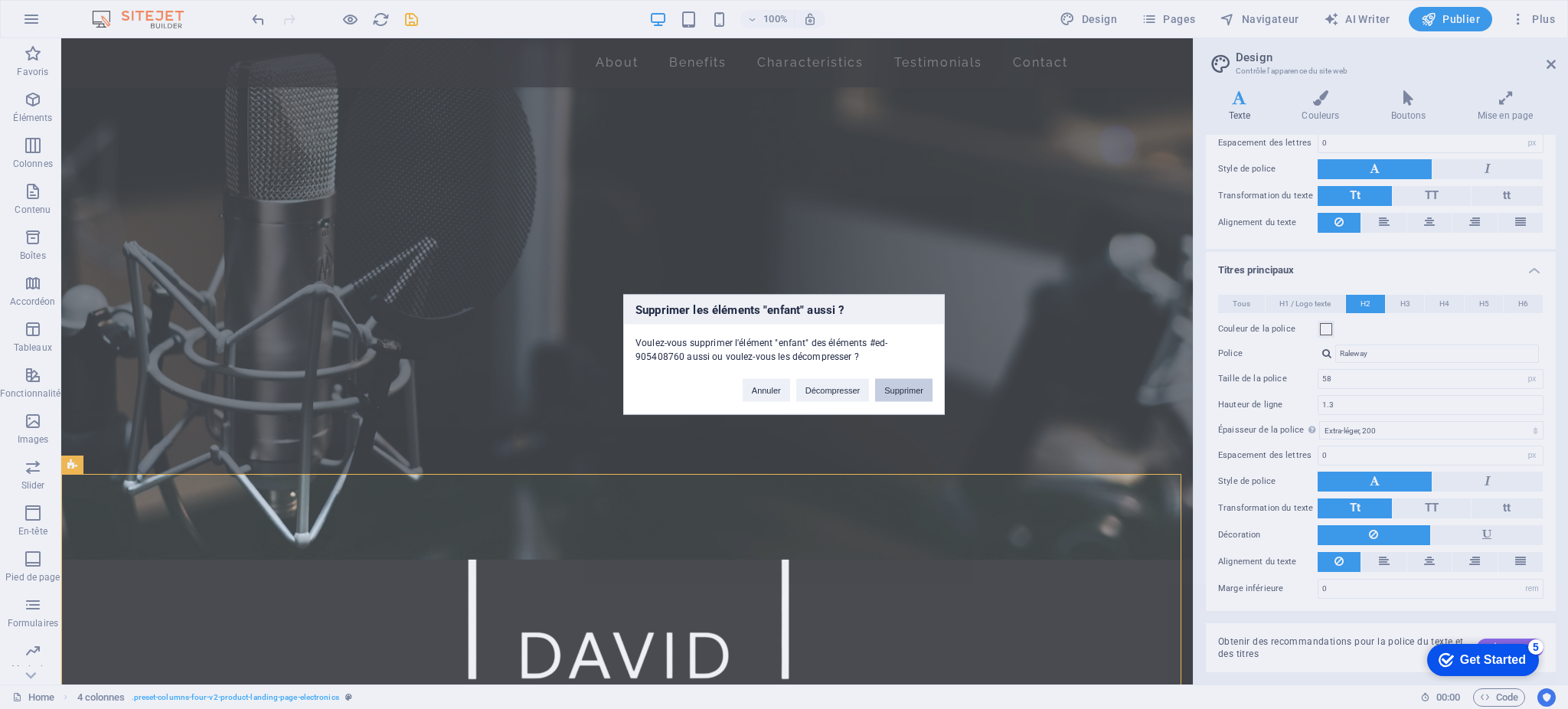
click at [910, 387] on button "Supprimer" at bounding box center [904, 390] width 57 height 23
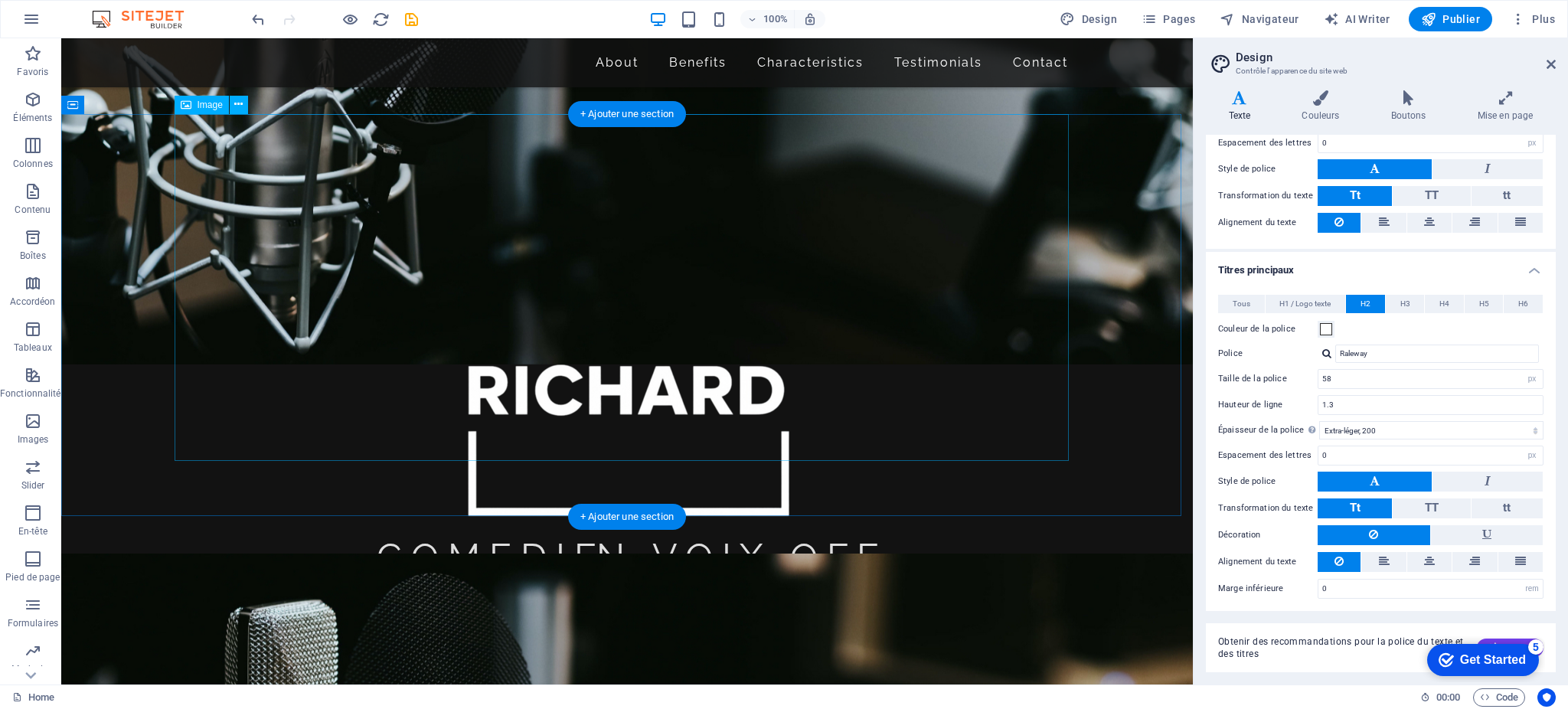
scroll to position [370, 0]
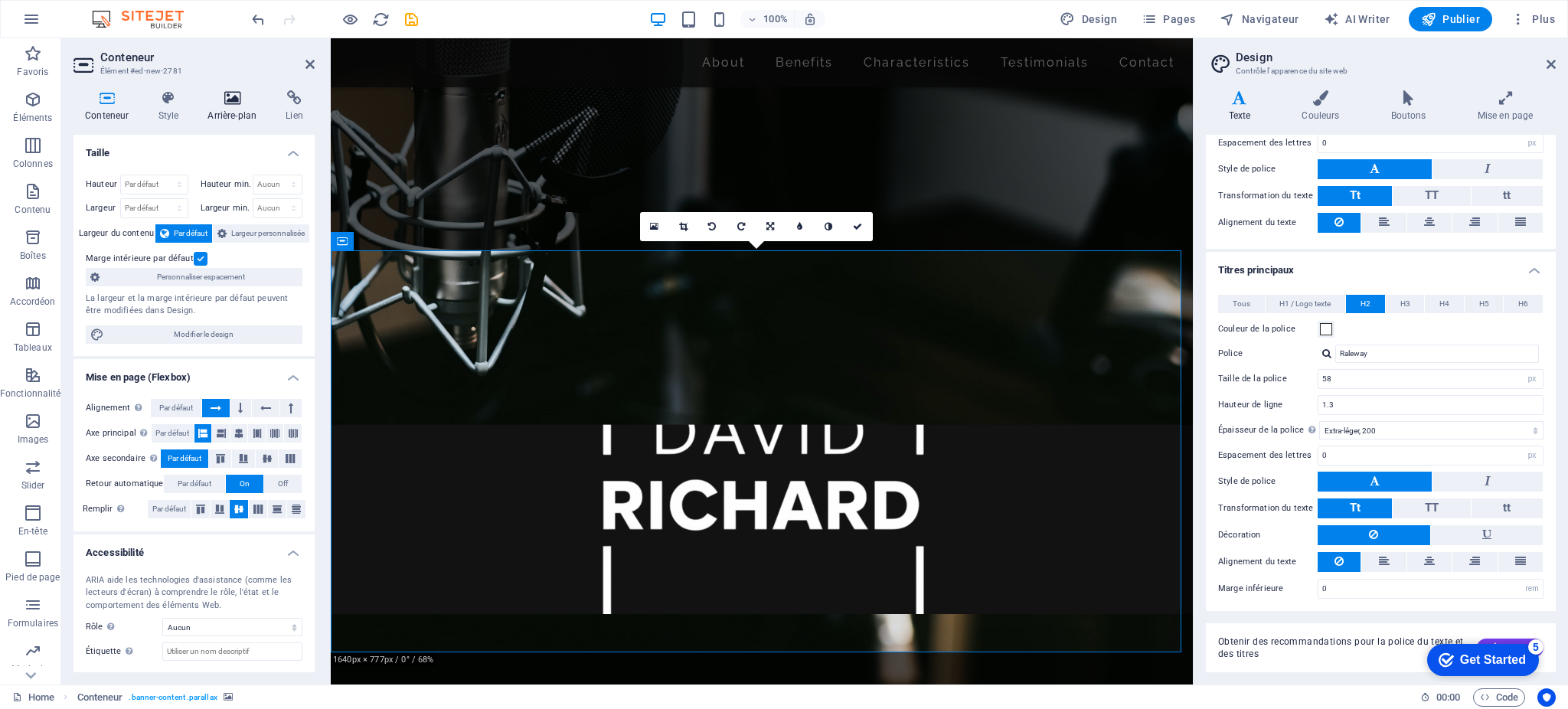
click at [237, 98] on icon at bounding box center [231, 98] width 72 height 15
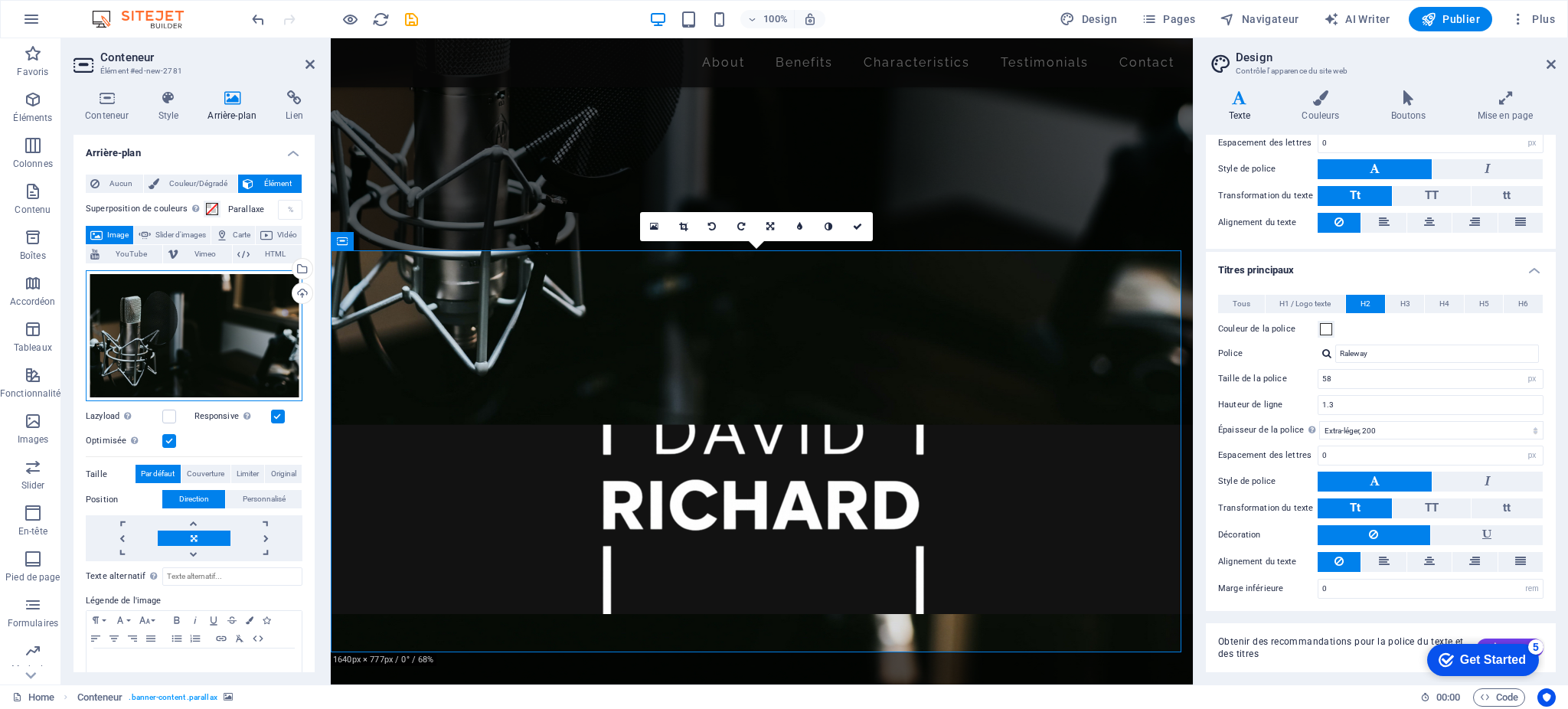
click at [194, 327] on div "Glissez les fichiers ici, cliquez pour choisir les fichiers ou sélectionnez les…" at bounding box center [194, 336] width 216 height 132
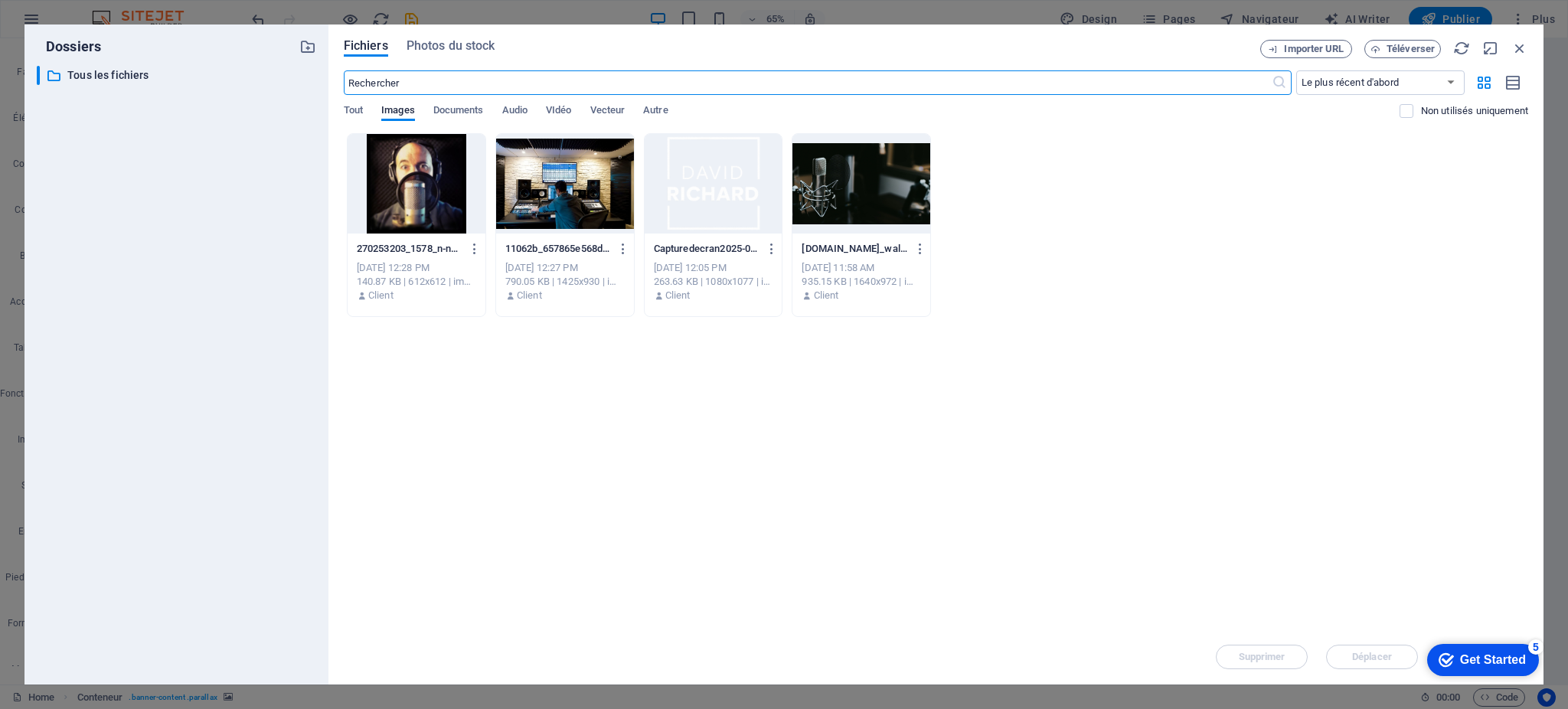
click at [542, 166] on div at bounding box center [564, 184] width 138 height 100
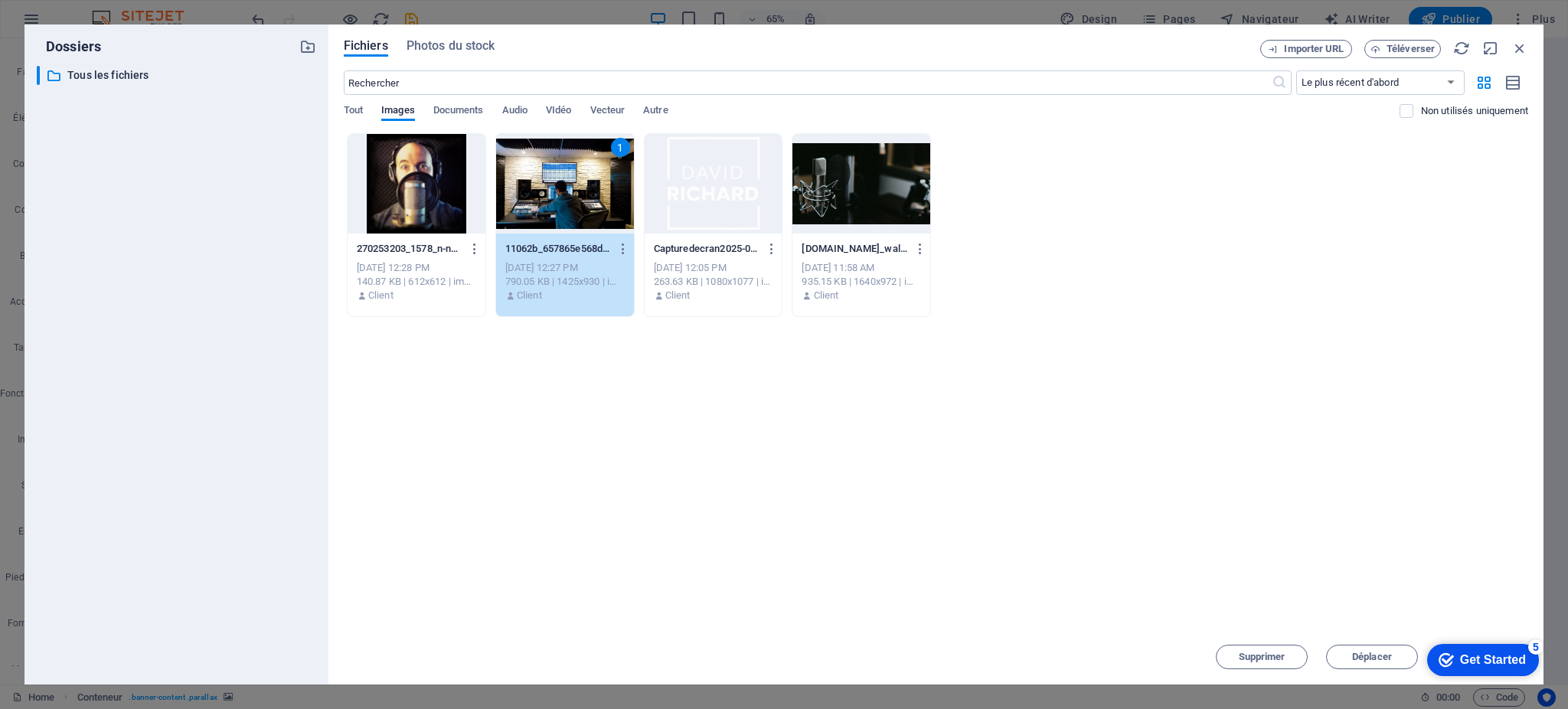
click at [542, 166] on div "1" at bounding box center [564, 184] width 138 height 100
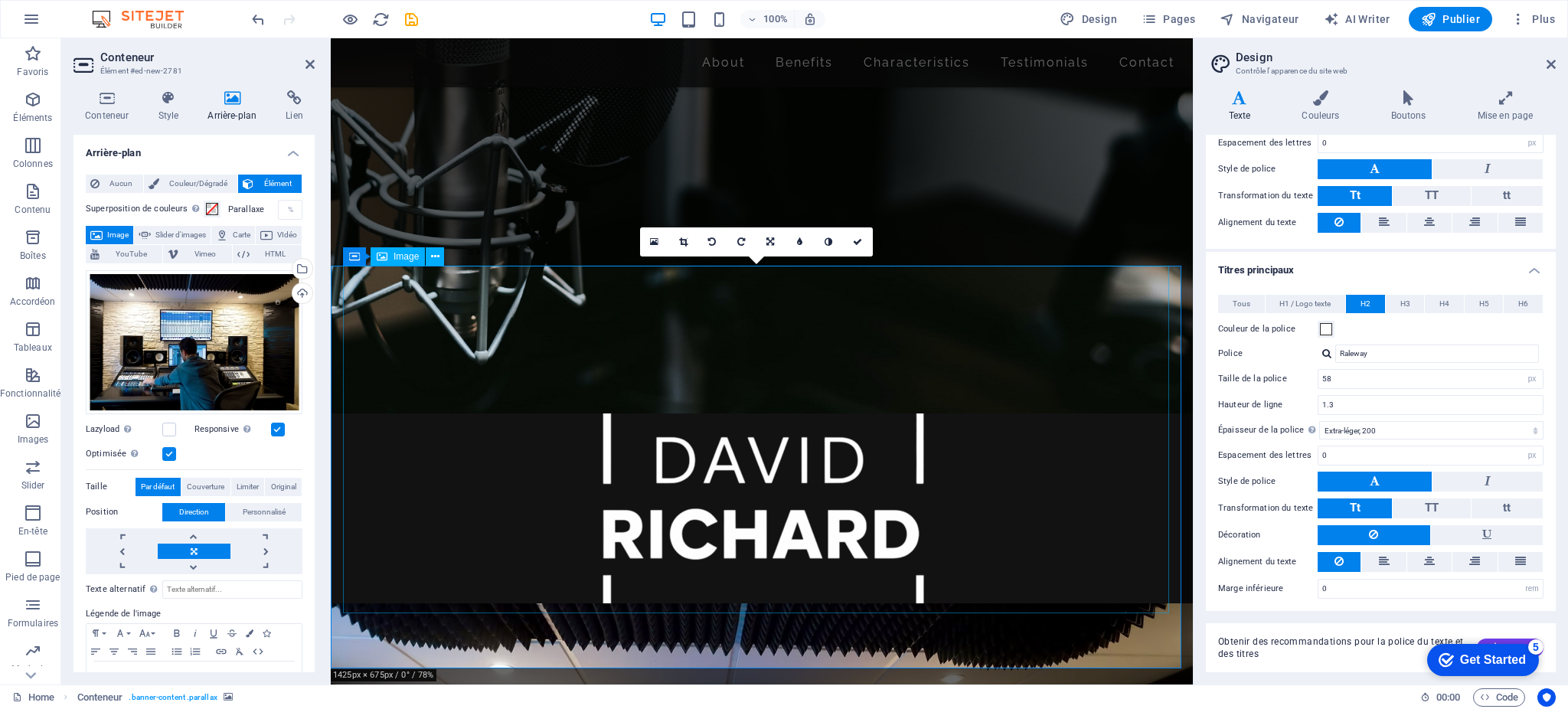
scroll to position [255, 0]
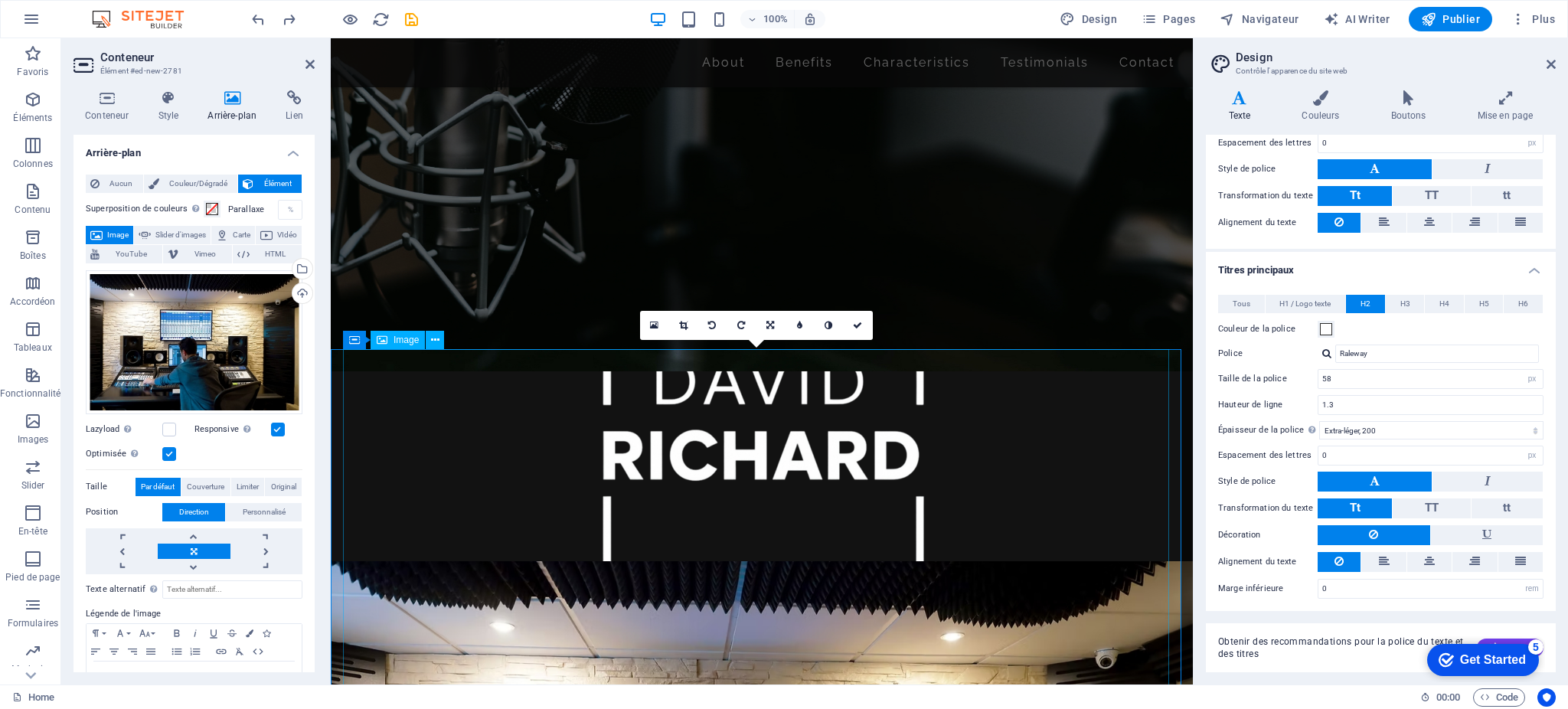
scroll to position [474, 0]
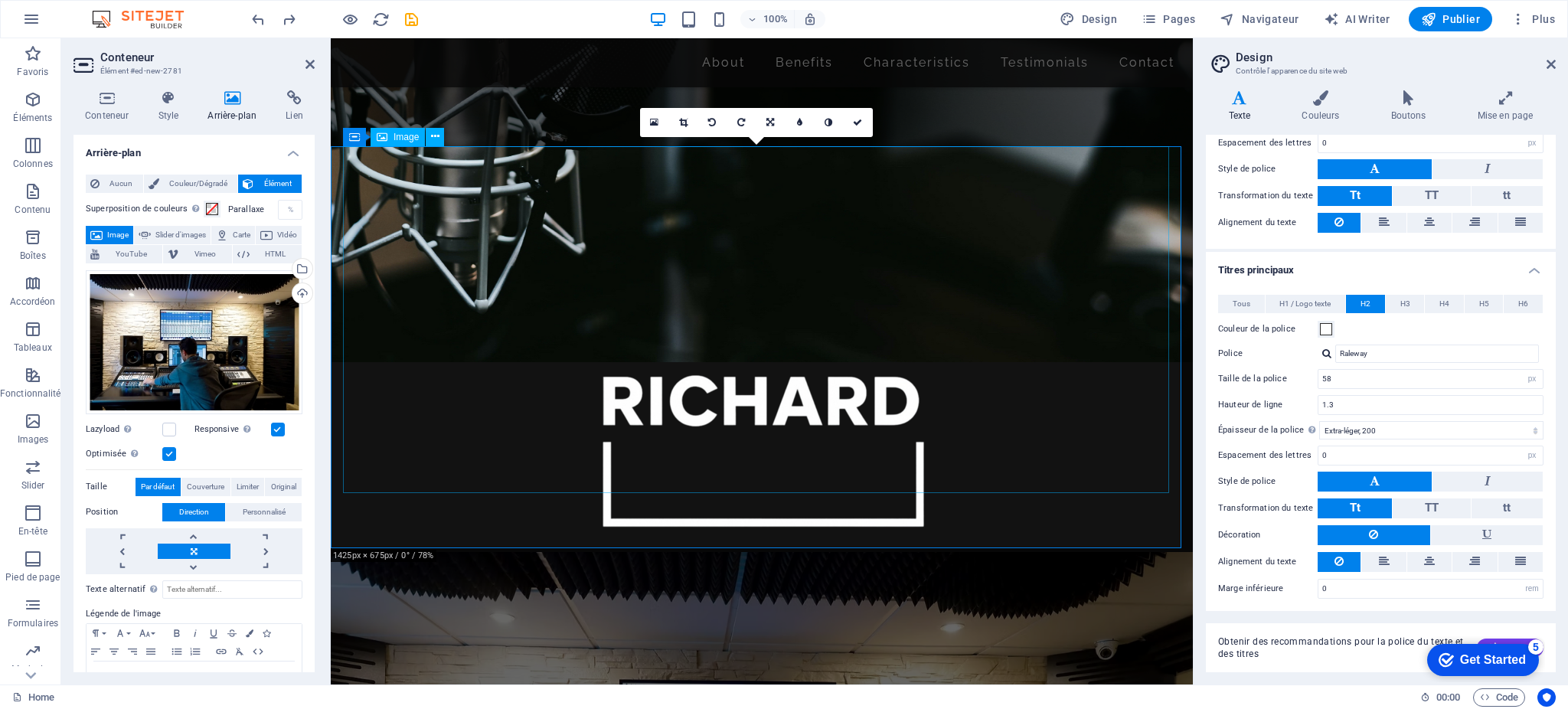
select select "px"
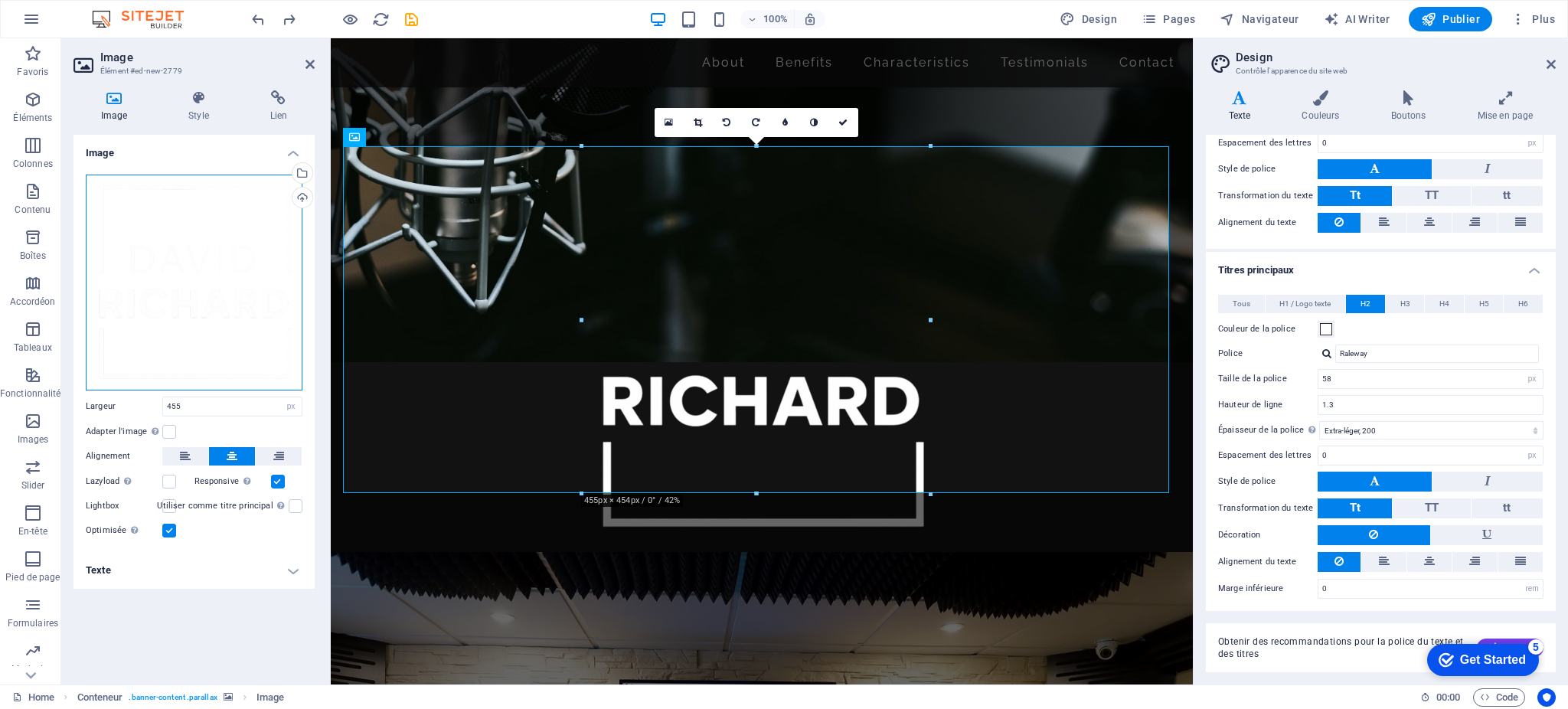
click at [159, 258] on div "Glissez les fichiers ici, cliquez pour choisir les fichiers ou sélectionnez les…" at bounding box center [194, 283] width 216 height 216
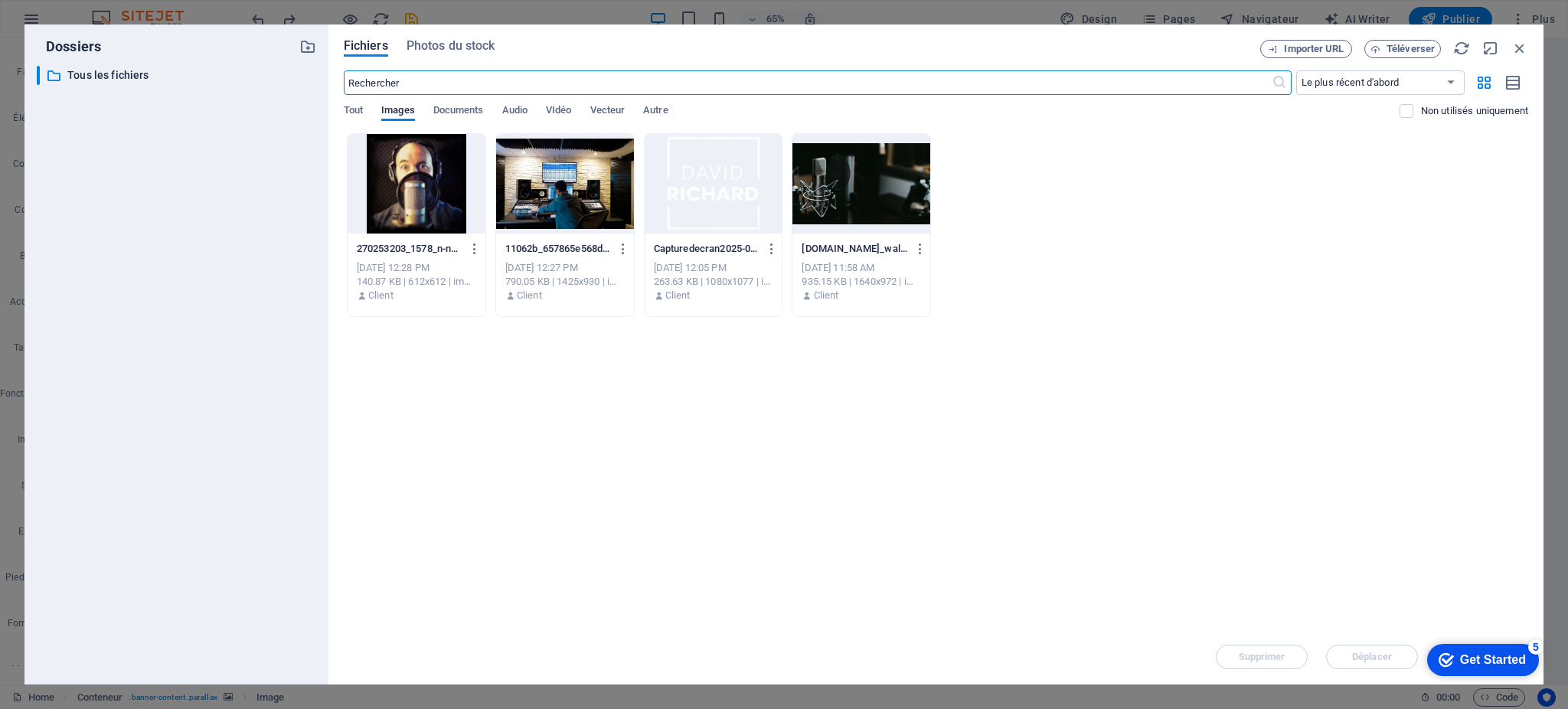
click at [362, 176] on div at bounding box center [416, 184] width 138 height 100
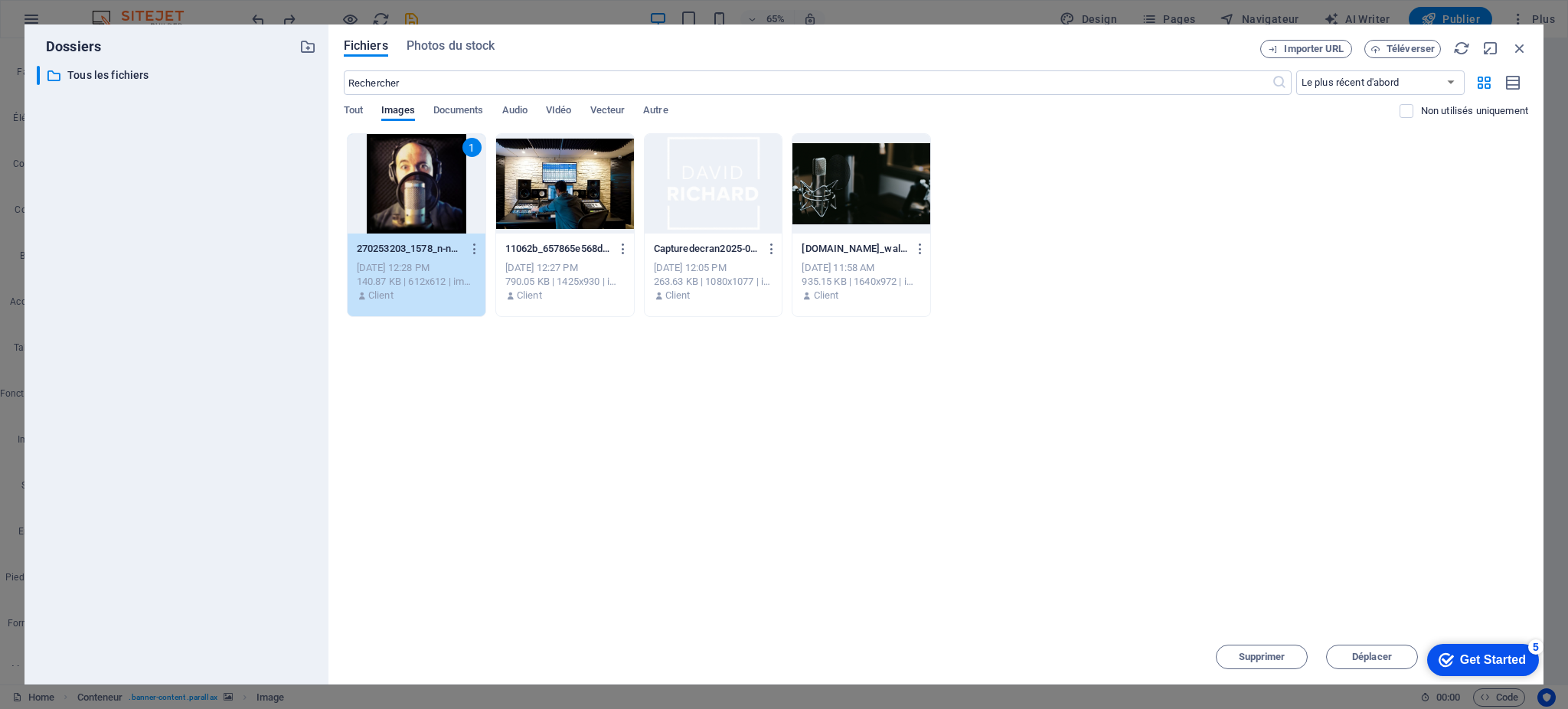
click at [405, 177] on div "1" at bounding box center [416, 184] width 138 height 100
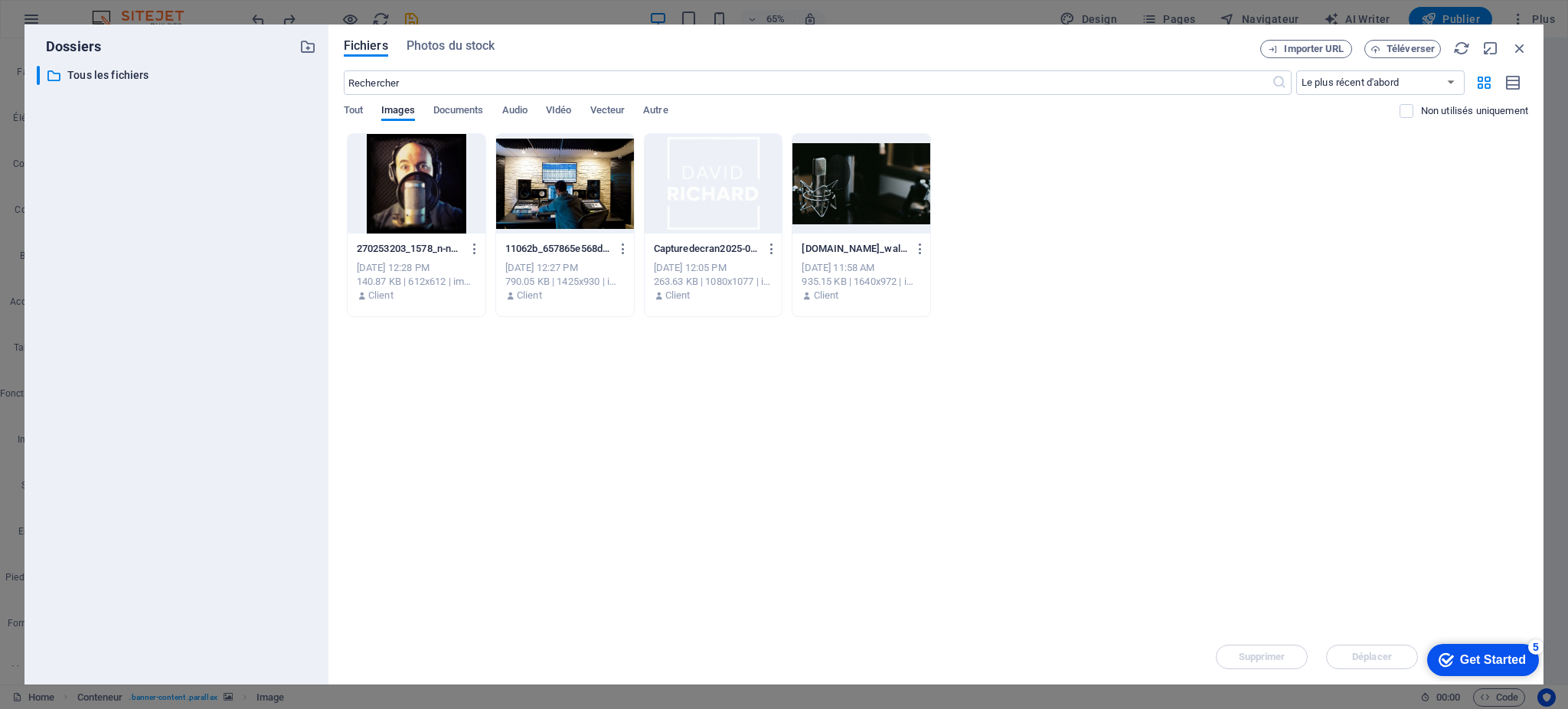
drag, startPoint x: 405, startPoint y: 177, endPoint x: 421, endPoint y: 379, distance: 202.6
click at [405, 177] on div at bounding box center [416, 184] width 138 height 100
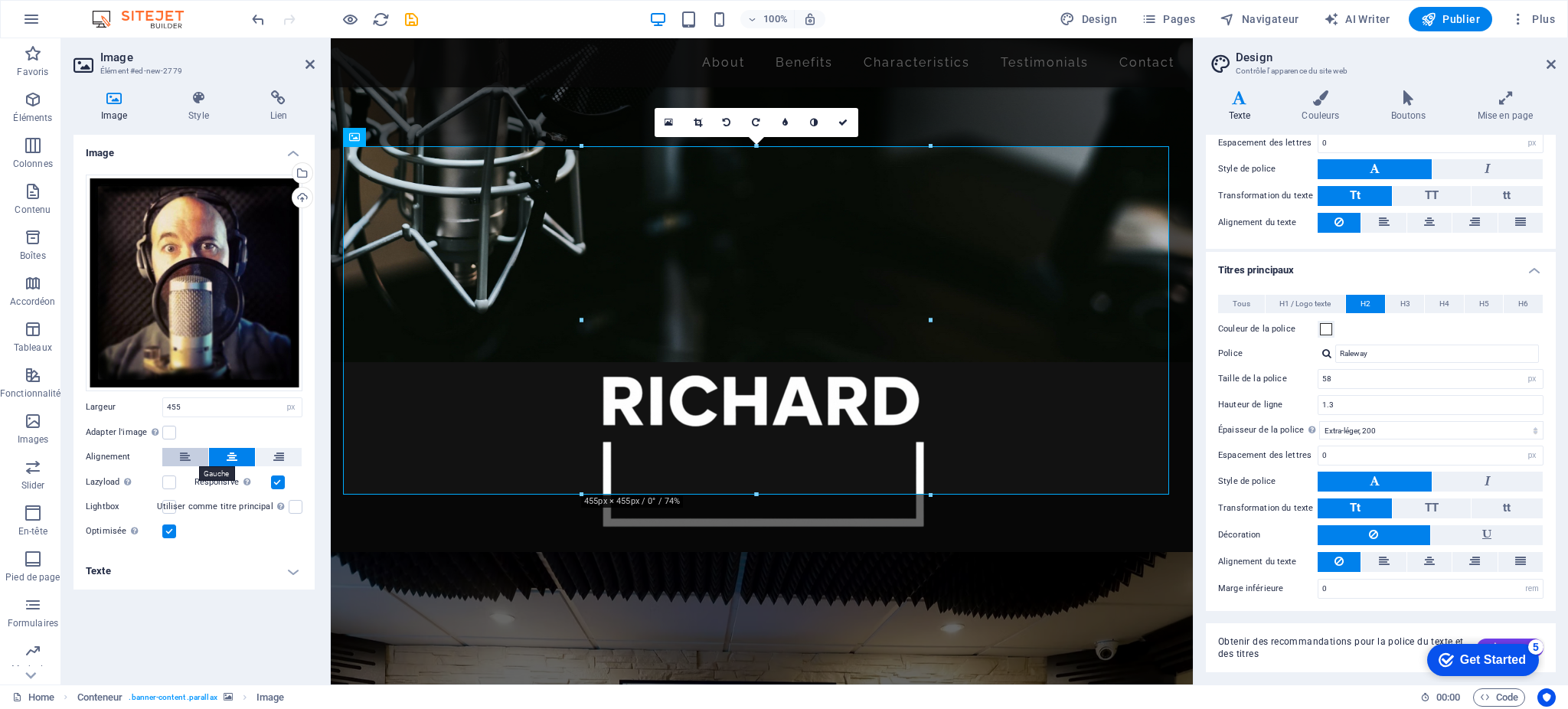
click at [185, 456] on icon at bounding box center [185, 457] width 11 height 19
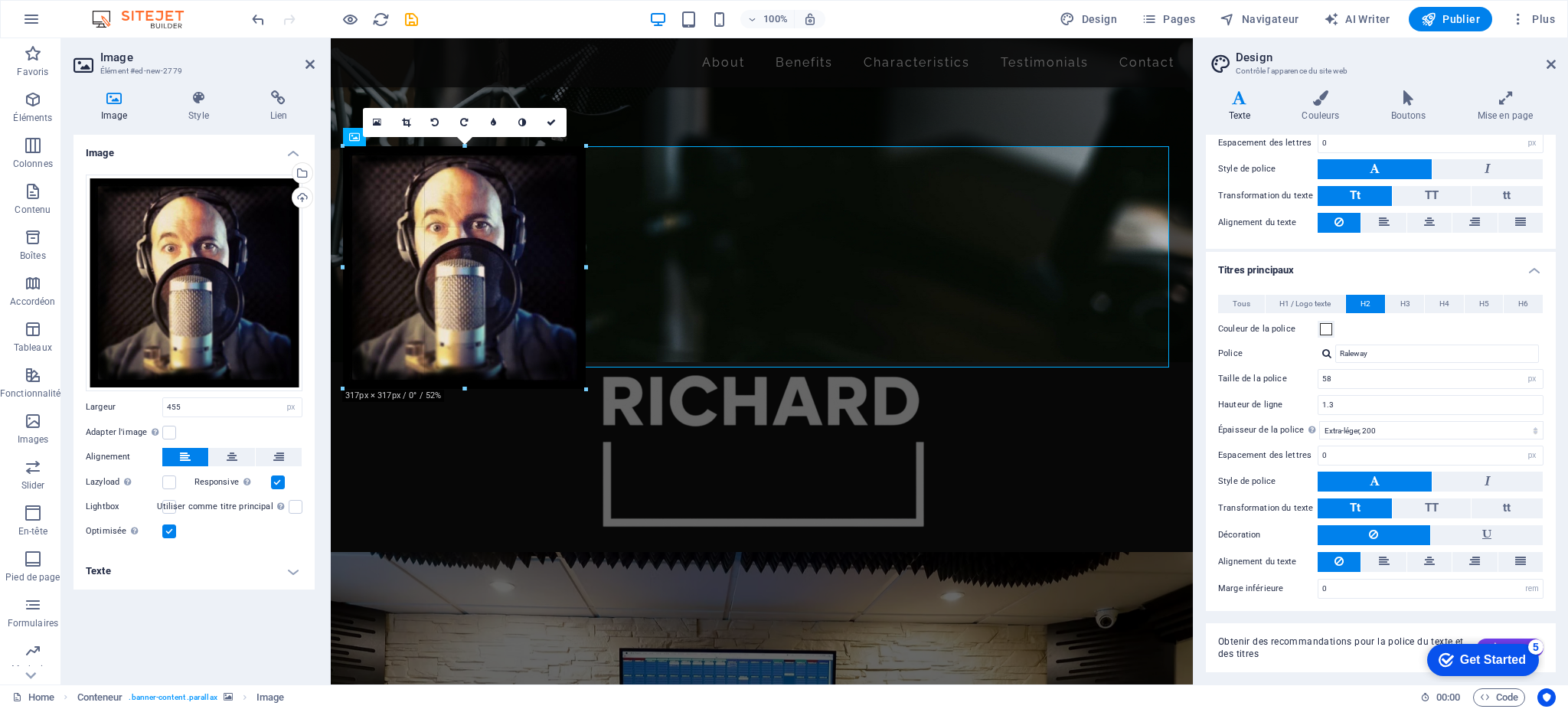
drag, startPoint x: 690, startPoint y: 495, endPoint x: 589, endPoint y: 373, distance: 158.4
type input "317"
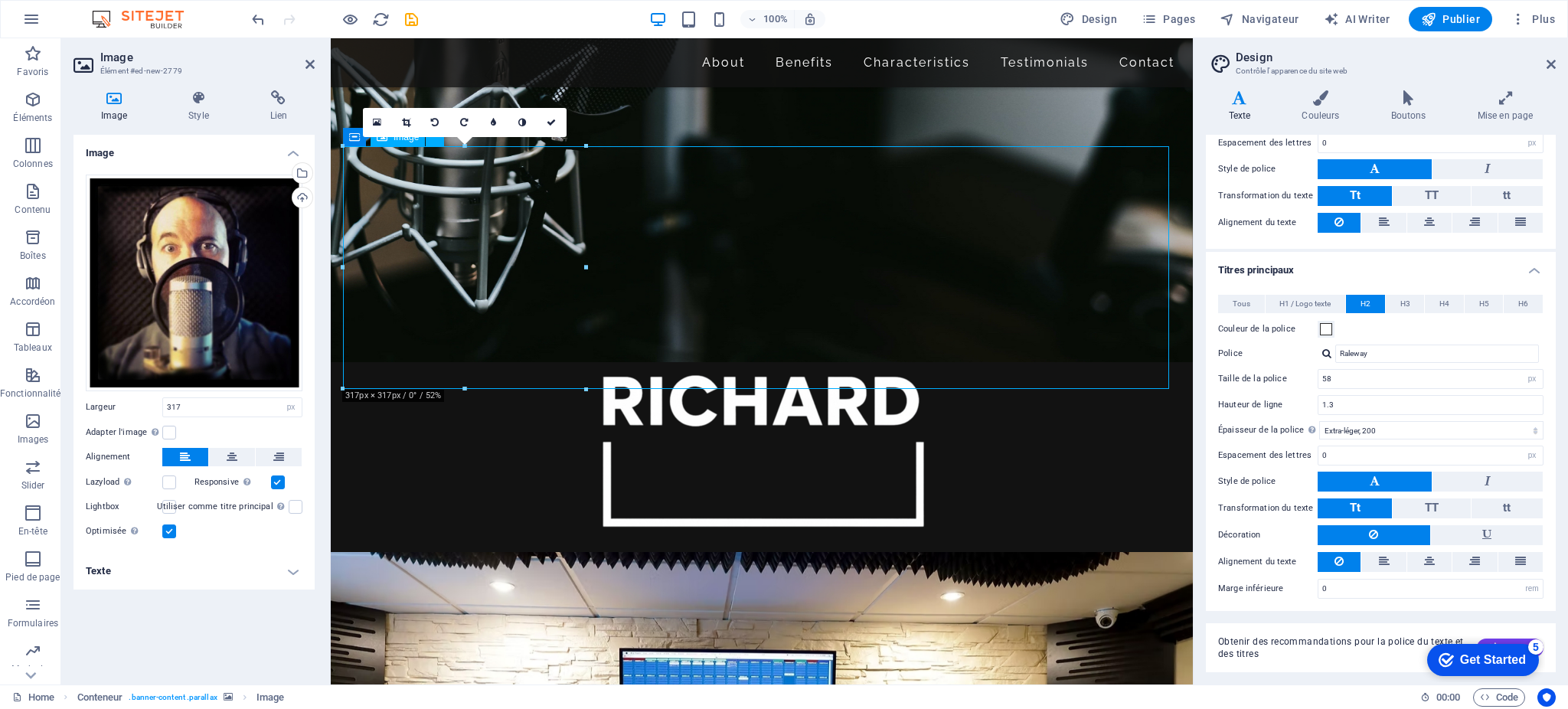
drag, startPoint x: 516, startPoint y: 303, endPoint x: 530, endPoint y: 325, distance: 26.1
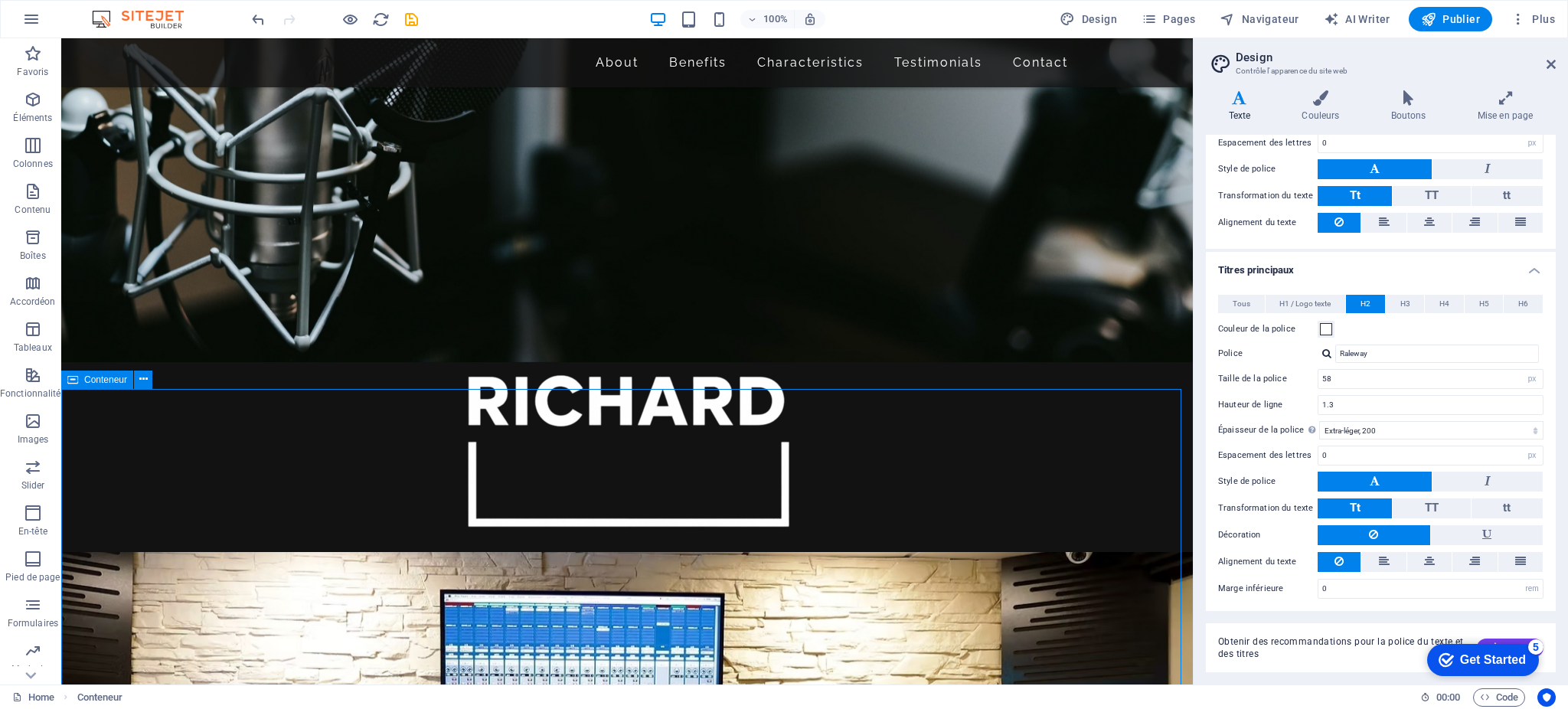
drag, startPoint x: 573, startPoint y: 389, endPoint x: 845, endPoint y: 433, distance: 275.5
drag, startPoint x: 845, startPoint y: 386, endPoint x: 852, endPoint y: 439, distance: 53.5
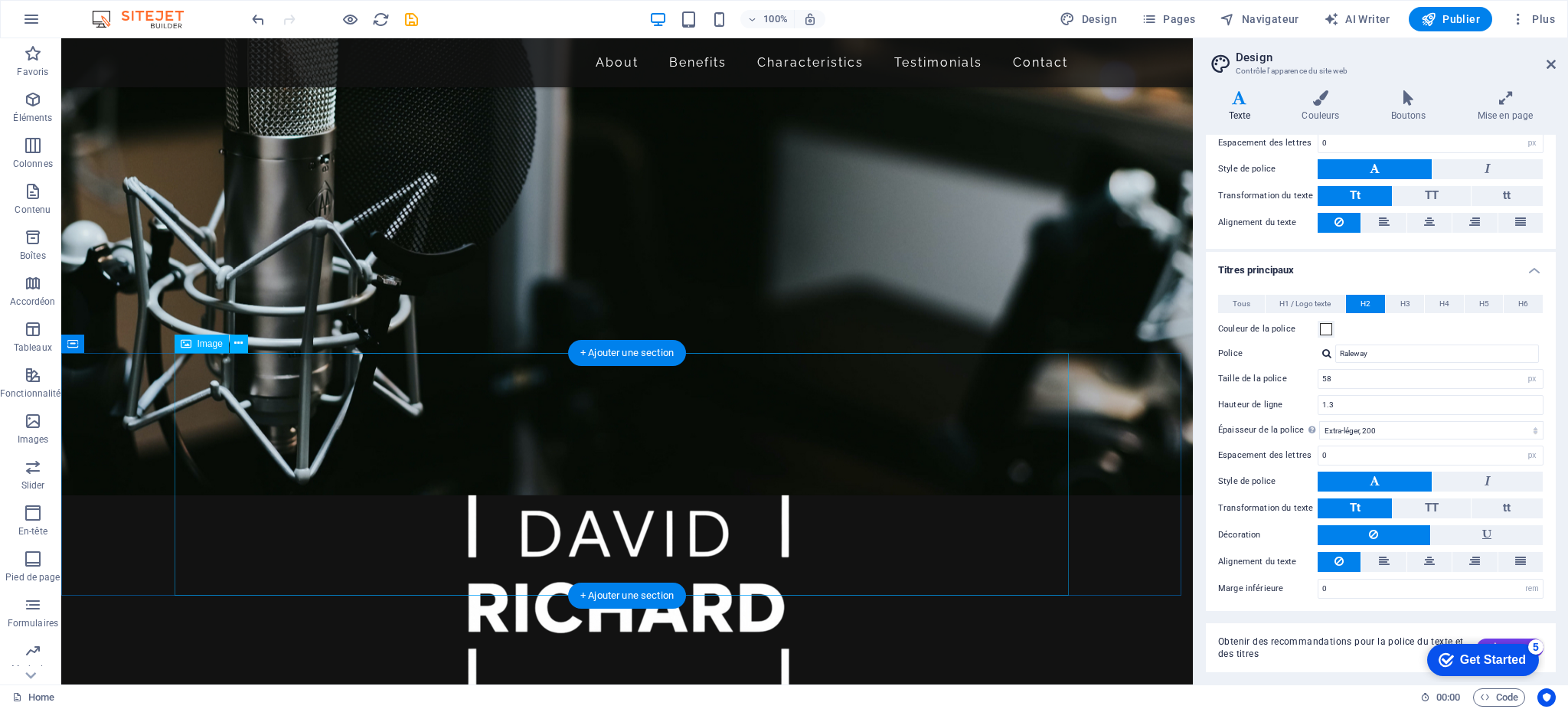
scroll to position [394, 0]
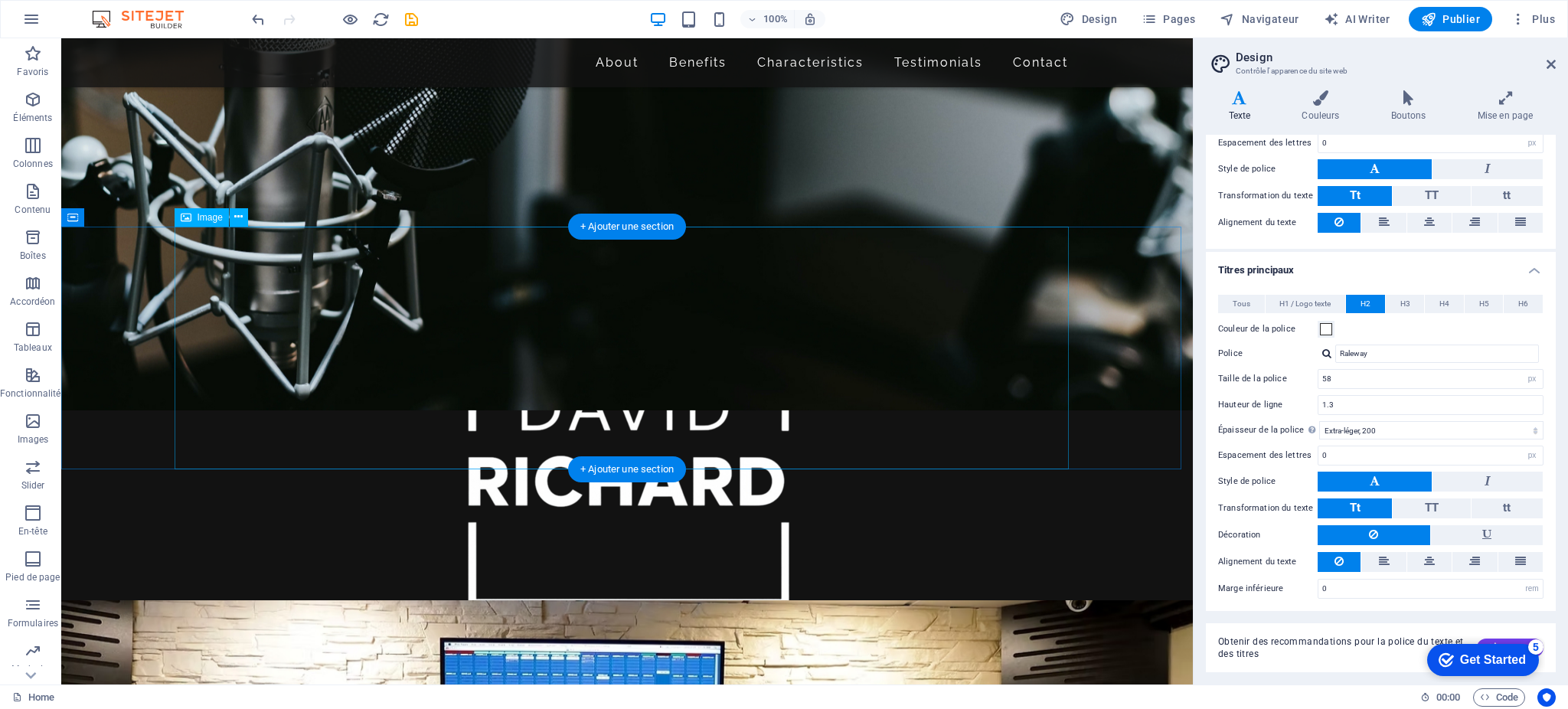
select select "px"
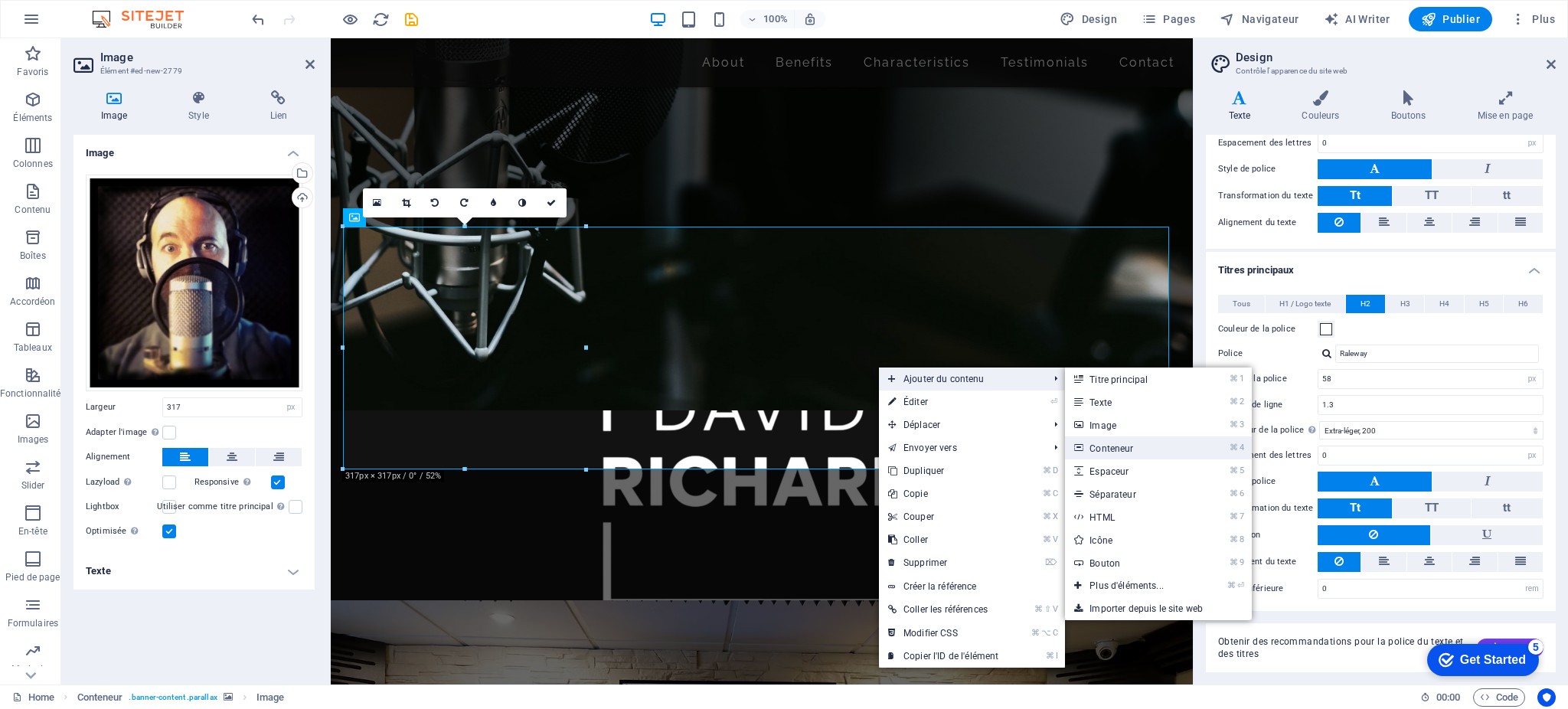
click at [1113, 447] on link "⌘ 4 Conteneur" at bounding box center [1130, 448] width 129 height 23
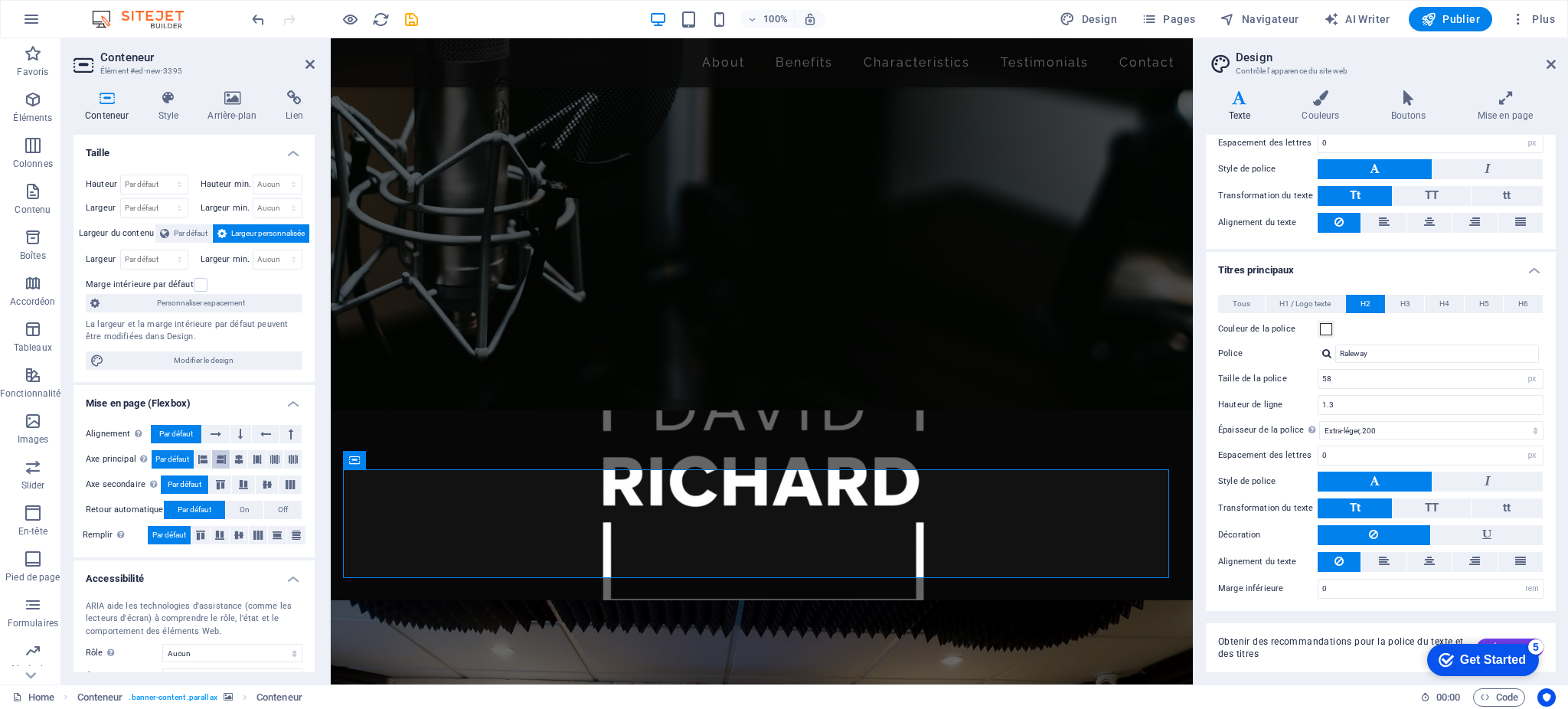
click at [221, 460] on icon at bounding box center [220, 460] width 9 height 19
click at [241, 461] on icon at bounding box center [238, 460] width 9 height 19
click at [256, 461] on icon at bounding box center [257, 460] width 9 height 19
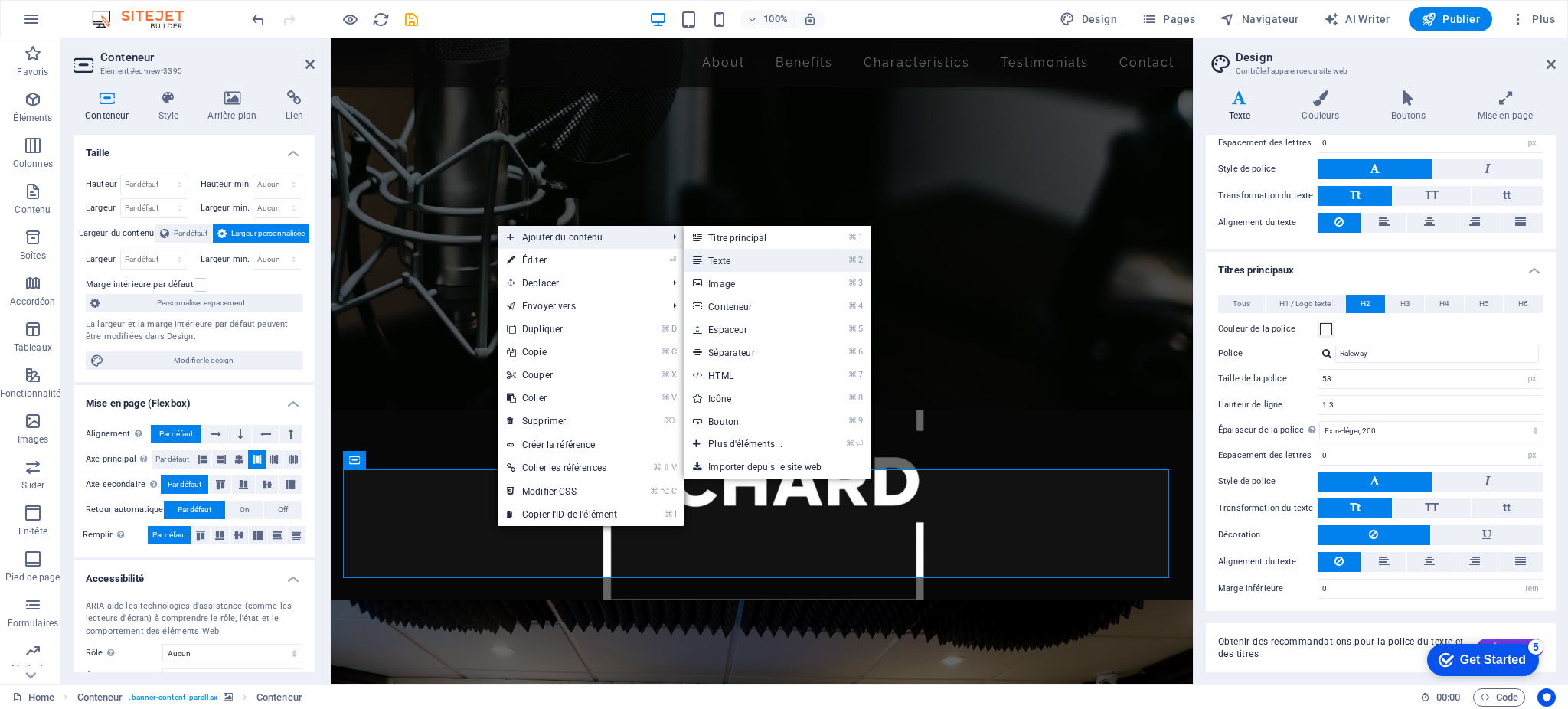
click at [742, 261] on link "⌘ 2 Texte" at bounding box center [748, 260] width 129 height 23
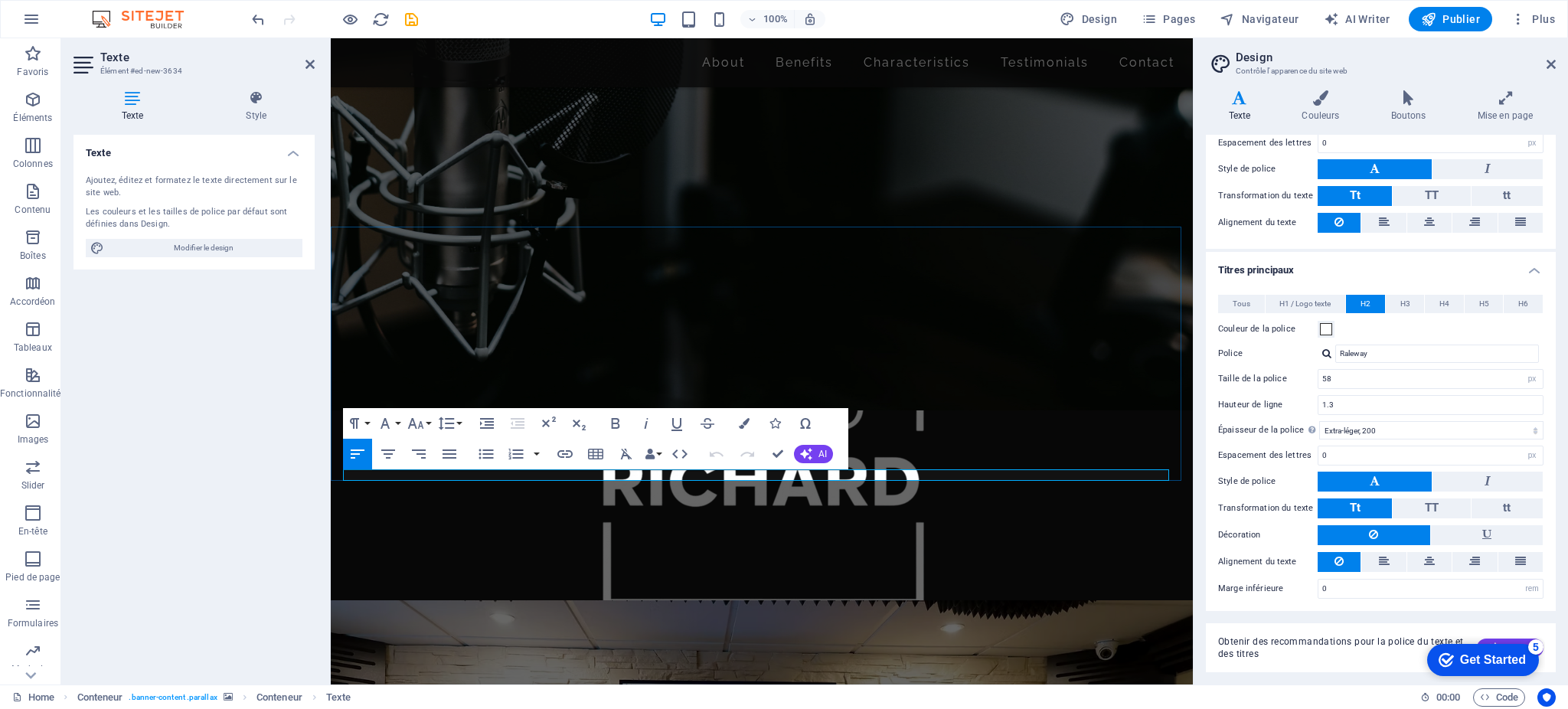
click at [426, 422] on button "Font Size" at bounding box center [419, 423] width 29 height 30
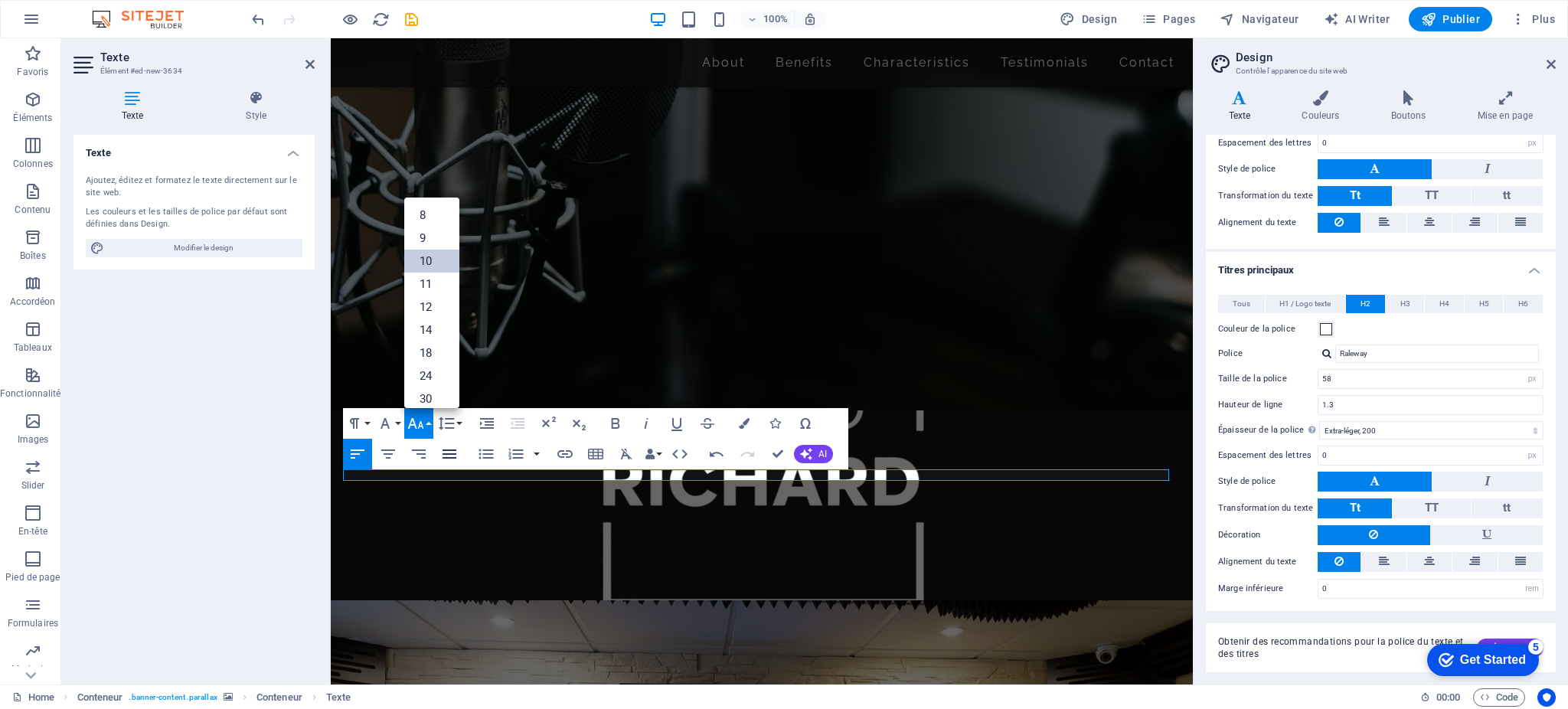
scroll to position [63, 0]
click at [430, 376] on link "48" at bounding box center [432, 381] width 55 height 23
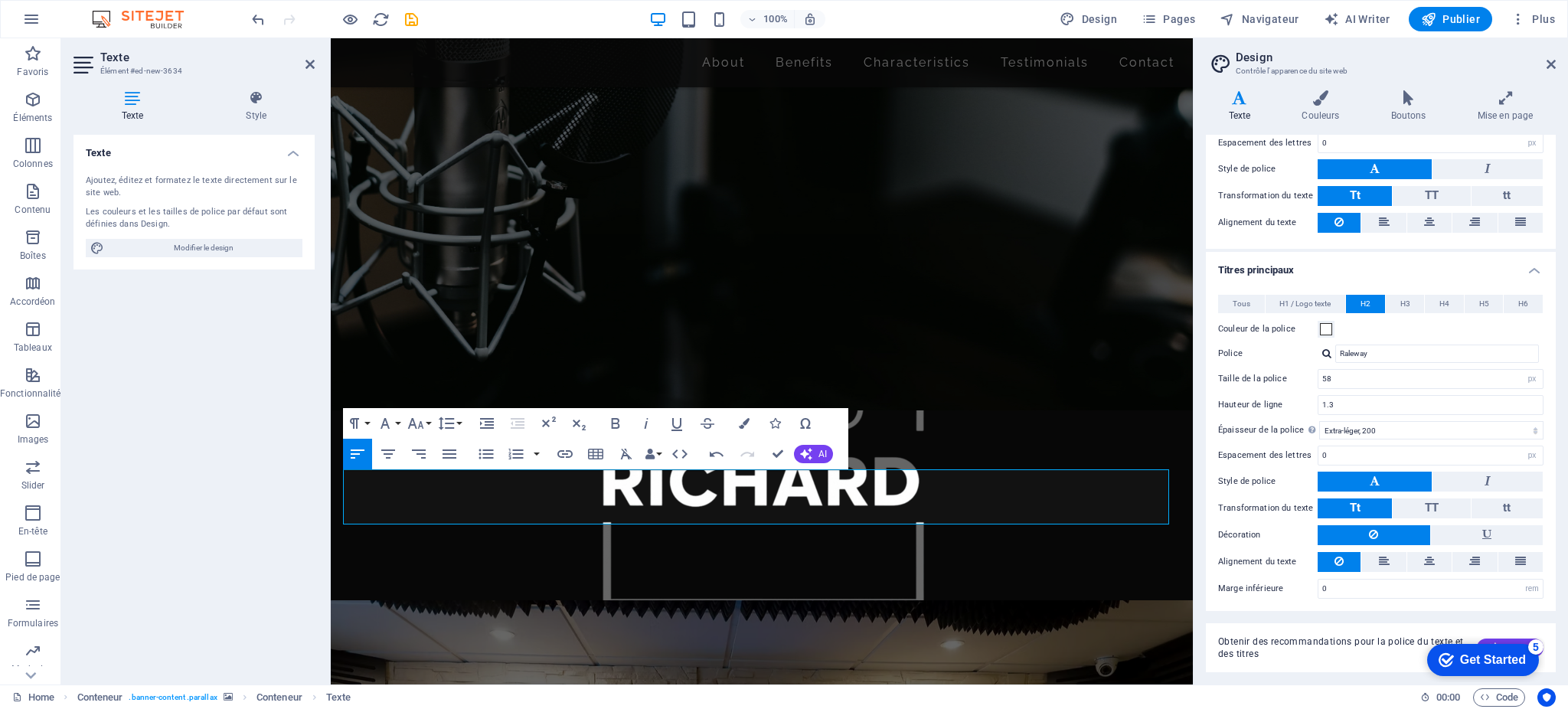
drag, startPoint x: 553, startPoint y: 513, endPoint x: 315, endPoint y: 508, distance: 238.1
click at [429, 423] on button "Font Size" at bounding box center [419, 423] width 29 height 30
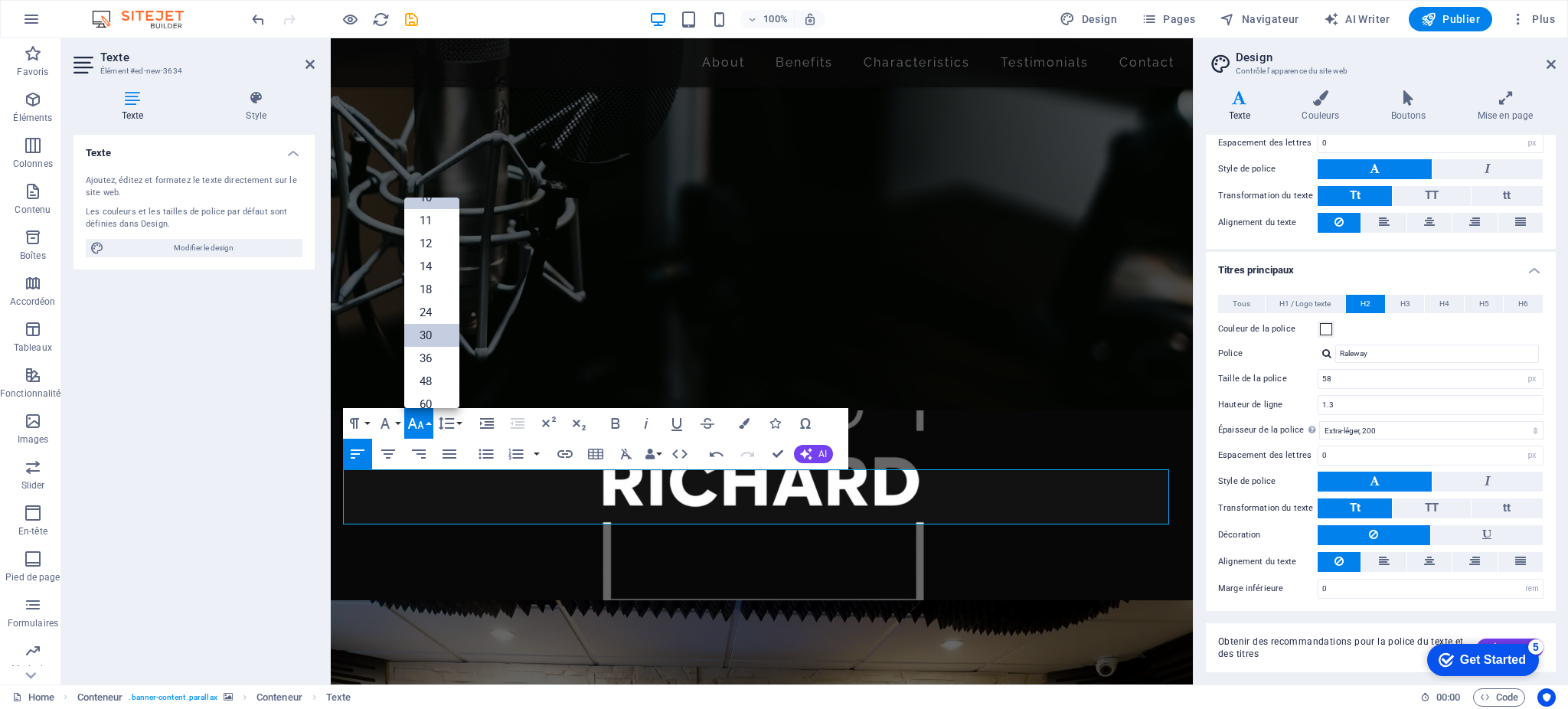
click at [428, 341] on link "30" at bounding box center [432, 335] width 55 height 23
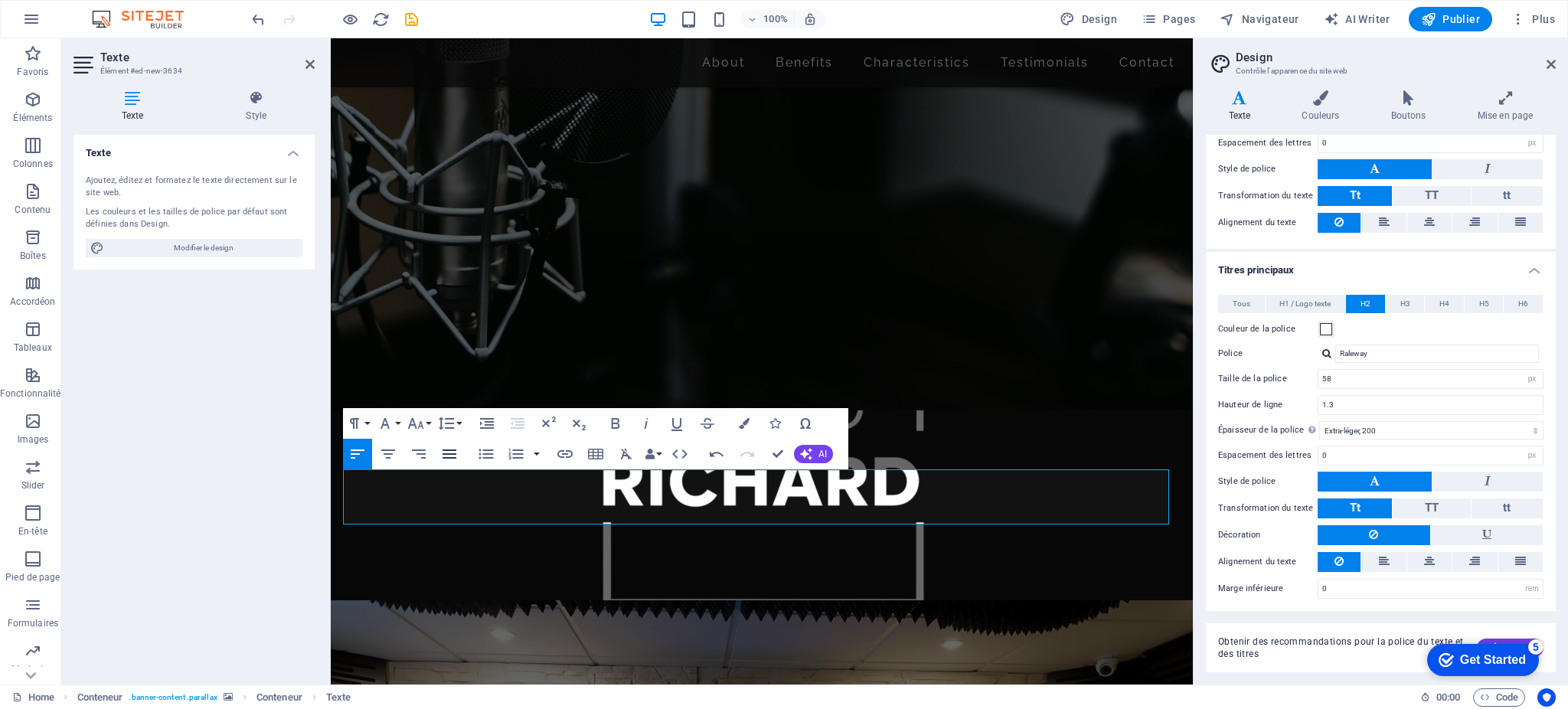
click at [448, 454] on icon "button" at bounding box center [449, 454] width 14 height 9
click at [421, 455] on icon "button" at bounding box center [419, 455] width 19 height 19
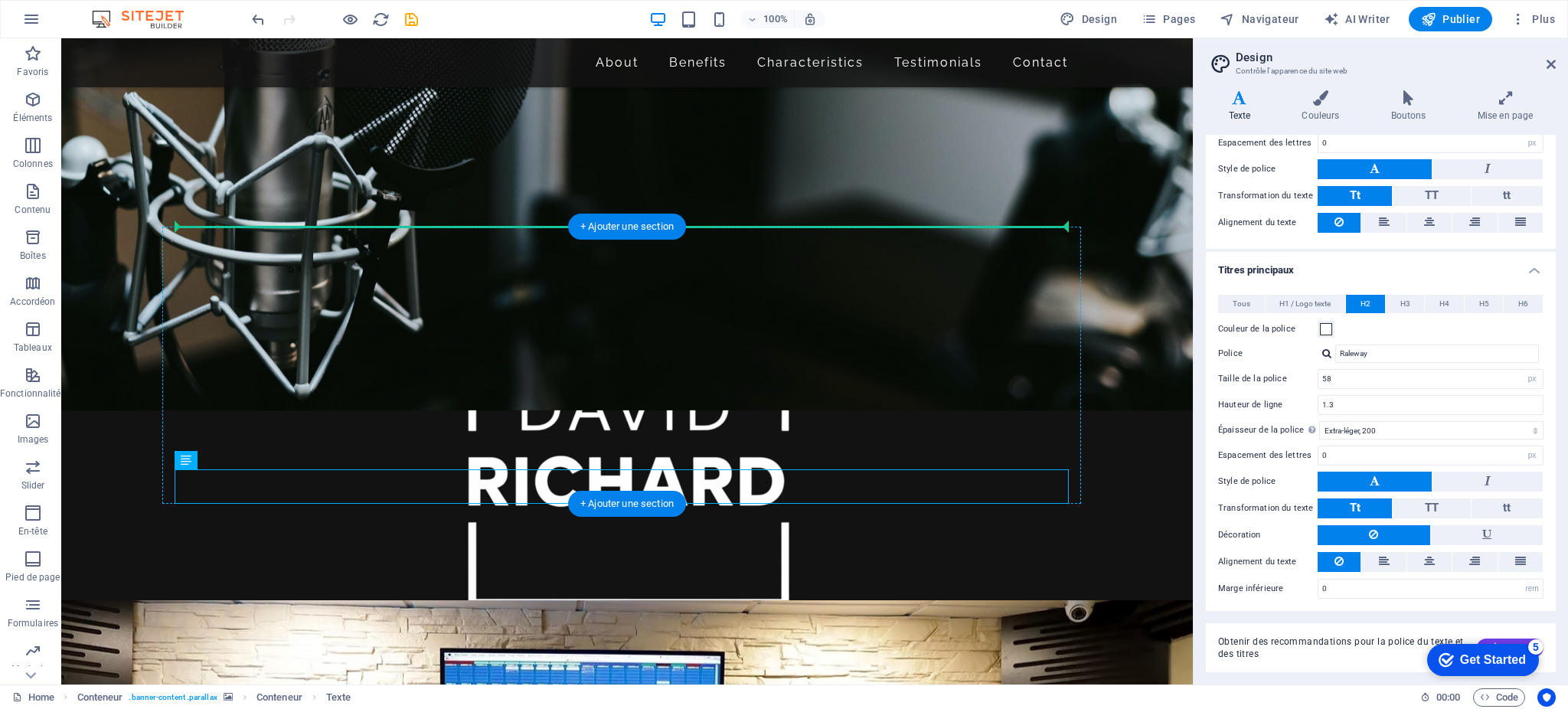
drag, startPoint x: 602, startPoint y: 484, endPoint x: 695, endPoint y: 328, distance: 181.6
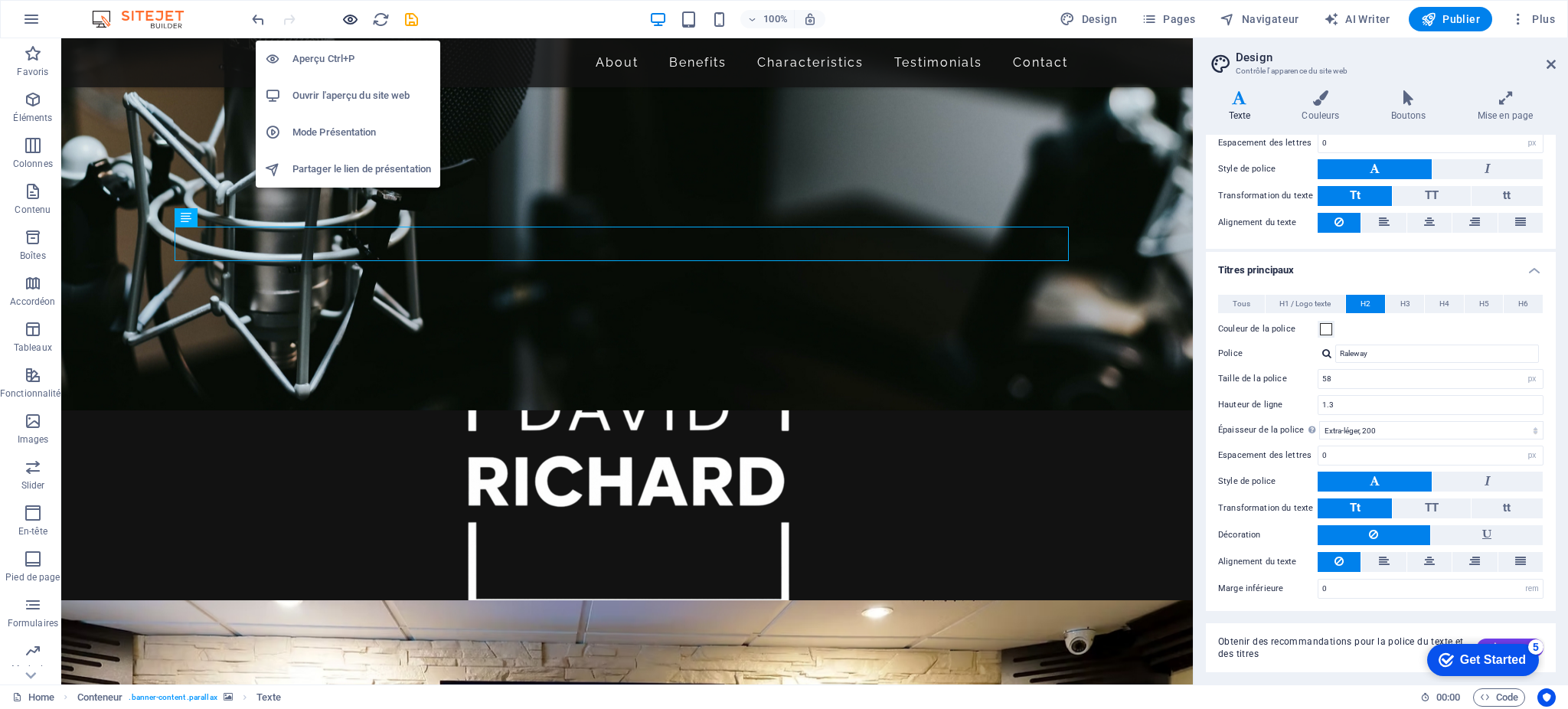
click at [357, 20] on icon "button" at bounding box center [350, 19] width 18 height 18
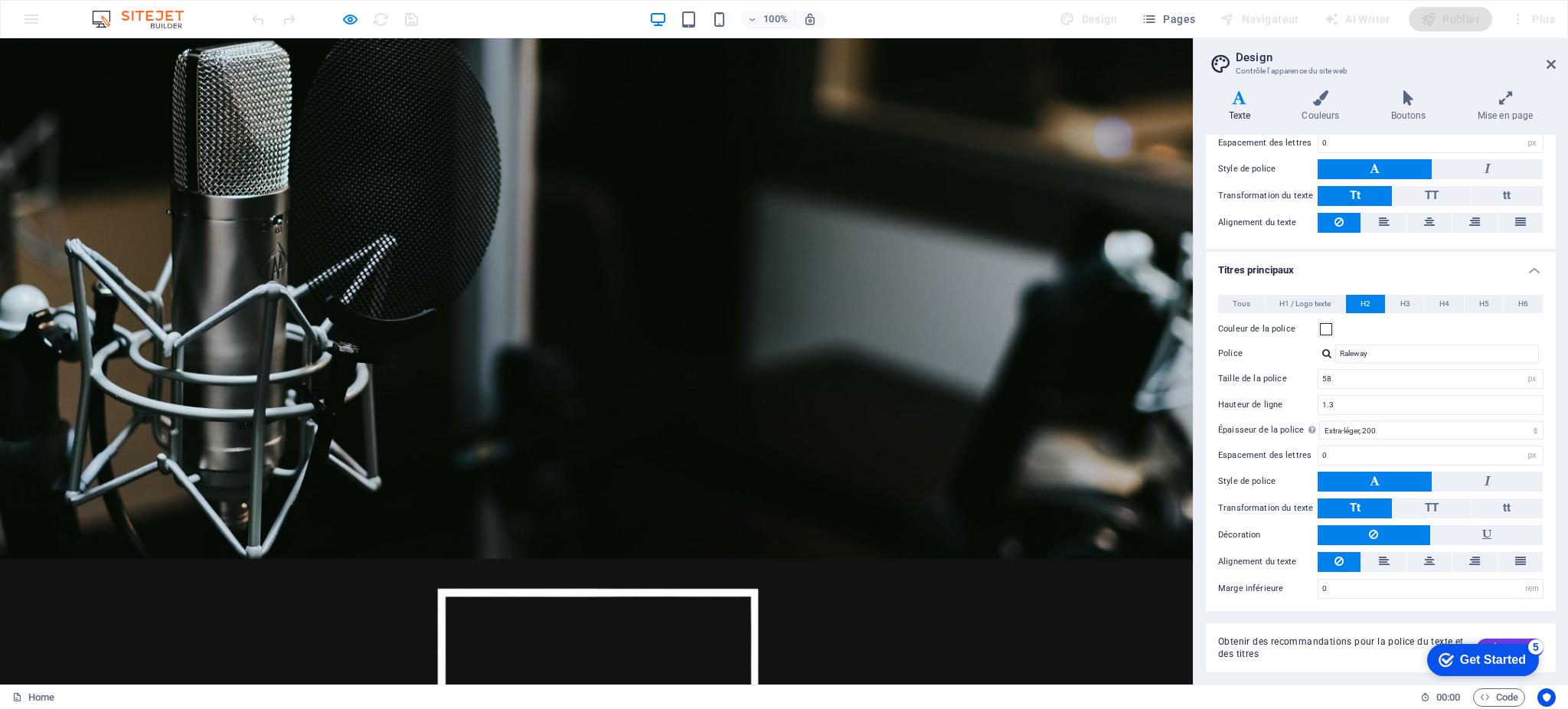
scroll to position [0, 0]
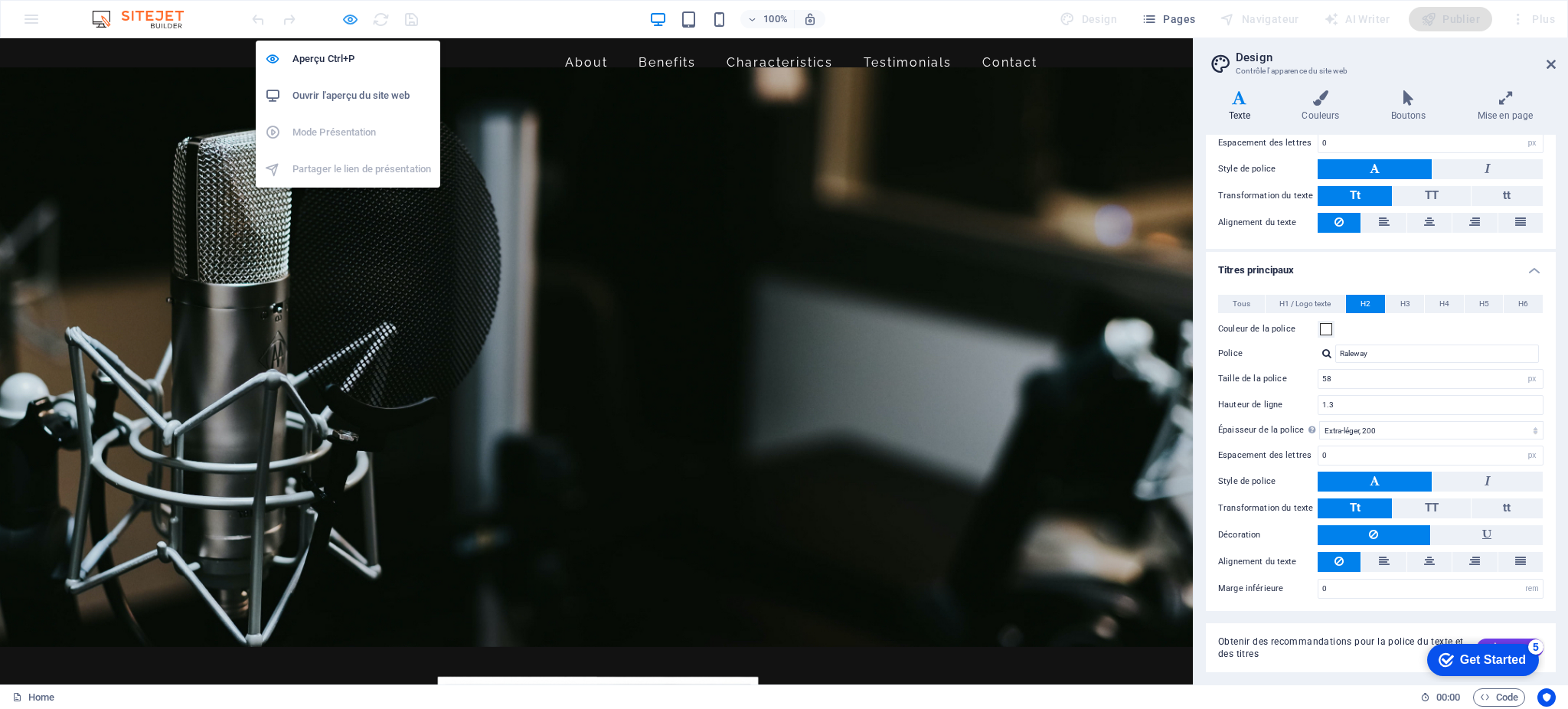
click at [343, 18] on icon "button" at bounding box center [350, 19] width 18 height 18
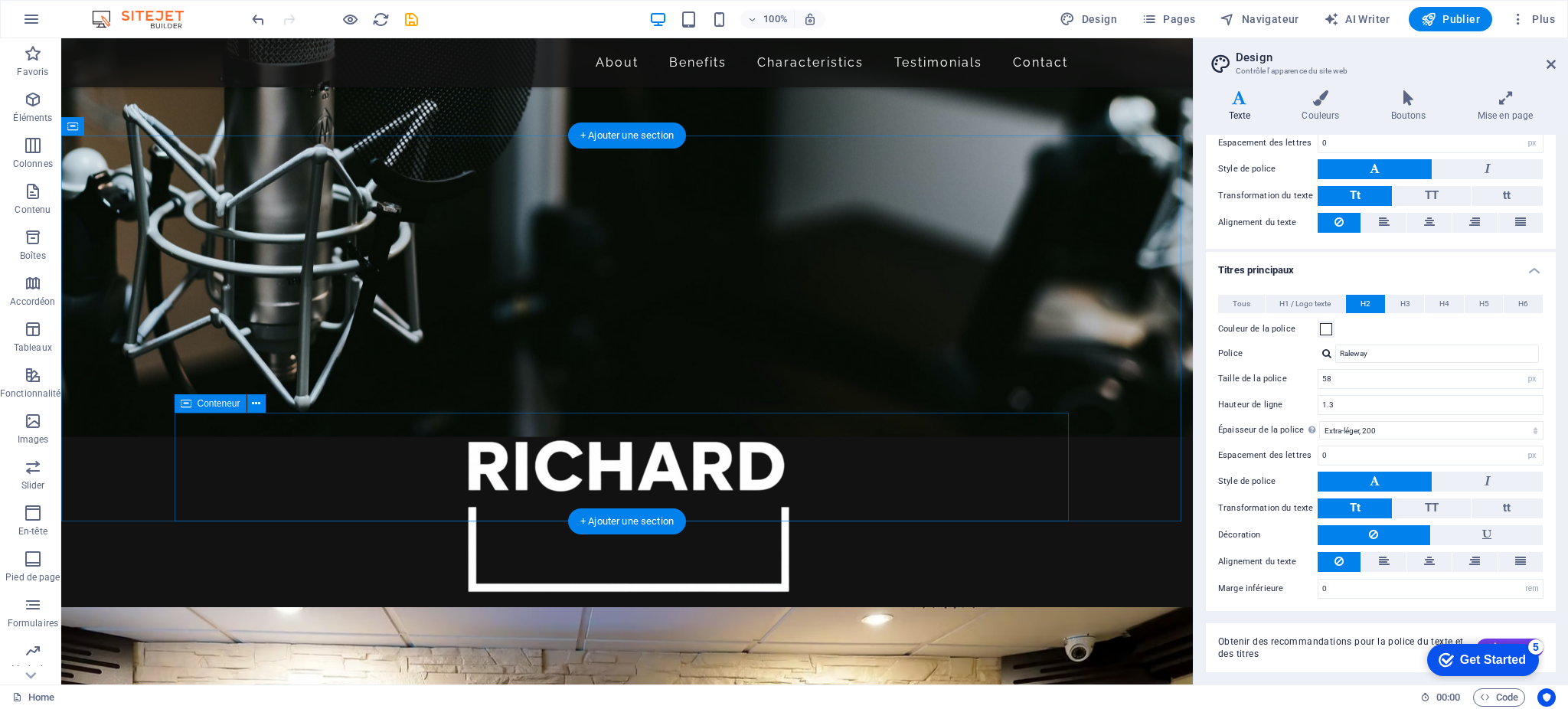
scroll to position [498, 0]
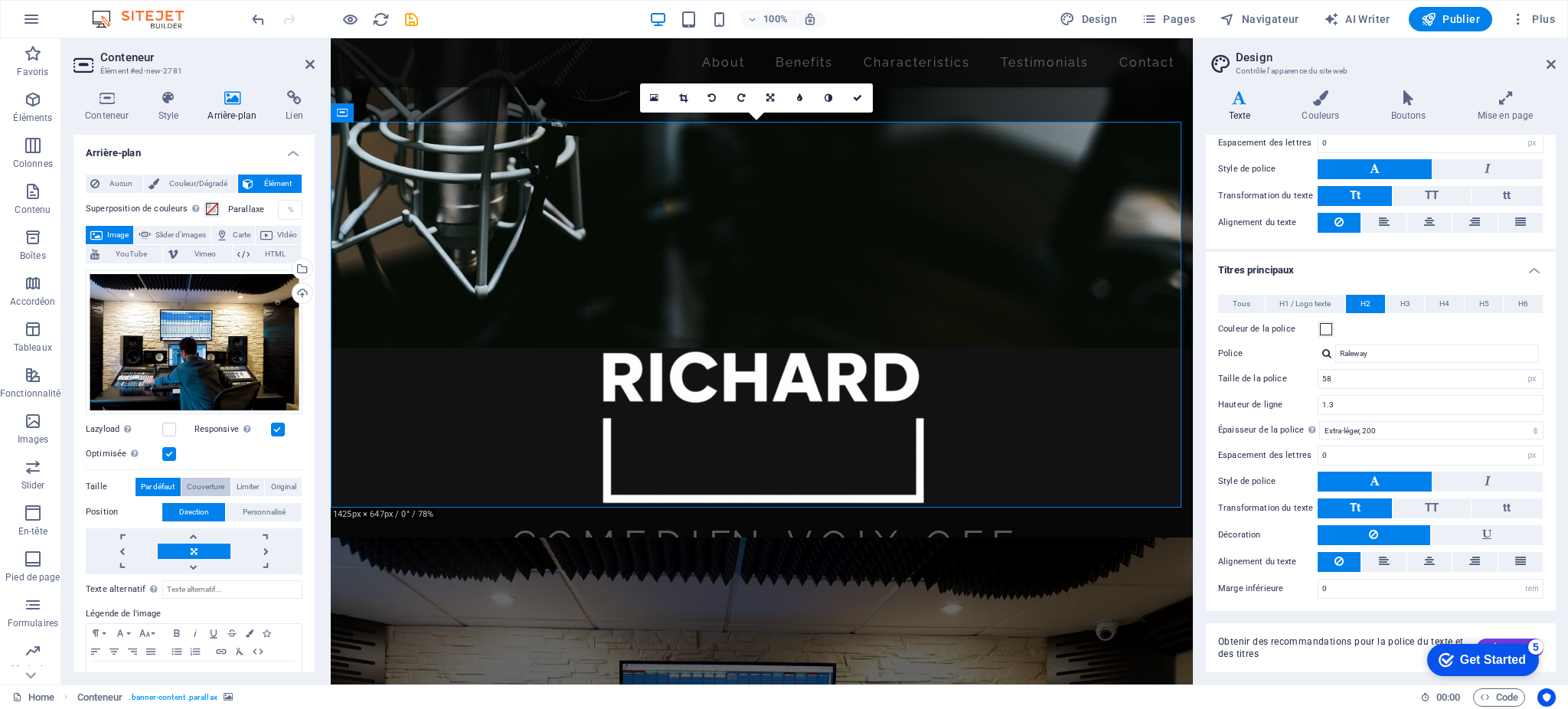
click at [214, 487] on span "Couverture" at bounding box center [205, 488] width 37 height 19
click at [237, 485] on span "Limiter" at bounding box center [248, 488] width 22 height 19
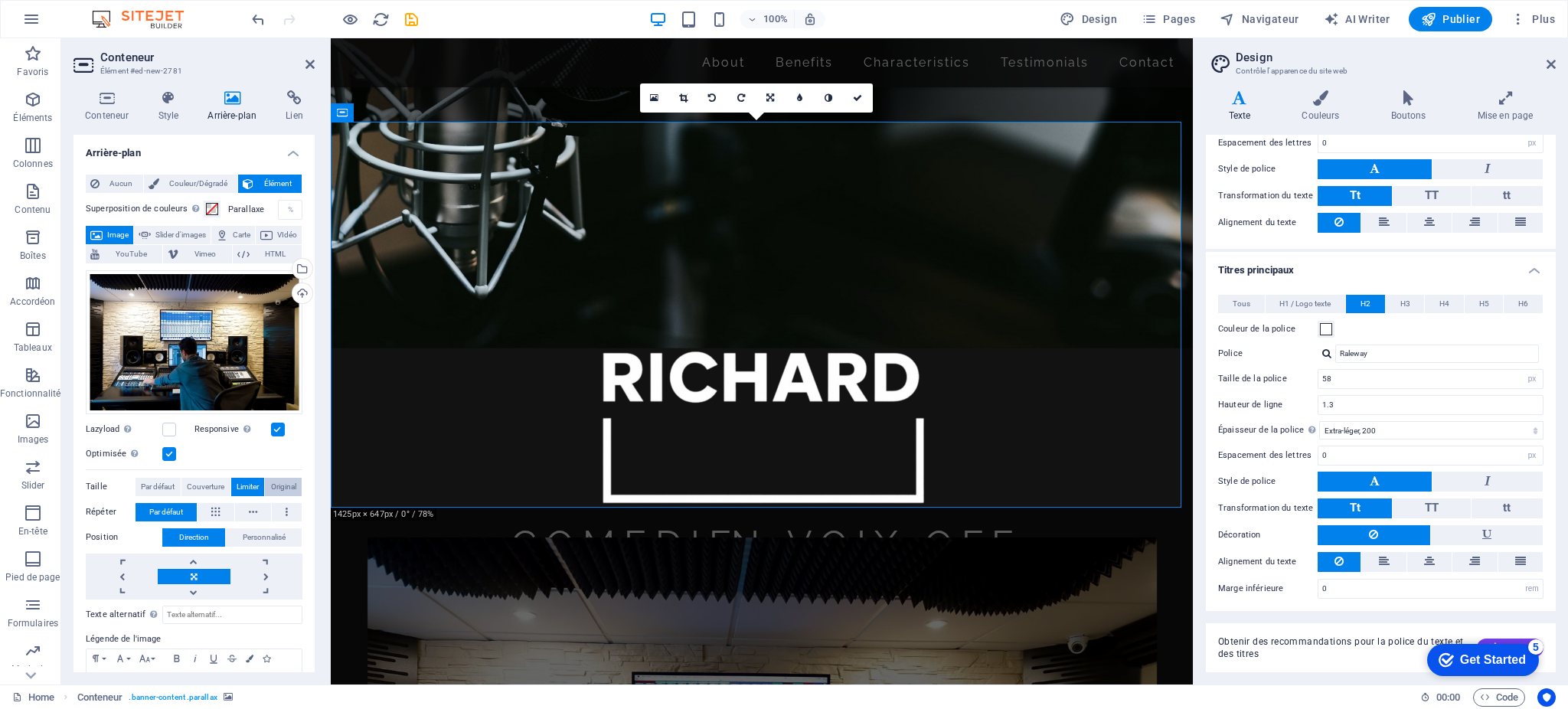
click at [273, 483] on span "Original" at bounding box center [284, 488] width 25 height 19
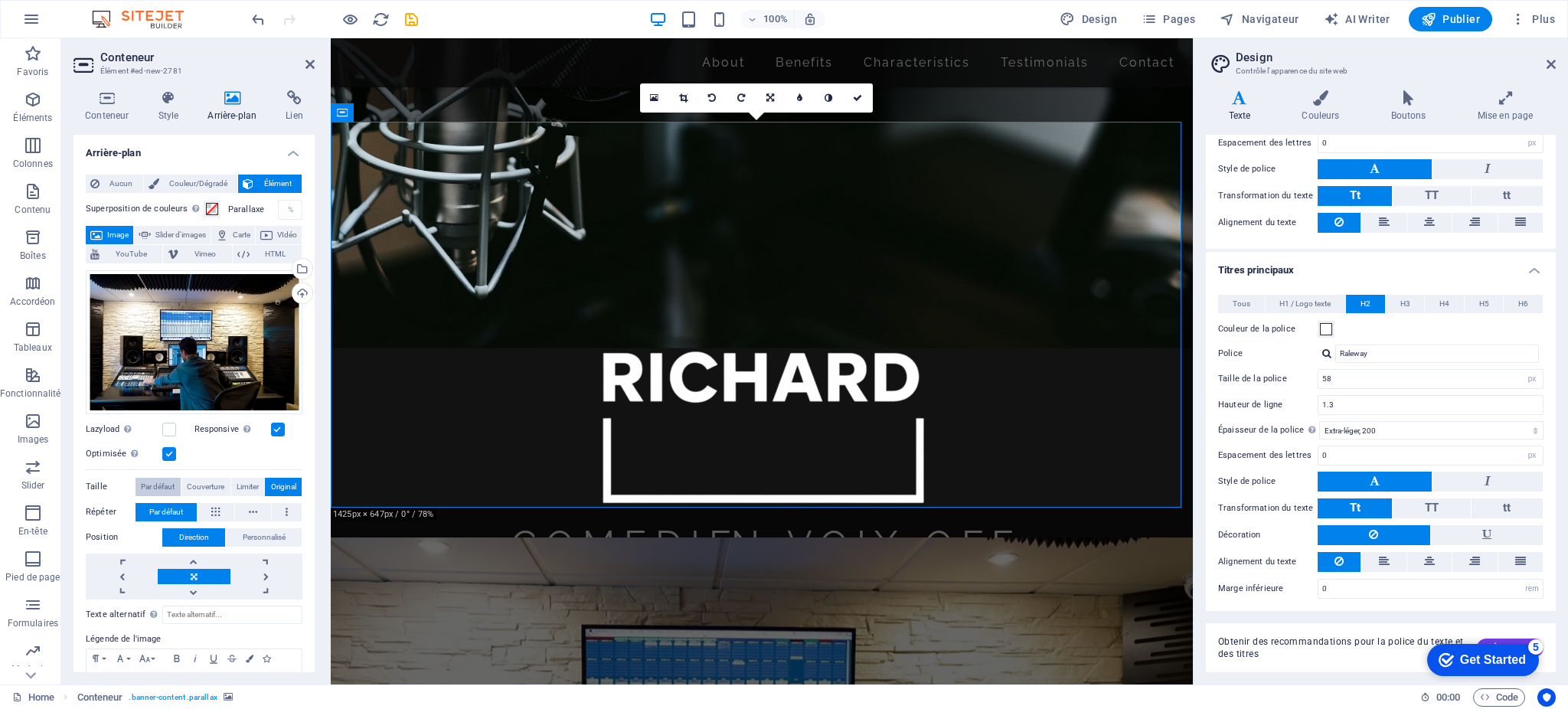
click at [172, 485] on span "Par défaut" at bounding box center [158, 488] width 34 height 19
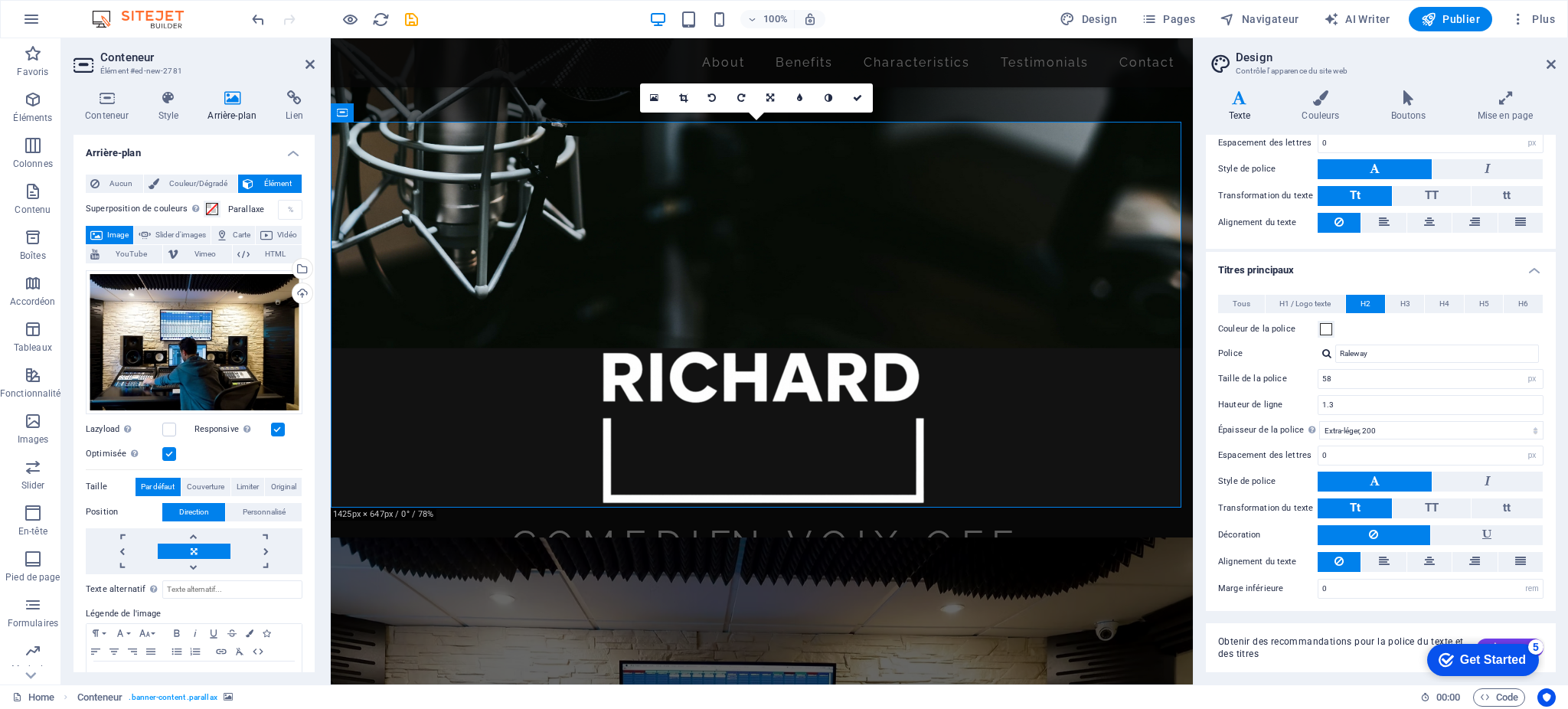
click at [166, 450] on label at bounding box center [169, 454] width 14 height 14
click at [0, 0] on input "Optimisée Les images sont compressées pour améliorer la vitesse de la page." at bounding box center [0, 0] width 0 height 0
click at [169, 449] on label at bounding box center [169, 454] width 14 height 14
click at [0, 0] on input "Optimisée Les images sont compressées pour améliorer la vitesse de la page." at bounding box center [0, 0] width 0 height 0
click at [277, 427] on label at bounding box center [278, 429] width 14 height 14
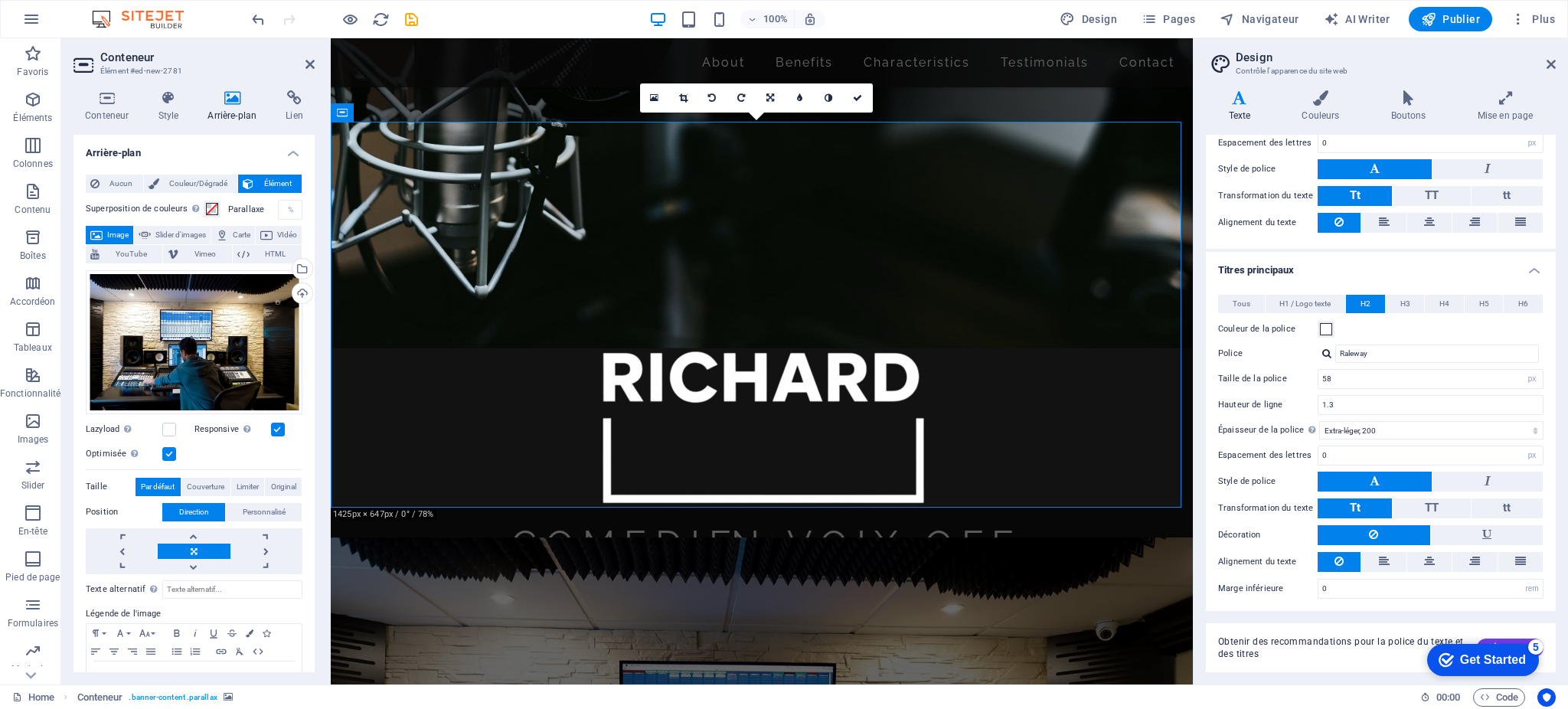
click at [0, 0] on input "Responsive Chargez automatiquement des images Retina et les formats optimisés p…" at bounding box center [0, 0] width 0 height 0
click at [277, 427] on label at bounding box center [278, 429] width 14 height 14
click at [0, 0] on input "Responsive Chargez automatiquement des images Retina et les formats optimisés p…" at bounding box center [0, 0] width 0 height 0
click at [170, 427] on label at bounding box center [169, 429] width 14 height 14
click at [0, 0] on input "Lazyload Charger les images après la page améliore le temps de chargement (vite…" at bounding box center [0, 0] width 0 height 0
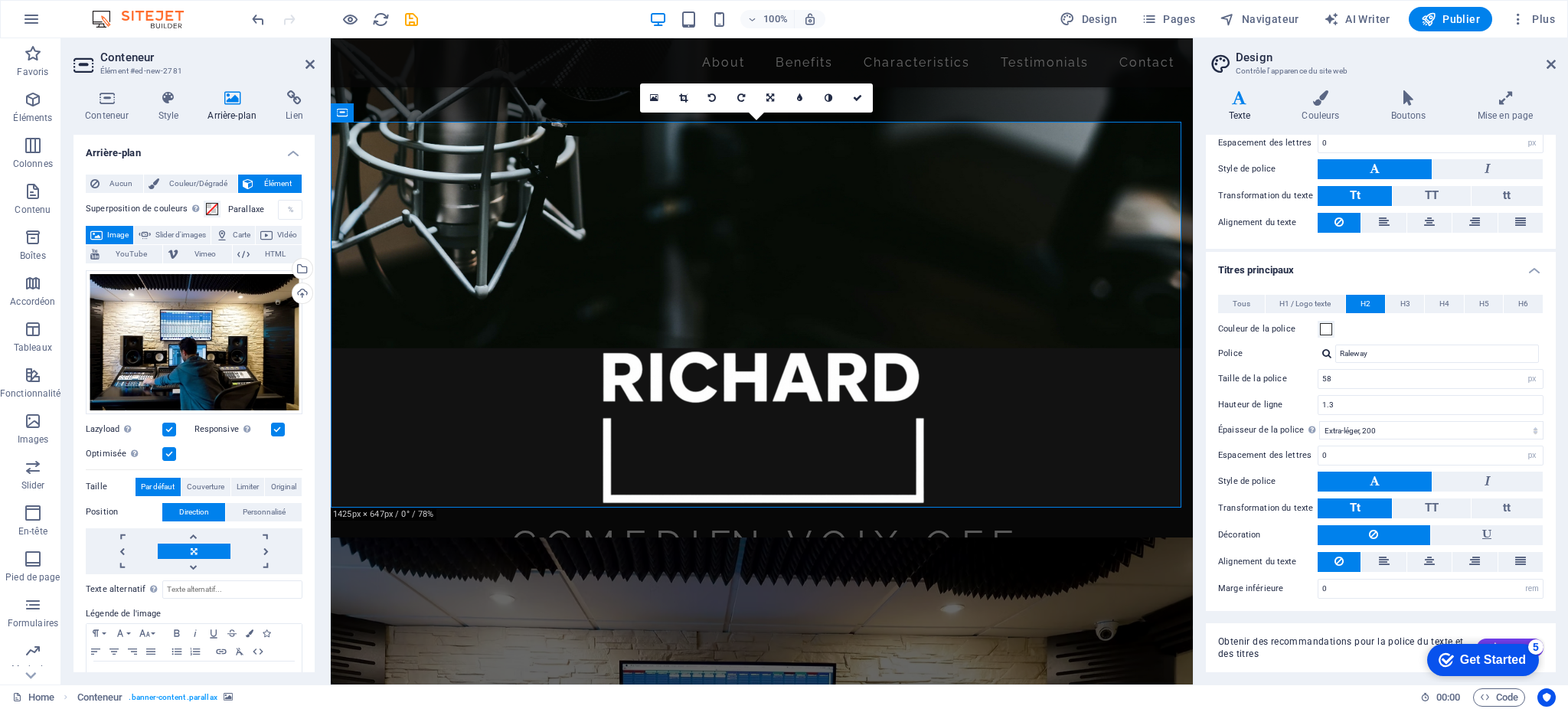
click at [170, 427] on label at bounding box center [169, 429] width 14 height 14
click at [0, 0] on input "Lazyload Charger les images après la page améliore le temps de chargement (vite…" at bounding box center [0, 0] width 0 height 0
click at [263, 506] on span "Personnalisé" at bounding box center [264, 512] width 43 height 19
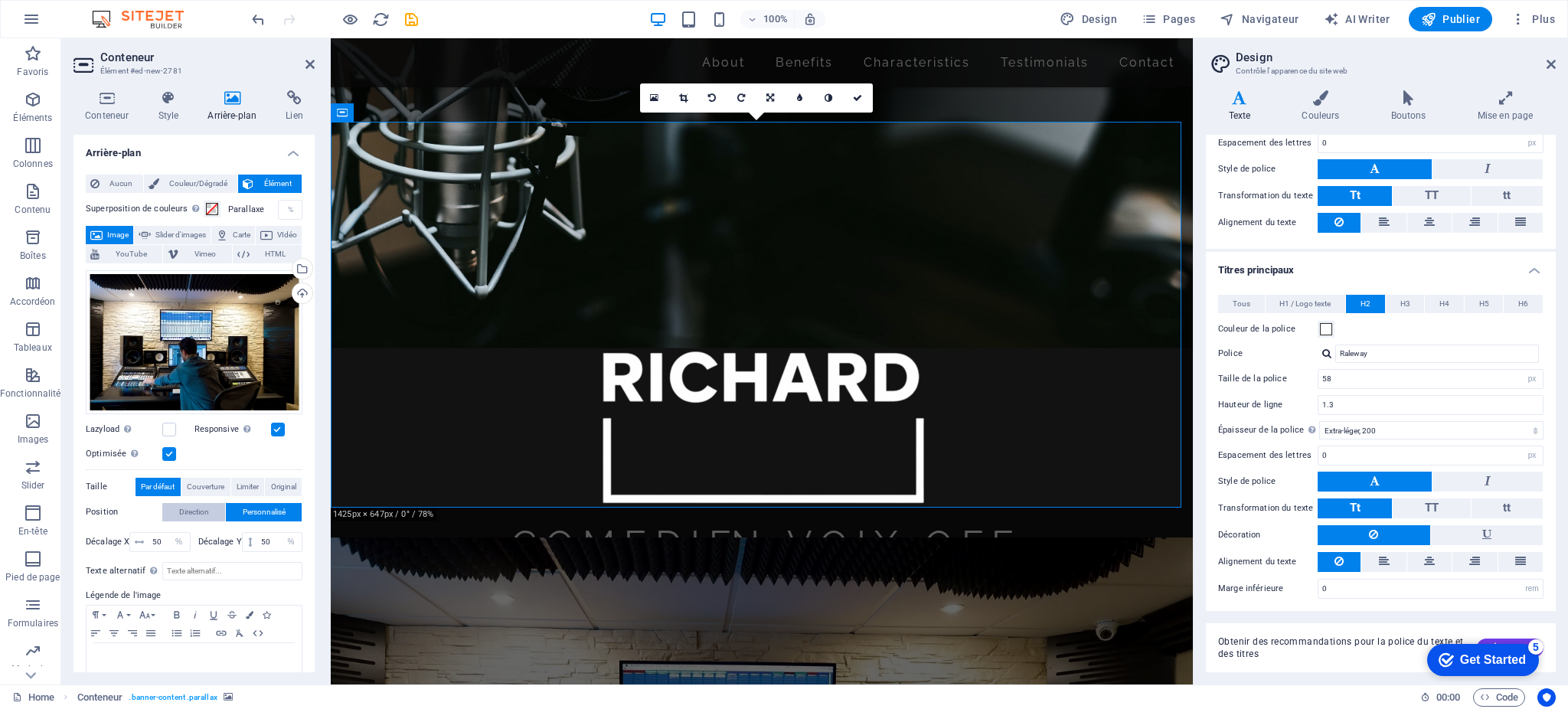
click at [200, 507] on span "Direction" at bounding box center [193, 512] width 30 height 19
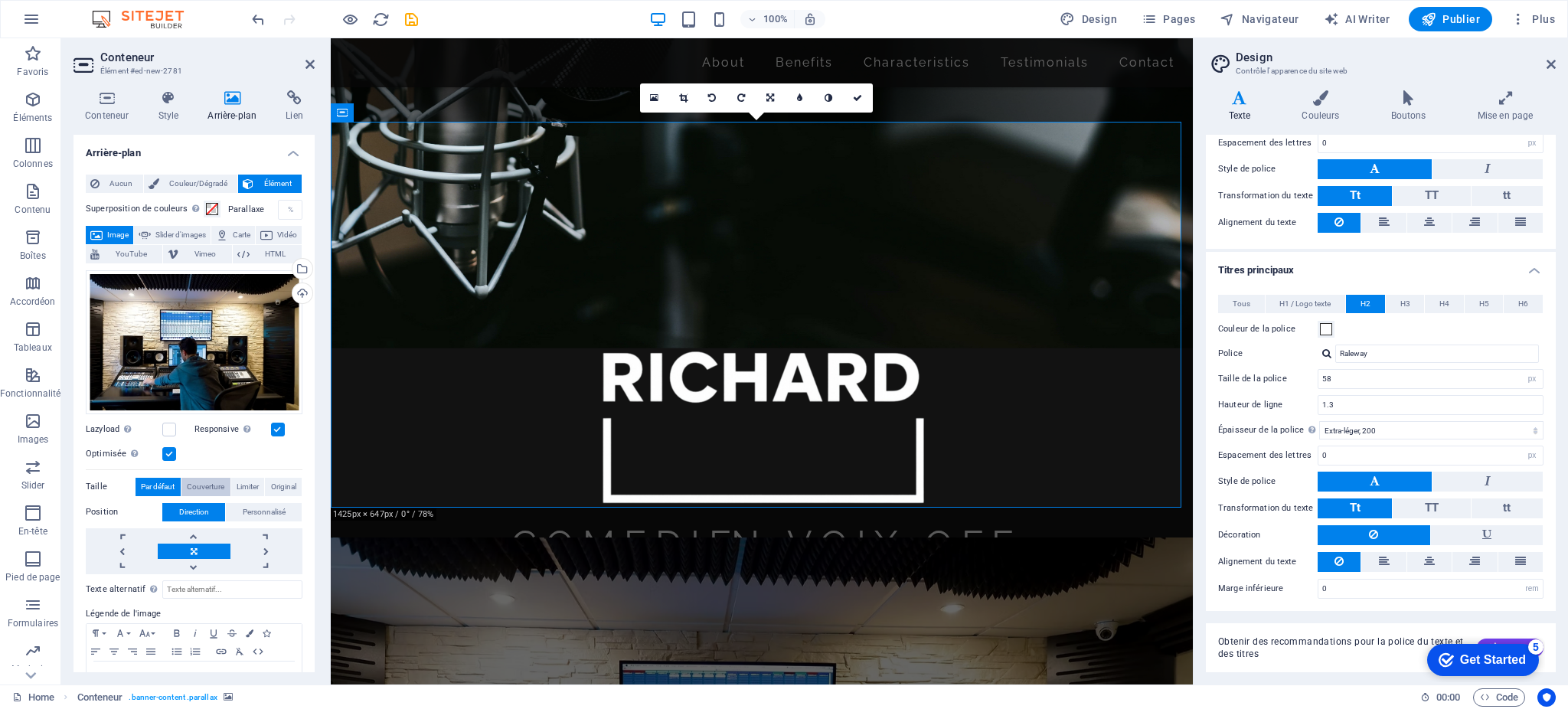
click at [214, 481] on span "Couverture" at bounding box center [205, 488] width 37 height 19
click at [244, 482] on span "Limiter" at bounding box center [248, 488] width 22 height 19
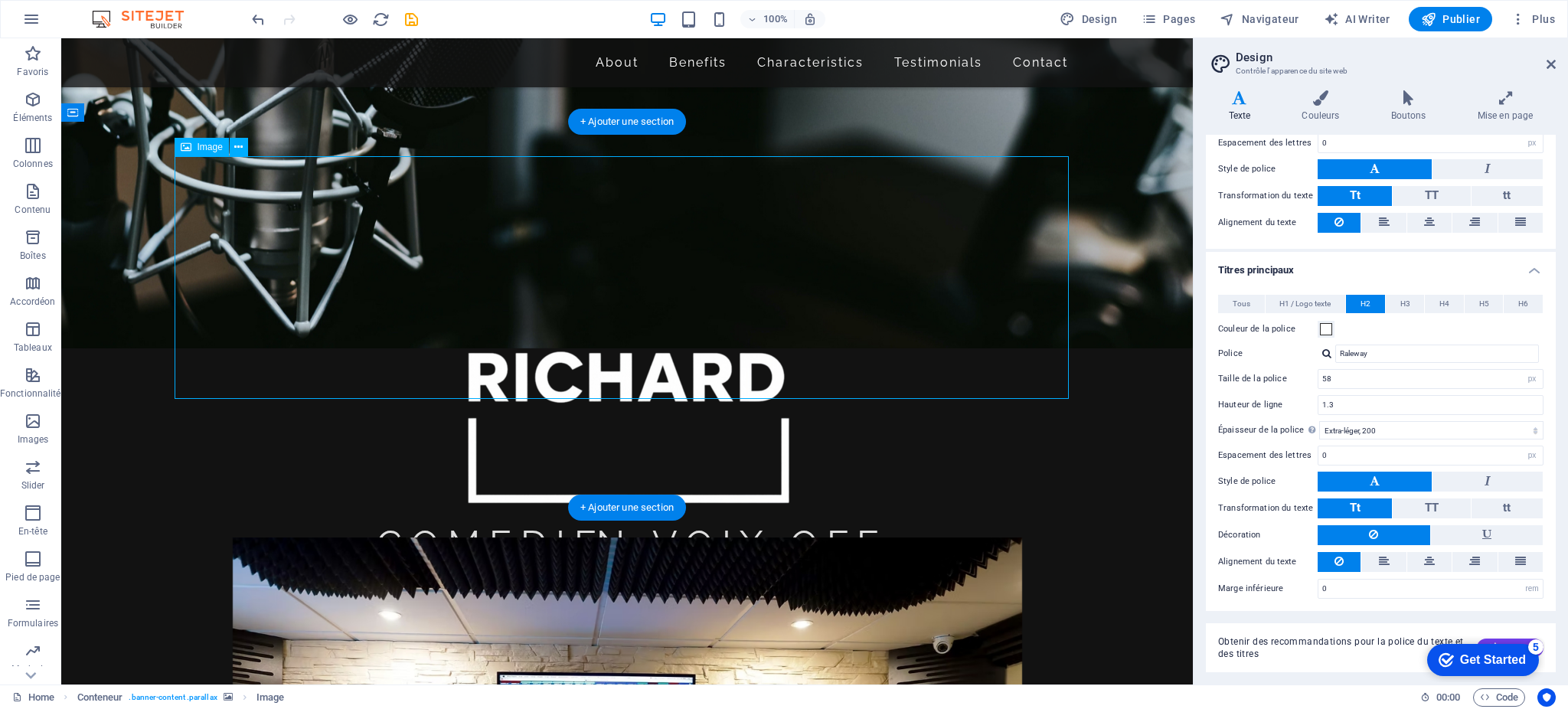
drag, startPoint x: 325, startPoint y: 324, endPoint x: 334, endPoint y: 367, distance: 43.9
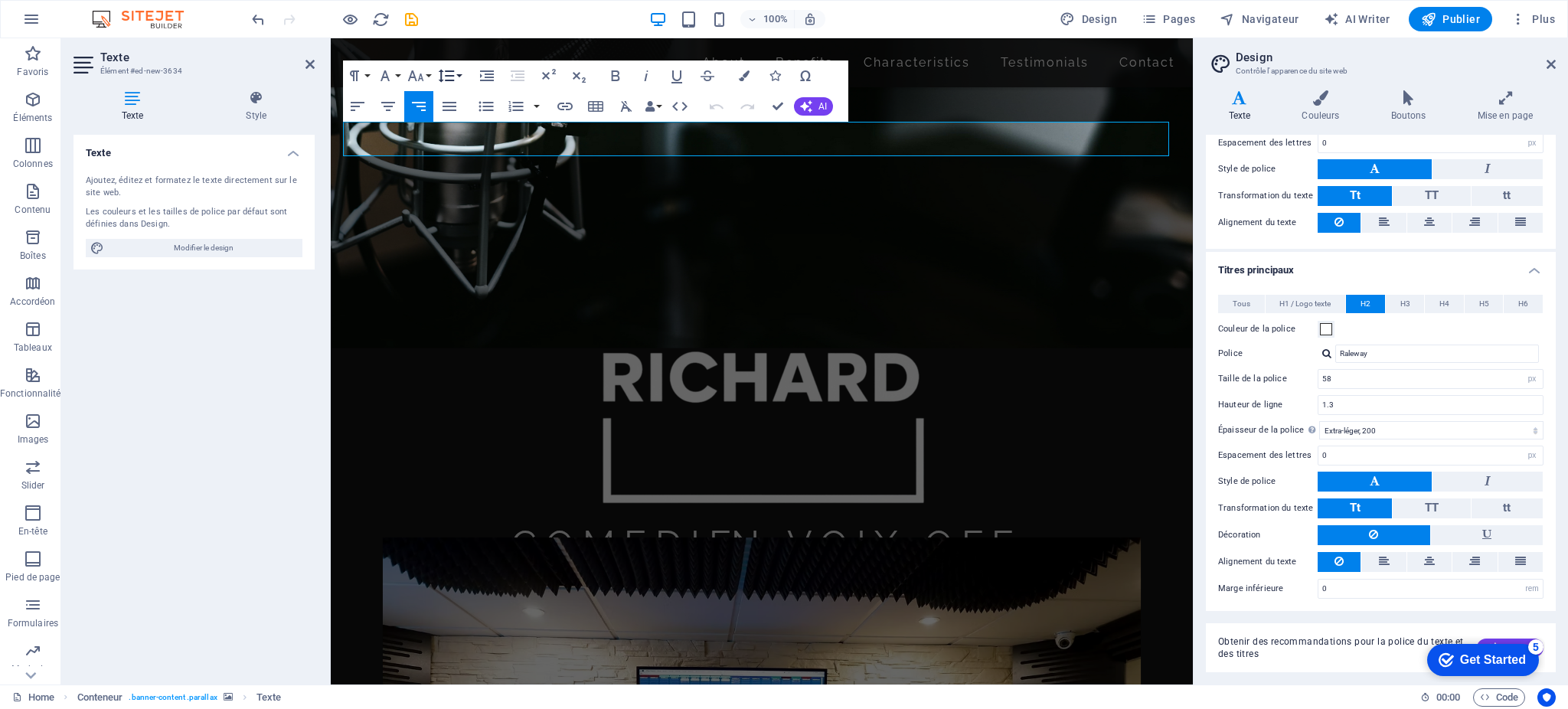
click at [461, 73] on button "Line Height" at bounding box center [449, 76] width 29 height 30
click at [493, 74] on icon "button" at bounding box center [487, 75] width 14 height 11
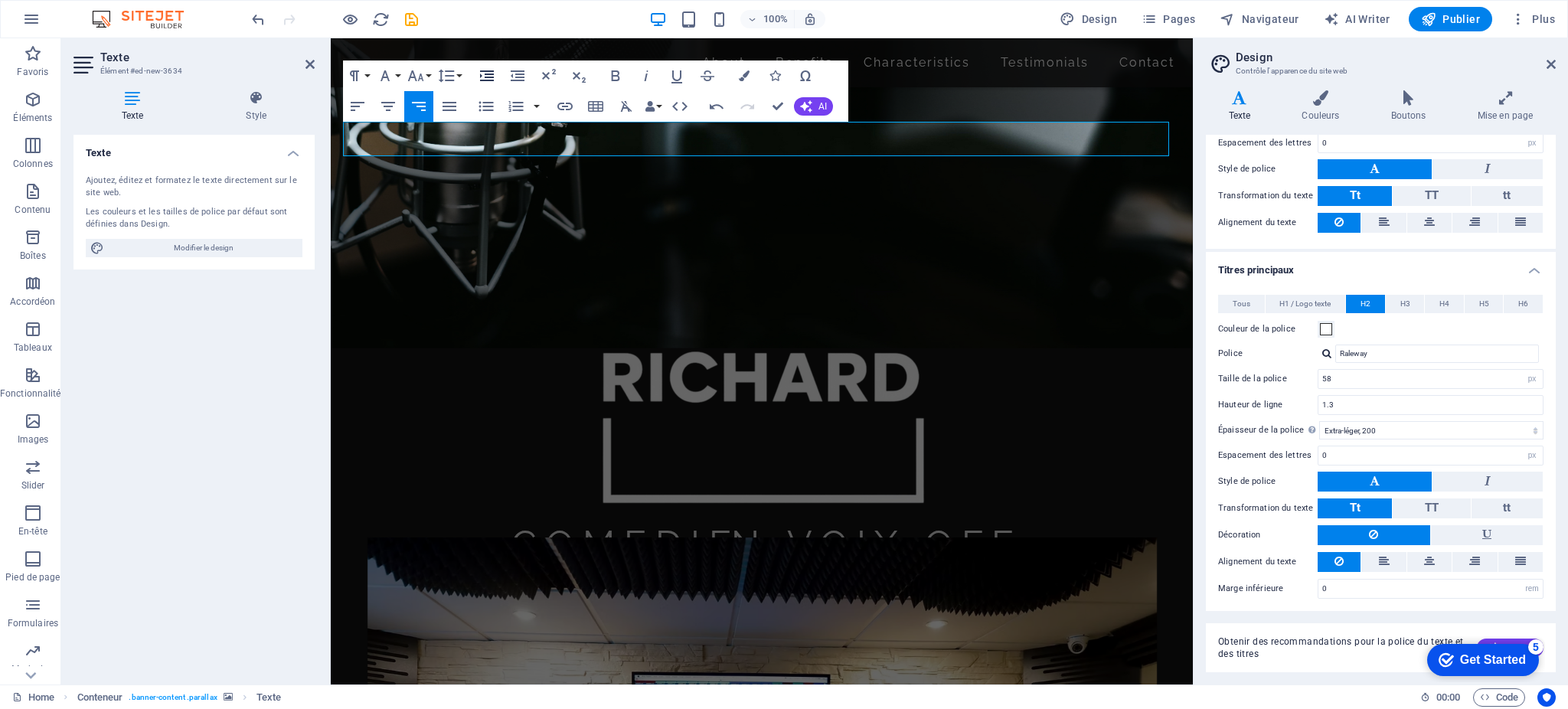
click at [493, 74] on icon "button" at bounding box center [487, 75] width 14 height 11
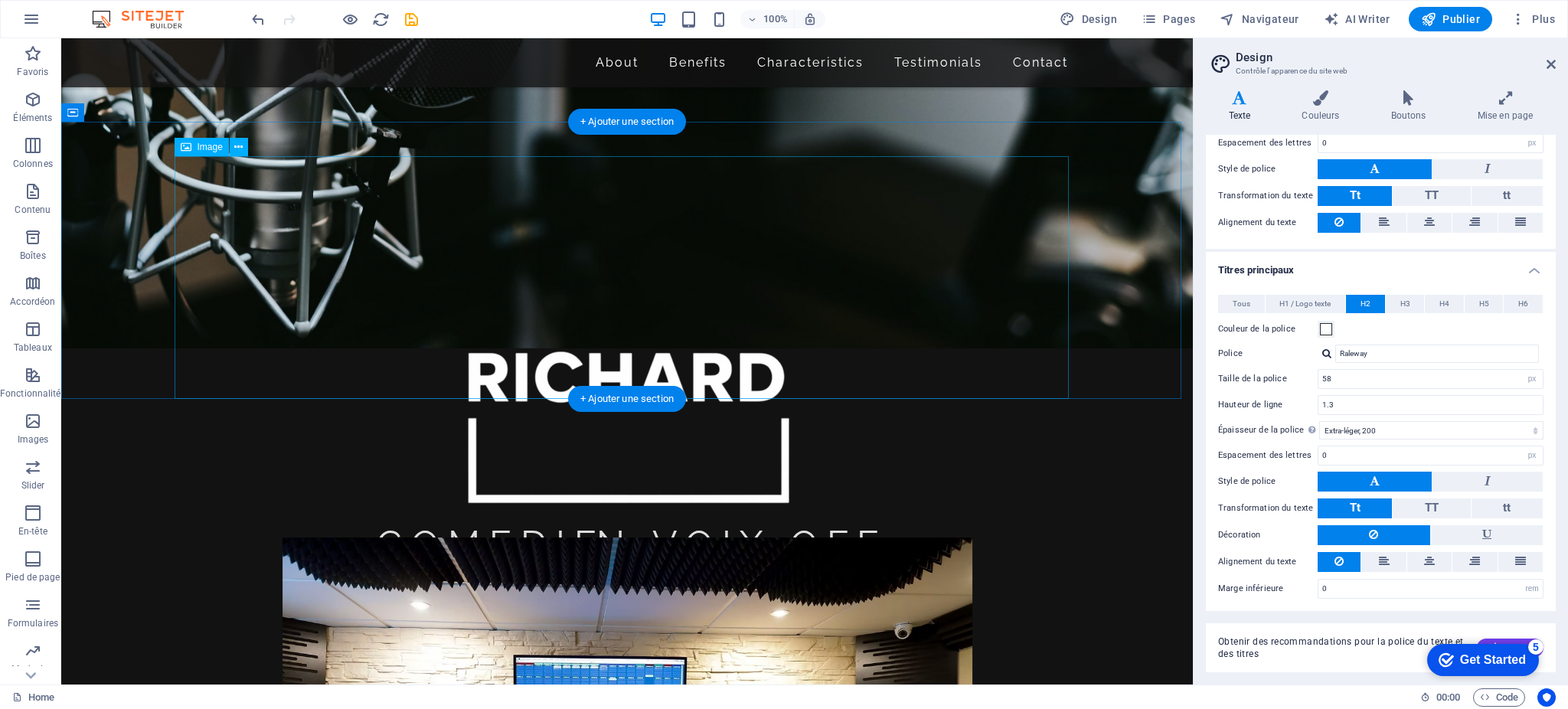
select select "px"
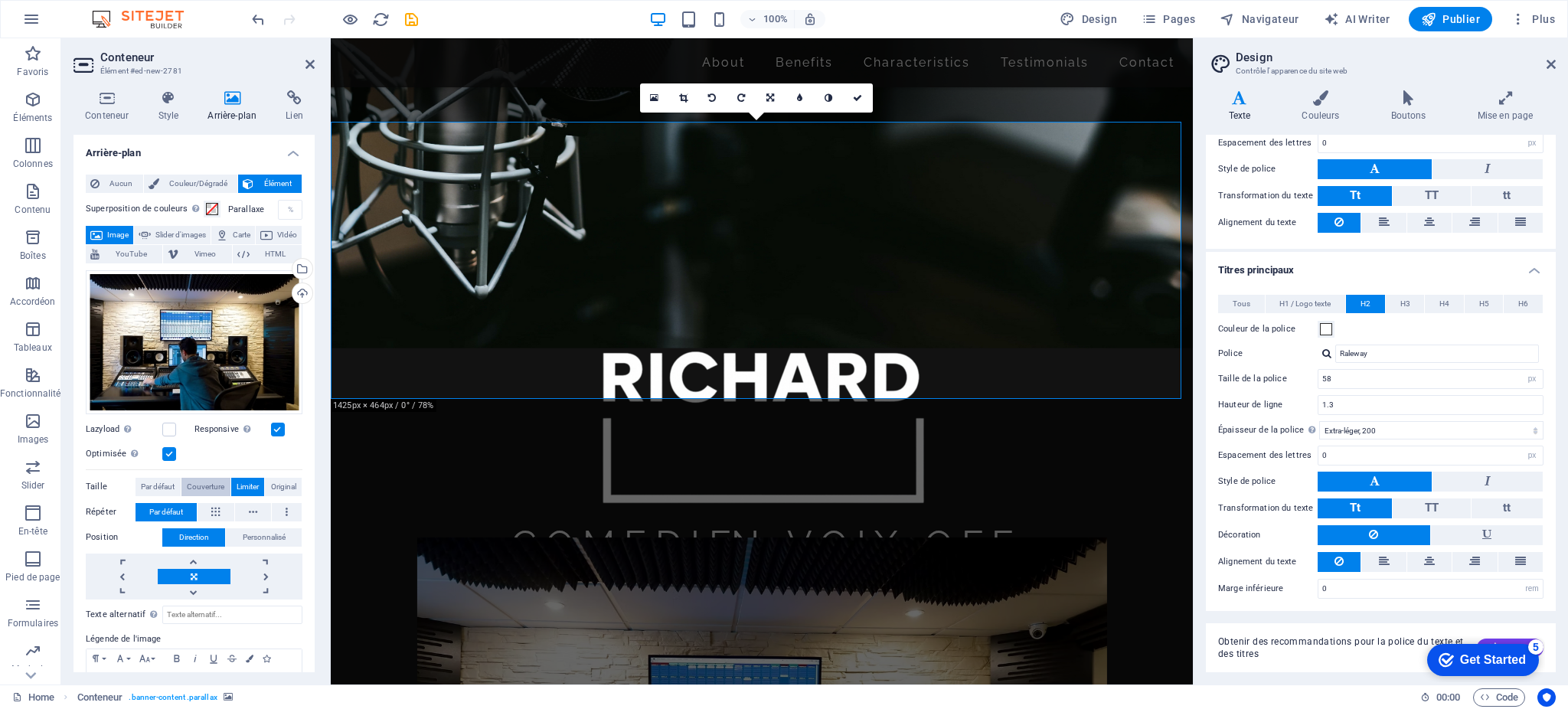
click at [195, 481] on span "Couverture" at bounding box center [205, 488] width 37 height 19
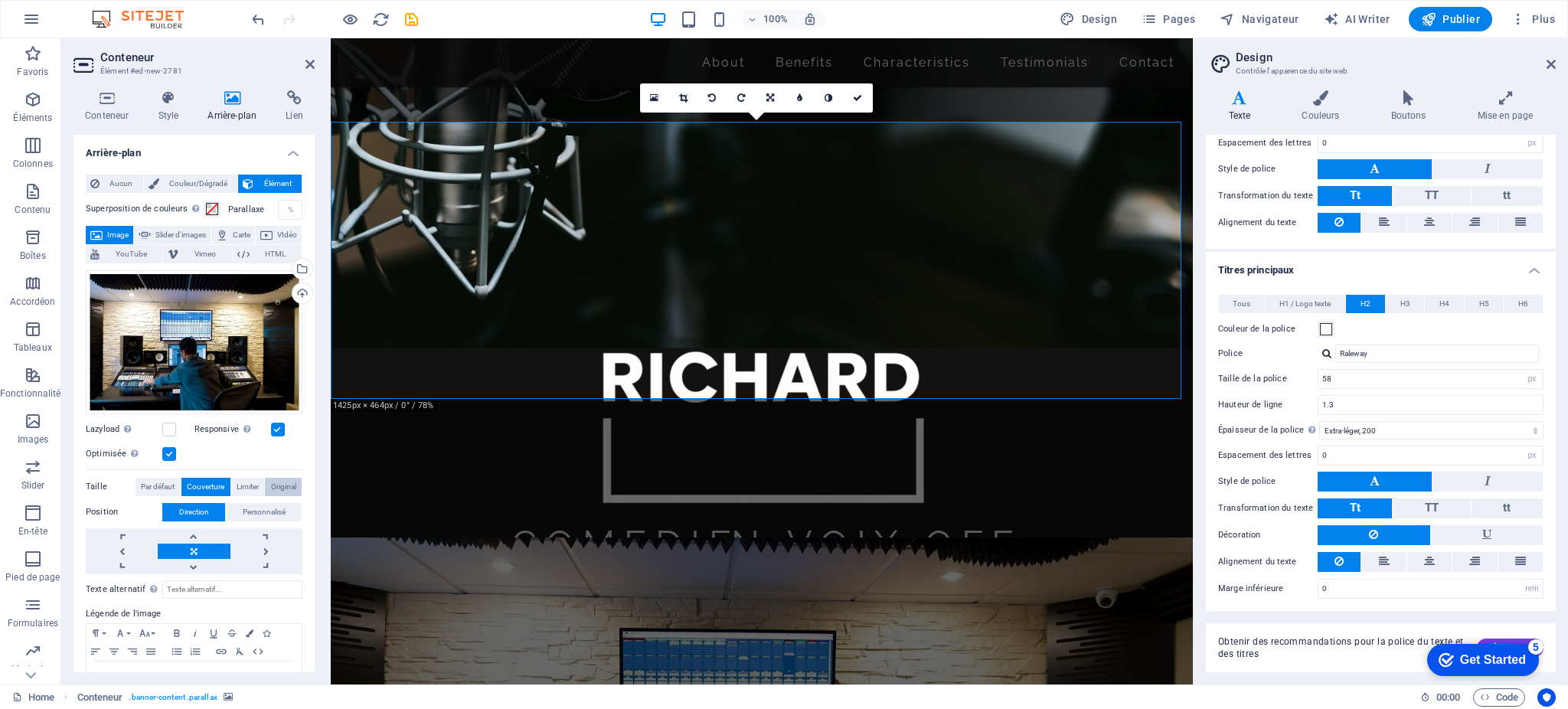
click at [278, 482] on span "Original" at bounding box center [284, 488] width 25 height 19
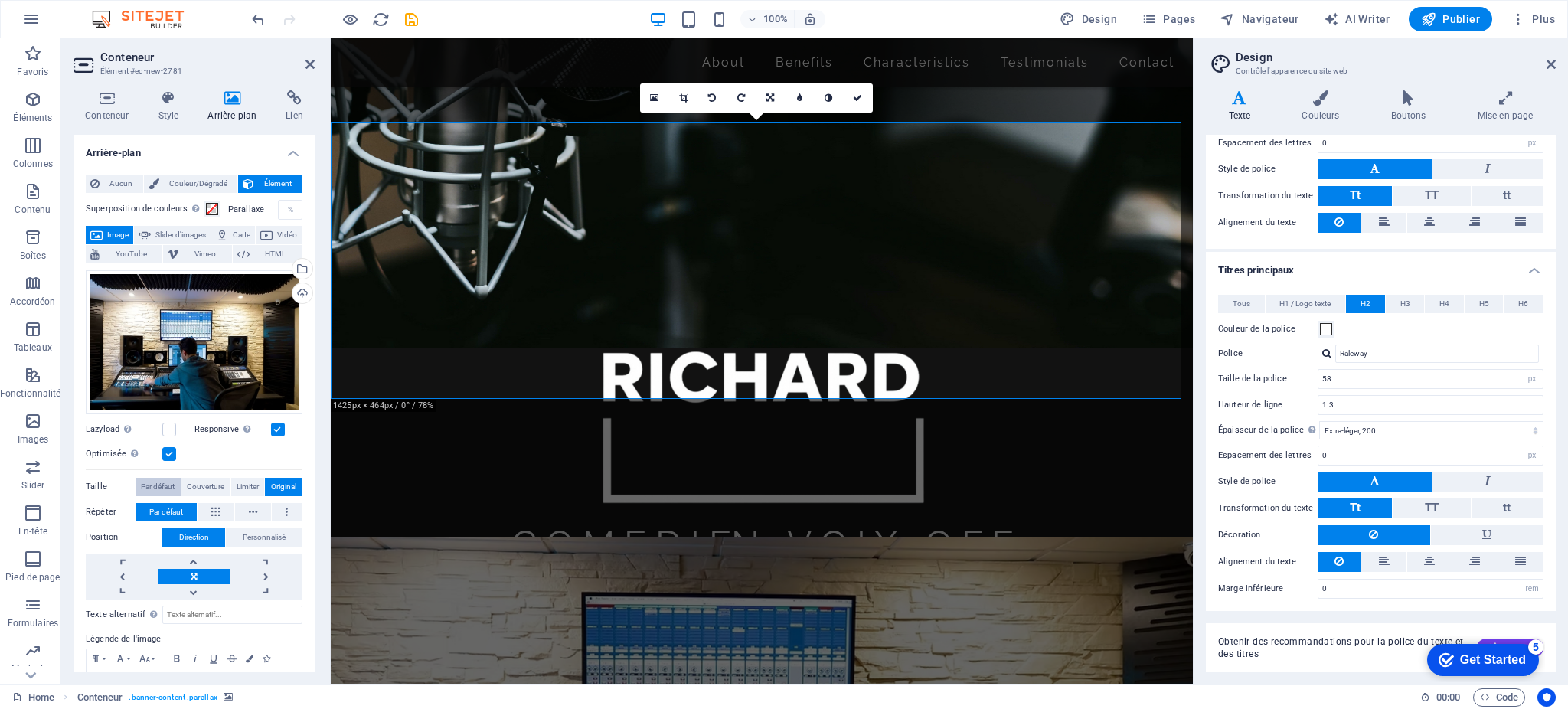
click at [156, 484] on span "Par défaut" at bounding box center [158, 488] width 34 height 19
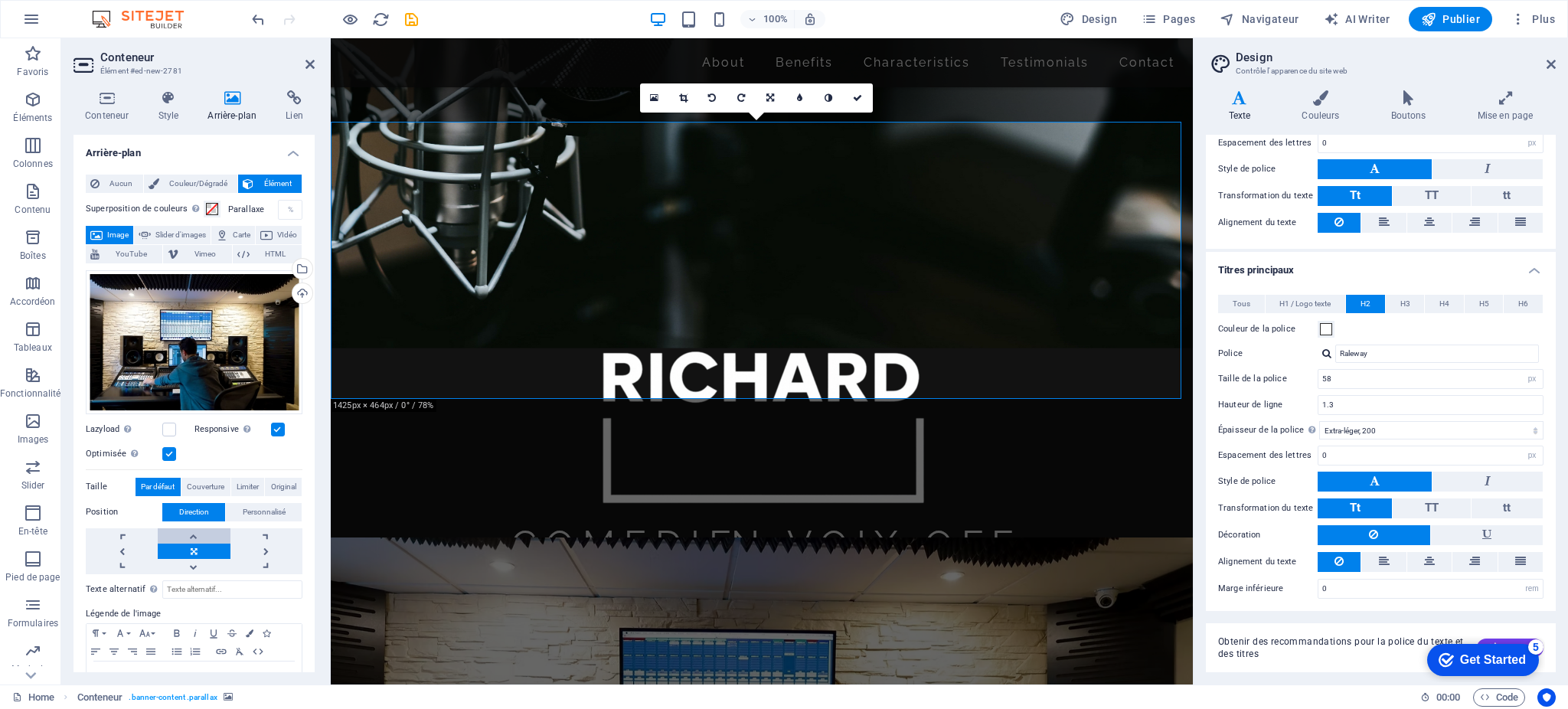
click at [196, 535] on link at bounding box center [193, 536] width 72 height 15
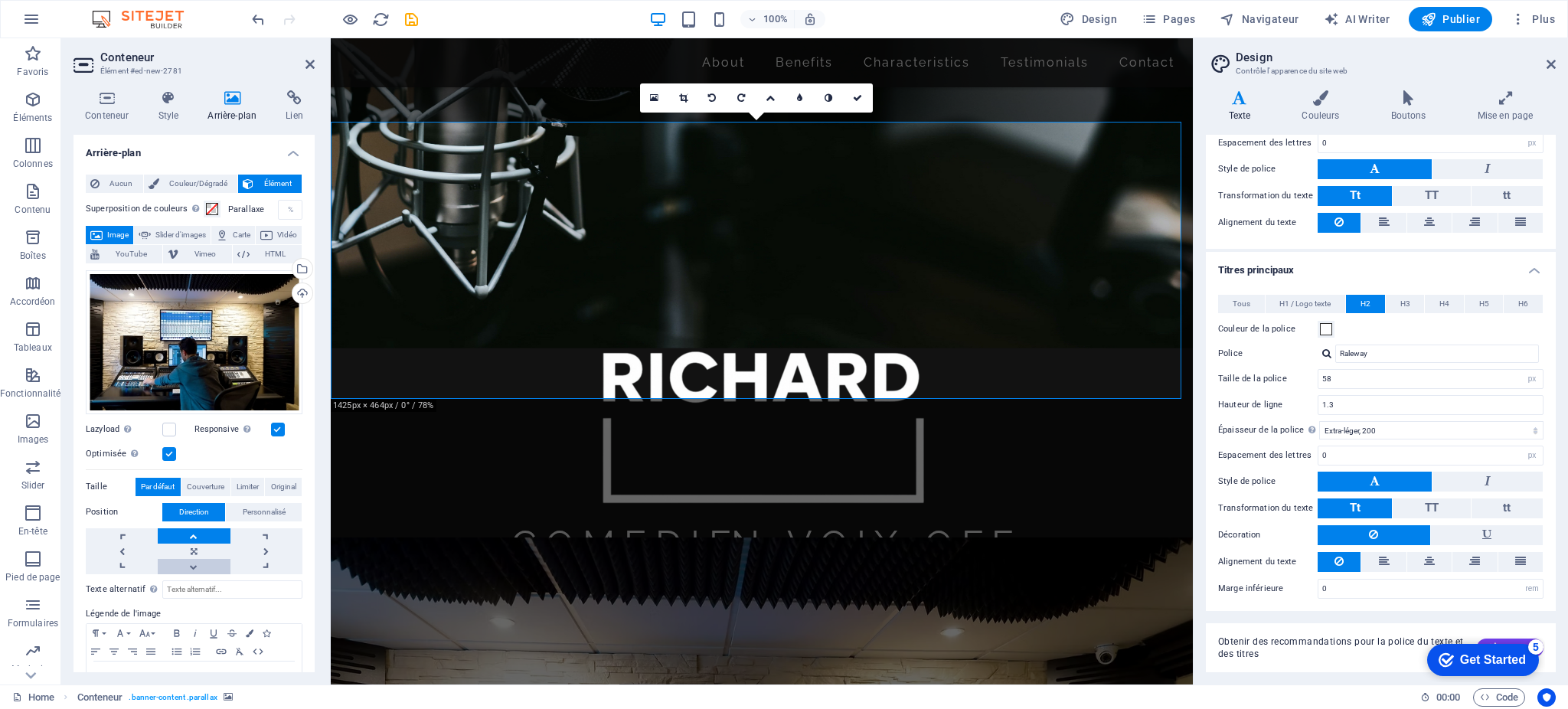
click at [191, 564] on link at bounding box center [193, 567] width 72 height 15
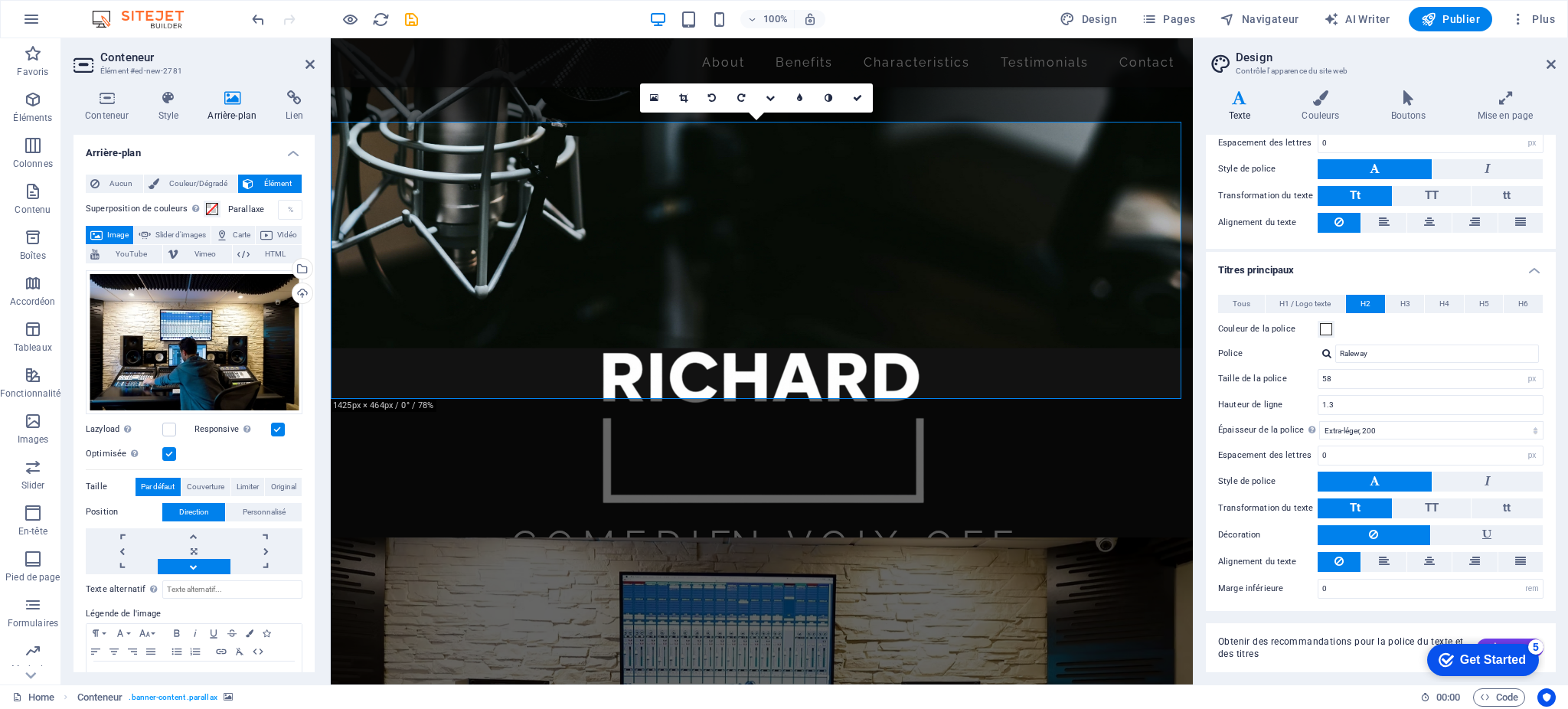
click at [191, 564] on link at bounding box center [193, 567] width 72 height 15
click at [195, 548] on link at bounding box center [193, 552] width 72 height 15
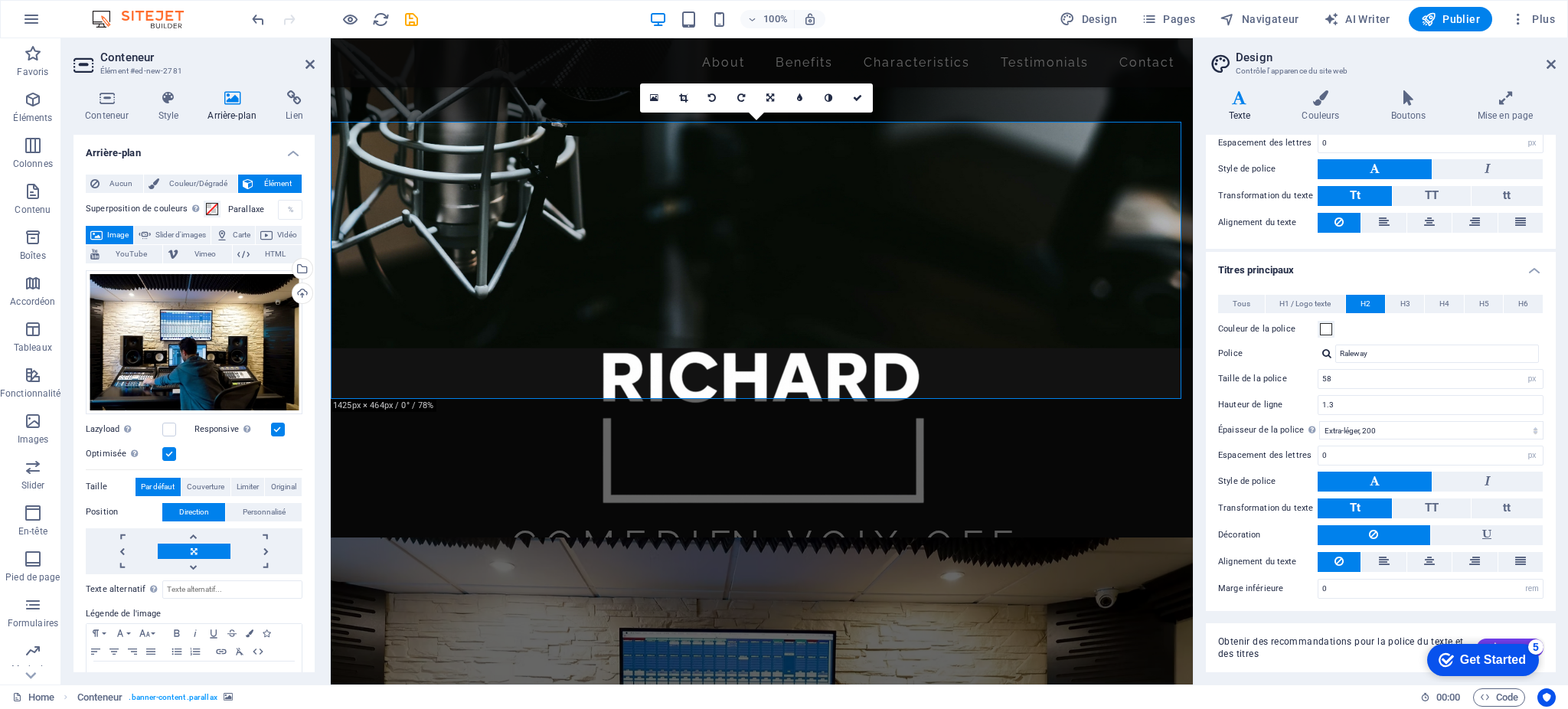
click at [195, 548] on link at bounding box center [193, 552] width 72 height 15
click at [193, 589] on input "Texte alternatif Le texte alternatif est utilisé par les appareils qui ne peuve…" at bounding box center [232, 590] width 140 height 19
type input "HH"
drag, startPoint x: 207, startPoint y: 586, endPoint x: 134, endPoint y: 586, distance: 73.0
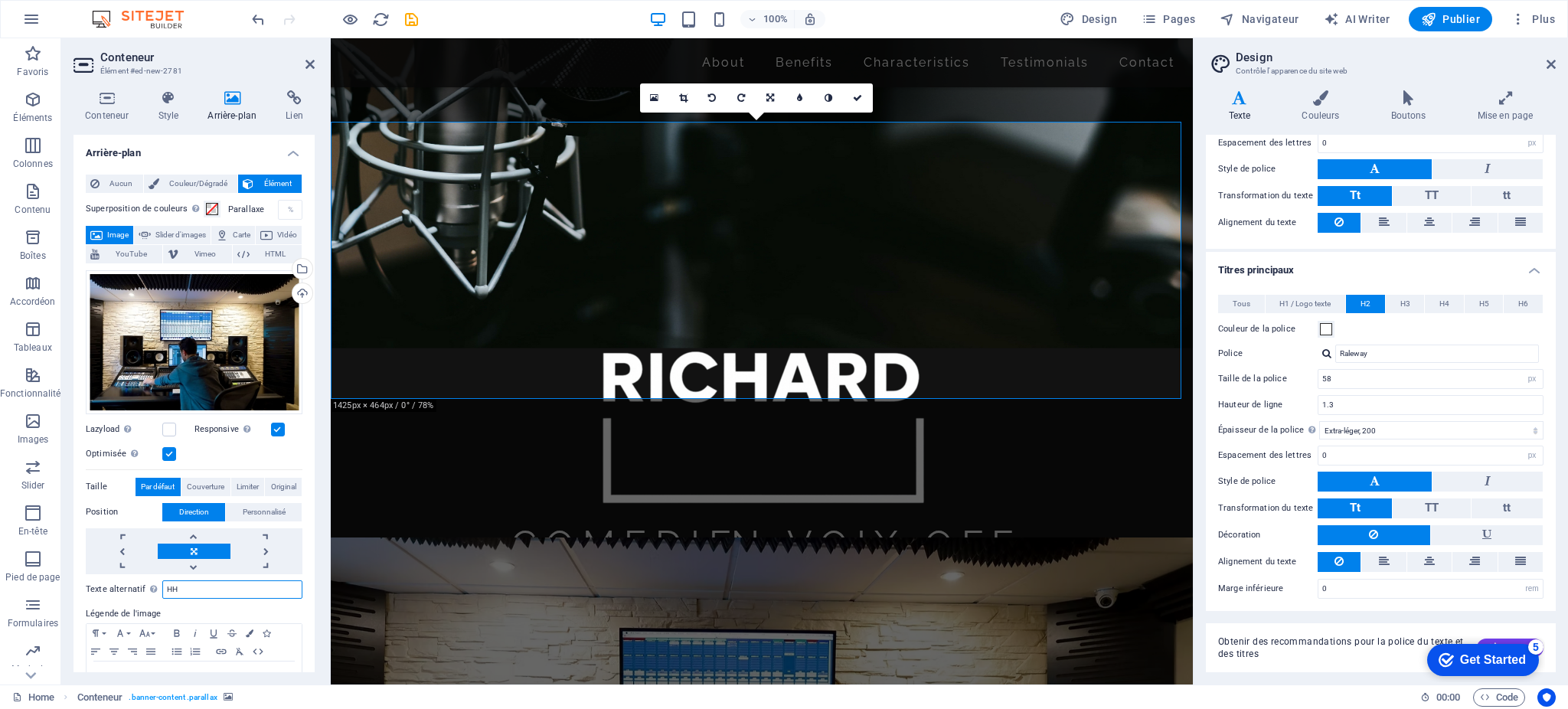
click at [134, 586] on div "Texte alternatif Le texte alternatif est utilisé par les appareils qui ne peuve…" at bounding box center [194, 590] width 216 height 19
click at [180, 184] on span "Couleur/Dégradé" at bounding box center [199, 184] width 69 height 19
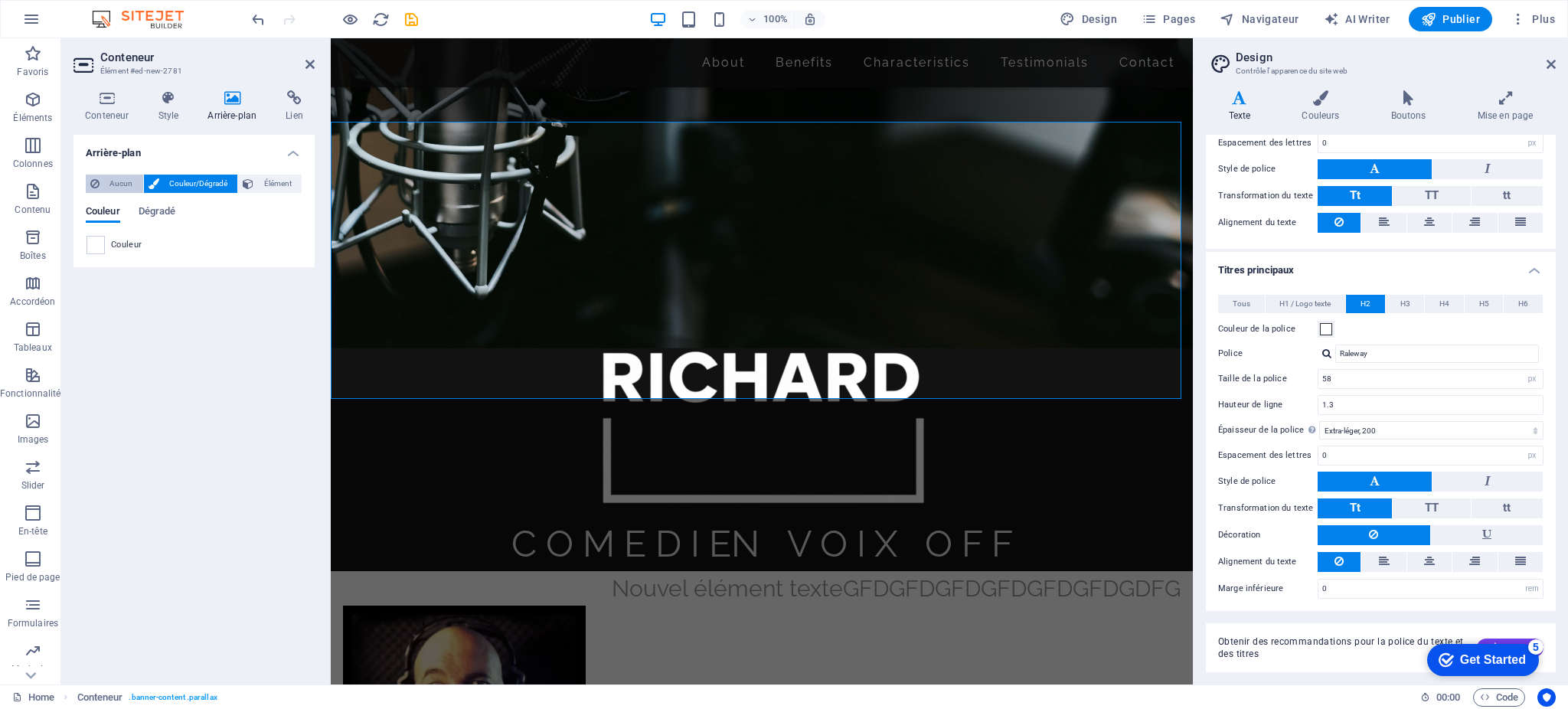
click at [126, 182] on span "Aucun" at bounding box center [121, 184] width 35 height 19
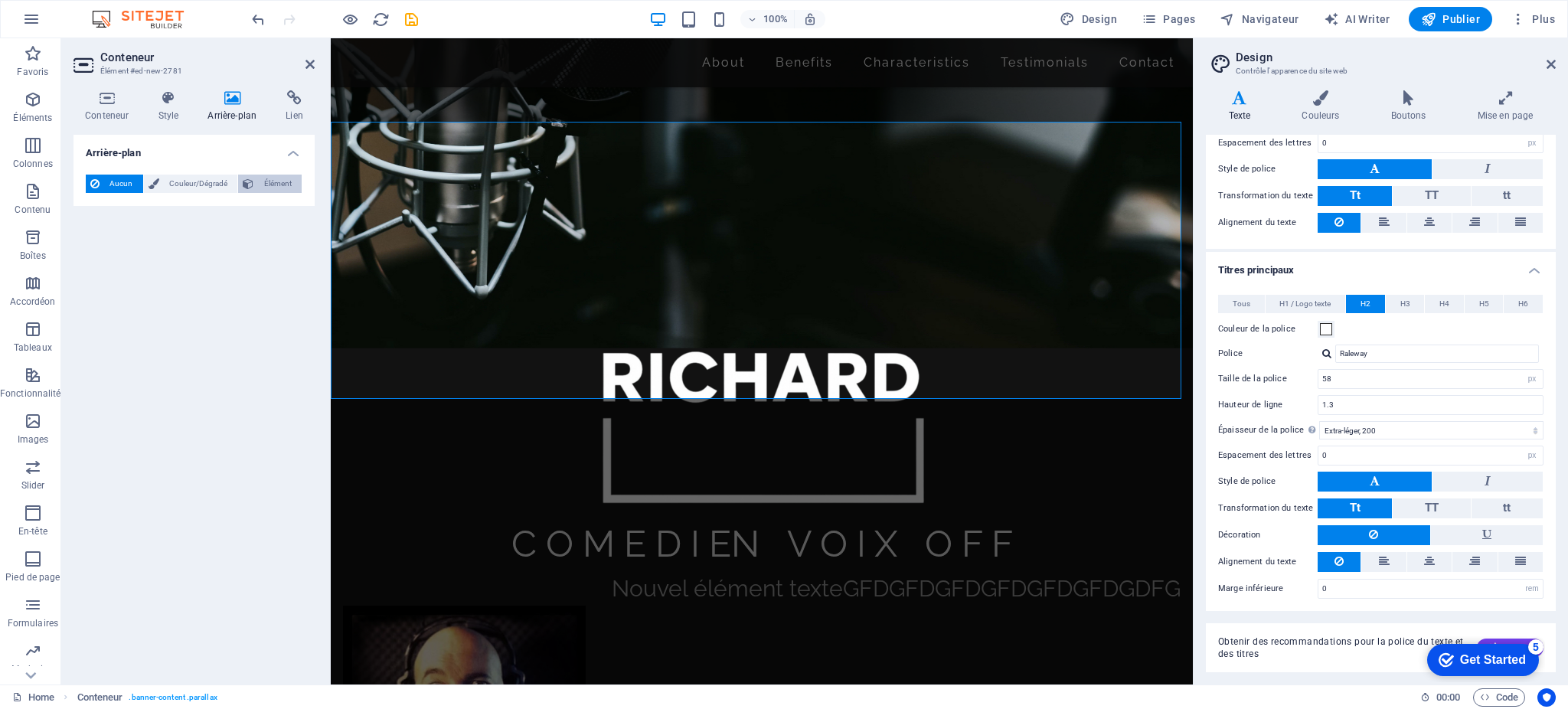
click at [266, 183] on span "Élément" at bounding box center [277, 184] width 39 height 19
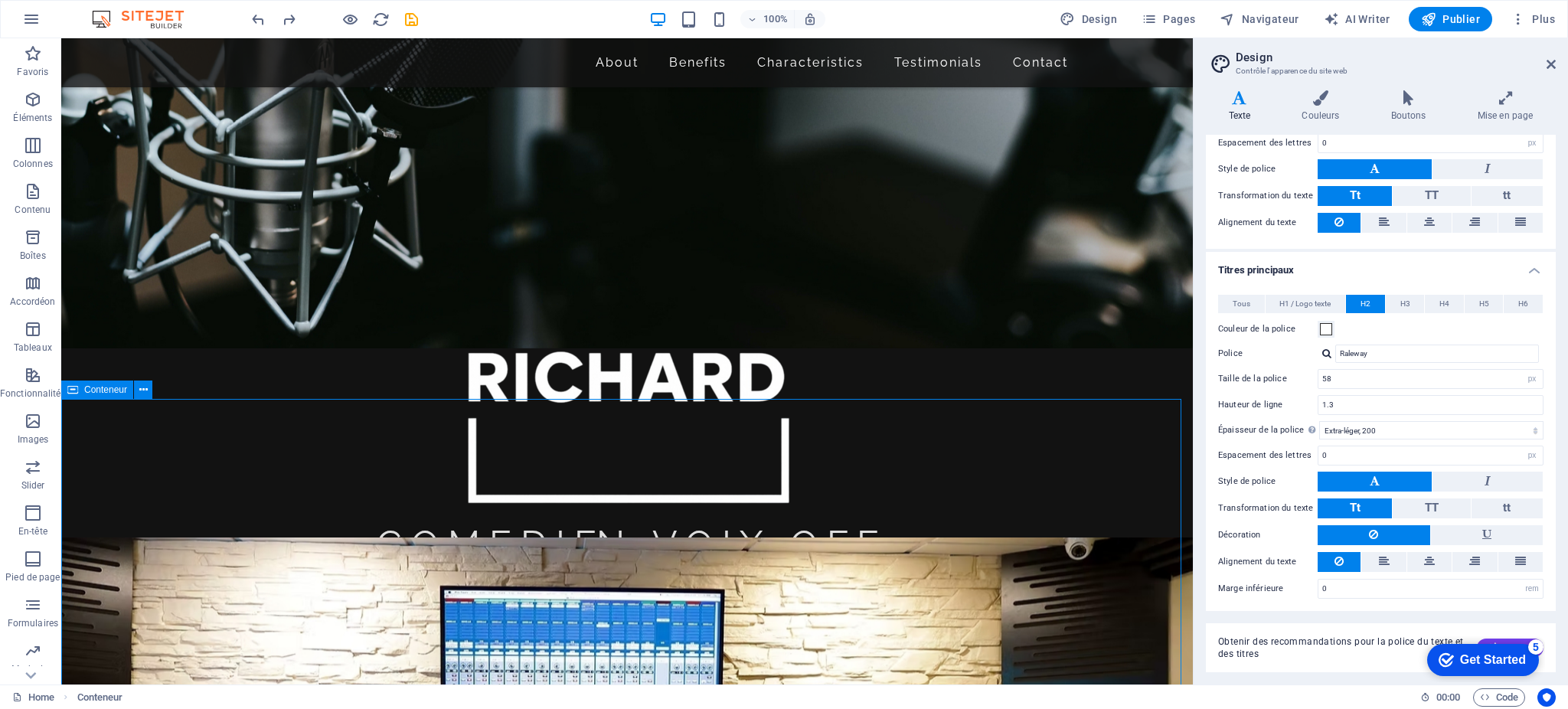
click at [100, 387] on span "Conteneur" at bounding box center [106, 390] width 43 height 9
click at [141, 390] on icon at bounding box center [144, 390] width 8 height 16
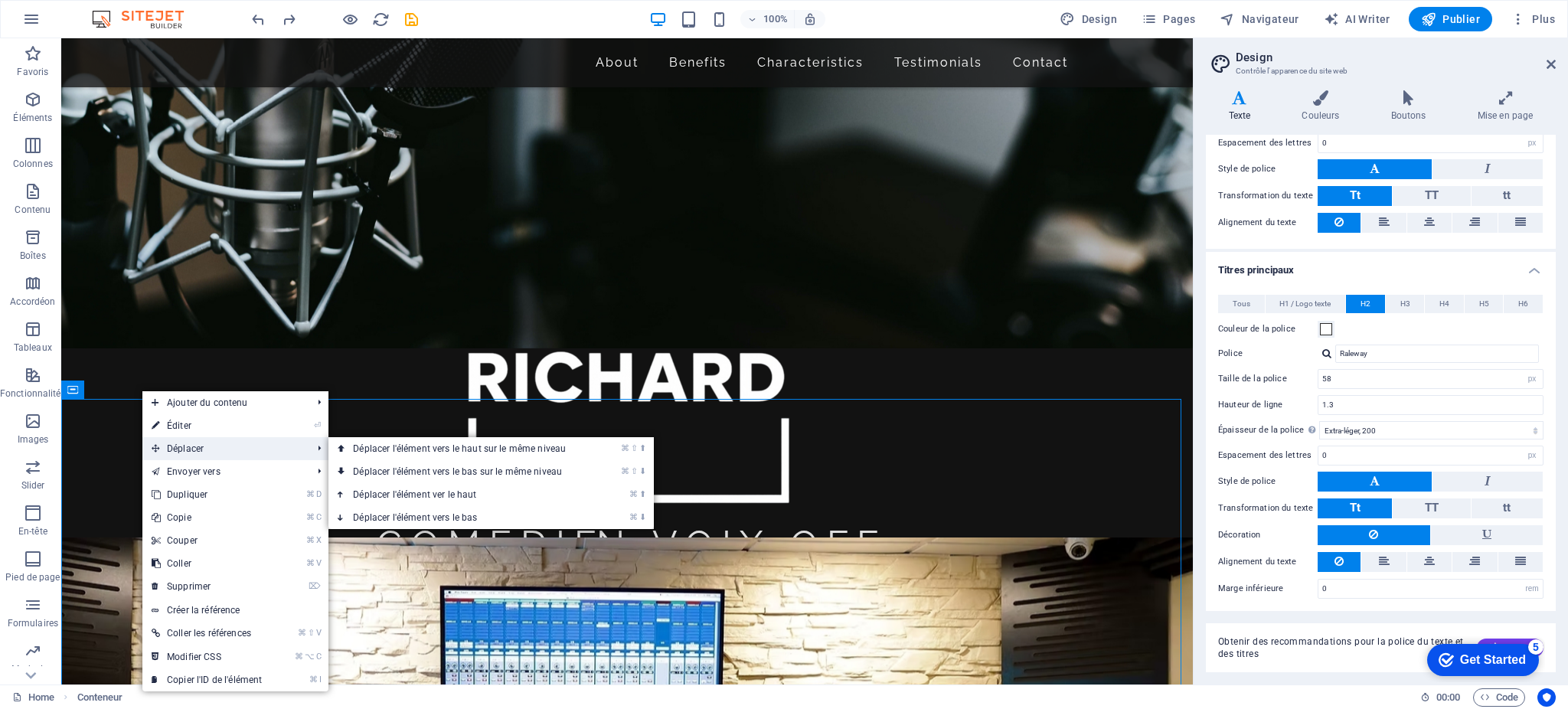
click at [164, 444] on span "Déplacer" at bounding box center [224, 449] width 163 height 23
click at [438, 496] on link "⌘ ⬆ Déplacer l'élément ver le haut" at bounding box center [462, 494] width 268 height 23
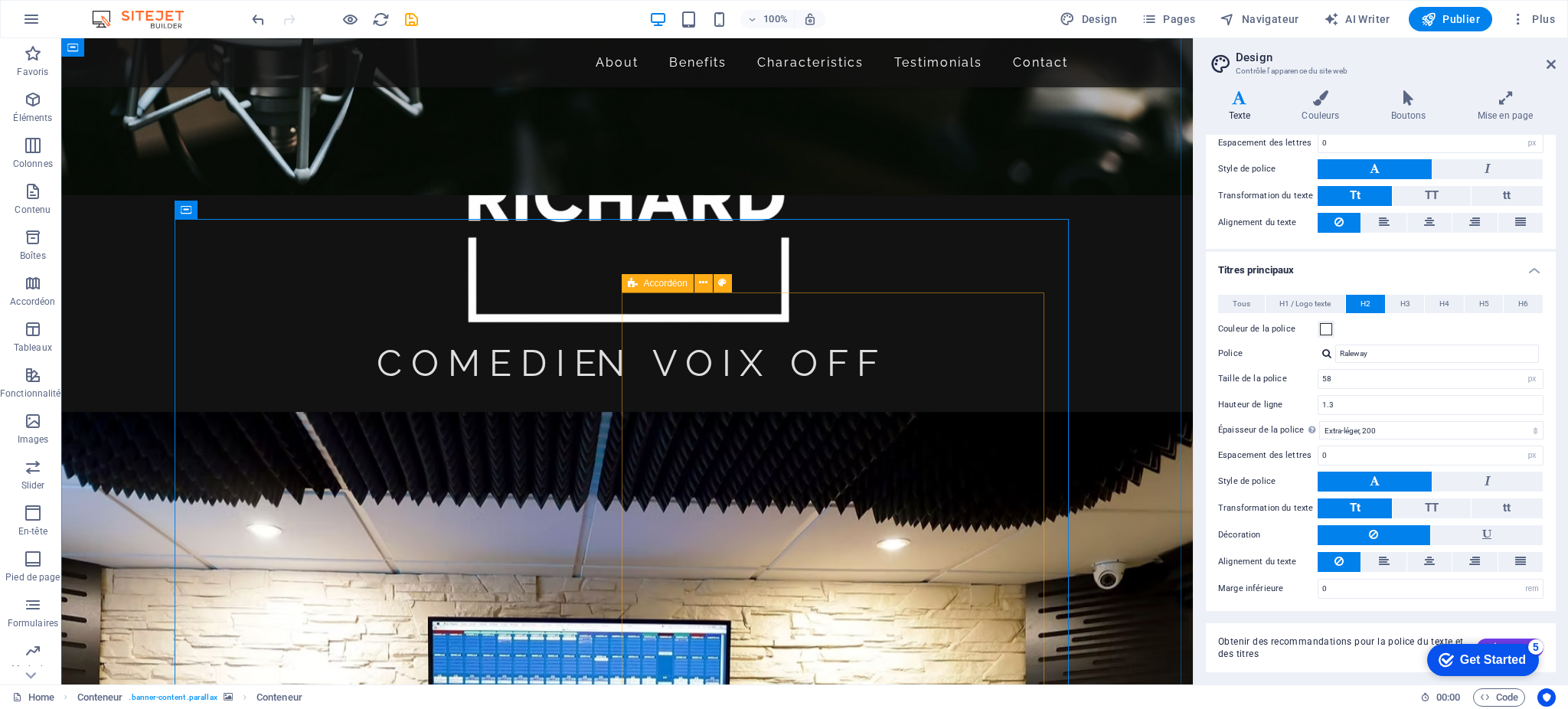
scroll to position [635, 0]
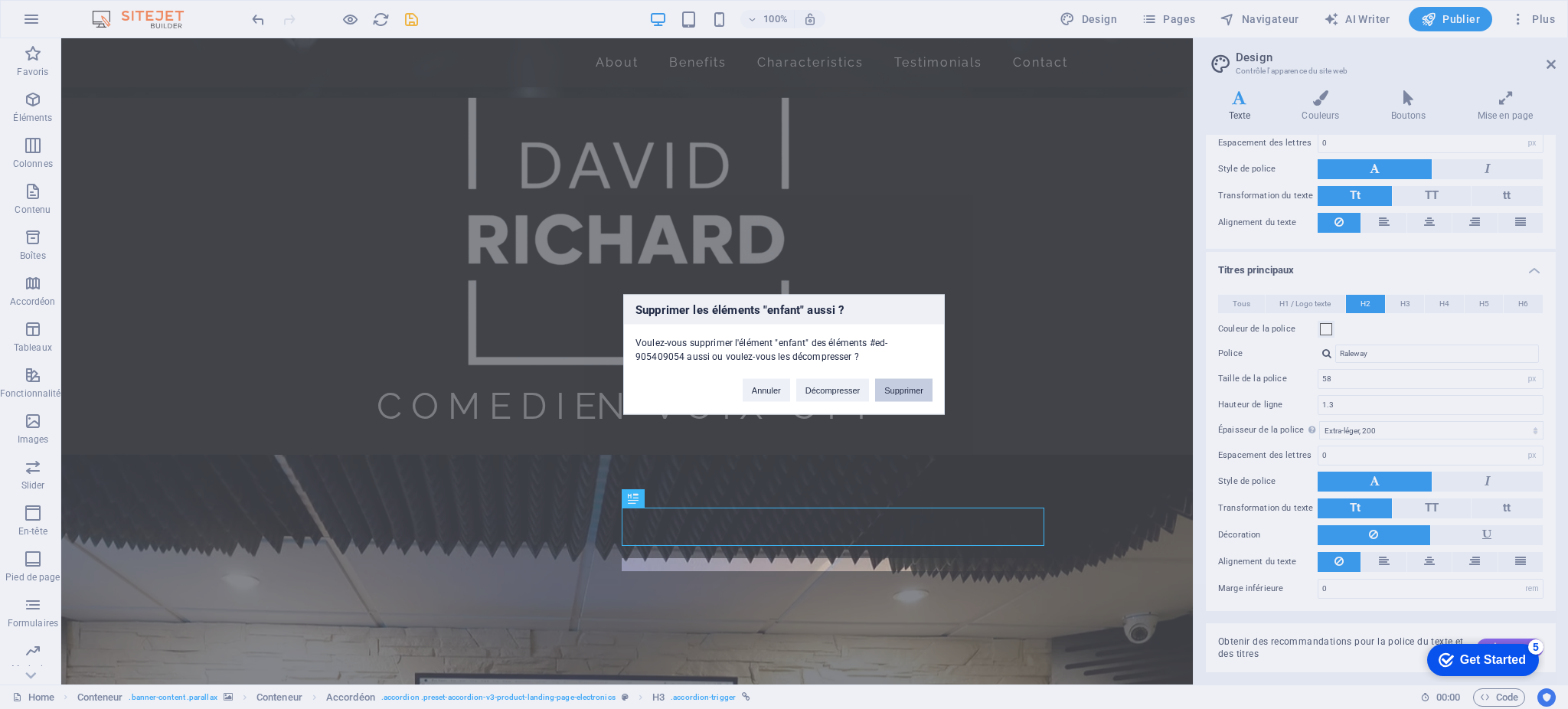
click at [890, 397] on button "Supprimer" at bounding box center [904, 390] width 57 height 23
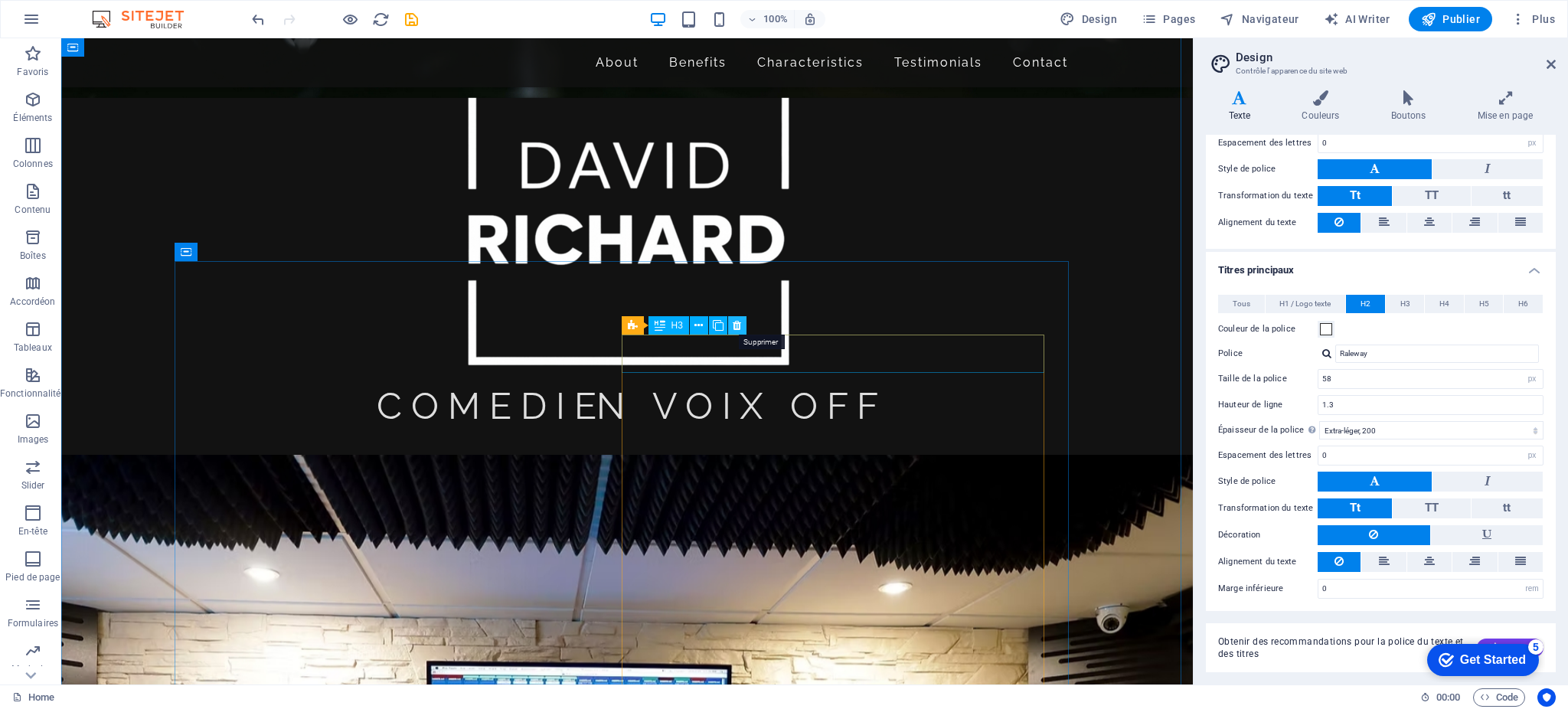
click at [735, 325] on icon at bounding box center [737, 325] width 8 height 16
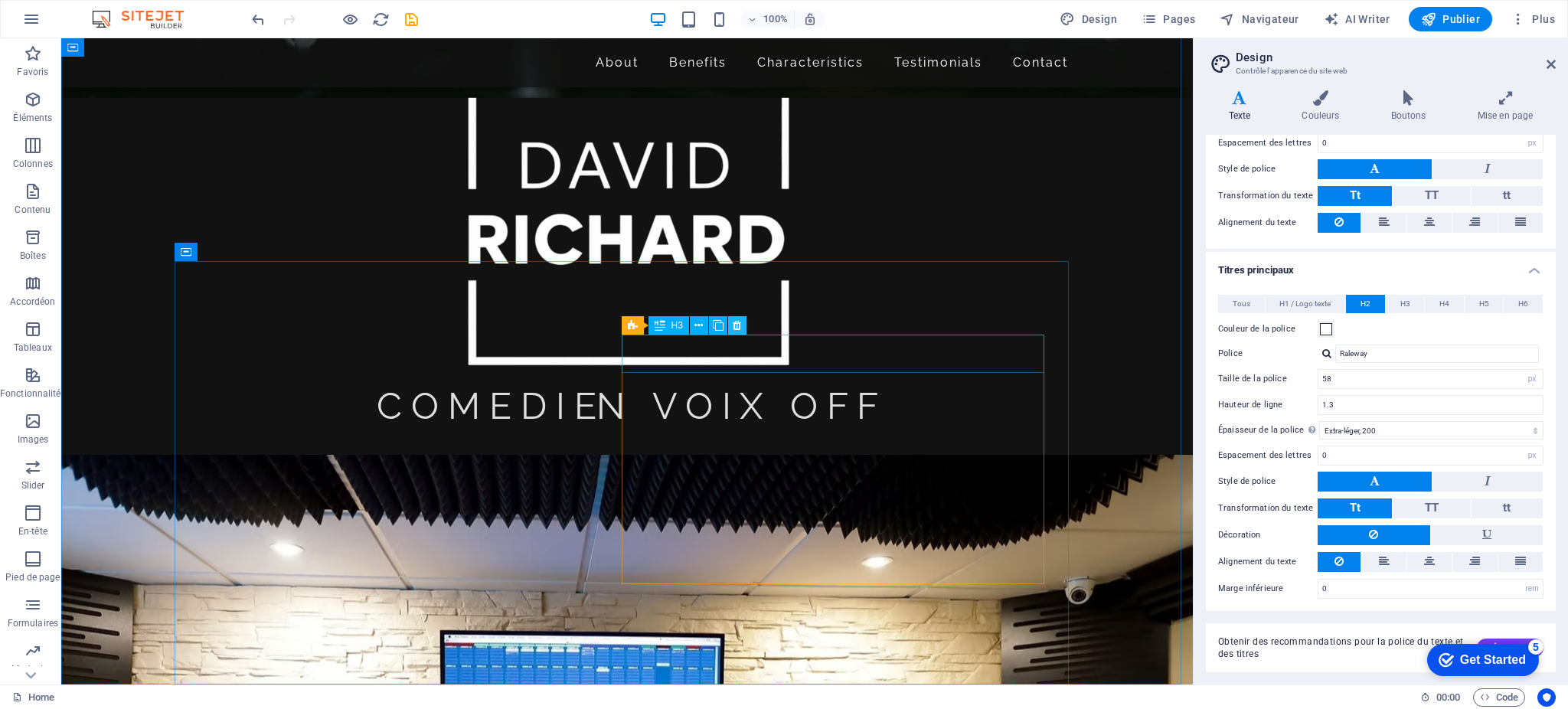
click at [738, 323] on icon at bounding box center [737, 325] width 8 height 16
click at [739, 323] on icon at bounding box center [737, 325] width 8 height 16
click at [732, 328] on icon at bounding box center [737, 325] width 8 height 16
click at [738, 326] on icon at bounding box center [737, 325] width 8 height 16
click at [738, 325] on icon at bounding box center [737, 325] width 8 height 16
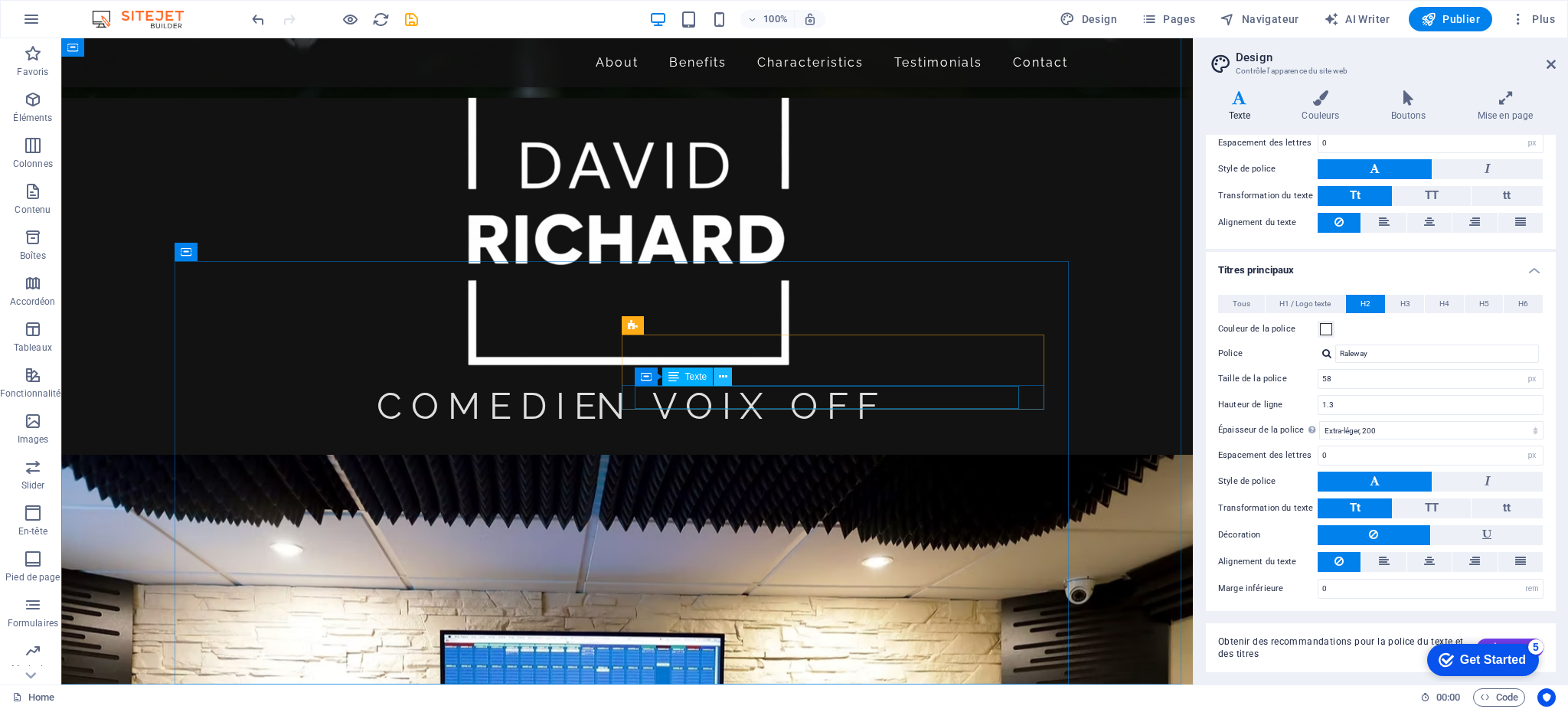
click at [724, 377] on icon at bounding box center [723, 377] width 8 height 16
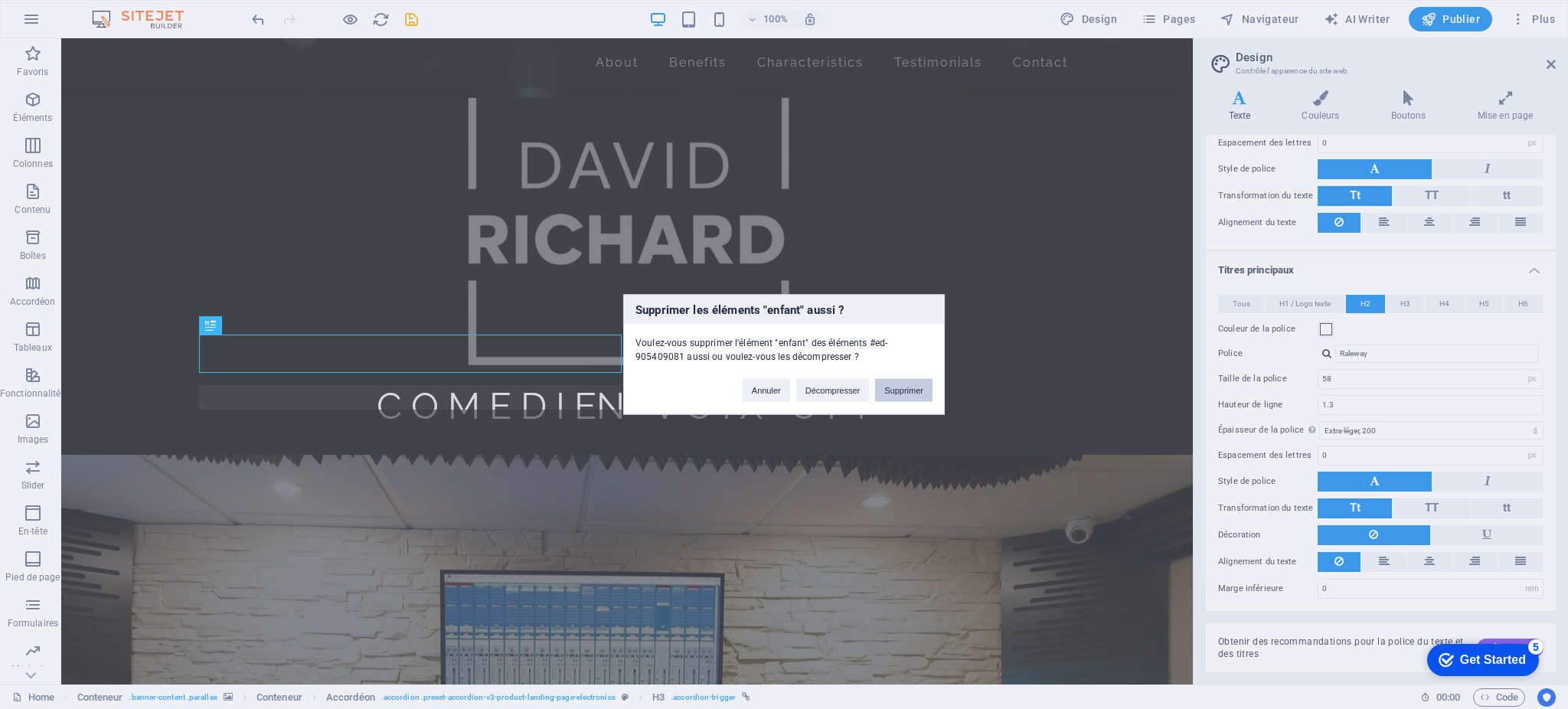
click at [896, 389] on button "Supprimer" at bounding box center [904, 390] width 57 height 23
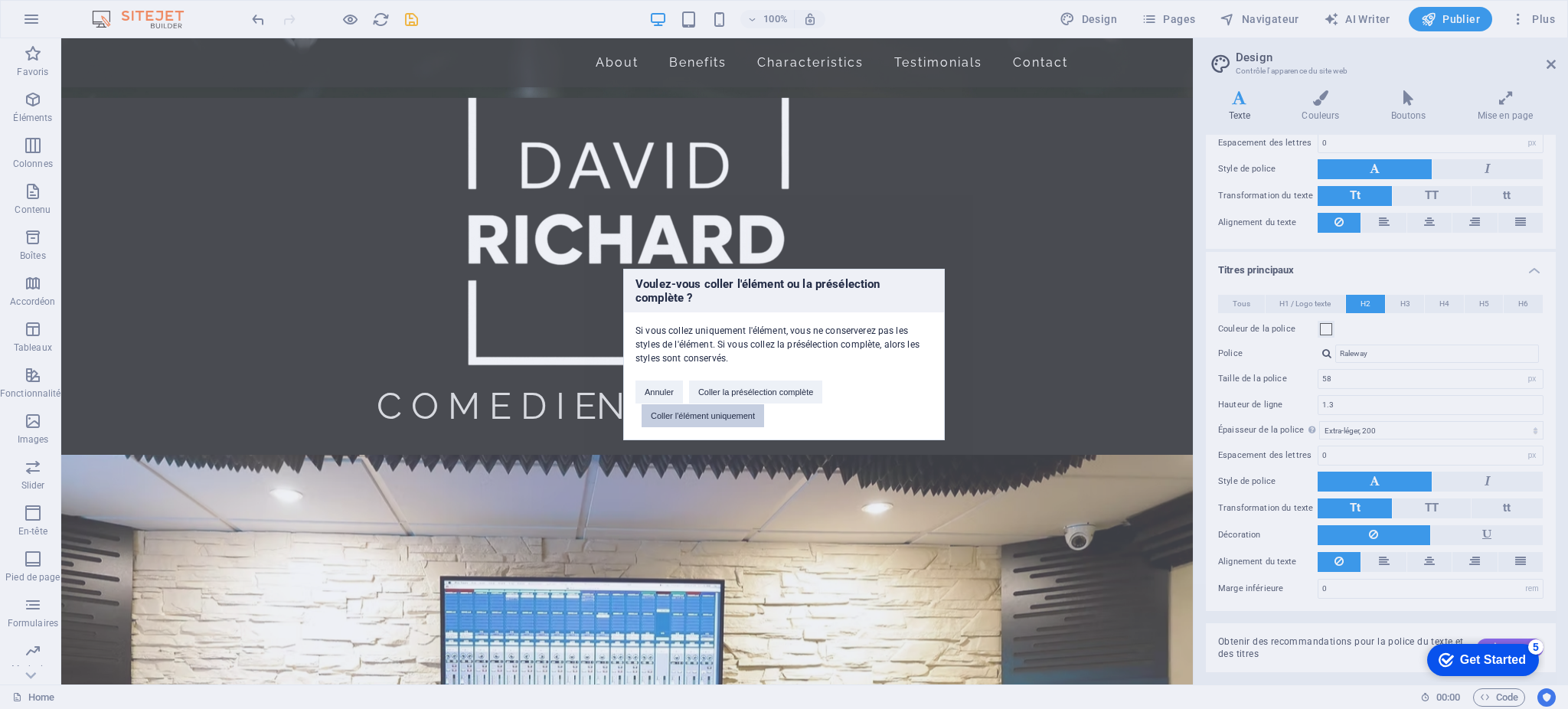
click at [703, 416] on button "Coller l'élément uniquement" at bounding box center [703, 416] width 122 height 23
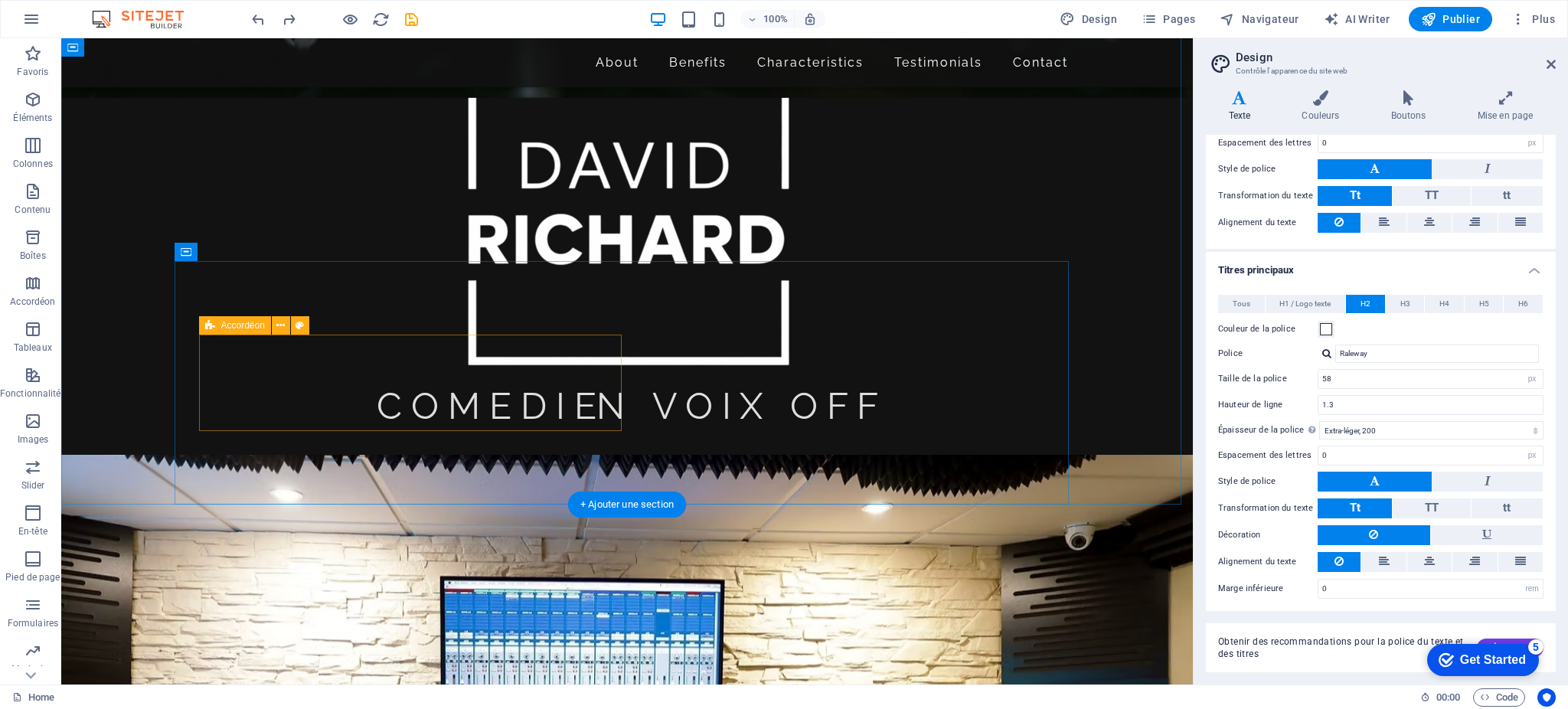
click at [239, 328] on span "Accordéon" at bounding box center [243, 325] width 44 height 9
click at [281, 325] on icon at bounding box center [280, 325] width 8 height 16
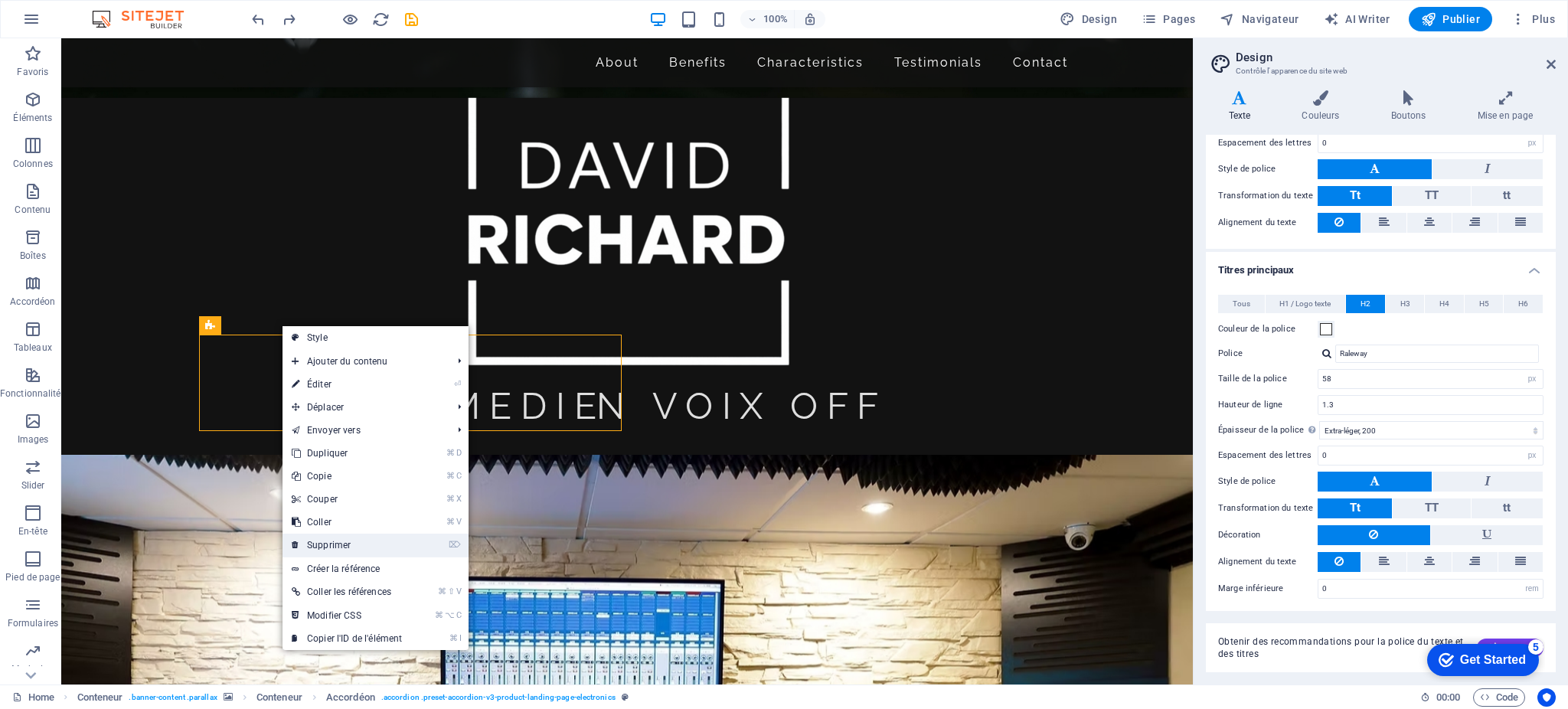
click at [345, 538] on link "⌦ Supprimer" at bounding box center [346, 545] width 128 height 23
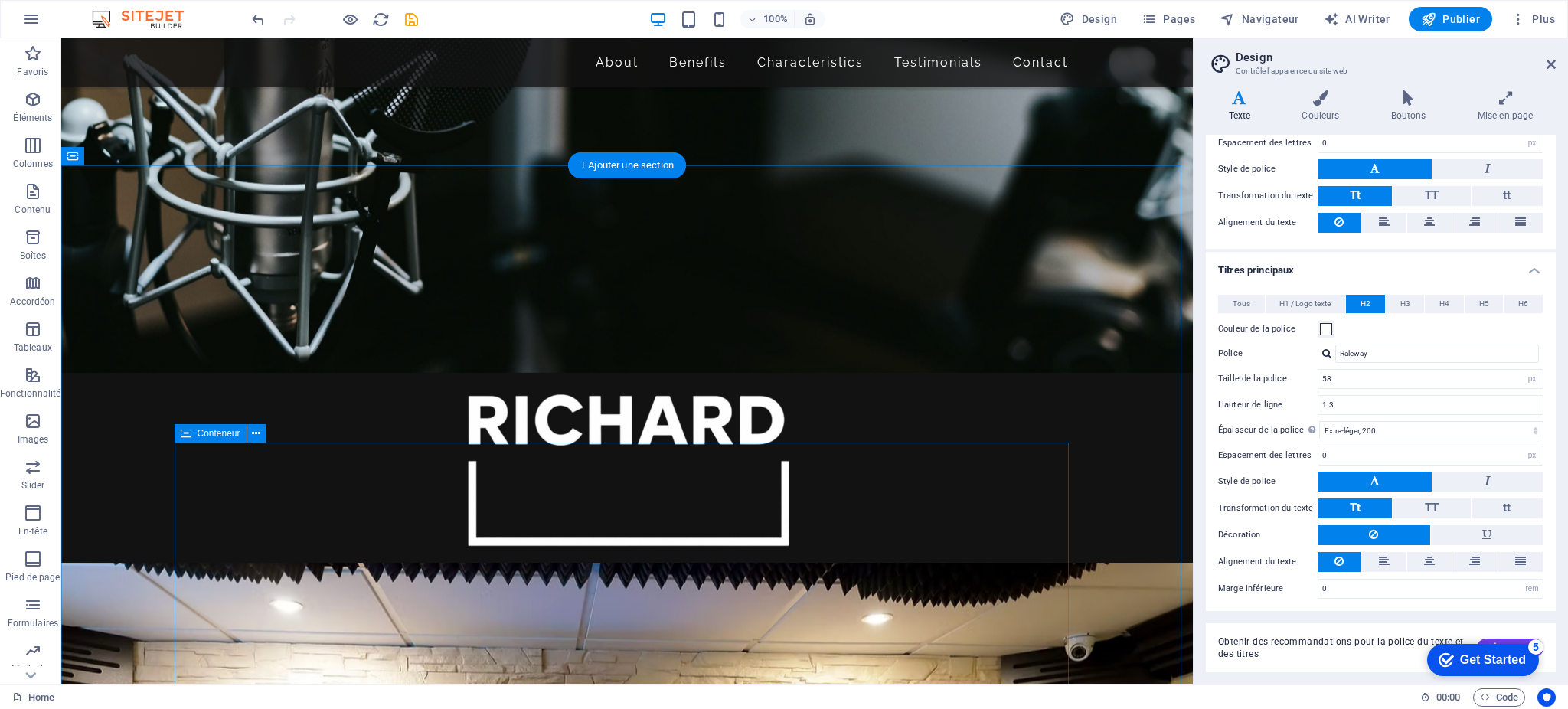
scroll to position [452, 0]
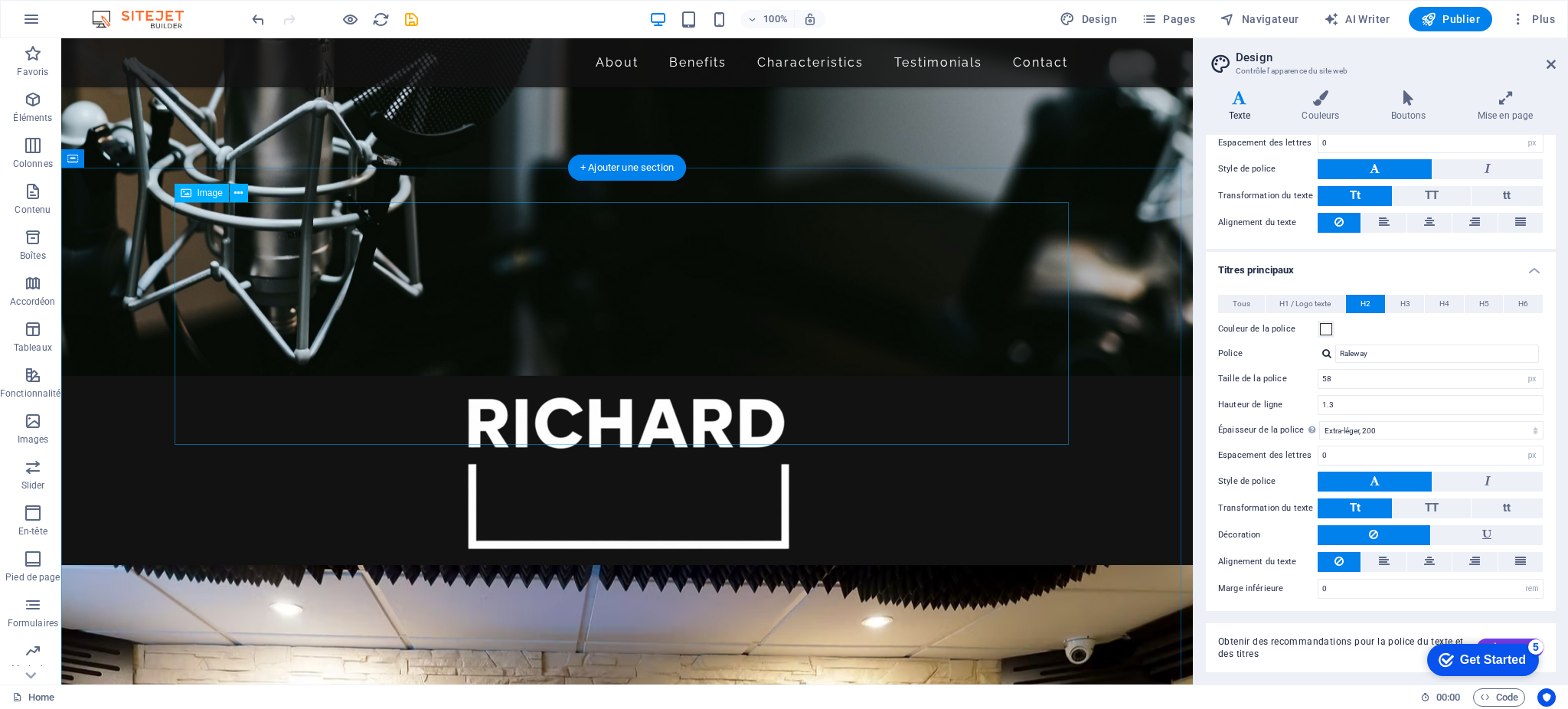
select select "px"
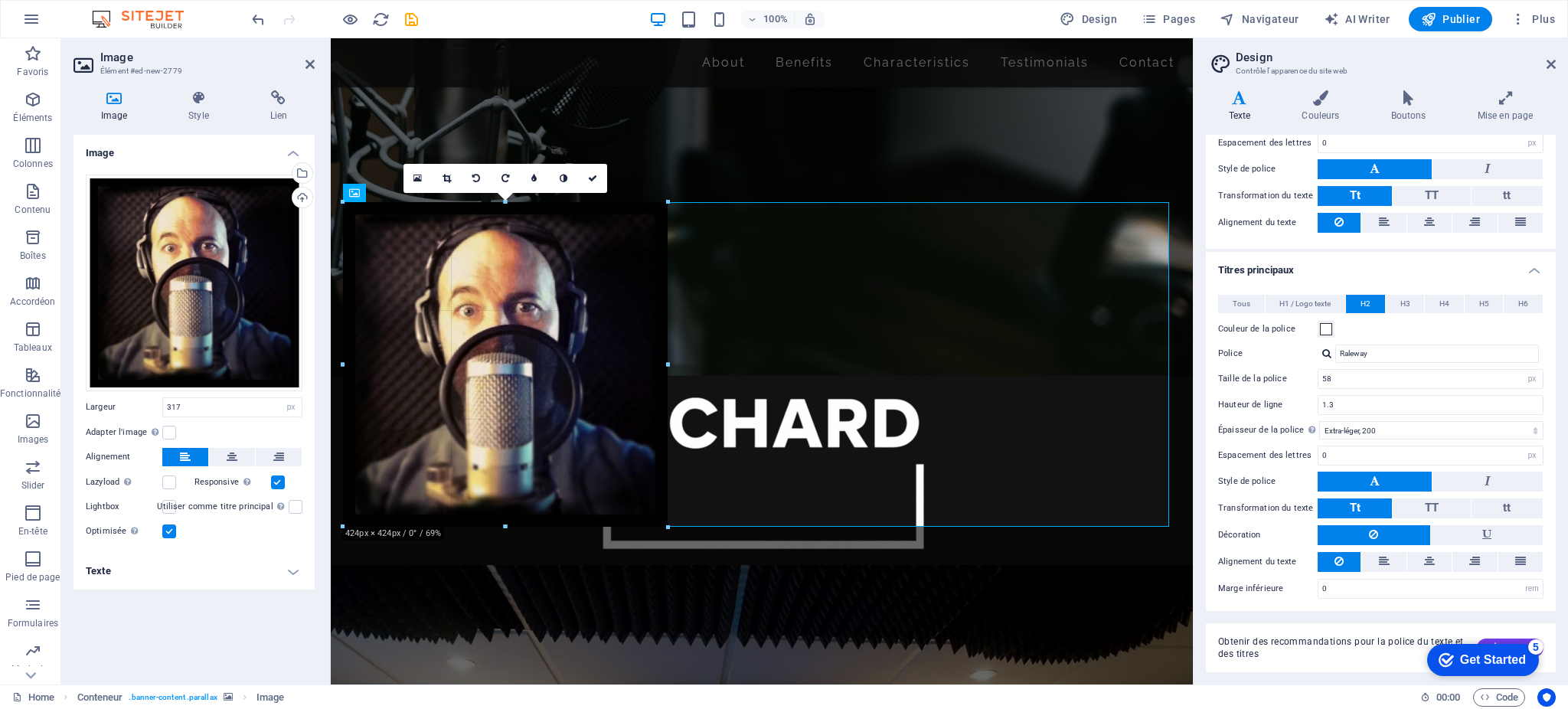
drag, startPoint x: 466, startPoint y: 444, endPoint x: 462, endPoint y: 531, distance: 87.1
type input "424"
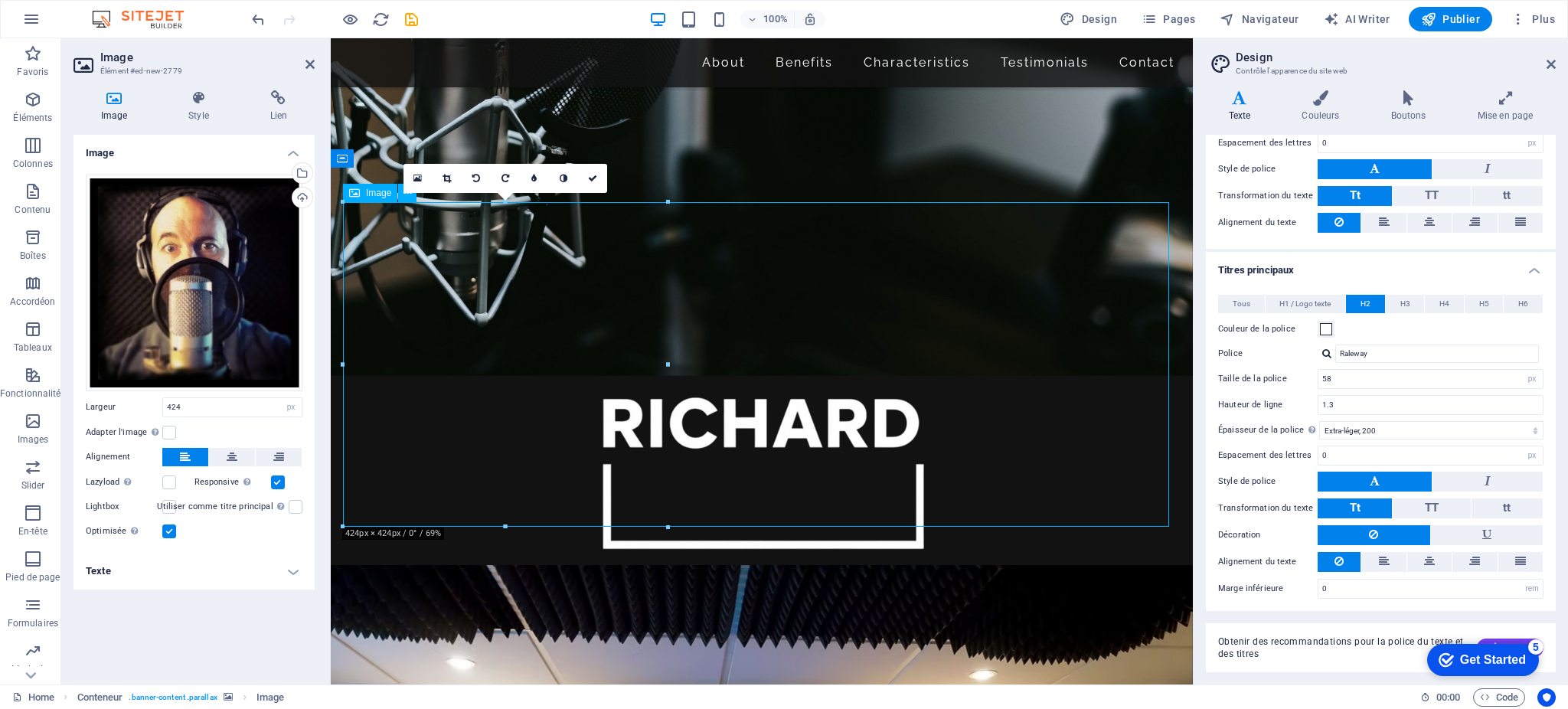
drag, startPoint x: 549, startPoint y: 394, endPoint x: 550, endPoint y: 450, distance: 56.0
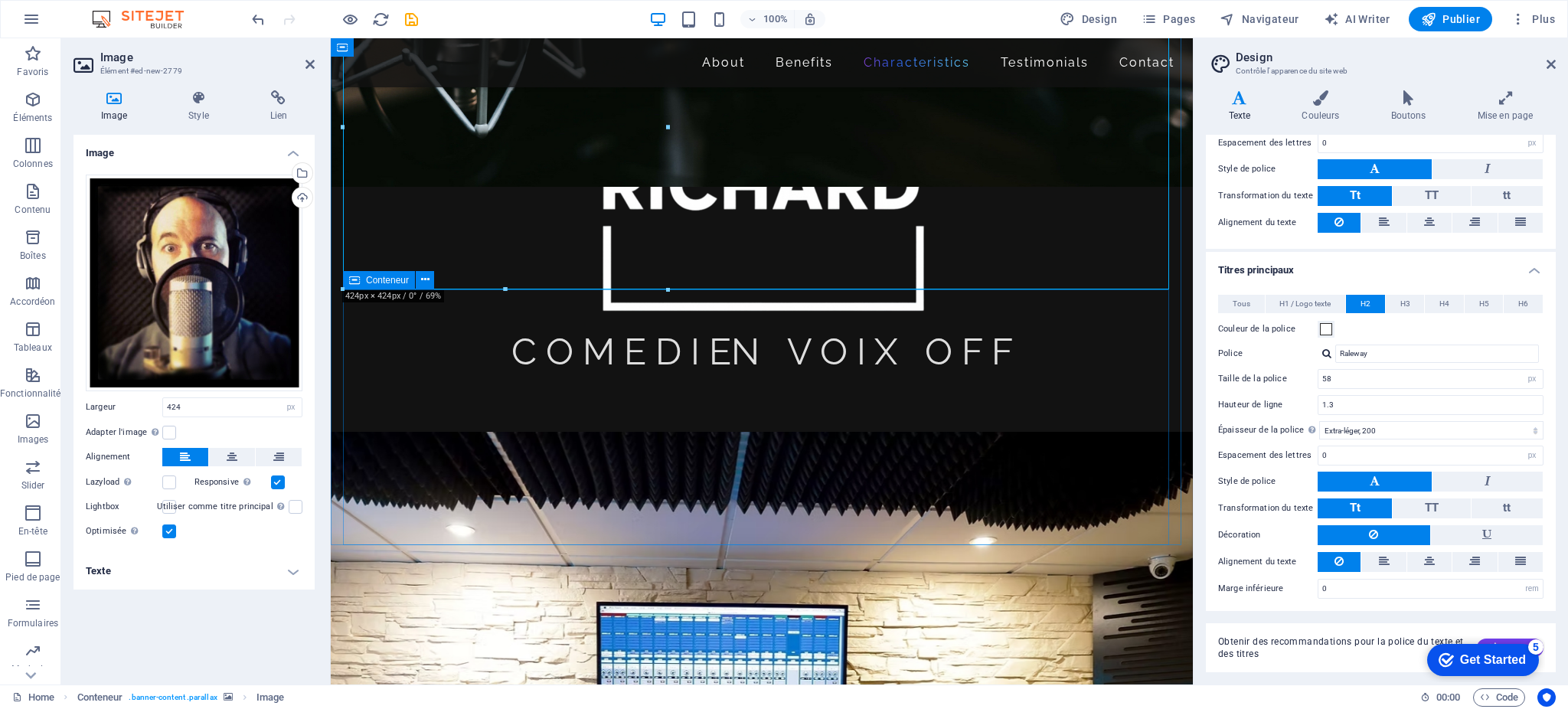
scroll to position [720, 0]
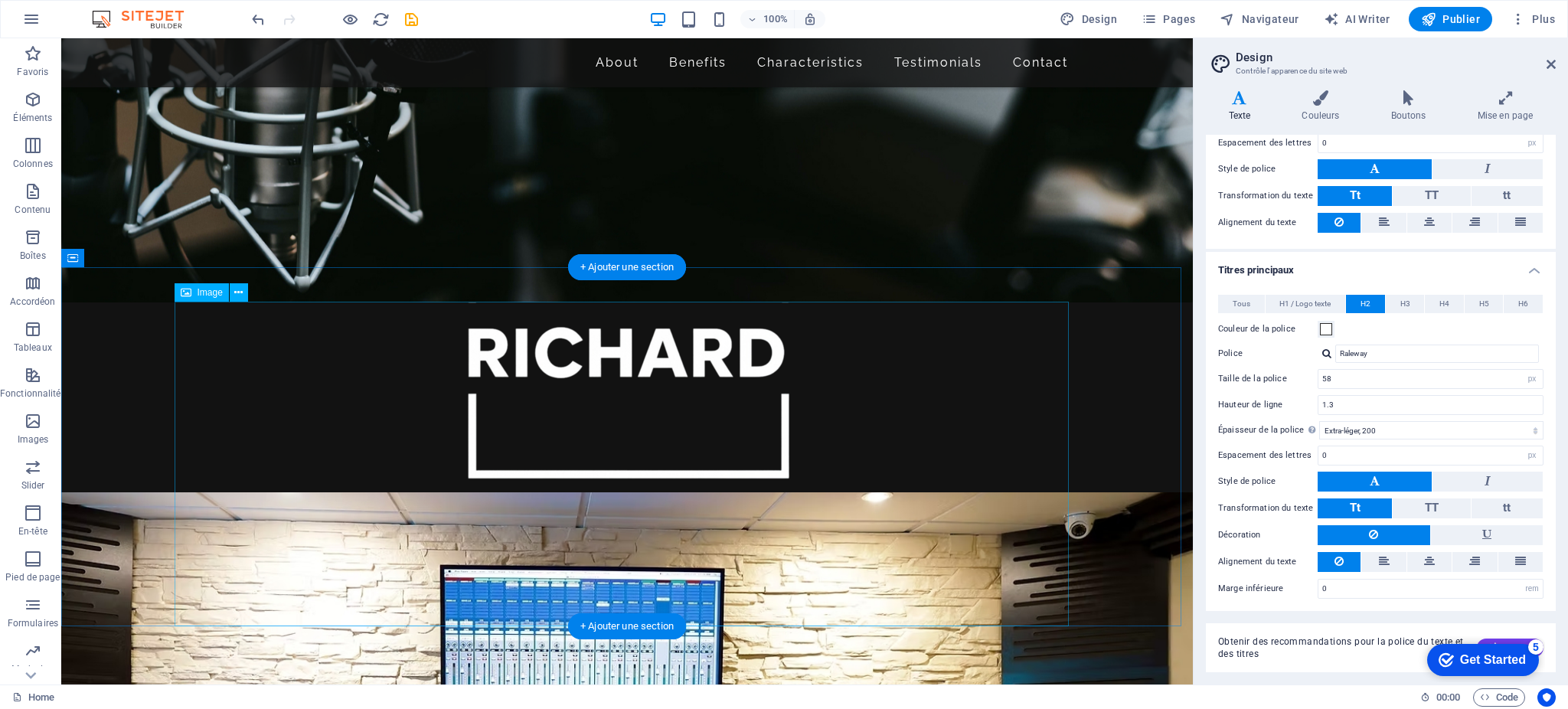
scroll to position [543, 0]
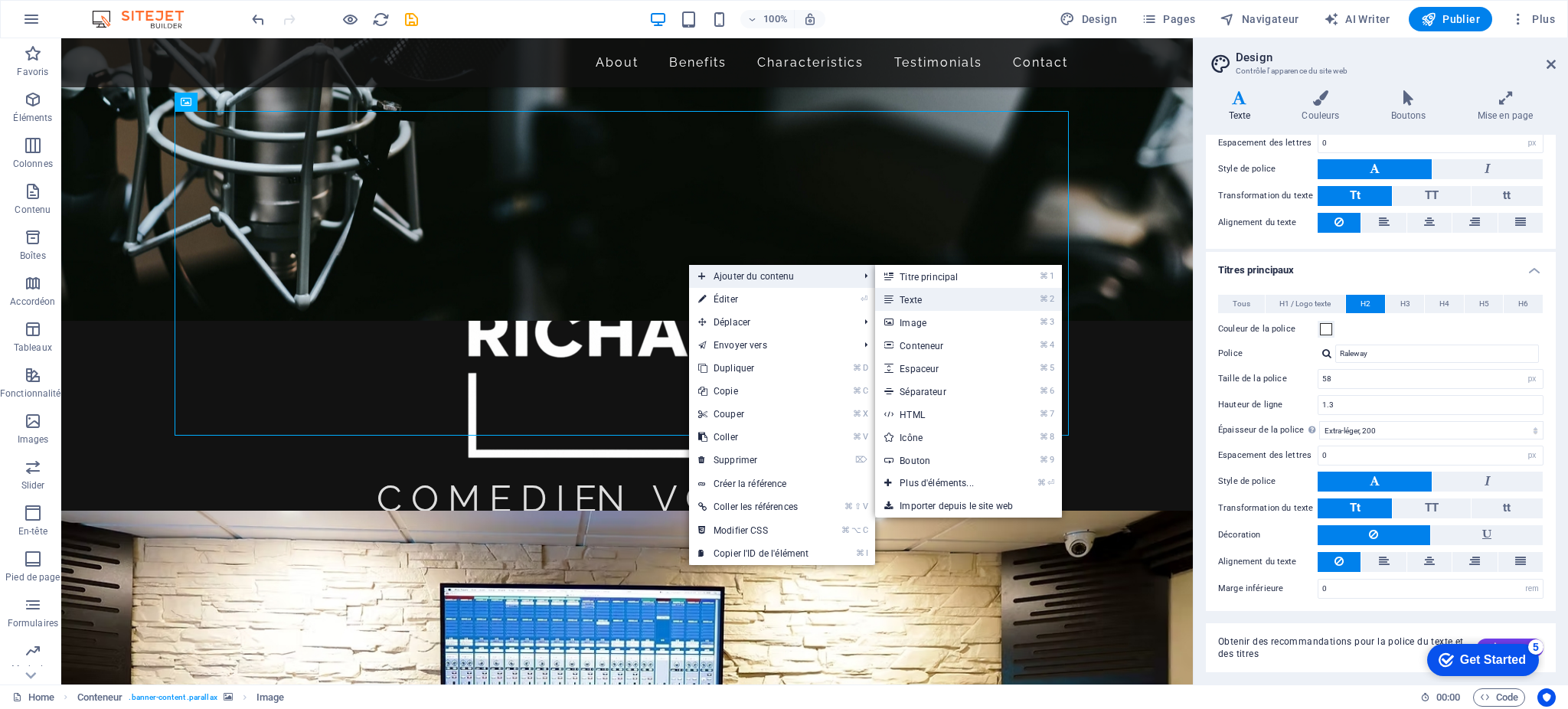
click at [914, 295] on link "⌘ 2 Texte" at bounding box center [939, 299] width 129 height 23
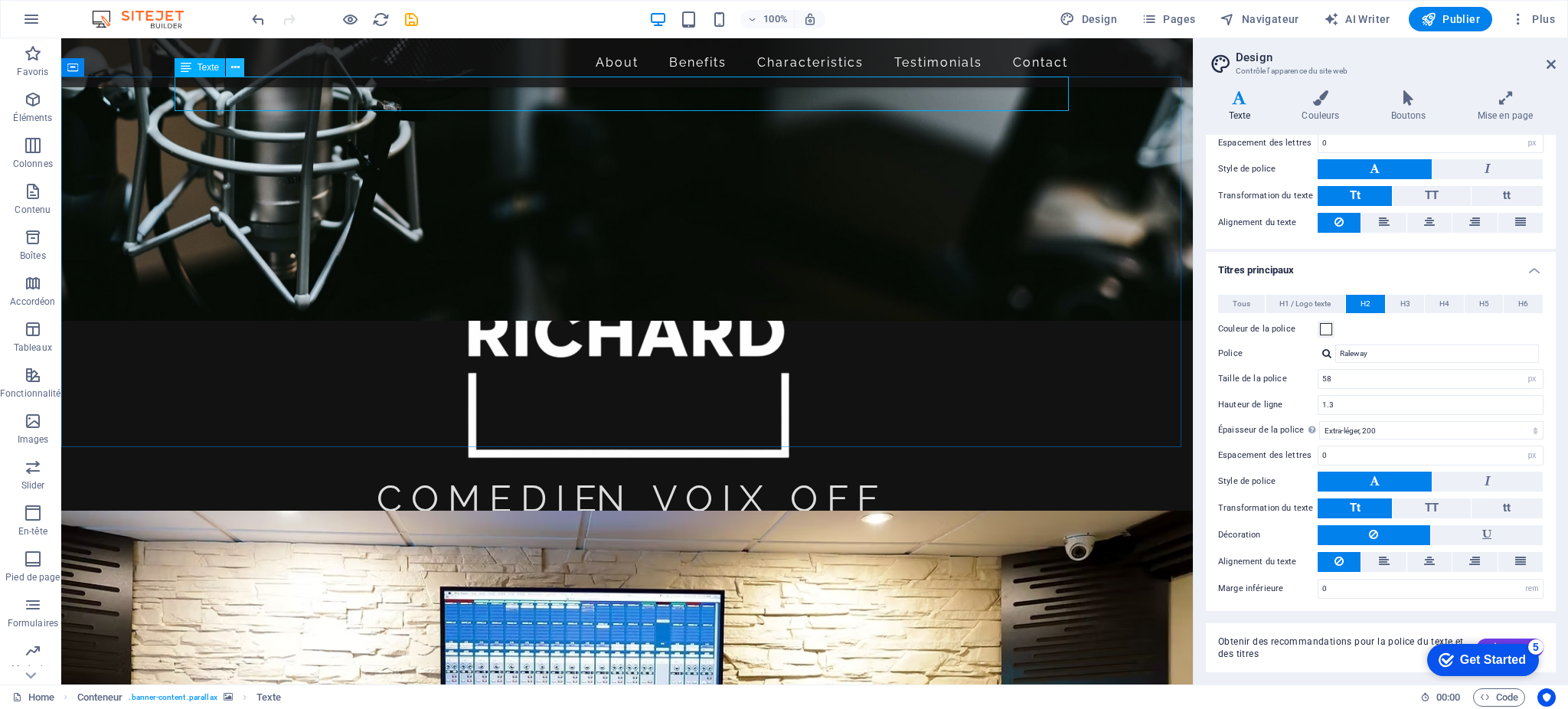
click at [236, 68] on icon at bounding box center [236, 68] width 8 height 16
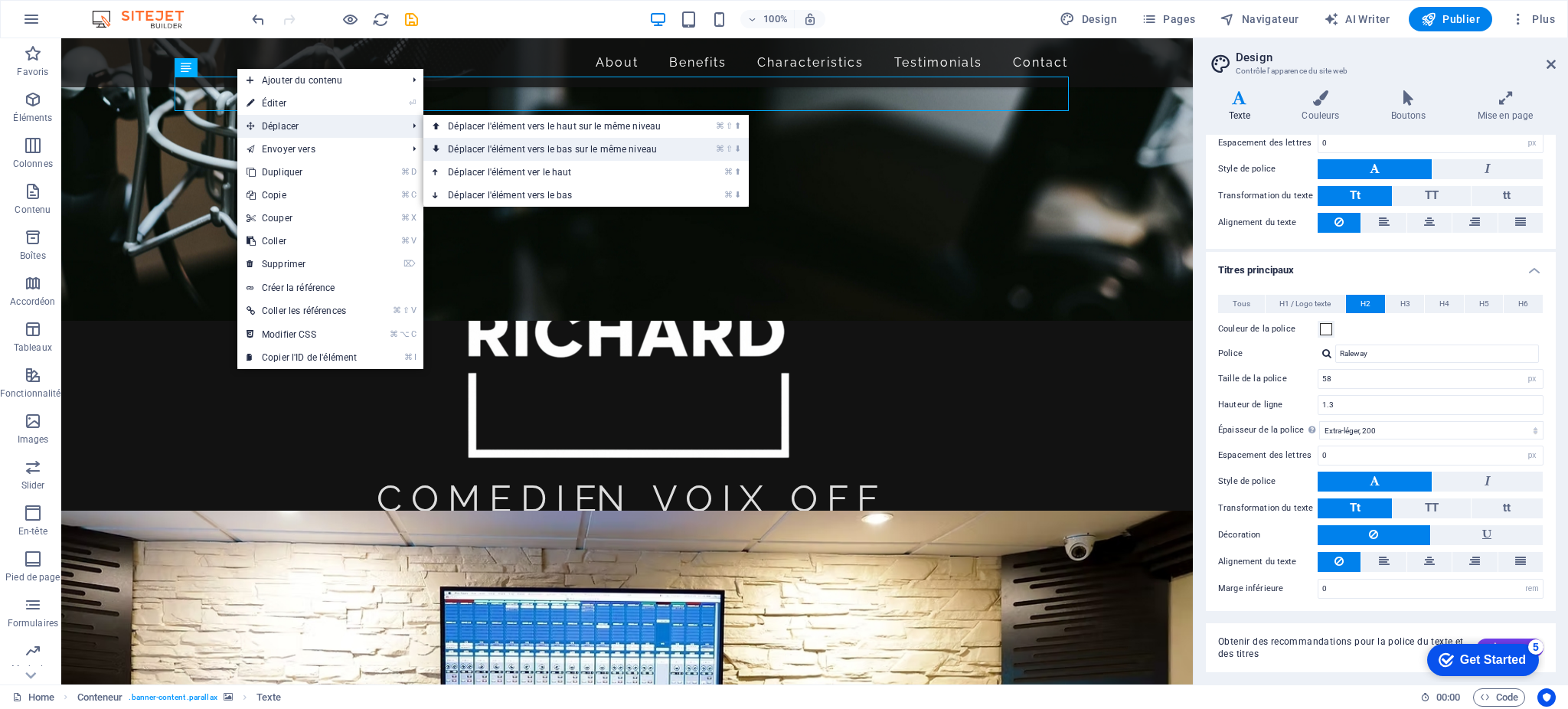
click at [526, 145] on link "⌘ ⇧ ⬇ Déplacer l'élément vers le bas sur le même niveau" at bounding box center [557, 149] width 268 height 23
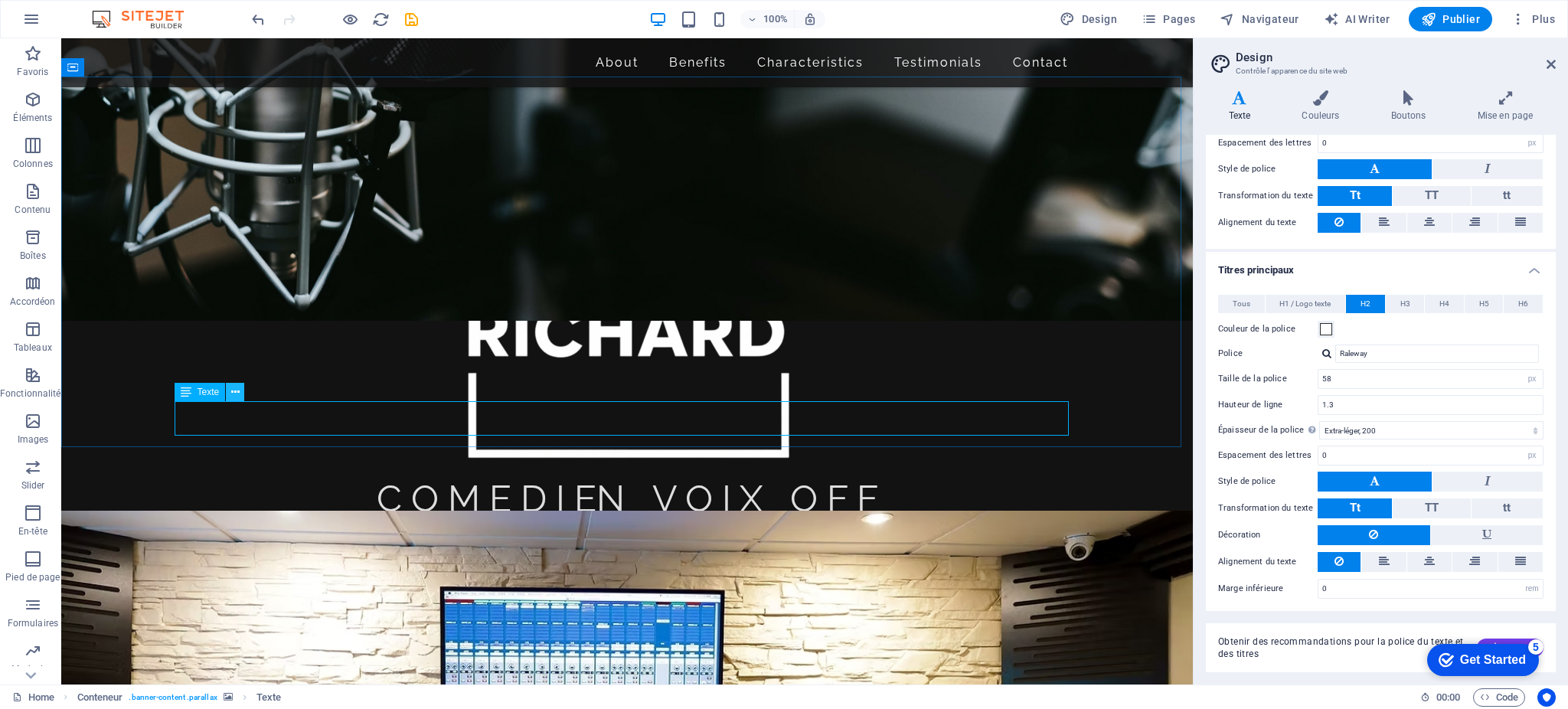
click at [236, 389] on icon at bounding box center [236, 392] width 8 height 16
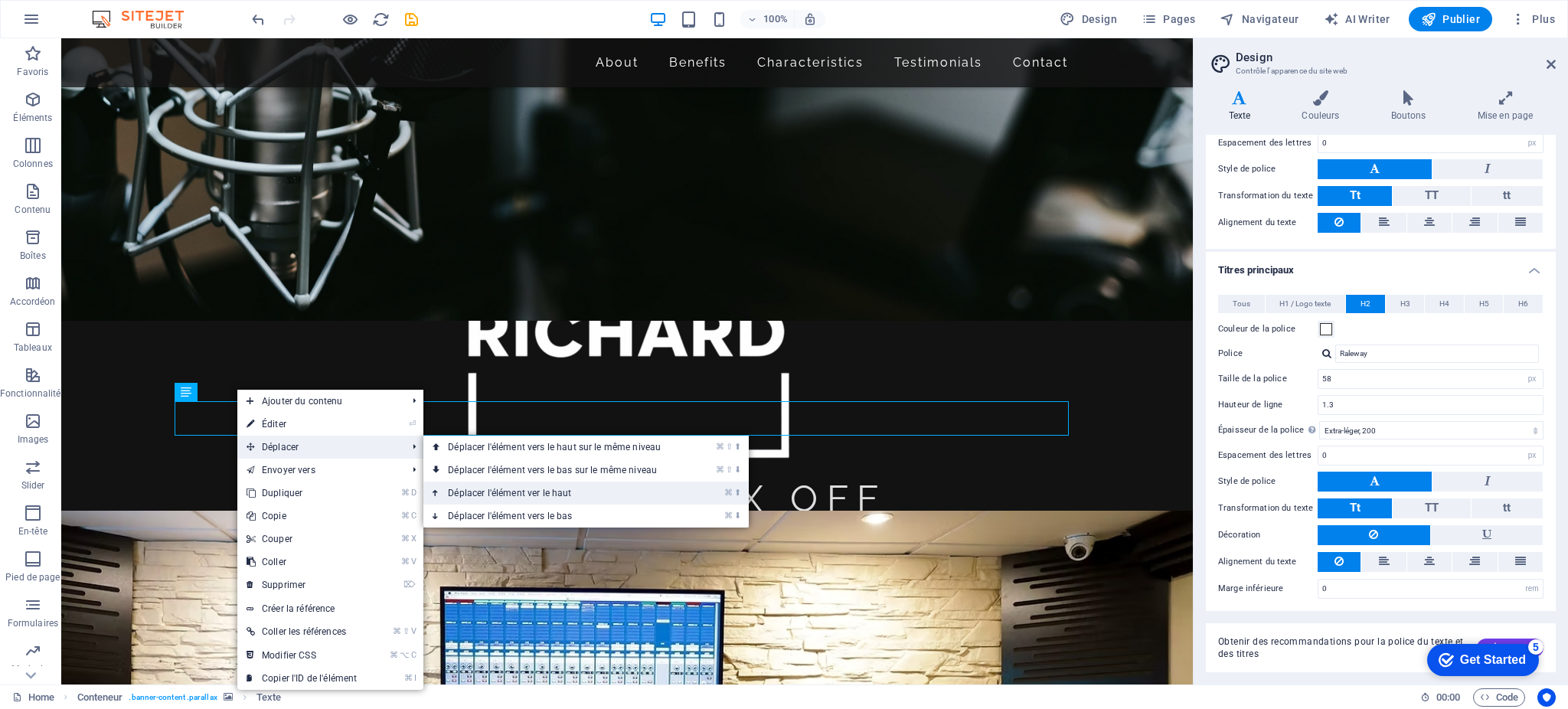
click at [472, 488] on link "⌘ ⬆ Déplacer l'élément ver le haut" at bounding box center [557, 493] width 268 height 23
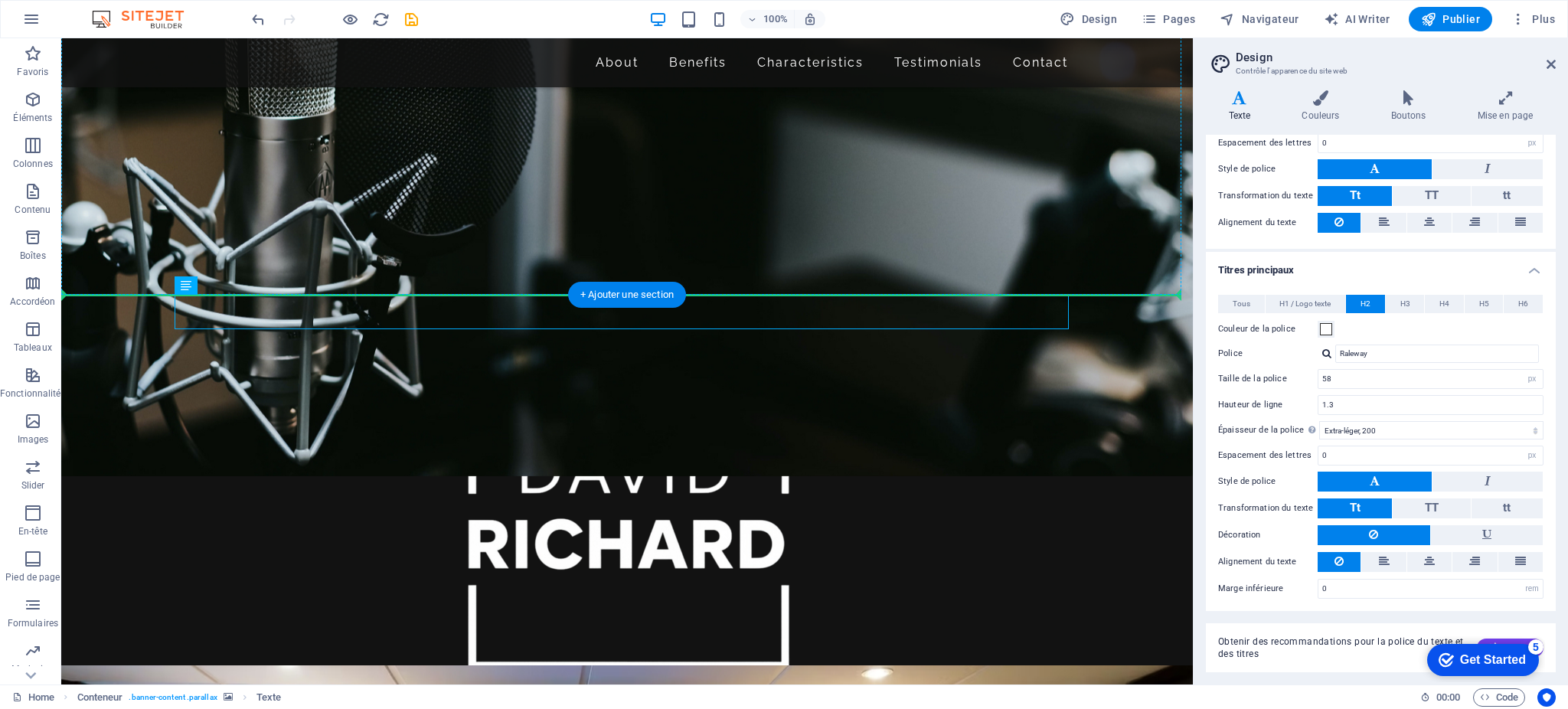
drag, startPoint x: 625, startPoint y: 95, endPoint x: 623, endPoint y: 112, distance: 17.1
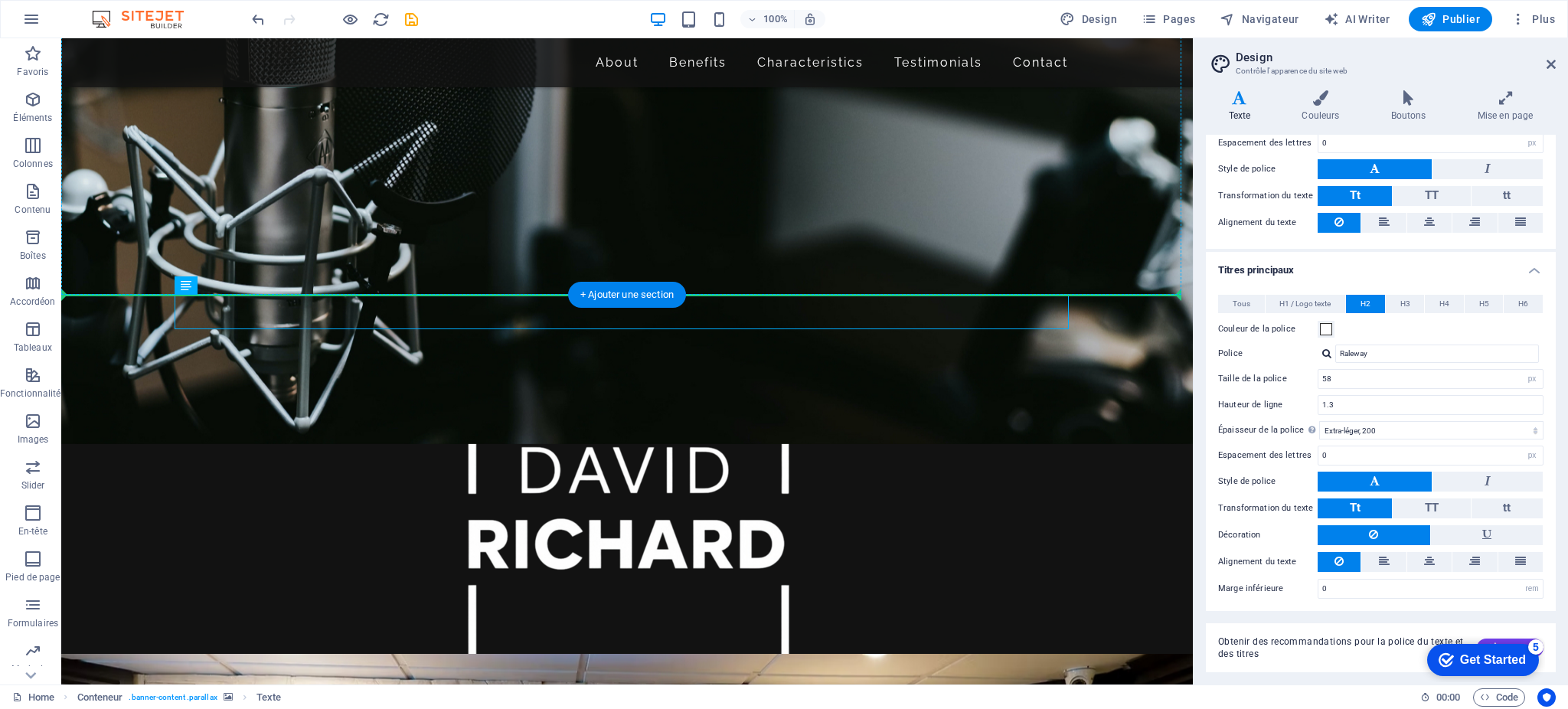
scroll to position [320, 0]
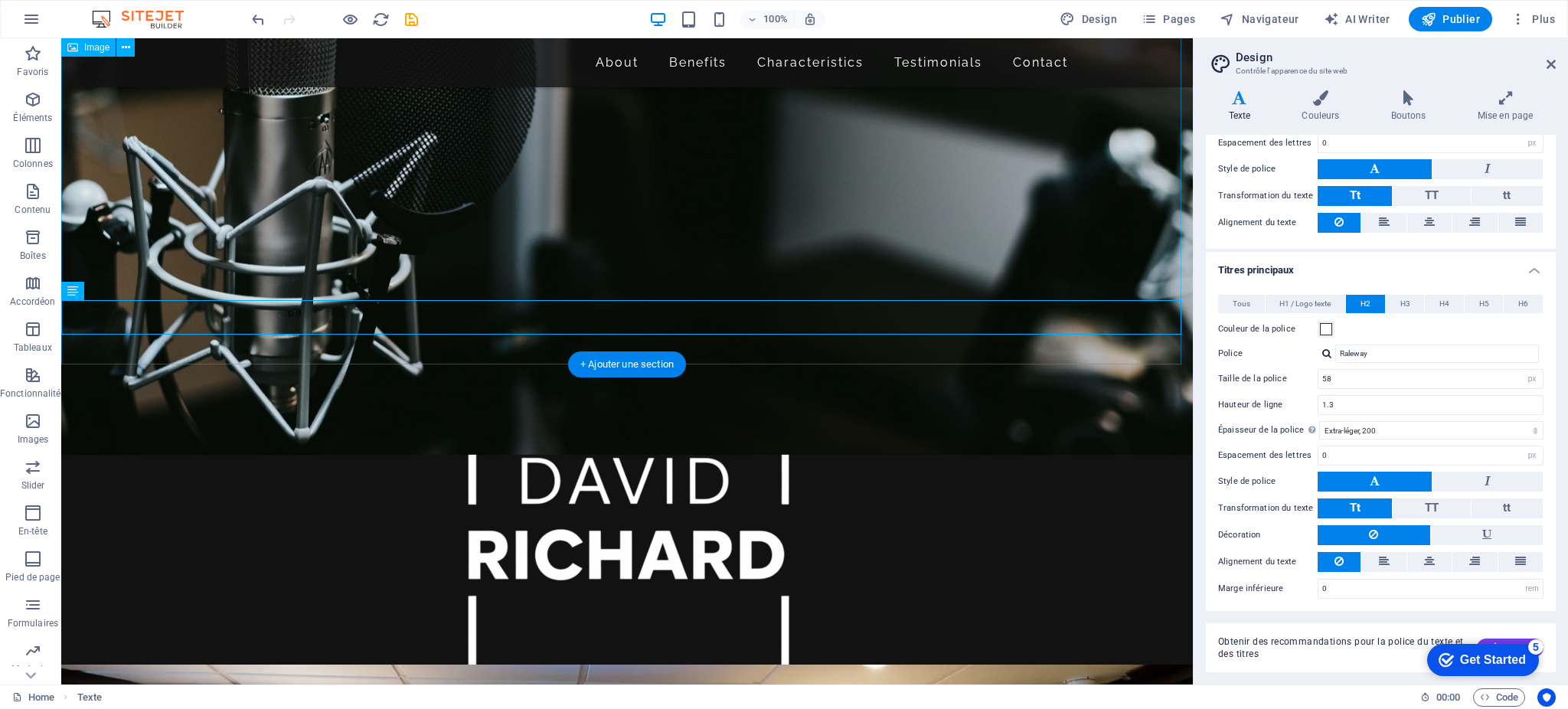
click at [813, 317] on figure at bounding box center [628, 64] width 1132 height 601
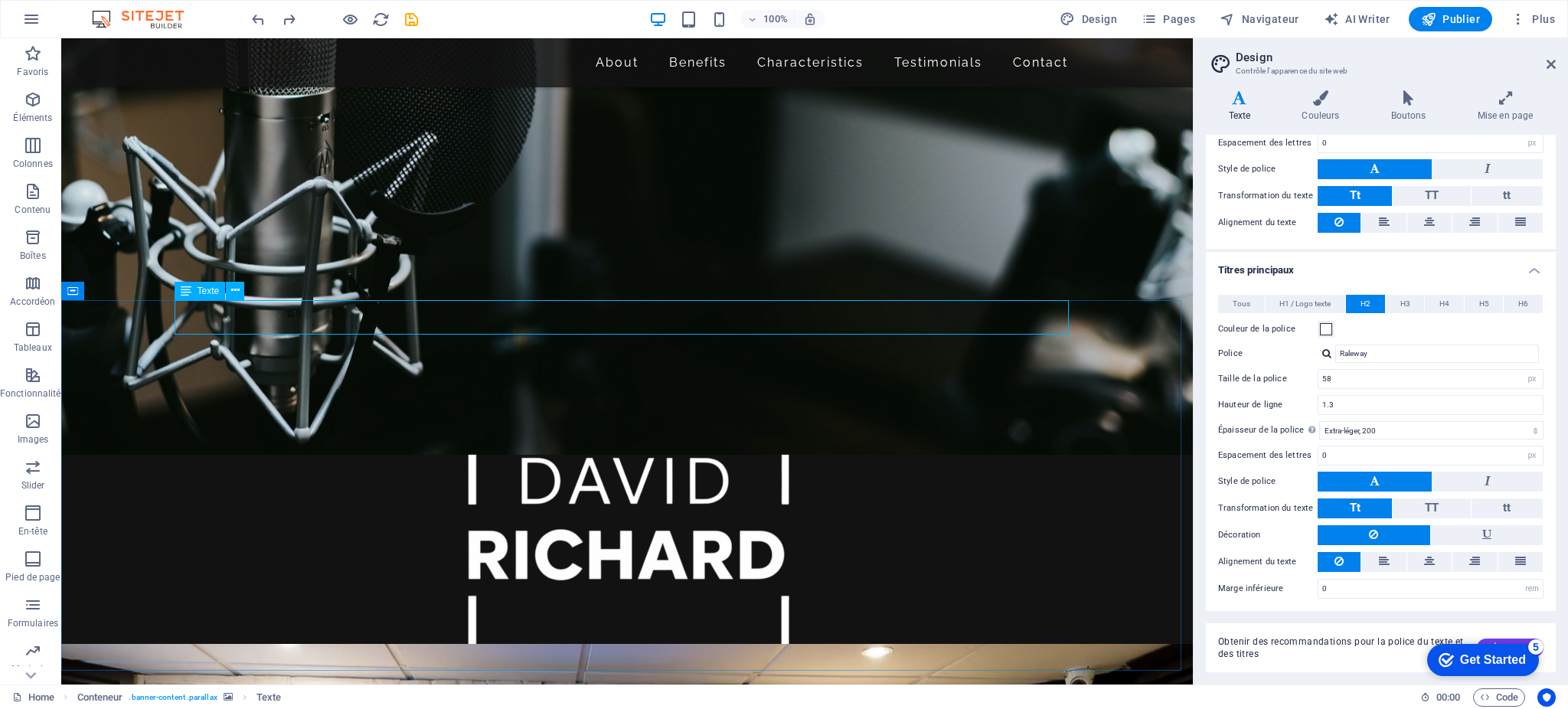
click at [182, 291] on icon at bounding box center [186, 292] width 11 height 19
click at [237, 291] on icon at bounding box center [236, 290] width 8 height 16
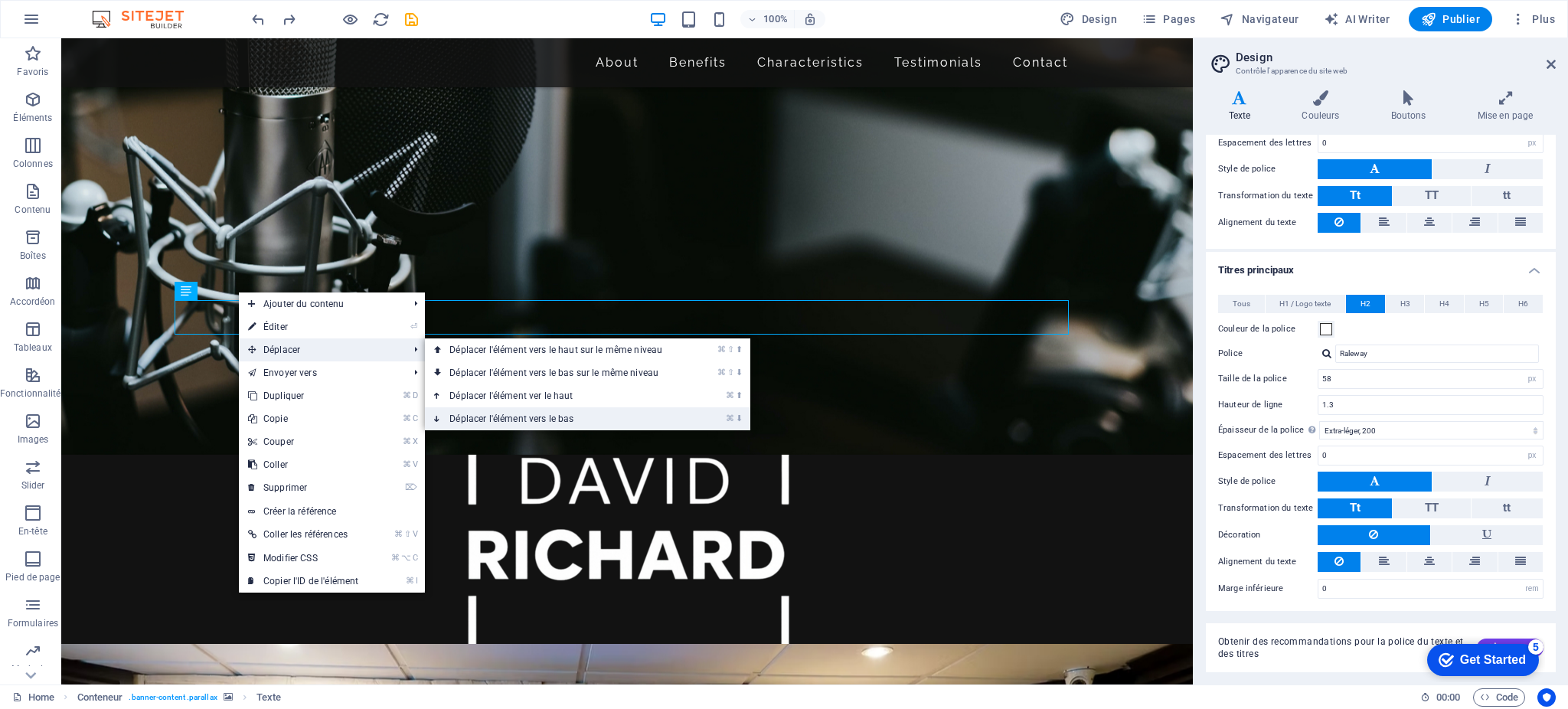
drag, startPoint x: 560, startPoint y: 421, endPoint x: 499, endPoint y: 383, distance: 71.9
click at [560, 421] on link "⌘ ⬇ Déplacer l'élément vers le bas" at bounding box center [558, 418] width 268 height 23
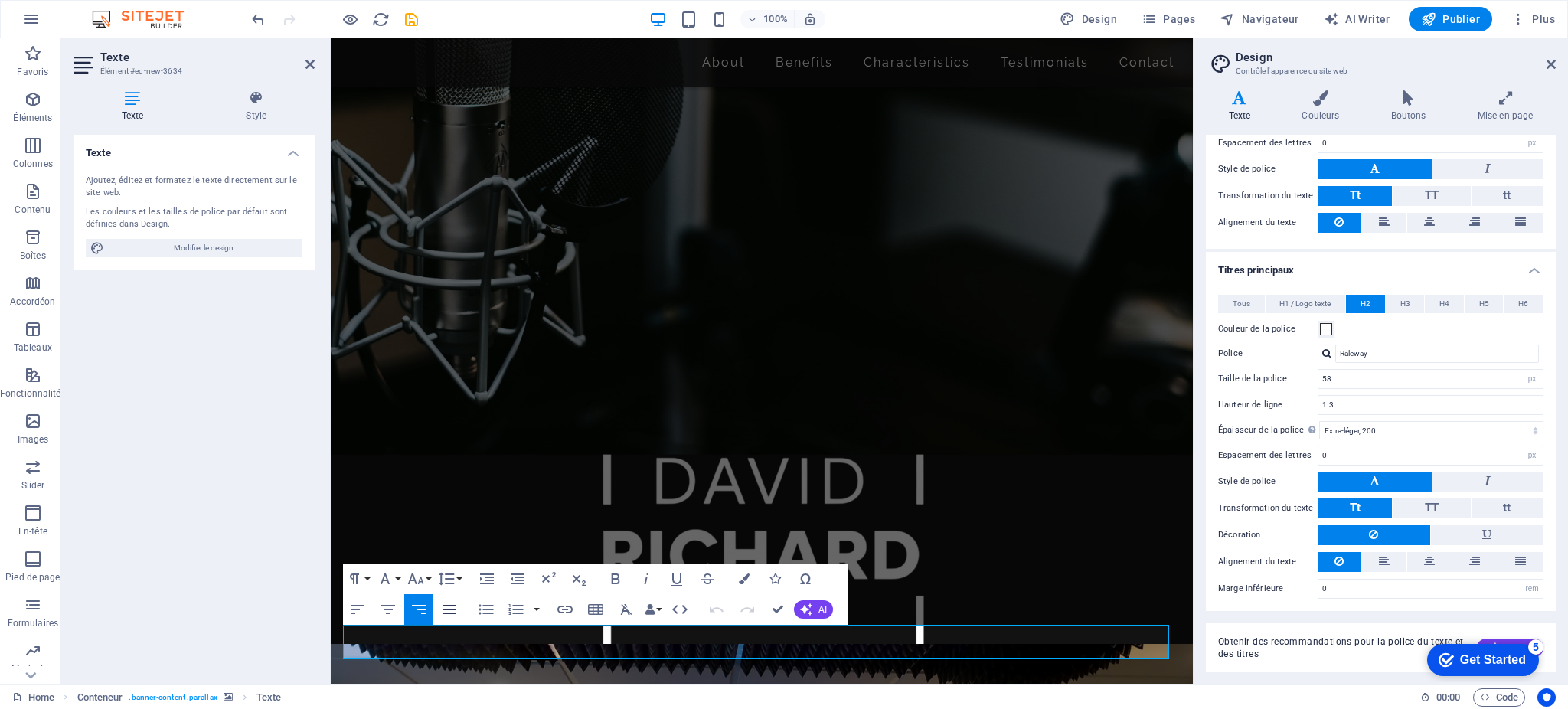
click at [452, 613] on icon "button" at bounding box center [449, 609] width 14 height 9
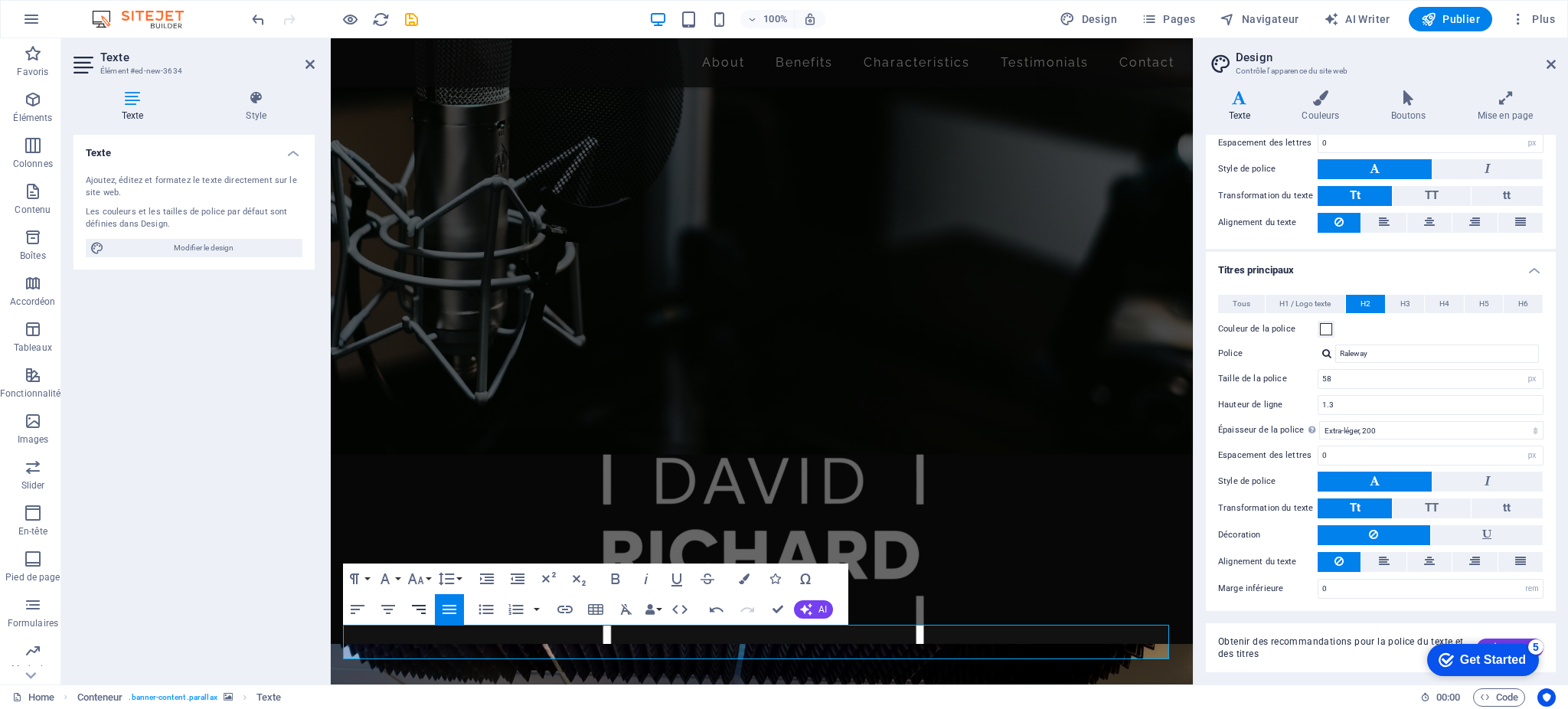
click at [423, 611] on icon "button" at bounding box center [419, 610] width 19 height 19
click at [598, 609] on icon "button" at bounding box center [596, 609] width 15 height 11
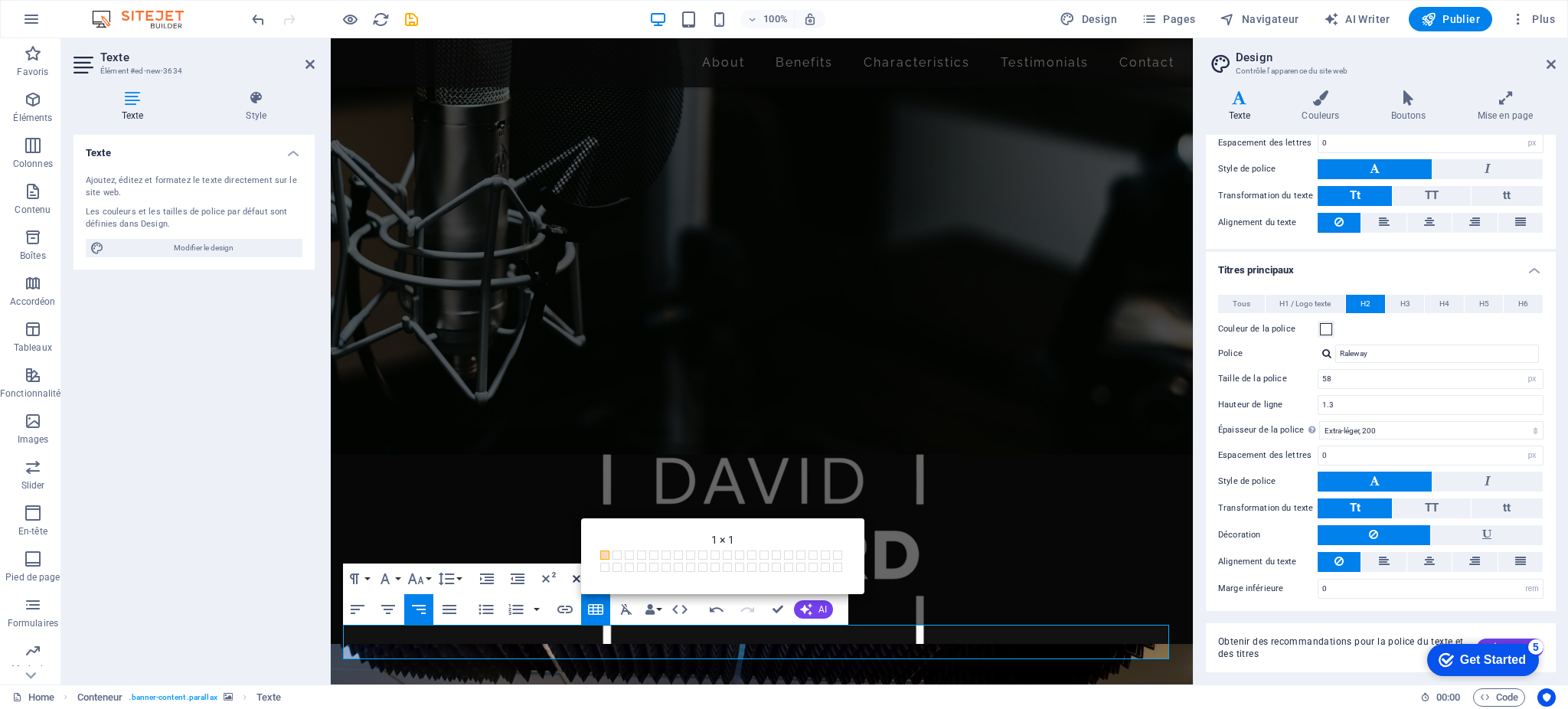
click at [567, 570] on button "Subscript" at bounding box center [579, 579] width 29 height 30
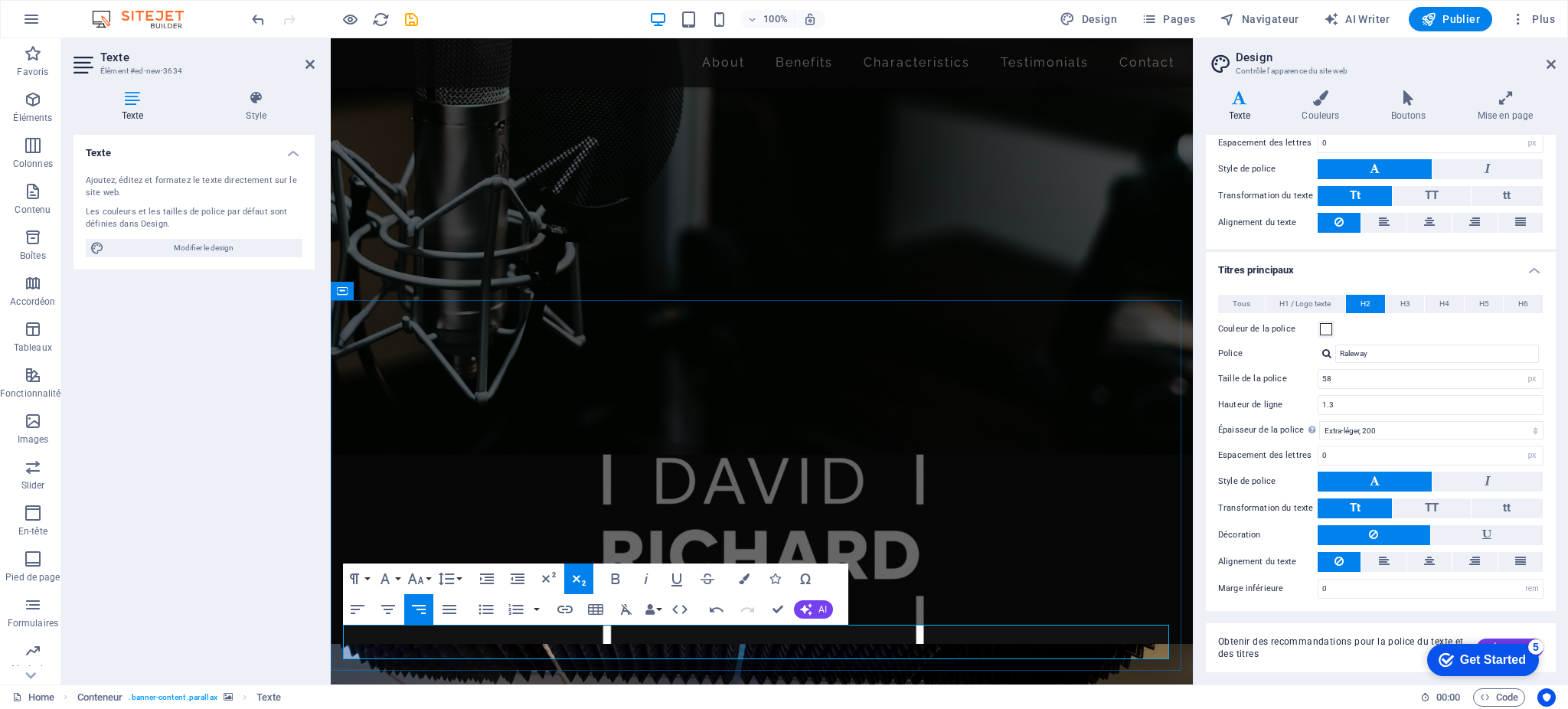
drag, startPoint x: 742, startPoint y: 647, endPoint x: 1155, endPoint y: 651, distance: 413.0
drag, startPoint x: 1149, startPoint y: 650, endPoint x: 1555, endPoint y: 685, distance: 407.5
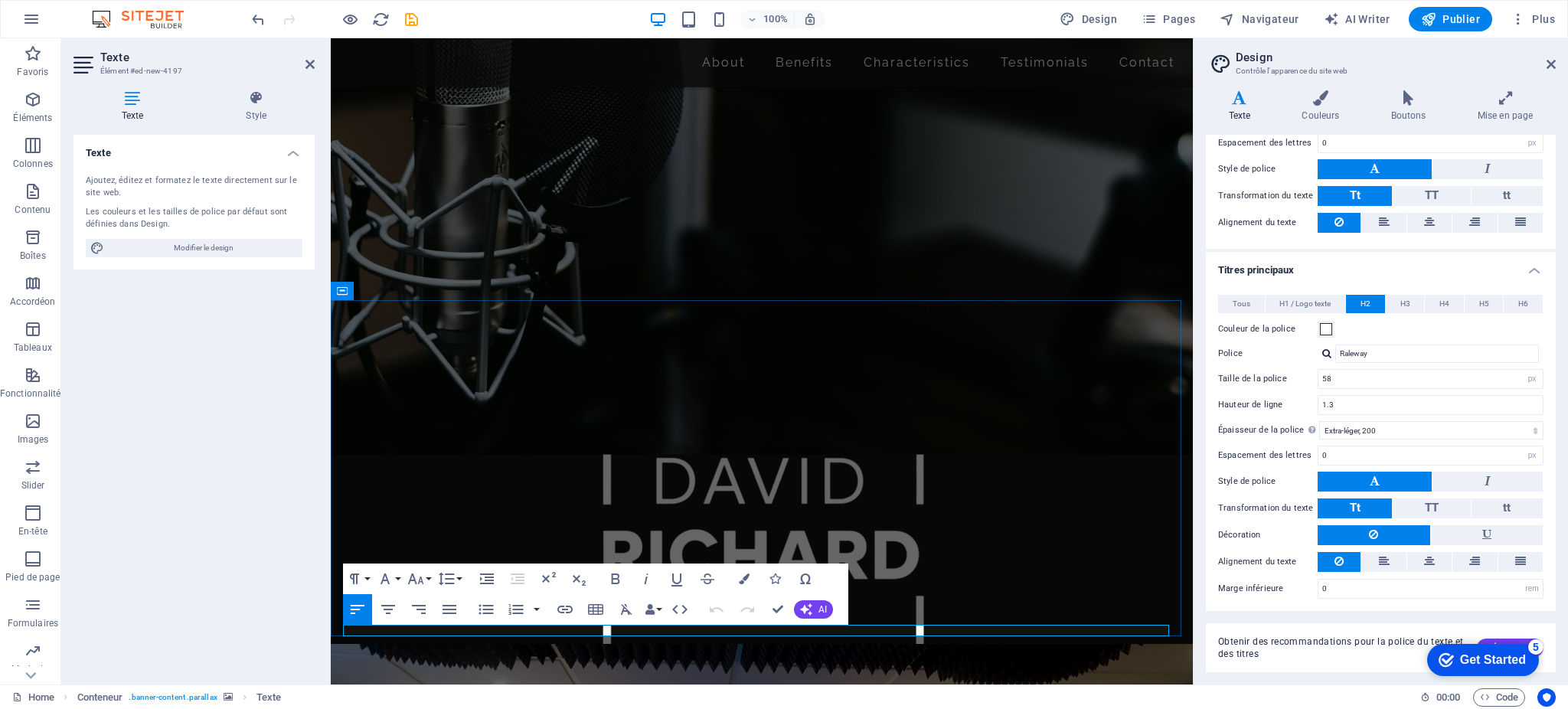
drag, startPoint x: 435, startPoint y: 629, endPoint x: 653, endPoint y: 667, distance: 221.3
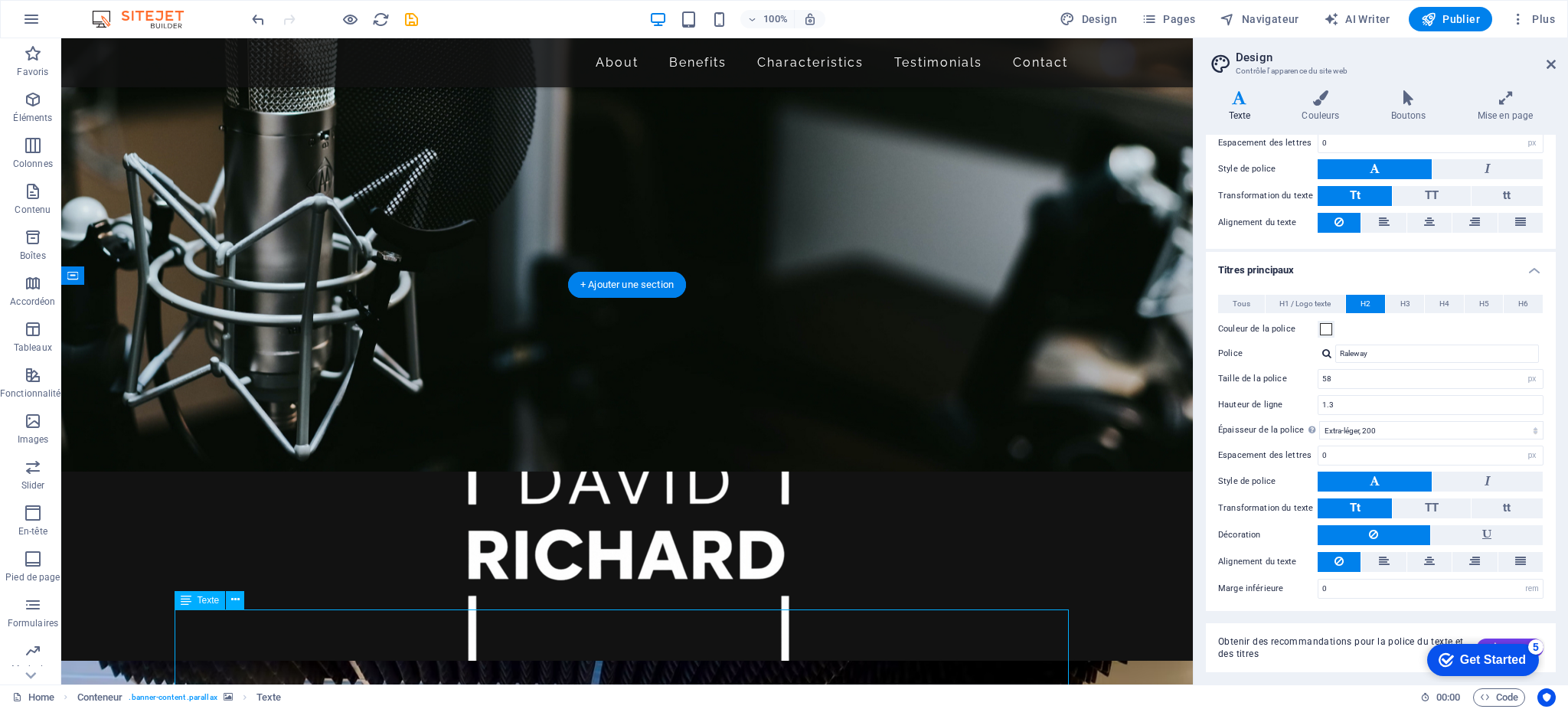
scroll to position [380, 0]
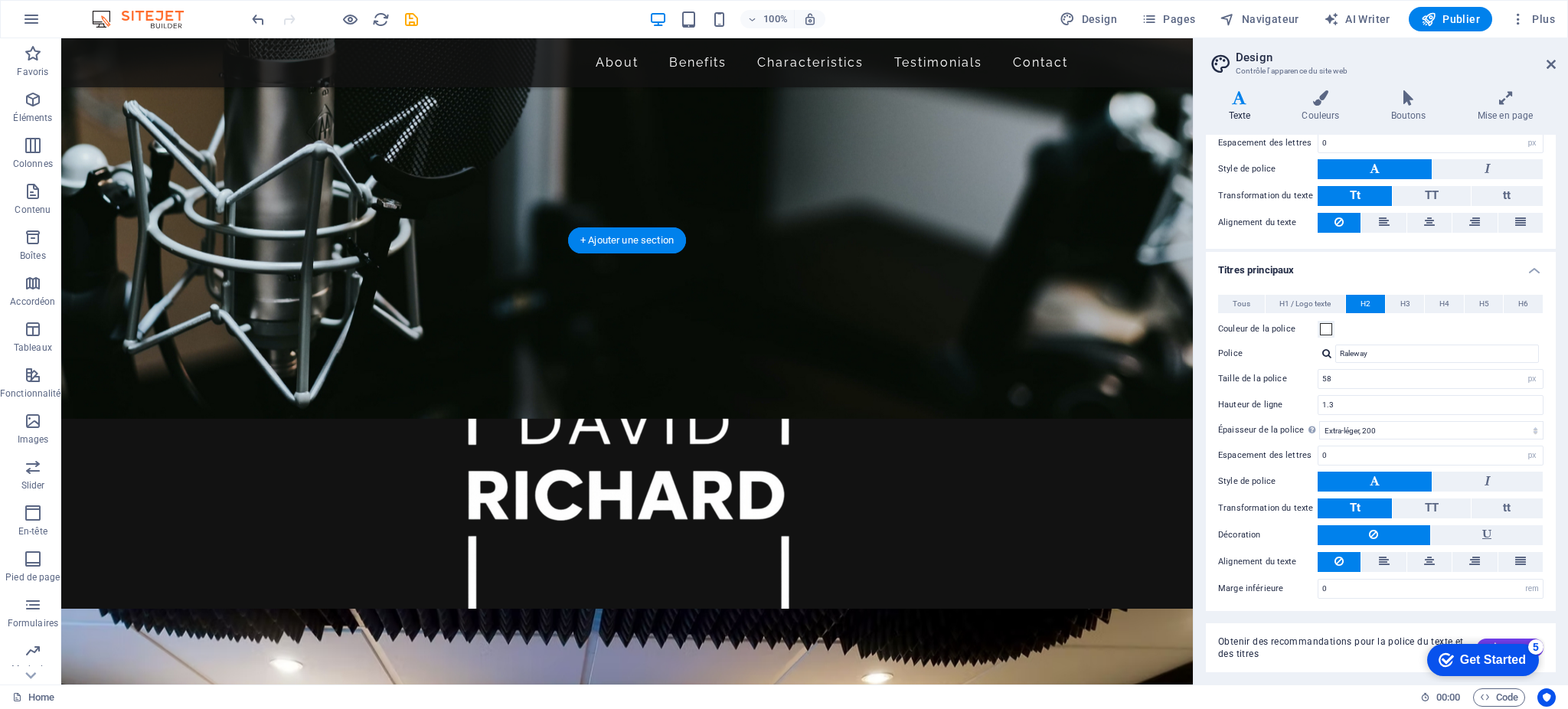
drag, startPoint x: 839, startPoint y: 659, endPoint x: 853, endPoint y: 506, distance: 153.6
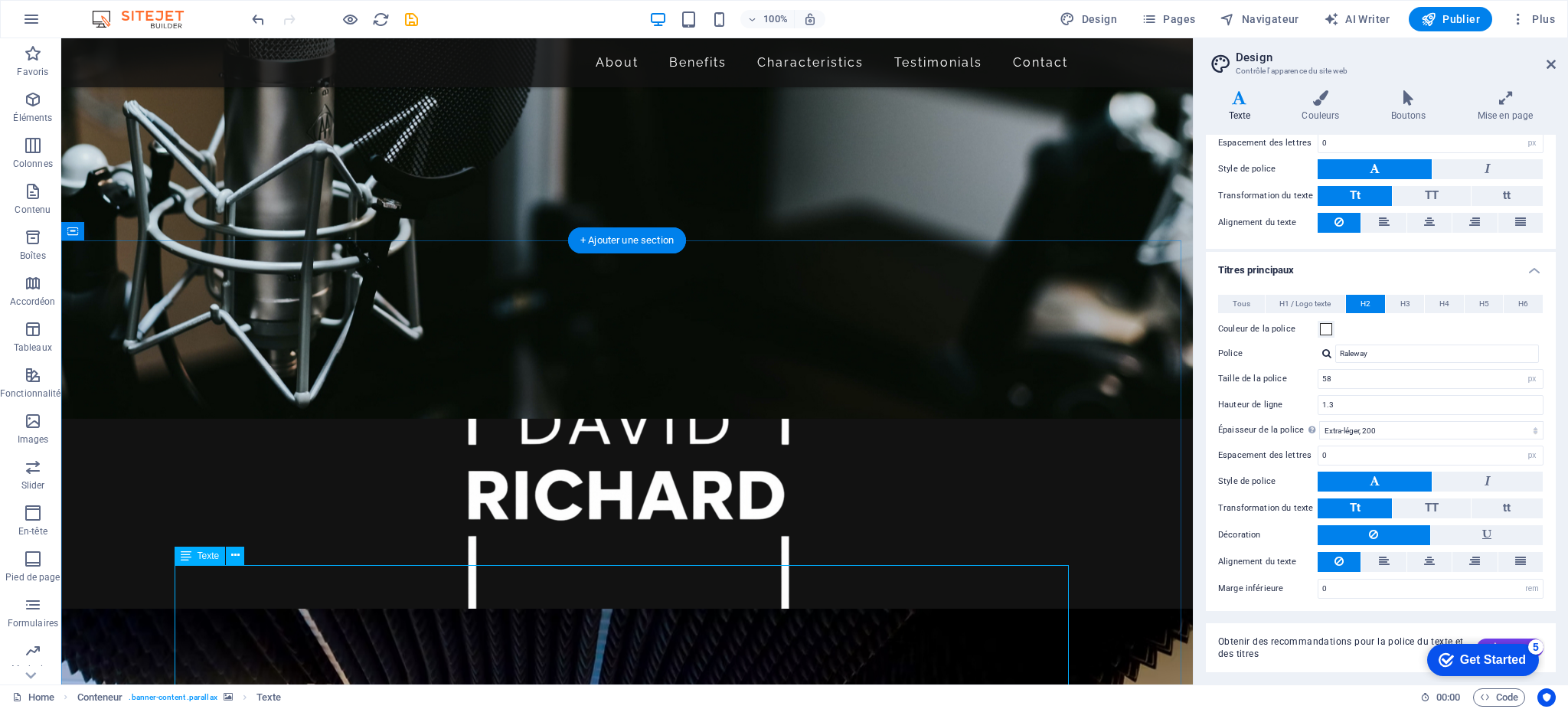
drag, startPoint x: 357, startPoint y: 618, endPoint x: 86, endPoint y: 618, distance: 271.0
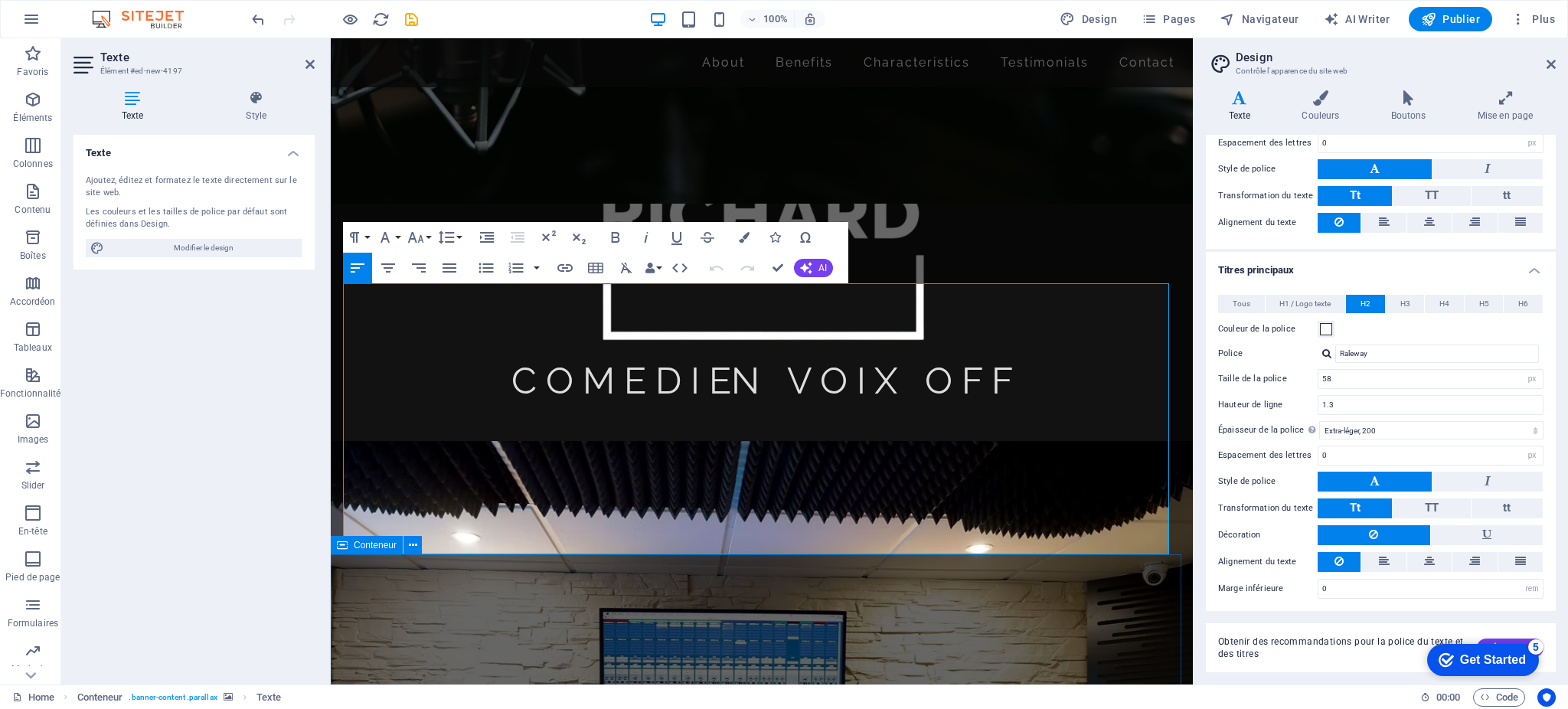
scroll to position [764, 0]
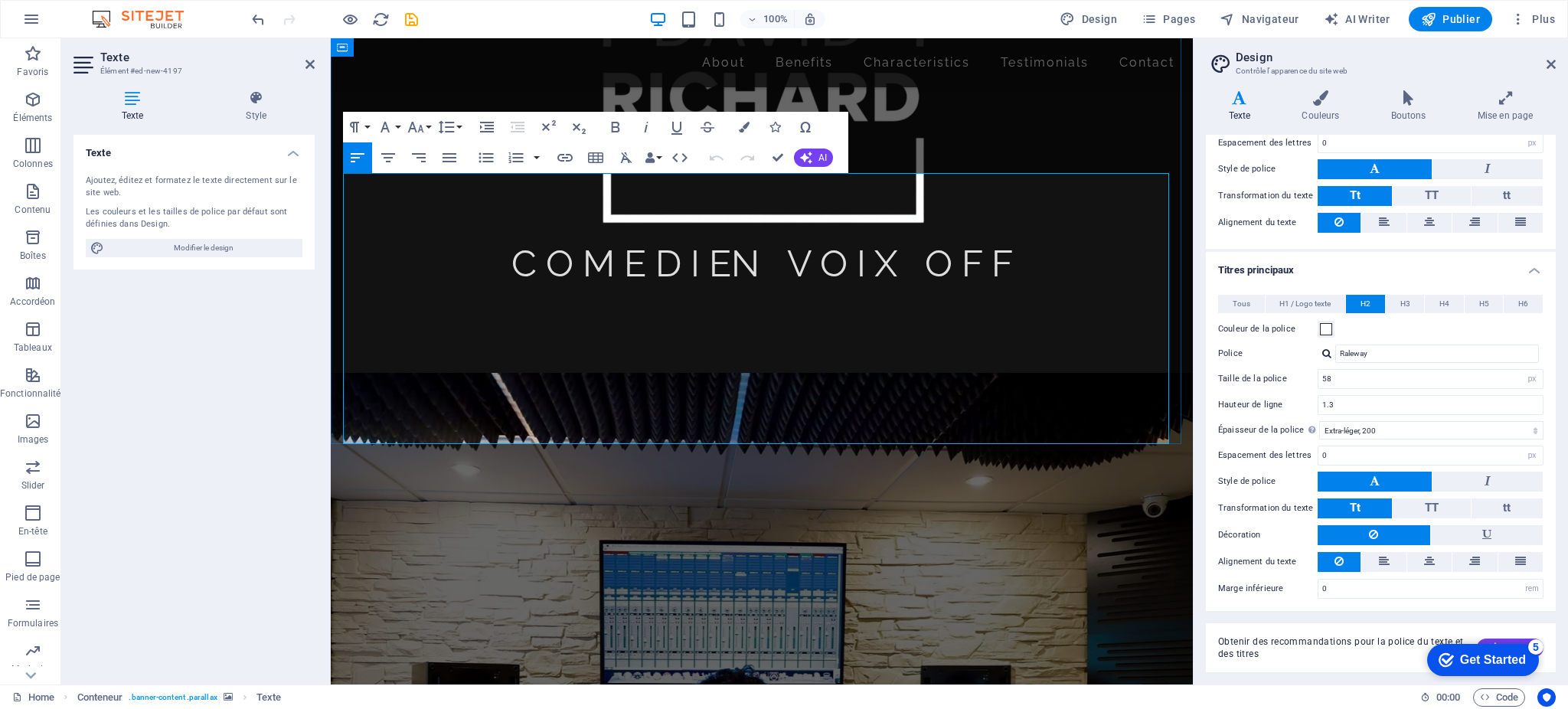
scroll to position [769, 0]
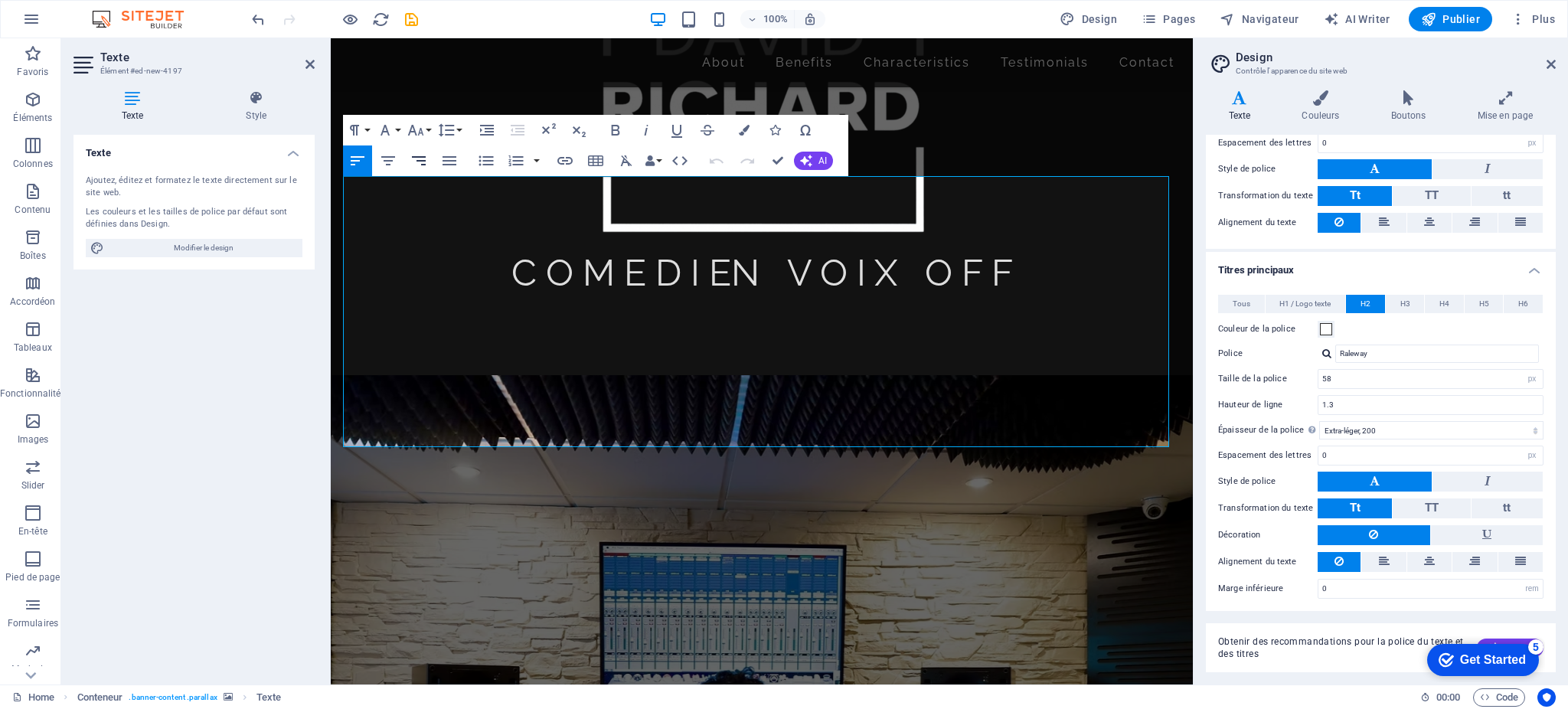
click at [421, 160] on icon "button" at bounding box center [419, 161] width 14 height 9
drag, startPoint x: 347, startPoint y: 183, endPoint x: 907, endPoint y: 488, distance: 637.7
click at [422, 161] on icon "button" at bounding box center [419, 161] width 14 height 9
click at [493, 131] on icon "button" at bounding box center [487, 130] width 14 height 11
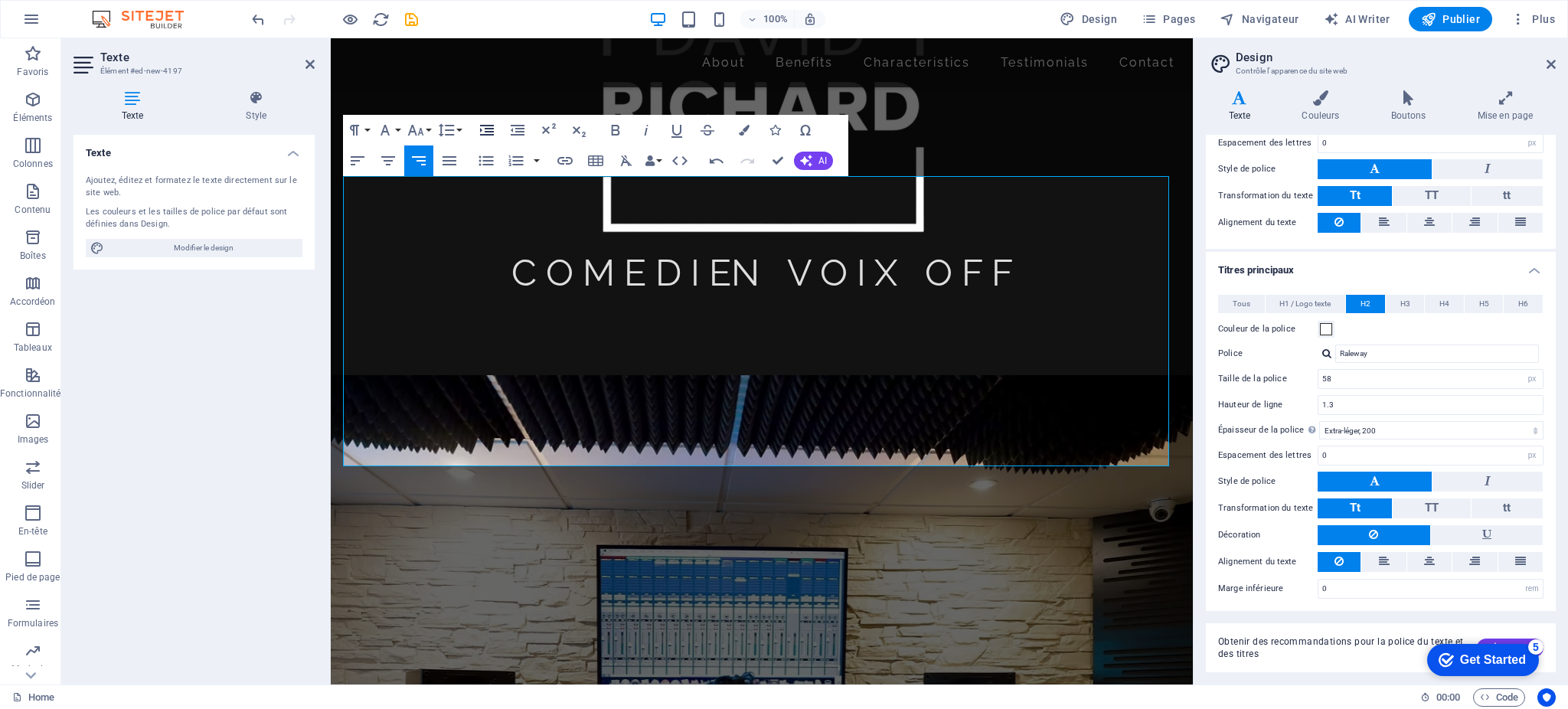
click at [493, 131] on icon "button" at bounding box center [487, 130] width 14 height 11
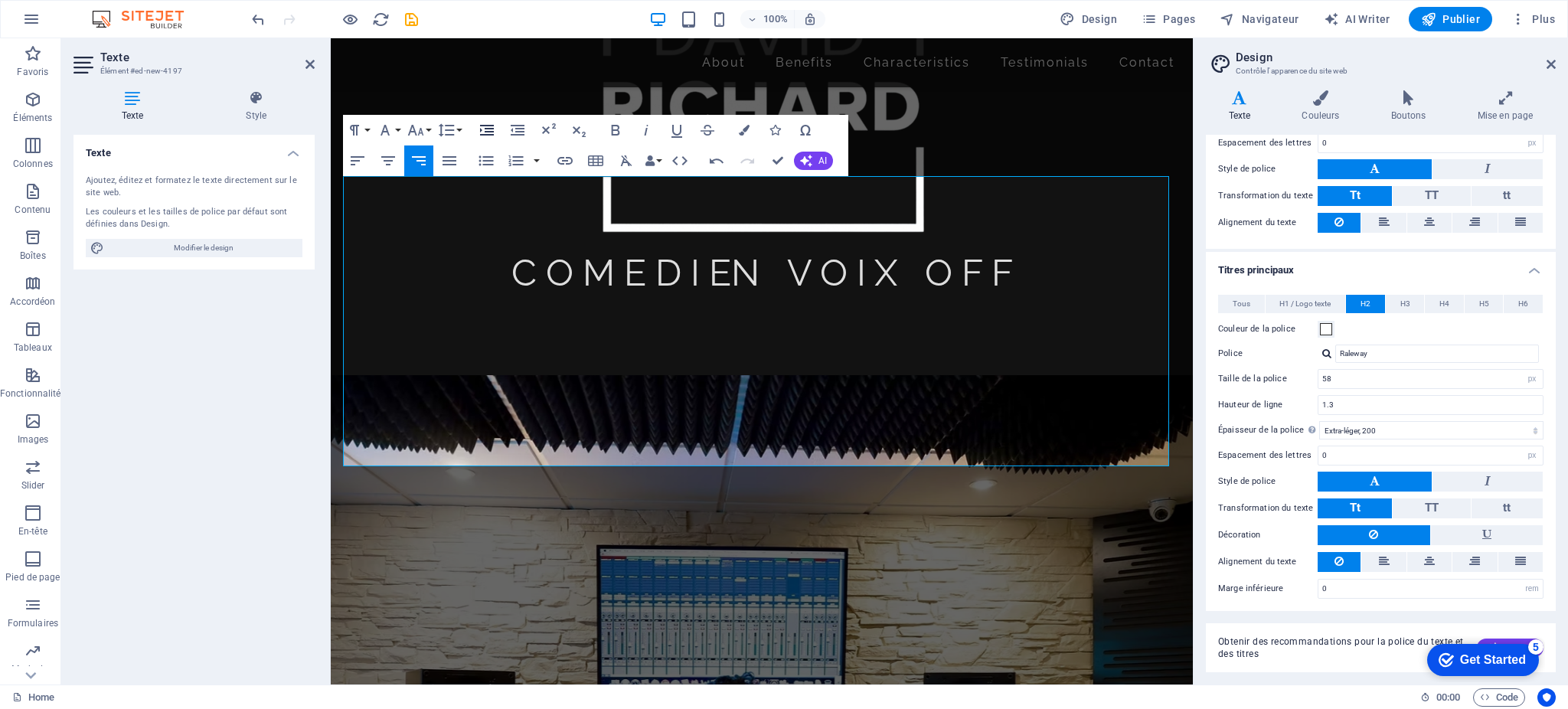
click at [493, 131] on icon "button" at bounding box center [487, 130] width 14 height 11
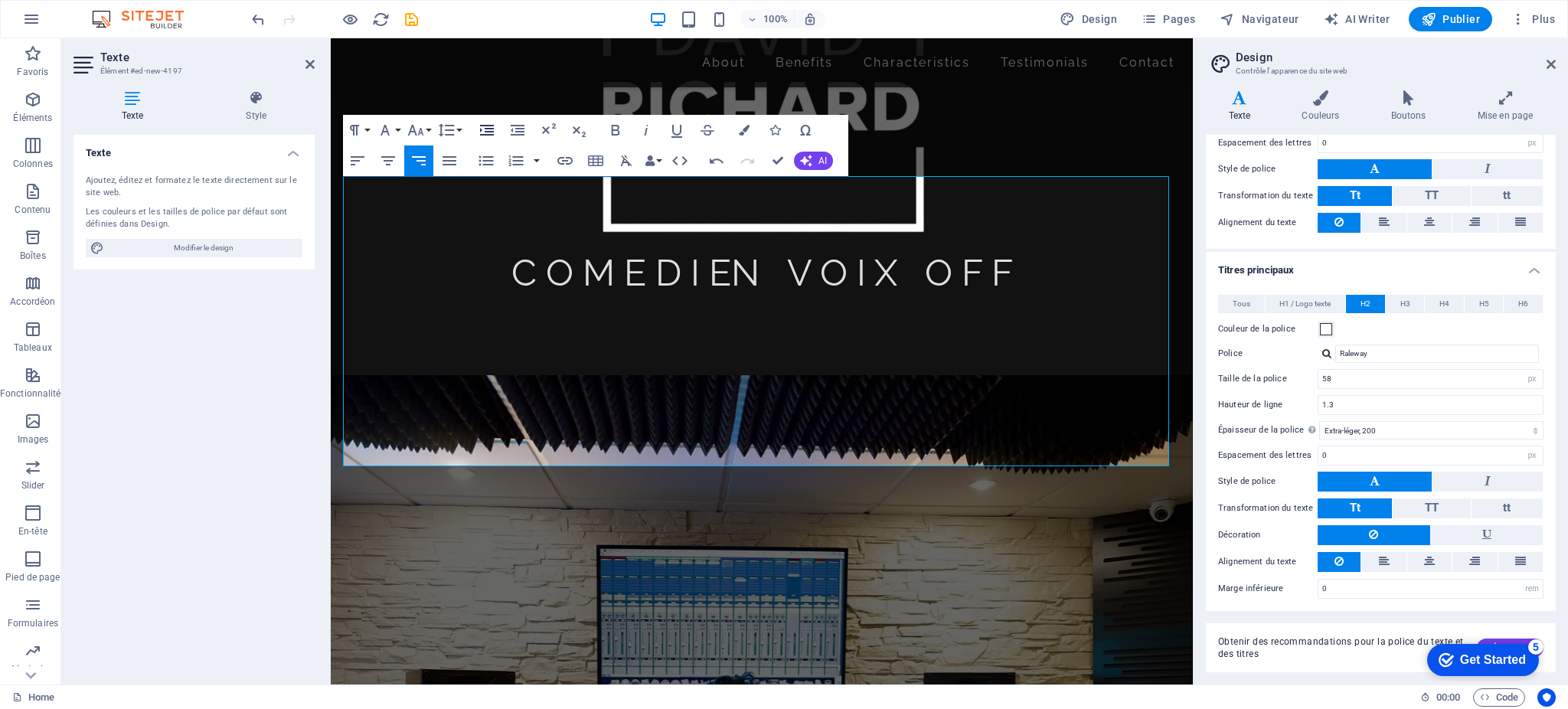
click at [493, 131] on icon "button" at bounding box center [487, 130] width 14 height 11
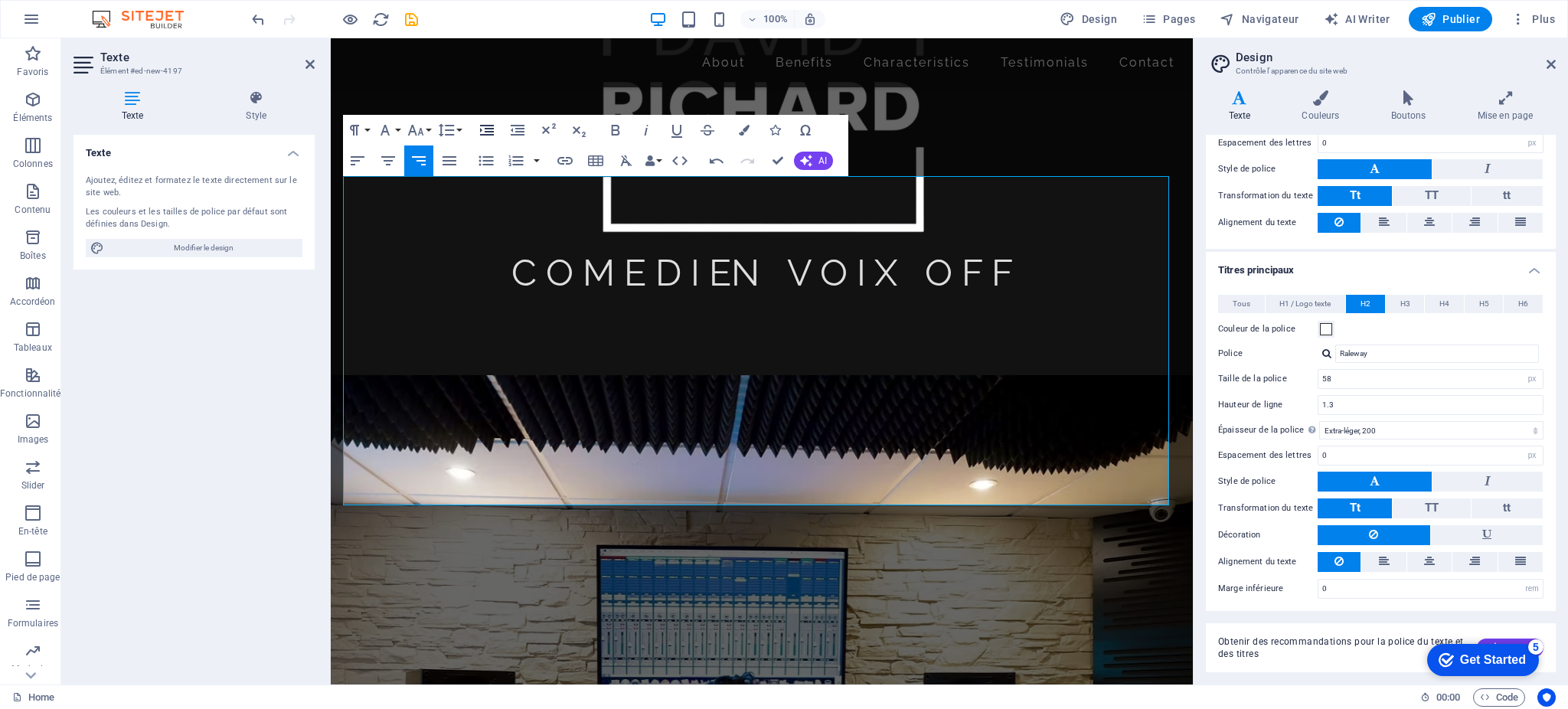
click at [493, 131] on icon "button" at bounding box center [487, 130] width 14 height 11
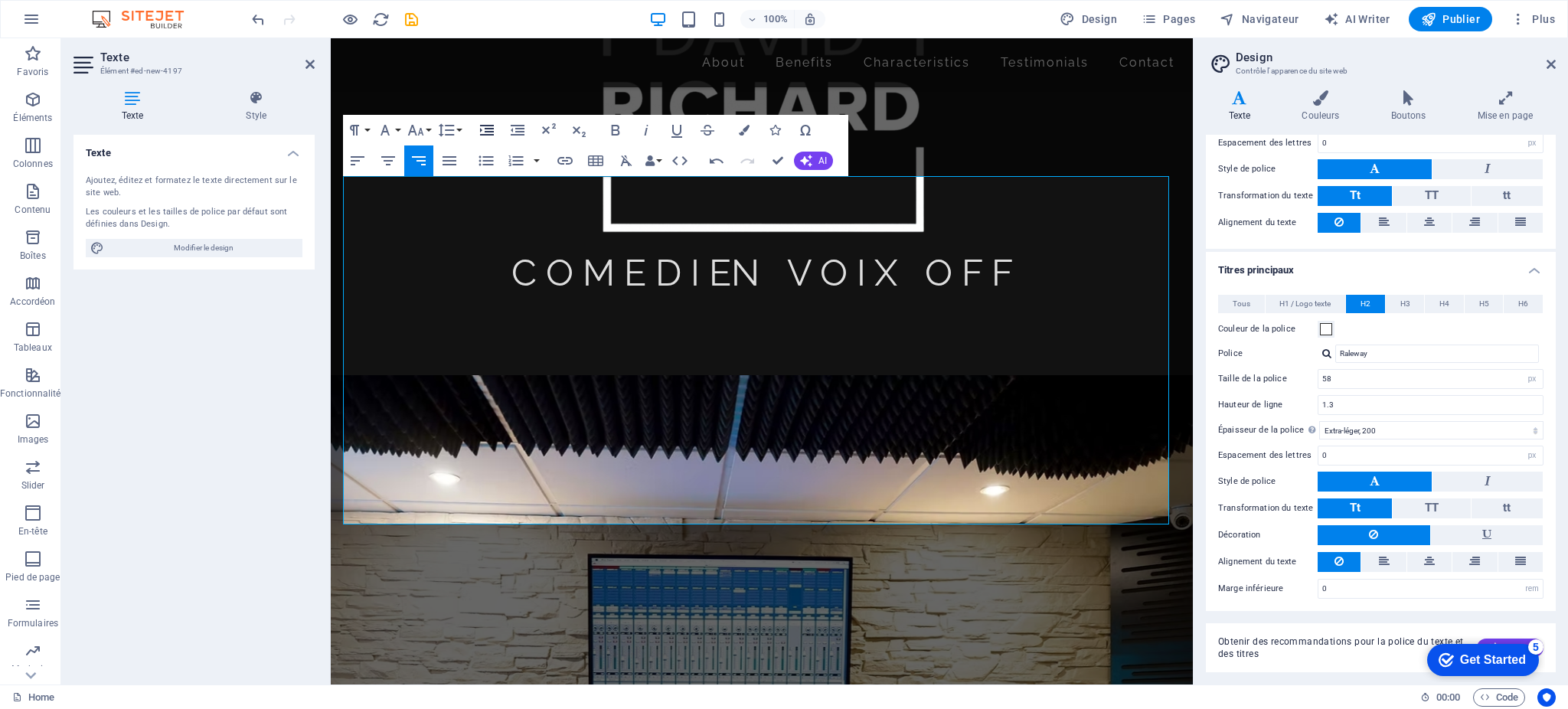
click at [493, 131] on icon "button" at bounding box center [487, 130] width 14 height 11
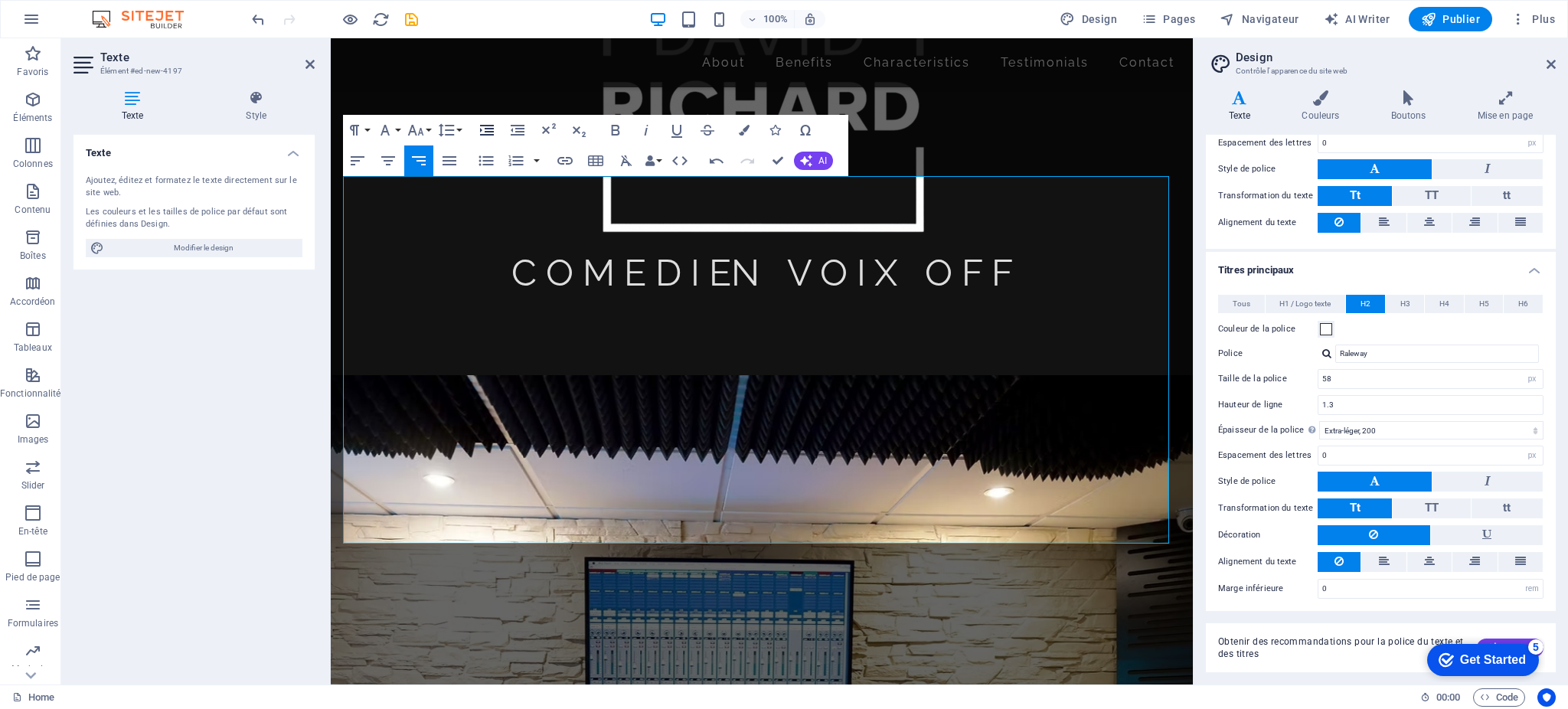
click at [493, 131] on icon "button" at bounding box center [487, 130] width 14 height 11
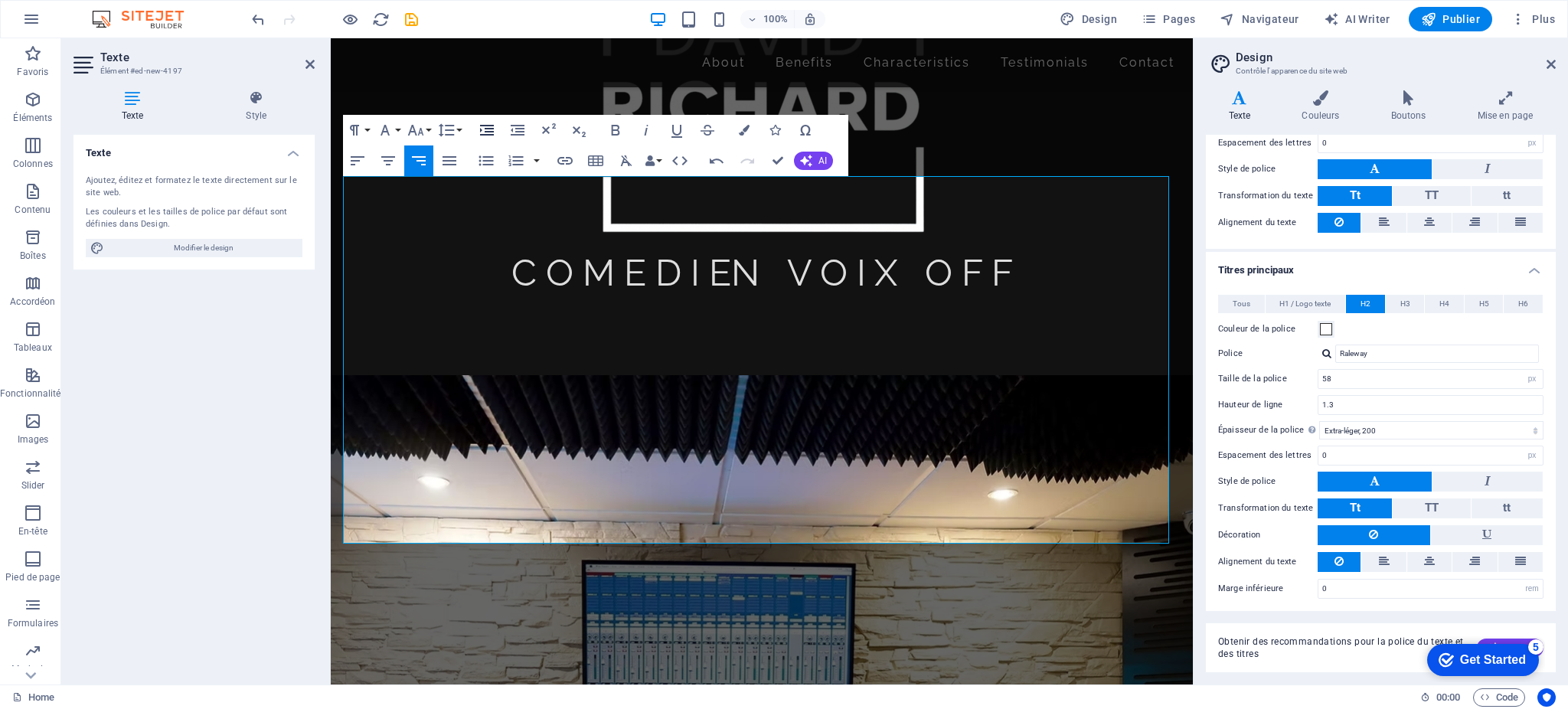
click at [493, 131] on icon "button" at bounding box center [487, 130] width 14 height 11
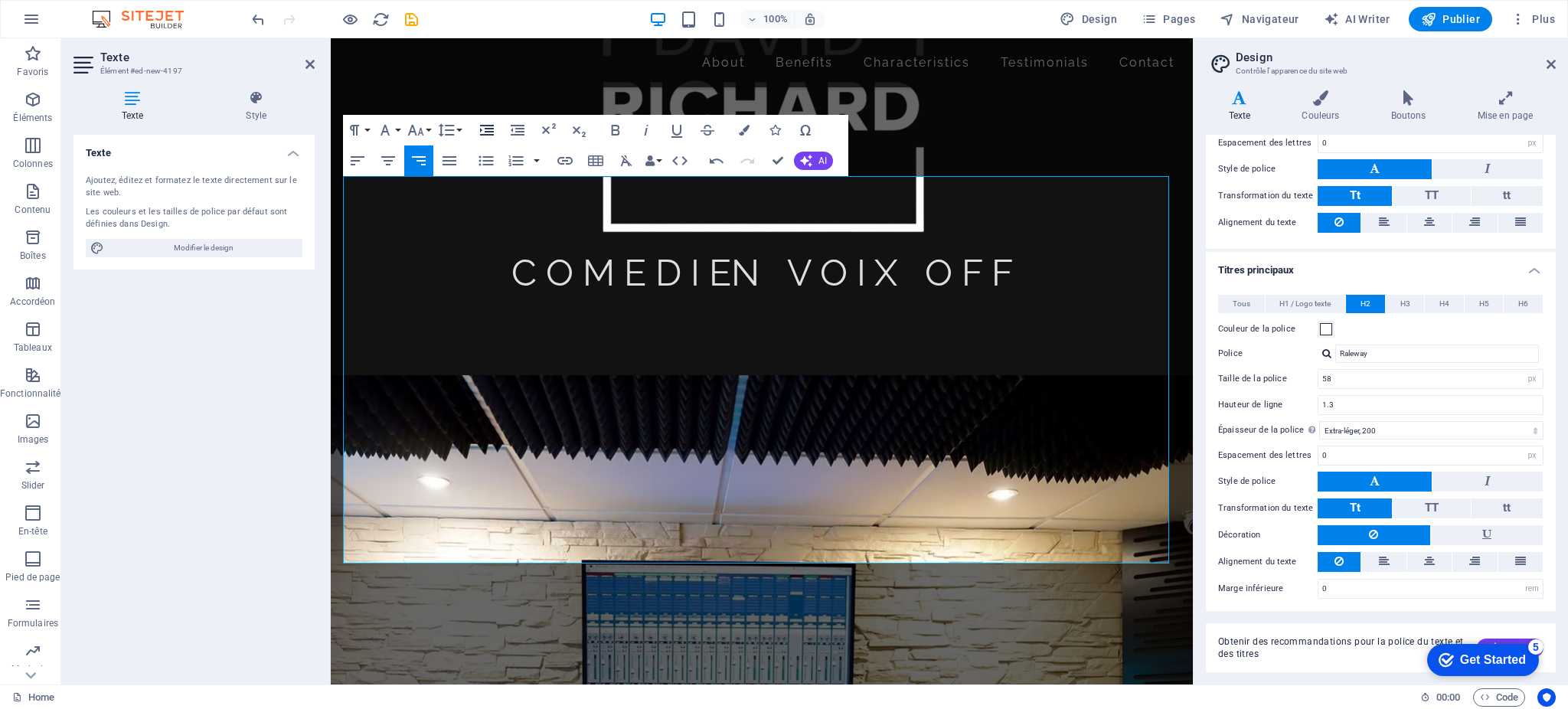
click at [493, 131] on icon "button" at bounding box center [487, 130] width 14 height 11
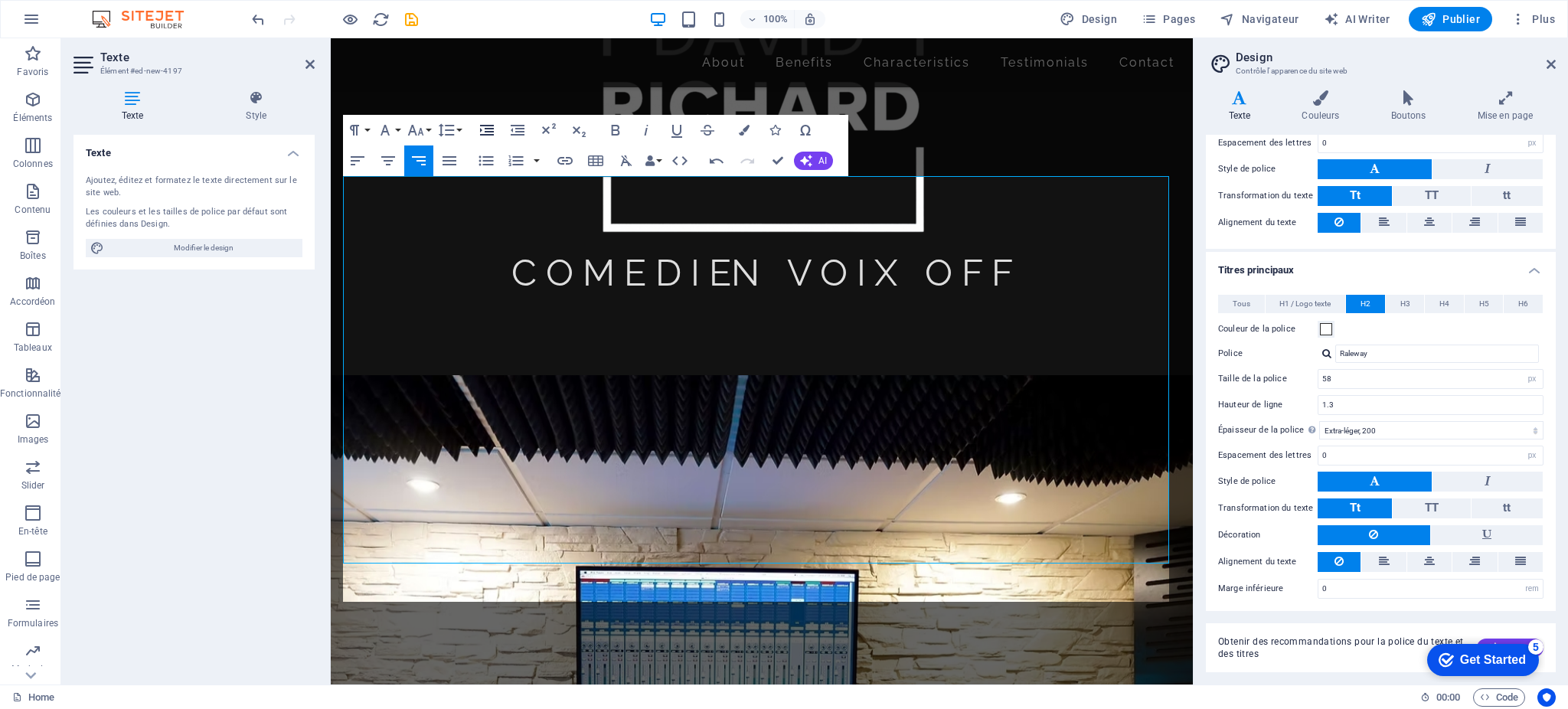
click at [493, 131] on icon "button" at bounding box center [487, 130] width 14 height 11
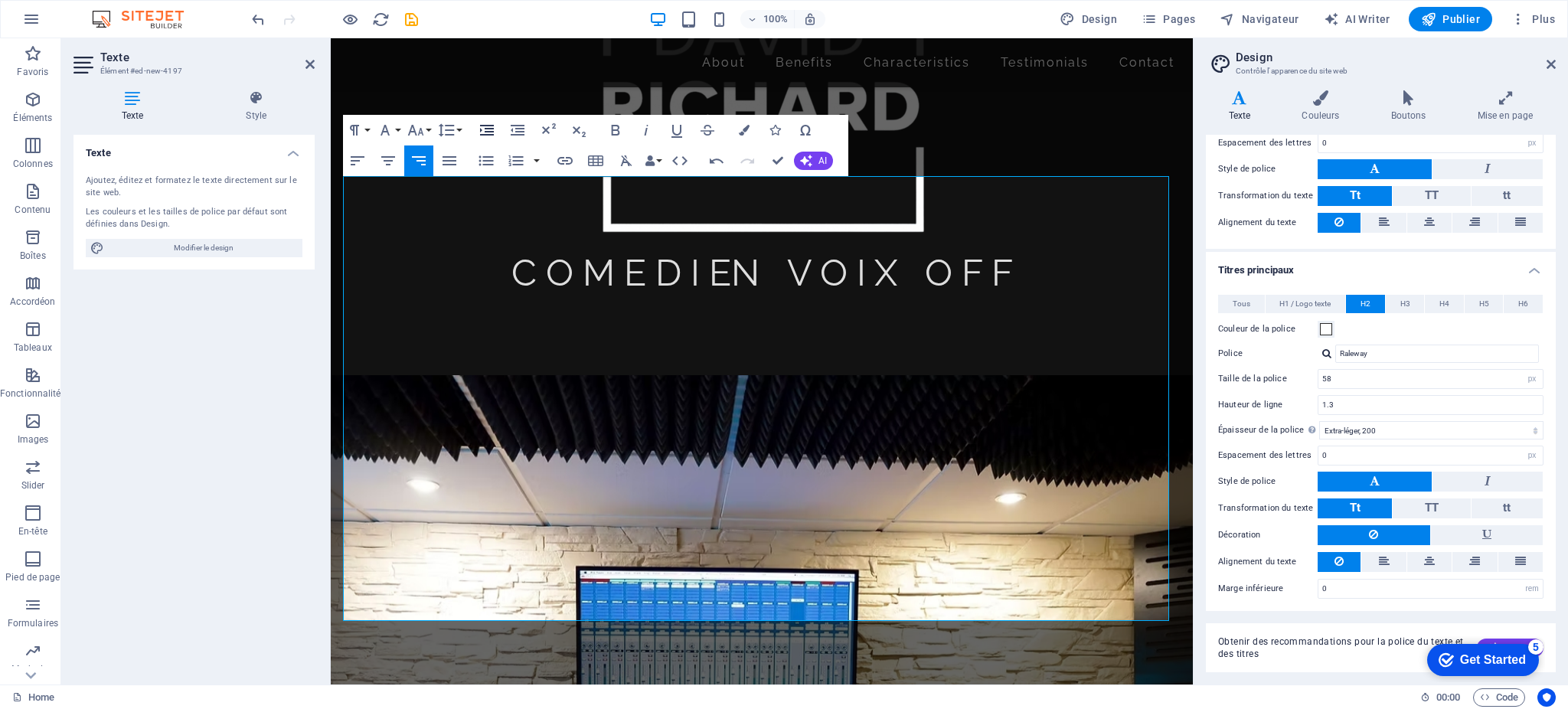
click at [493, 131] on icon "button" at bounding box center [487, 130] width 14 height 11
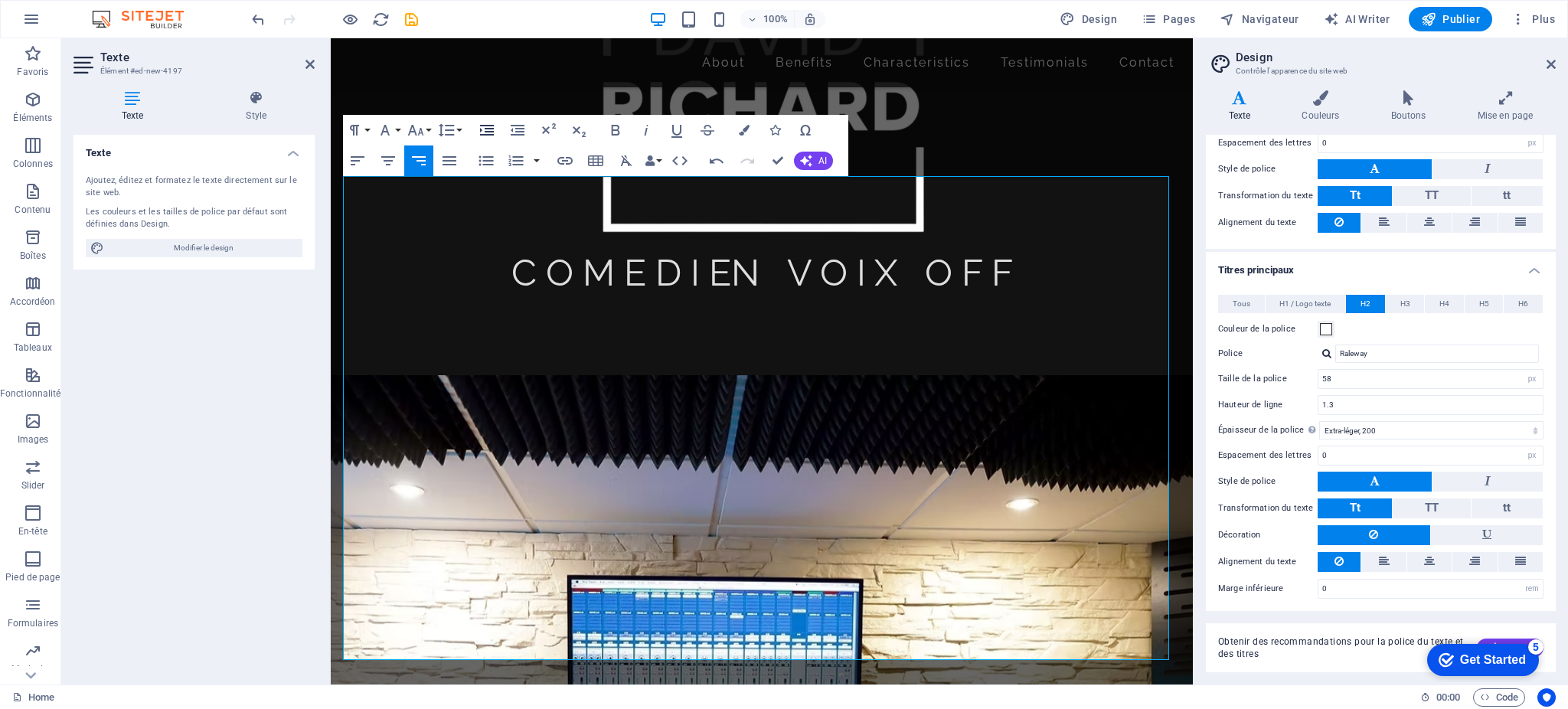
click at [493, 131] on icon "button" at bounding box center [487, 130] width 14 height 11
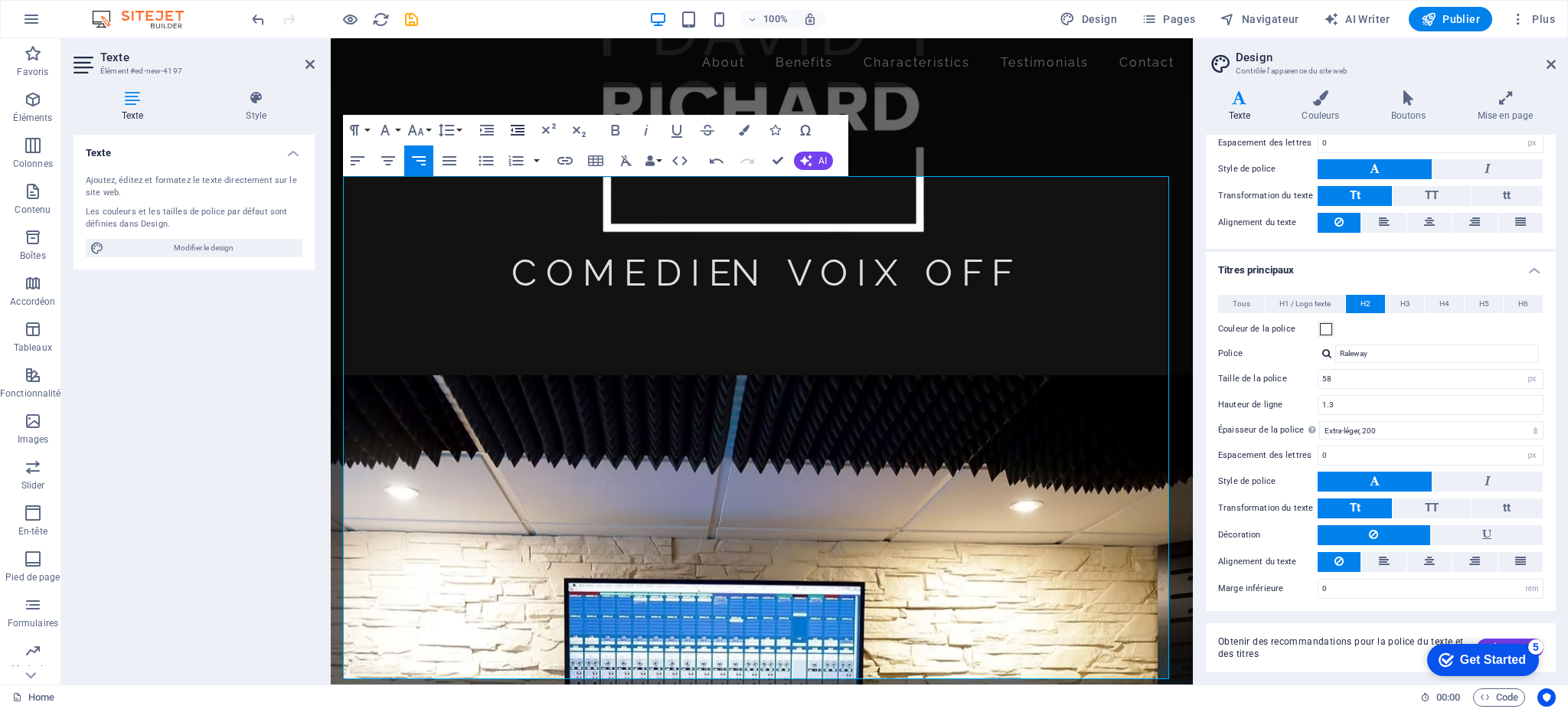
click at [514, 129] on icon "button" at bounding box center [518, 130] width 19 height 19
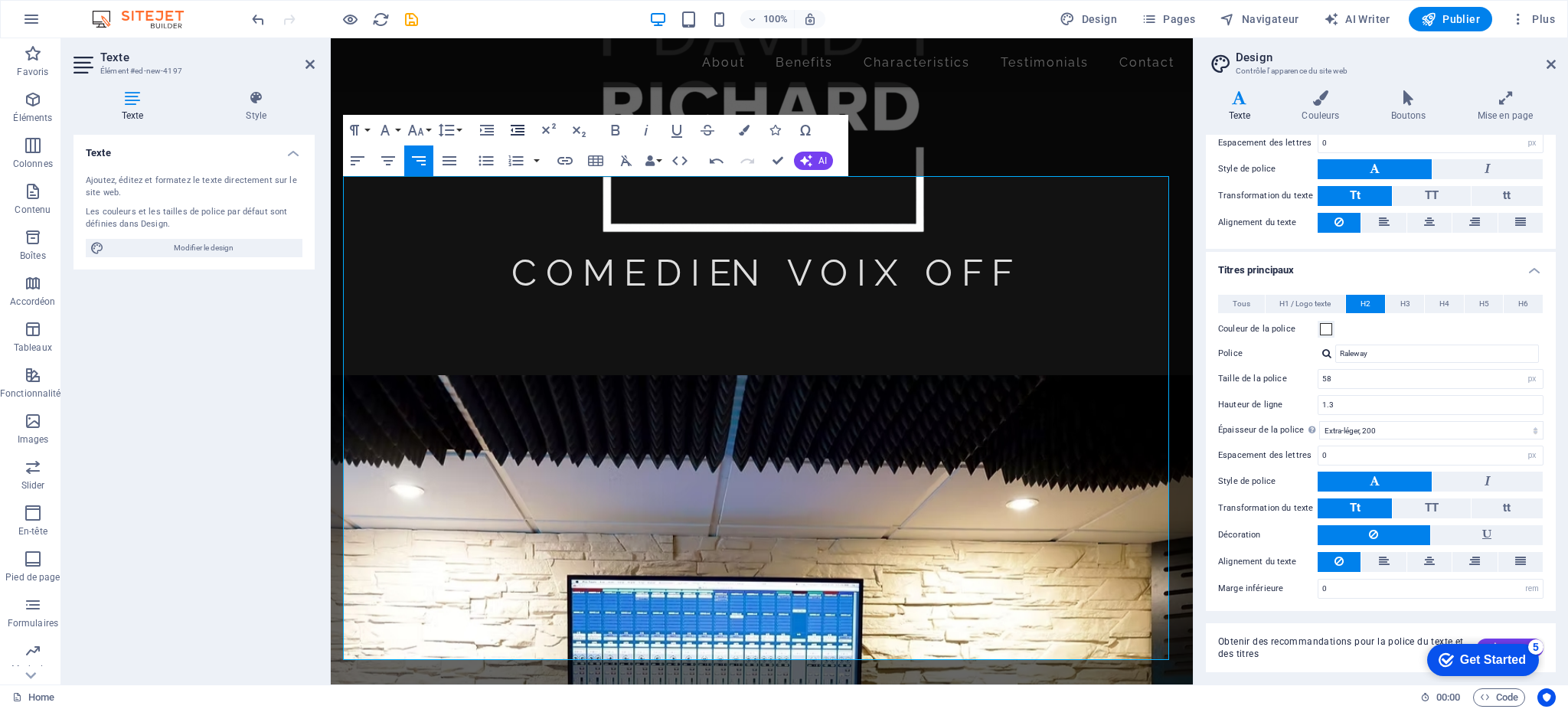
click at [514, 129] on icon "button" at bounding box center [518, 130] width 19 height 19
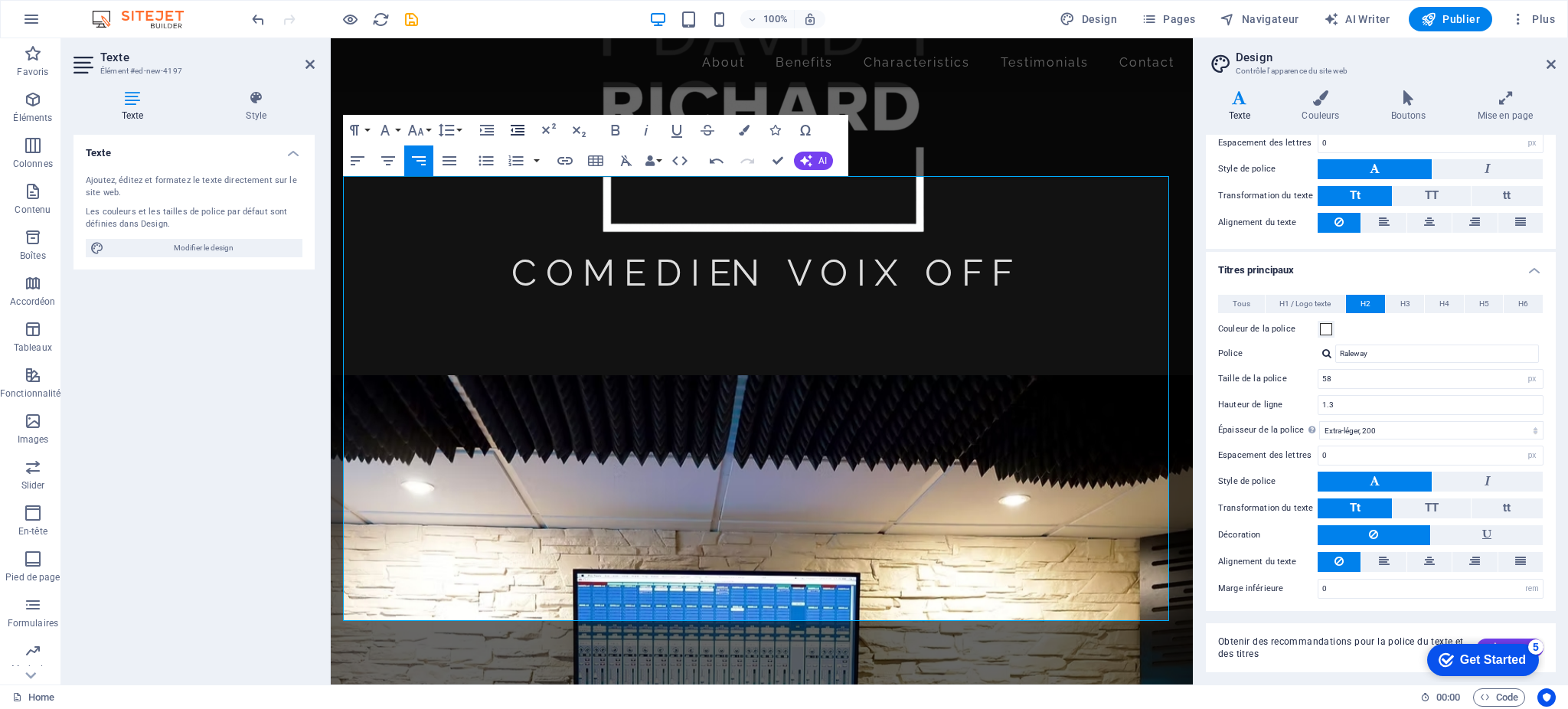
click at [514, 129] on icon "button" at bounding box center [518, 130] width 19 height 19
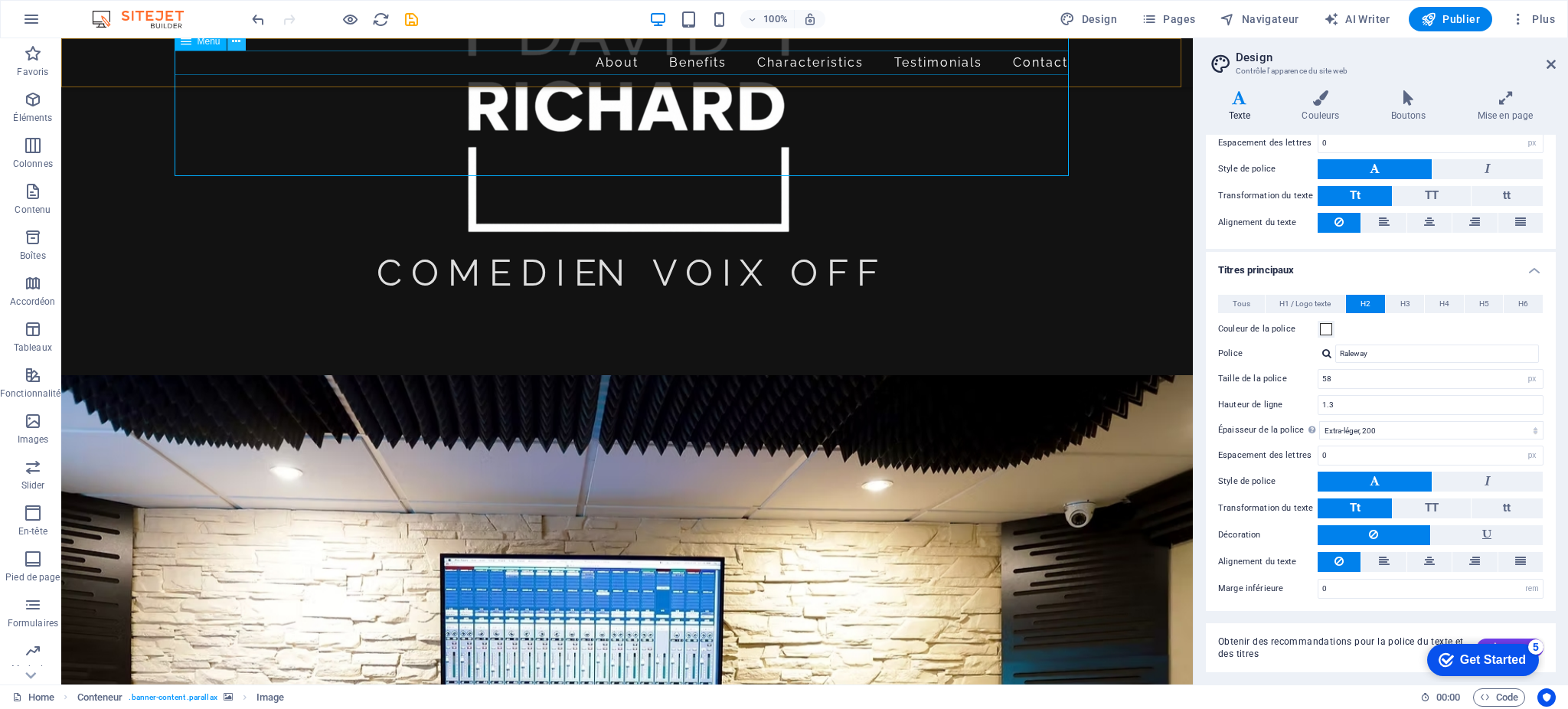
click at [237, 41] on icon at bounding box center [237, 41] width 8 height 16
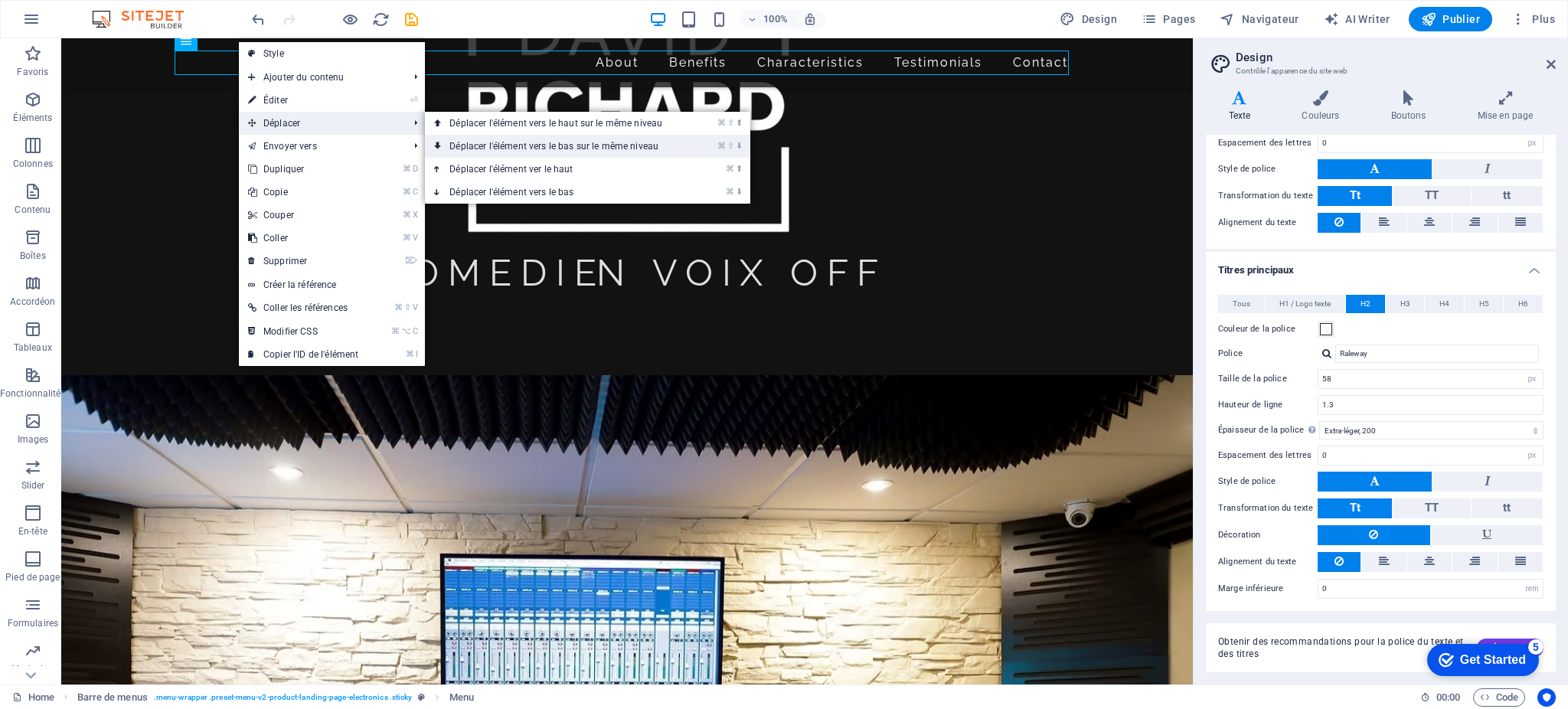
click at [520, 151] on link "⌘ ⇧ ⬇ Déplacer l'élément vers le bas sur le même niveau" at bounding box center [558, 146] width 268 height 23
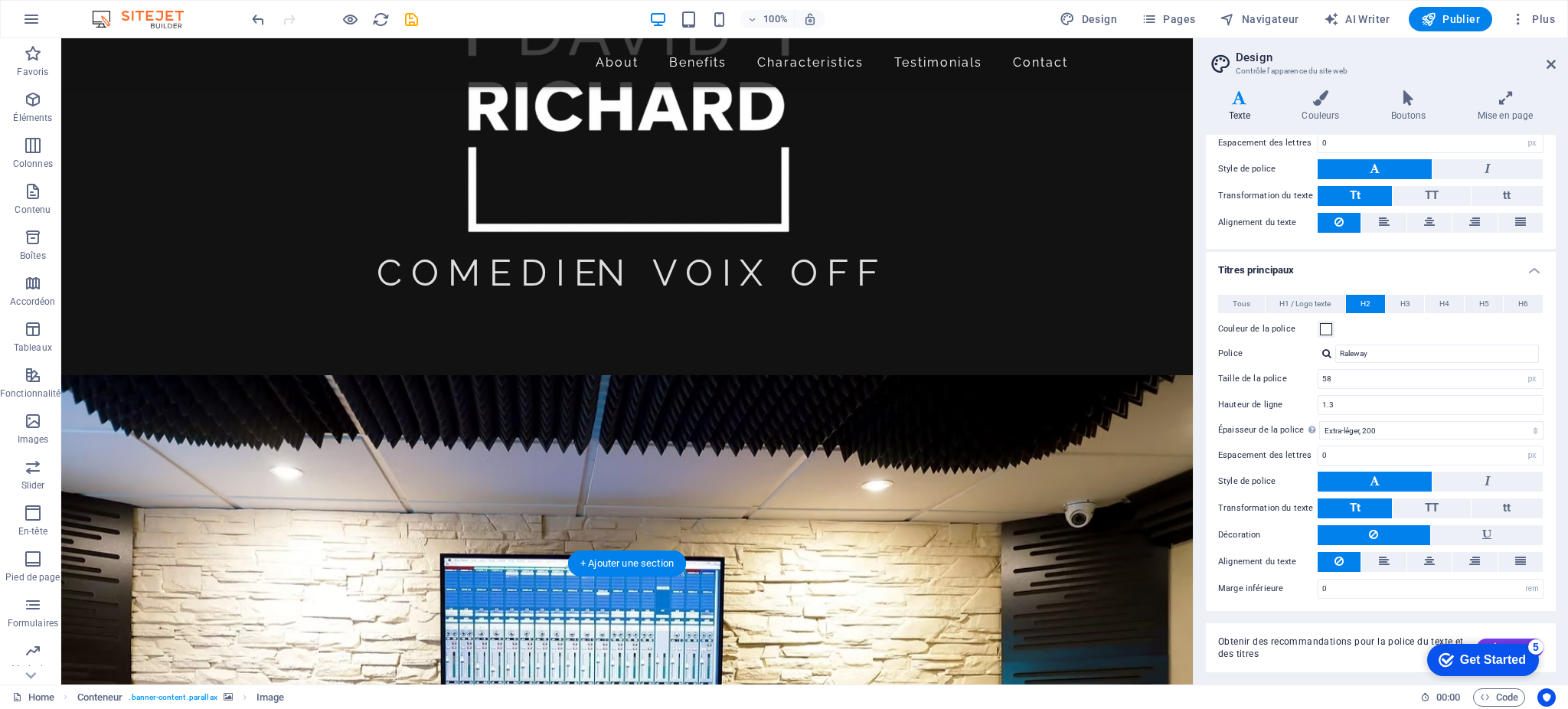
drag, startPoint x: 346, startPoint y: 139, endPoint x: 356, endPoint y: 265, distance: 126.4
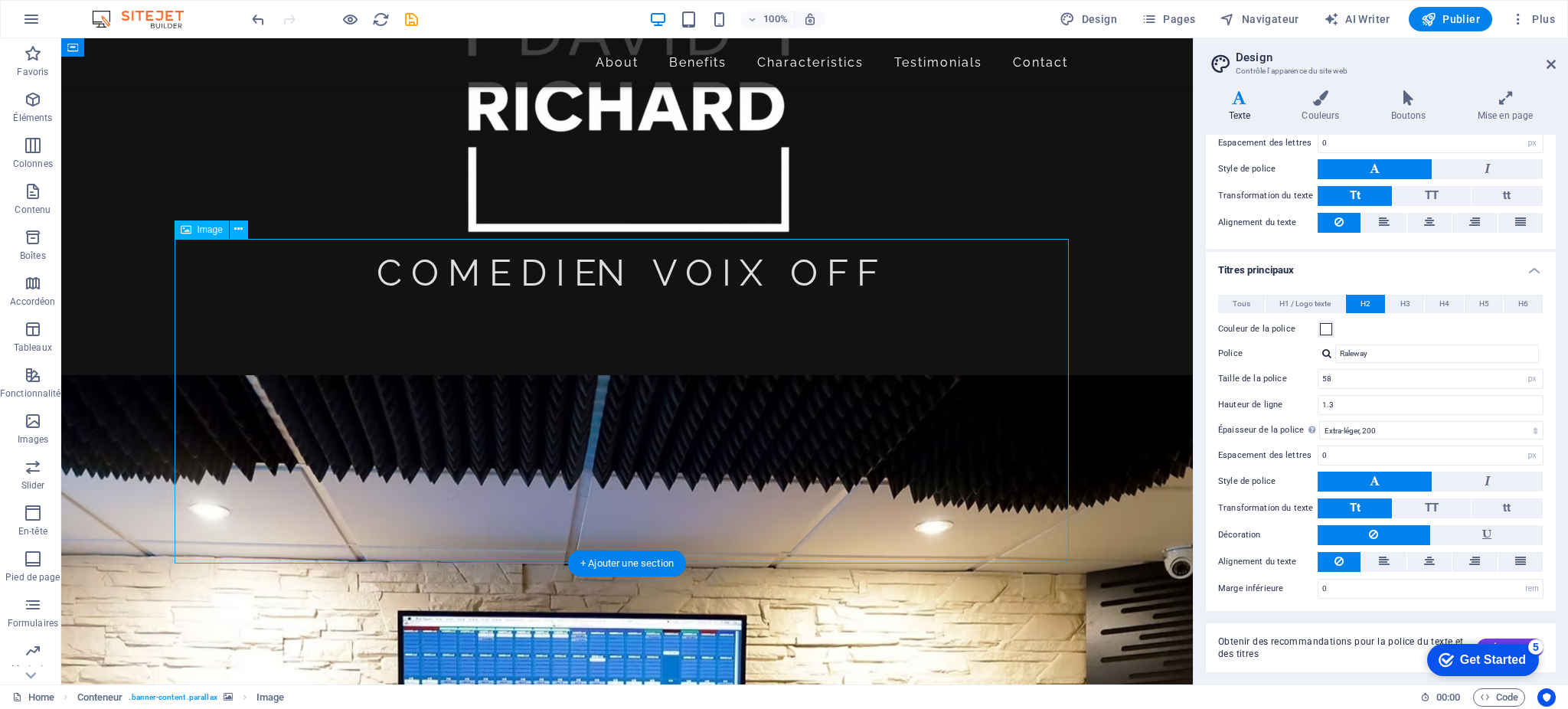
drag, startPoint x: 382, startPoint y: 331, endPoint x: 365, endPoint y: 251, distance: 81.8
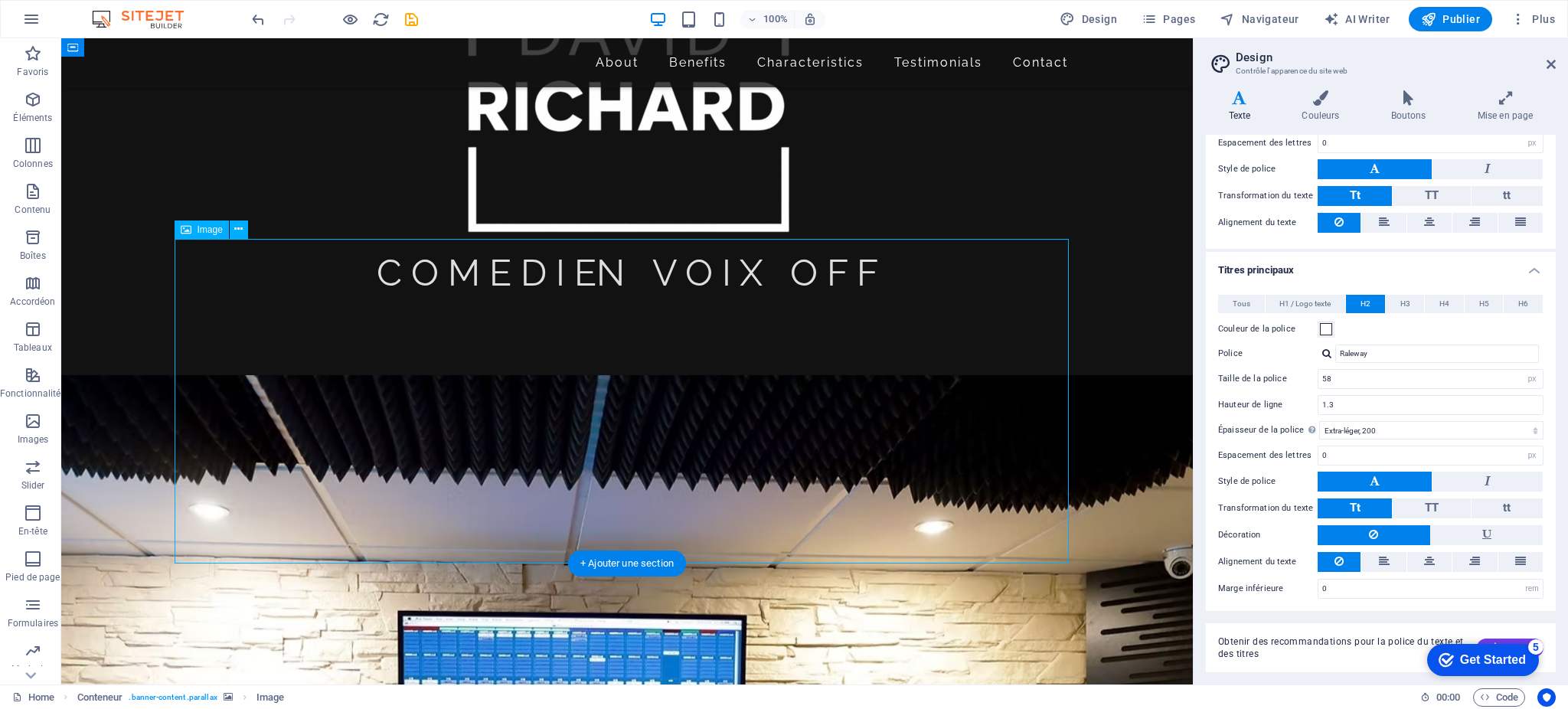
select select "px"
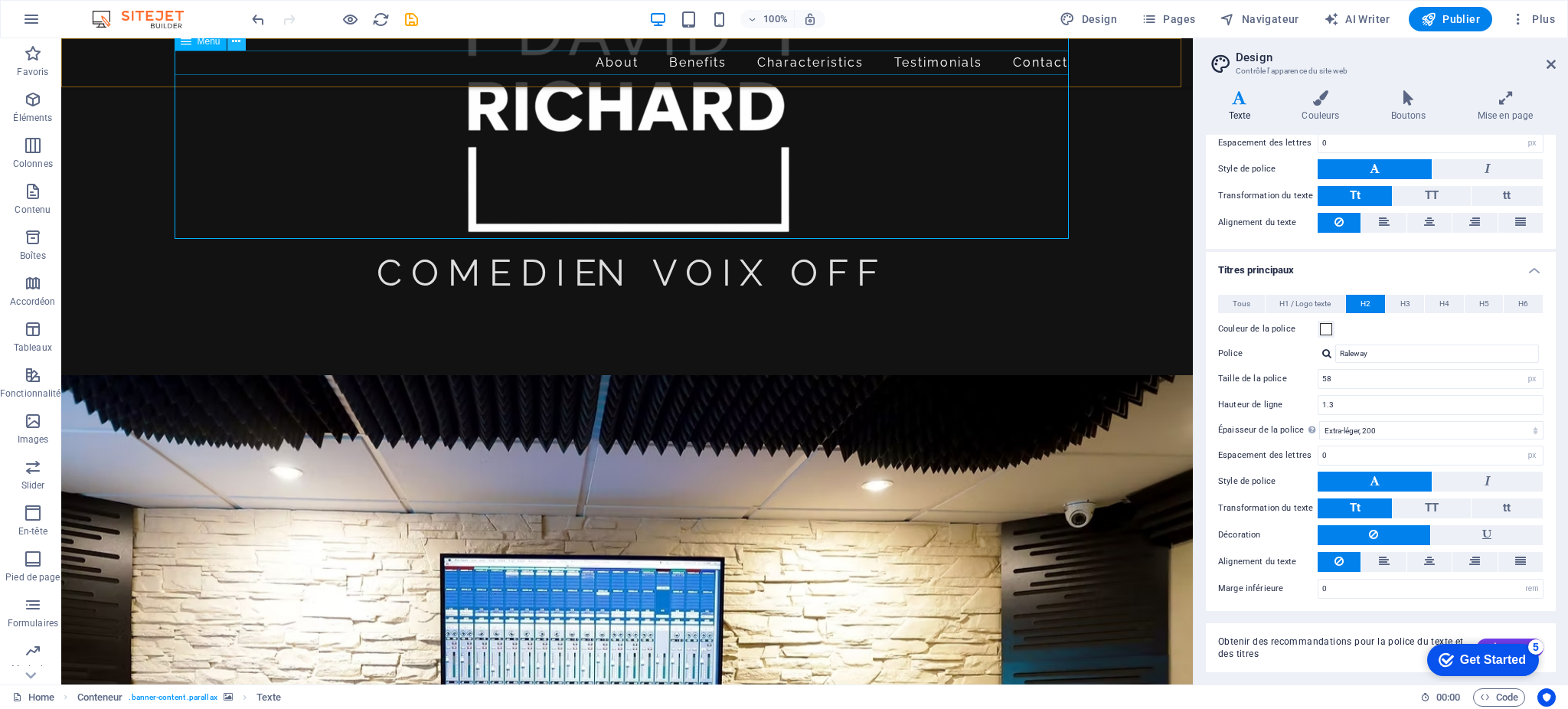
click at [237, 41] on icon at bounding box center [237, 41] width 8 height 16
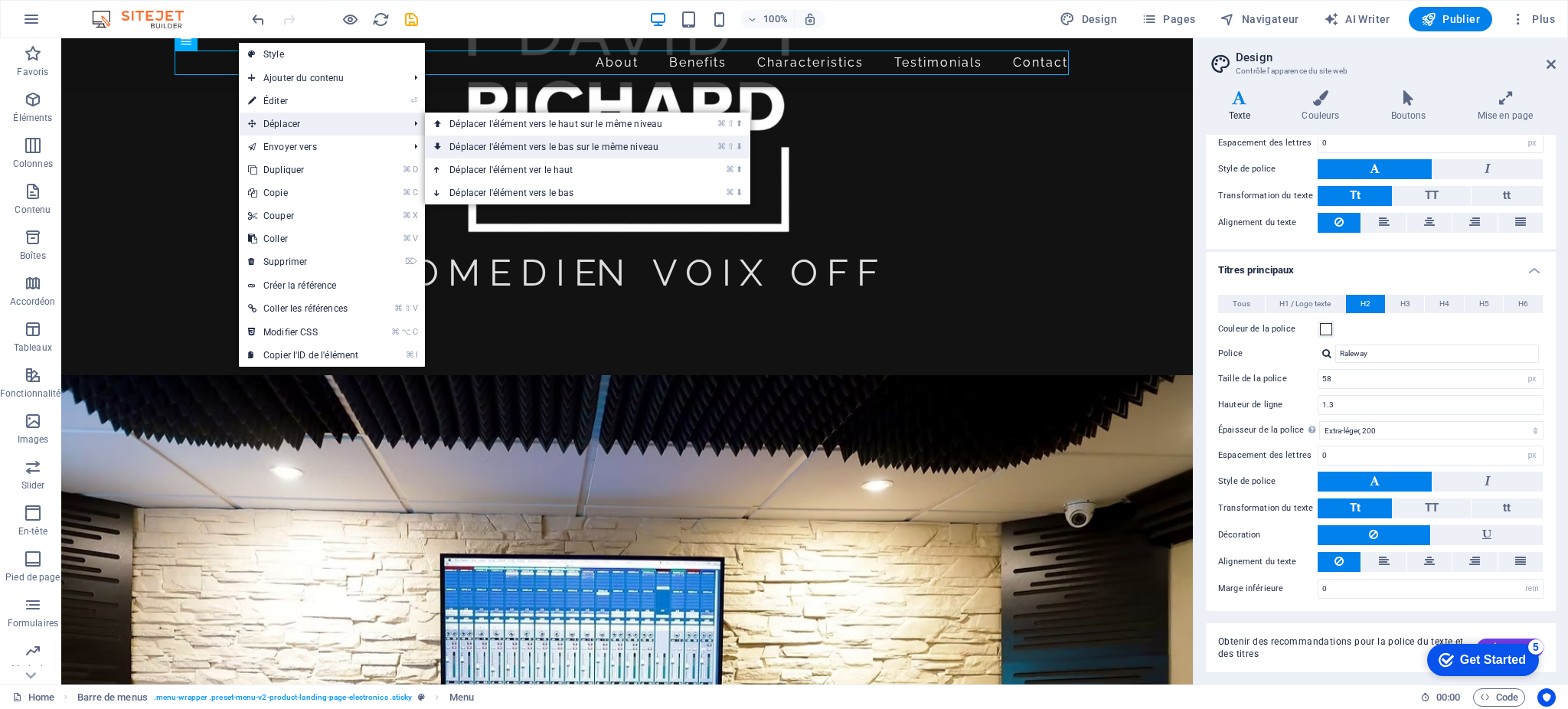
click at [552, 148] on link "⌘ ⇧ ⬇ Déplacer l'élément vers le bas sur le même niveau" at bounding box center [558, 146] width 268 height 23
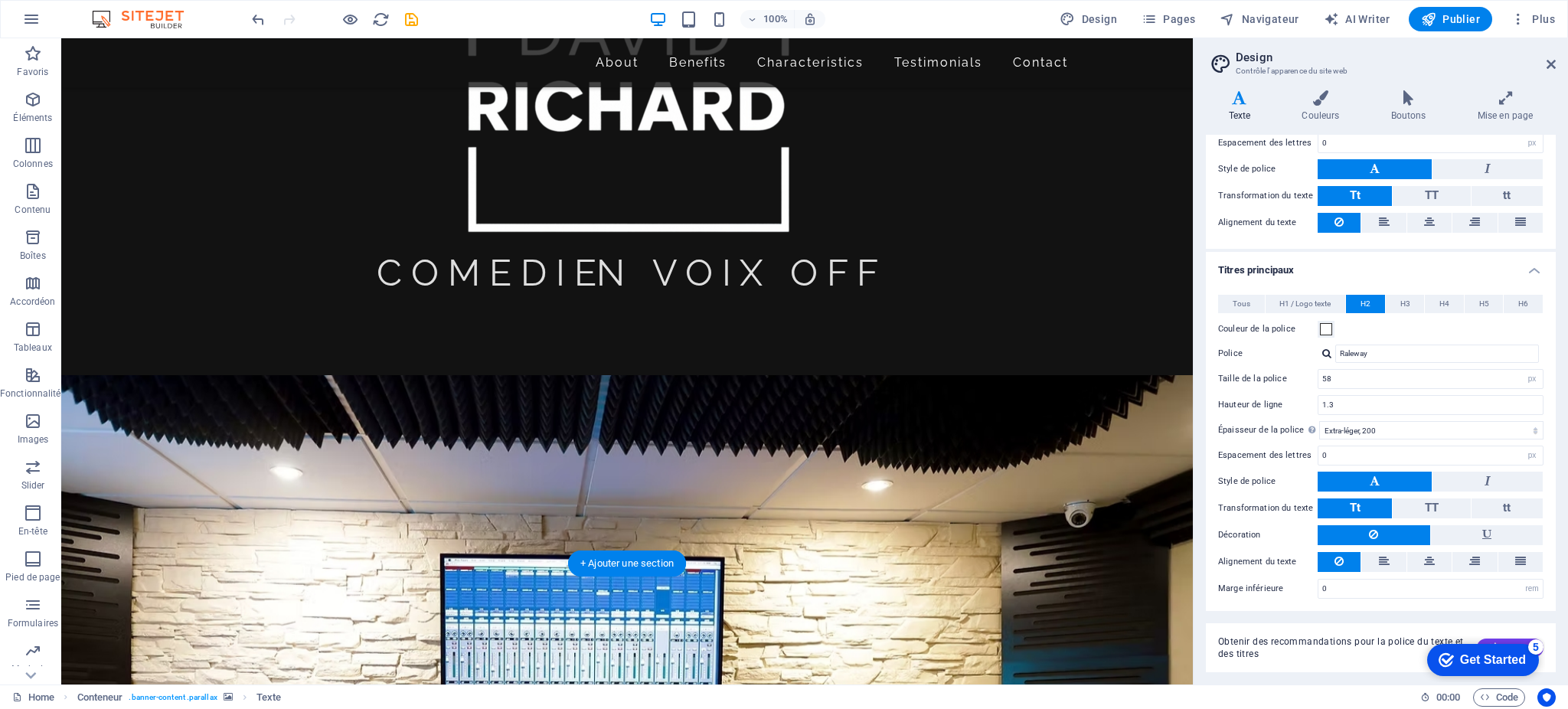
drag, startPoint x: 1027, startPoint y: 184, endPoint x: 1032, endPoint y: 288, distance: 104.1
